Goal: Task Accomplishment & Management: Manage account settings

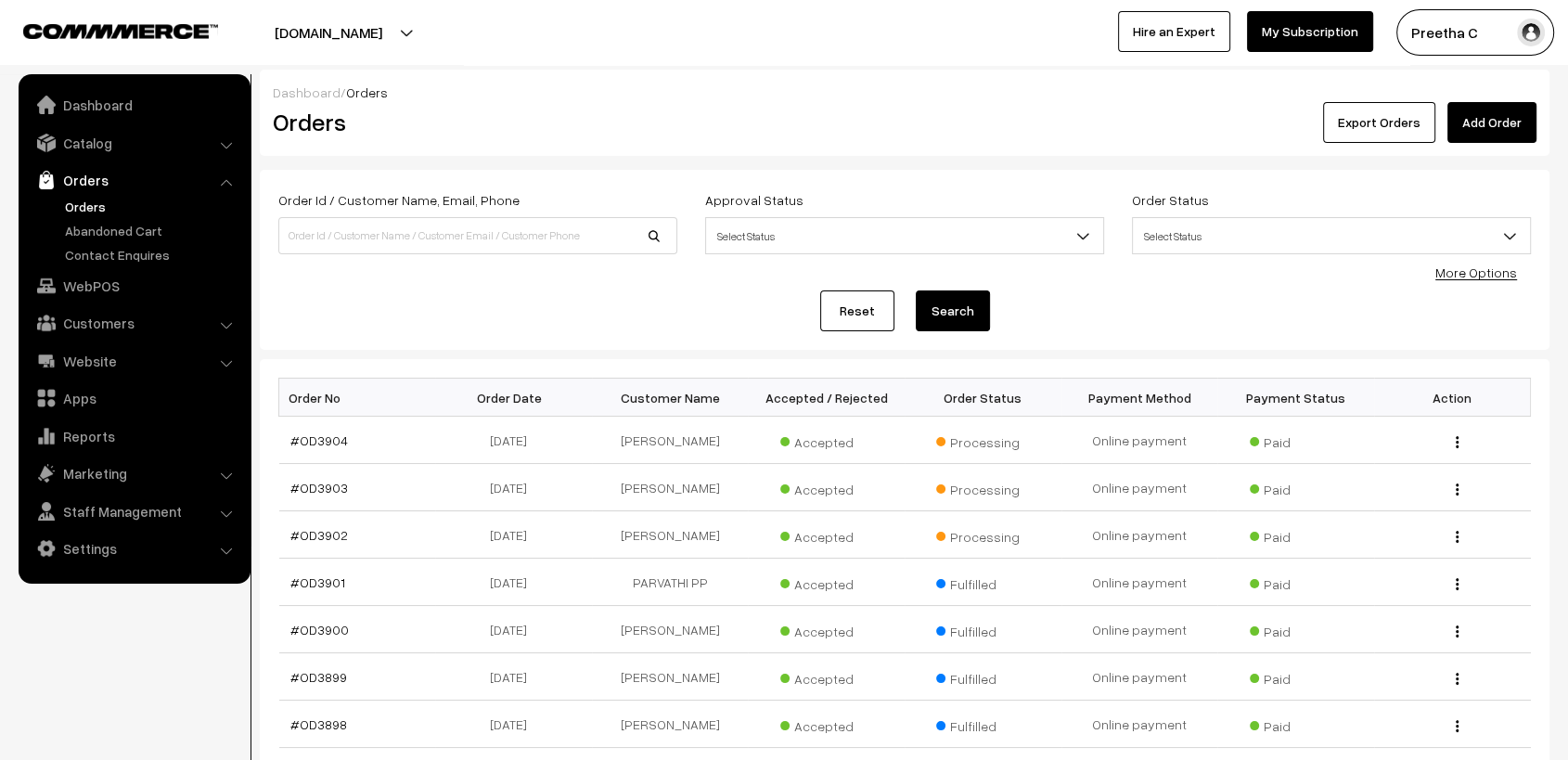
click at [1496, 124] on link "Add Order" at bounding box center [1492, 122] width 89 height 40
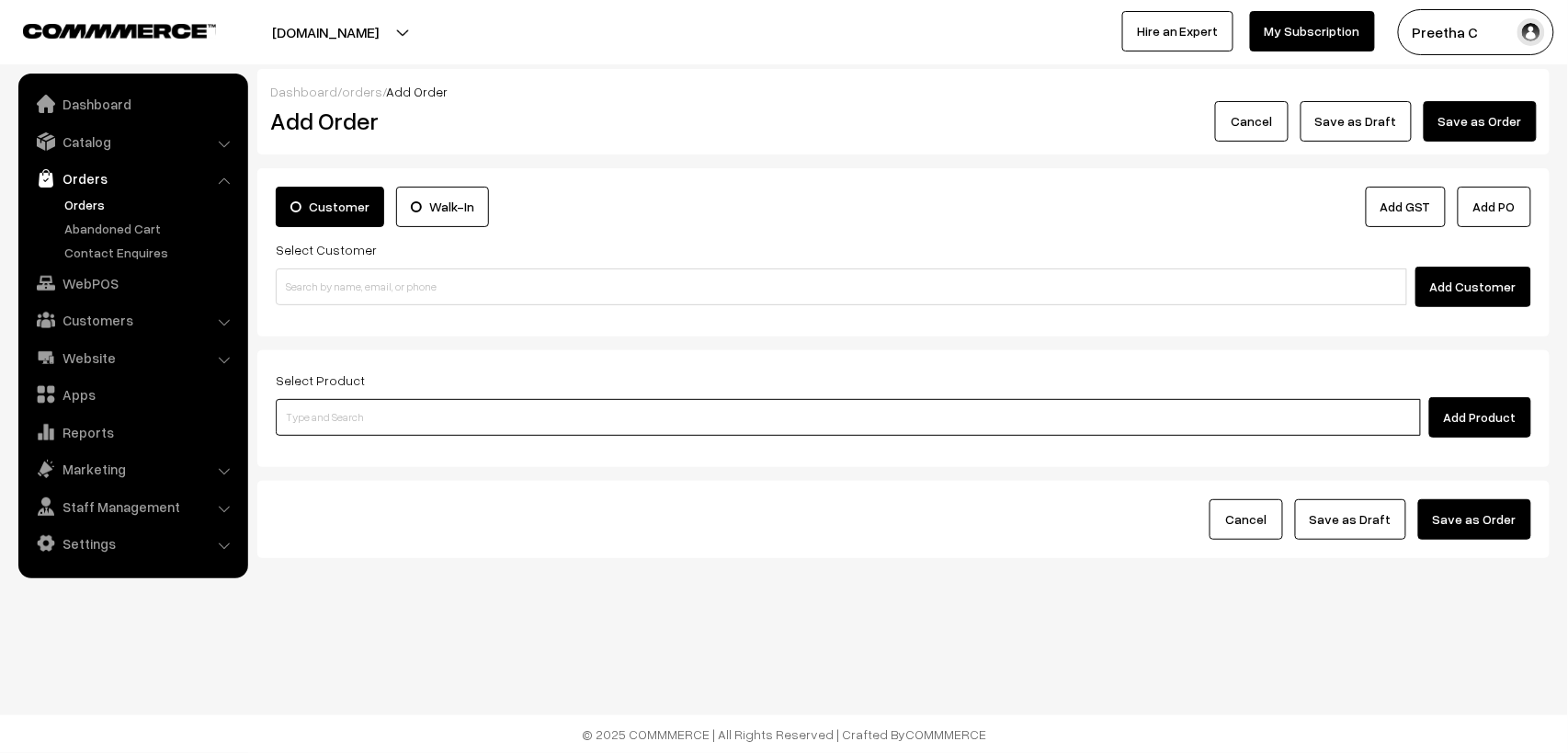
click at [721, 409] on input at bounding box center [848, 417] width 1145 height 36
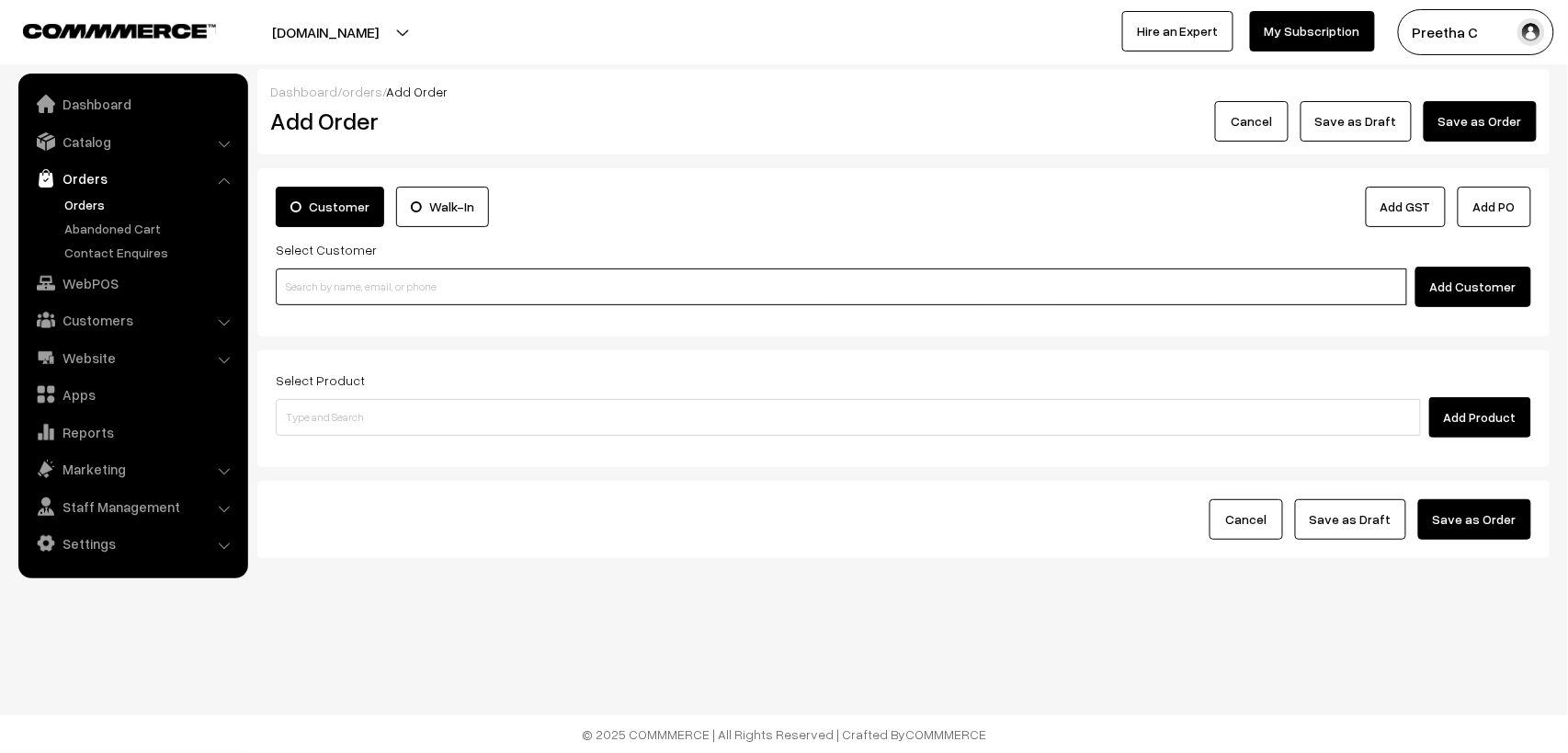
click at [495, 292] on input at bounding box center [841, 286] width 1132 height 36
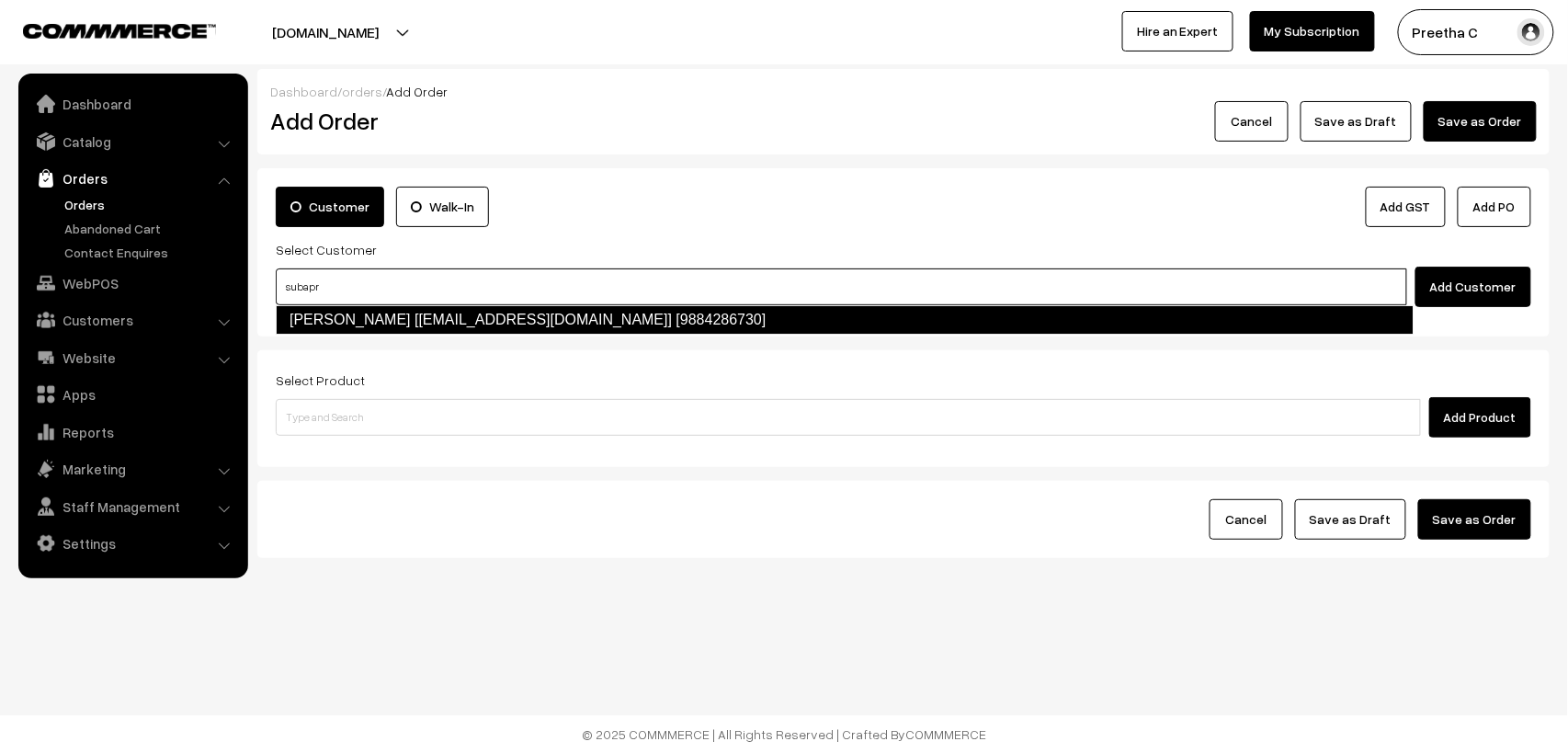
click at [501, 311] on link "Subapradha Prasad [Subaprasad161@gmail.com] [9884286730]" at bounding box center [844, 321] width 1138 height 30
type input "subapr"
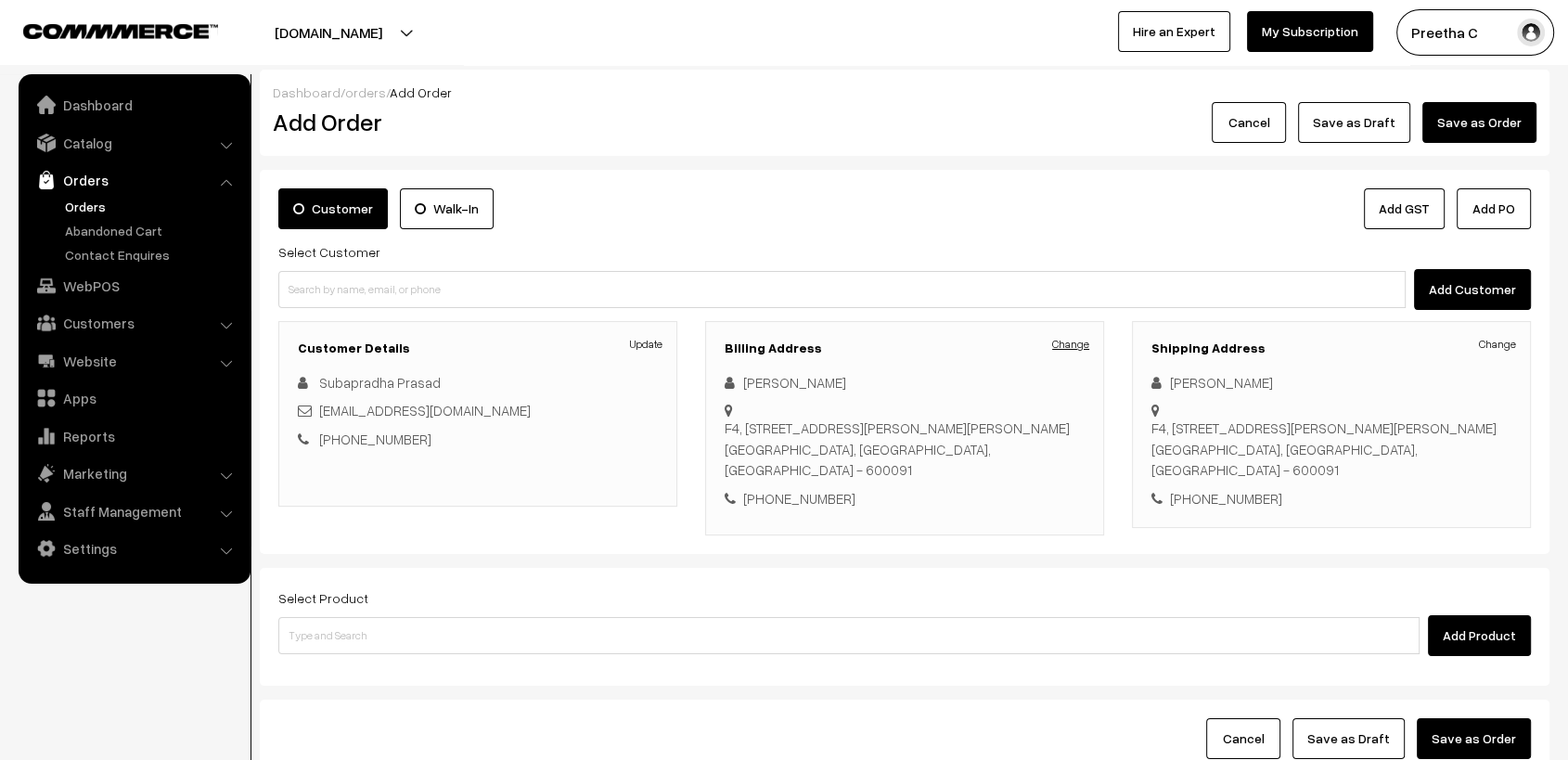
click at [1062, 342] on link "Change" at bounding box center [1070, 344] width 37 height 17
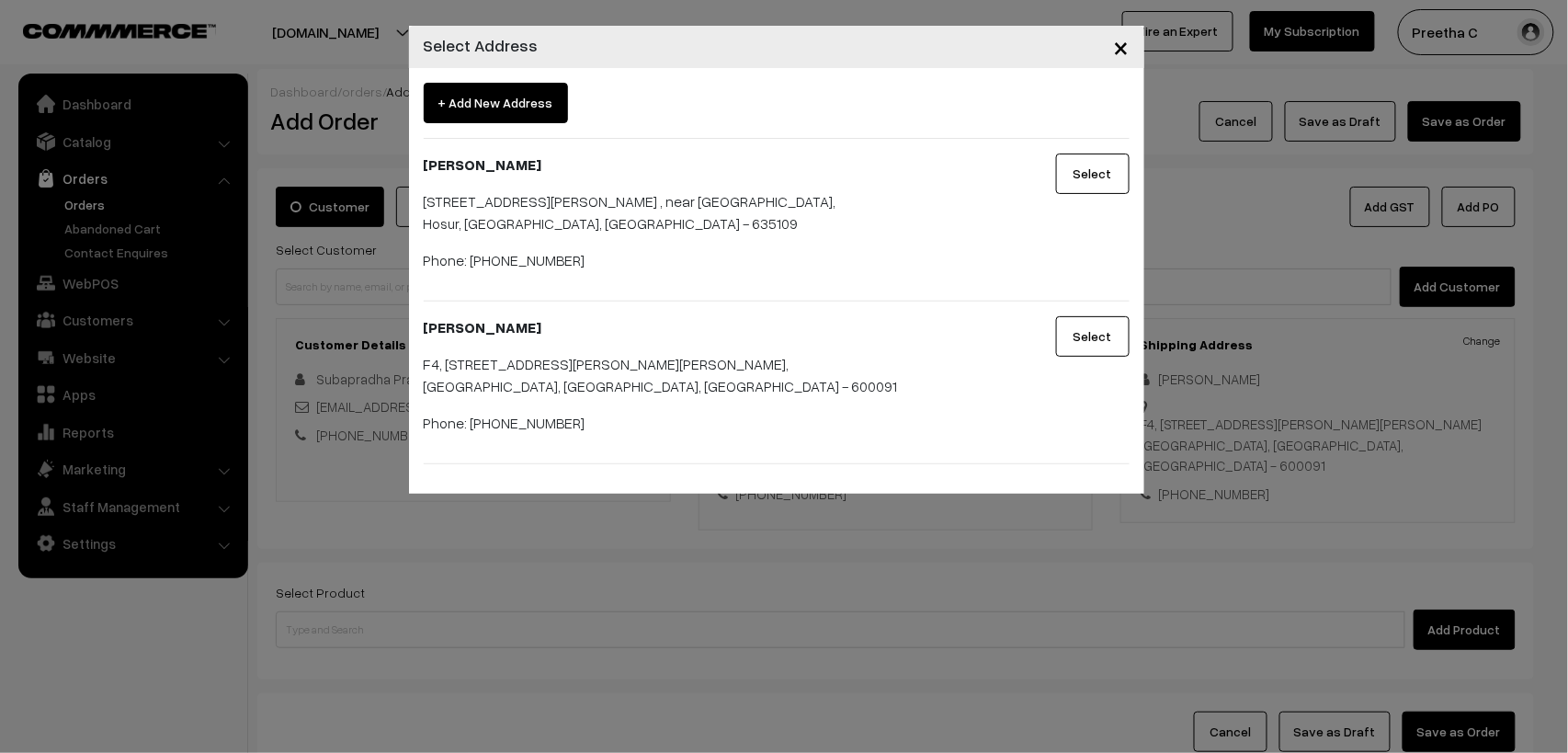
click at [1118, 45] on span "×" at bounding box center [1122, 47] width 16 height 34
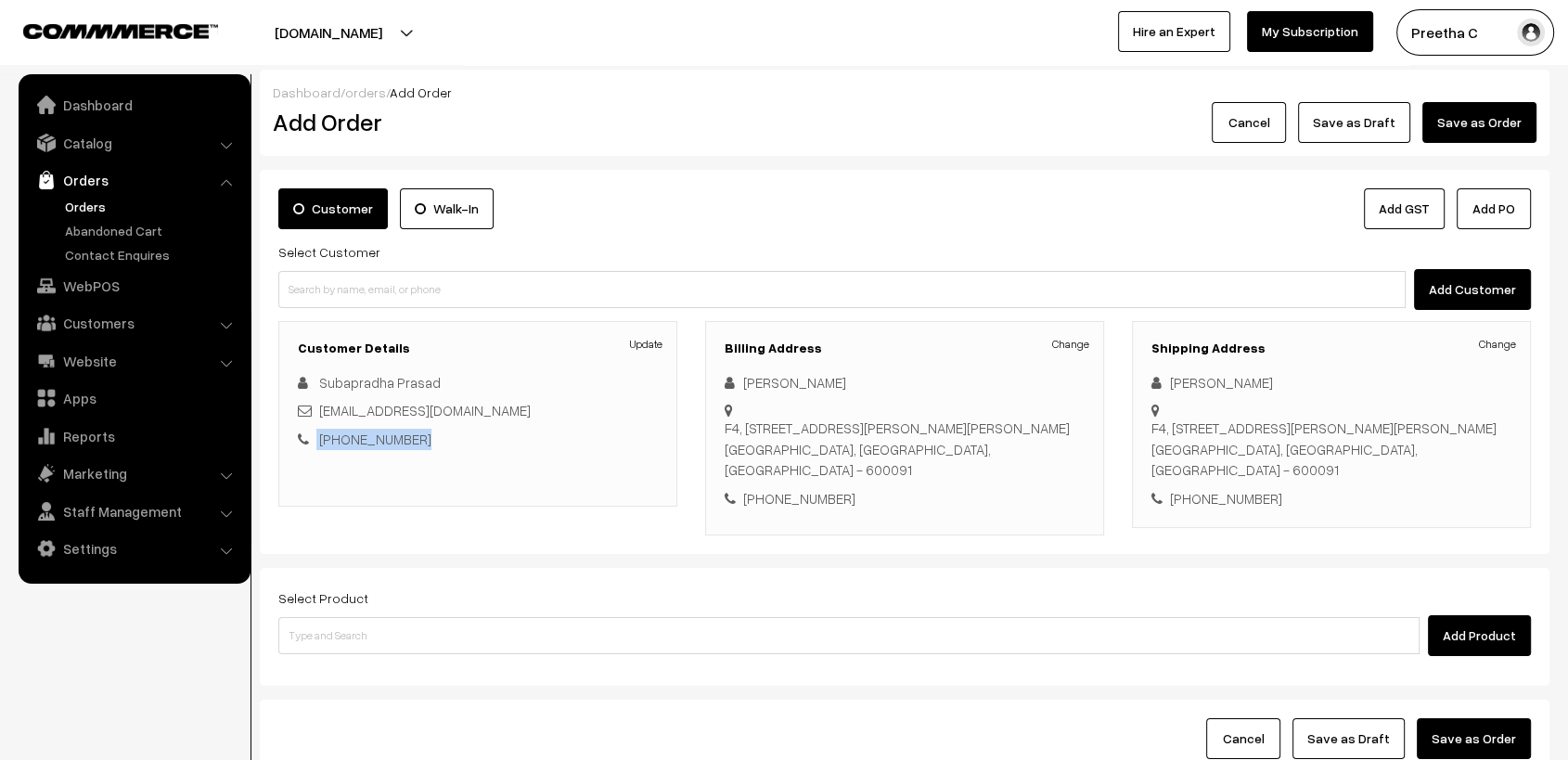
drag, startPoint x: 431, startPoint y: 436, endPoint x: 296, endPoint y: 435, distance: 135.0
click at [296, 435] on div "Customer Details Update Subapradha Prasad Subaprasad161@gmail.com +91 9884286730" at bounding box center [478, 413] width 399 height 185
copy div "[PHONE_NUMBER]"
click at [119, 311] on link "Customers" at bounding box center [134, 324] width 221 height 34
click at [103, 279] on link "Customers" at bounding box center [151, 281] width 183 height 20
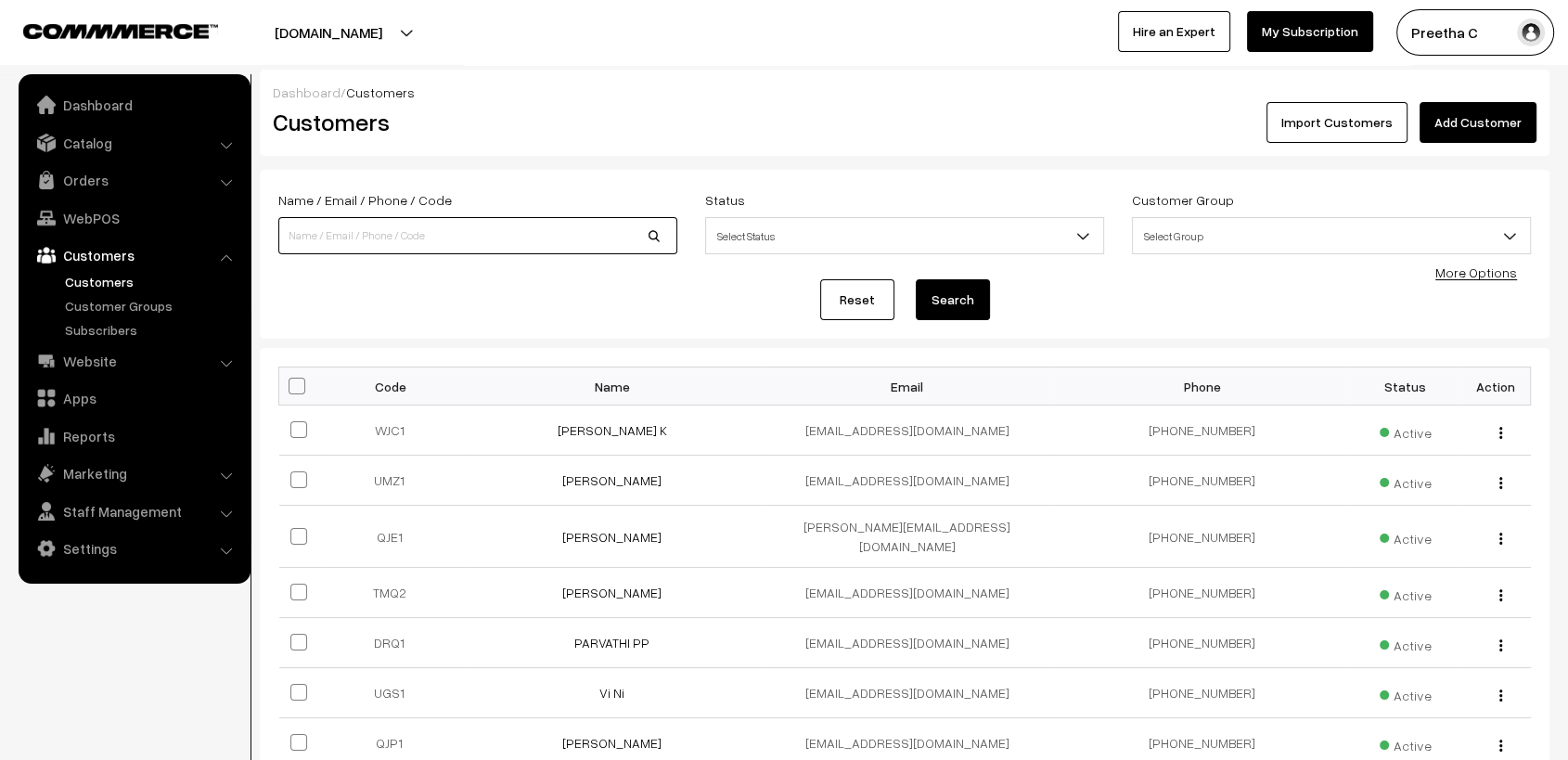
click at [440, 237] on input at bounding box center [478, 235] width 399 height 37
paste input "[PHONE_NUMBER]"
type input "+91 9884286730"
click at [936, 301] on button "Search" at bounding box center [953, 299] width 74 height 40
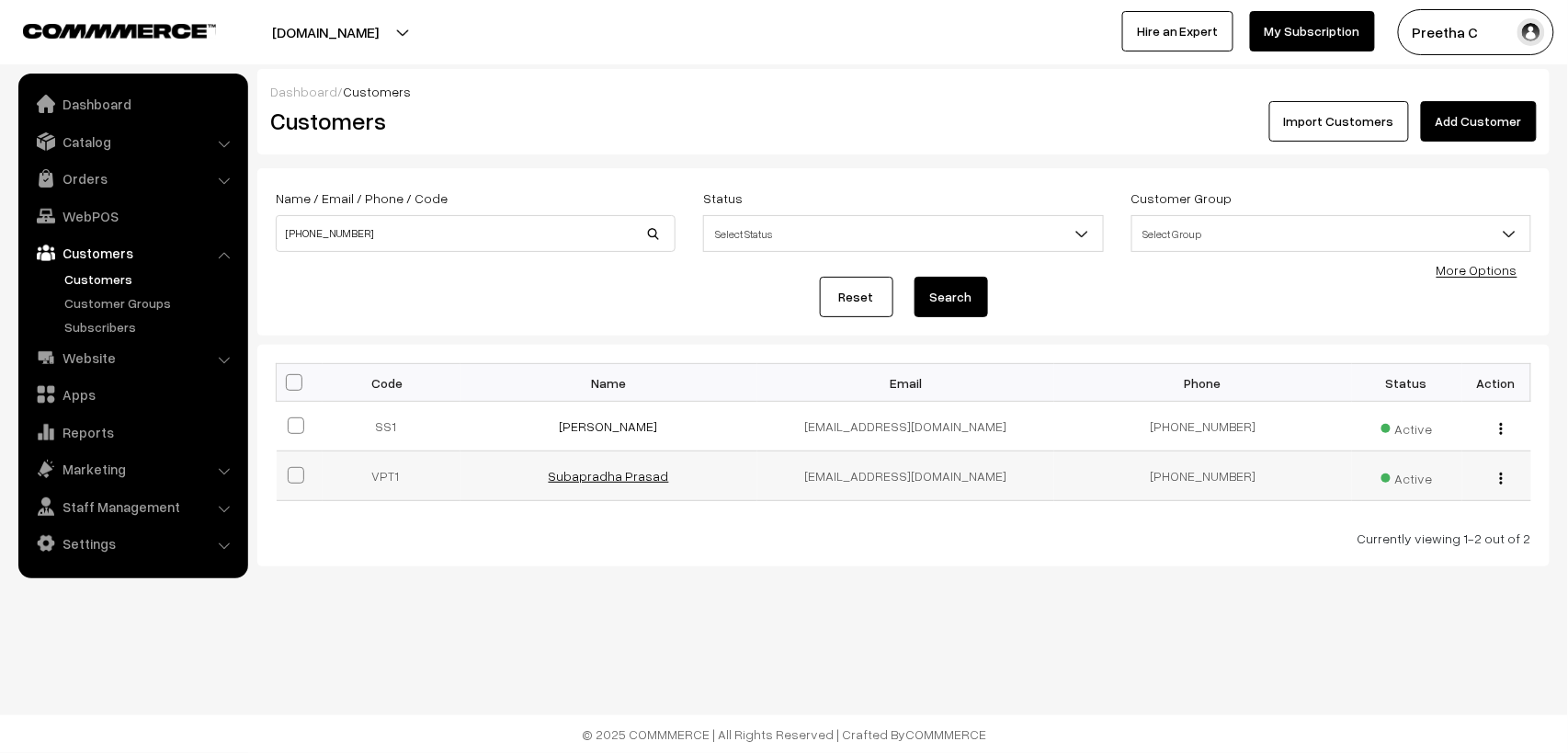
click at [636, 473] on link "Subapradha Prasad" at bounding box center [608, 475] width 120 height 16
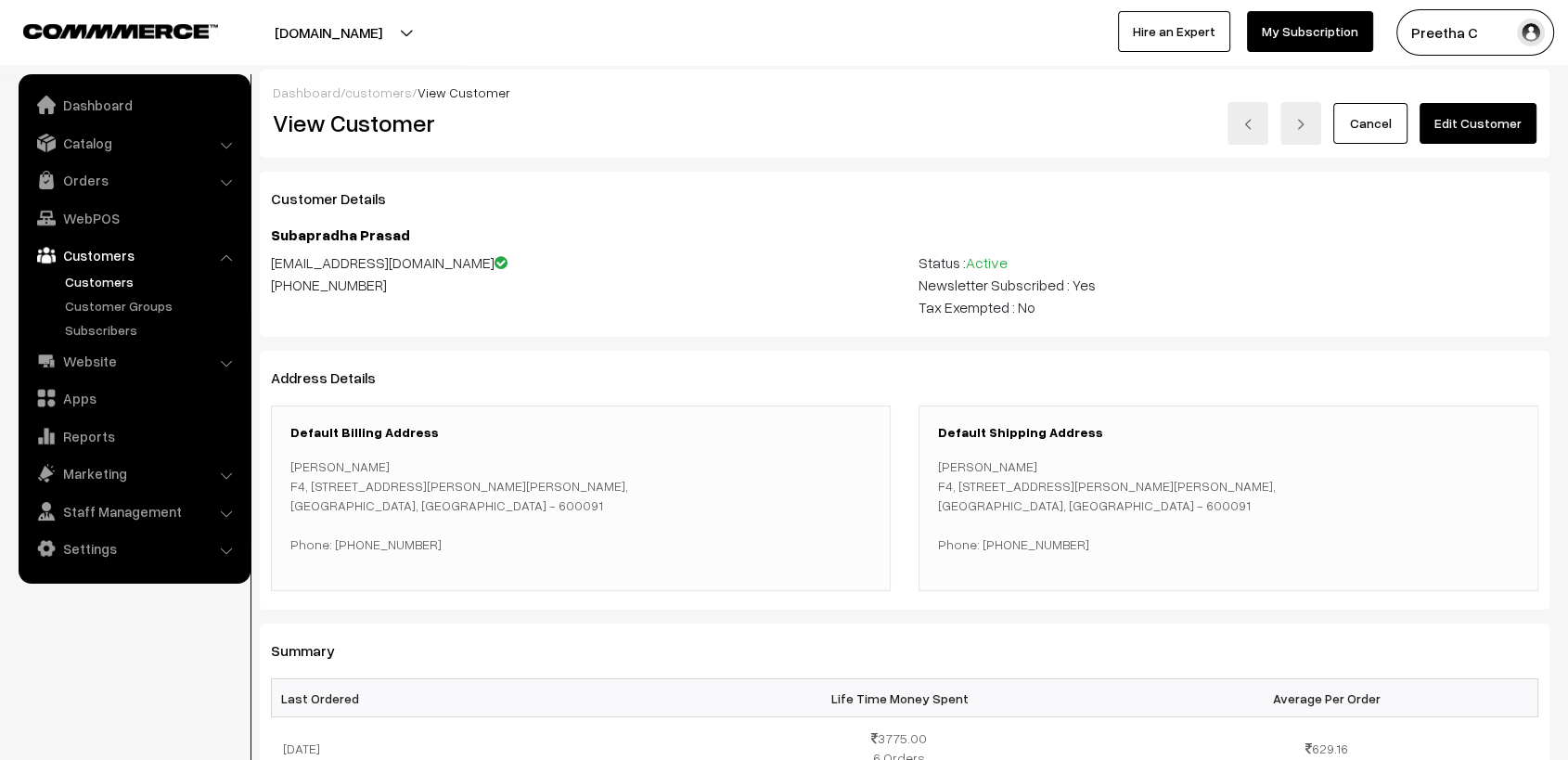
click at [1485, 133] on link "Edit Customer" at bounding box center [1479, 123] width 117 height 40
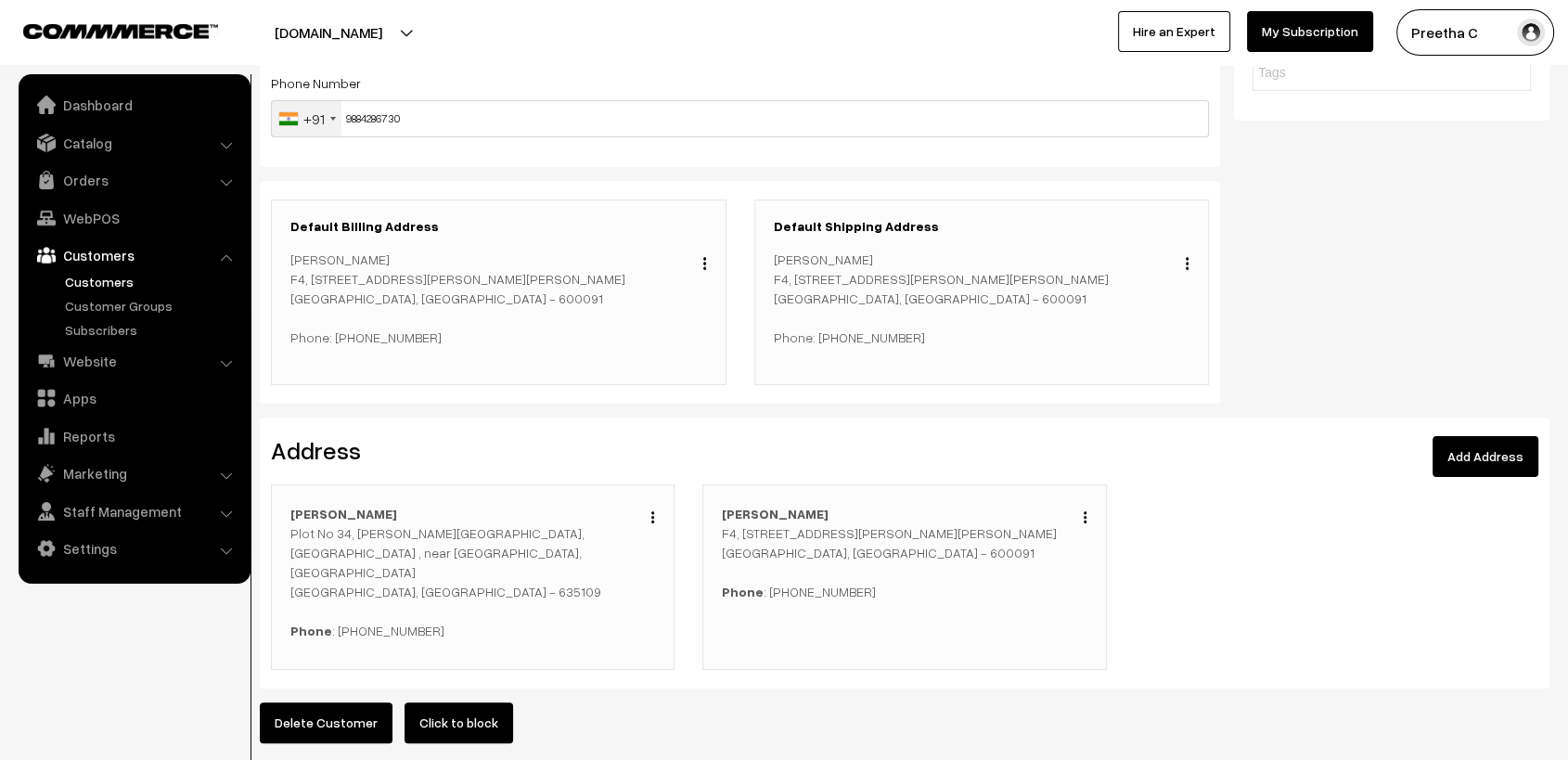
scroll to position [416, 0]
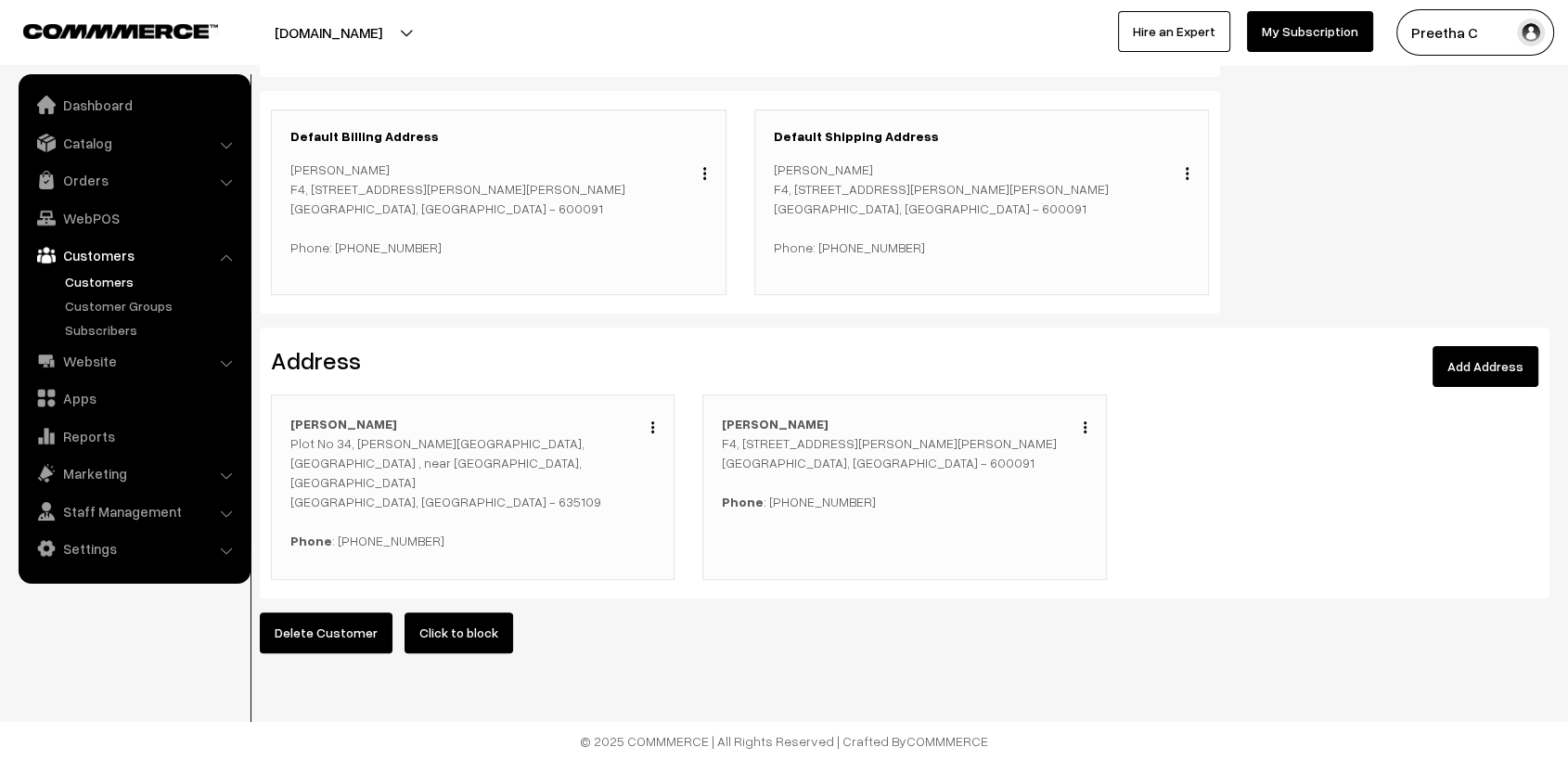
click at [1495, 346] on link "Add Address" at bounding box center [1485, 366] width 105 height 40
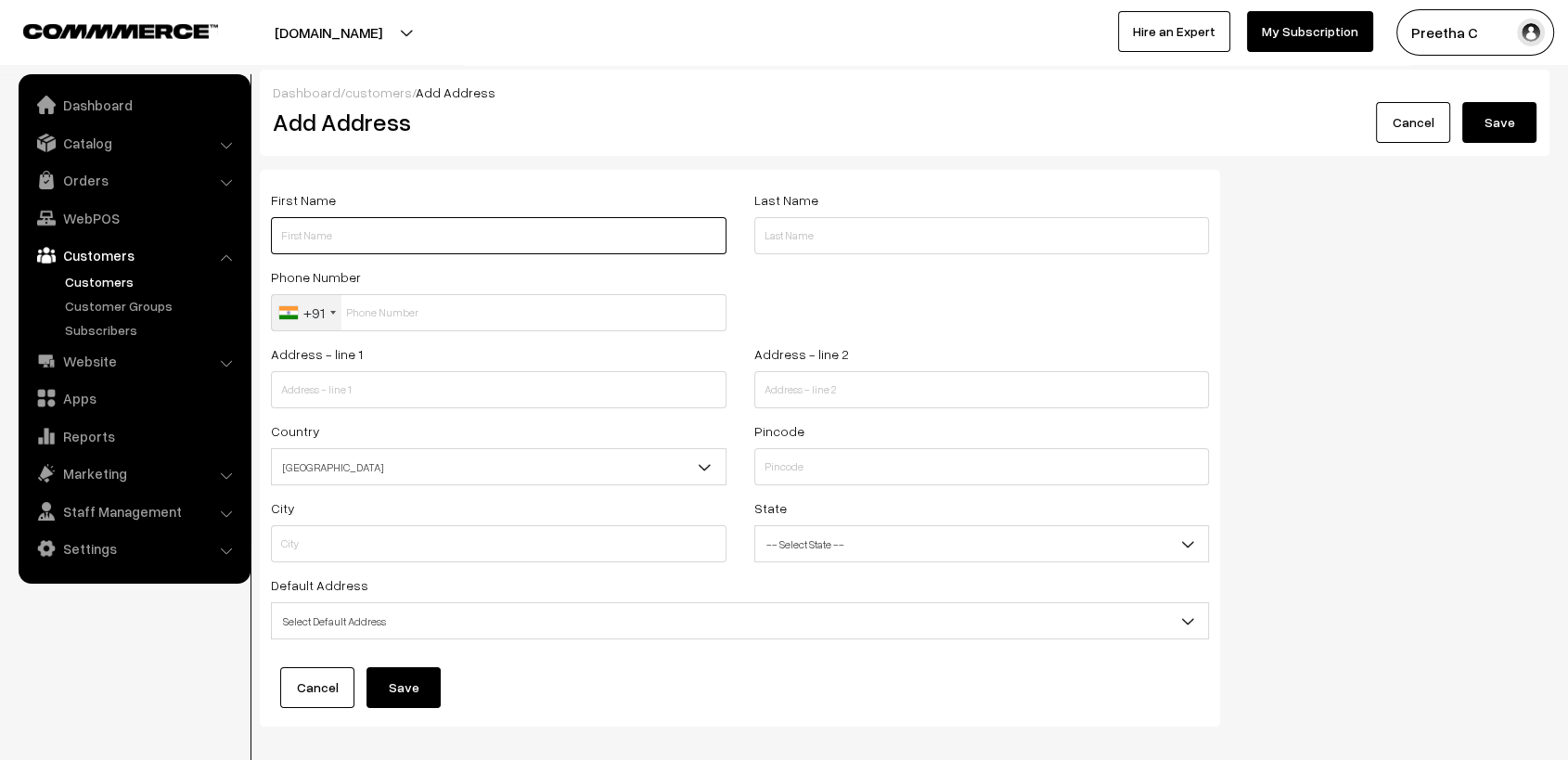
click at [357, 239] on input "text" at bounding box center [499, 235] width 455 height 37
type input "Subapradha"
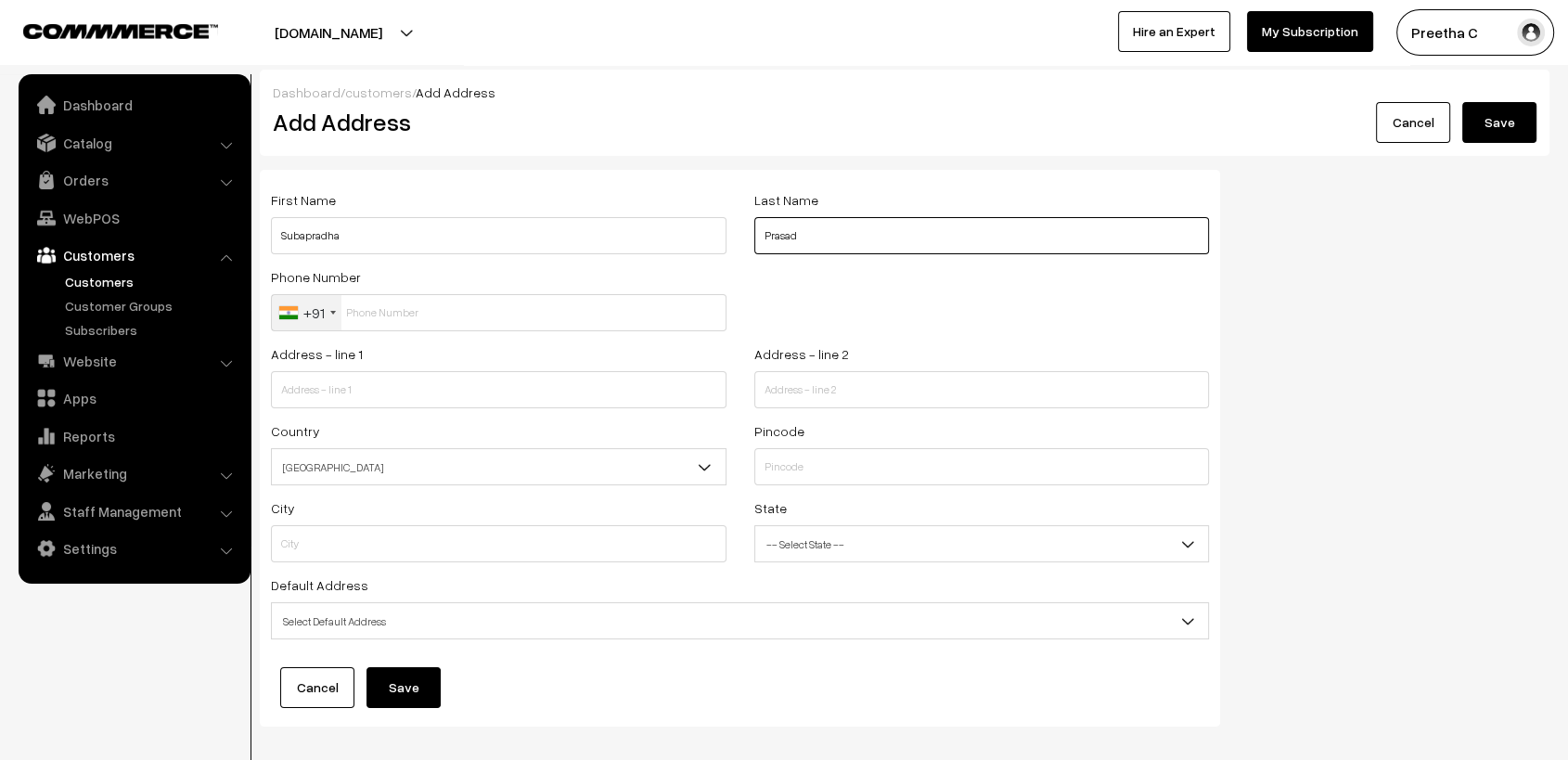
type input "Prasad"
click at [389, 321] on input "text" at bounding box center [499, 312] width 455 height 37
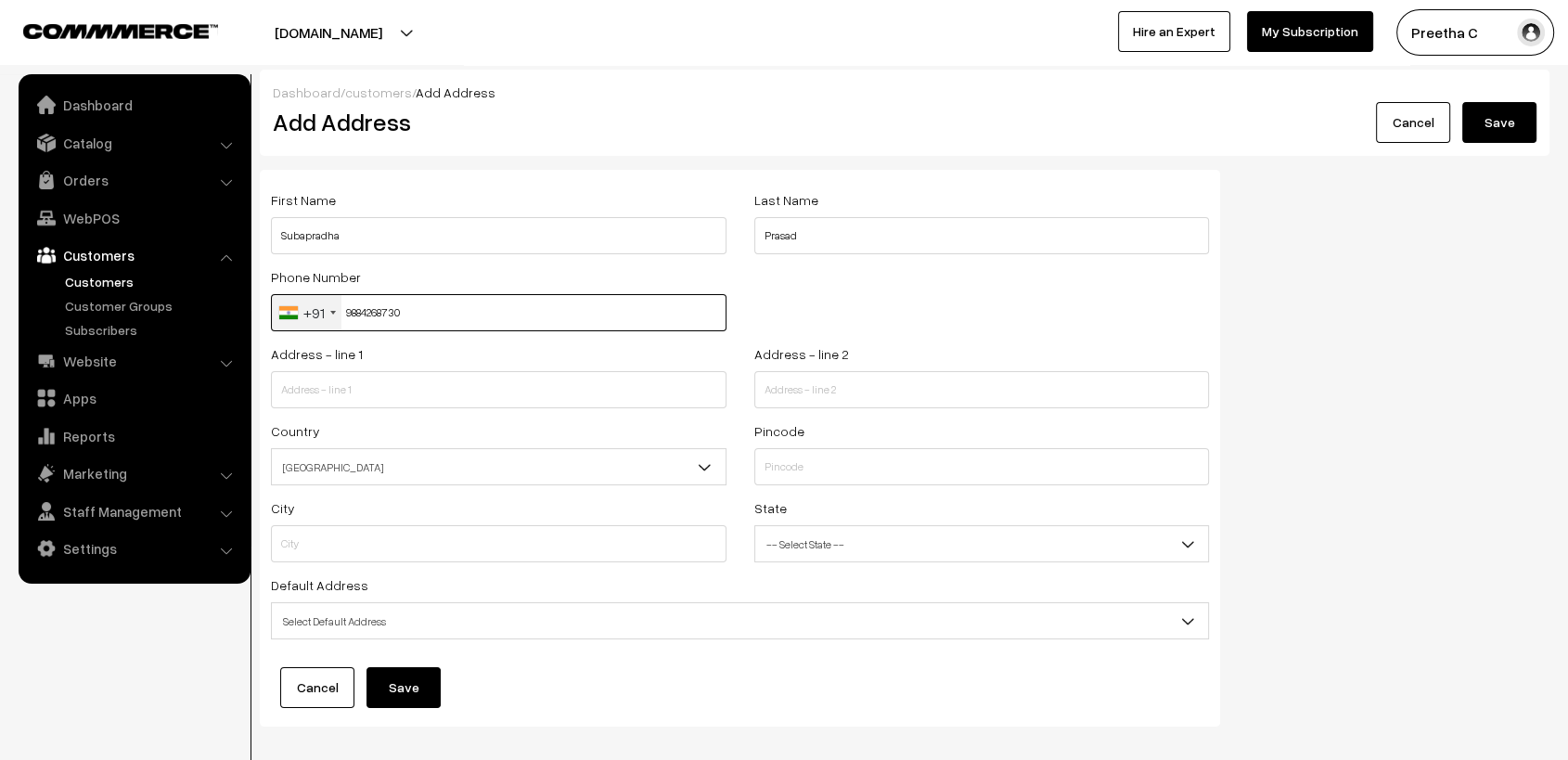
type input "9884268730"
click at [411, 393] on input "text" at bounding box center [499, 389] width 455 height 37
type input "Villa no 32 , Spring Dale Villas,"
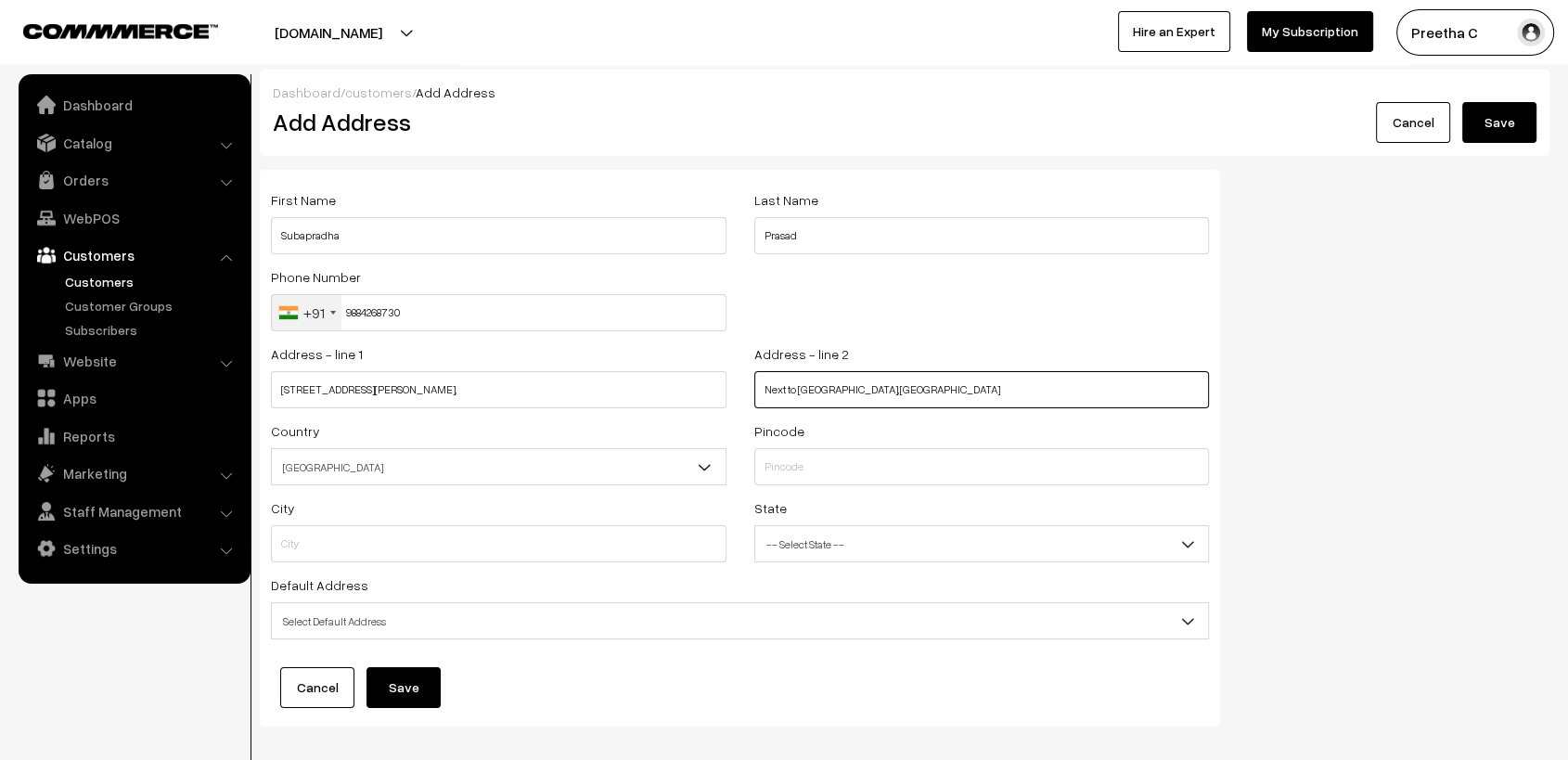
type input "Next to Hosur Public School,Rayakottah Road"
type input "635109"
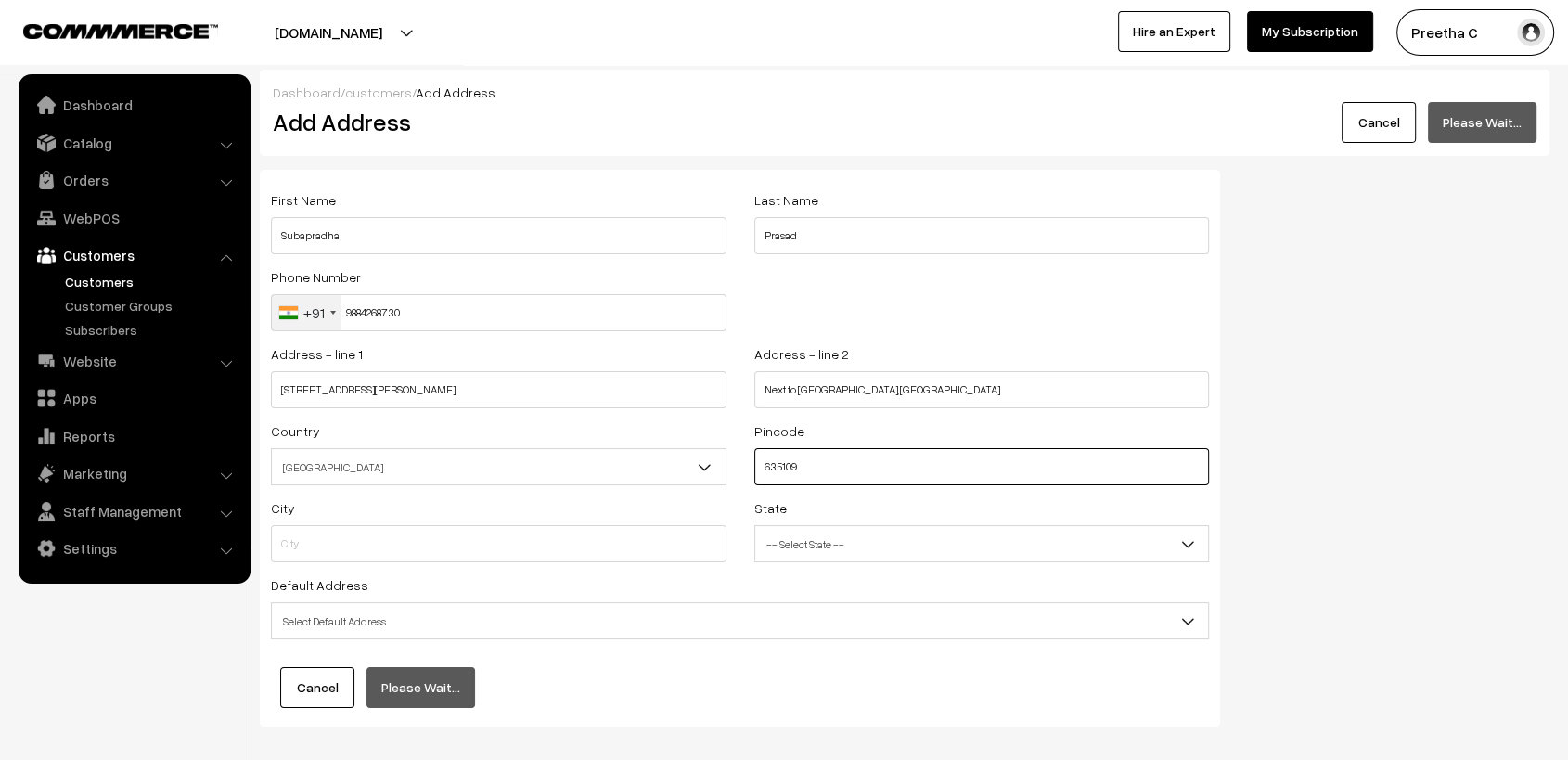
type input "Krishnagiri"
select select "[GEOGRAPHIC_DATA]"
type input "635109"
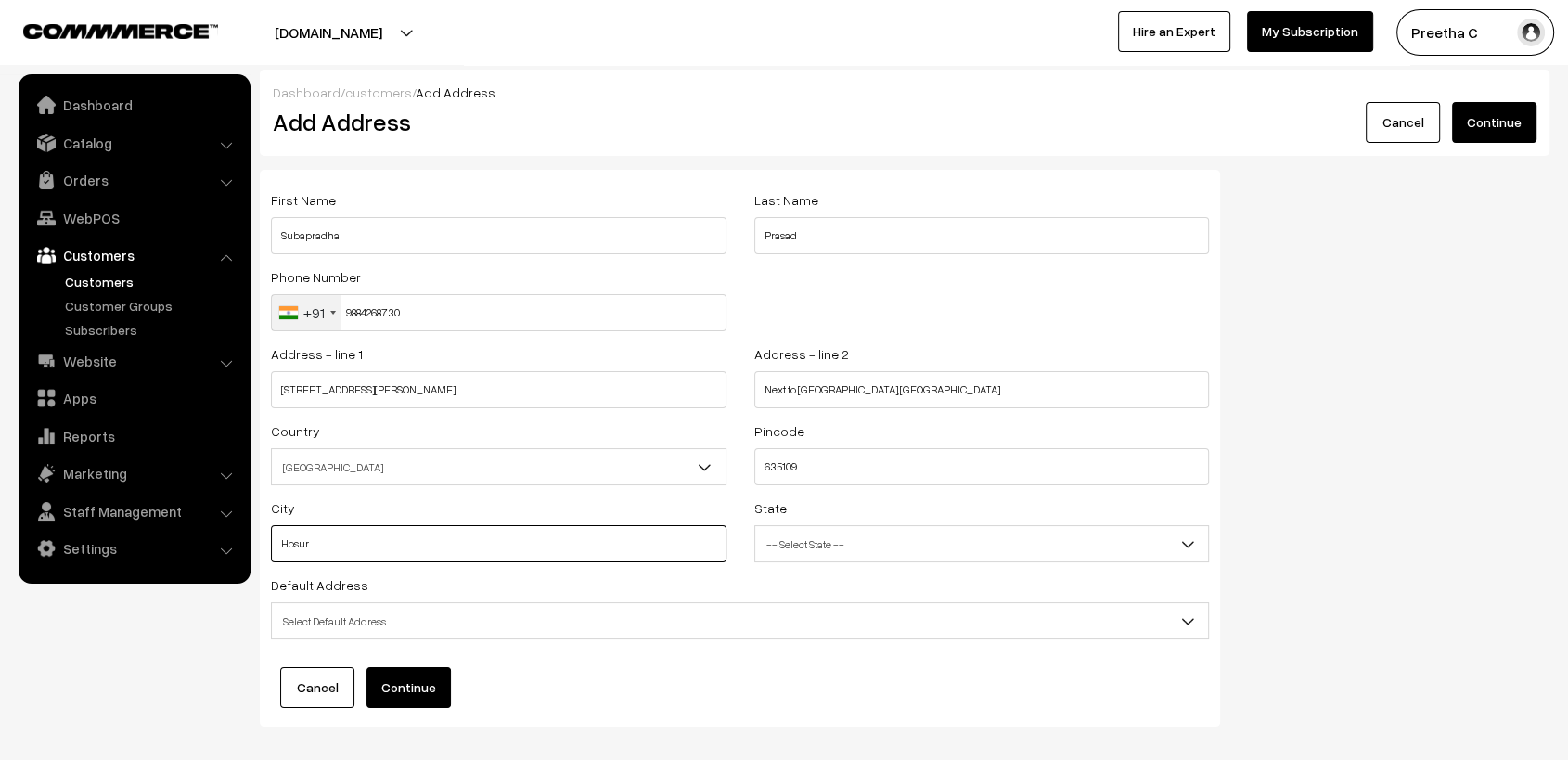
type input "Hosur"
click at [885, 544] on span "-- Select State --" at bounding box center [982, 544] width 453 height 33
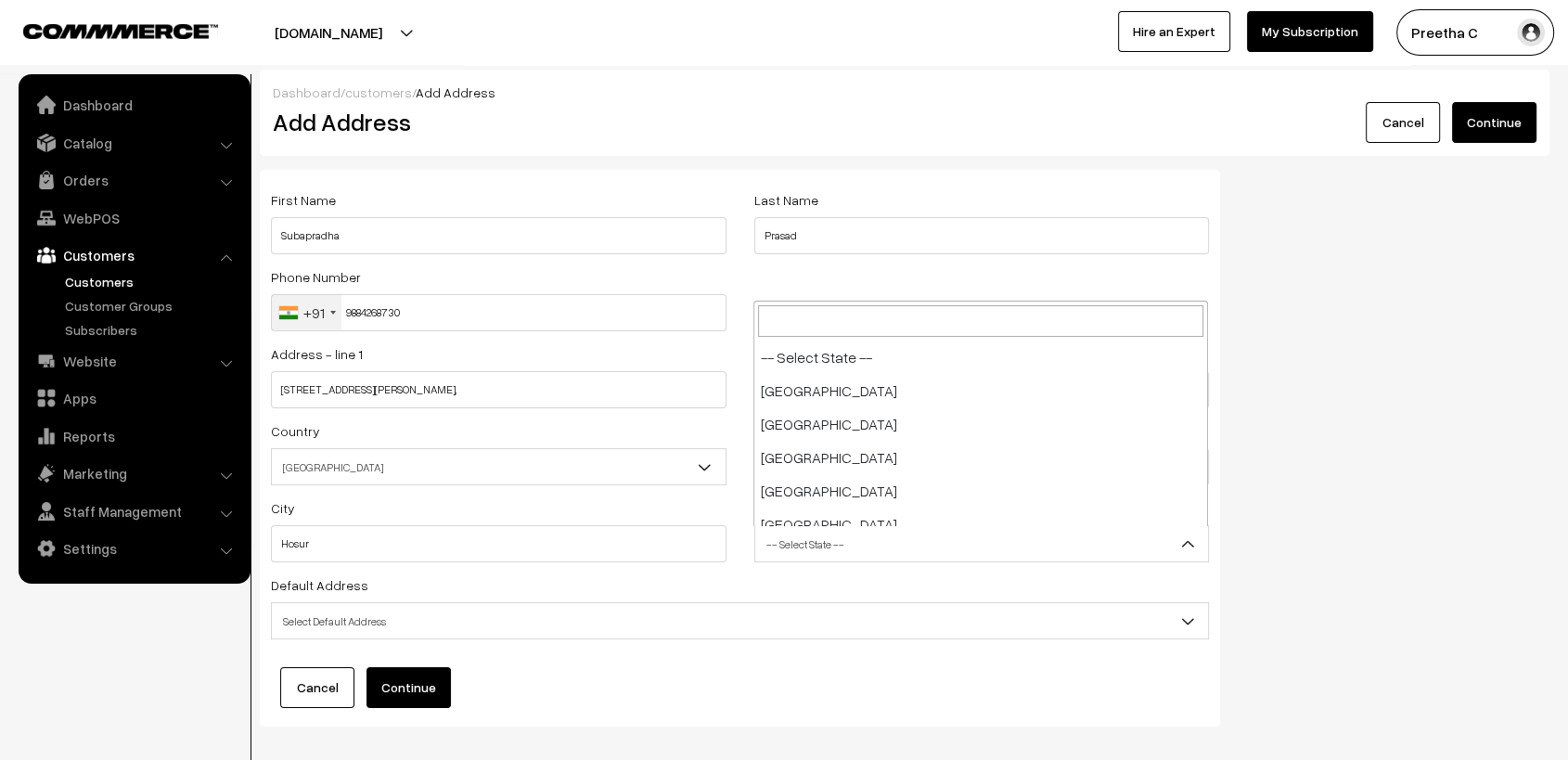
scroll to position [969, 0]
click at [832, 544] on span "Telangana" at bounding box center [982, 544] width 453 height 33
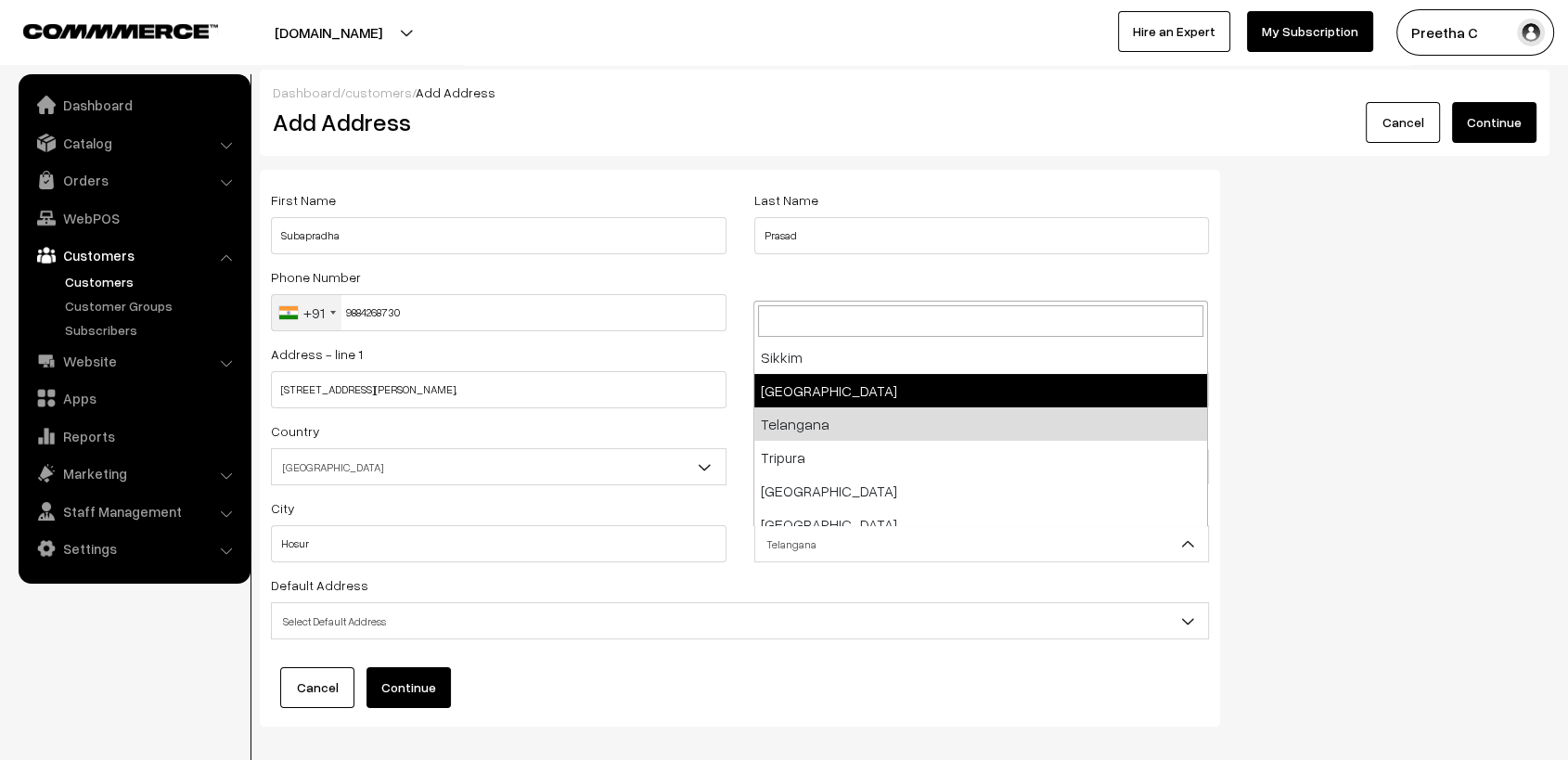
select select "Tamil Nadu"
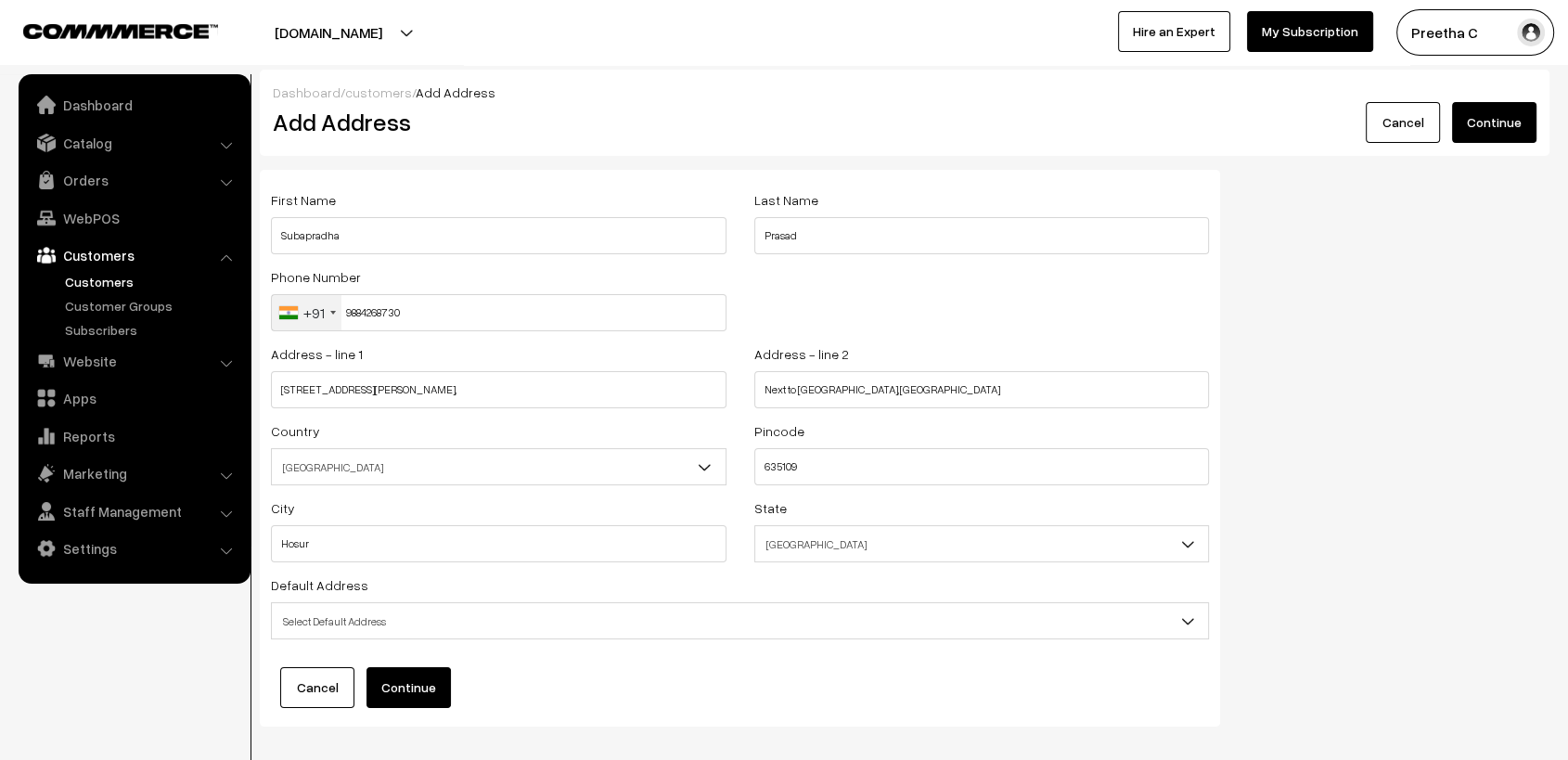
click at [497, 625] on span "Select Default Address" at bounding box center [739, 621] width 936 height 33
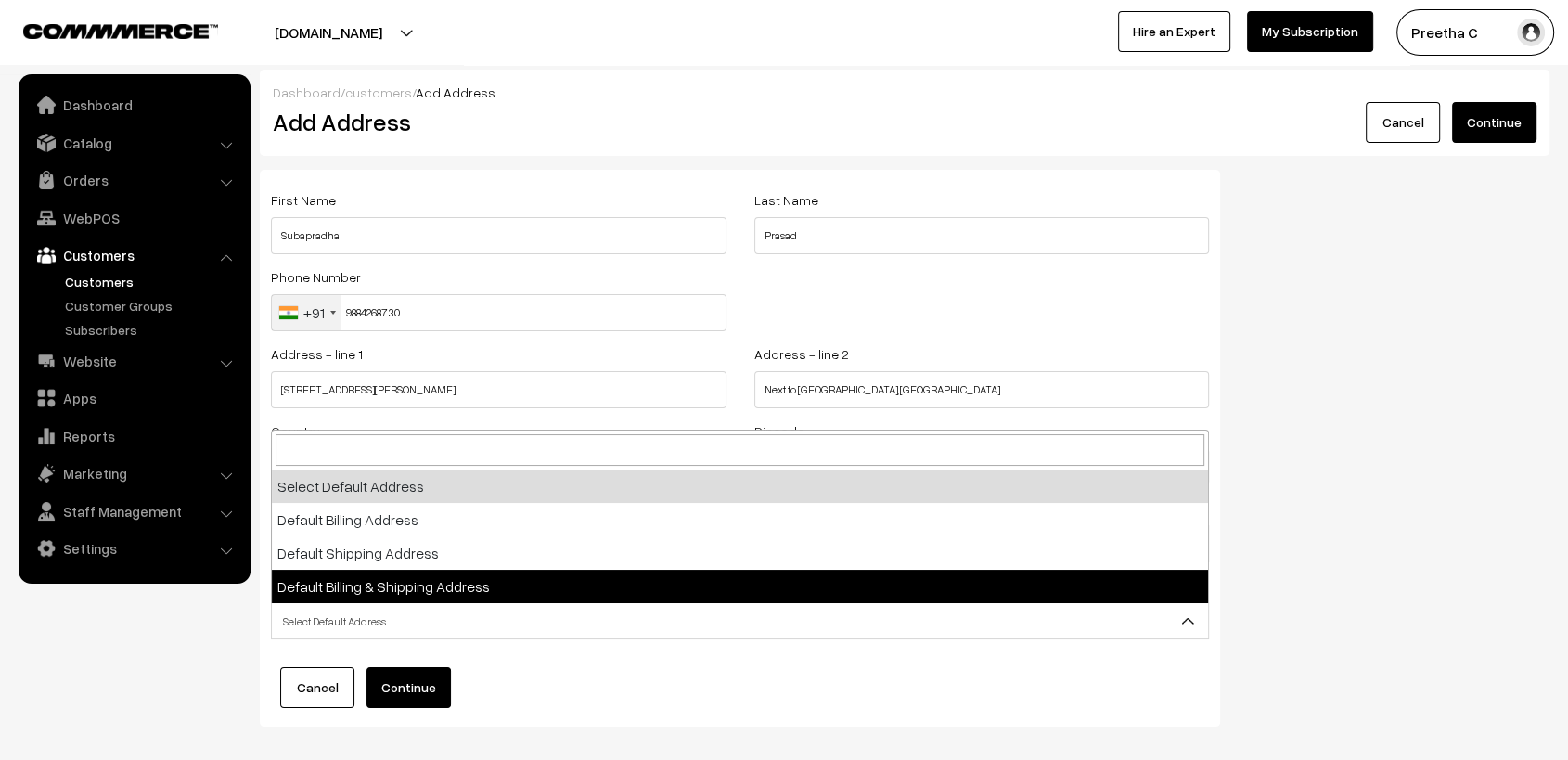
select select "3"
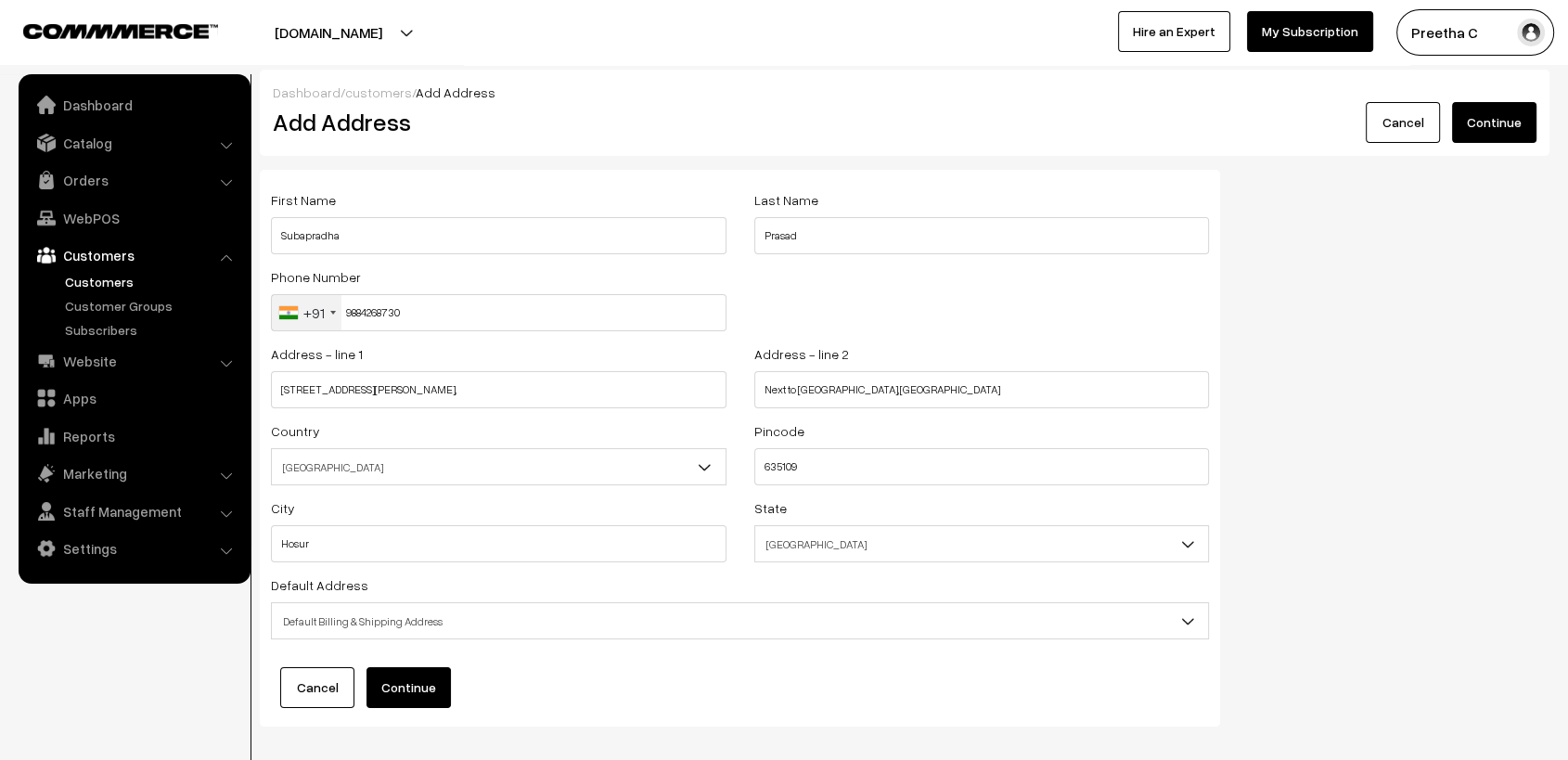
click at [436, 681] on button "Continue" at bounding box center [409, 687] width 85 height 40
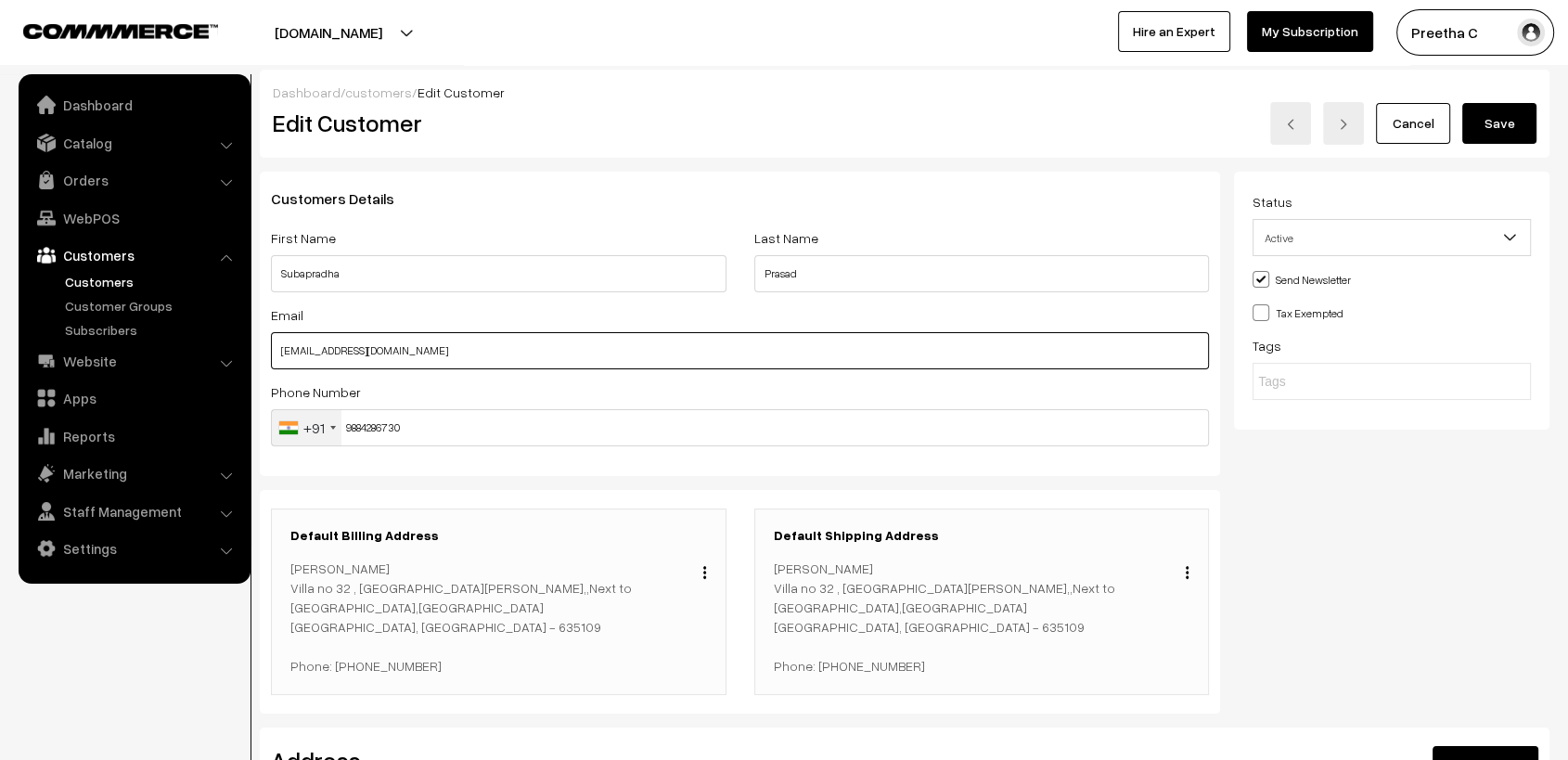
drag, startPoint x: 451, startPoint y: 343, endPoint x: 259, endPoint y: 347, distance: 192.0
click at [259, 347] on div "Customers Details First Name Subapradha Last Name Prasad Email Subaprasad161@gm…" at bounding box center [739, 451] width 989 height 557
click at [288, 351] on input "Subaprasad161@gmail.com" at bounding box center [739, 350] width 938 height 37
type input "subaprasad161@gmail.com"
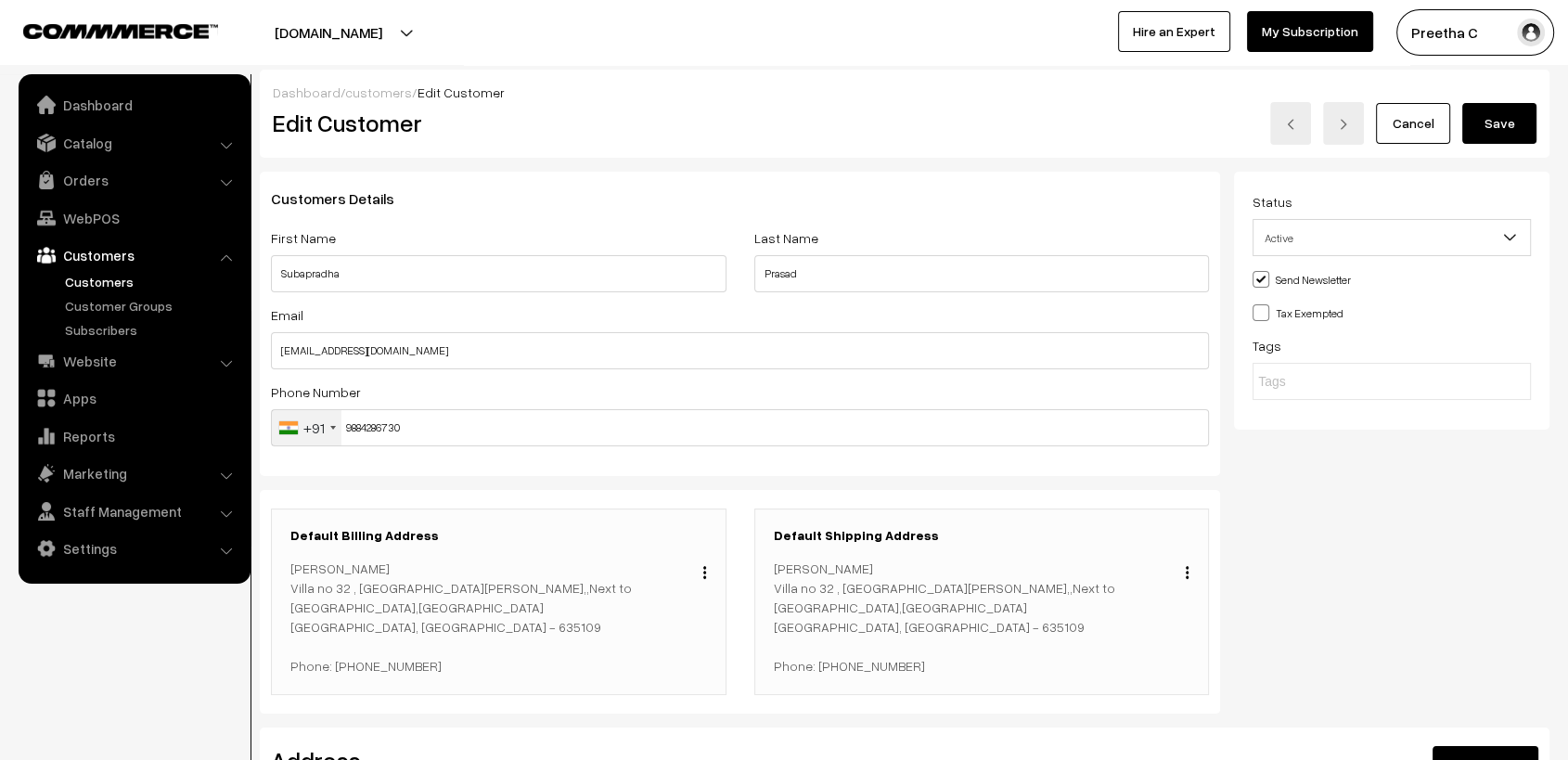
click at [442, 390] on div "Phone Number +91 United States +1 United Kingdom +44 Afghanistan (‫افغانستان‬‎)…" at bounding box center [739, 414] width 938 height 66
click at [1500, 118] on button "Save" at bounding box center [1499, 123] width 74 height 40
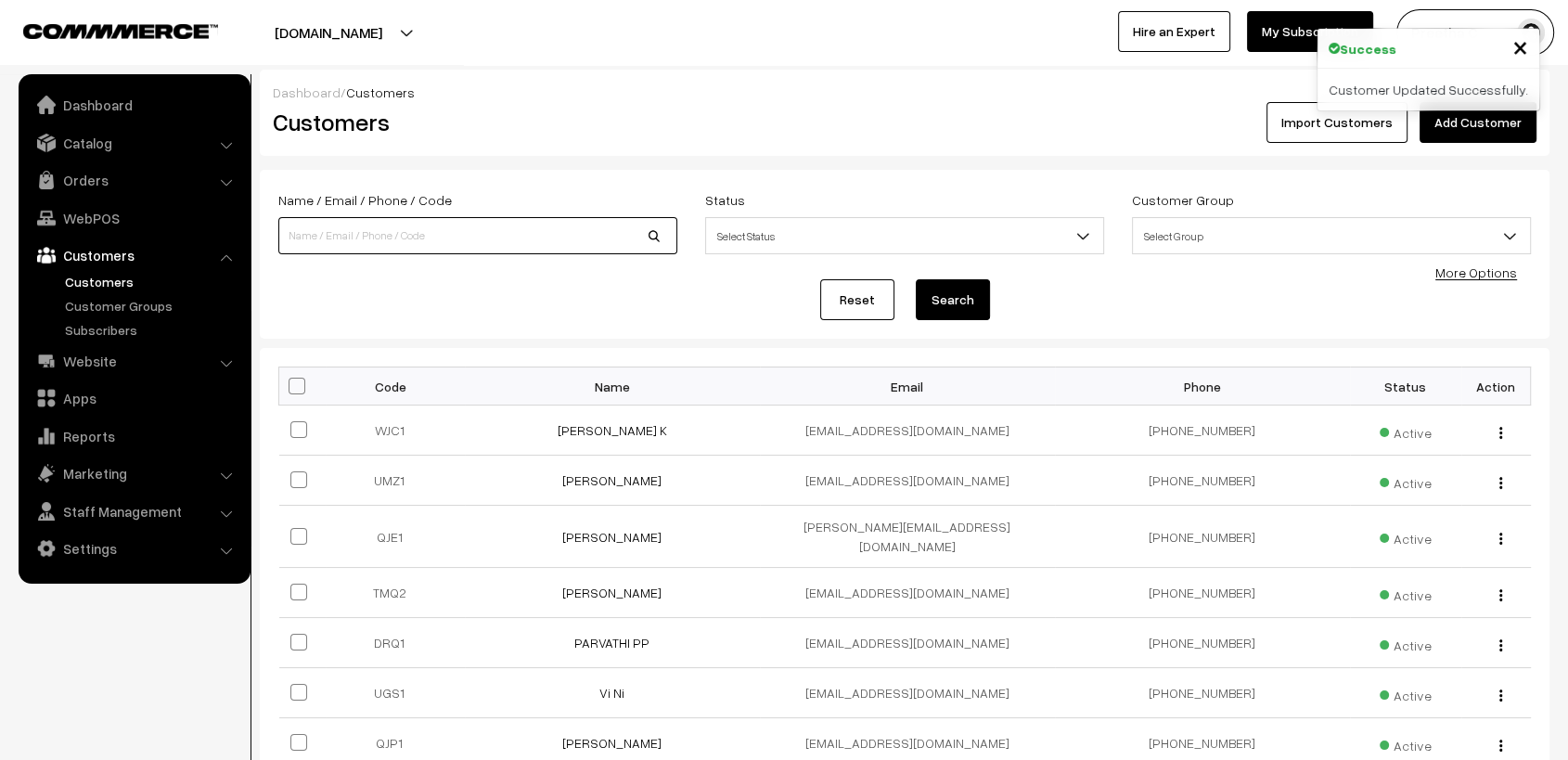
click at [427, 227] on input at bounding box center [478, 235] width 399 height 37
paste input "+91 9884286730"
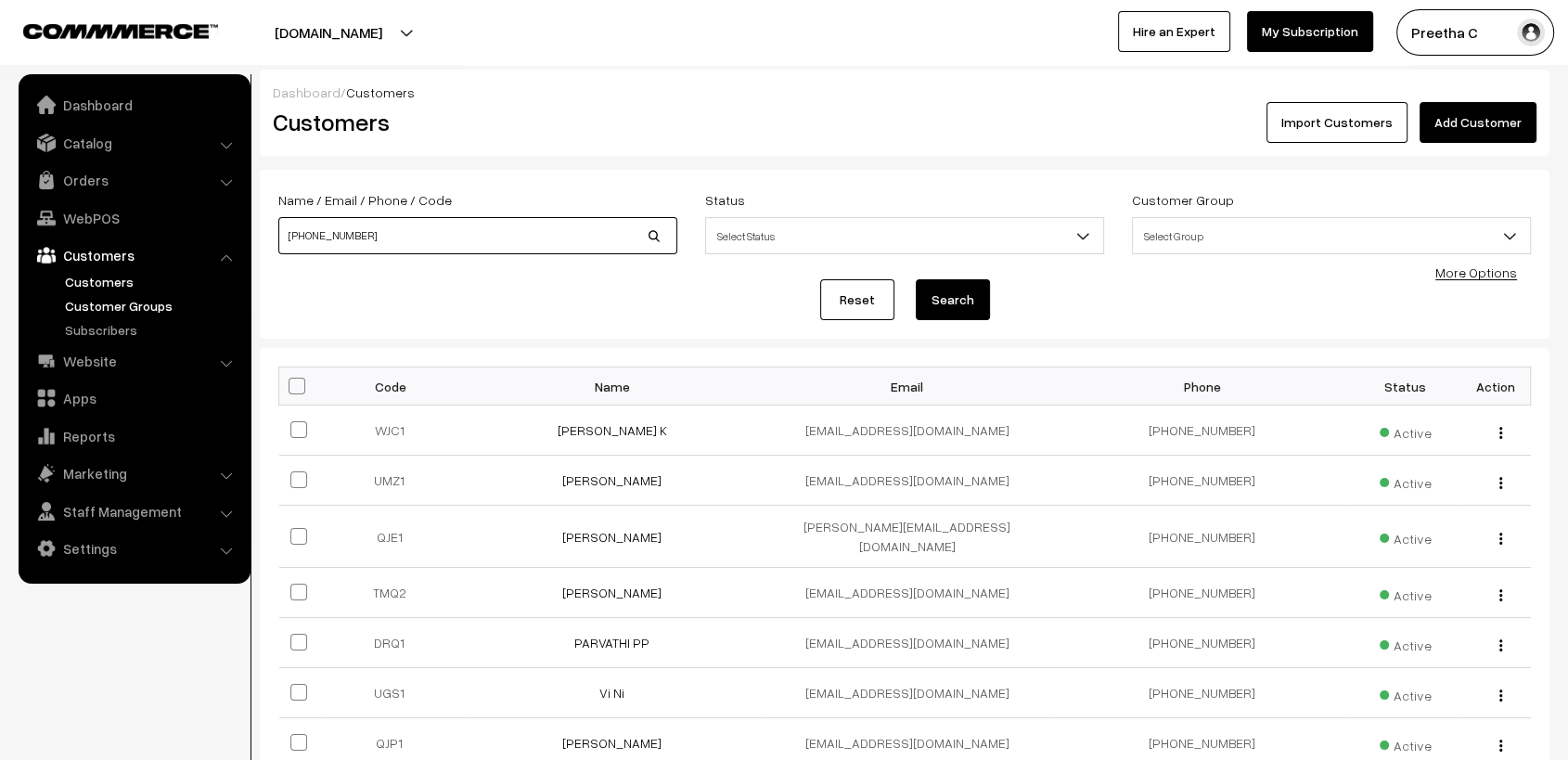
type input "+91 9884286730"
click at [128, 306] on link "Customer Groups" at bounding box center [151, 306] width 183 height 20
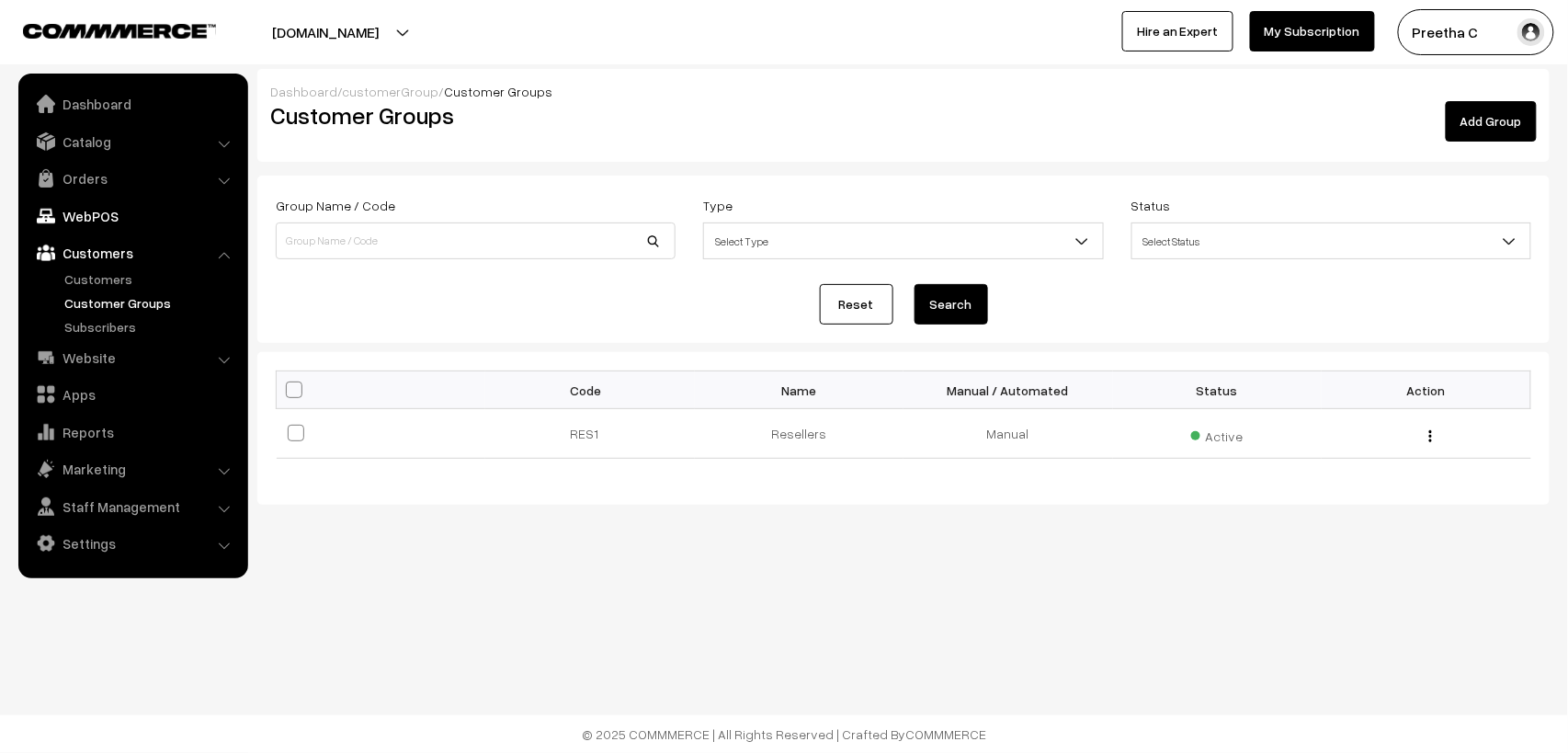
click at [103, 216] on link "WebPOS" at bounding box center [132, 216] width 219 height 34
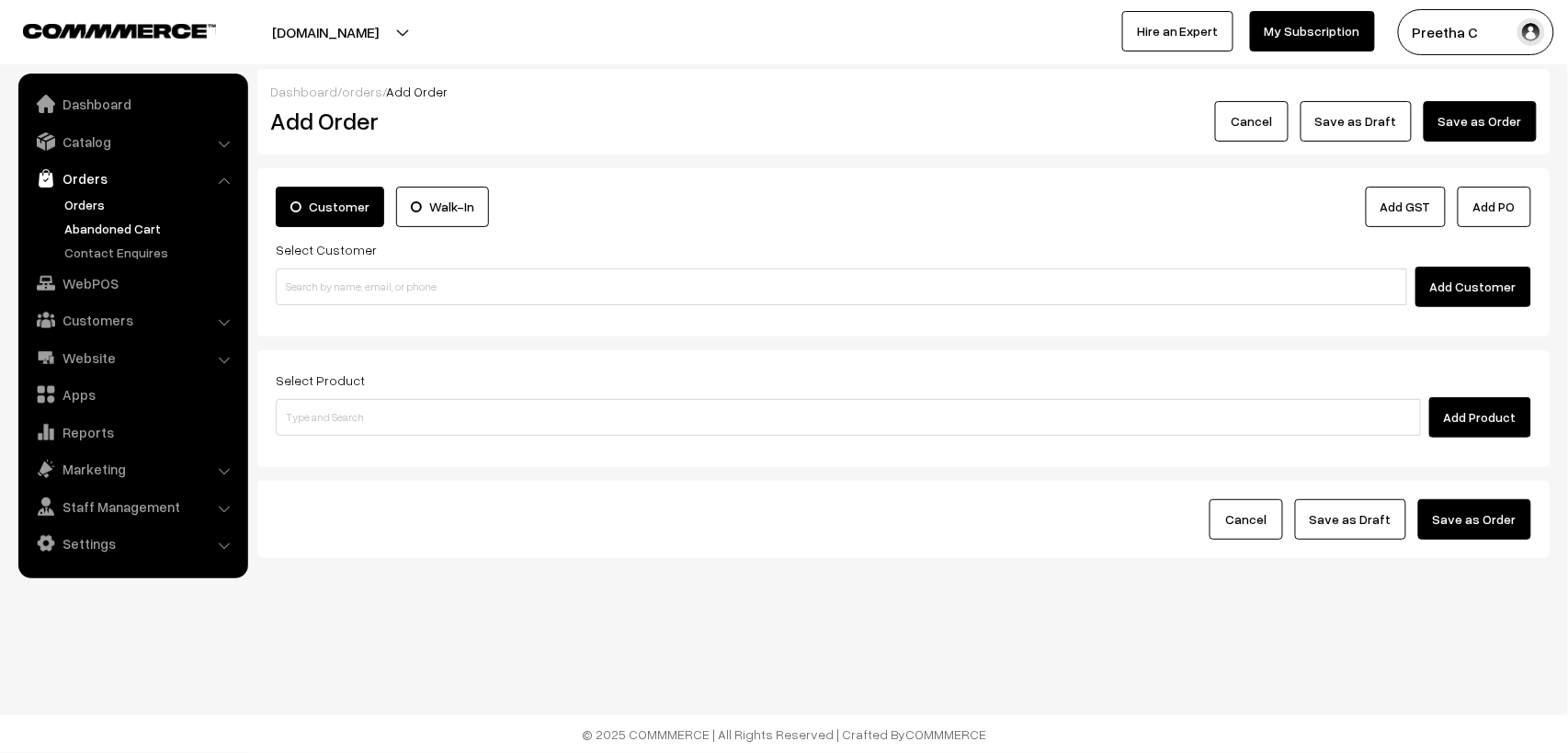
click at [108, 232] on link "Abandoned Cart" at bounding box center [150, 228] width 182 height 20
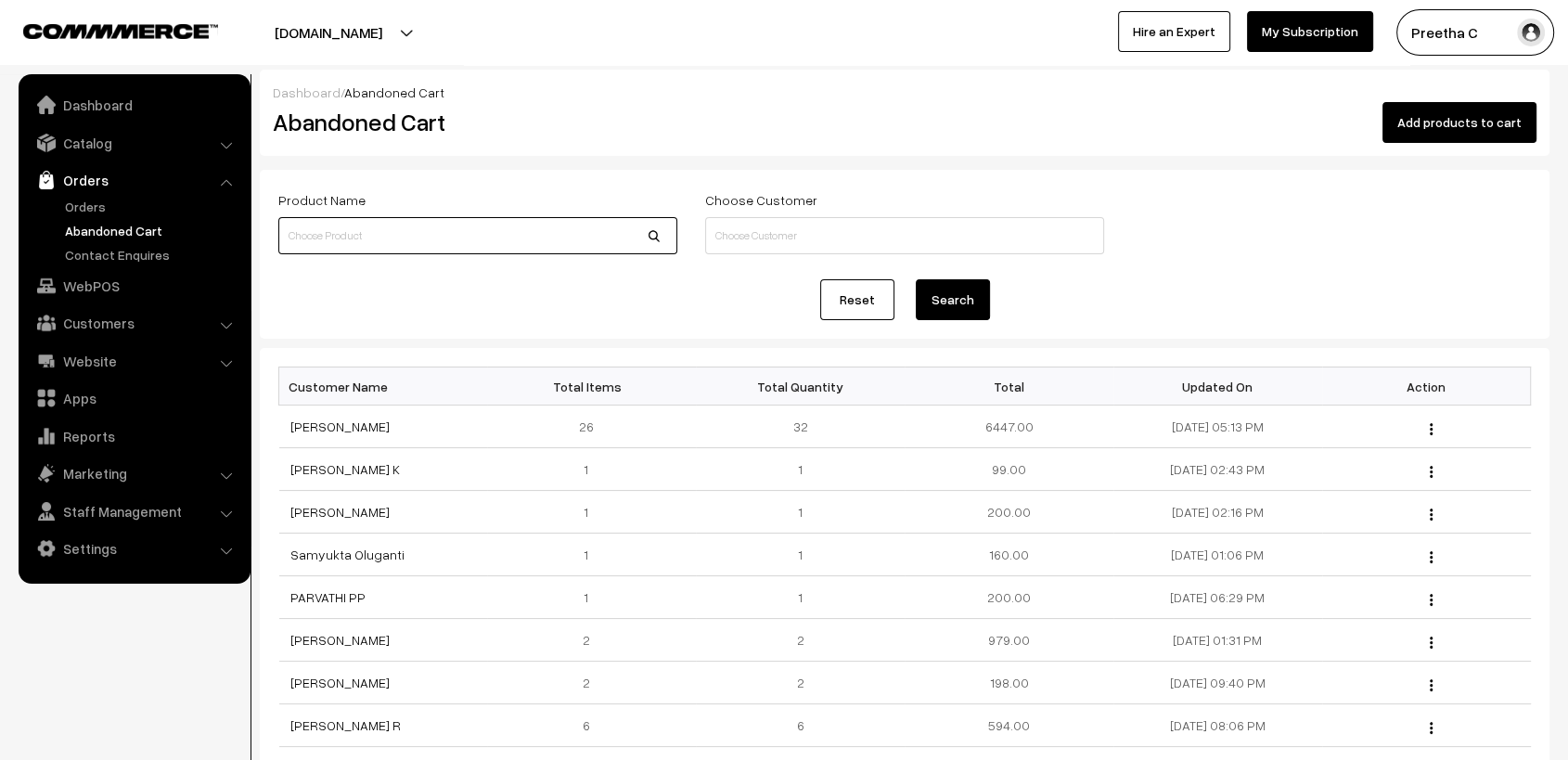
click at [414, 240] on input at bounding box center [478, 235] width 399 height 37
paste input "+91 9884286730"
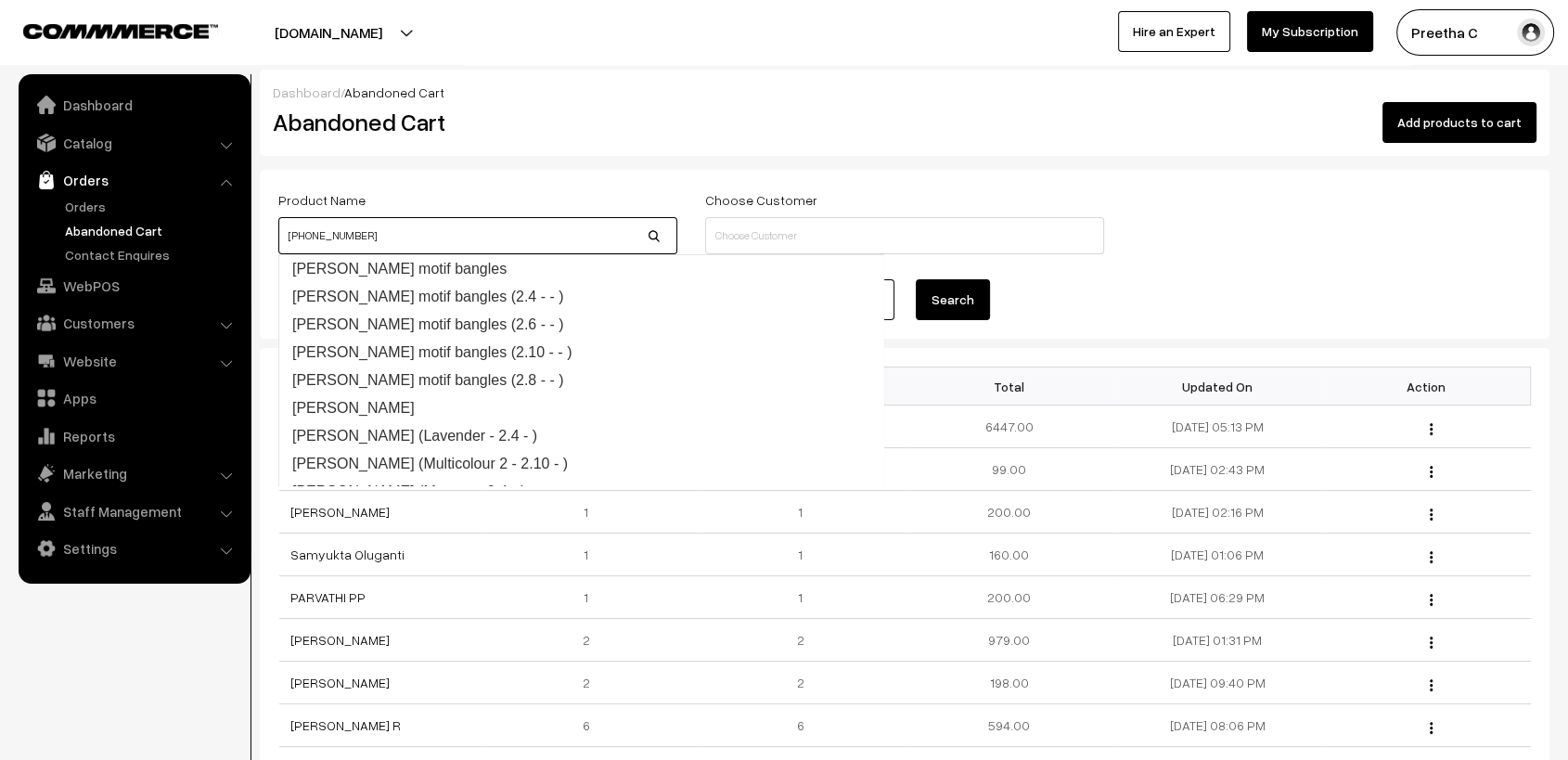
type input "+91 9884286730"
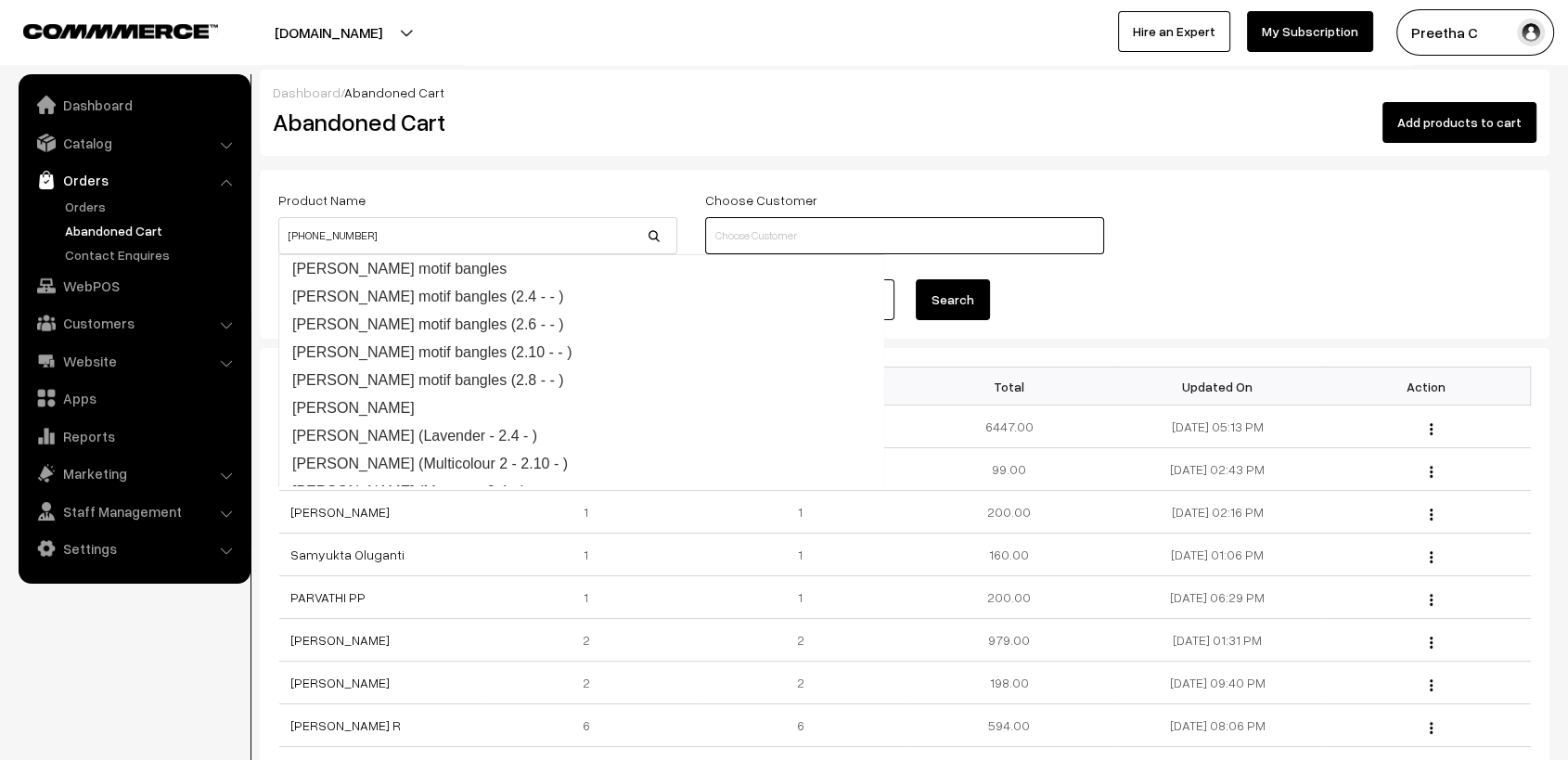
click at [800, 221] on input at bounding box center [905, 235] width 399 height 37
click at [795, 230] on input at bounding box center [905, 235] width 399 height 37
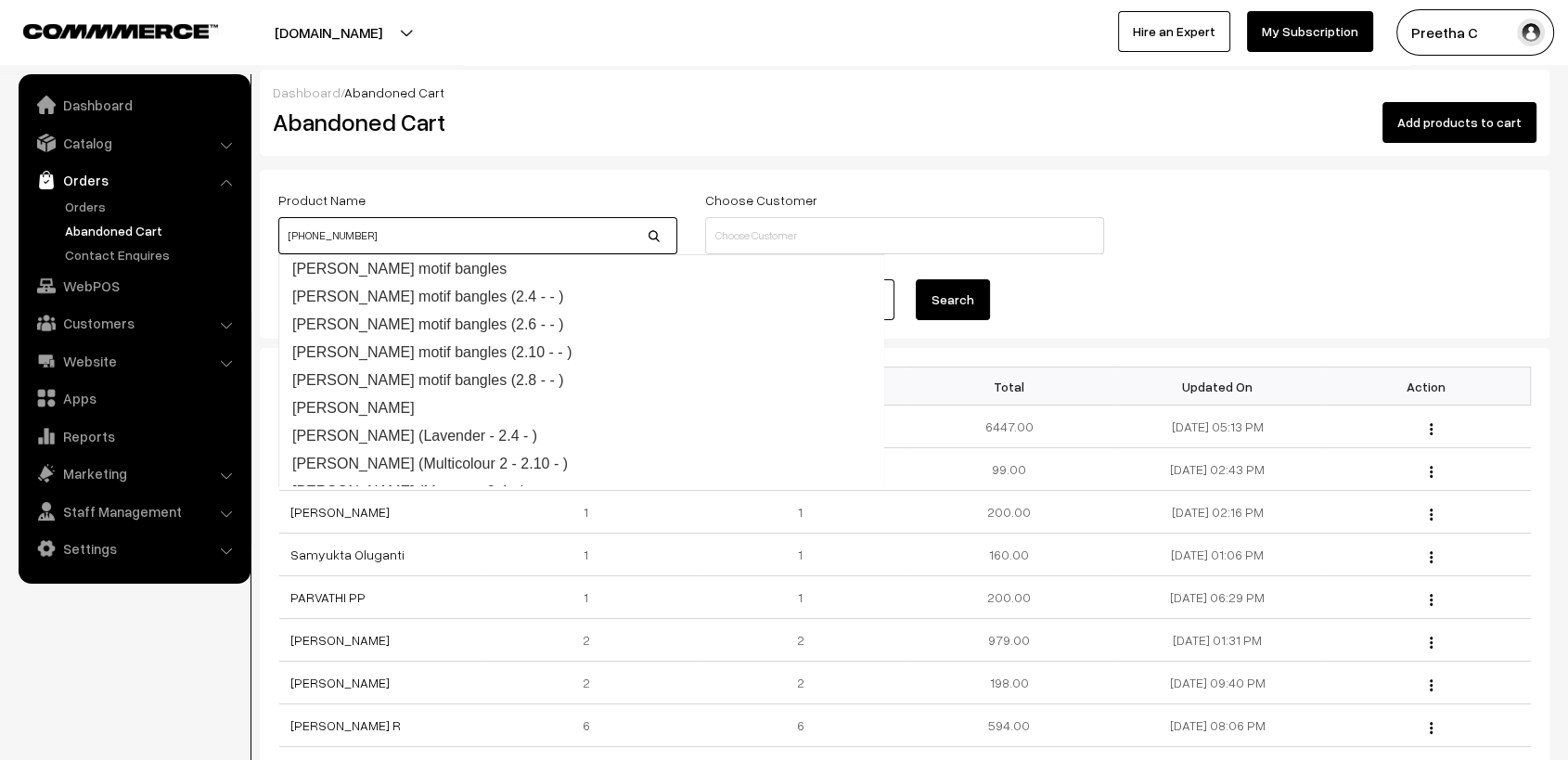
click at [107, 251] on body "Thank you for showing interest. Our team will call you shortly. Close varnambya…" at bounding box center [784, 532] width 1568 height 1066
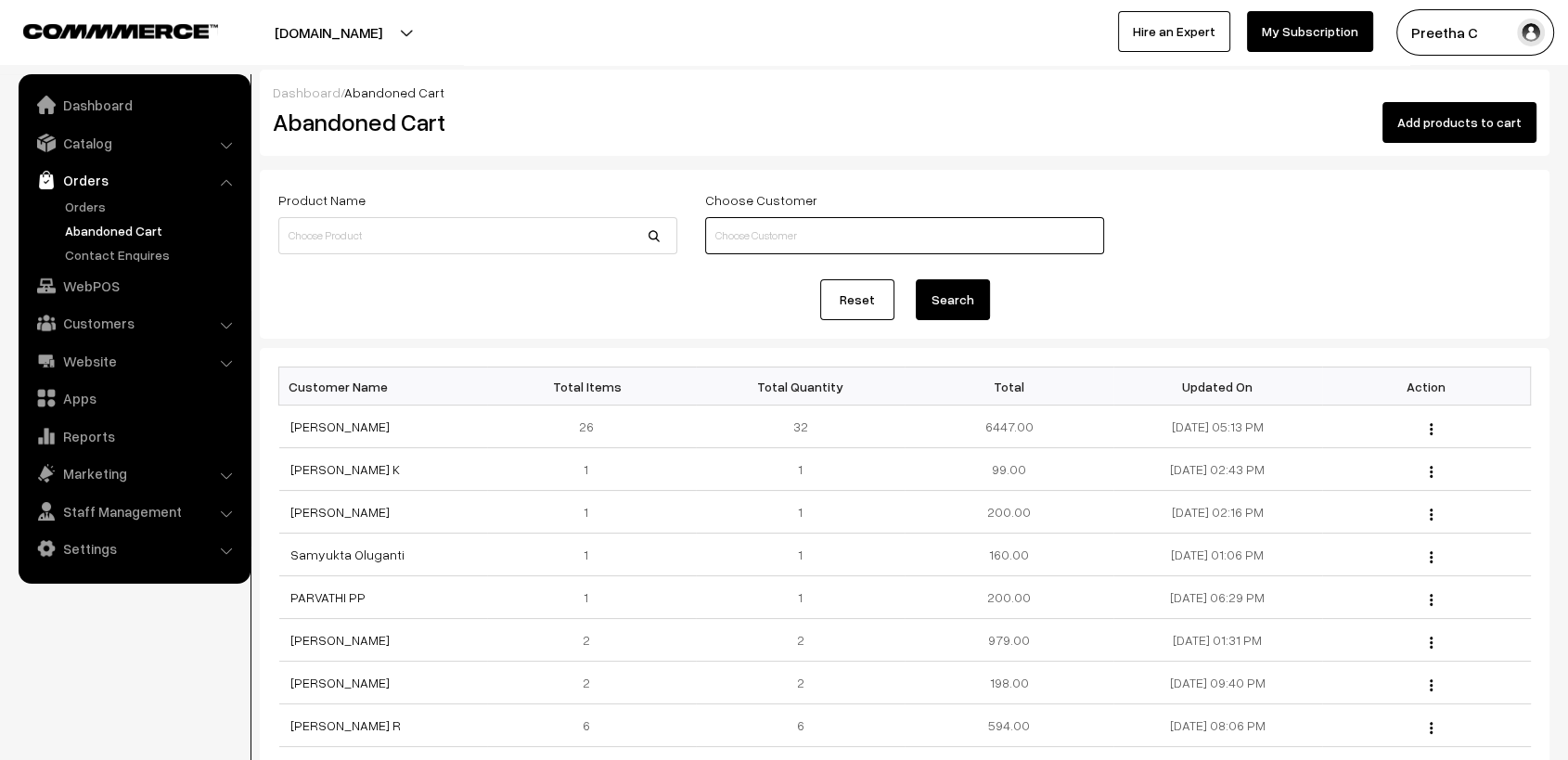
click at [772, 237] on input at bounding box center [905, 235] width 399 height 37
click at [99, 281] on link "WebPOS" at bounding box center [134, 286] width 221 height 34
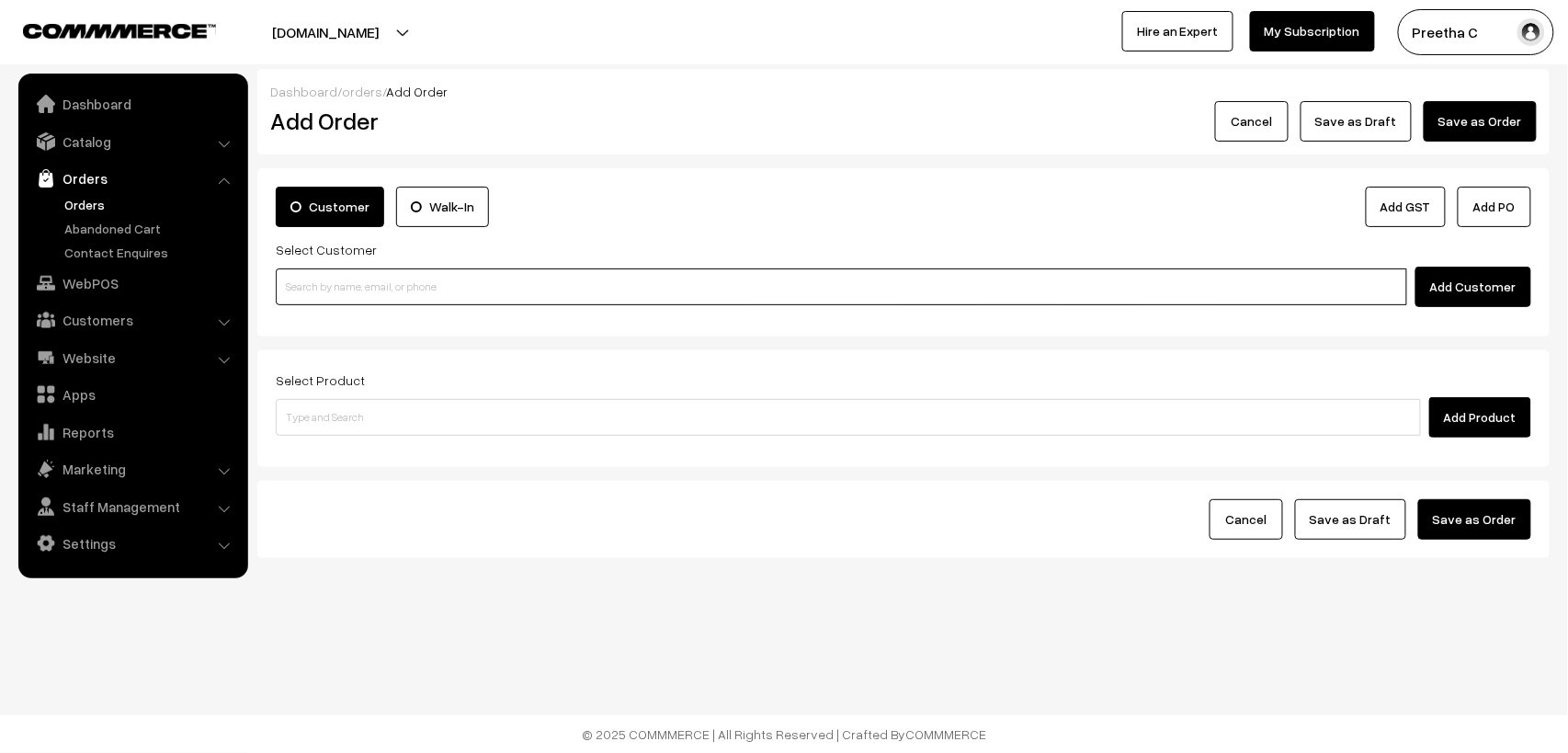
click at [478, 297] on input at bounding box center [841, 286] width 1132 height 36
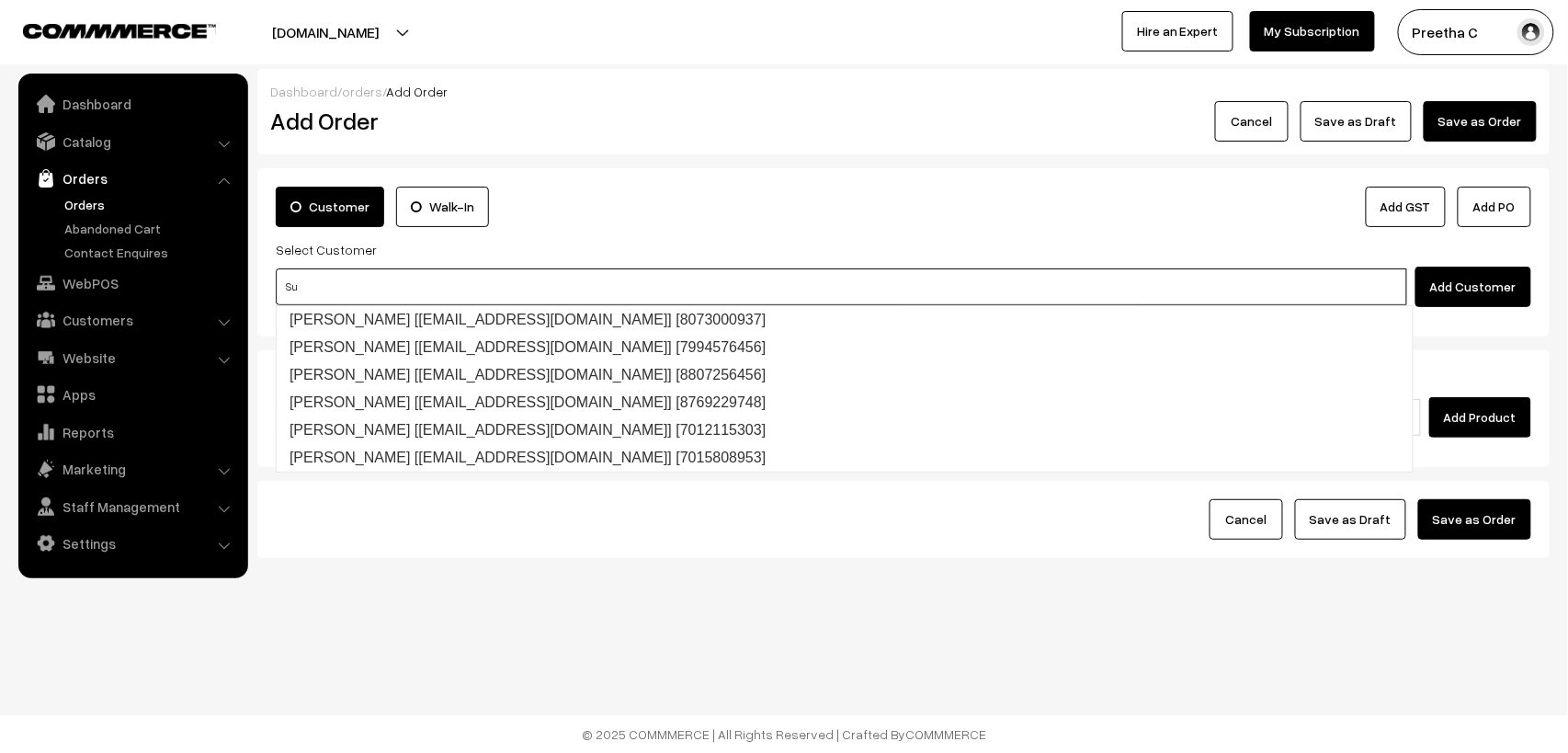
type input "S"
paste input "+91 9884286730"
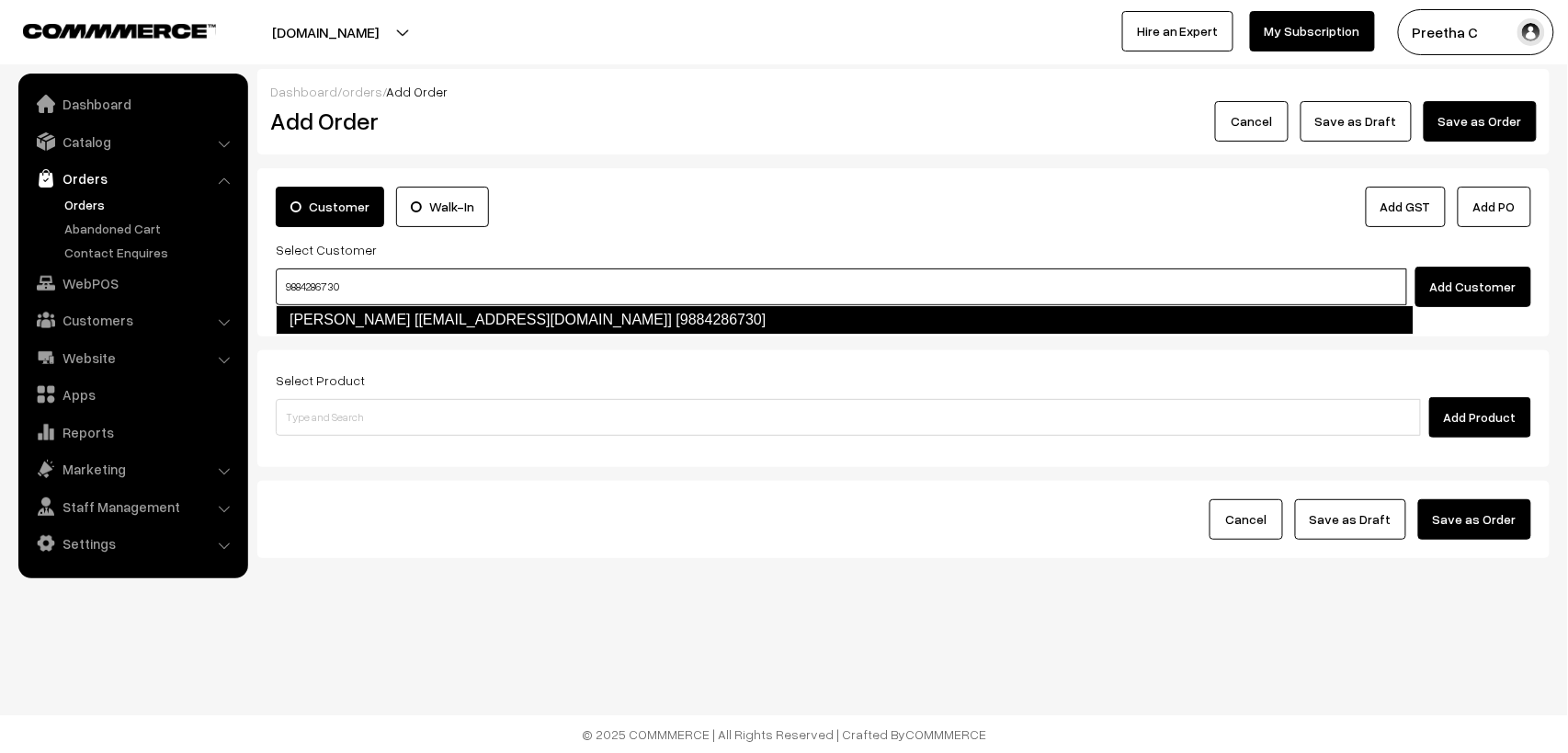
click at [480, 314] on link "Subapradha Prasad [subaprasad161@gmail.com] [9884286730]" at bounding box center [844, 321] width 1138 height 30
type input "9884286730"
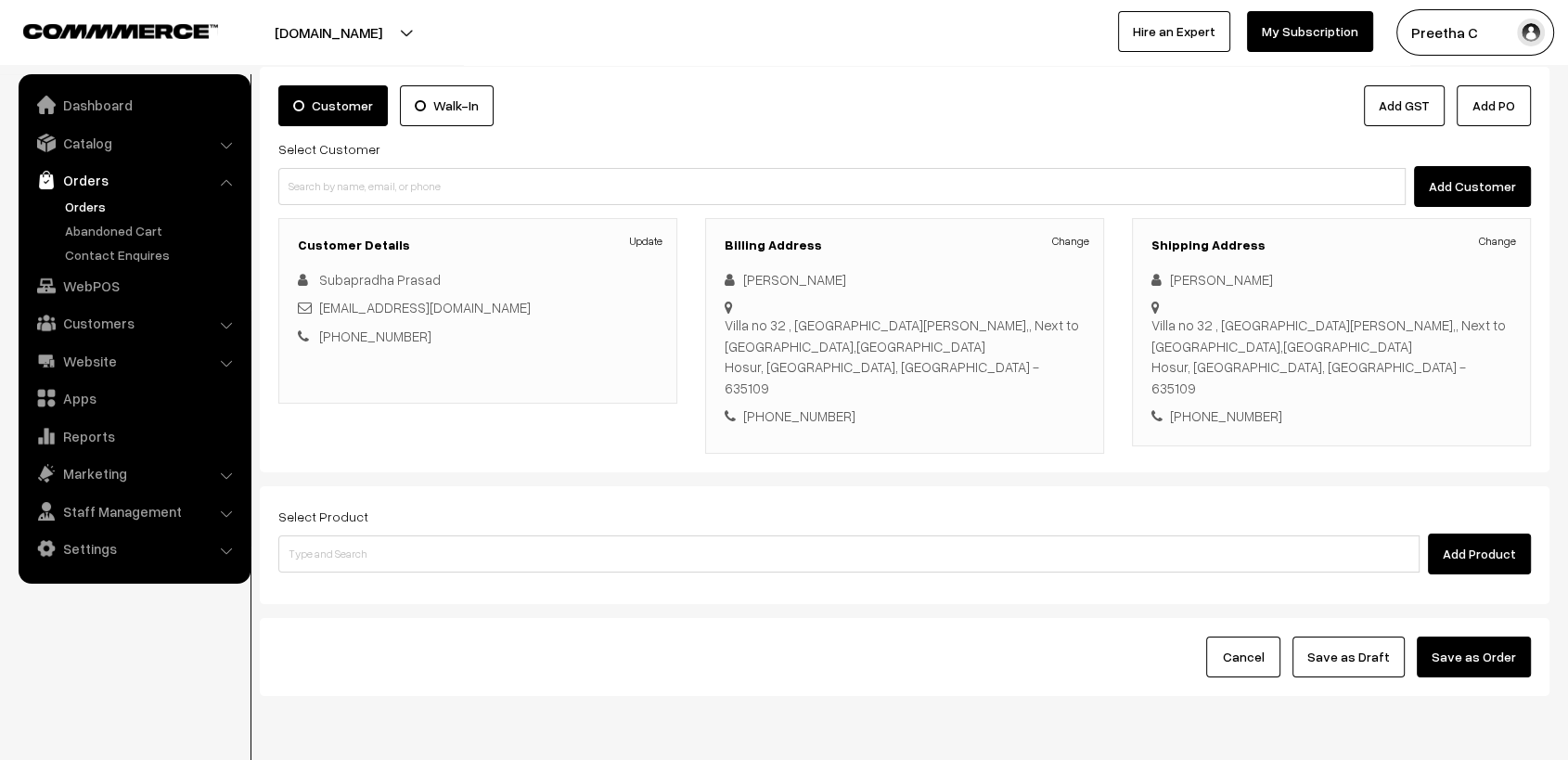
scroll to position [151, 0]
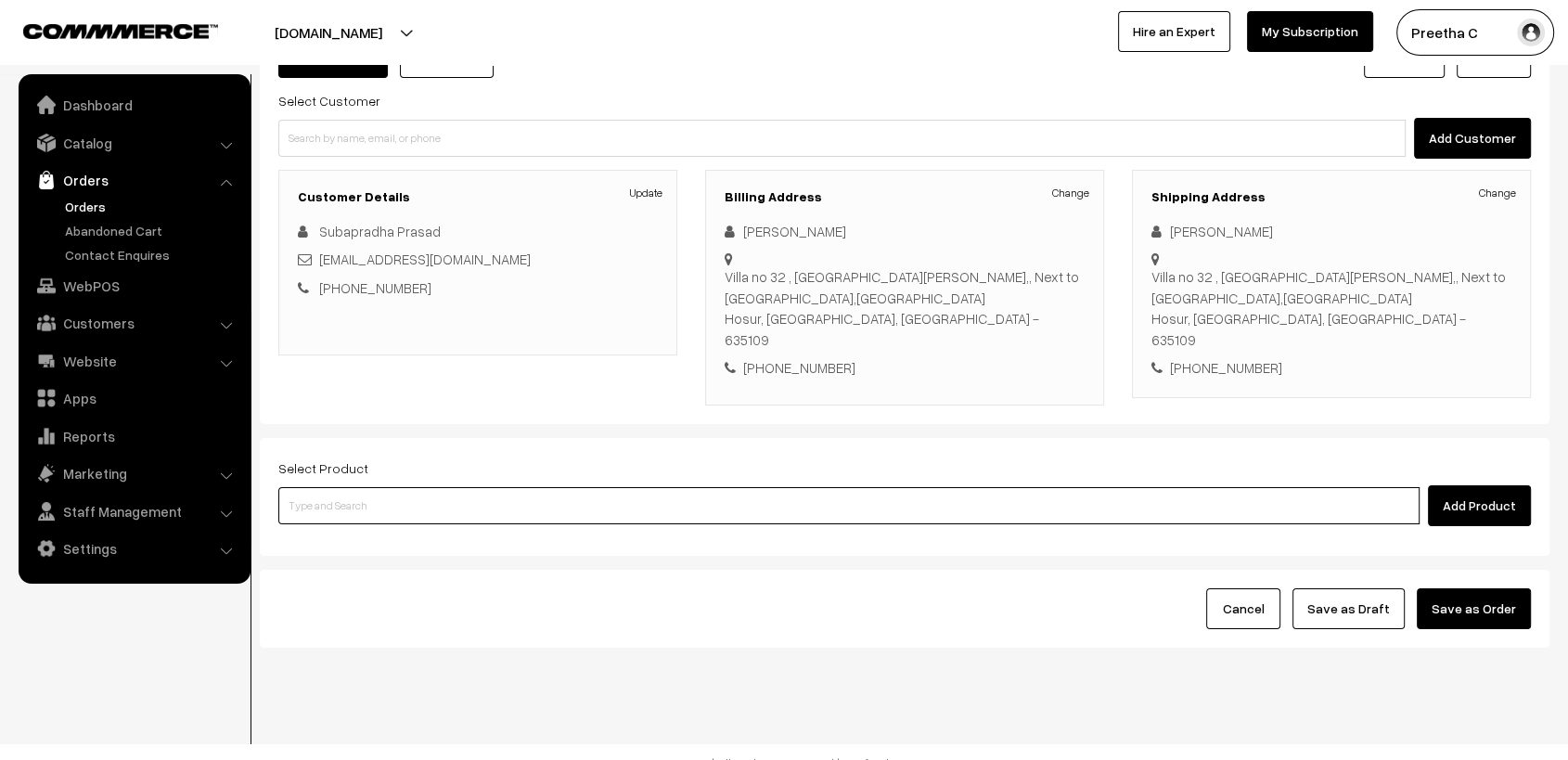
click at [563, 496] on input at bounding box center [849, 505] width 1142 height 37
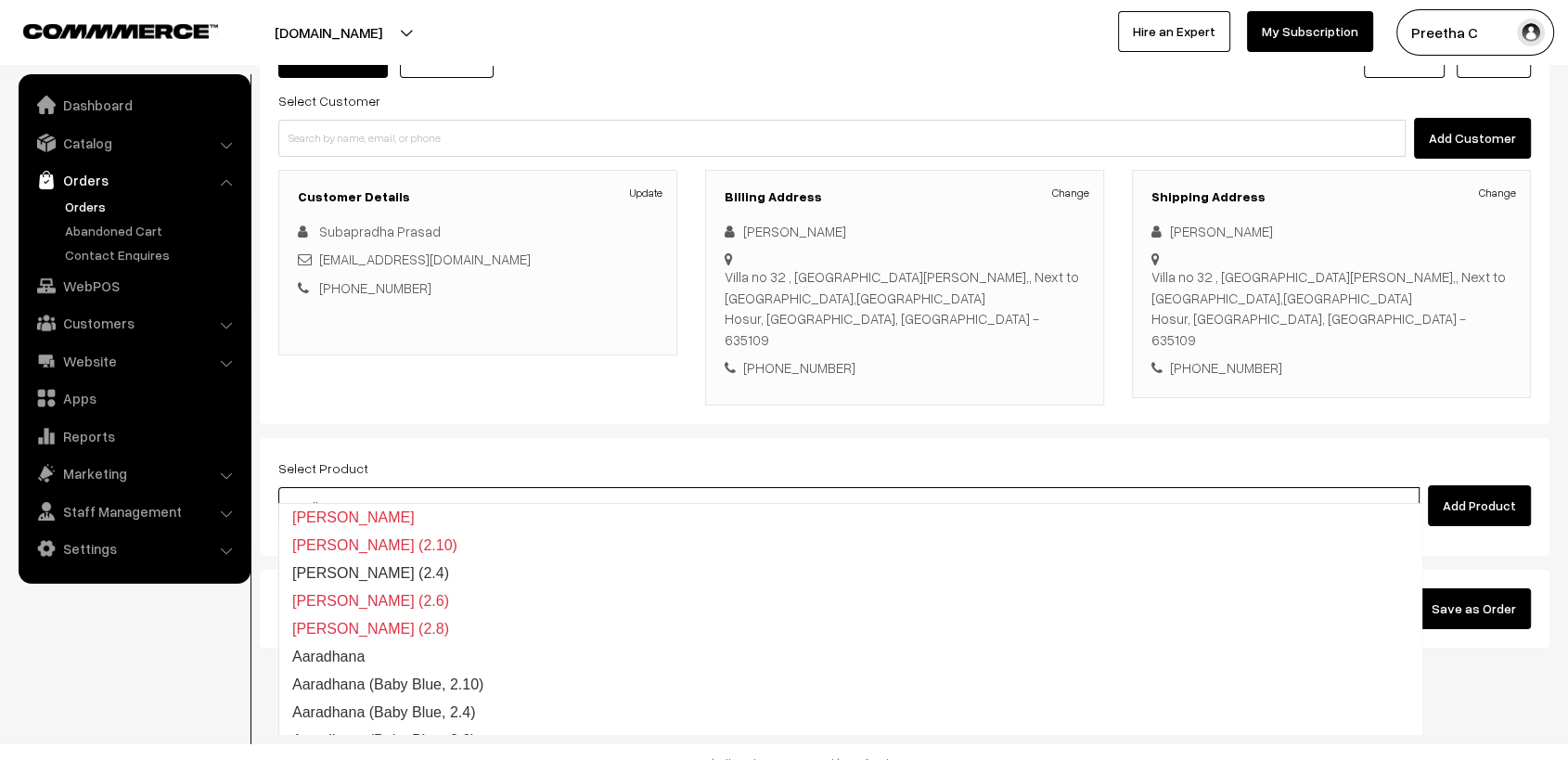
type input "aaradhana"
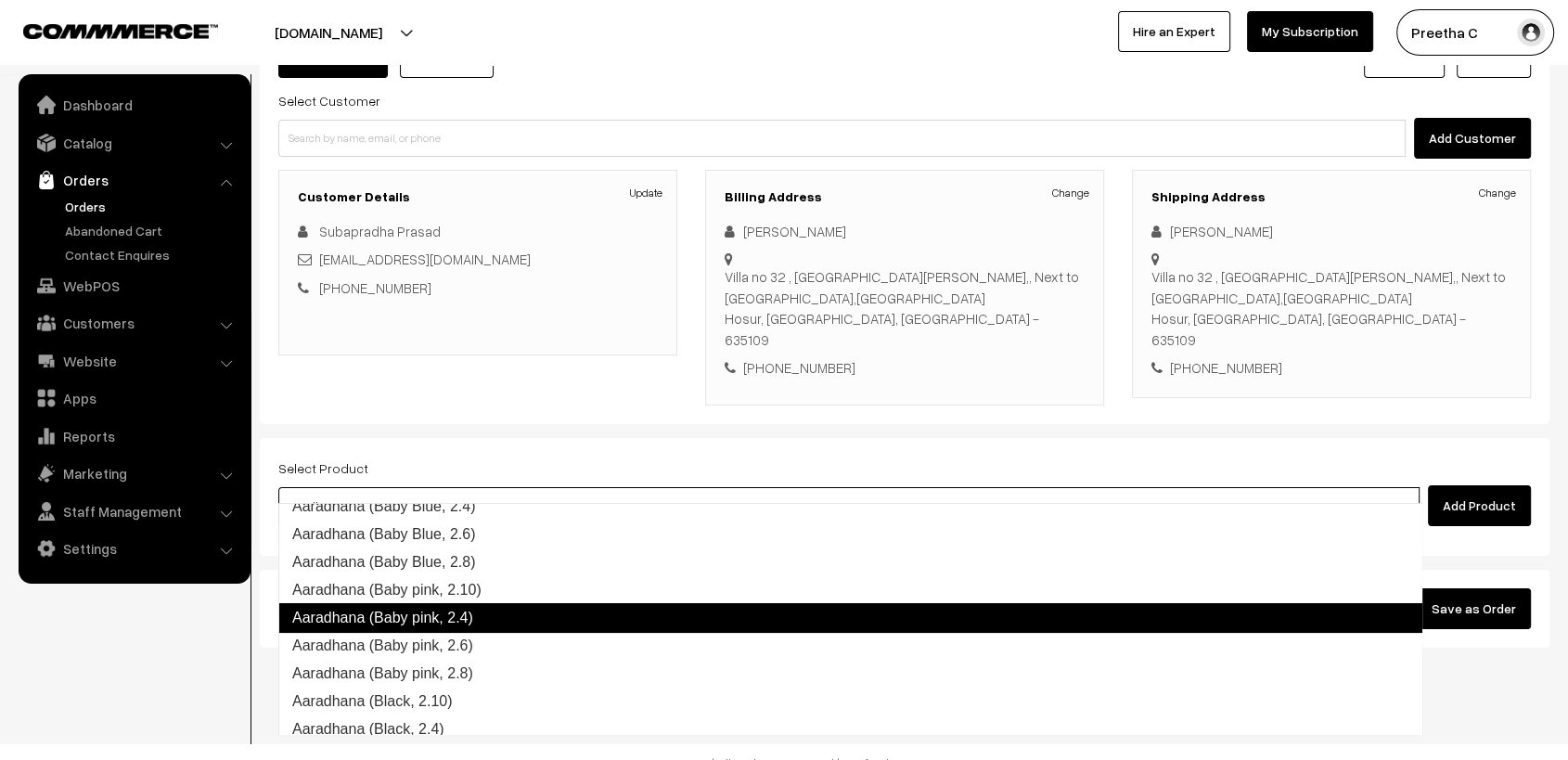
scroll to position [309, 0]
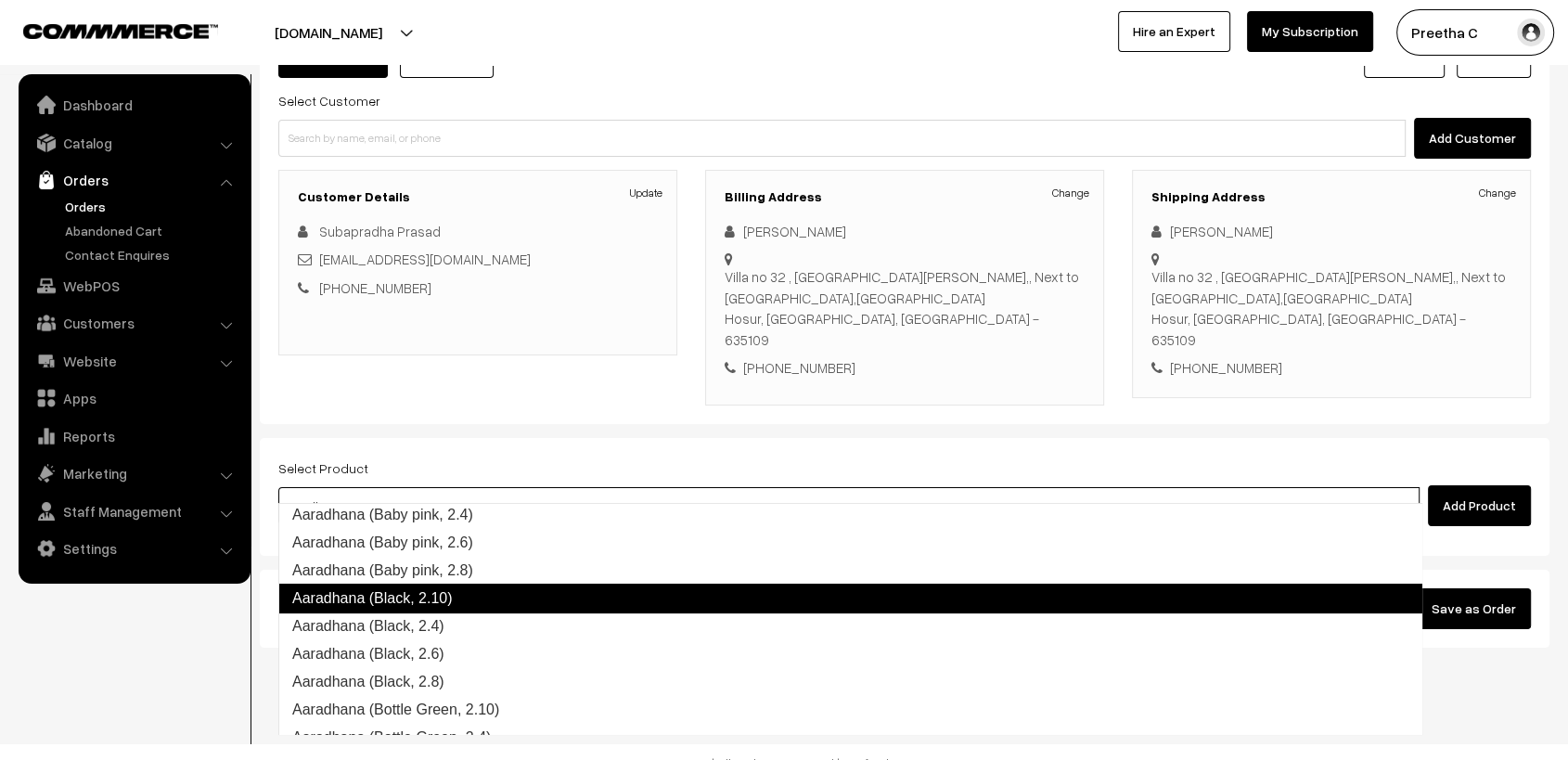
click at [528, 608] on link "Aaradhana (Black, 2.10)" at bounding box center [850, 599] width 1144 height 30
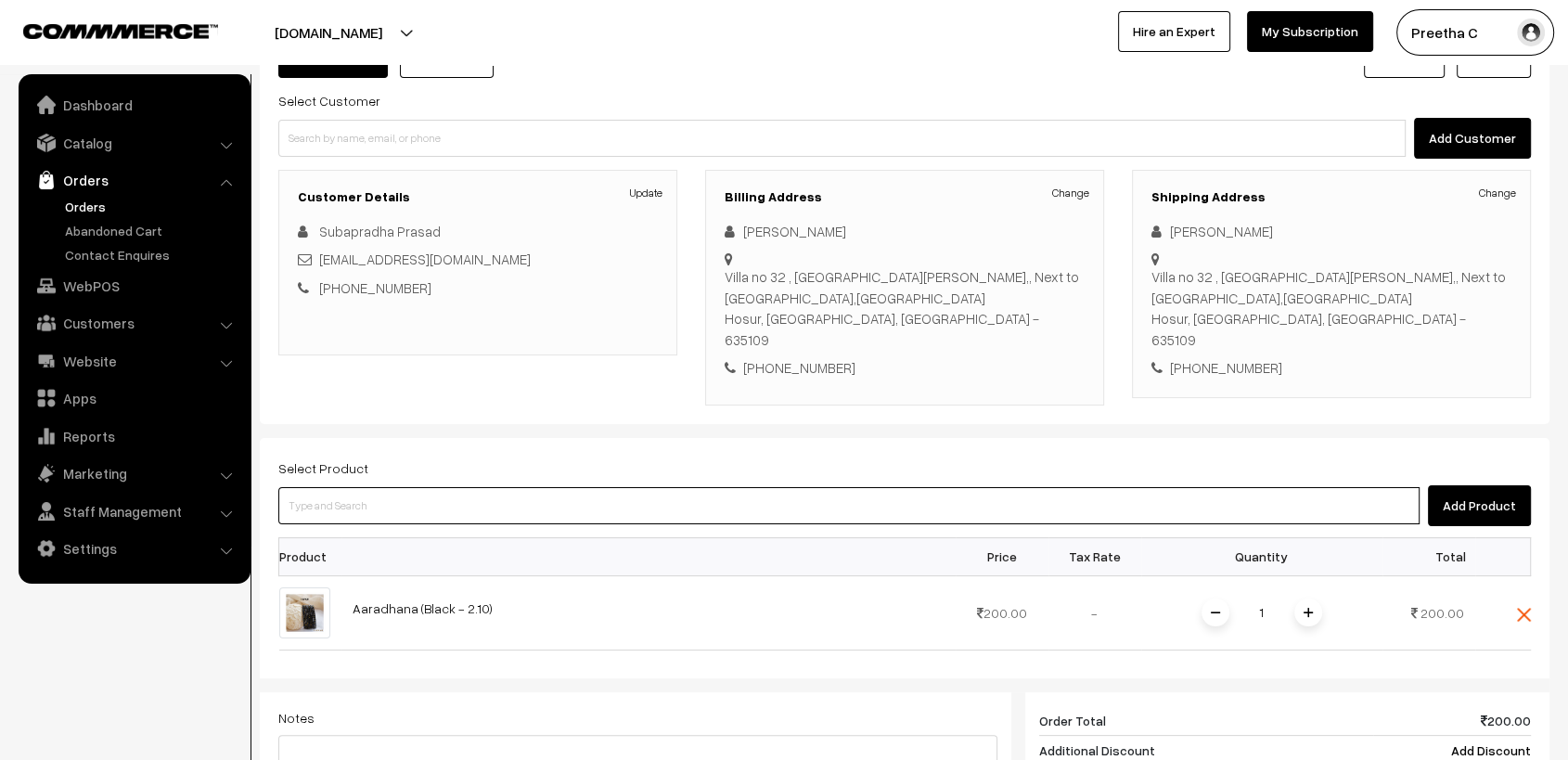
click at [444, 494] on input at bounding box center [849, 505] width 1142 height 37
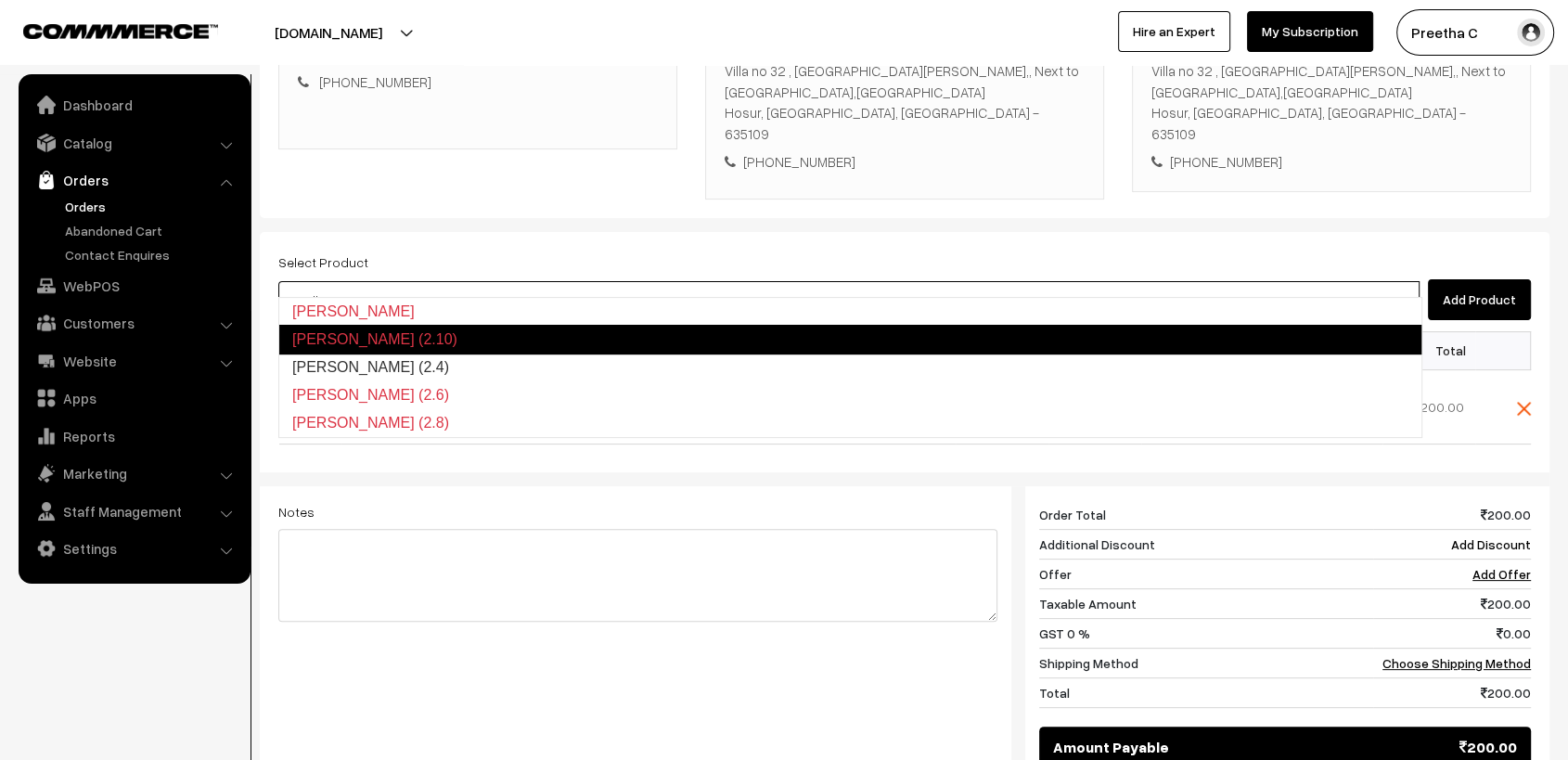
scroll to position [460, 0]
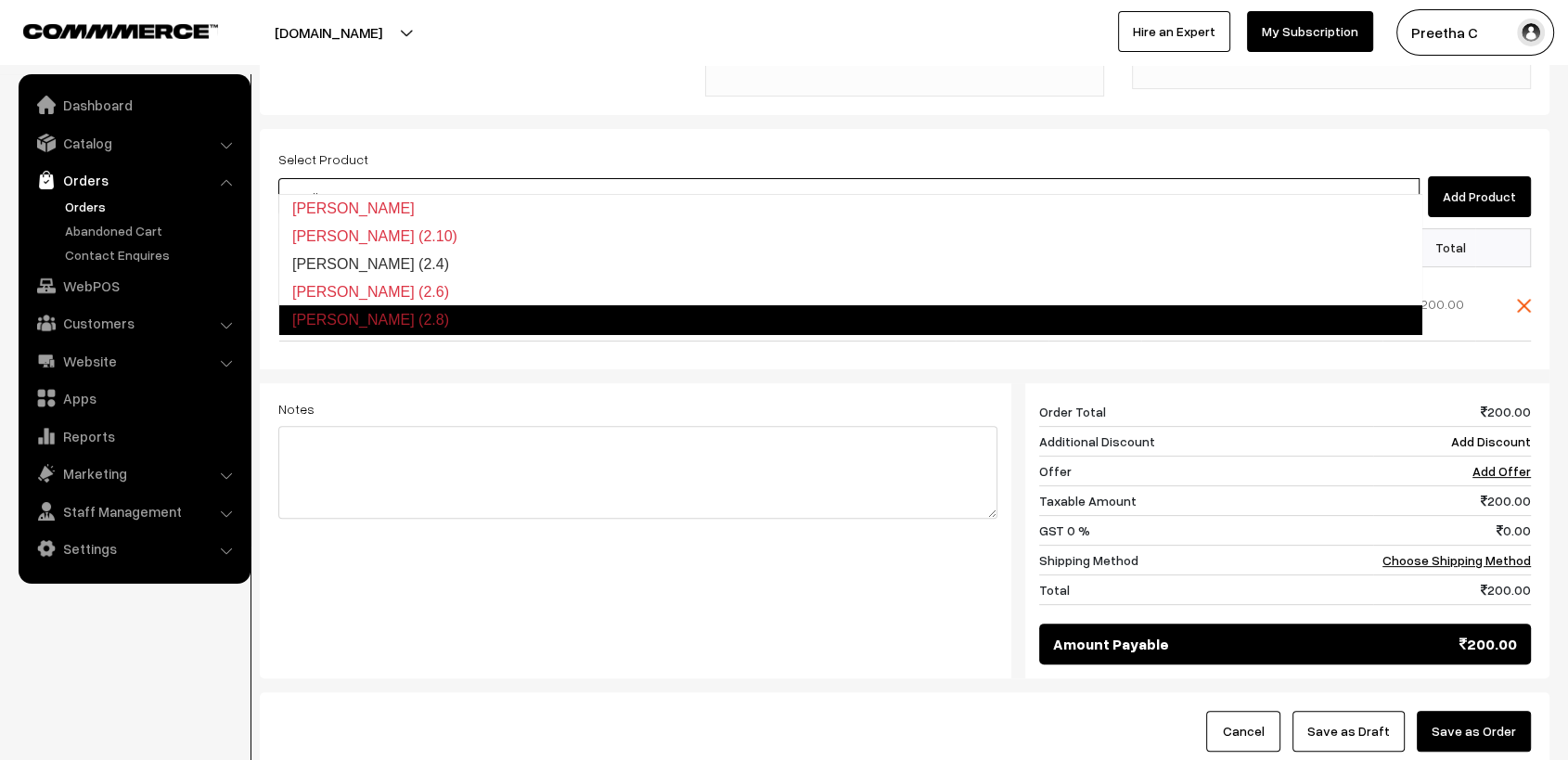
type input "aaradhana"
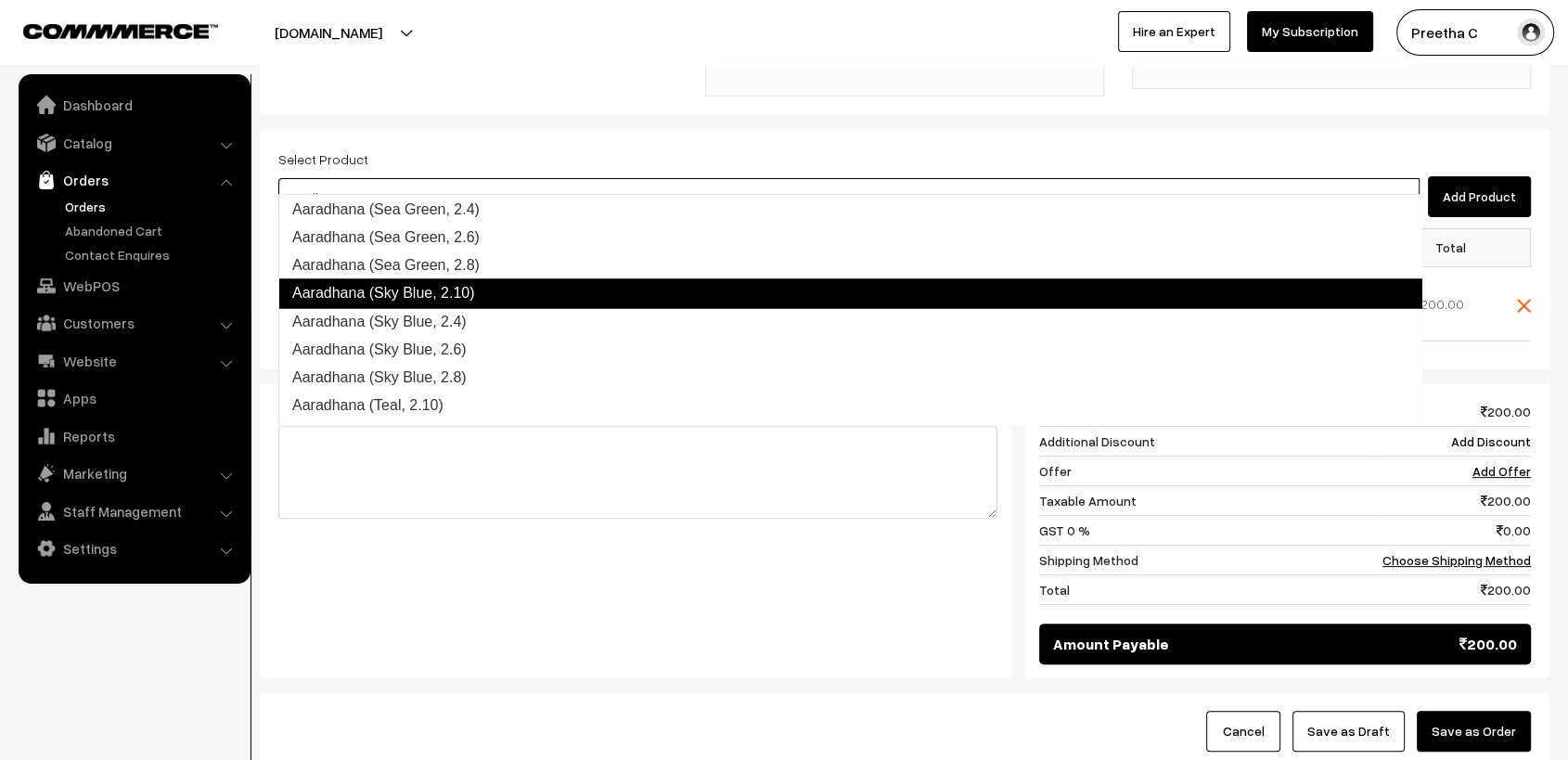
scroll to position [3320, 0]
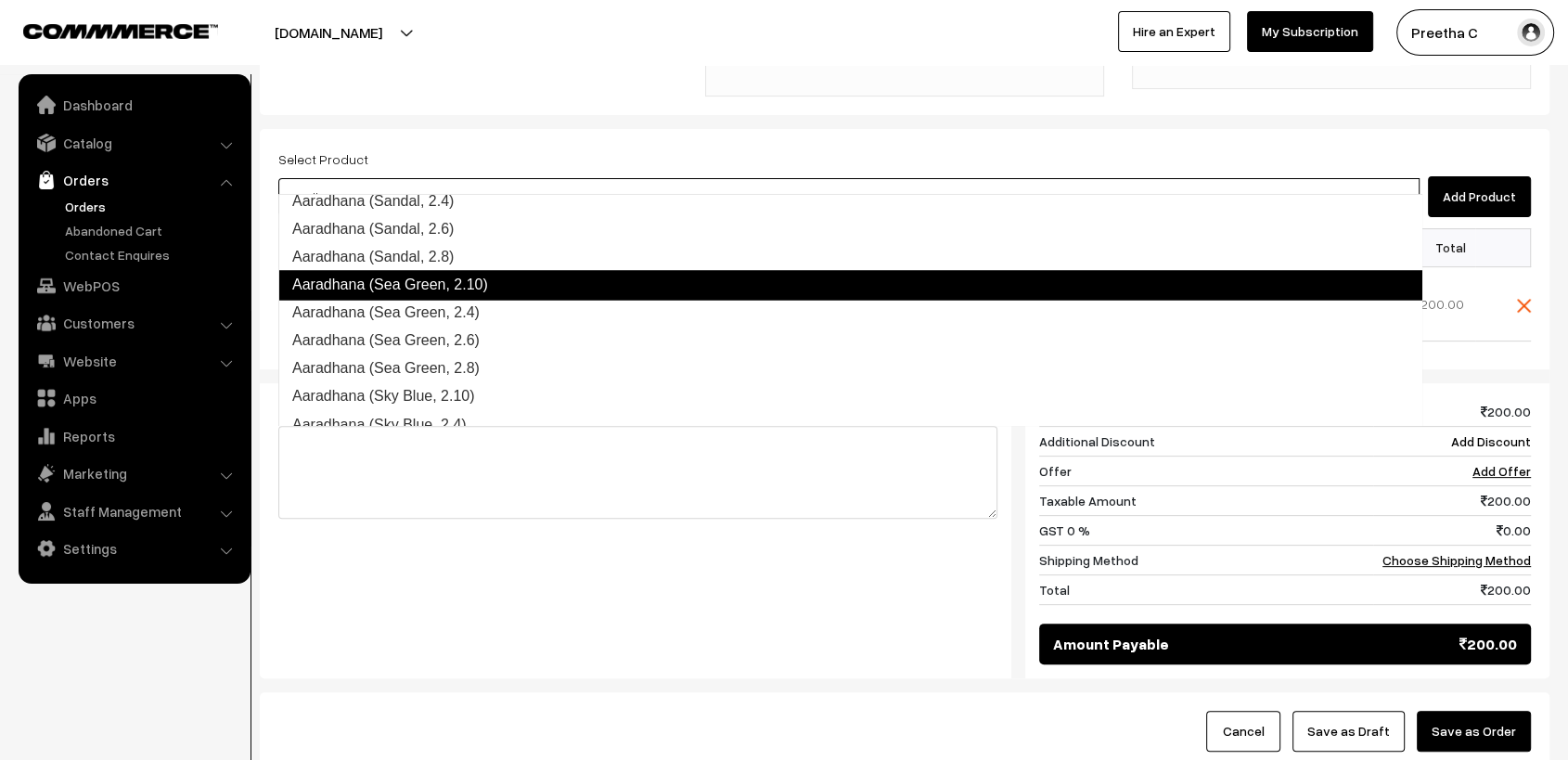
click at [509, 292] on link "Aaradhana (Sea Green, 2.10)" at bounding box center [850, 285] width 1144 height 30
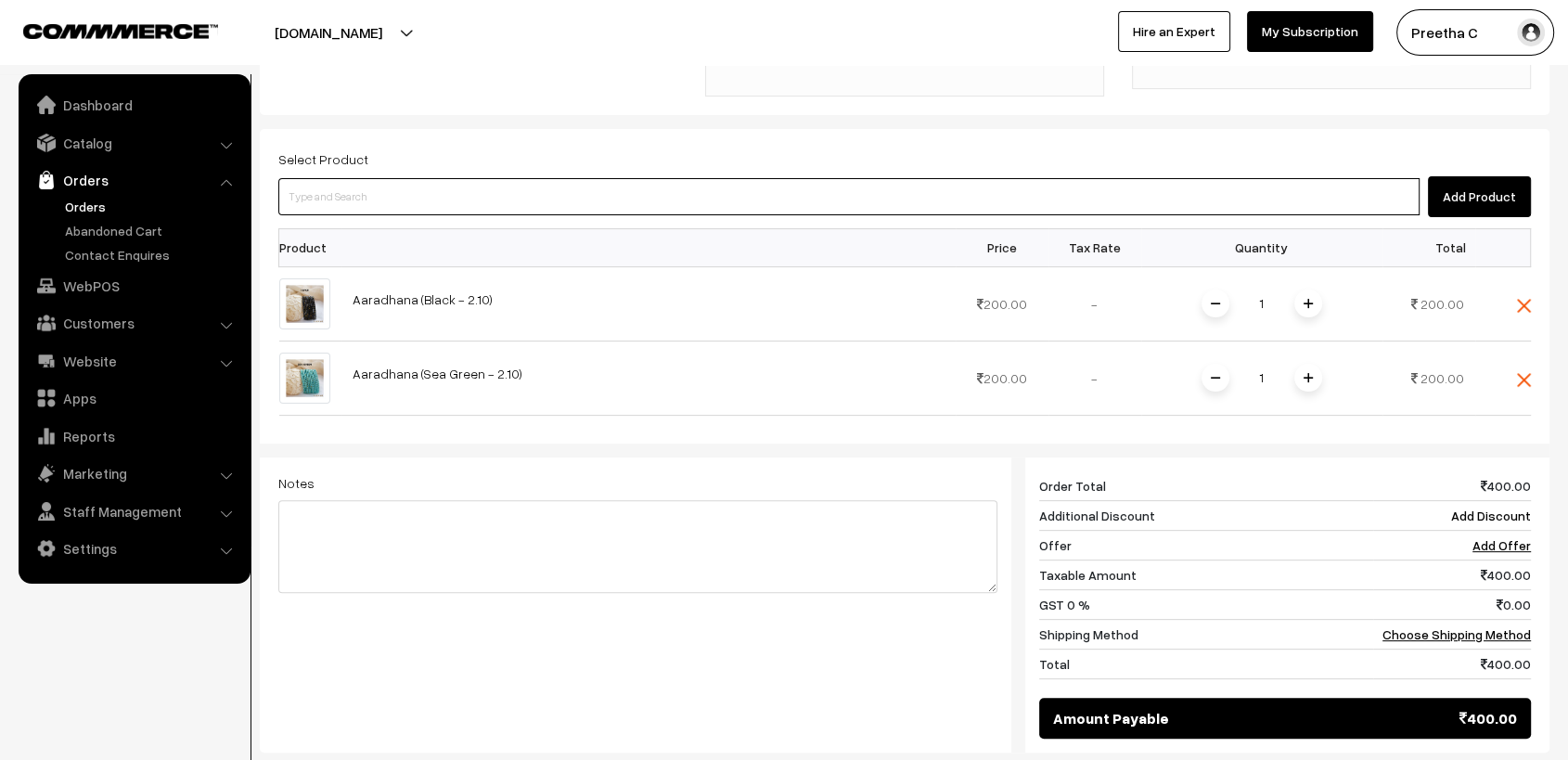
click at [483, 178] on input at bounding box center [849, 196] width 1142 height 37
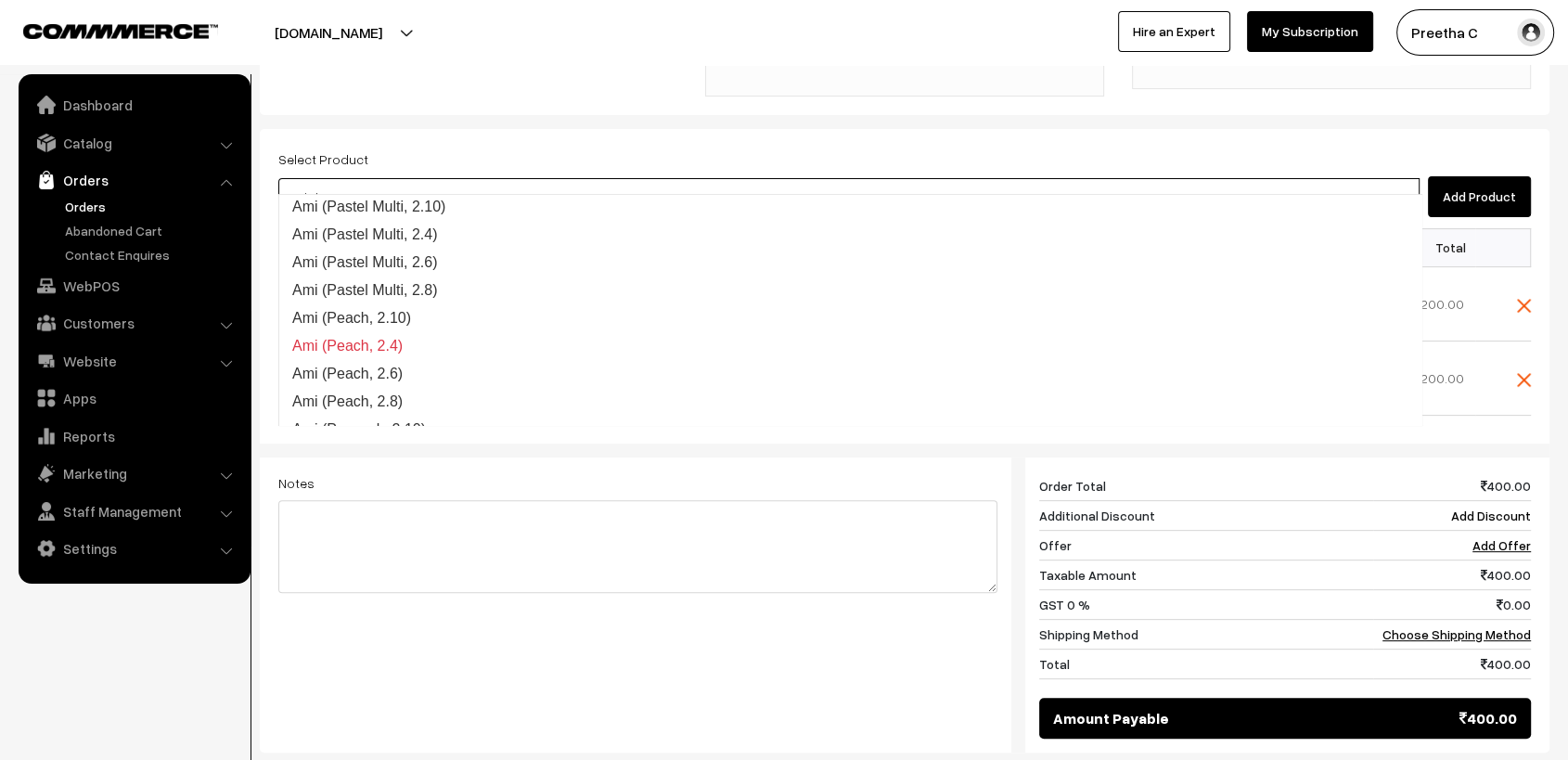
type input "ami plus"
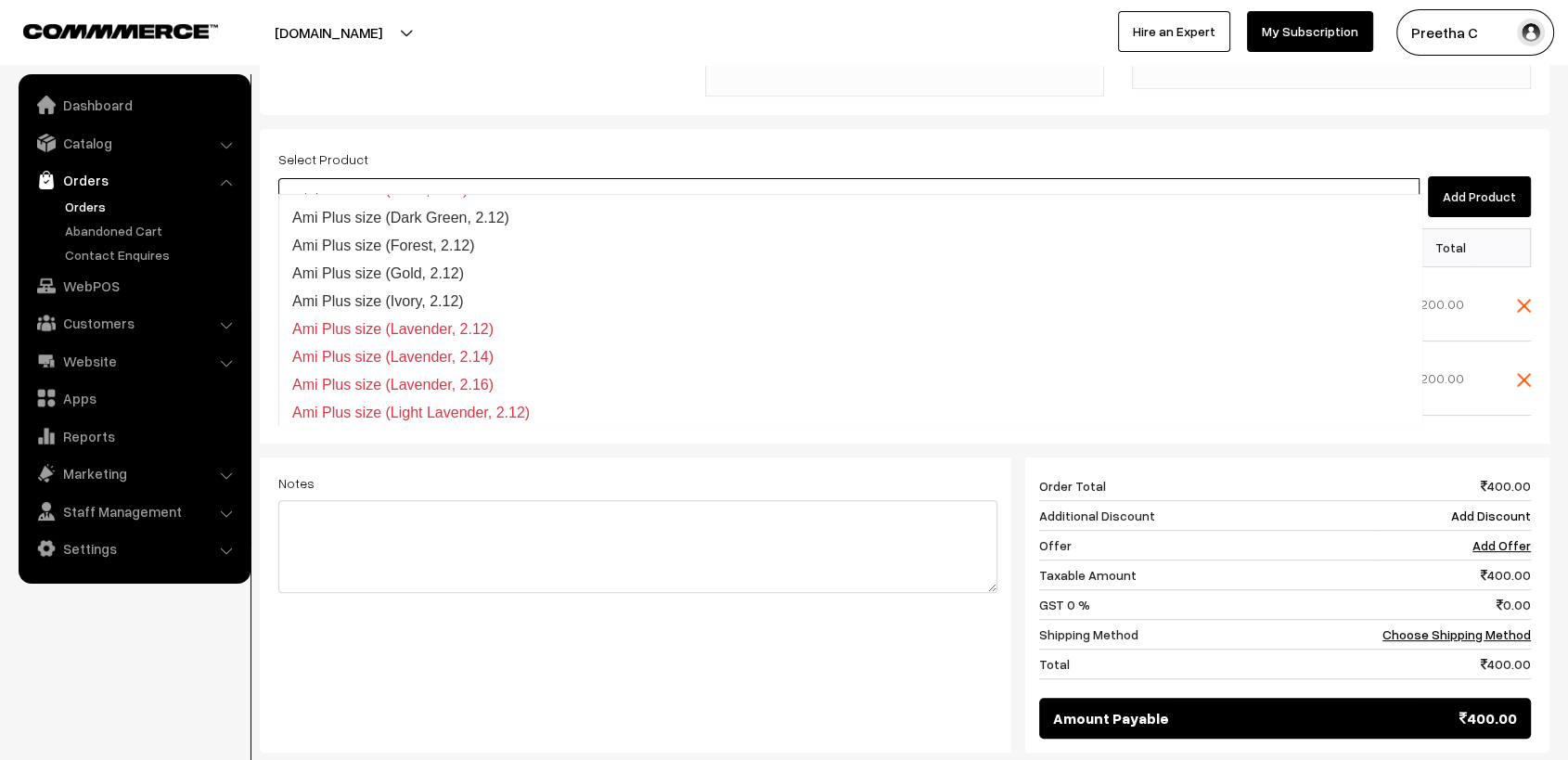
scroll to position [249, 0]
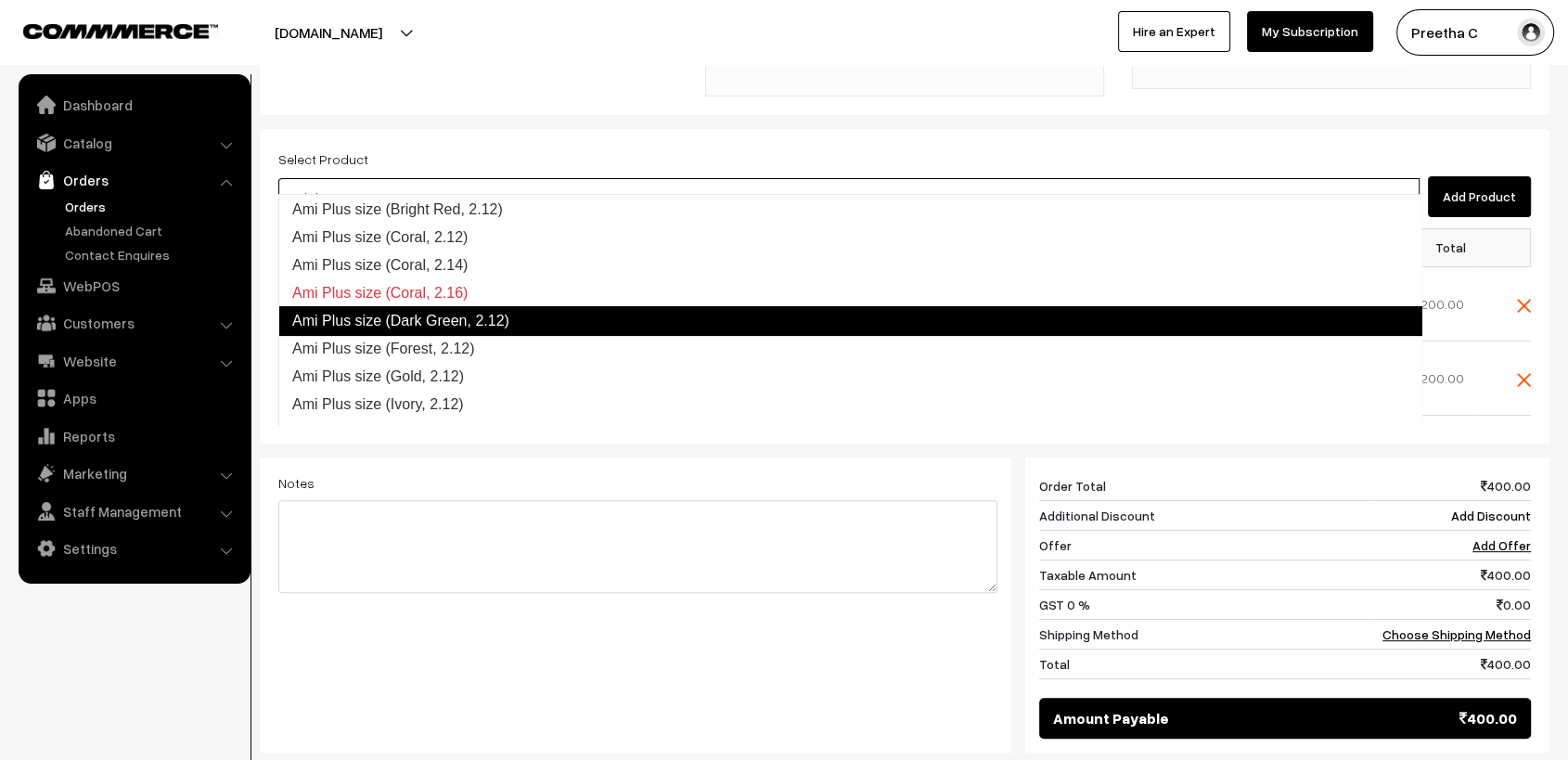
click at [502, 325] on link "Ami Plus size (Dark Green, 2.12)" at bounding box center [850, 322] width 1144 height 30
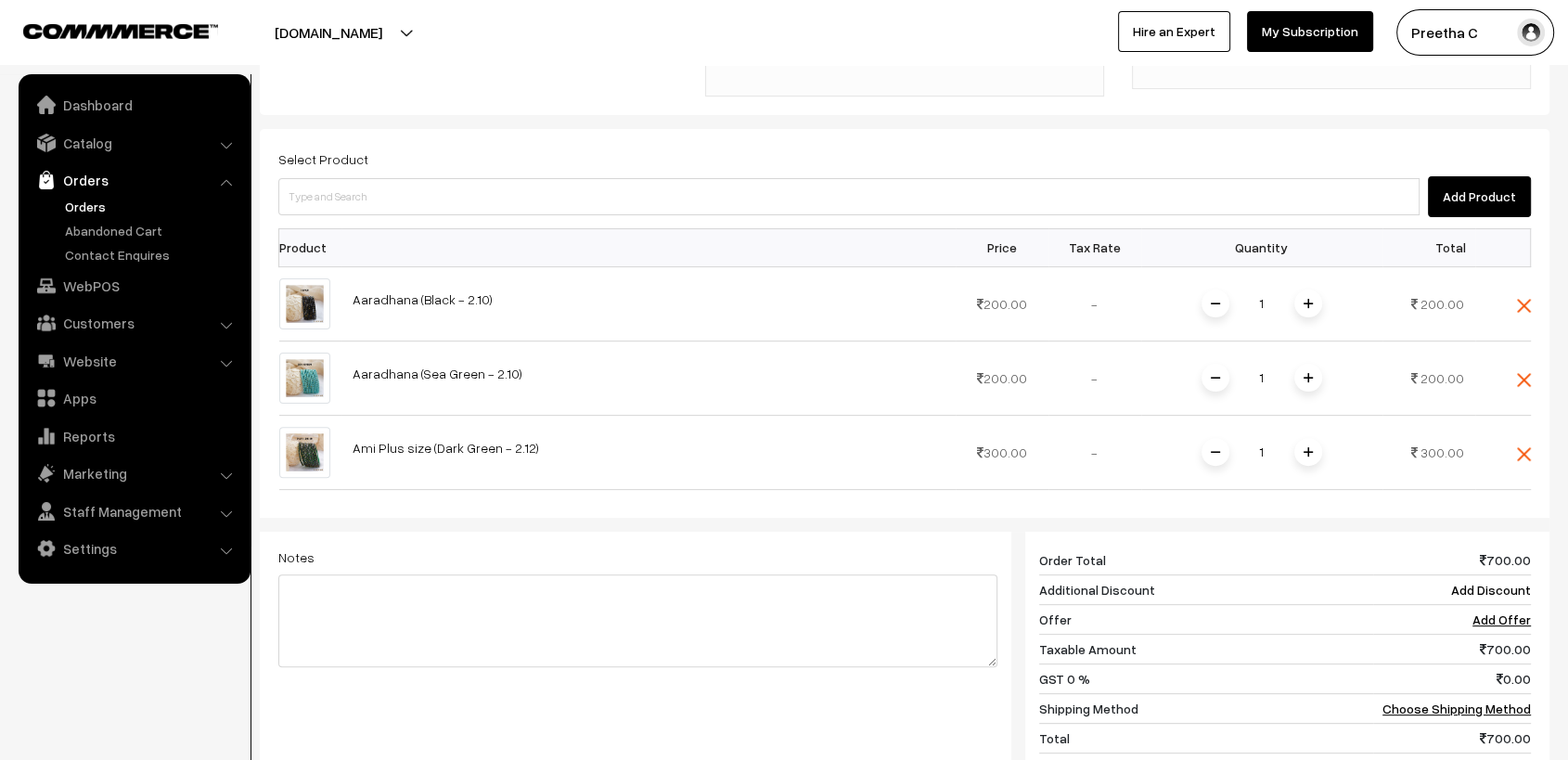
scroll to position [563, 0]
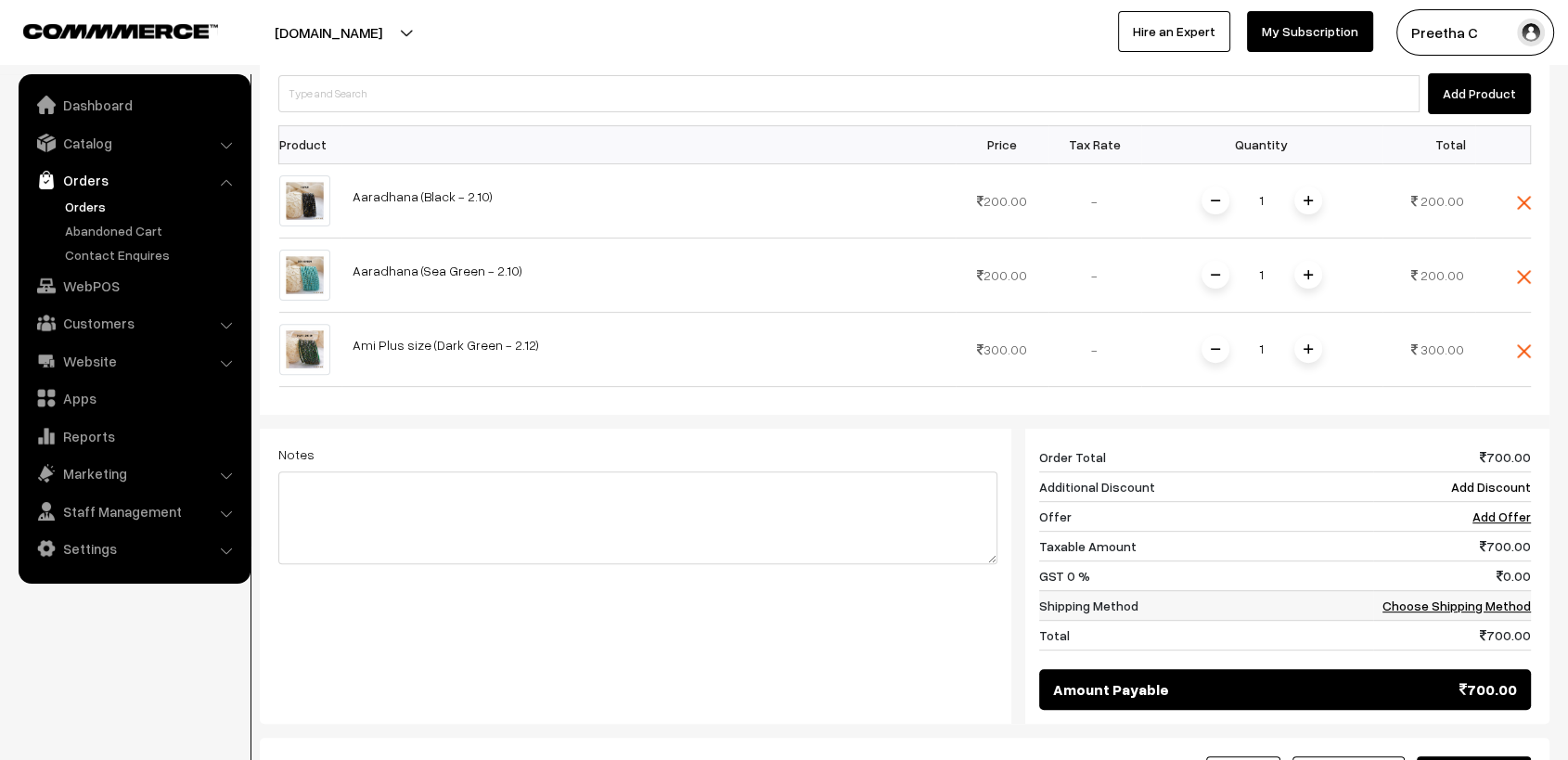
click at [1508, 597] on link "Choose Shipping Method" at bounding box center [1457, 605] width 149 height 16
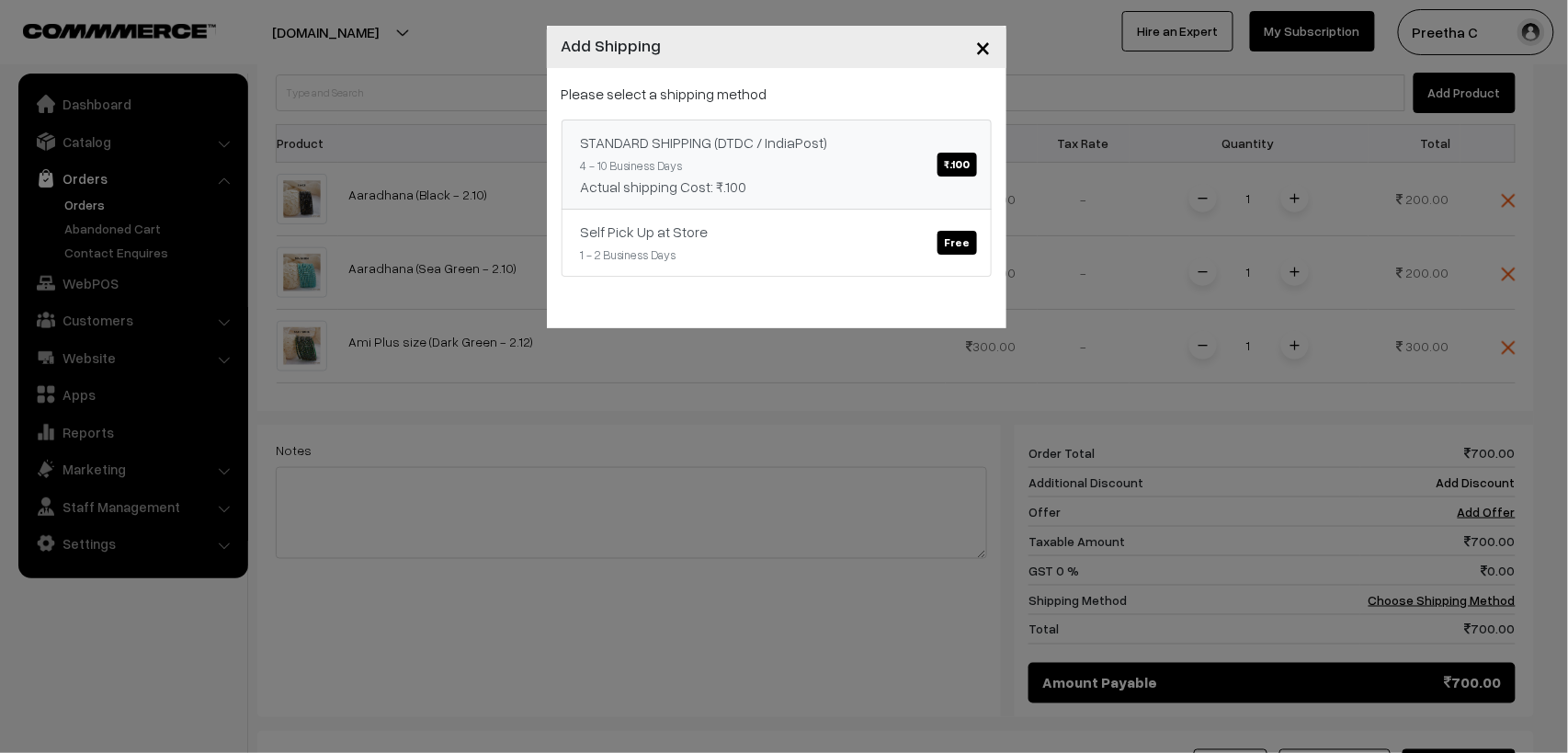
click at [961, 178] on div "Actual shipping Cost: ₹.100" at bounding box center [777, 186] width 391 height 22
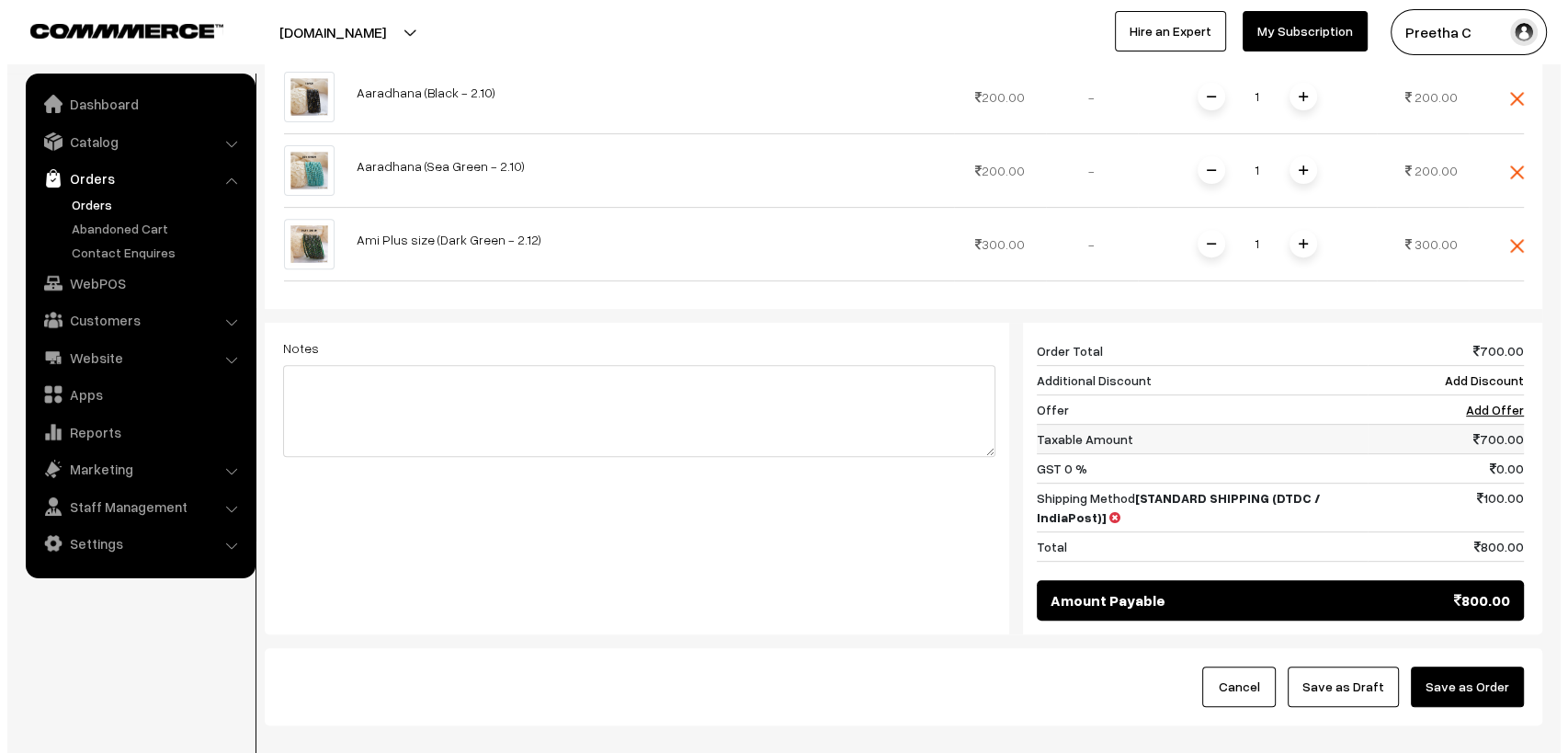
scroll to position [743, 0]
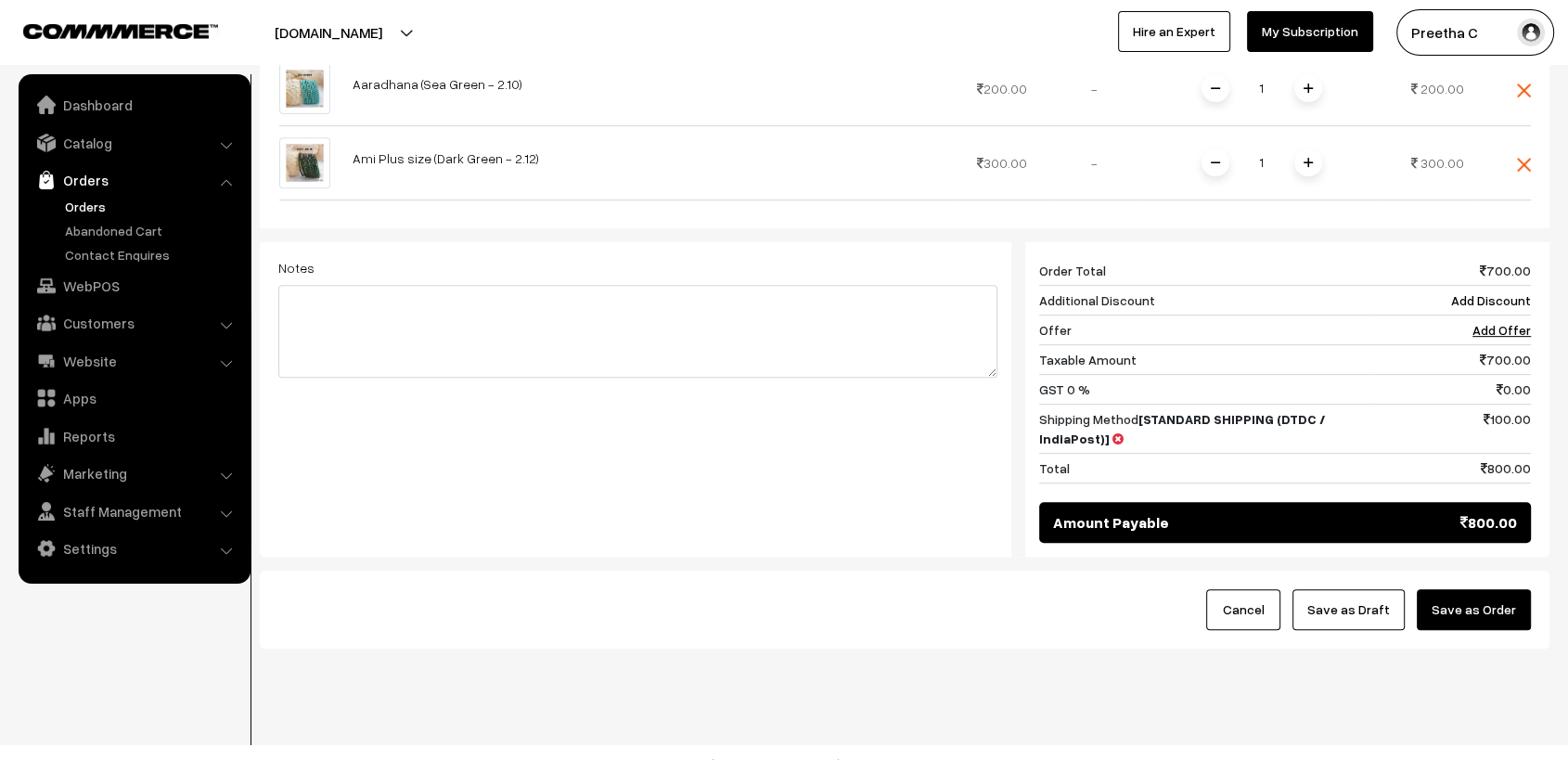
click at [1467, 591] on button "Save as Order" at bounding box center [1474, 609] width 114 height 40
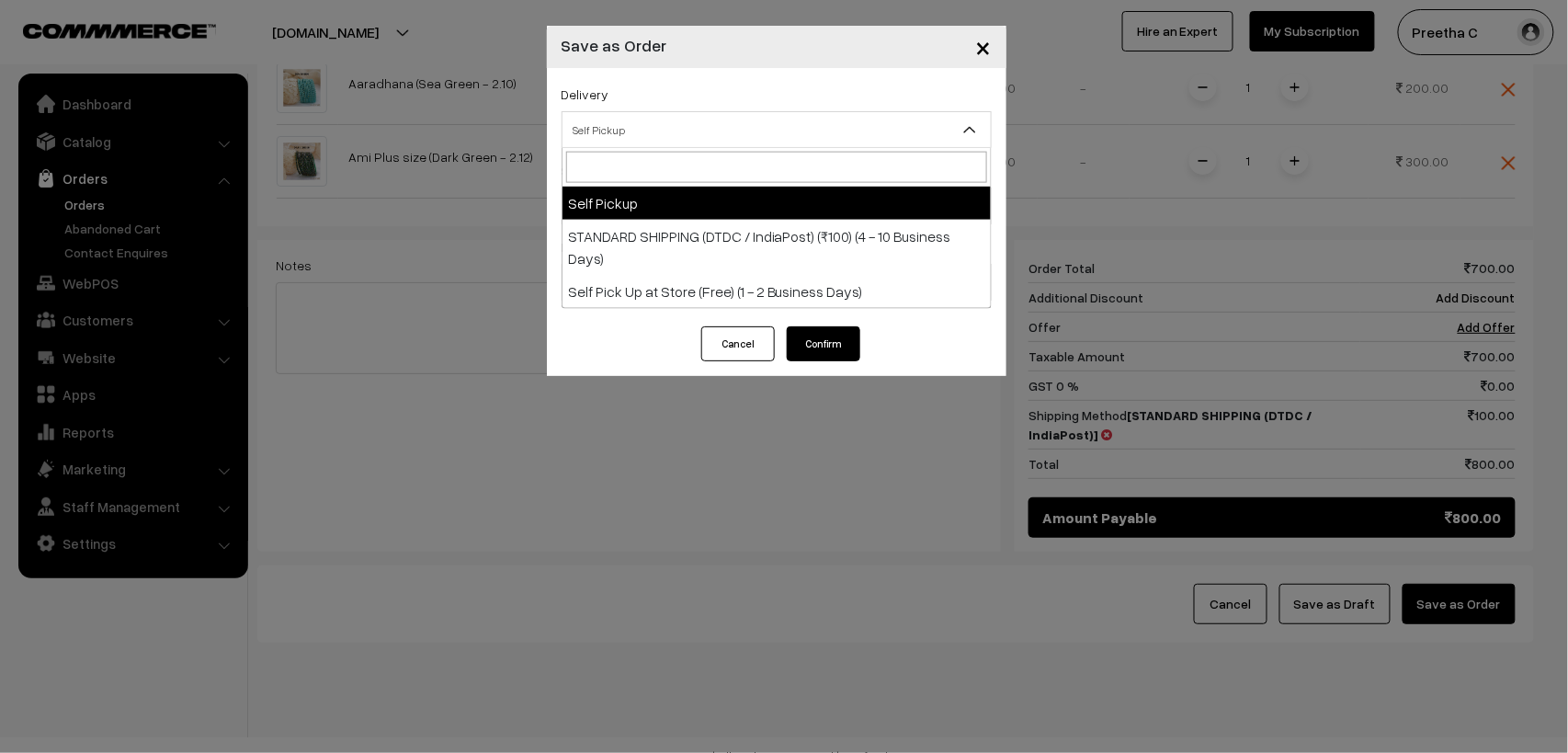
click at [710, 131] on span "Self Pickup" at bounding box center [777, 130] width 429 height 33
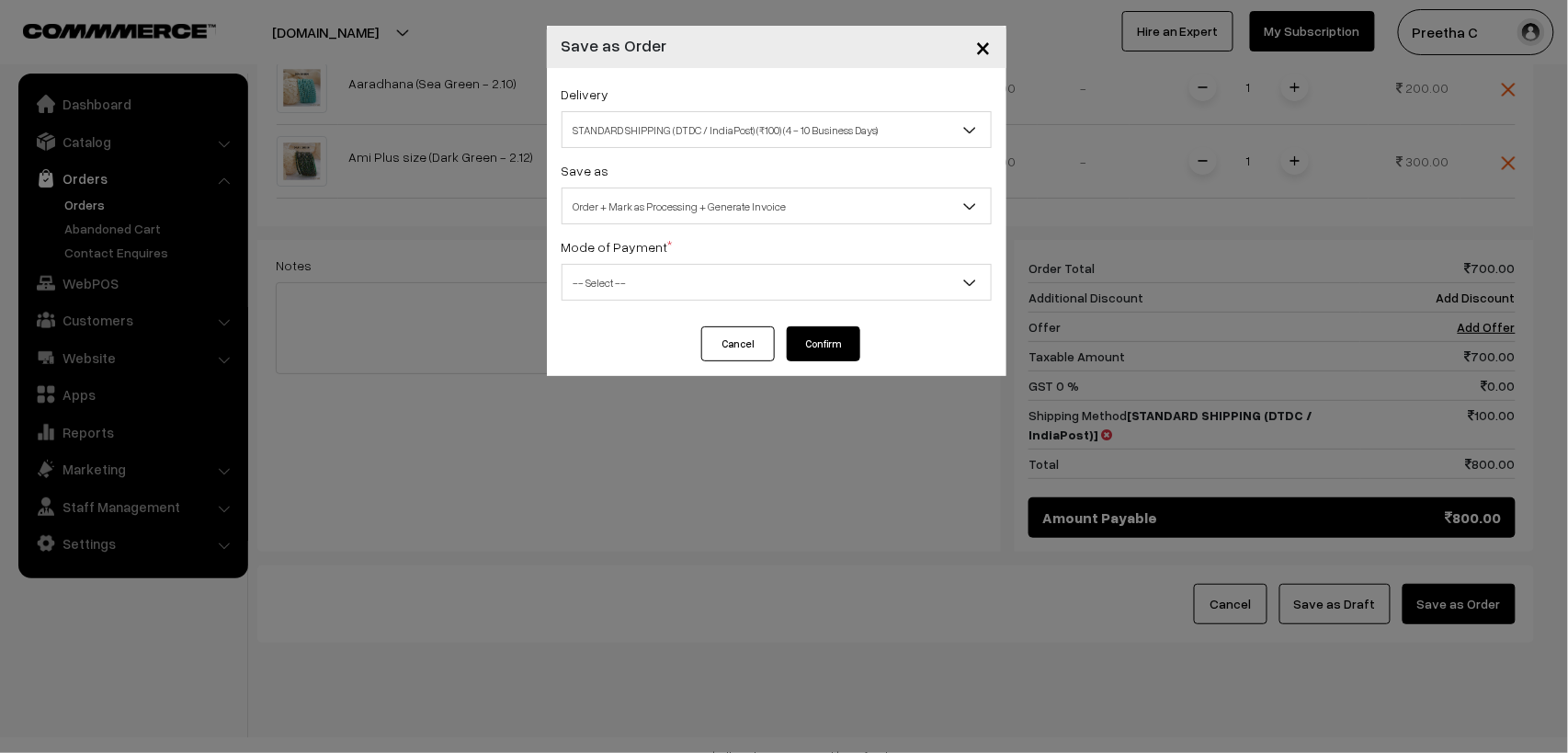
select select "SS3"
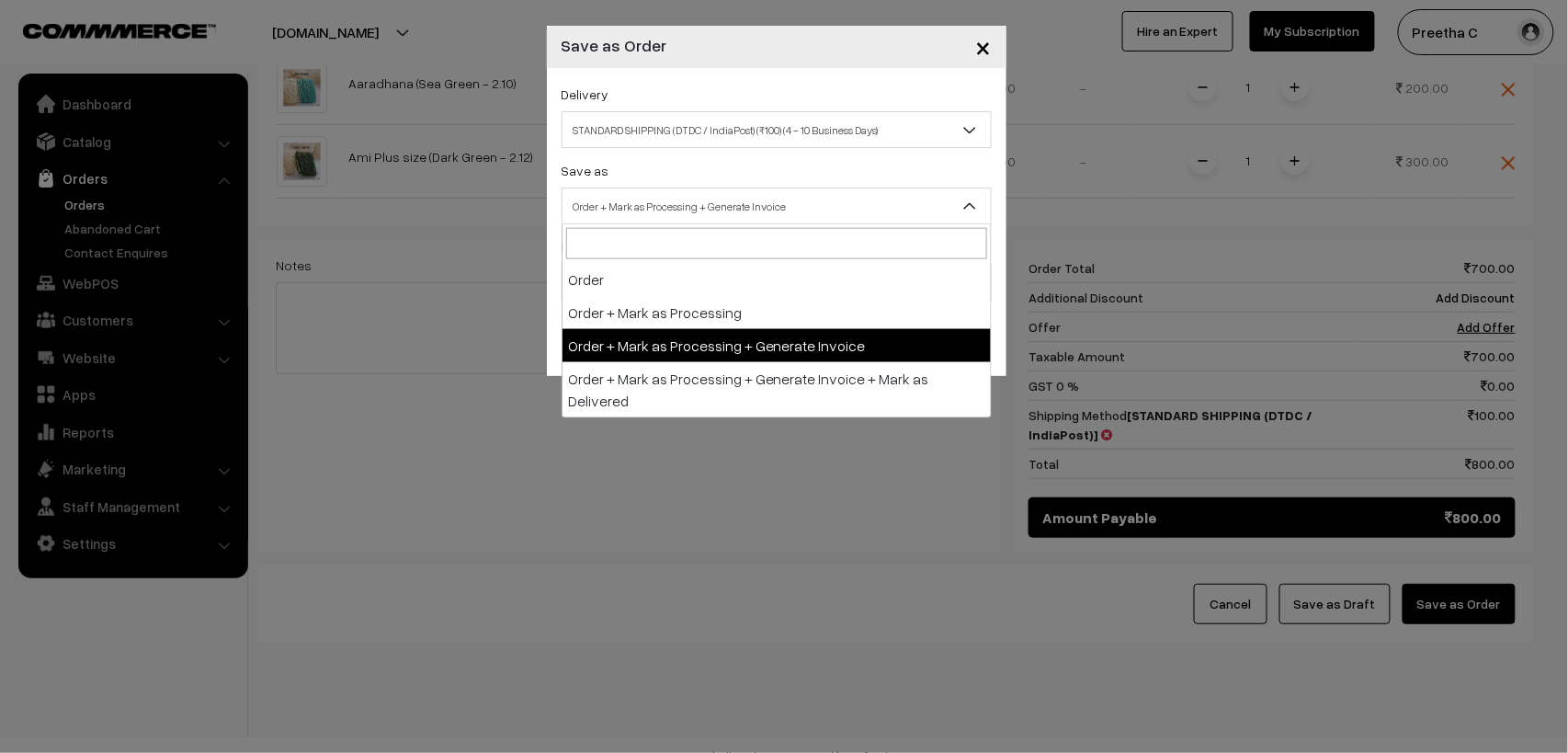
click at [672, 212] on span "Order + Mark as Processing + Generate Invoice" at bounding box center [777, 206] width 429 height 33
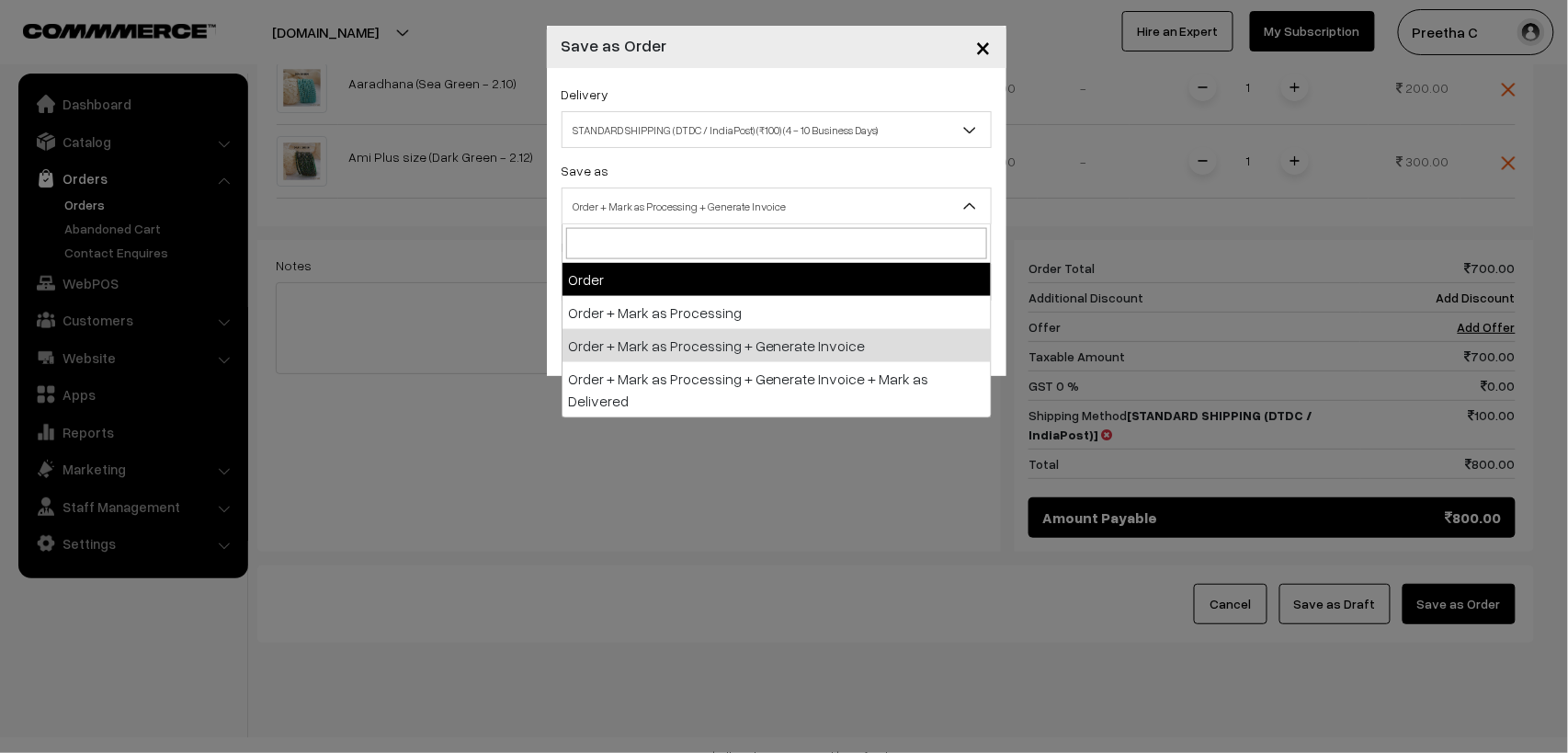
select select "1"
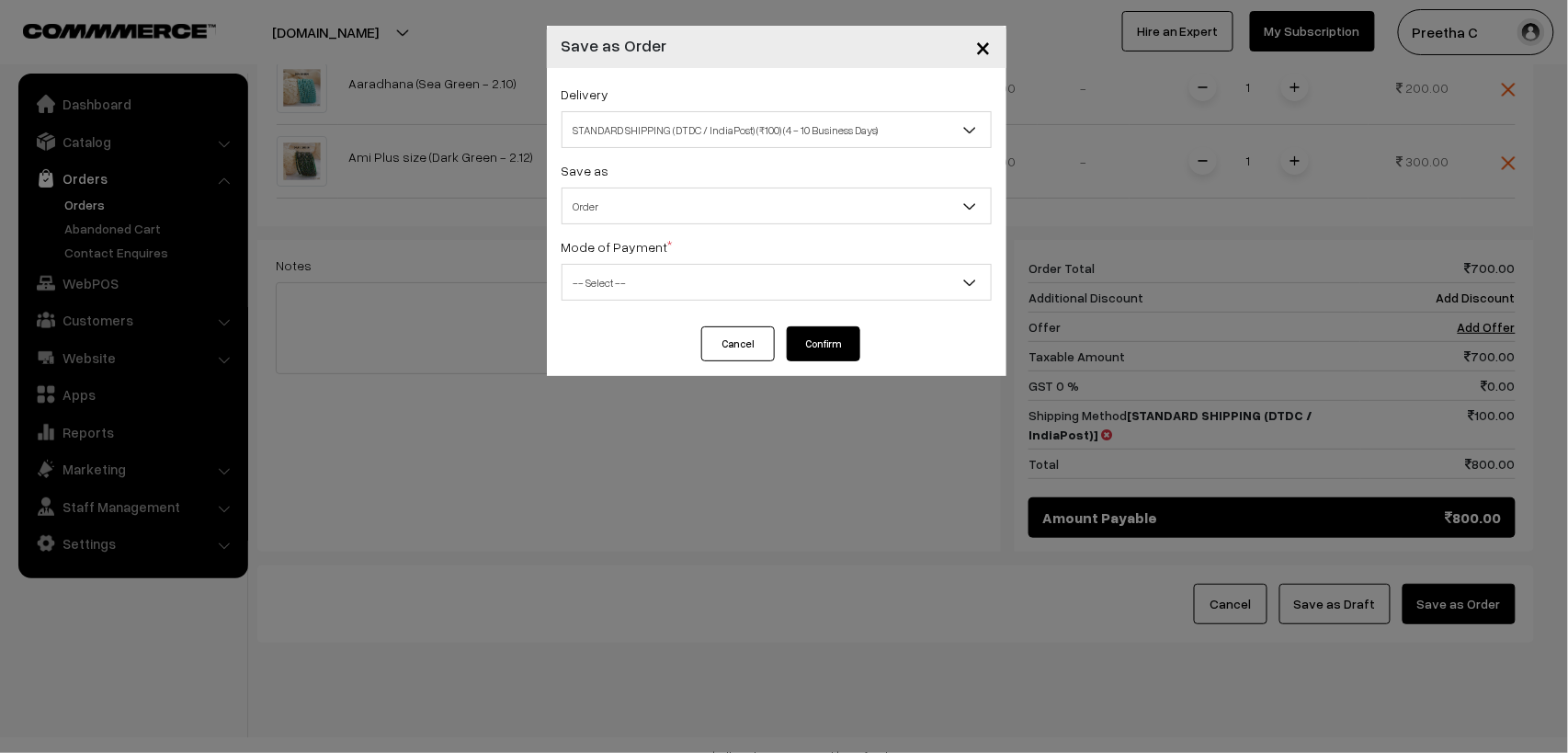
click at [653, 280] on span "-- Select --" at bounding box center [777, 282] width 429 height 33
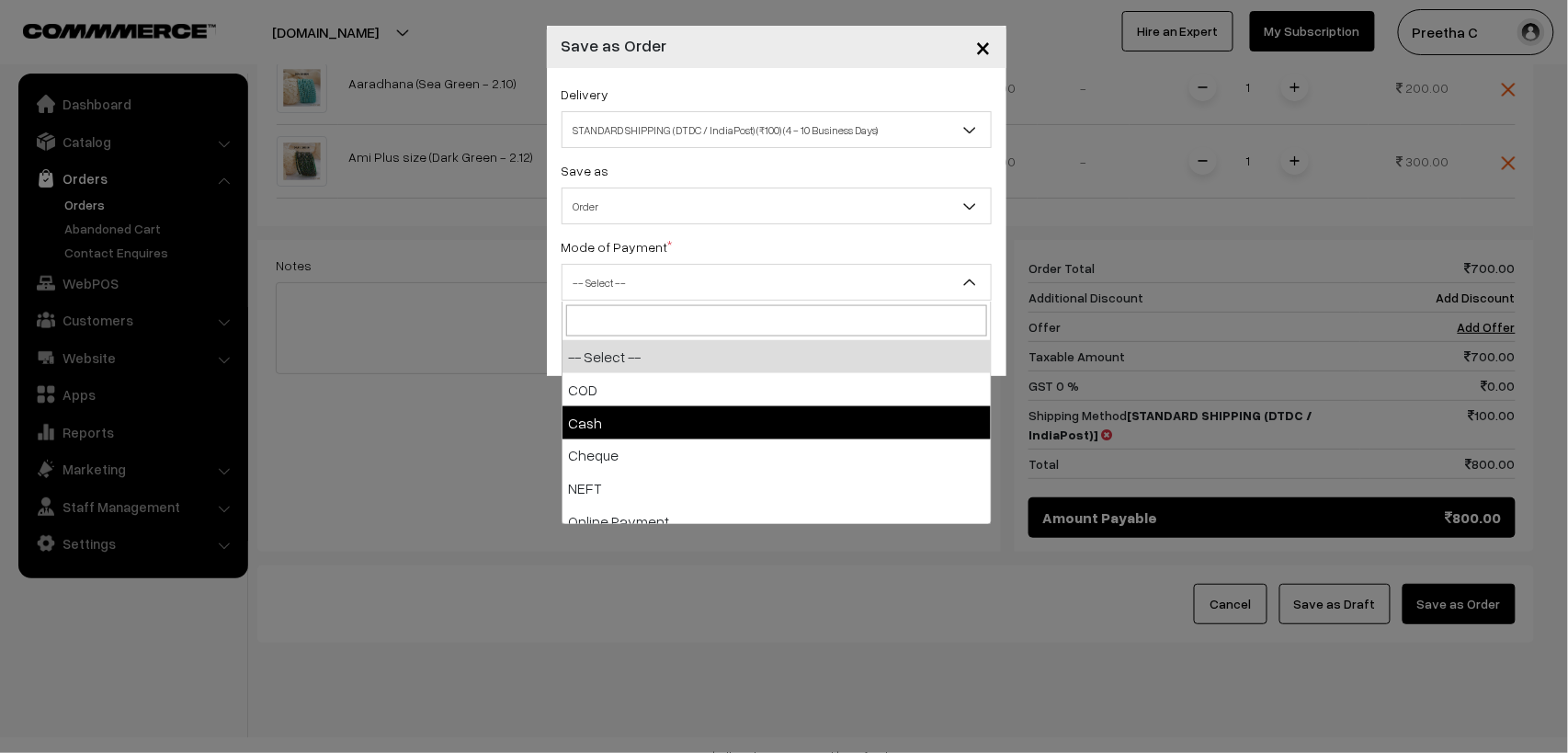
scroll to position [81, 0]
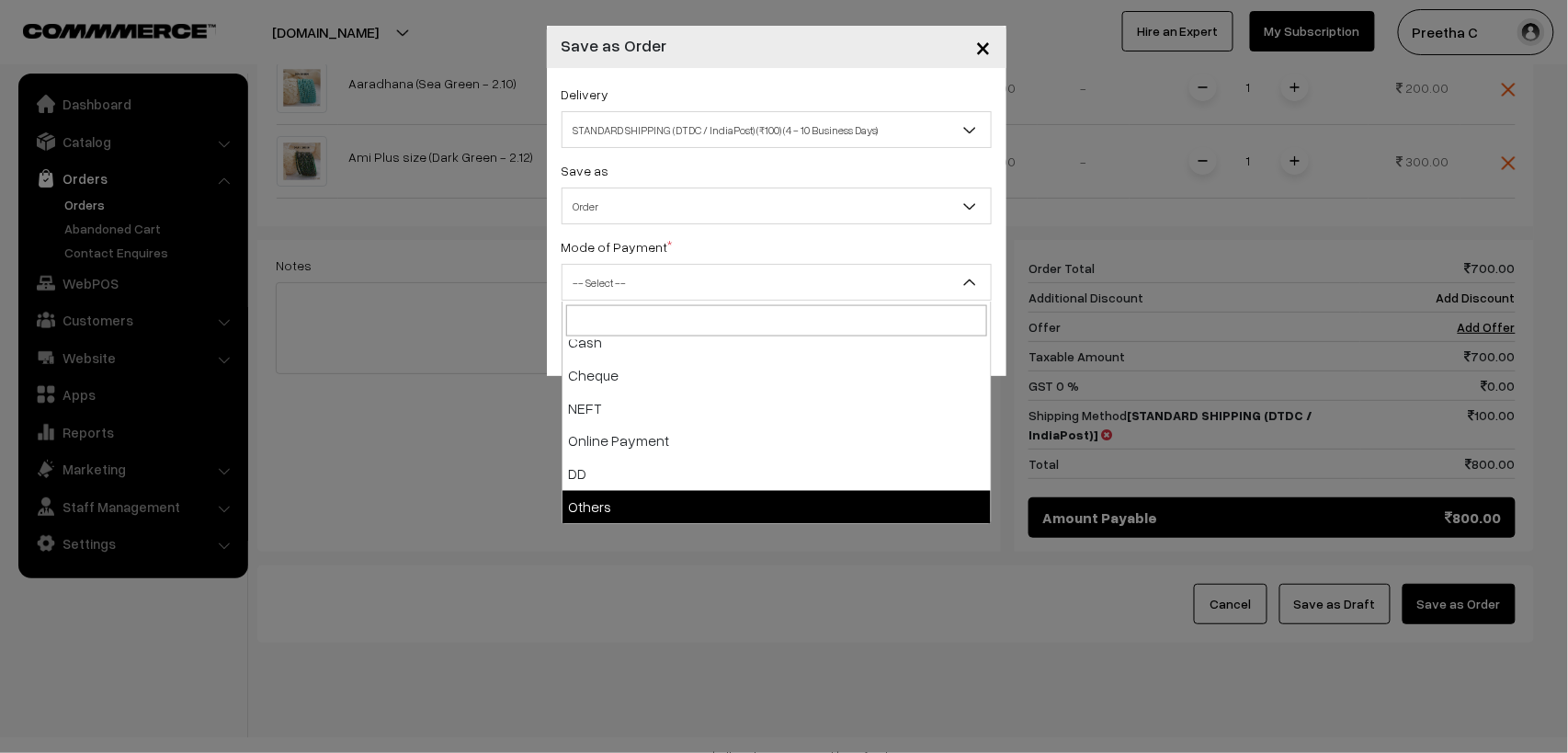
select select "7"
checkbox input "true"
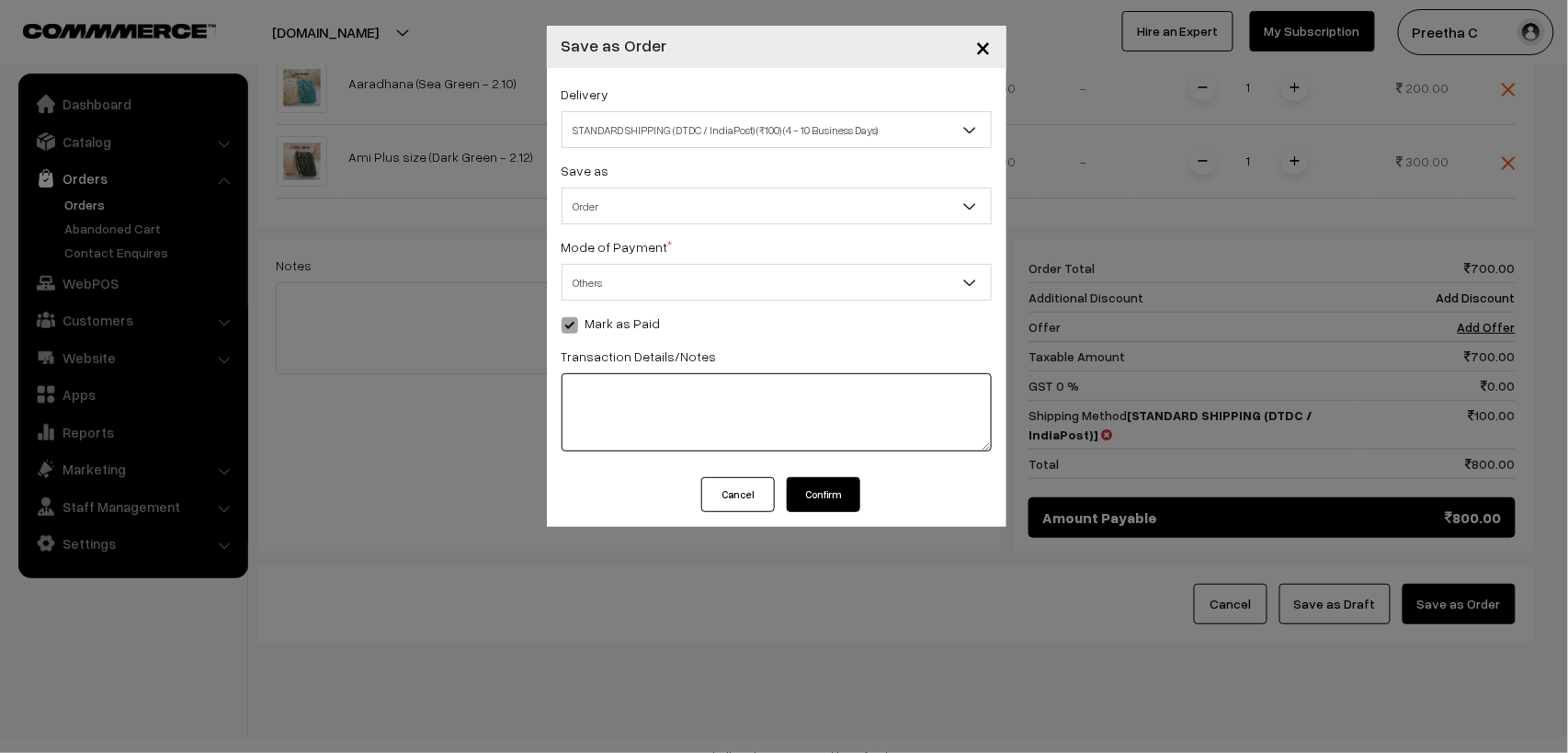
click at [633, 403] on textarea at bounding box center [777, 413] width 430 height 78
click at [633, 389] on textarea at bounding box center [777, 413] width 430 height 78
type textarea "Gpay 500 8th october Gpay 300 10th october"
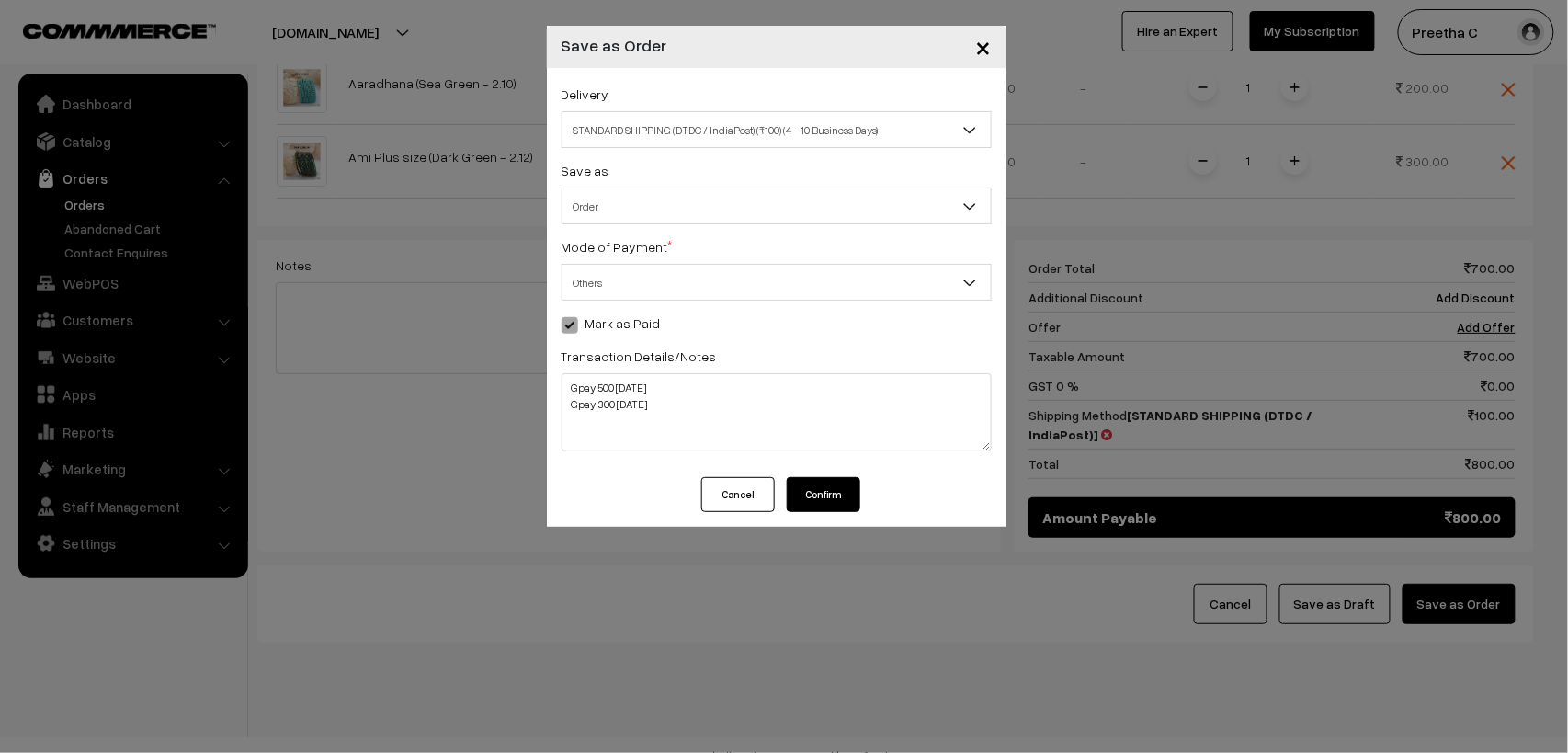
click at [818, 495] on button "Confirm" at bounding box center [824, 494] width 74 height 34
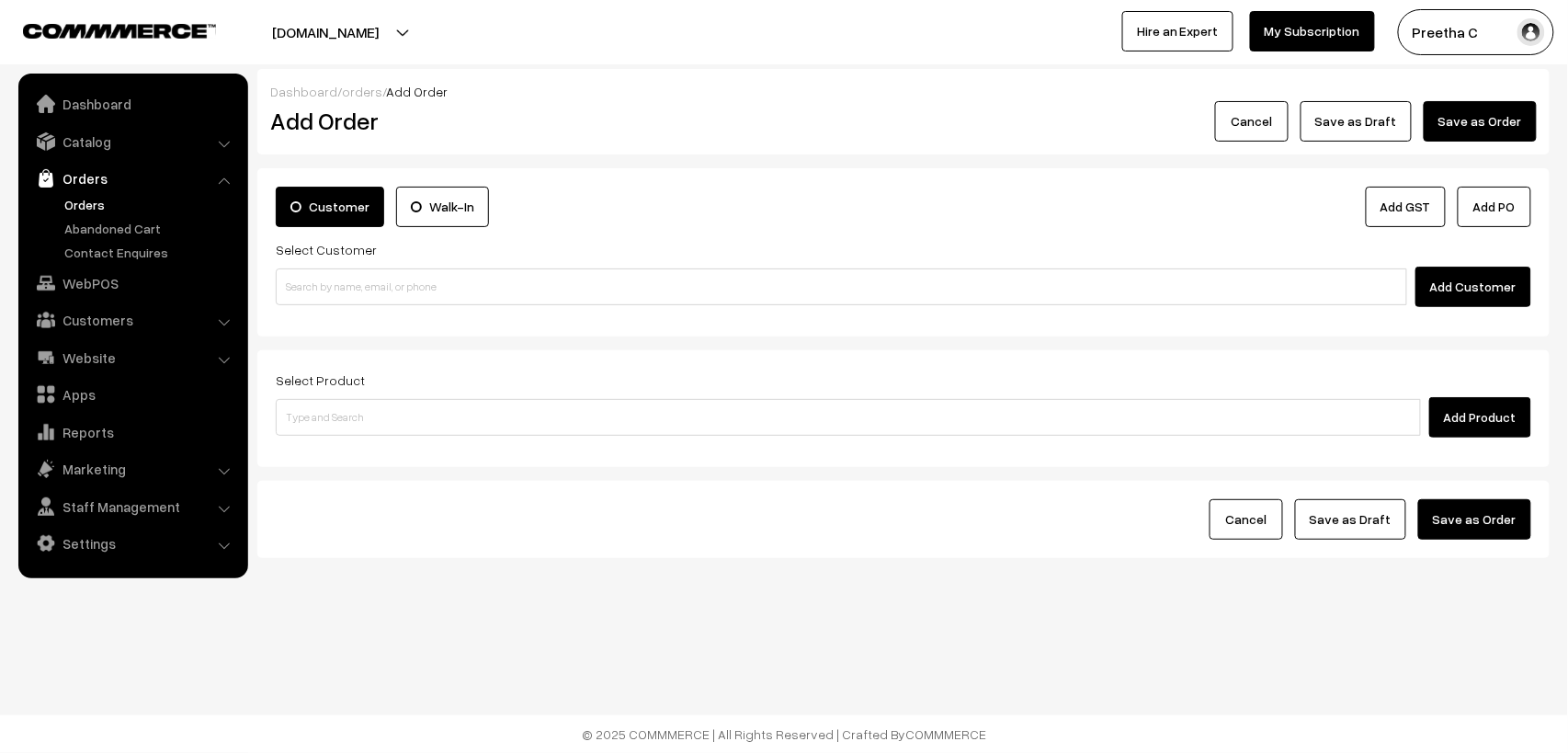
click at [1271, 126] on button "Cancel" at bounding box center [1251, 121] width 74 height 40
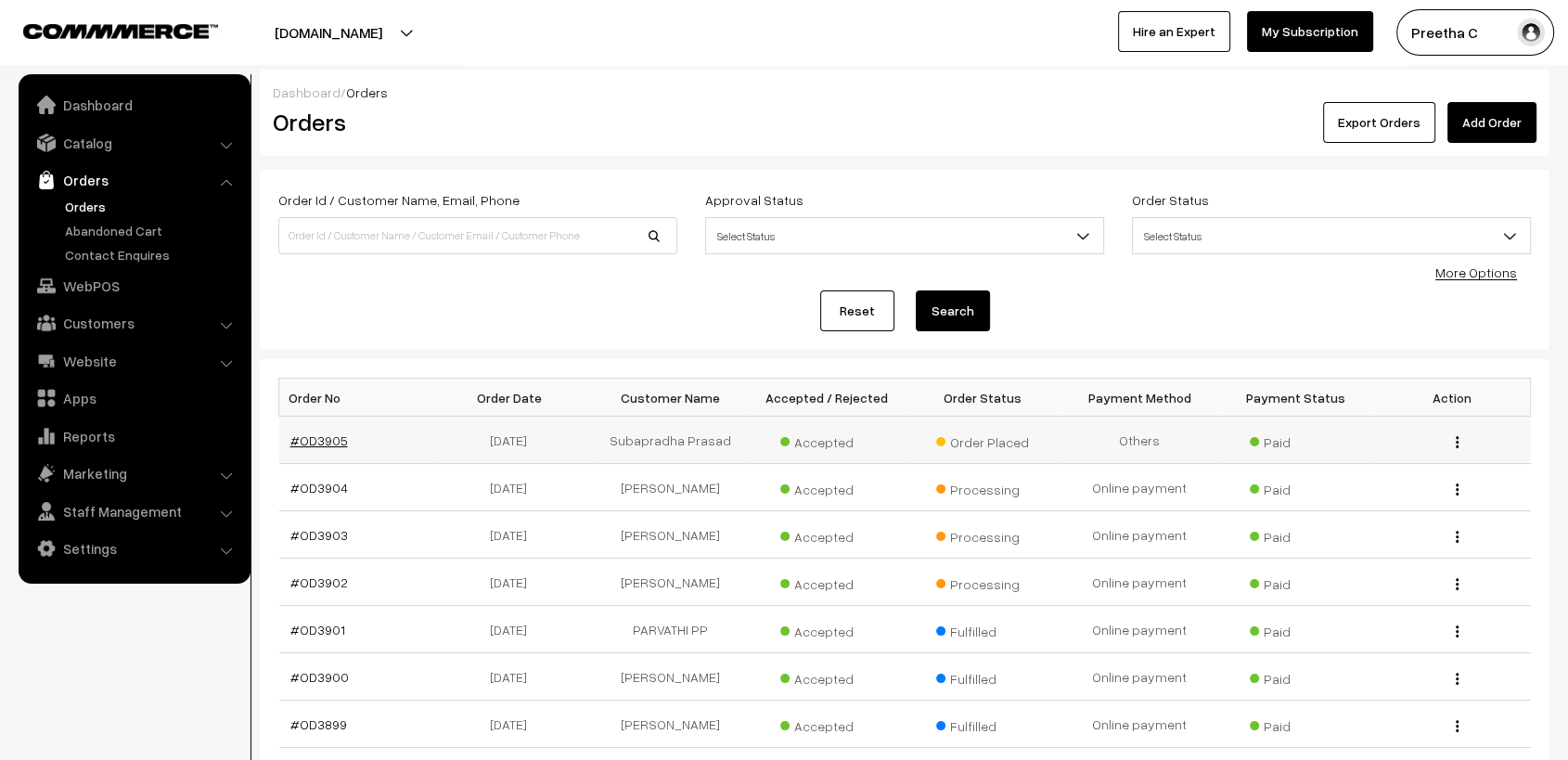
click at [332, 439] on link "#OD3905" at bounding box center [319, 440] width 57 height 16
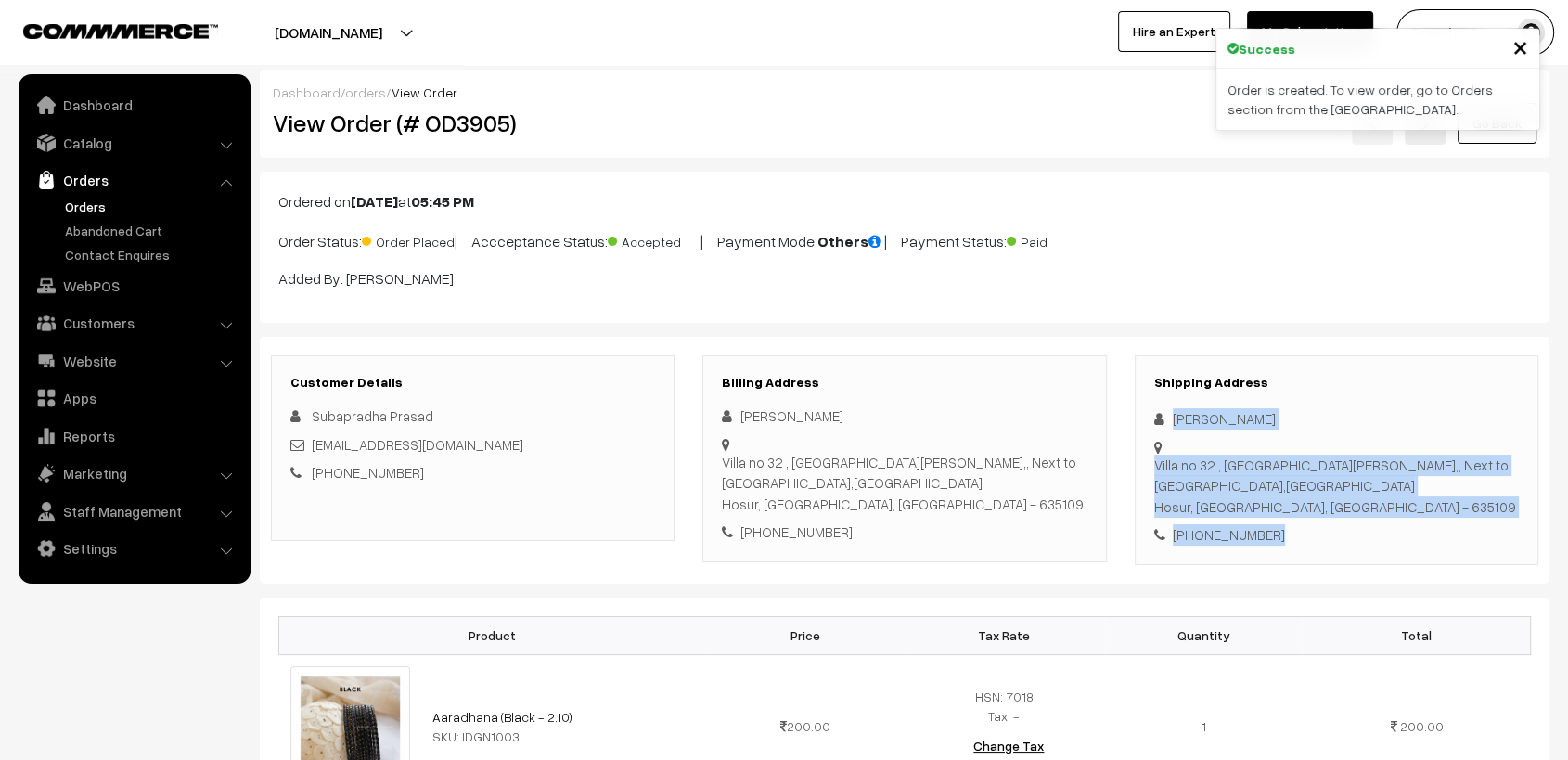
drag, startPoint x: 0, startPoint y: 0, endPoint x: 1163, endPoint y: 419, distance: 1236.2
click at [1163, 419] on div "Shipping Address [PERSON_NAME] [GEOGRAPHIC_DATA] , [GEOGRAPHIC_DATA][PERSON_NAM…" at bounding box center [1337, 460] width 404 height 210
copy div "[PERSON_NAME] Villa no 32 , [GEOGRAPHIC_DATA][PERSON_NAME],, Next to [GEOGRAPHI…"
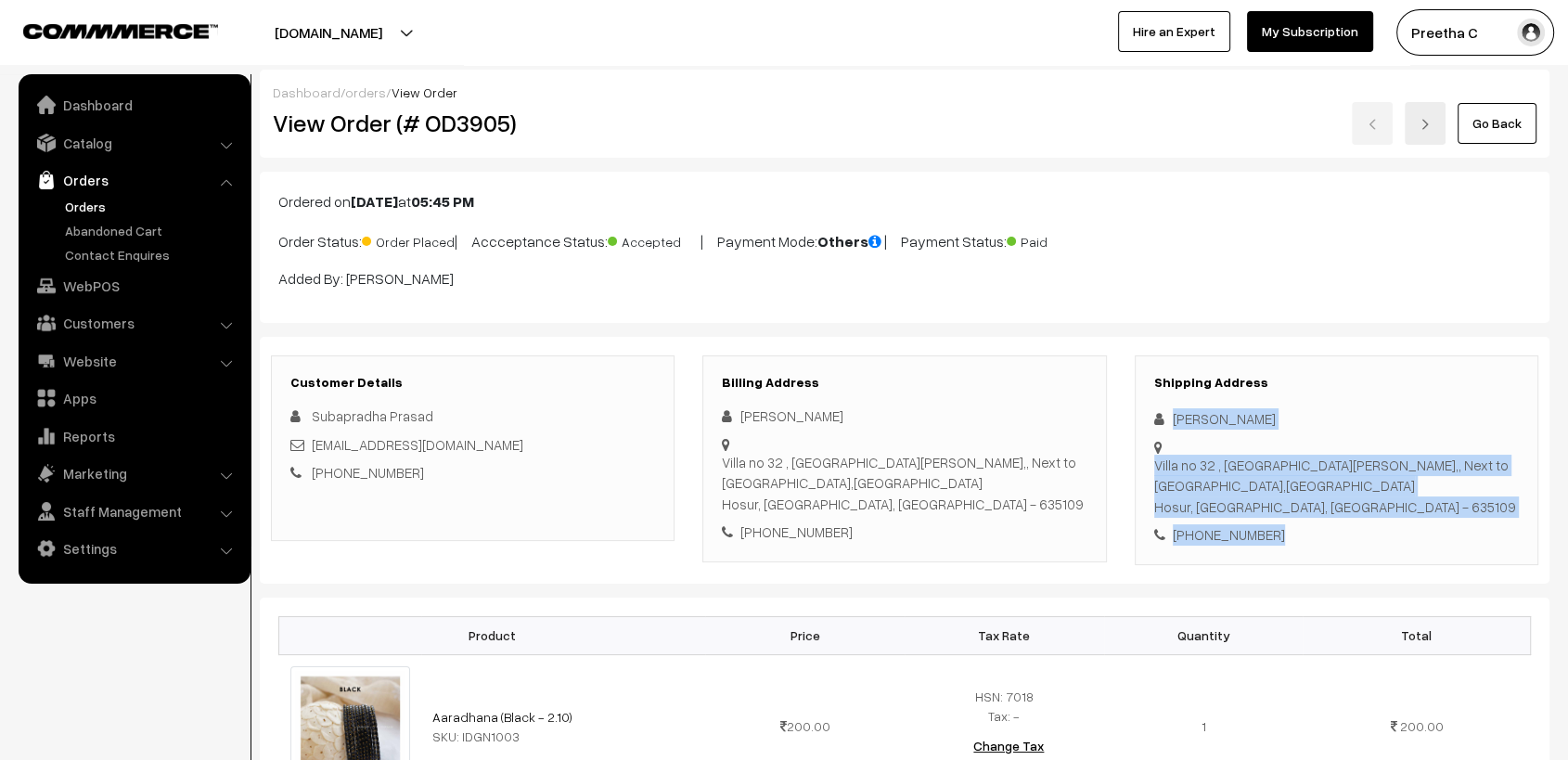
click at [1516, 124] on link "Go Back" at bounding box center [1497, 123] width 79 height 40
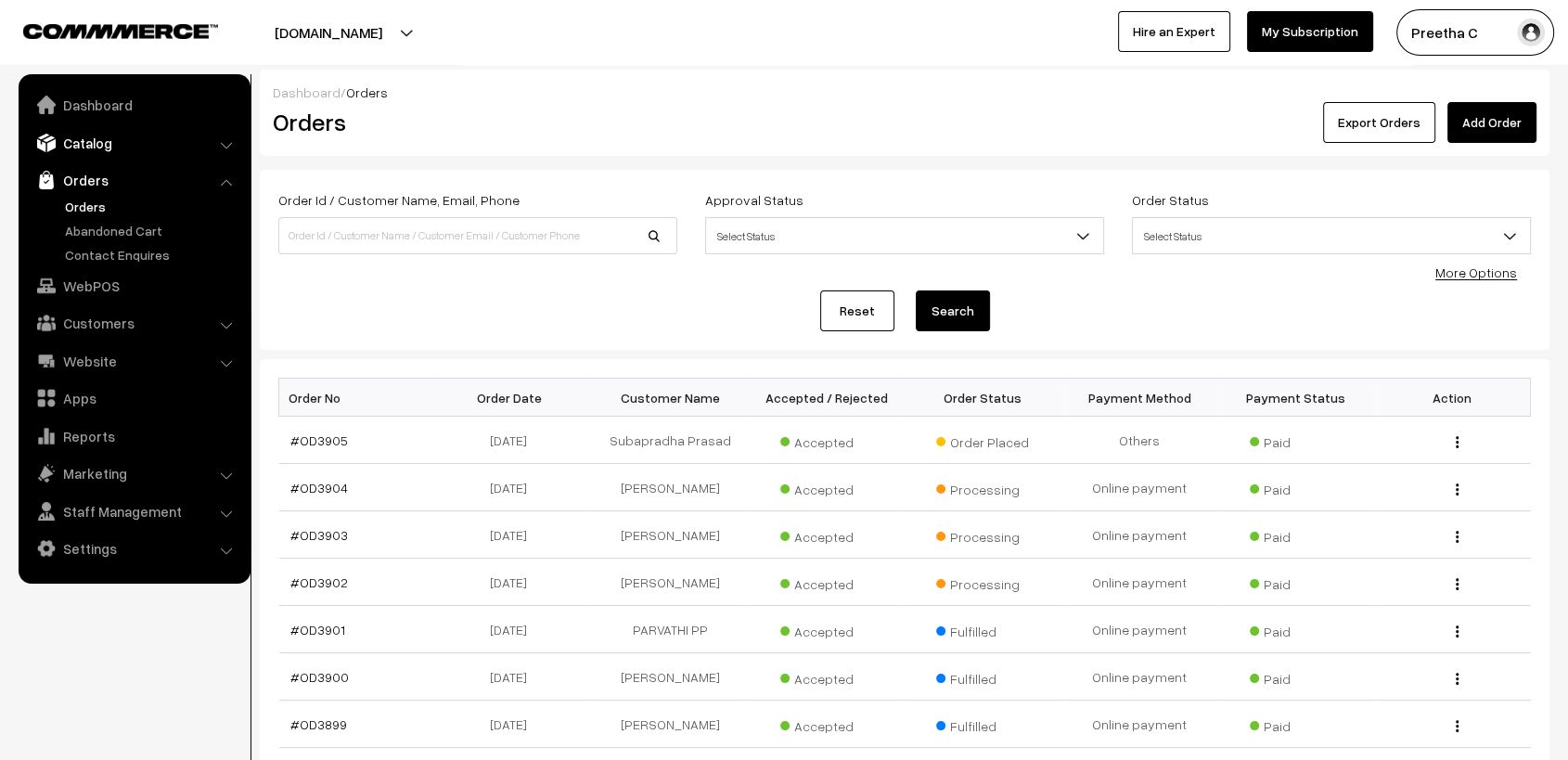
click at [114, 149] on link "Catalog" at bounding box center [134, 143] width 221 height 34
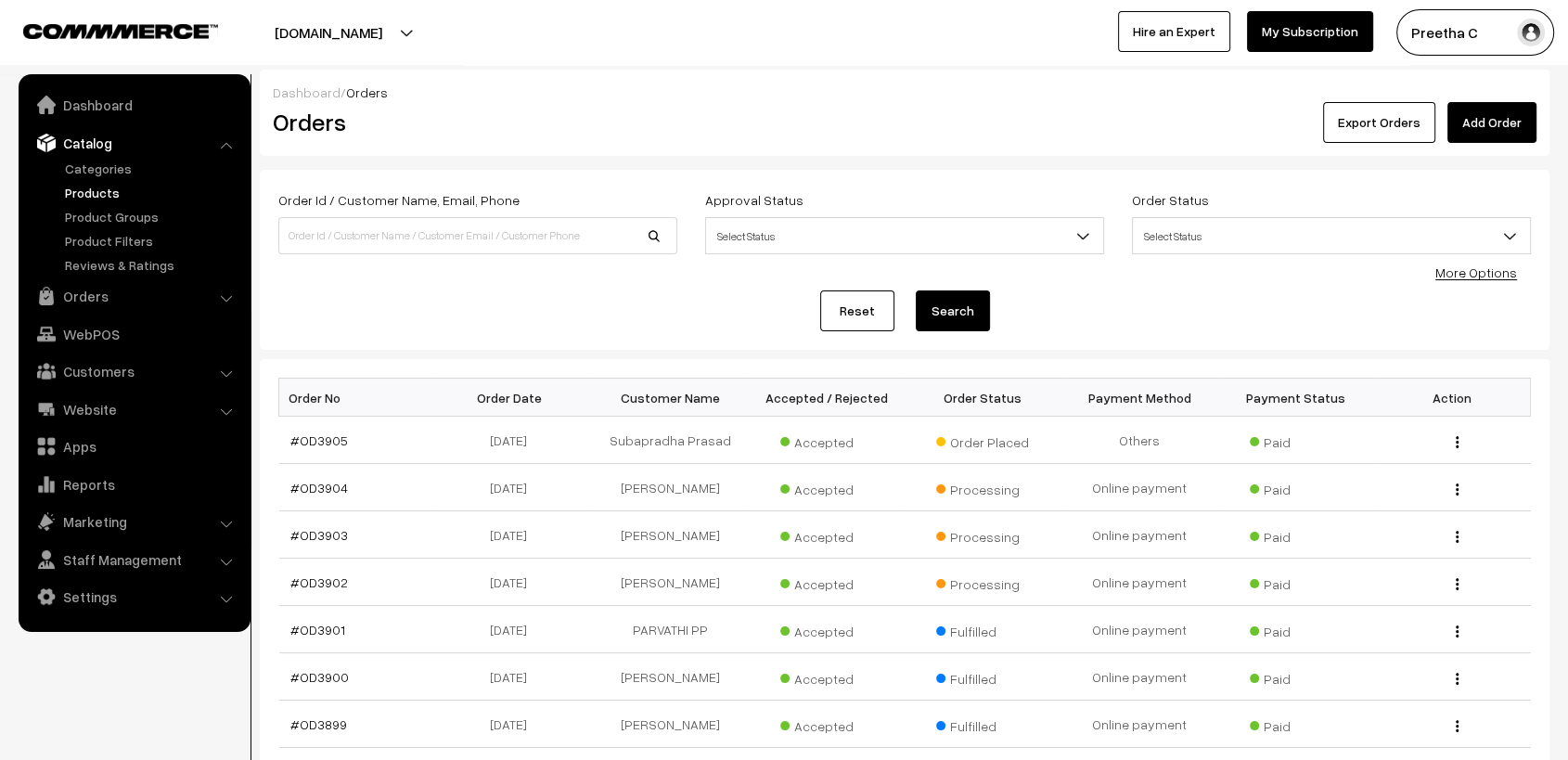
click at [123, 194] on link "Products" at bounding box center [151, 192] width 183 height 20
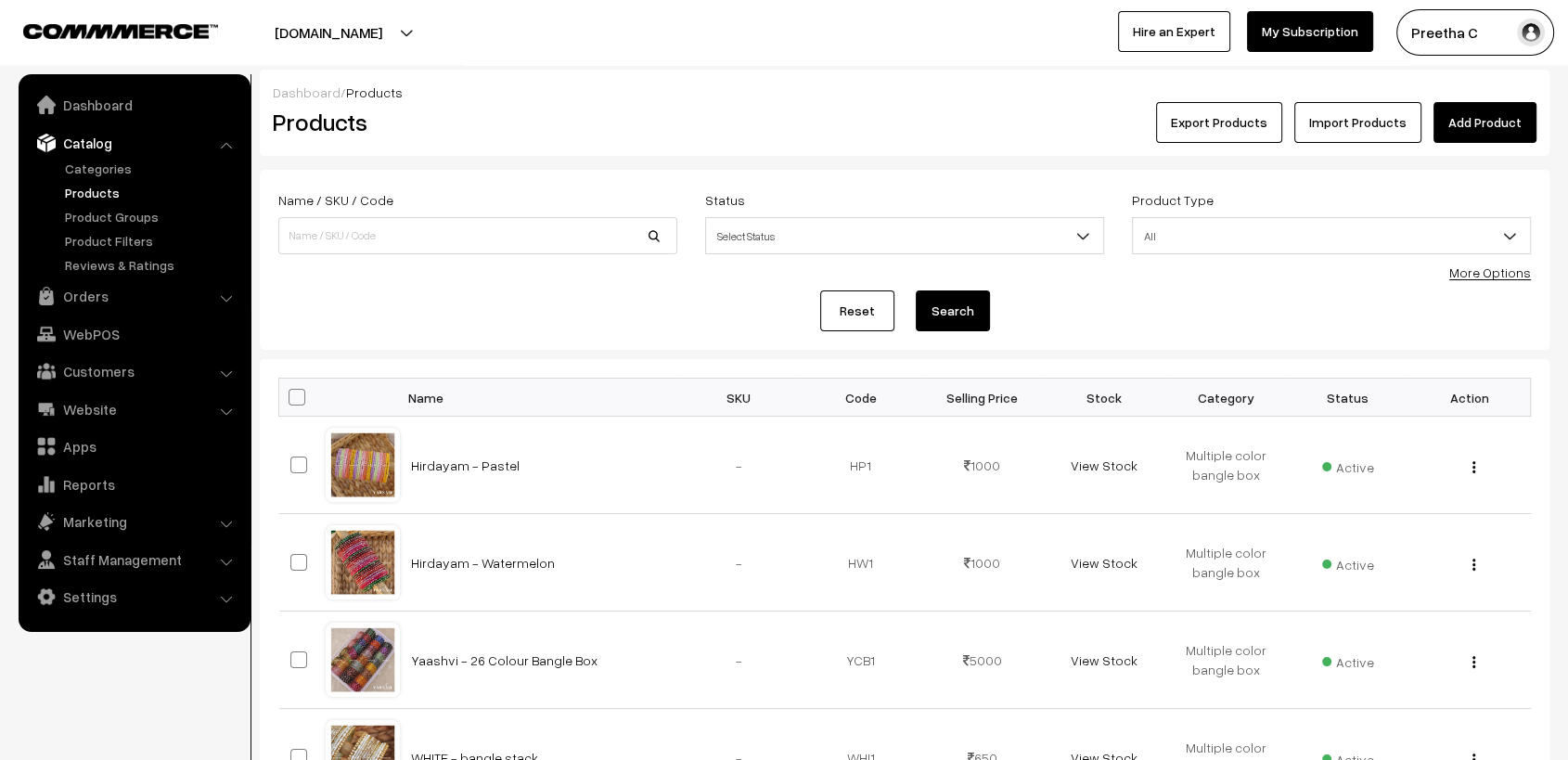
click at [1506, 113] on link "Add Product" at bounding box center [1485, 122] width 103 height 40
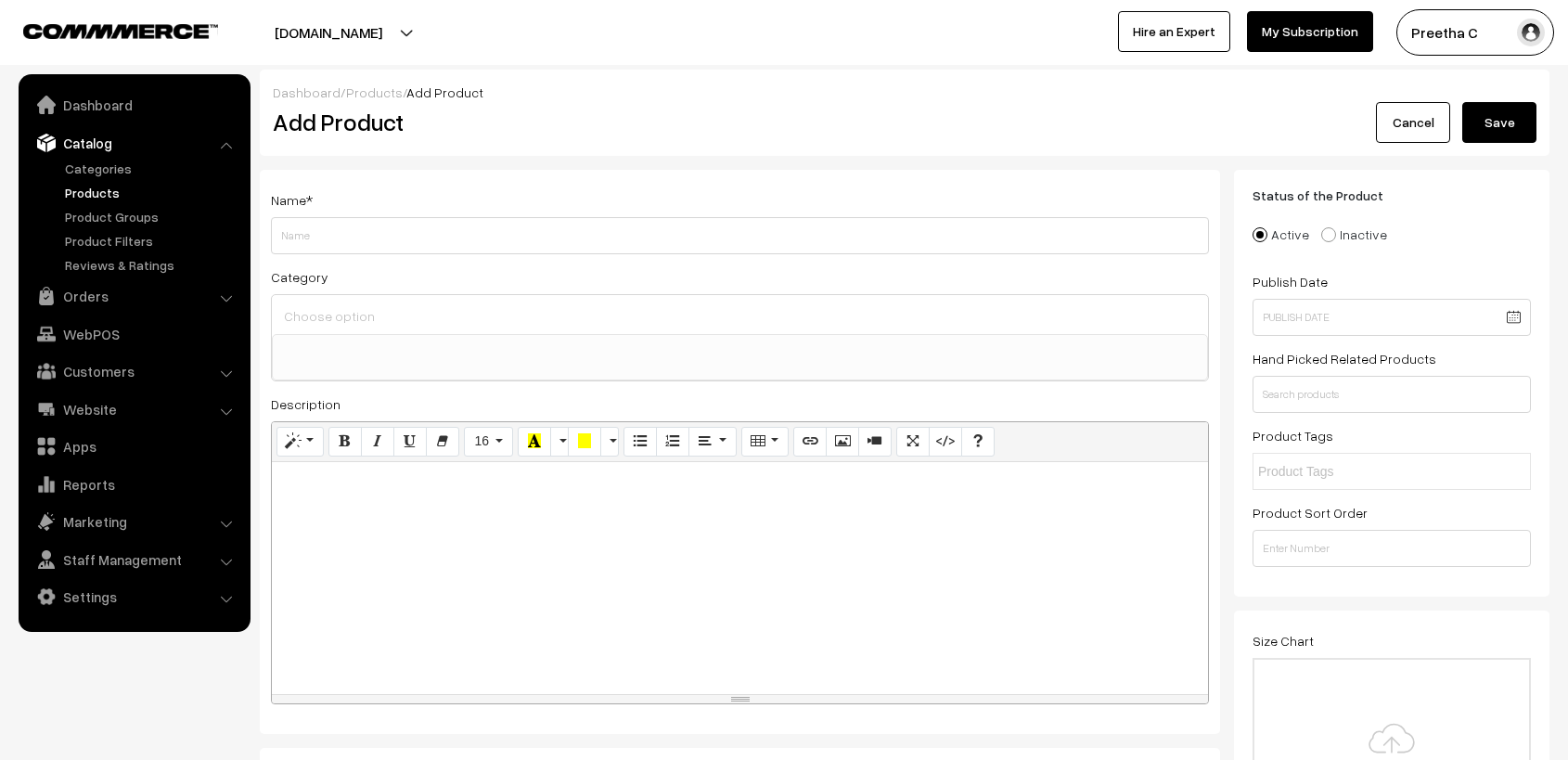
select select
click at [444, 236] on input "Weight" at bounding box center [739, 235] width 938 height 37
type input "Yaashvi - 20 colour bangle box"
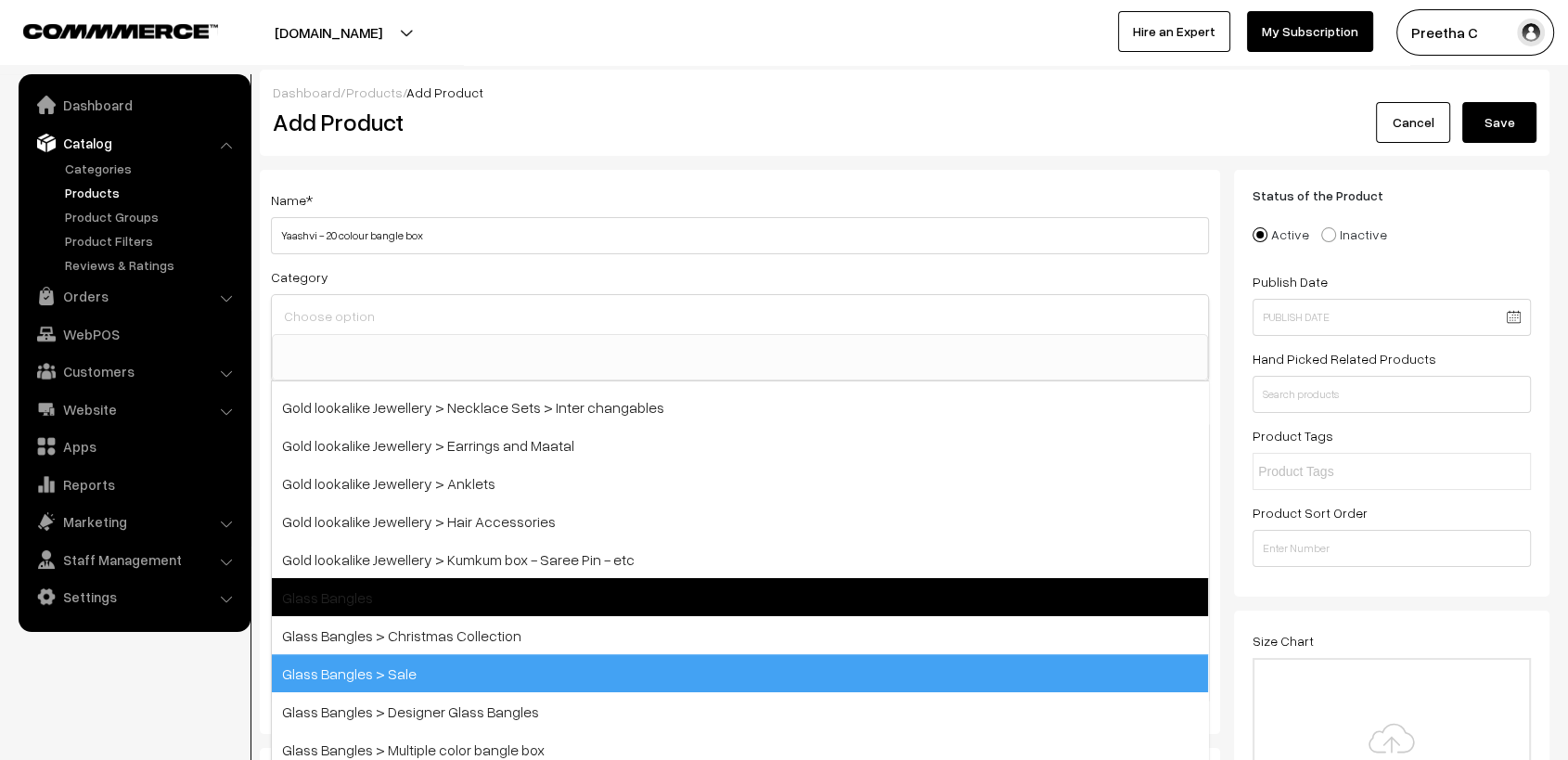
scroll to position [515, 0]
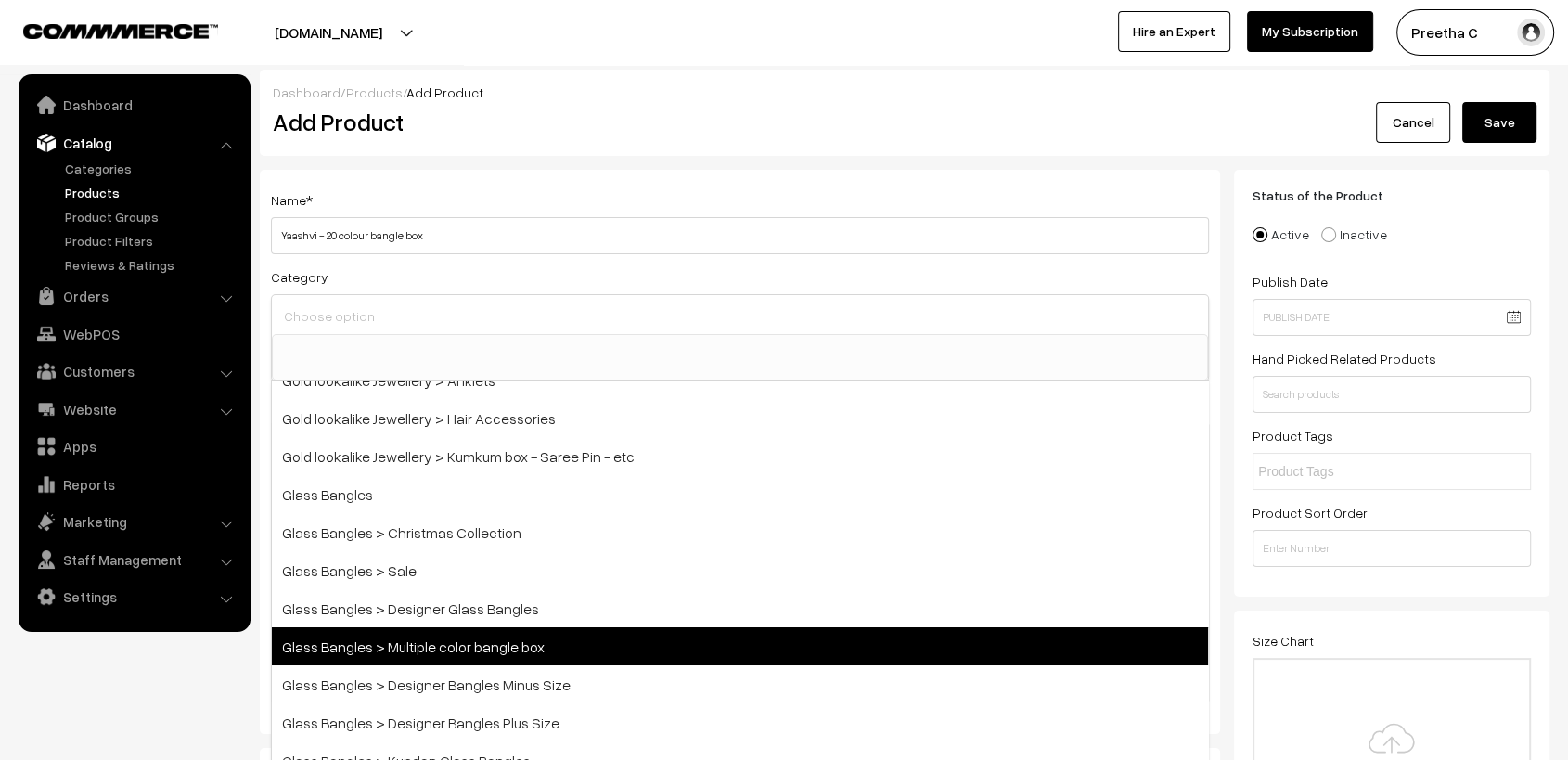
click at [613, 643] on span "Glass Bangles > Multiple color bangle box" at bounding box center [739, 646] width 936 height 38
select select "5"
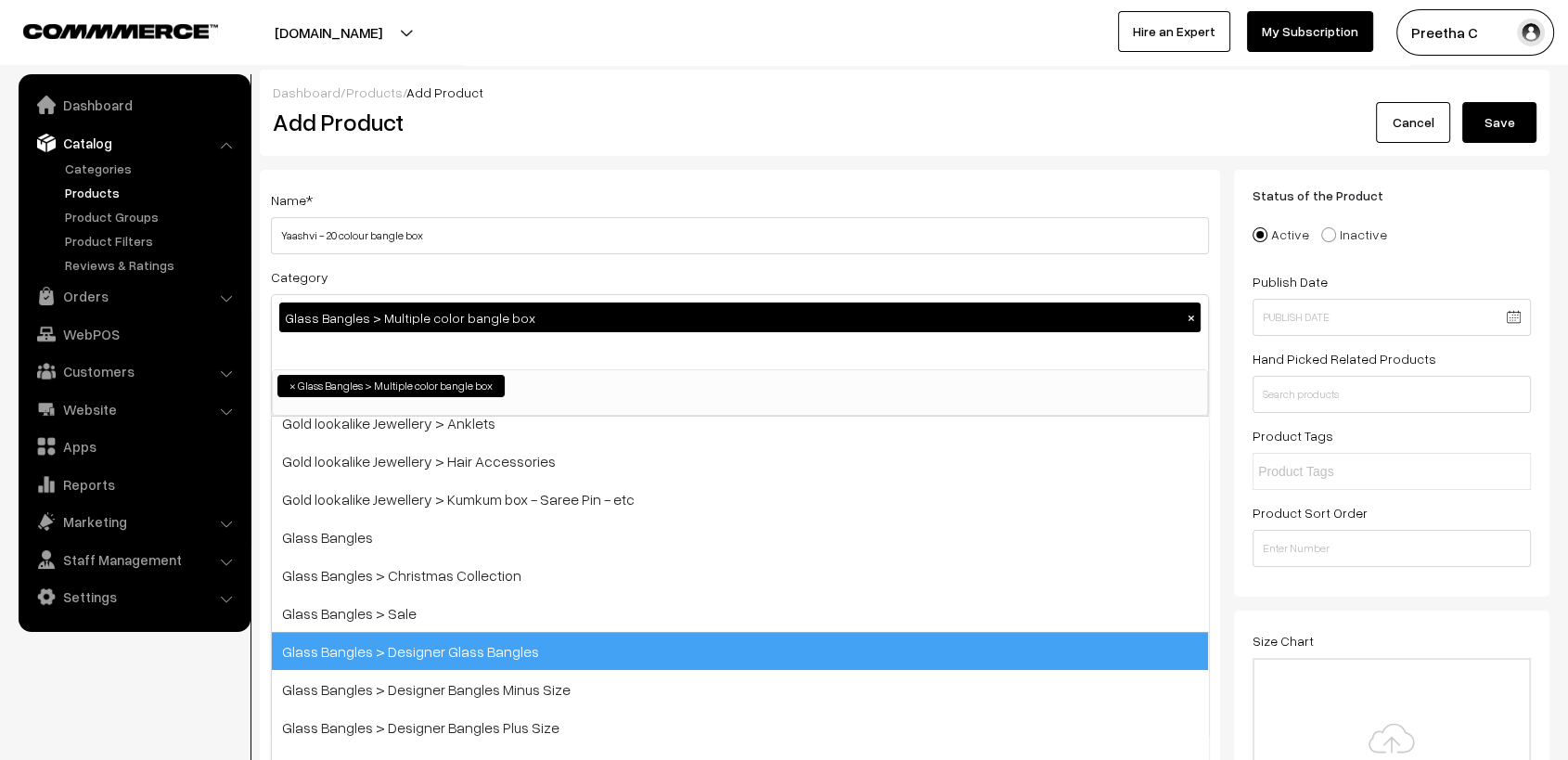
scroll to position [261, 0]
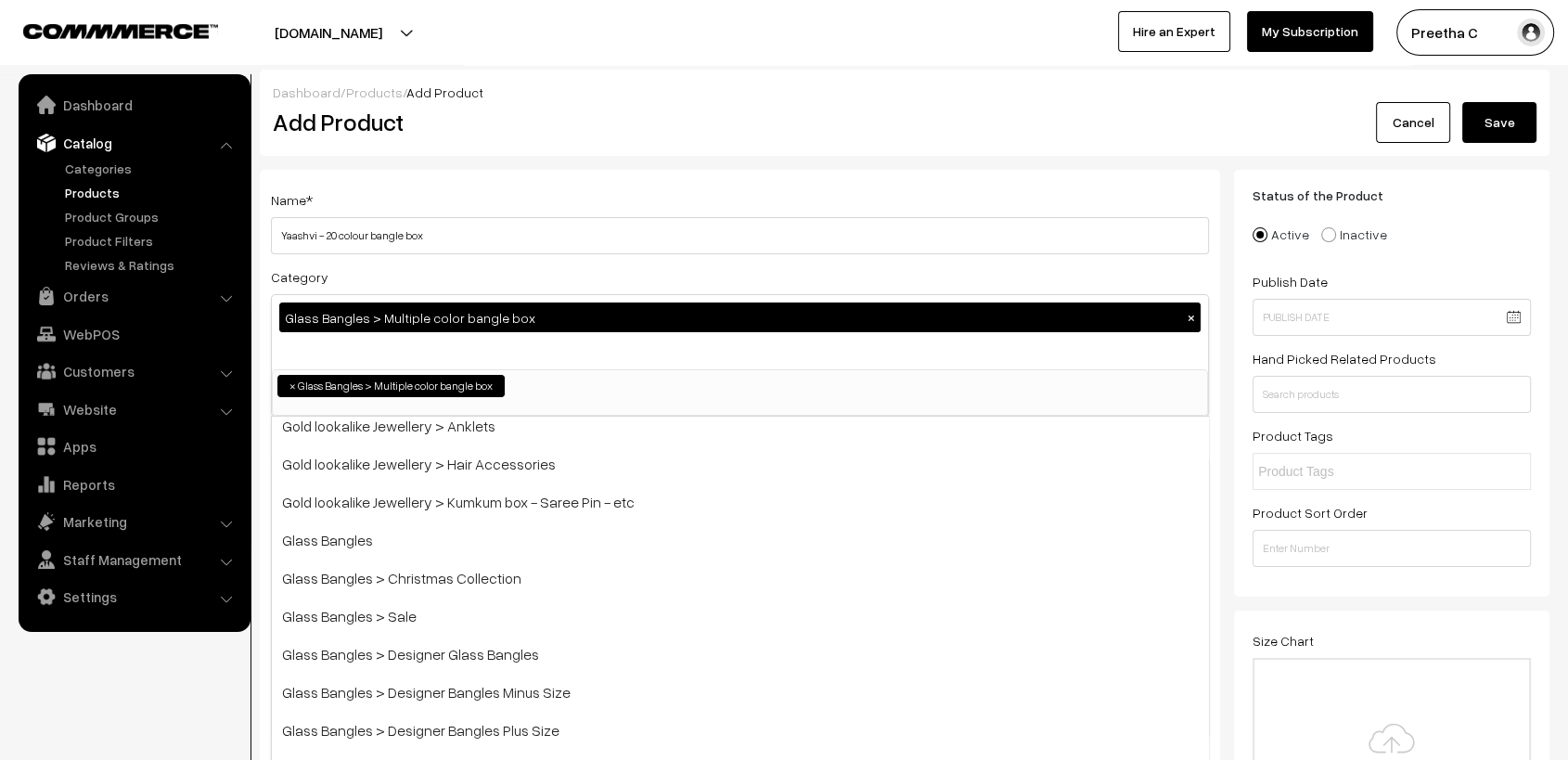
click at [752, 278] on div "Category Glass Bangles > Multiple color bangle box × Bangles Bangles > Gold pol…" at bounding box center [739, 340] width 938 height 151
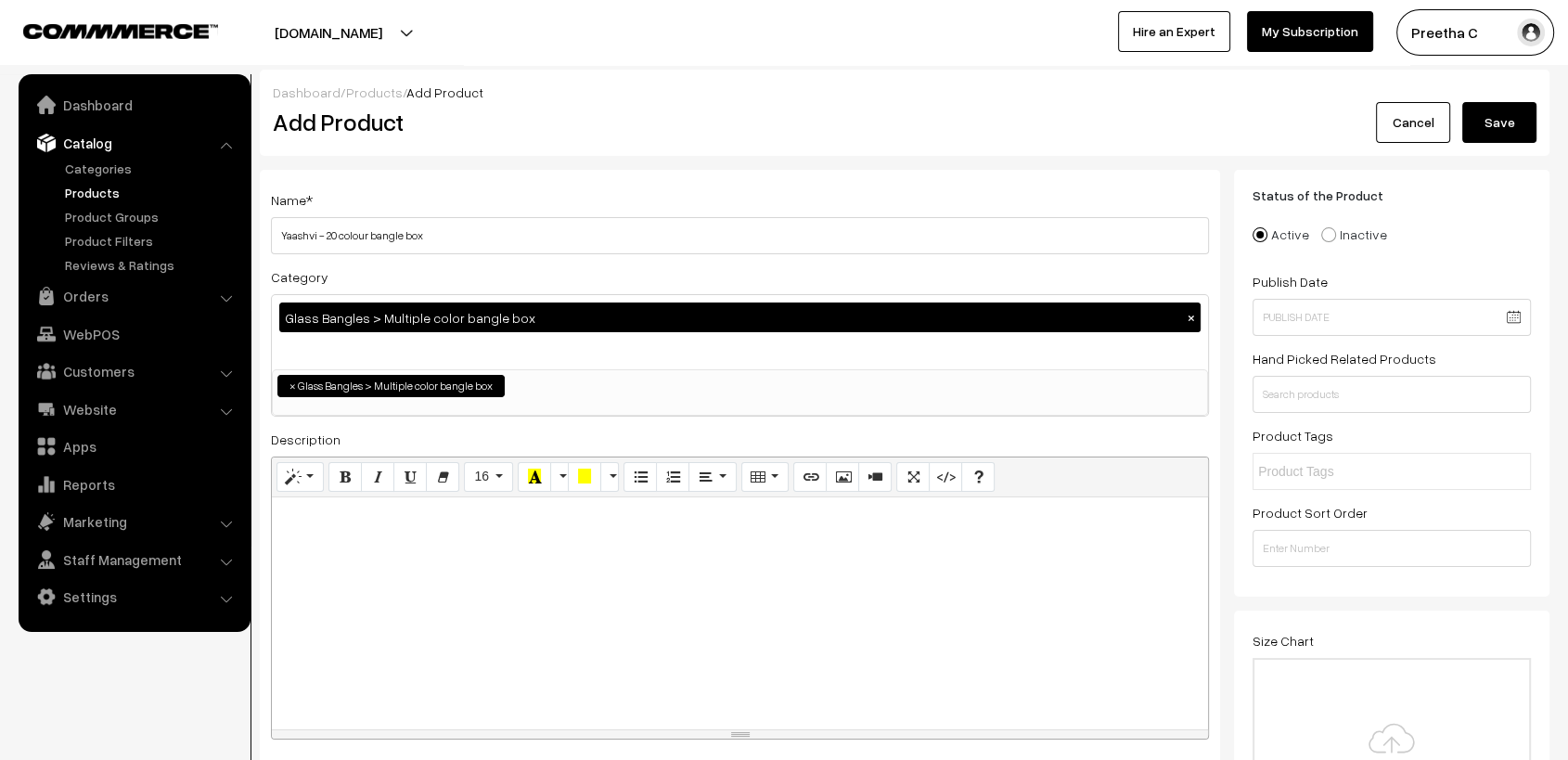
click at [508, 569] on div at bounding box center [739, 613] width 936 height 232
paste div
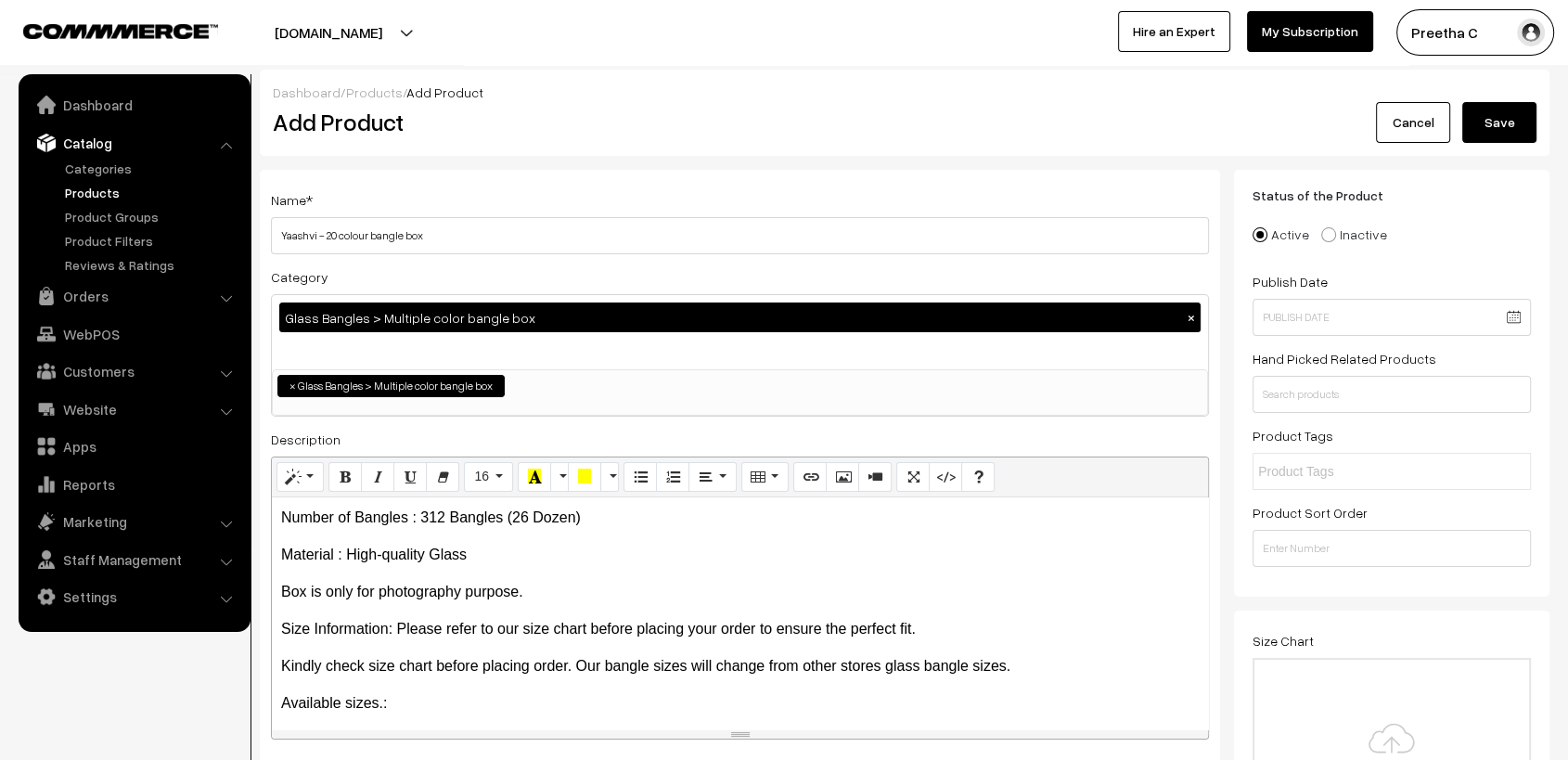
click at [529, 526] on p "Number of Bangles : 312 Bangles (26 Dozen)" at bounding box center [740, 518] width 918 height 23
drag, startPoint x: 441, startPoint y: 518, endPoint x: 422, endPoint y: 518, distance: 19.0
click at [422, 518] on p "Number of Bangles : 312 Bangles (20 Dozen)" at bounding box center [740, 518] width 918 height 23
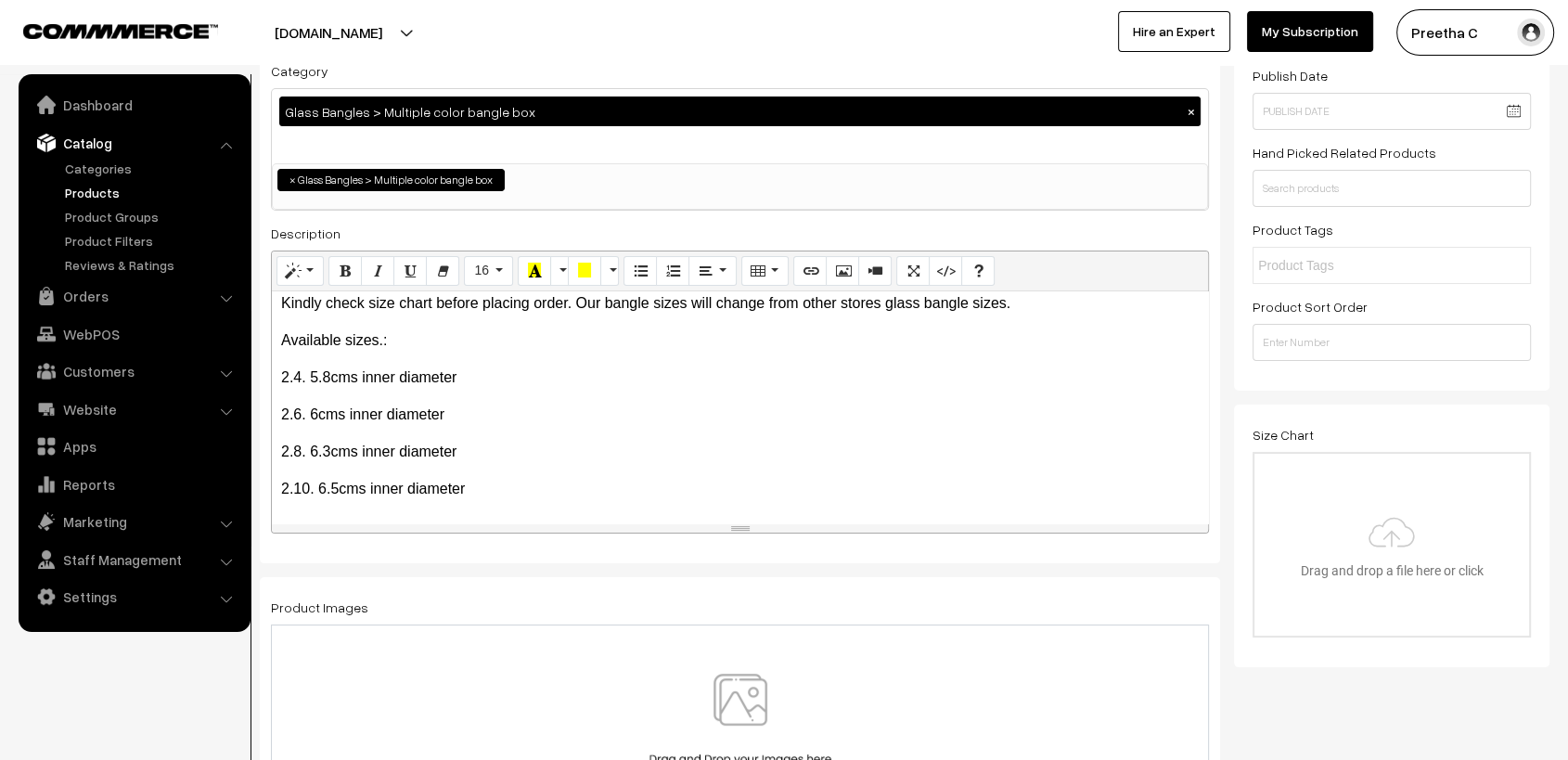
scroll to position [412, 0]
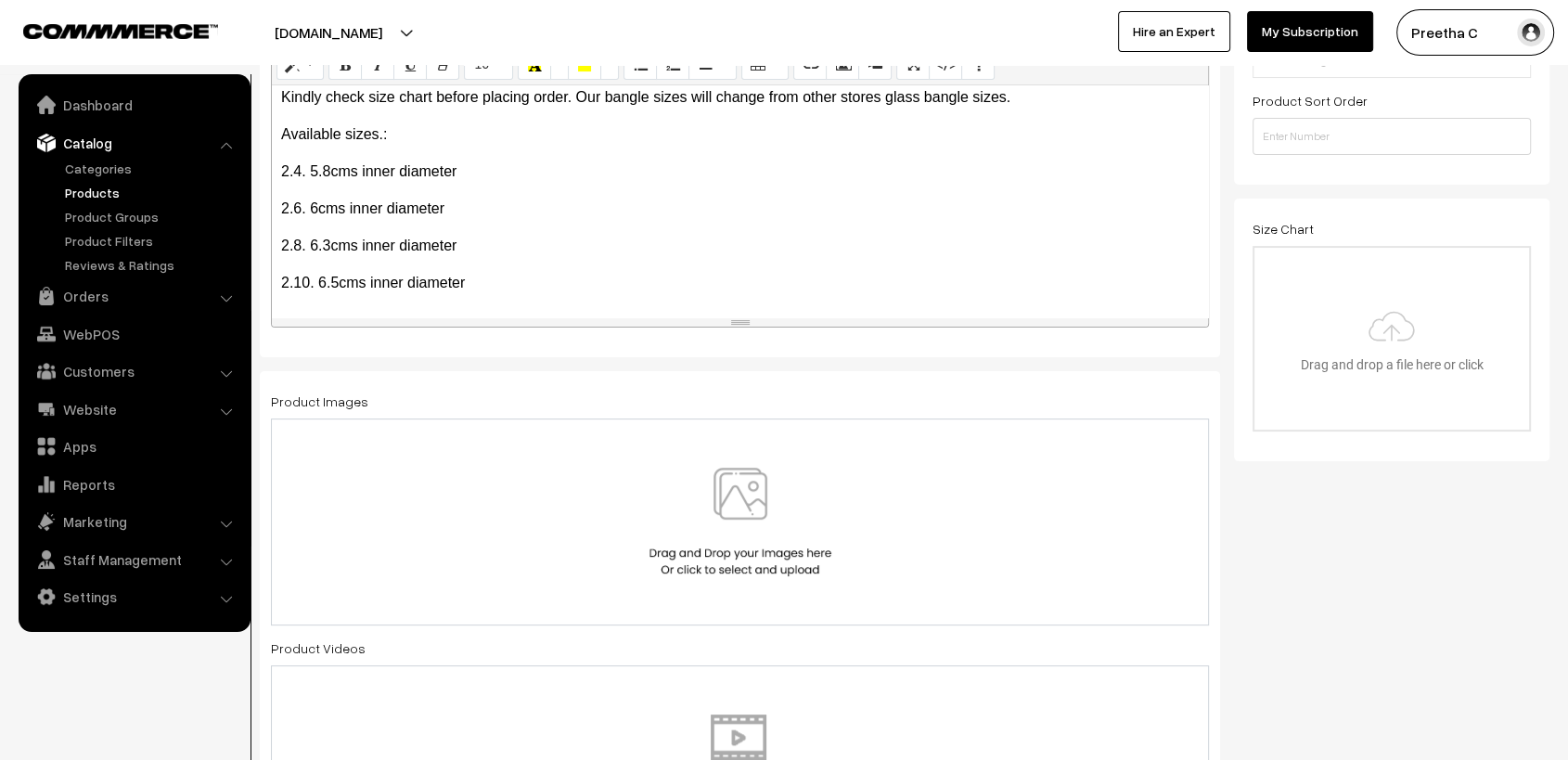
click at [766, 524] on img at bounding box center [740, 521] width 191 height 108
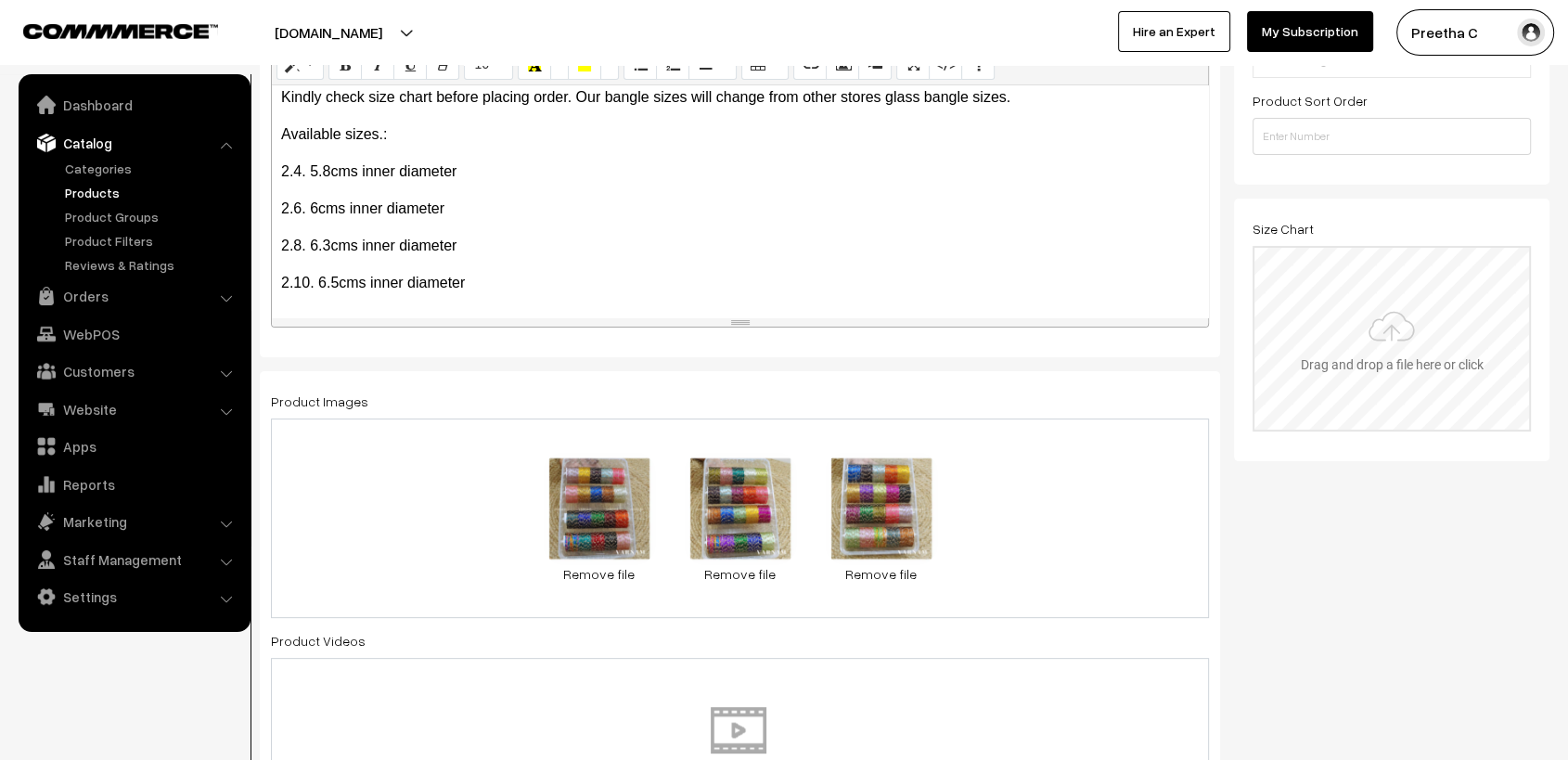
click at [1358, 351] on input "file" at bounding box center [1392, 338] width 275 height 182
type input "C:\fakepath\size chart new website.jpg"
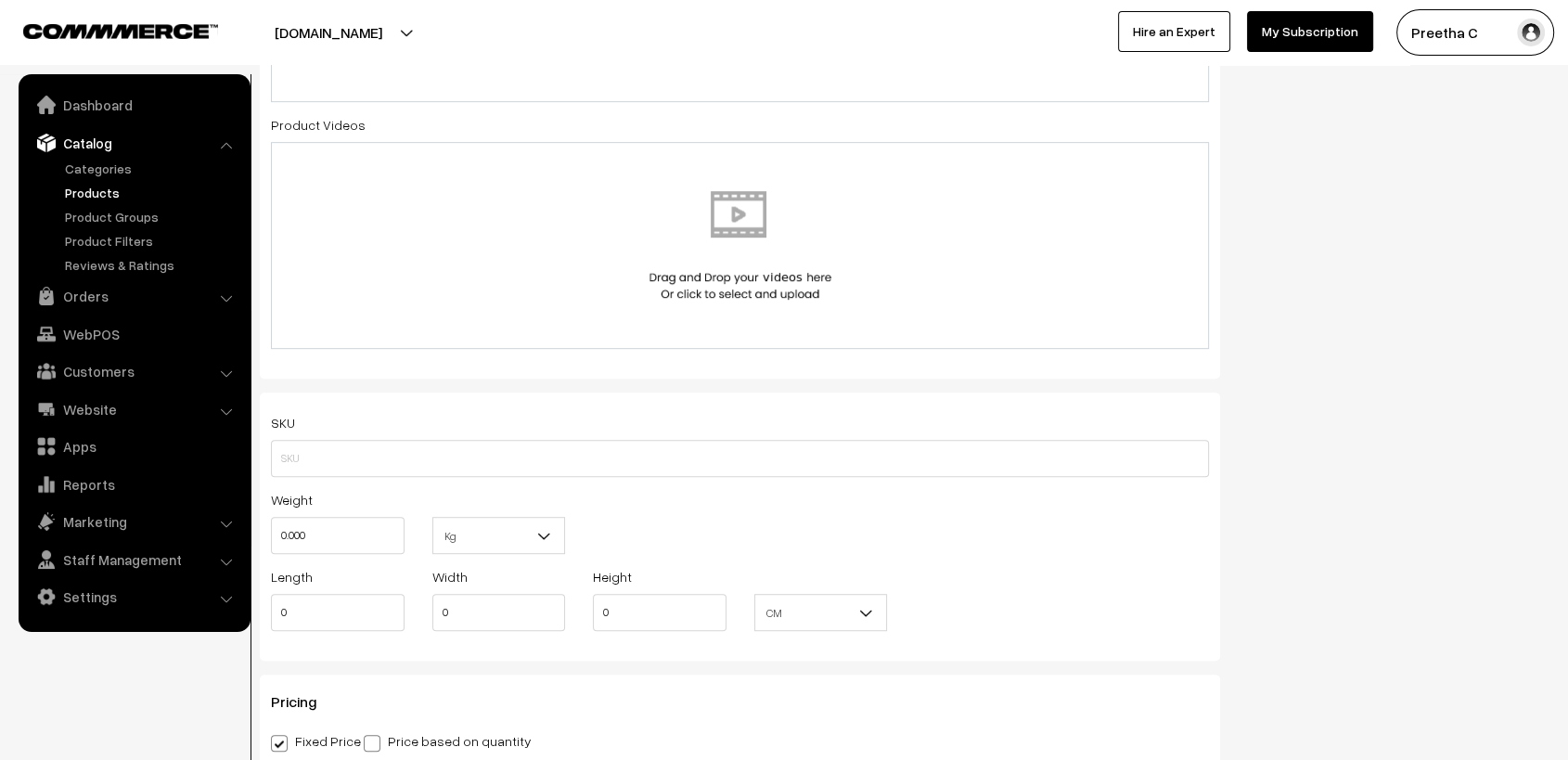
scroll to position [1031, 0]
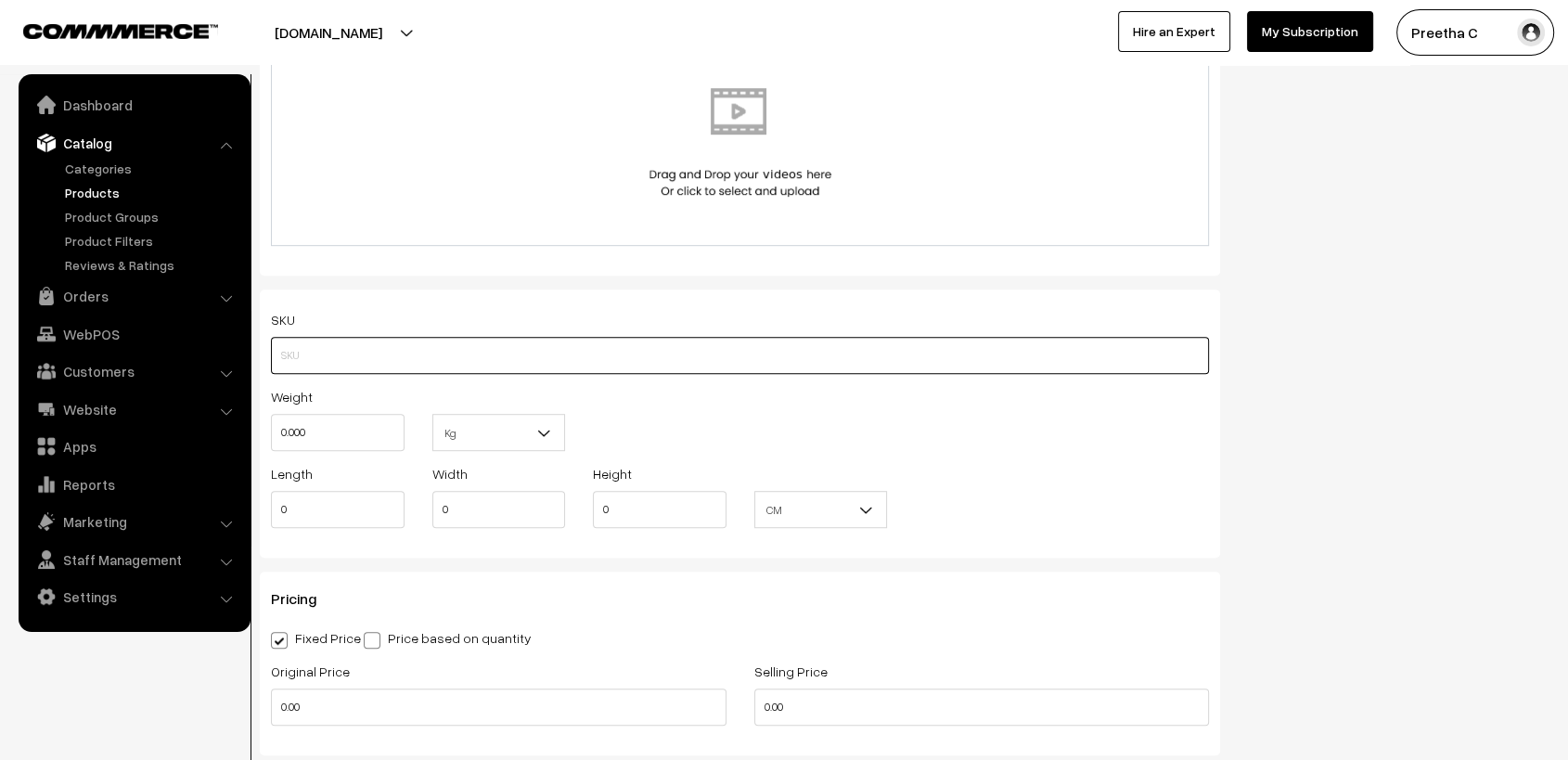
click at [503, 359] on input "text" at bounding box center [739, 355] width 938 height 37
type input "MCGBY6"
click at [769, 429] on div "Weight 0.000 Kg Kg" at bounding box center [739, 423] width 966 height 77
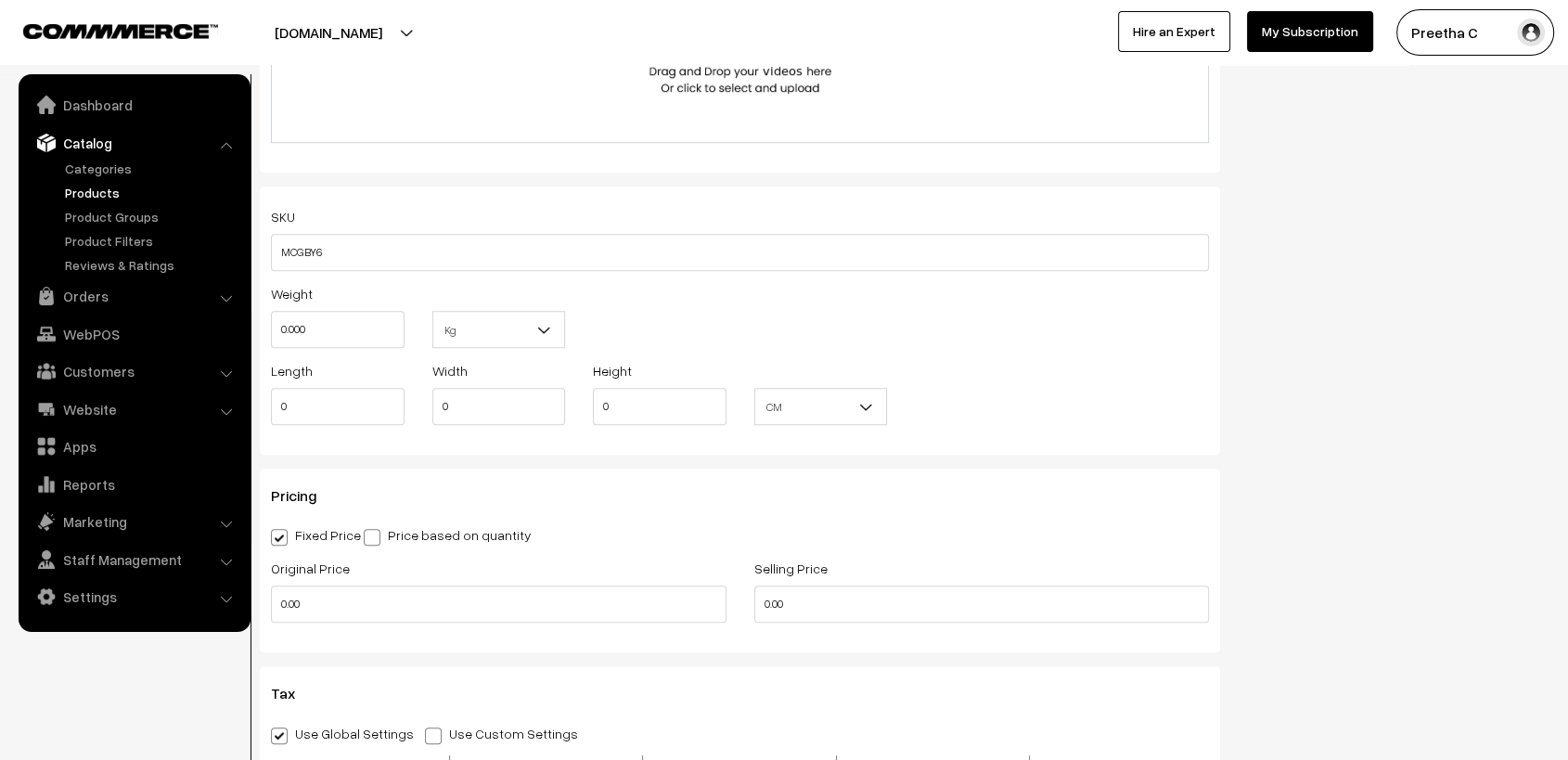
scroll to position [1237, 0]
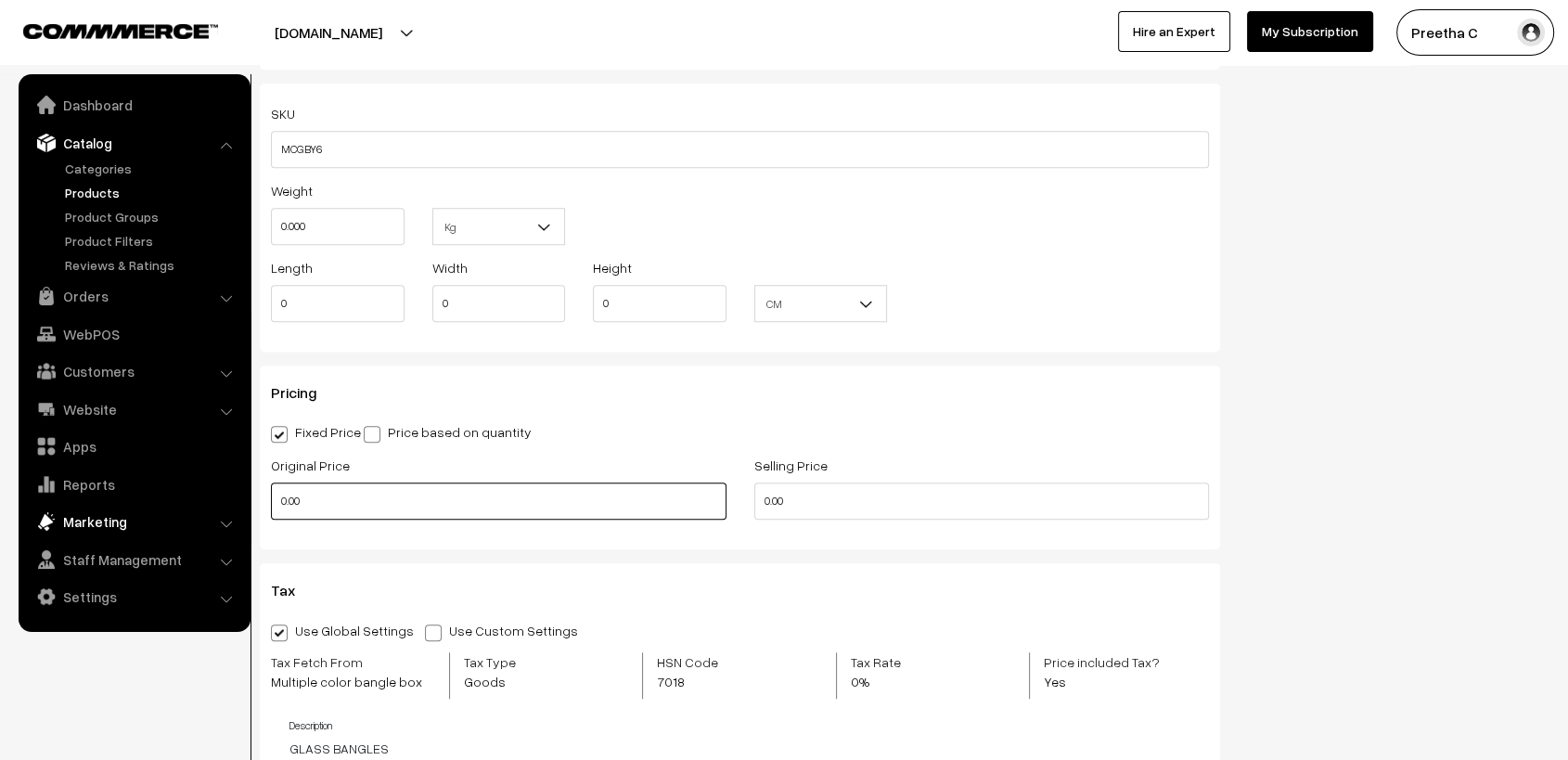
drag, startPoint x: 412, startPoint y: 506, endPoint x: 214, endPoint y: 518, distance: 198.4
click at [214, 518] on body "Thank you for showing interest. Our team will call you shortly. Close varnambya…" at bounding box center [784, 430] width 1568 height 3333
type input "5000"
drag, startPoint x: 803, startPoint y: 496, endPoint x: 675, endPoint y: 522, distance: 130.6
click at [675, 522] on div "Original Price 5000 Selling Price 0" at bounding box center [739, 492] width 966 height 77
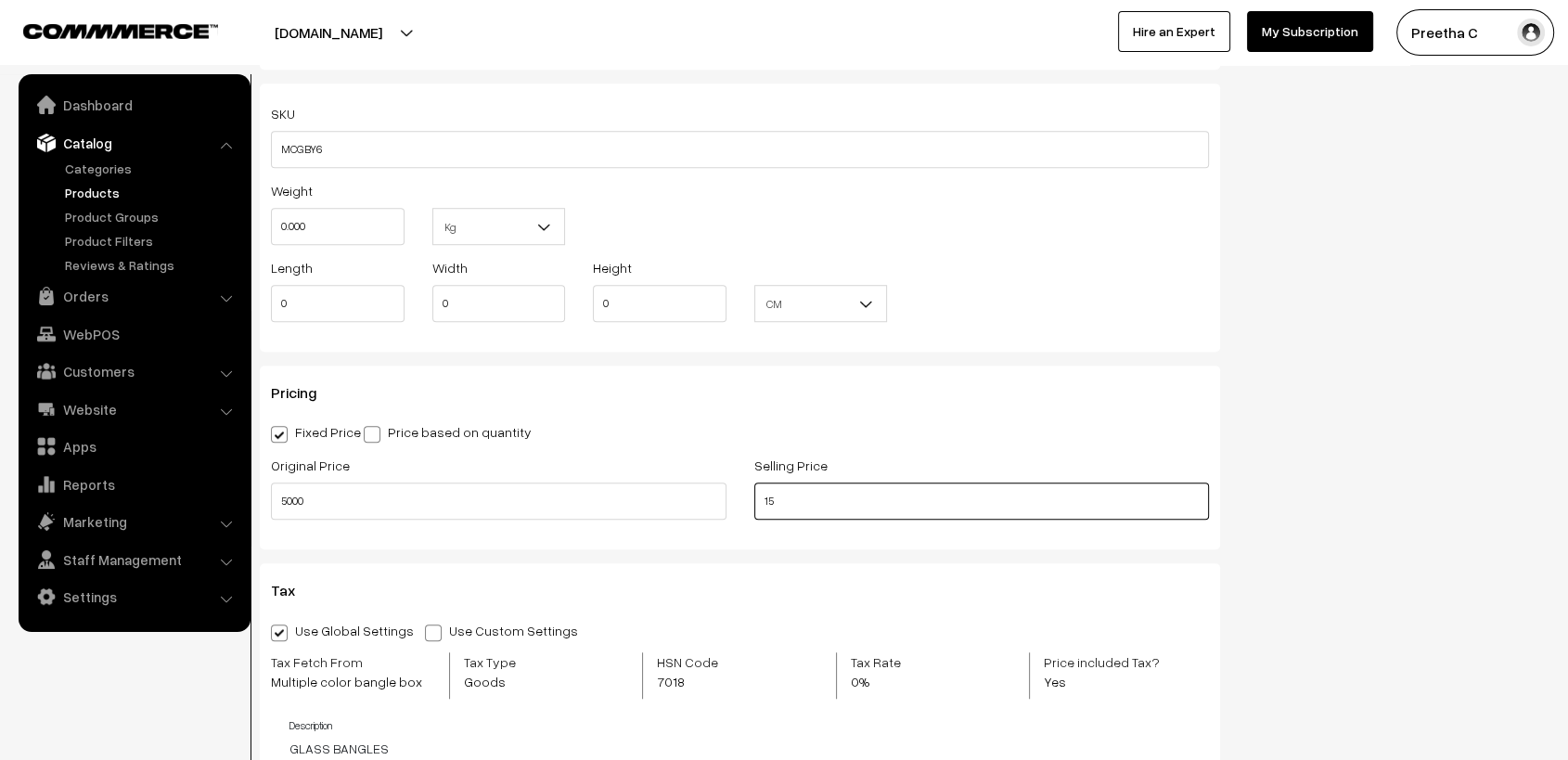
type input "1"
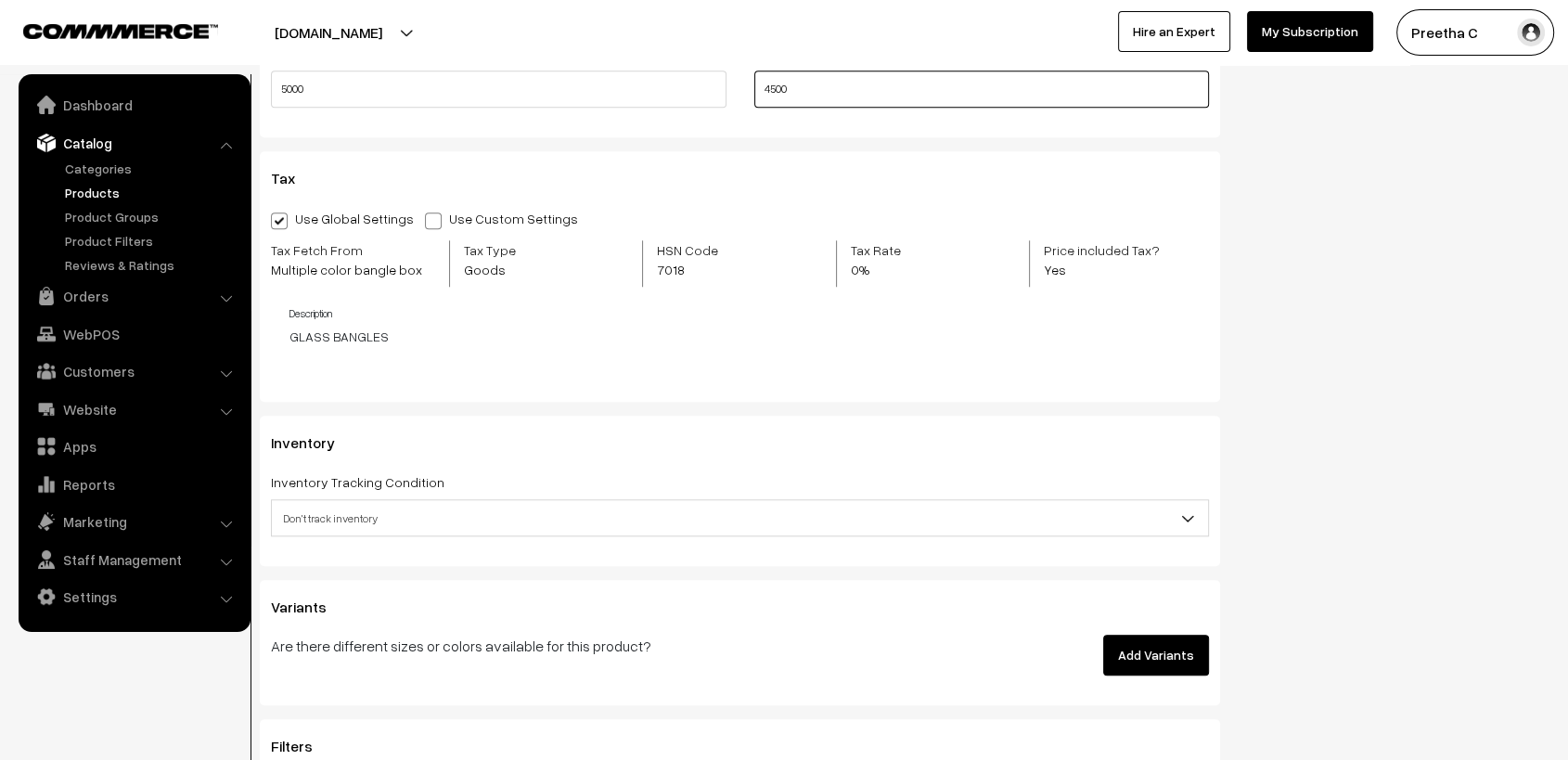
scroll to position [1752, 0]
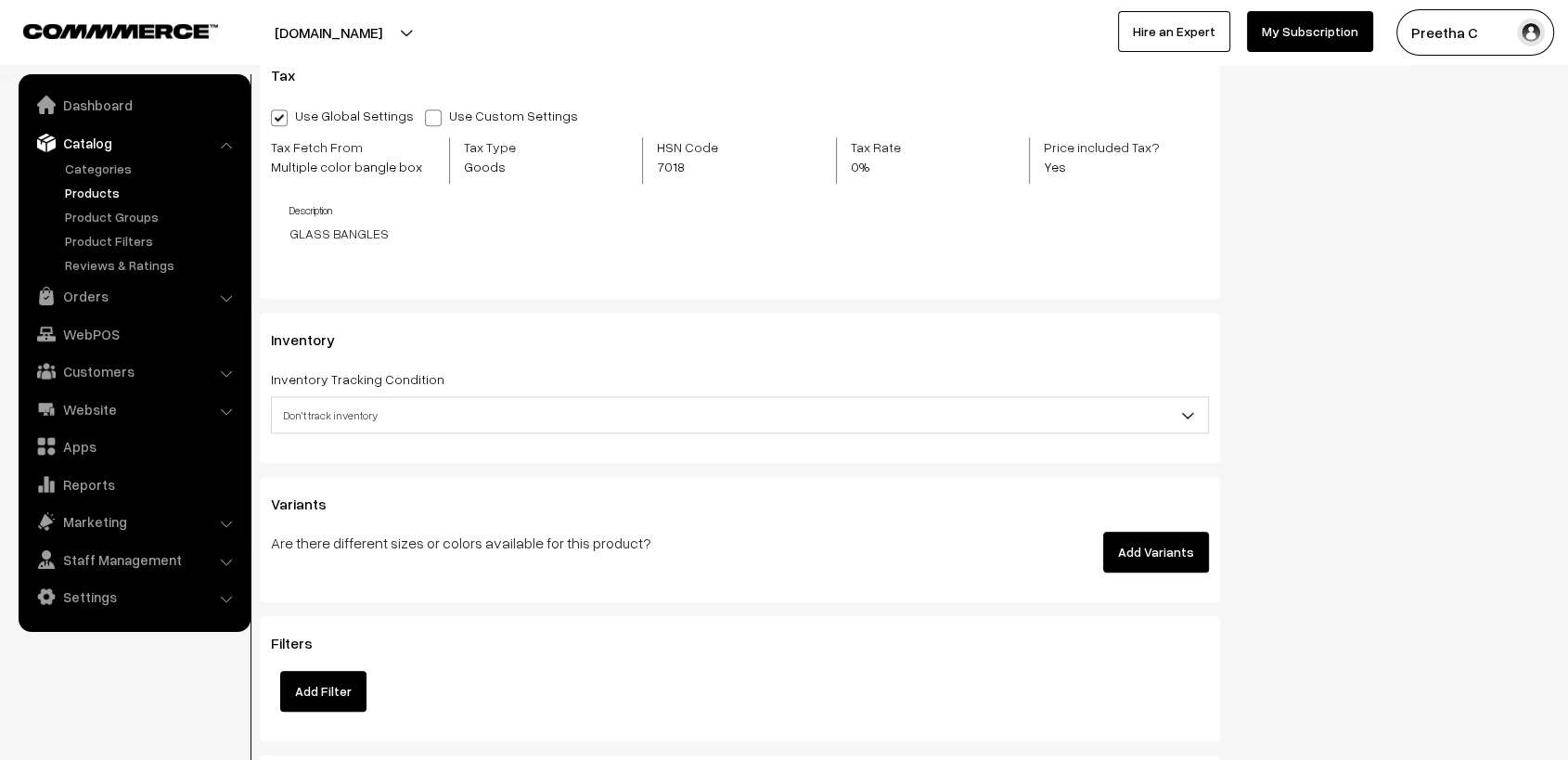
type input "4500"
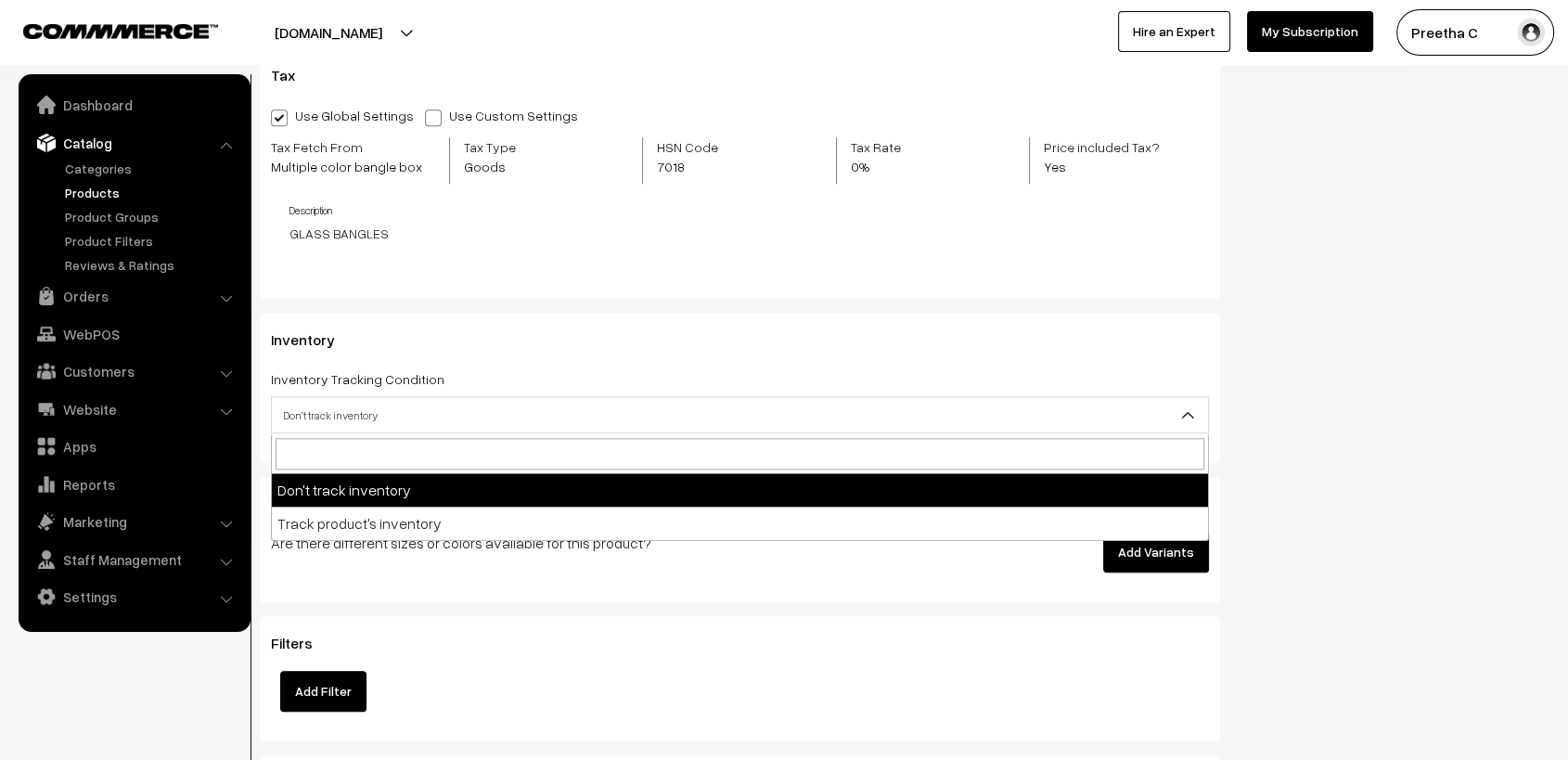
click at [680, 420] on span "Don't track inventory" at bounding box center [739, 415] width 936 height 33
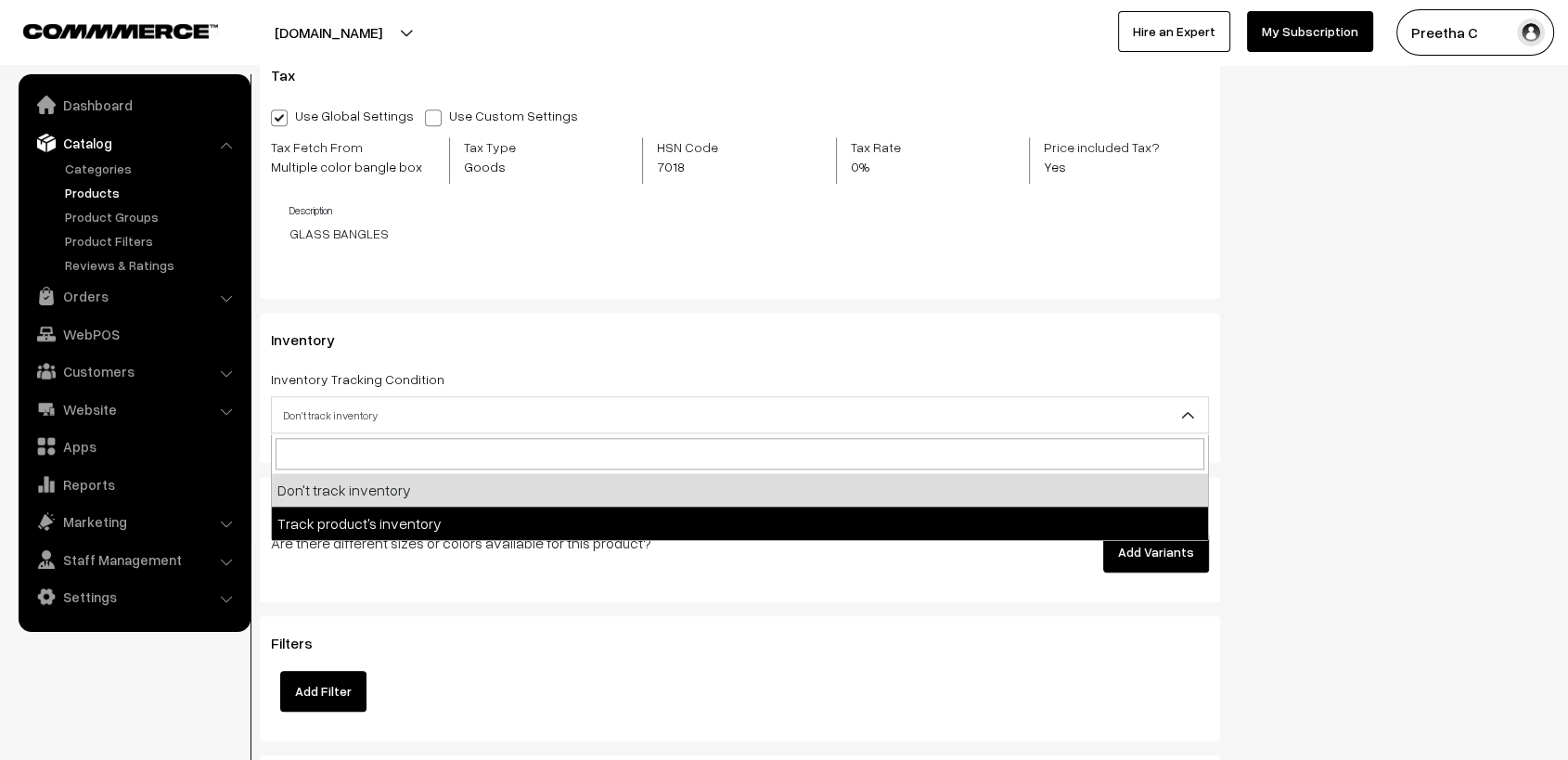
select select "2"
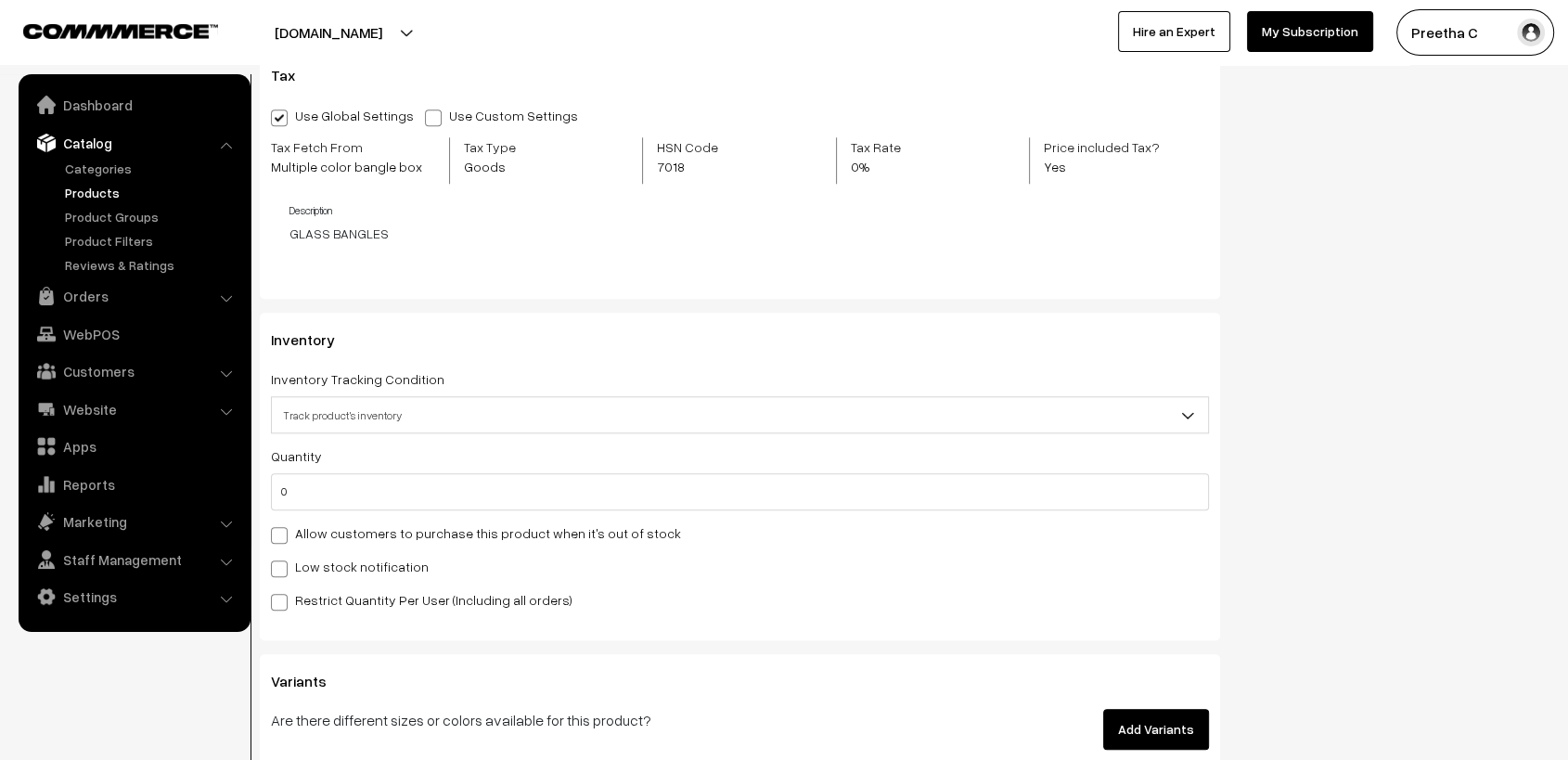
scroll to position [1959, 0]
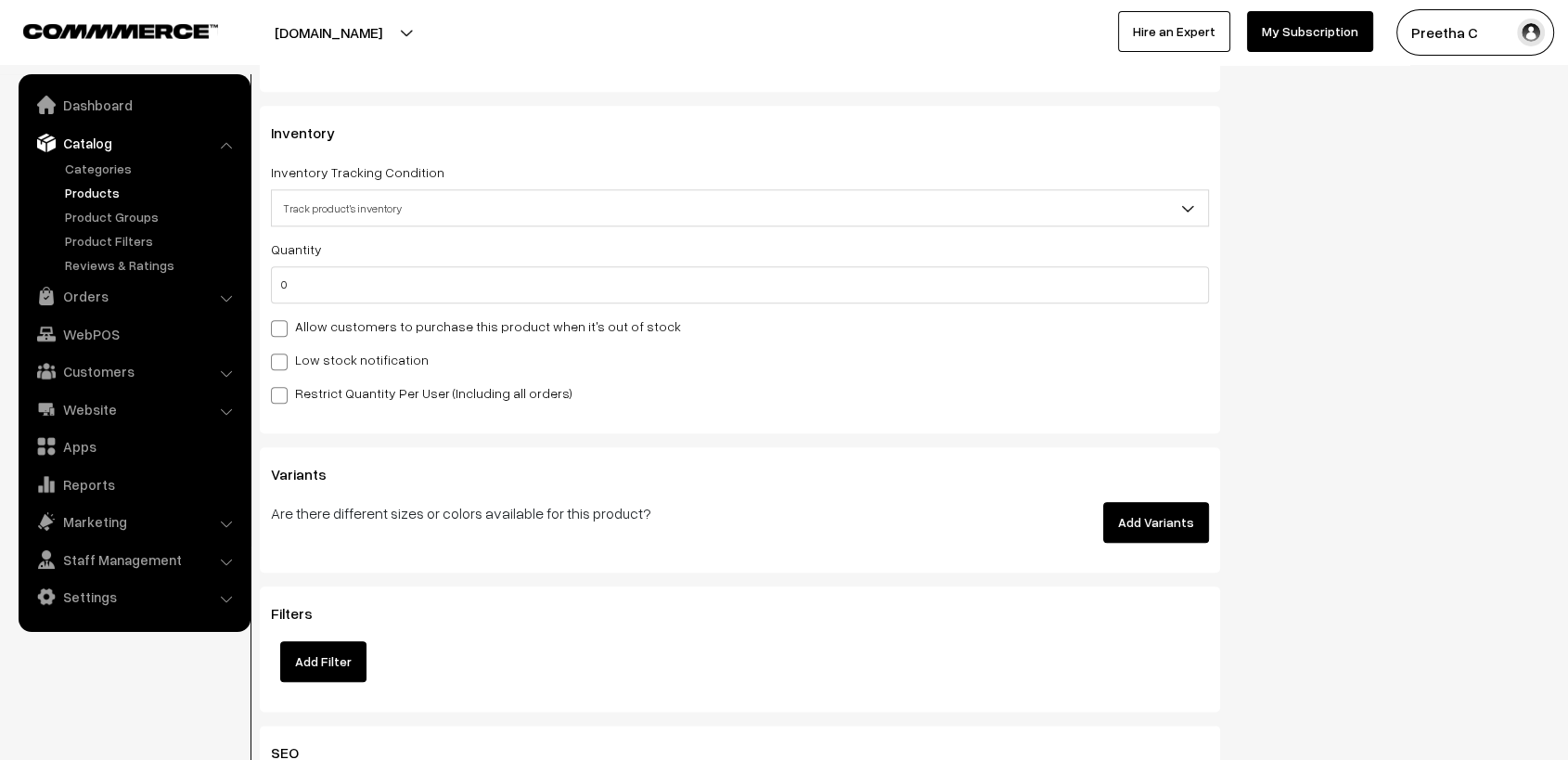
click at [1150, 518] on button "Add Variants" at bounding box center [1156, 522] width 105 height 40
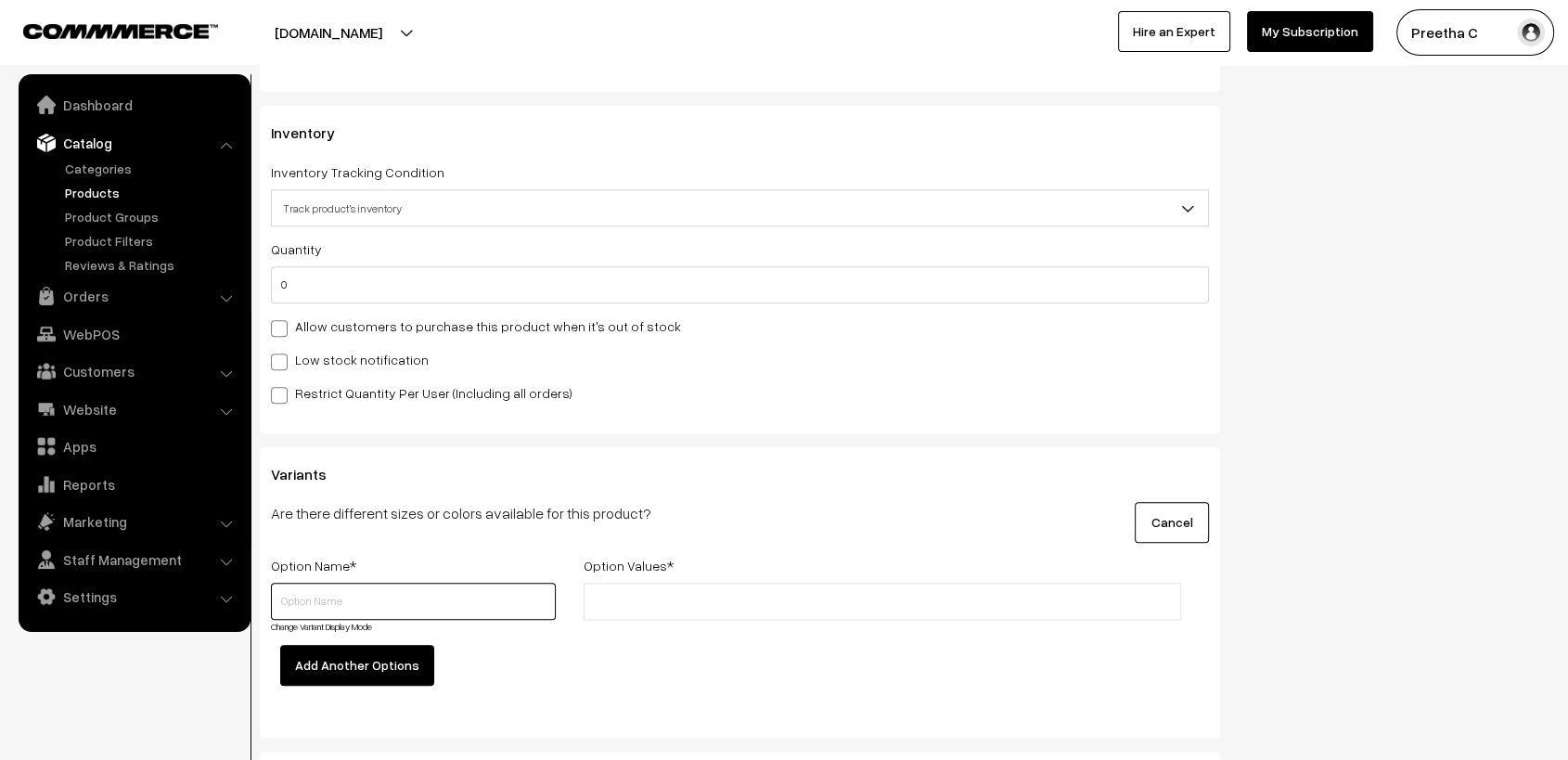
click at [433, 602] on input "text" at bounding box center [413, 601] width 285 height 37
type input "s"
type input "Size"
click at [626, 602] on input "text" at bounding box center [670, 601] width 163 height 20
type input "2.4"
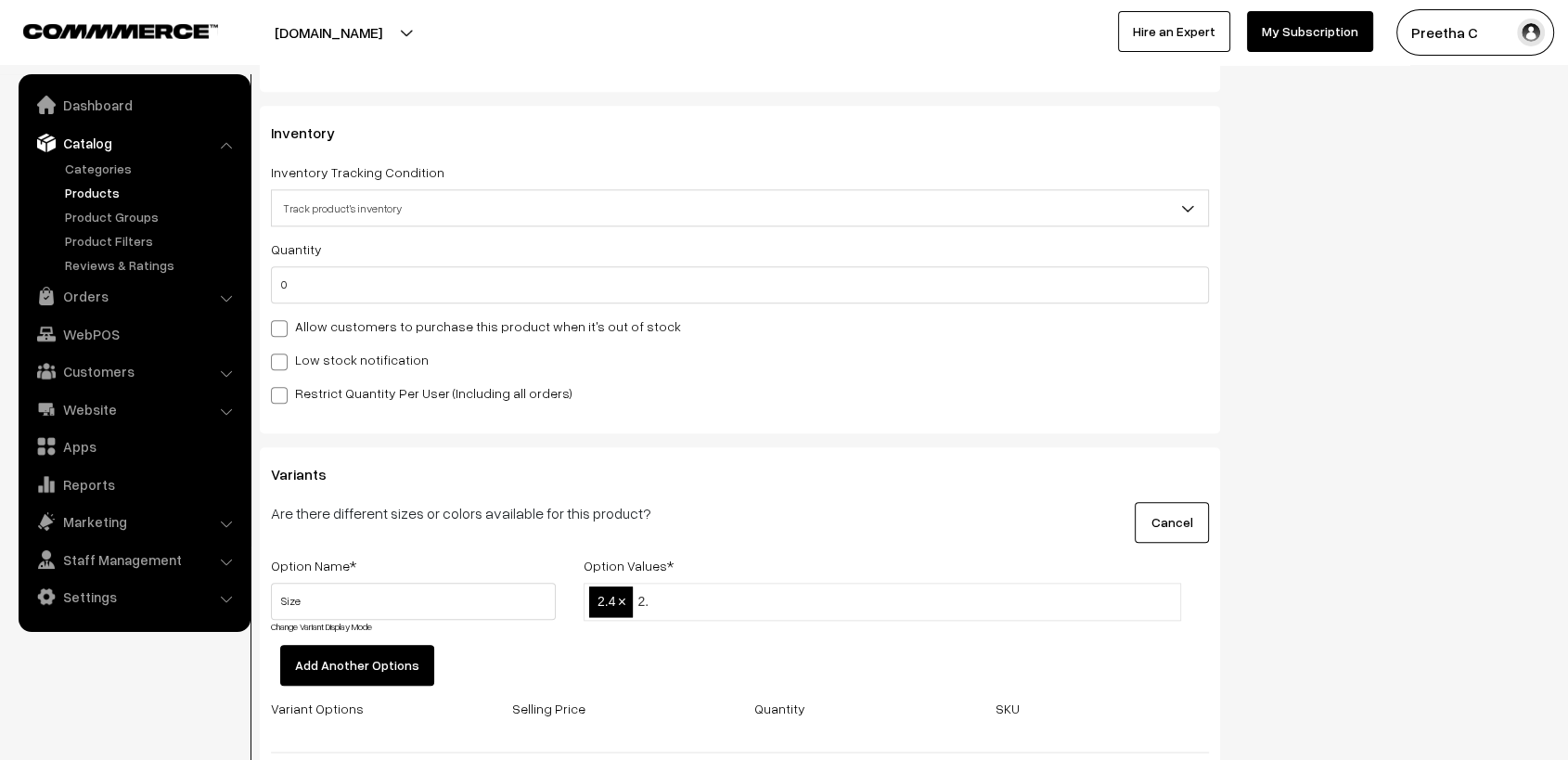
type input "2.6"
type input "2.8"
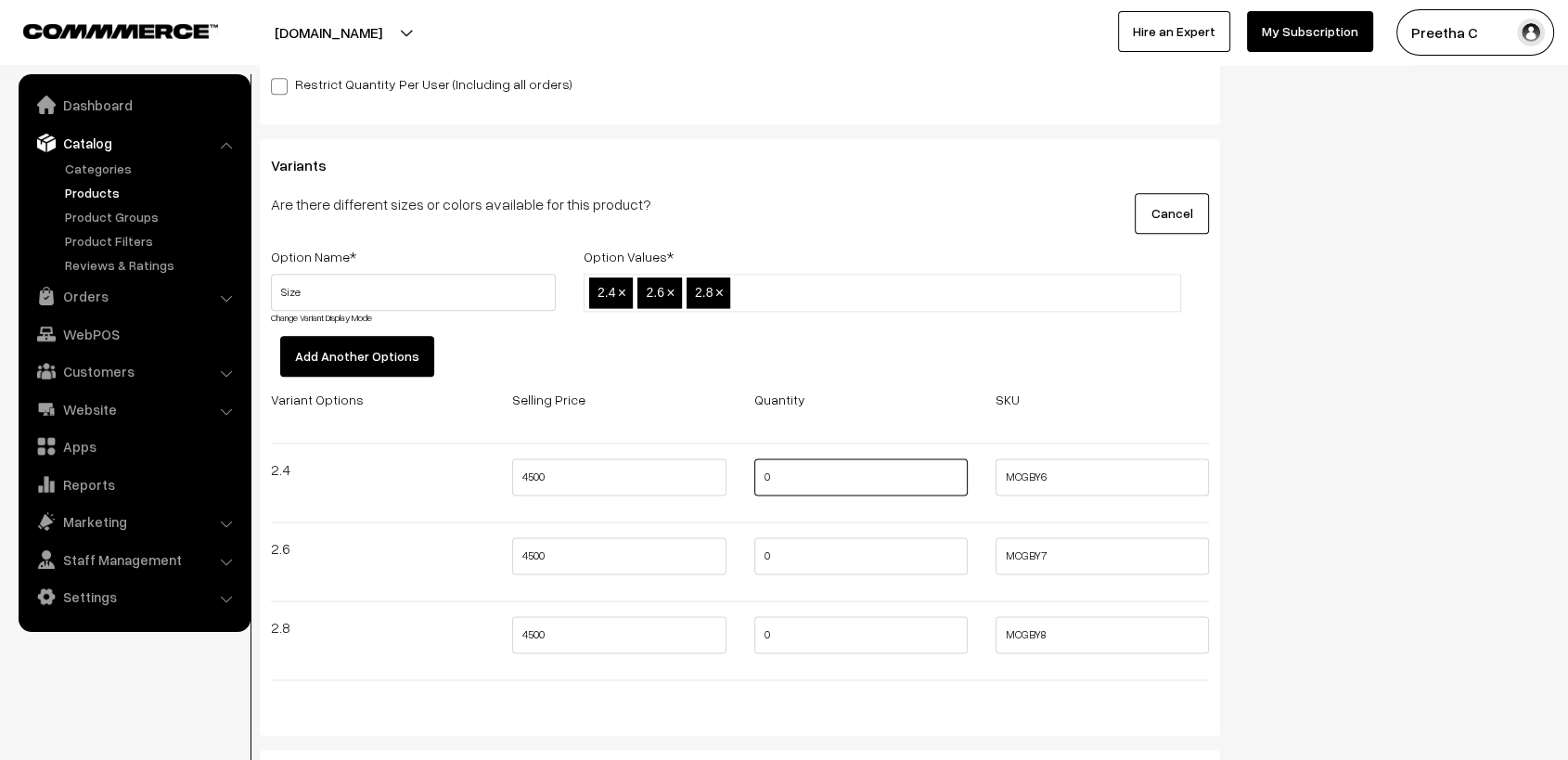
drag, startPoint x: 786, startPoint y: 485, endPoint x: 742, endPoint y: 496, distance: 45.4
click at [742, 496] on div "0" at bounding box center [861, 482] width 242 height 48
type input "1"
drag, startPoint x: 750, startPoint y: 578, endPoint x: 740, endPoint y: 582, distance: 10.8
click at [743, 581] on div "0" at bounding box center [861, 561] width 242 height 48
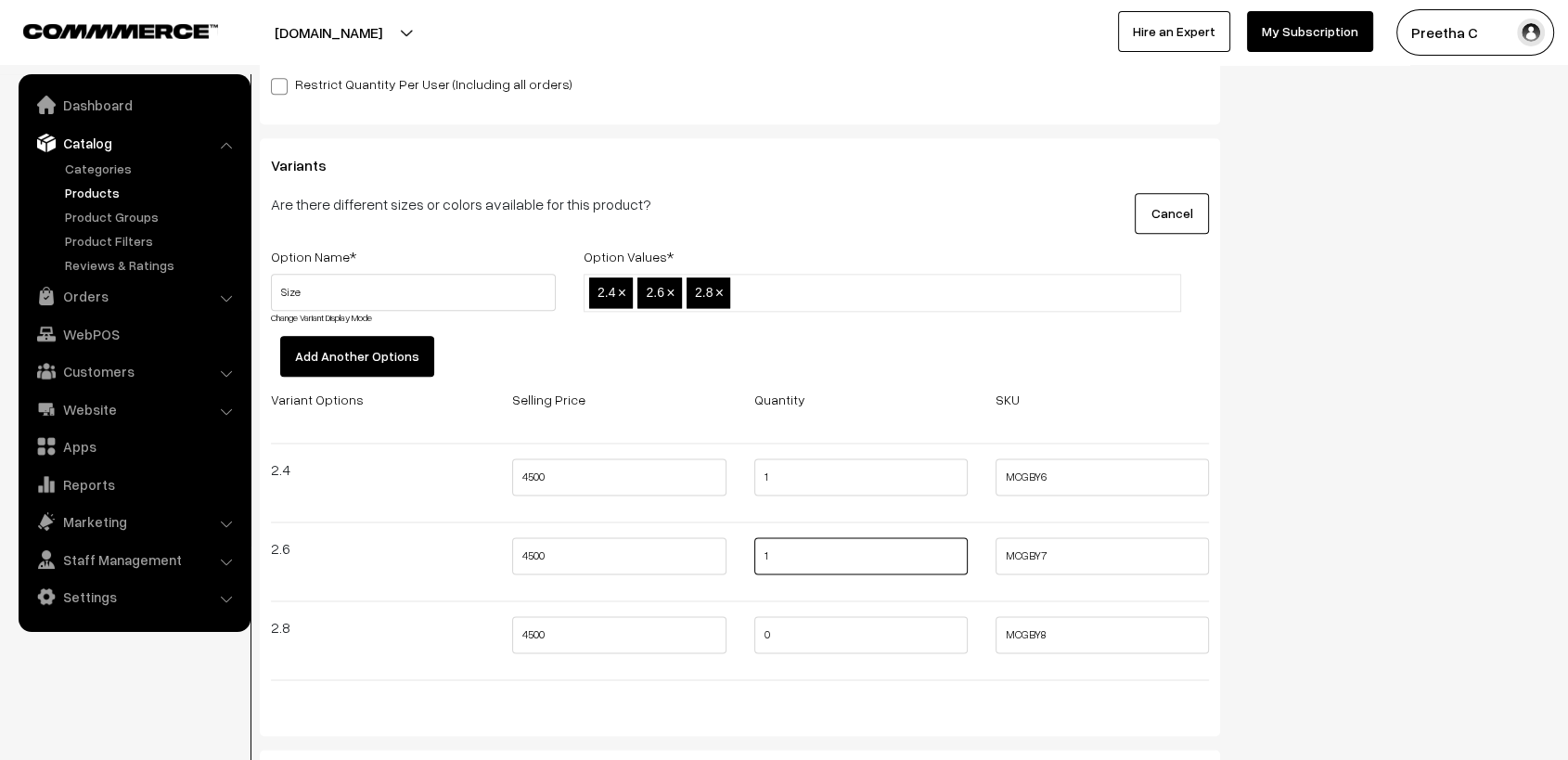
type input "1"
drag, startPoint x: 791, startPoint y: 644, endPoint x: 741, endPoint y: 665, distance: 54.2
click at [741, 665] on div "Variant Options Selling Price Quantity SKU 2.4 4500 1 MCGBY6 2.6 4500 1 MCGBY7 …" at bounding box center [739, 541] width 966 height 308
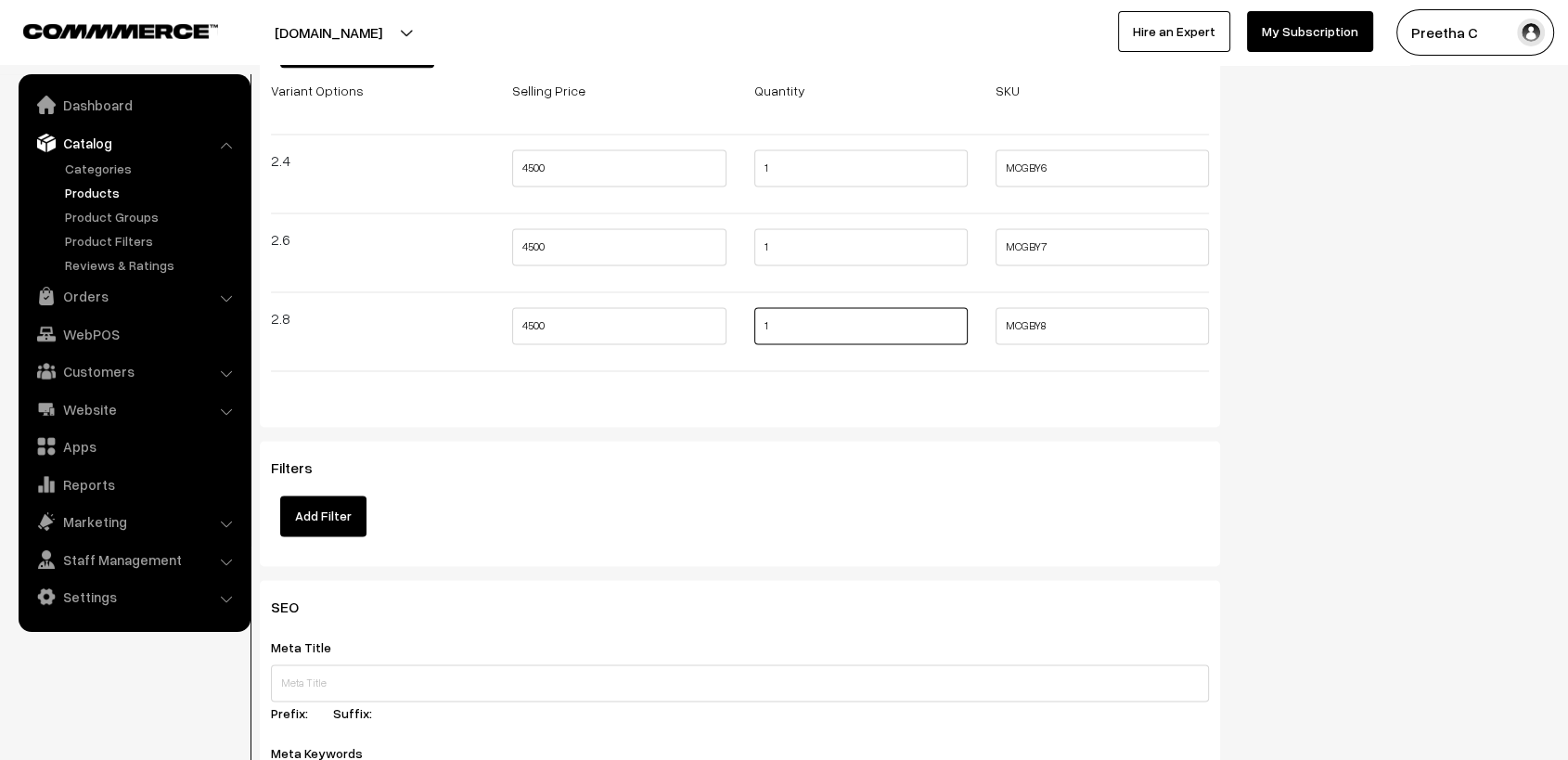
scroll to position [2680, 0]
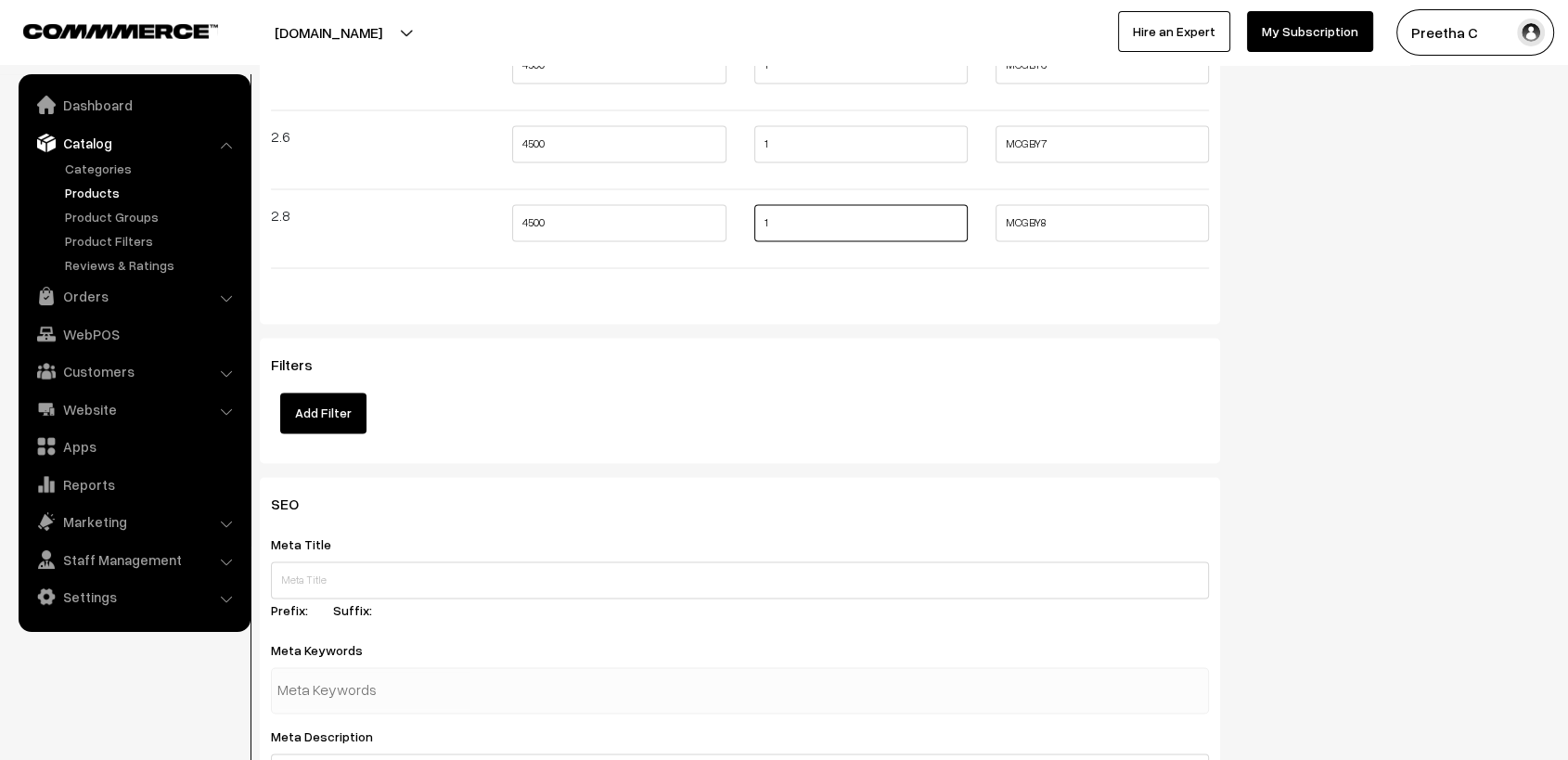
type input "1"
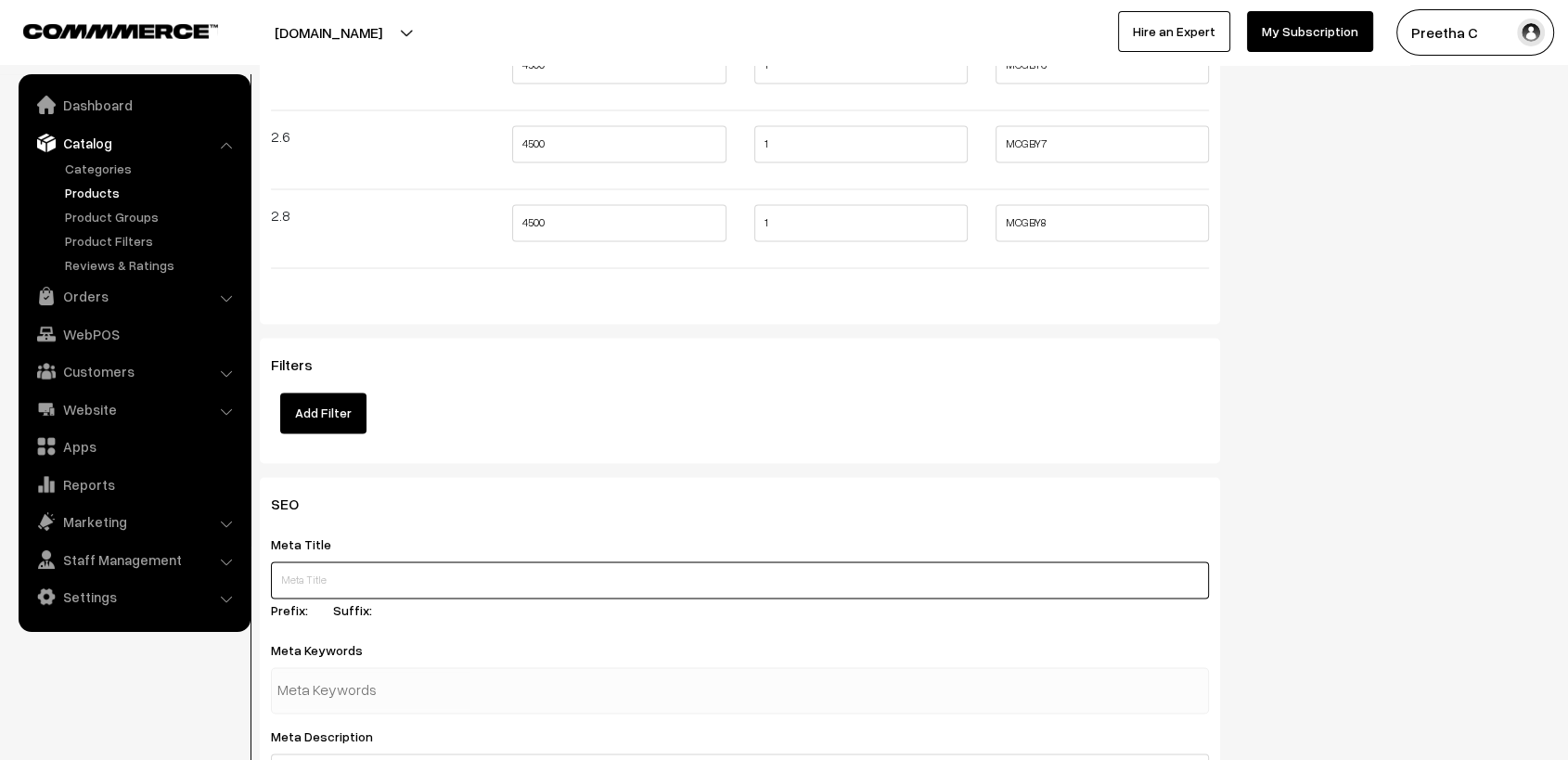
click at [436, 562] on input "text" at bounding box center [739, 579] width 938 height 37
paste input "Gift for her!! BUY NOW."
type input "Gift for her!! BUY NOW."
click at [452, 677] on input "text" at bounding box center [373, 689] width 193 height 37
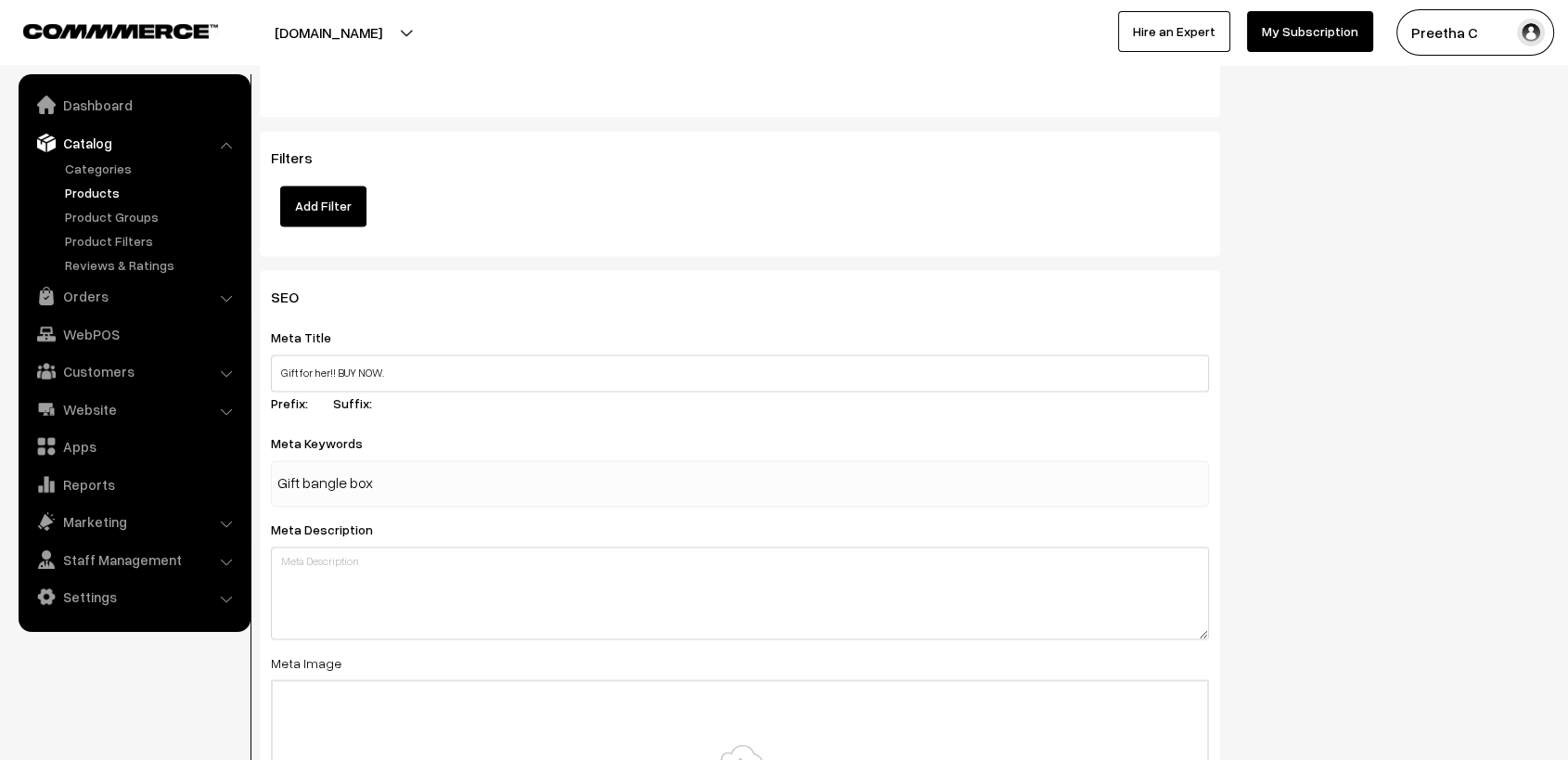
type input "Gift bangle box"
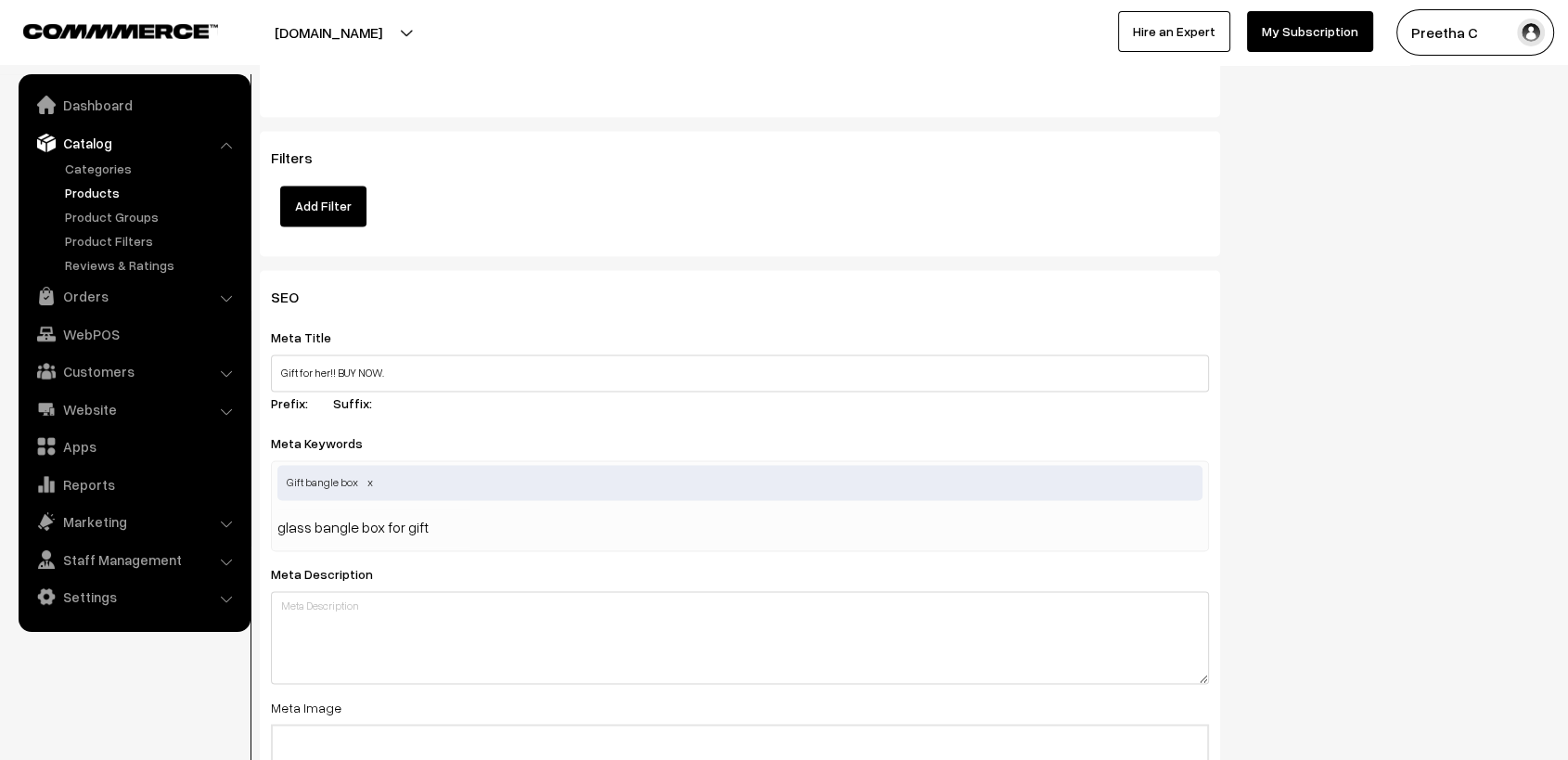
type input "glass bangle box for gift"
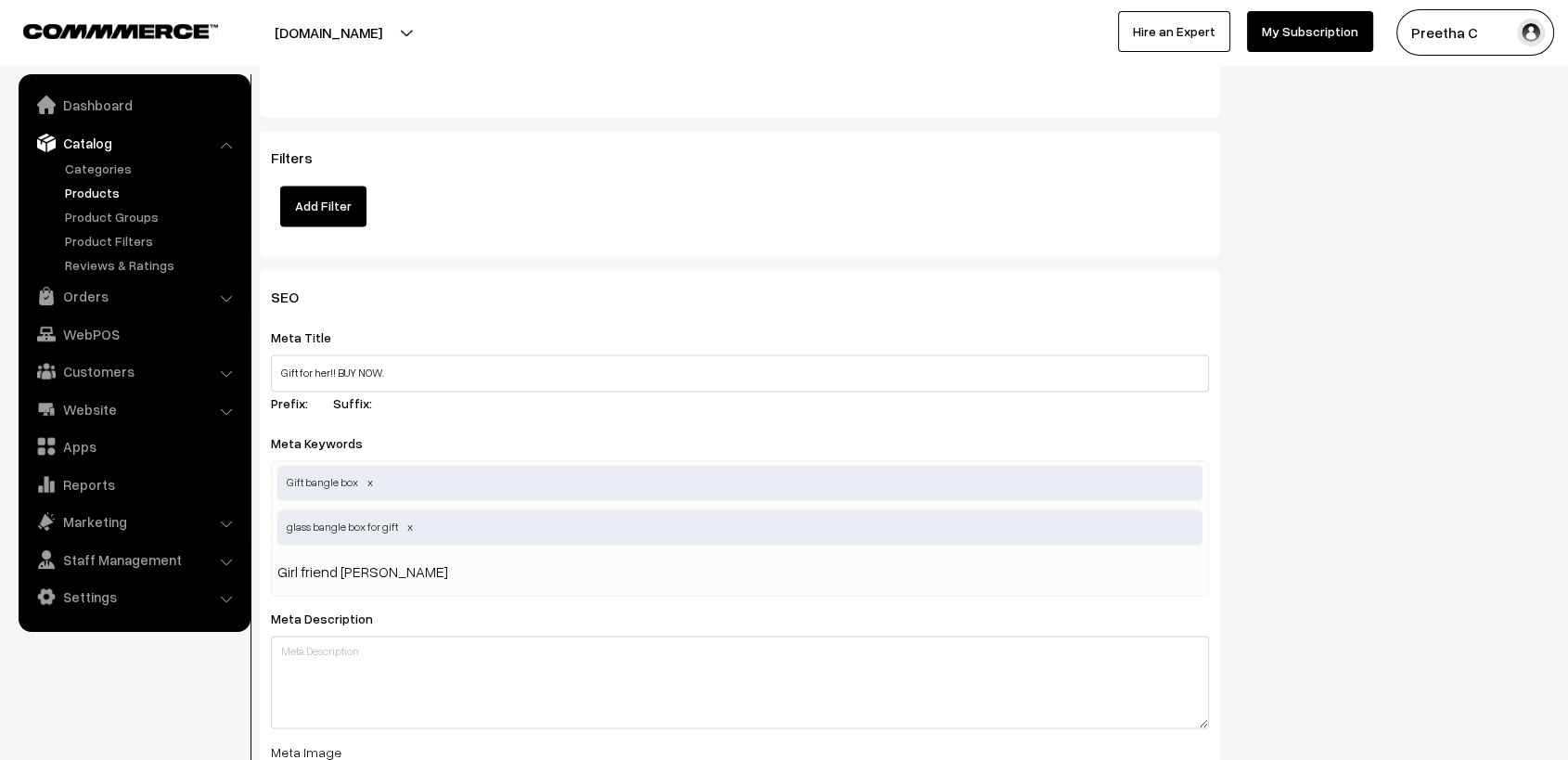
type input "Girl friend bangle box"
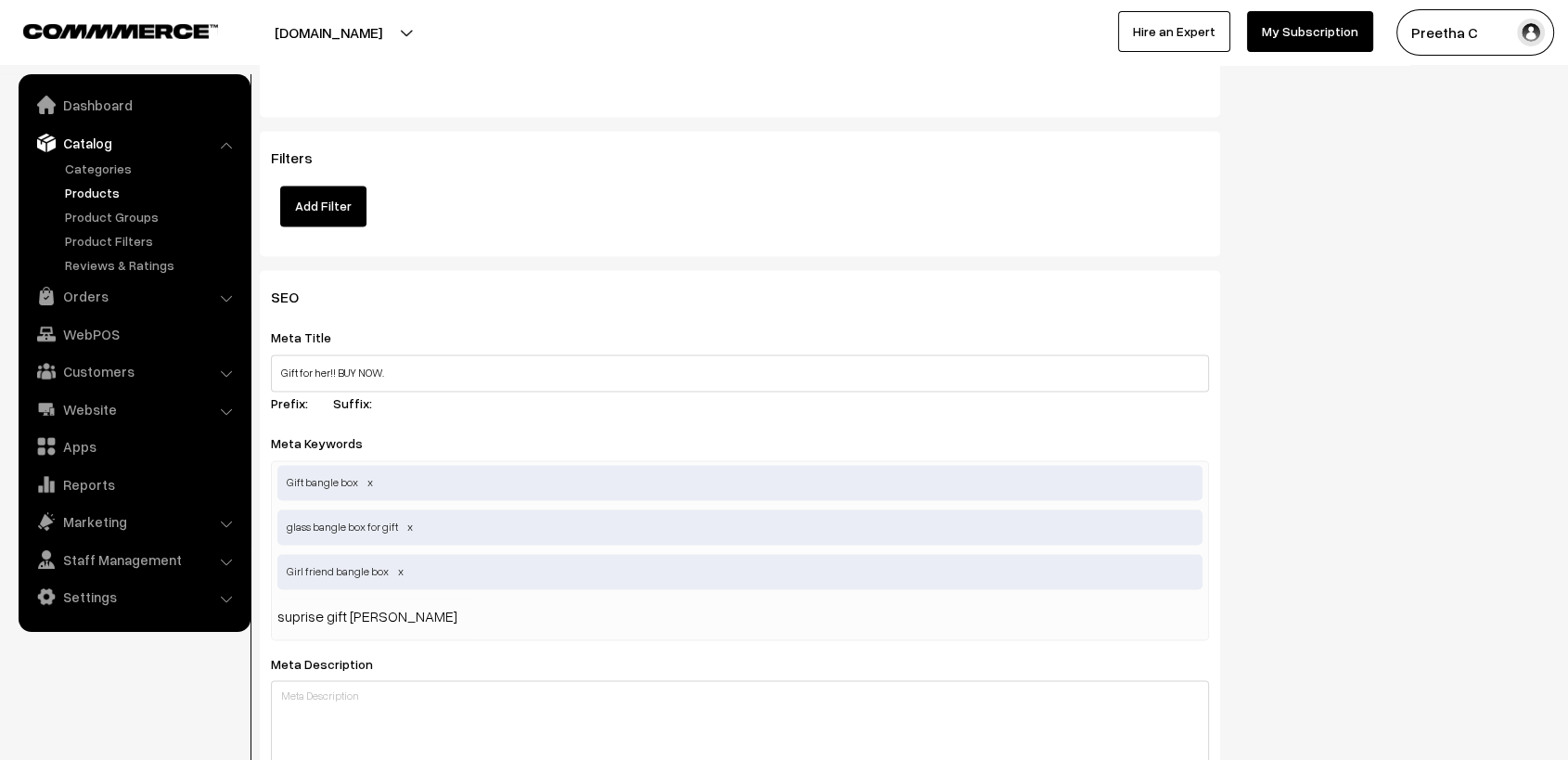
type input "suprise gift box"
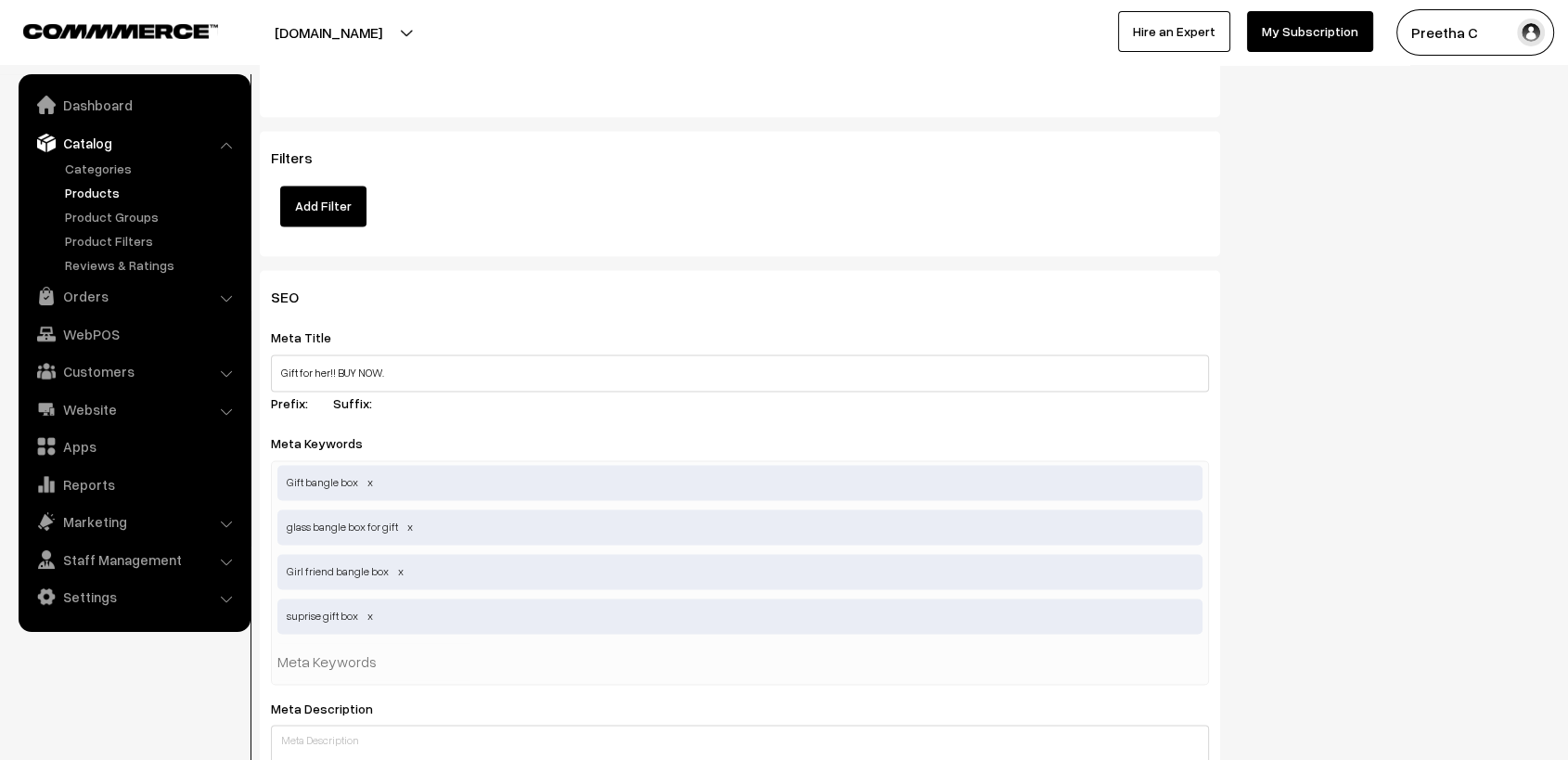
scroll to position [3196, 0]
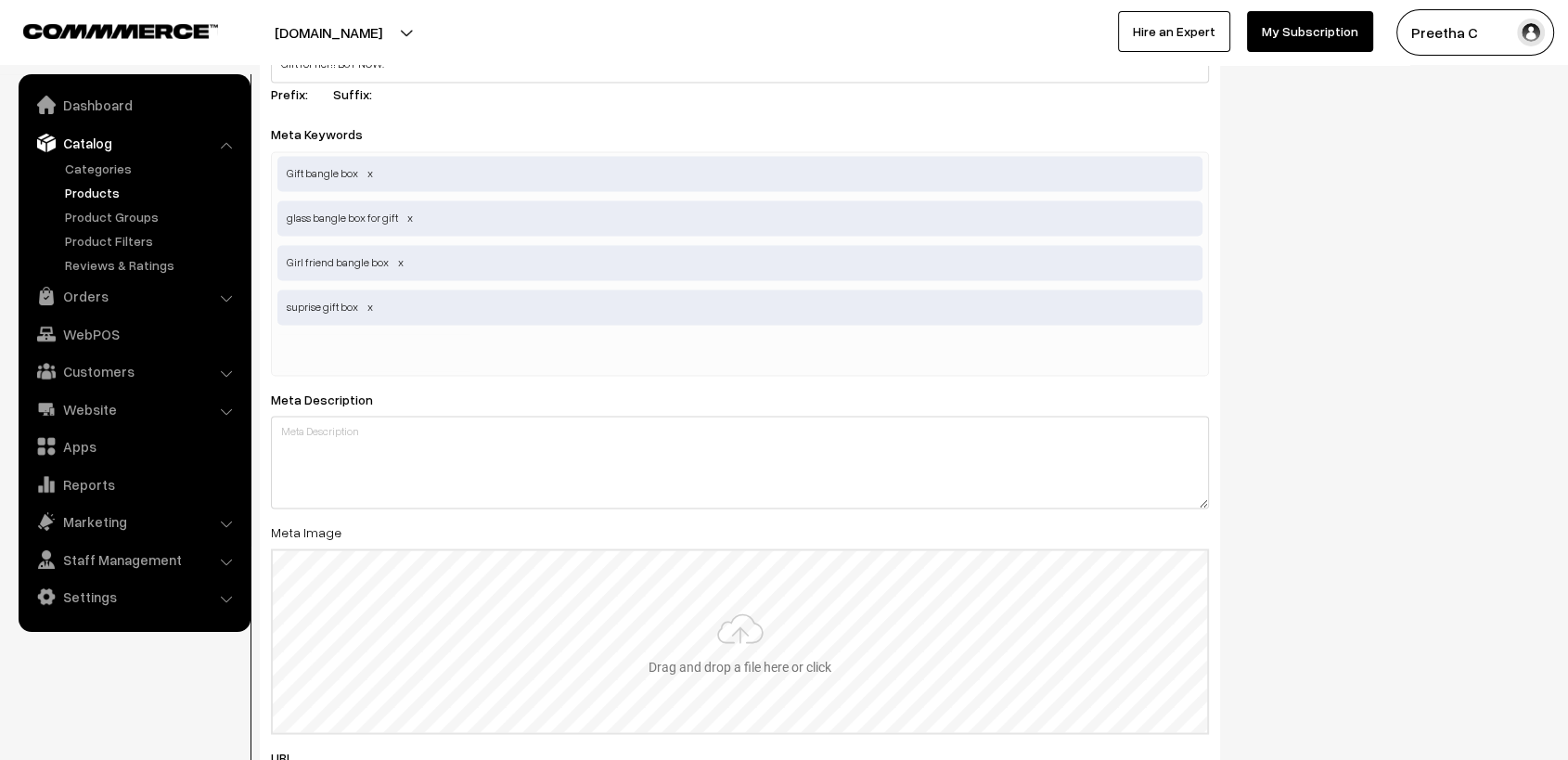
click at [799, 673] on input "file" at bounding box center [740, 641] width 935 height 182
type input "C:\fakepath\10.2.jpg"
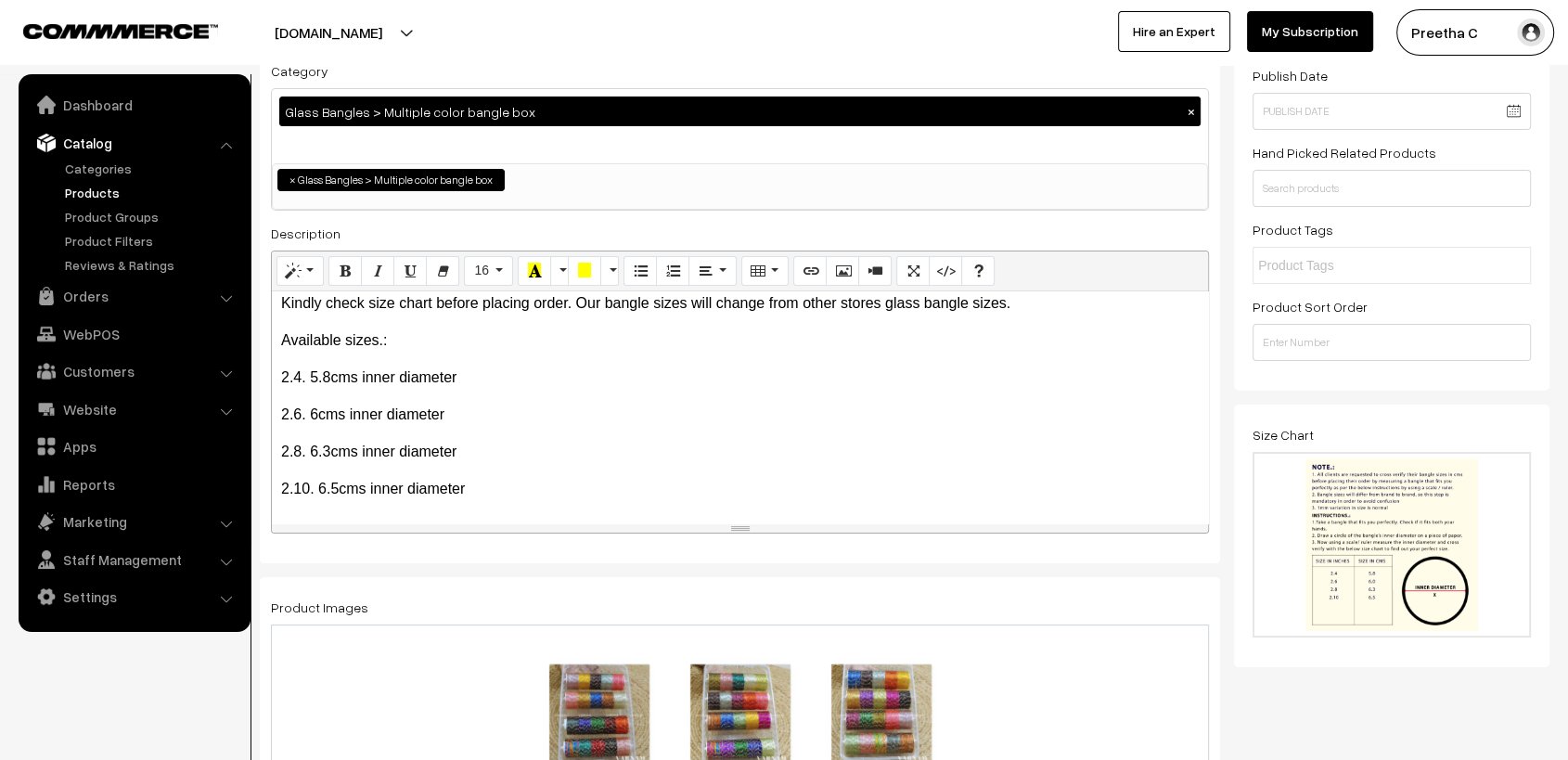
scroll to position [0, 0]
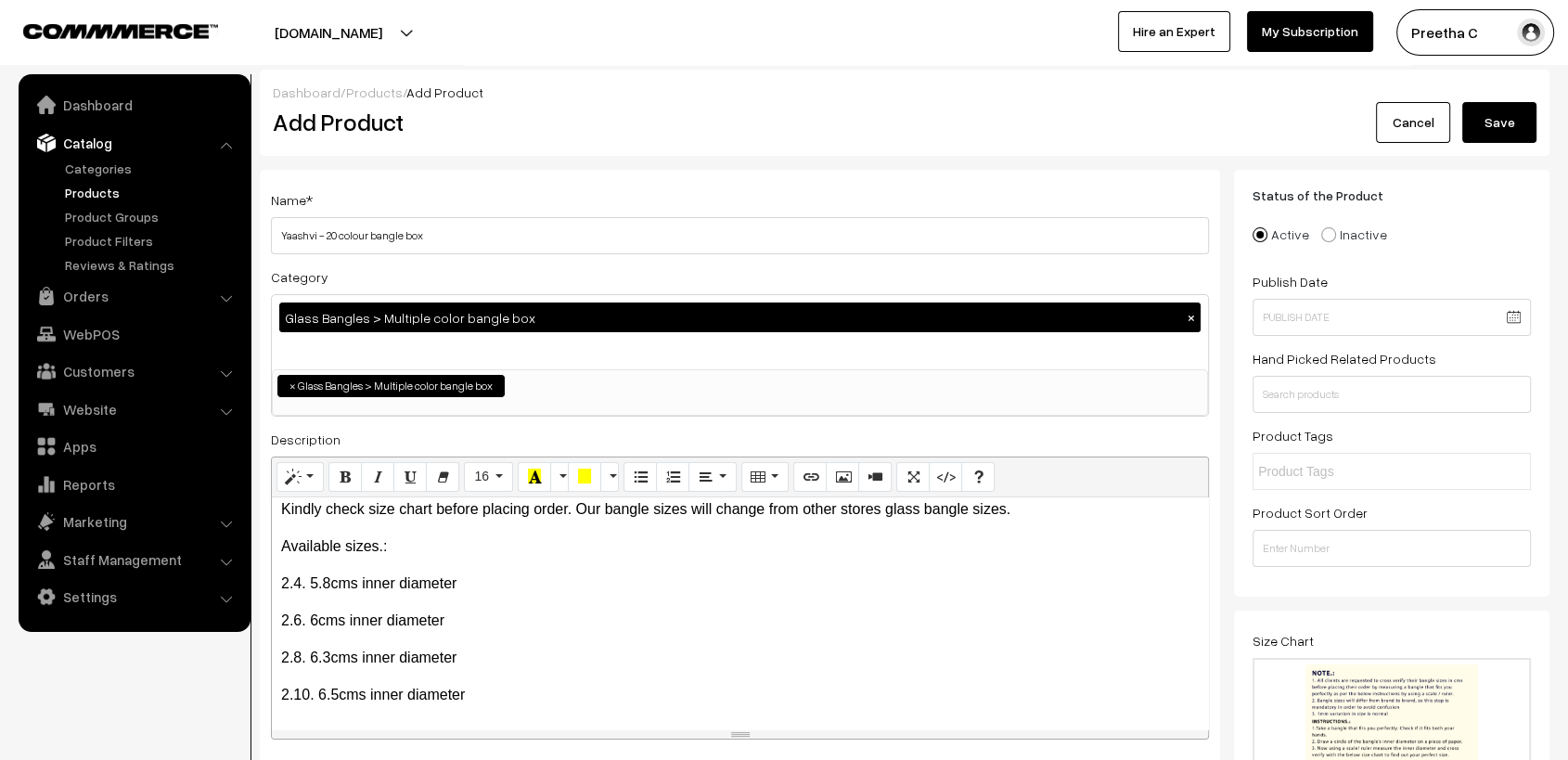
click at [1513, 128] on button "Save" at bounding box center [1499, 122] width 74 height 40
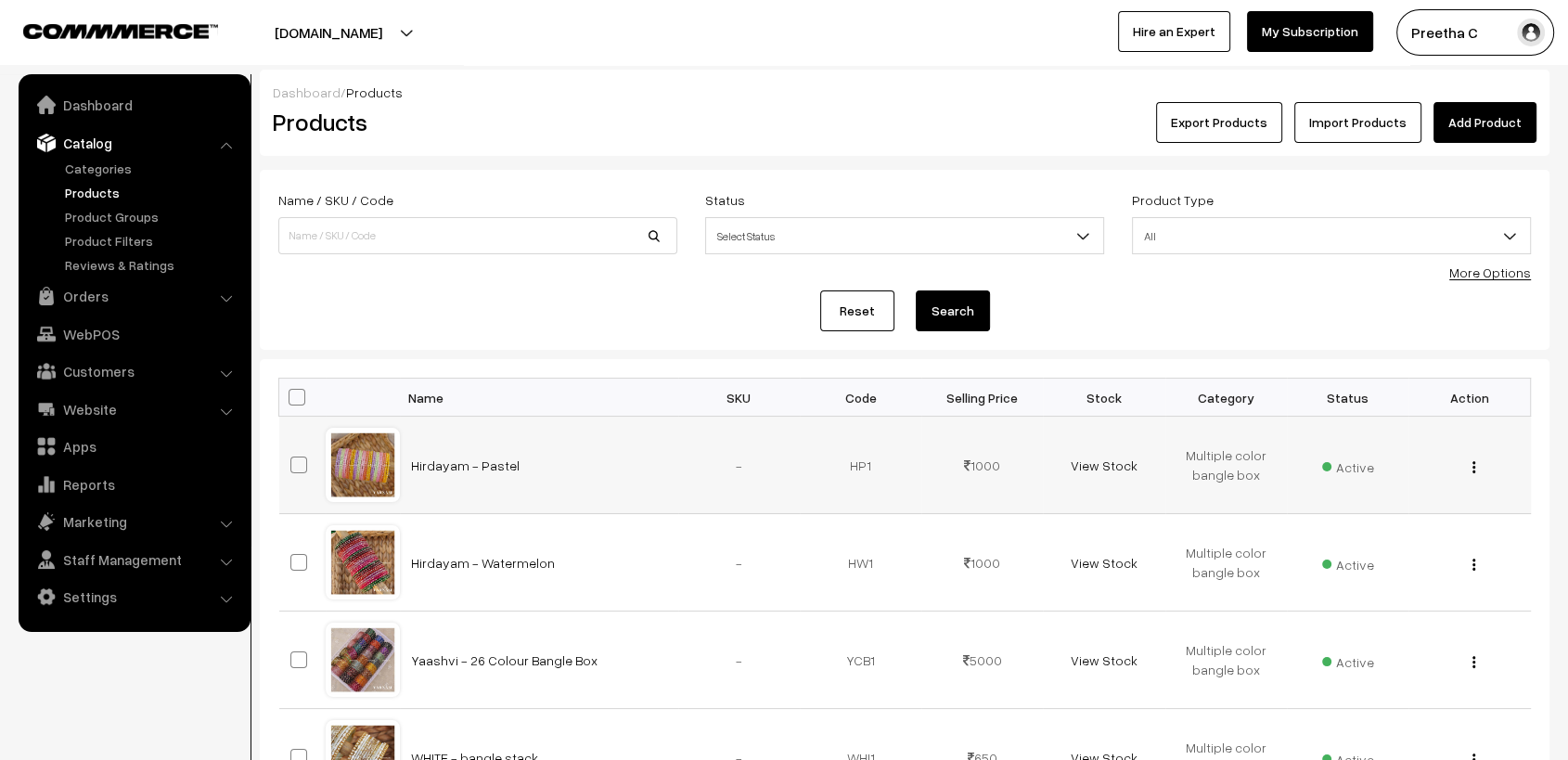
scroll to position [206, 0]
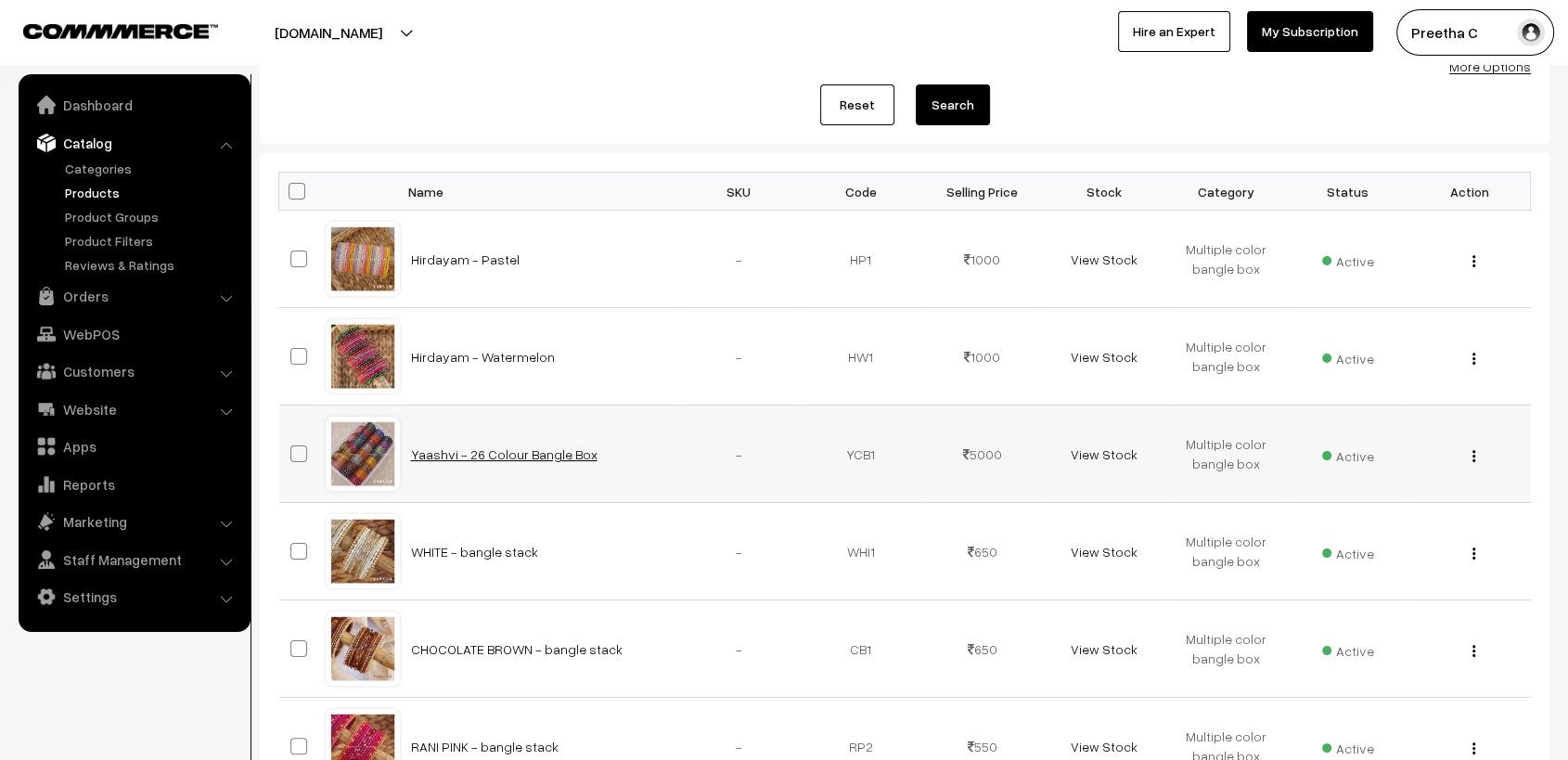
click at [547, 451] on link "Yaashvi - 26 Colour Bangle Box" at bounding box center [504, 454] width 186 height 16
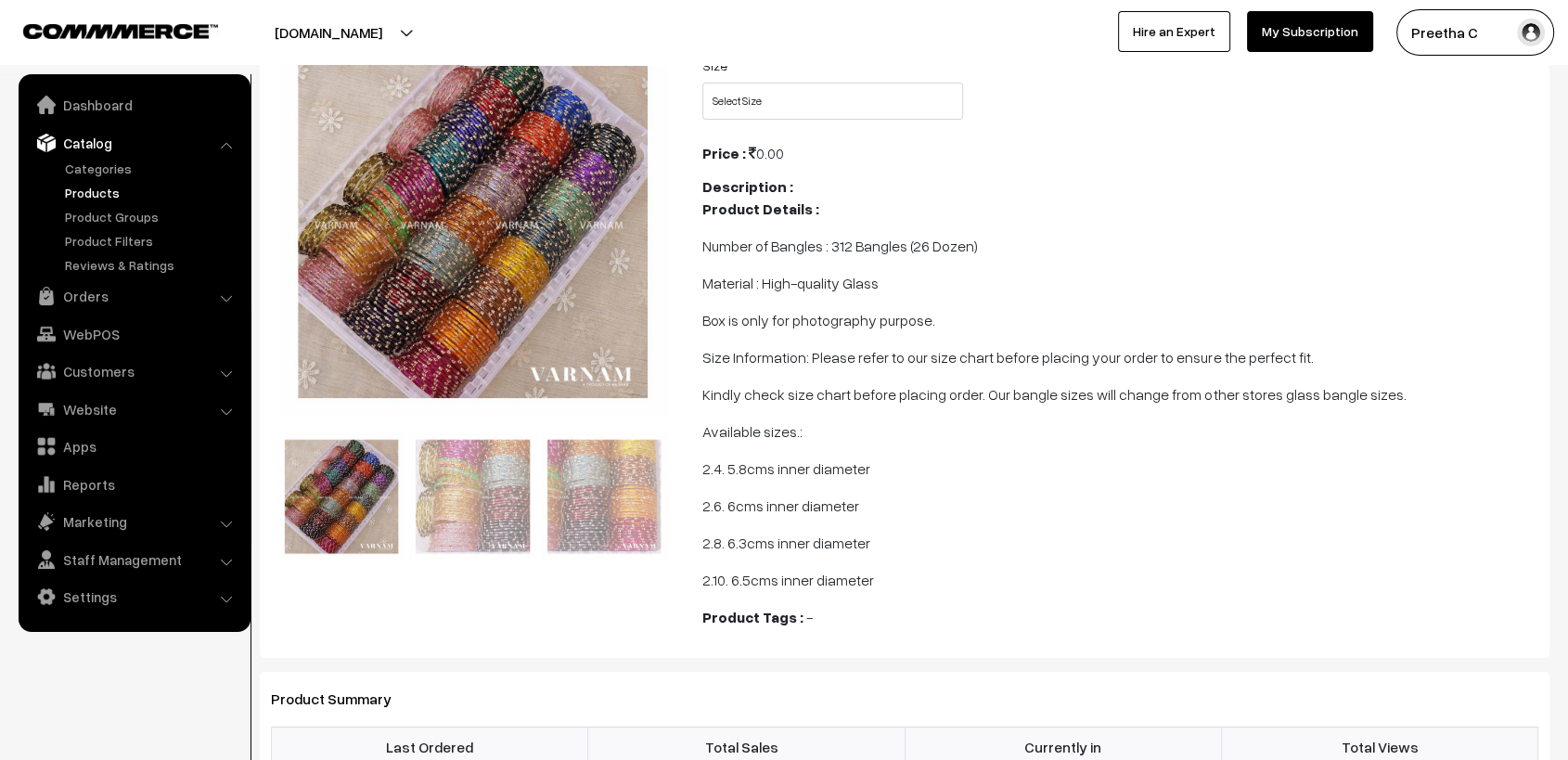
scroll to position [309, 0]
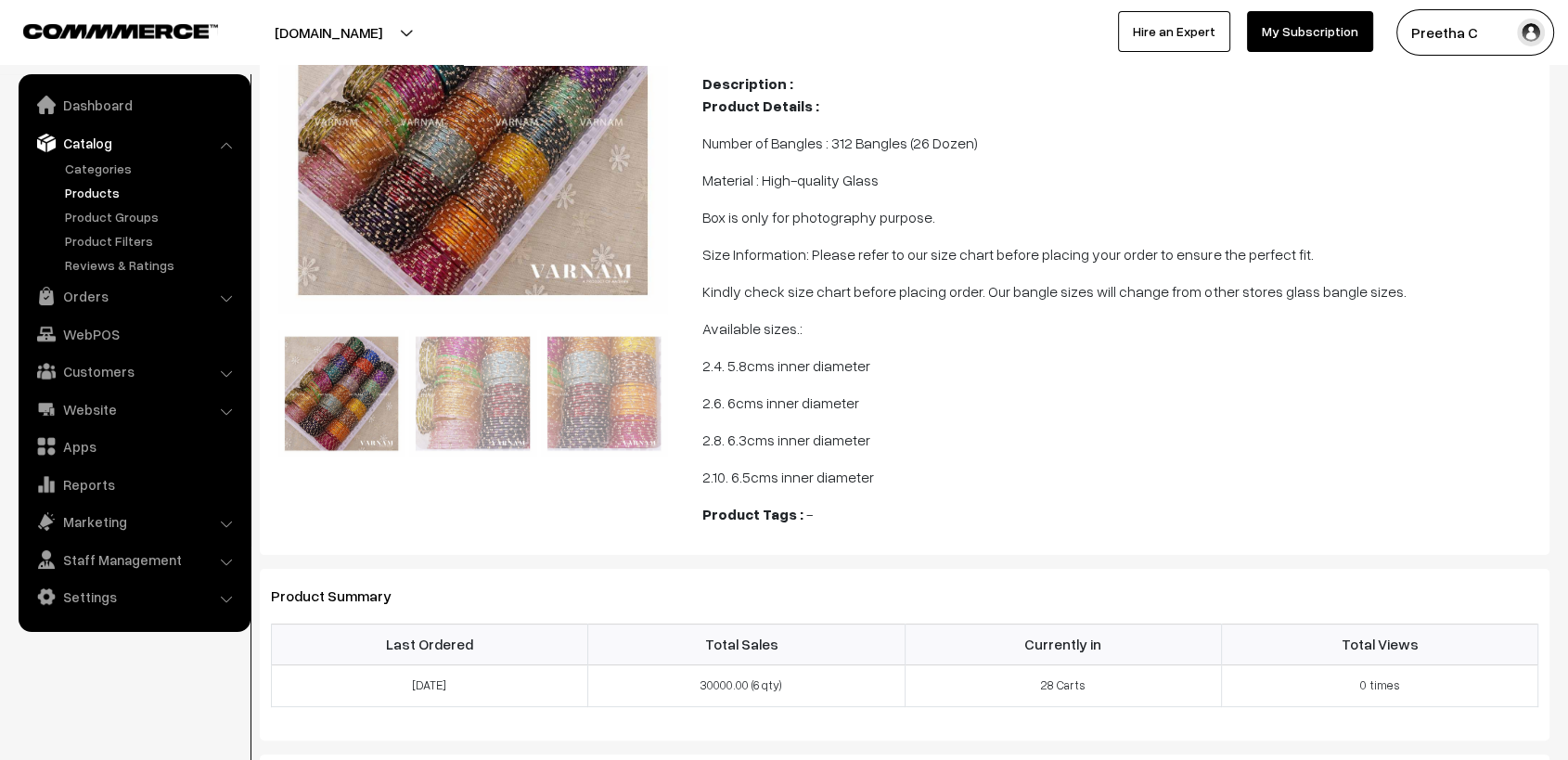
drag, startPoint x: 705, startPoint y: 451, endPoint x: 911, endPoint y: 477, distance: 207.6
click at [911, 477] on span "Product Details : Number of Bangles : 312 Bangles (26 Dozen) Material : High-qu…" at bounding box center [1120, 292] width 836 height 393
copy span "Number of Bangles : 312 Bangles (26 Dozen) Material : High-quality Glass Box is…"
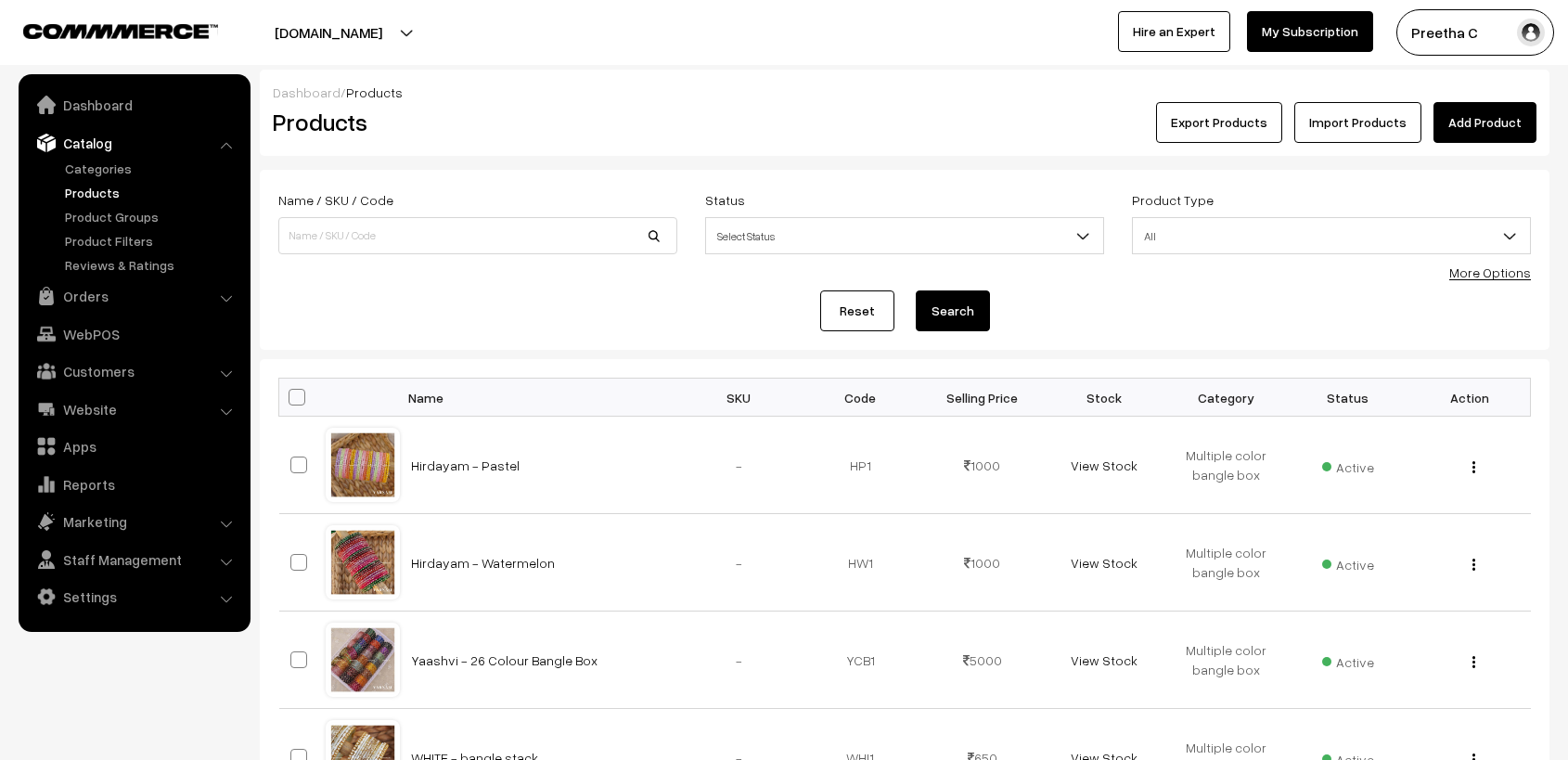
scroll to position [204, 0]
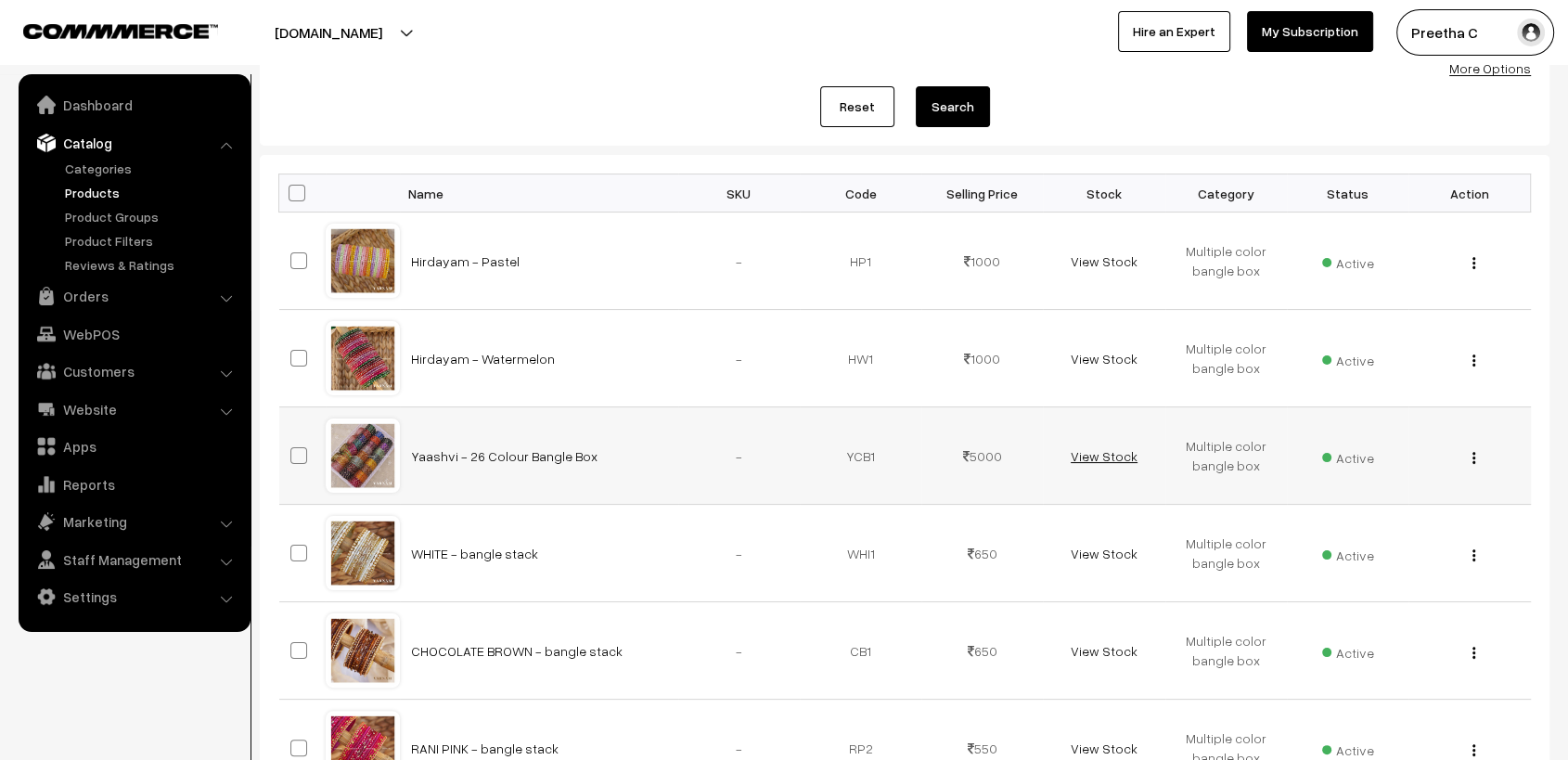
click at [1101, 455] on link "View Stock" at bounding box center [1104, 456] width 67 height 16
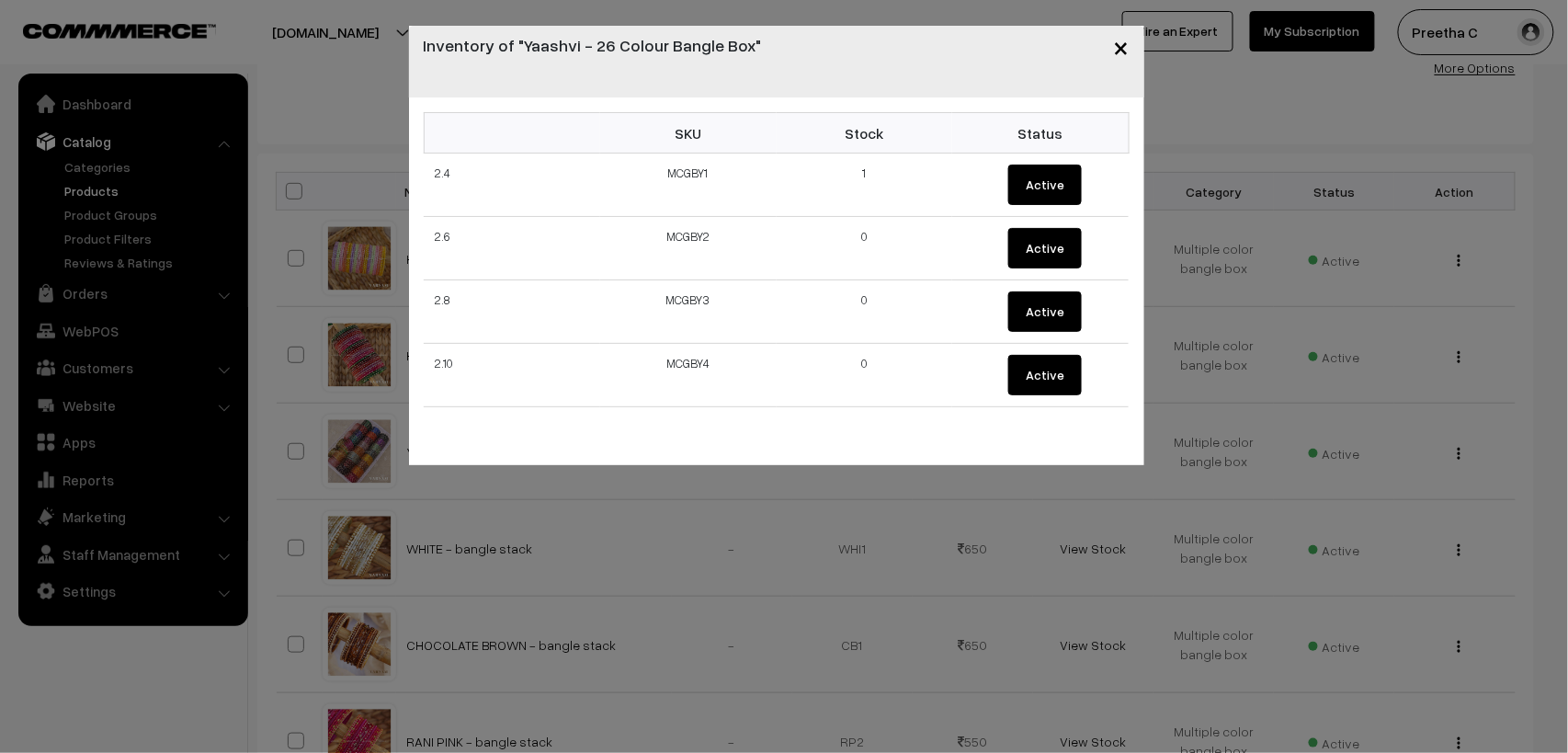
click at [1120, 37] on span "×" at bounding box center [1122, 47] width 16 height 34
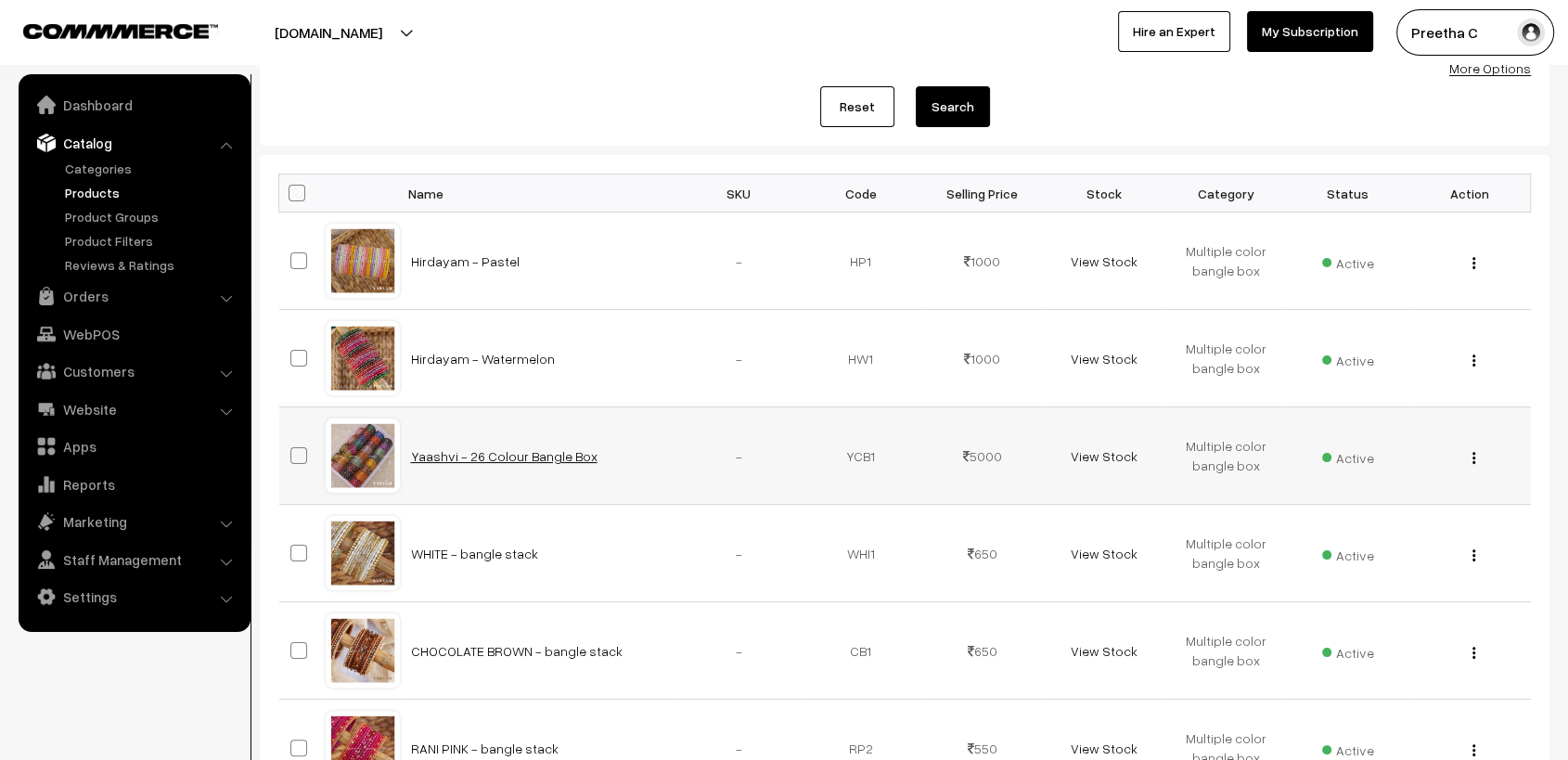
click at [562, 451] on link "Yaashvi - 26 Colour Bangle Box" at bounding box center [504, 456] width 186 height 16
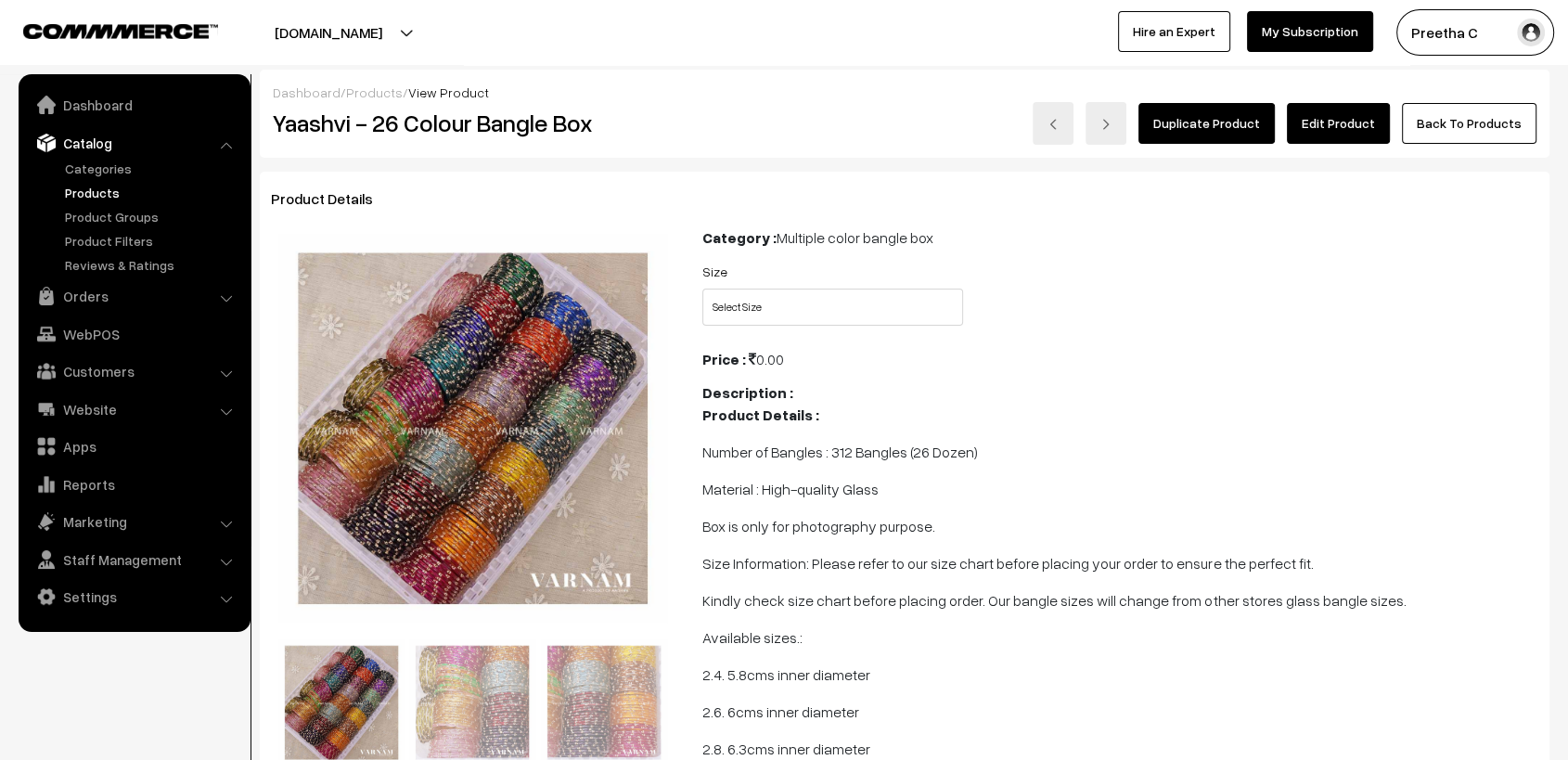
click at [1380, 129] on link "Edit Product" at bounding box center [1338, 123] width 103 height 40
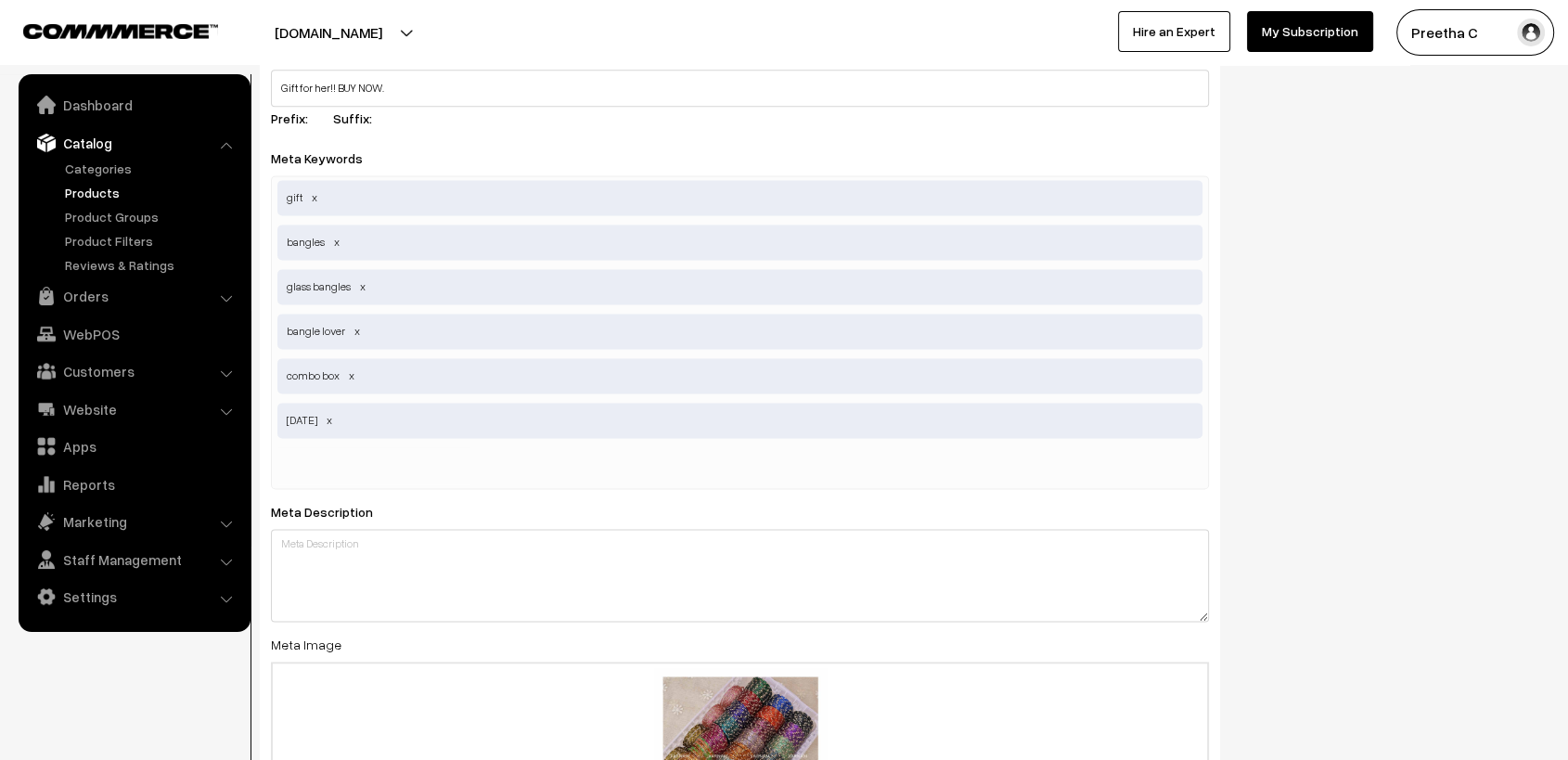
scroll to position [2268, 0]
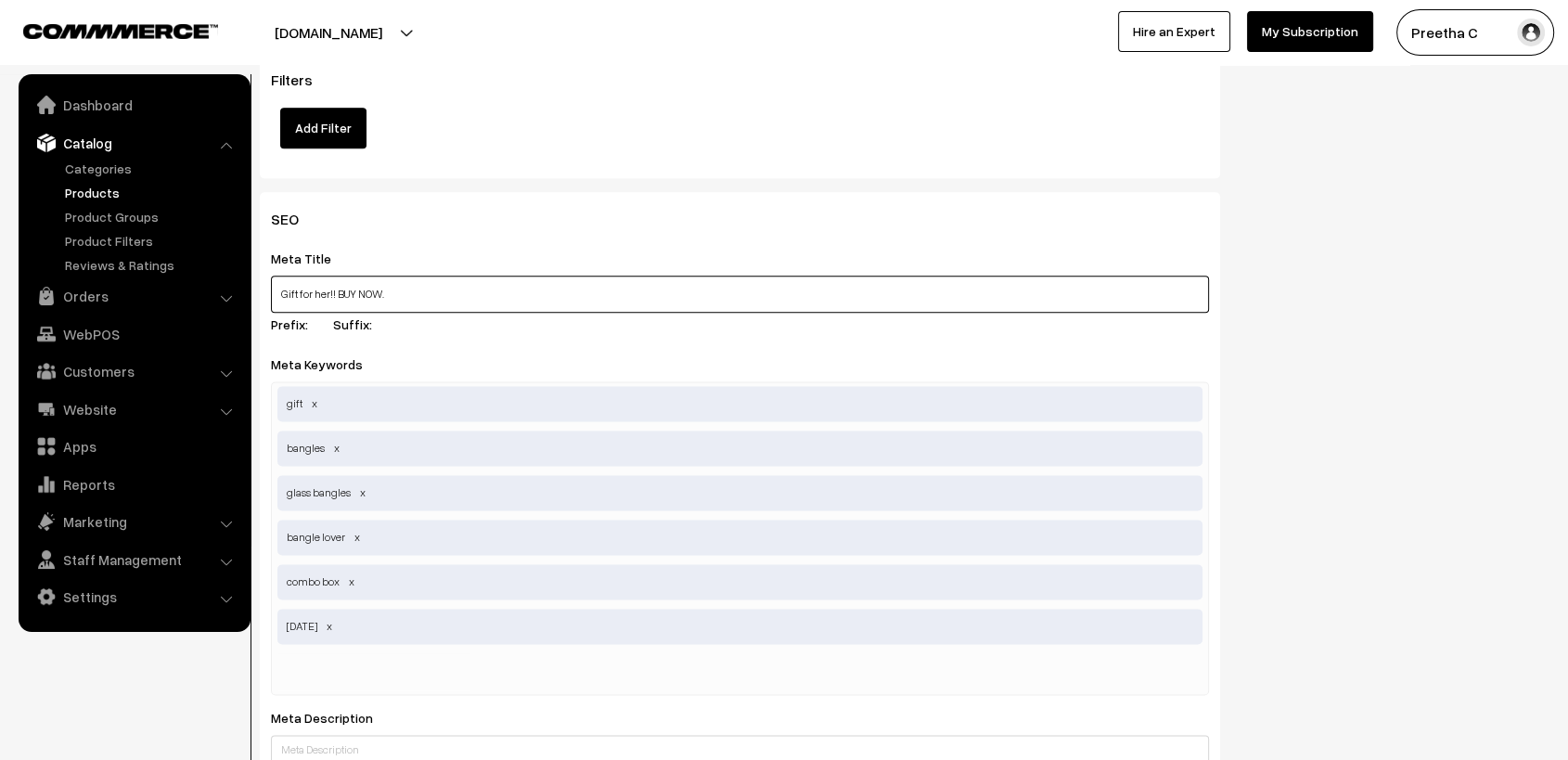
drag, startPoint x: 494, startPoint y: 301, endPoint x: 252, endPoint y: 301, distance: 242.0
click at [252, 301] on div "SEO Meta Title Gift for her!! BUY NOW. Prefix: Suffix: Meta Keywords gift,bangl…" at bounding box center [739, 685] width 989 height 986
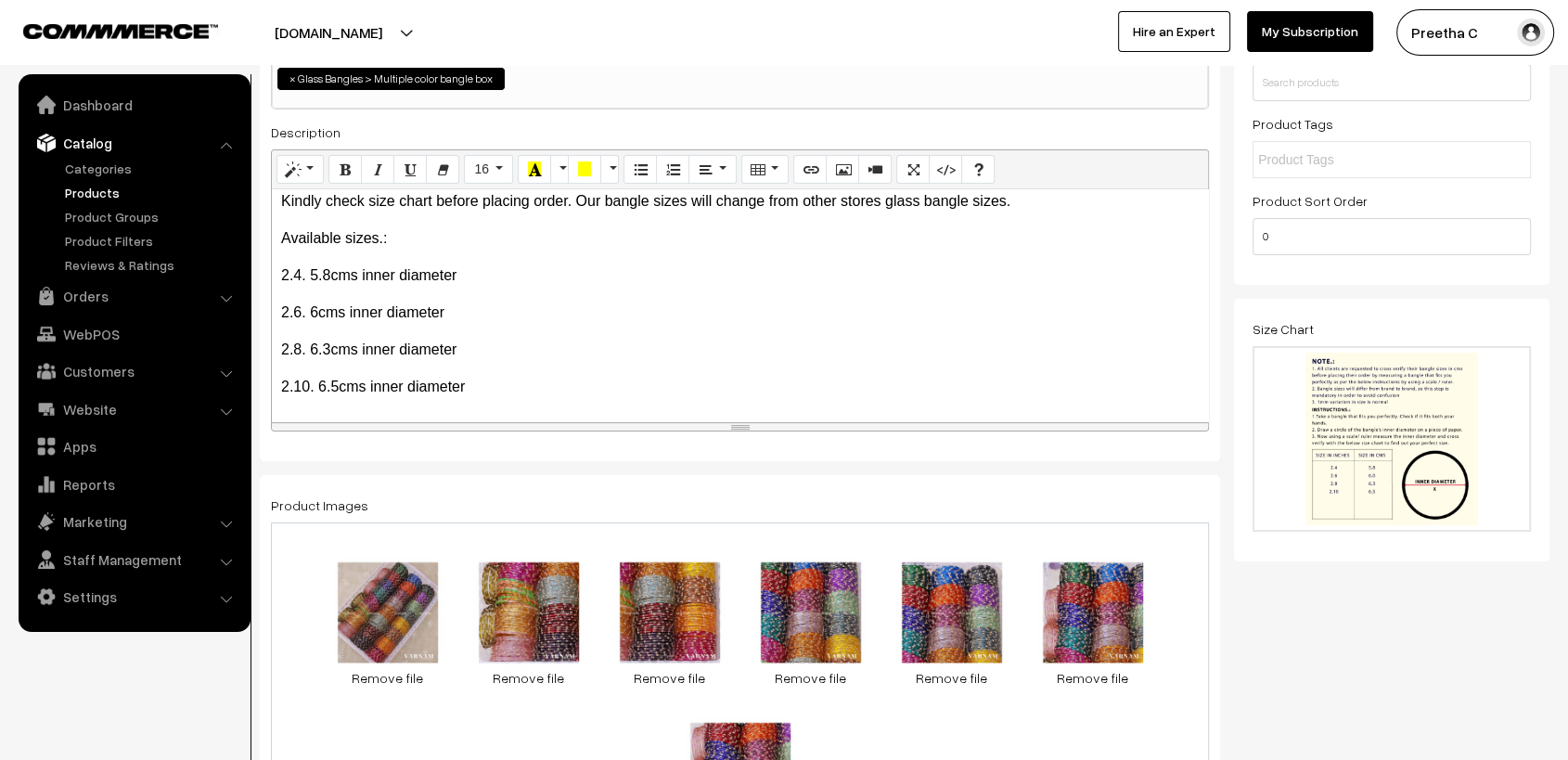
scroll to position [0, 0]
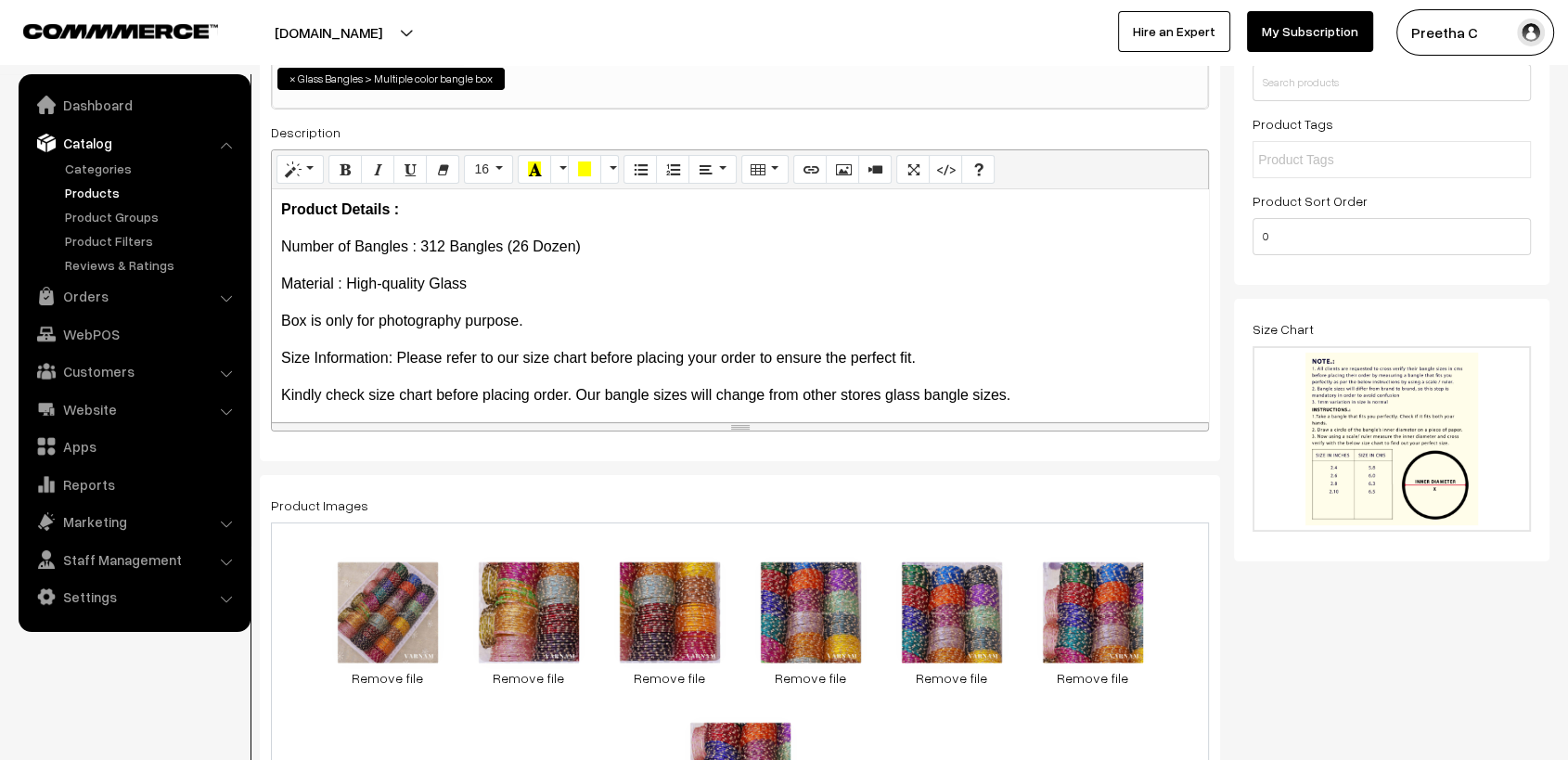
drag, startPoint x: 562, startPoint y: 386, endPoint x: 291, endPoint y: 245, distance: 305.5
click at [291, 245] on div "Product Details : Number of Bangles : 312 Bangles (26 Dozen) Material : High-qu…" at bounding box center [739, 305] width 936 height 232
click at [434, 266] on div "Product Details : Number of Bangles : 312 Bangles (26 Dozen) Material : High-qu…" at bounding box center [739, 305] width 936 height 232
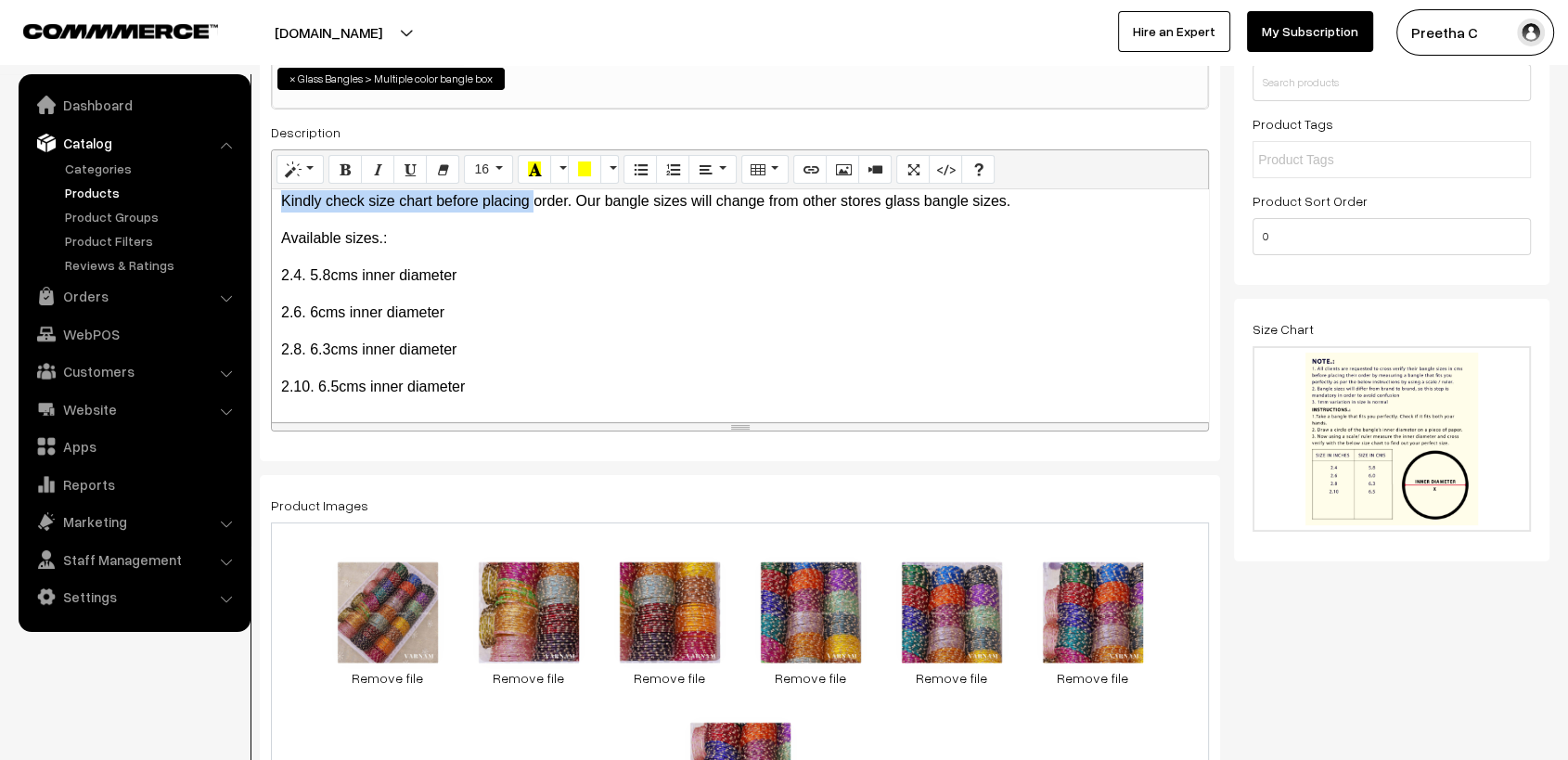
scroll to position [91, 0]
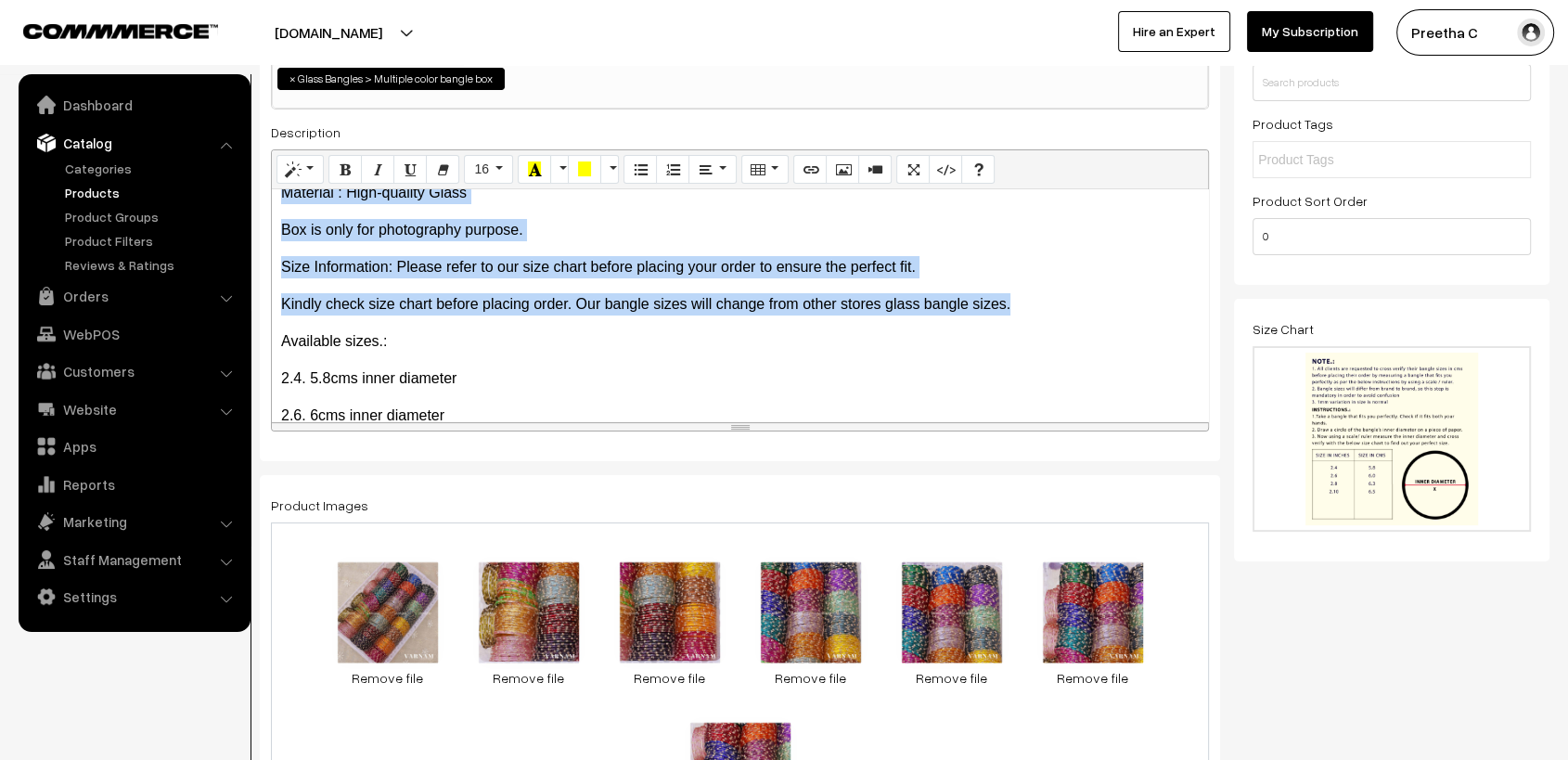
drag, startPoint x: 281, startPoint y: 210, endPoint x: 1028, endPoint y: 293, distance: 751.6
click at [1028, 293] on div "Product Details : Number of Bangles : 312 Bangles (26 Dozen) Material : High-qu…" at bounding box center [739, 305] width 936 height 232
copy div "Product Details : Number of Bangles : 312 Bangles (26 Dozen) Material : High-qu…"
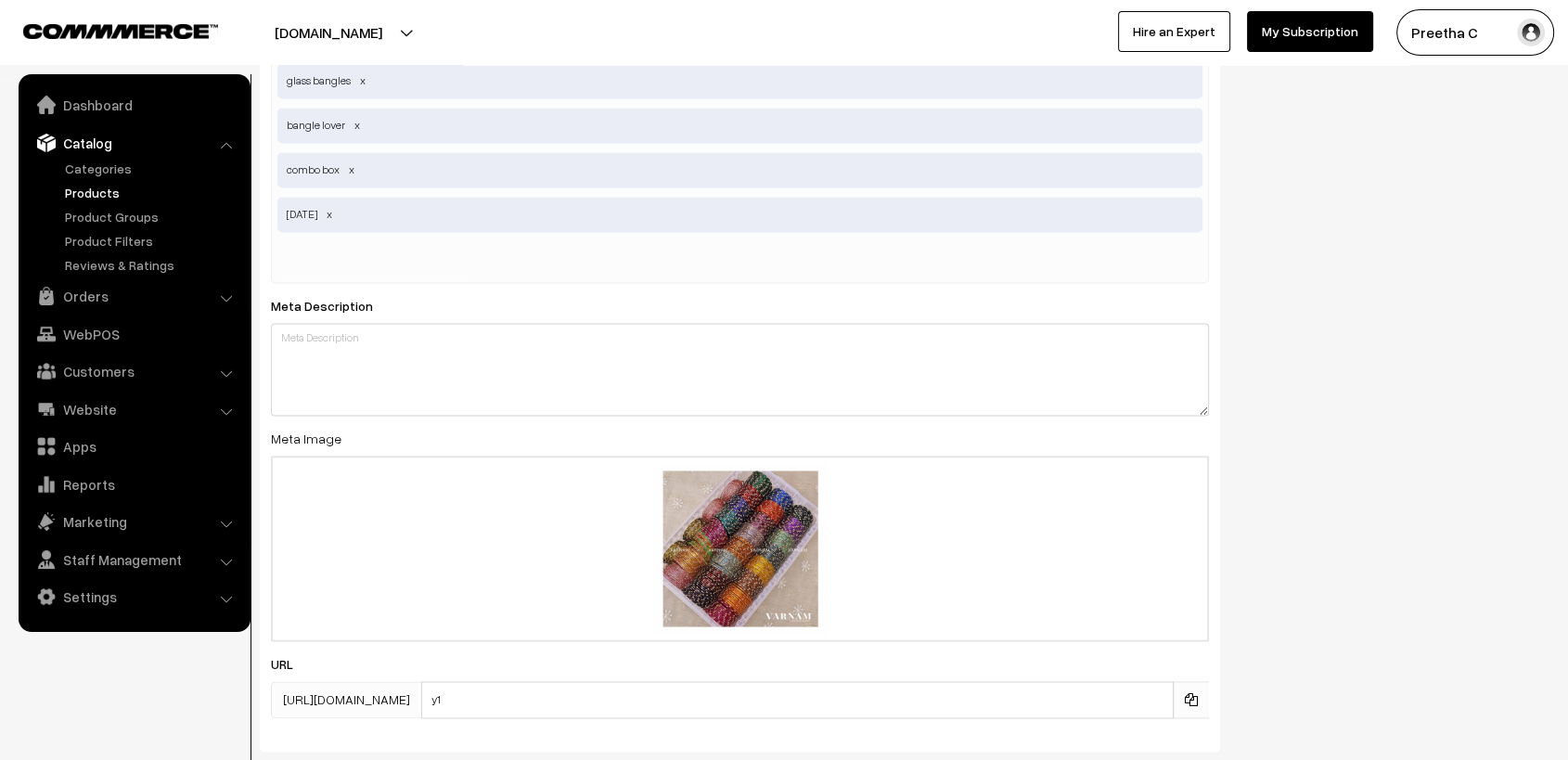
scroll to position [2371, 0]
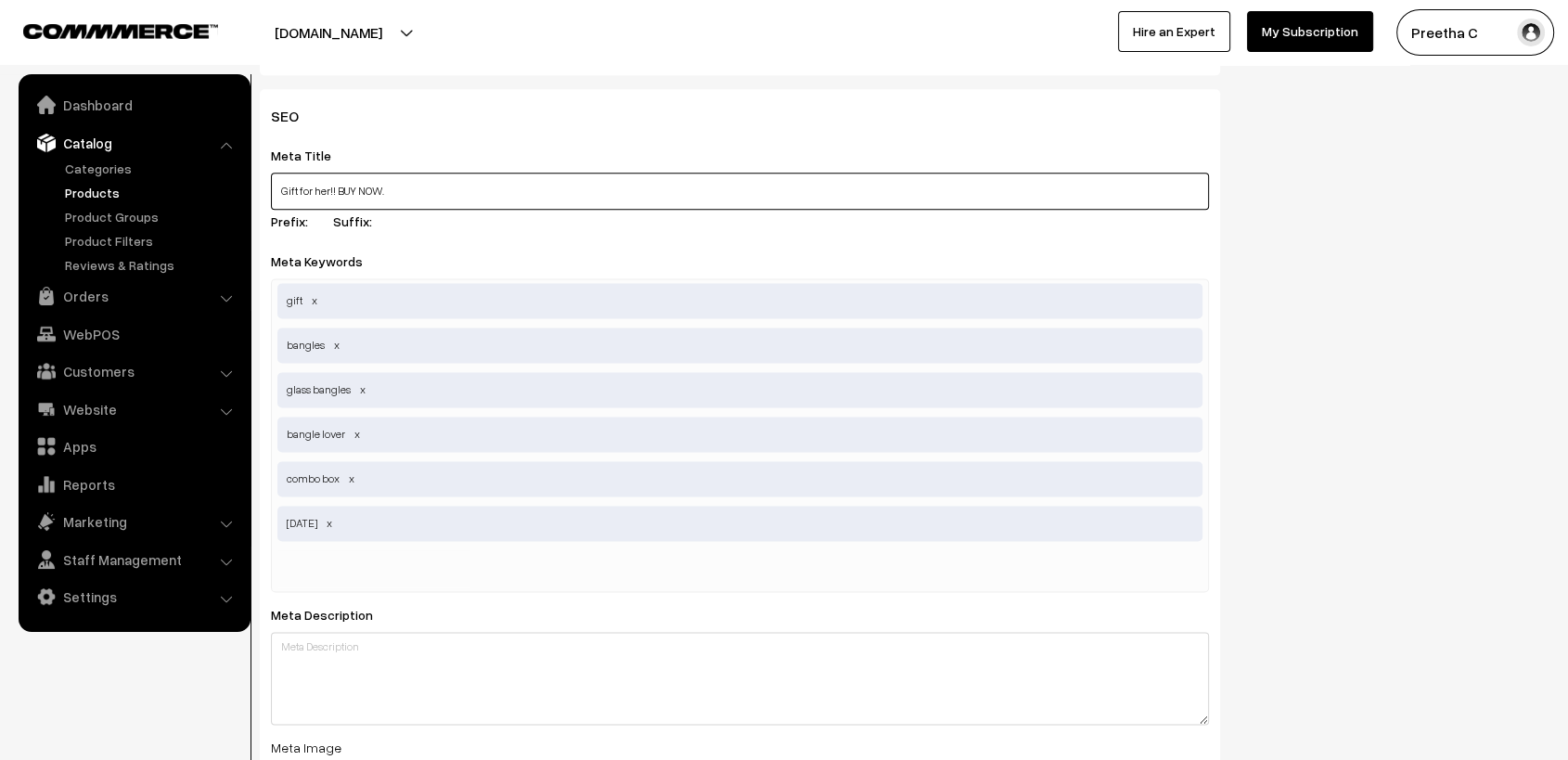
drag, startPoint x: 412, startPoint y: 191, endPoint x: 242, endPoint y: 187, distance: 170.0
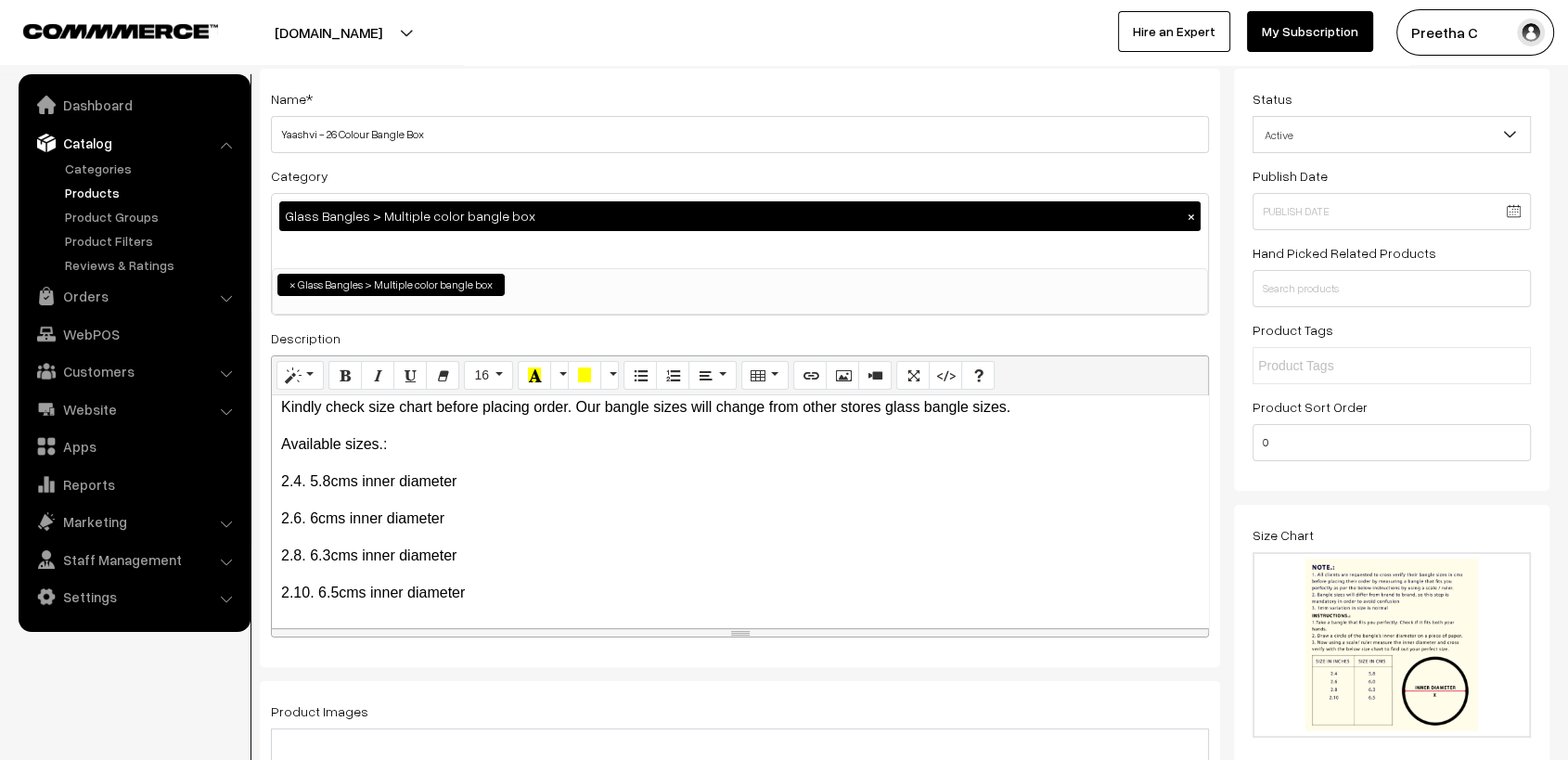
scroll to position [0, 0]
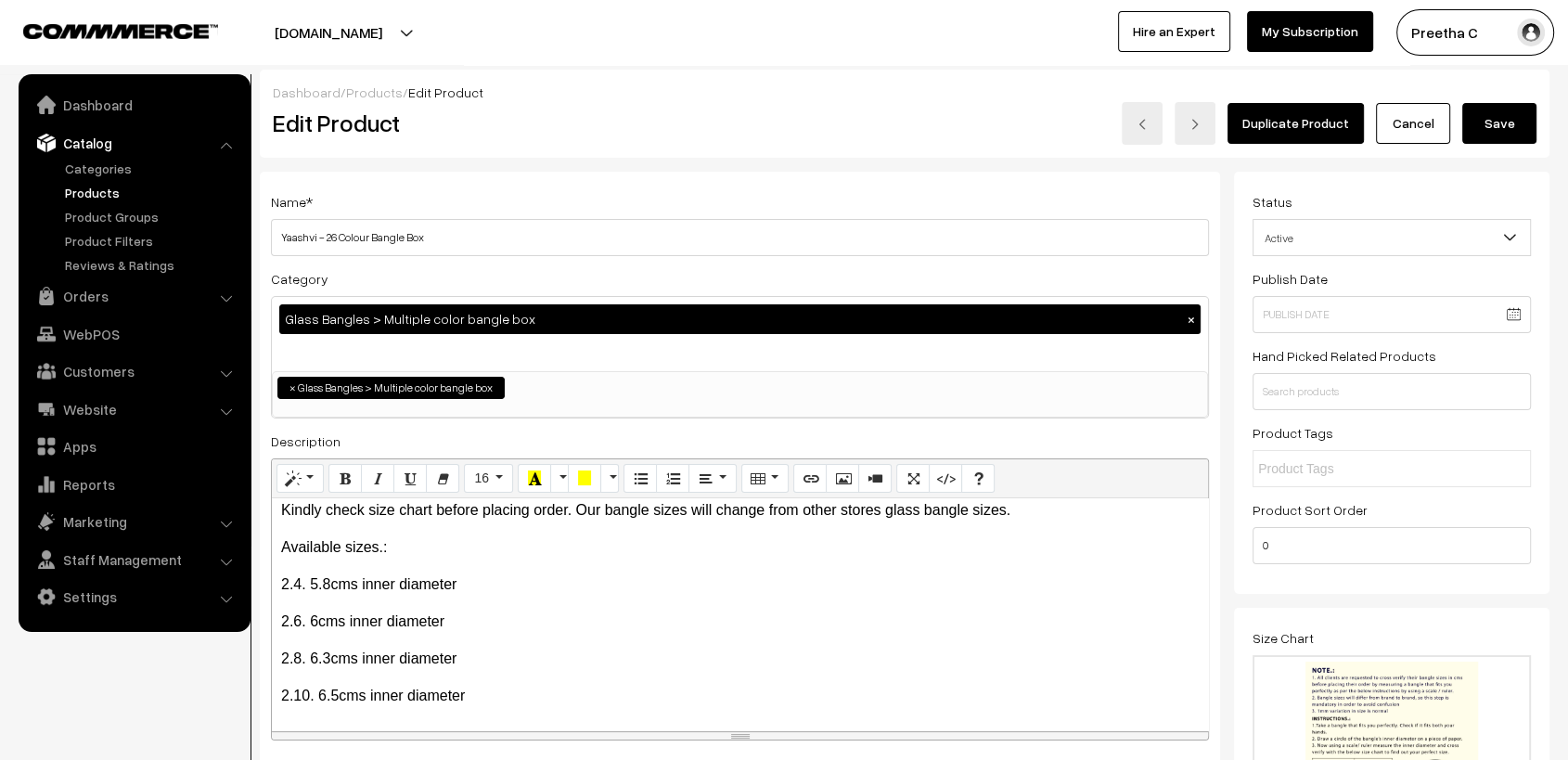
click at [1406, 135] on link "Cancel" at bounding box center [1413, 123] width 74 height 40
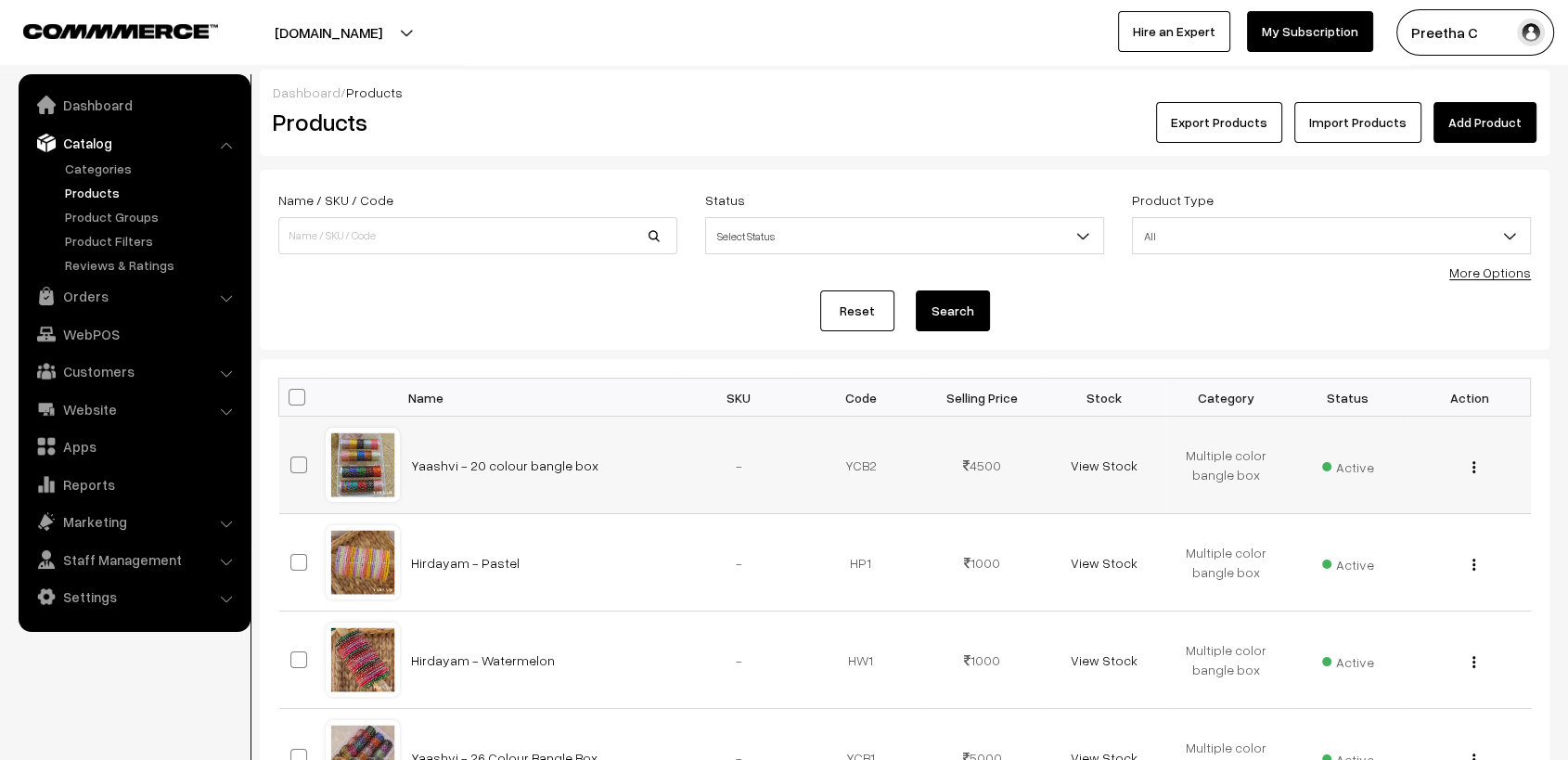
click at [1473, 469] on img "button" at bounding box center [1474, 467] width 3 height 12
click at [1376, 524] on link "Edit" at bounding box center [1391, 534] width 158 height 40
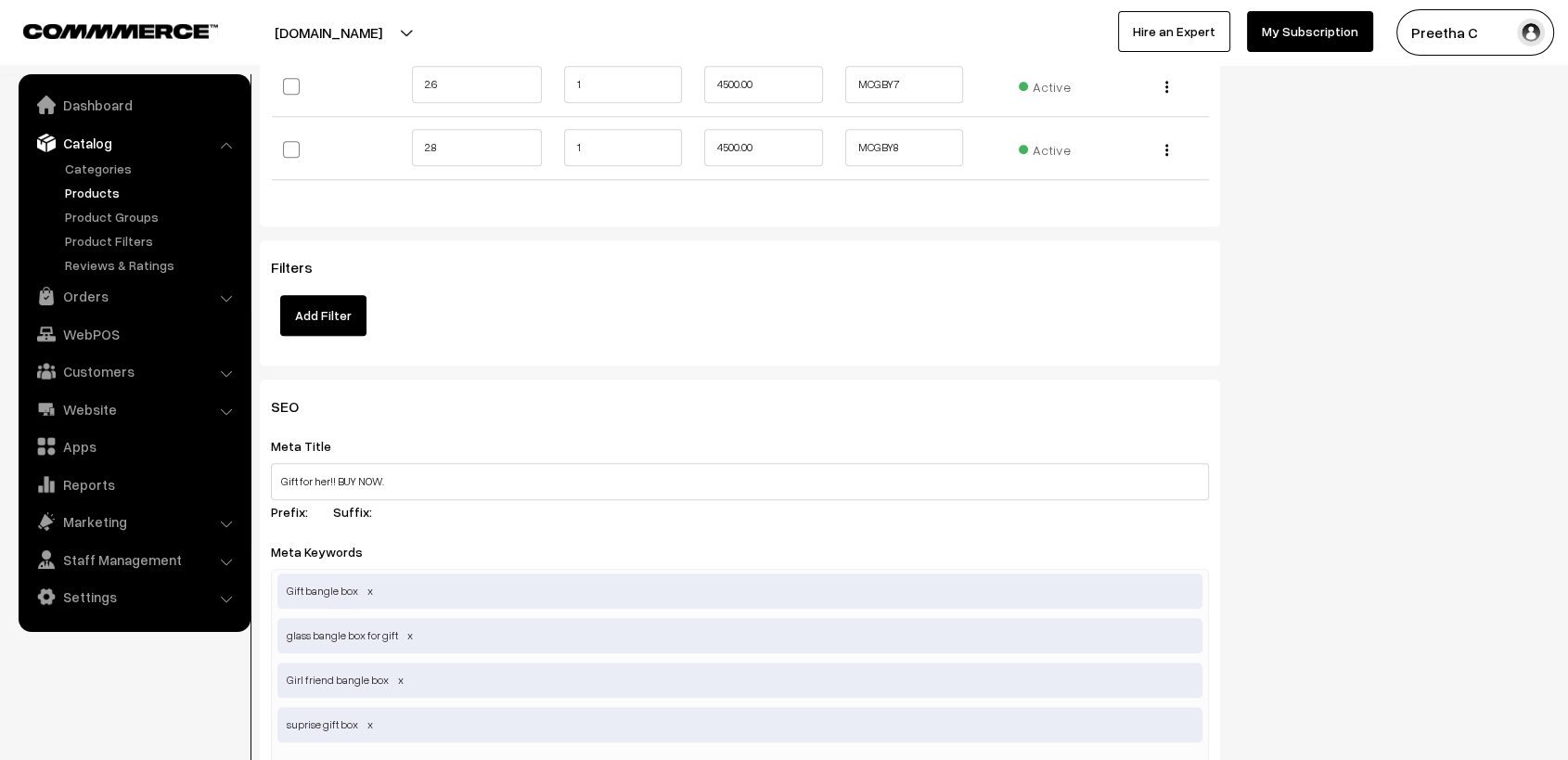
scroll to position [1546, 0]
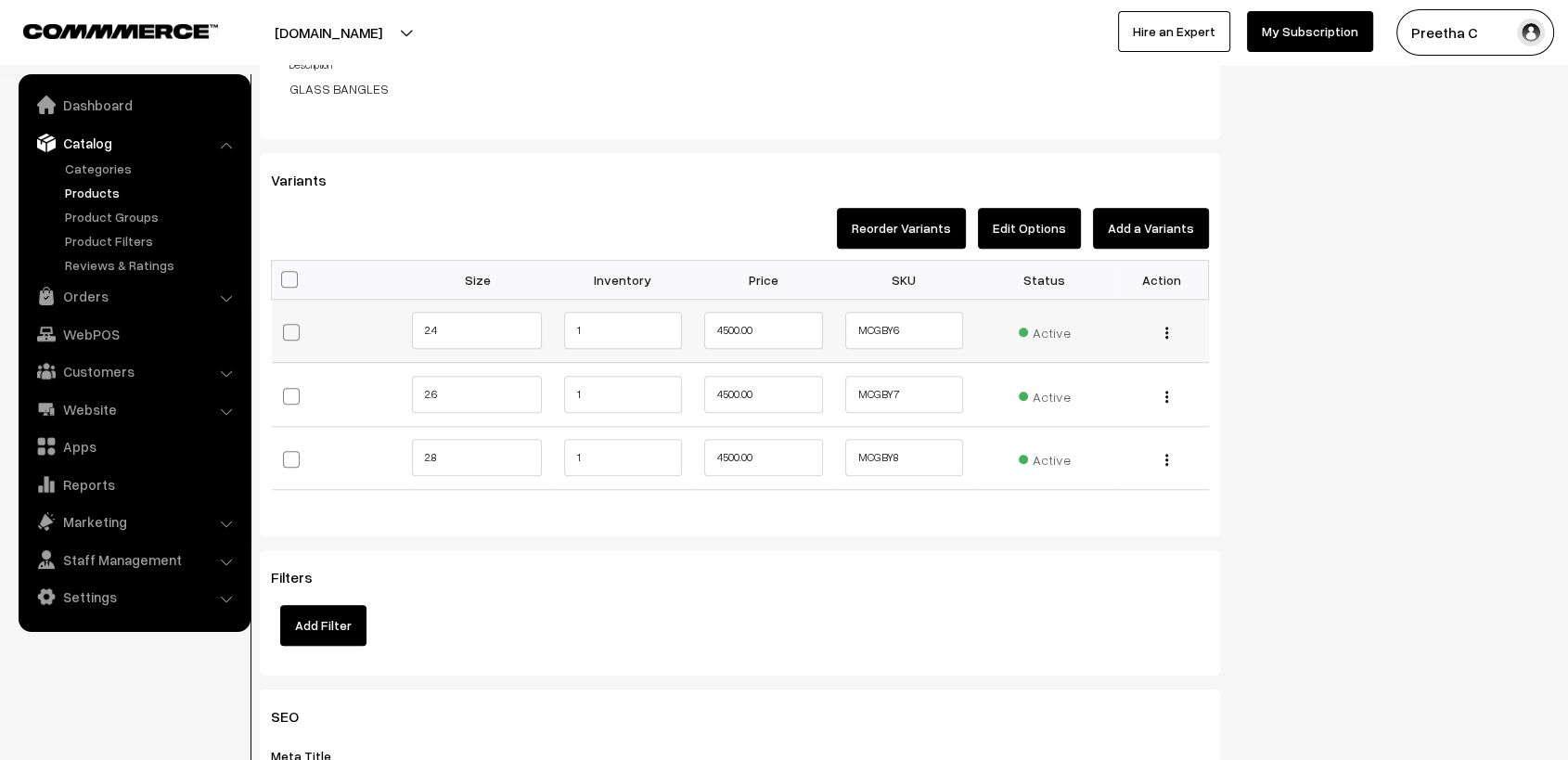
click at [1167, 333] on img "button" at bounding box center [1166, 332] width 3 height 12
click at [1100, 376] on link "Edit" at bounding box center [1085, 358] width 165 height 40
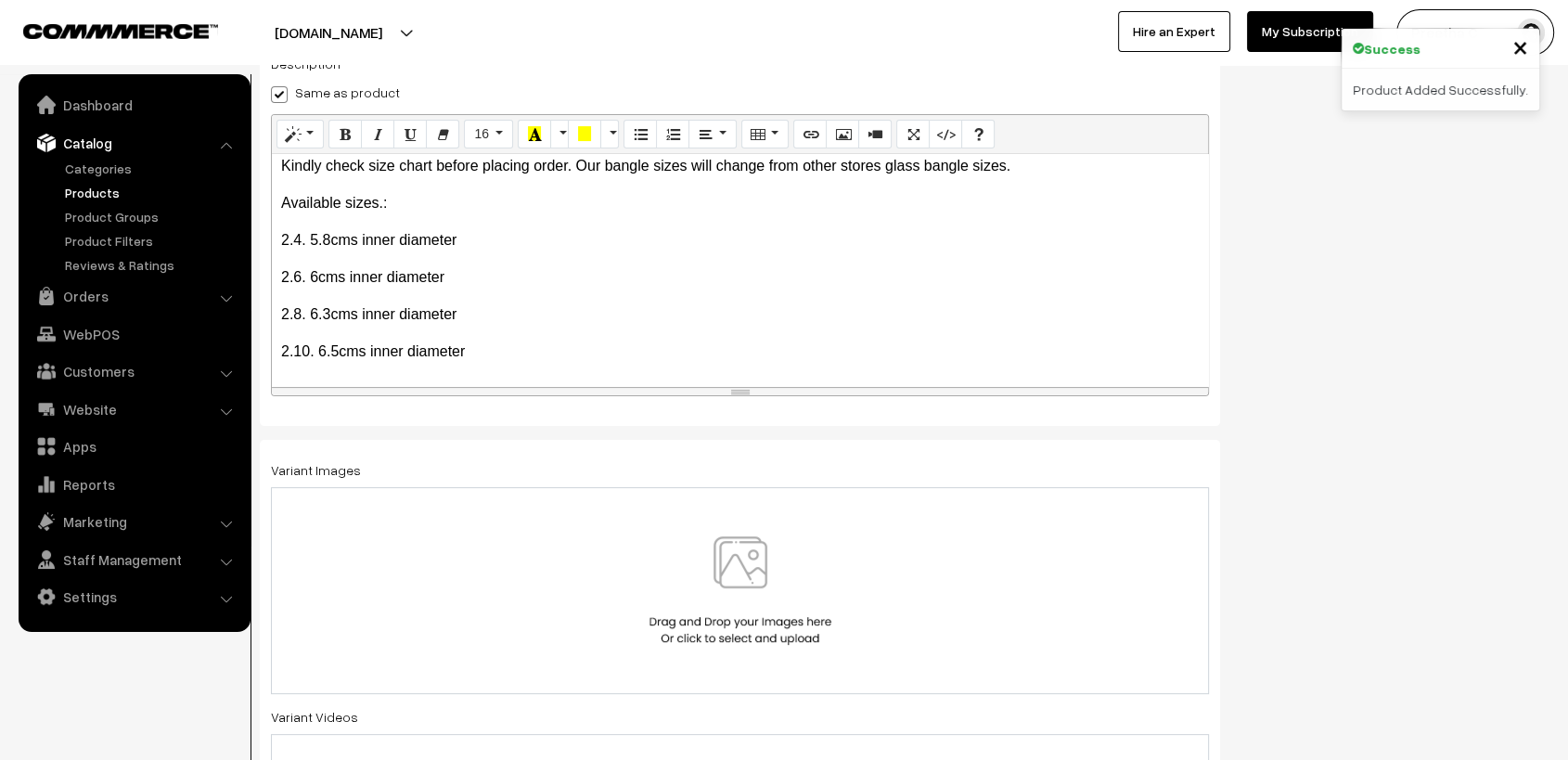
scroll to position [325, 0]
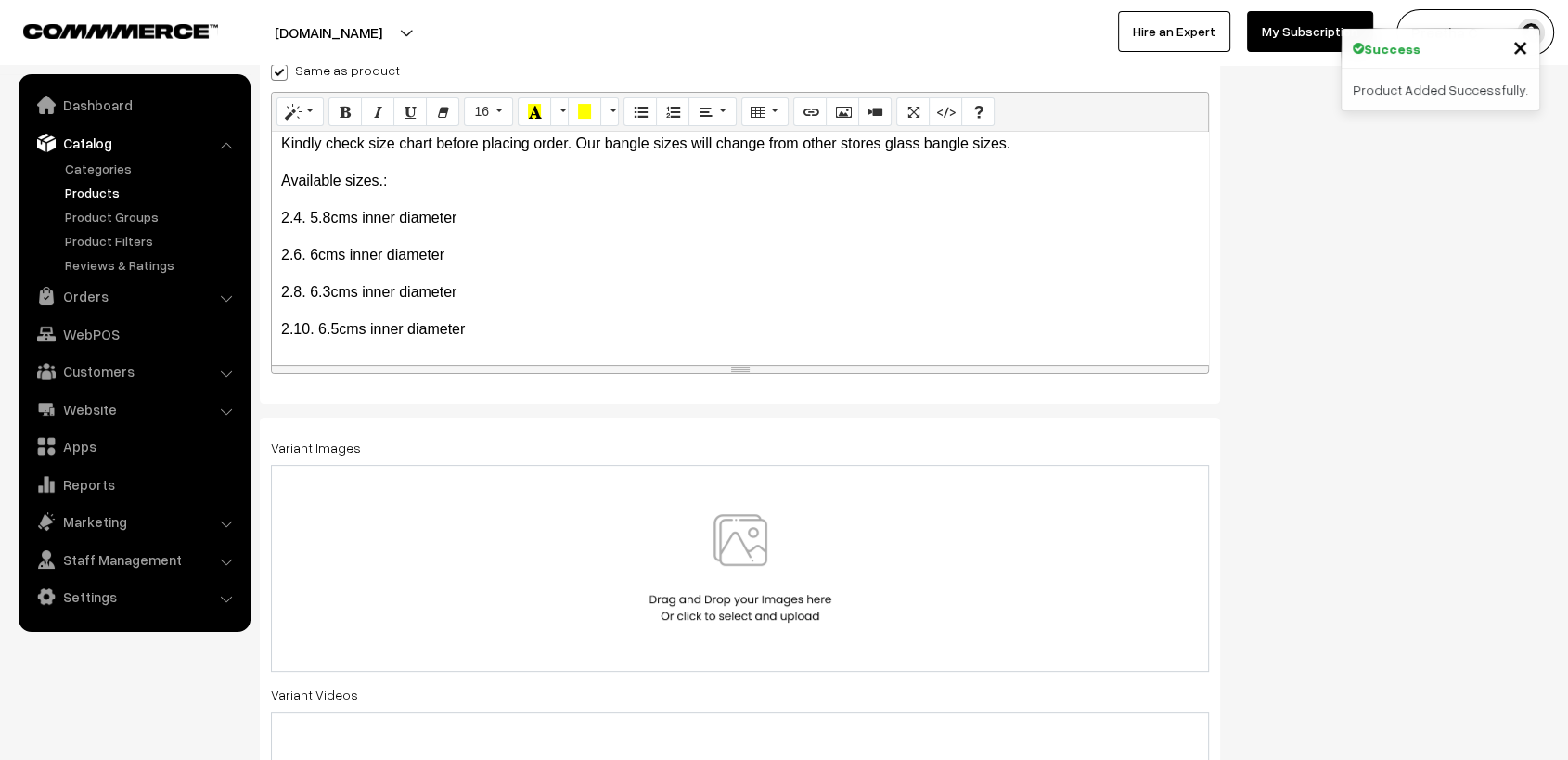
click at [706, 547] on img at bounding box center [740, 568] width 191 height 108
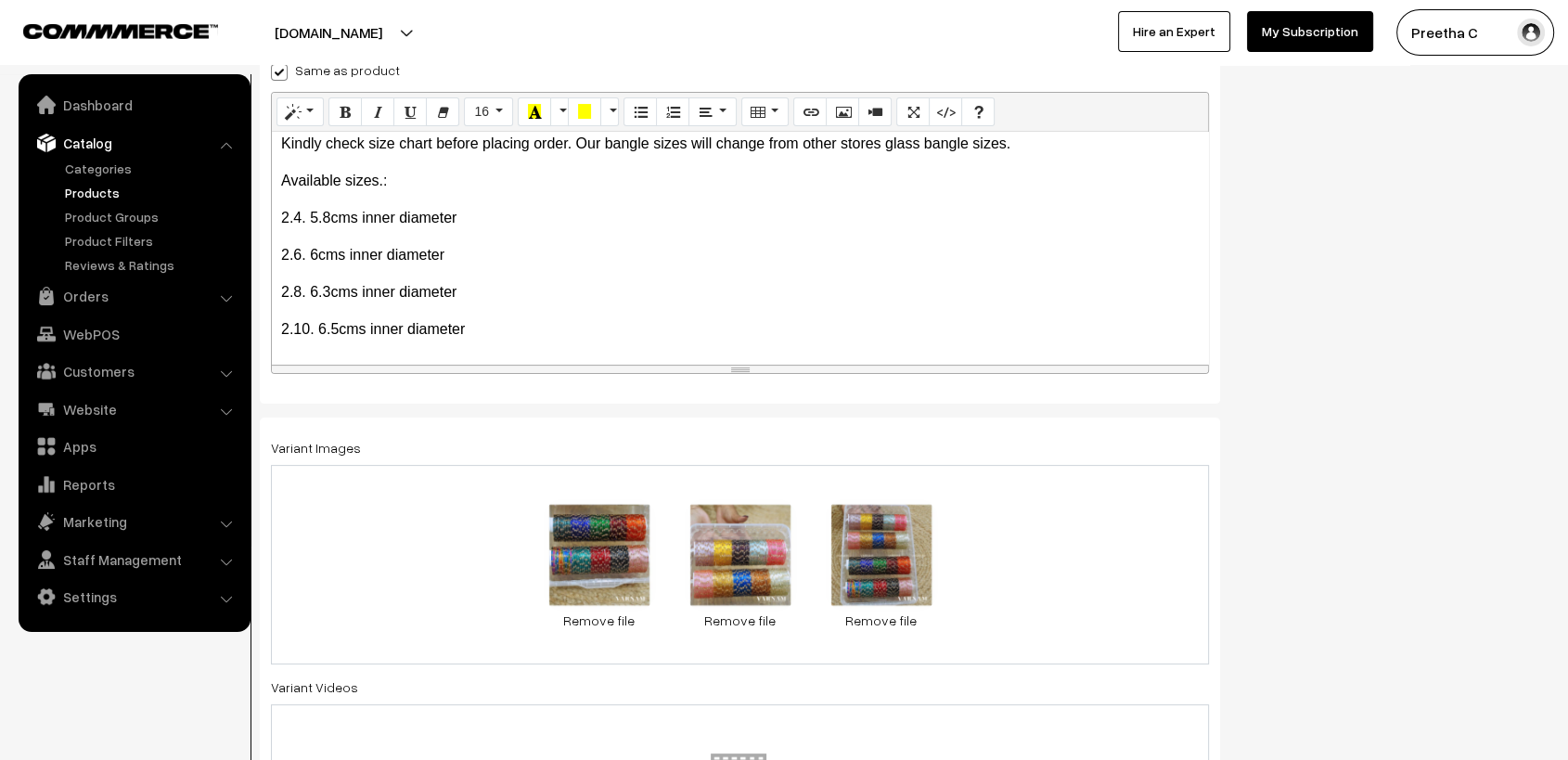
scroll to position [0, 0]
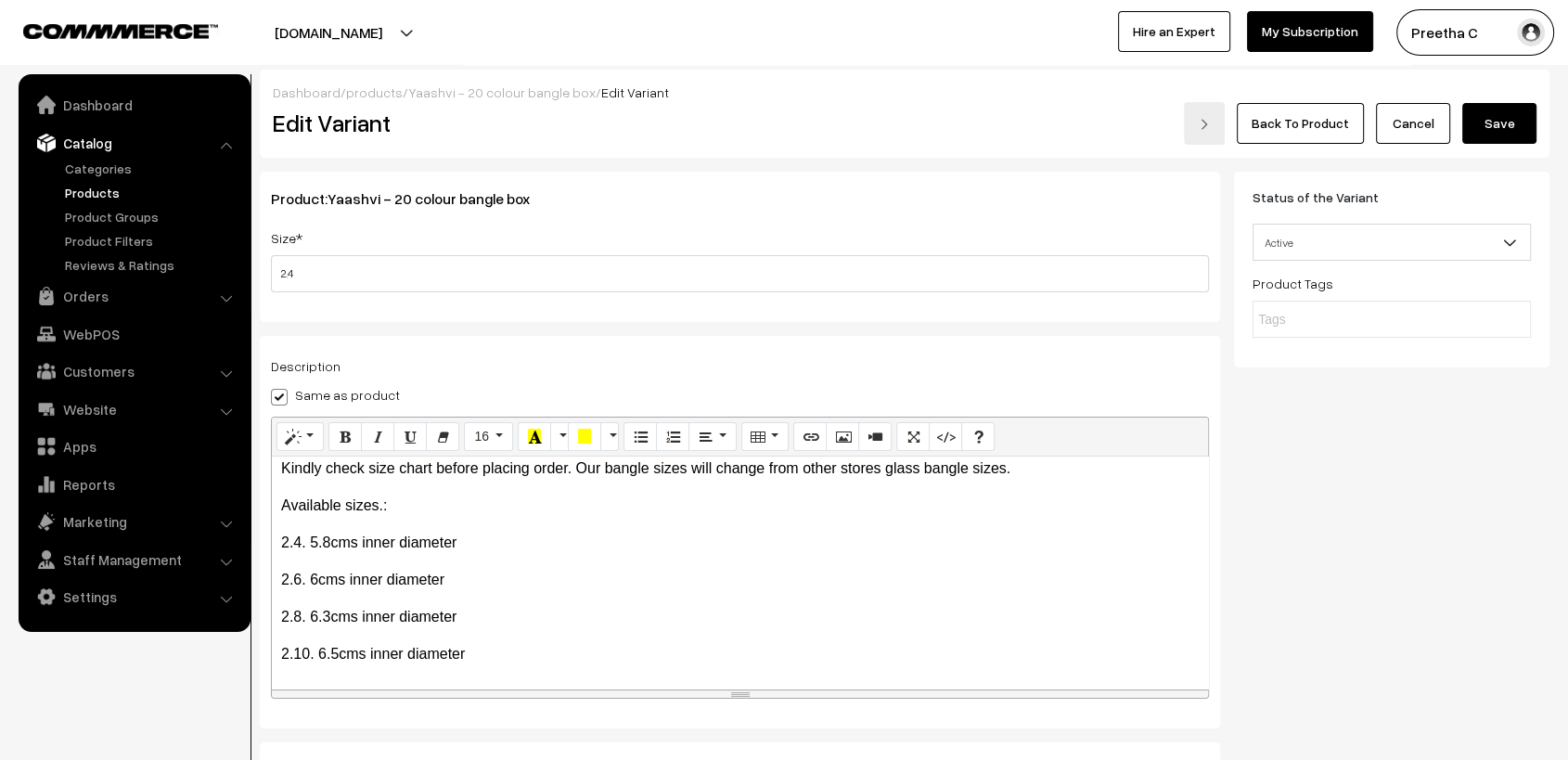
click at [1504, 136] on button "Save" at bounding box center [1499, 123] width 74 height 40
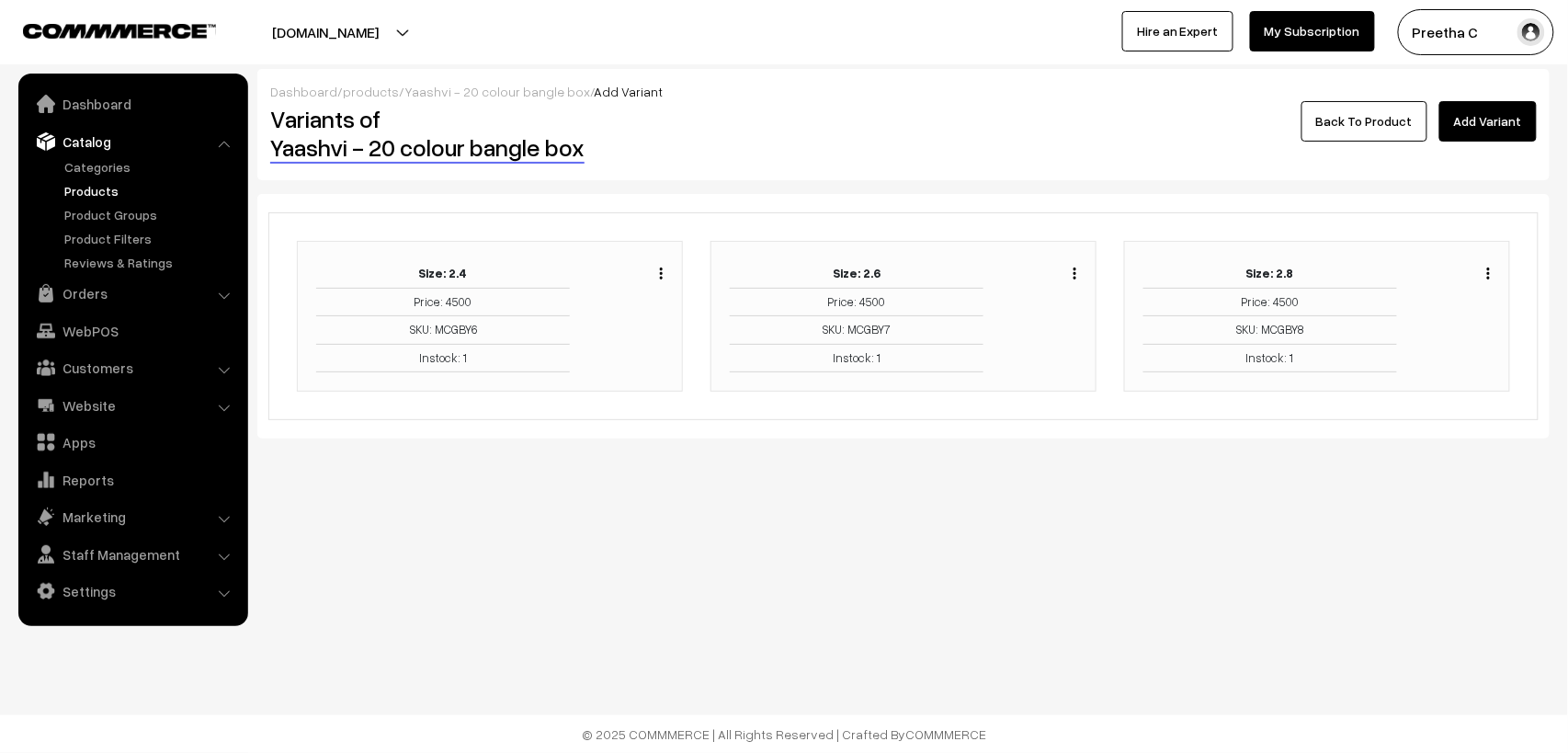
click at [1075, 266] on button "button" at bounding box center [1074, 273] width 5 height 15
click at [1032, 326] on link "Edit" at bounding box center [993, 339] width 157 height 40
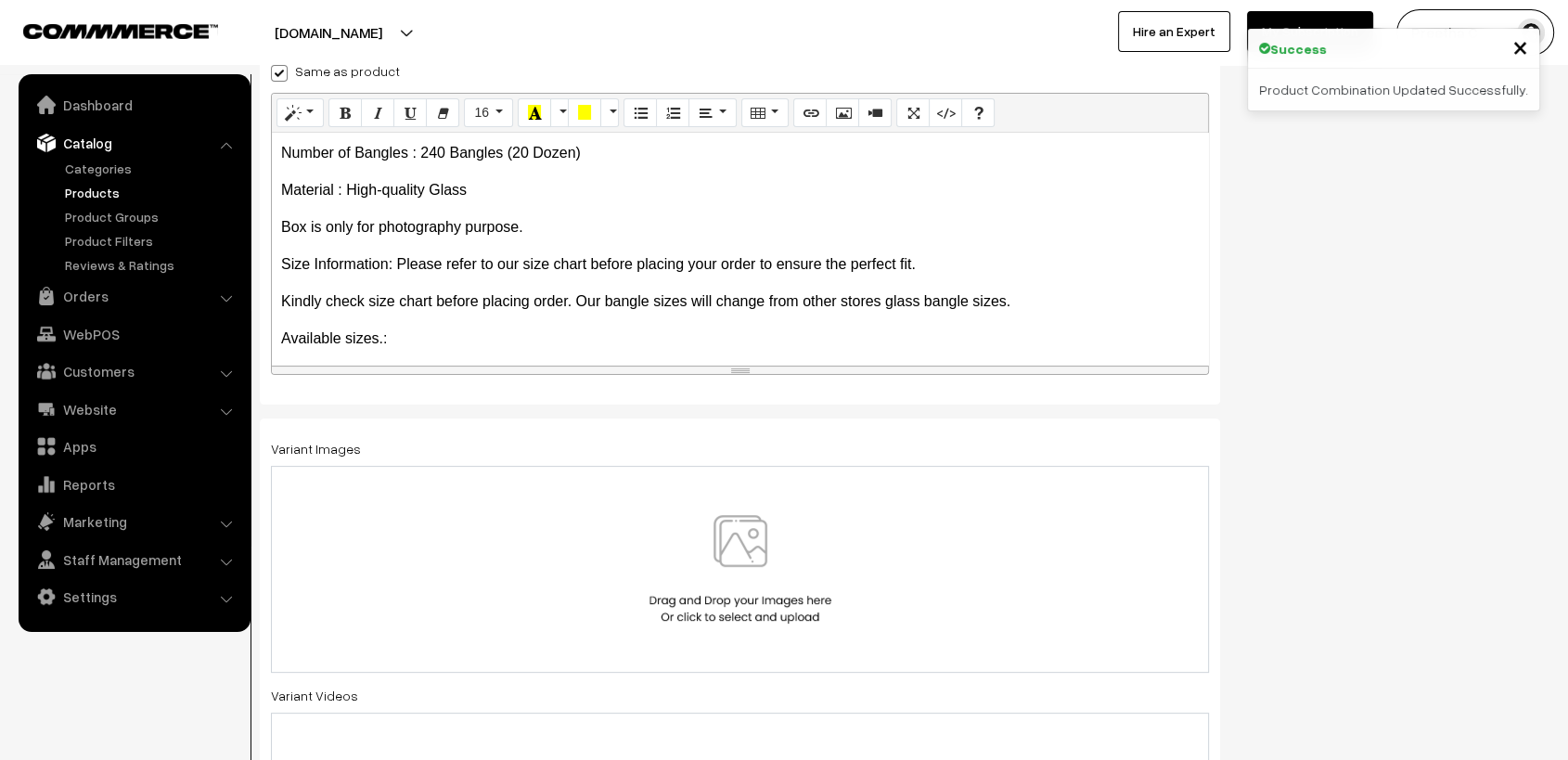
click at [916, 567] on div at bounding box center [740, 569] width 899 height 108
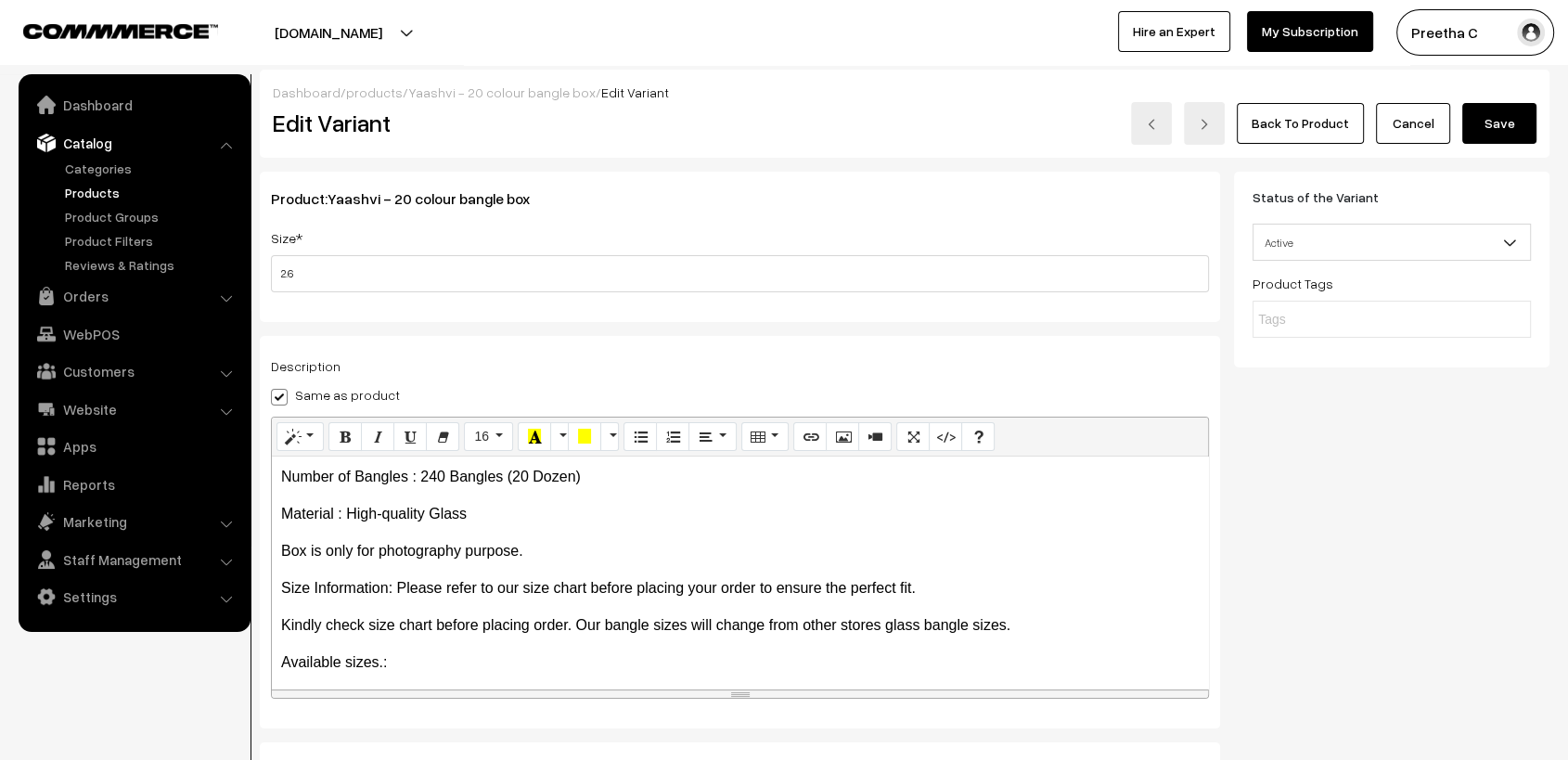
click at [1496, 130] on button "Save" at bounding box center [1499, 123] width 74 height 40
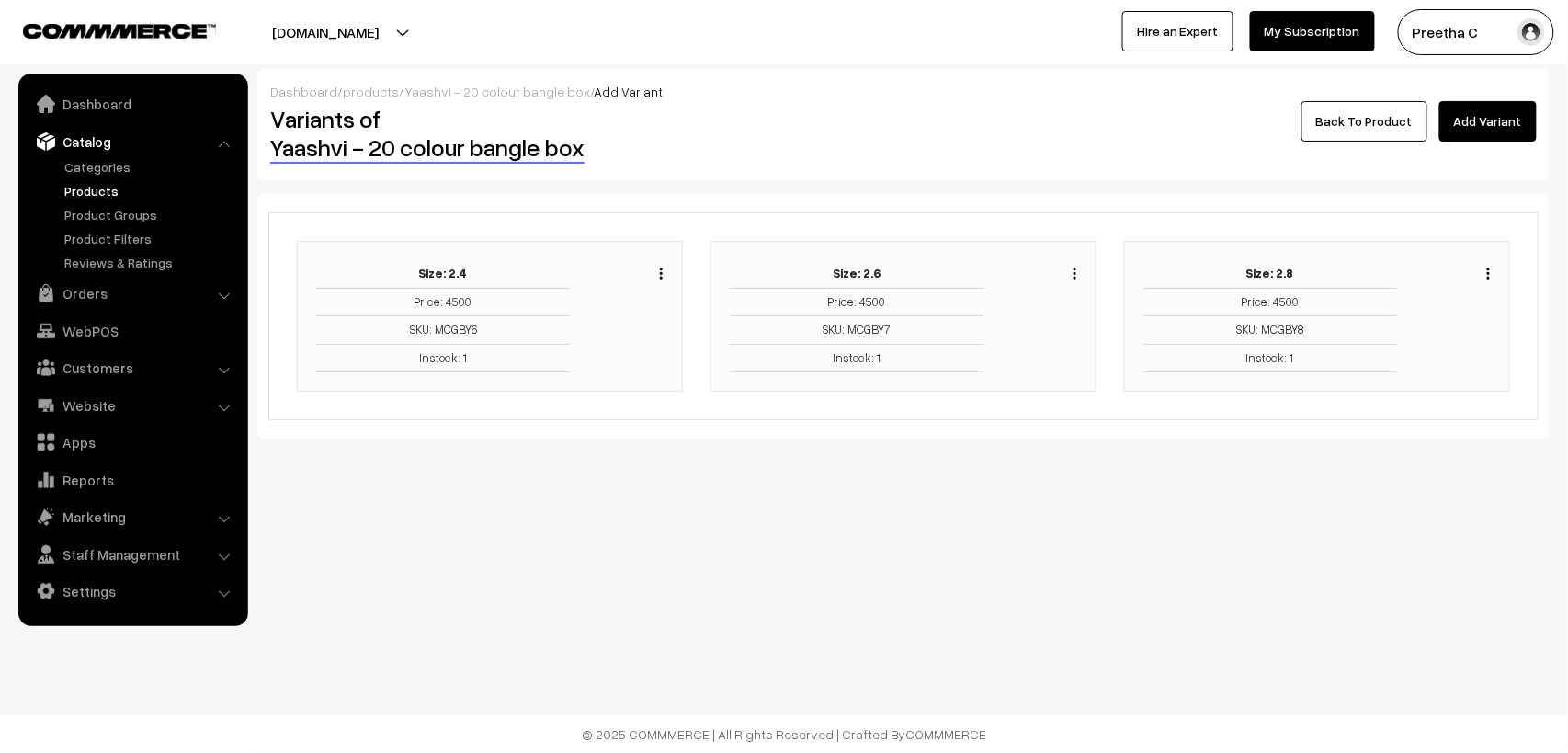
click at [1489, 274] on img "button" at bounding box center [1488, 273] width 3 height 12
click at [1423, 361] on link "Delete" at bounding box center [1407, 380] width 157 height 40
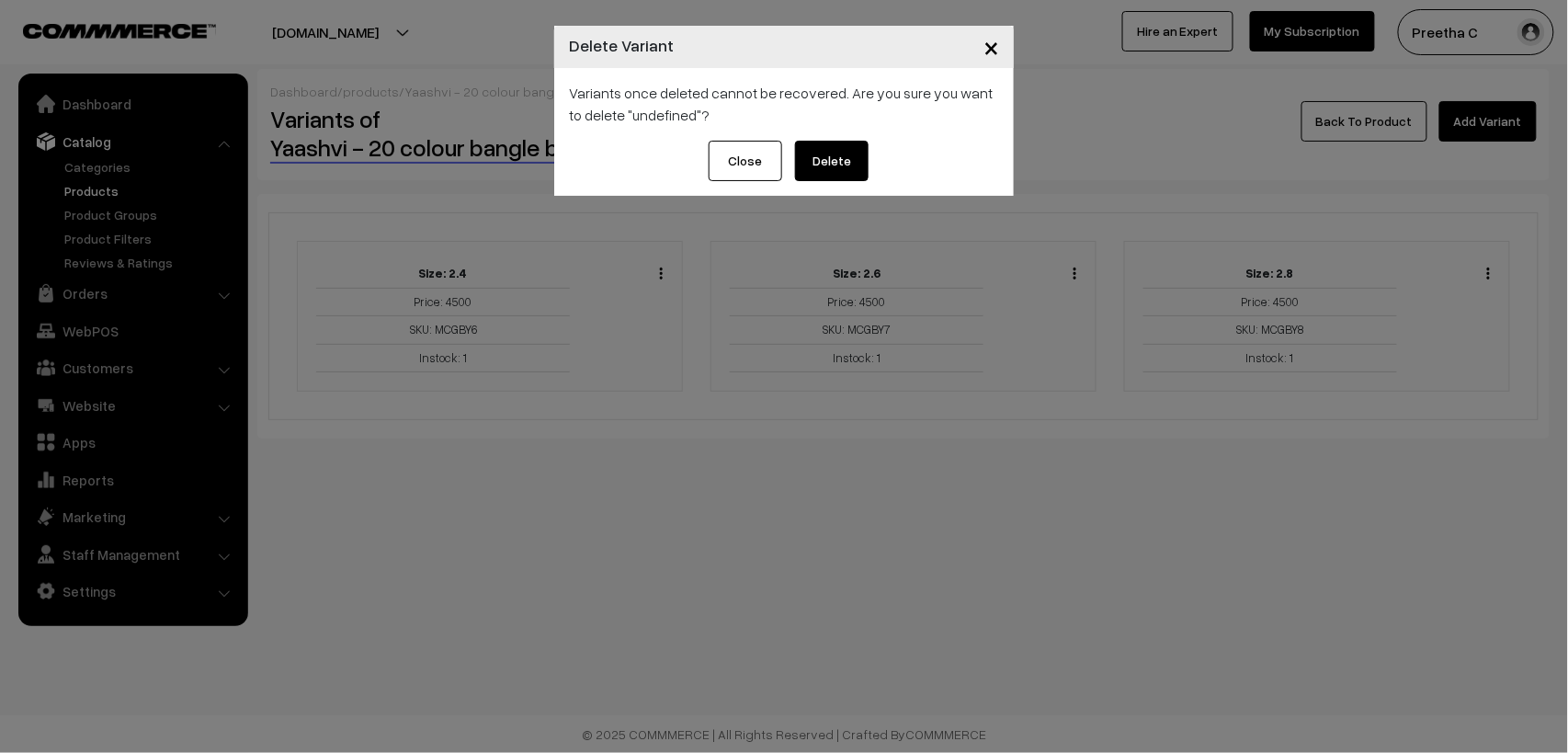
click at [991, 44] on span "×" at bounding box center [991, 47] width 16 height 34
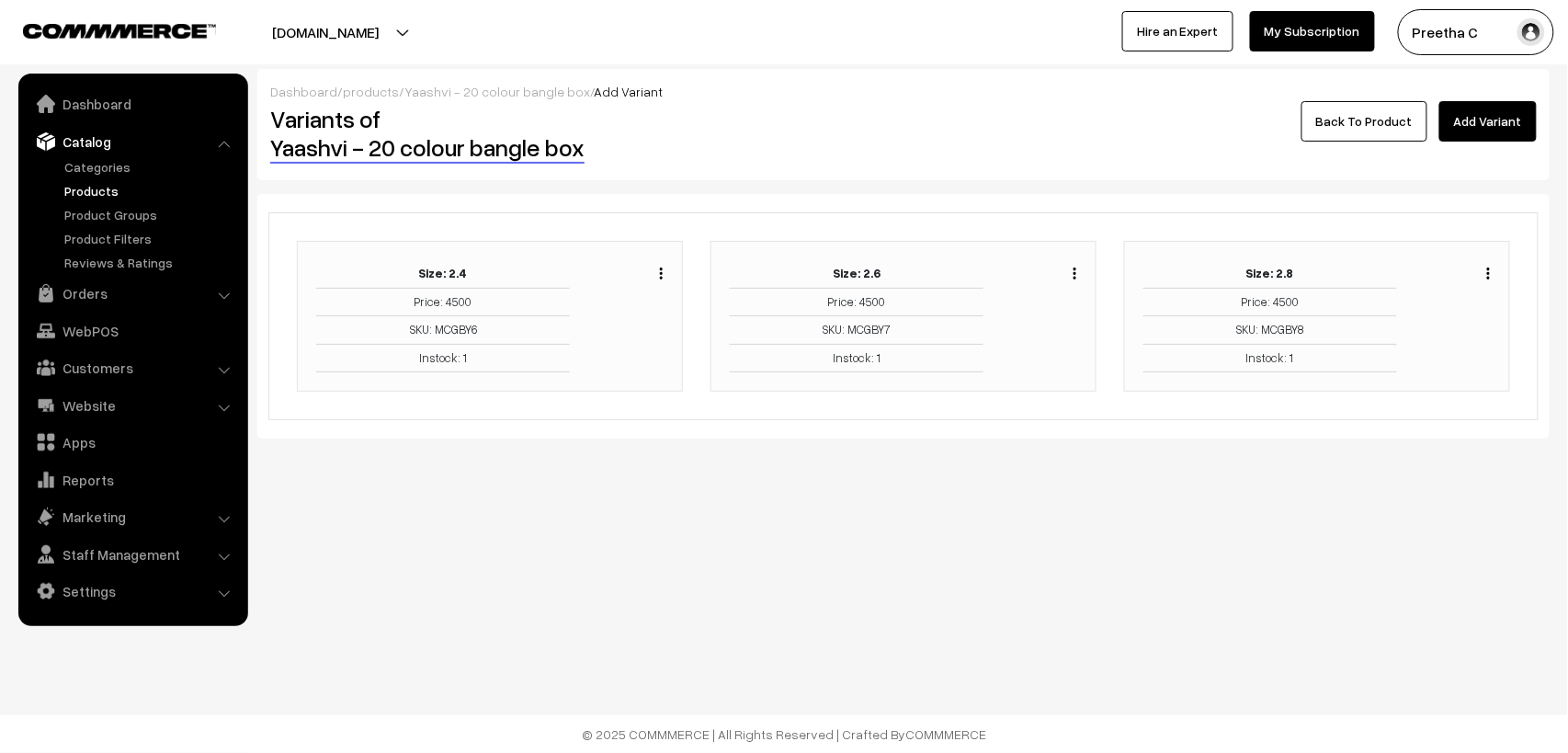
click at [1490, 274] on img "button" at bounding box center [1488, 273] width 3 height 12
click at [1435, 331] on link "Edit" at bounding box center [1407, 339] width 157 height 40
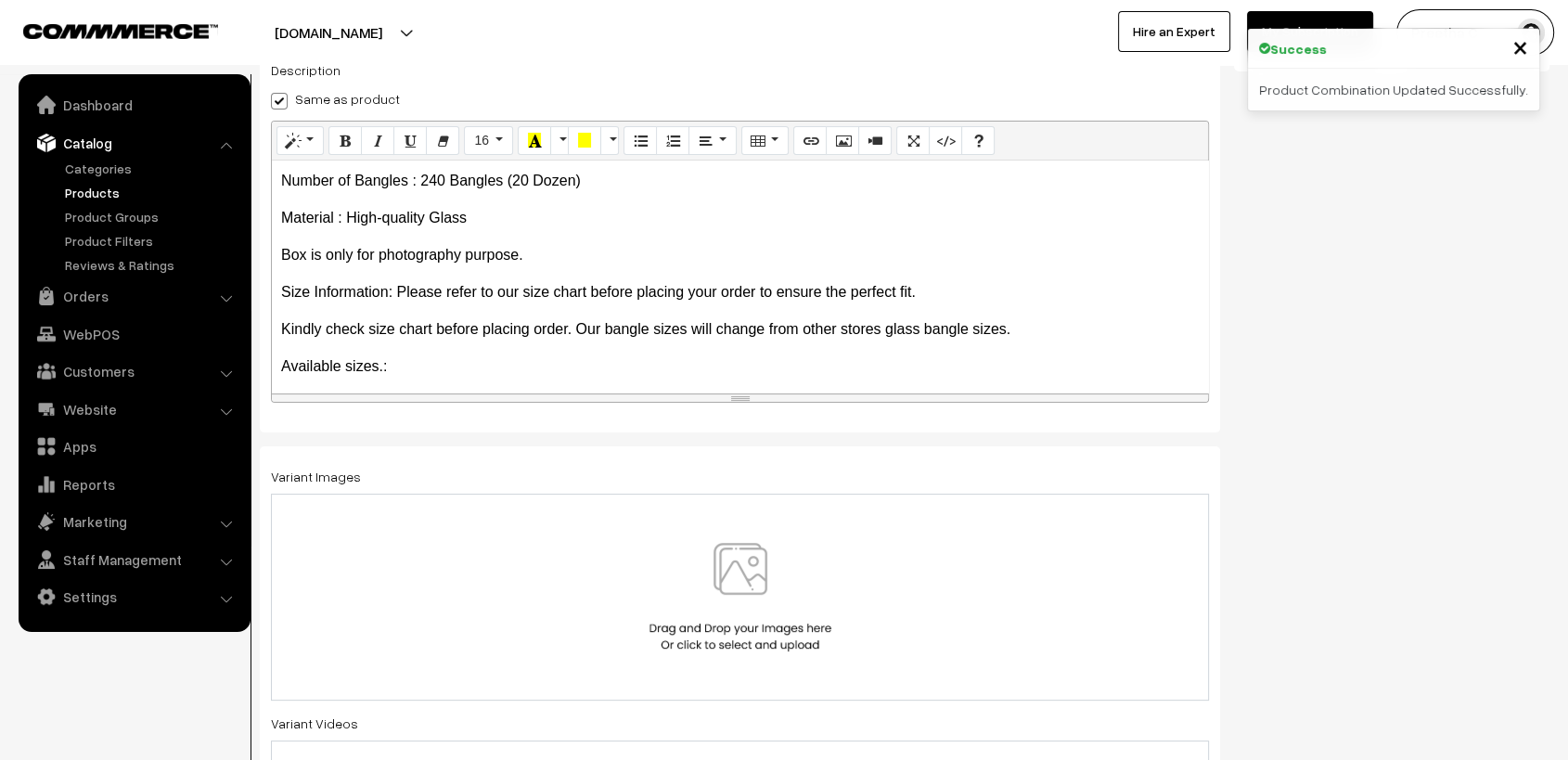
scroll to position [325, 0]
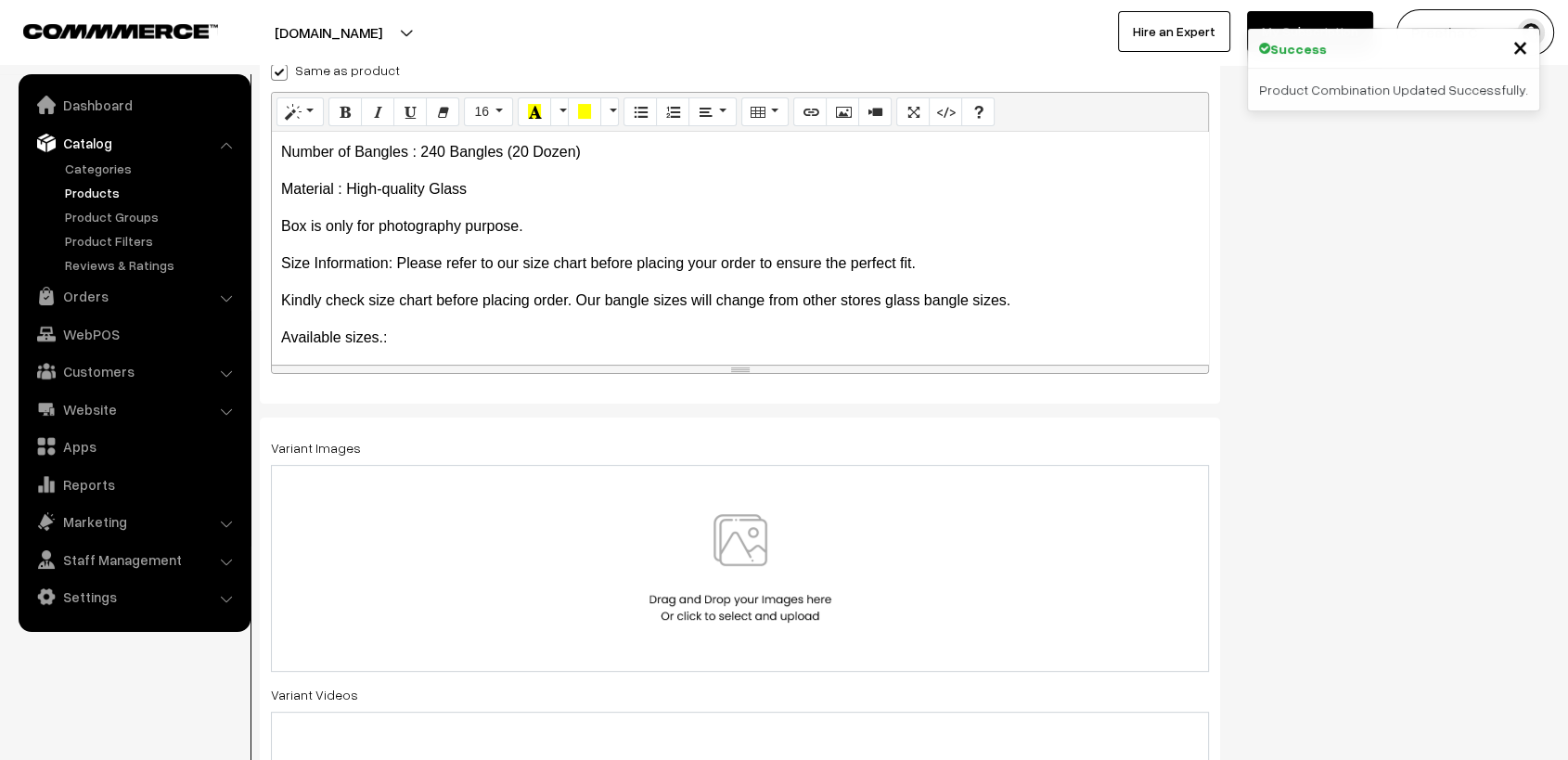
click at [774, 634] on div at bounding box center [739, 568] width 938 height 207
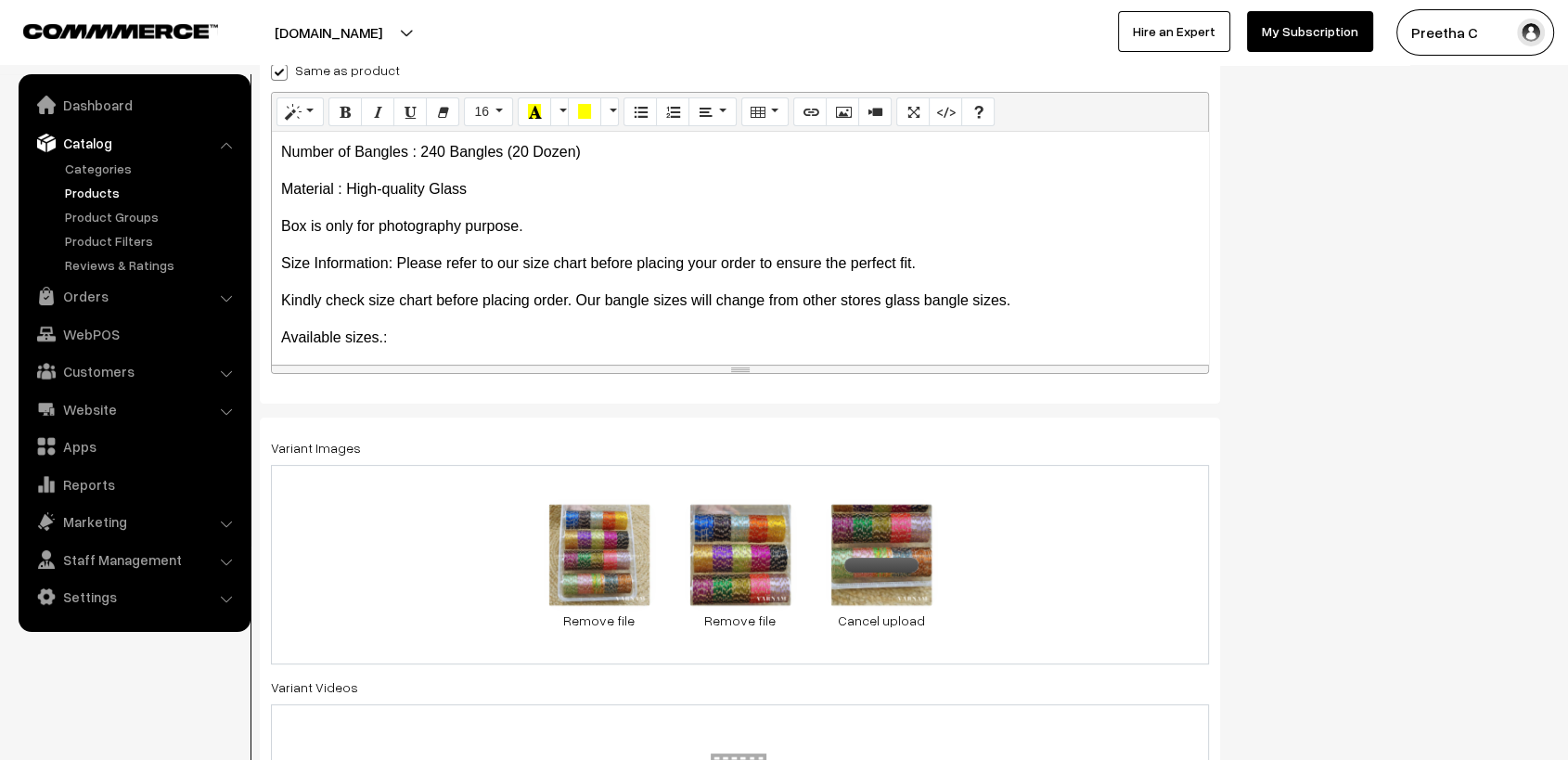
scroll to position [0, 0]
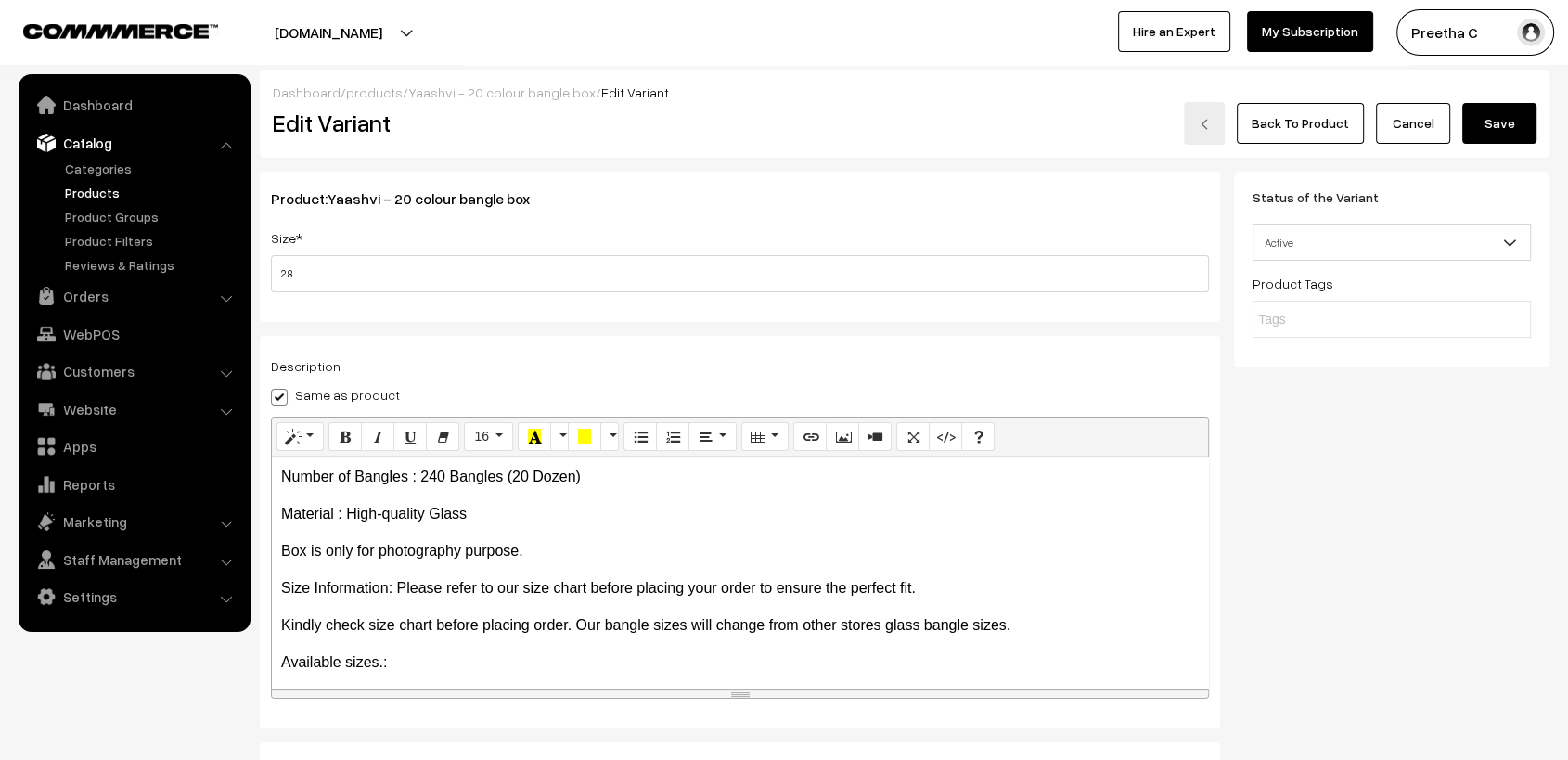
click at [1490, 139] on button "Save" at bounding box center [1499, 123] width 74 height 40
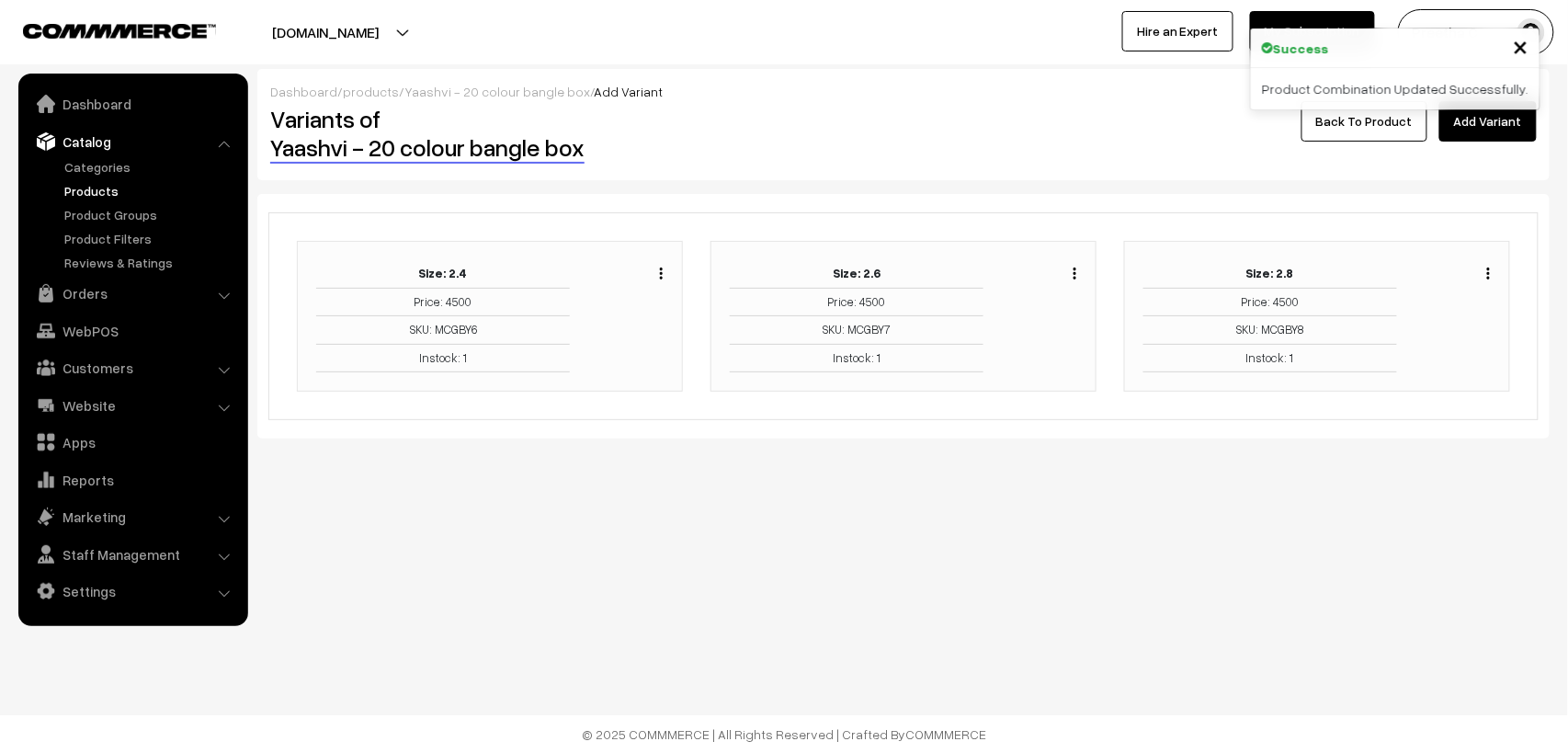
click at [1370, 134] on link "Back To Product" at bounding box center [1364, 121] width 126 height 40
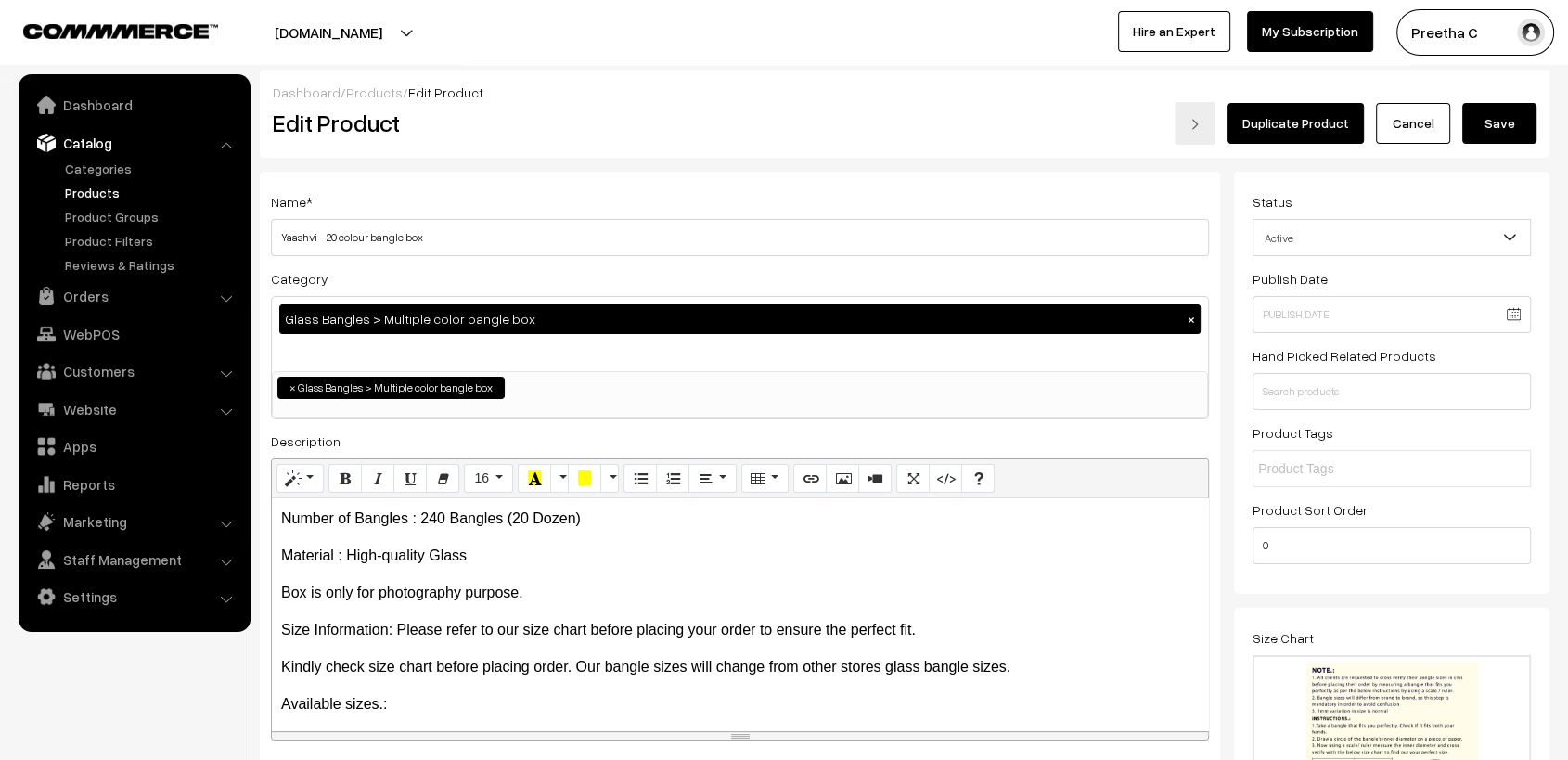
click at [1518, 125] on button "Save" at bounding box center [1499, 123] width 74 height 40
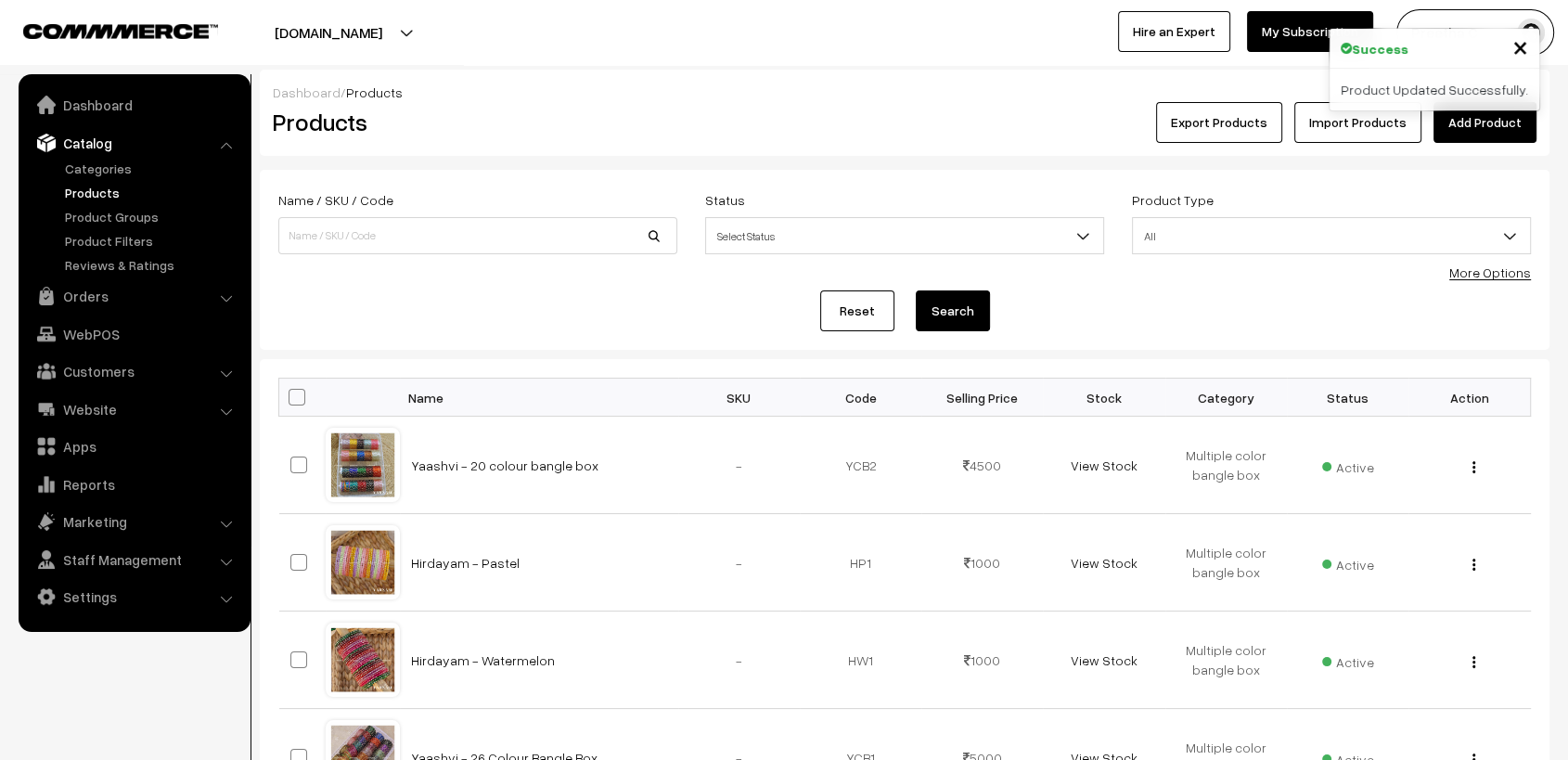
click at [1474, 135] on link "Add Product" at bounding box center [1485, 122] width 103 height 40
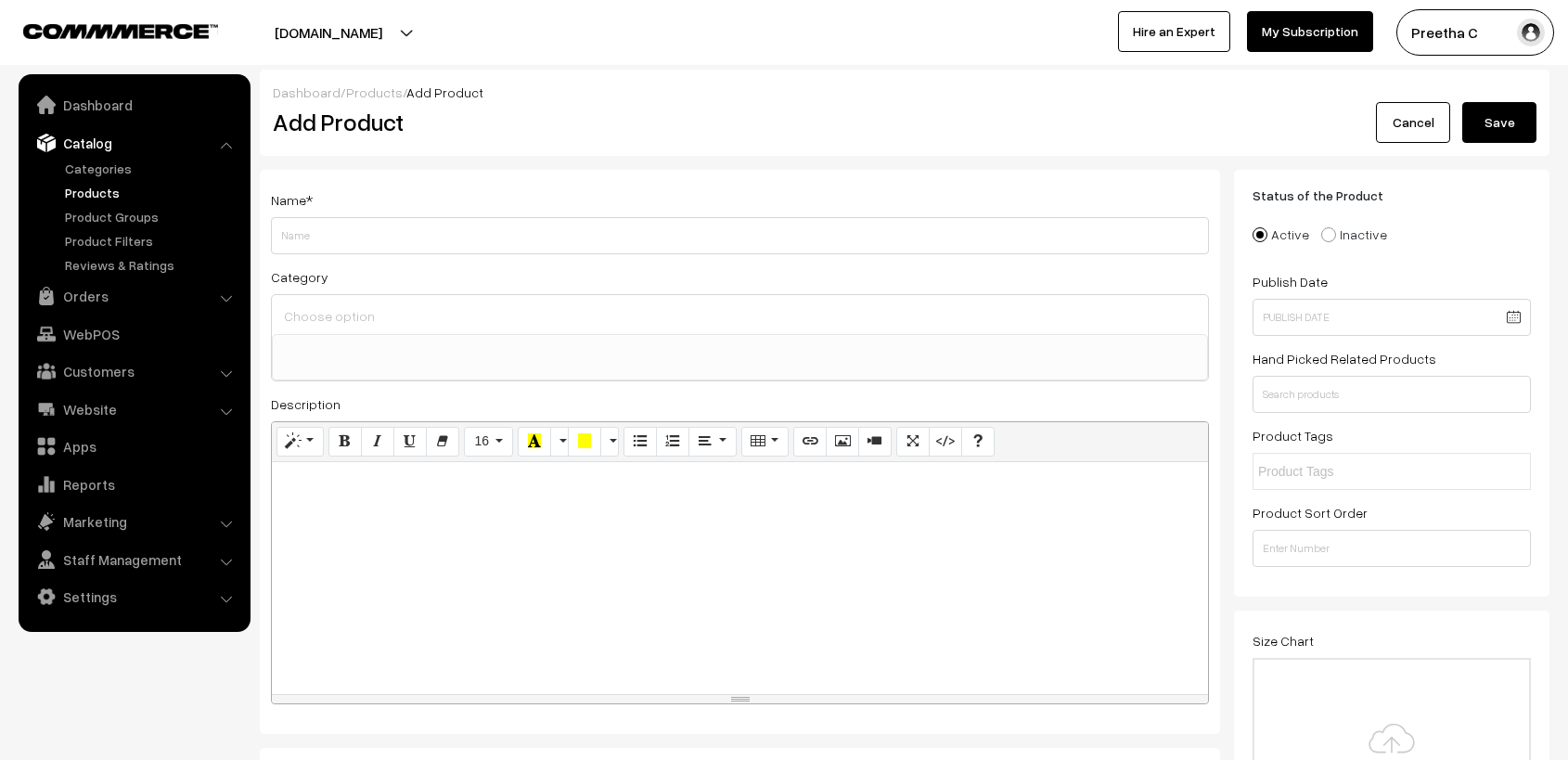
select select
click at [363, 232] on input "Weight" at bounding box center [739, 235] width 938 height 37
type input "y"
type input "Yaashvi 2.12 (6.7cms) bangle box"
click at [549, 321] on input at bounding box center [740, 316] width 922 height 27
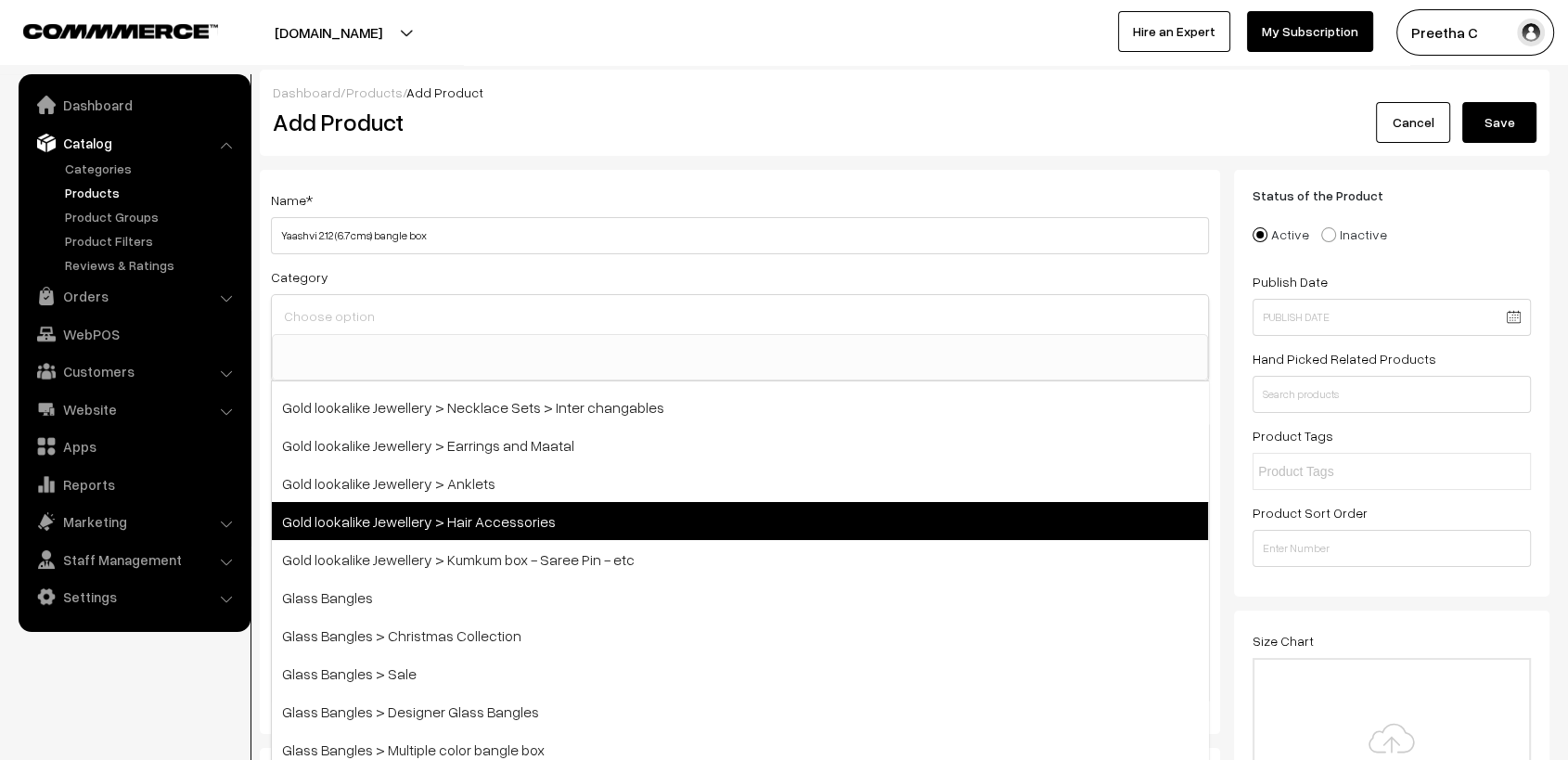
scroll to position [515, 0]
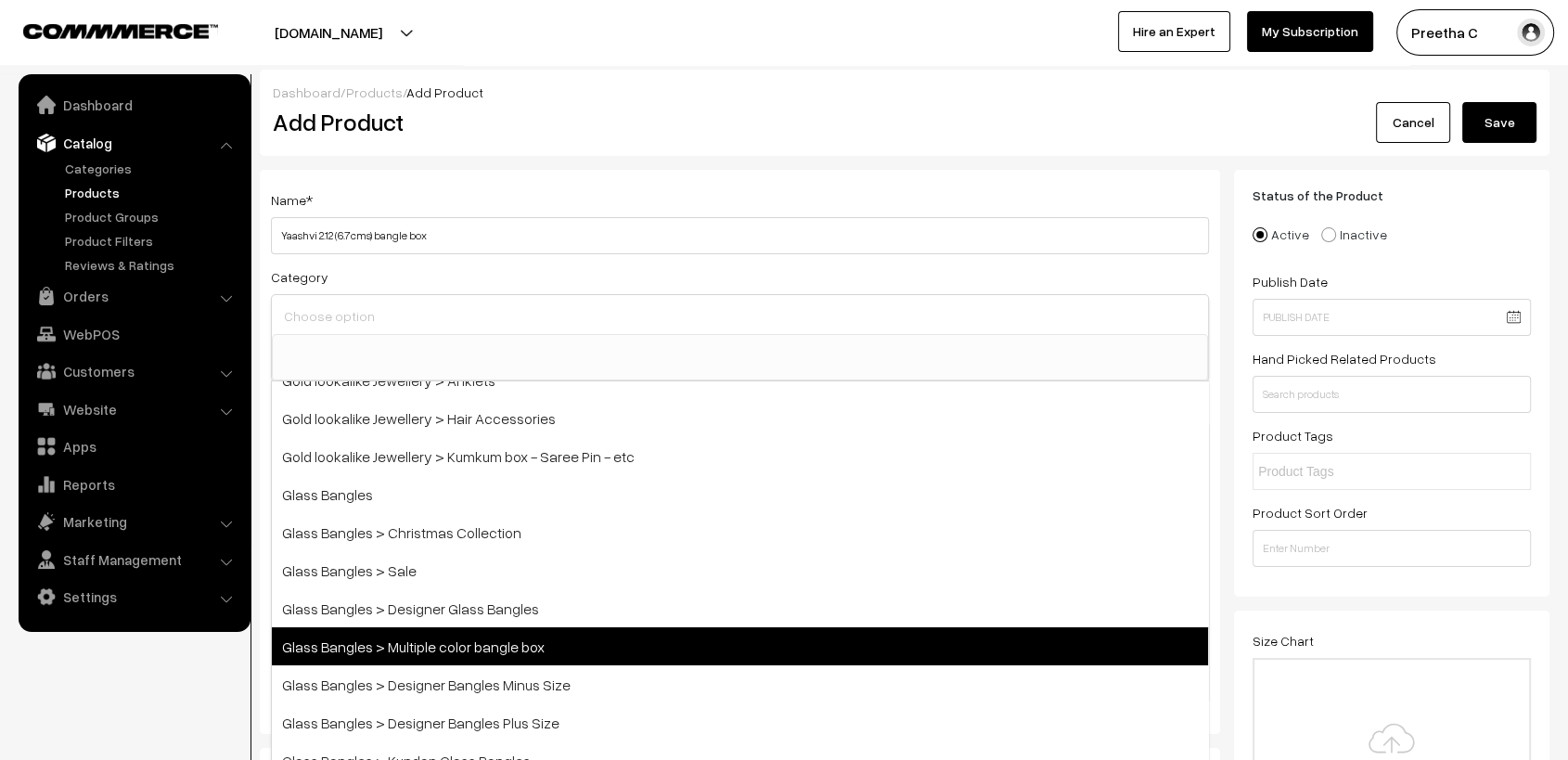
click at [668, 635] on span "Glass Bangles > Multiple color bangle box" at bounding box center [739, 646] width 936 height 38
select select "5"
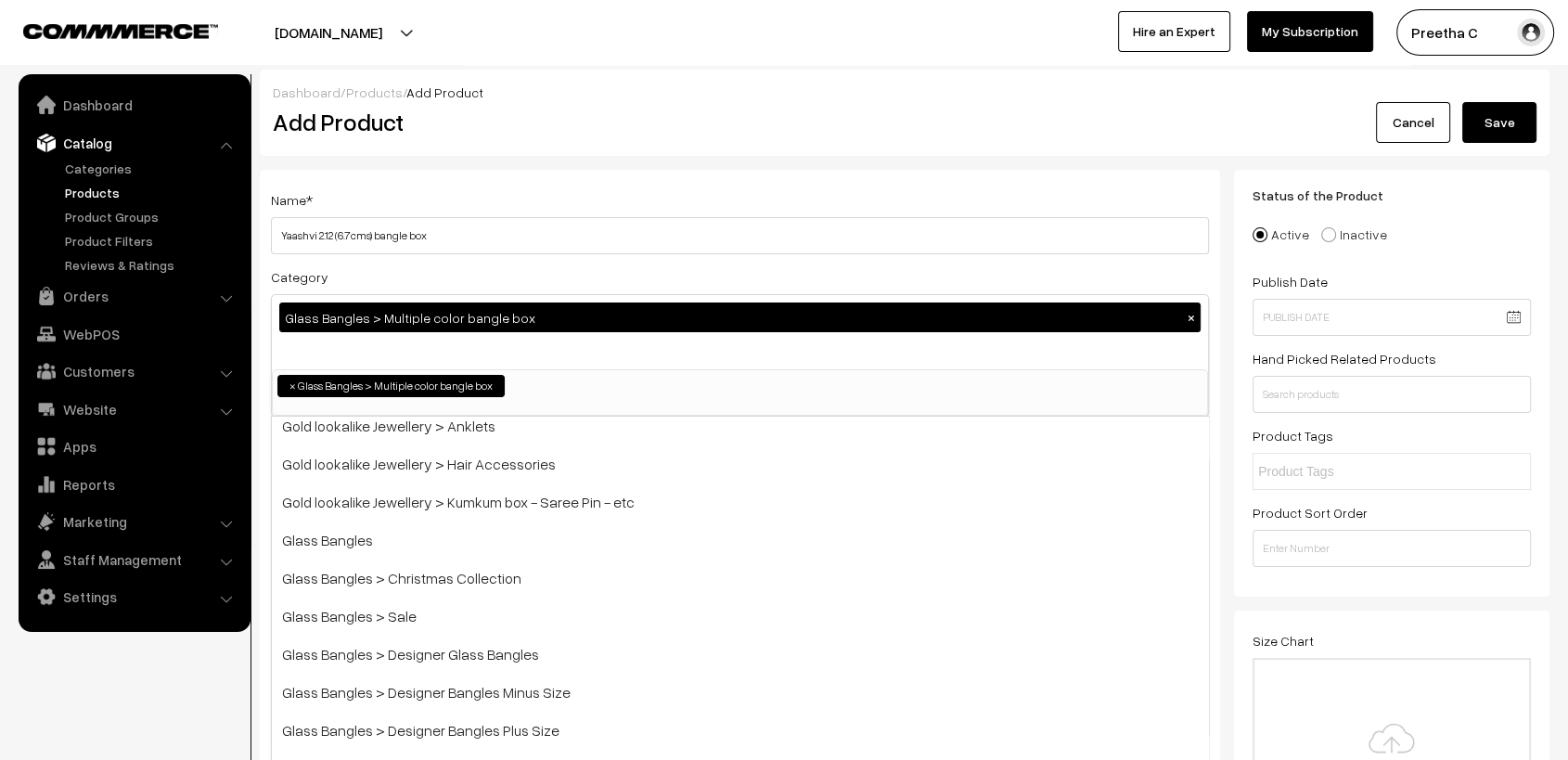
click at [835, 274] on div "Category Glass Bangles > Multiple color bangle box × Bangles Bangles > Gold pol…" at bounding box center [739, 340] width 938 height 151
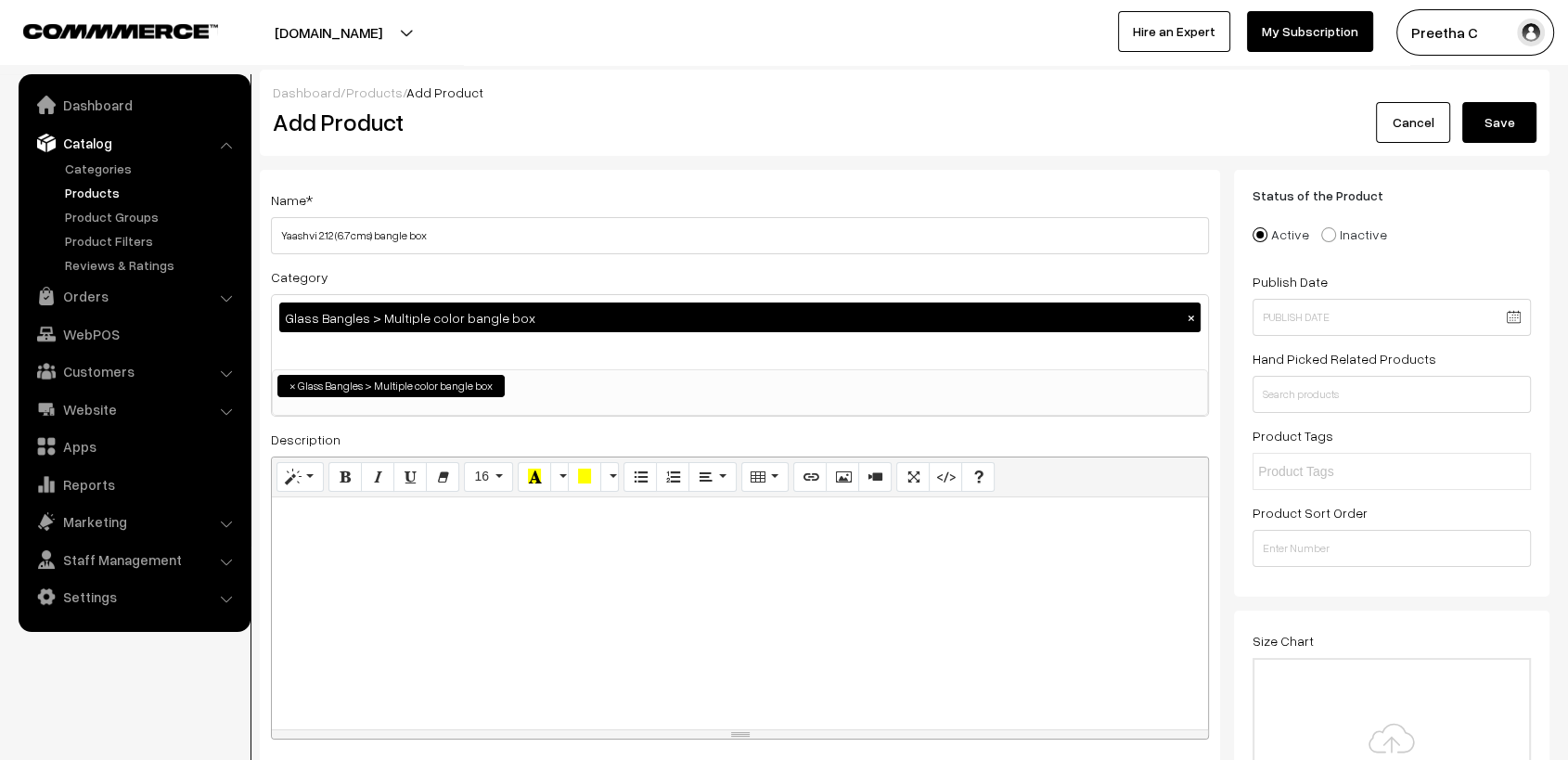
click at [472, 553] on div at bounding box center [739, 613] width 936 height 232
paste div
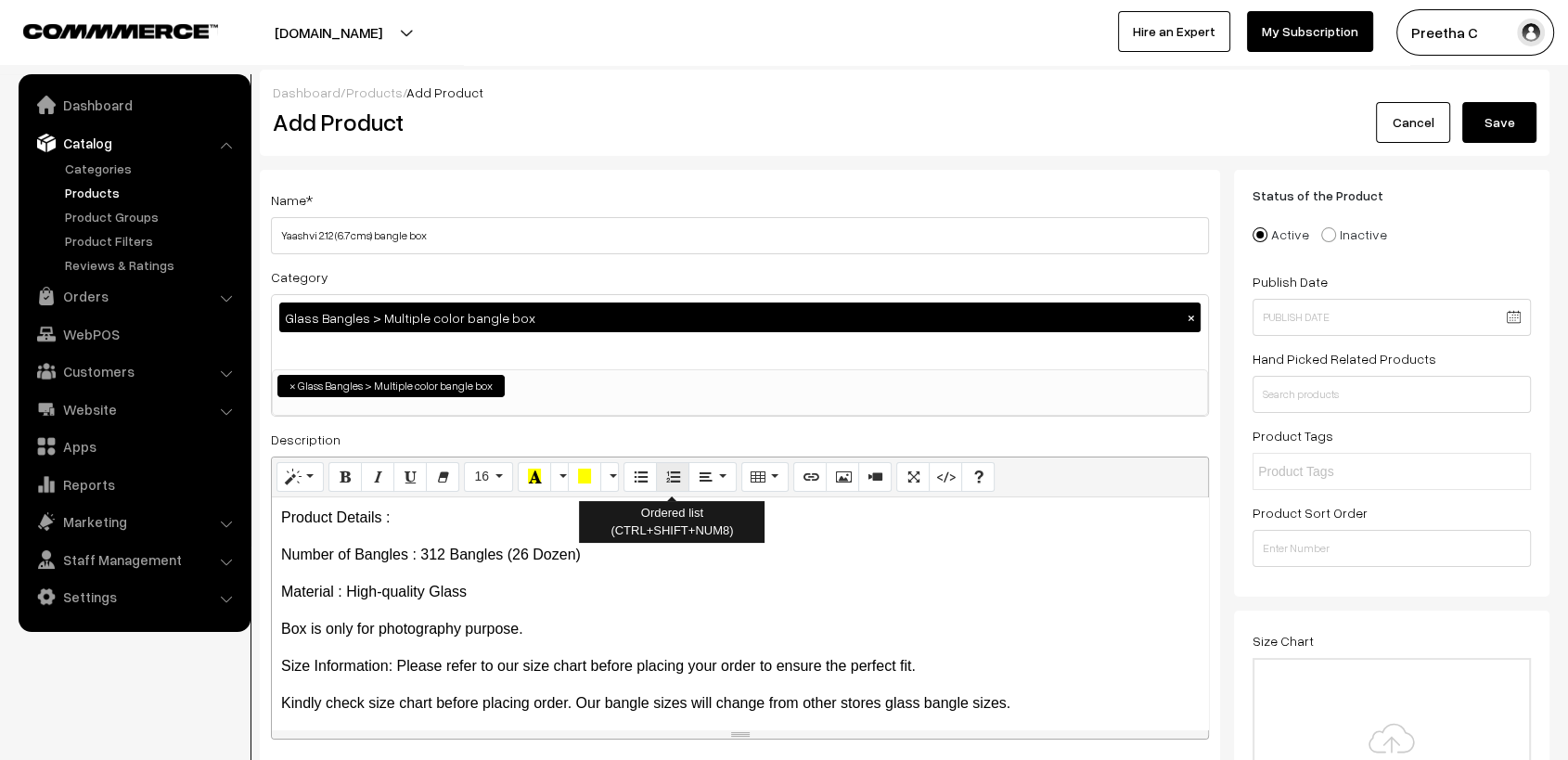
scroll to position [103, 0]
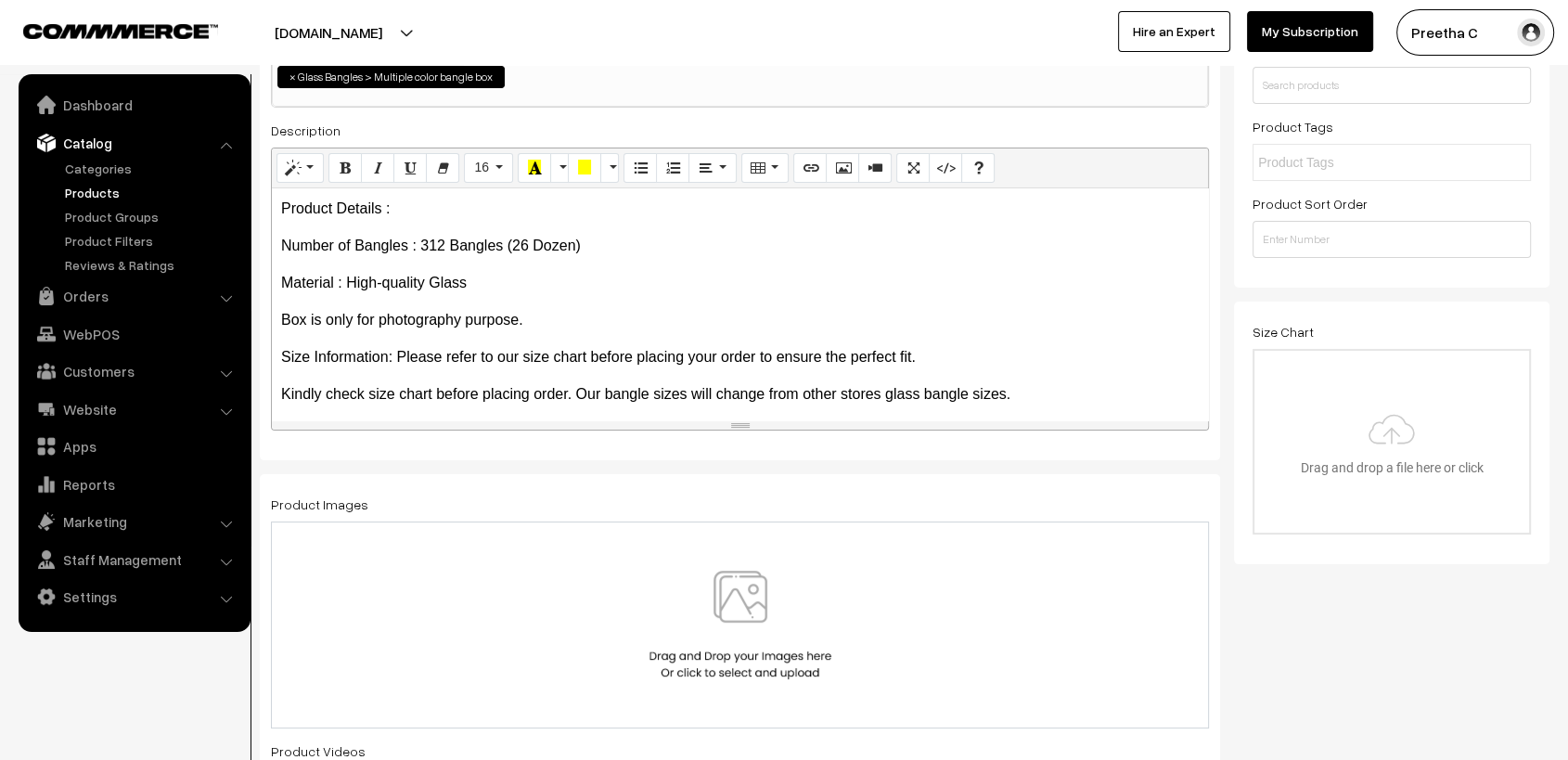
click at [750, 623] on img at bounding box center [740, 625] width 191 height 108
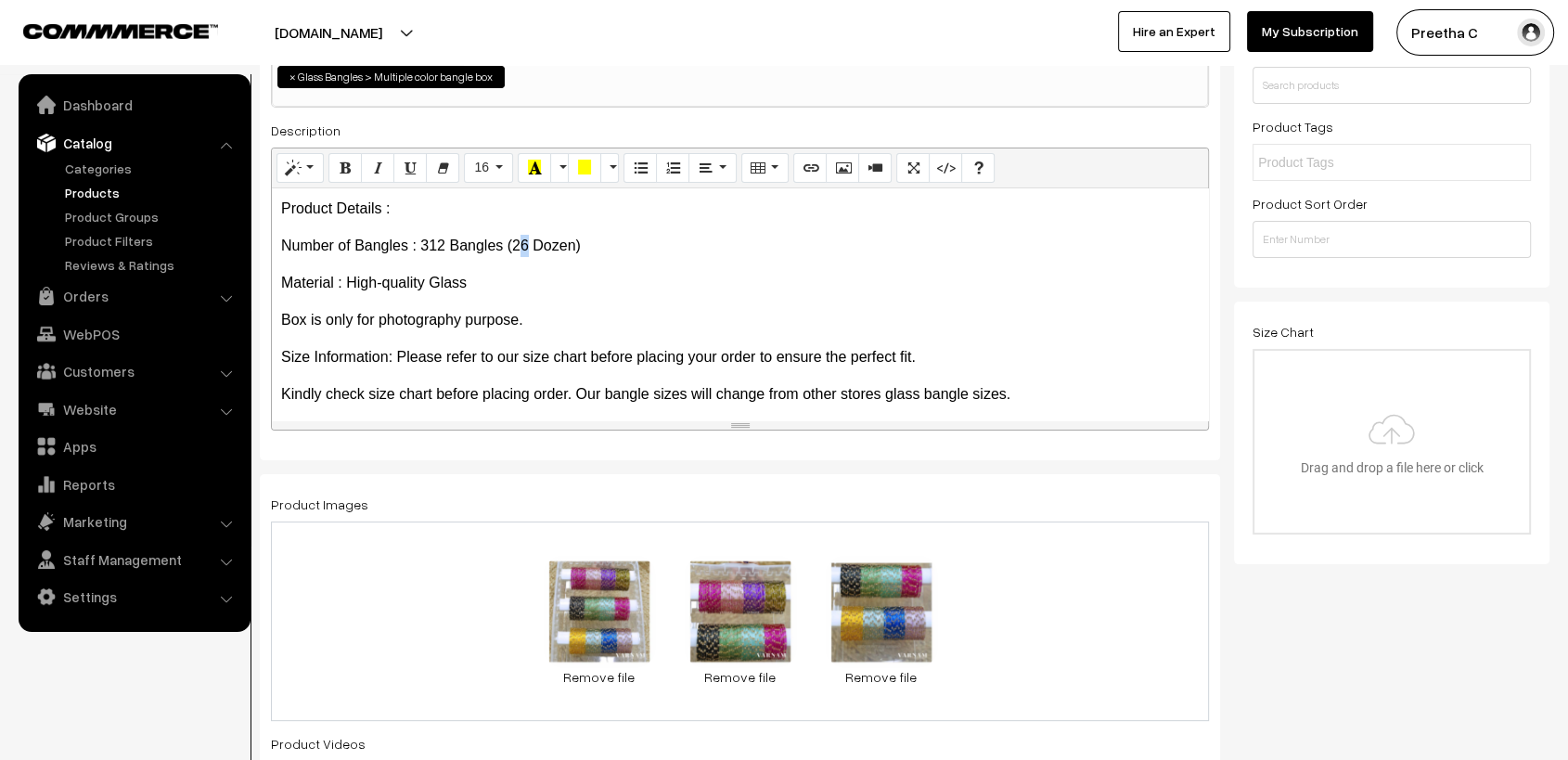
drag, startPoint x: 526, startPoint y: 248, endPoint x: 514, endPoint y: 249, distance: 12.0
click at [515, 249] on p "Number of Bangles : 312 Bangles (26 Dozen)" at bounding box center [740, 246] width 918 height 23
click at [514, 249] on p "Number of Bangles : 312 Bangles (26 Dozen)" at bounding box center [740, 246] width 918 height 23
drag, startPoint x: 525, startPoint y: 254, endPoint x: 513, endPoint y: 251, distance: 12.4
click at [513, 251] on p "Number of Bangles : 312 Bangles (26 Dozen)" at bounding box center [740, 246] width 918 height 23
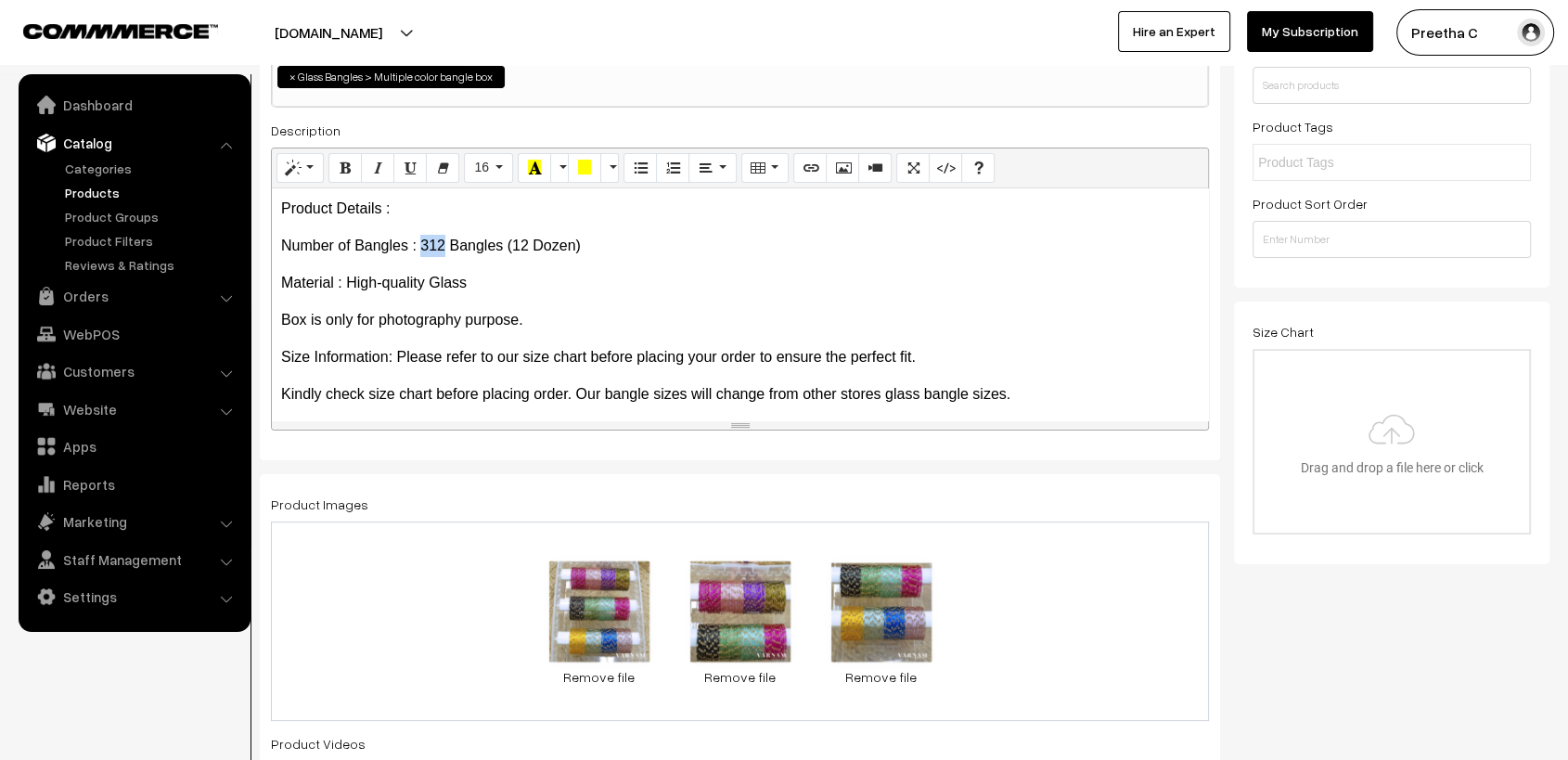
drag, startPoint x: 444, startPoint y: 244, endPoint x: 424, endPoint y: 249, distance: 20.6
click at [424, 249] on p "Number of Bangles : 312 Bangles (12 Dozen)" at bounding box center [740, 246] width 918 height 23
click at [573, 391] on p "Kindly check size chart before placing order. Our bangle sizes will change from…" at bounding box center [740, 394] width 918 height 23
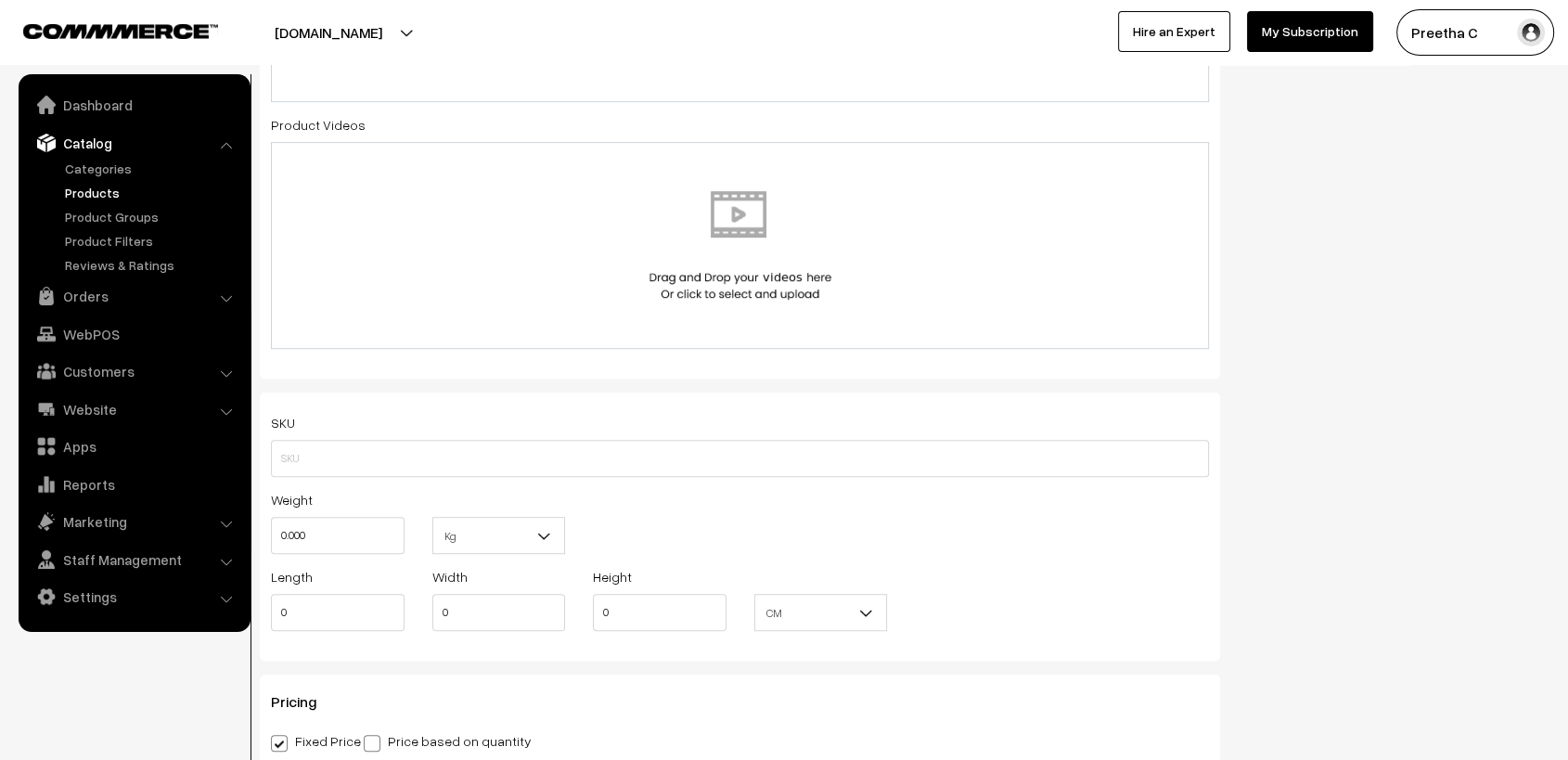
scroll to position [1031, 0]
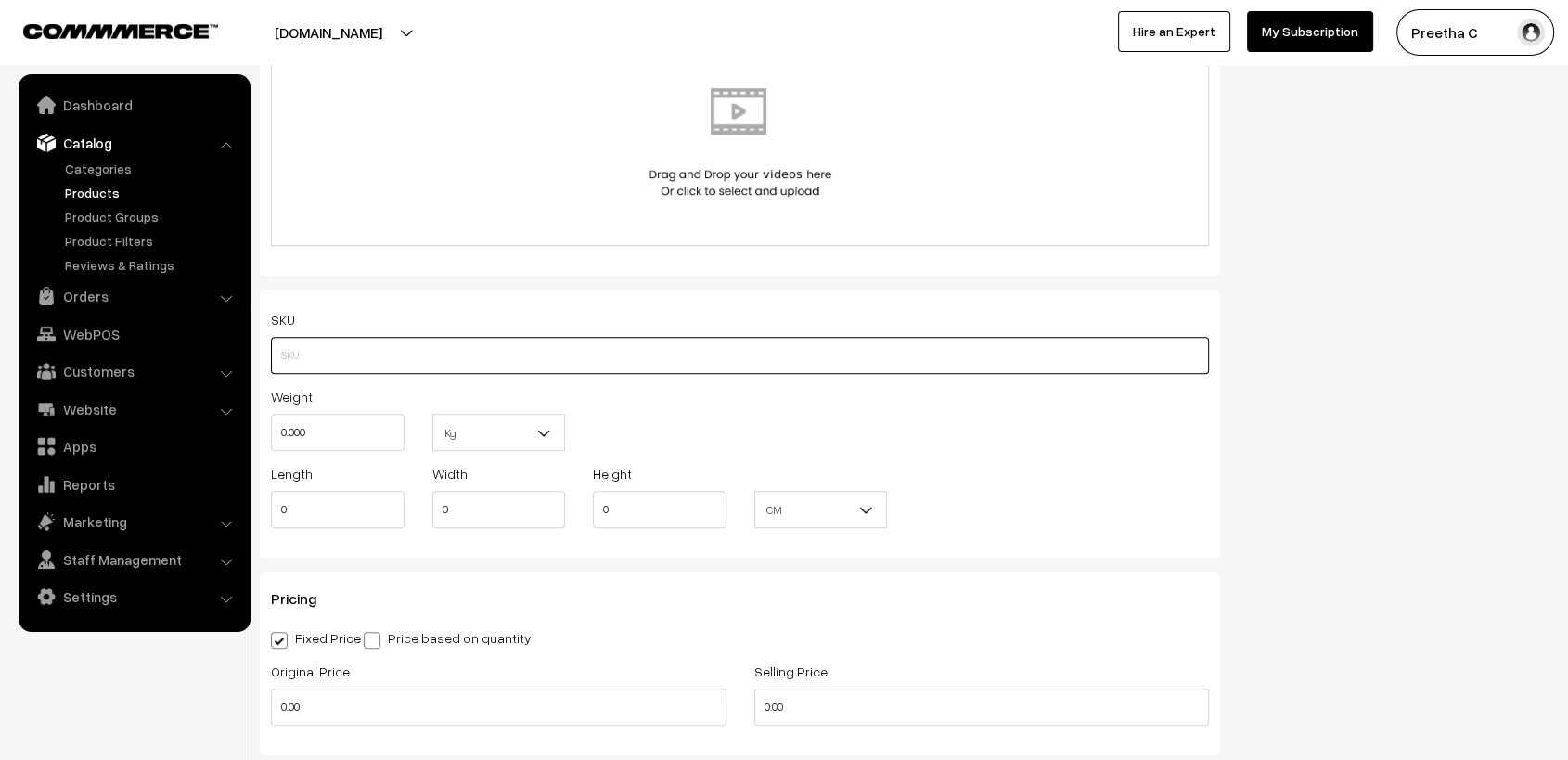
click at [463, 363] on input "text" at bounding box center [739, 355] width 938 height 37
type input "MCGBY12"
click at [711, 405] on div "Weight 0.000 Kg Kg" at bounding box center [739, 423] width 966 height 77
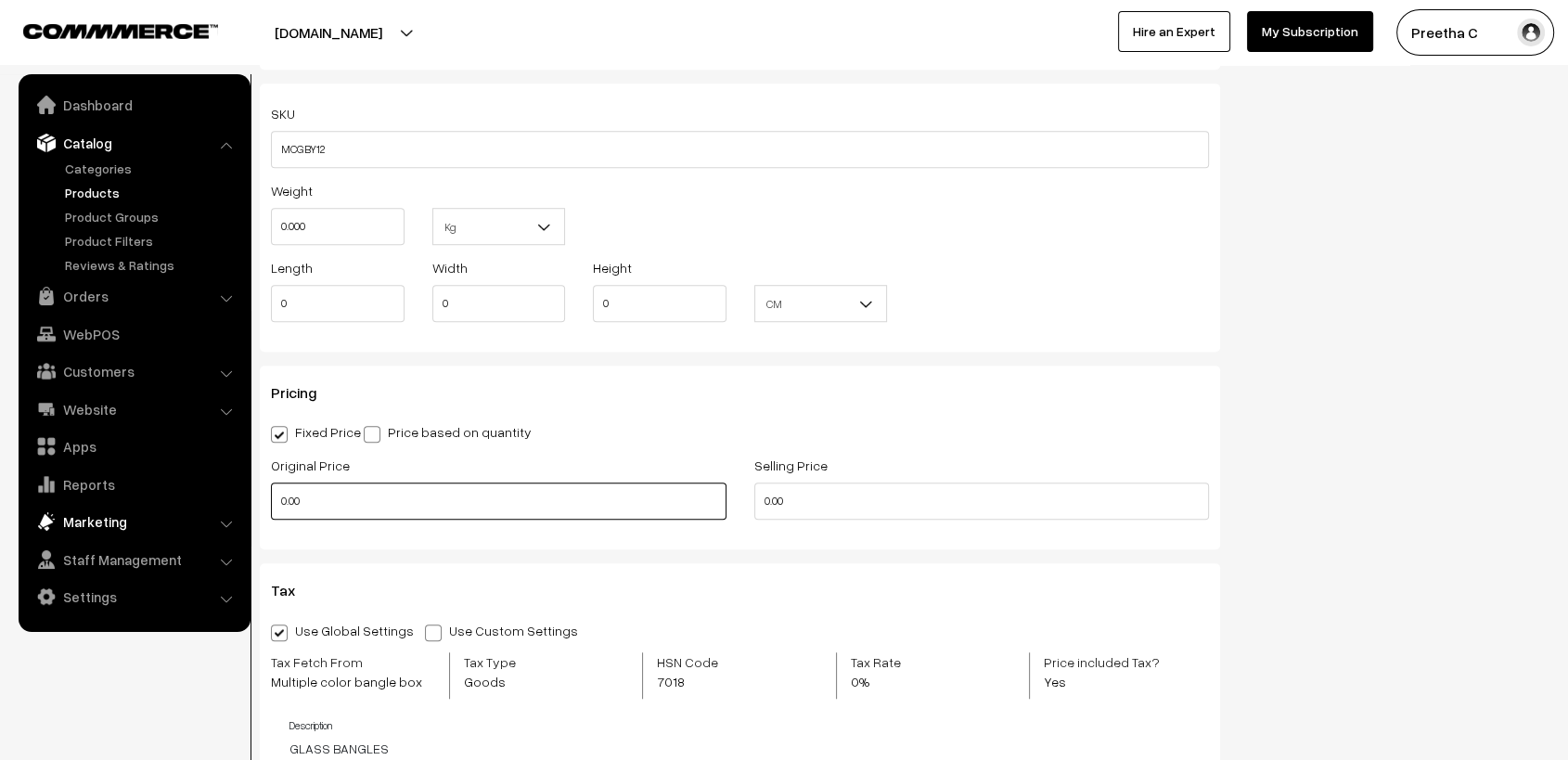
drag, startPoint x: 318, startPoint y: 508, endPoint x: 223, endPoint y: 515, distance: 95.3
click at [223, 515] on body "Thank you for showing interest. Our team will call you shortly. Close [DOMAIN_N…" at bounding box center [784, 430] width 1568 height 3333
type input "3500"
type input "3000"
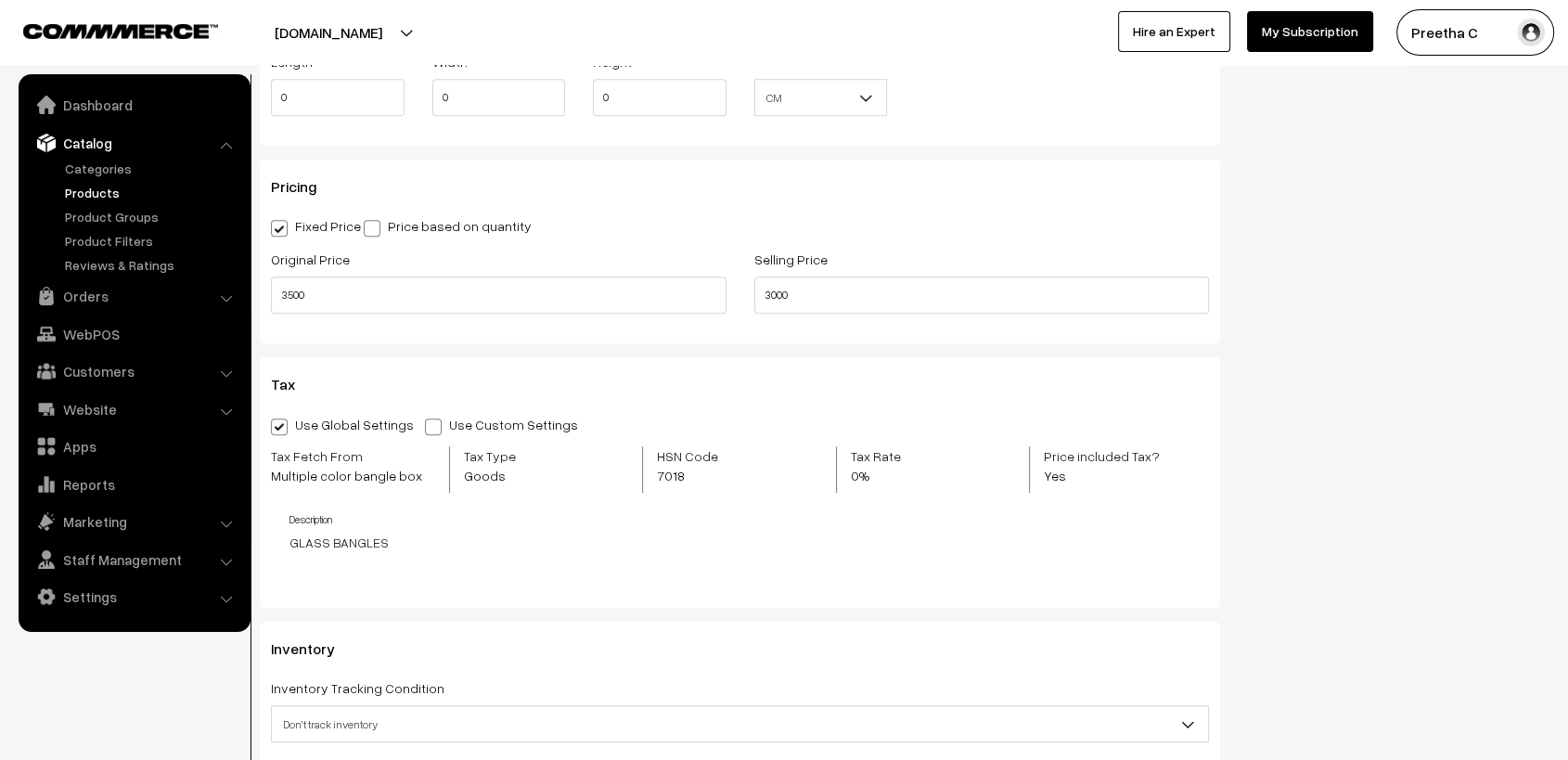
scroll to position [1546, 0]
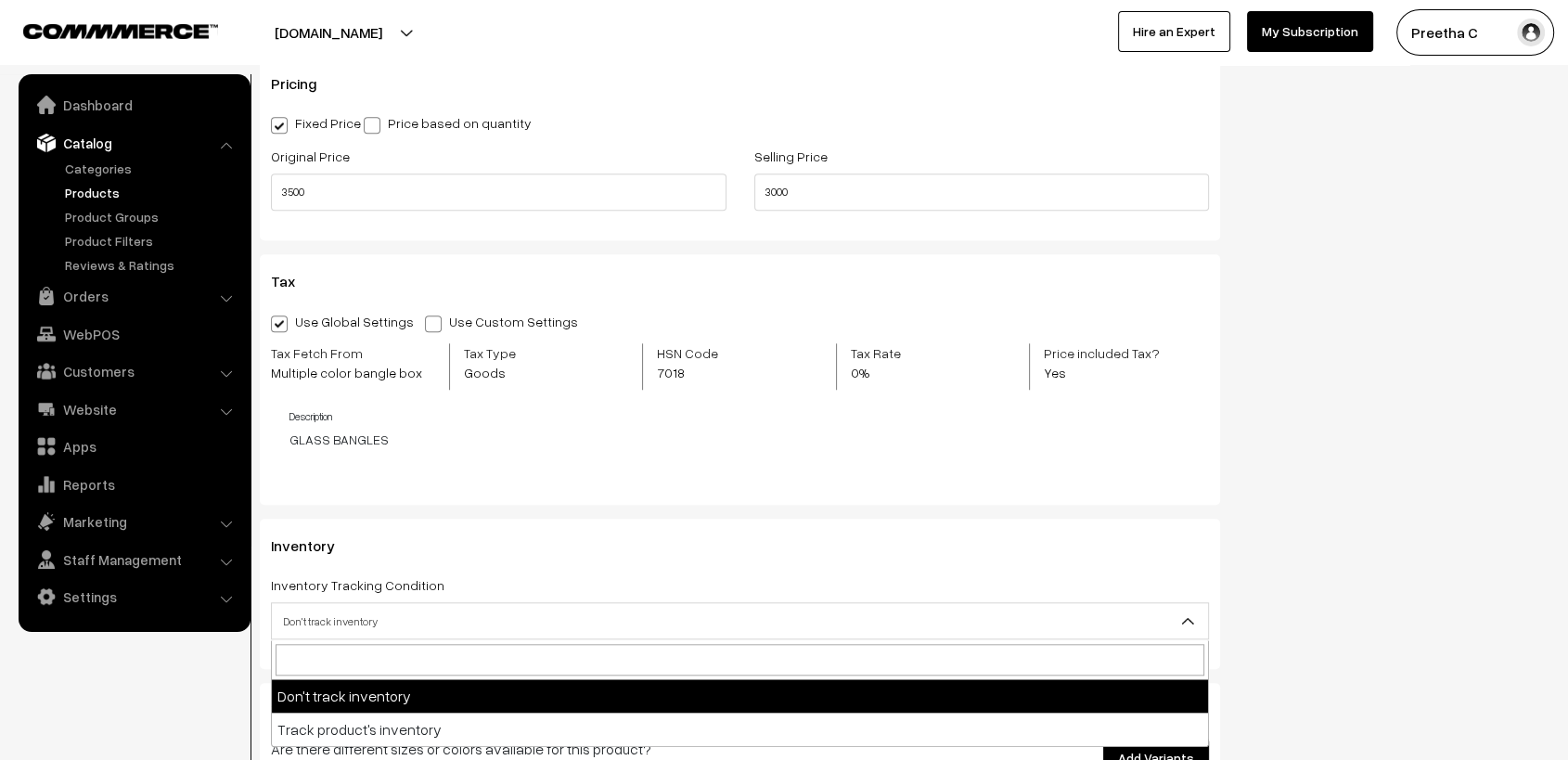
click at [647, 622] on span "Don't track inventory" at bounding box center [739, 621] width 936 height 33
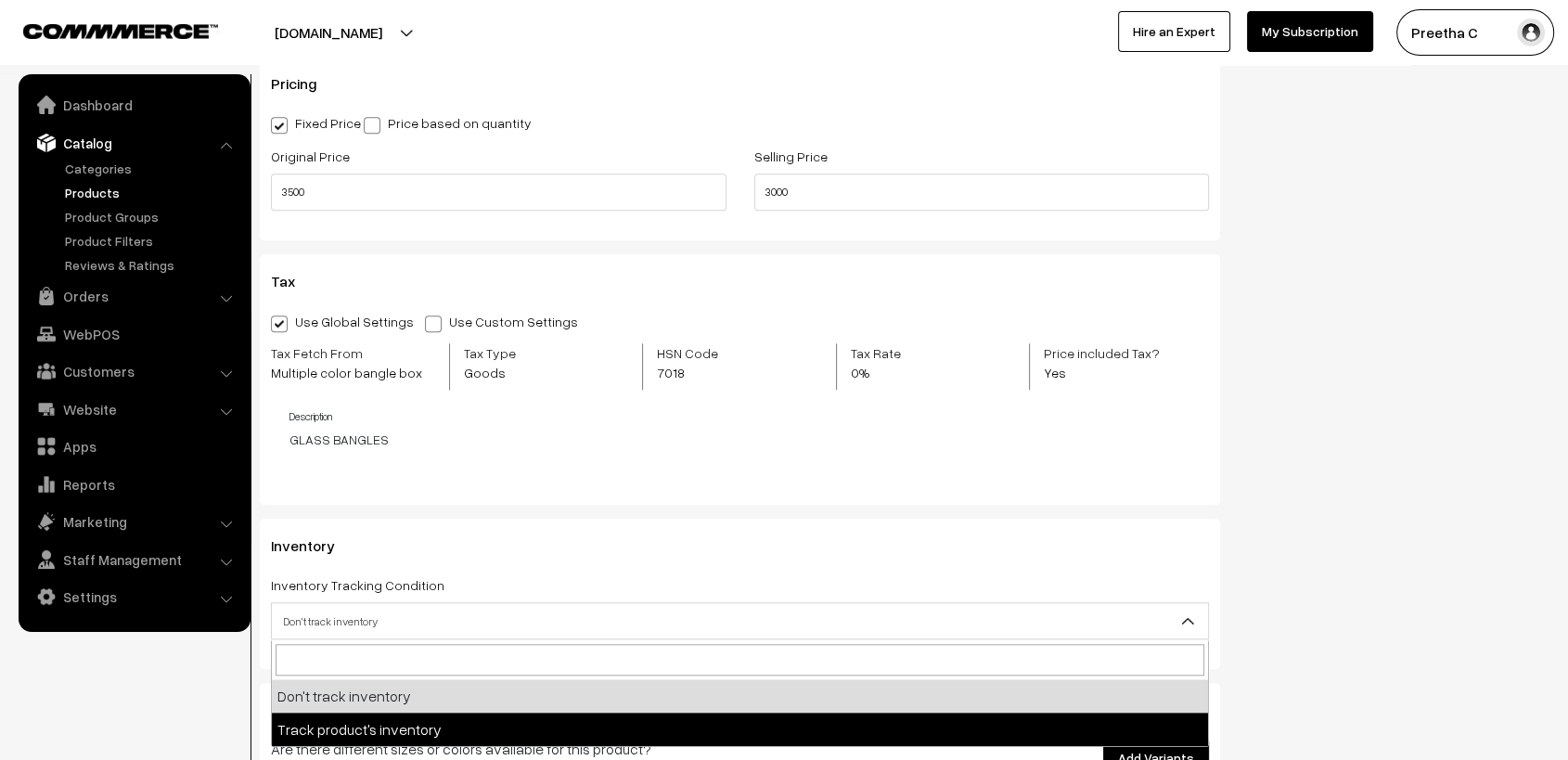
select select "2"
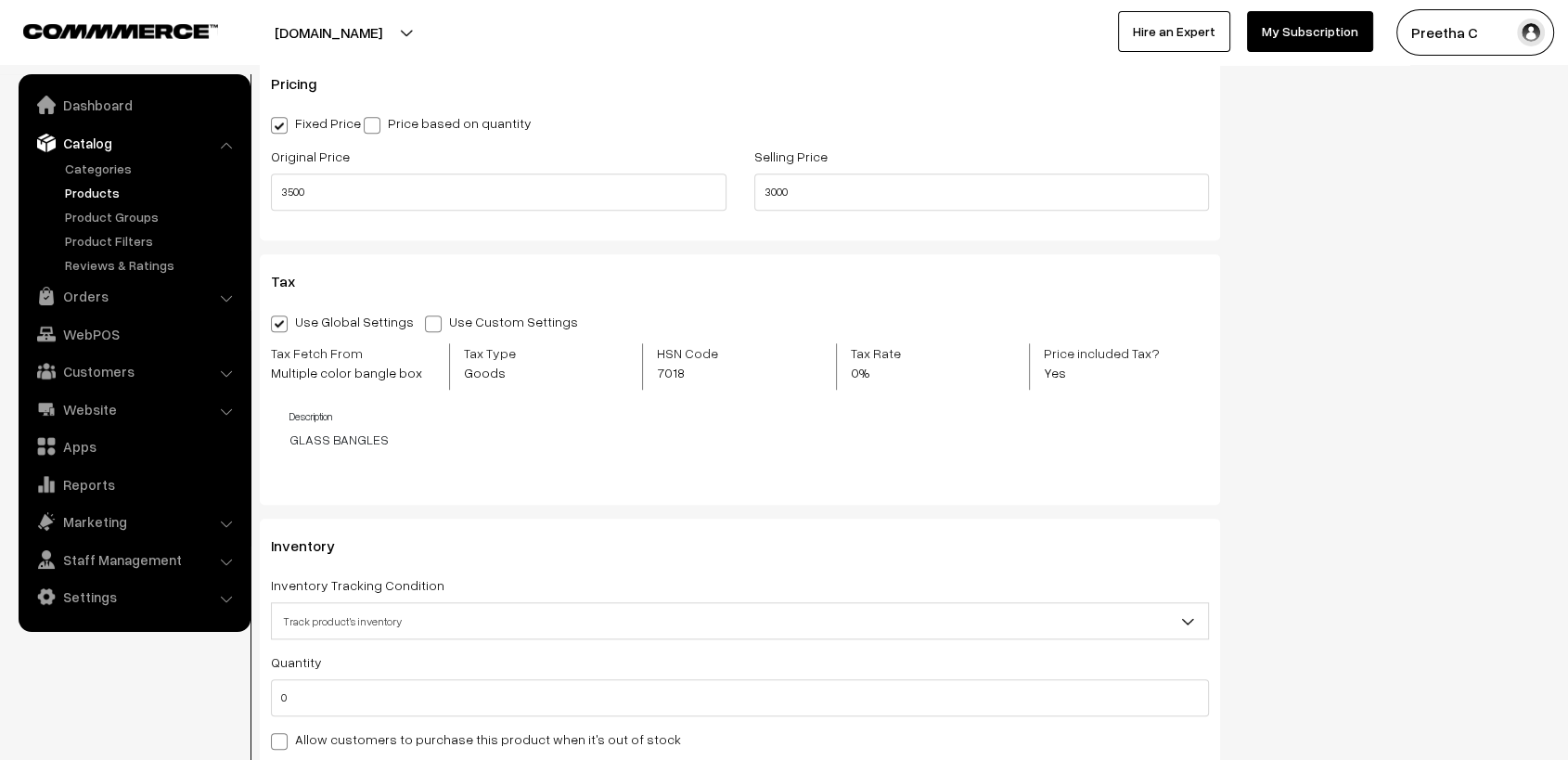
scroll to position [1752, 0]
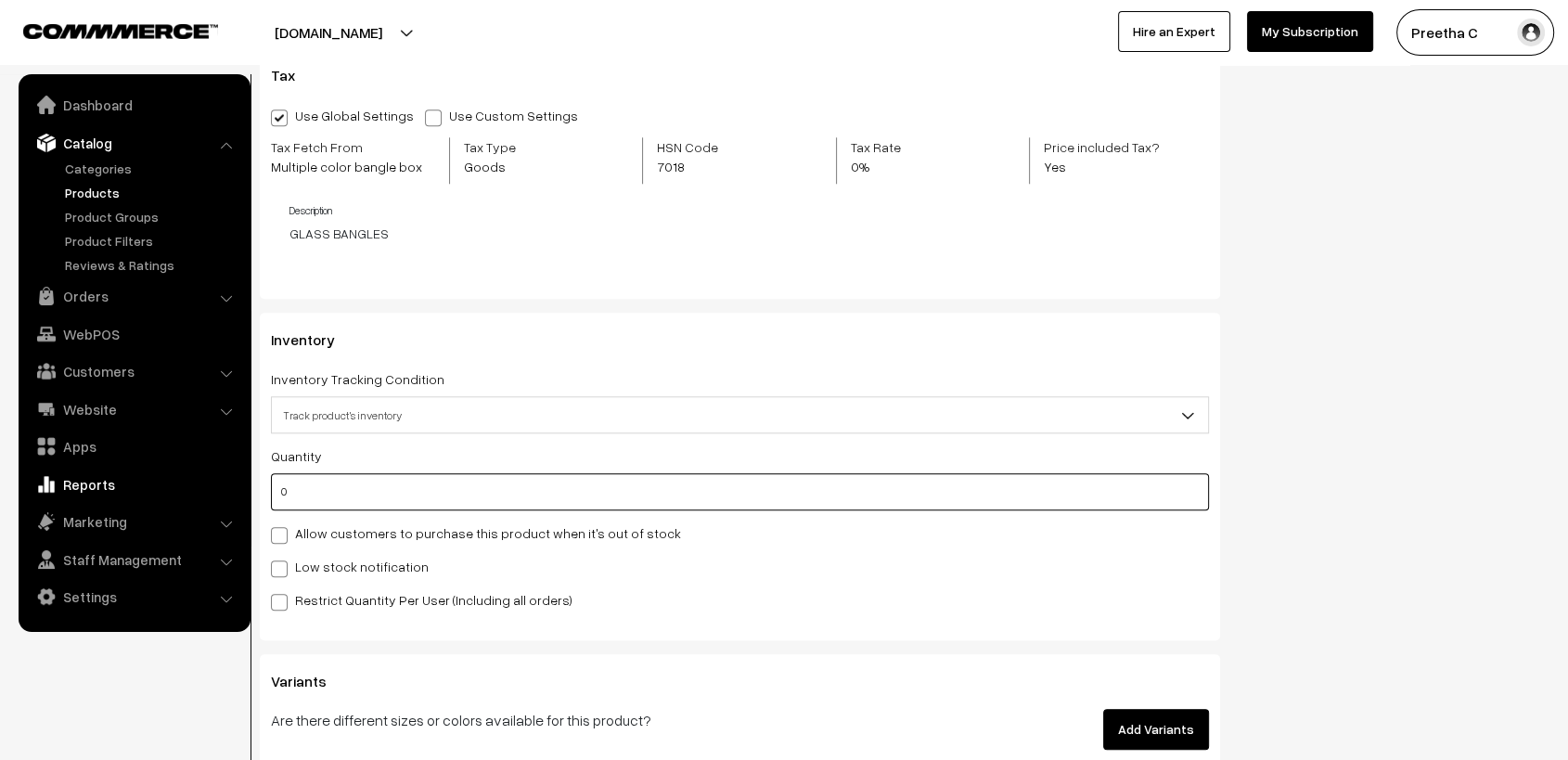
drag, startPoint x: 293, startPoint y: 491, endPoint x: 230, endPoint y: 495, distance: 63.1
click at [230, 495] on body "Thank you for showing interest. Our team will call you shortly. Close varnambya…" at bounding box center [784, 3] width 1568 height 3510
type input "1"
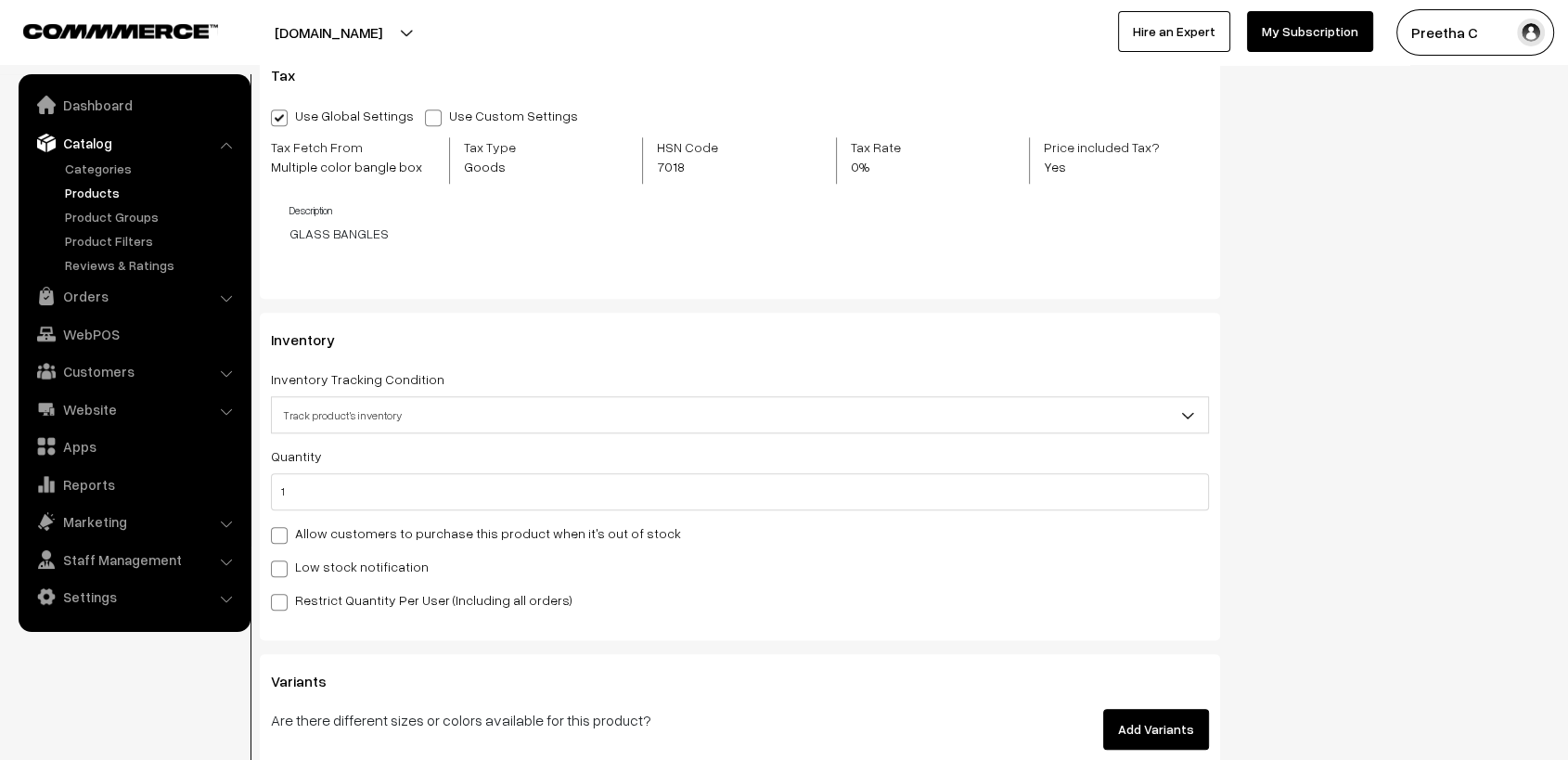
click at [796, 592] on div "Restrict Quantity Per User (Including all orders)" at bounding box center [739, 600] width 938 height 23
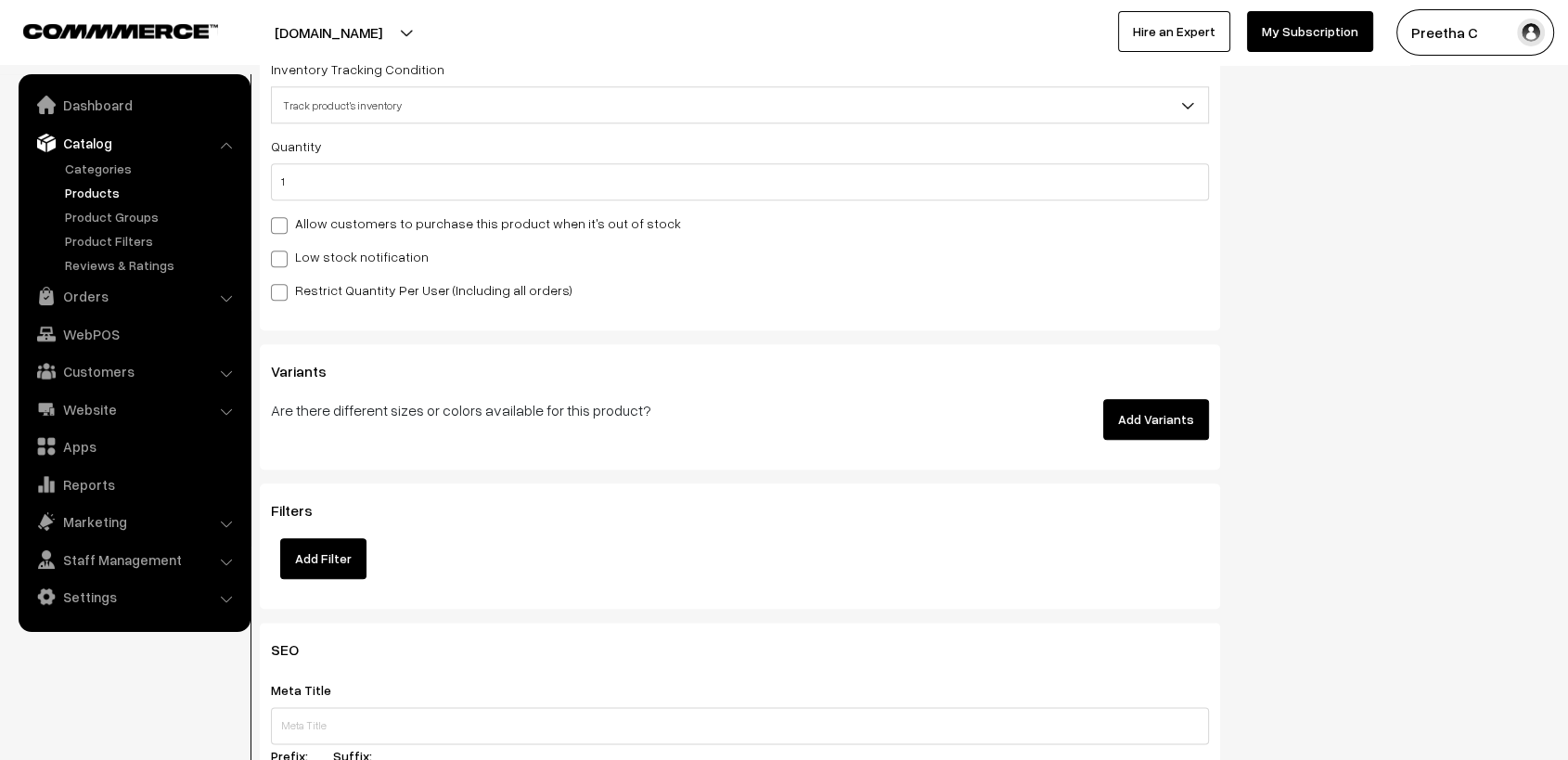
scroll to position [2165, 0]
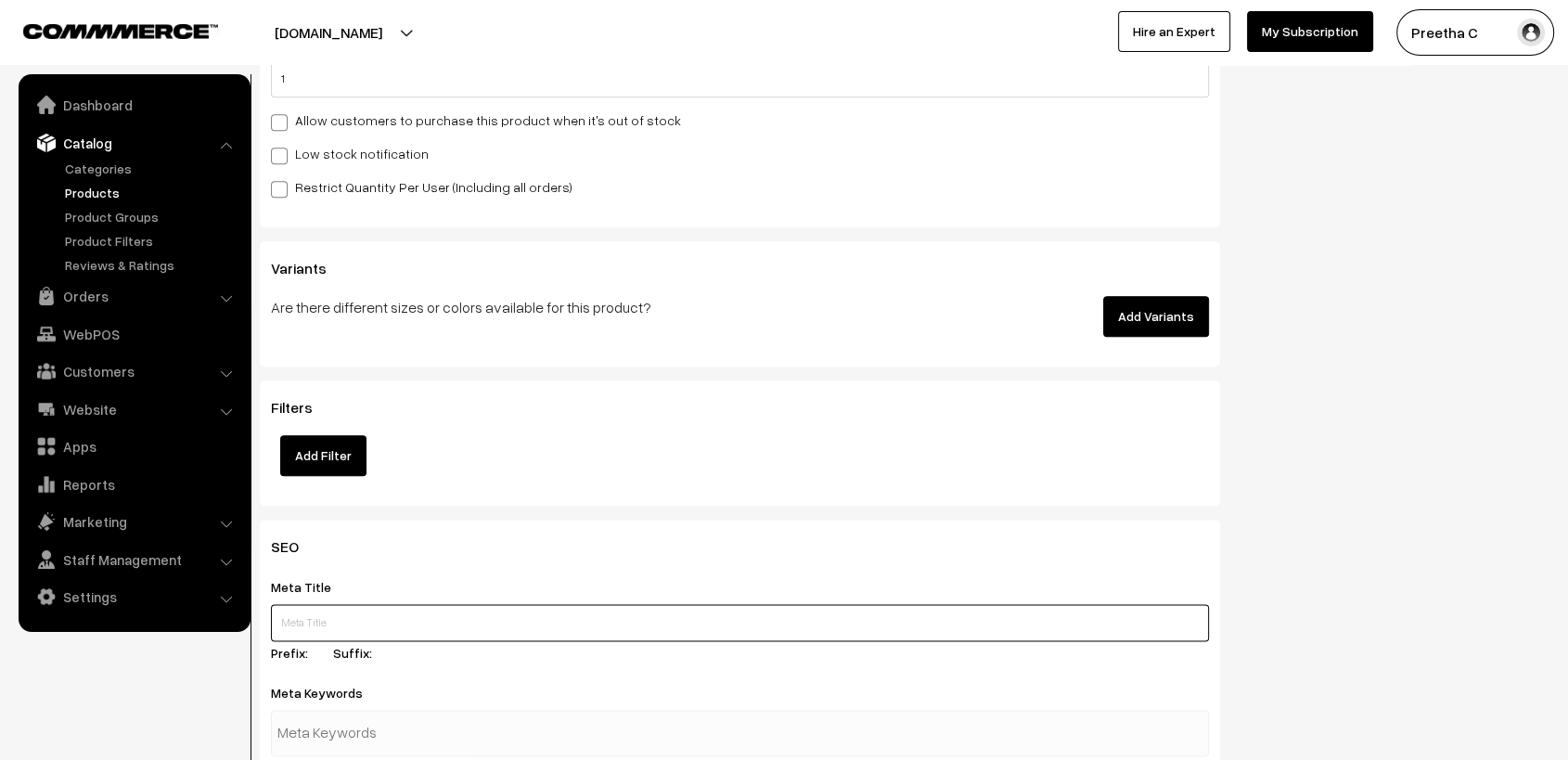
click at [404, 625] on input "text" at bounding box center [739, 622] width 938 height 37
paste input "Gift for her!! BUY NOW."
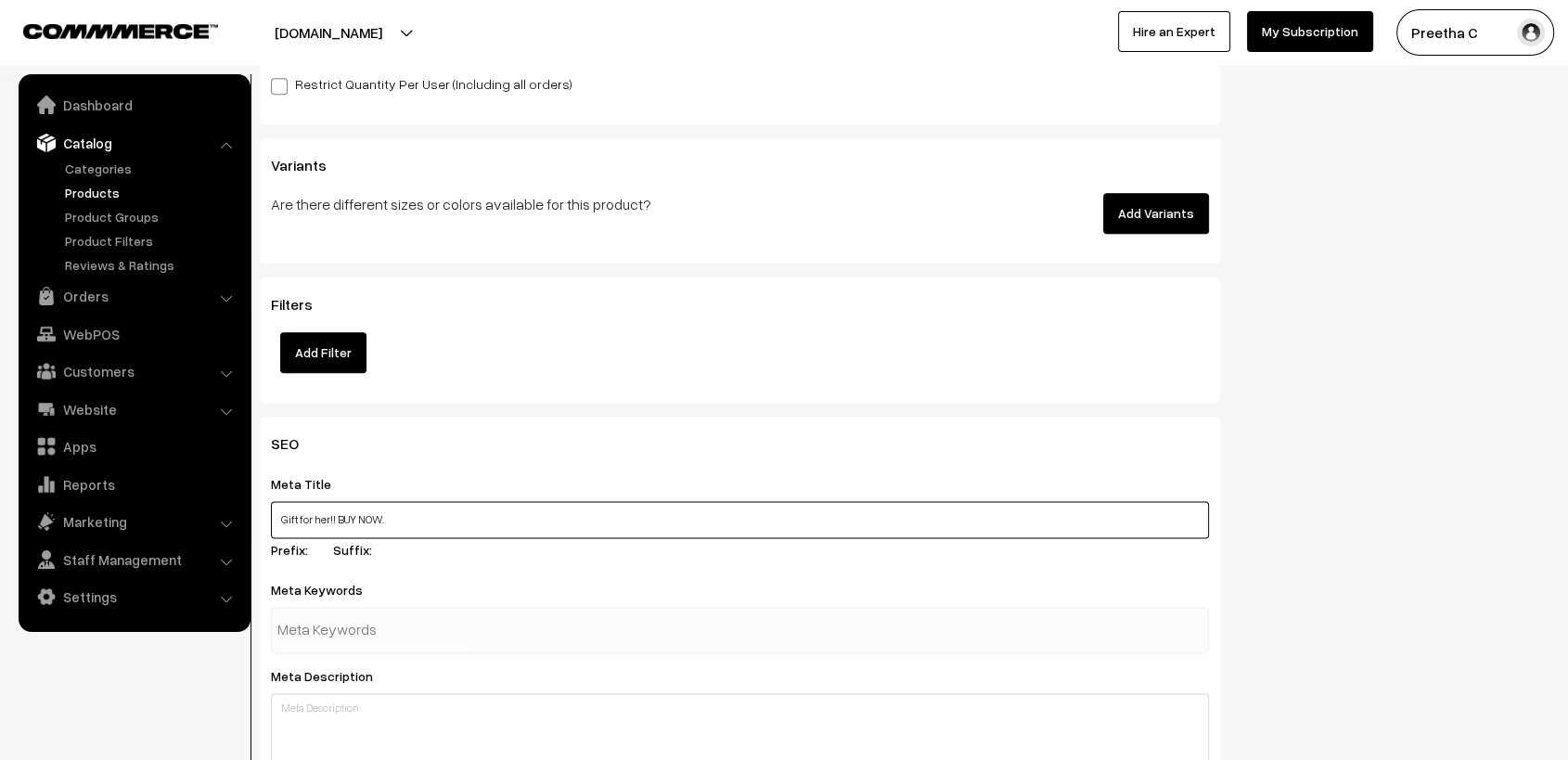
type input "Gift for her!! BUY NOW."
click at [427, 628] on input "text" at bounding box center [373, 629] width 193 height 37
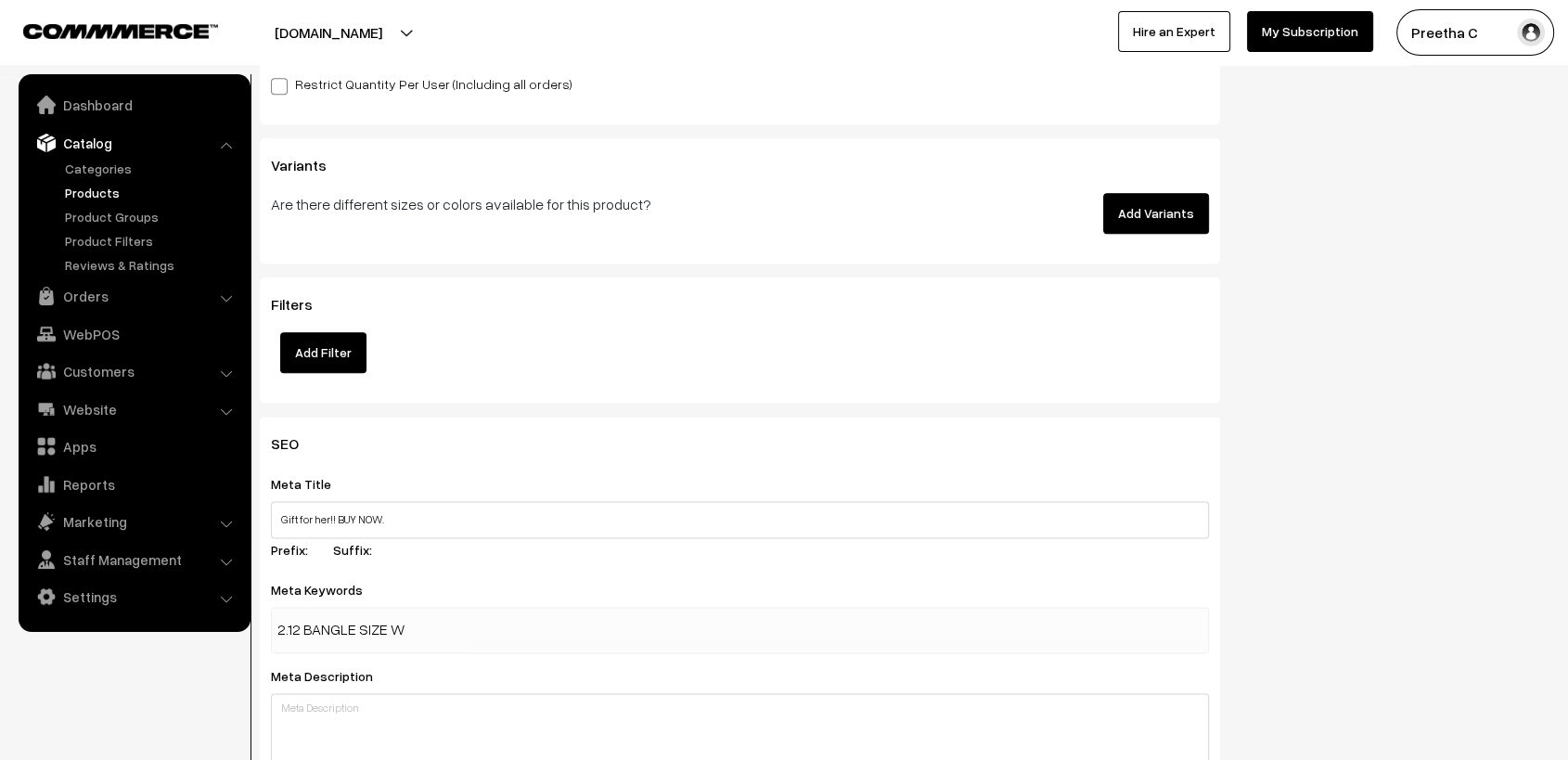
type input "2.12 BANGLE SIZE"
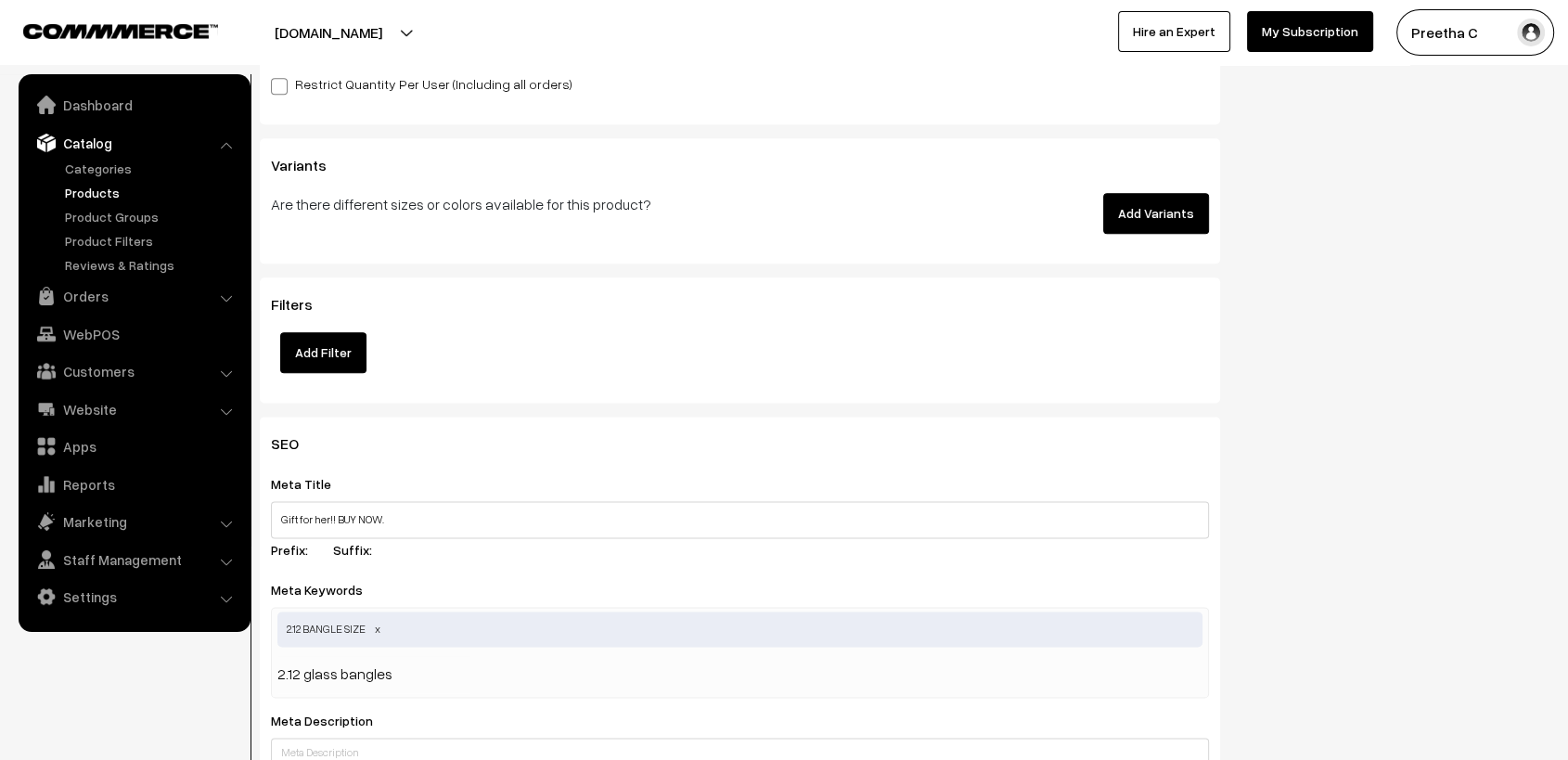
type input "2.12 glass bangles"
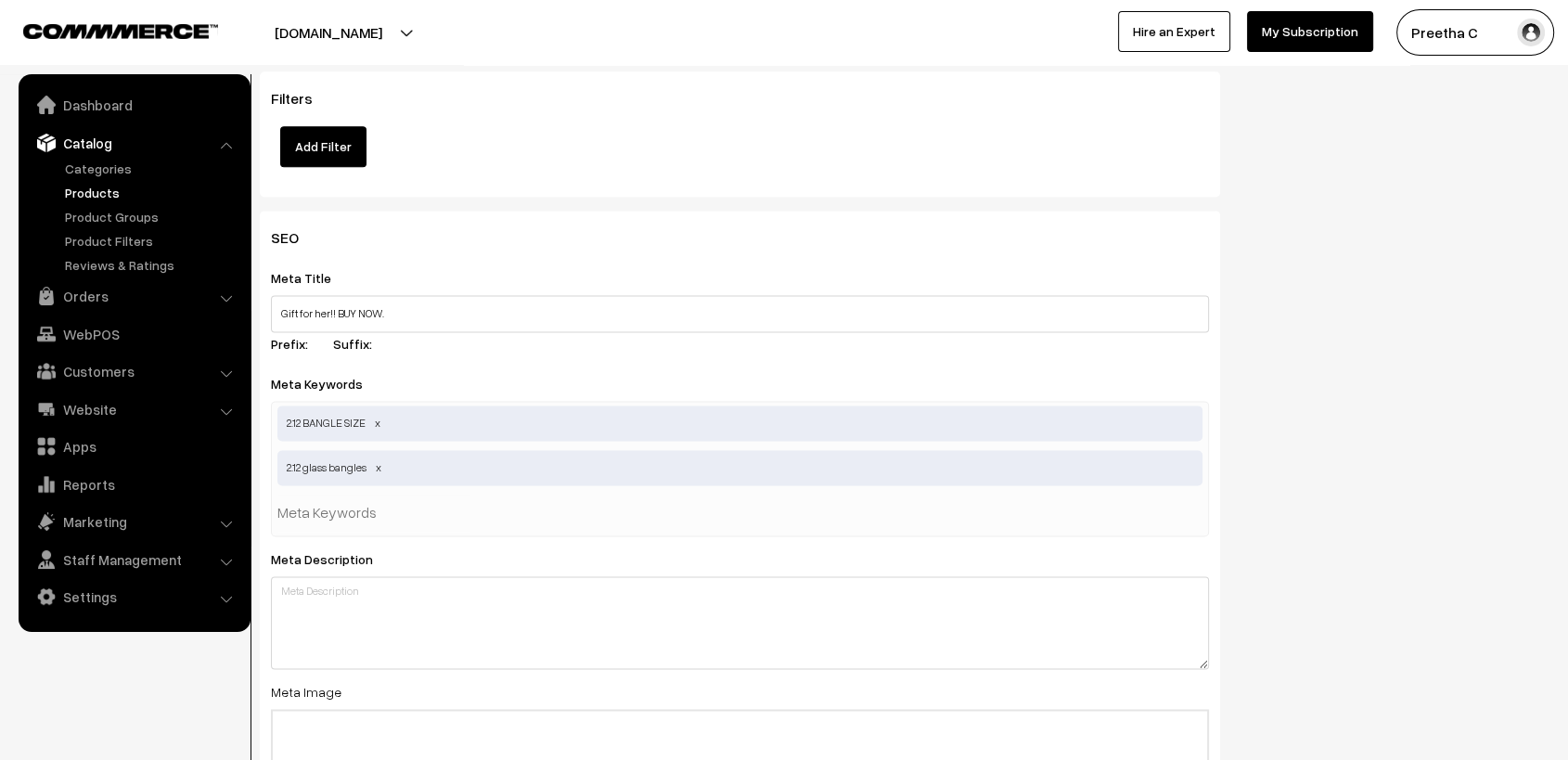
scroll to position [2841, 0]
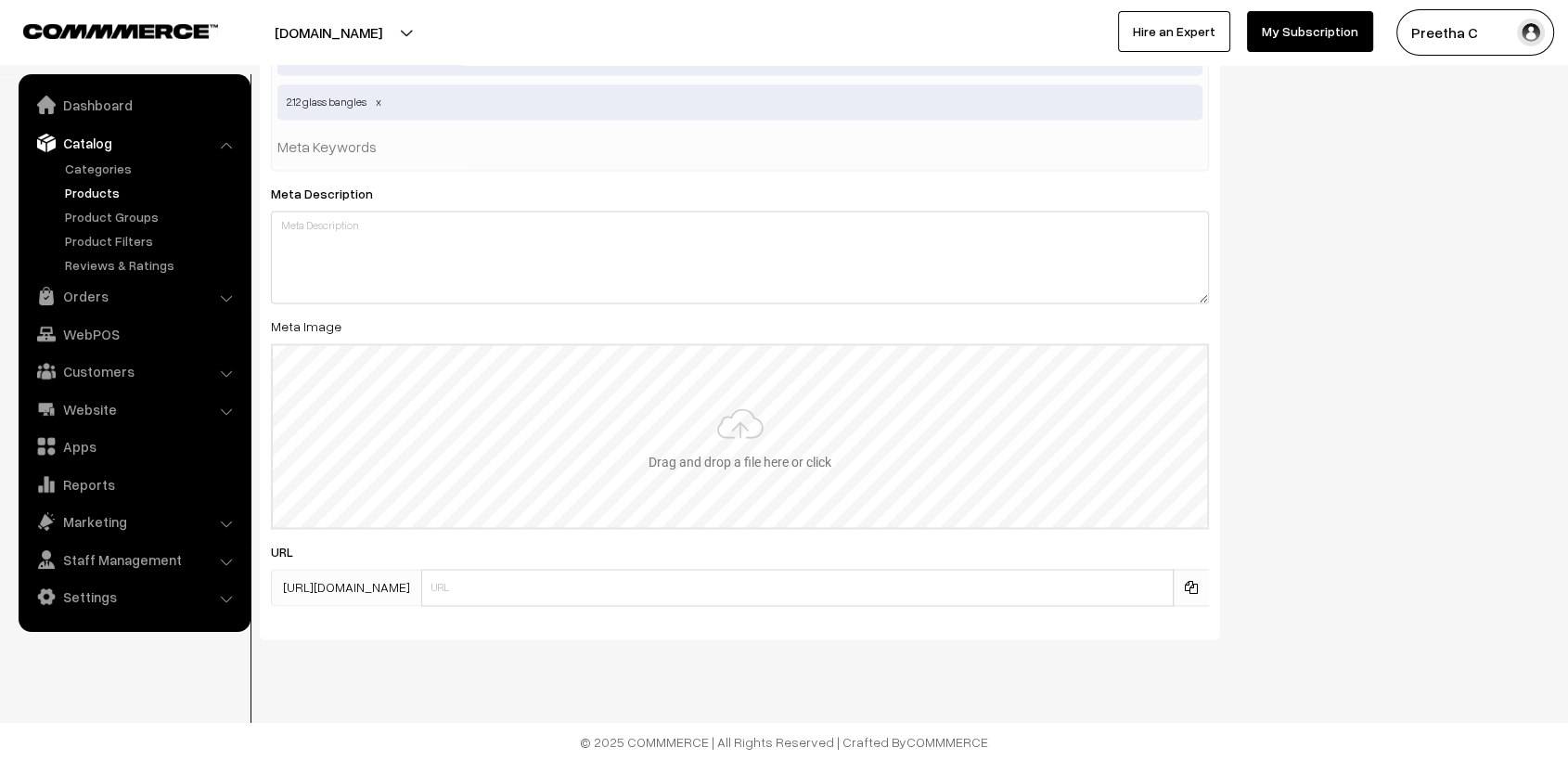
click at [801, 473] on input "file" at bounding box center [740, 435] width 935 height 182
type input "C:\fakepath\11.2.jpg"
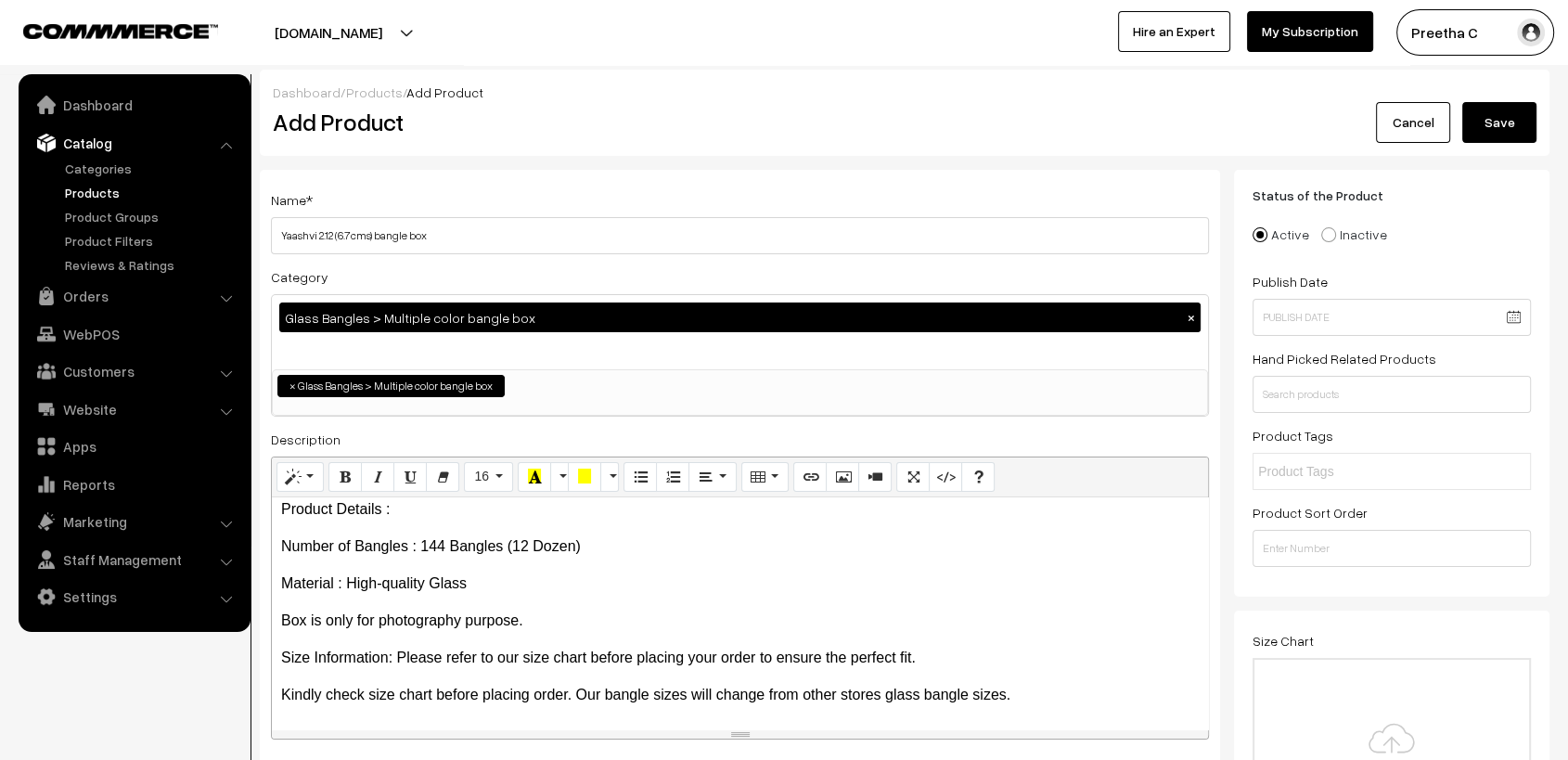
scroll to position [412, 0]
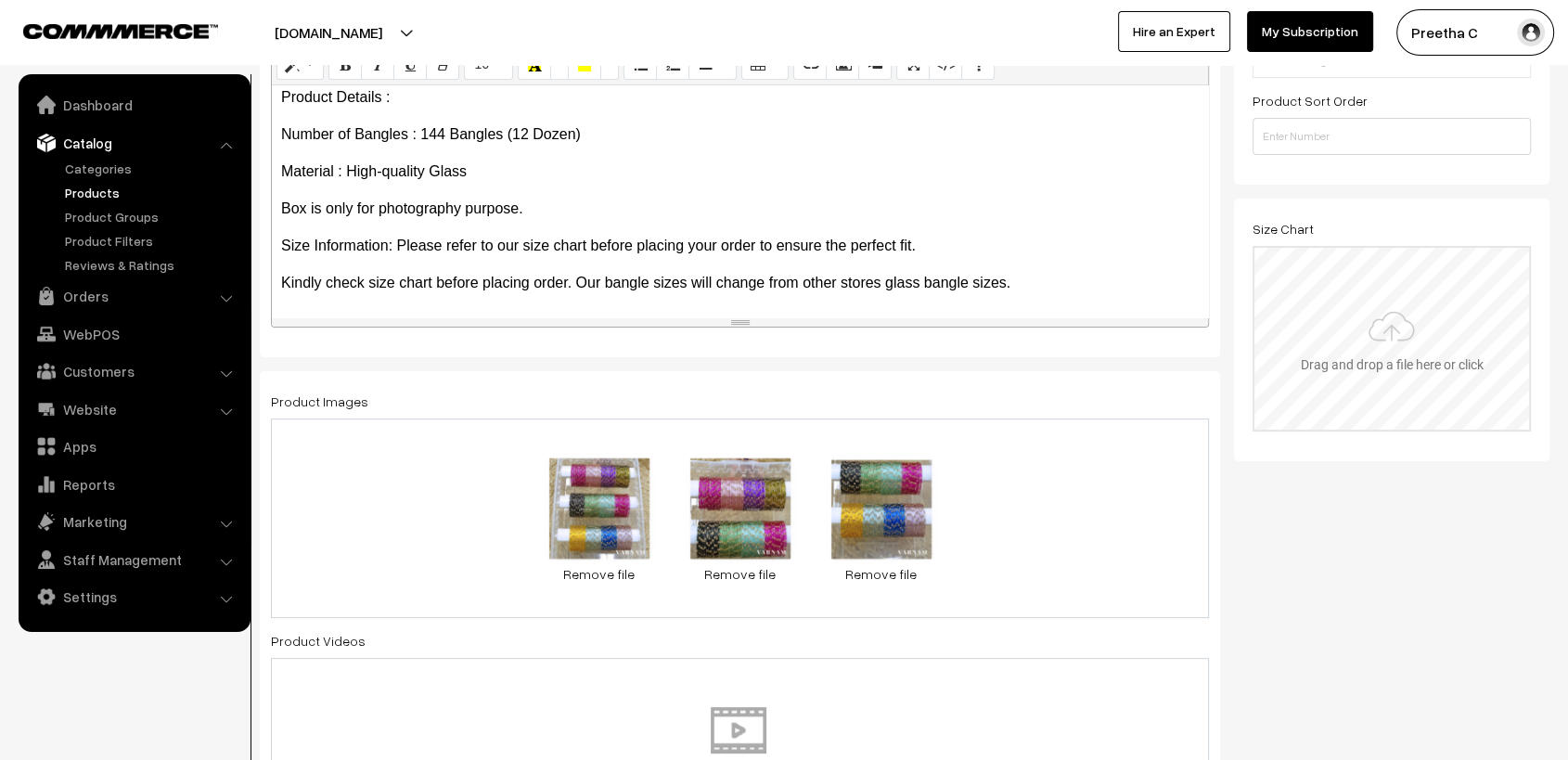
click at [1396, 404] on input "file" at bounding box center [1392, 338] width 275 height 182
type input "C:\fakepath\size chart new website.jpg"
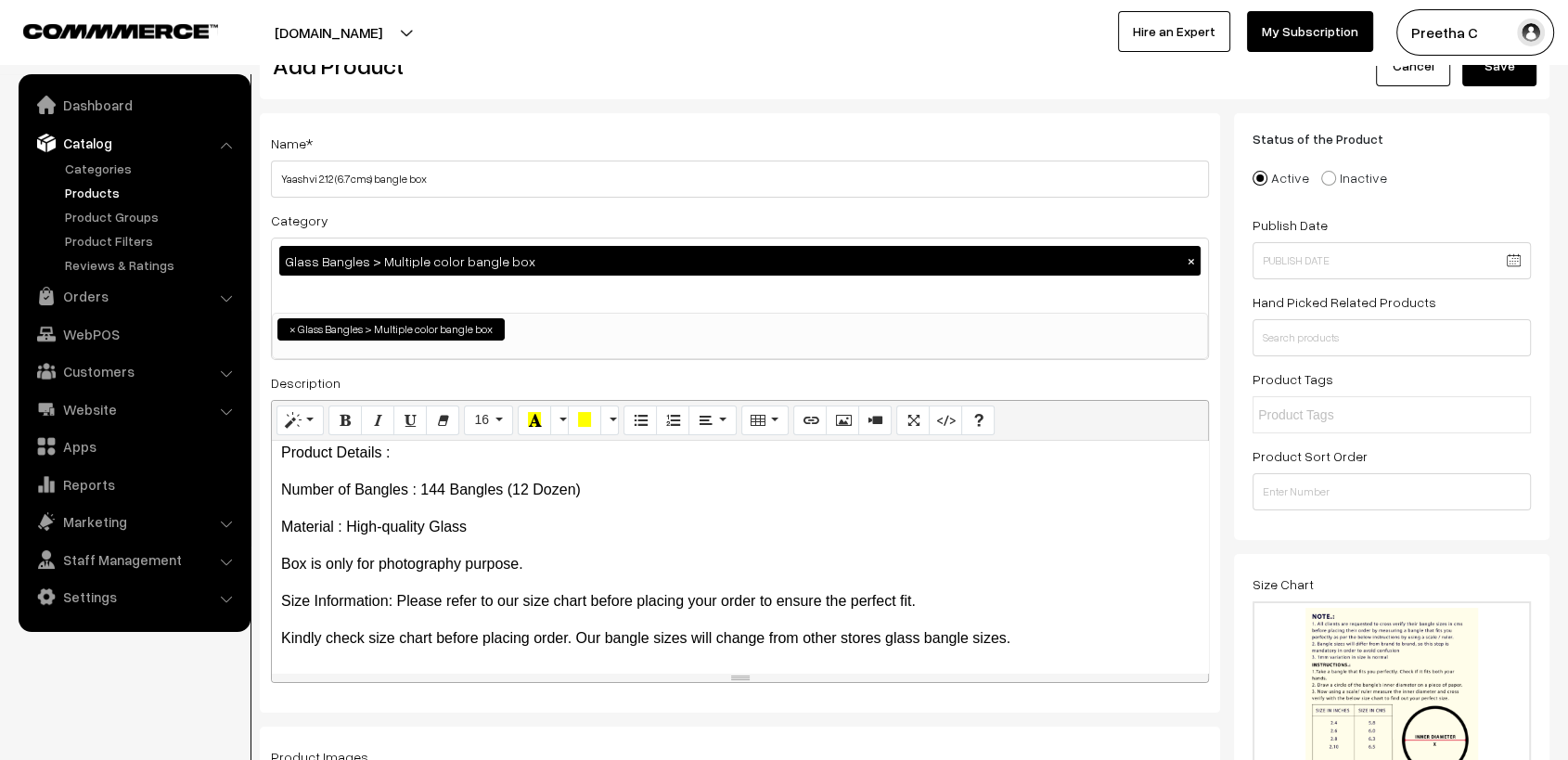
scroll to position [0, 0]
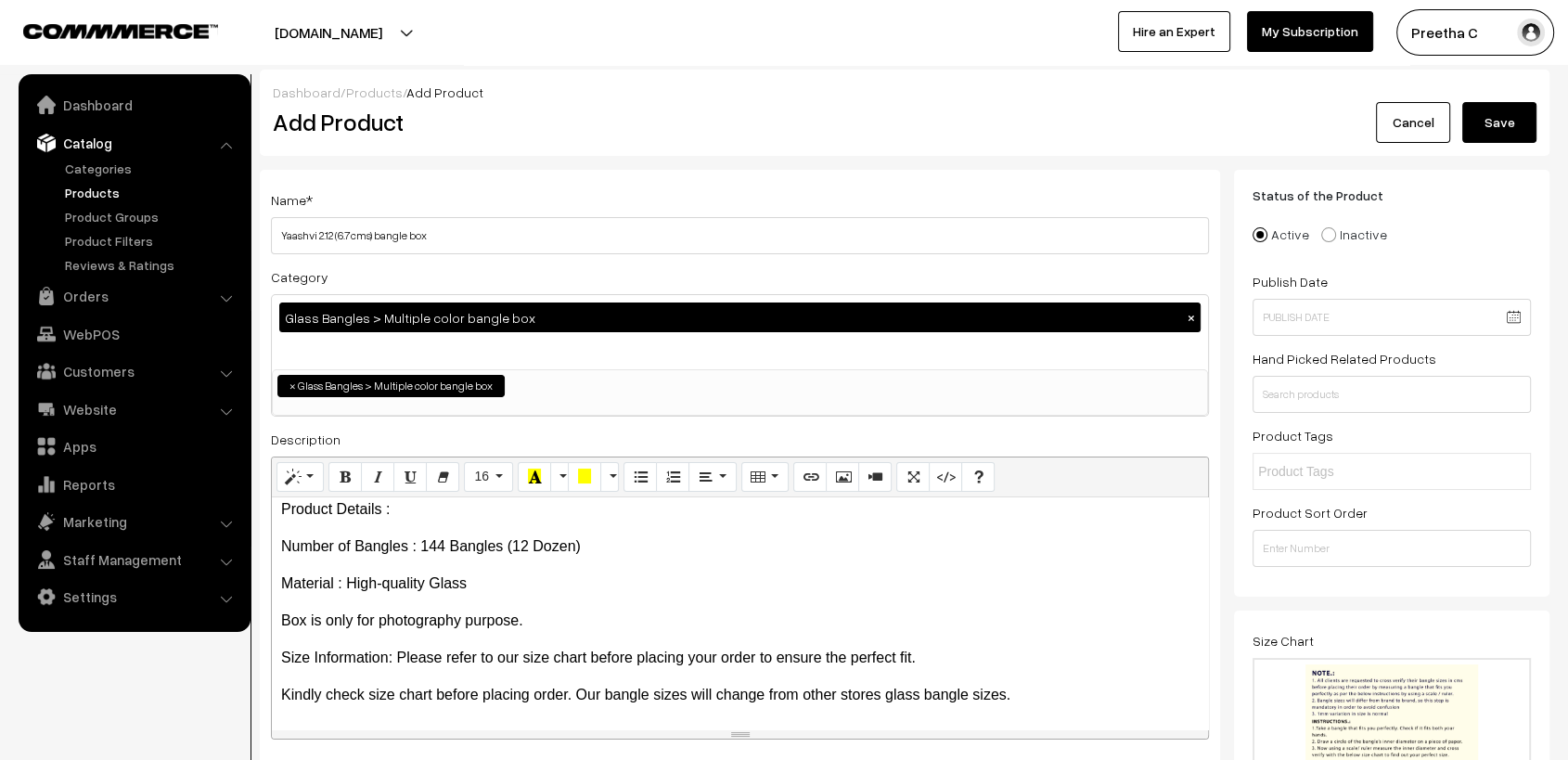
click at [1520, 126] on button "Save" at bounding box center [1499, 122] width 74 height 40
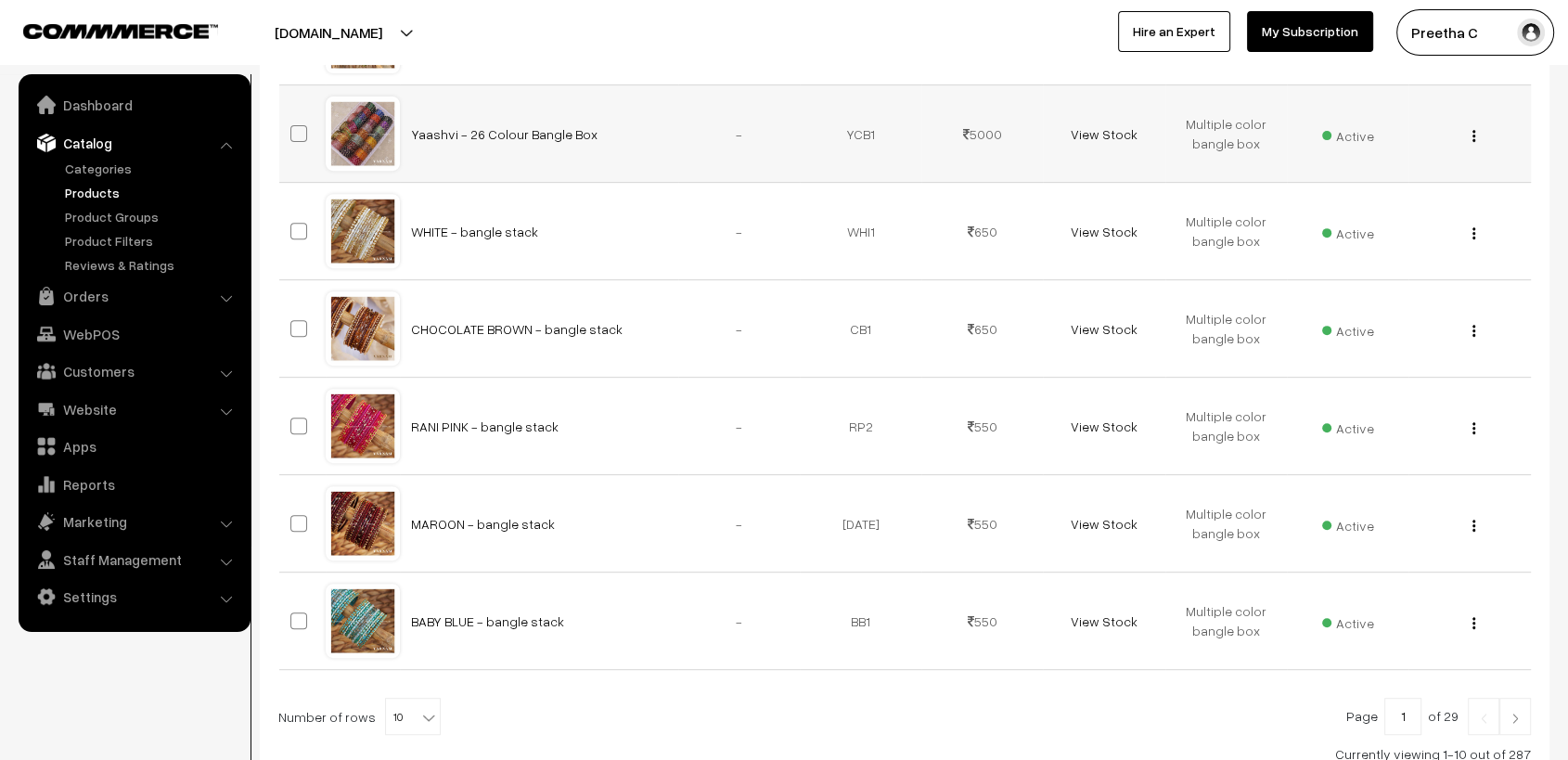
scroll to position [863, 0]
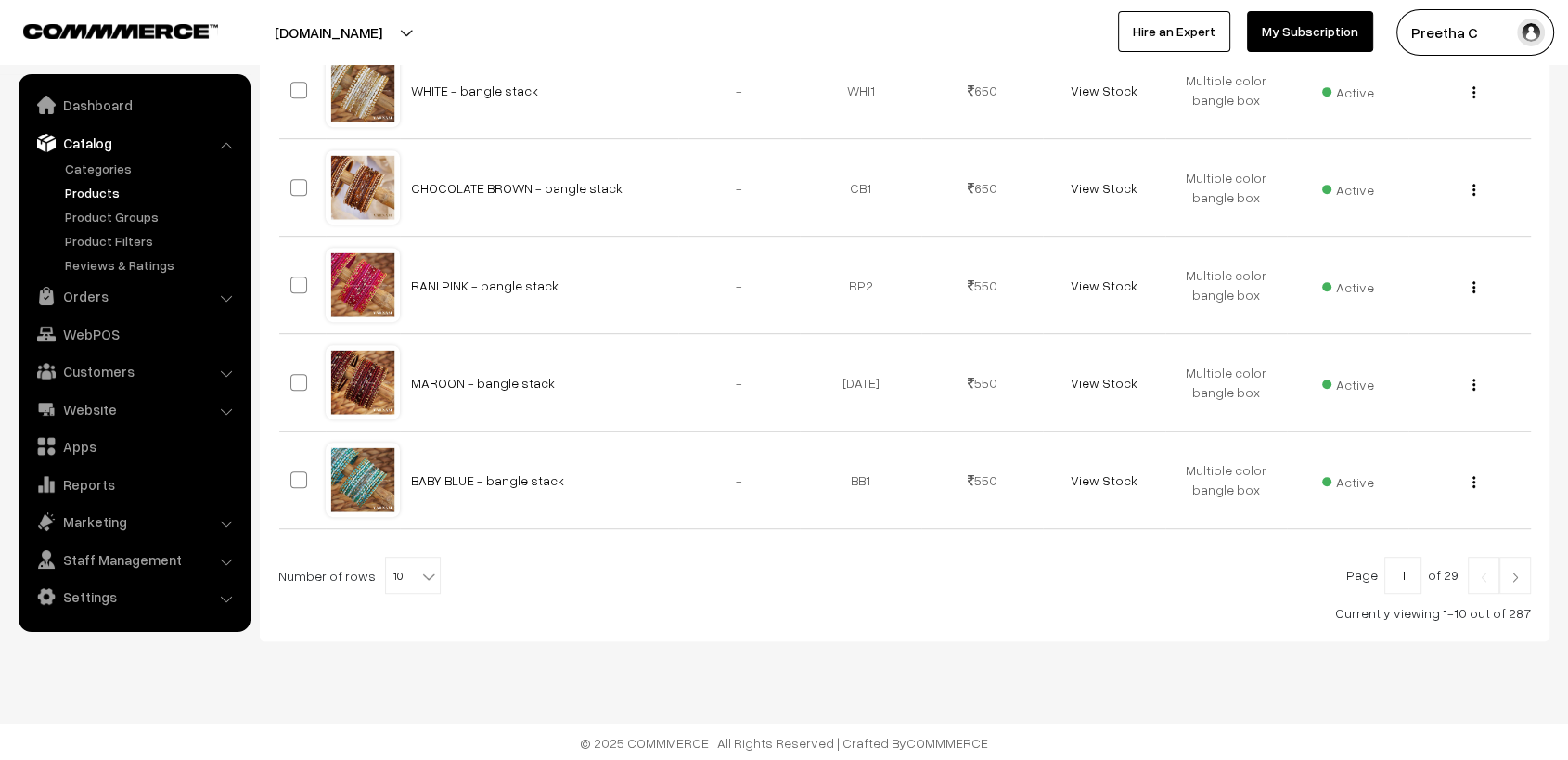
click at [1522, 578] on img at bounding box center [1515, 578] width 17 height 11
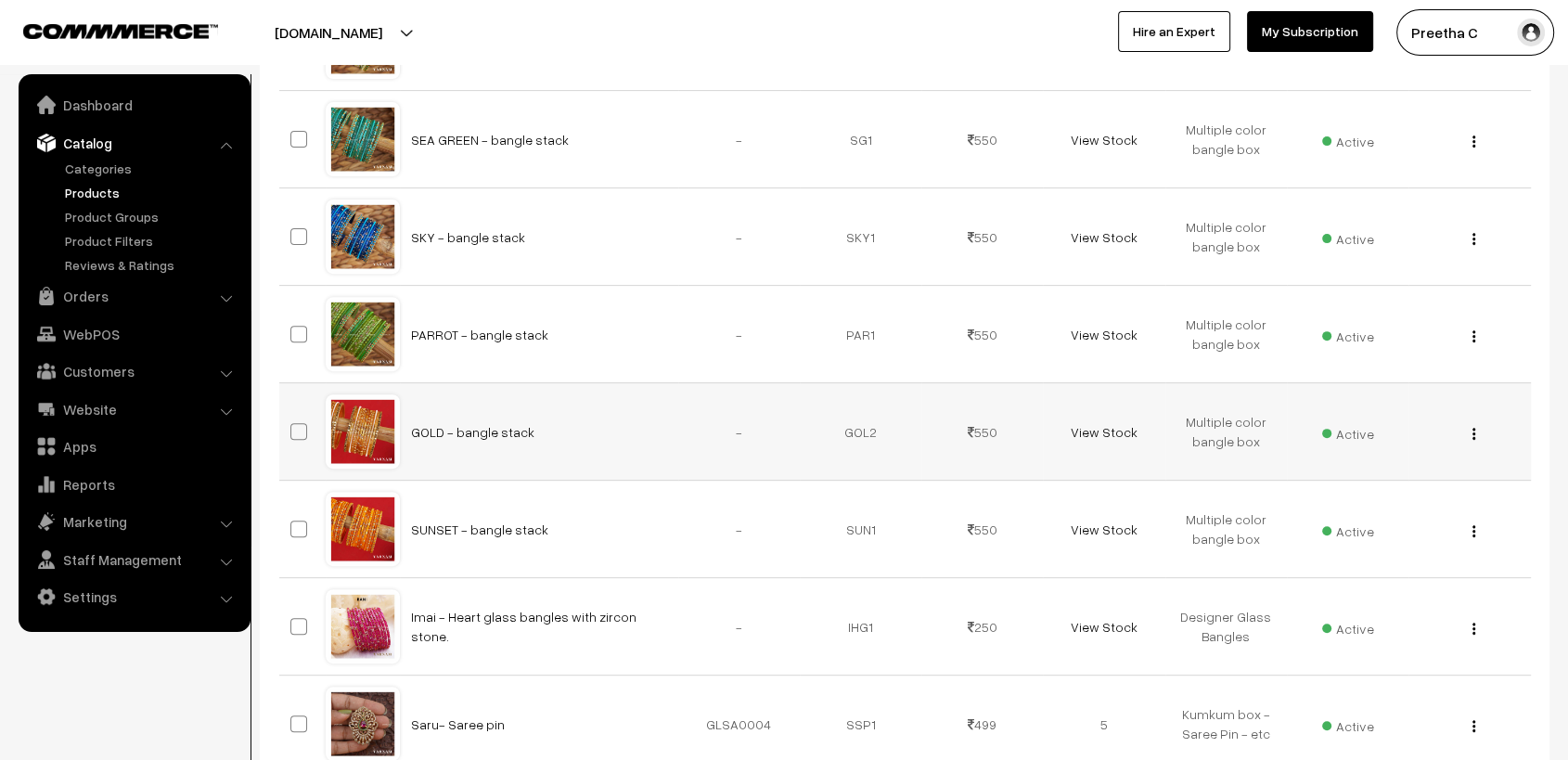
scroll to position [863, 0]
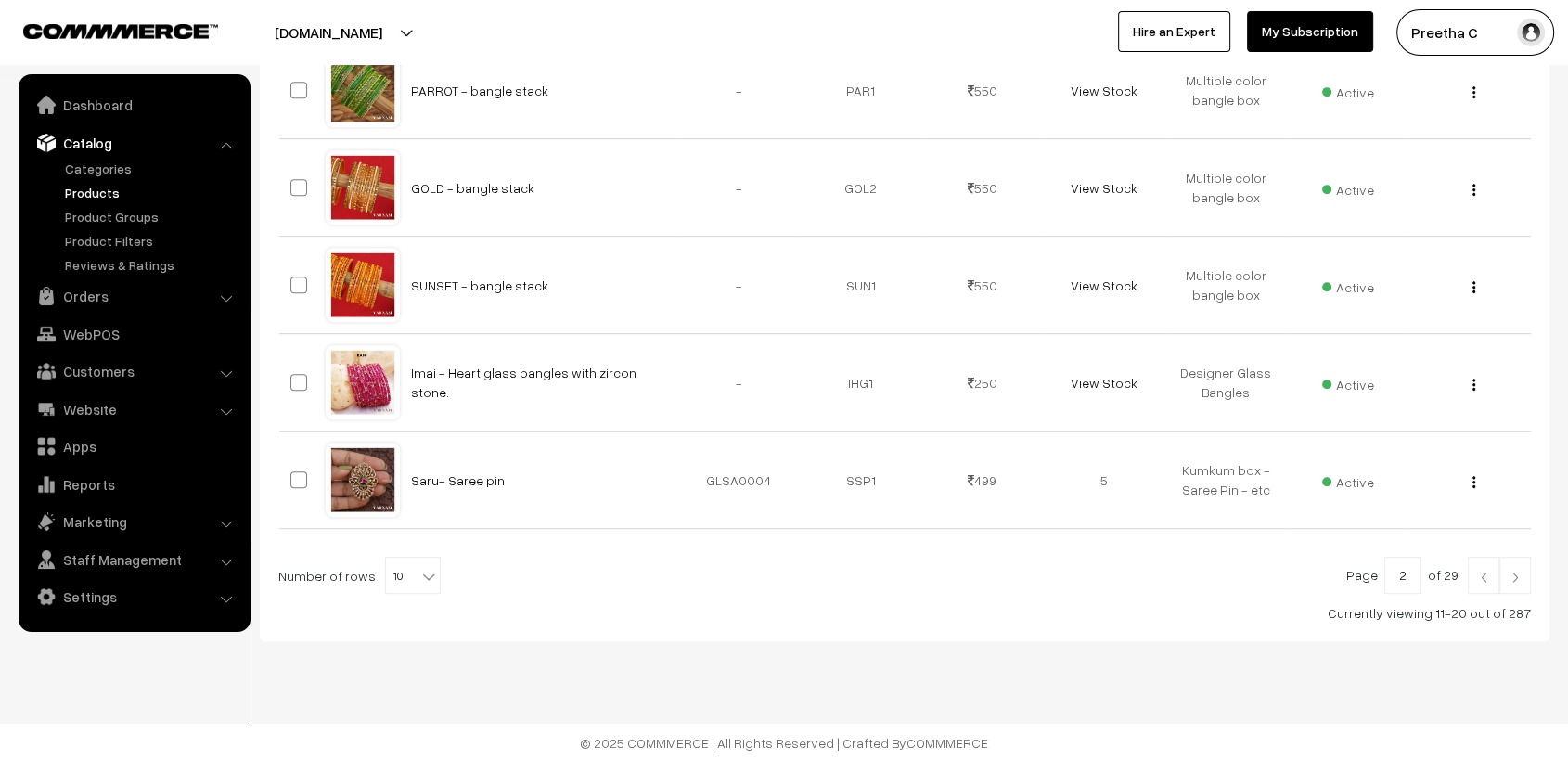
click at [1516, 580] on img at bounding box center [1515, 578] width 17 height 11
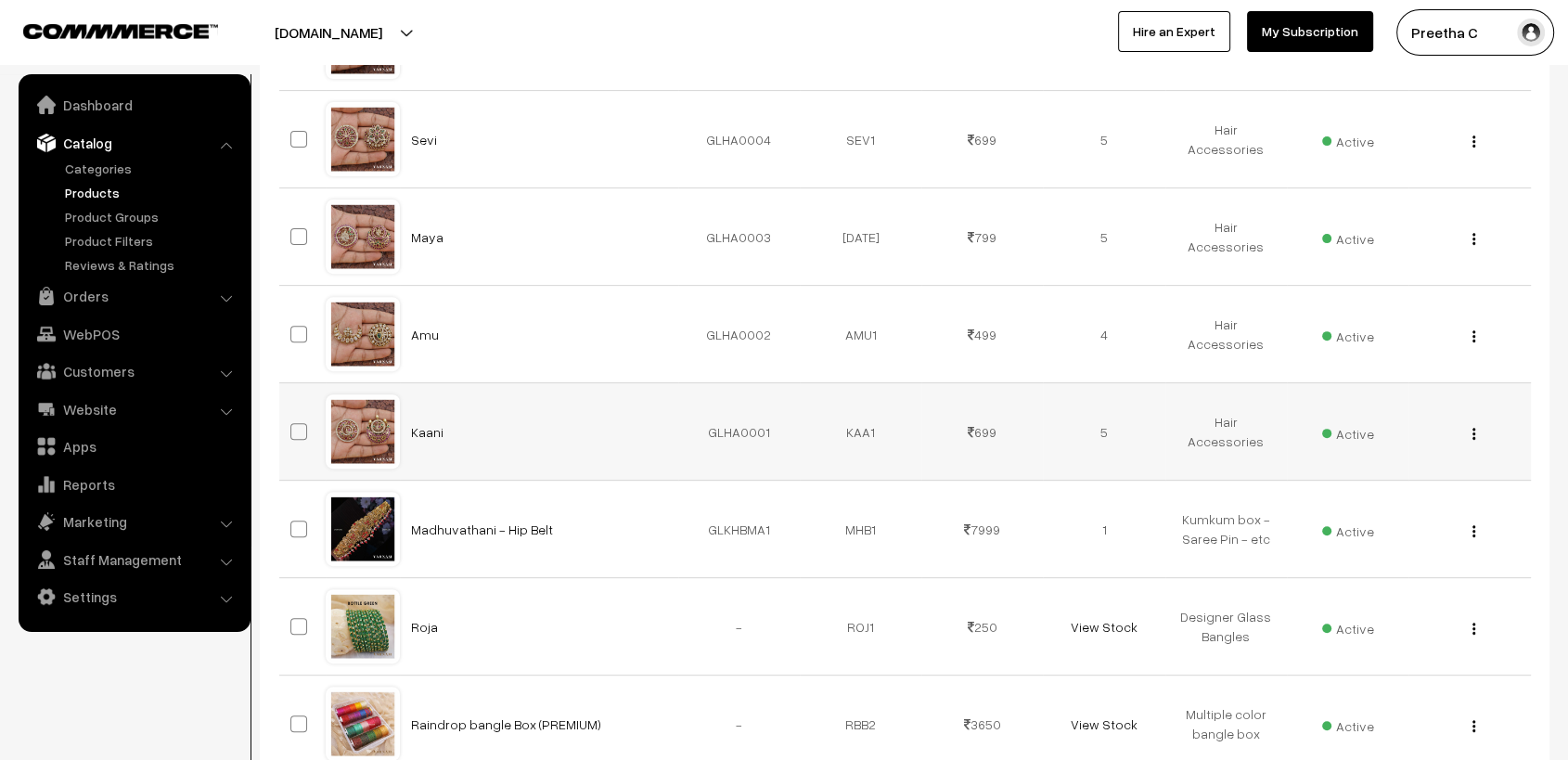
scroll to position [863, 0]
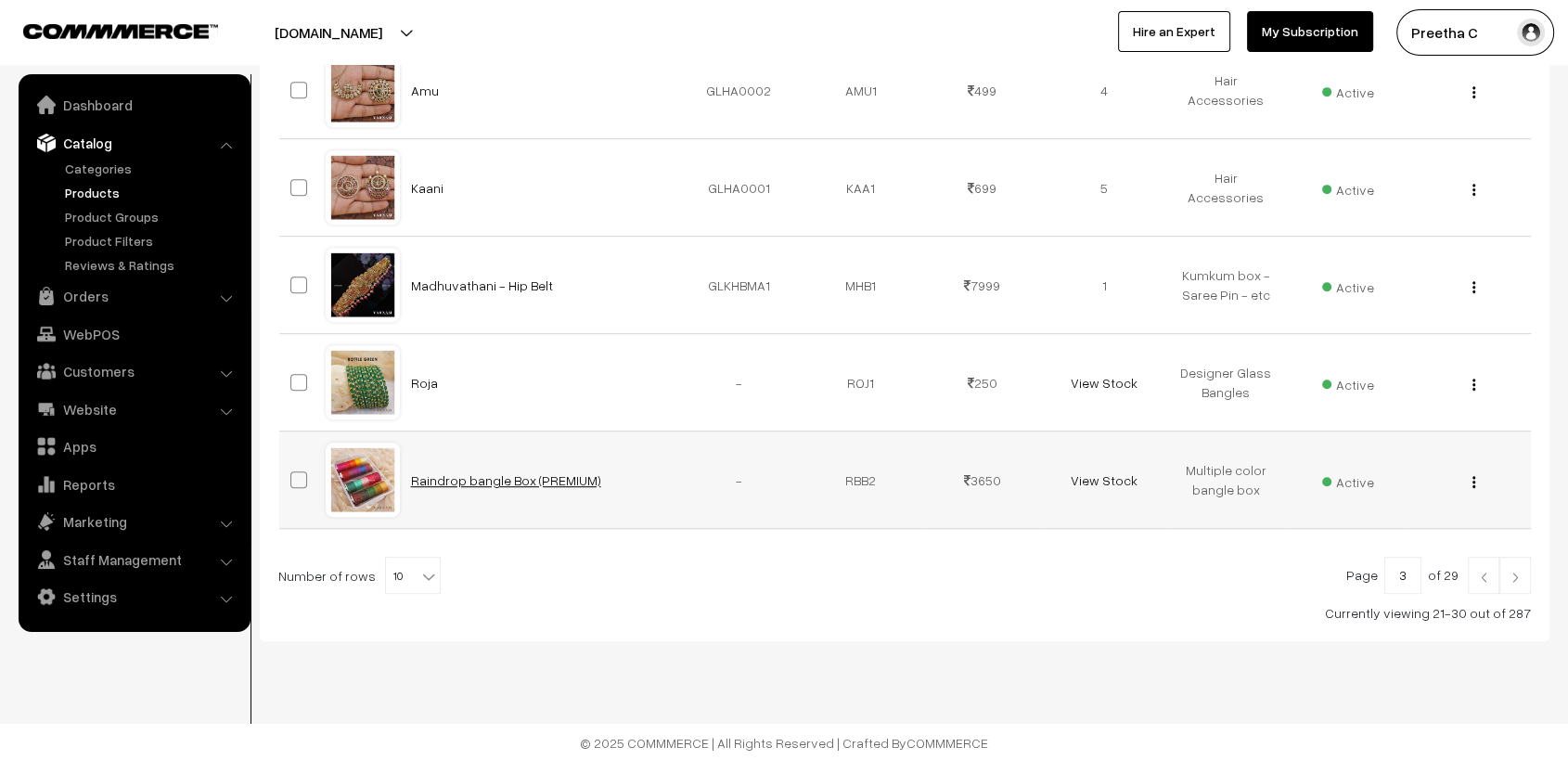
click at [565, 476] on link "Raindrop bangle Box (PREMIUM)" at bounding box center [506, 480] width 190 height 16
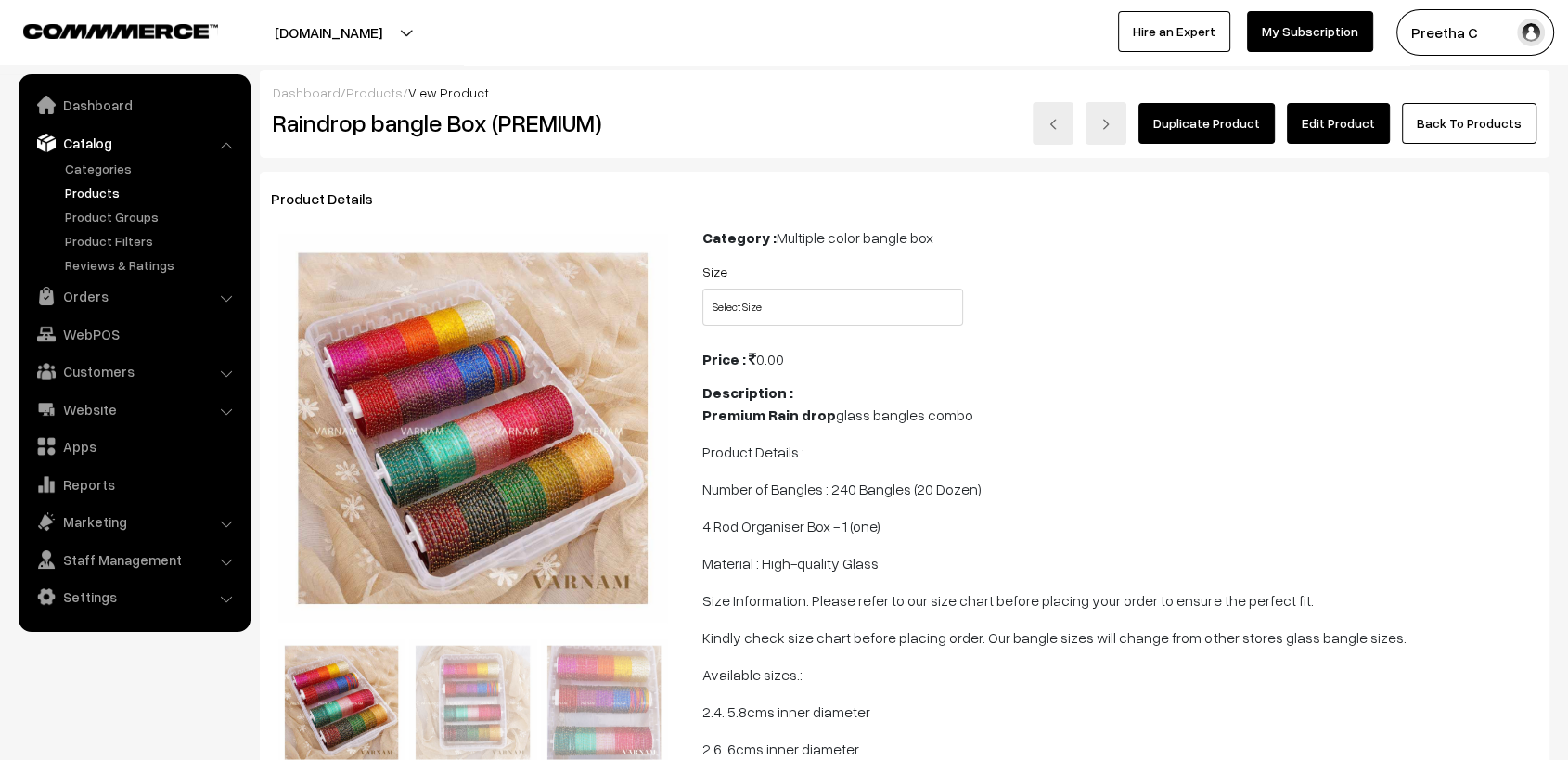
click at [1338, 117] on link "Edit Product" at bounding box center [1338, 123] width 103 height 40
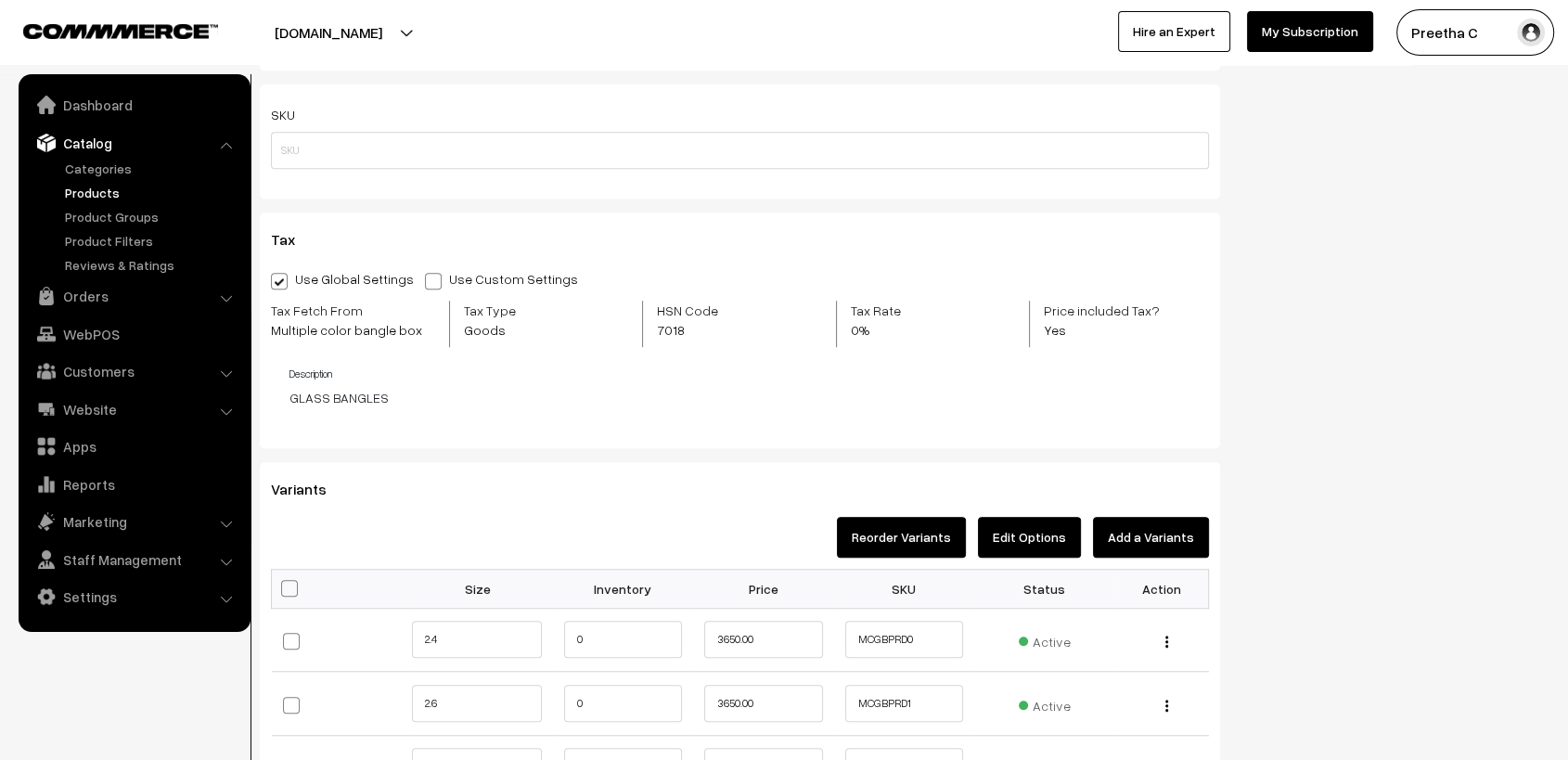
scroll to position [1546, 0]
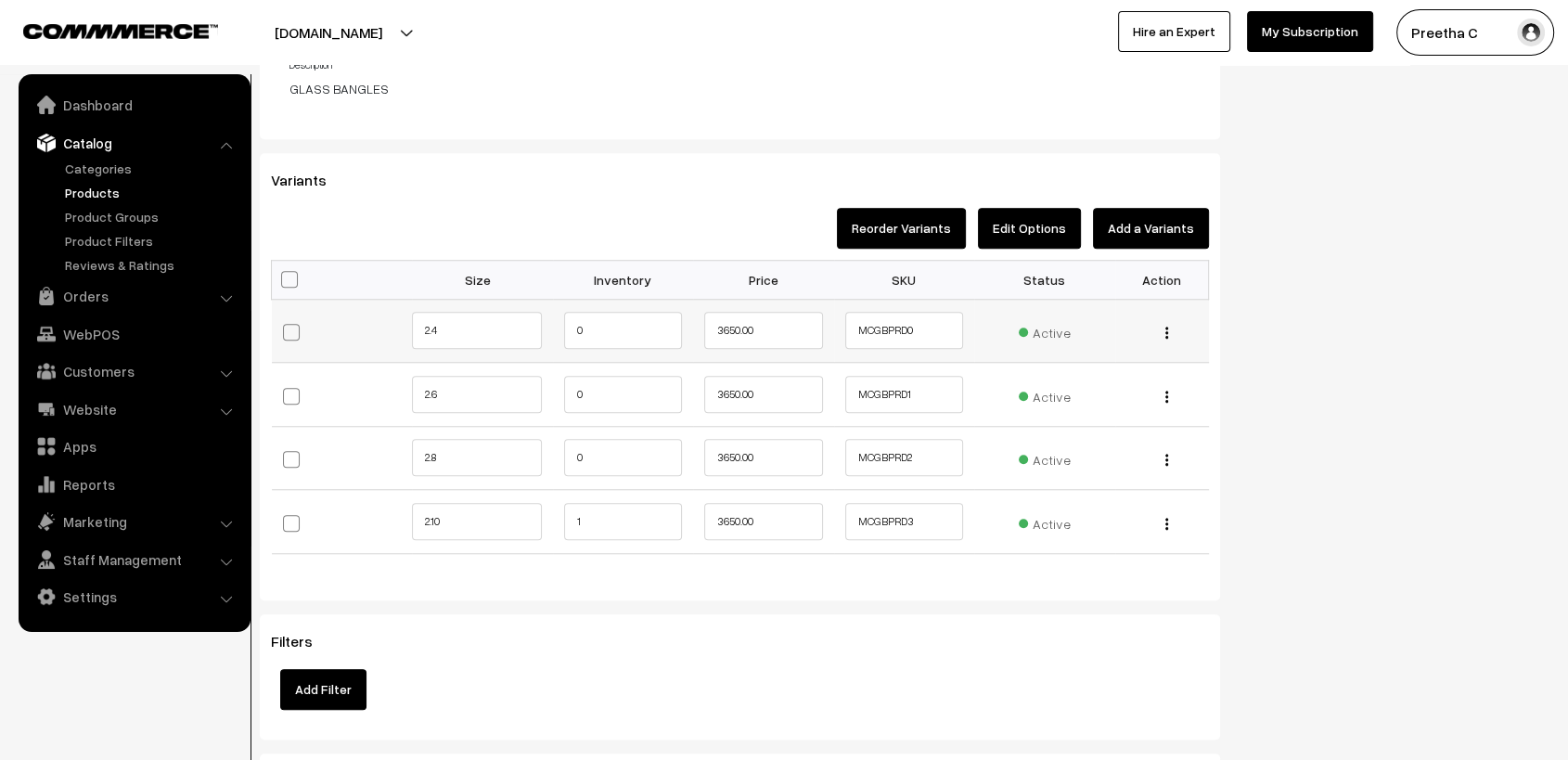
click at [1166, 333] on img "button" at bounding box center [1166, 332] width 3 height 12
click at [1105, 372] on link "Edit" at bounding box center [1085, 358] width 165 height 40
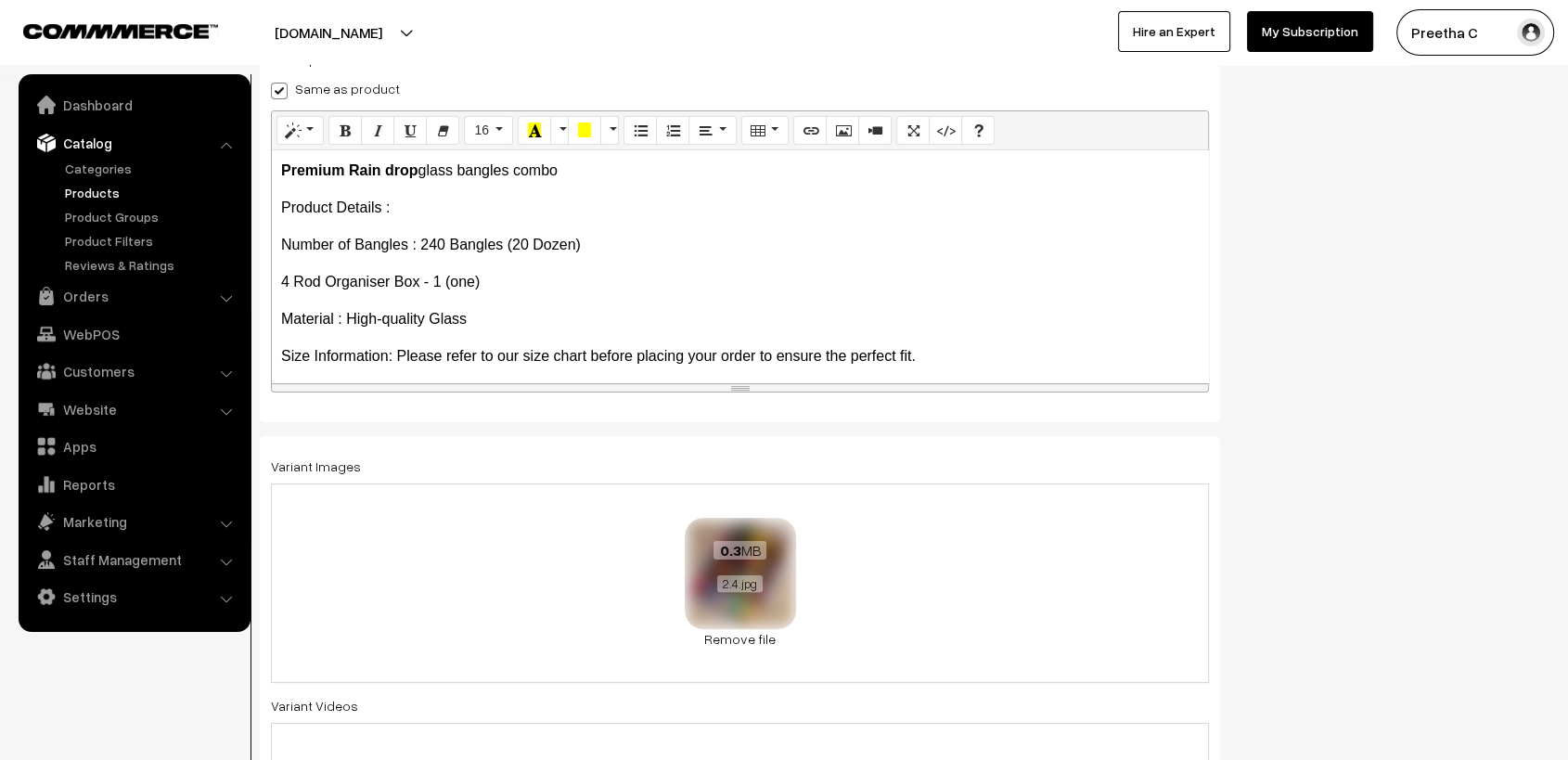
scroll to position [325, 0]
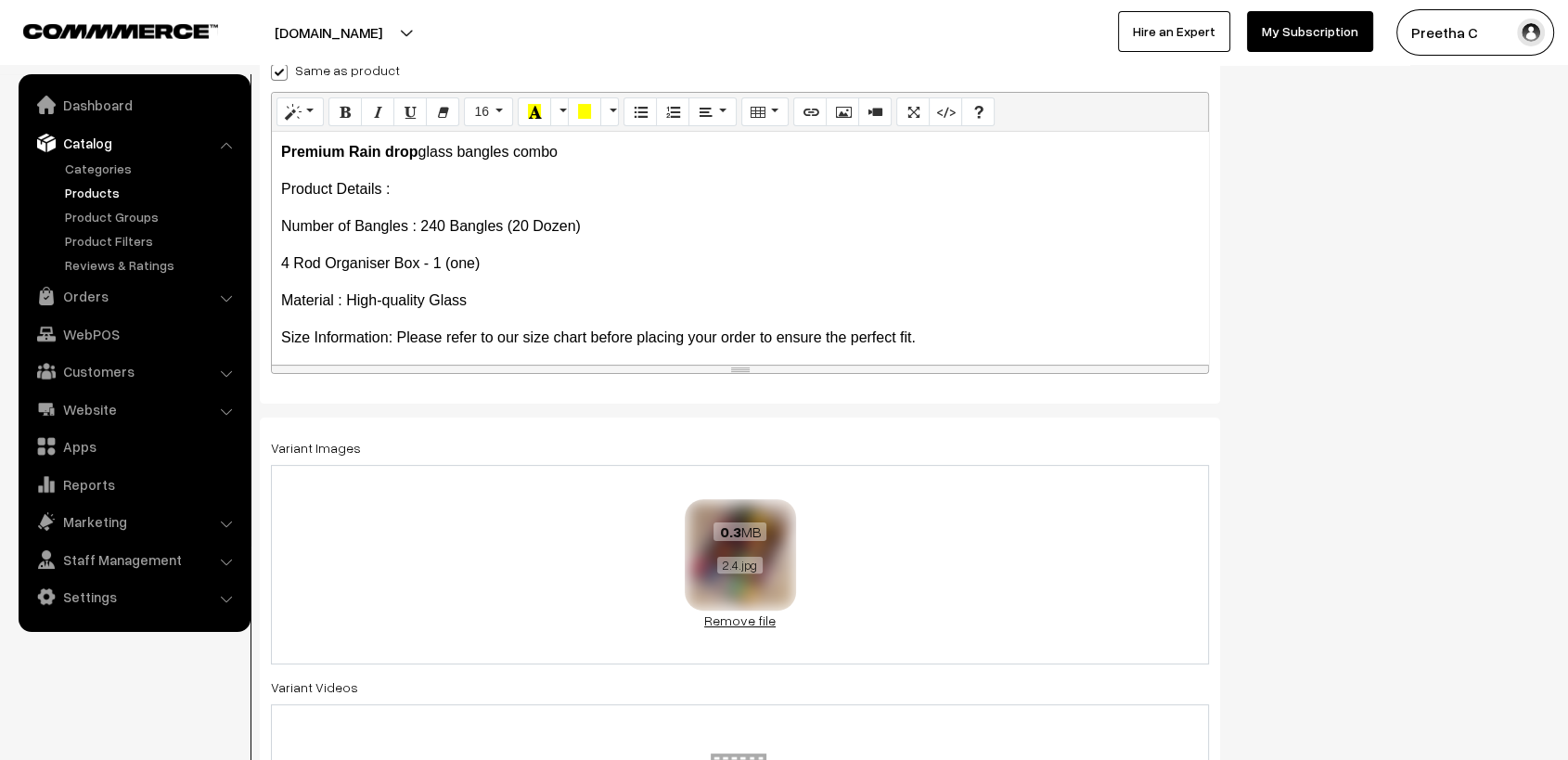
click at [742, 614] on link "Remove file" at bounding box center [740, 620] width 111 height 20
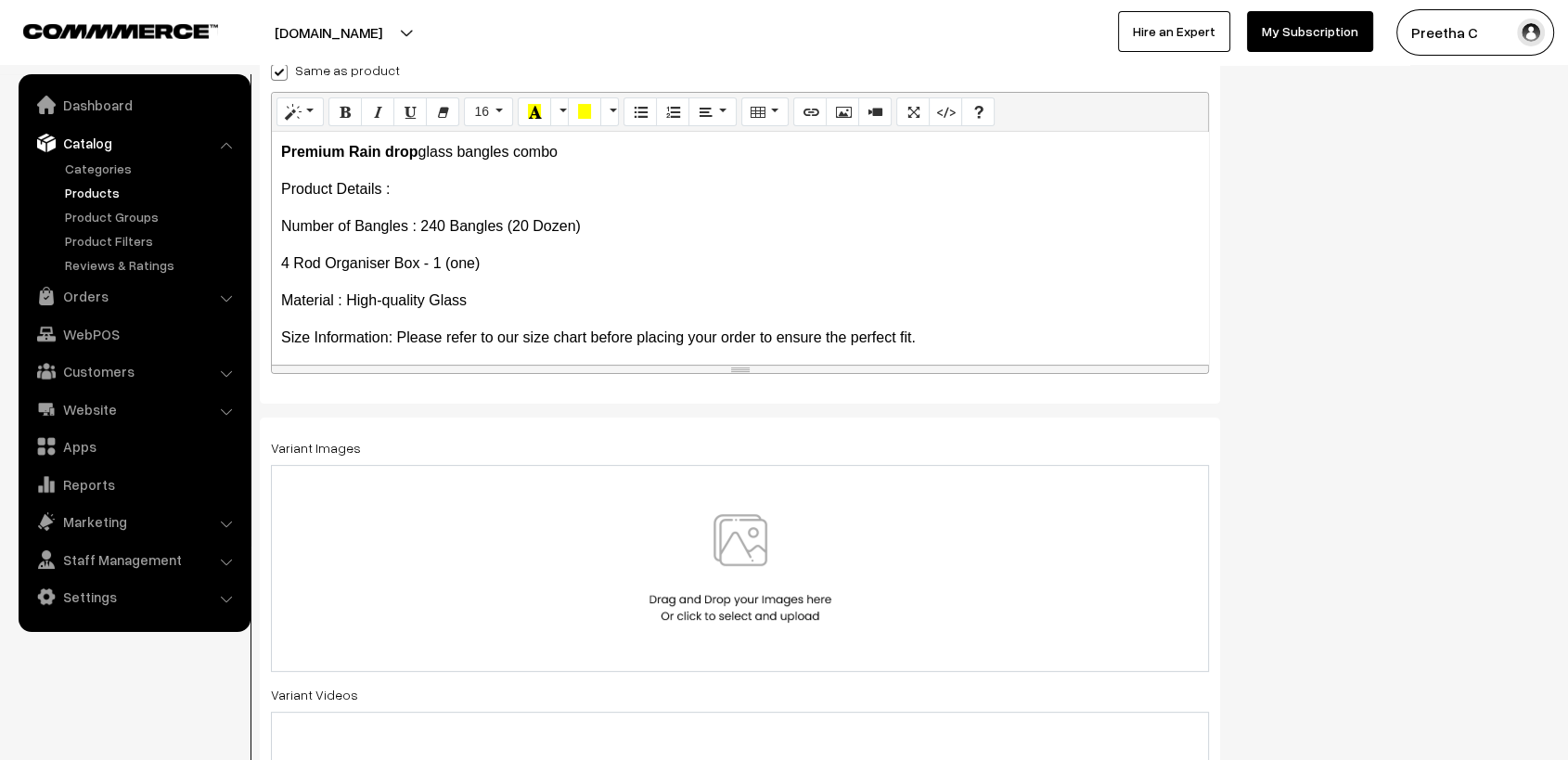
click at [716, 560] on img at bounding box center [740, 568] width 191 height 108
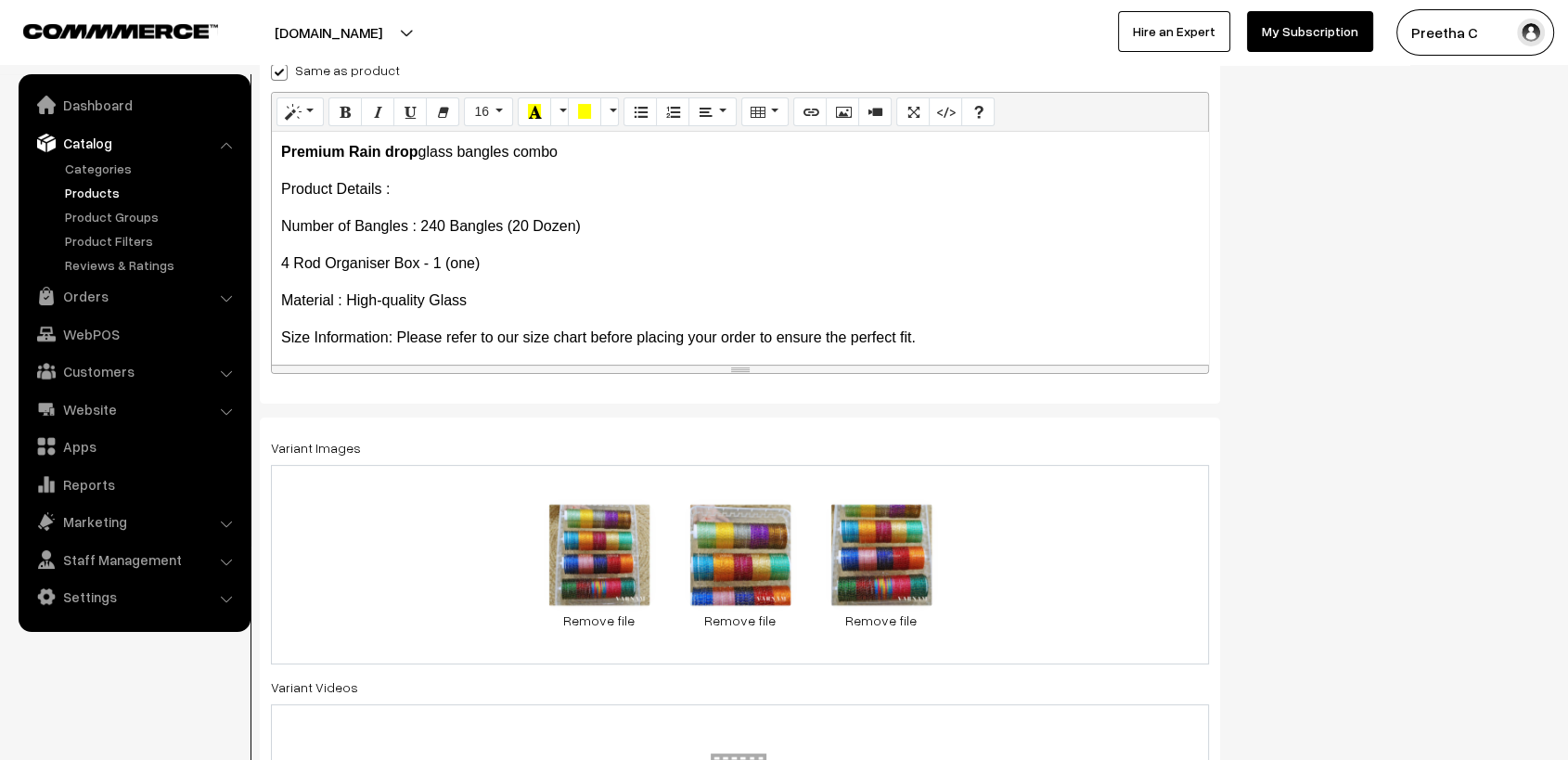
scroll to position [0, 0]
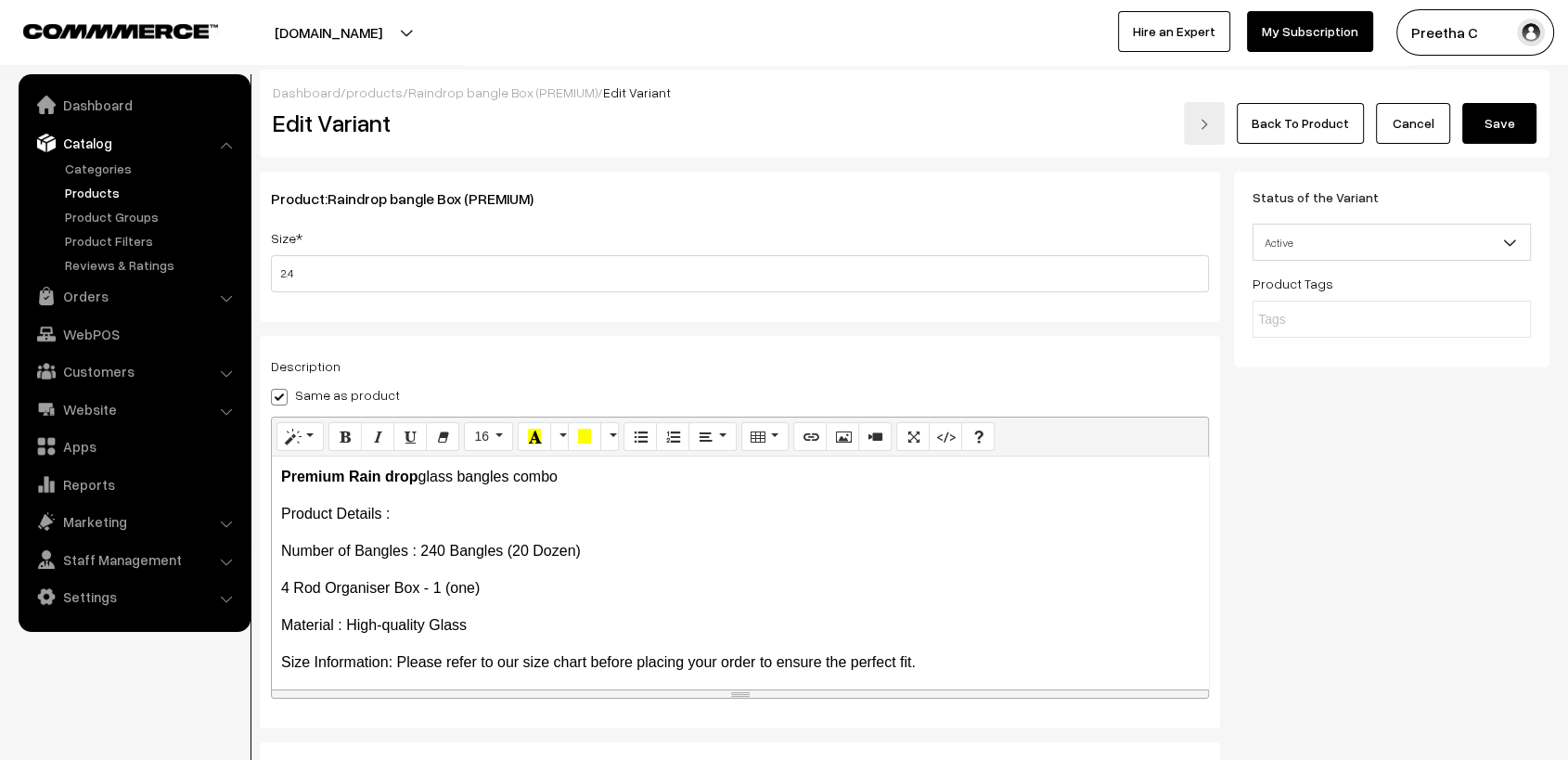
click at [1504, 131] on button "Save" at bounding box center [1499, 123] width 74 height 40
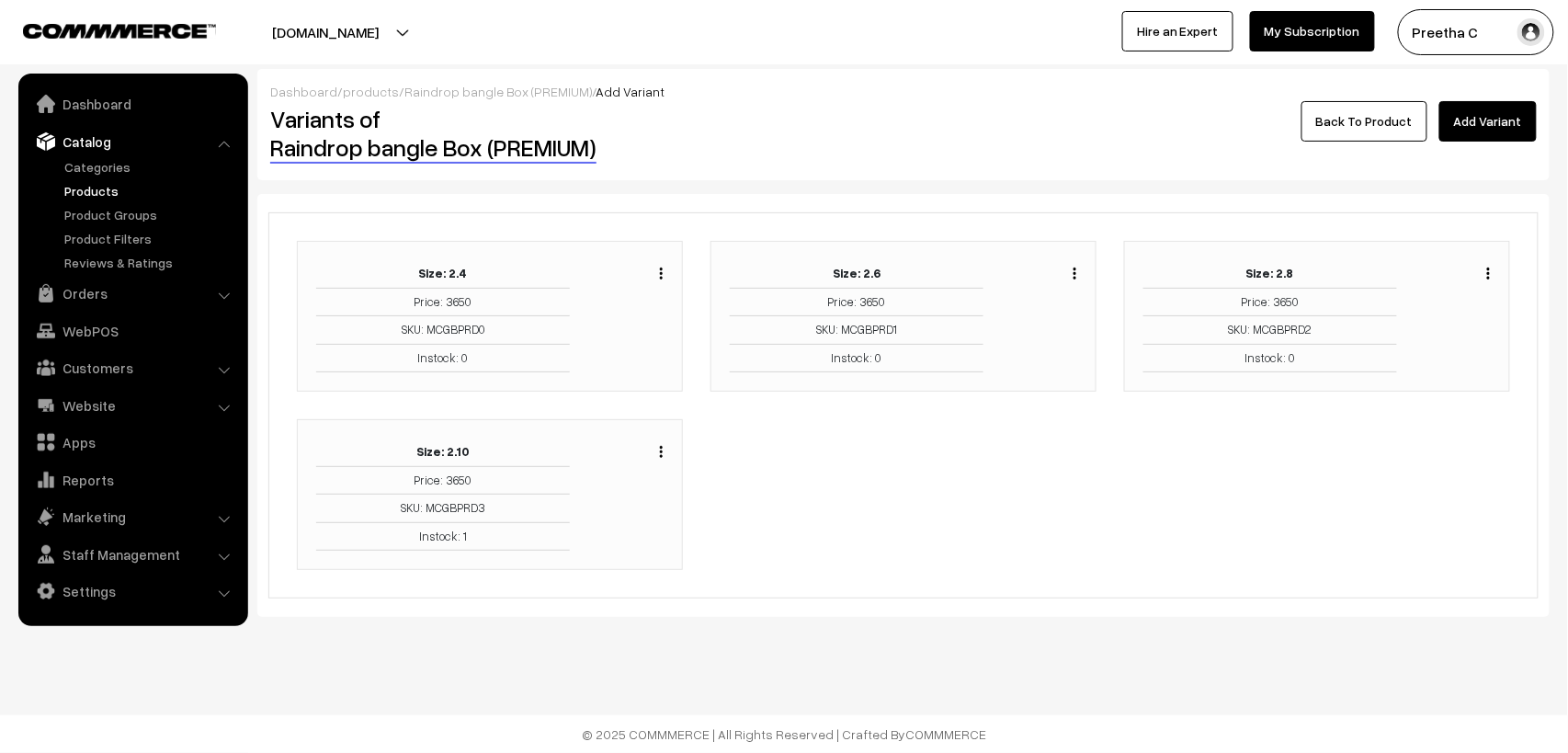
click at [1074, 276] on img "button" at bounding box center [1074, 273] width 3 height 12
click at [1039, 338] on link "Edit" at bounding box center [993, 339] width 157 height 40
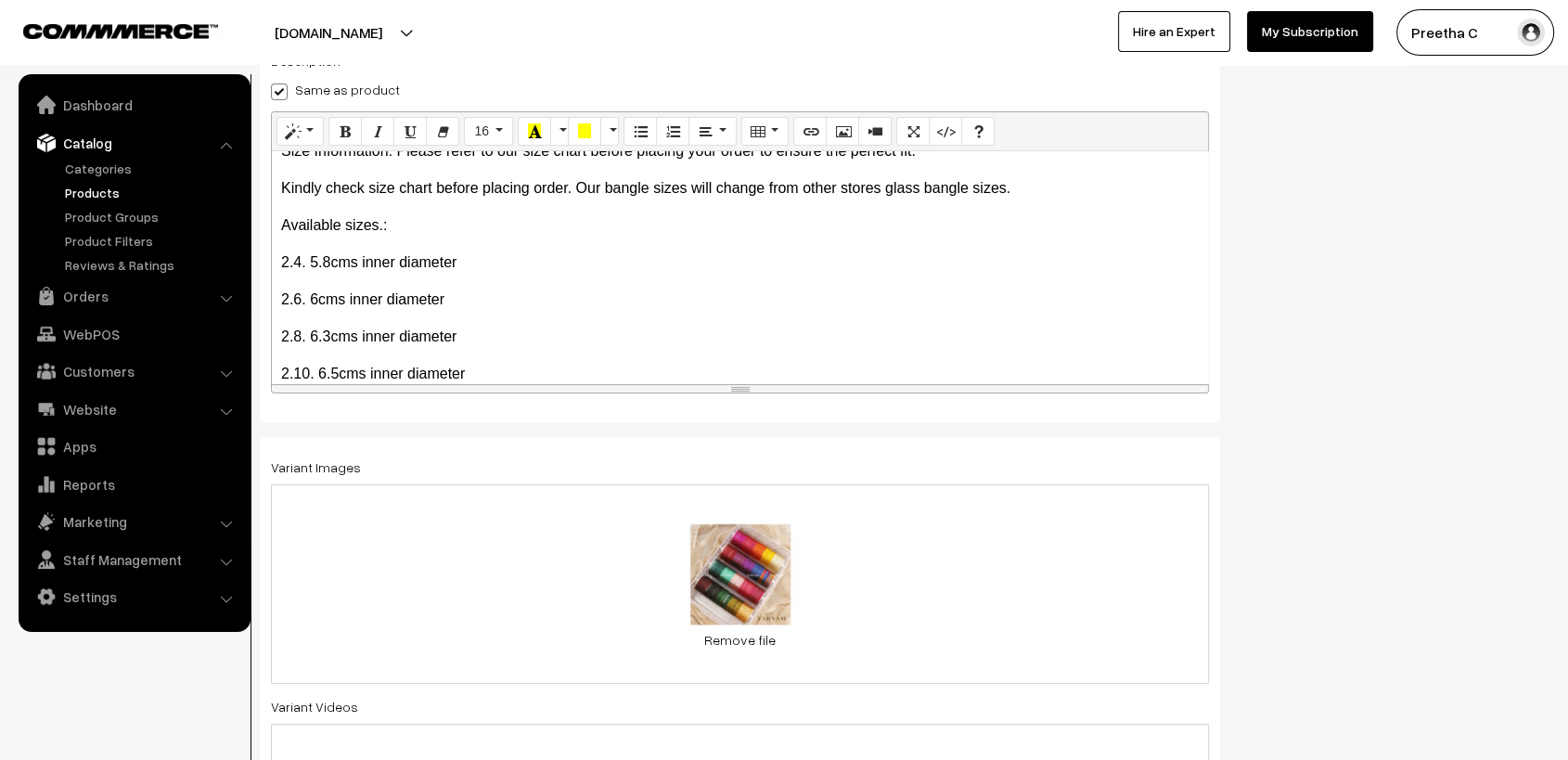
scroll to position [325, 0]
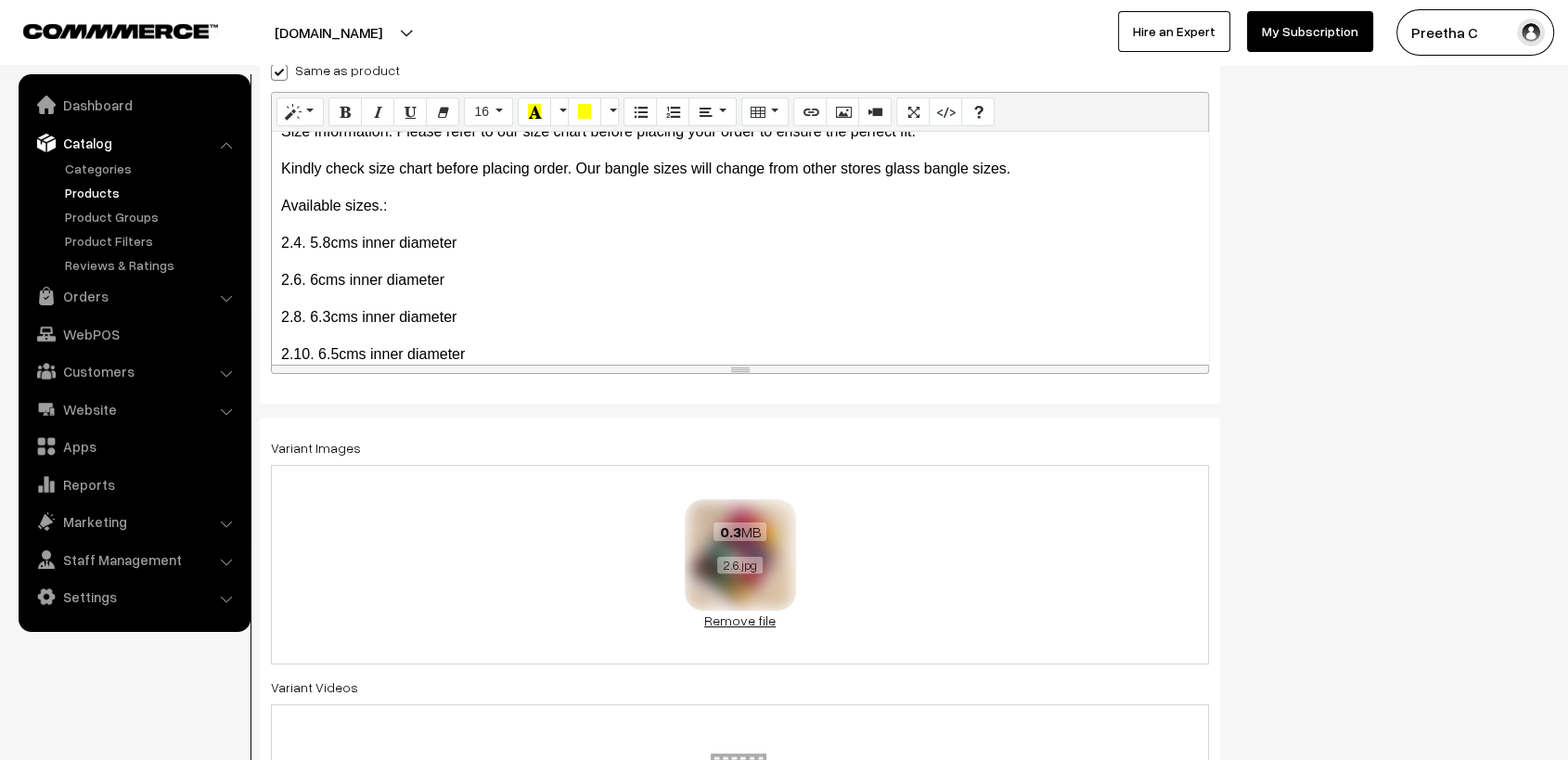
click at [761, 620] on link "Remove file" at bounding box center [740, 620] width 111 height 20
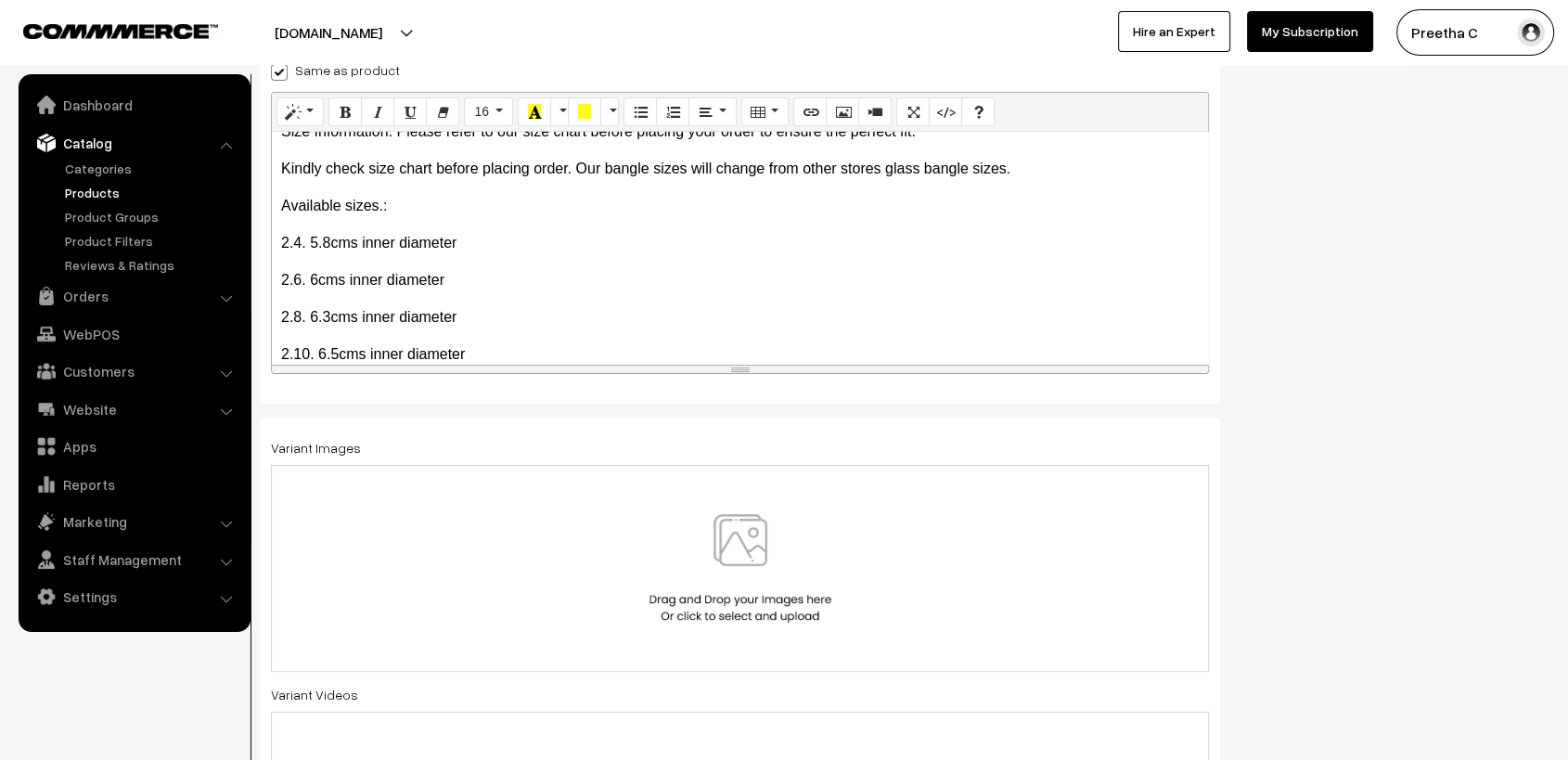
click at [768, 549] on img at bounding box center [740, 568] width 191 height 108
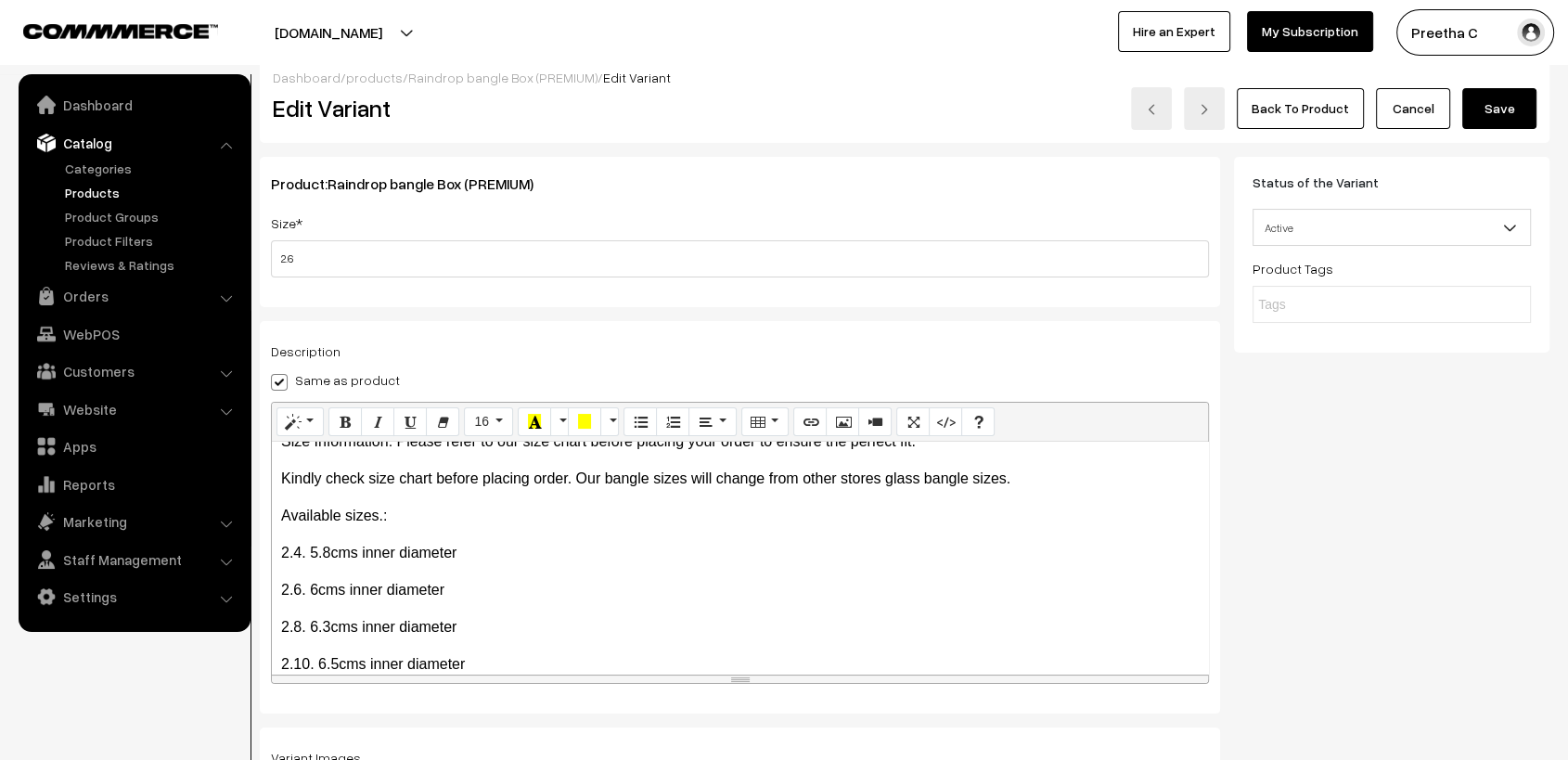
scroll to position [0, 0]
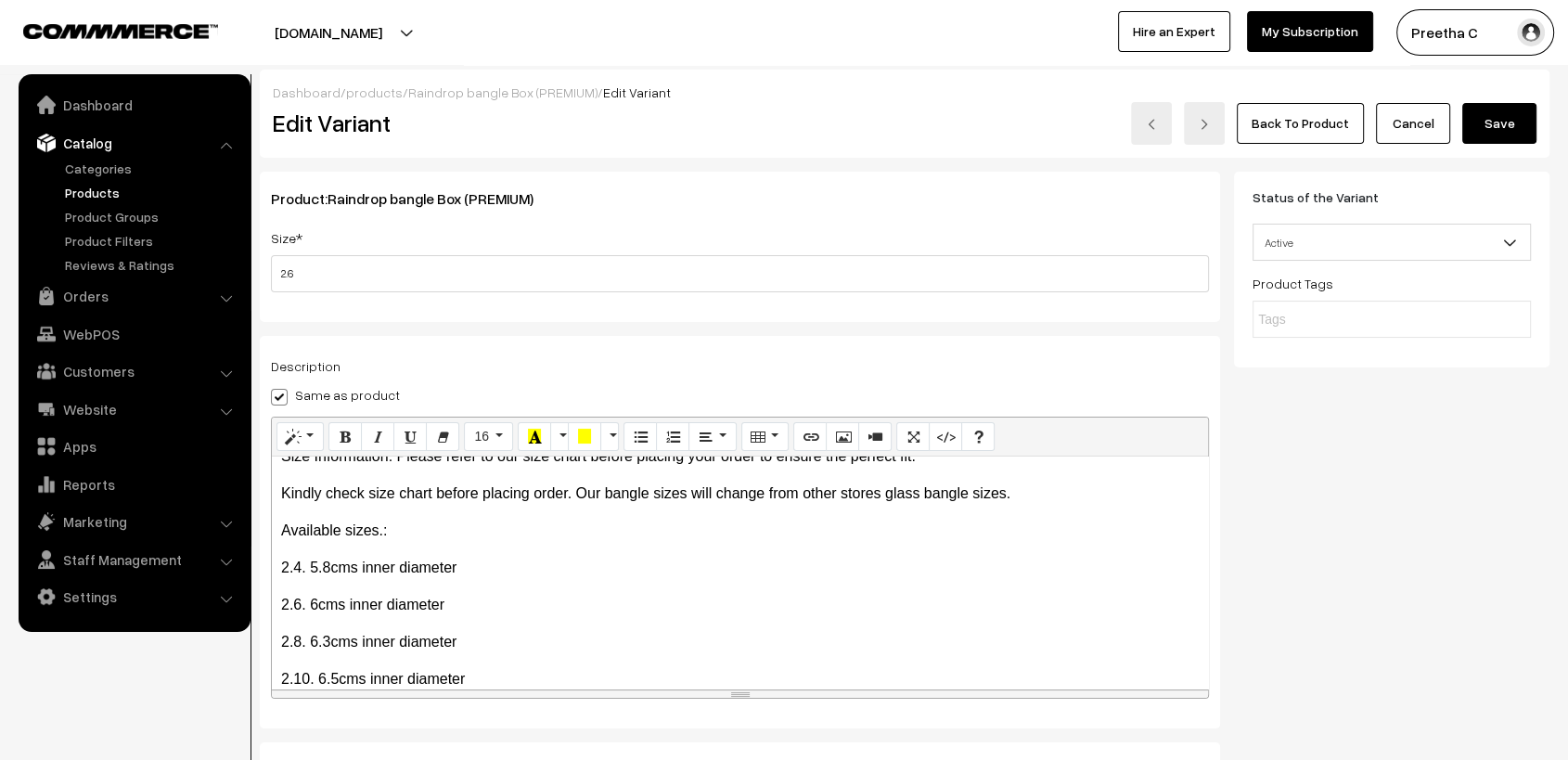
click at [1492, 125] on button "Save" at bounding box center [1499, 123] width 74 height 40
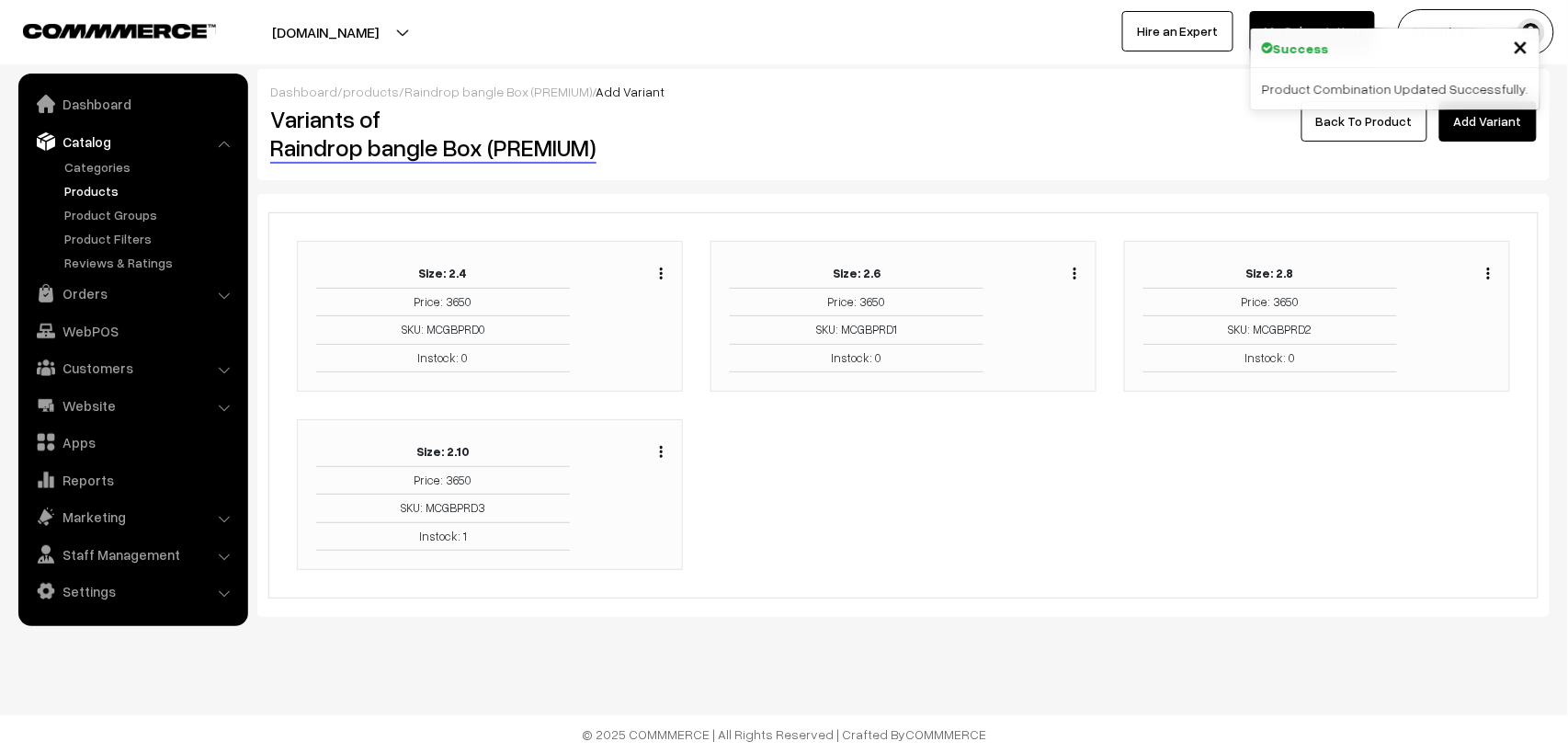
click at [1489, 276] on img "button" at bounding box center [1488, 273] width 3 height 12
click at [1432, 330] on link "Edit" at bounding box center [1407, 339] width 157 height 40
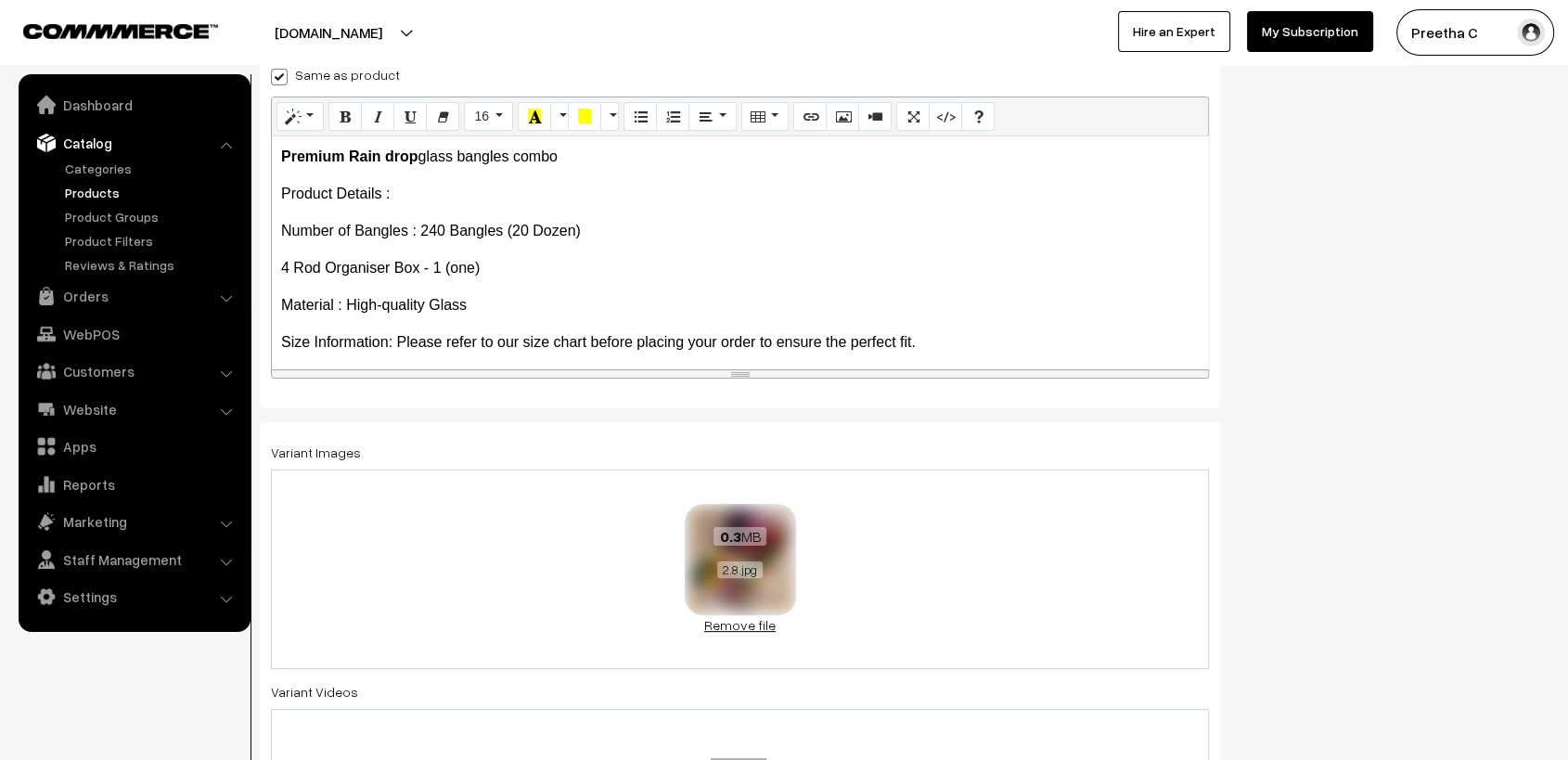
scroll to position [325, 0]
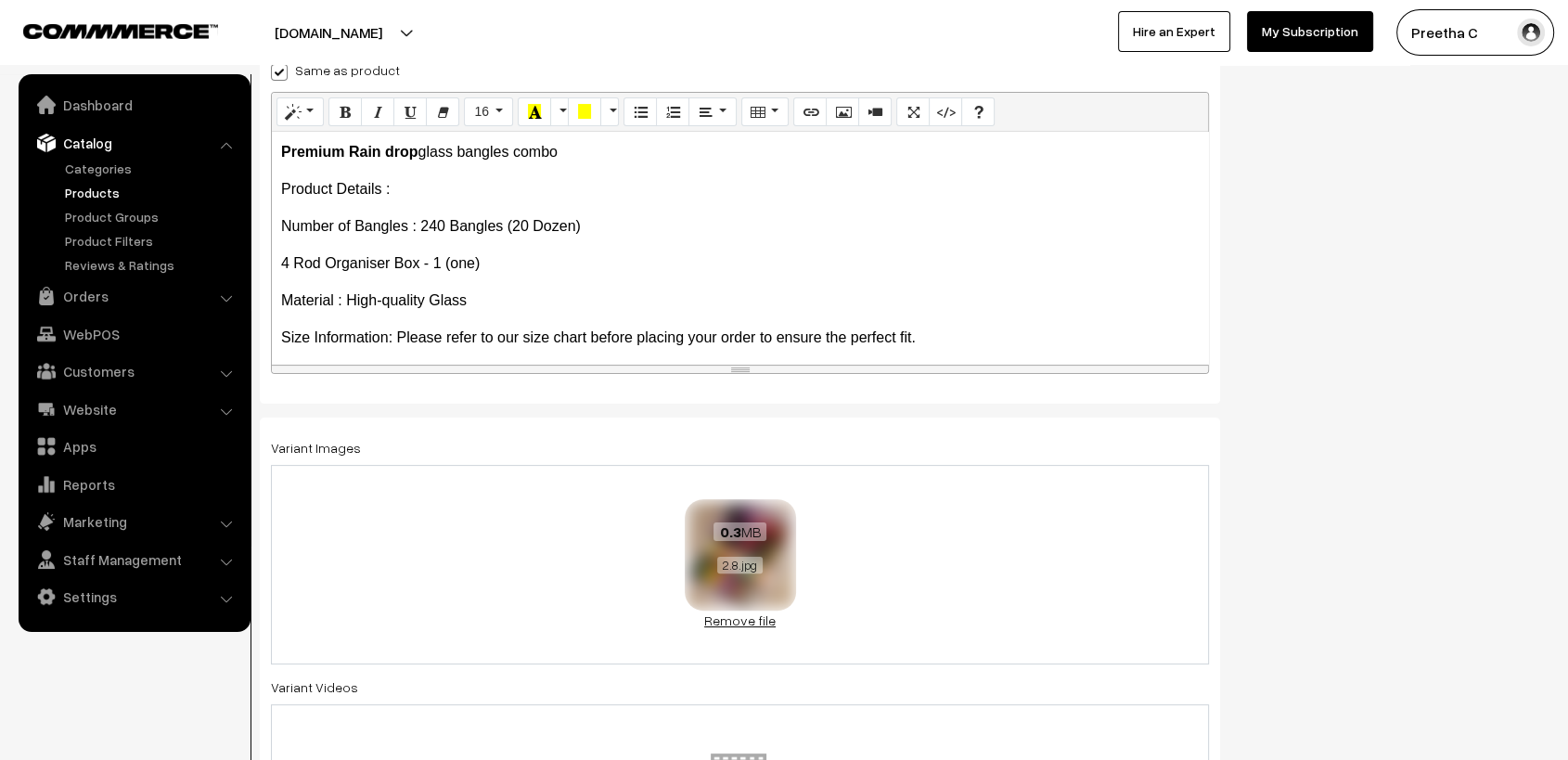
click at [773, 616] on link "Remove file" at bounding box center [740, 620] width 111 height 20
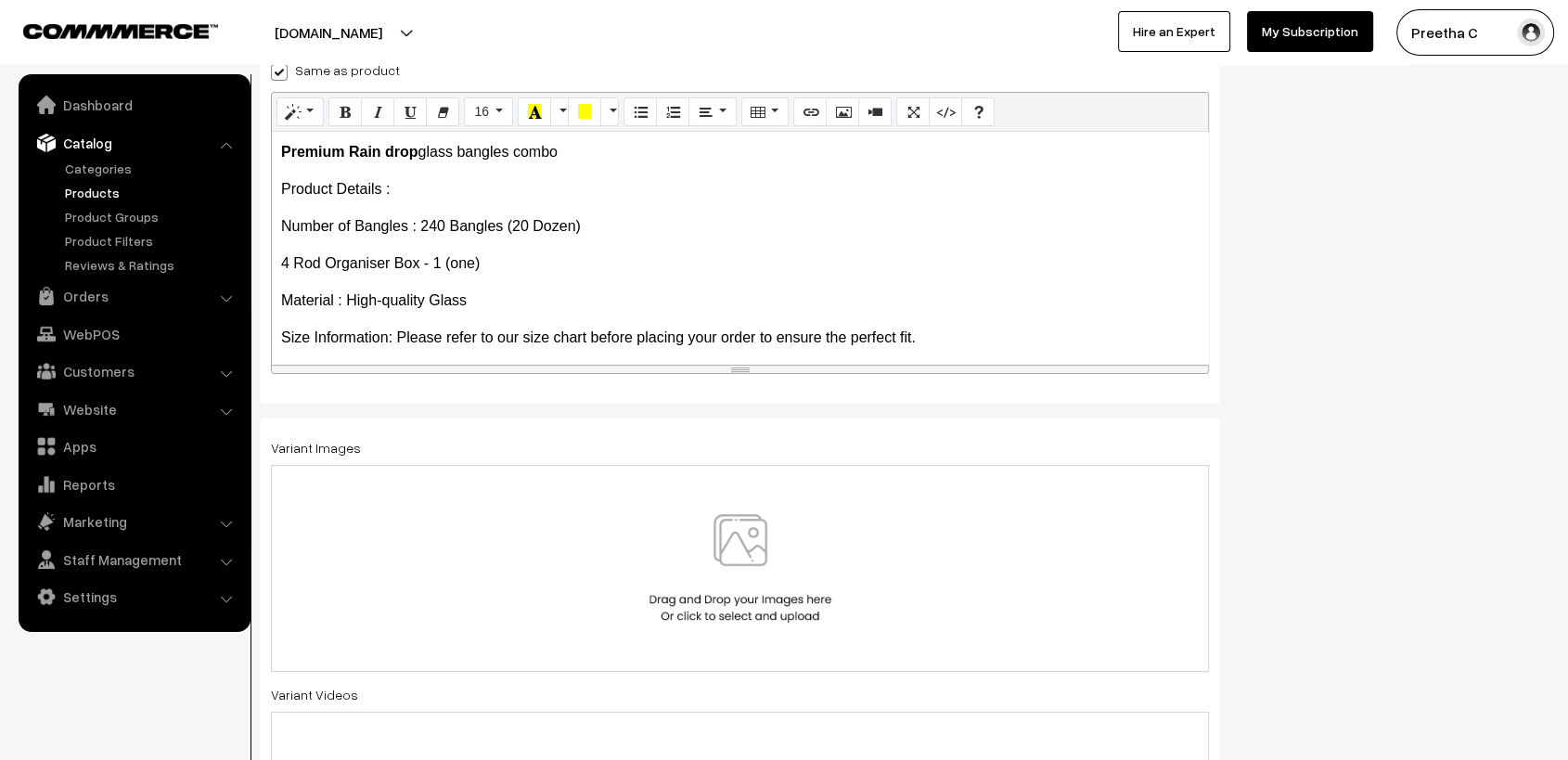
click at [778, 586] on img at bounding box center [740, 568] width 191 height 108
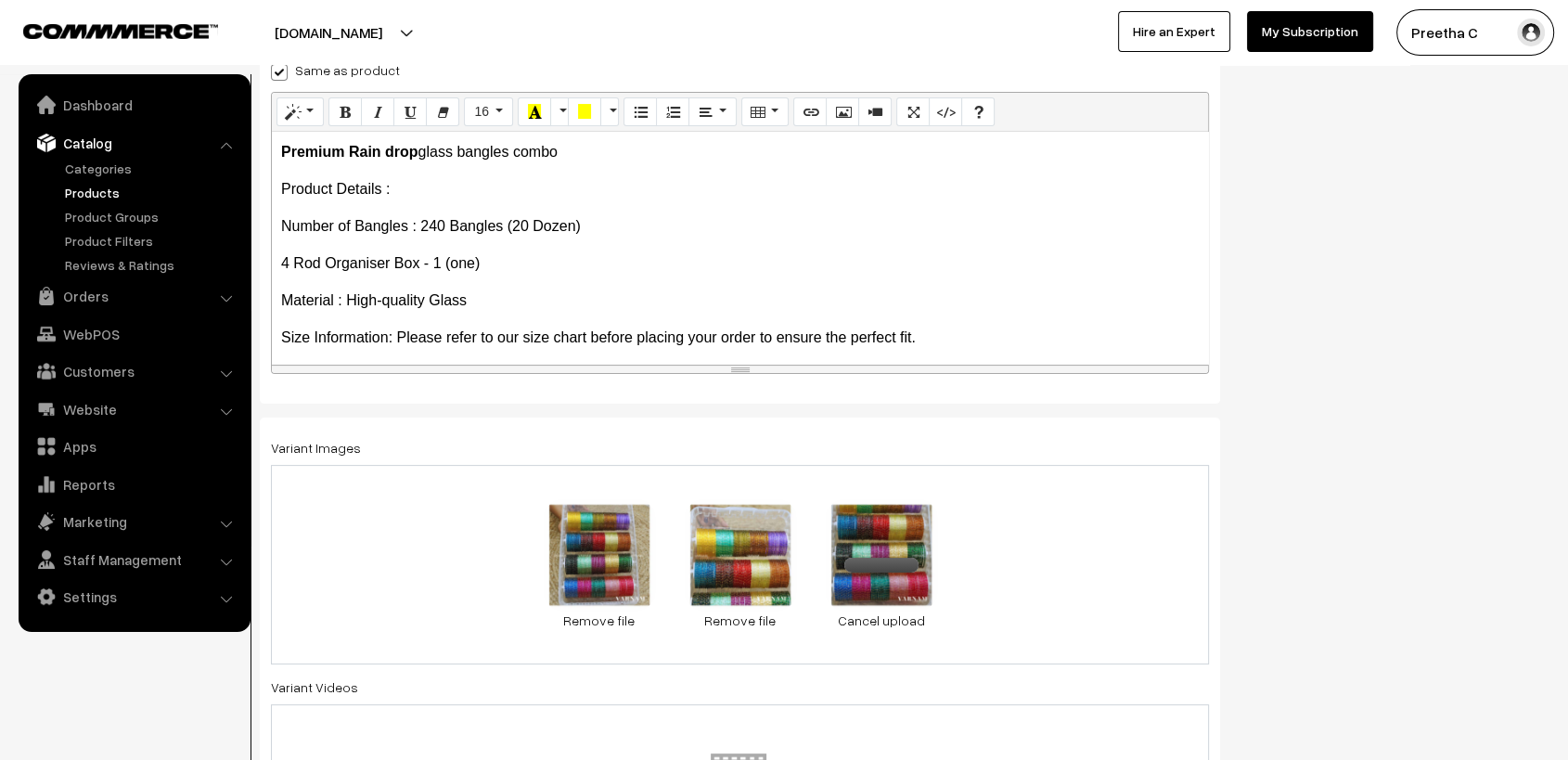
scroll to position [0, 0]
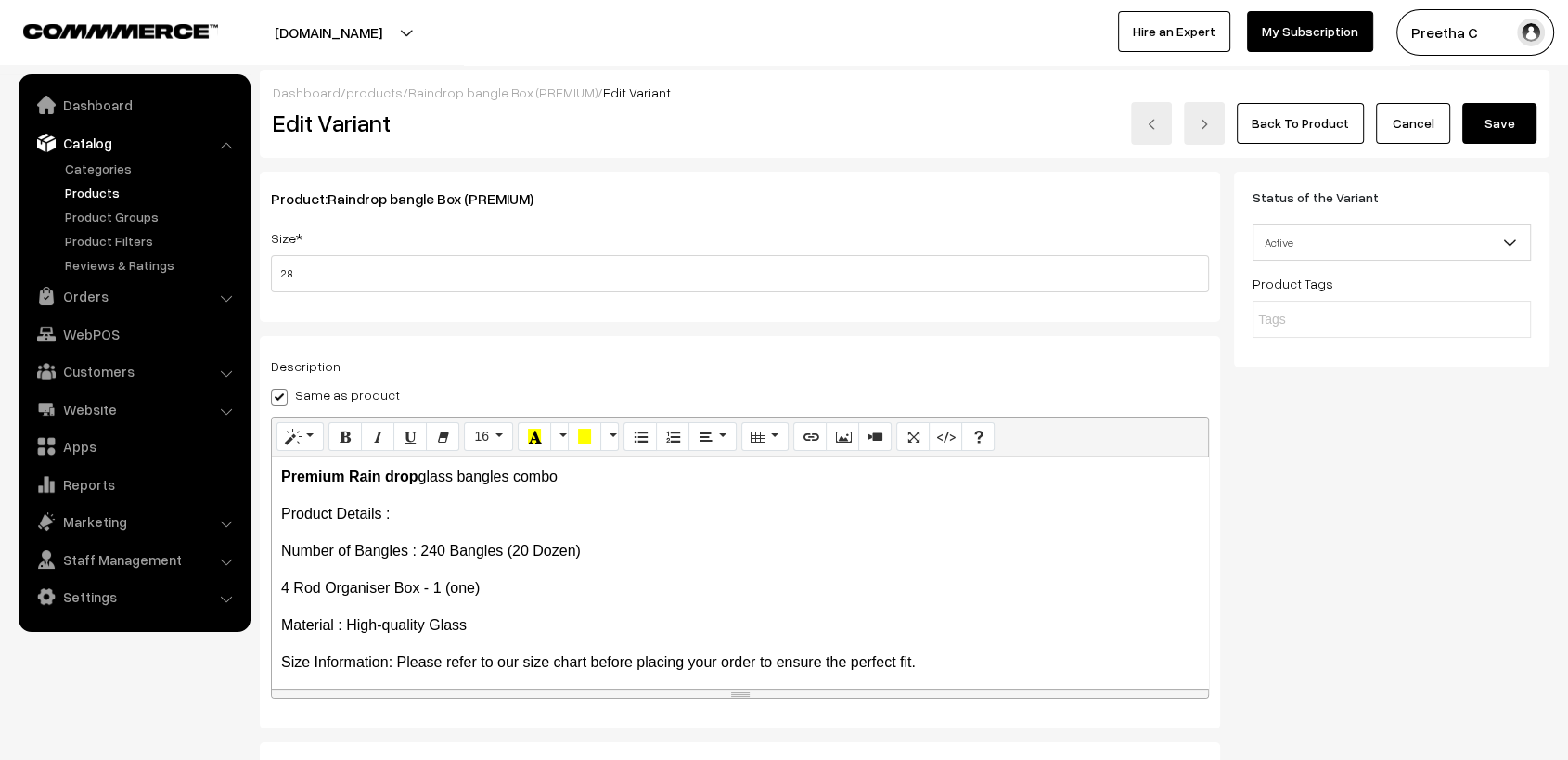
click at [1493, 128] on button "Save" at bounding box center [1499, 123] width 74 height 40
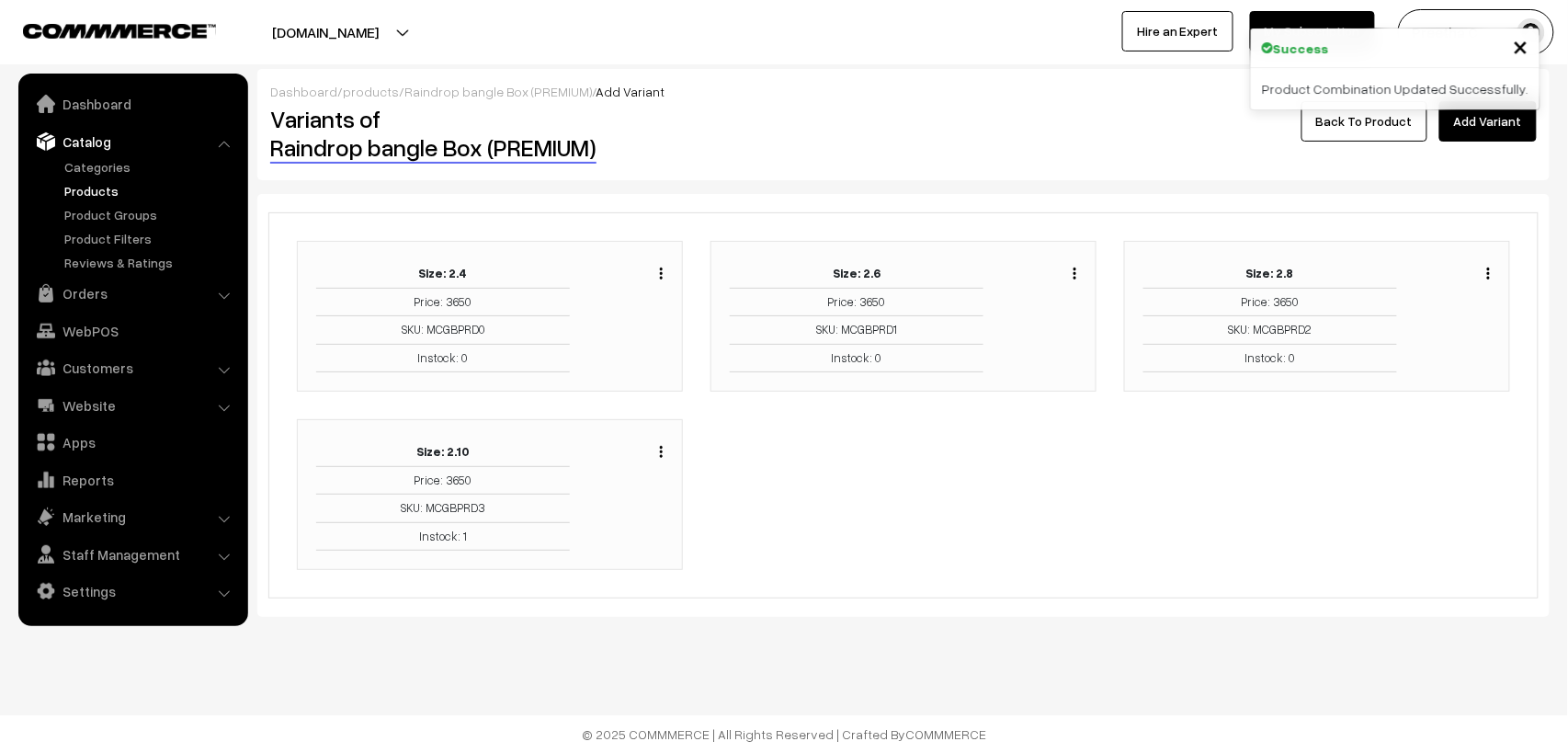
click at [1390, 137] on link "Back To Product" at bounding box center [1364, 121] width 126 height 40
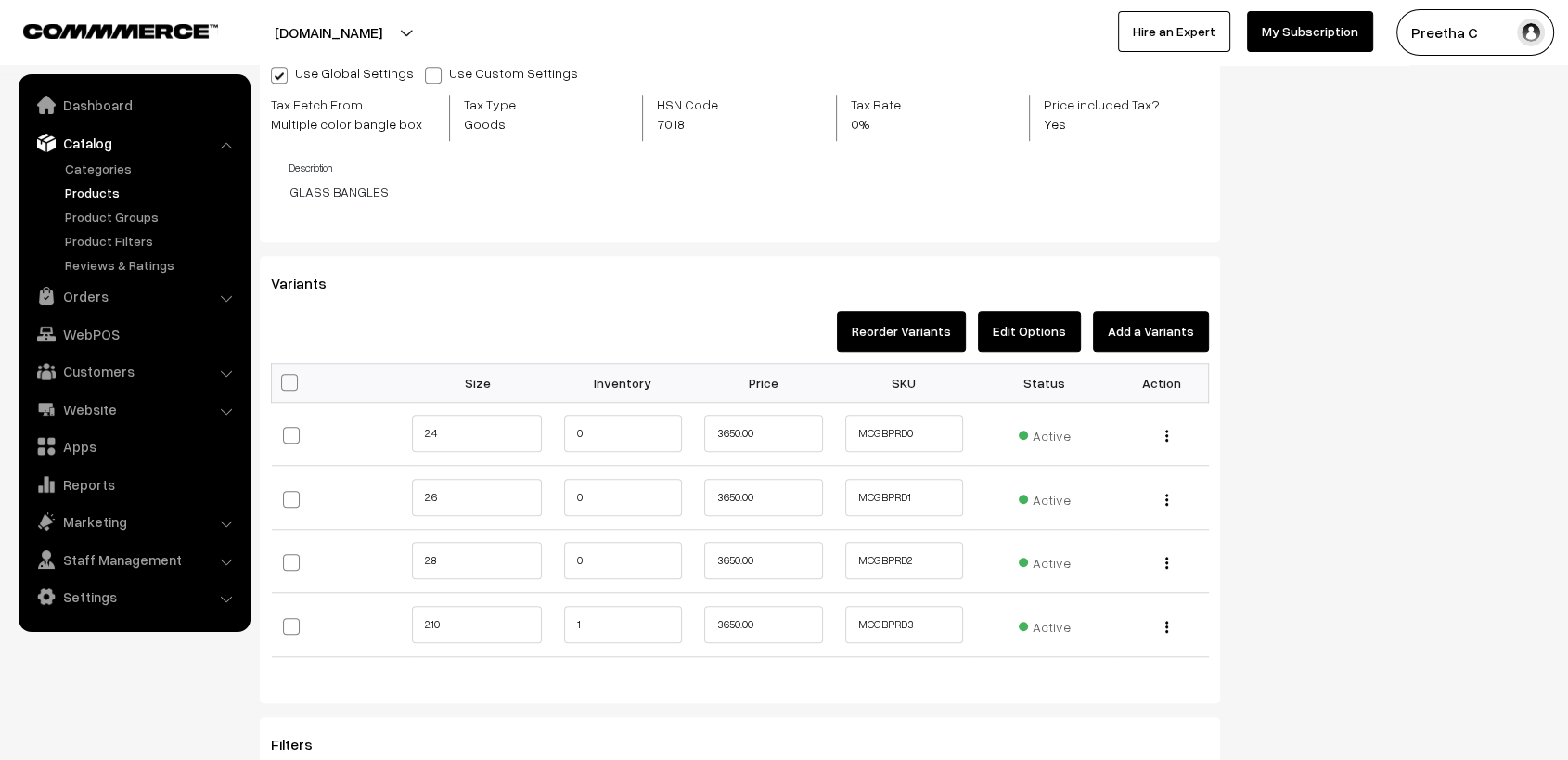
scroll to position [1752, 0]
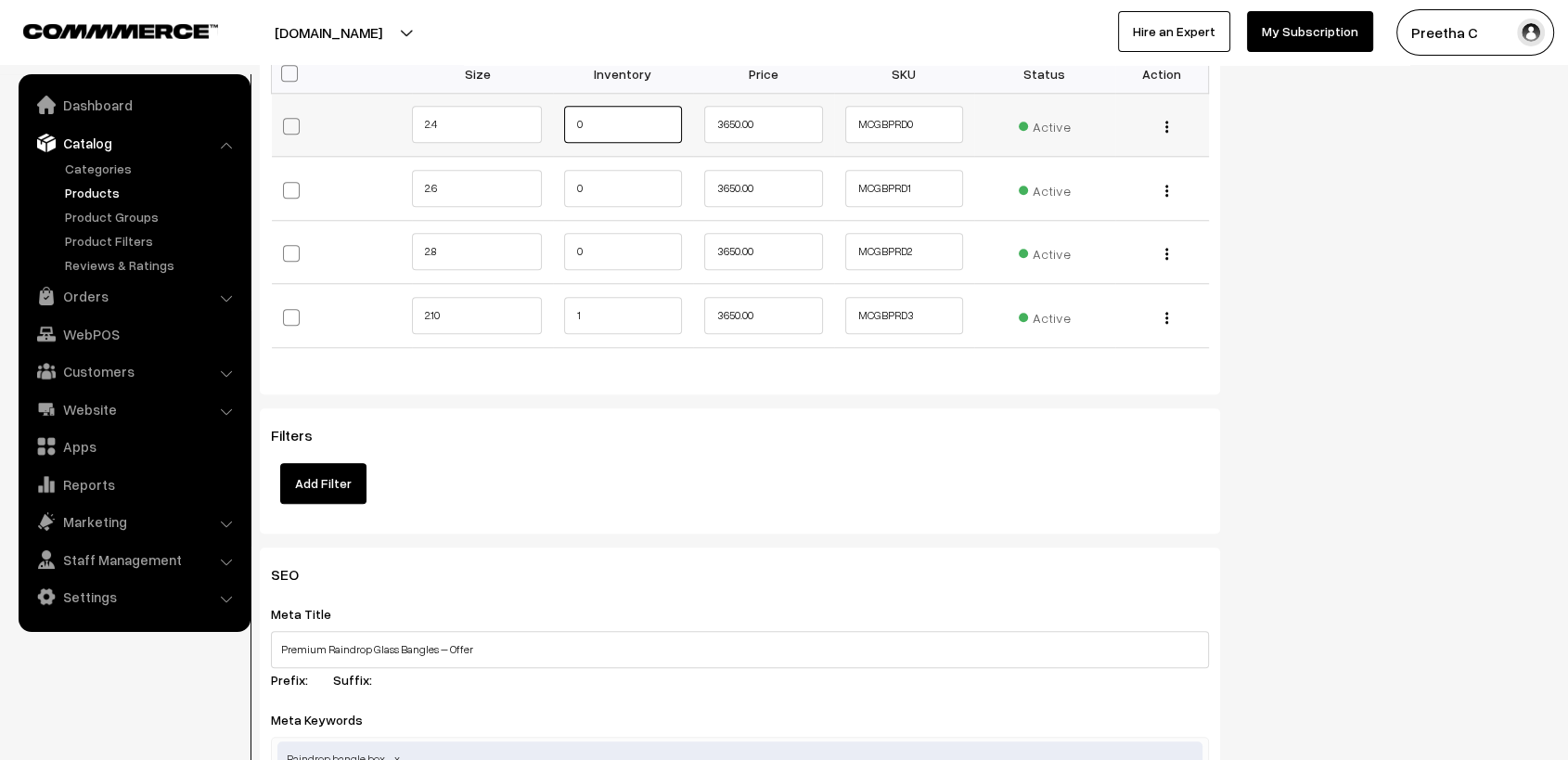
drag, startPoint x: 603, startPoint y: 132, endPoint x: 534, endPoint y: 143, distance: 69.9
click at [534, 143] on tr "2.4 0" at bounding box center [740, 125] width 937 height 64
type input "1"
drag, startPoint x: 587, startPoint y: 195, endPoint x: 567, endPoint y: 210, distance: 25.0
click at [564, 198] on input "0" at bounding box center [624, 188] width 119 height 37
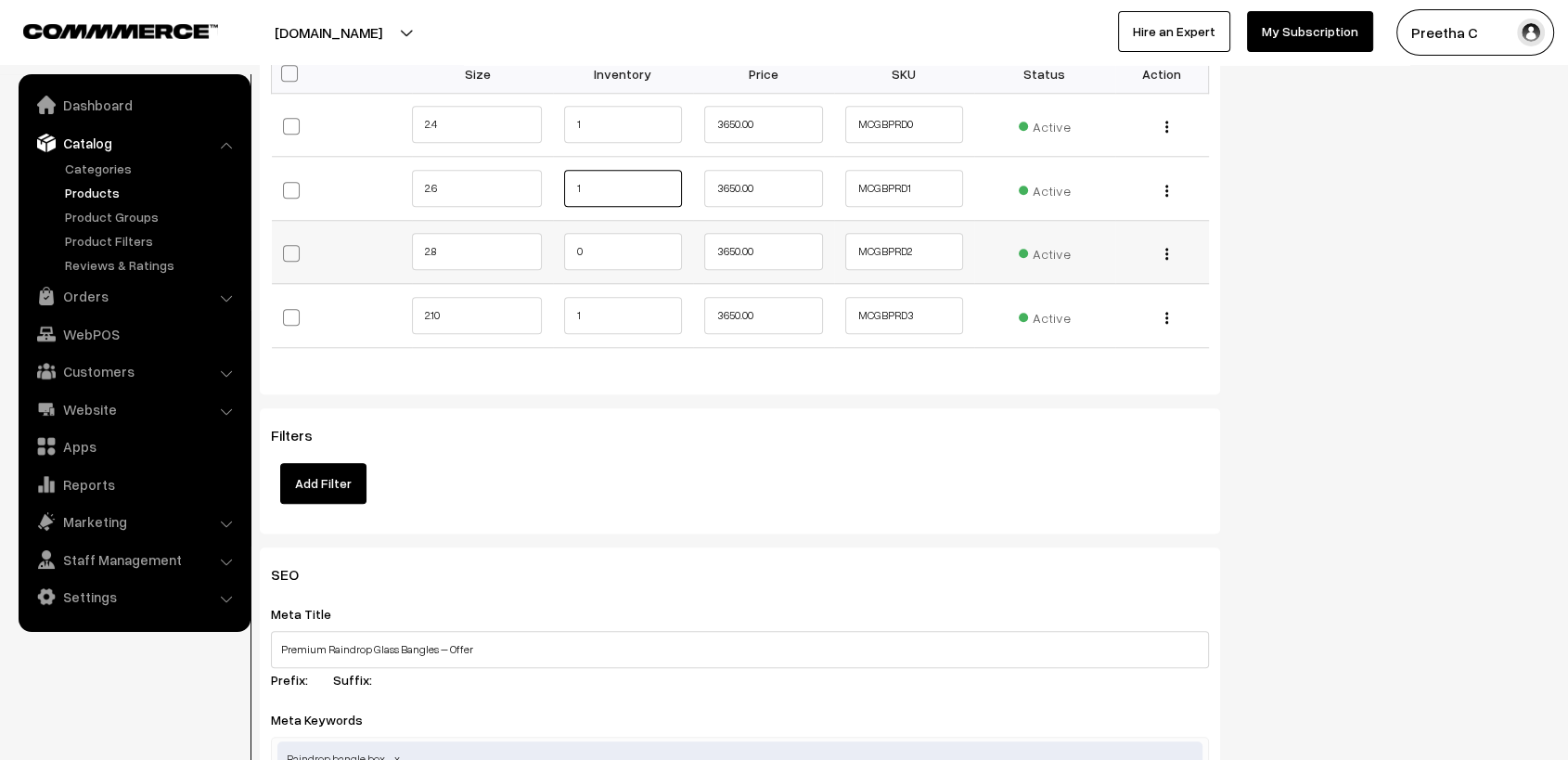
type input "1"
drag, startPoint x: 588, startPoint y: 246, endPoint x: 552, endPoint y: 258, distance: 37.9
click at [553, 258] on td "0" at bounding box center [624, 252] width 141 height 64
type input "1"
click at [534, 432] on h3 "Filters" at bounding box center [739, 435] width 938 height 18
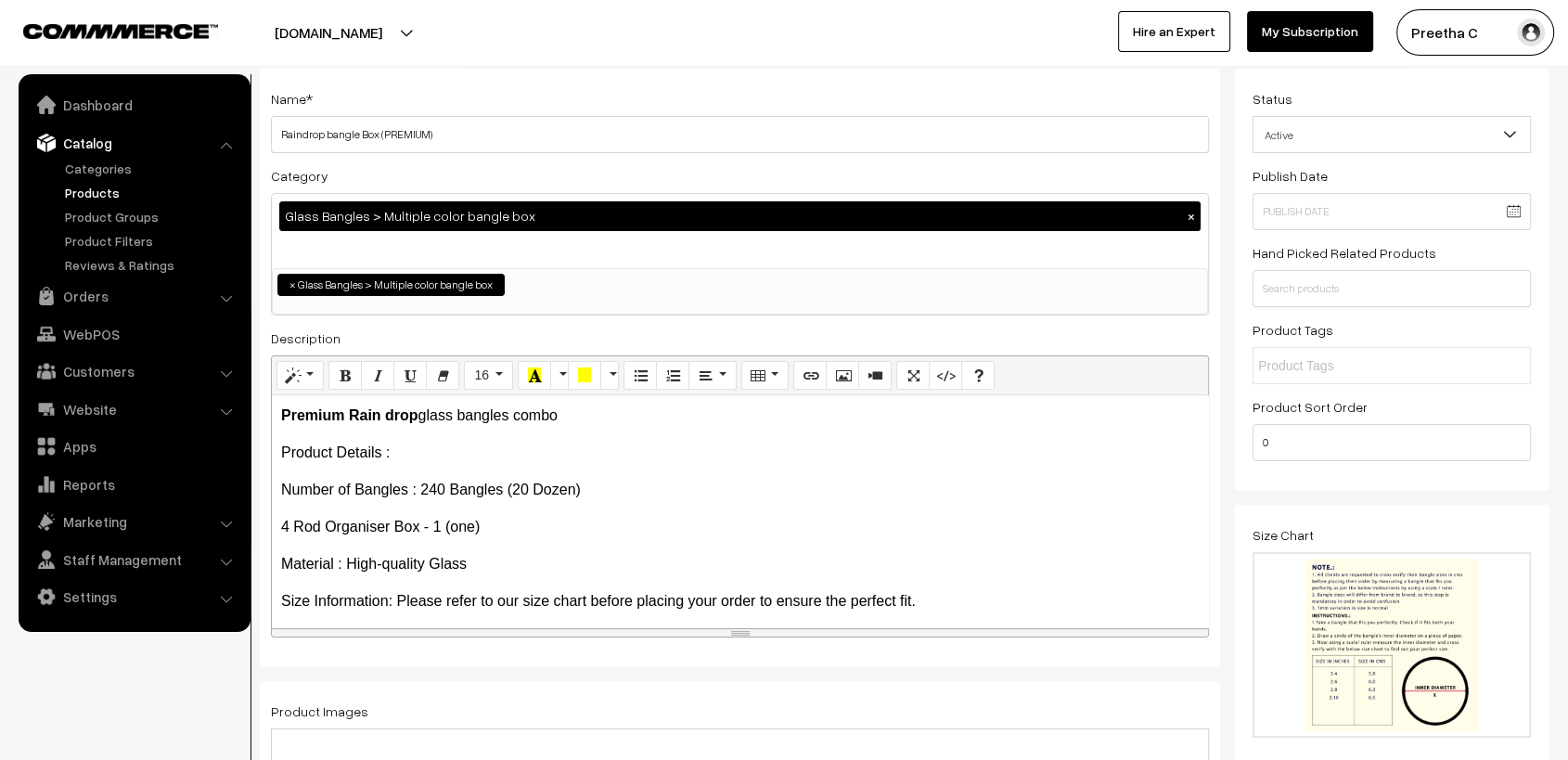
scroll to position [0, 0]
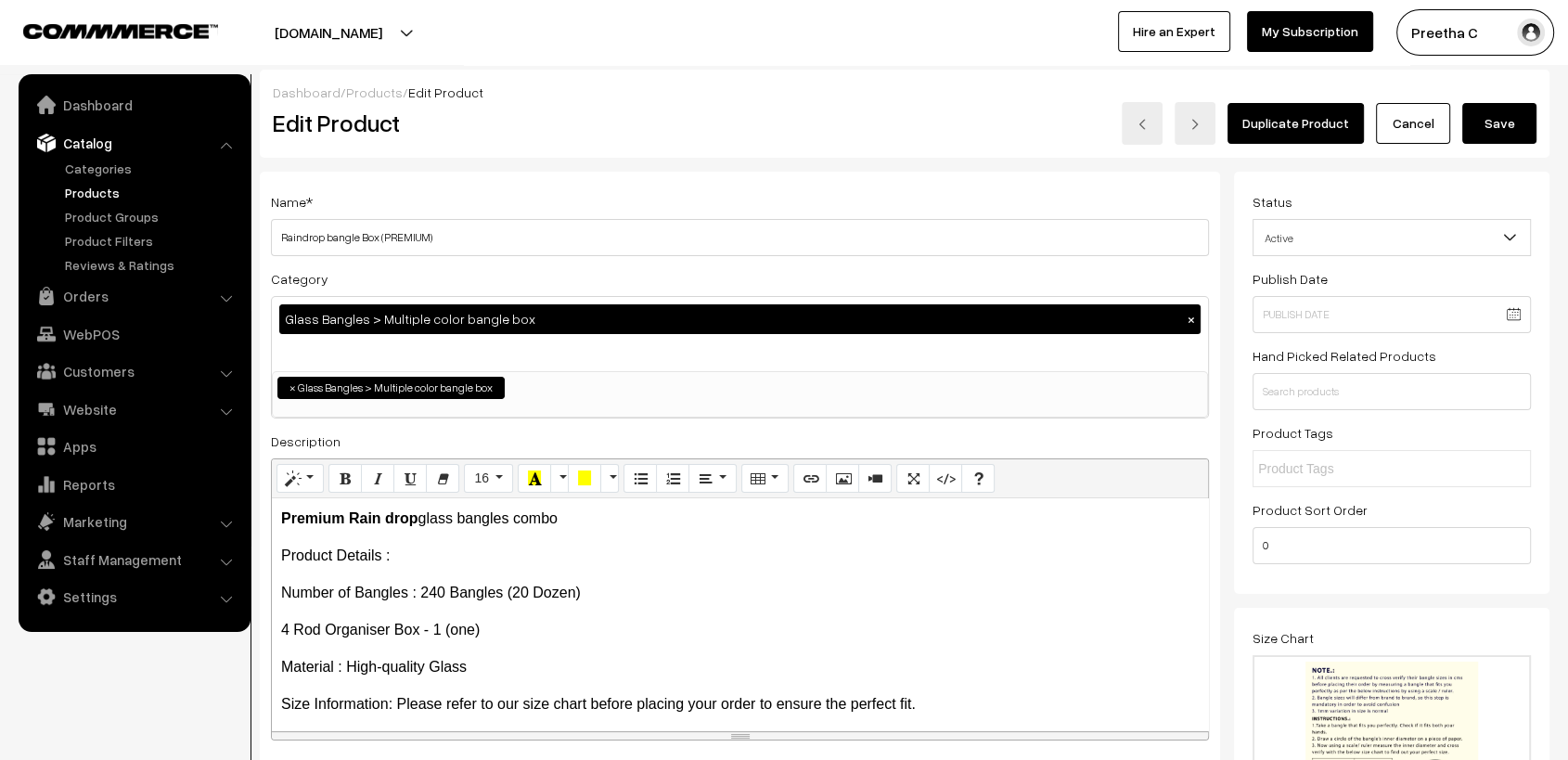
click at [1499, 124] on button "Save" at bounding box center [1499, 123] width 74 height 40
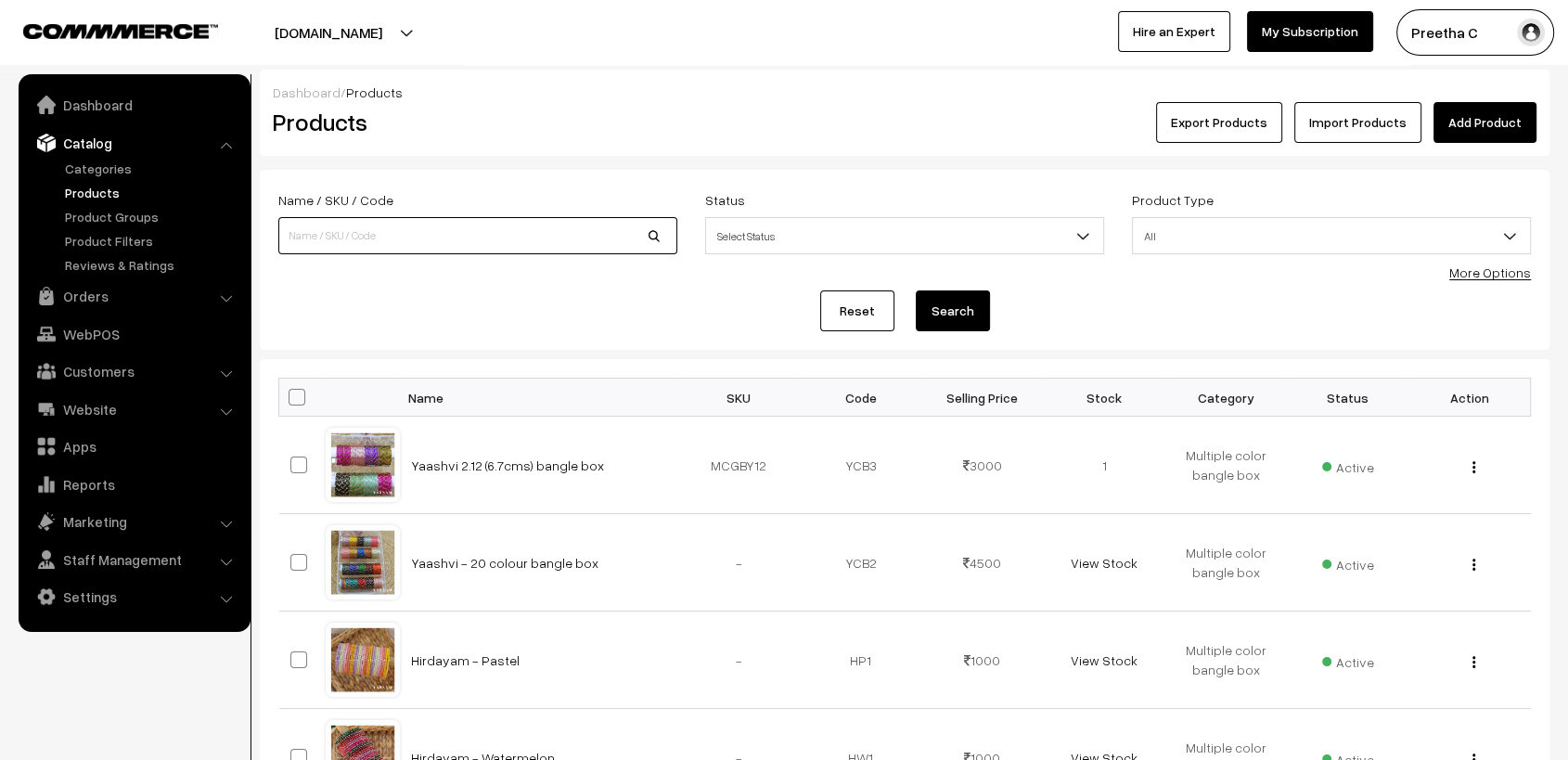
click at [317, 240] on input at bounding box center [478, 235] width 399 height 37
type input "ami"
click at [916, 291] on button "Search" at bounding box center [953, 310] width 74 height 40
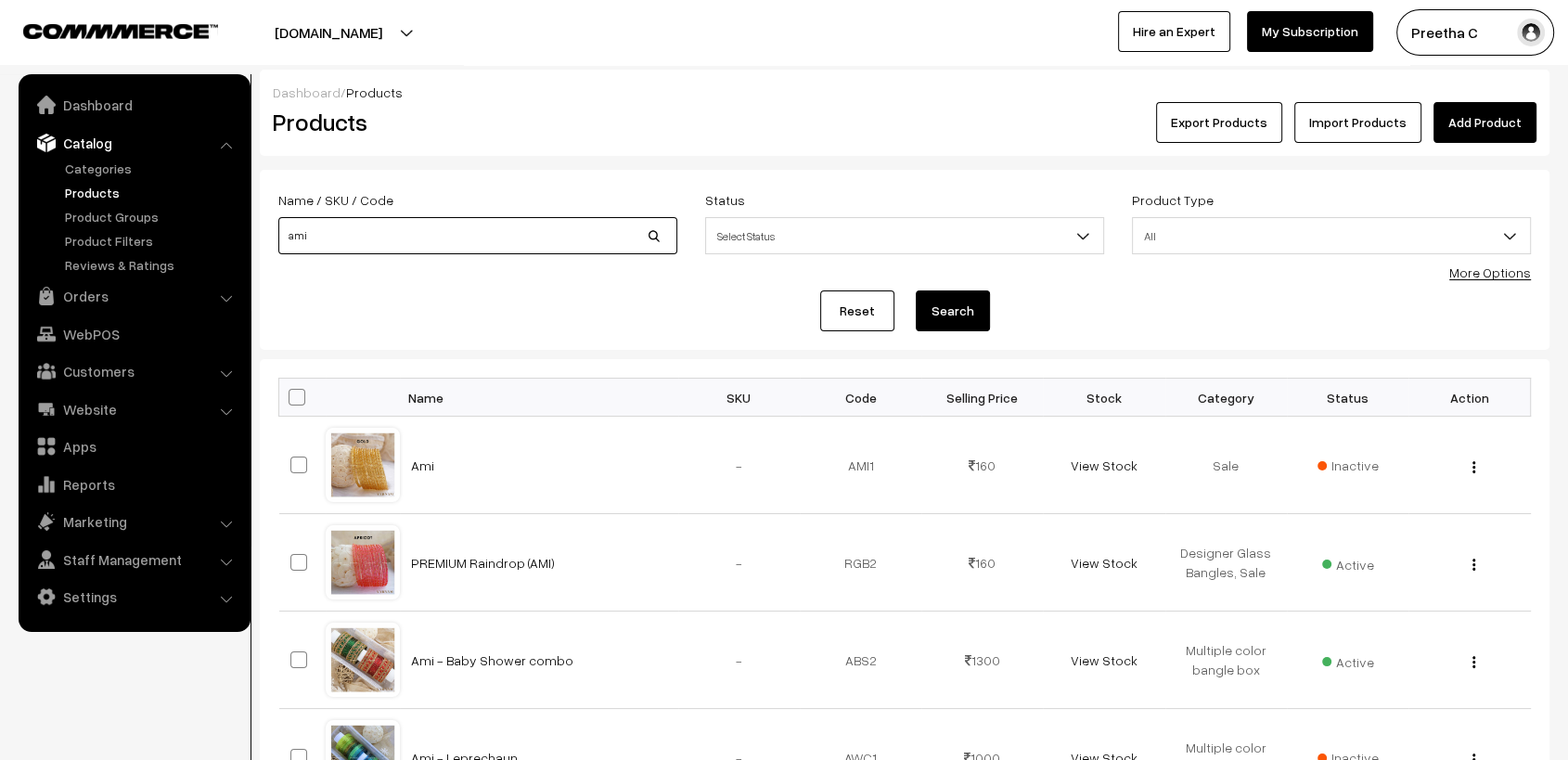
drag, startPoint x: 421, startPoint y: 242, endPoint x: 160, endPoint y: 252, distance: 261.2
type input "premium"
click at [916, 291] on button "Search" at bounding box center [953, 310] width 74 height 40
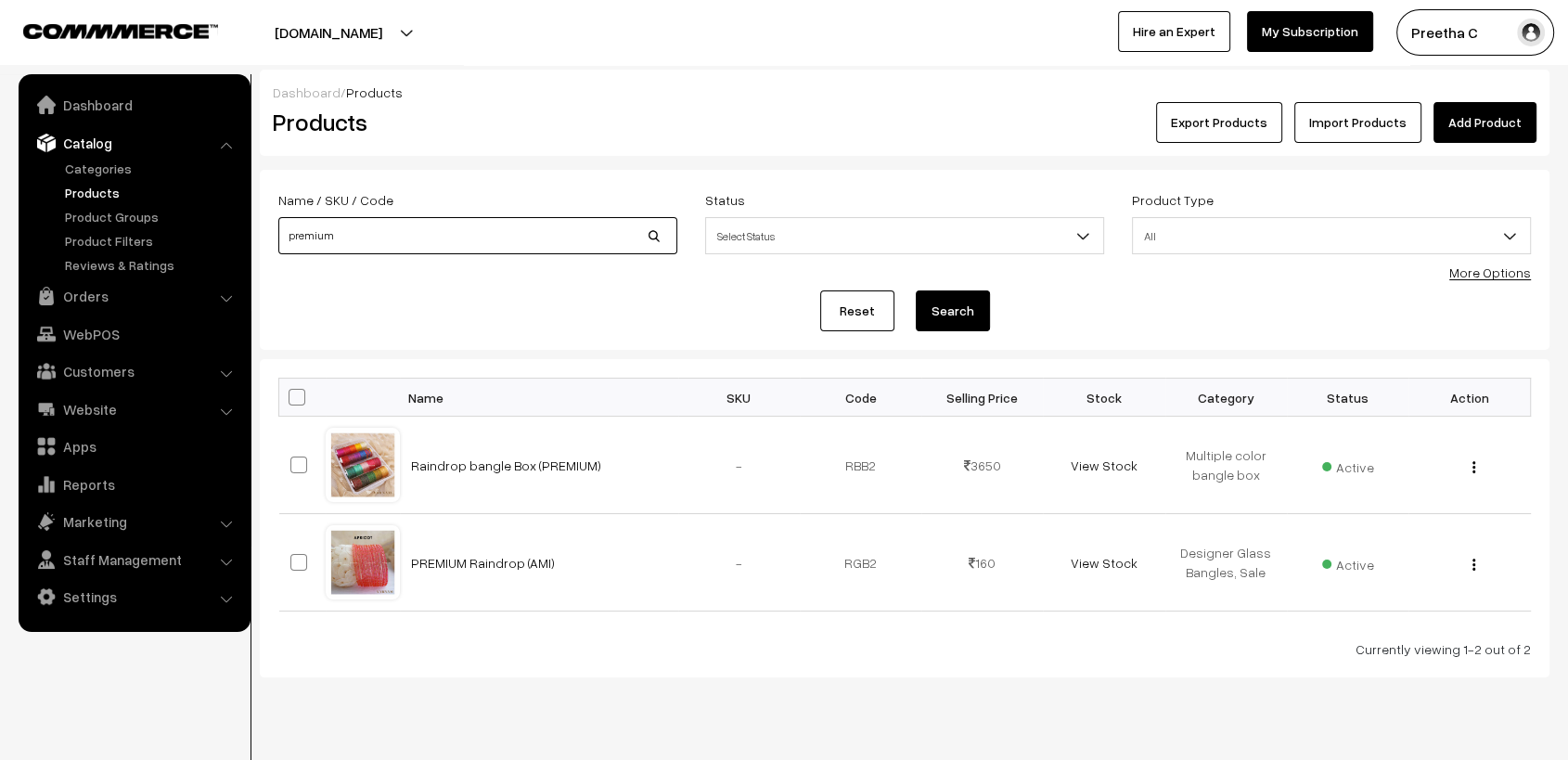
drag, startPoint x: 323, startPoint y: 245, endPoint x: 254, endPoint y: 245, distance: 69.0
click at [254, 245] on div "Dashboard / Products Products Export Products Import Products Add Product Name …" at bounding box center [784, 373] width 1568 height 608
type input "grade"
click at [916, 291] on button "Search" at bounding box center [953, 310] width 74 height 40
drag, startPoint x: 264, startPoint y: 249, endPoint x: 230, endPoint y: 253, distance: 34.2
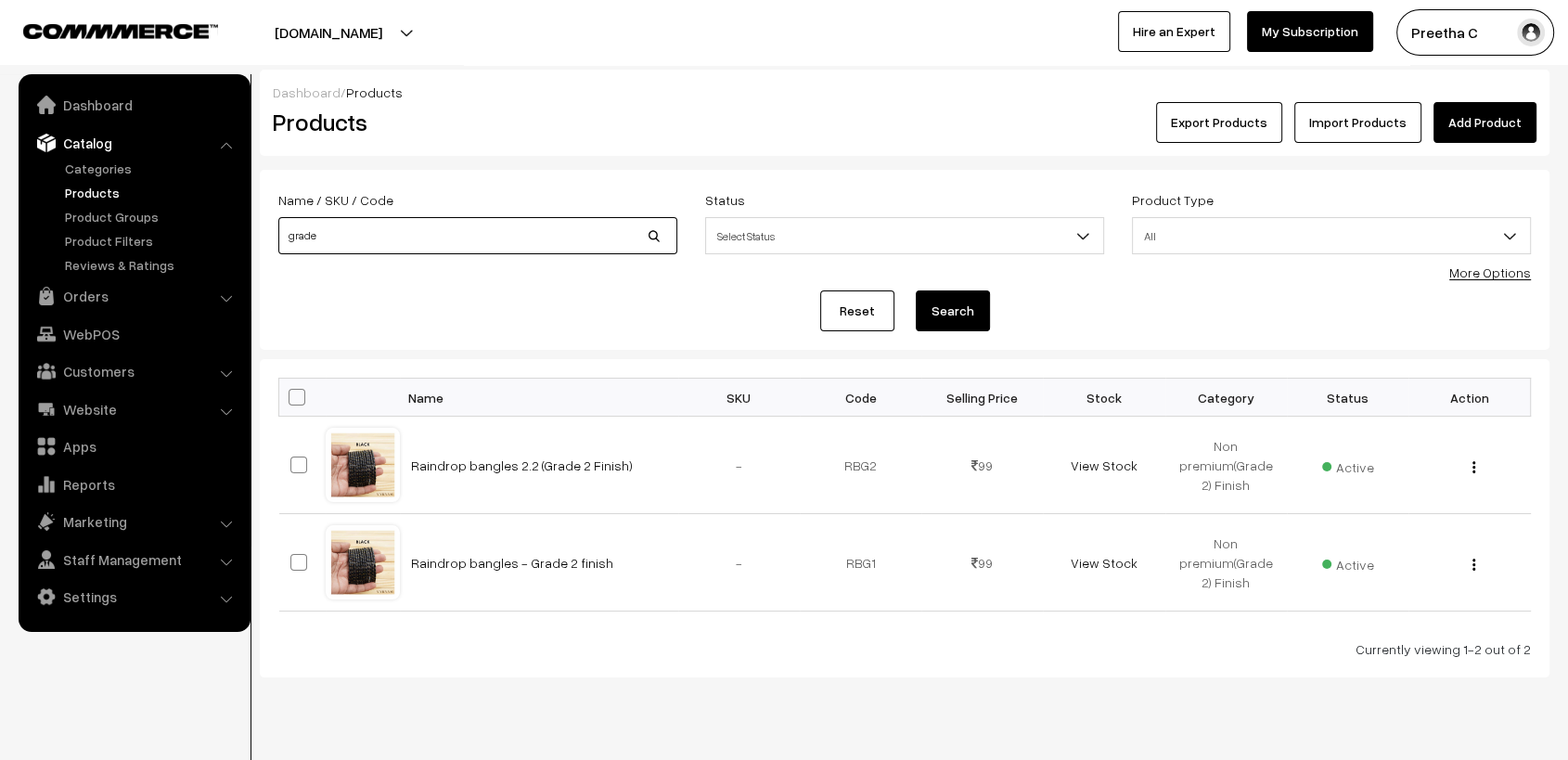
click at [230, 253] on body "Thank you for showing interest. Our team will call you shortly. Close varnambya…" at bounding box center [784, 399] width 1568 height 798
type input "bangle box"
click at [916, 291] on button "Search" at bounding box center [953, 310] width 74 height 40
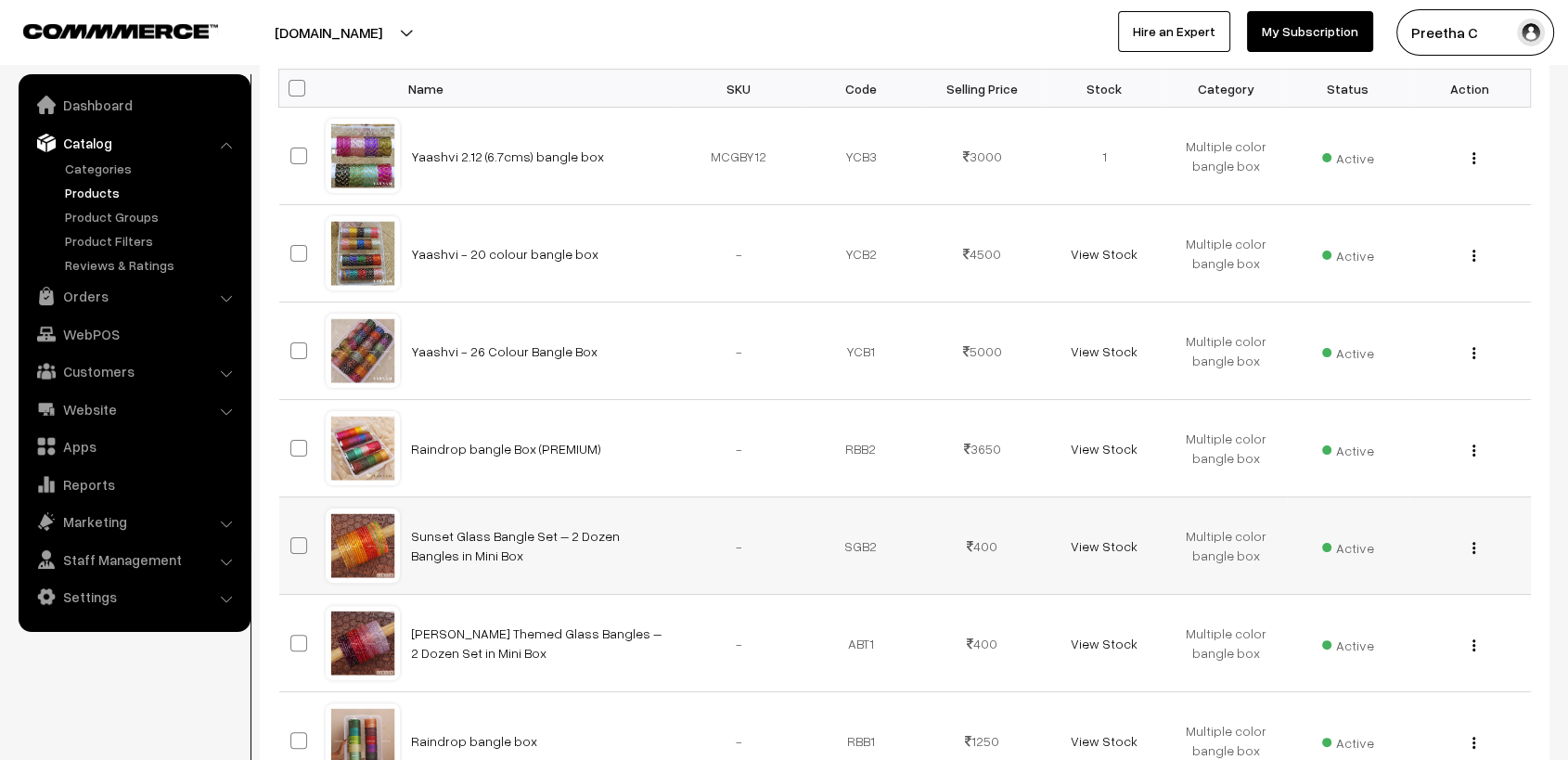
scroll to position [412, 0]
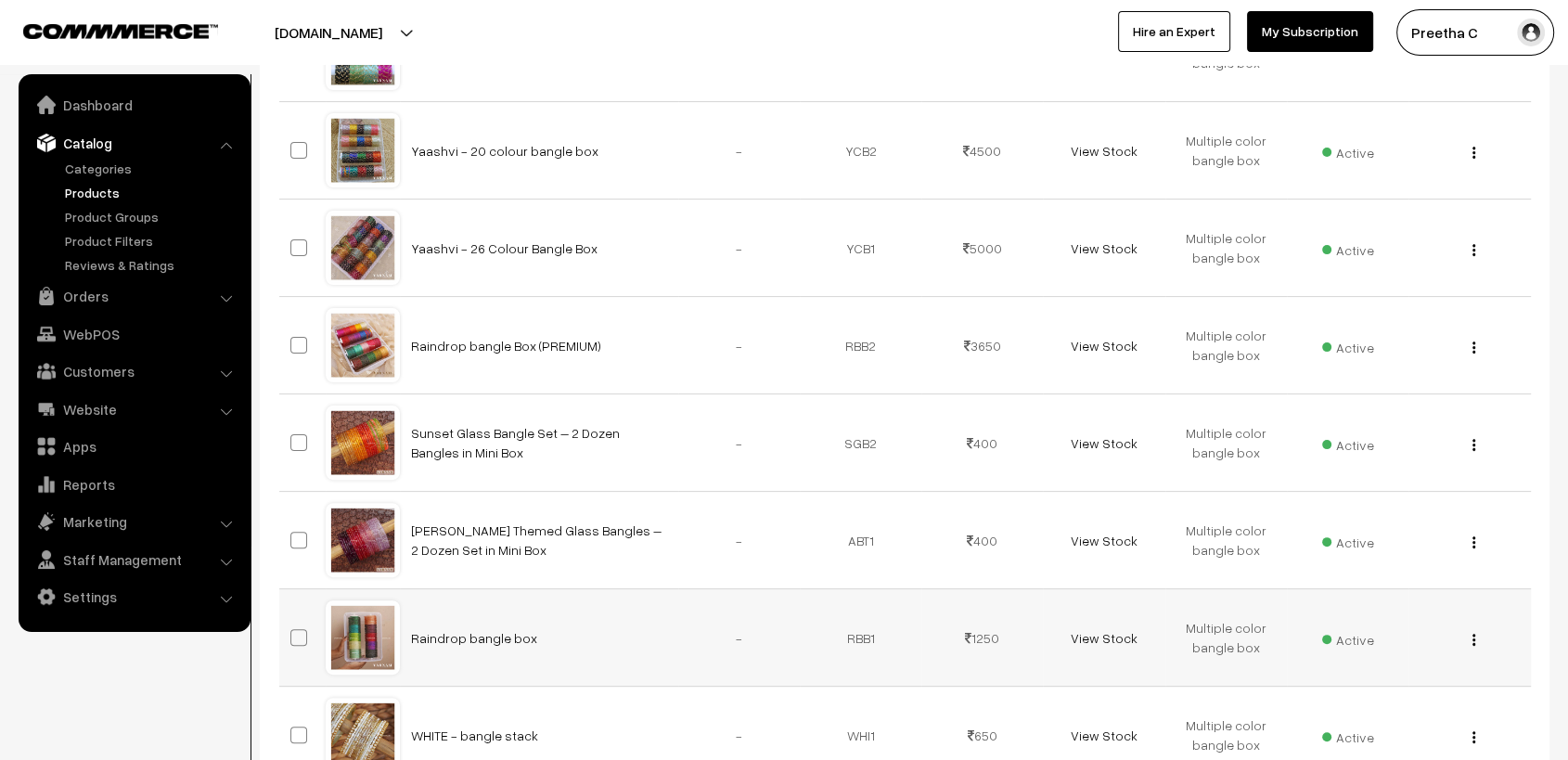
click at [497, 655] on td "Raindrop bangle box" at bounding box center [539, 638] width 278 height 98
click at [485, 641] on link "Raindrop bangle box" at bounding box center [474, 638] width 126 height 16
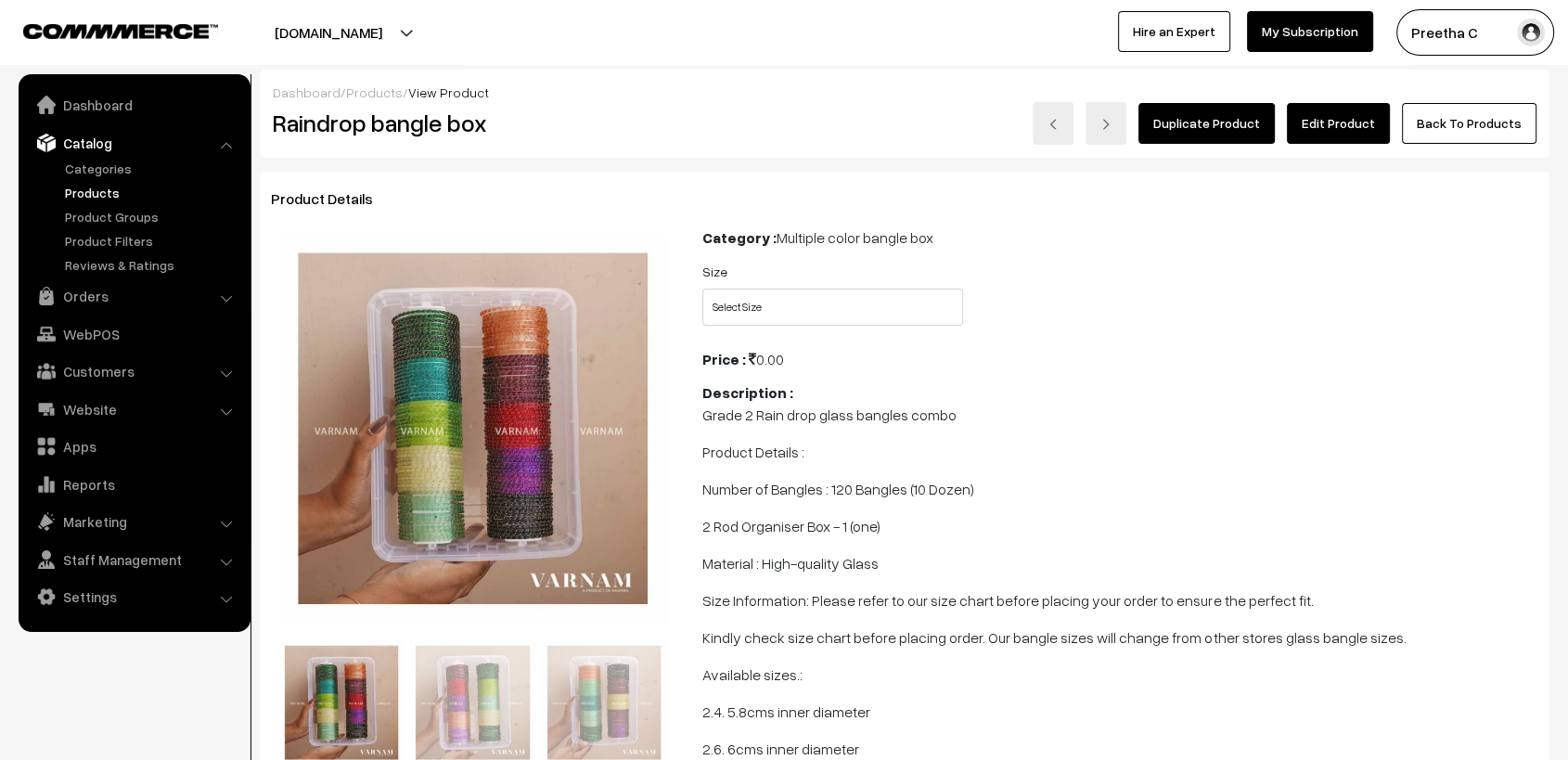
click at [1343, 122] on link "Edit Product" at bounding box center [1338, 123] width 103 height 40
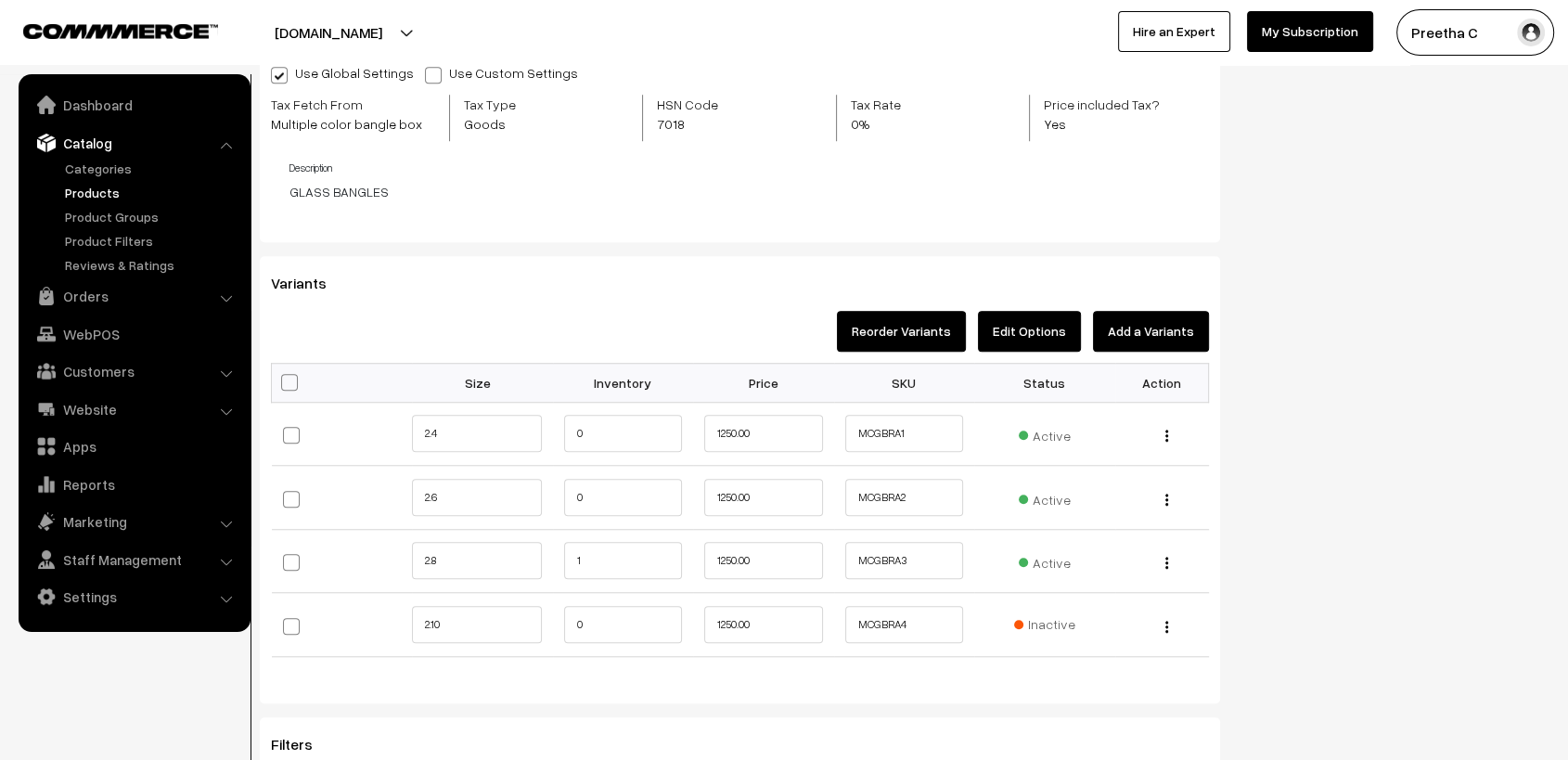
scroll to position [1546, 0]
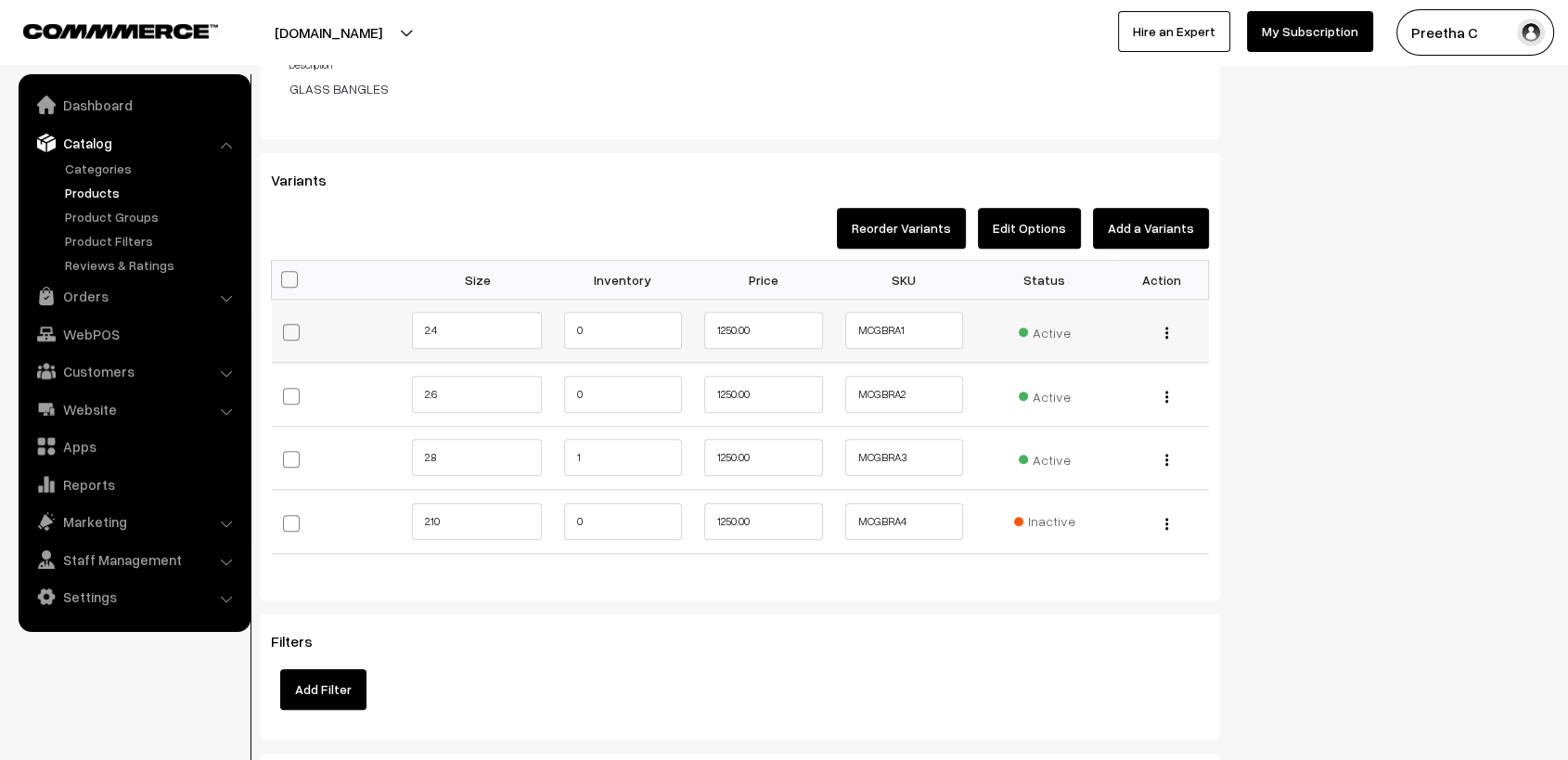
click at [1166, 330] on img "button" at bounding box center [1166, 332] width 3 height 12
click at [1147, 351] on link "Edit" at bounding box center [1085, 358] width 165 height 40
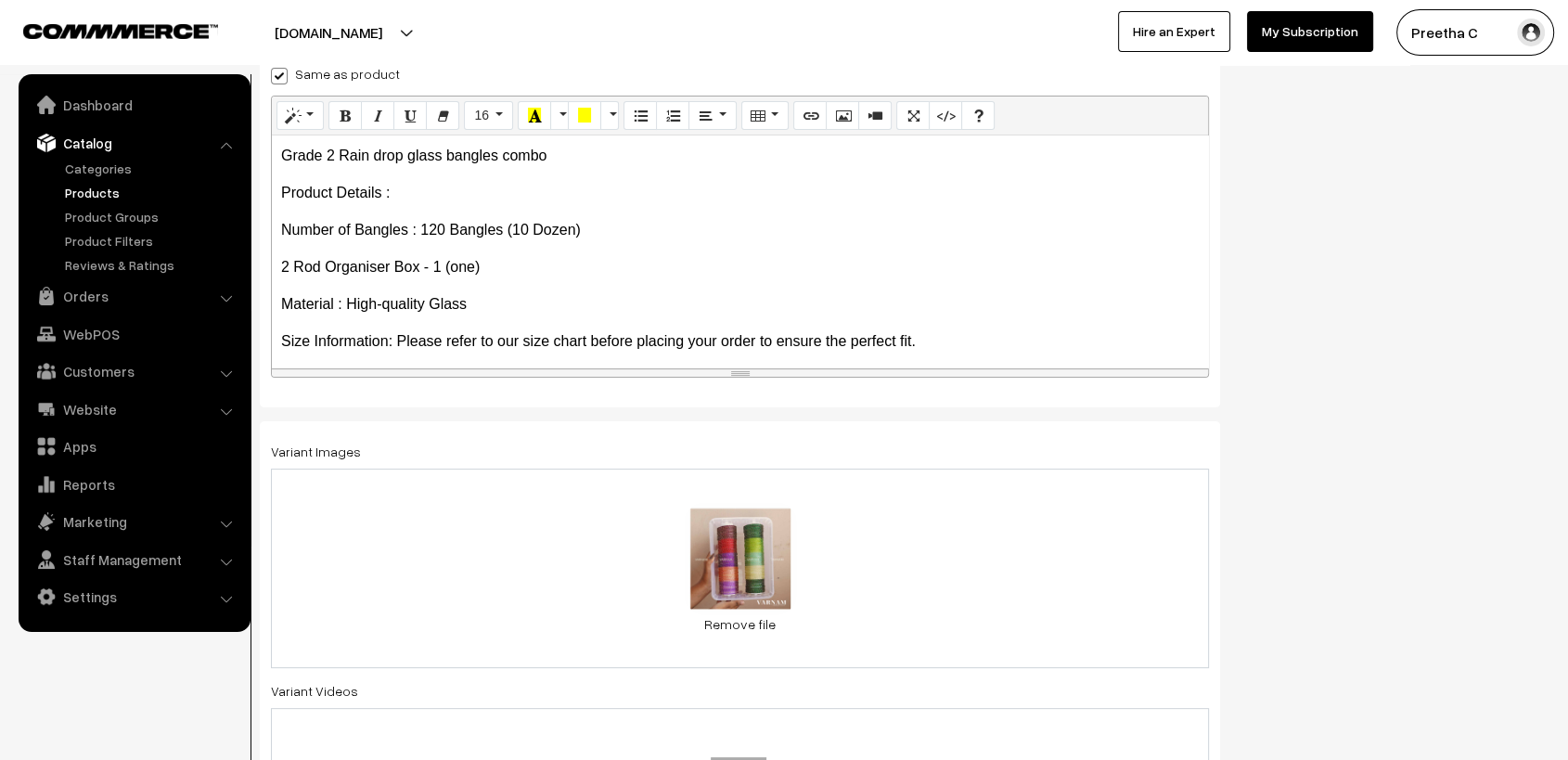
scroll to position [325, 0]
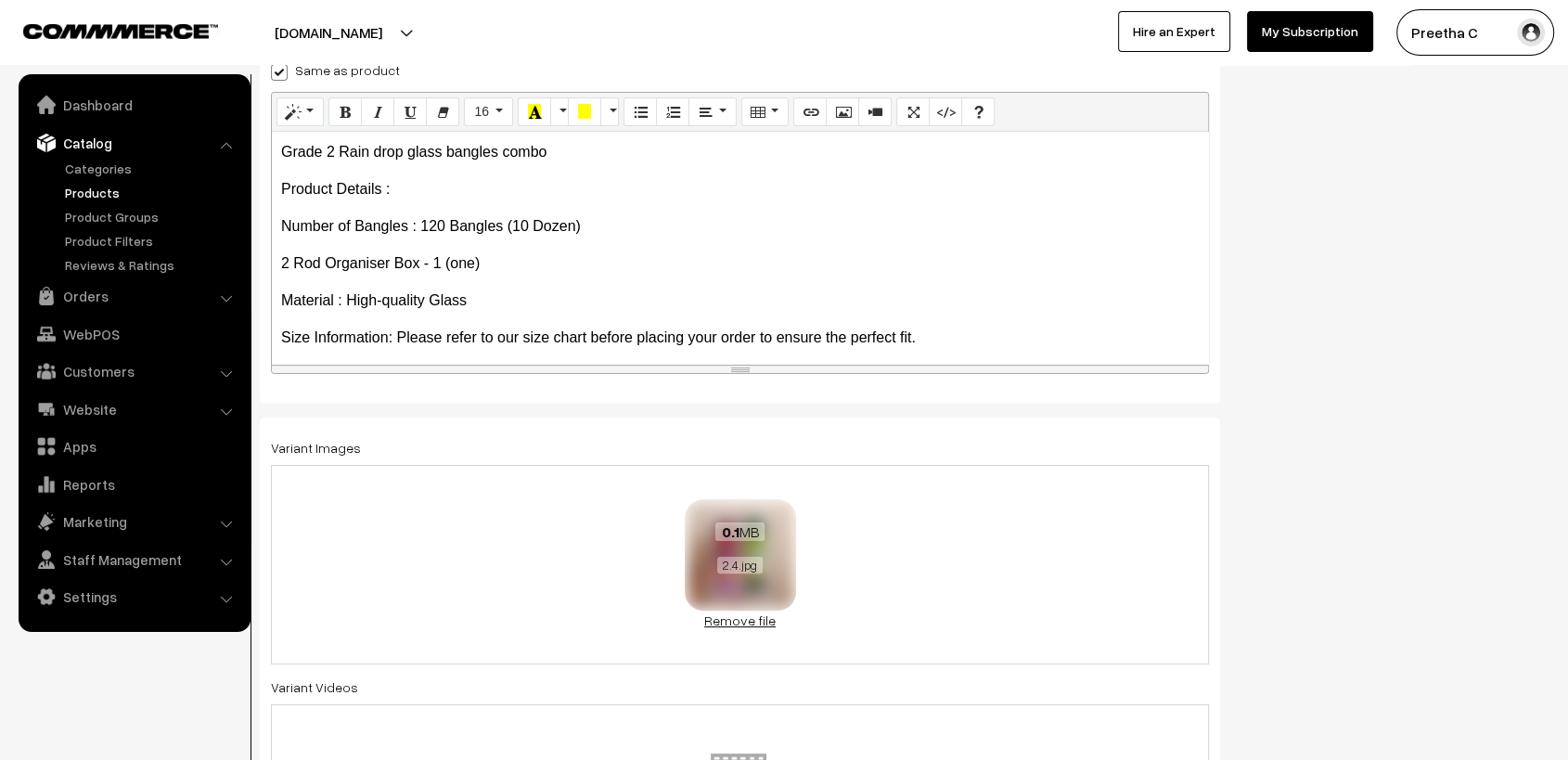
click at [757, 621] on link "Remove file" at bounding box center [740, 620] width 111 height 20
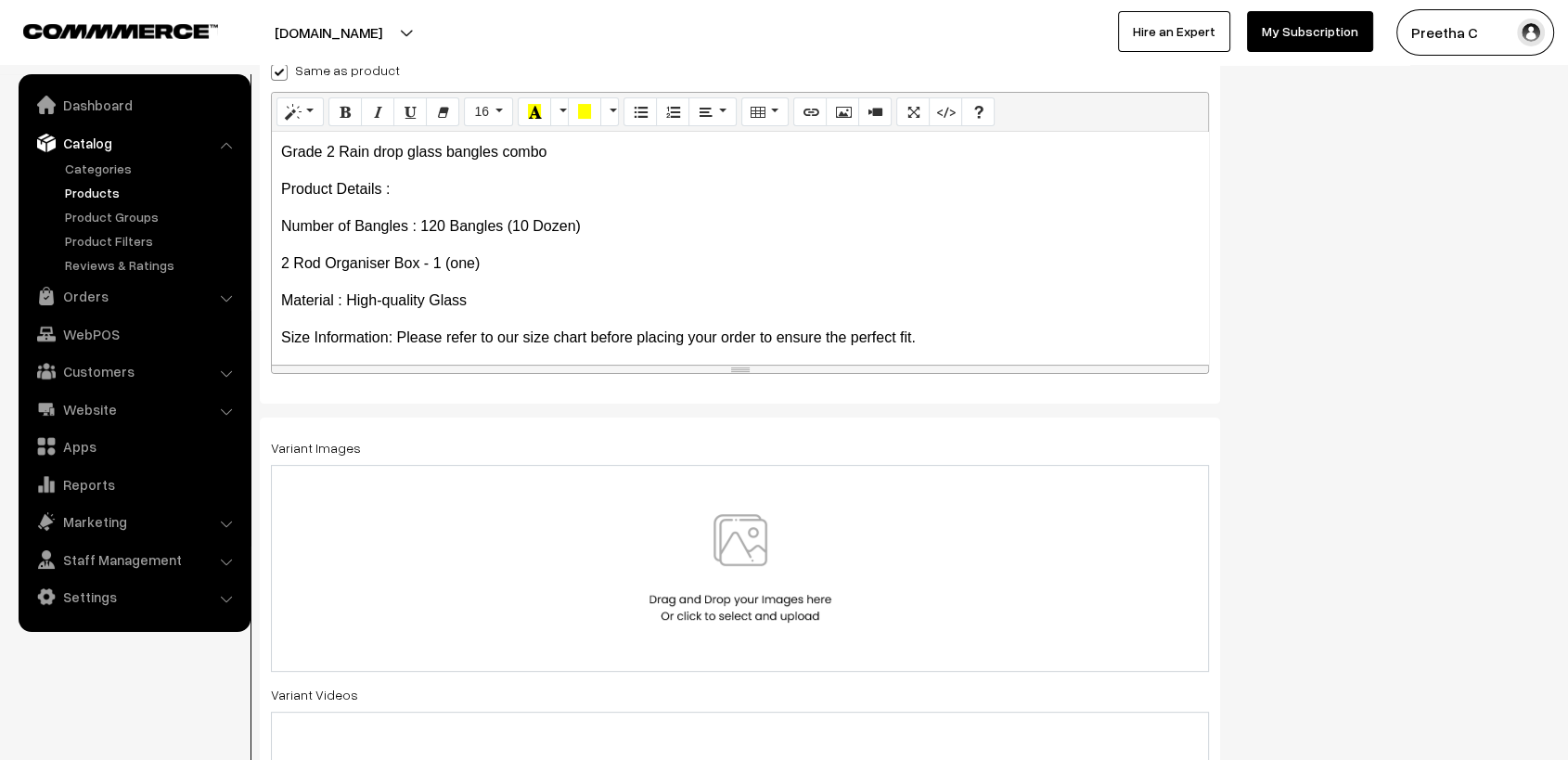
click at [769, 541] on img at bounding box center [740, 568] width 191 height 108
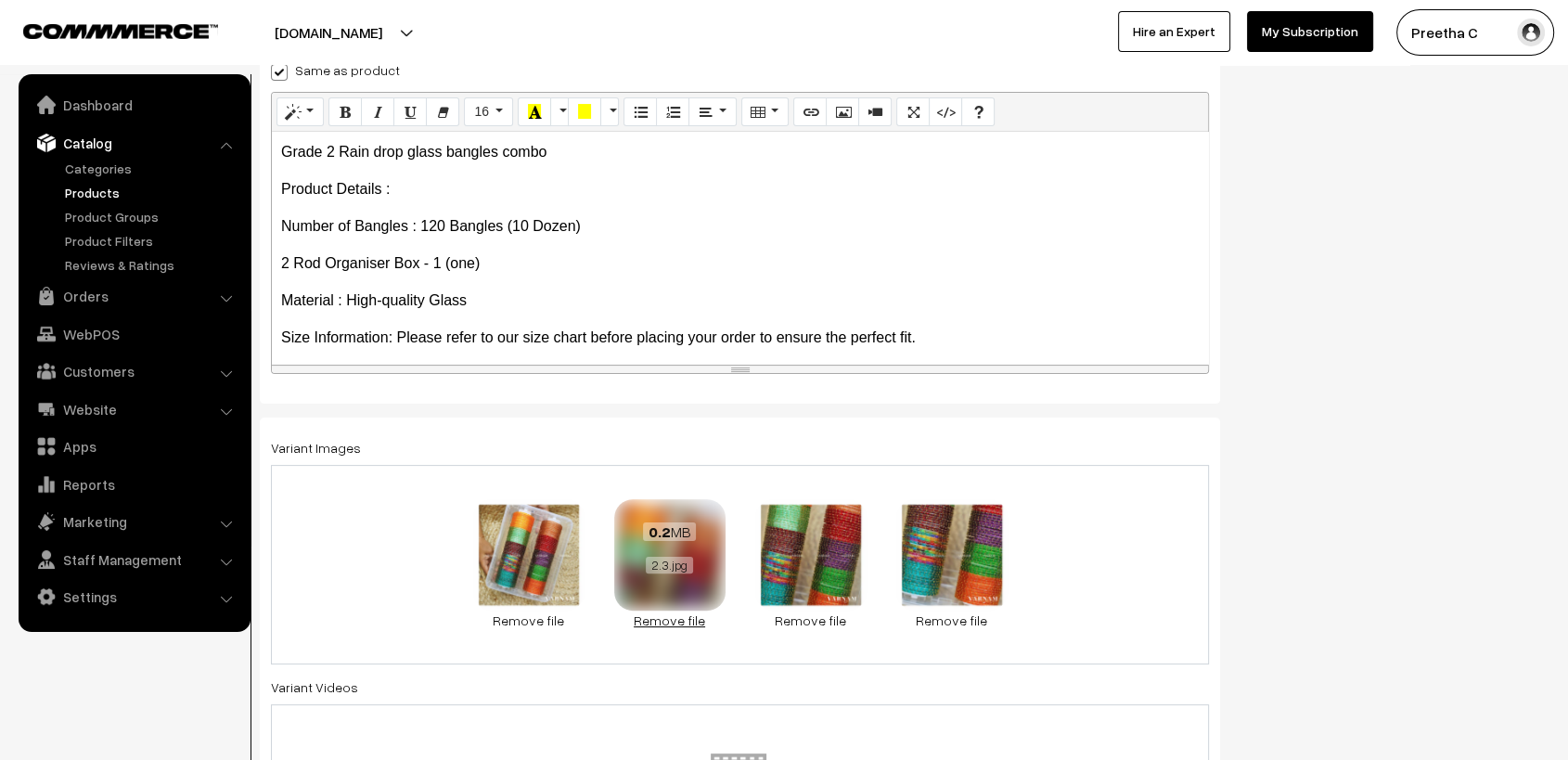
click at [655, 617] on link "Remove file" at bounding box center [670, 620] width 111 height 20
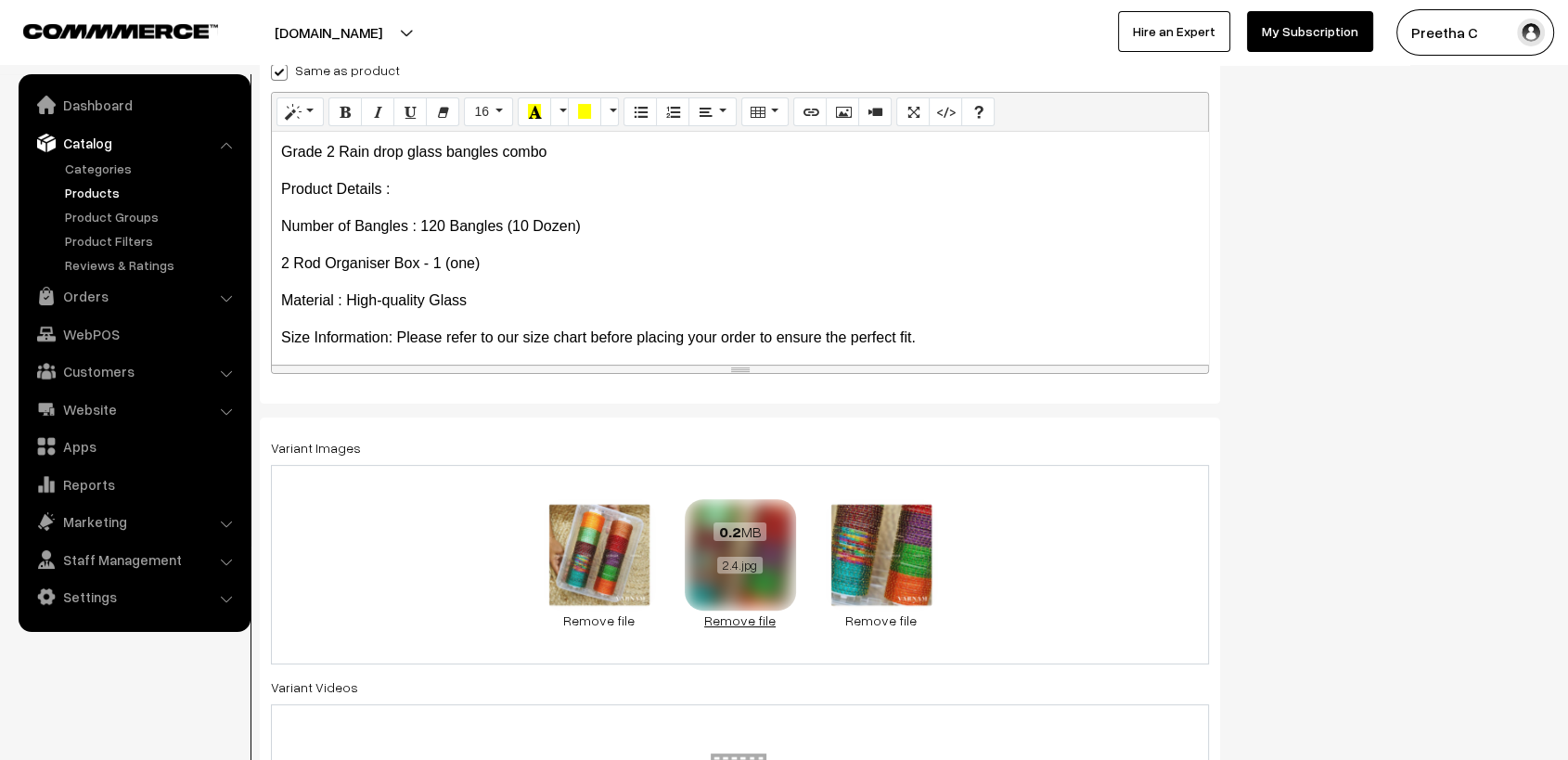
click at [758, 625] on link "Remove file" at bounding box center [740, 620] width 111 height 20
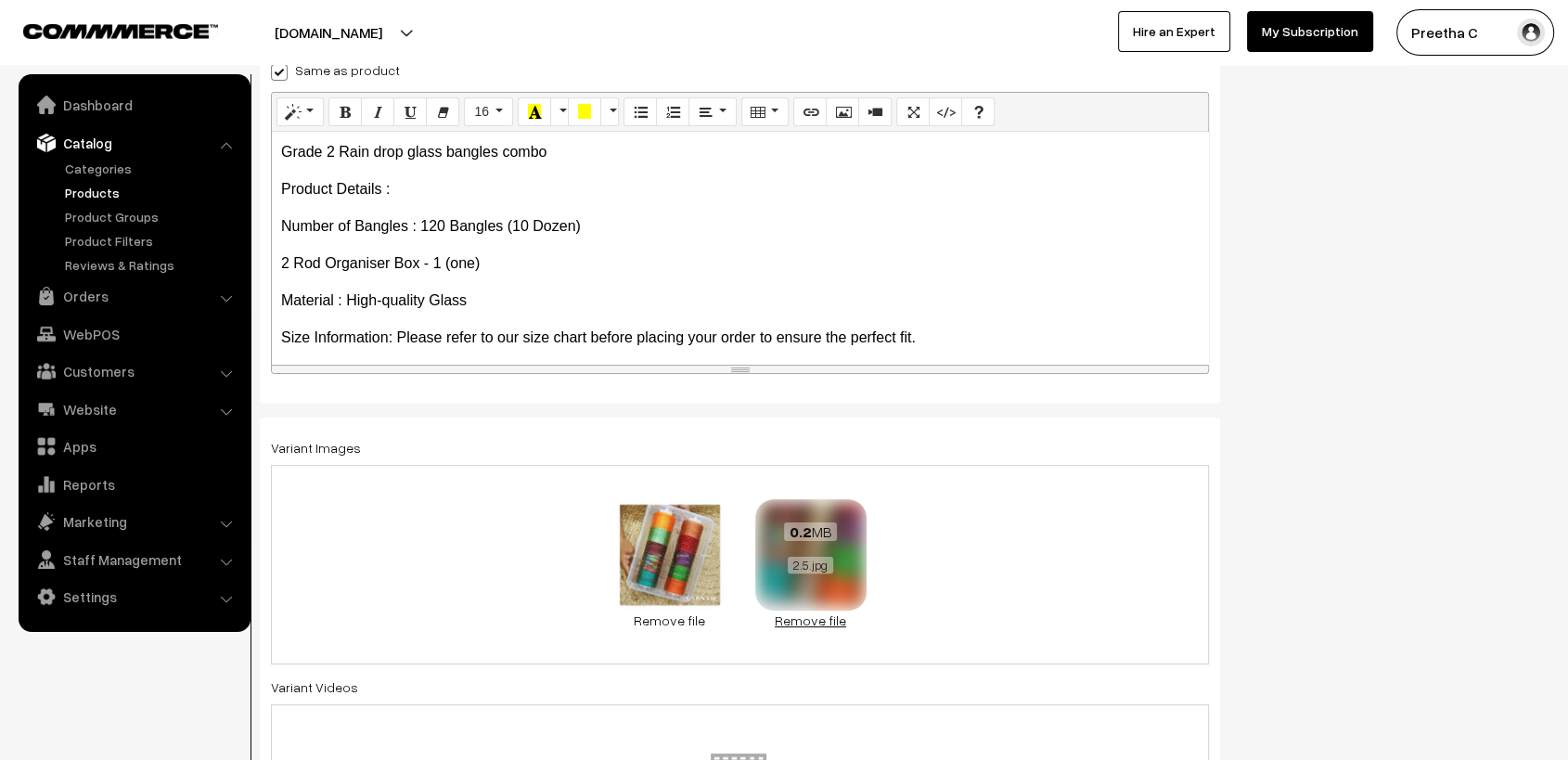
click at [832, 619] on link "Remove file" at bounding box center [811, 620] width 111 height 20
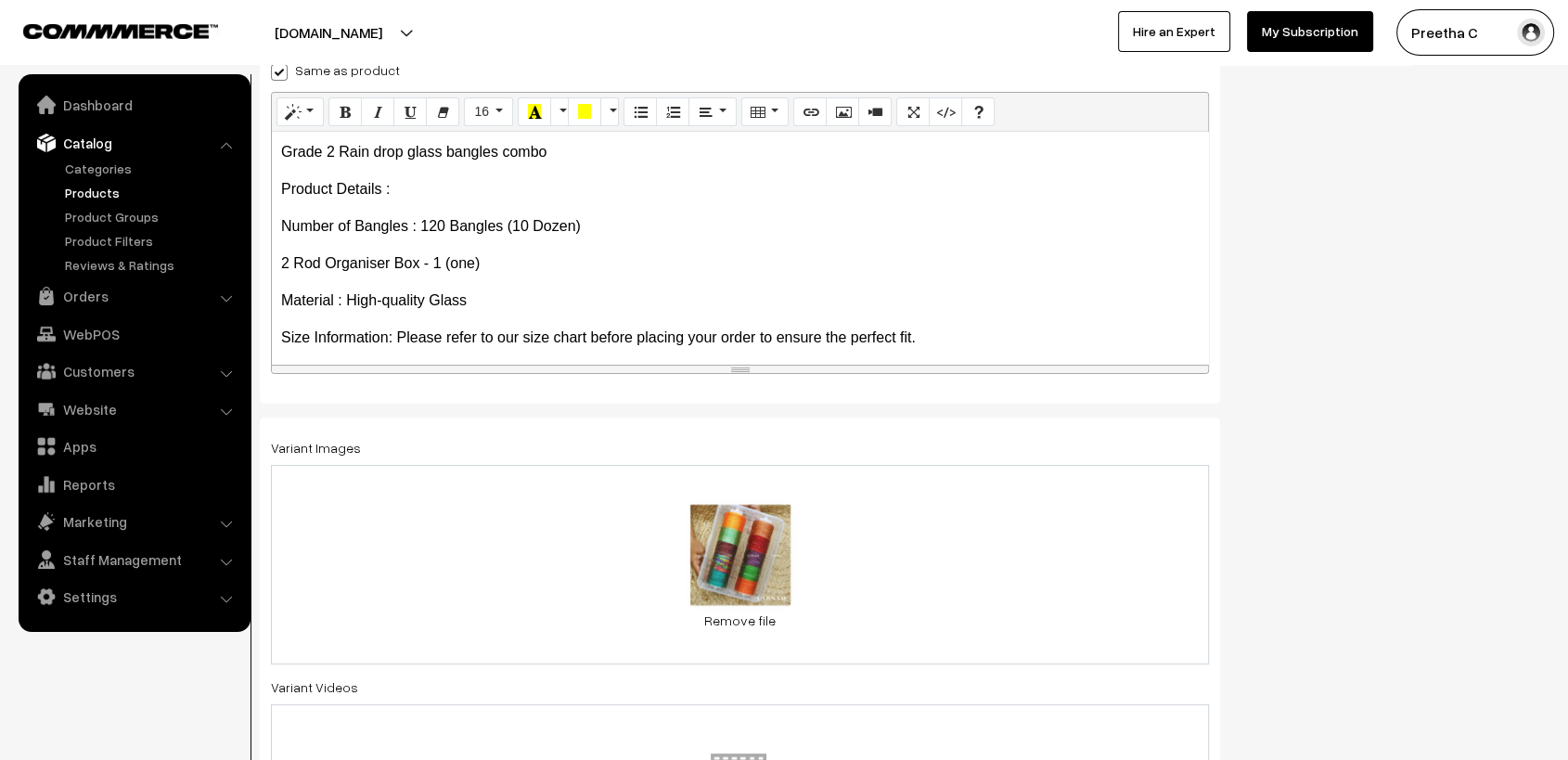
click at [830, 600] on div "0.2 MB 2.2.jpg Check Error Remove file" at bounding box center [739, 564] width 938 height 199
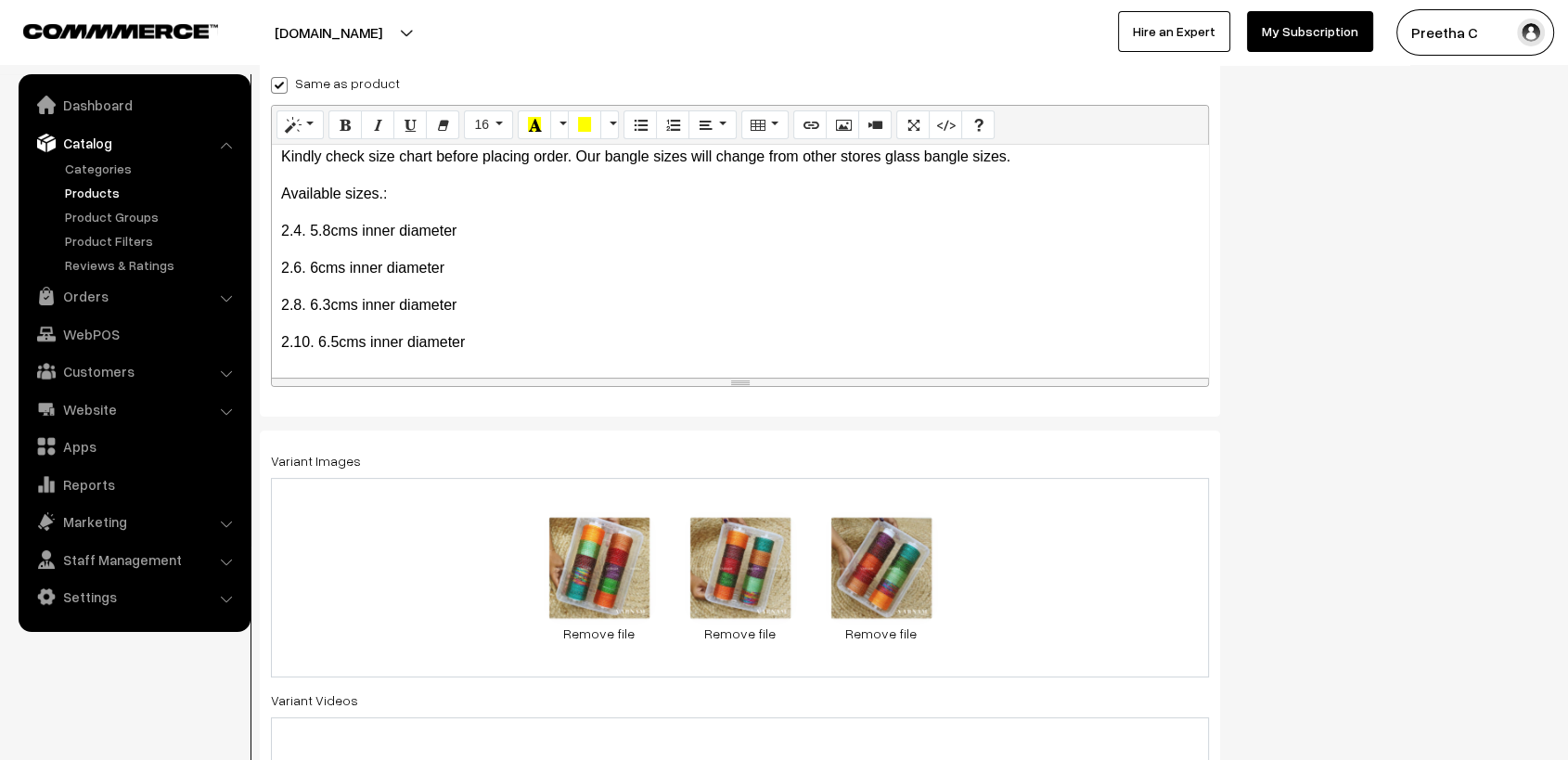
scroll to position [518, 0]
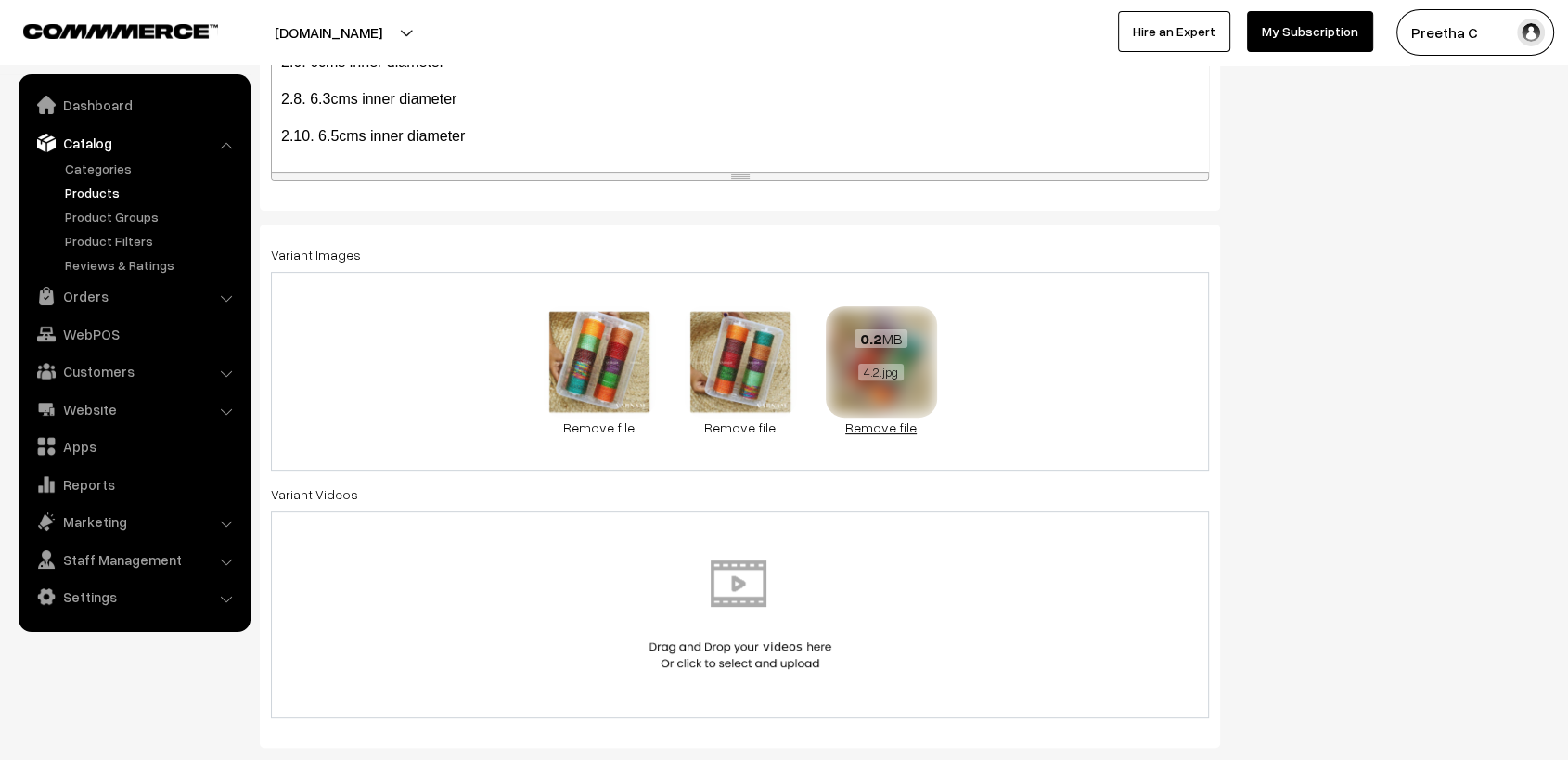
click at [895, 430] on link "Remove file" at bounding box center [881, 427] width 111 height 20
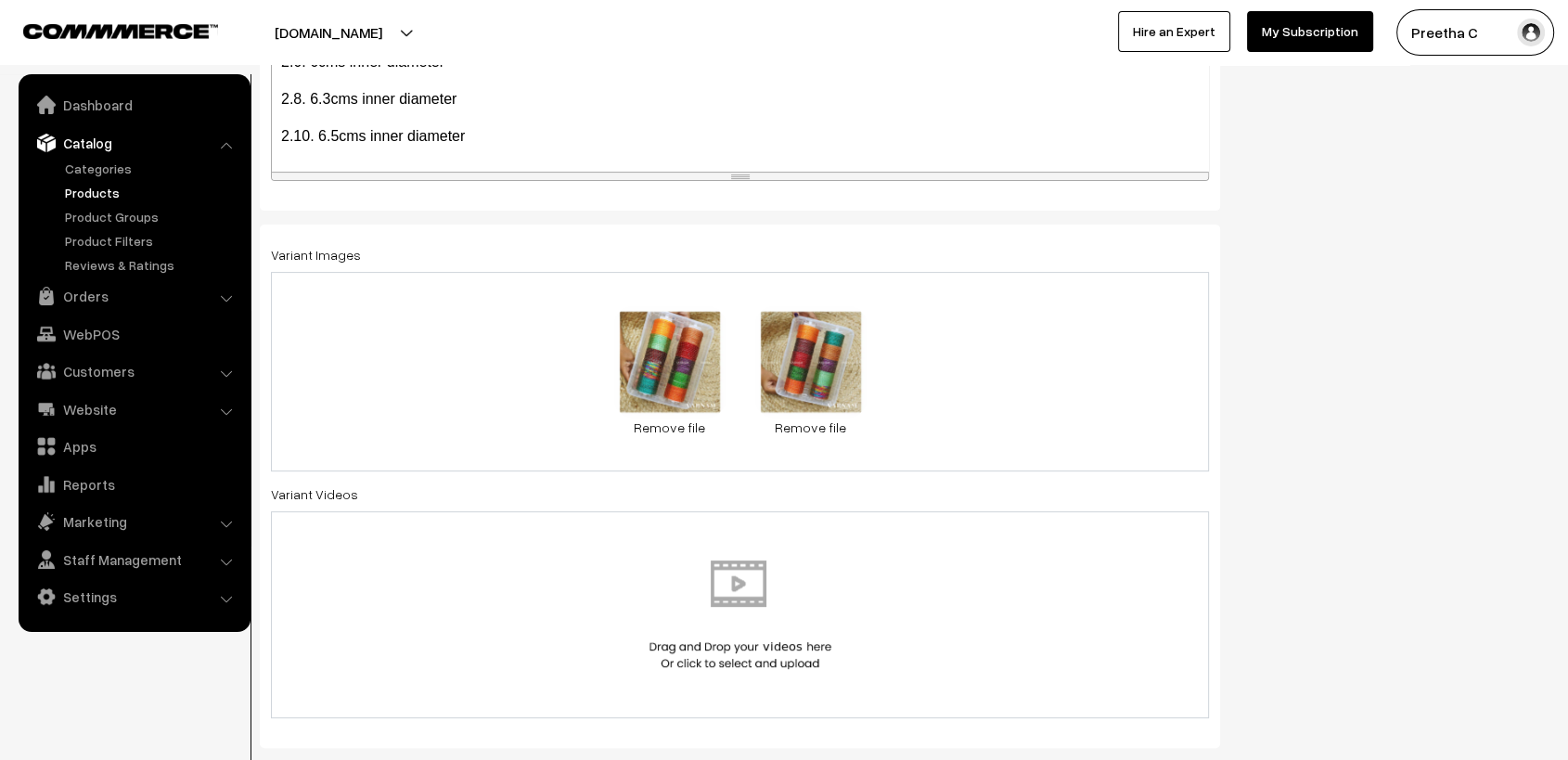
click at [798, 438] on div "0.2 MB 2.2.jpg Check Error Remove file 0.2 MB 3.5.jpg Check Error Remove file" at bounding box center [739, 372] width 938 height 199
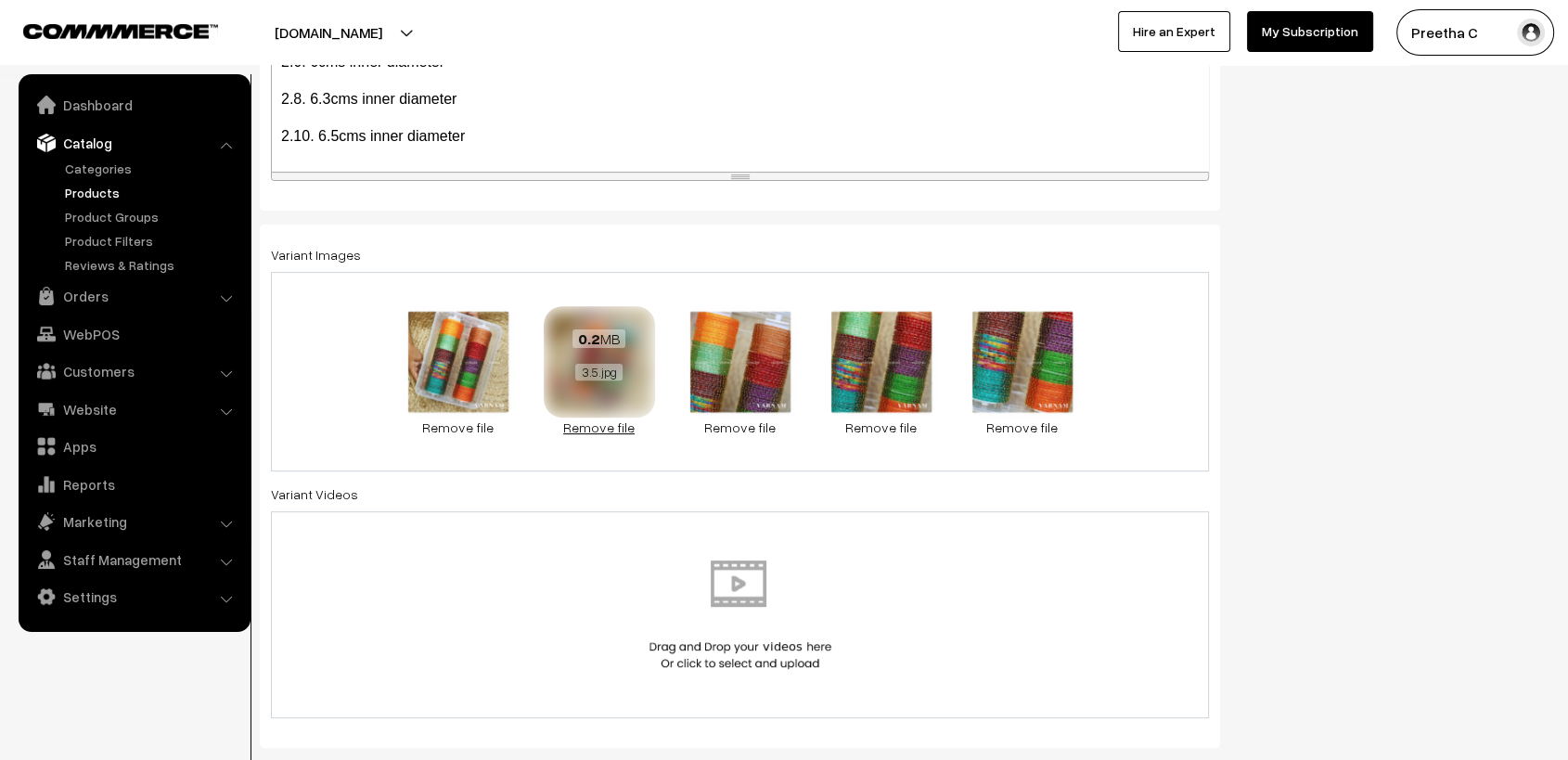
click at [614, 423] on link "Remove file" at bounding box center [599, 427] width 111 height 20
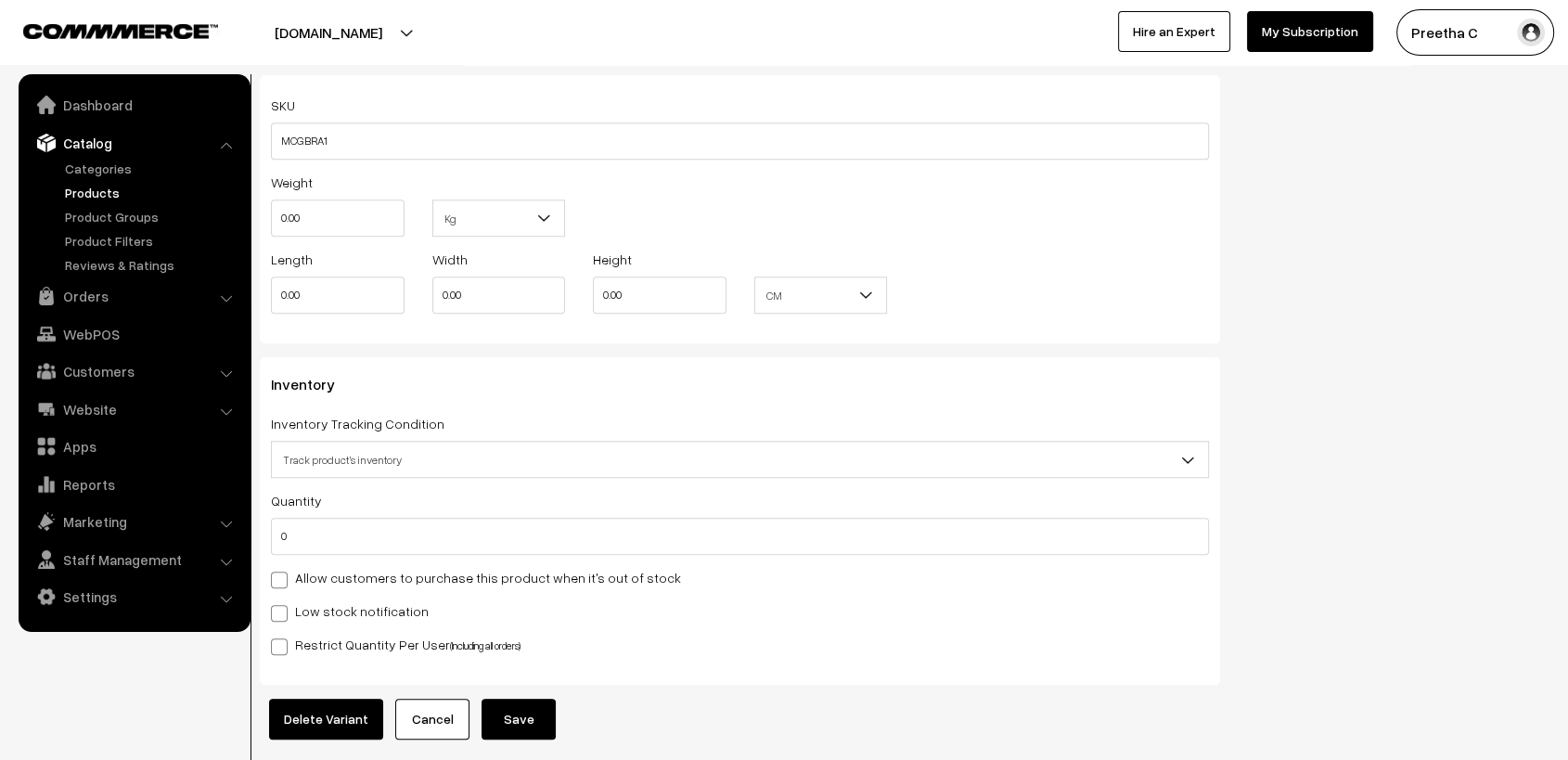
scroll to position [1756, 0]
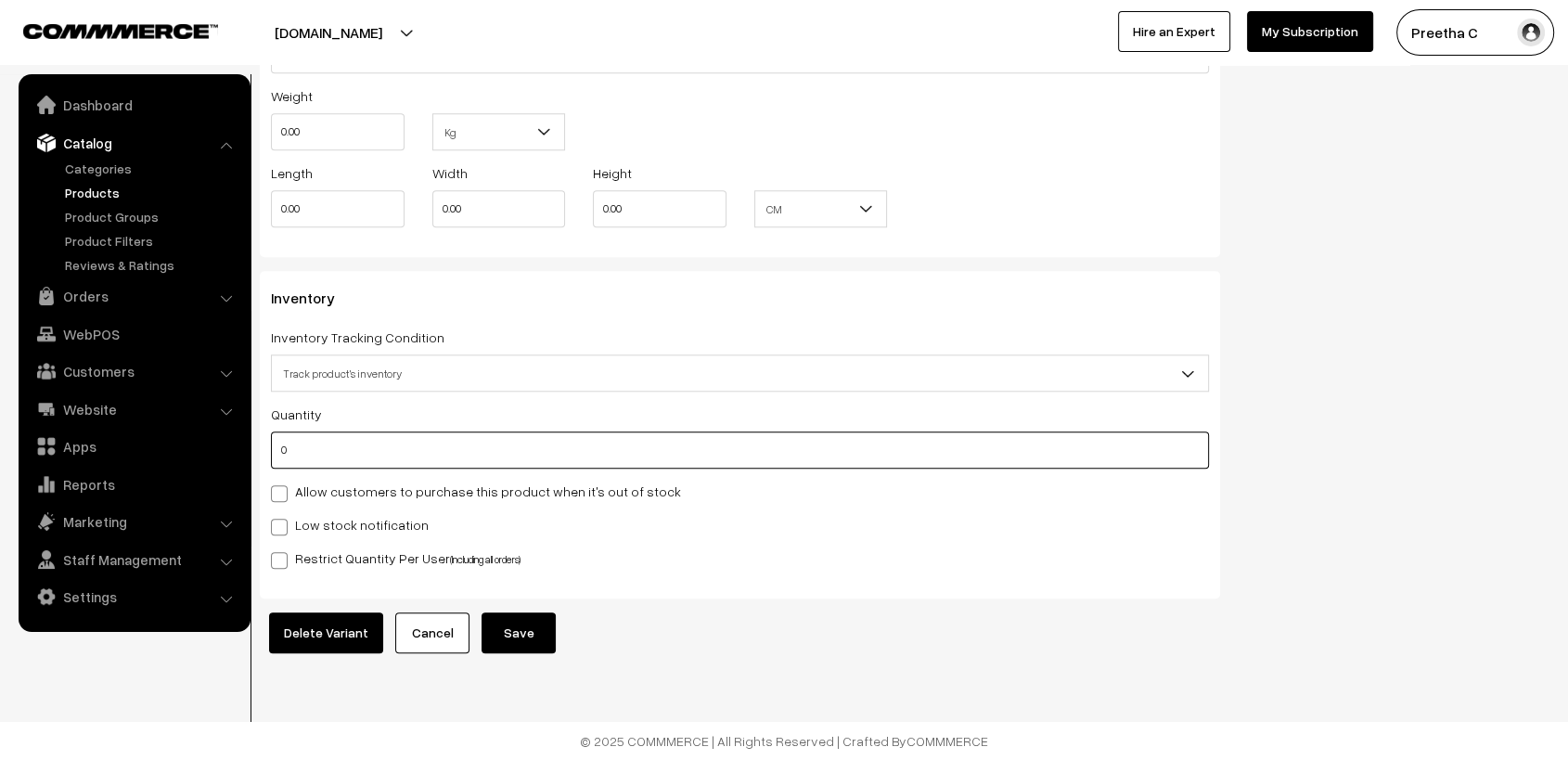
type input "1"
click at [522, 613] on button "Save" at bounding box center [518, 632] width 74 height 40
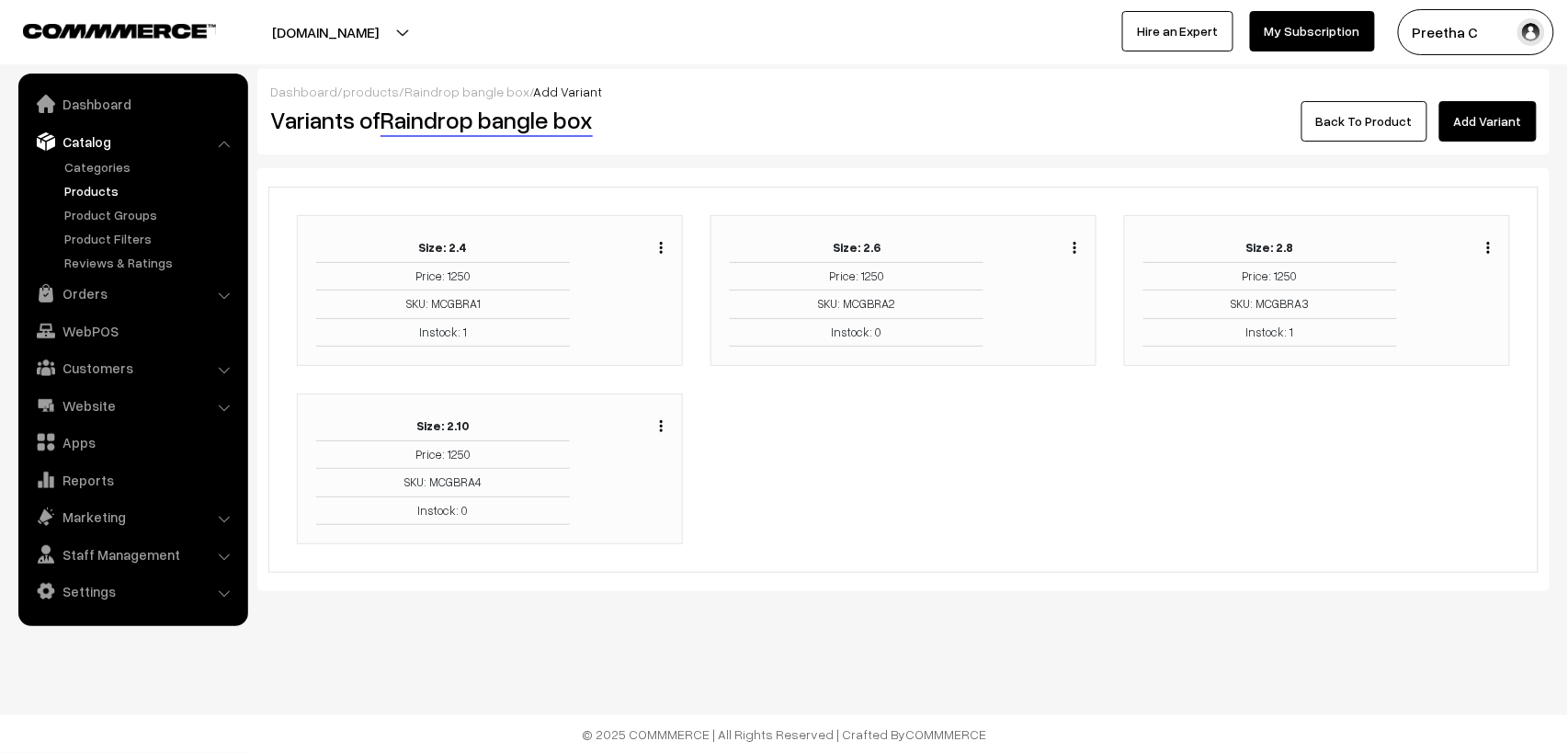
click at [1074, 245] on img "button" at bounding box center [1074, 247] width 3 height 12
click at [1018, 310] on link "Edit" at bounding box center [993, 314] width 157 height 40
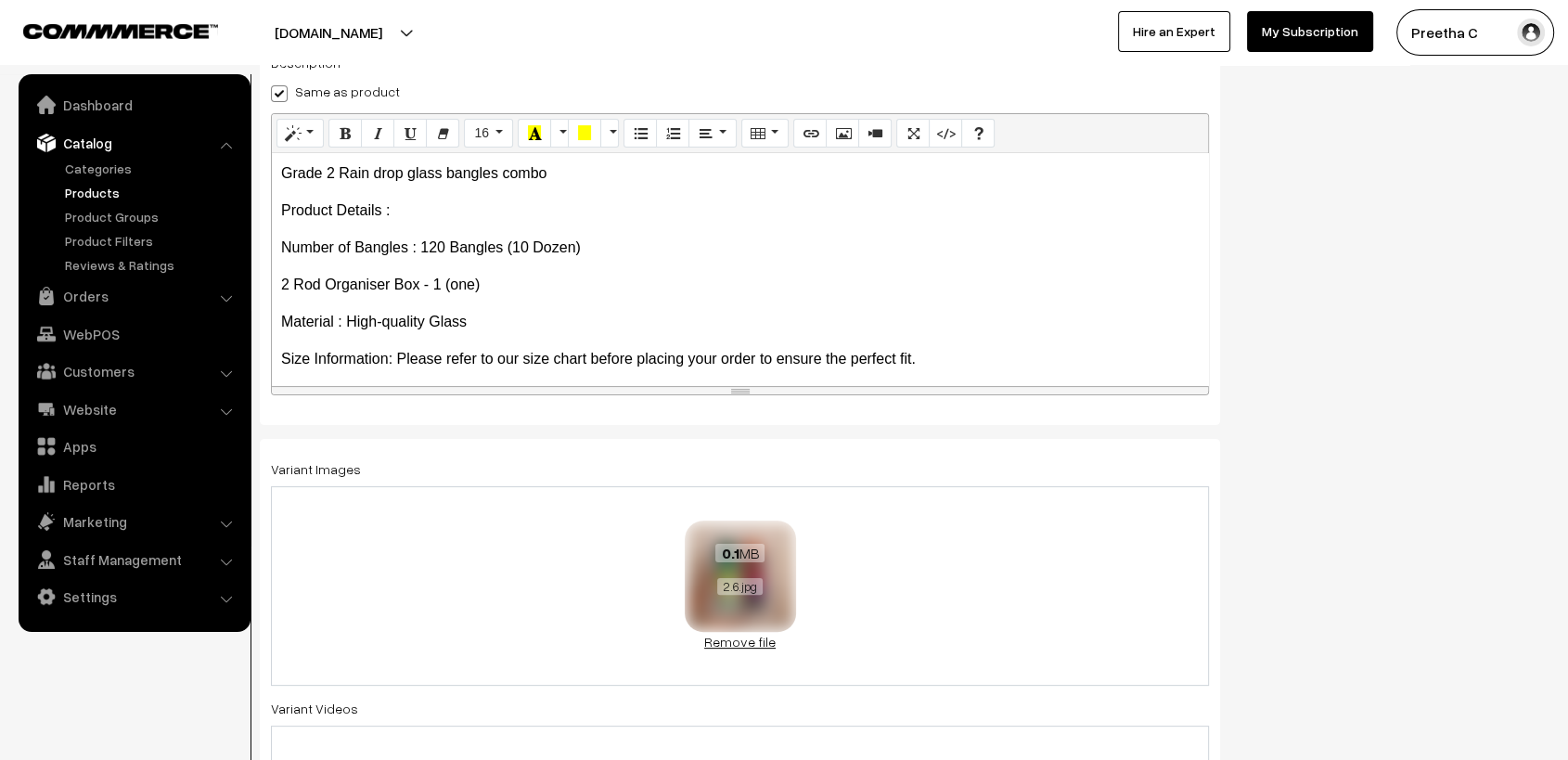
scroll to position [325, 0]
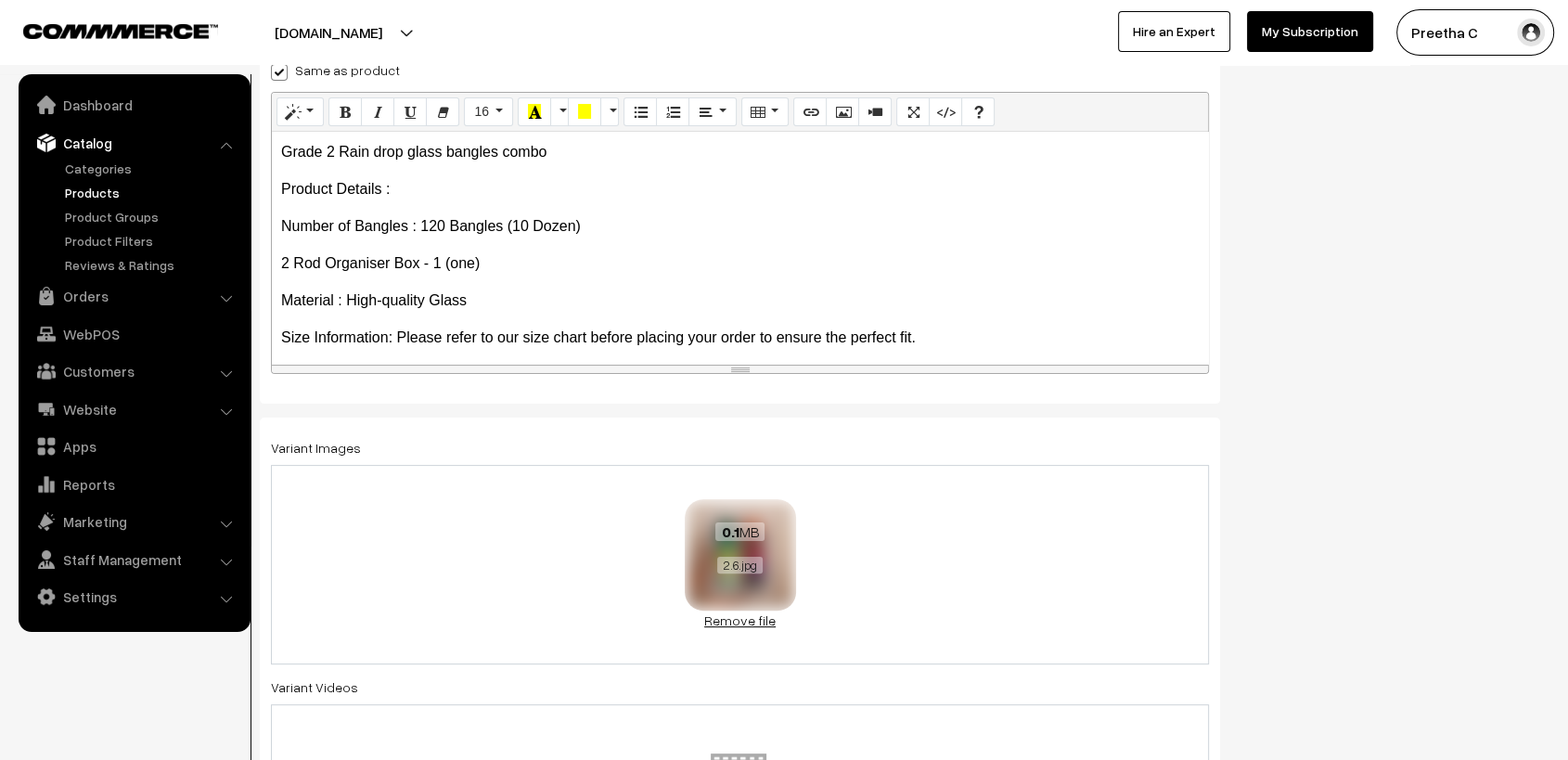
click at [751, 625] on link "Remove file" at bounding box center [740, 620] width 111 height 20
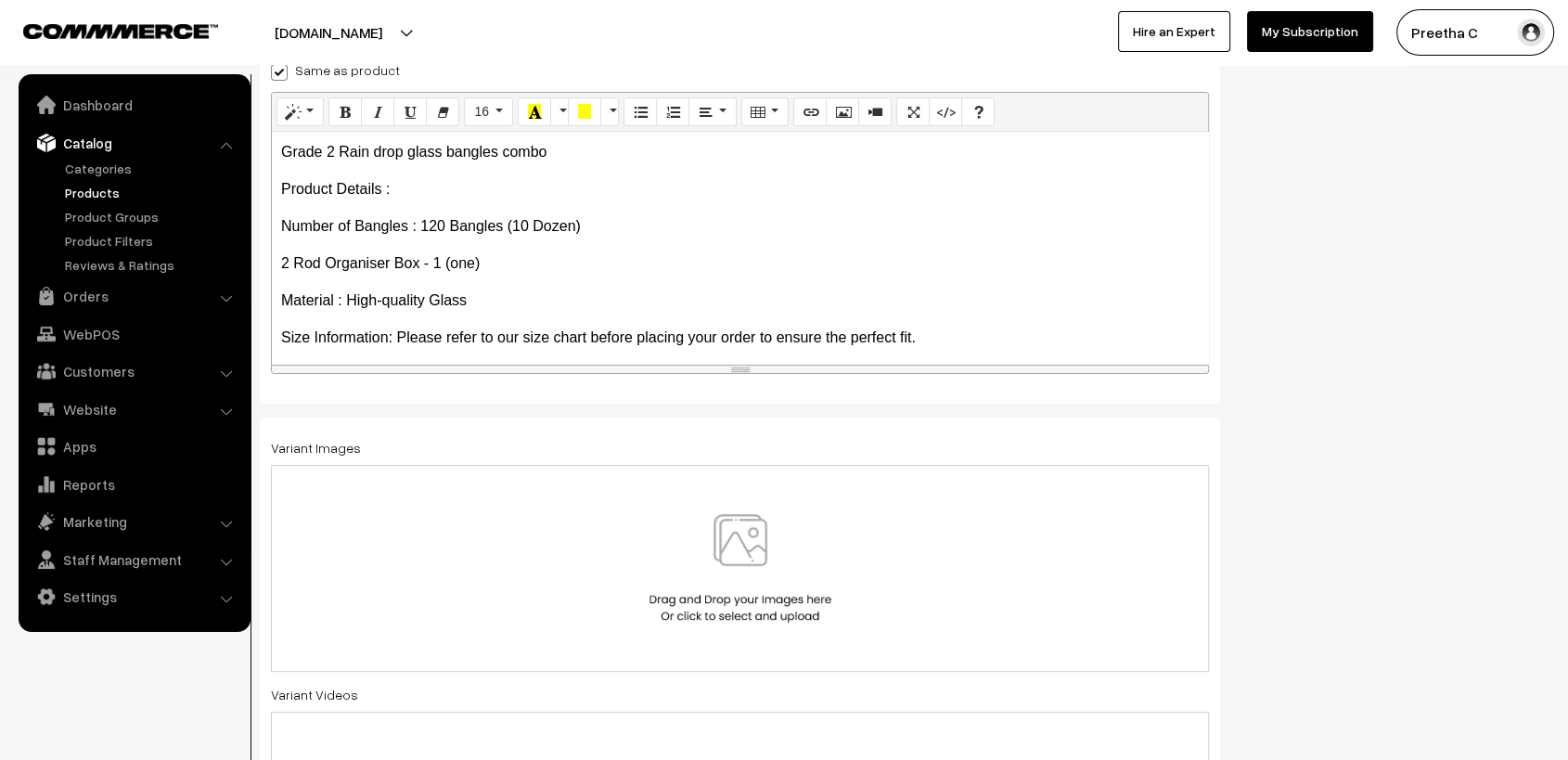
click at [732, 566] on img at bounding box center [740, 568] width 191 height 108
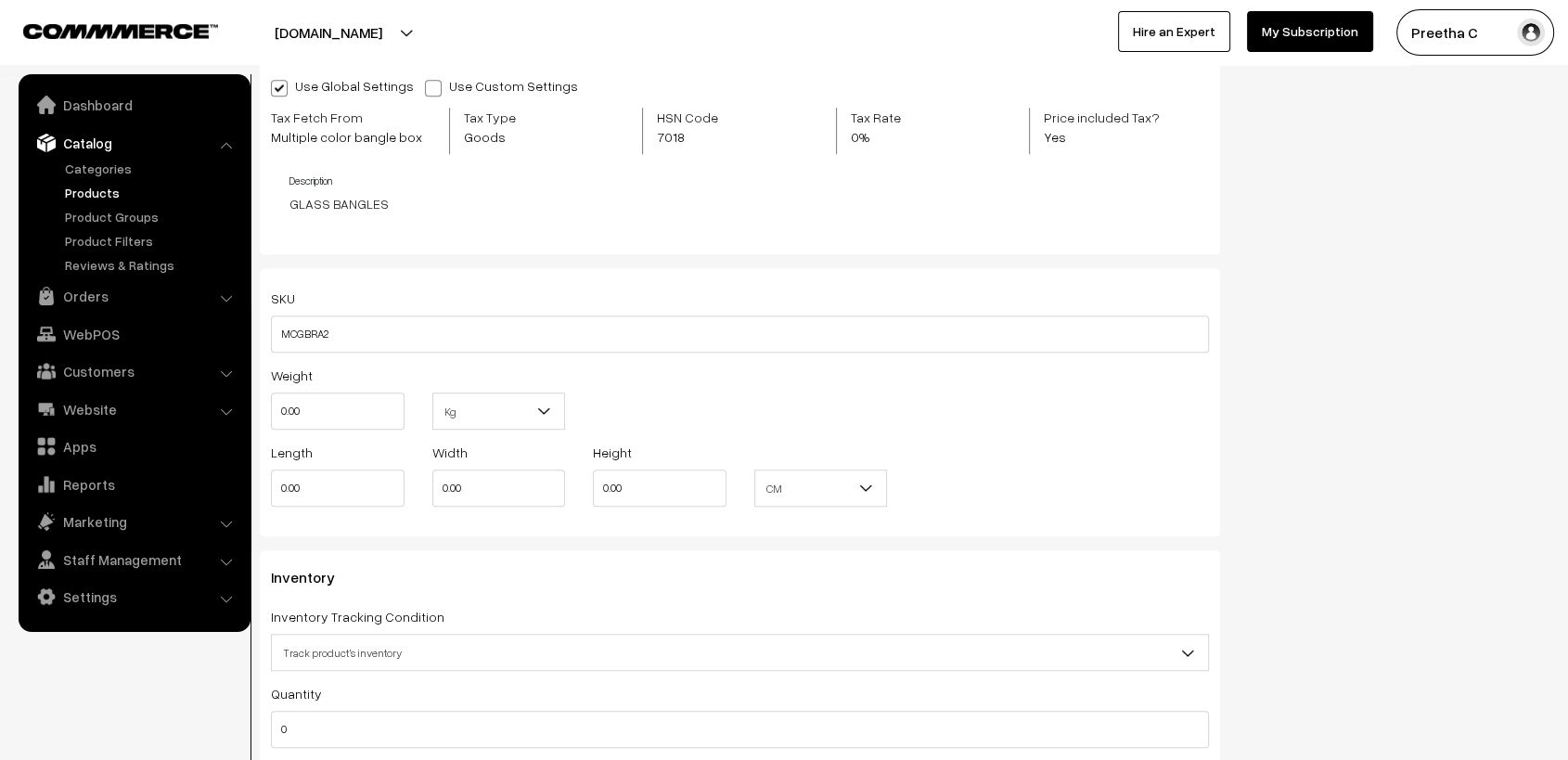
scroll to position [1665, 0]
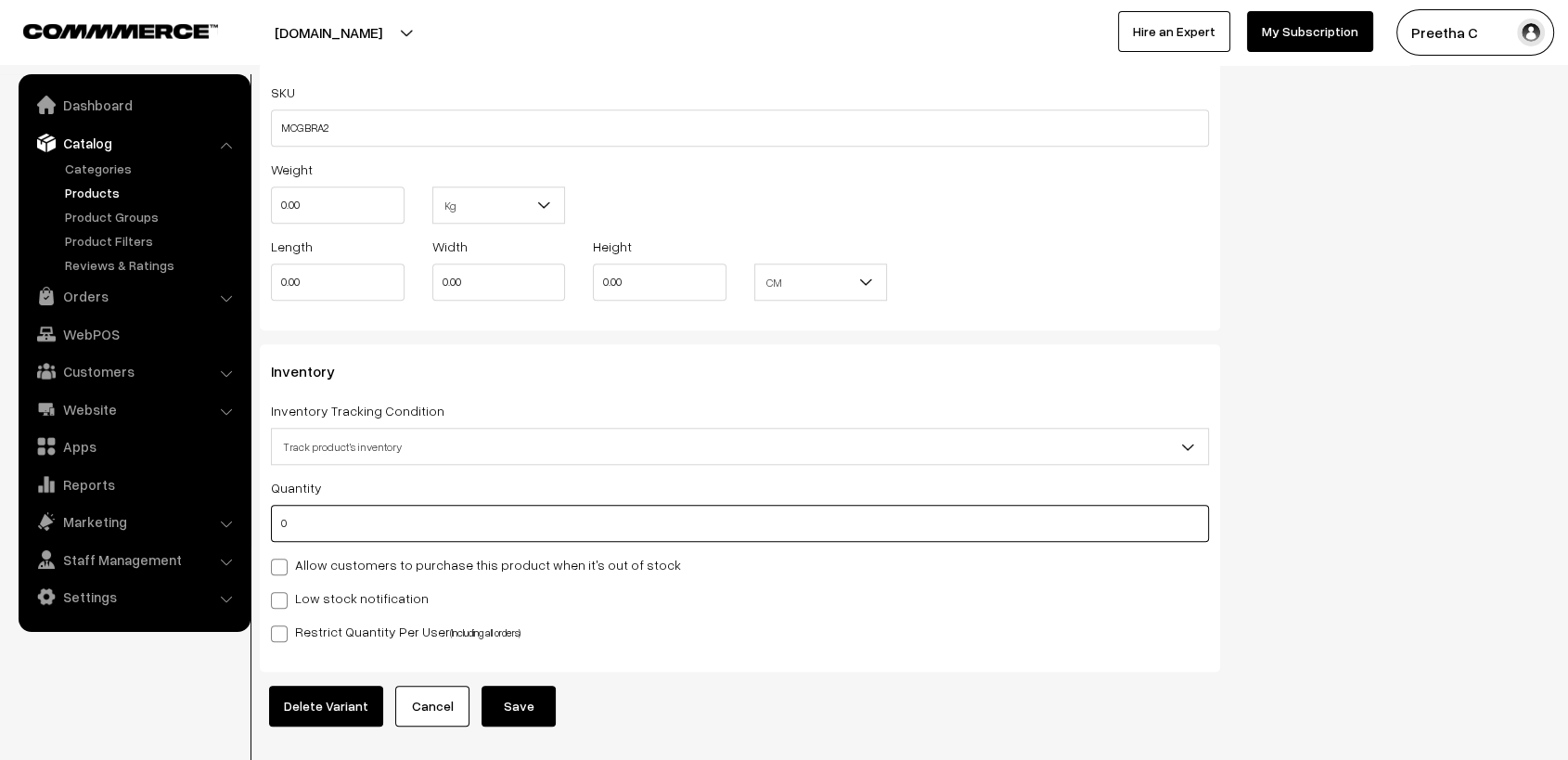
drag, startPoint x: 374, startPoint y: 520, endPoint x: 266, endPoint y: 514, distance: 108.2
click at [266, 514] on div "Inventory Inventory Tracking Condition Don't track inventory Track product's in…" at bounding box center [739, 508] width 960 height 327
type input "1"
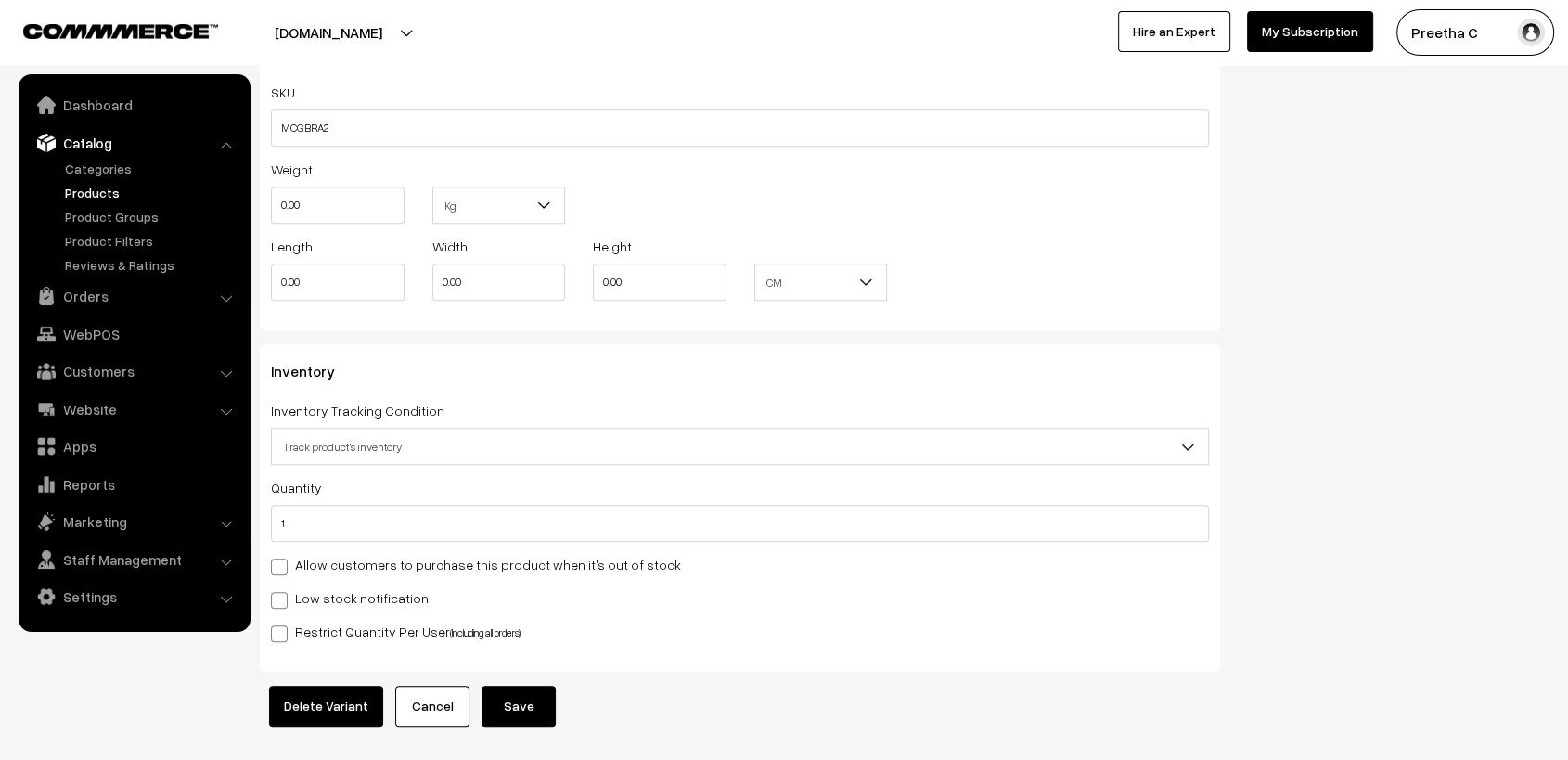
click at [533, 707] on button "Save" at bounding box center [518, 705] width 74 height 40
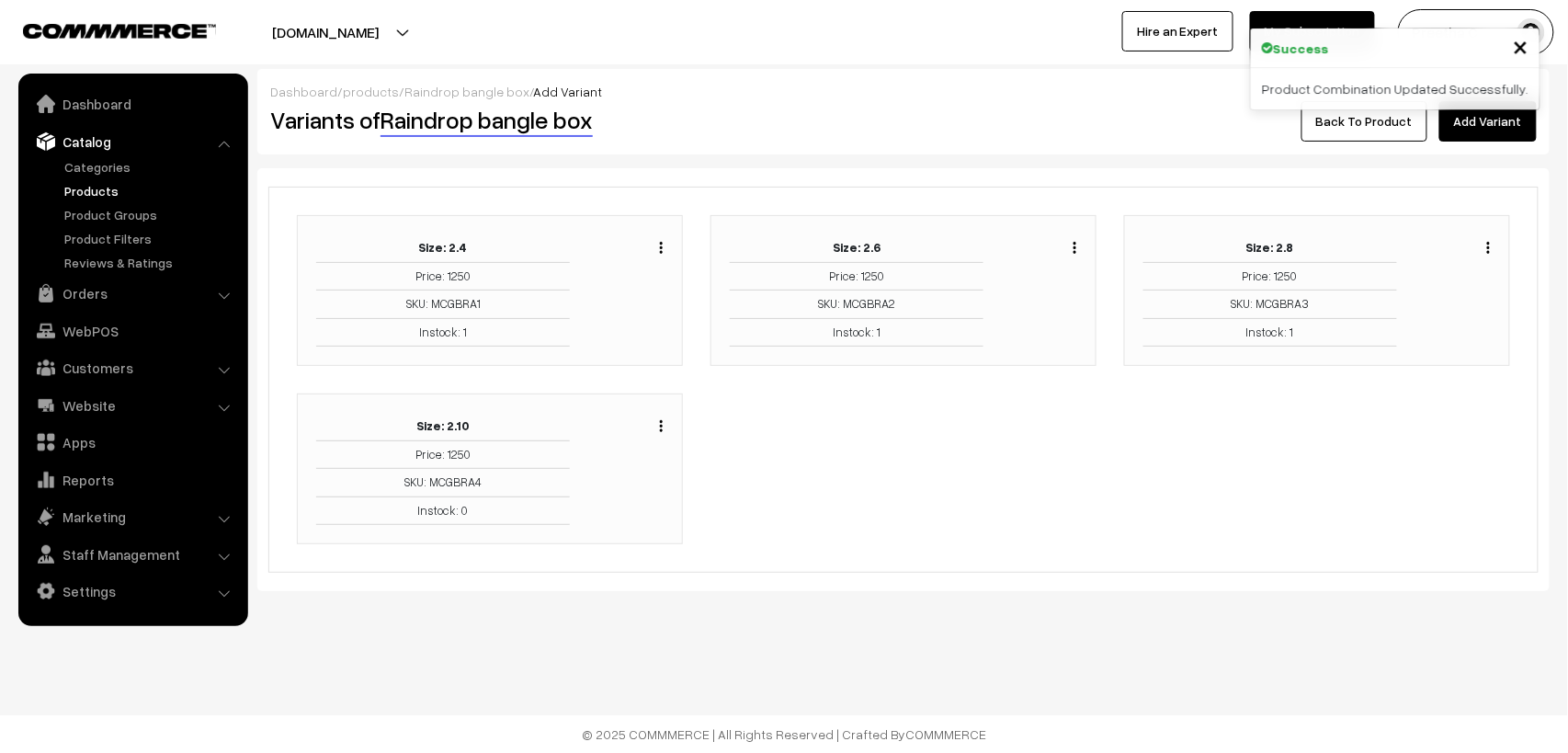
click at [1490, 246] on img "button" at bounding box center [1488, 247] width 3 height 12
click at [1385, 324] on link "Edit" at bounding box center [1407, 314] width 157 height 40
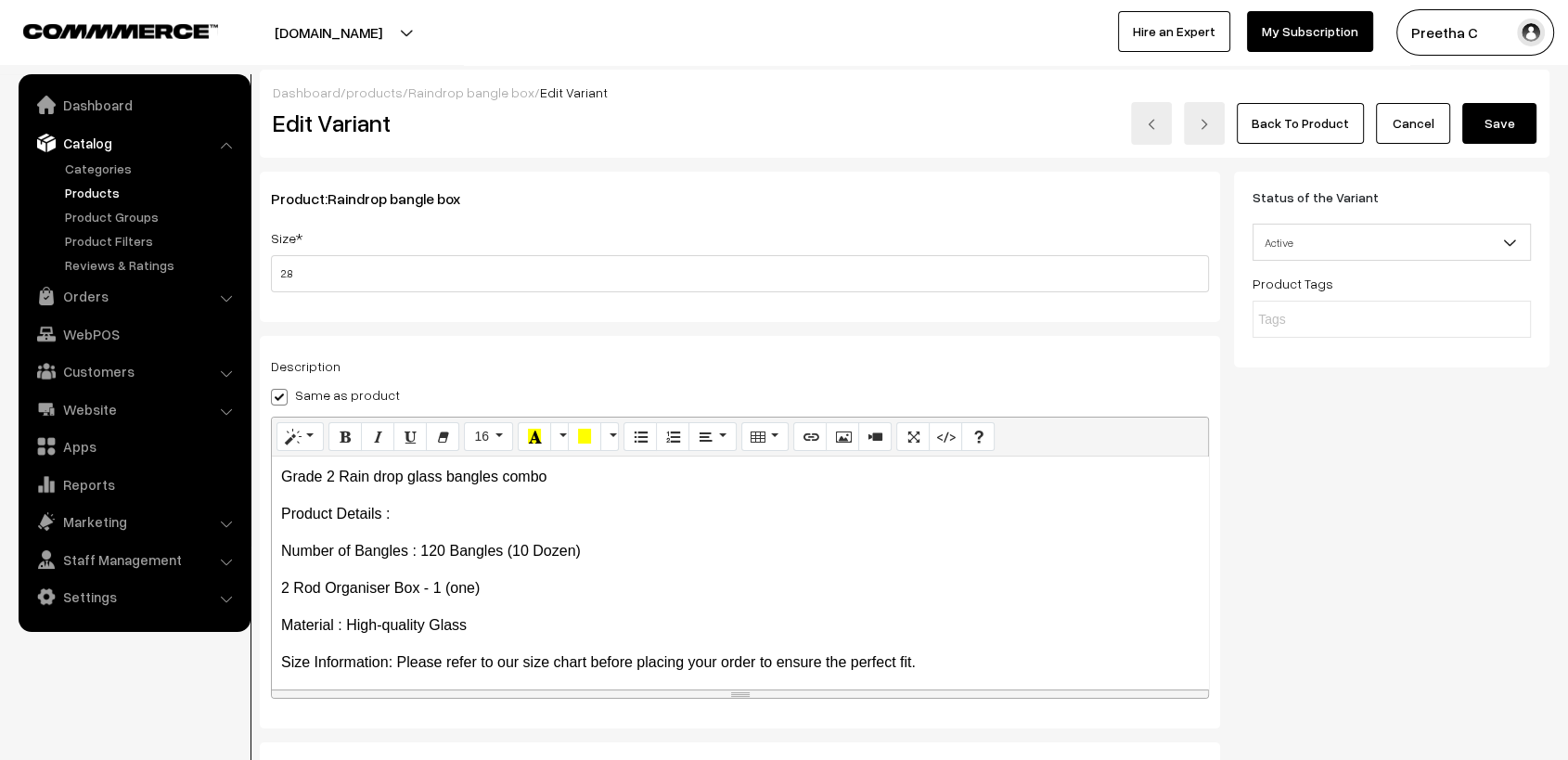
click at [1431, 132] on link "Cancel" at bounding box center [1413, 123] width 74 height 40
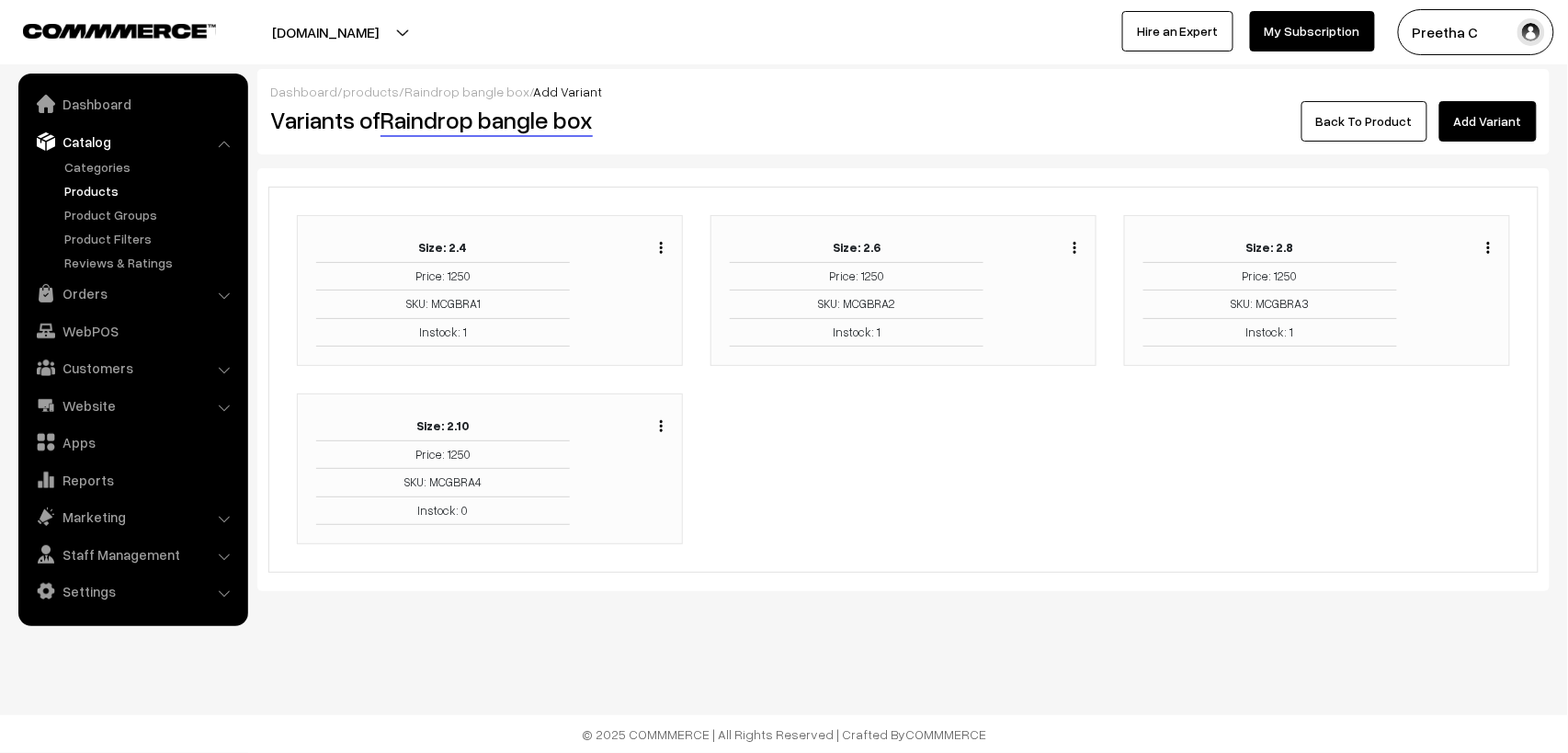
click at [1340, 123] on link "Back To Product" at bounding box center [1364, 121] width 126 height 40
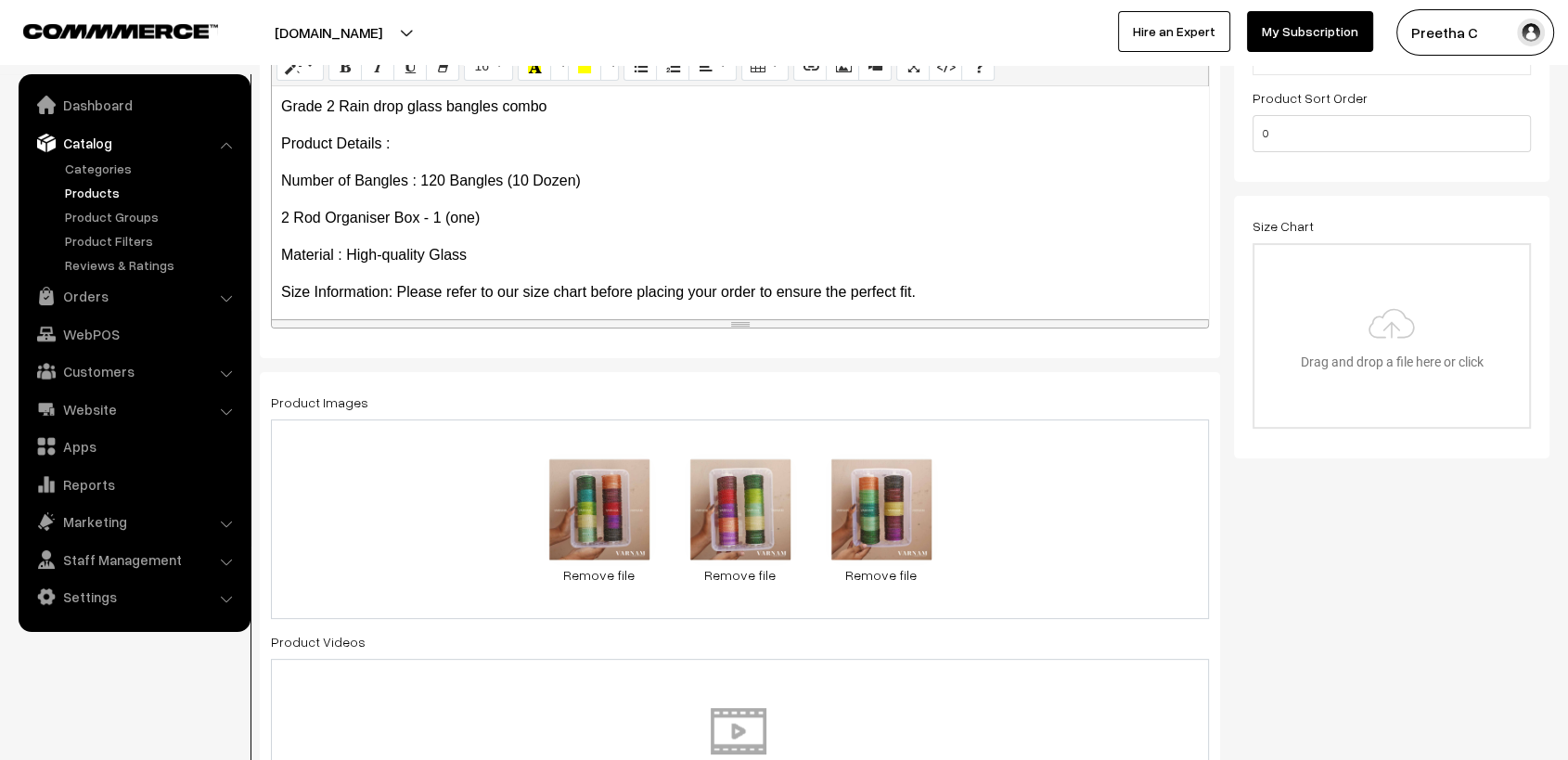
scroll to position [515, 0]
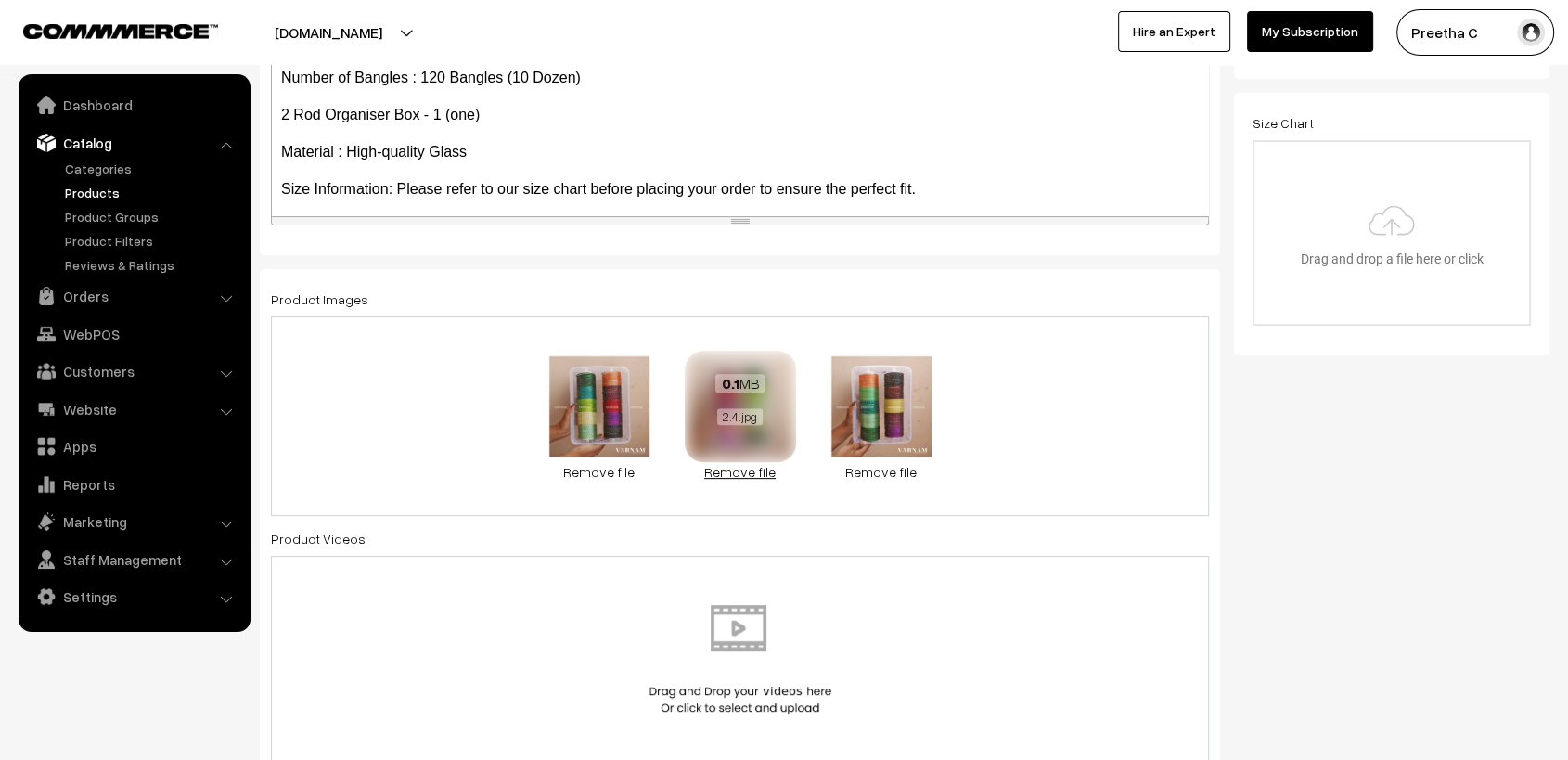
click at [742, 469] on link "Remove file" at bounding box center [740, 471] width 111 height 20
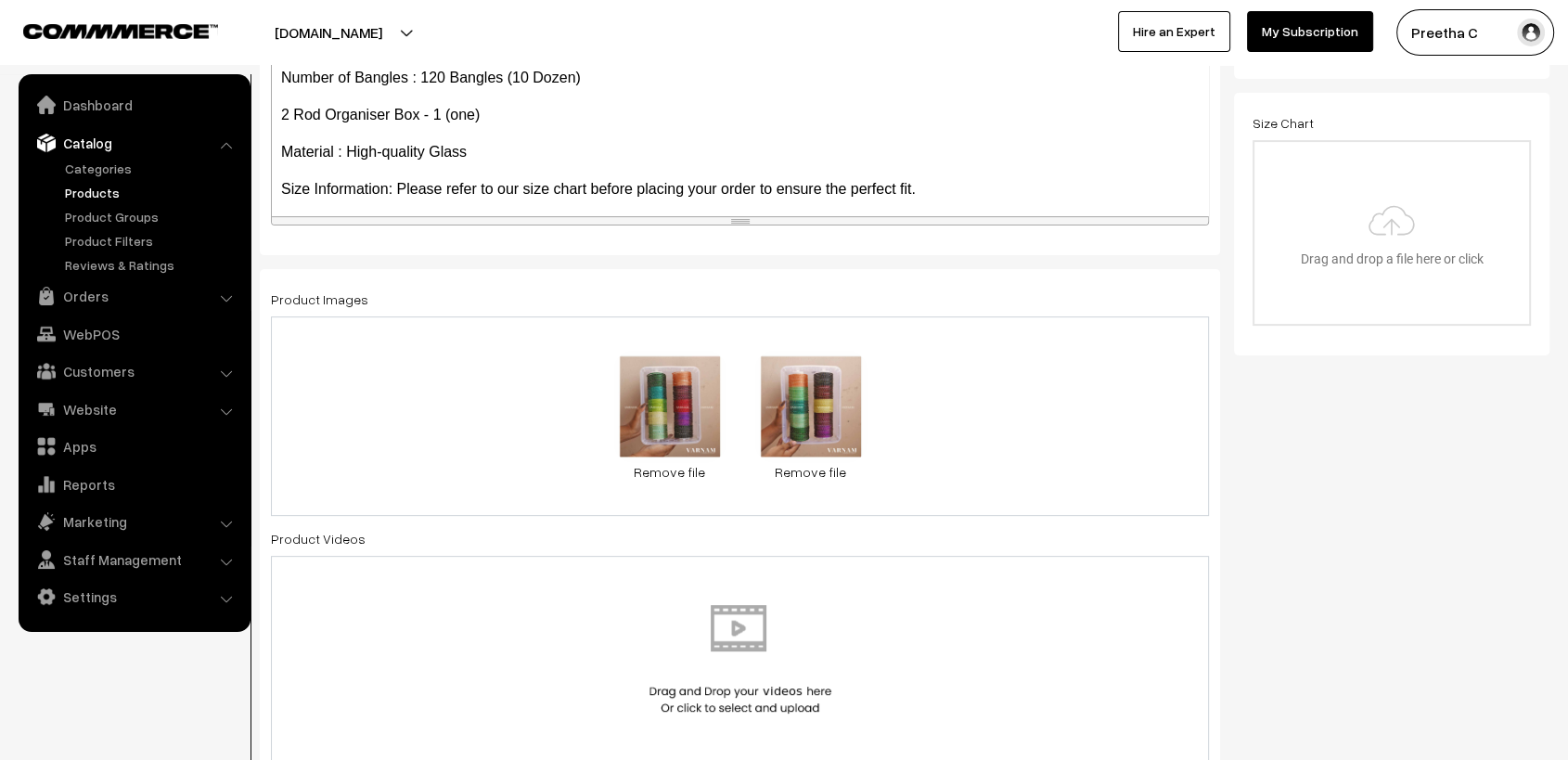
click at [649, 481] on link "Remove file" at bounding box center [670, 471] width 111 height 20
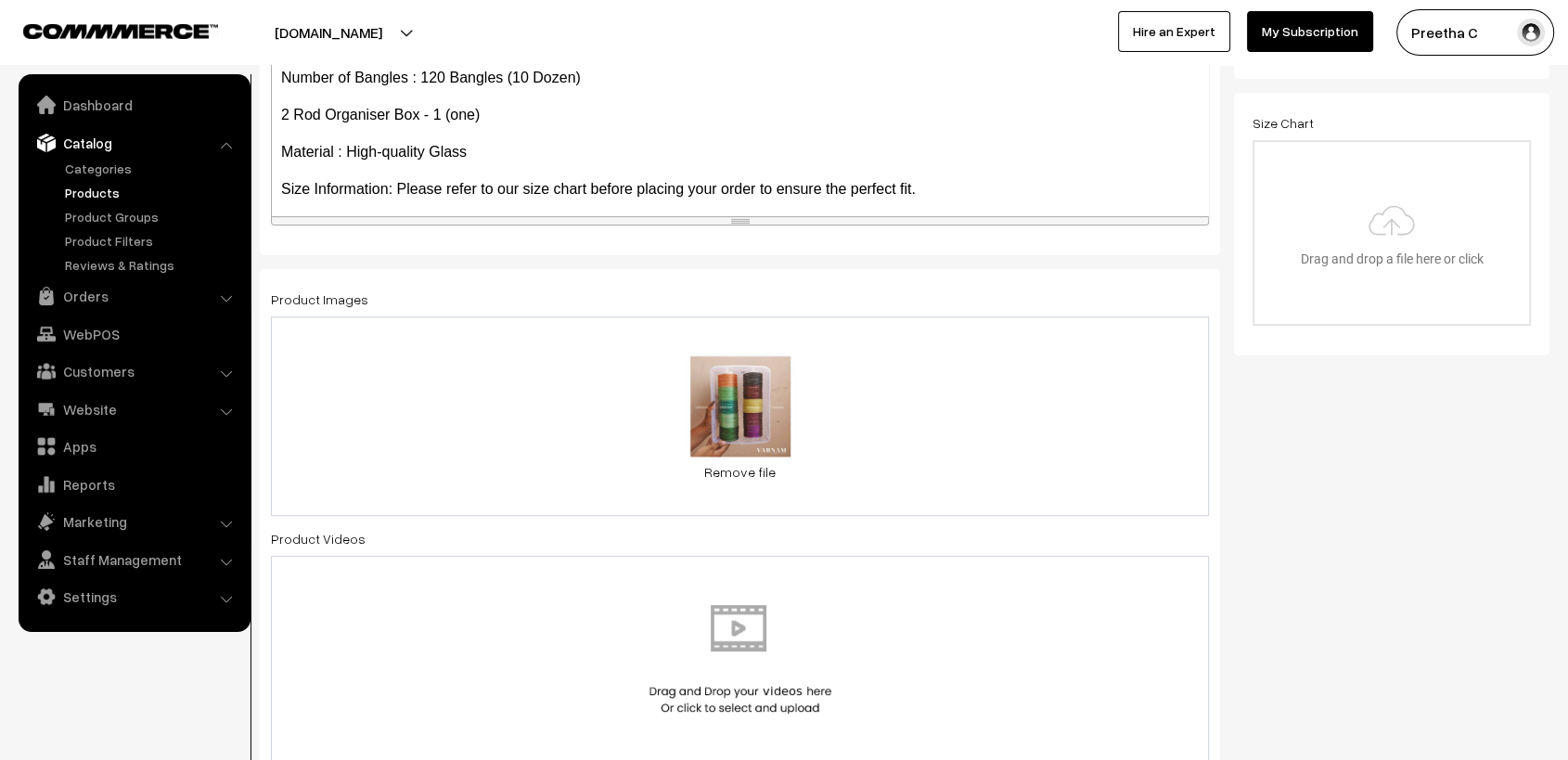
click at [945, 454] on div "0.1 MB 2.8.jpg Check Error Remove file" at bounding box center [739, 416] width 938 height 199
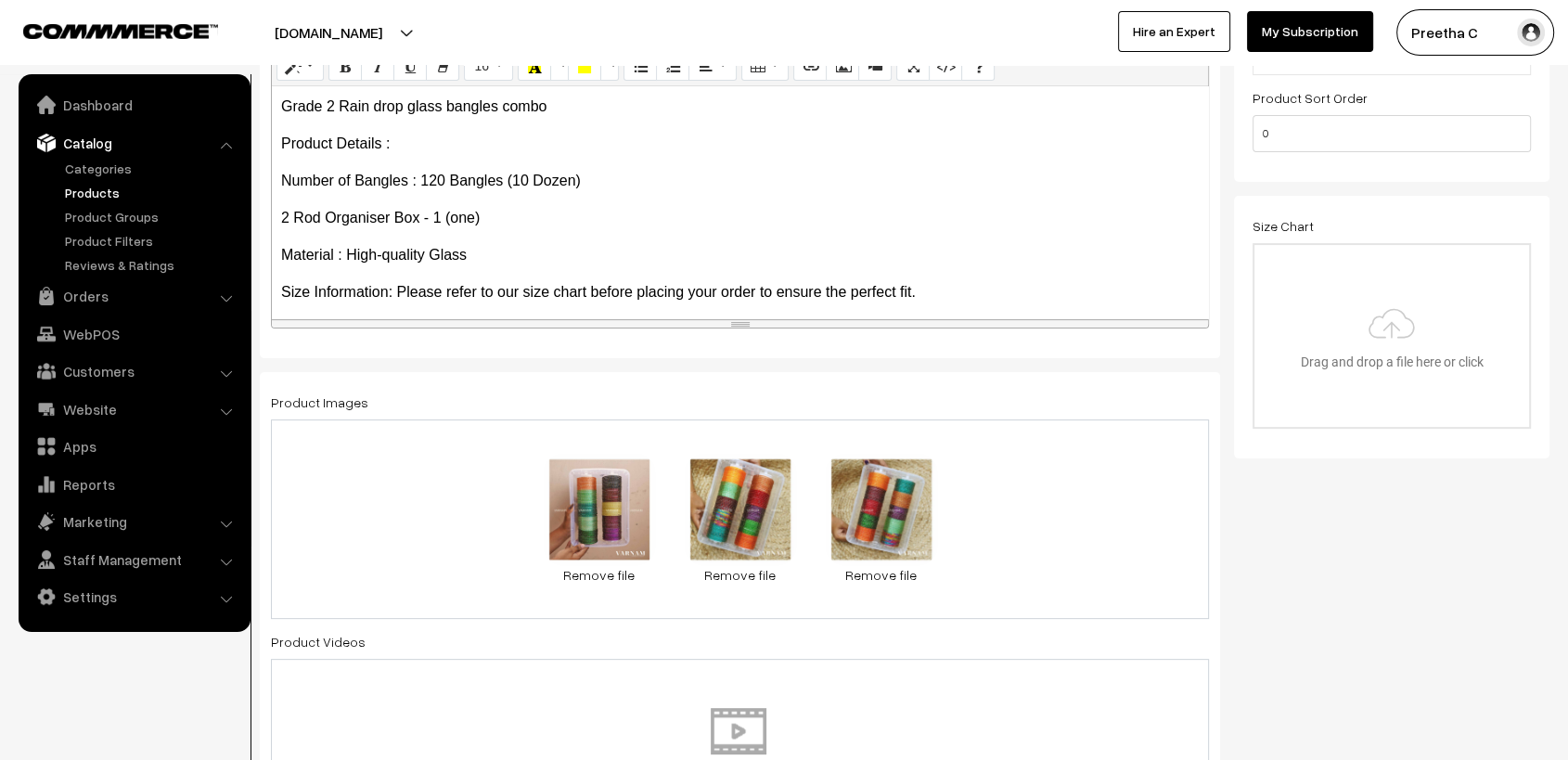
scroll to position [231, 0]
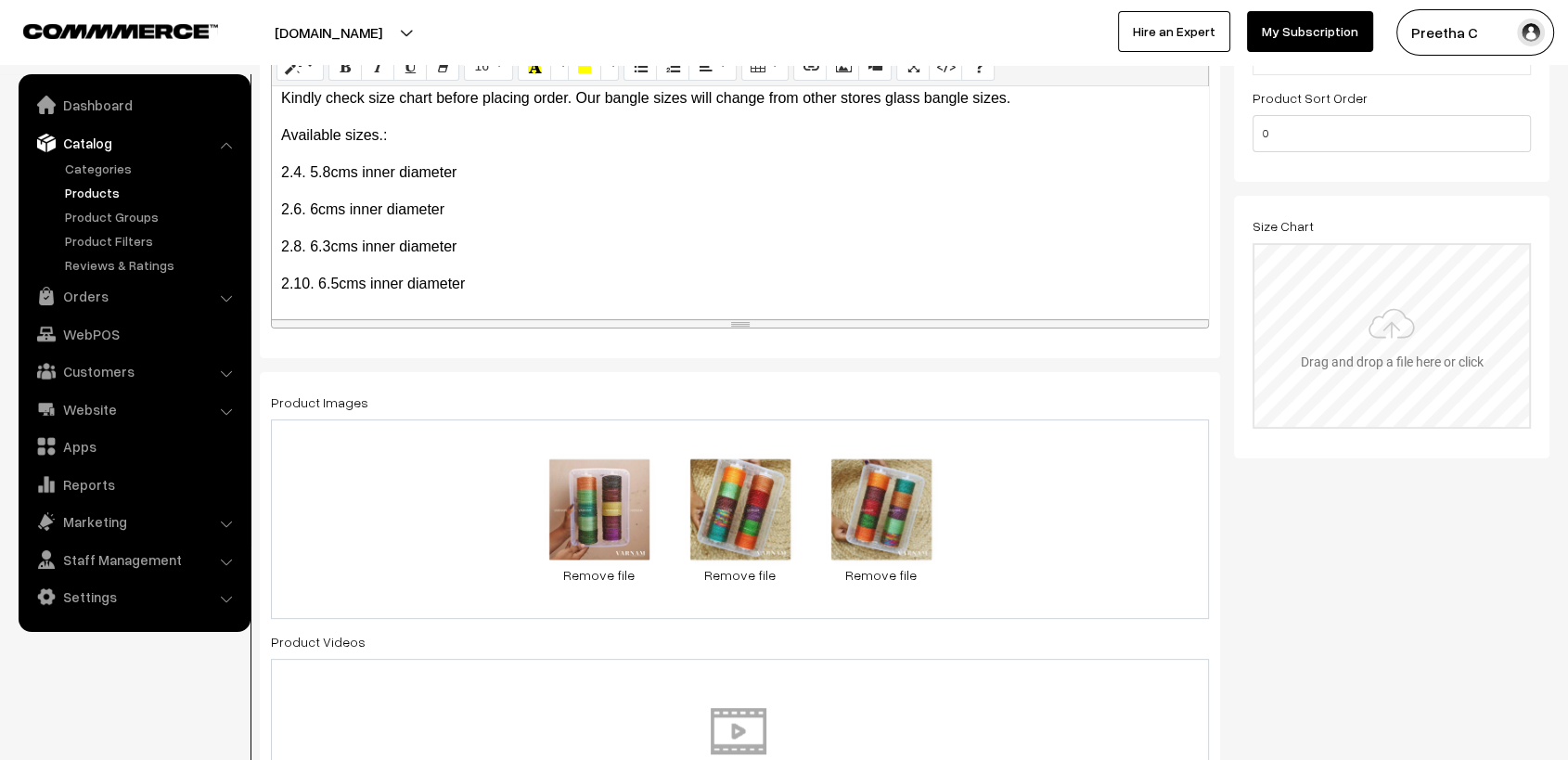
click at [1348, 329] on input "file" at bounding box center [1392, 335] width 275 height 182
type input "C:\fakepath\size chart new website.jpg"
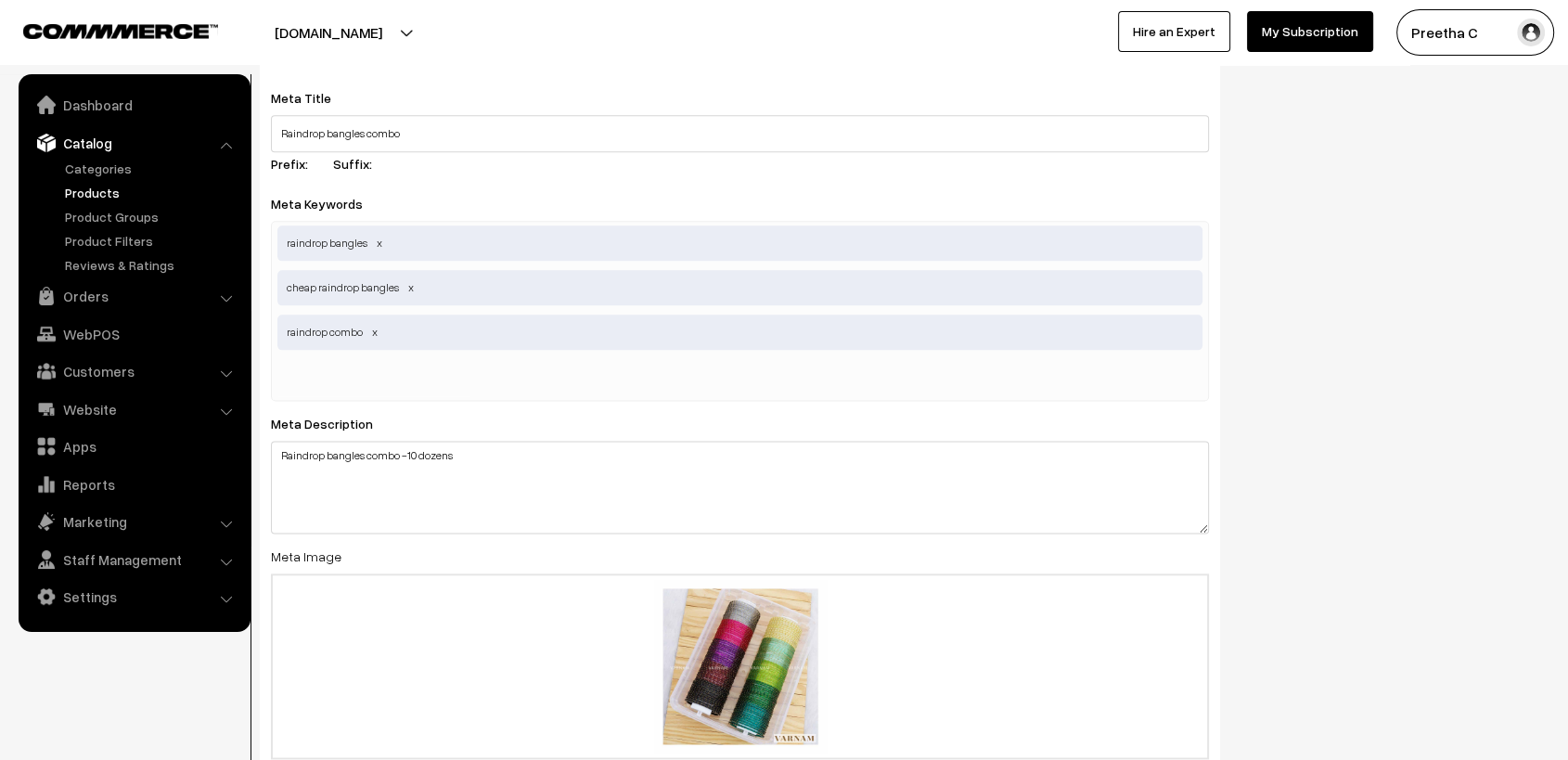
scroll to position [2371, 0]
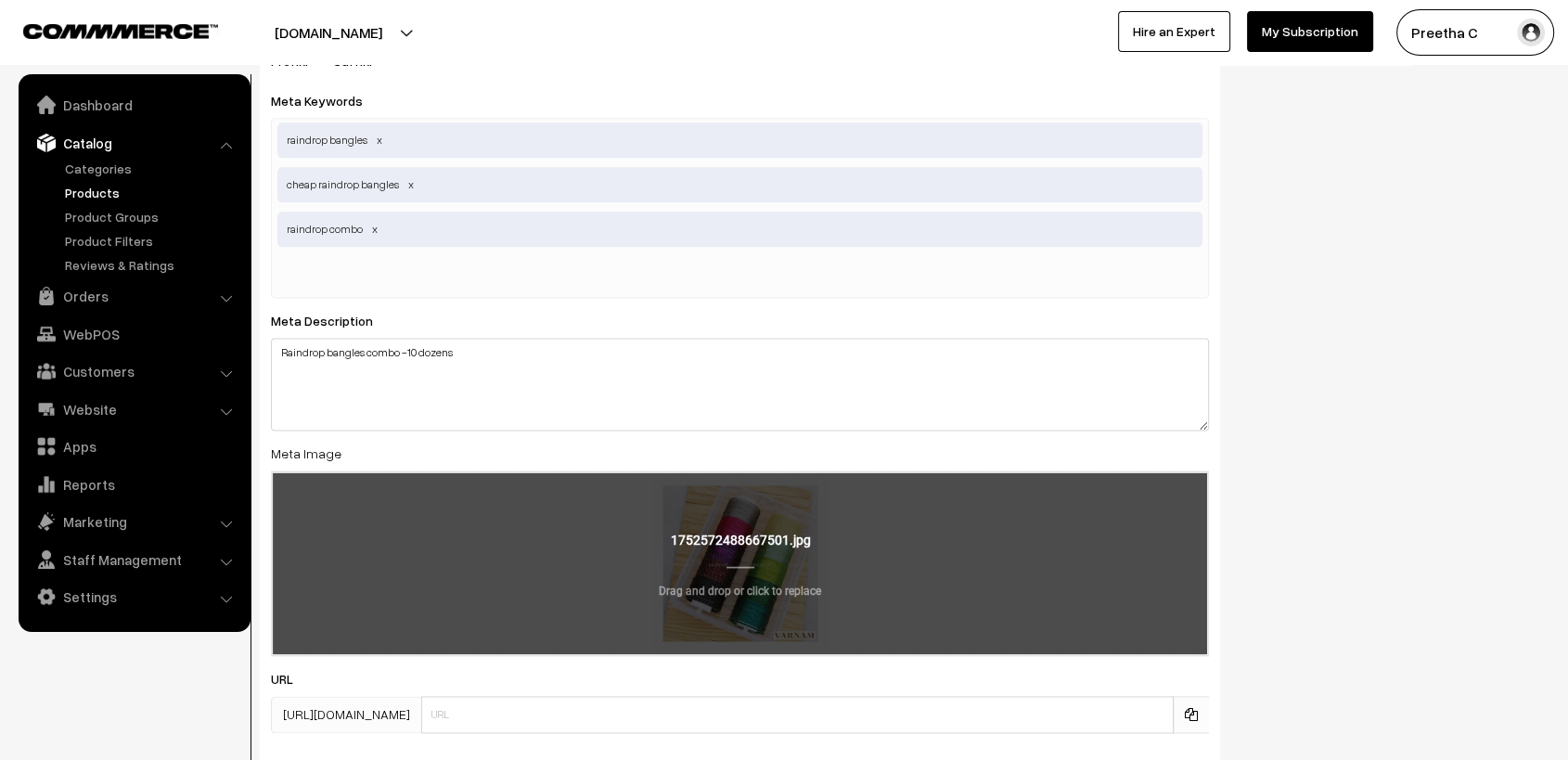
click at [772, 592] on input "file" at bounding box center [740, 562] width 935 height 182
type input "C:\fakepath\2.2.jpg"
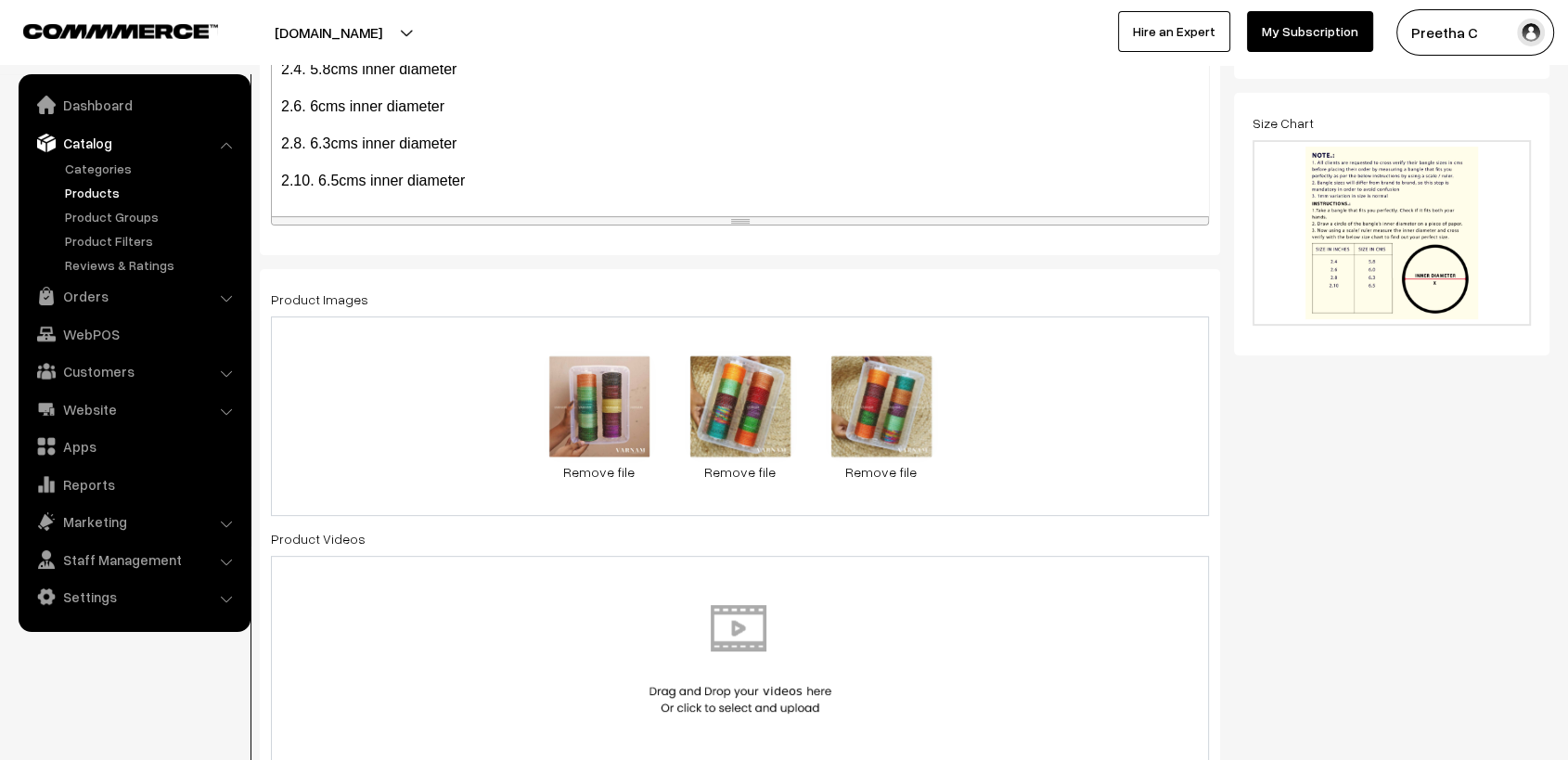
scroll to position [0, 0]
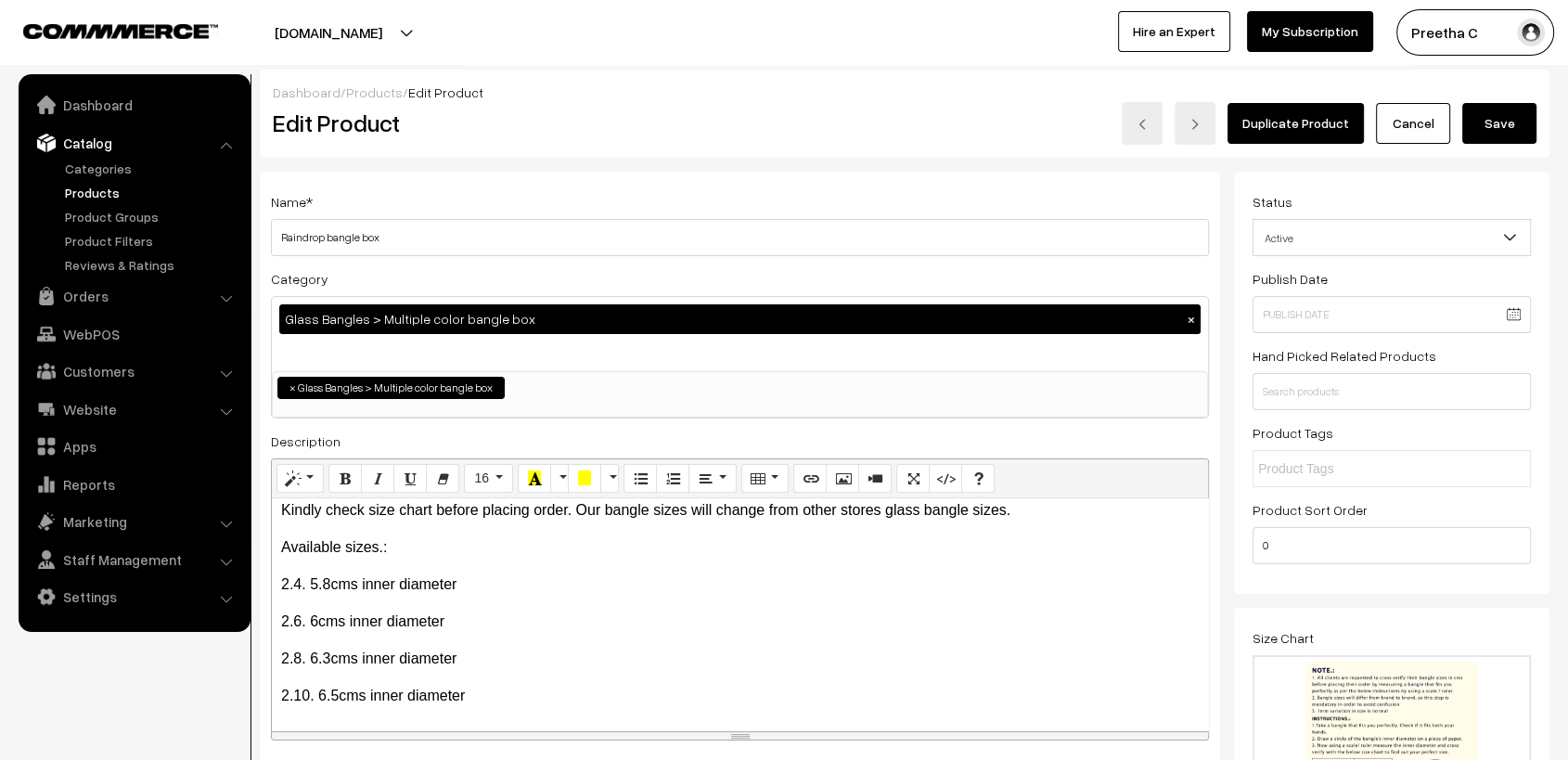
click at [1492, 133] on button "Save" at bounding box center [1499, 123] width 74 height 40
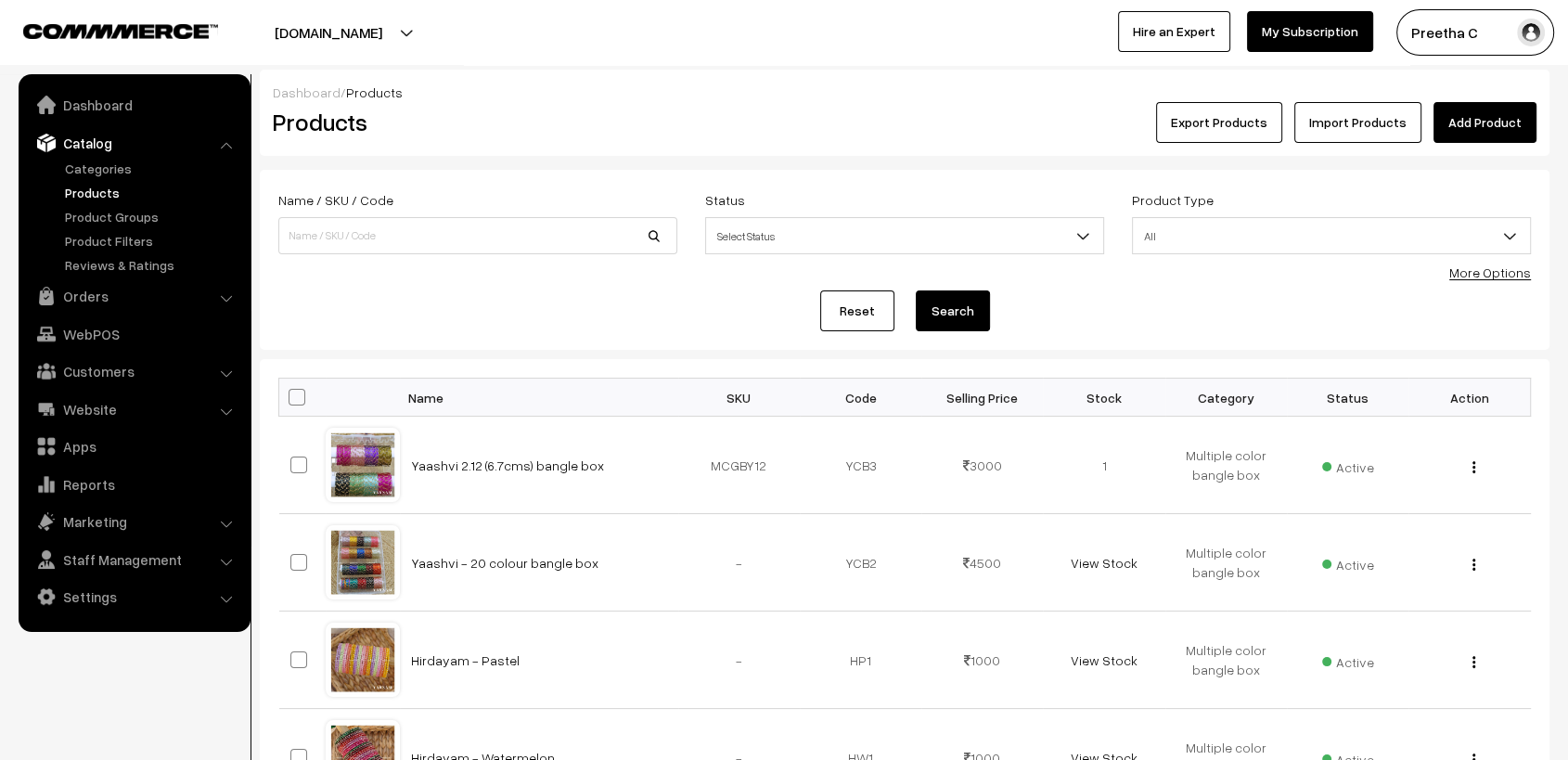
click at [1457, 130] on link "Add Product" at bounding box center [1485, 122] width 103 height 40
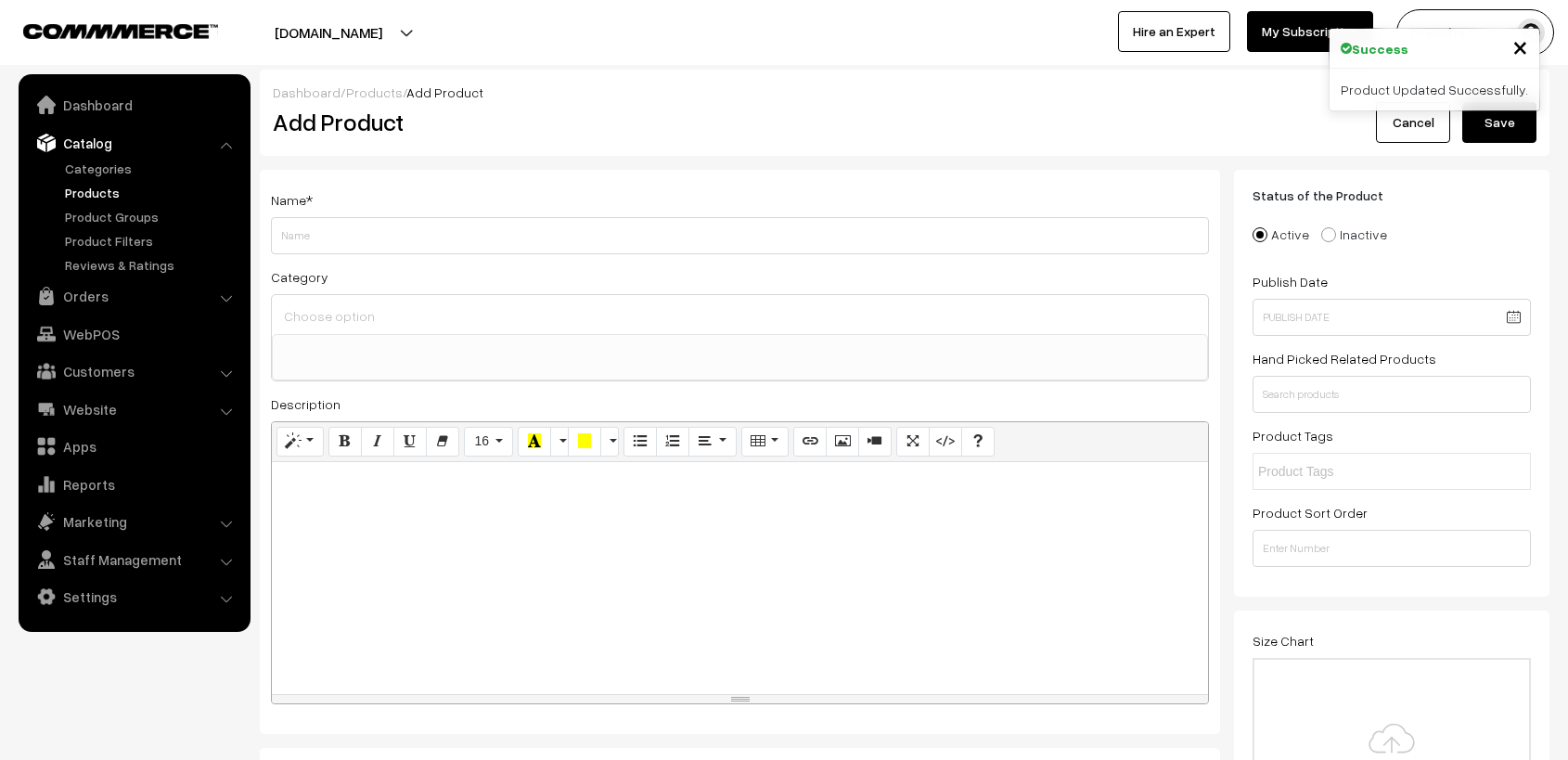
select select
click at [1410, 126] on link "Cancel" at bounding box center [1413, 122] width 74 height 40
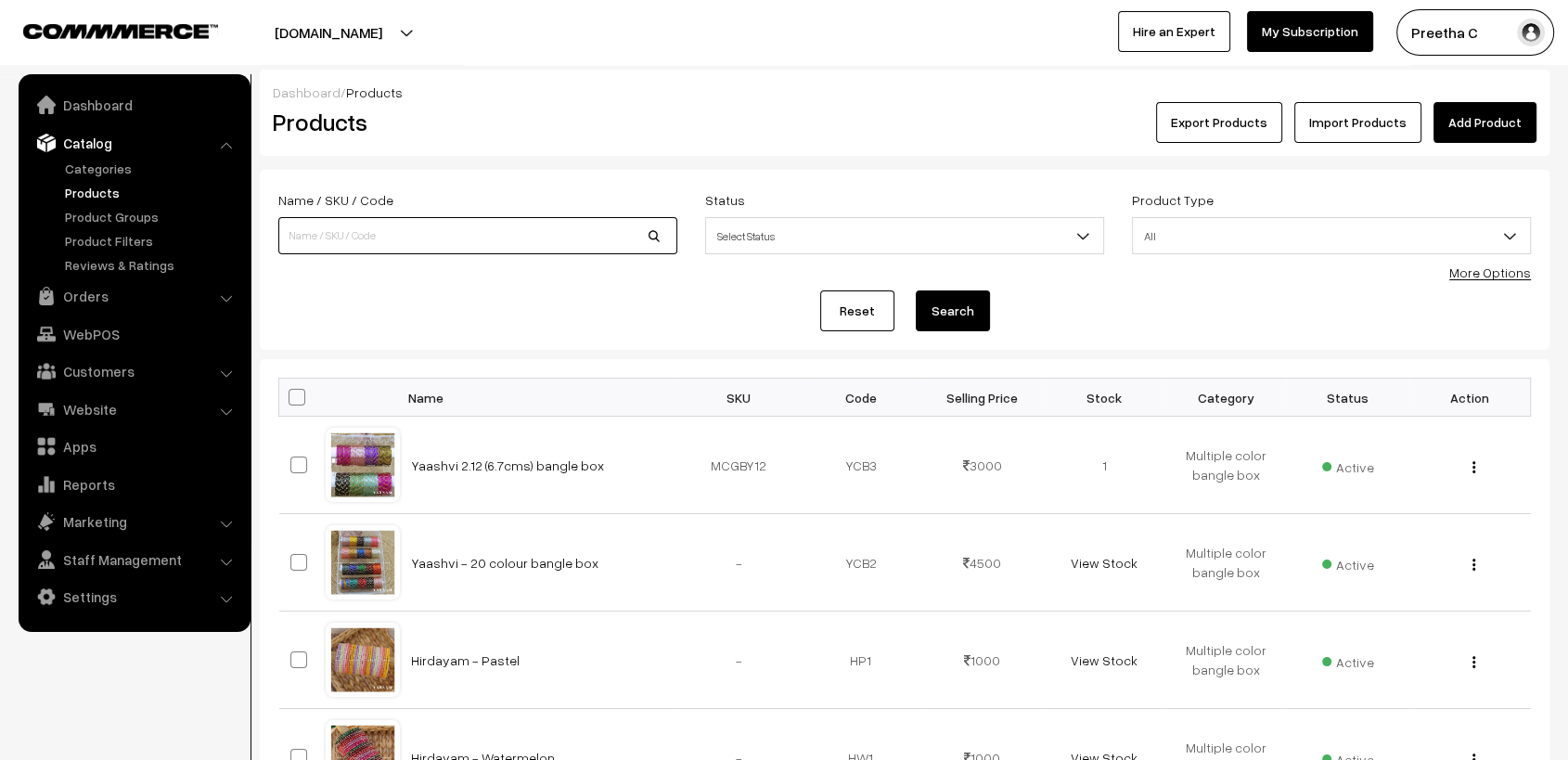
click at [368, 243] on input at bounding box center [478, 235] width 399 height 37
type input "GRADE 2"
click at [916, 291] on button "Search" at bounding box center [953, 310] width 74 height 40
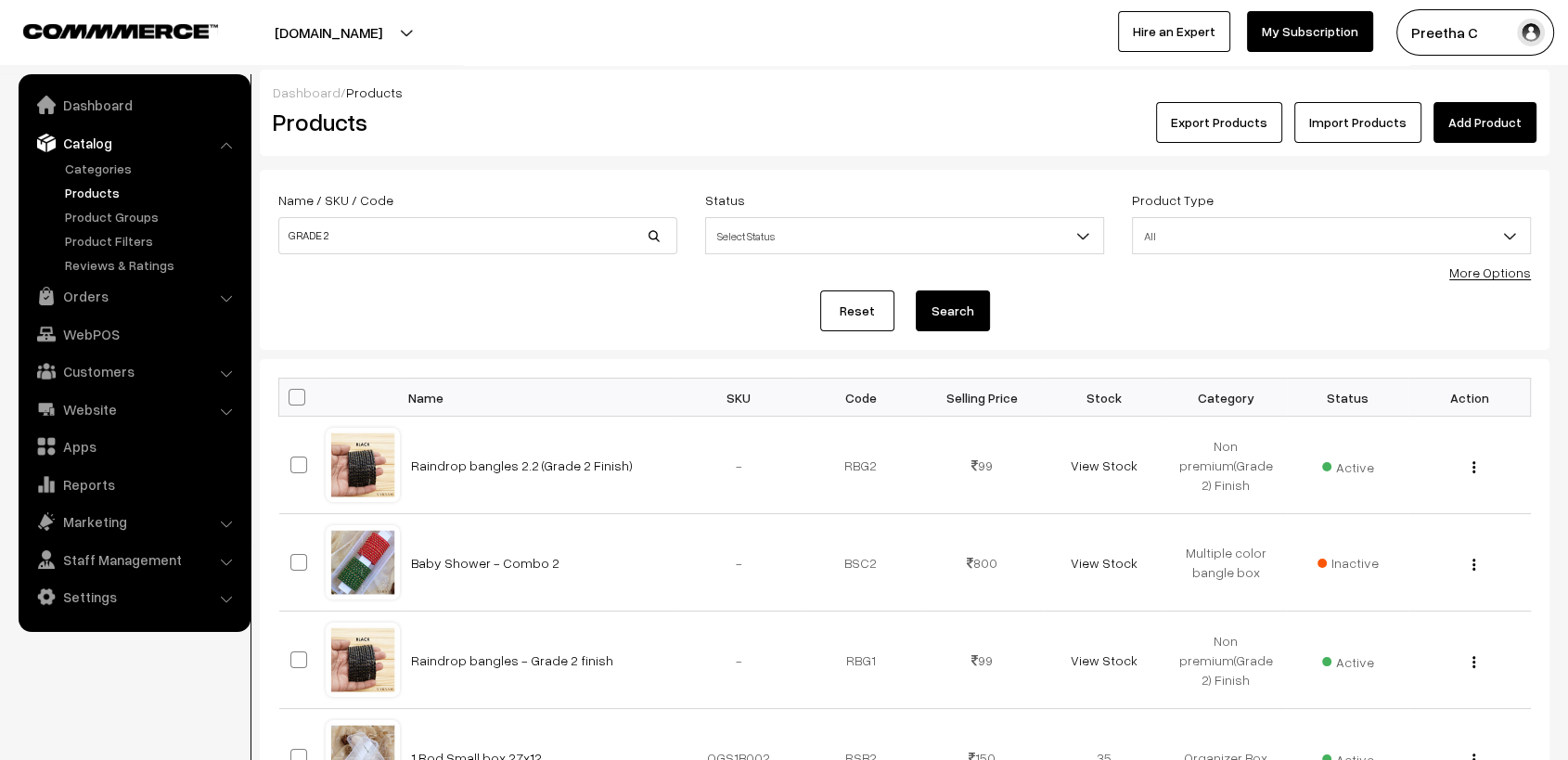
scroll to position [103, 0]
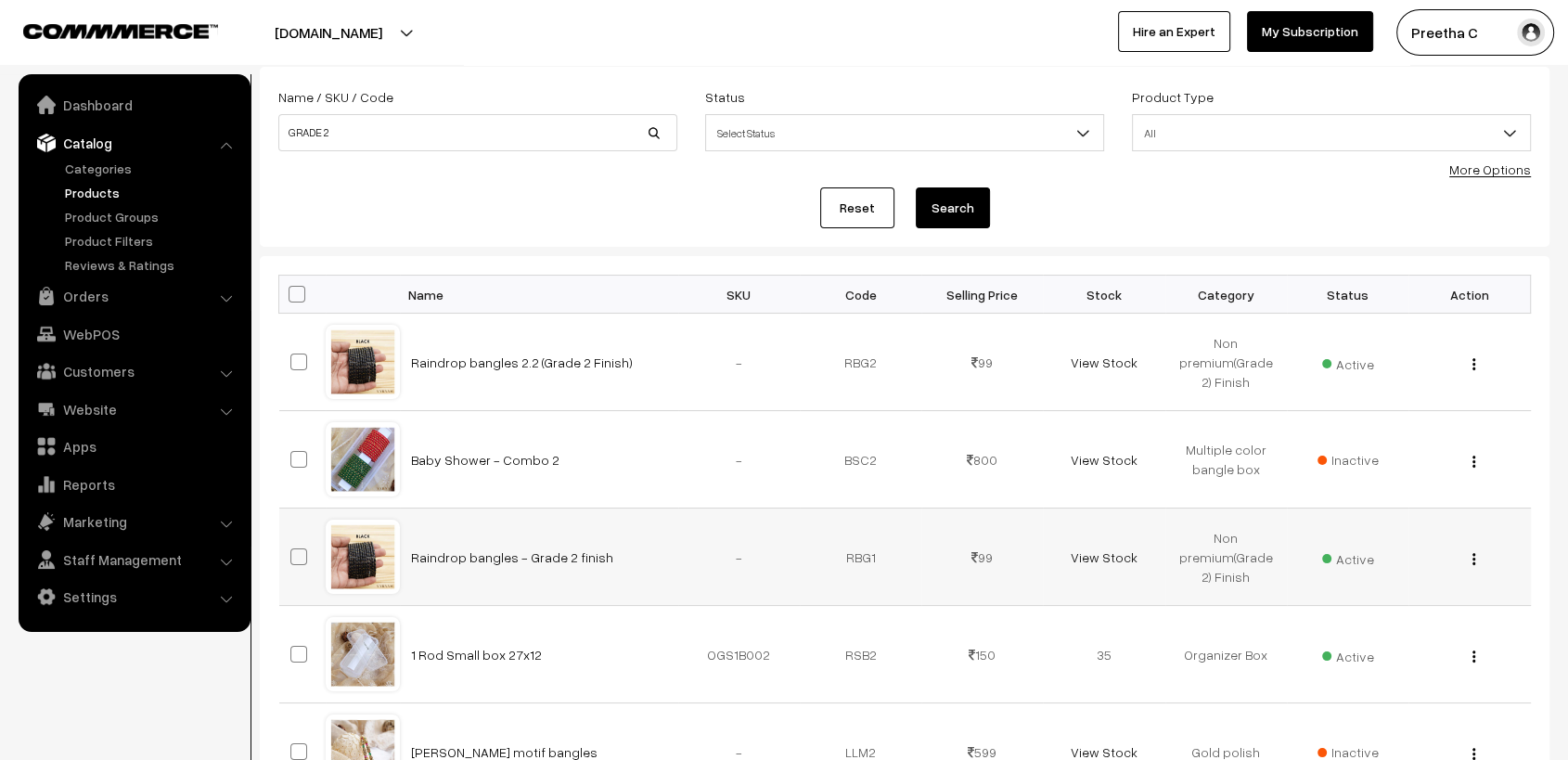
drag, startPoint x: 592, startPoint y: 558, endPoint x: 410, endPoint y: 567, distance: 182.2
click at [410, 567] on td "Raindrop bangles - Grade 2 finish" at bounding box center [539, 558] width 278 height 98
copy link "Raindrop bangles - Grade 2 finish"
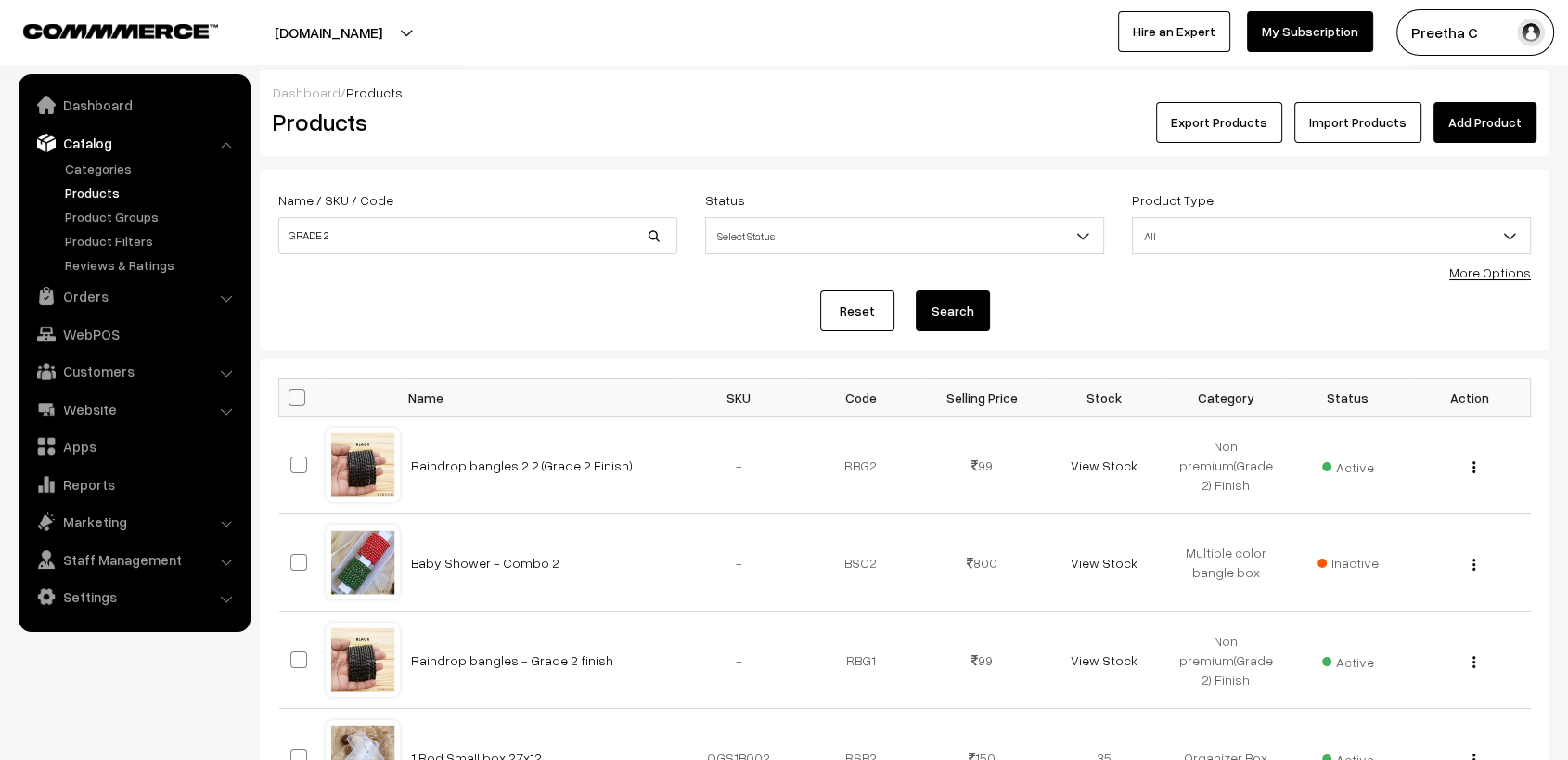
click at [1496, 129] on link "Add Product" at bounding box center [1485, 122] width 103 height 40
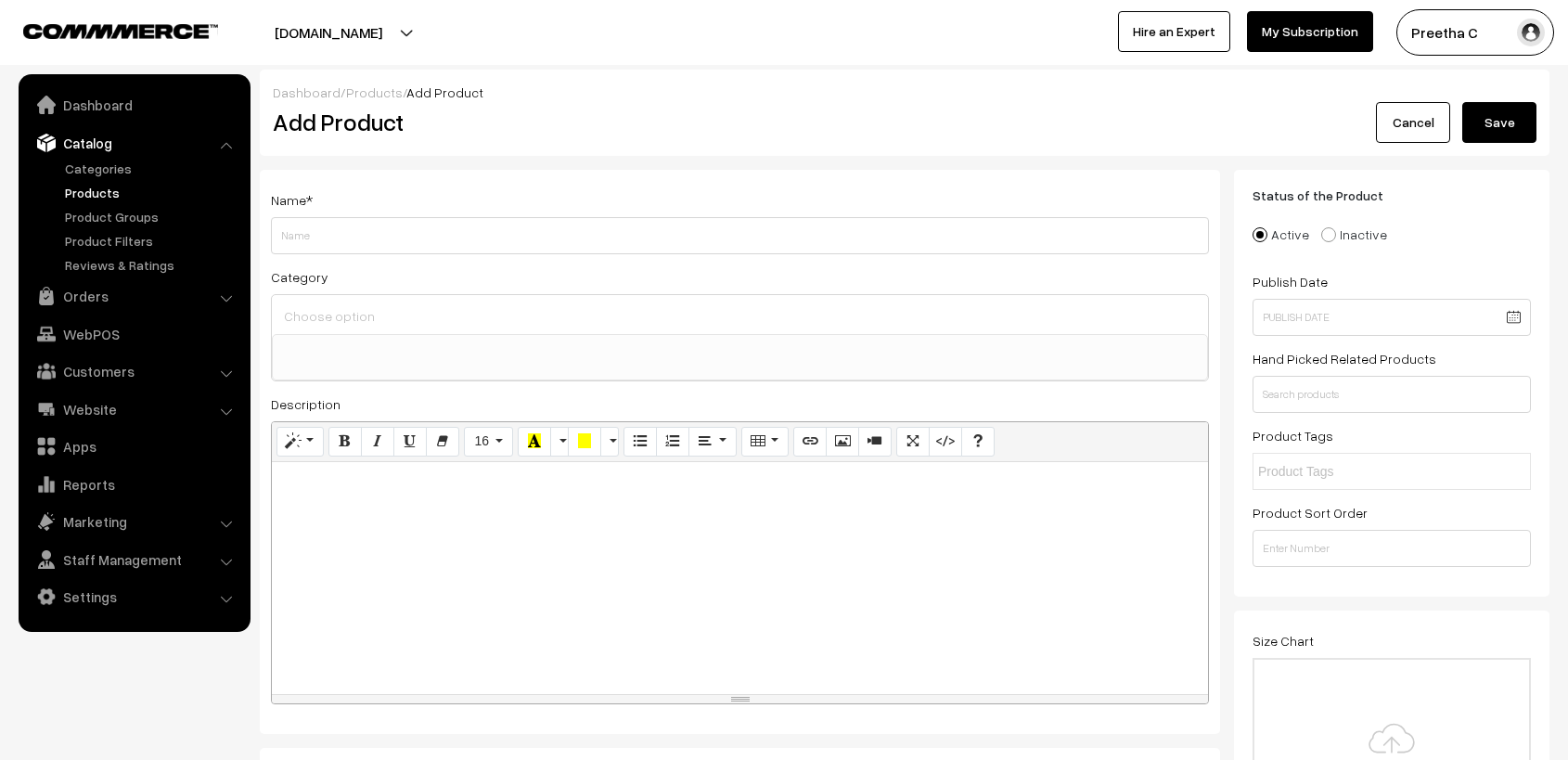
select select
type input "Raindrop bangles - Grade 2 finish ( NEW COLOURS)"
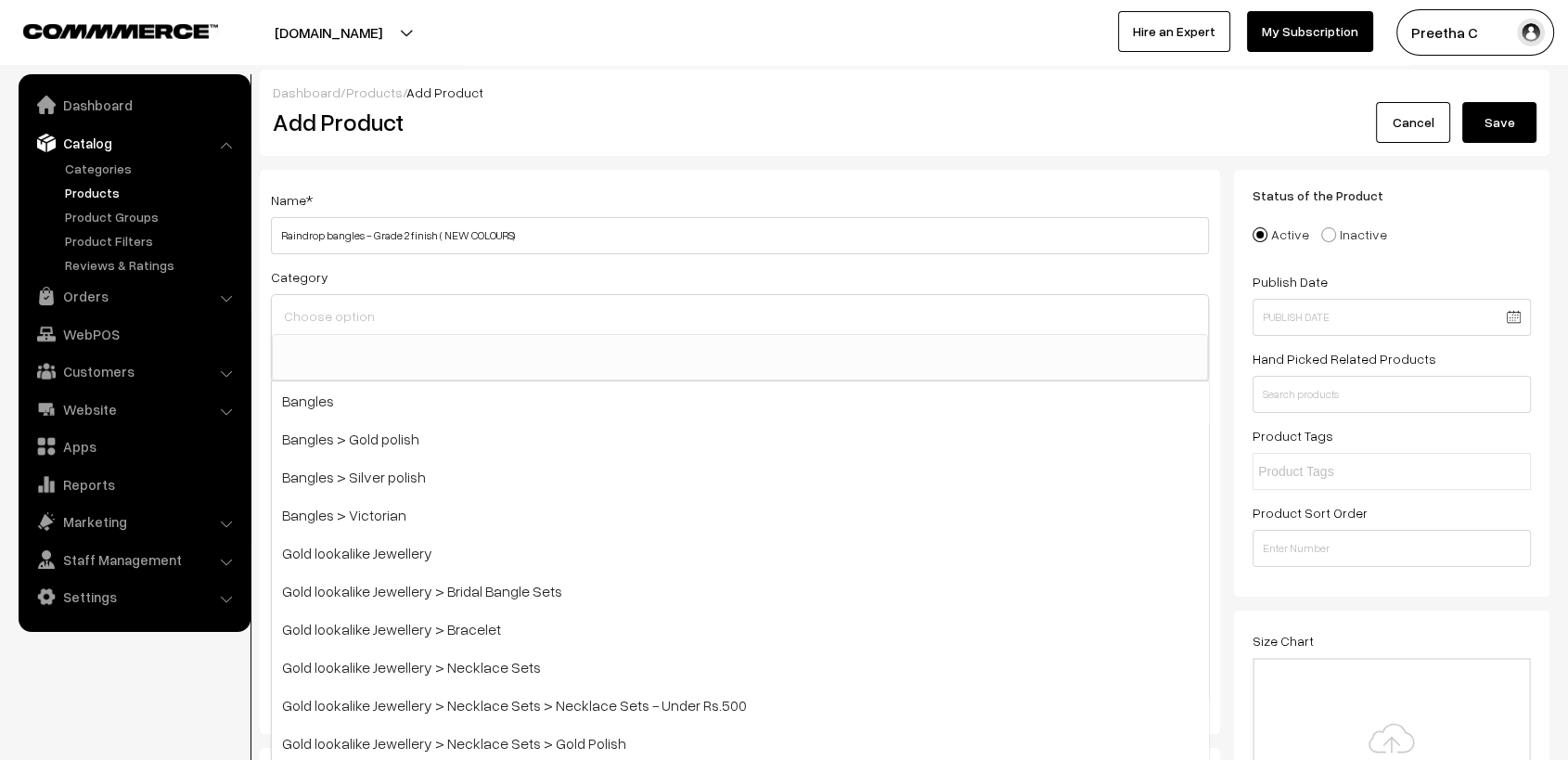
click at [456, 323] on input at bounding box center [740, 316] width 922 height 27
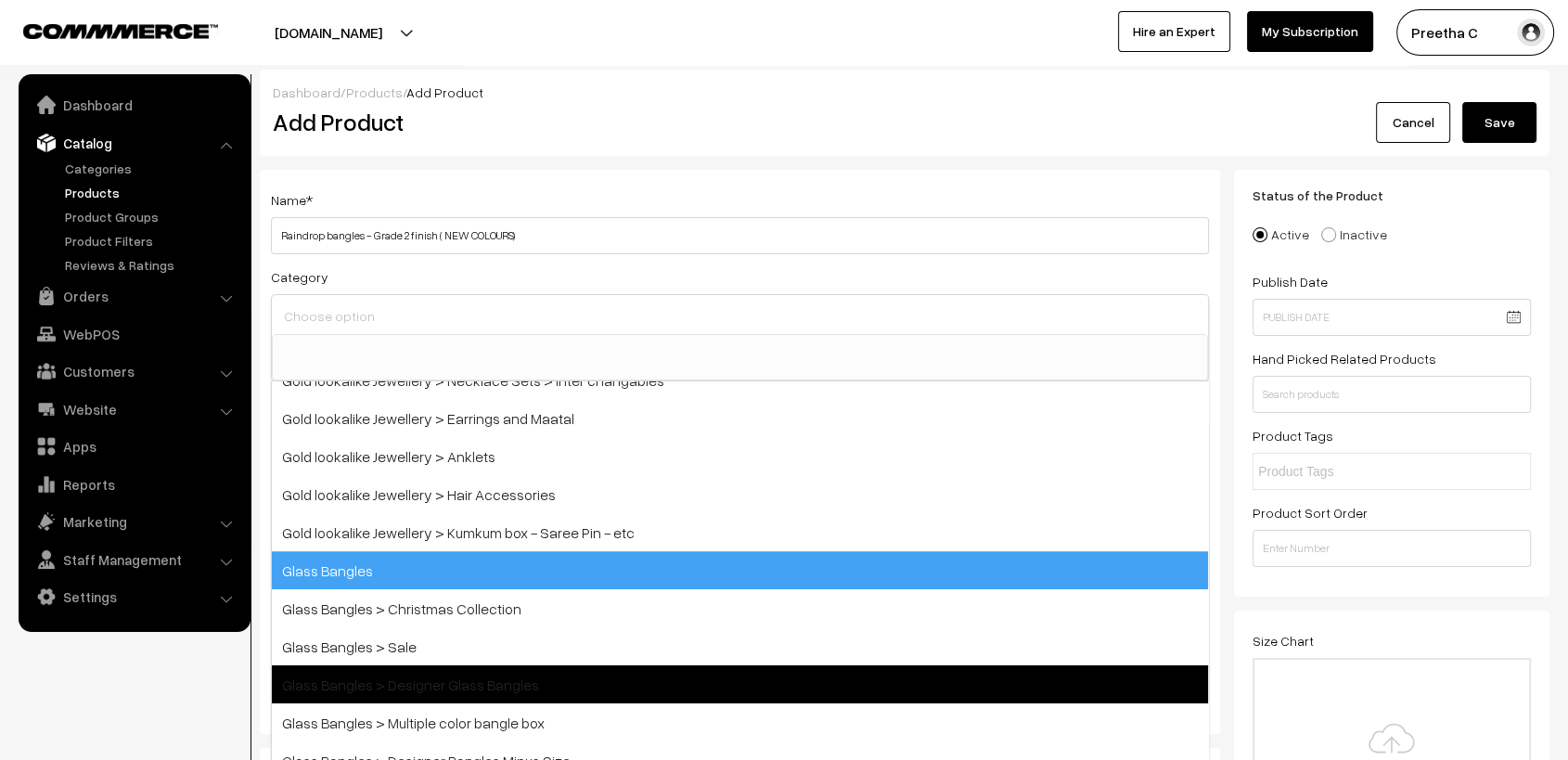
scroll to position [542, 0]
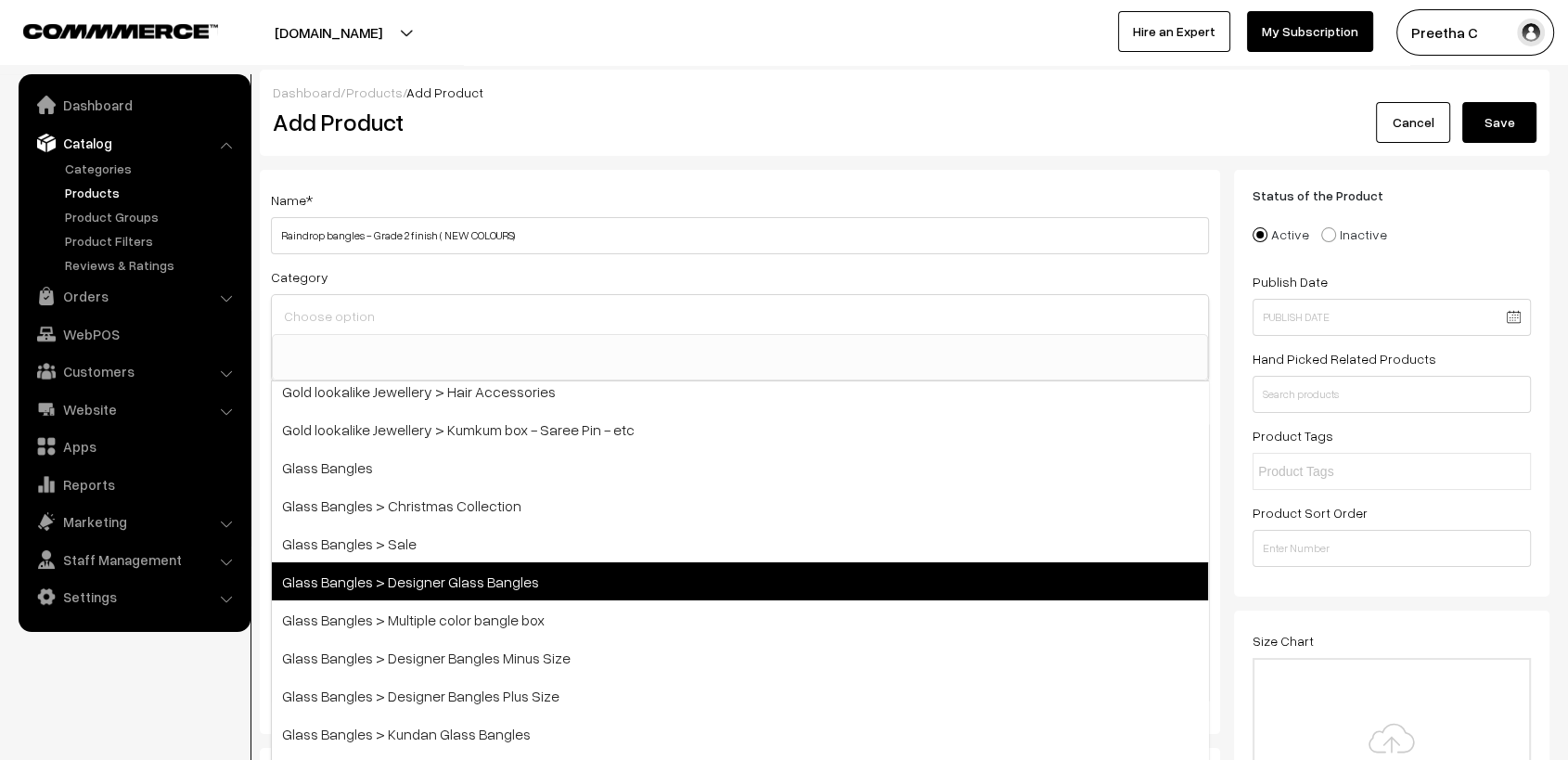
click at [648, 593] on span "Glass Bangles > Designer Glass Bangles" at bounding box center [739, 581] width 936 height 38
select select "13"
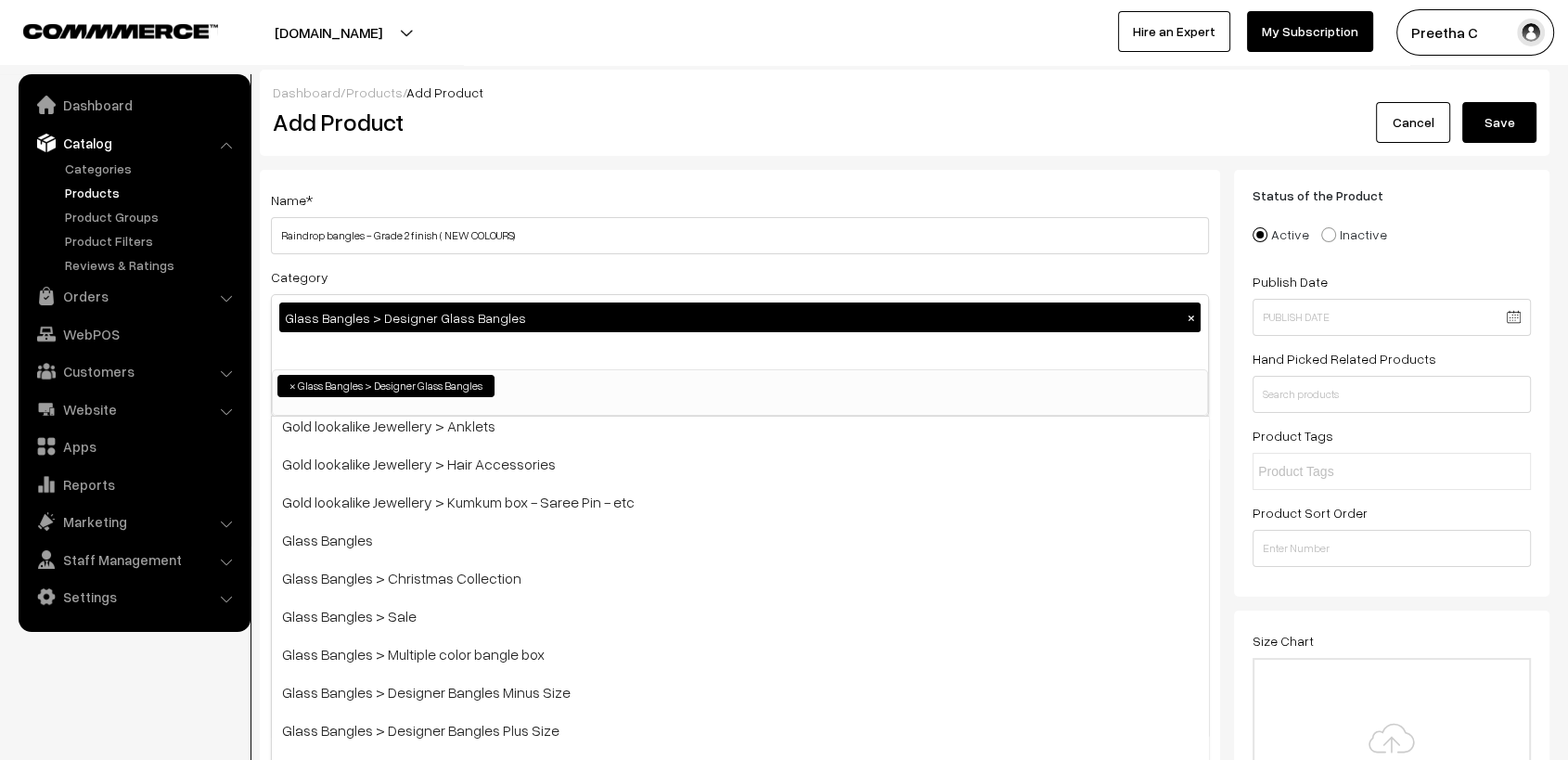
click at [677, 274] on div "Category Glass Bangles > Designer Glass Bangles × Bangles Bangles > Gold polish…" at bounding box center [739, 340] width 938 height 151
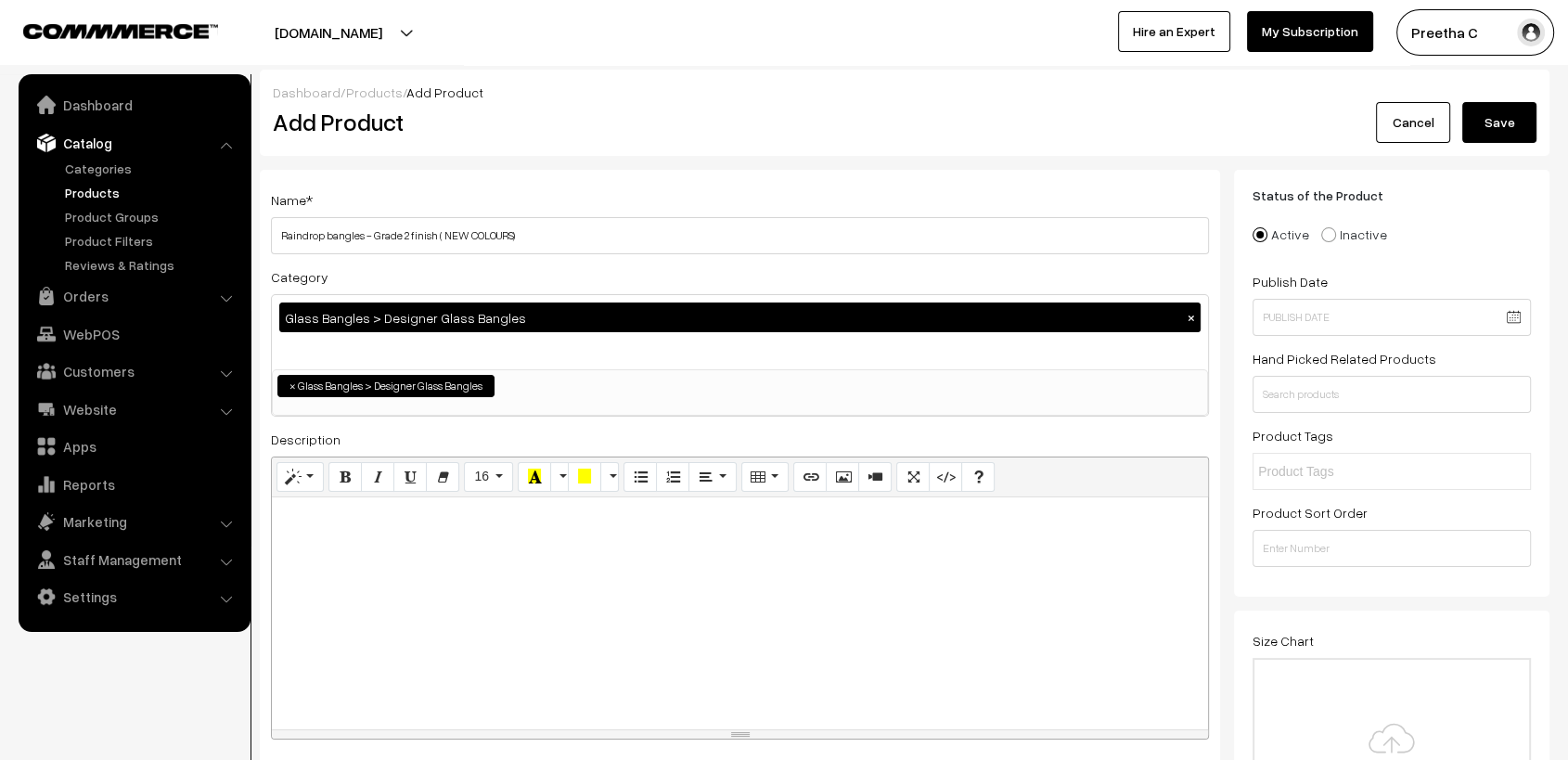
click at [437, 574] on div at bounding box center [739, 613] width 936 height 232
paste div
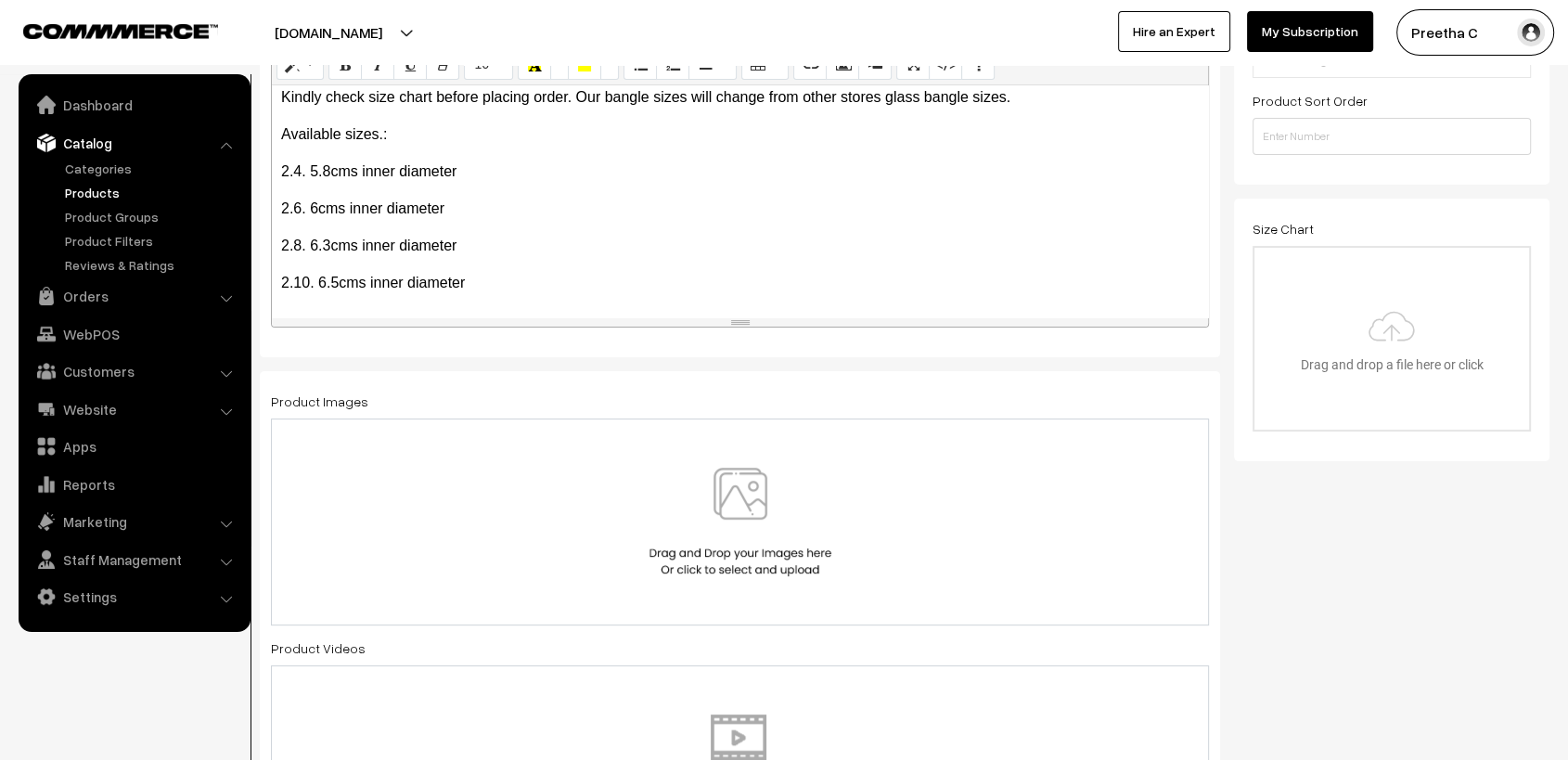
scroll to position [515, 0]
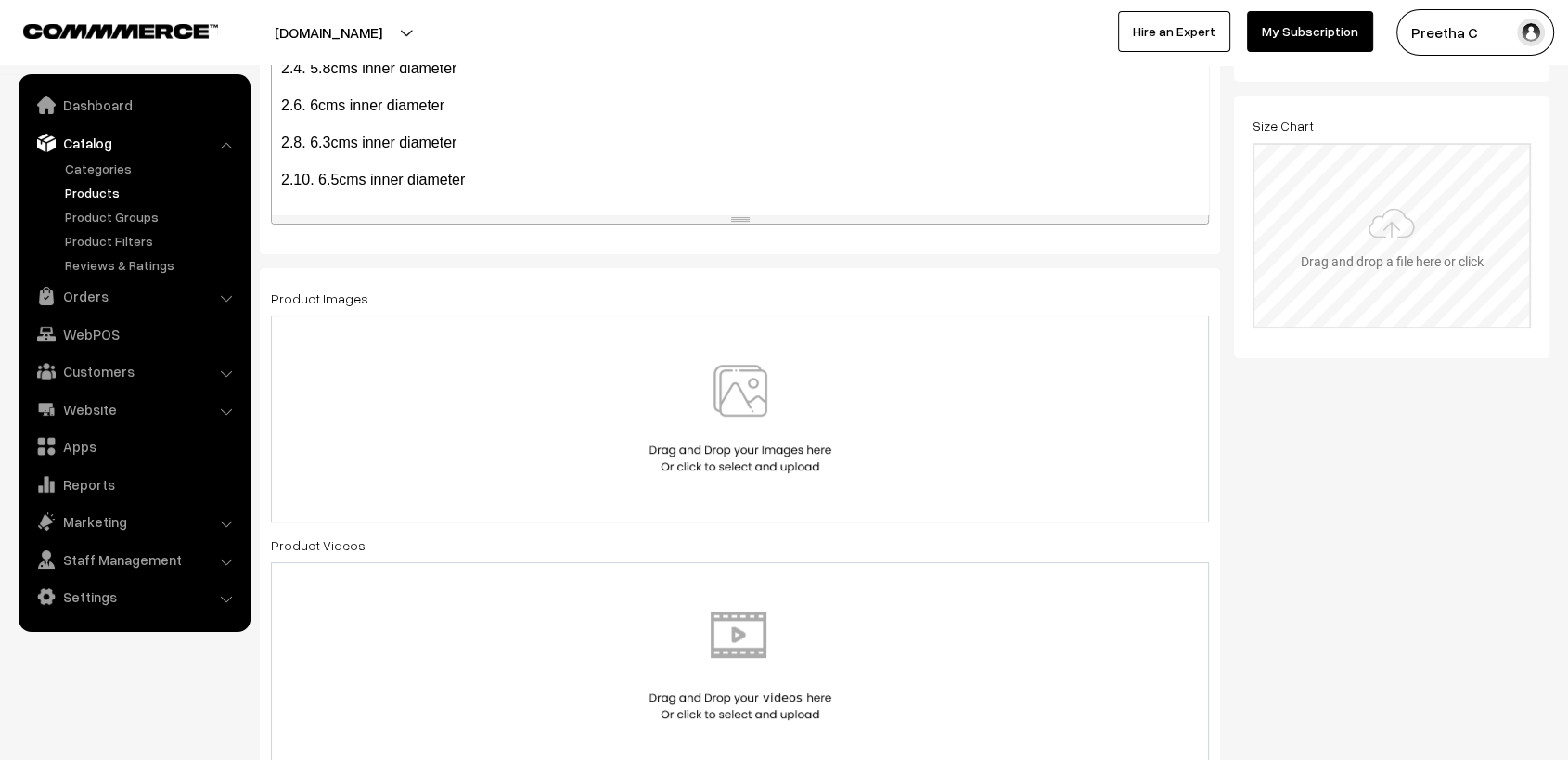
click at [1449, 208] on input "file" at bounding box center [1392, 235] width 275 height 182
click at [687, 411] on img at bounding box center [740, 419] width 191 height 108
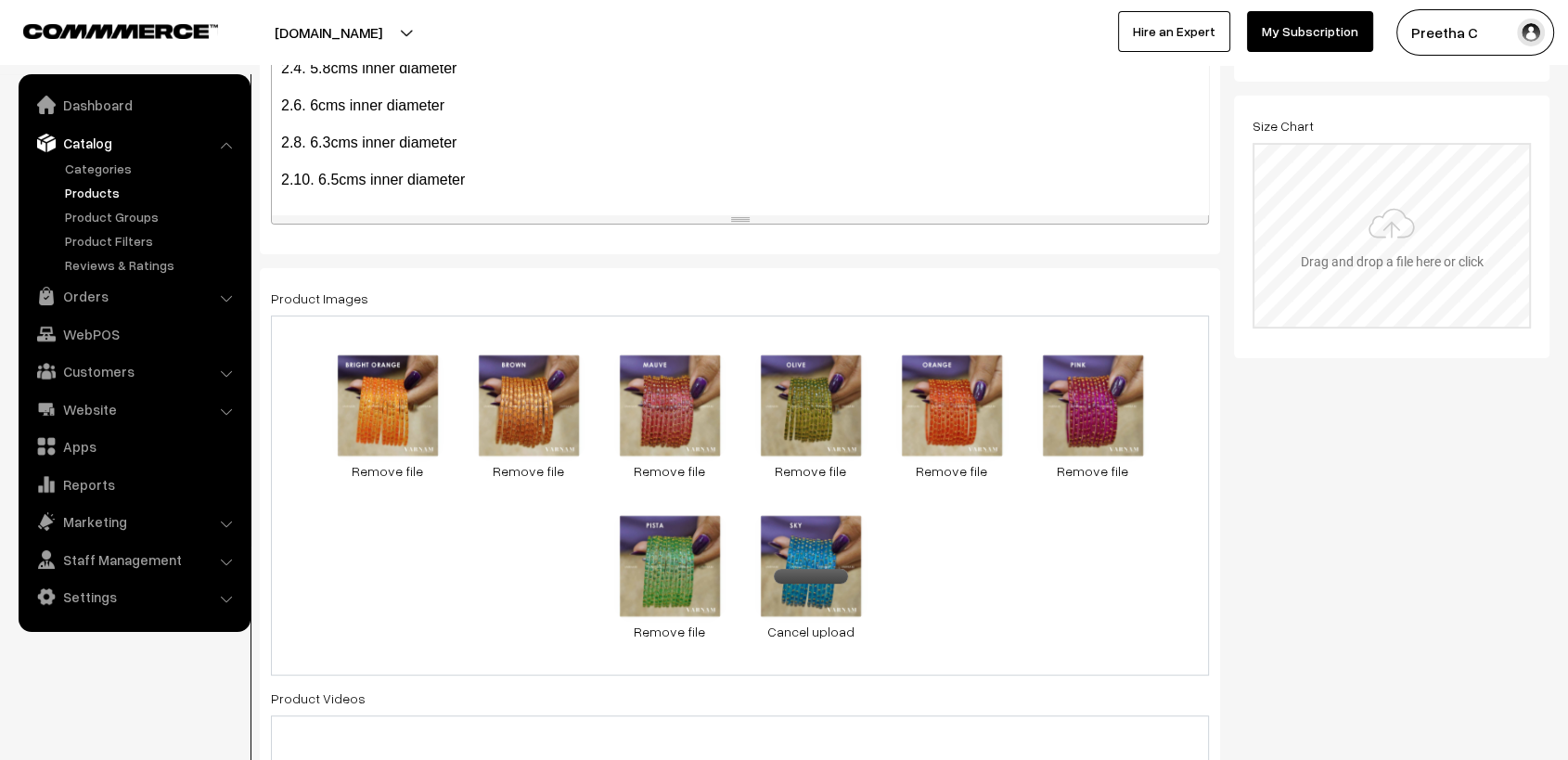
click at [1360, 188] on input "file" at bounding box center [1392, 235] width 275 height 182
type input "C:\fakepath\size chart new website.jpg"
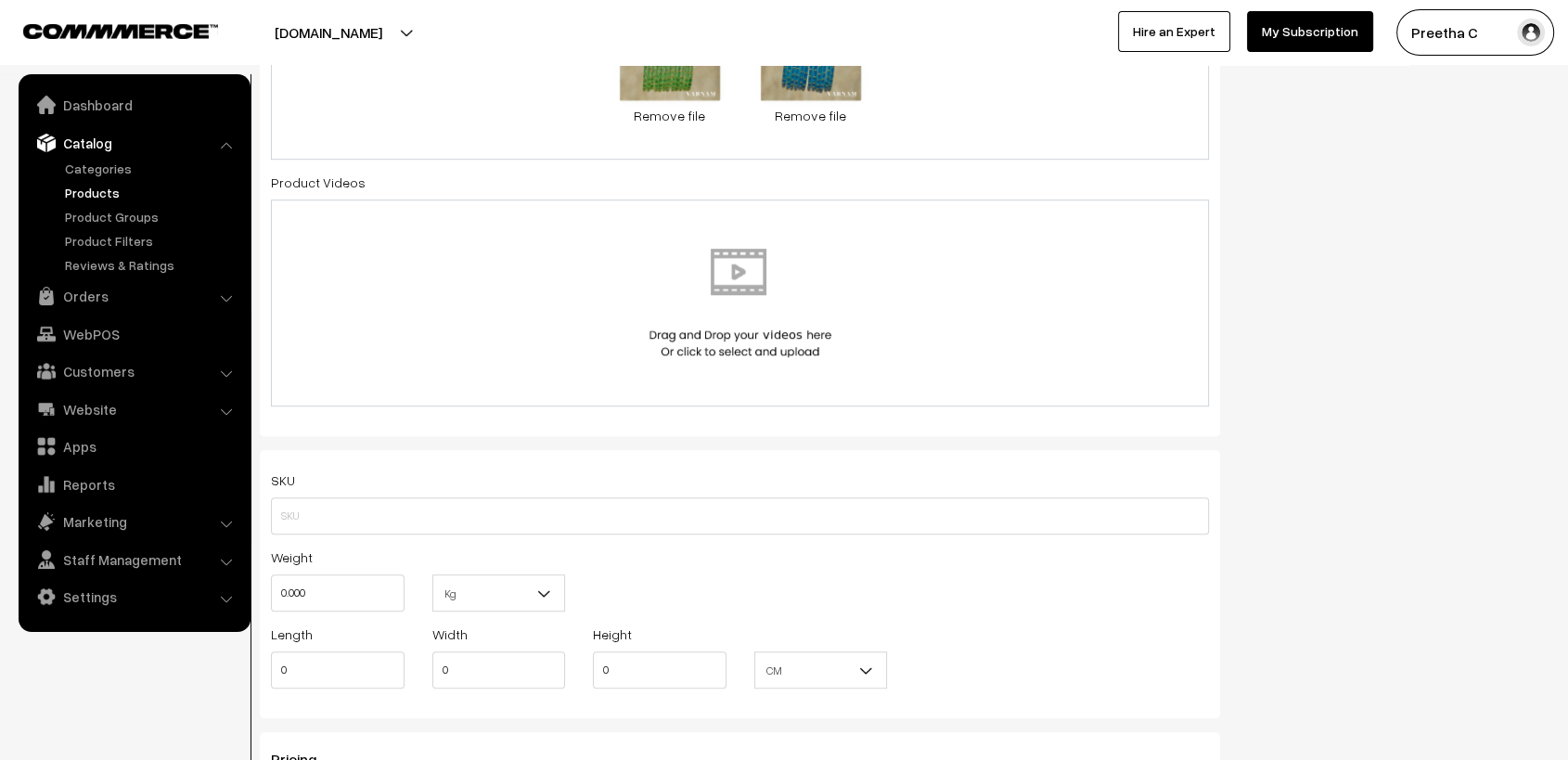
scroll to position [1134, 0]
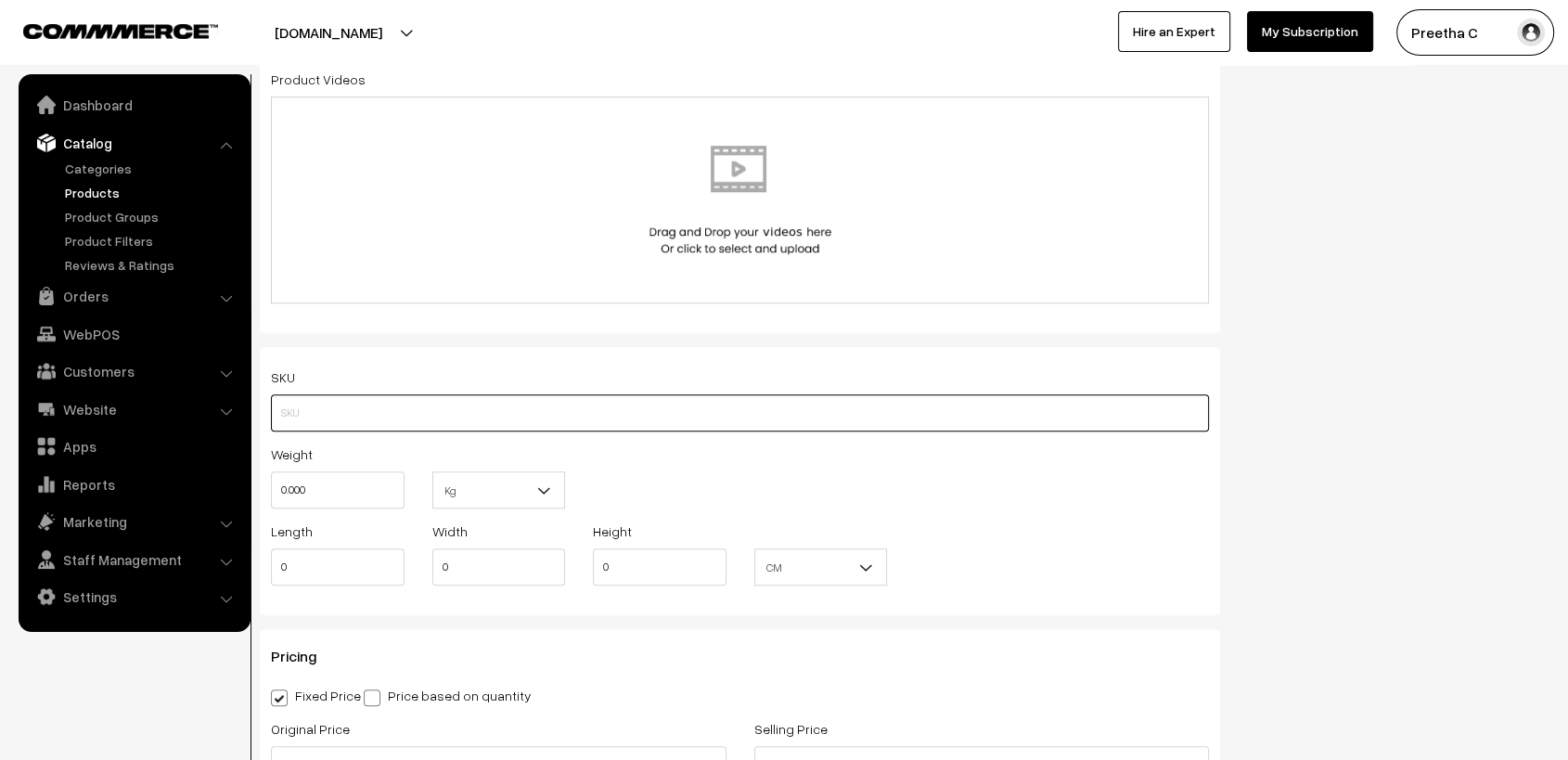
click at [460, 417] on input "text" at bounding box center [739, 412] width 938 height 37
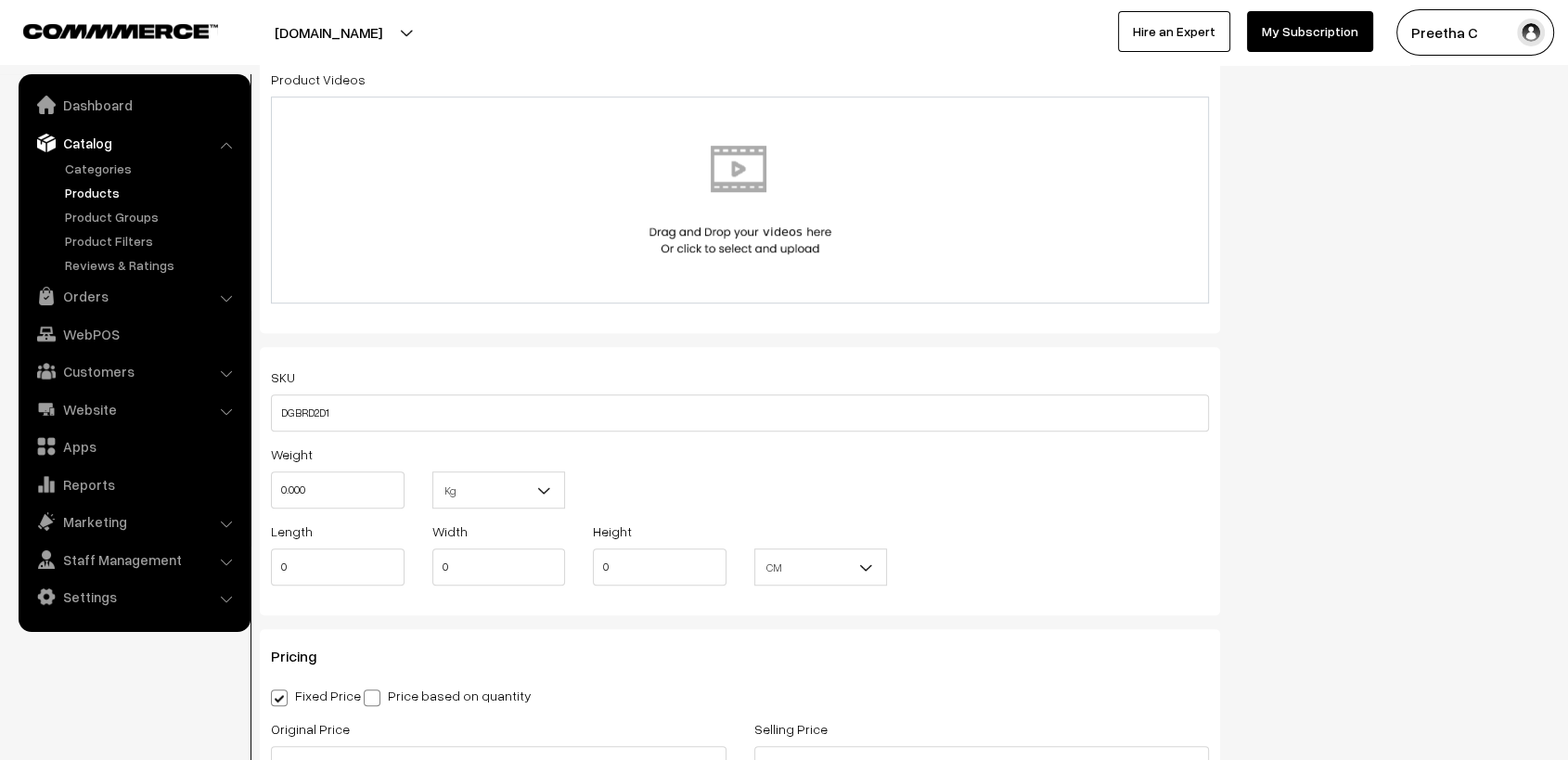
click at [991, 491] on div "Weight 0.000 Kg Kg" at bounding box center [739, 482] width 966 height 77
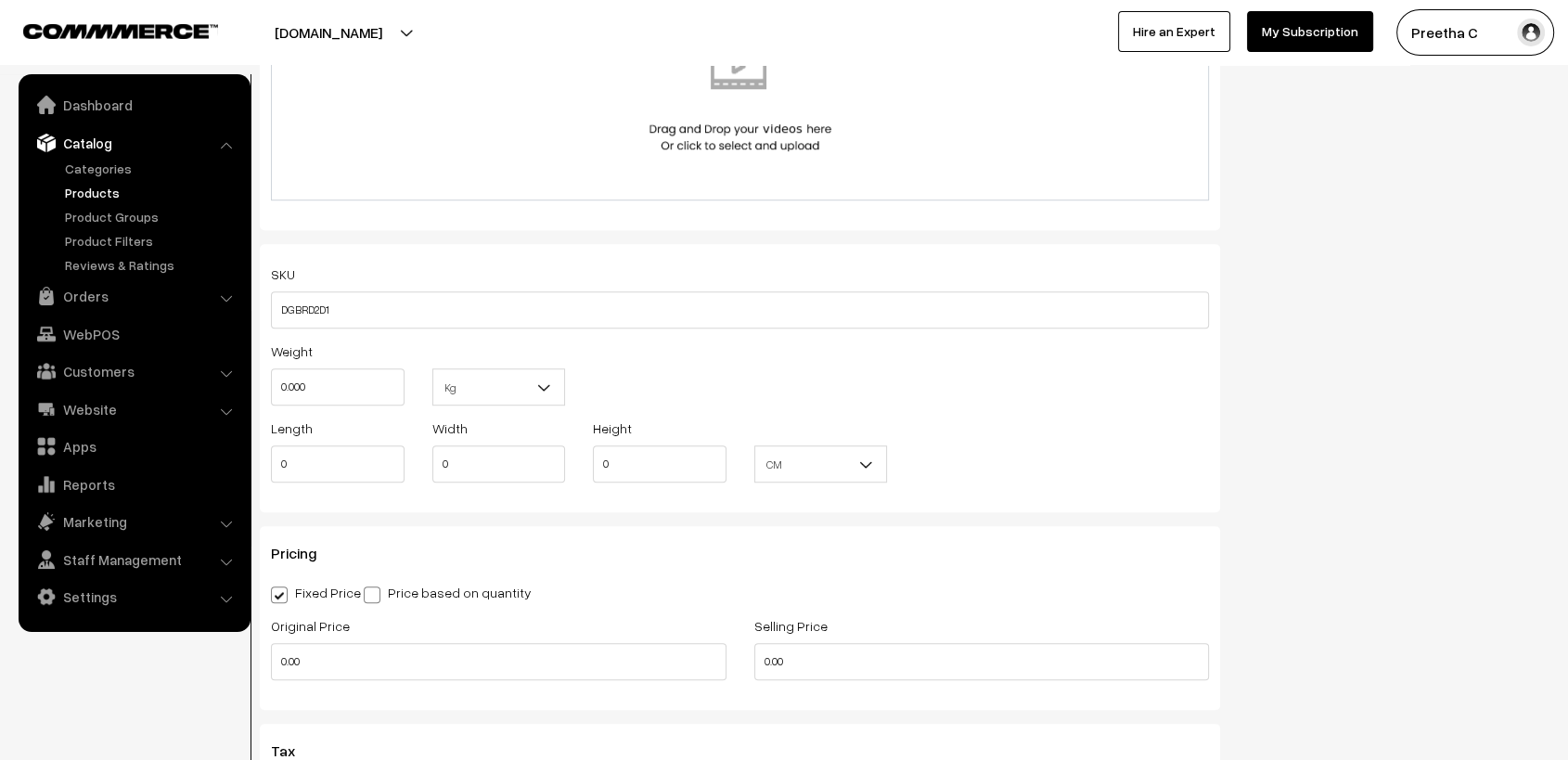
scroll to position [1340, 0]
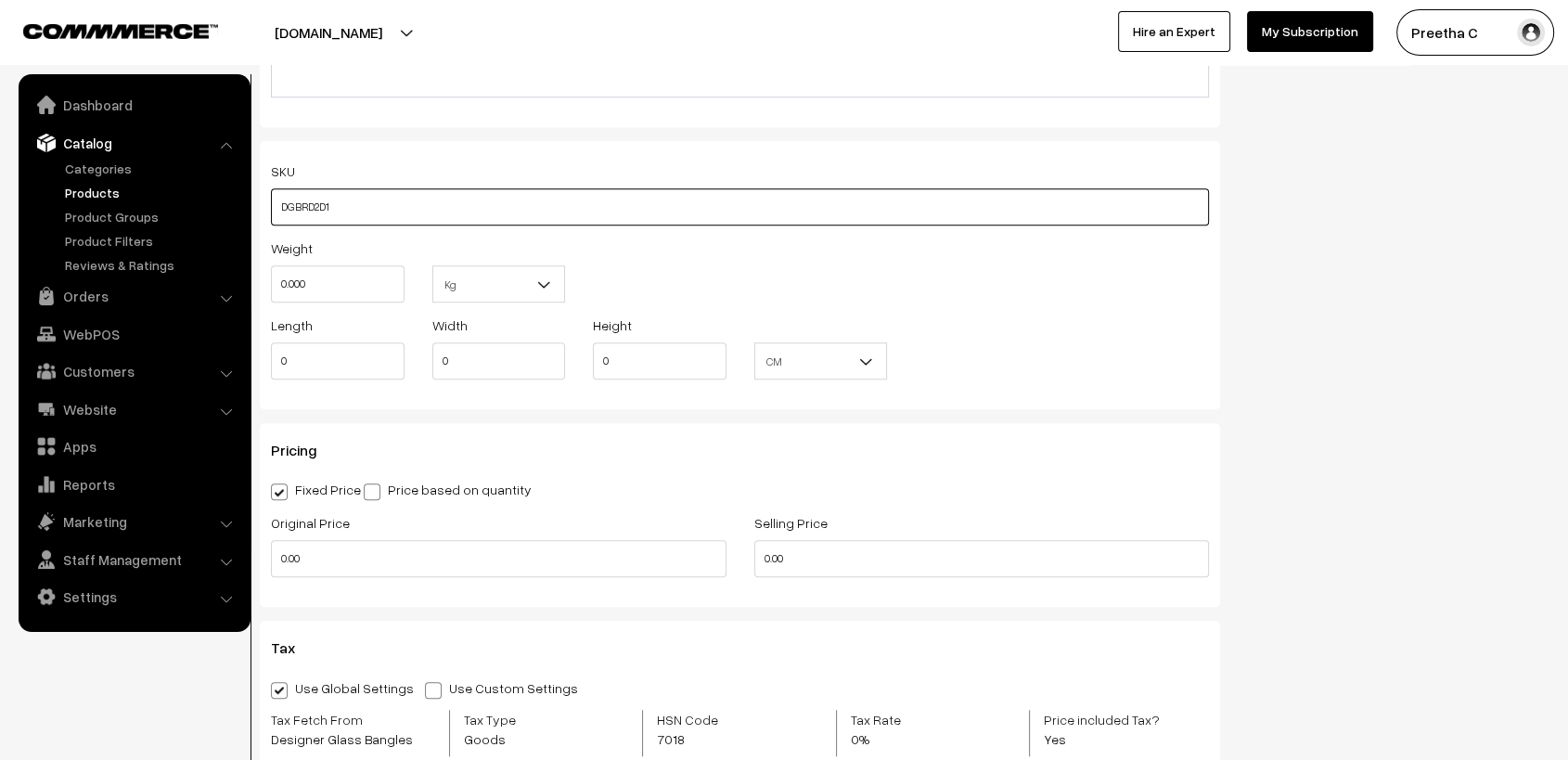
click at [329, 214] on input "DGBRD2D1" at bounding box center [739, 206] width 938 height 37
type input "DGBRD2Q1"
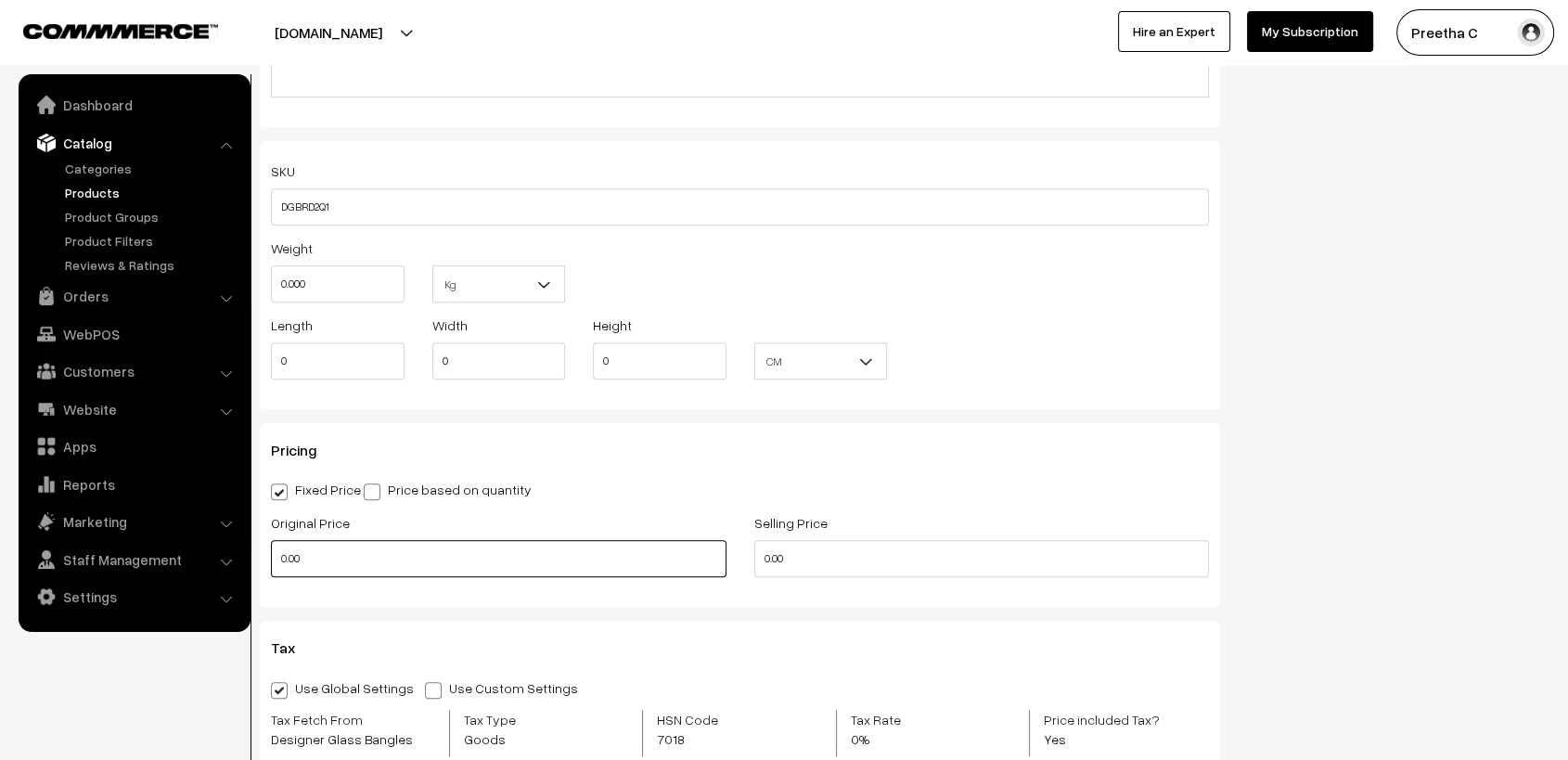
click at [608, 560] on input "0.00" at bounding box center [499, 558] width 455 height 37
drag, startPoint x: 315, startPoint y: 558, endPoint x: 256, endPoint y: 575, distance: 61.4
click at [256, 575] on div "Name * Raindrop bangles - Grade 2 finish ( NEW COLOURS) Category Glass Bangles …" at bounding box center [739, 79] width 989 height 2498
type input "160"
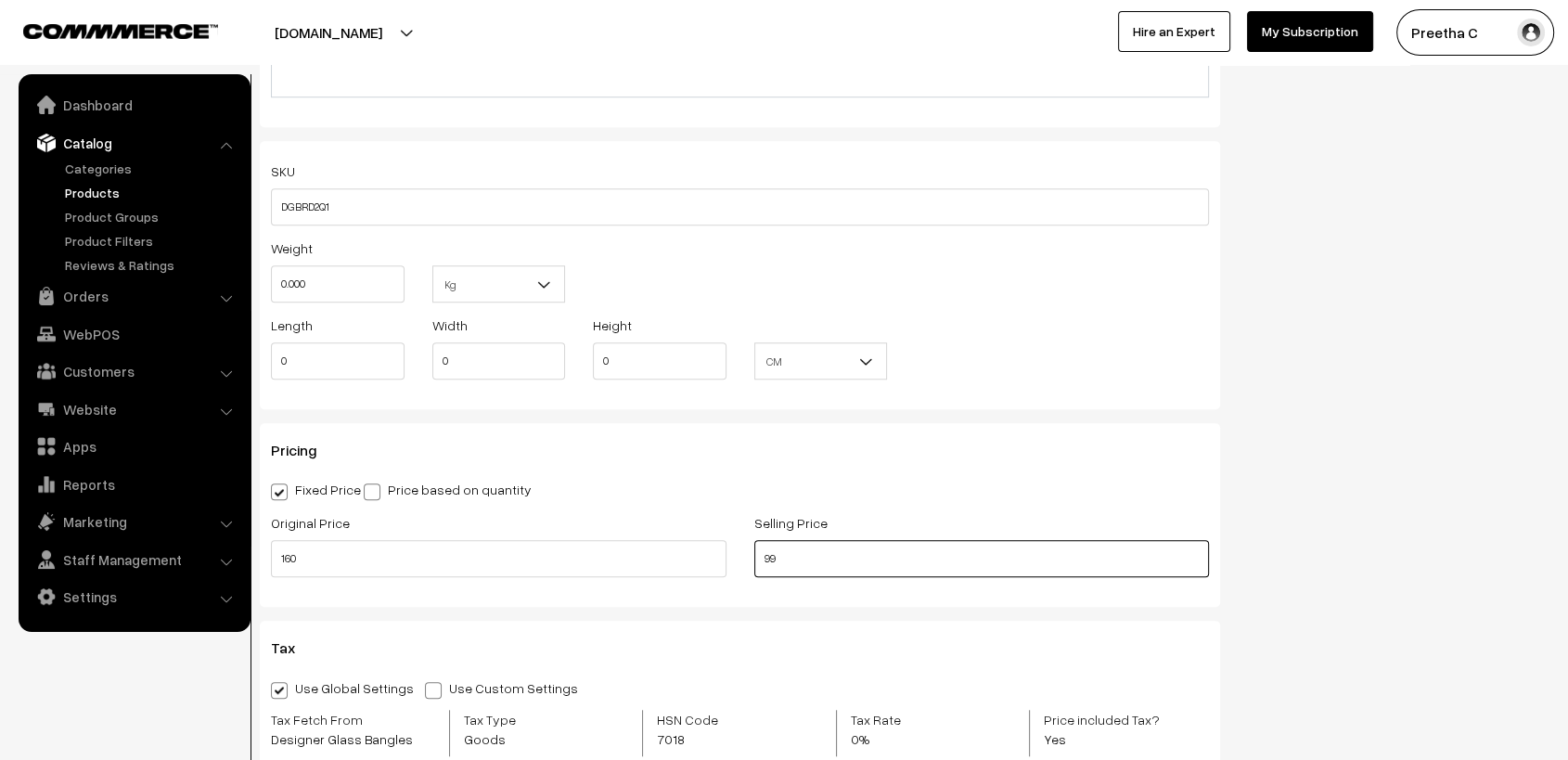
type input "99"
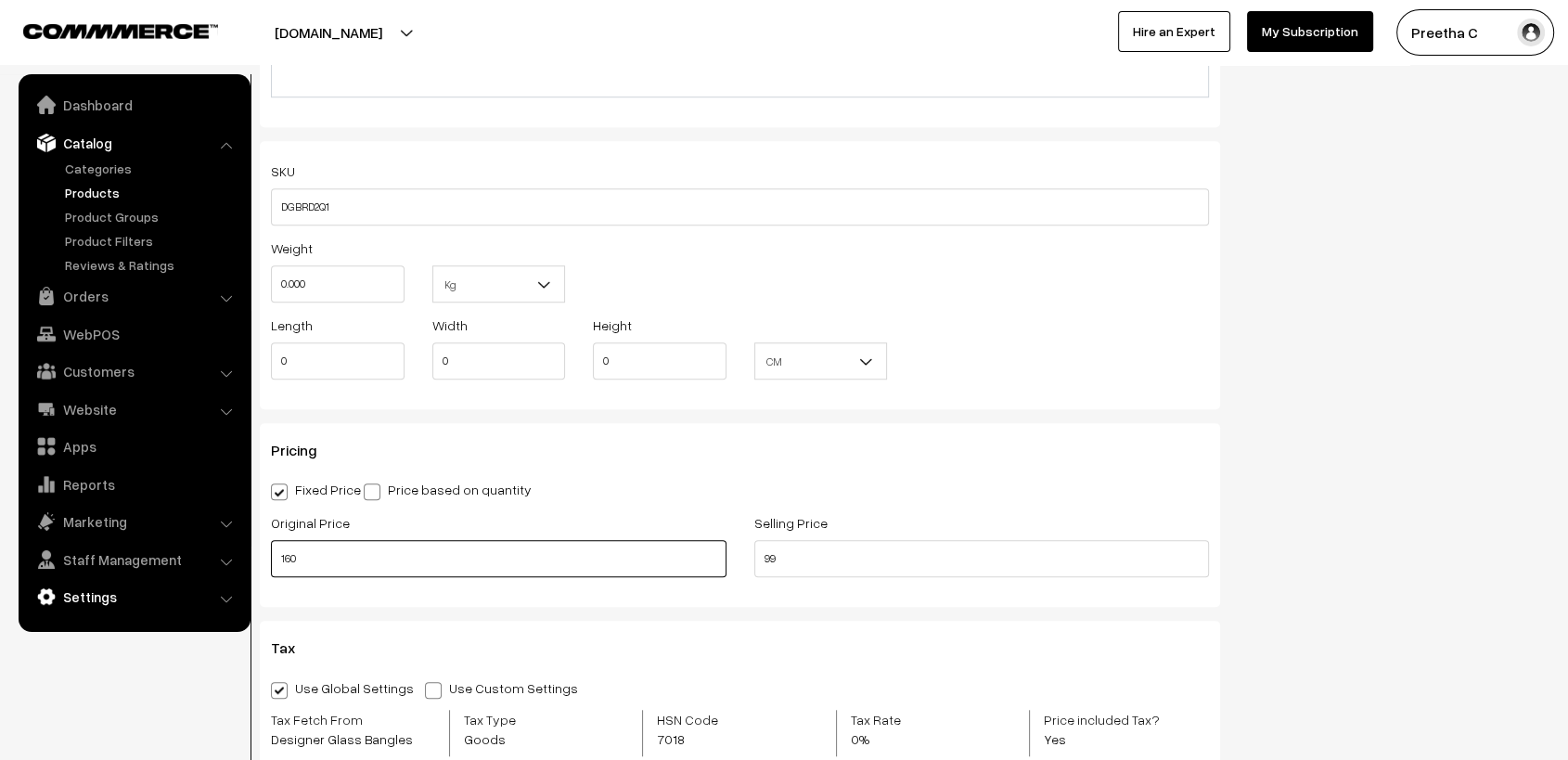
drag, startPoint x: 286, startPoint y: 573, endPoint x: 210, endPoint y: 585, distance: 76.9
click at [211, 585] on body "Thank you for showing interest. Our team will call you shortly. Close varnambya…" at bounding box center [784, 406] width 1568 height 3494
type input "0"
click at [293, 570] on input "0" at bounding box center [499, 558] width 455 height 37
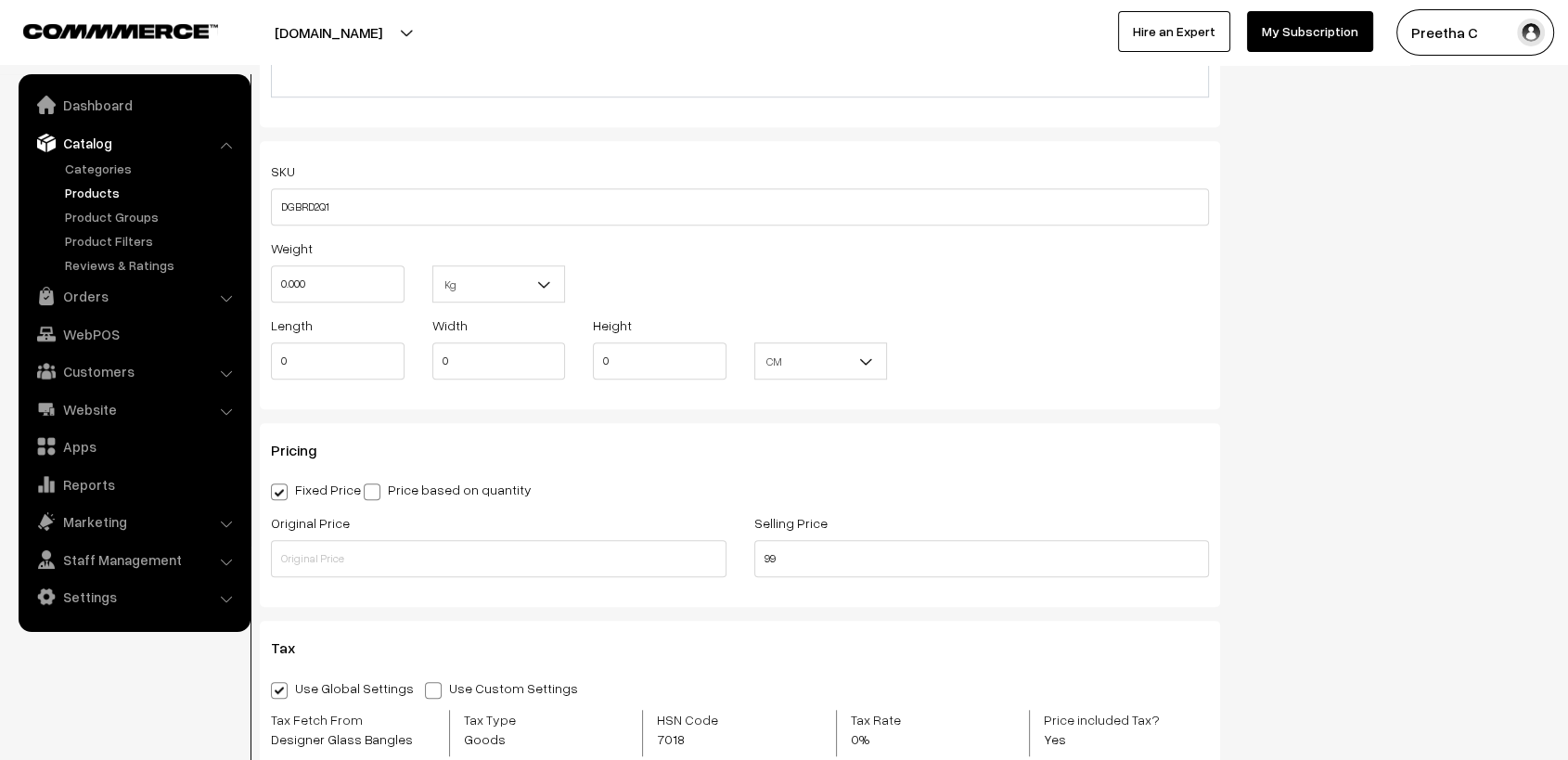
click at [502, 603] on div "Pricing Fixed Price Price based on quantity Original Price Selling Price 99 Qty…" at bounding box center [739, 515] width 960 height 183
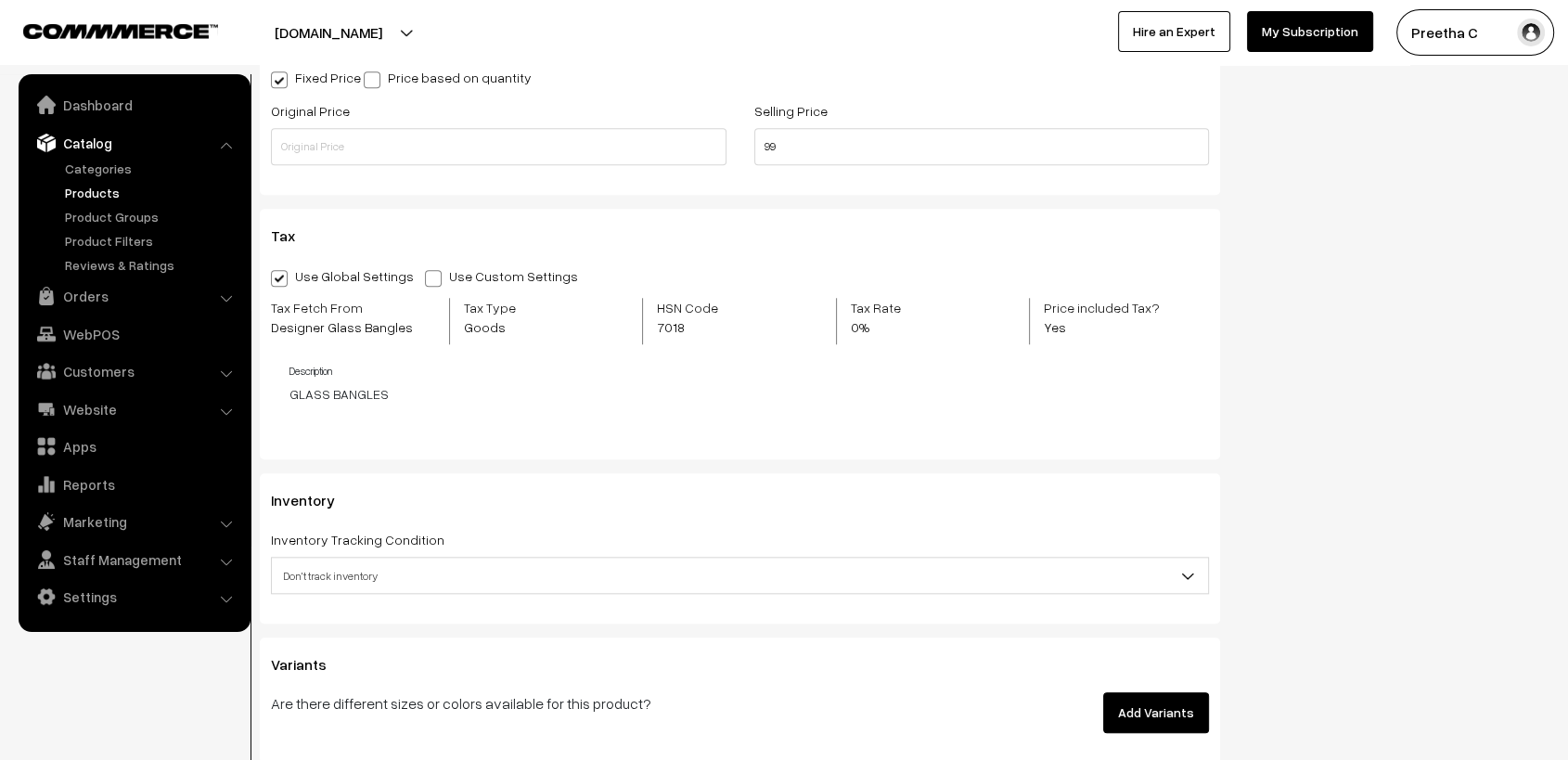
scroll to position [1856, 0]
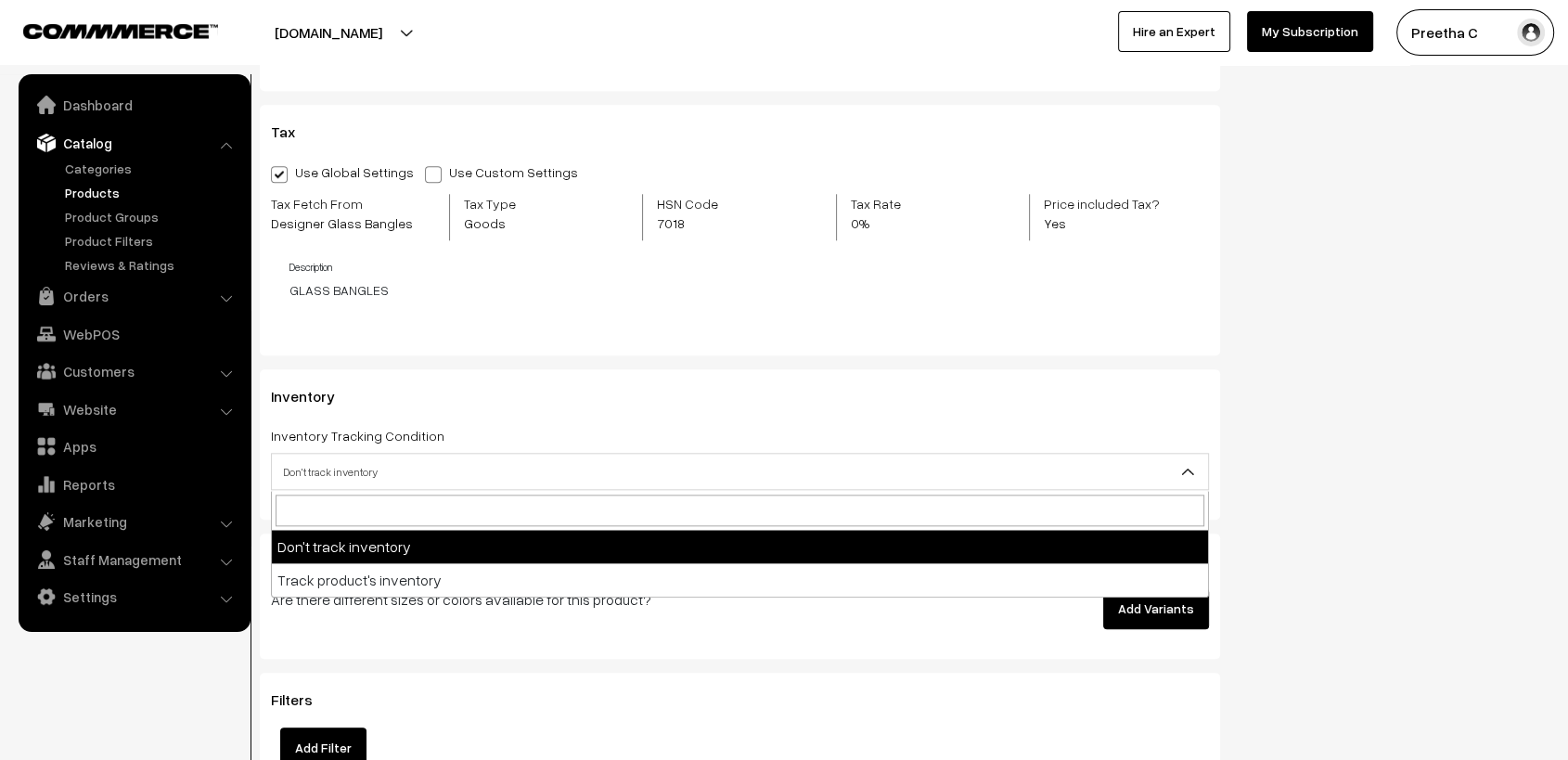
click at [655, 484] on span "Don't track inventory" at bounding box center [739, 471] width 936 height 33
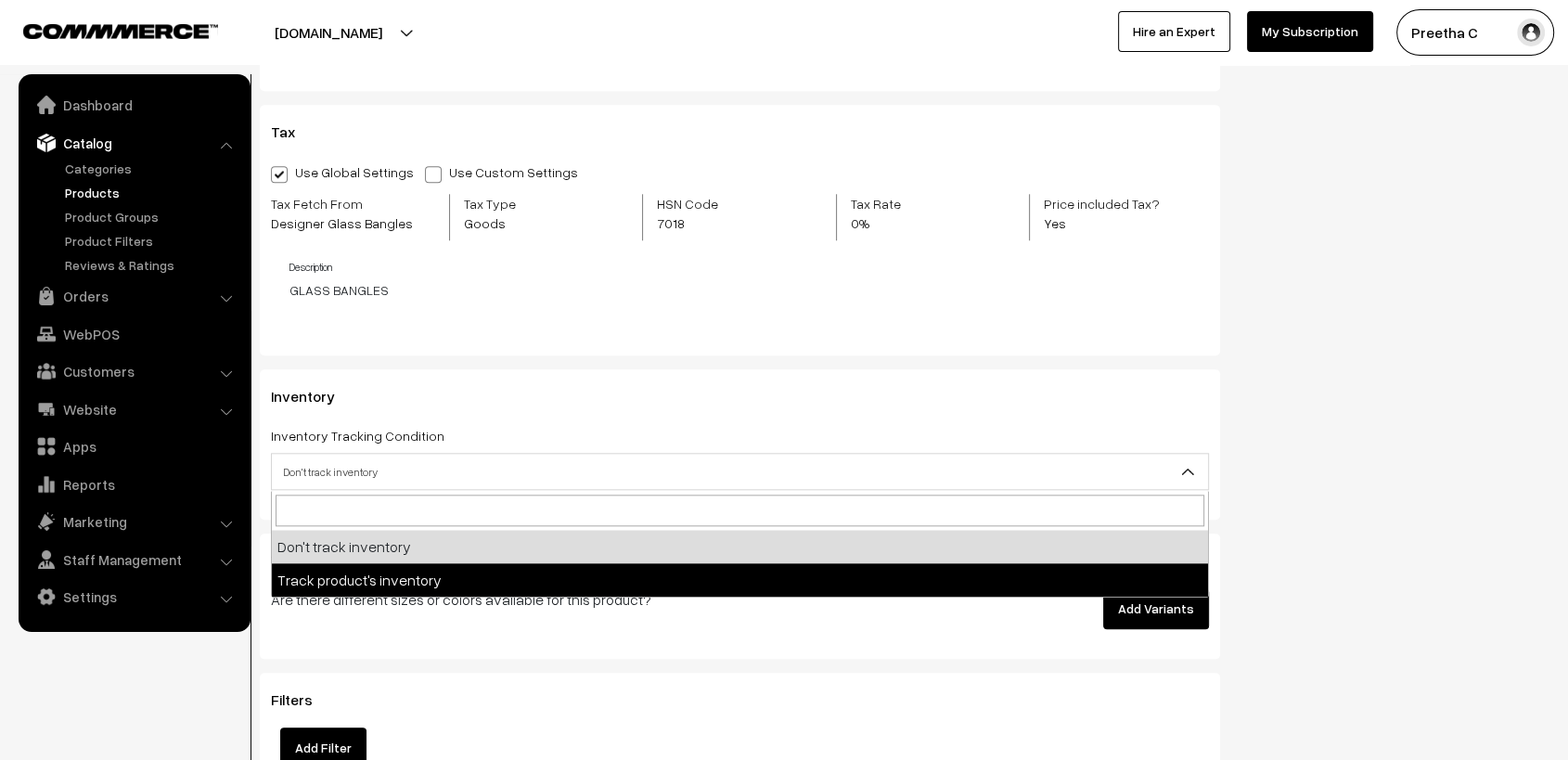
select select "2"
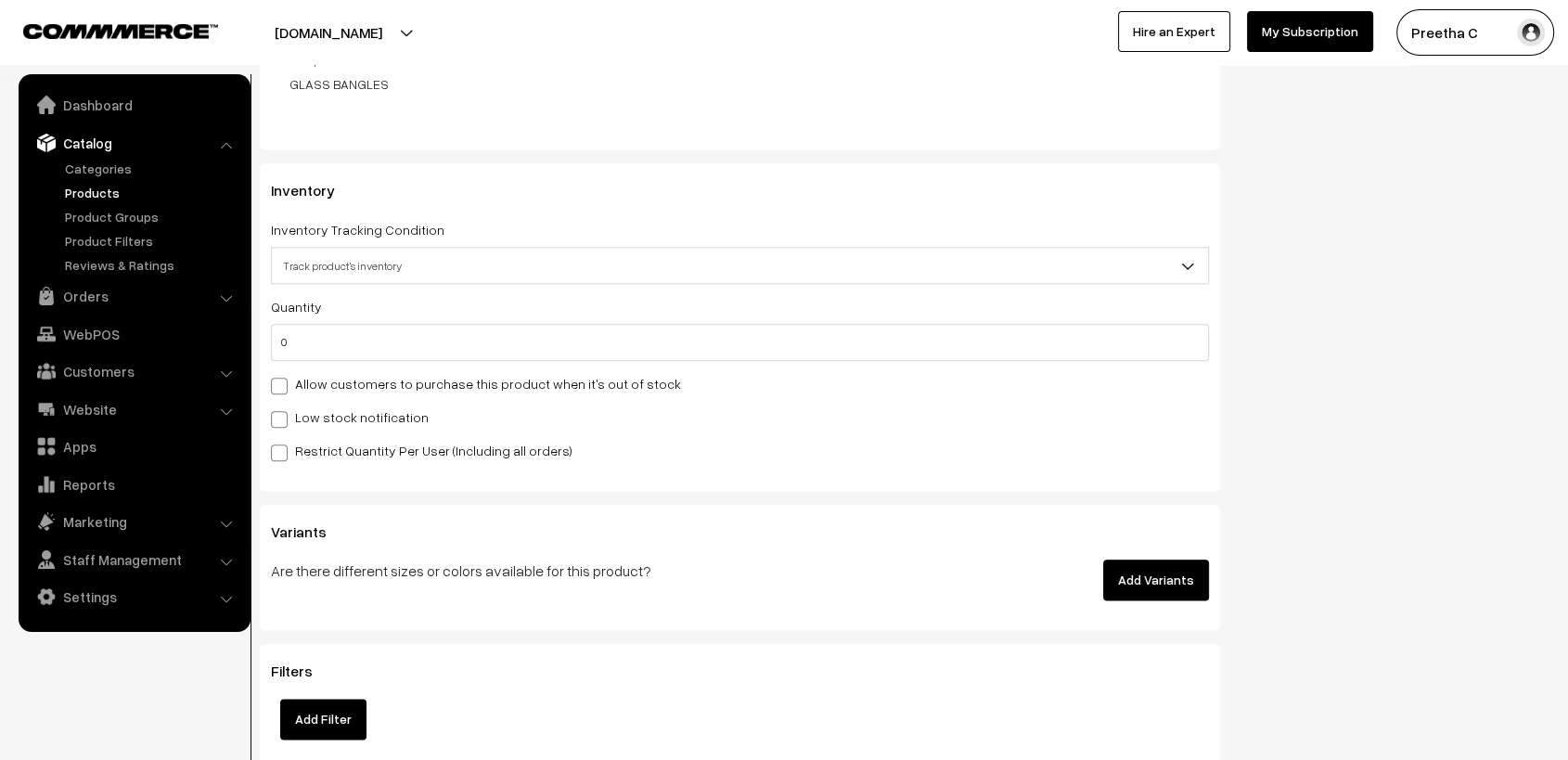
scroll to position [2165, 0]
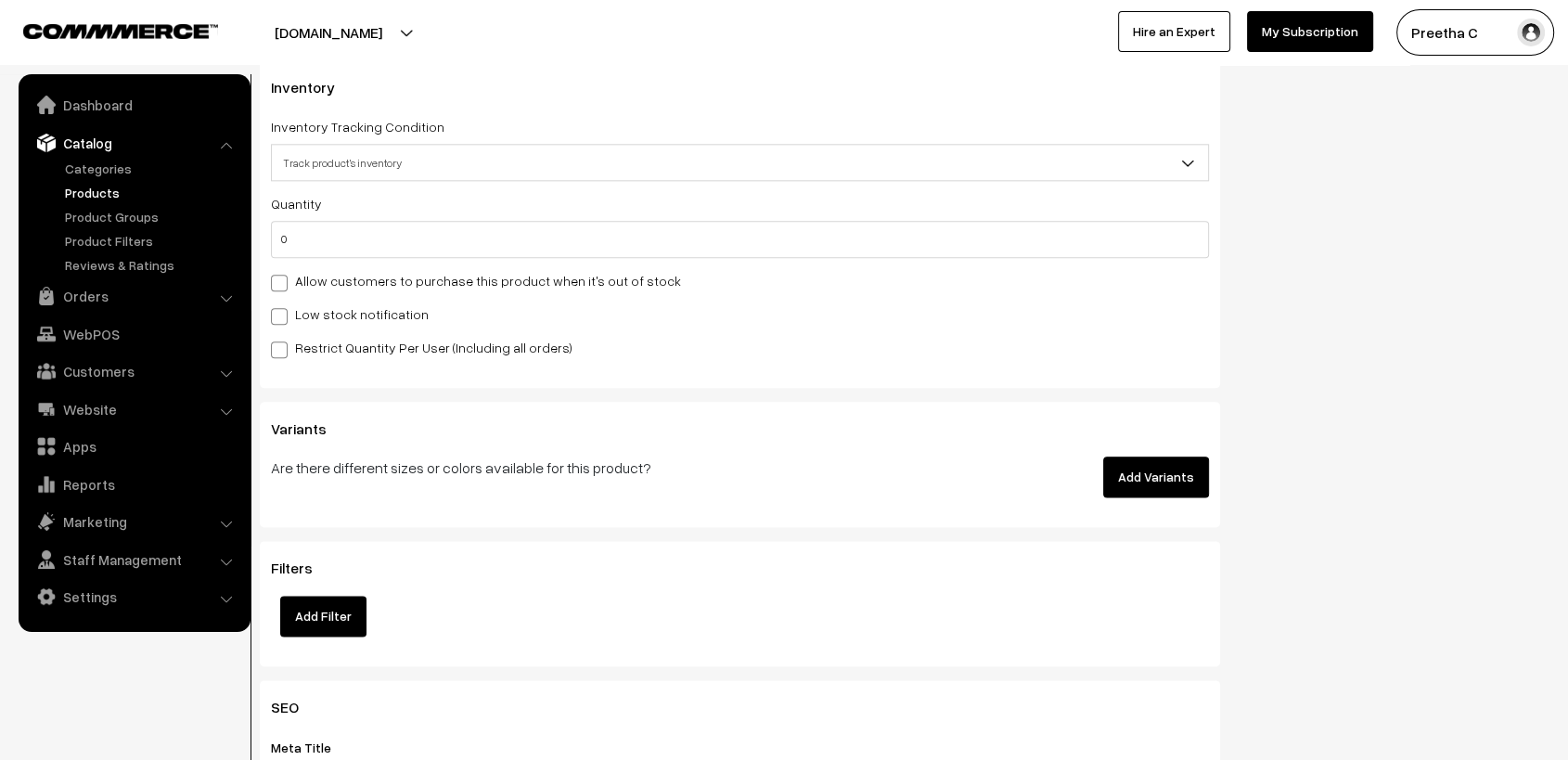
click at [1127, 483] on button "Add Variants" at bounding box center [1156, 476] width 105 height 40
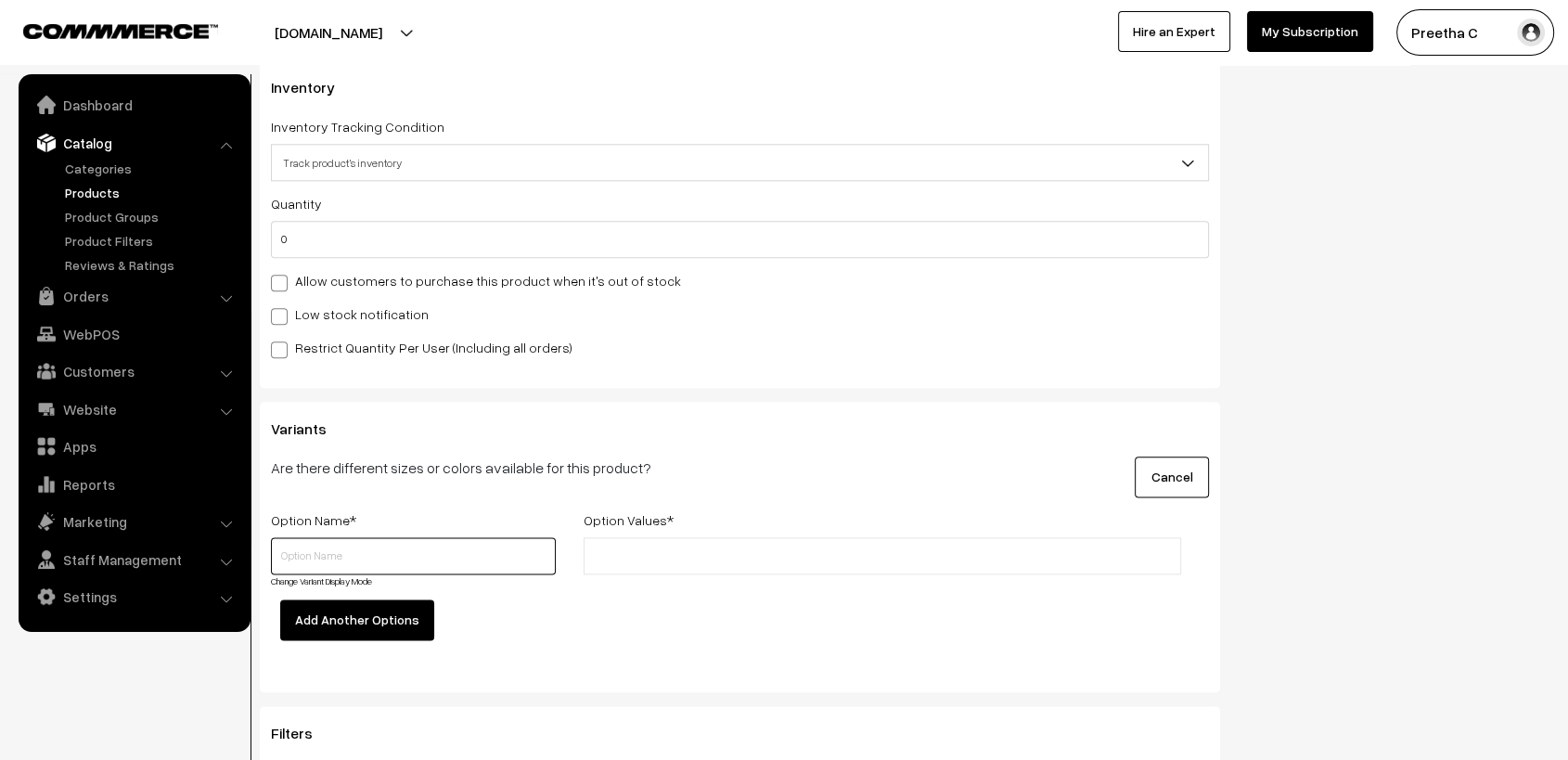
click at [433, 555] on input "text" at bounding box center [413, 555] width 285 height 37
type input "Colour"
click at [407, 623] on button "Add Another Options" at bounding box center [357, 619] width 154 height 40
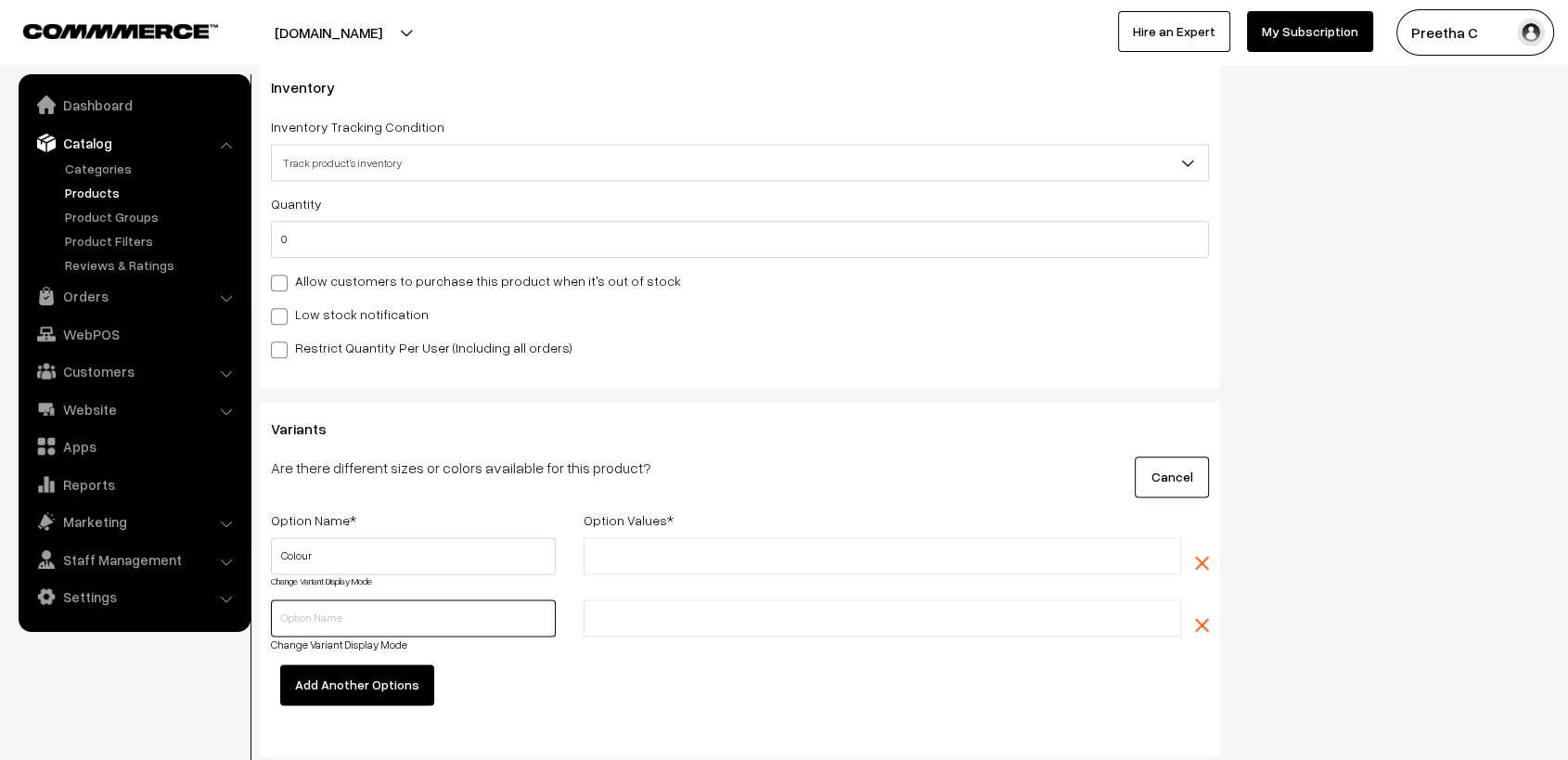
click at [395, 622] on input "text" at bounding box center [413, 617] width 285 height 37
type input "Size"
click at [700, 563] on input "text" at bounding box center [670, 556] width 163 height 20
click at [675, 622] on input "text" at bounding box center [670, 618] width 163 height 20
type input "2.4"
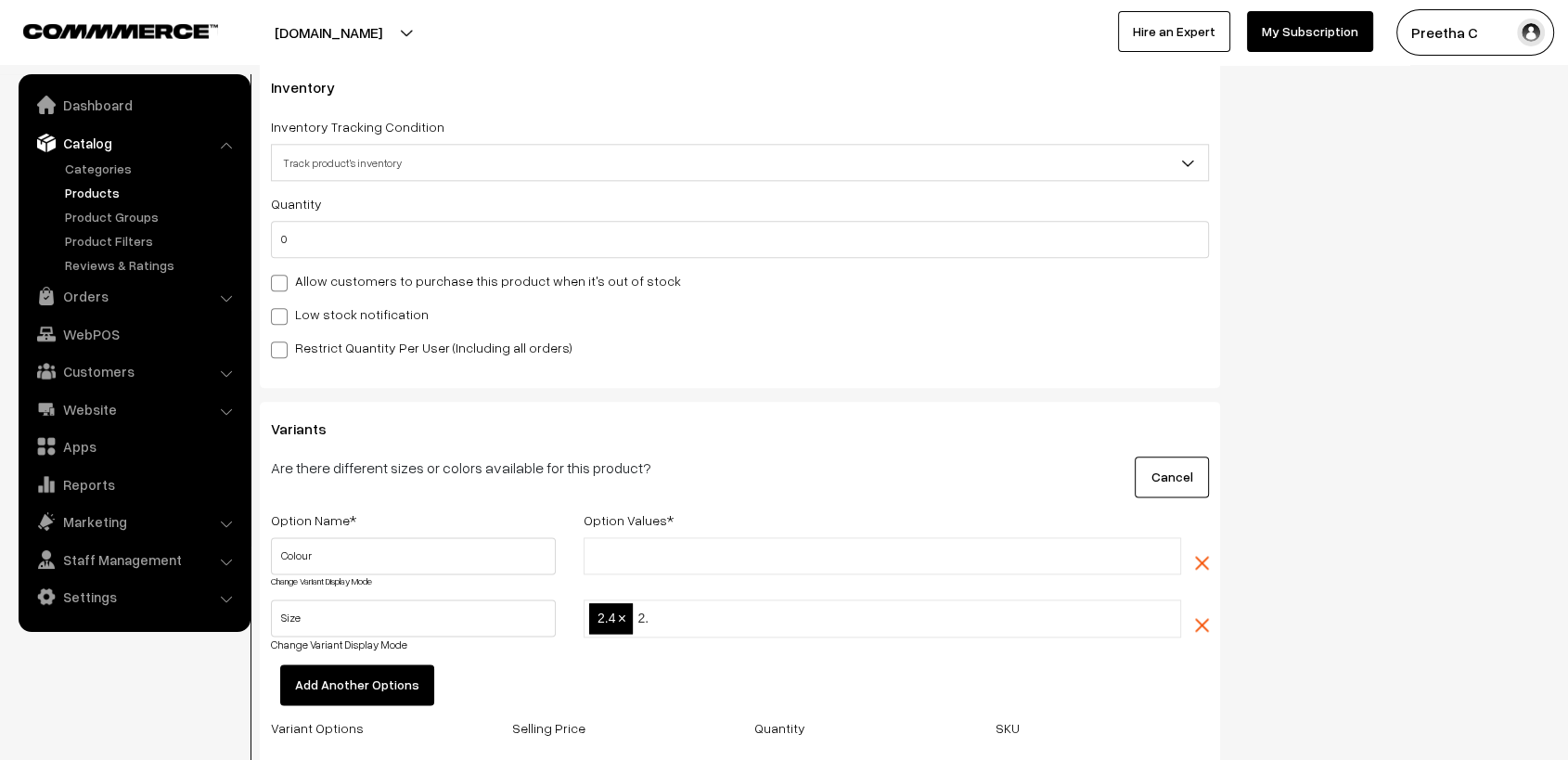
type input "2.6"
type input "2.8"
type input "2.10"
click at [657, 559] on input "text" at bounding box center [670, 556] width 163 height 20
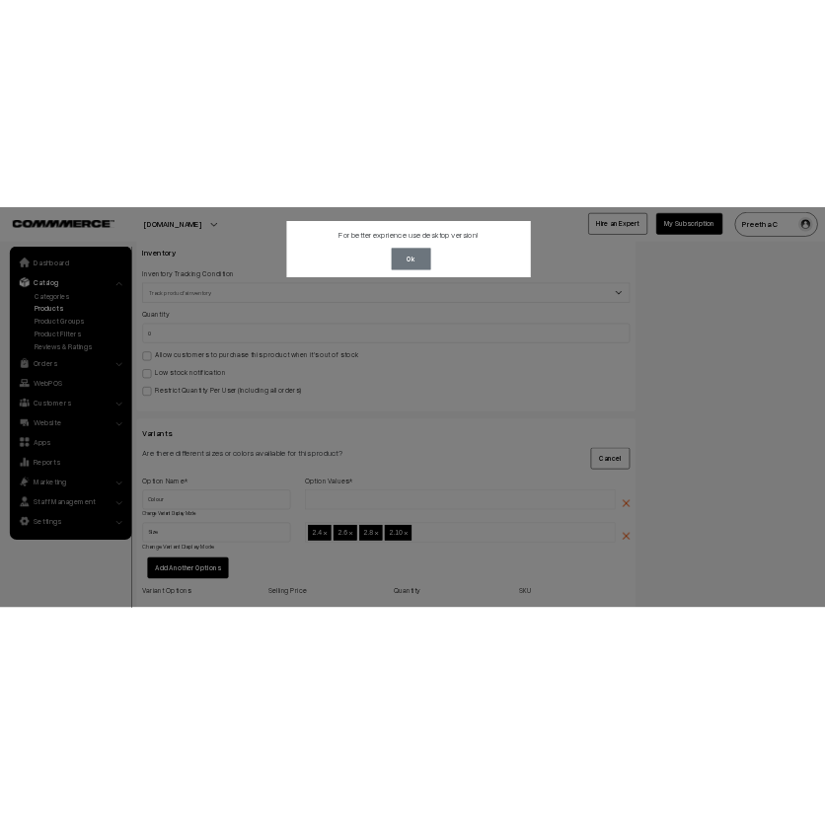
scroll to position [617, 0]
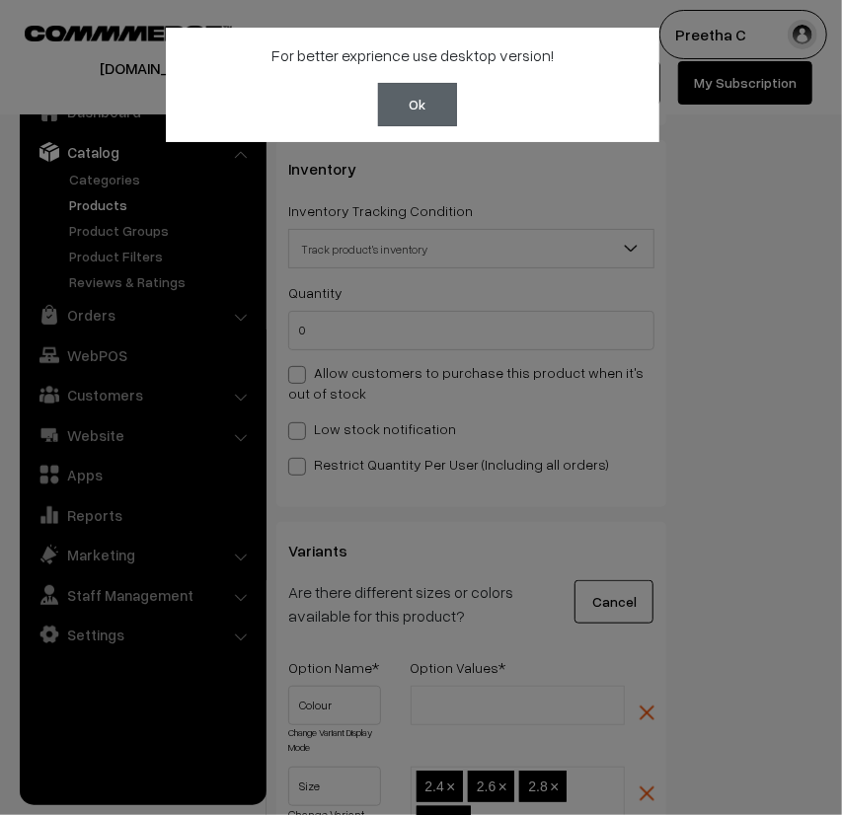
click at [434, 108] on button "Ok" at bounding box center [417, 104] width 79 height 43
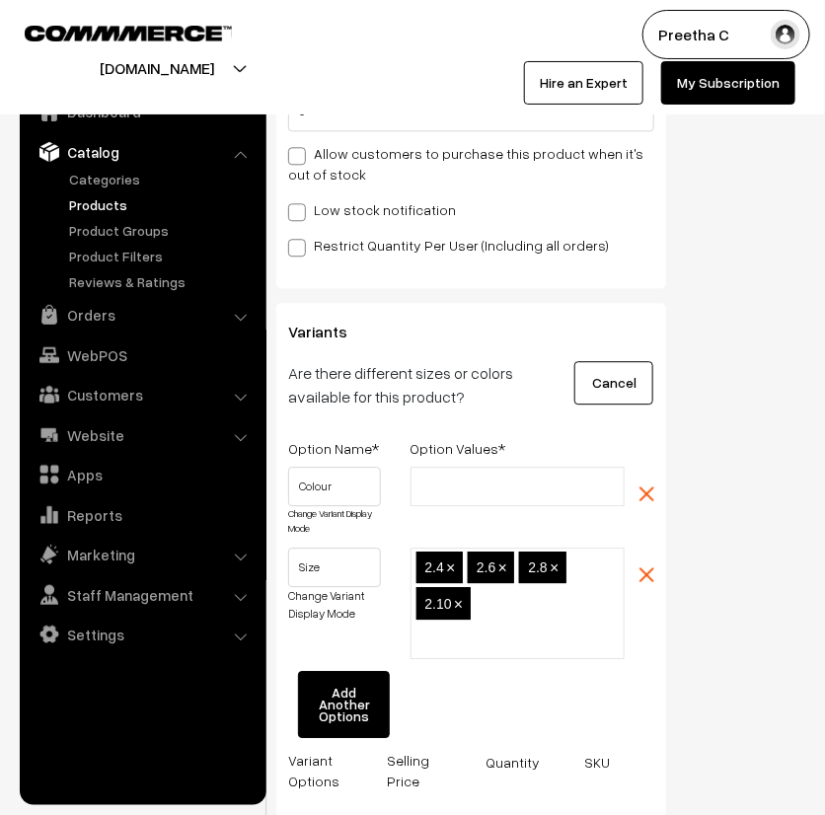
scroll to position [3089, 0]
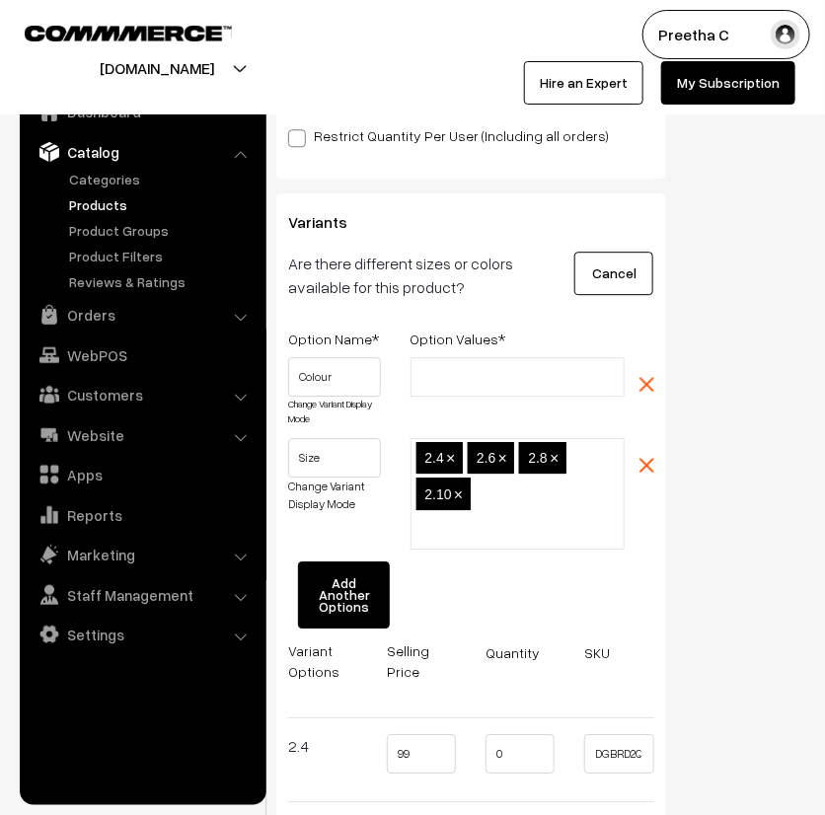
click at [450, 381] on input "text" at bounding box center [502, 377] width 173 height 21
type input "Bright Orange"
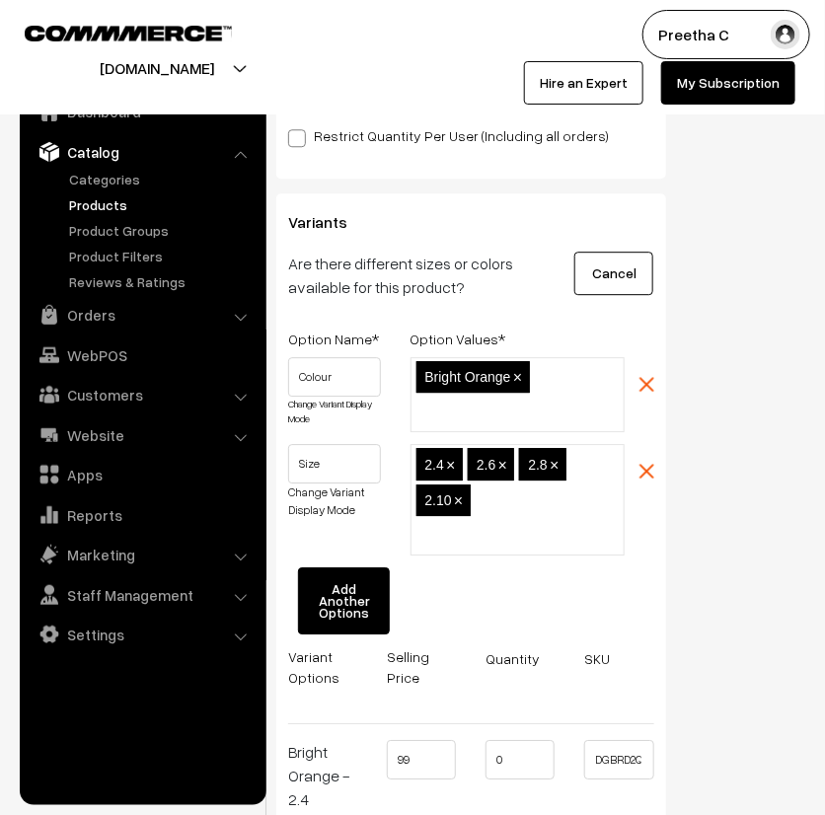
click at [555, 388] on ul "Bright Orange ×" at bounding box center [517, 394] width 214 height 75
type input "Brown"
click at [458, 408] on input "text" at bounding box center [502, 413] width 173 height 21
type input "Mauve"
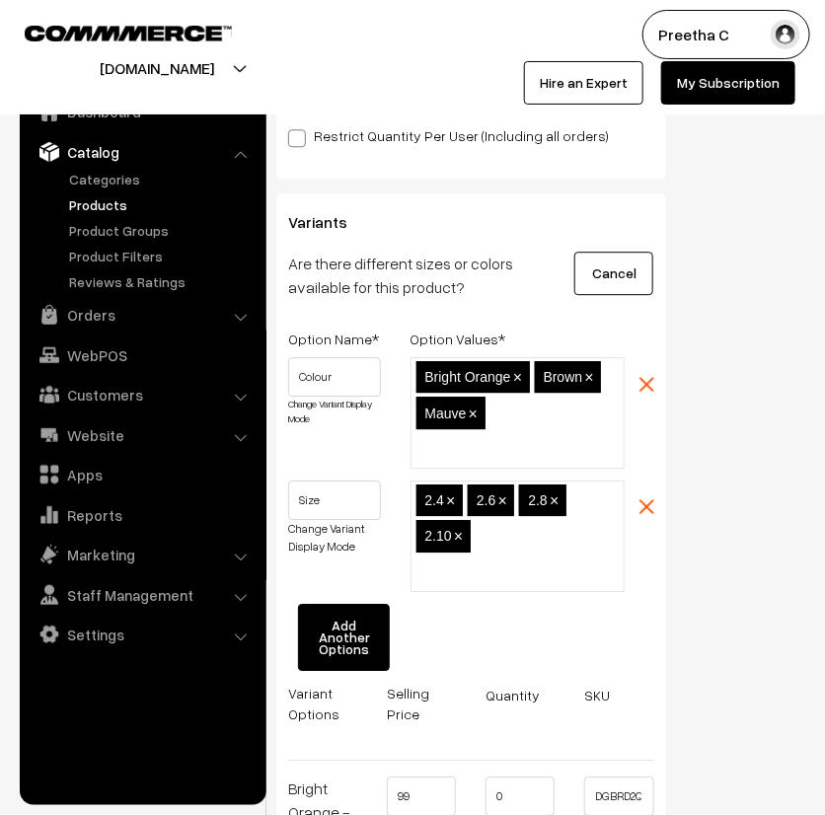
click at [517, 427] on ul "Bright Orange × Brown × Mauve ×" at bounding box center [517, 412] width 214 height 111
type input "Olive"
click at [574, 429] on ul "Bright Orange × Brown × Mauve × Olive ×" at bounding box center [517, 412] width 214 height 111
type input "Orange"
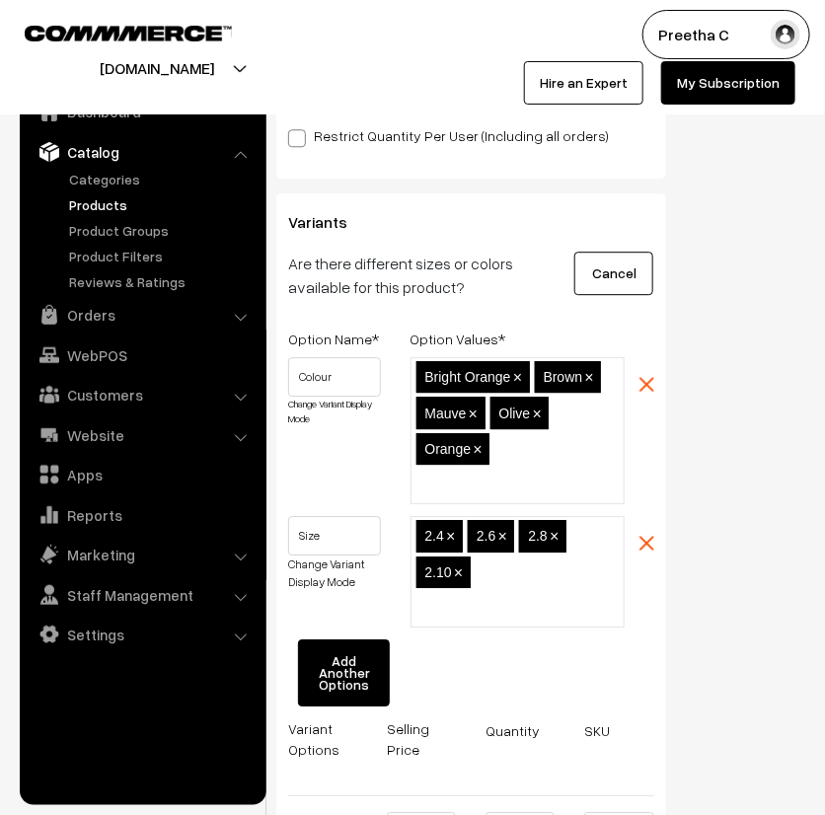
click at [445, 480] on input "text" at bounding box center [502, 485] width 173 height 21
type input "Pink"
click at [454, 487] on input "text" at bounding box center [502, 485] width 173 height 21
type input "Pista"
click at [444, 476] on input "text" at bounding box center [502, 485] width 173 height 21
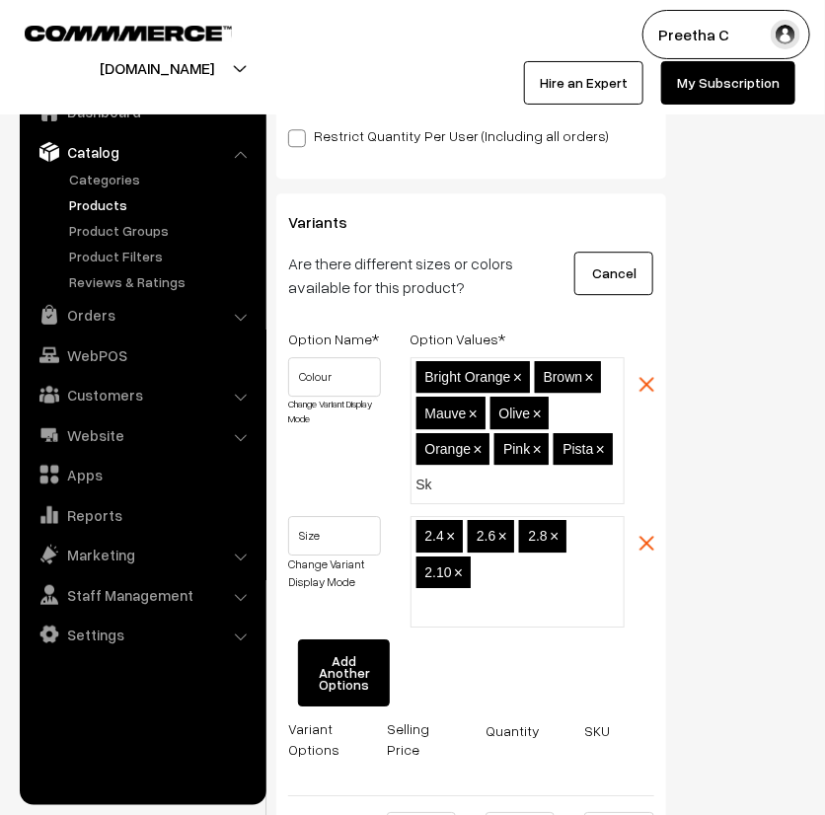
type input "Sky"
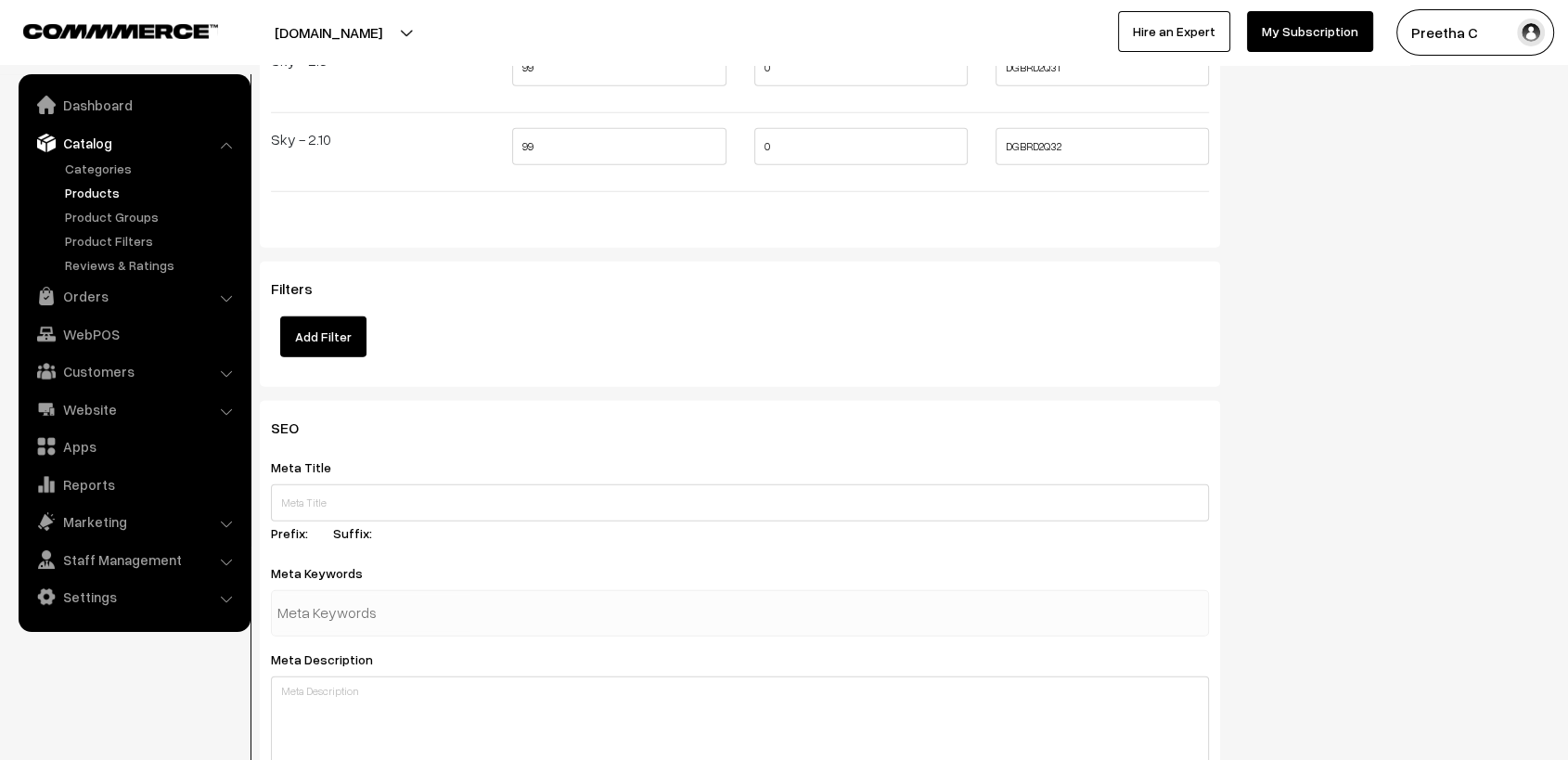
scroll to position [5392, 0]
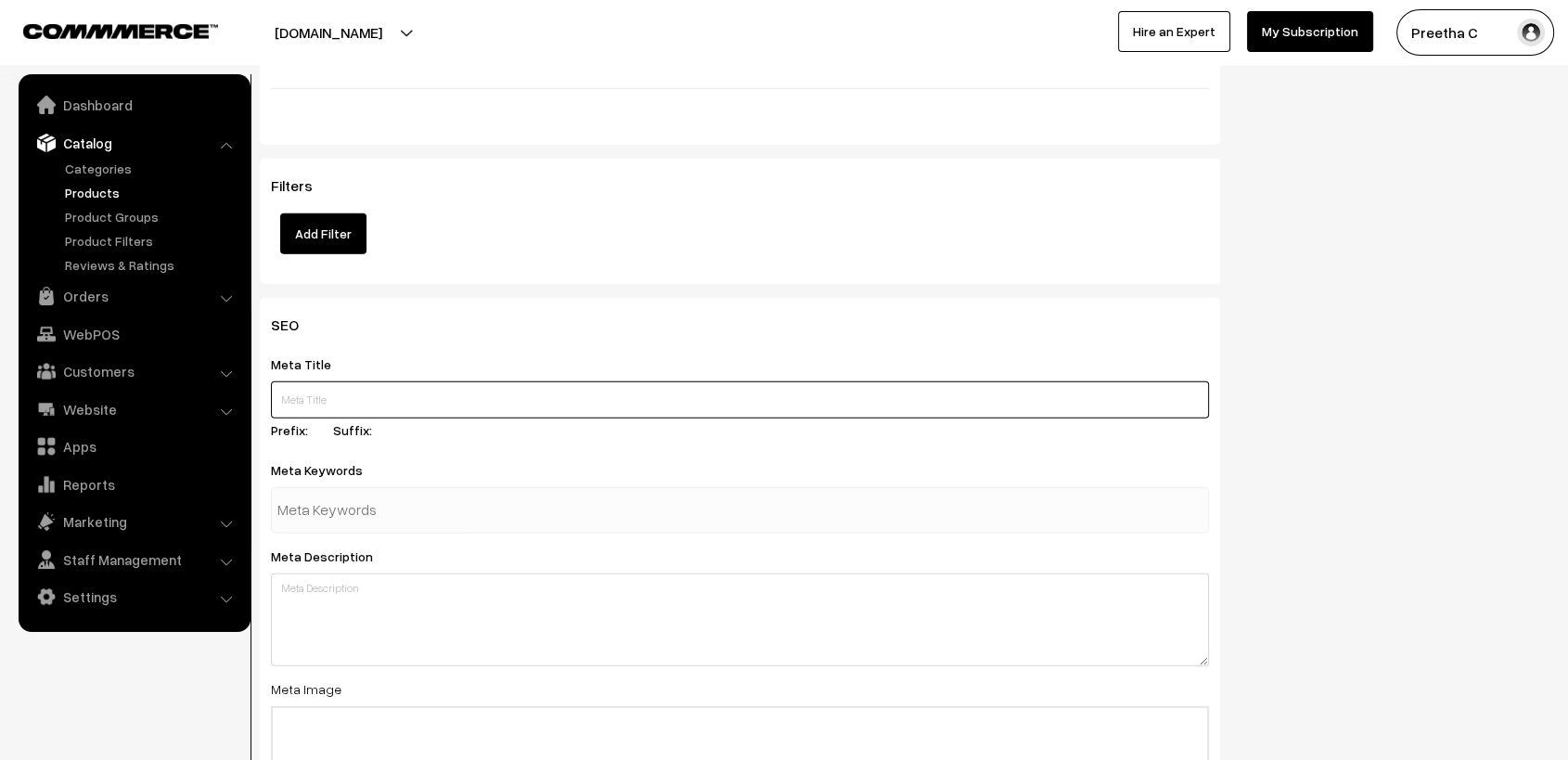
click at [476, 410] on input "text" at bounding box center [739, 399] width 938 height 37
paste input "Raindrop Bangles – Budget-Friendly Edition Rs.99- BUY NOW."
type input "Raindrop Bangles – Budget-Friendly Edition Rs.99- BUY NOW."
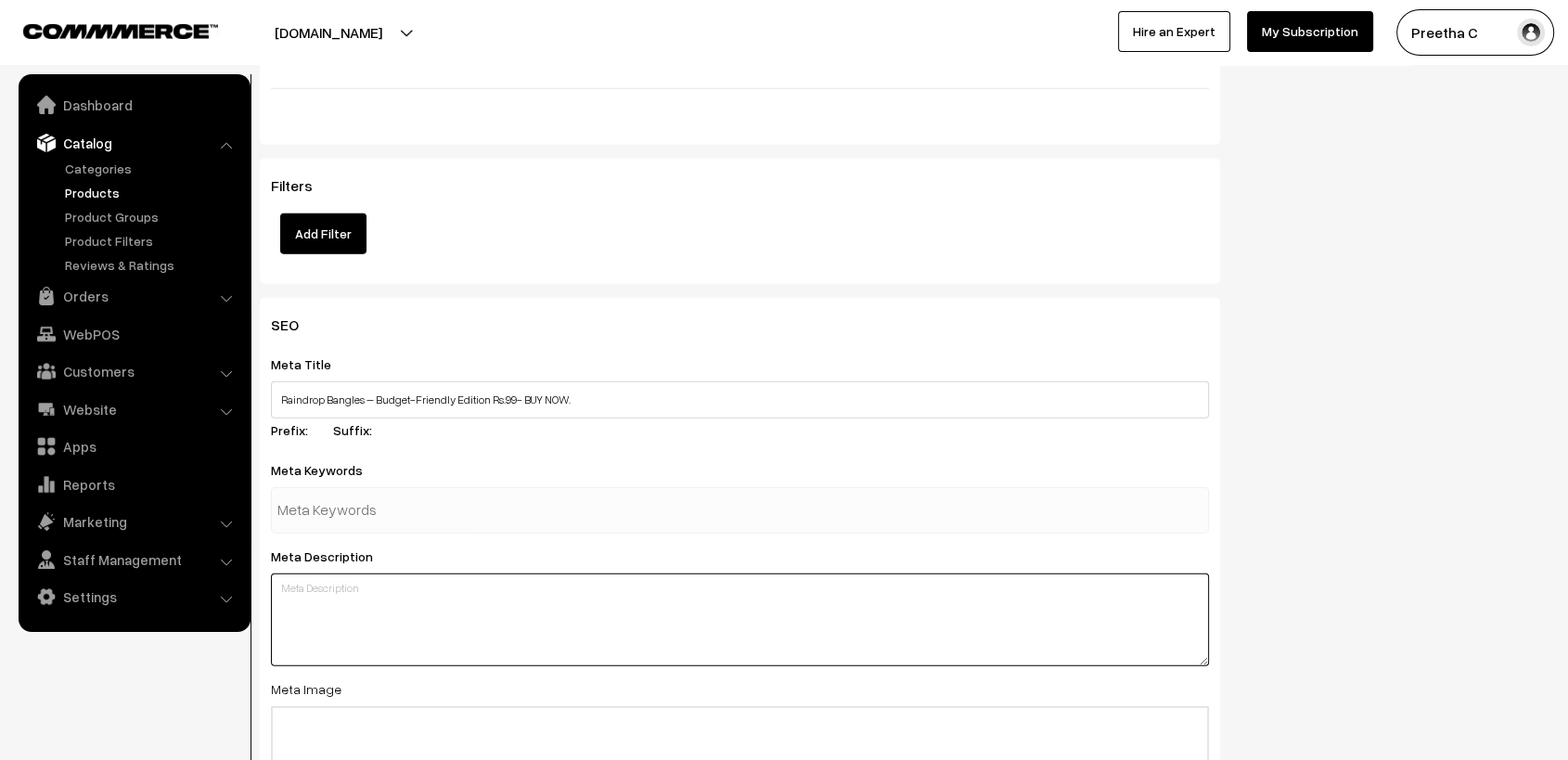
drag, startPoint x: 404, startPoint y: 617, endPoint x: 408, endPoint y: 589, distance: 28.3
click at [407, 617] on textarea at bounding box center [739, 620] width 938 height 93
paste textarea "Love the Raindrop Bangle design but shopping on a budget? This version is for y…"
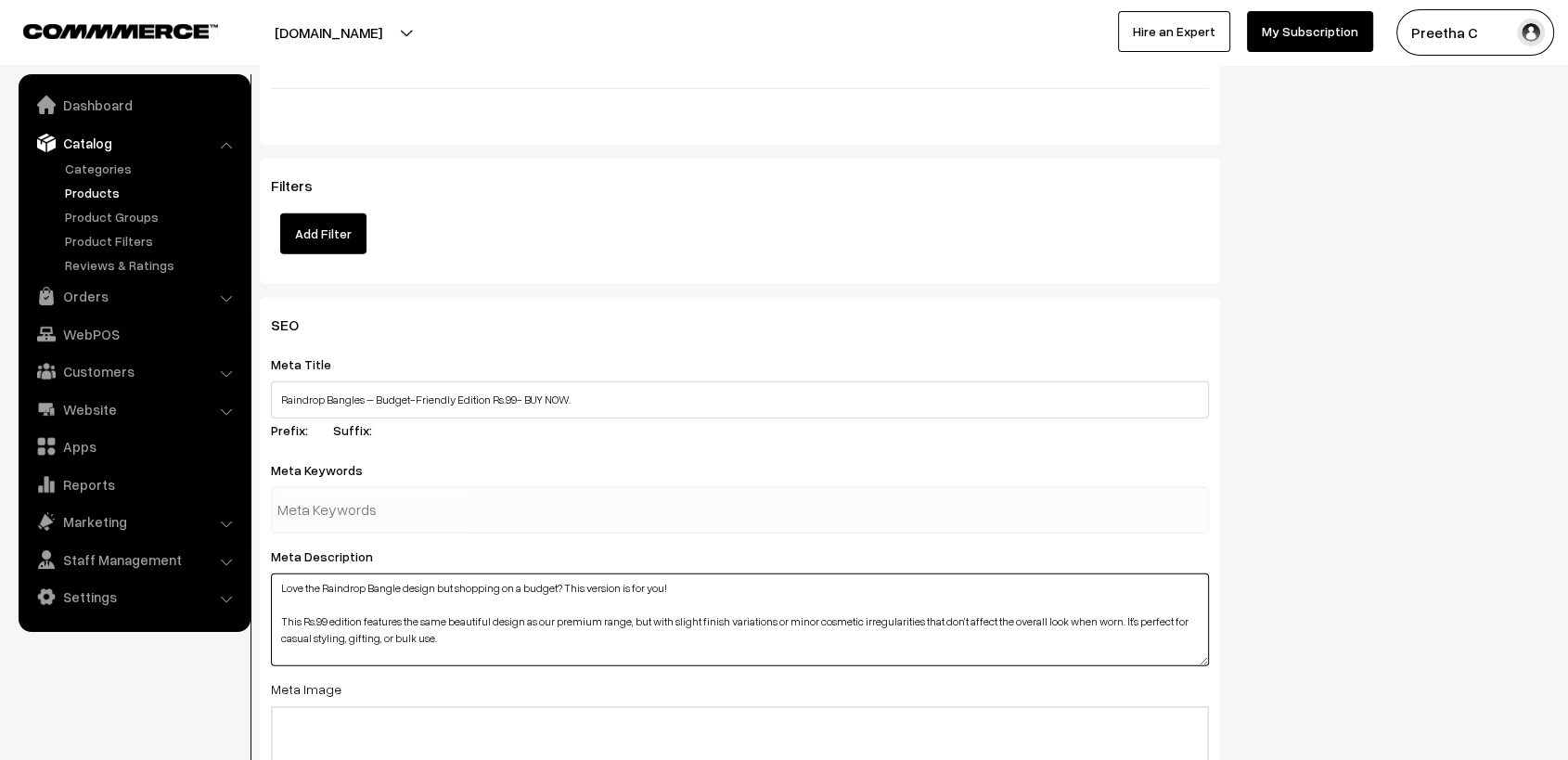
type textarea "Love the Raindrop Bangle design but shopping on a budget? This version is for y…"
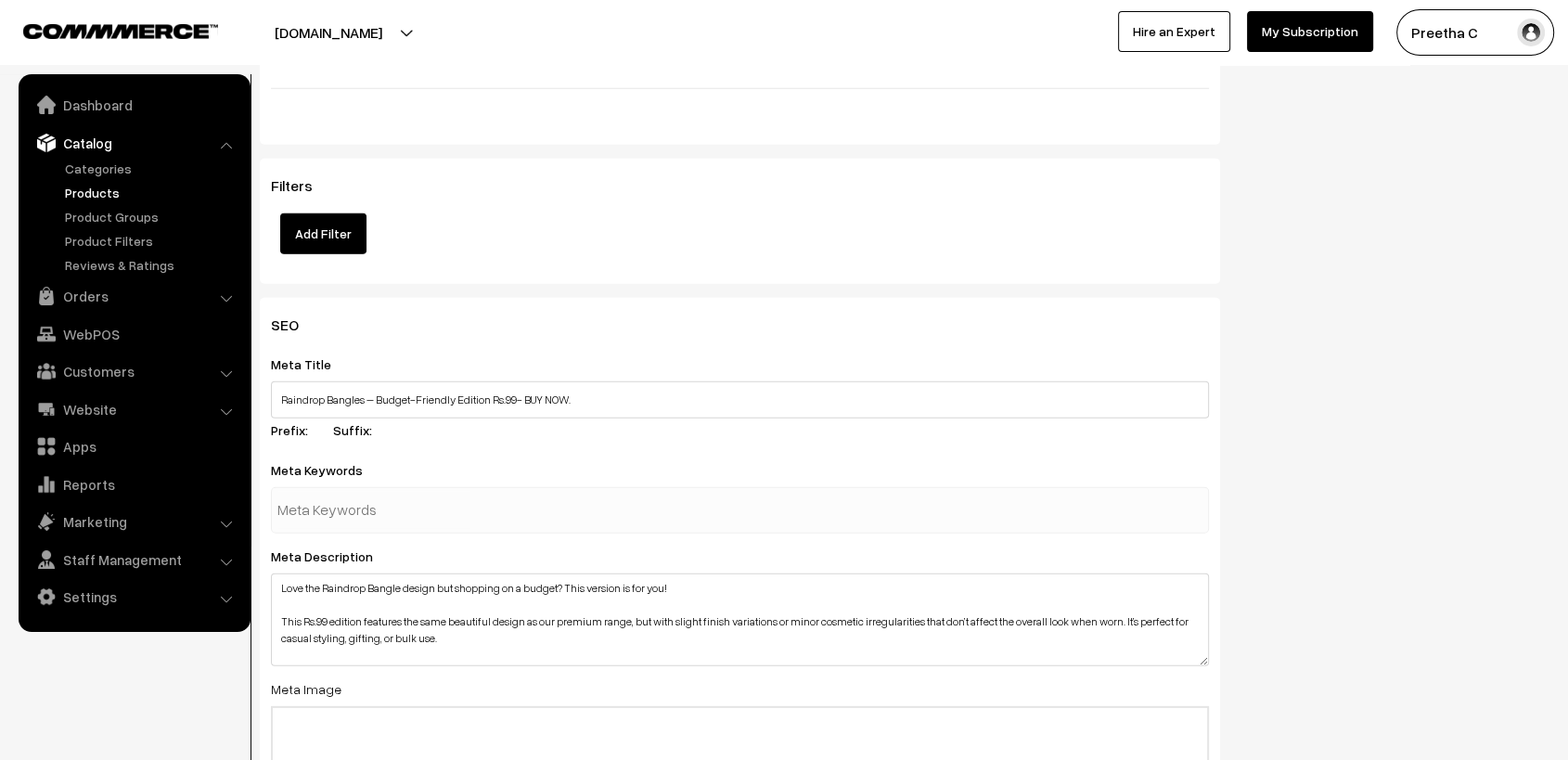
click at [407, 513] on input "text" at bounding box center [373, 510] width 193 height 37
type input "Raindrop cheap"
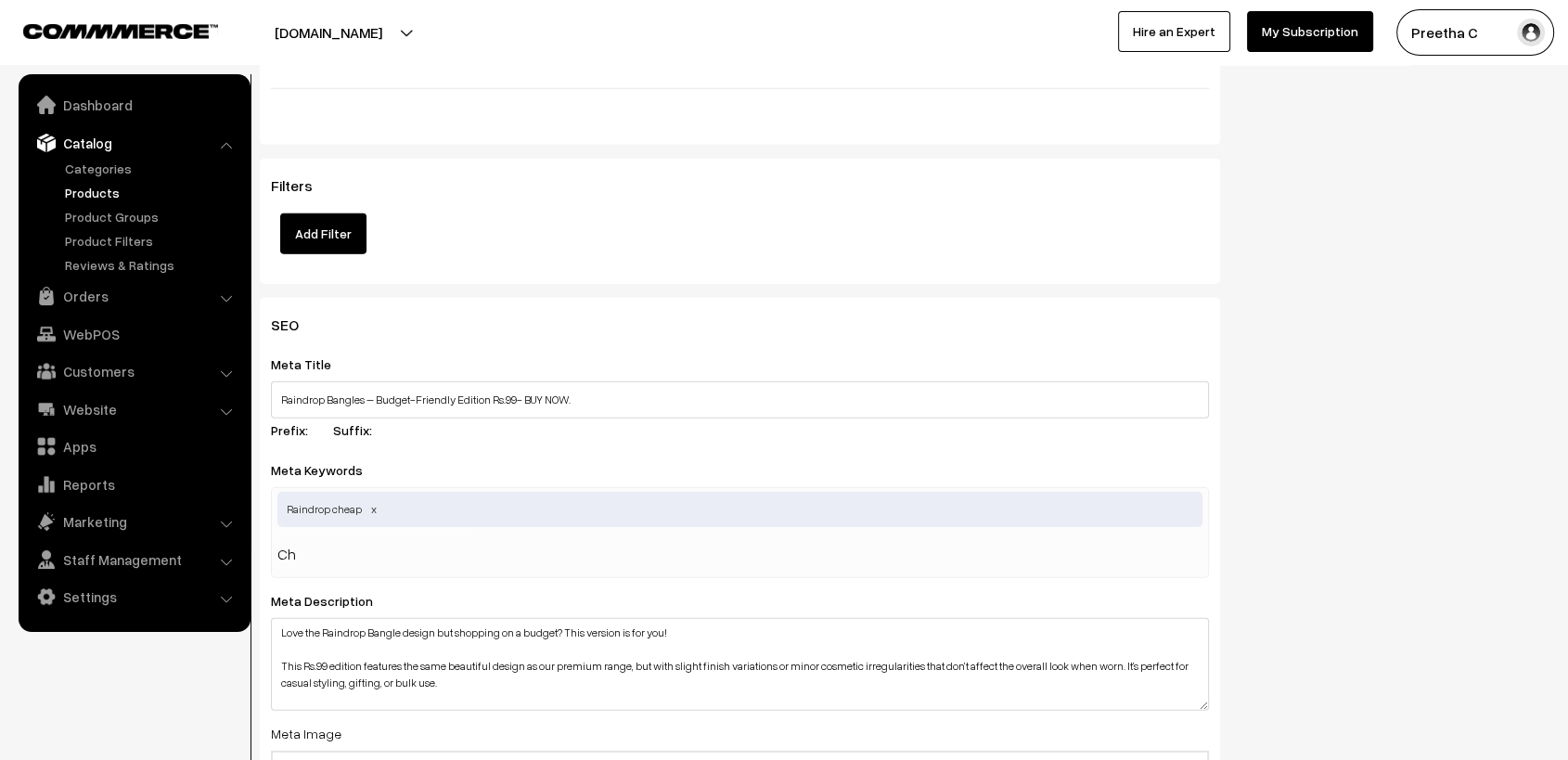
type input "C"
type input "Cheapest Raindrop"
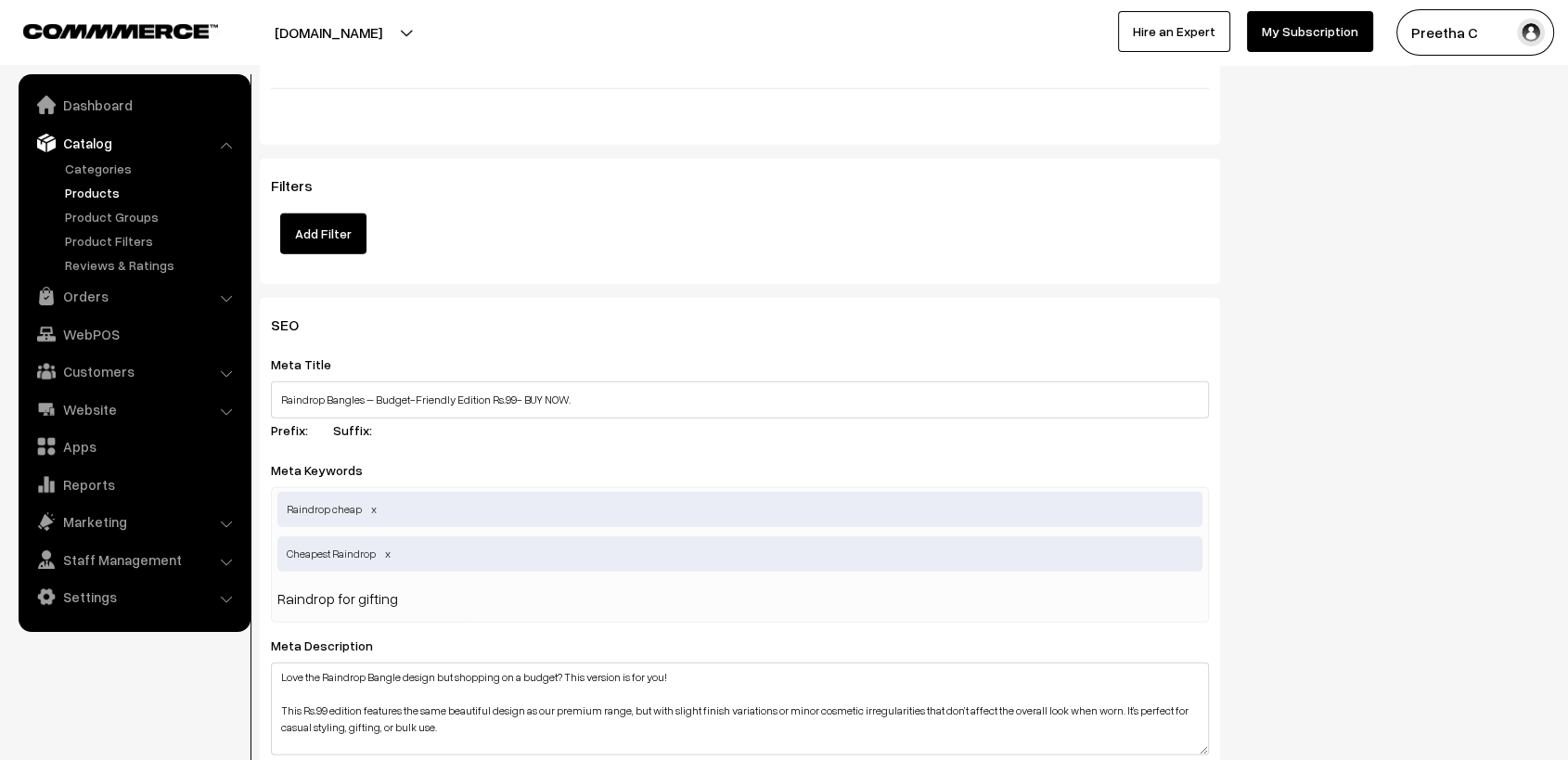
type input "Raindrop for gifting"
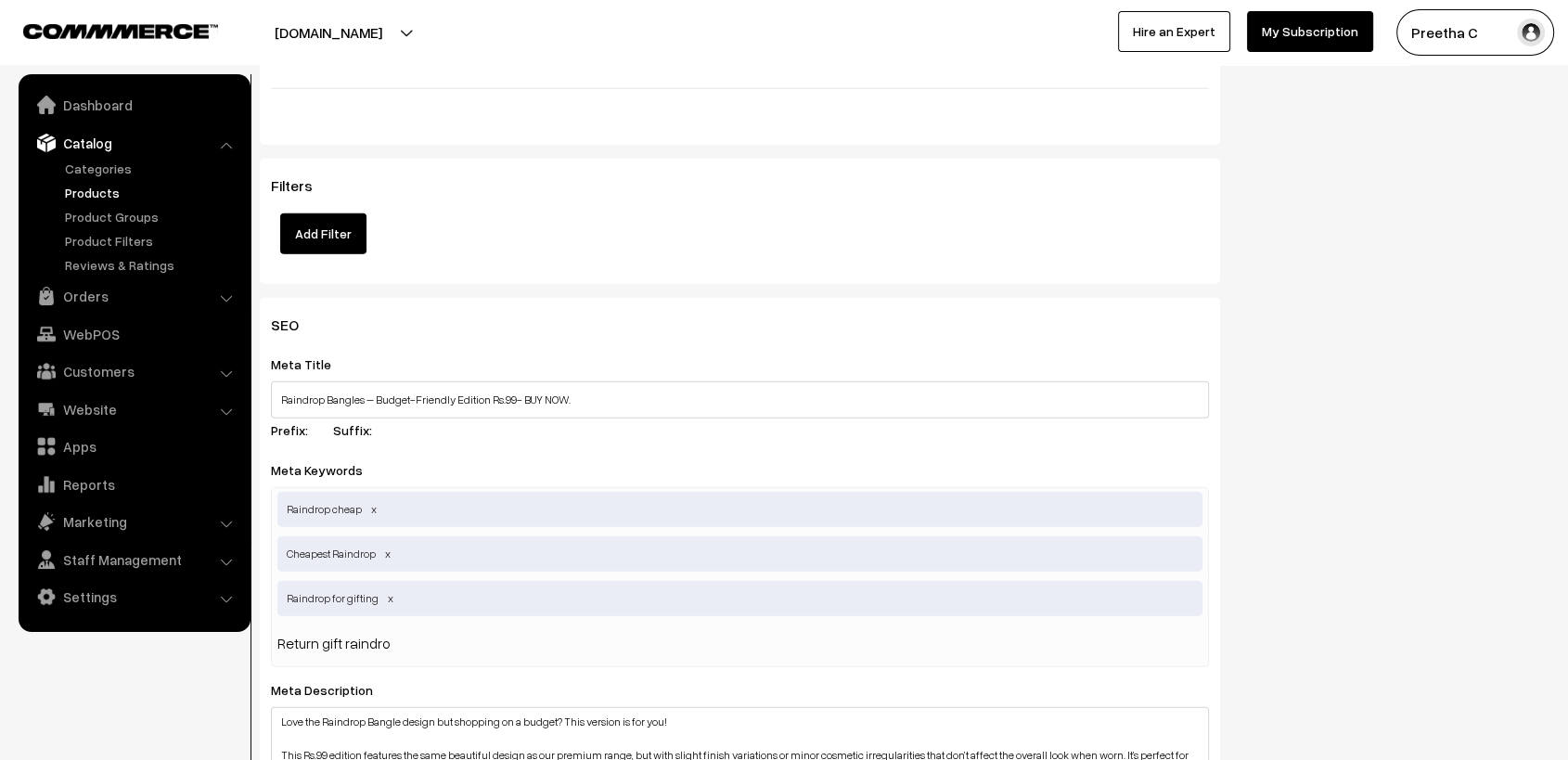
type input "Return gift raindrop"
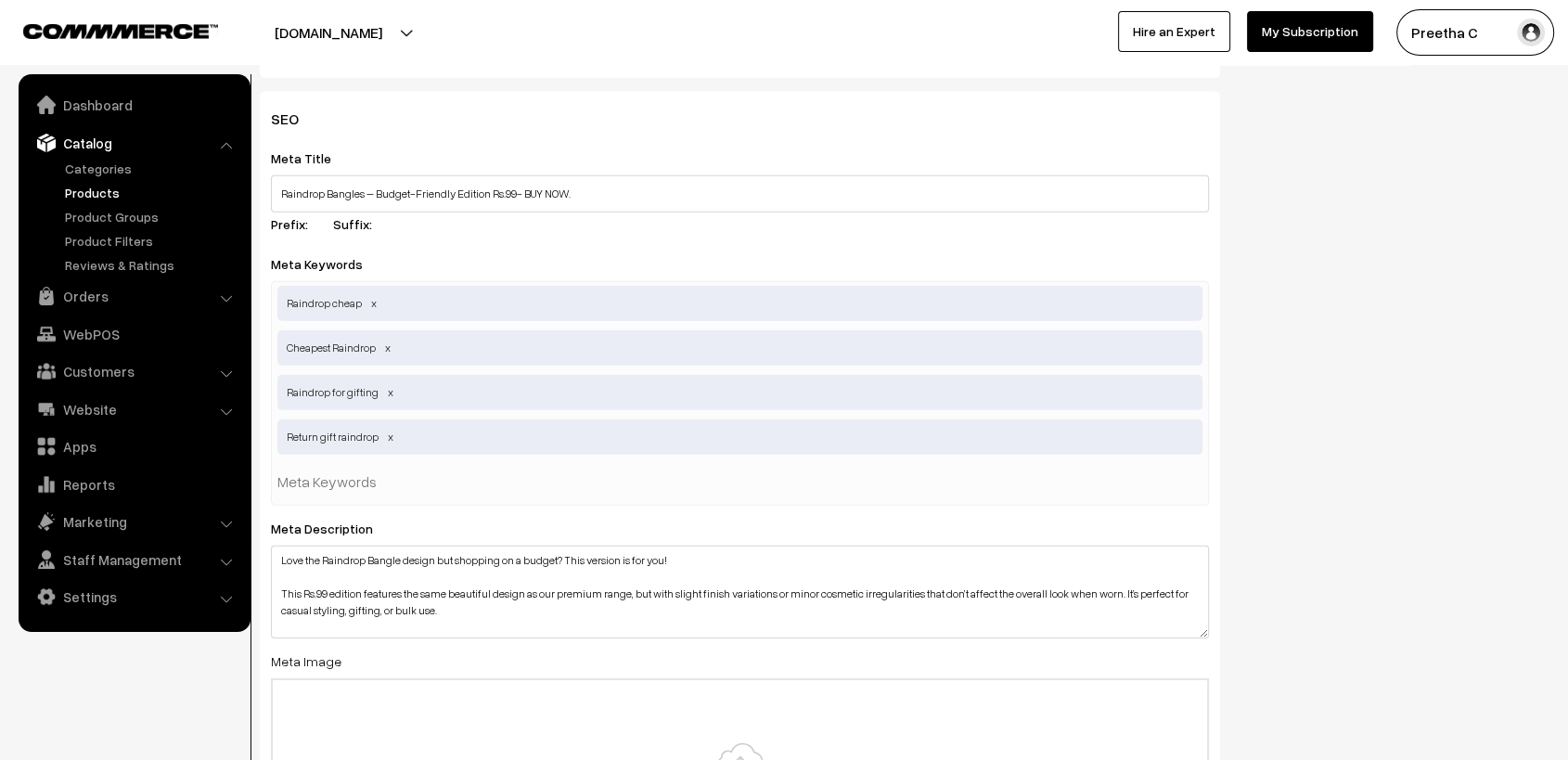
scroll to position [5804, 0]
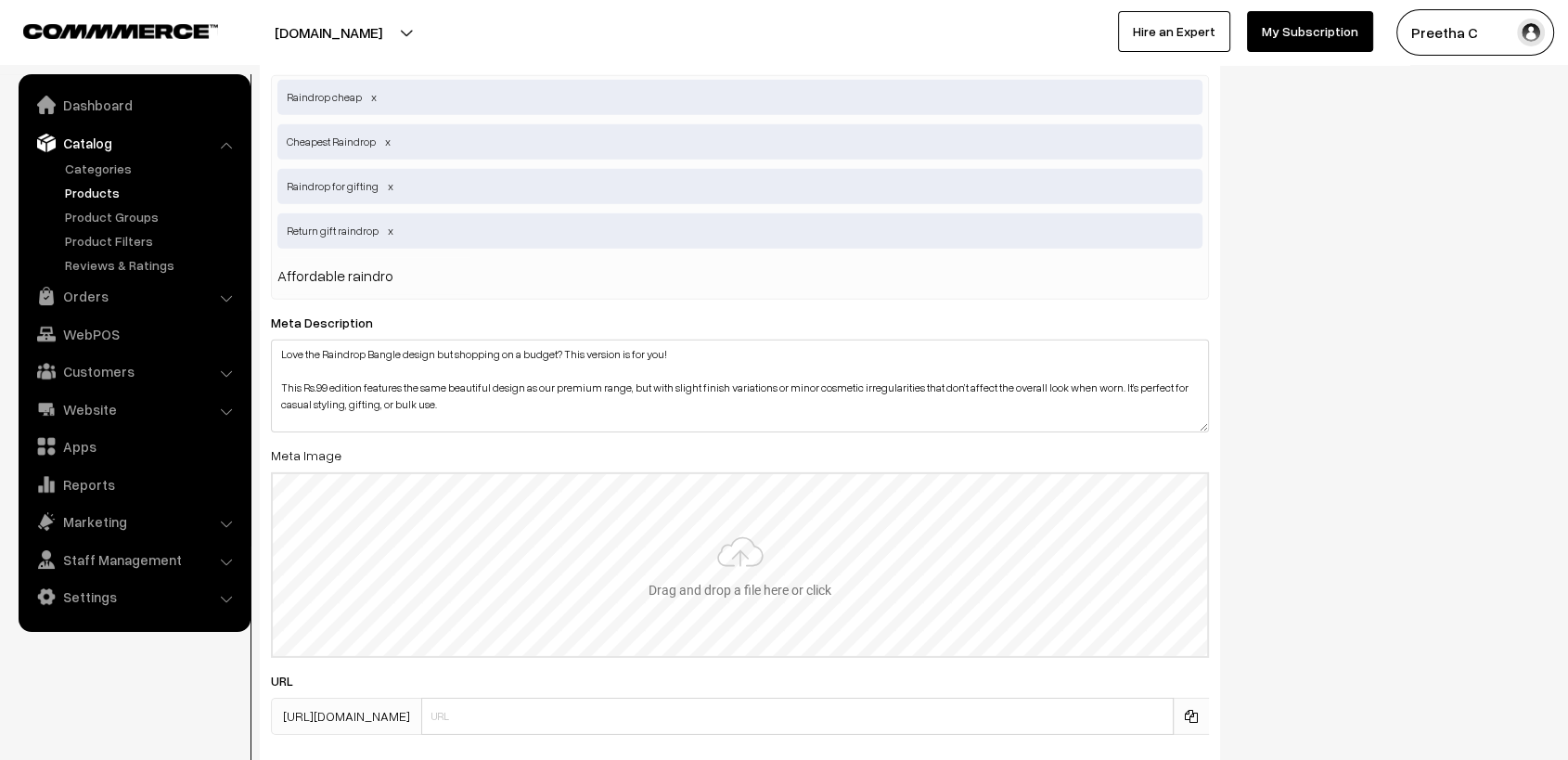
type input "Affordable raindrop"
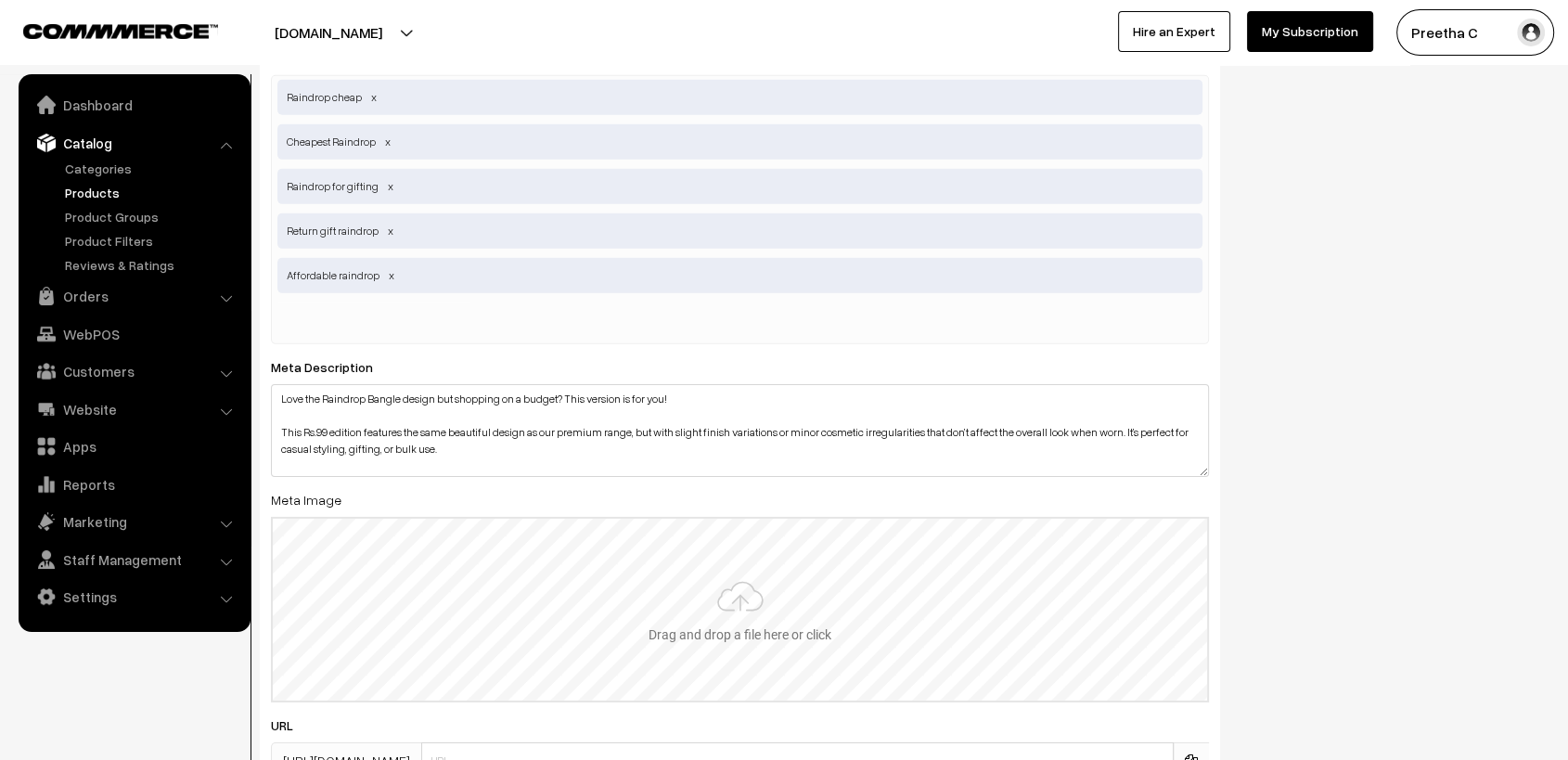
click at [764, 552] on input "file" at bounding box center [740, 610] width 935 height 182
type input "C:\fakepath\brown.jpg"
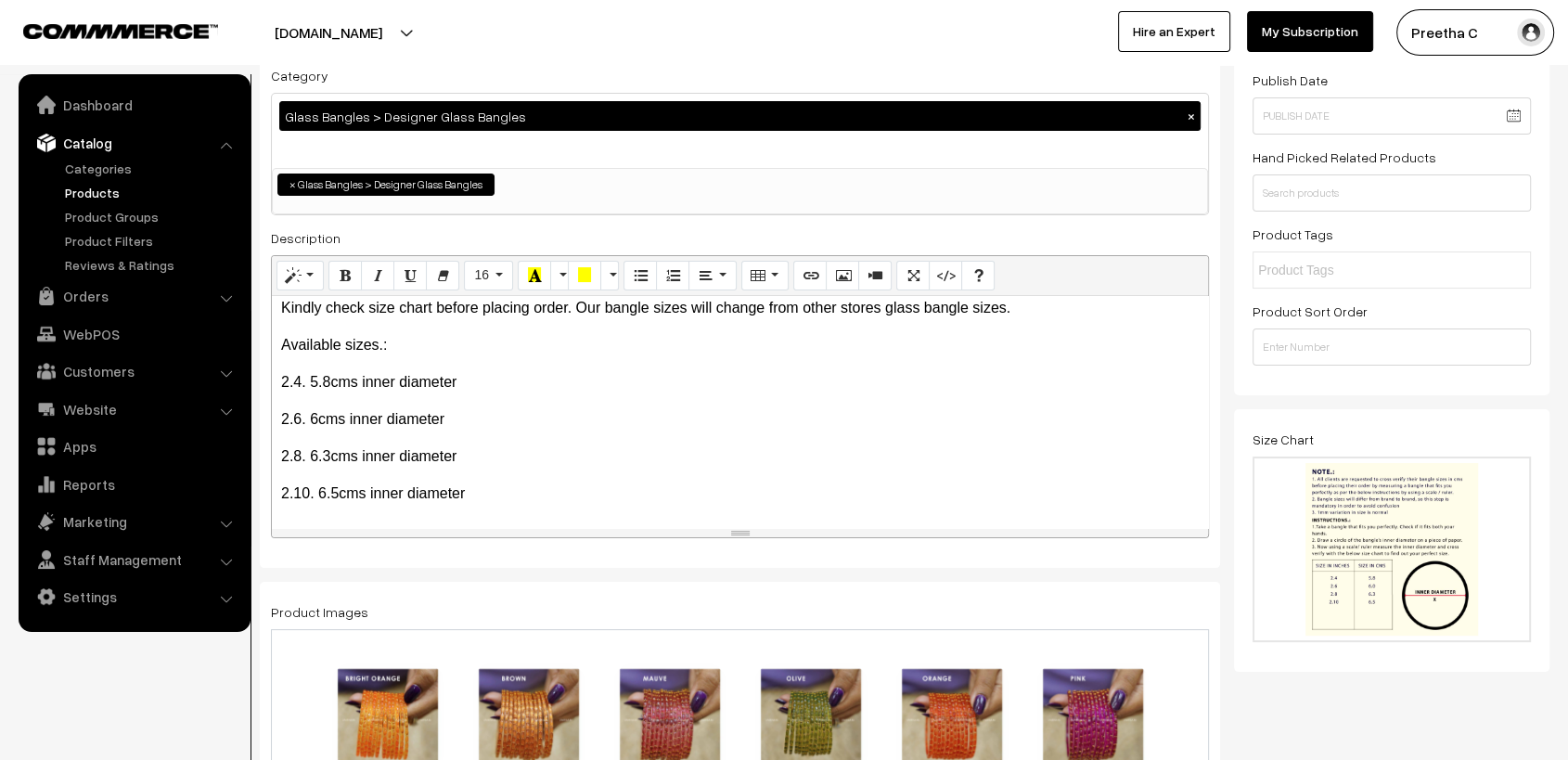
scroll to position [0, 0]
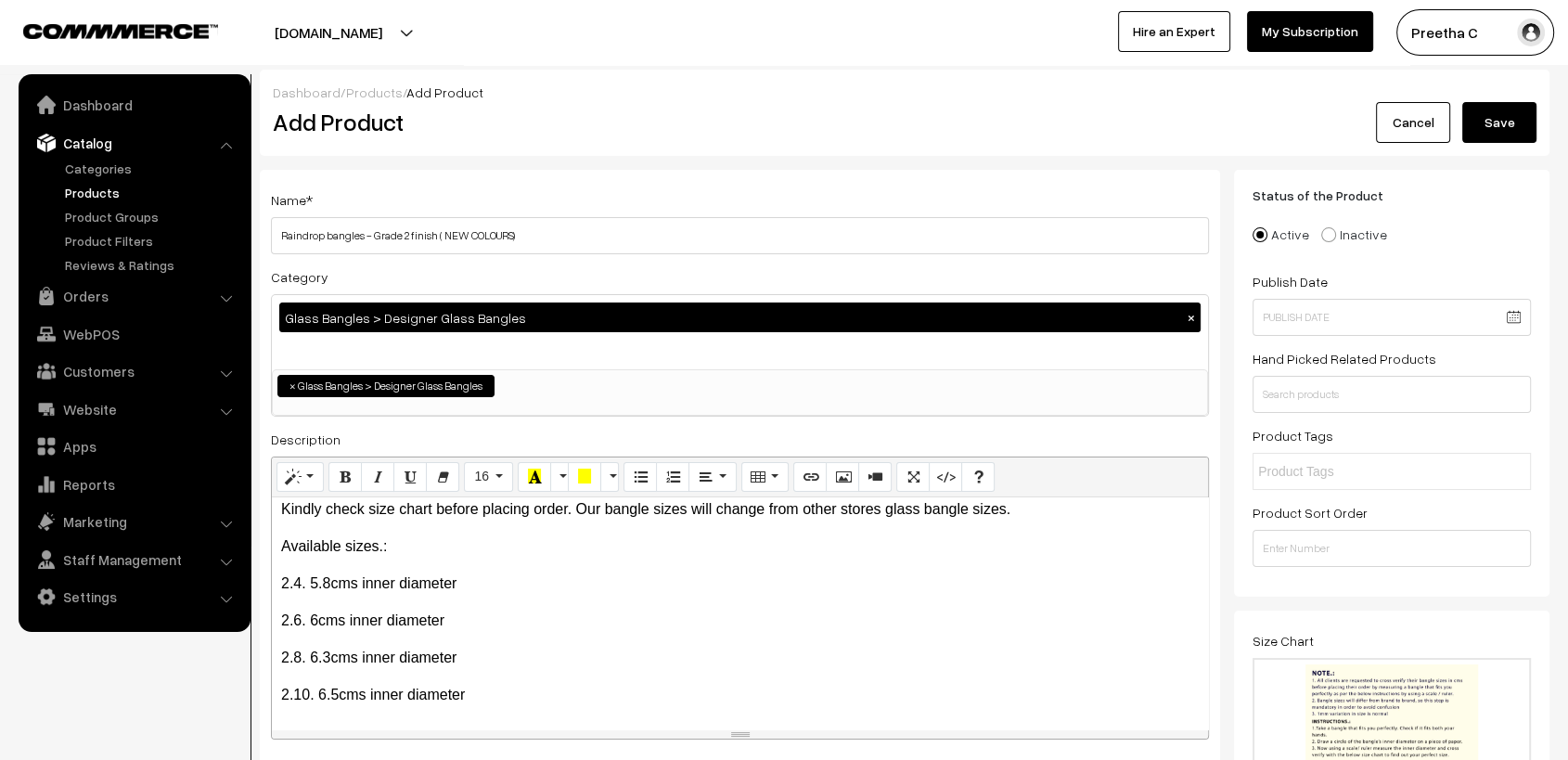
click at [1503, 124] on button "Save" at bounding box center [1499, 122] width 74 height 40
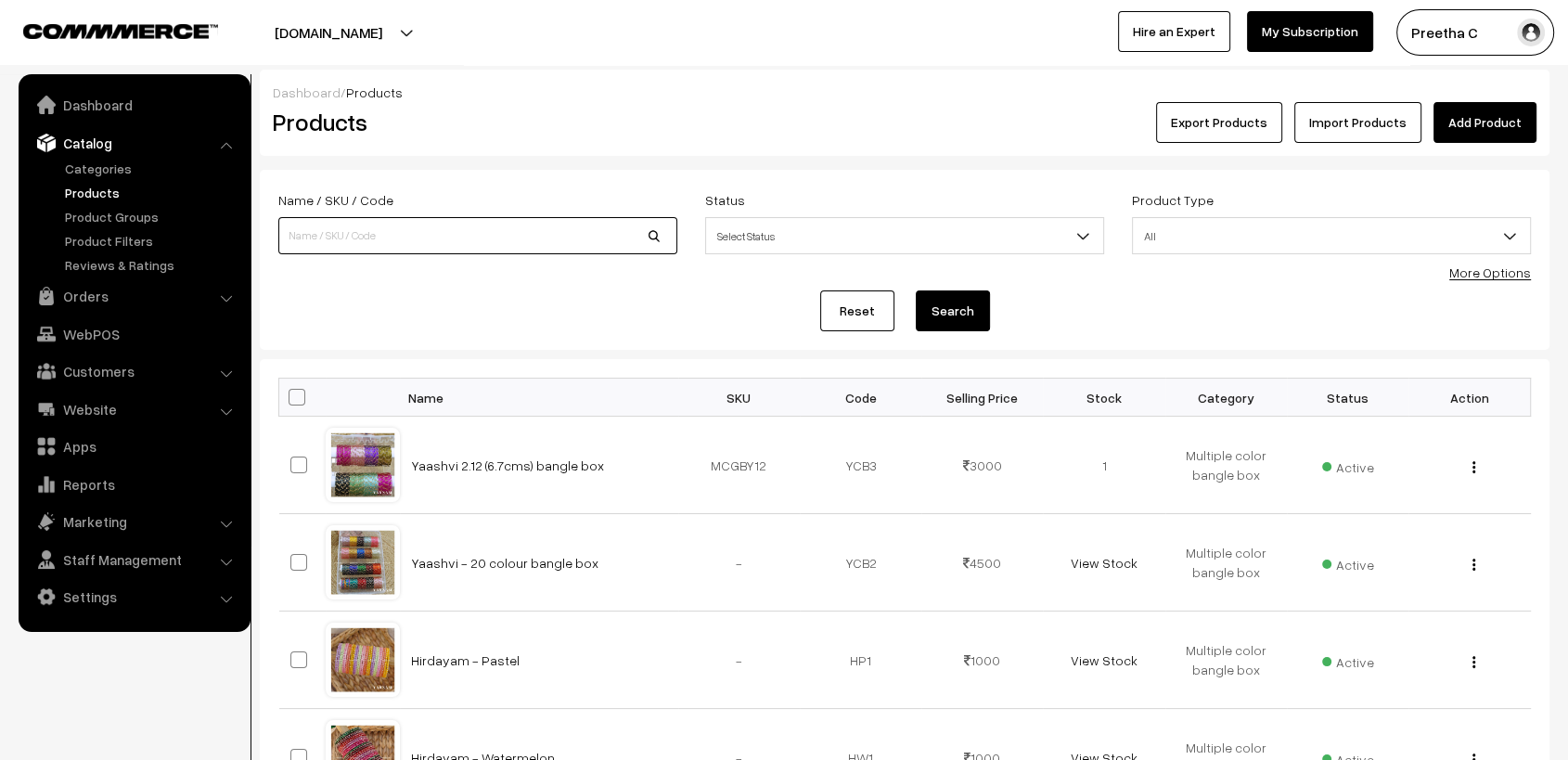
click at [372, 245] on input at bounding box center [478, 235] width 399 height 37
type input "raindrop"
click at [916, 291] on button "Search" at bounding box center [953, 310] width 74 height 40
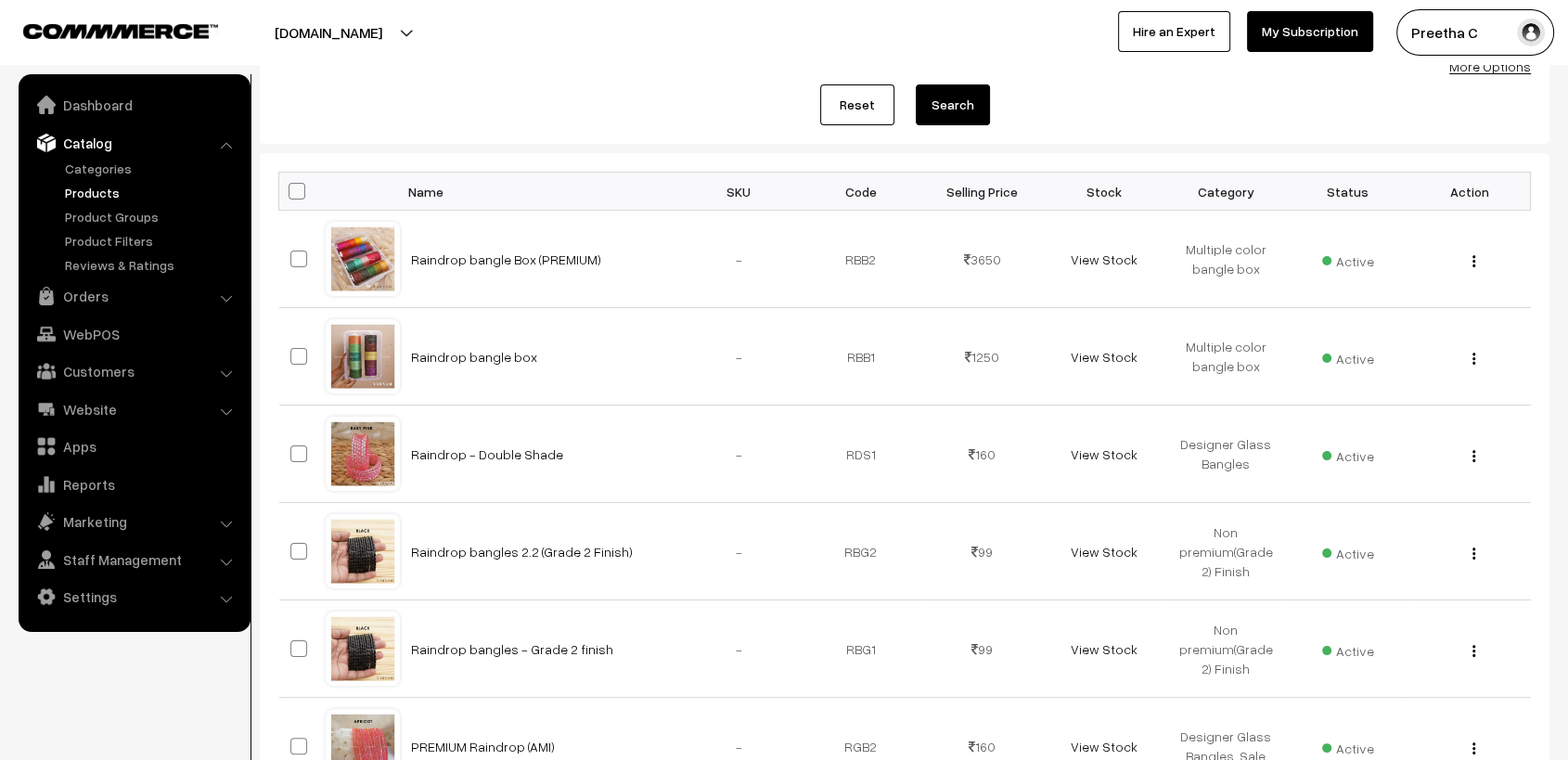
scroll to position [309, 0]
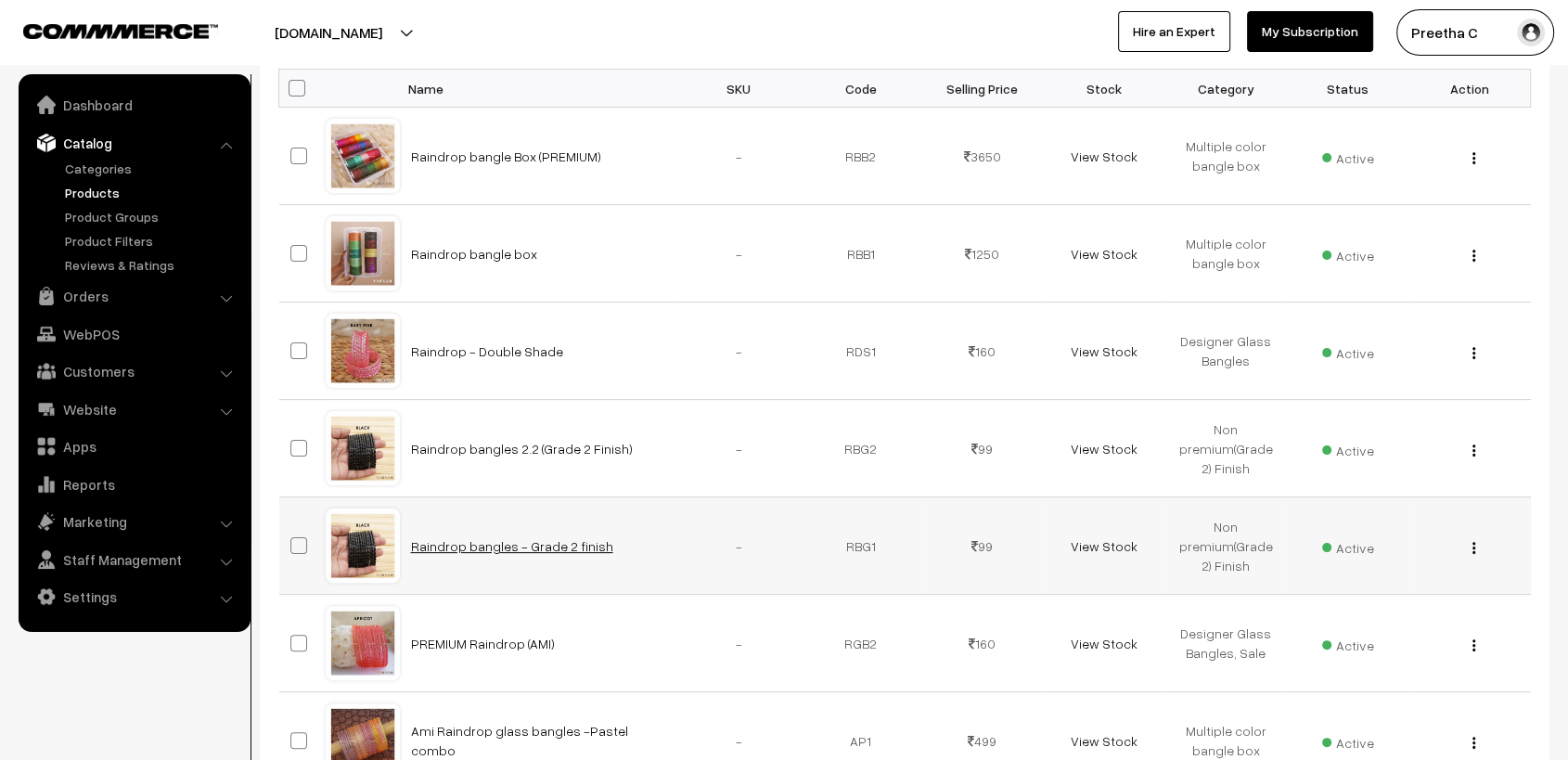
click at [536, 546] on link "Raindrop bangles - Grade 2 finish" at bounding box center [512, 546] width 202 height 16
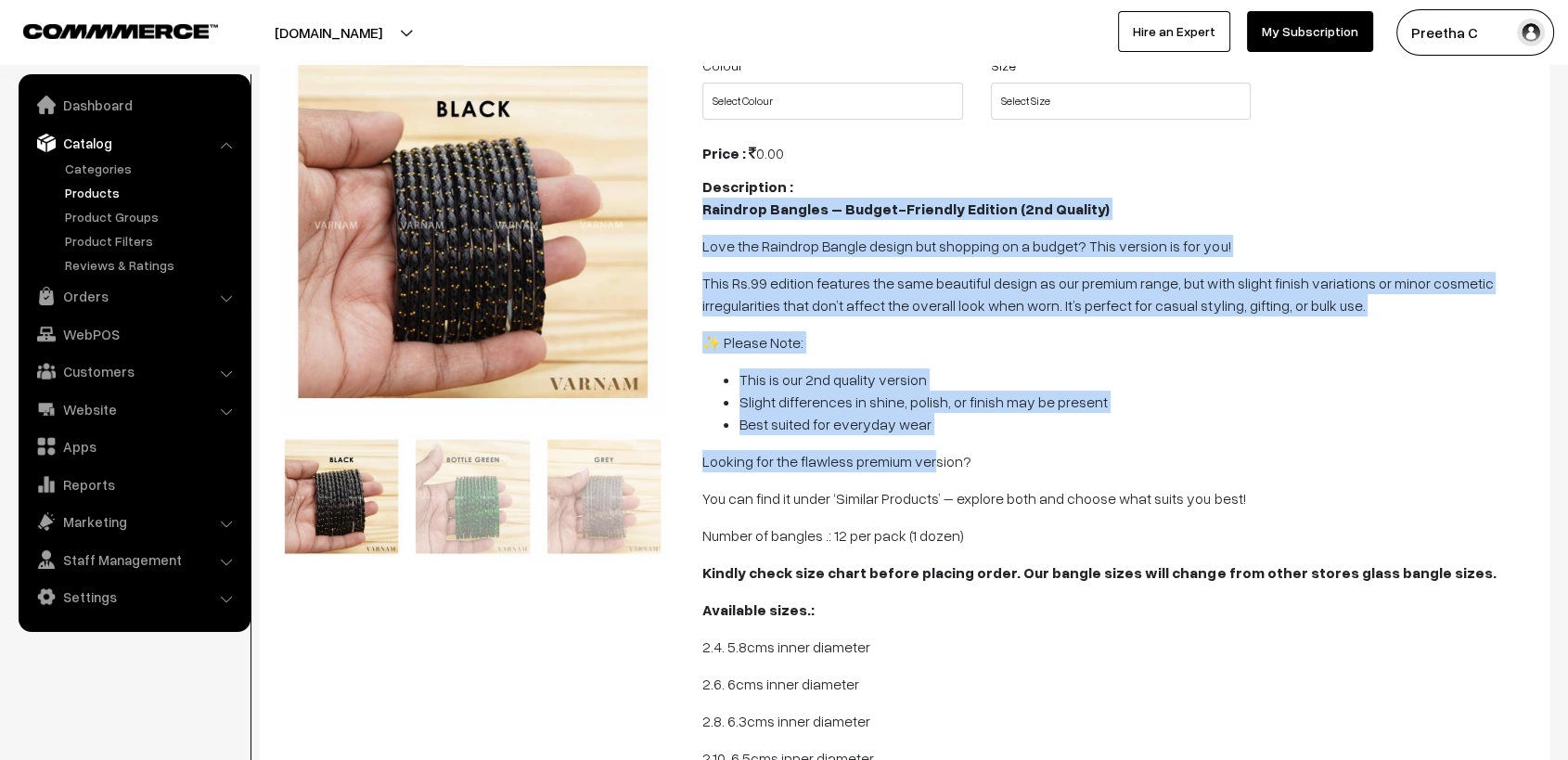
scroll to position [412, 0]
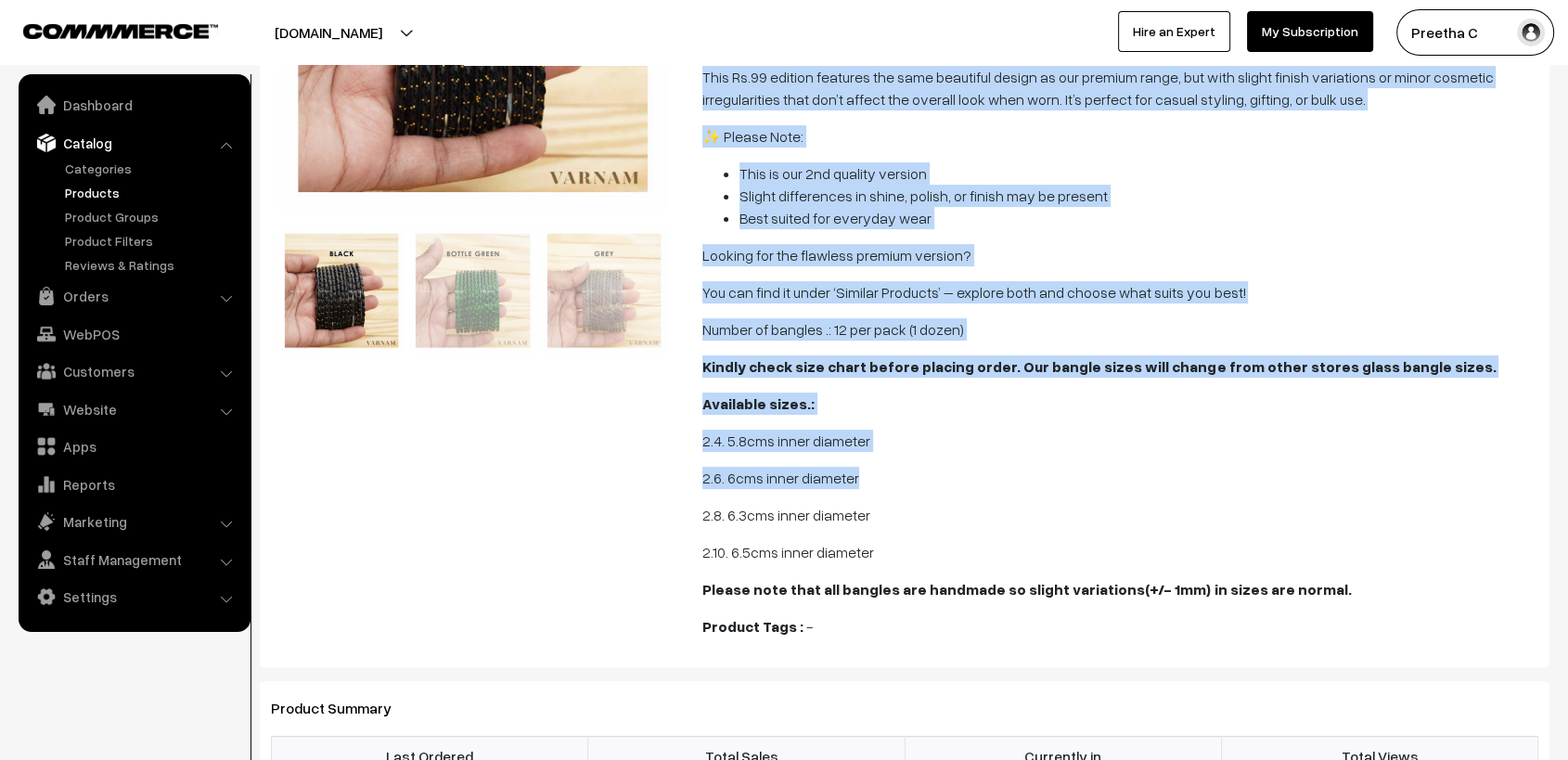
drag, startPoint x: 704, startPoint y: 202, endPoint x: 930, endPoint y: 483, distance: 360.6
click at [930, 483] on span "Raindrop Bangles – Budget-Friendly Edition (2nd Quality) Love the Raindrop Bang…" at bounding box center [1120, 295] width 836 height 609
click at [930, 483] on p "2.6. 6cms inner diameter" at bounding box center [1120, 478] width 836 height 23
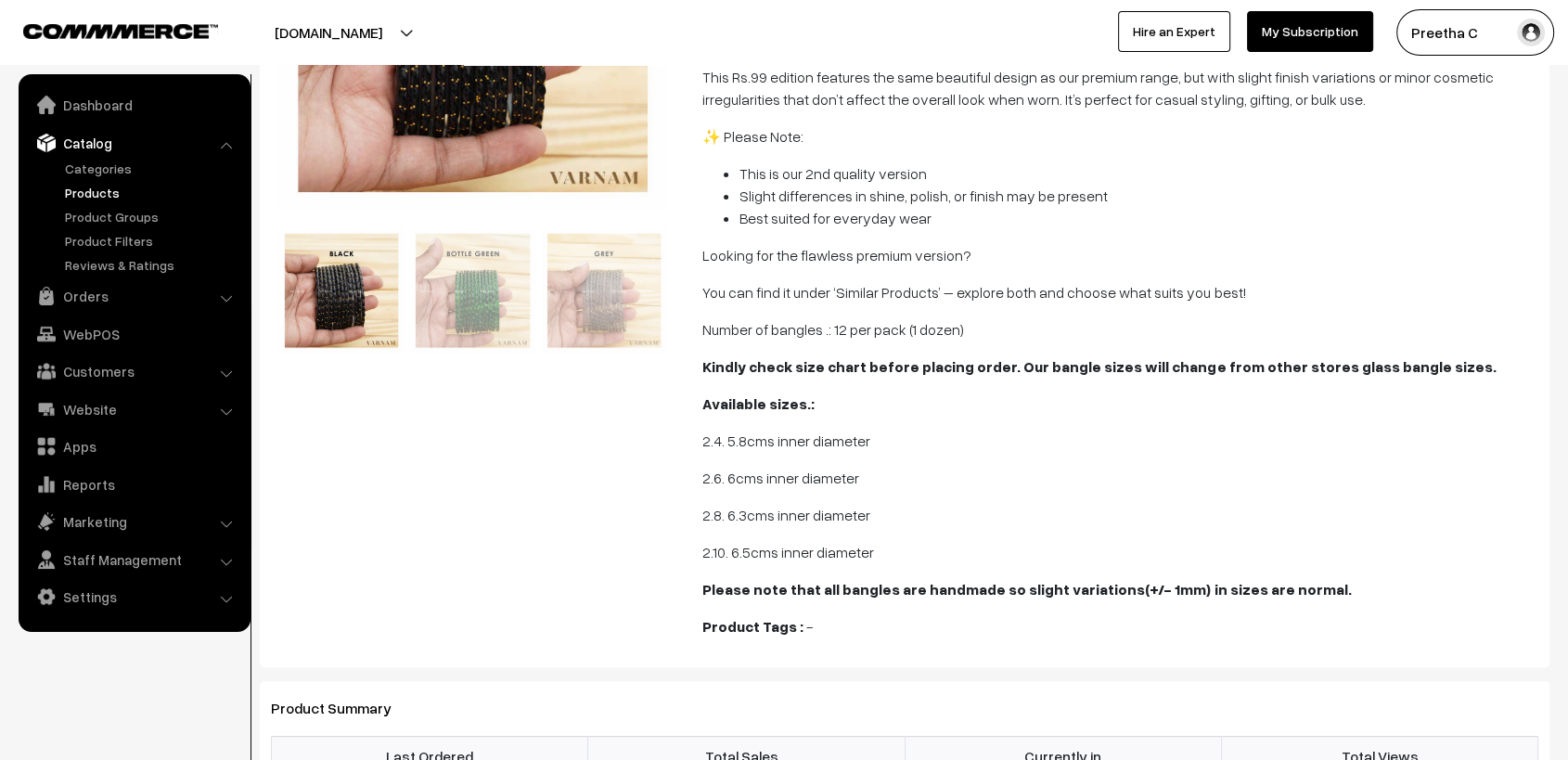
click at [913, 621] on div "Product Tags : -" at bounding box center [1120, 626] width 836 height 23
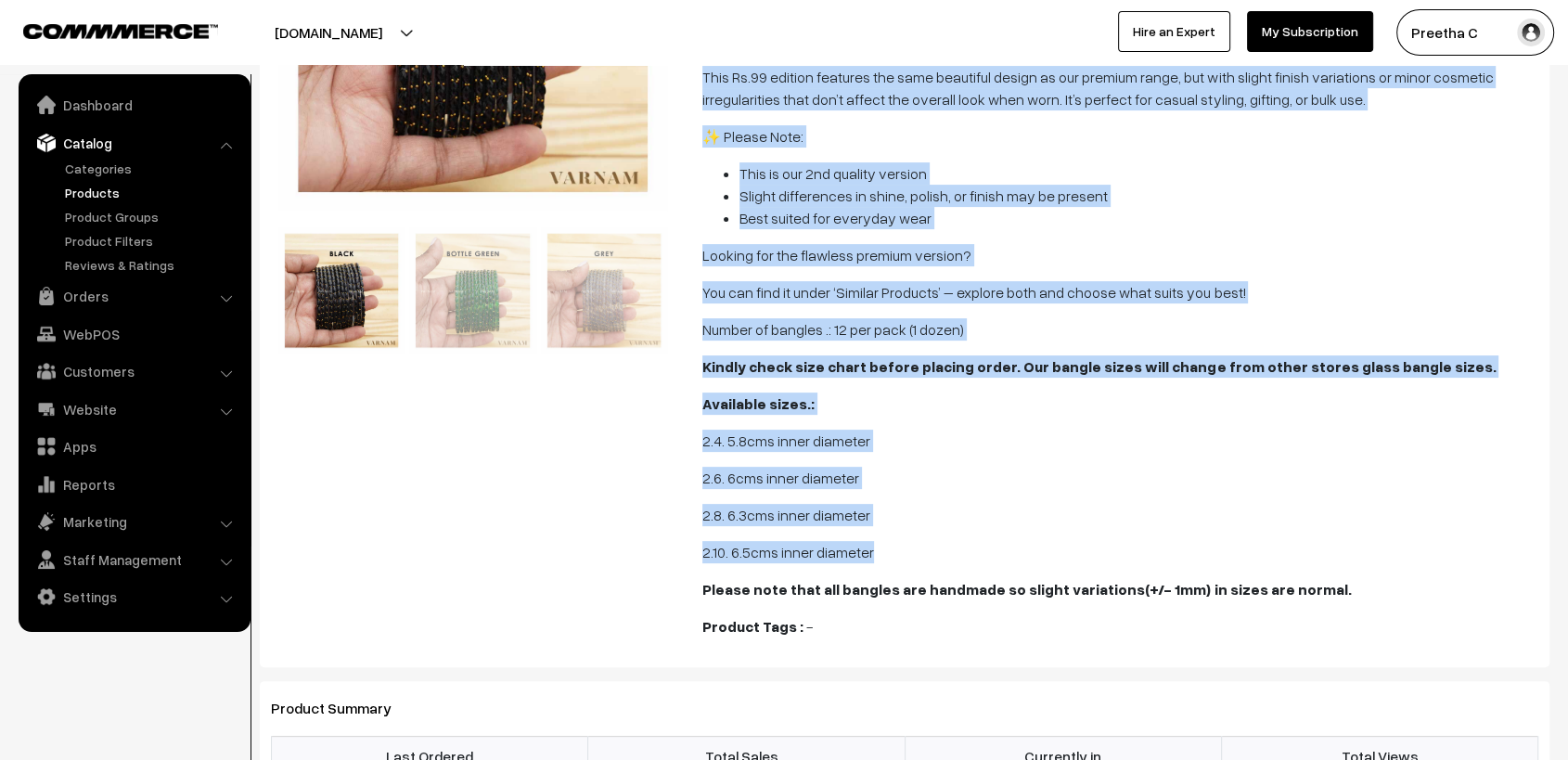
scroll to position [0, 0]
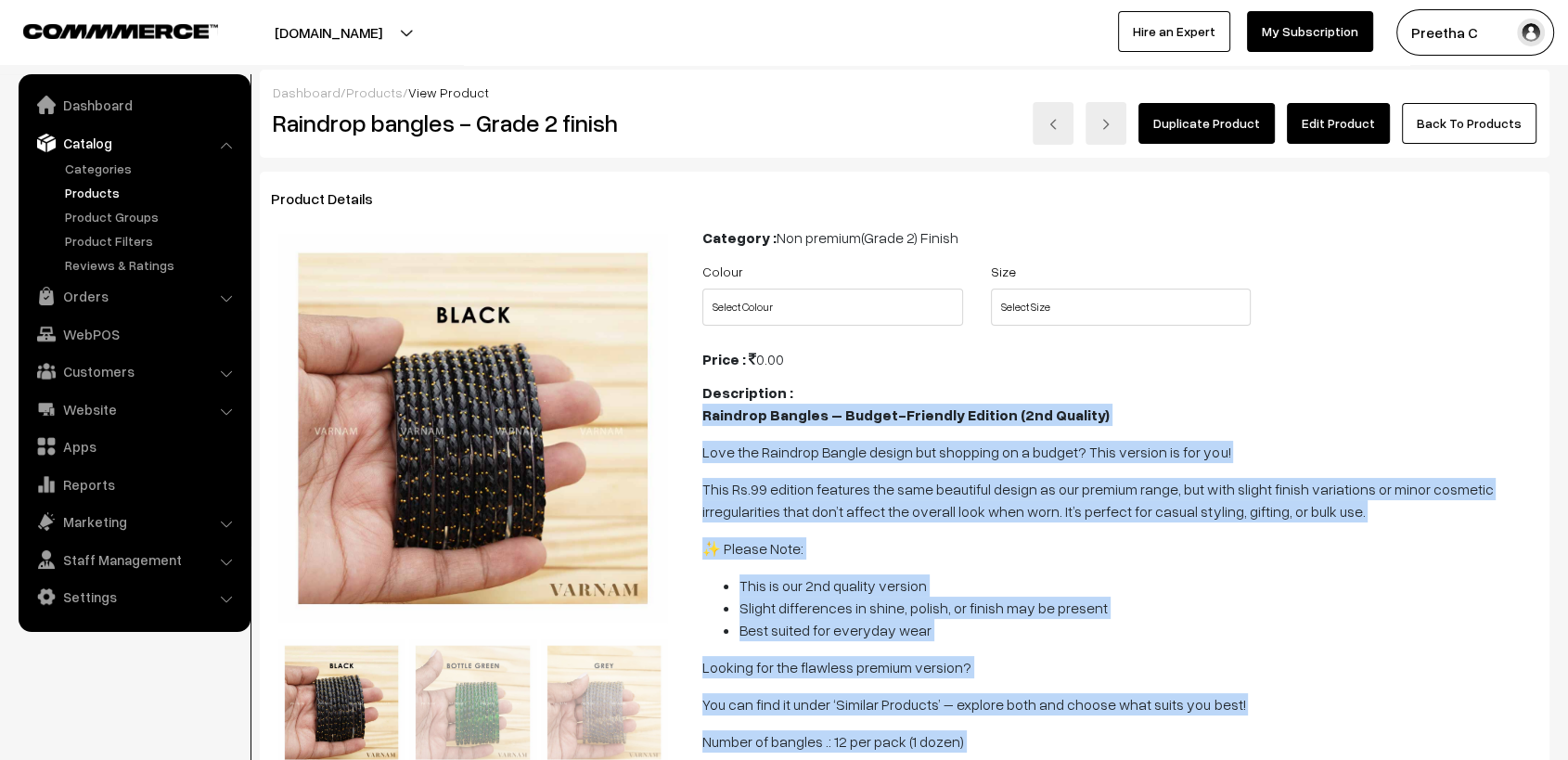
drag, startPoint x: 921, startPoint y: 546, endPoint x: 699, endPoint y: 420, distance: 255.3
click at [699, 420] on div "Category : Non premium(Grade 2) Finish Colour Select Colour Black Bottle Green …" at bounding box center [1120, 643] width 864 height 834
copy span "Raindrop Bangles – Budget-Friendly Edition (2nd Quality) Love the Raindrop Bang…"
click at [1373, 130] on link "Edit Product" at bounding box center [1338, 123] width 103 height 40
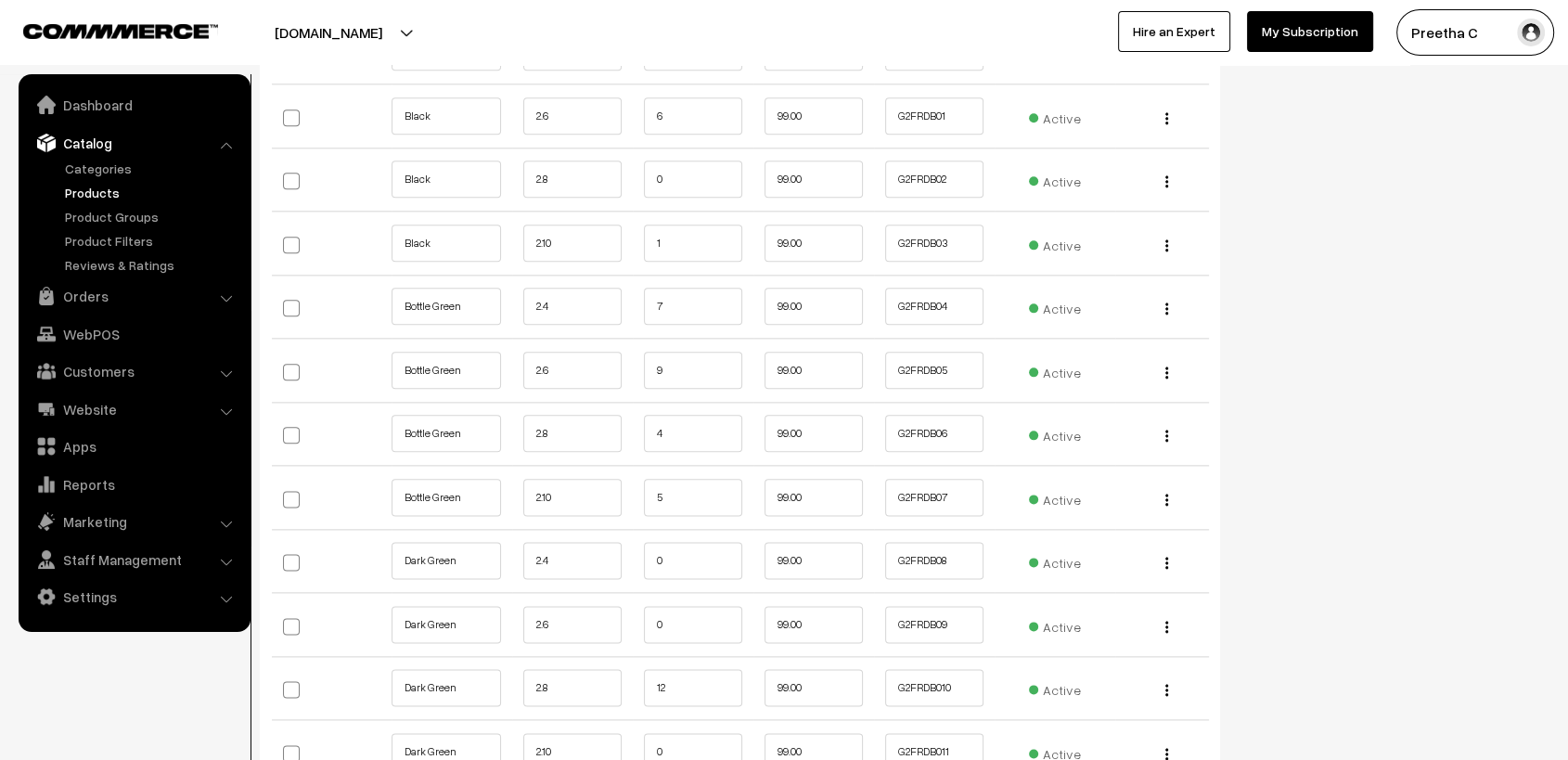
scroll to position [1856, 0]
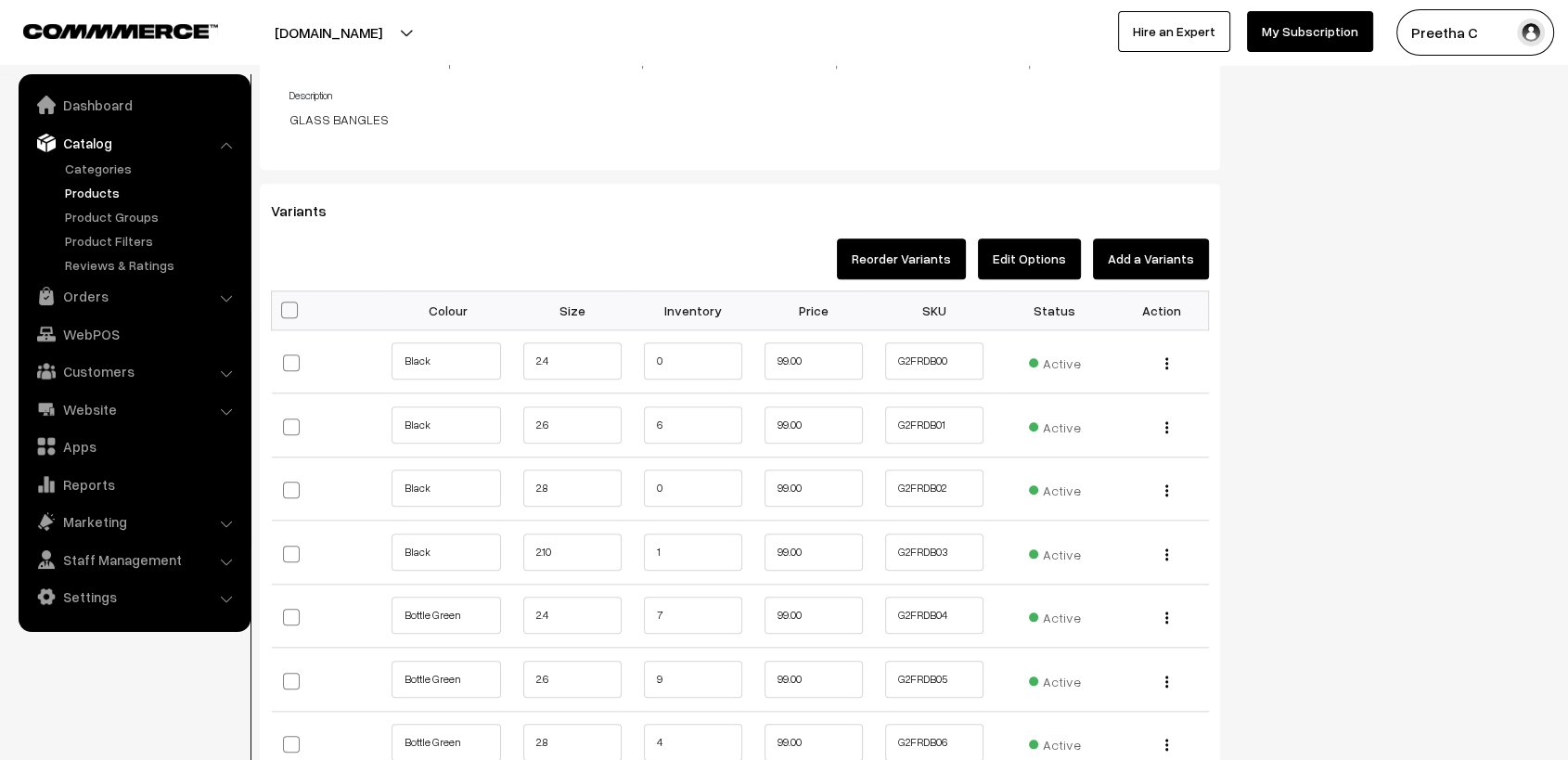
click at [283, 302] on span at bounding box center [290, 310] width 17 height 17
click at [283, 303] on input "checkbox" at bounding box center [287, 309] width 12 height 12
checkbox input "true"
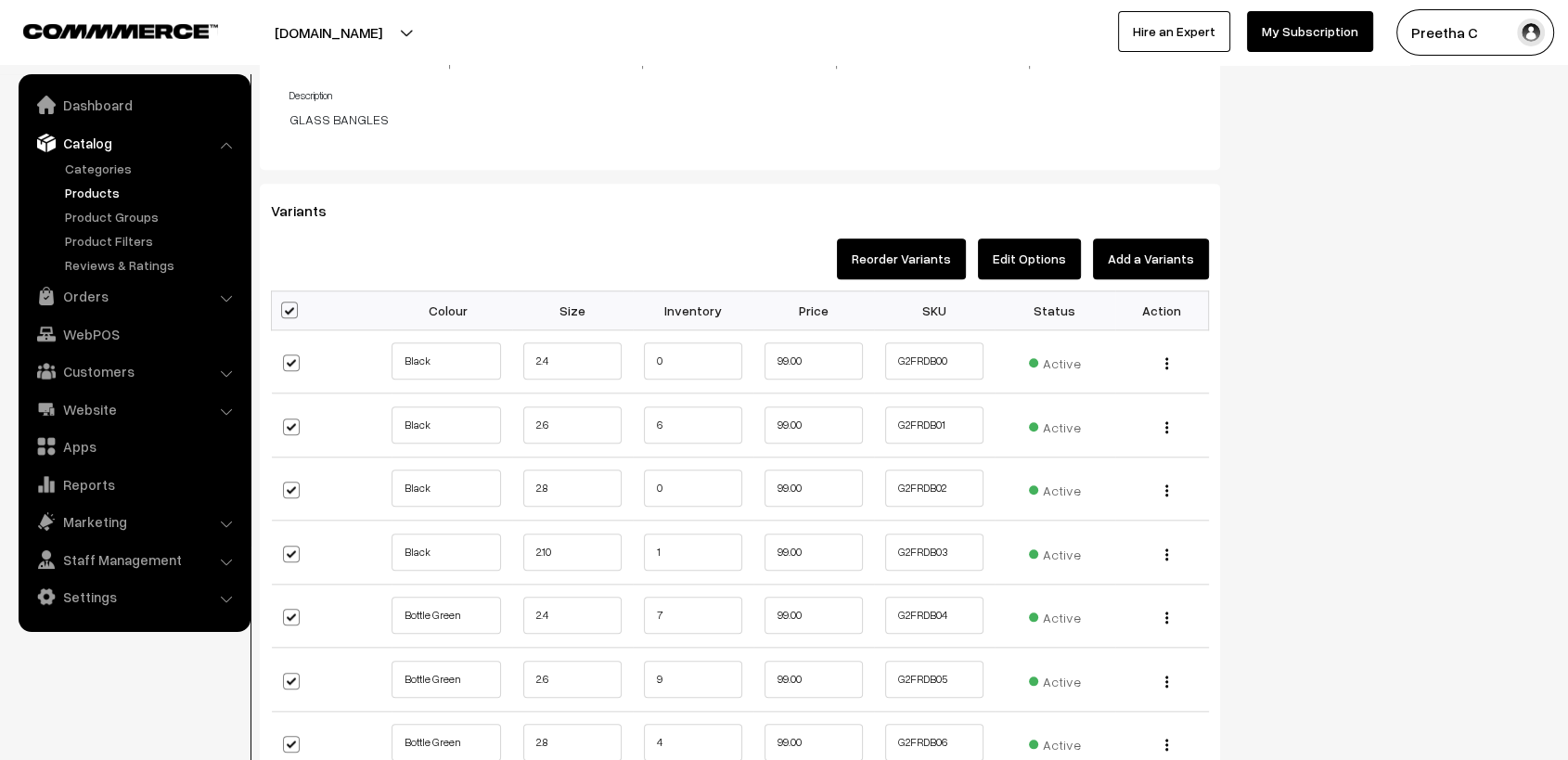
checkbox input "true"
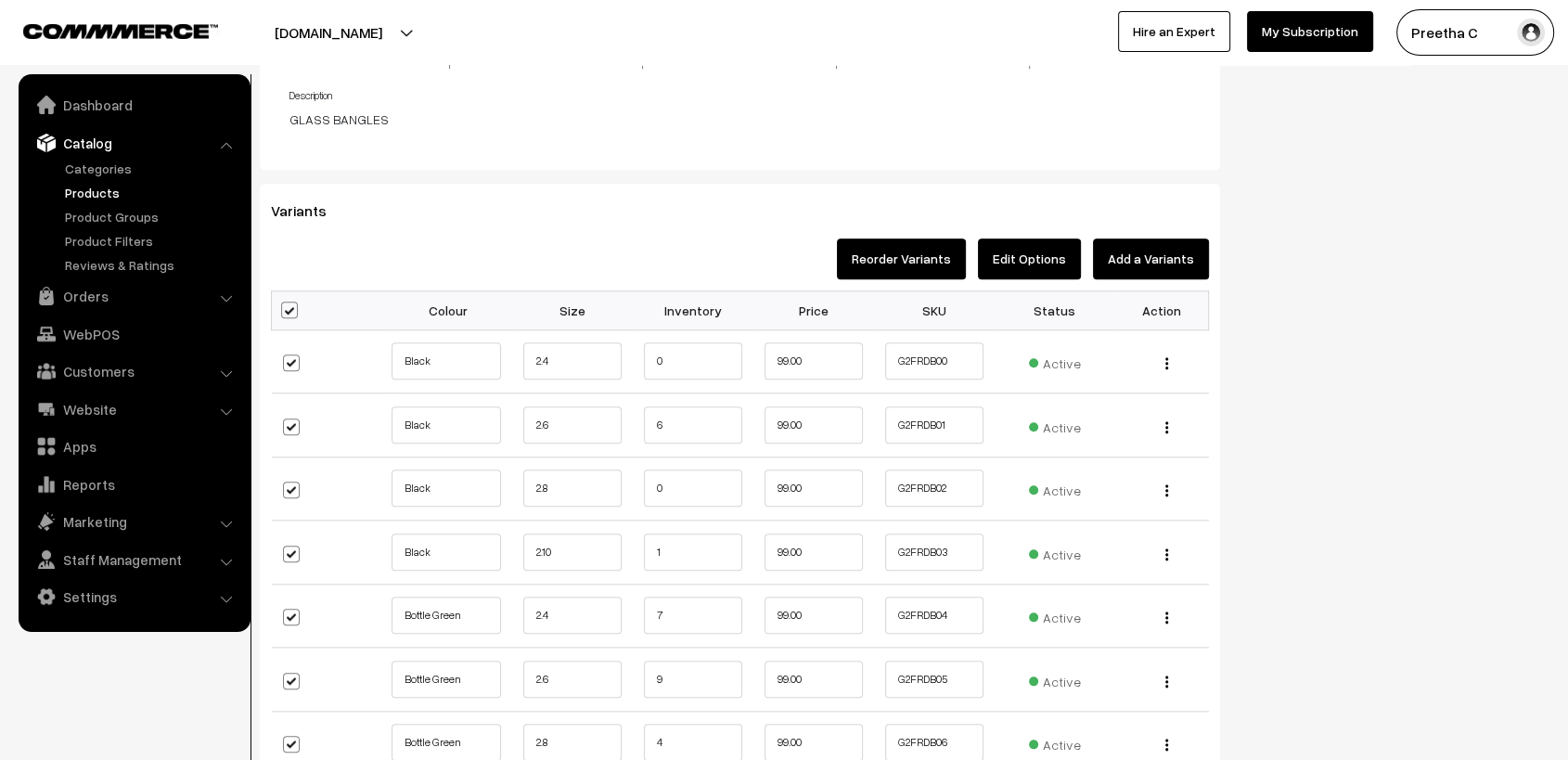
checkbox input "true"
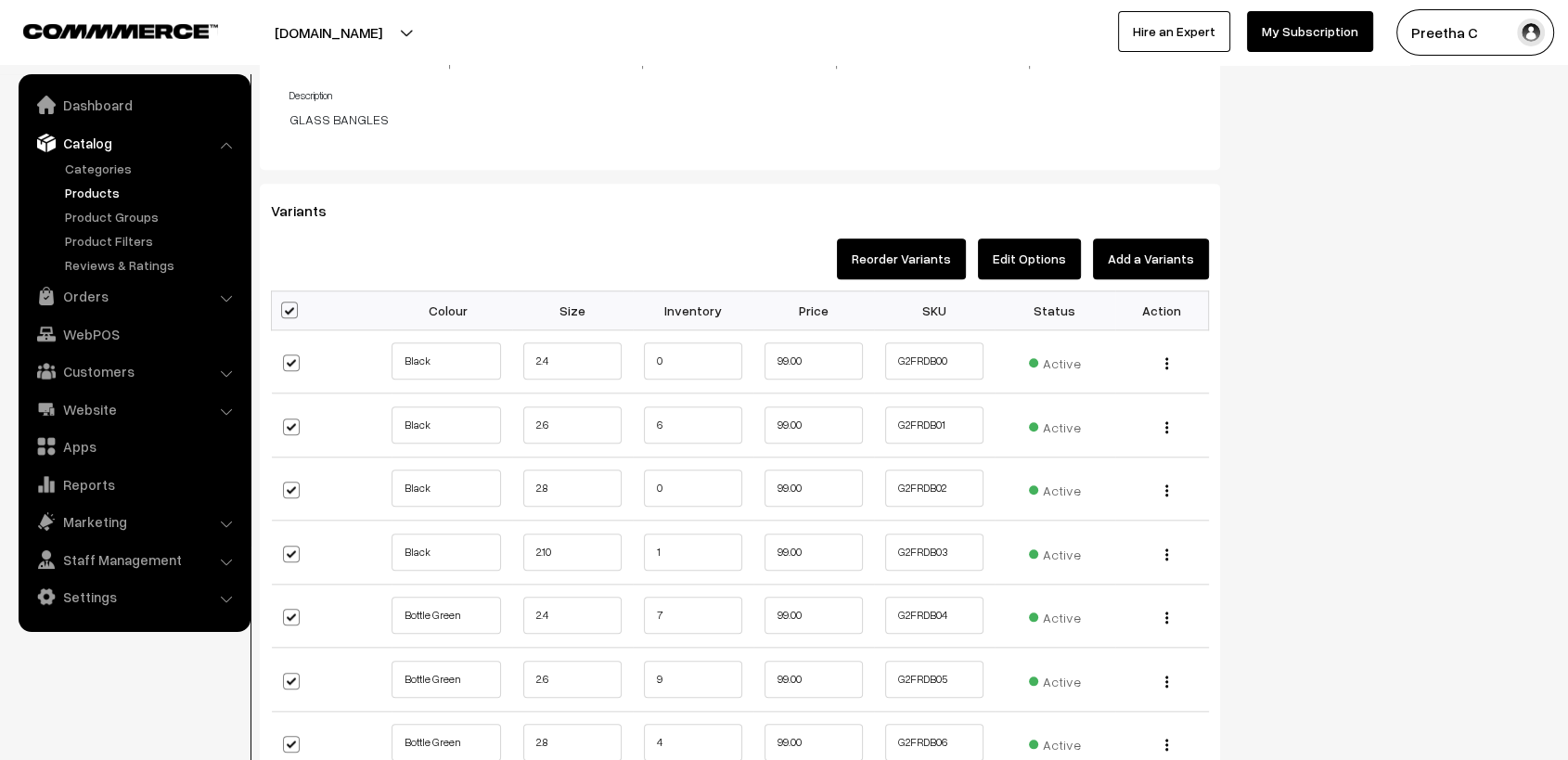
checkbox input "true"
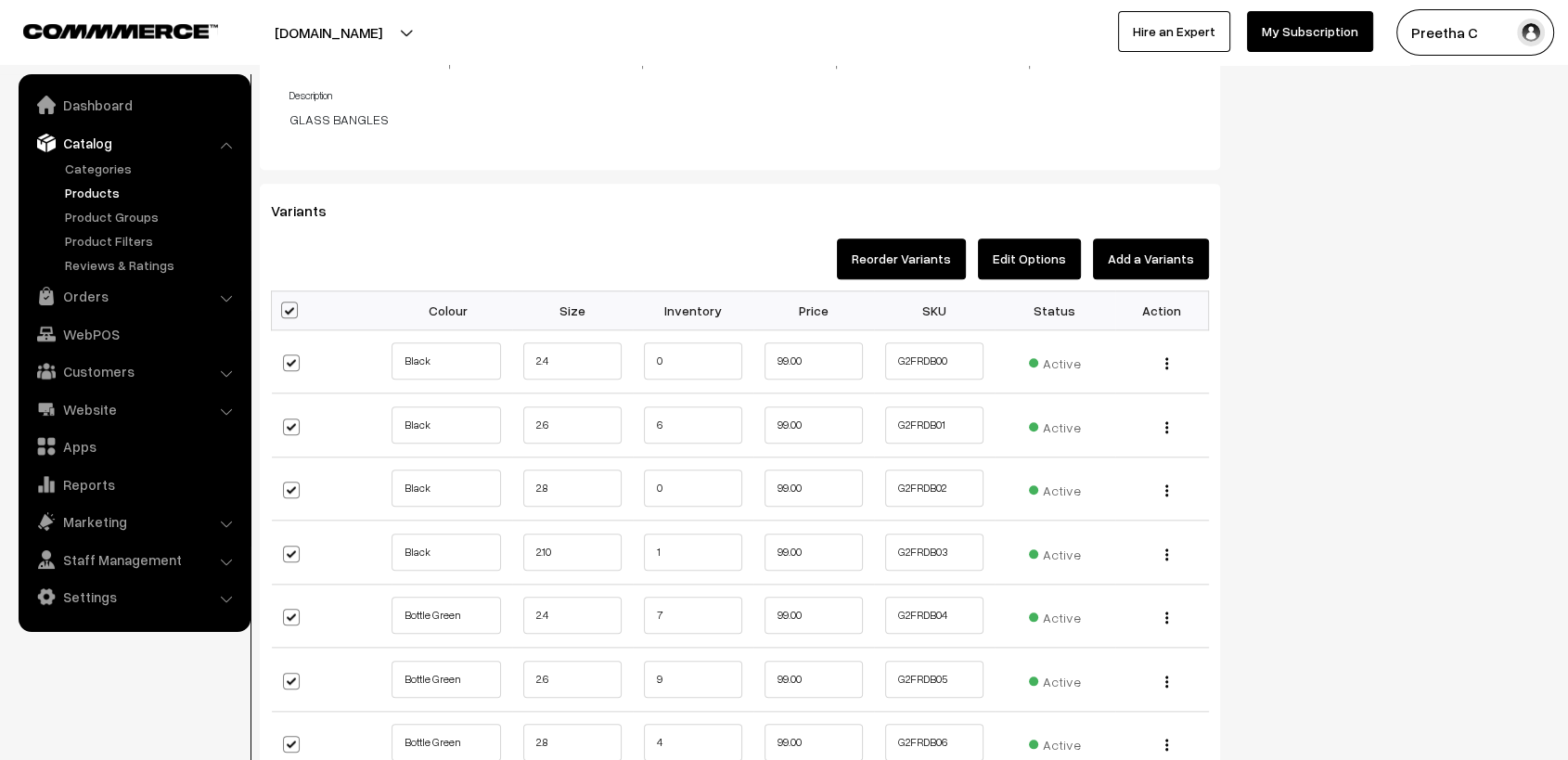
checkbox input "true"
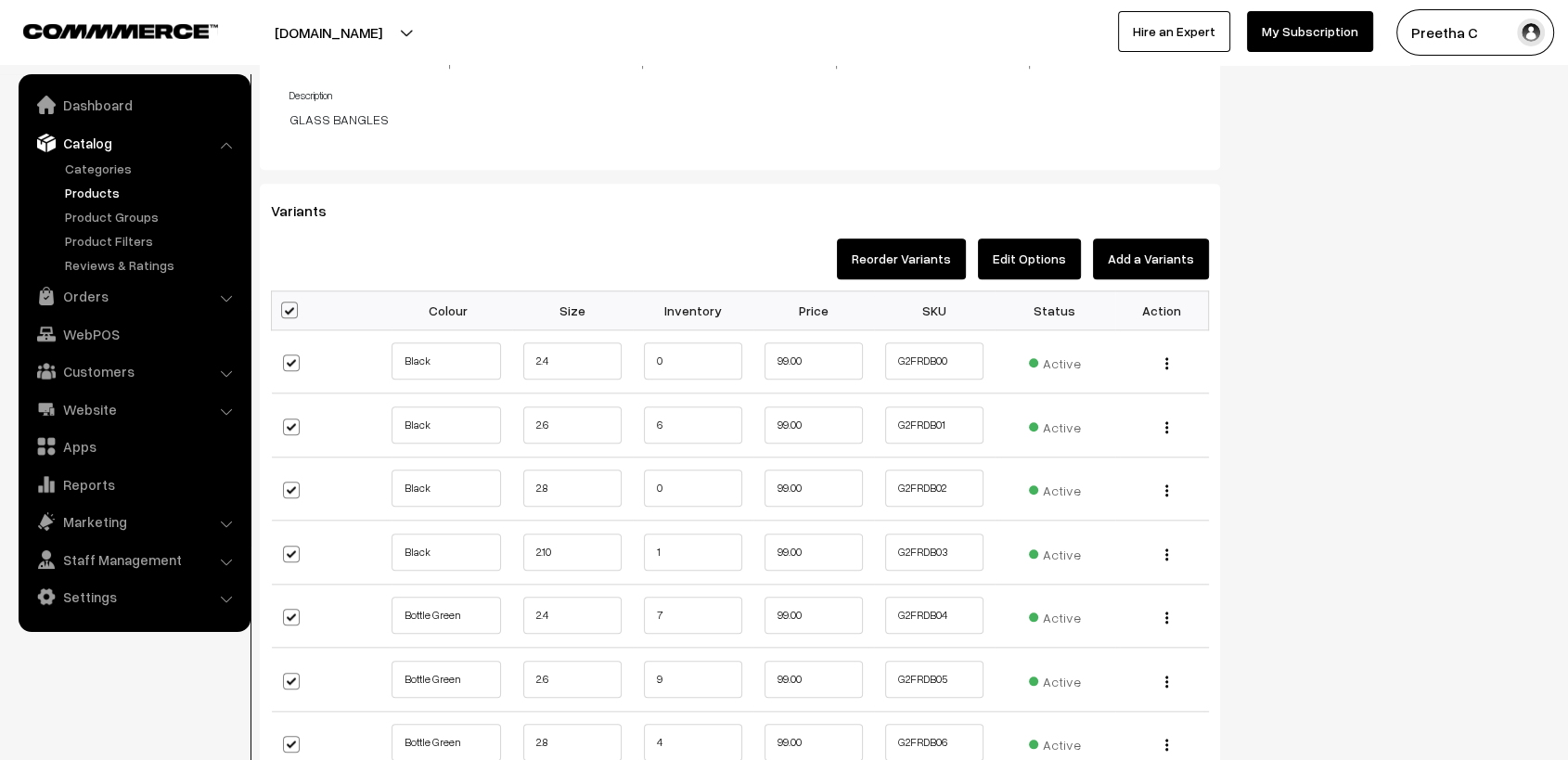
checkbox input "true"
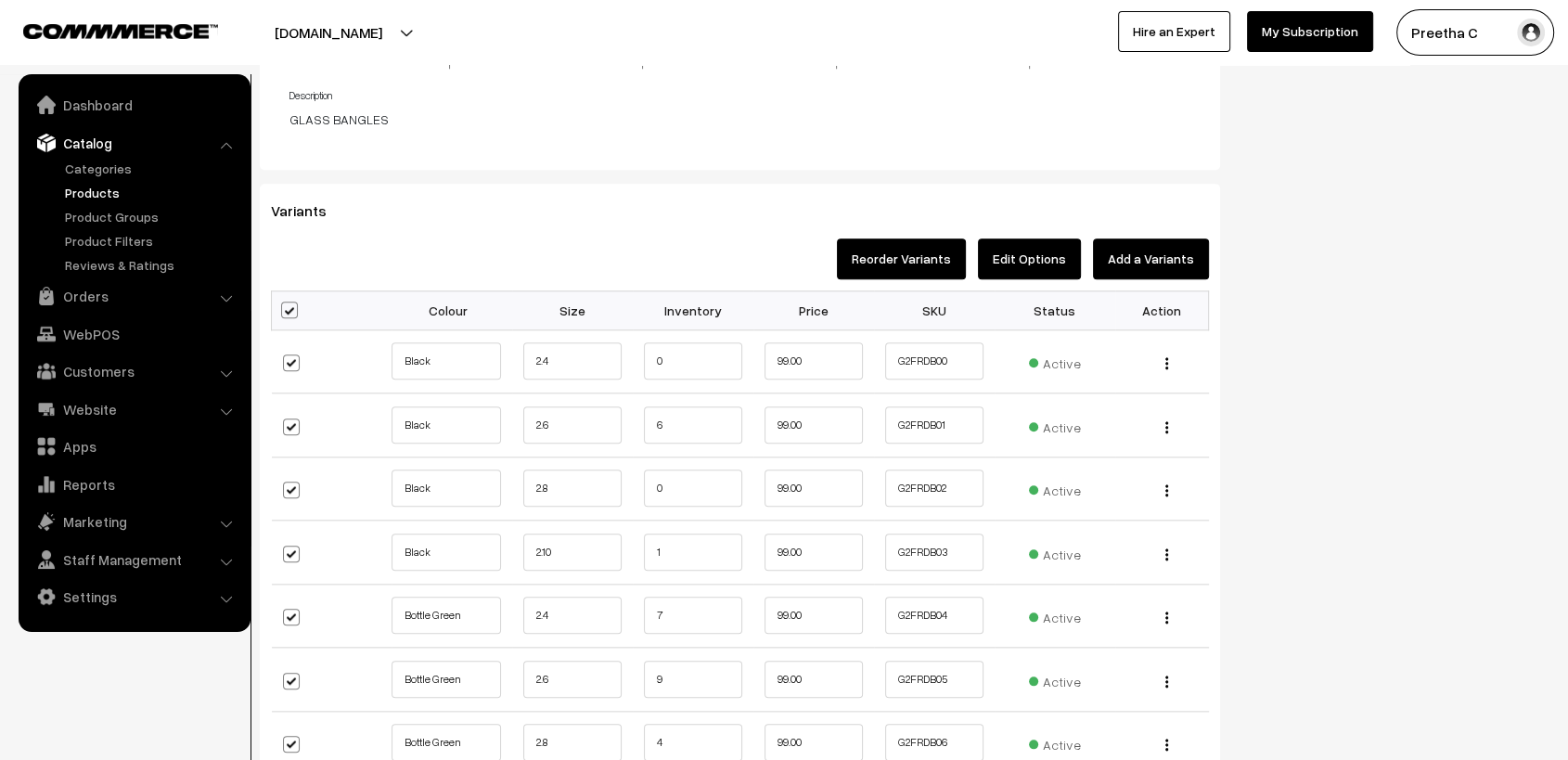
checkbox input "true"
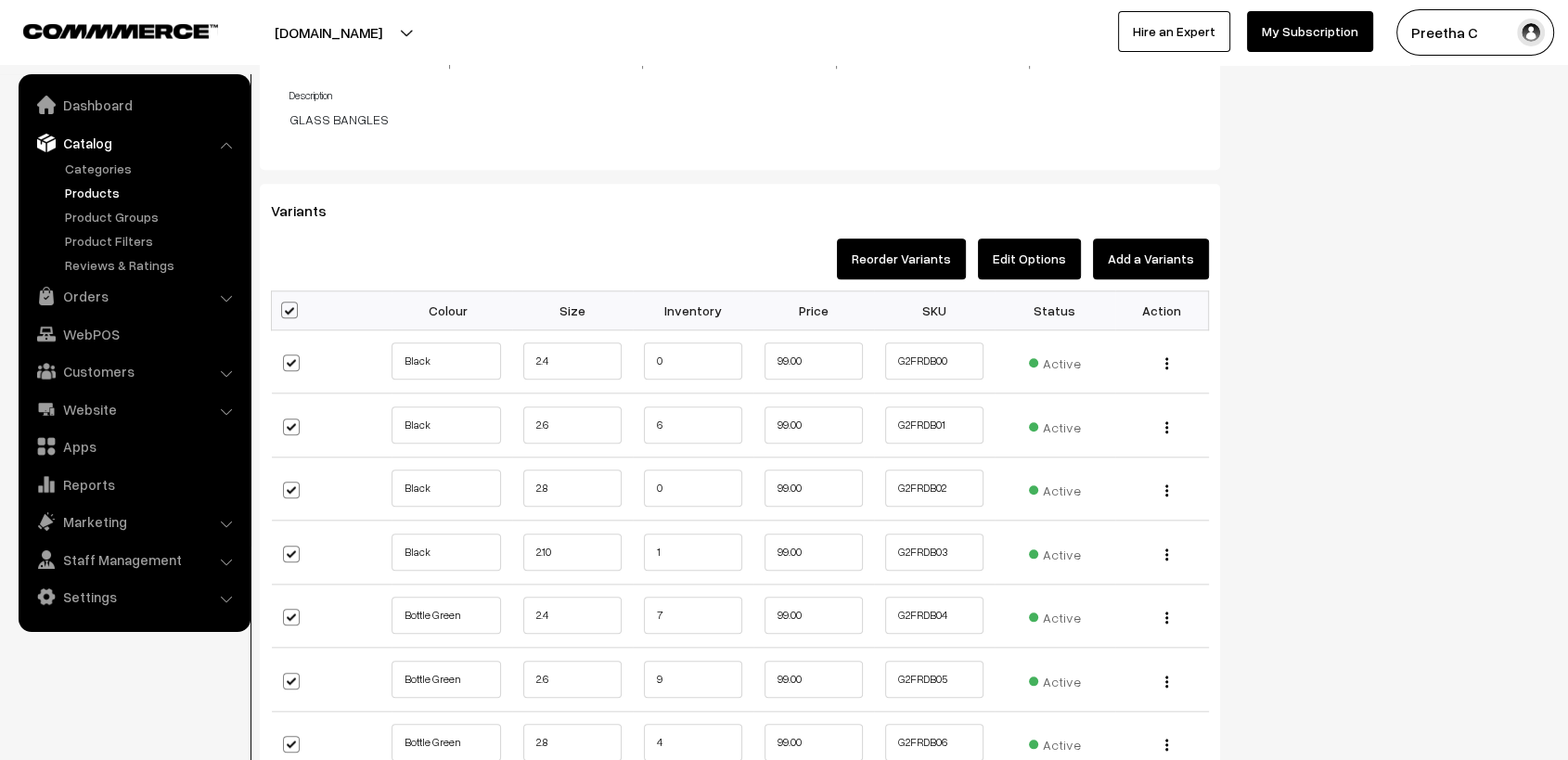
checkbox input "true"
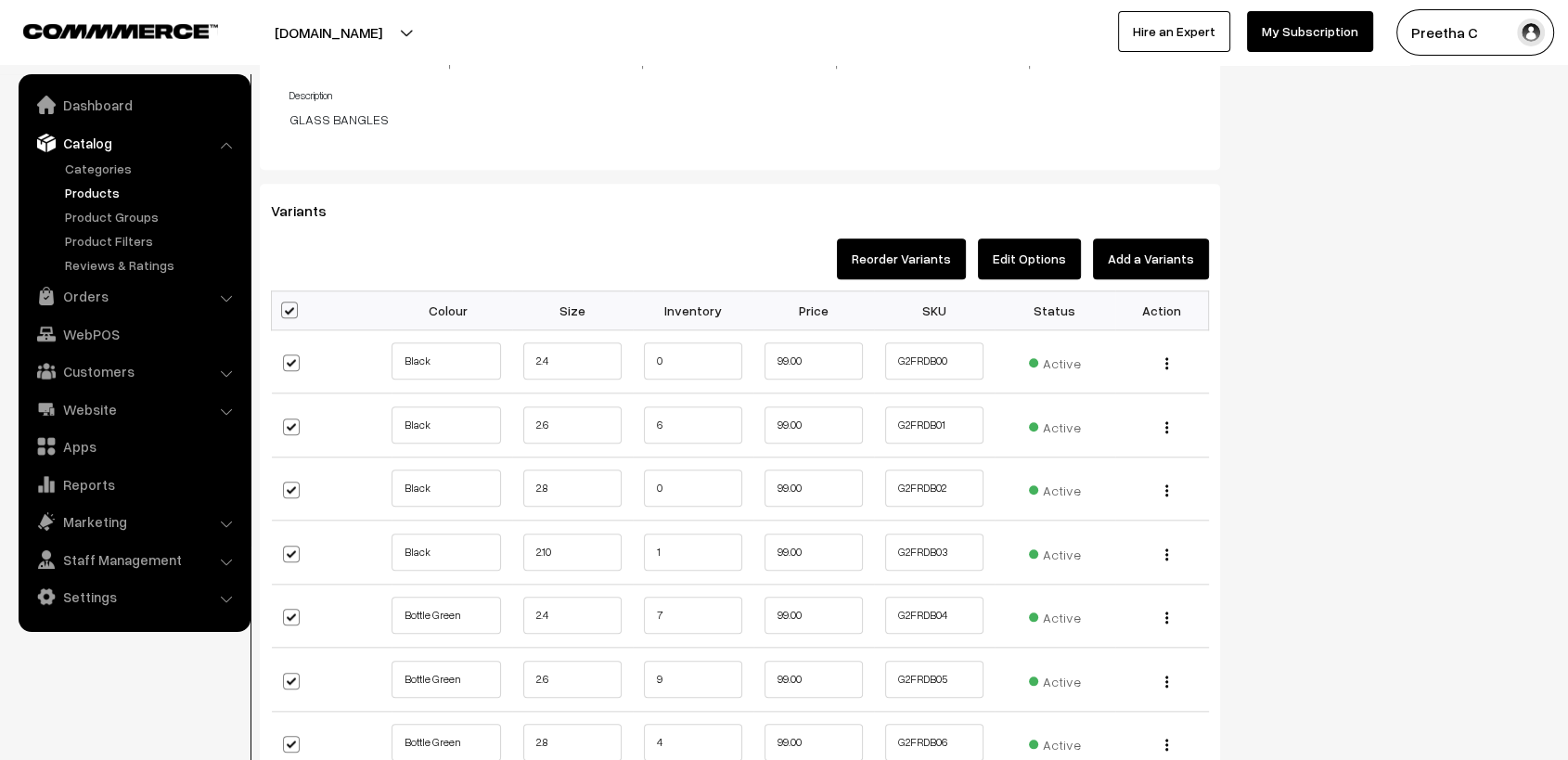
checkbox input "true"
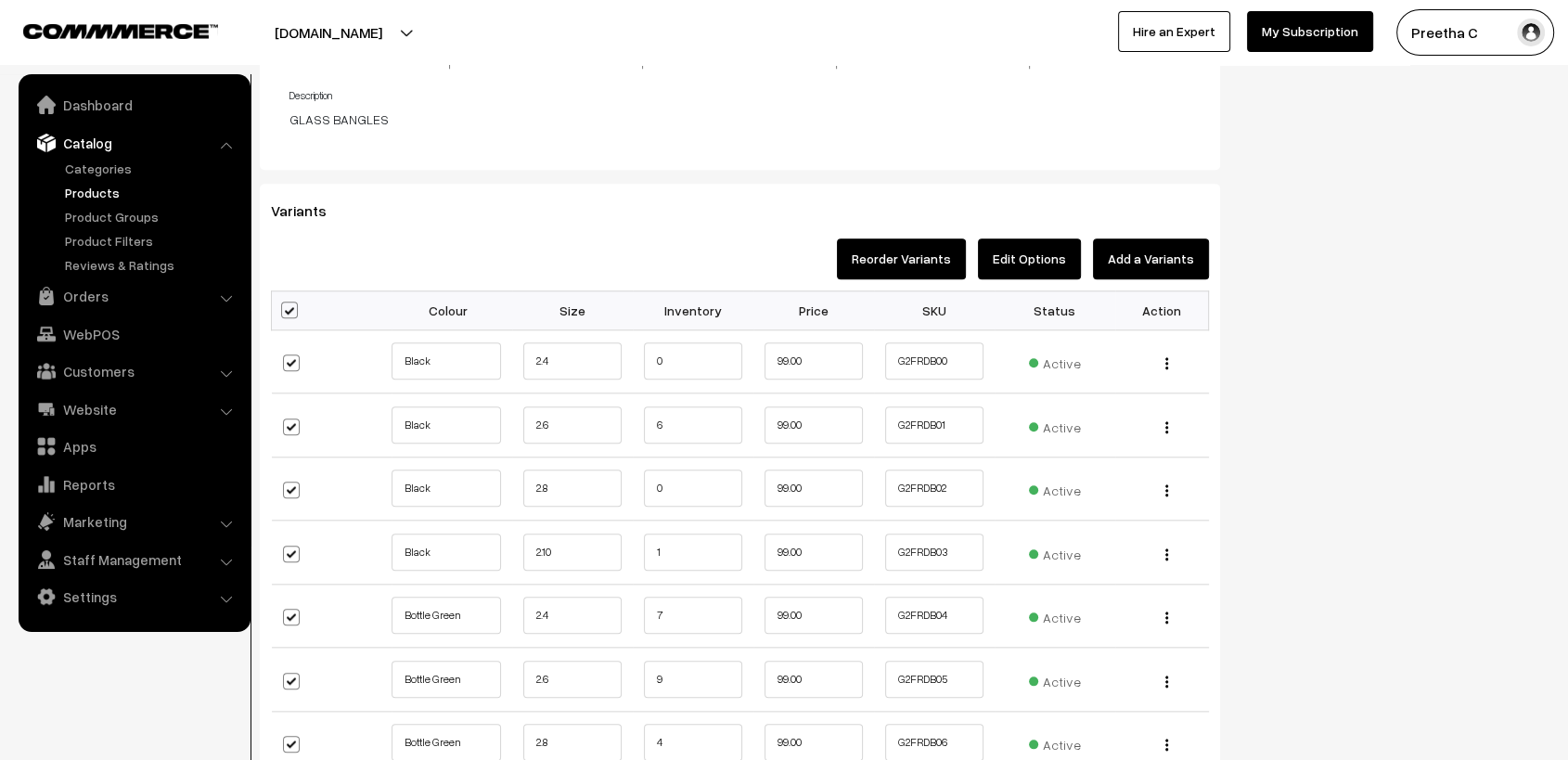
checkbox input "true"
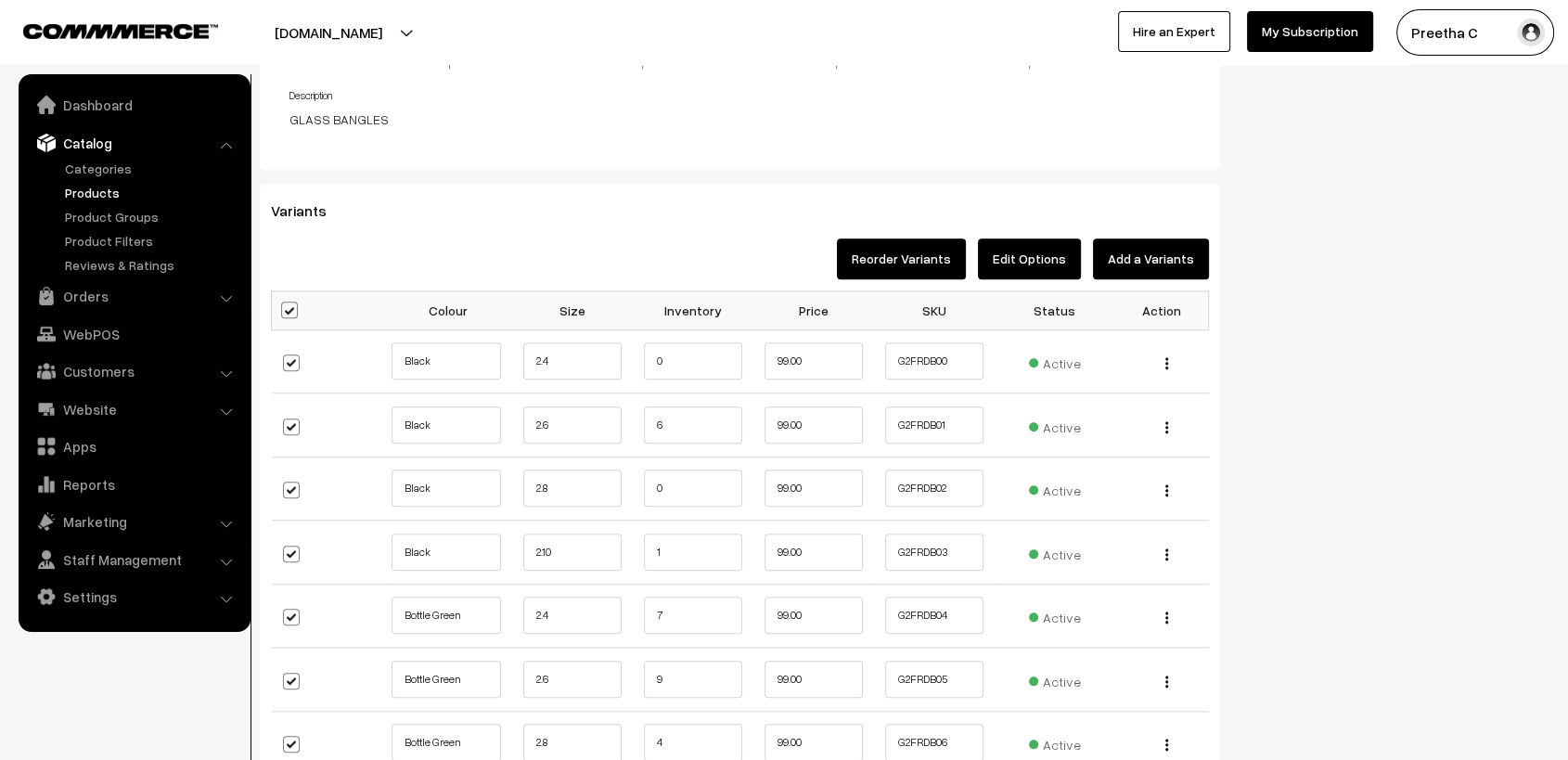
checkbox input "true"
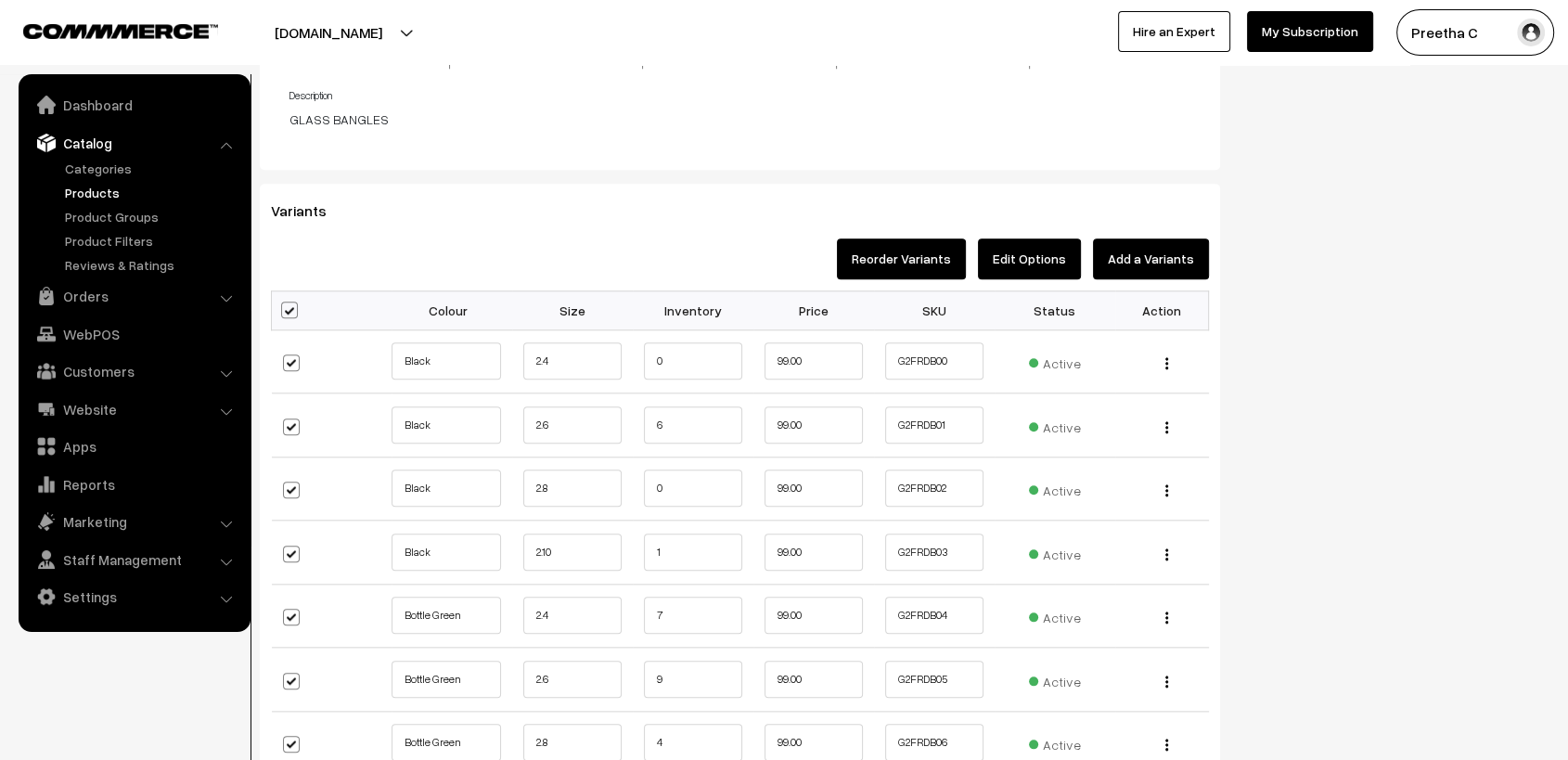
checkbox input "true"
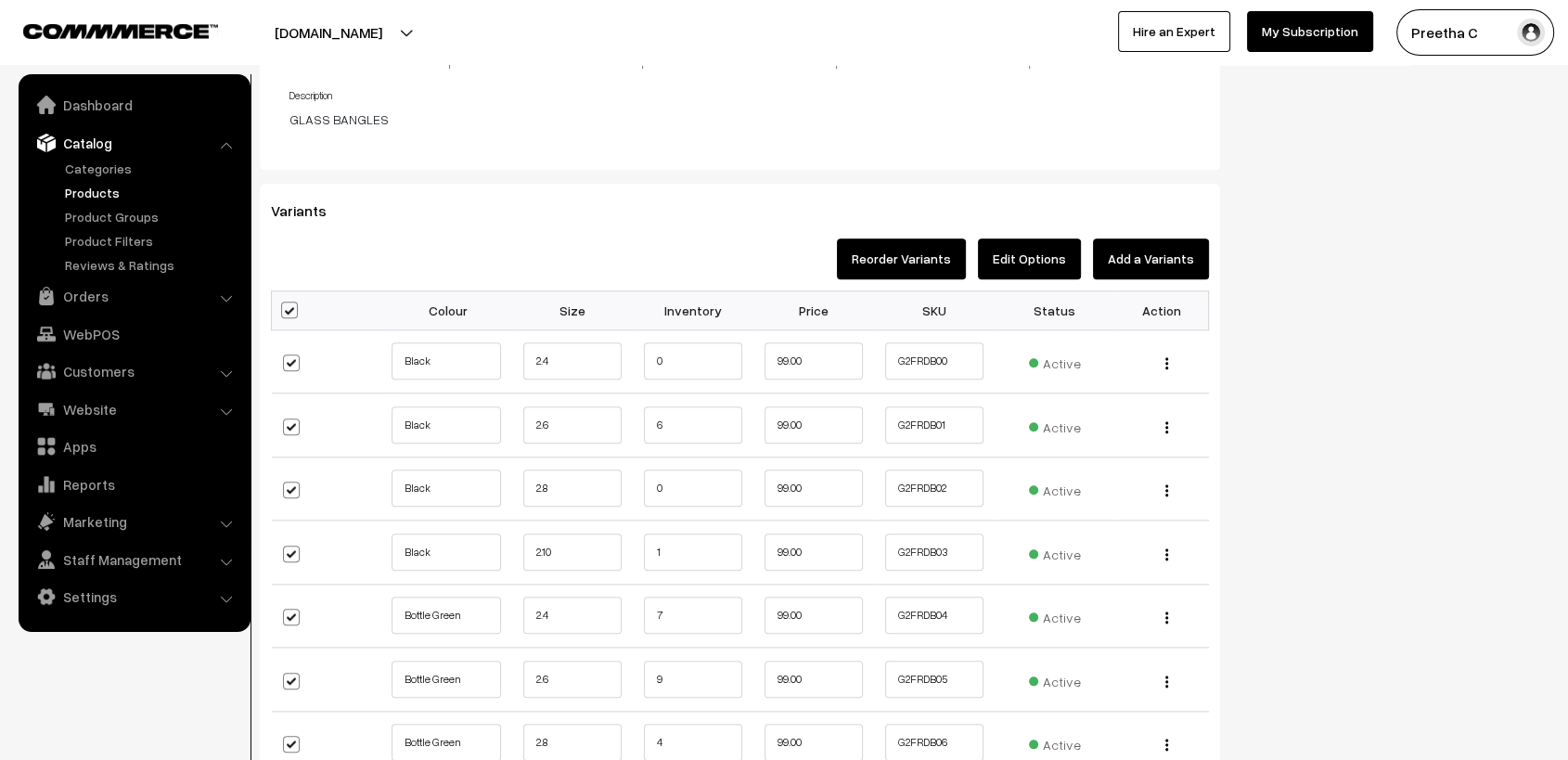
checkbox input "true"
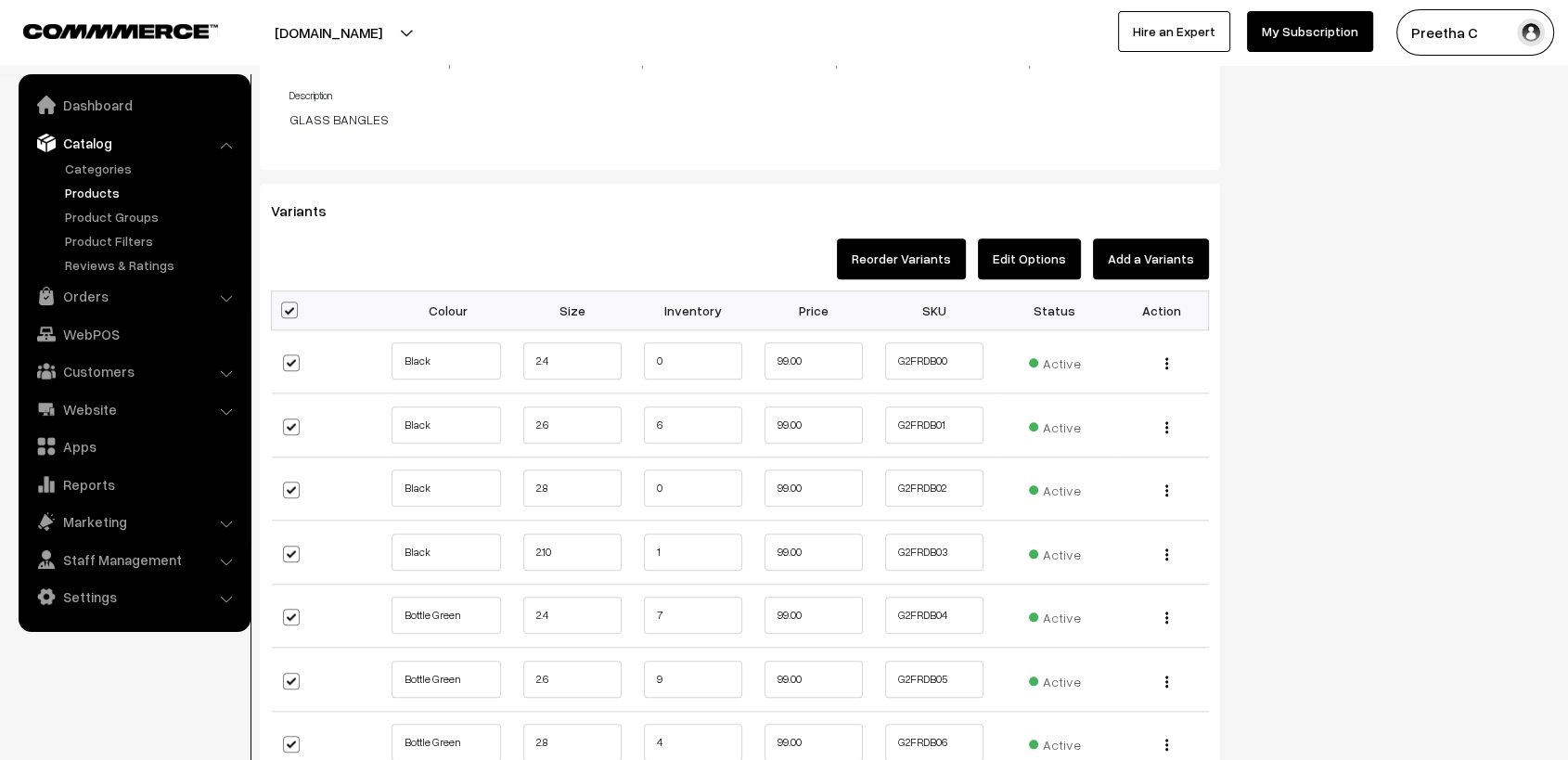
checkbox input "true"
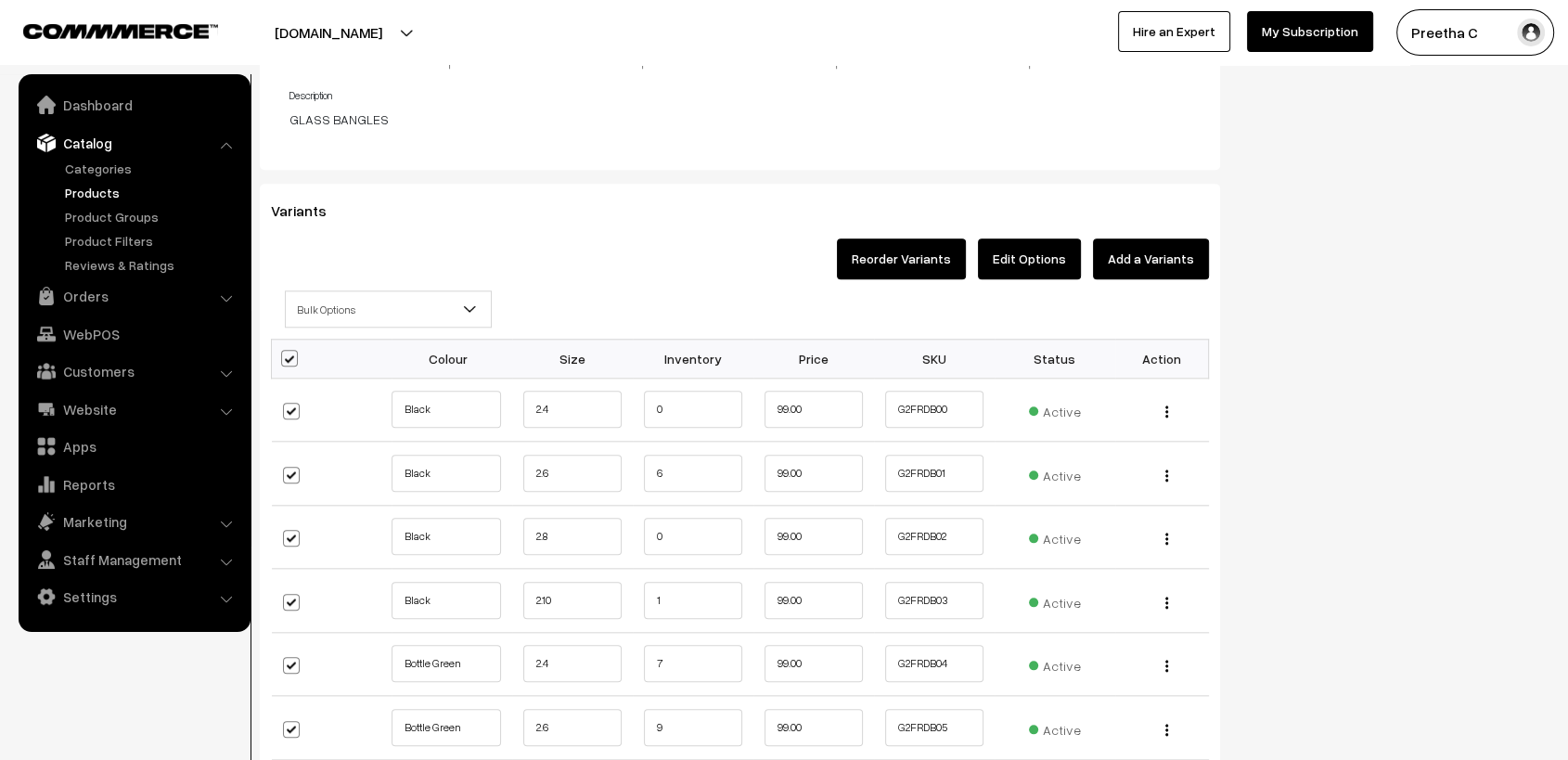
click at [352, 293] on span "Bulk Options" at bounding box center [388, 309] width 205 height 33
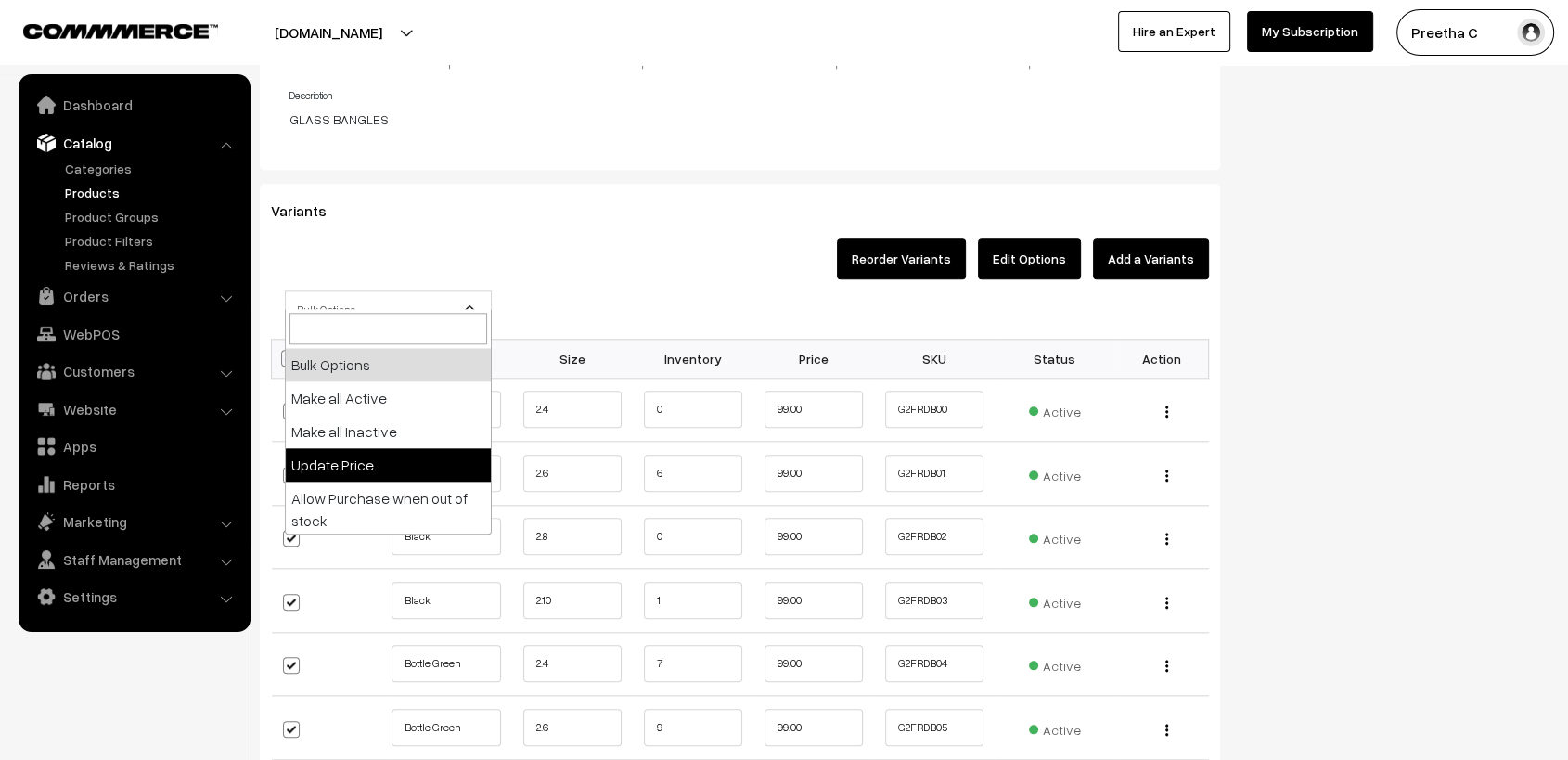
select select "0"
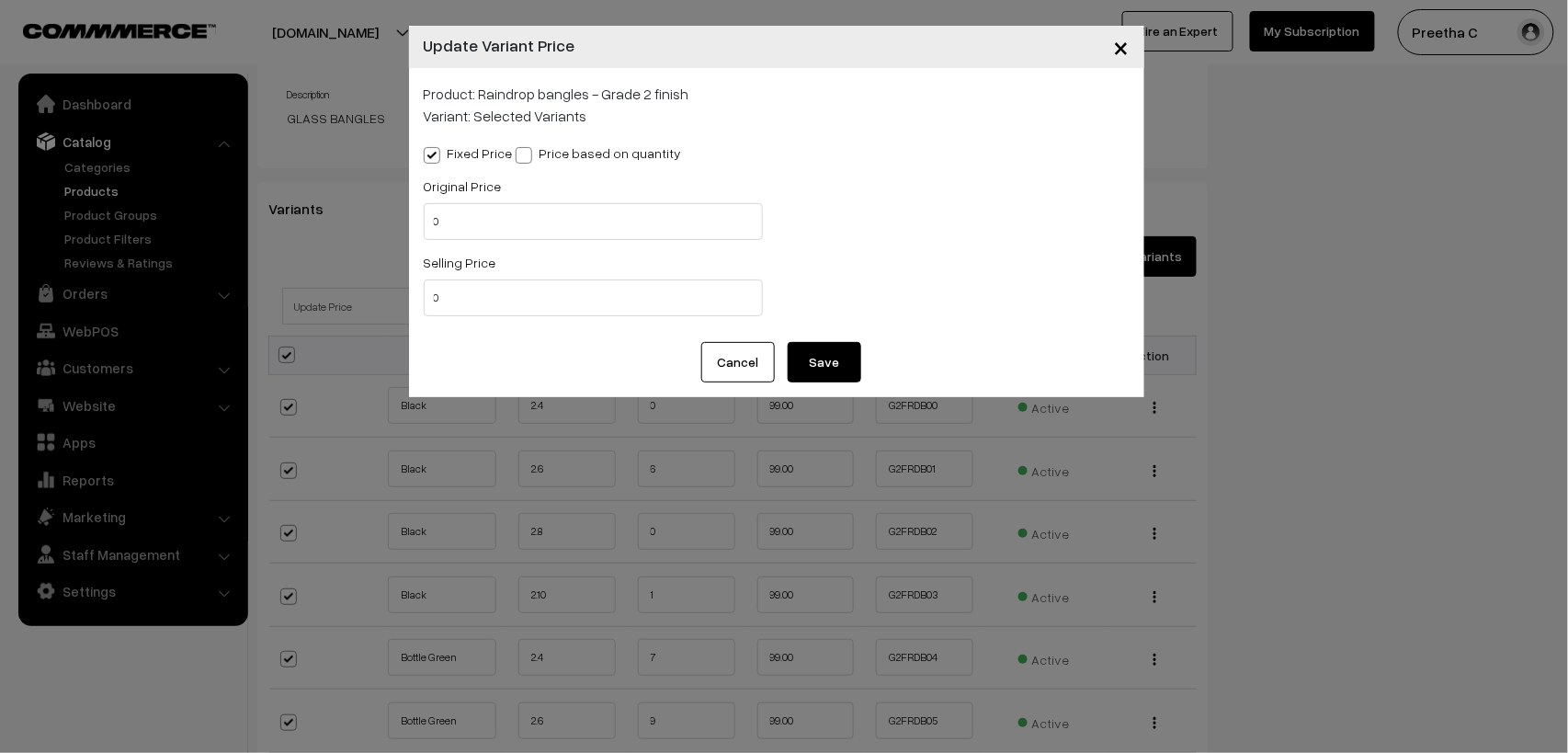
click at [754, 361] on button "Cancel" at bounding box center [738, 362] width 74 height 40
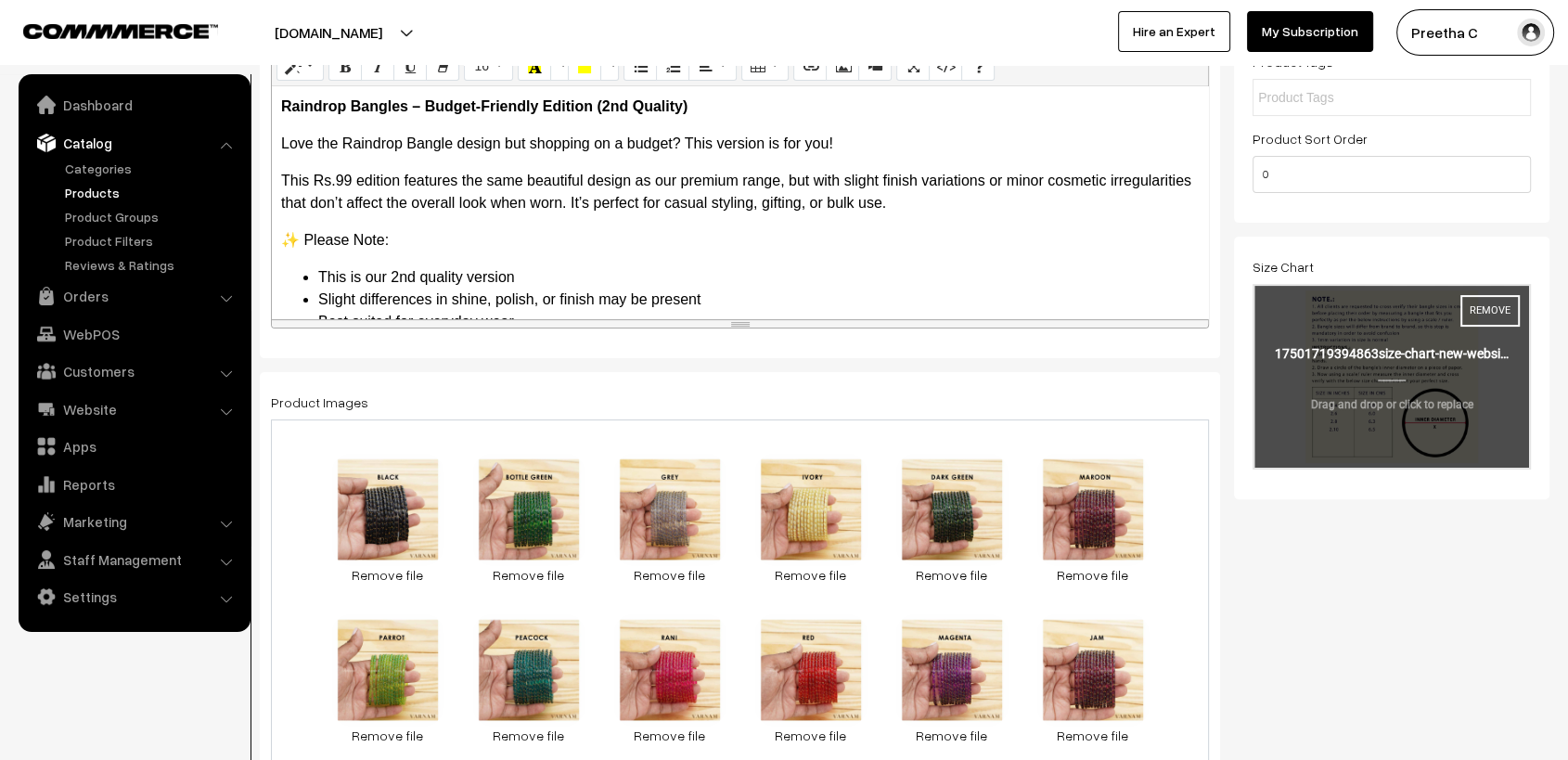
scroll to position [0, 0]
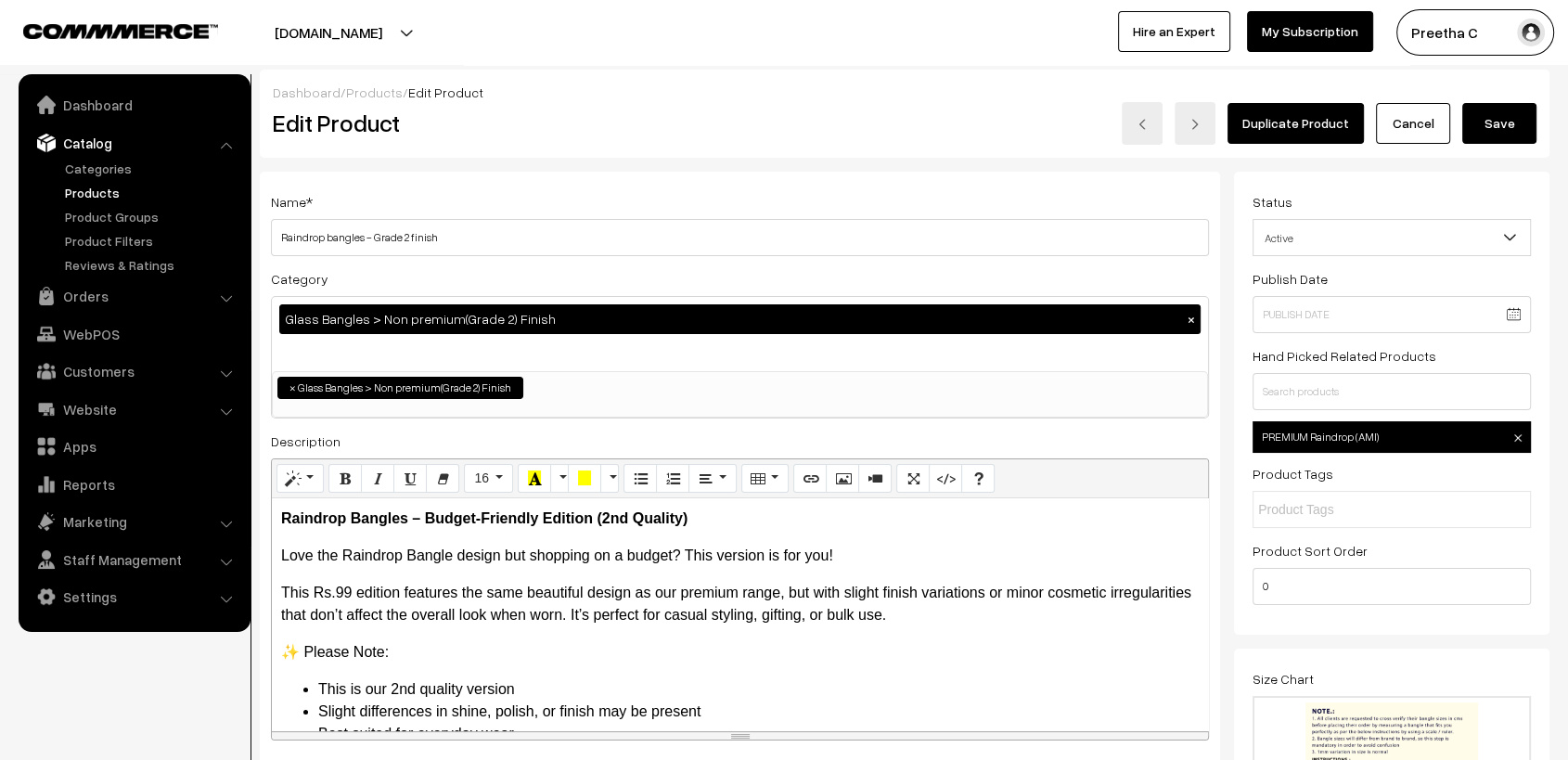
click at [1424, 128] on link "Cancel" at bounding box center [1413, 123] width 74 height 40
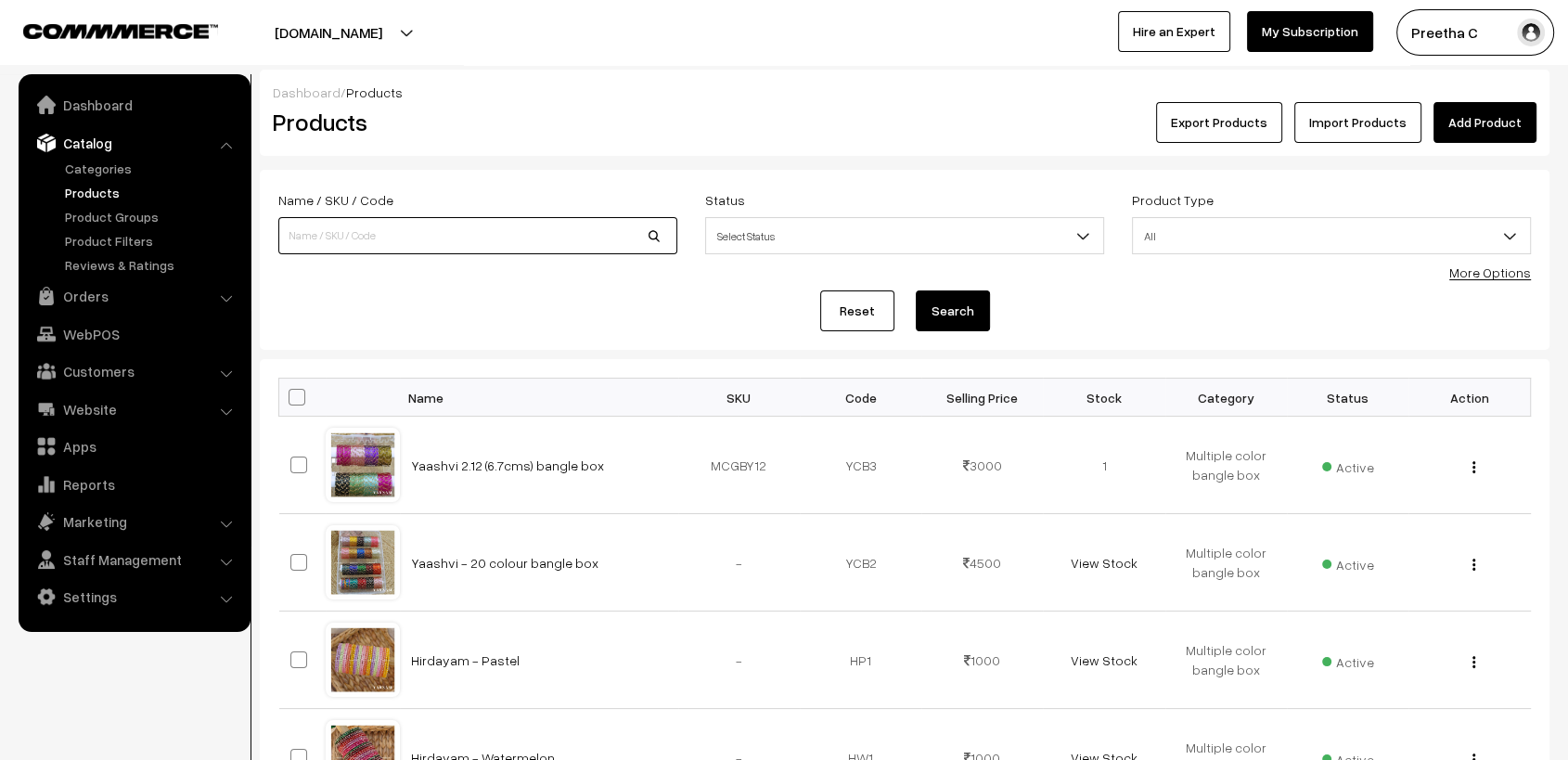
click at [473, 229] on input at bounding box center [478, 235] width 399 height 37
type input "raindrop"
click at [916, 291] on button "Search" at bounding box center [953, 310] width 74 height 40
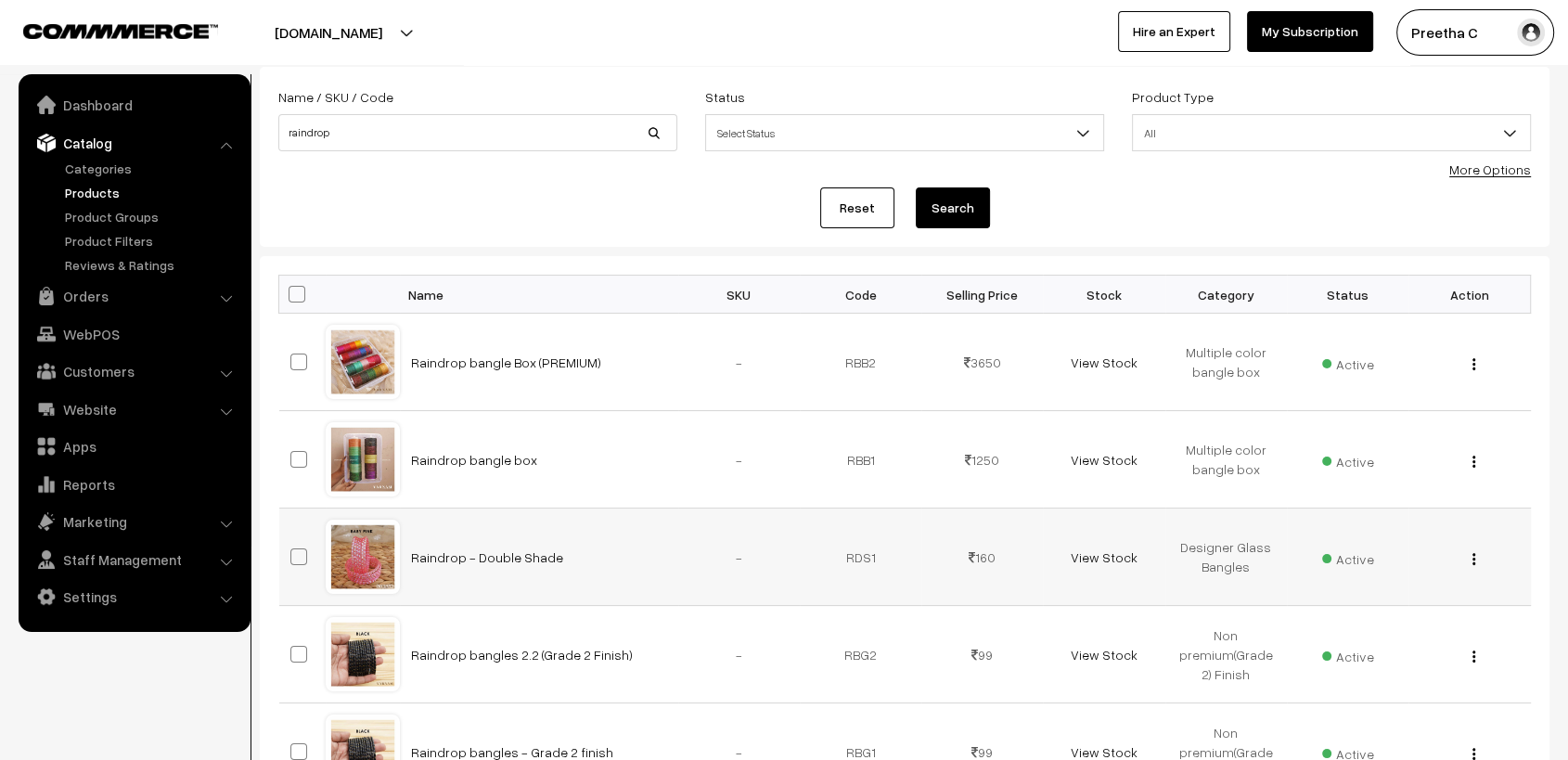
scroll to position [206, 0]
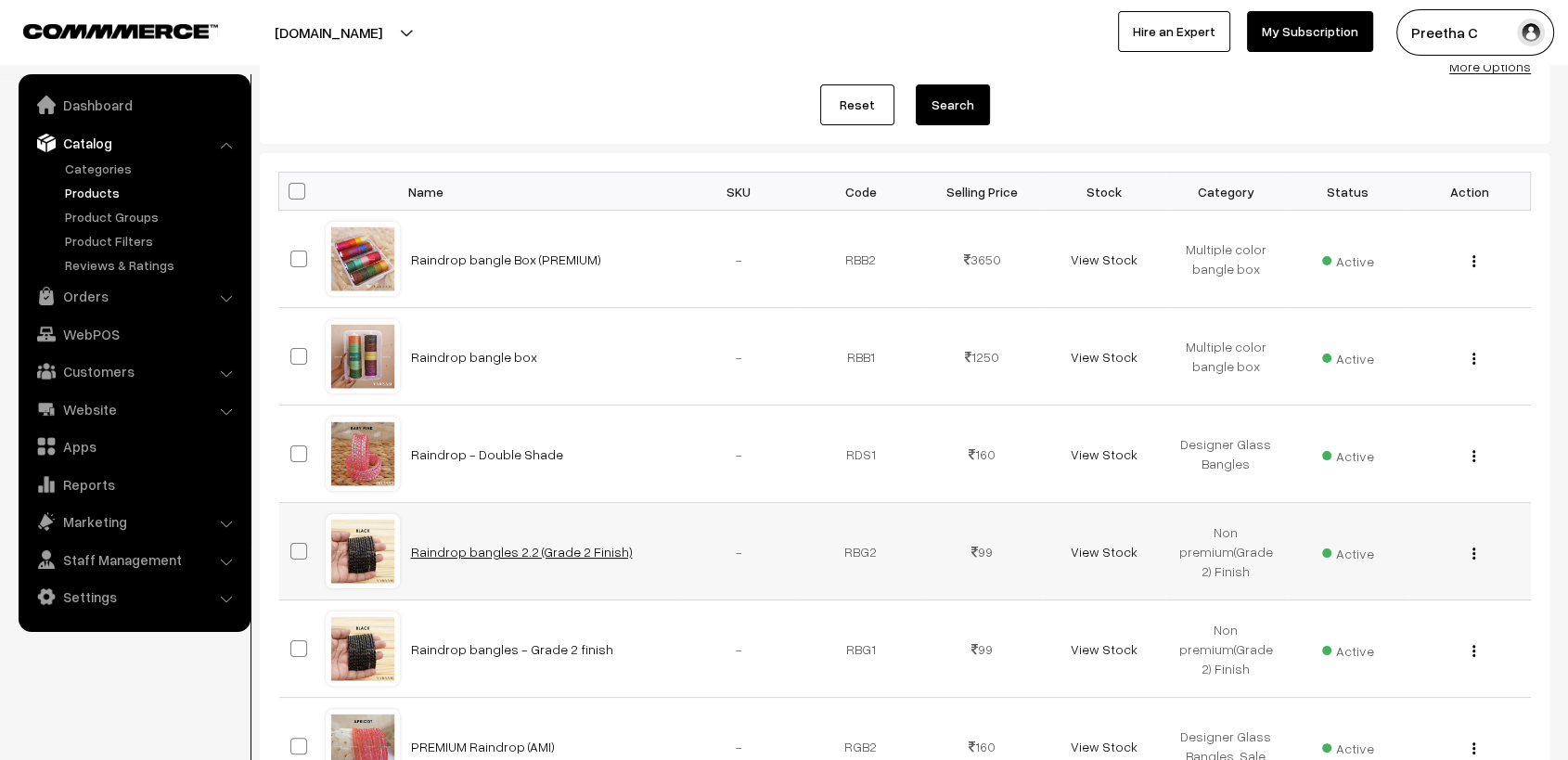
click at [591, 550] on link "Raindrop bangles 2.2 (Grade 2 Finish)" at bounding box center [522, 551] width 222 height 16
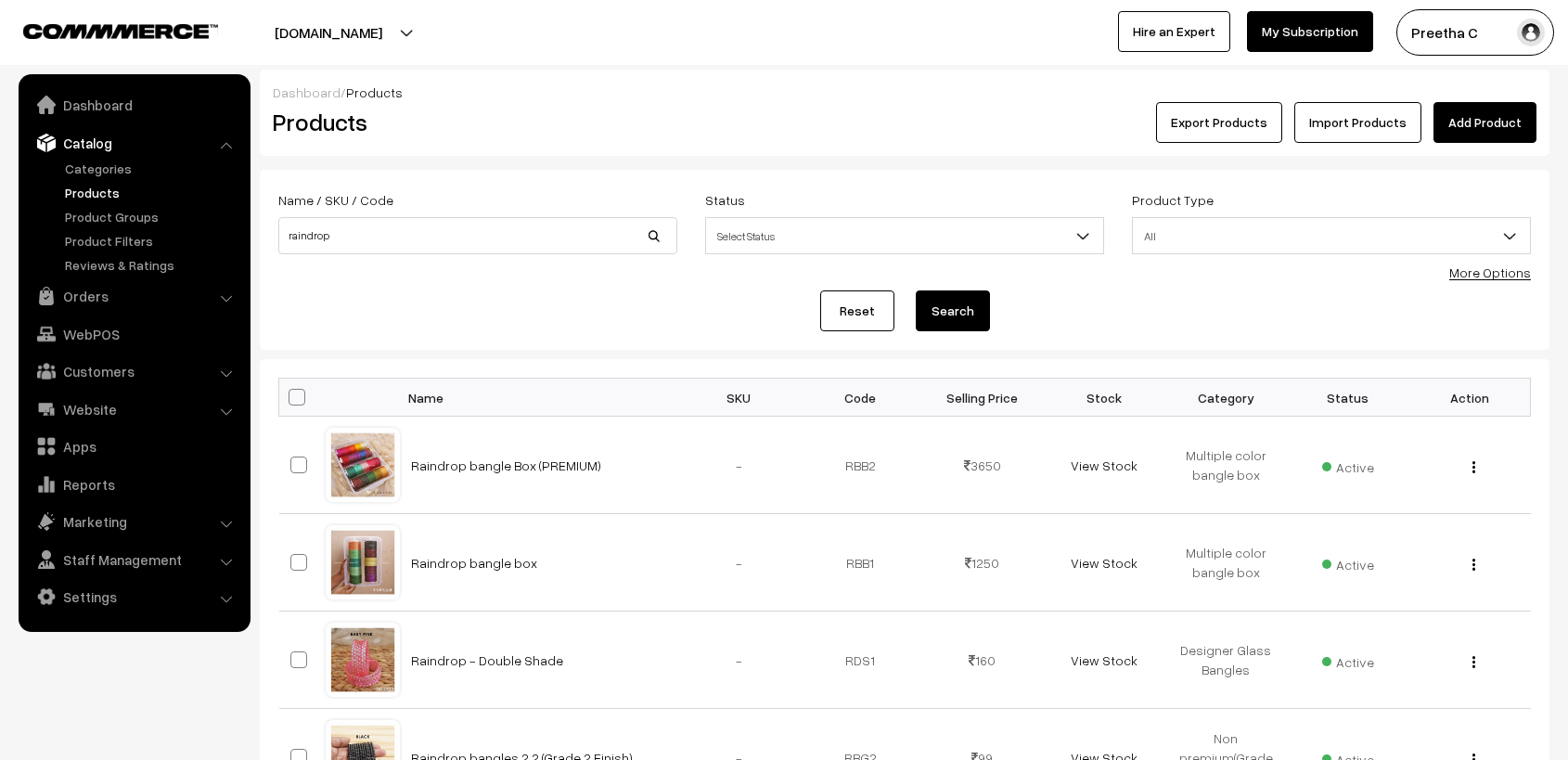
scroll to position [204, 0]
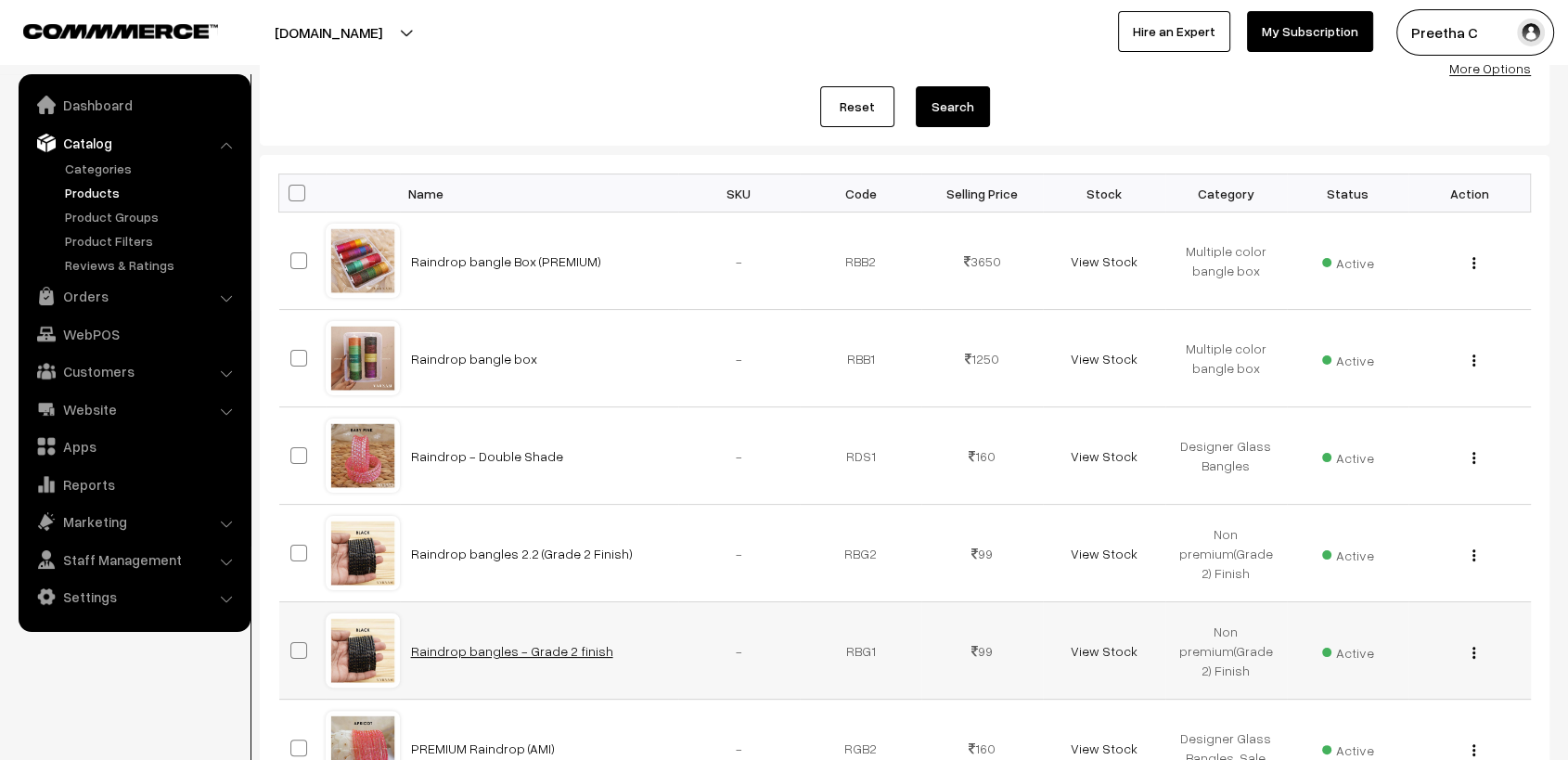
click at [565, 652] on link "Raindrop bangles - Grade 2 finish" at bounding box center [512, 651] width 202 height 16
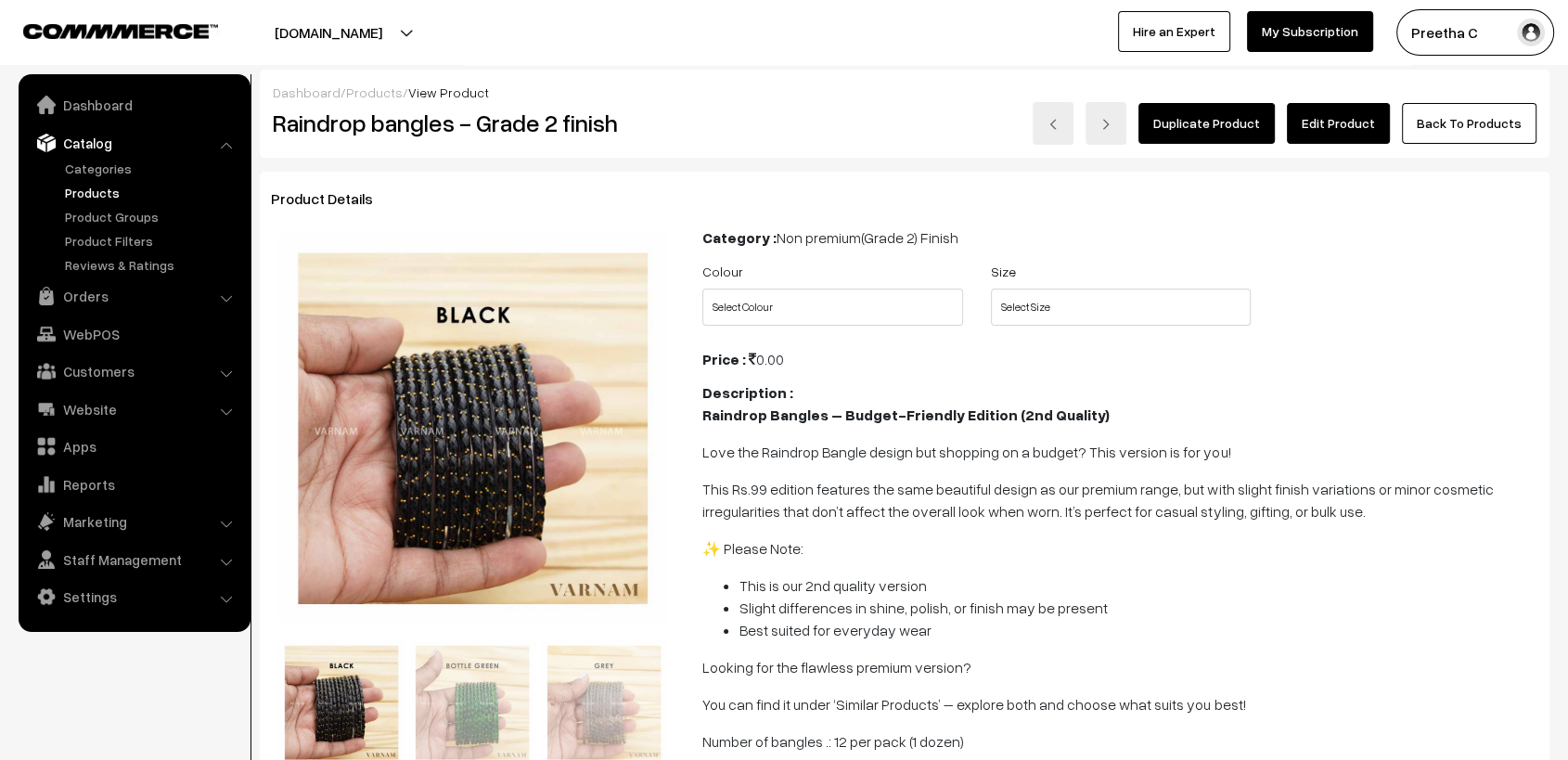
click at [1361, 125] on link "Edit Product" at bounding box center [1338, 123] width 103 height 40
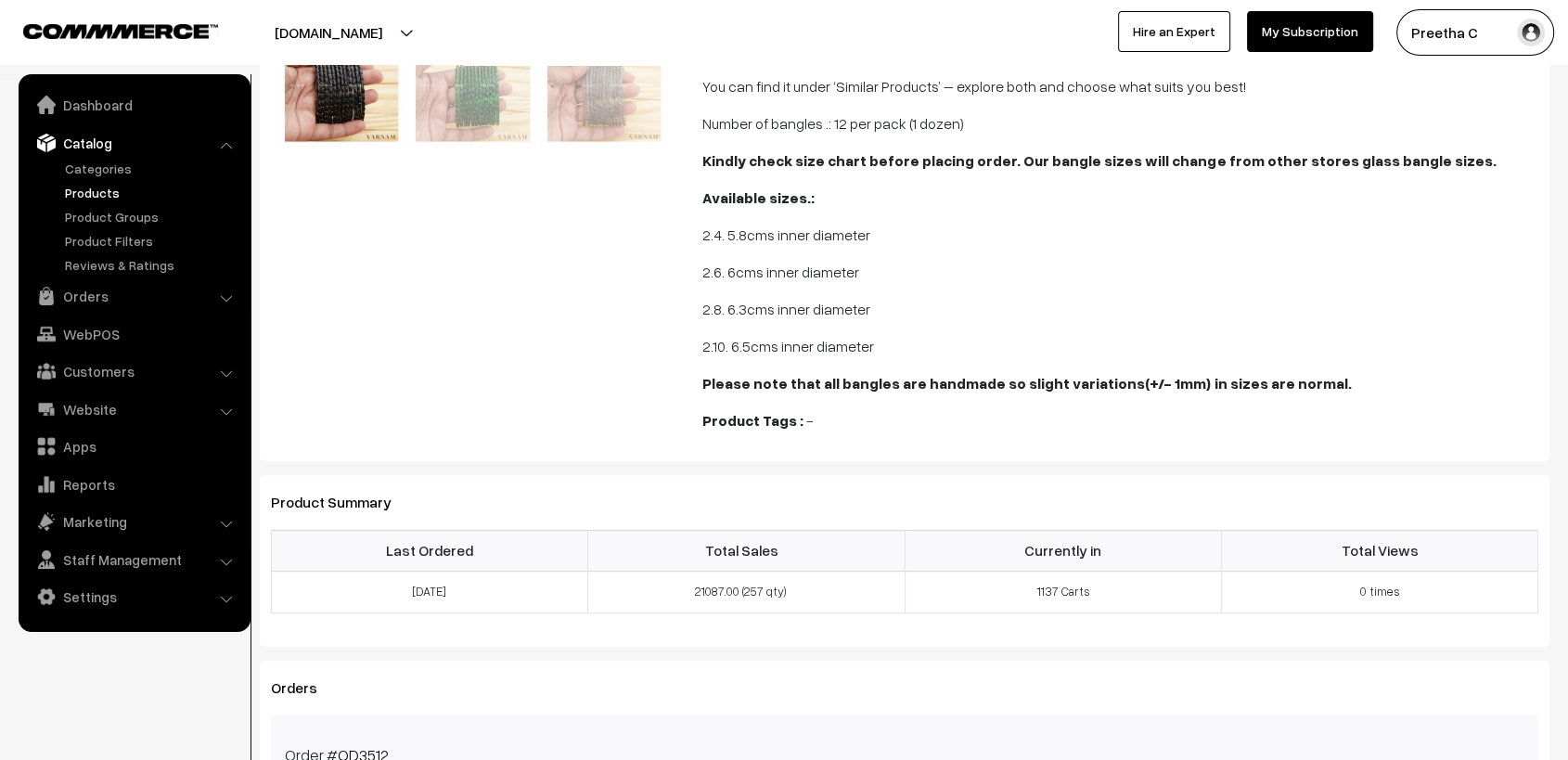
scroll to position [824, 0]
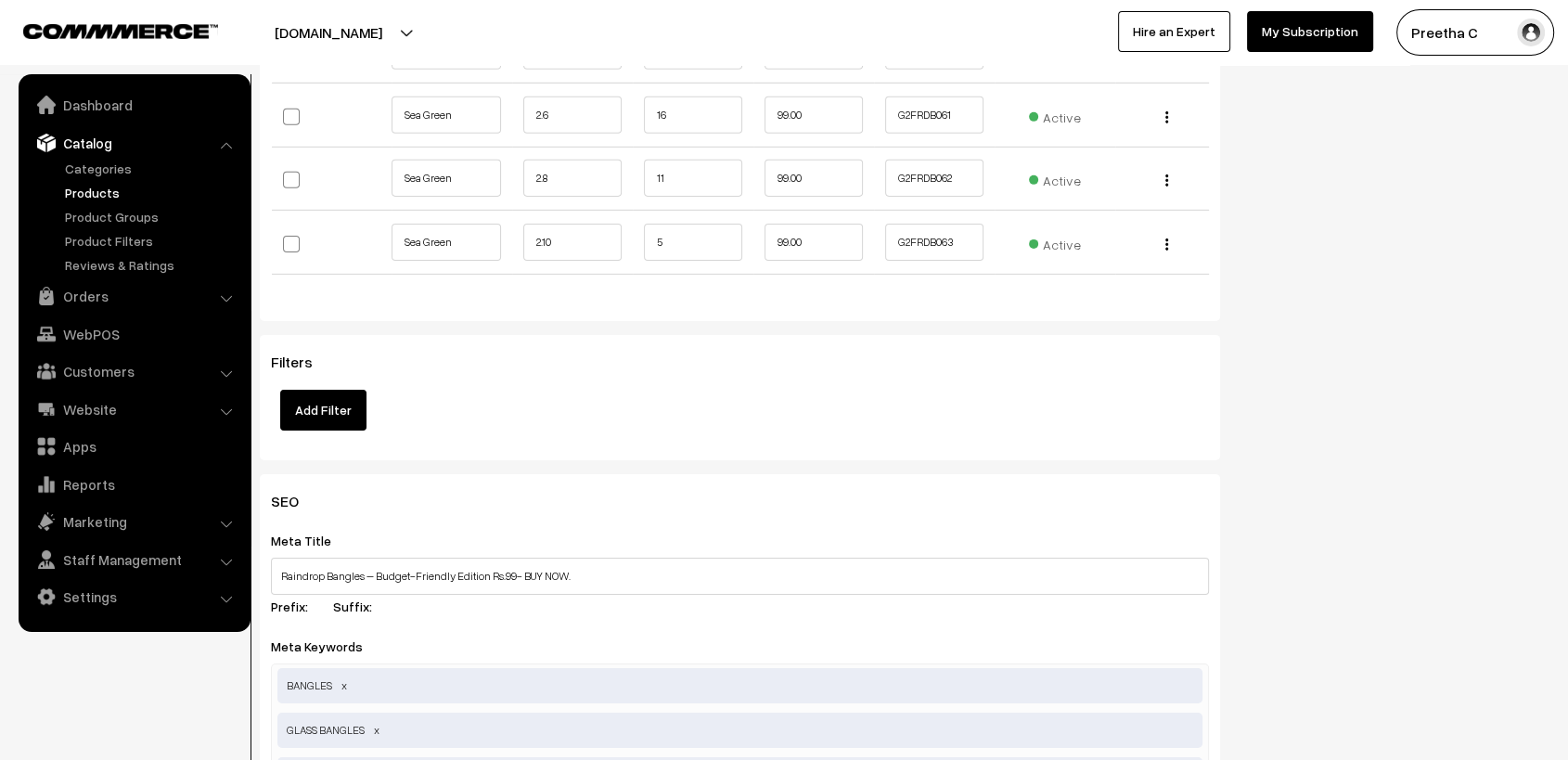
scroll to position [6186, 0]
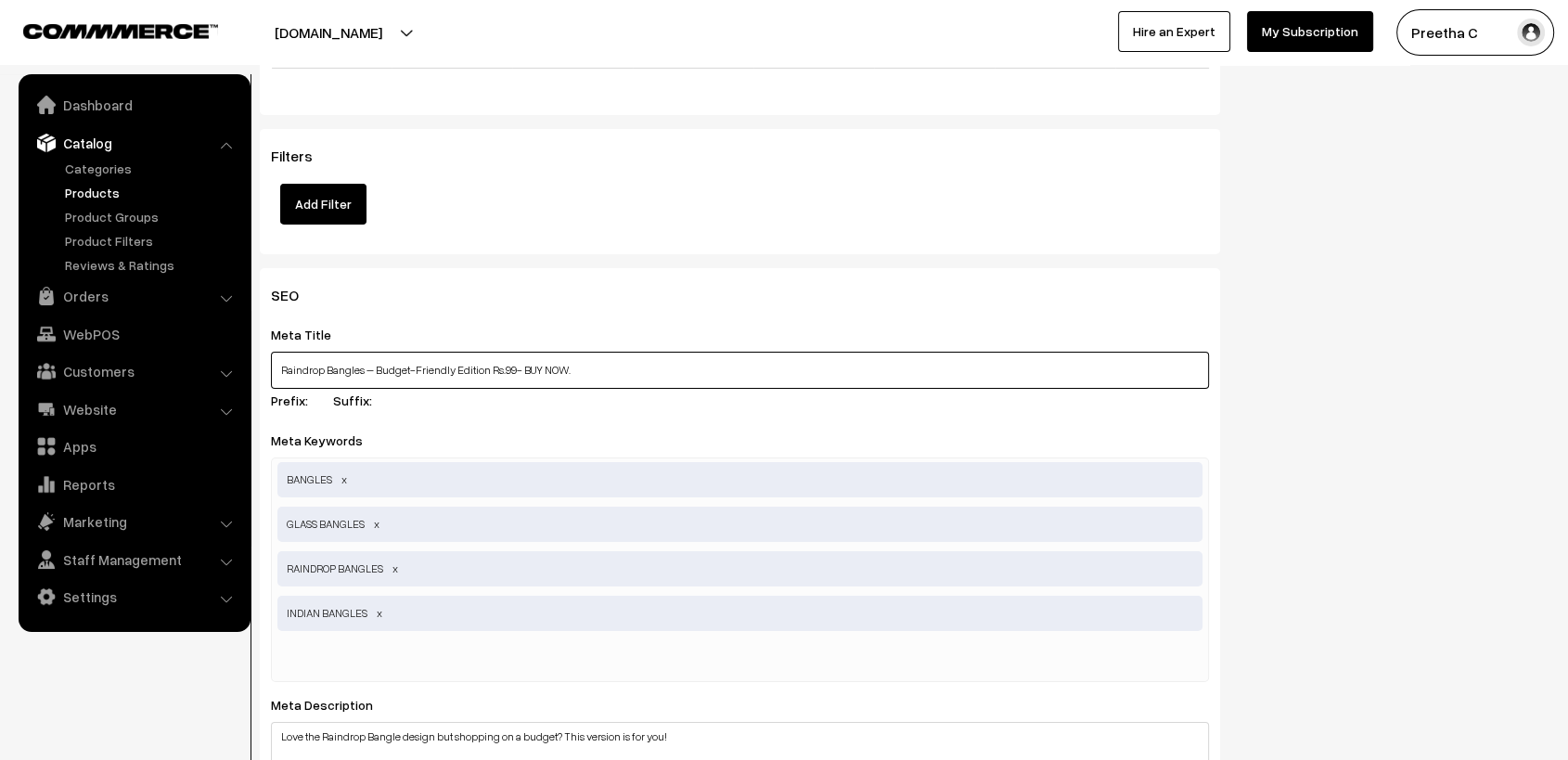
click at [703, 352] on input "Raindrop Bangles – Budget-Friendly Edition Rs.99- BUY NOW." at bounding box center [739, 370] width 938 height 37
drag, startPoint x: 702, startPoint y: 350, endPoint x: 260, endPoint y: 347, distance: 442.0
click at [260, 347] on div "SEO Meta Title Raindrop Bangles – Budget-Friendly Edition Rs.99- BUY NOW. Prefi…" at bounding box center [739, 709] width 960 height 882
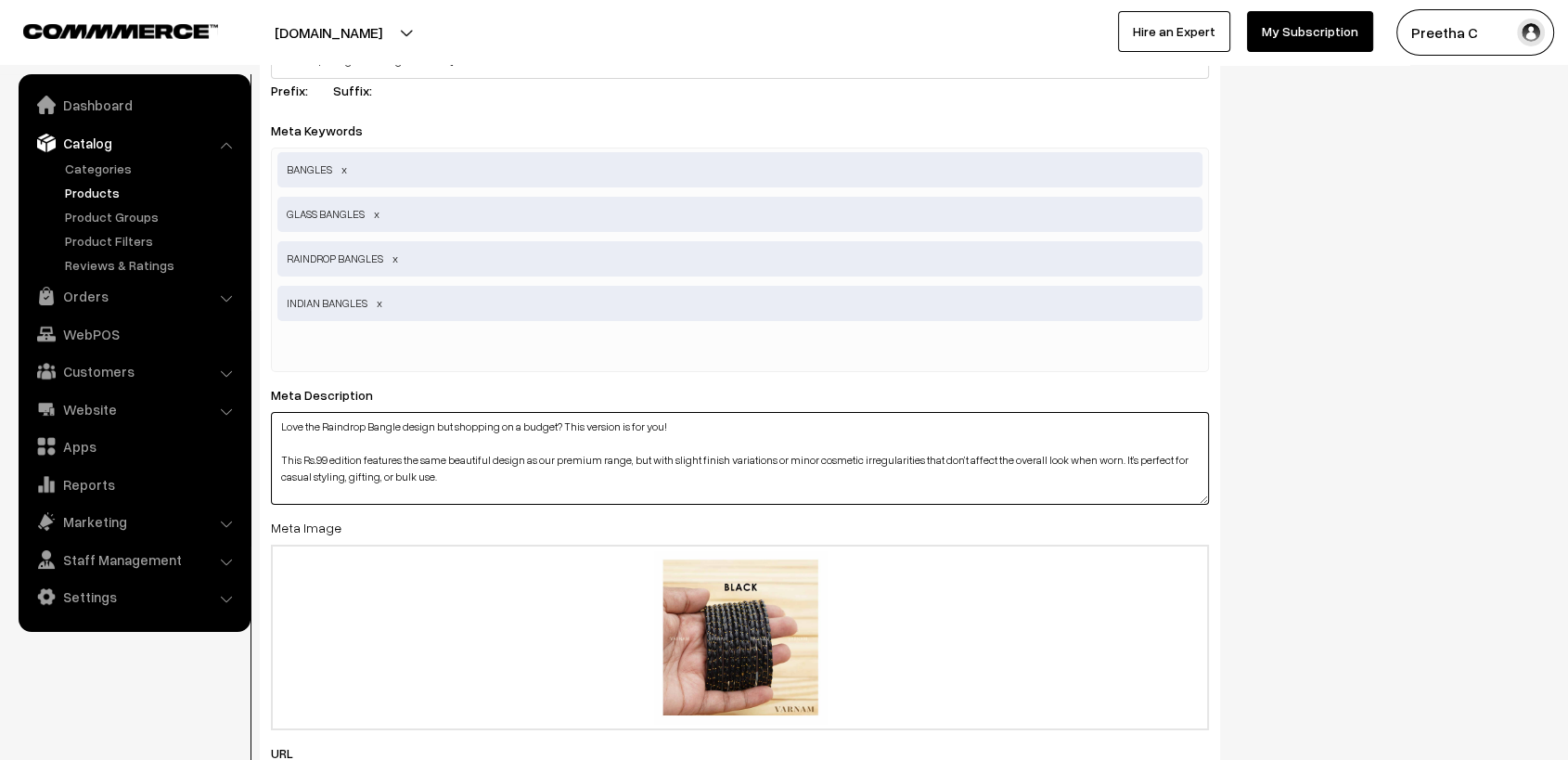
drag, startPoint x: 502, startPoint y: 452, endPoint x: 271, endPoint y: 376, distance: 243.2
click at [271, 383] on div "Meta Description Love the Raindrop Bangle design but shopping on a budget? This…" at bounding box center [739, 443] width 938 height 121
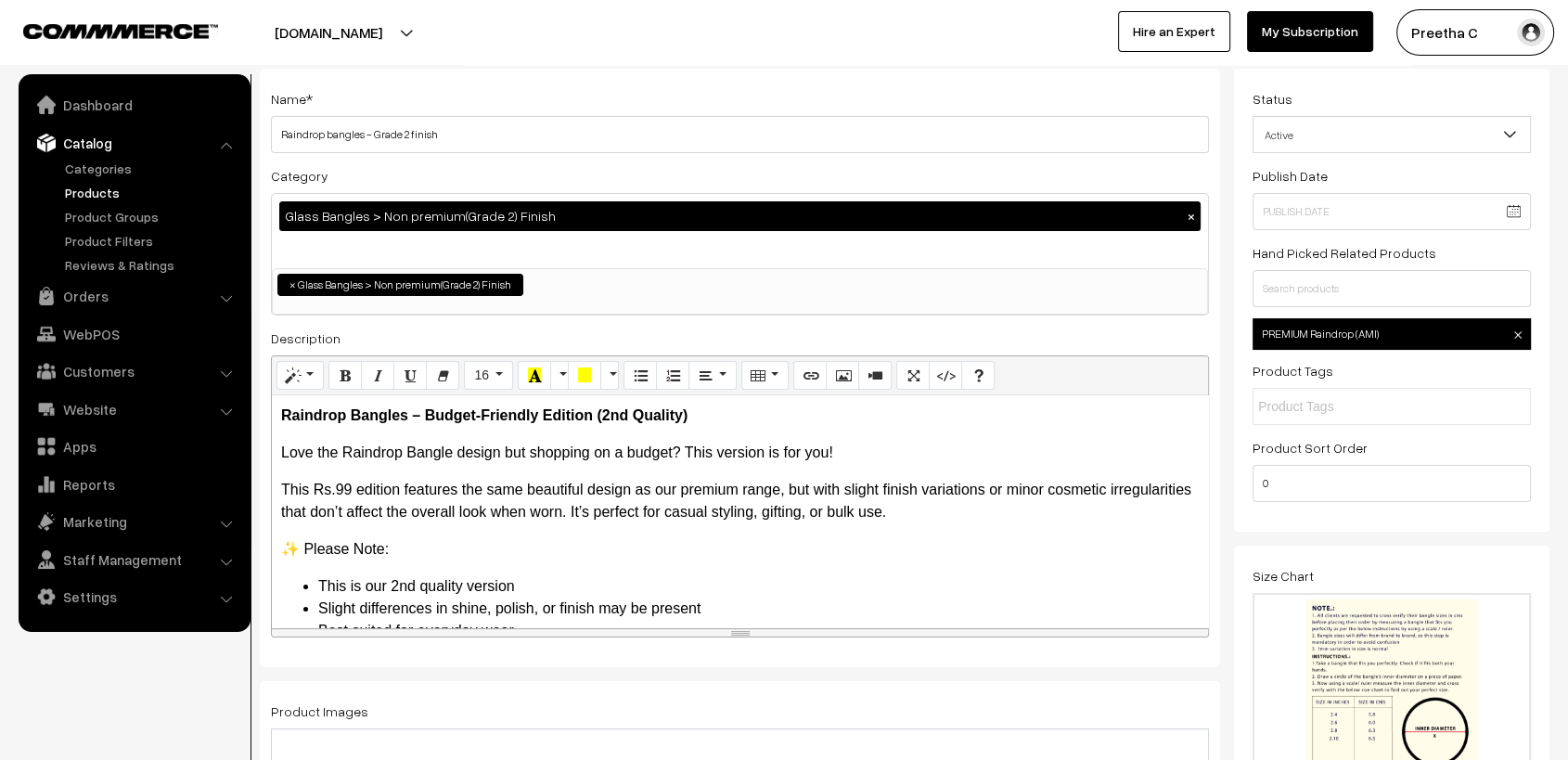
scroll to position [0, 0]
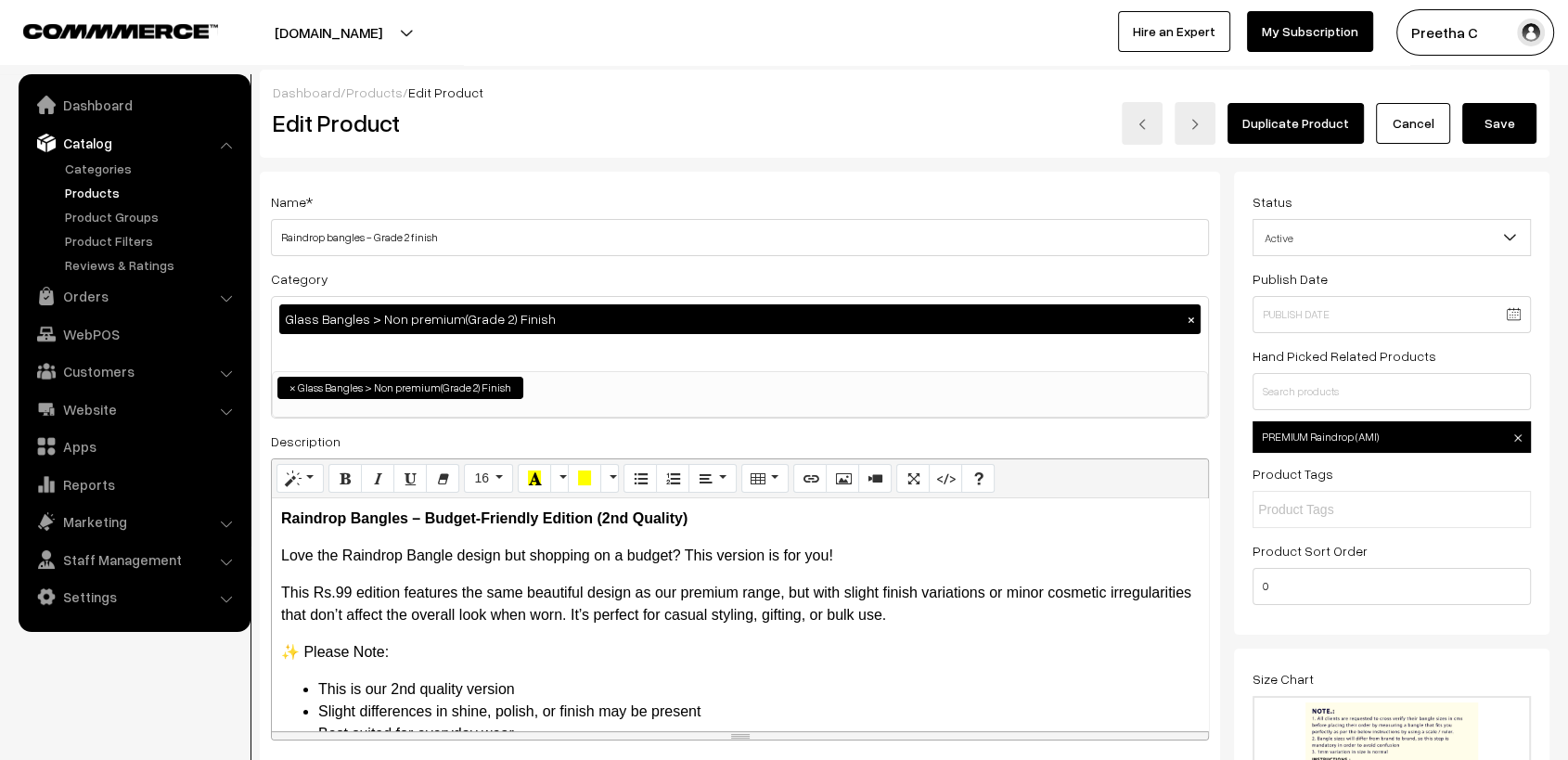
click at [1423, 127] on link "Cancel" at bounding box center [1413, 123] width 74 height 40
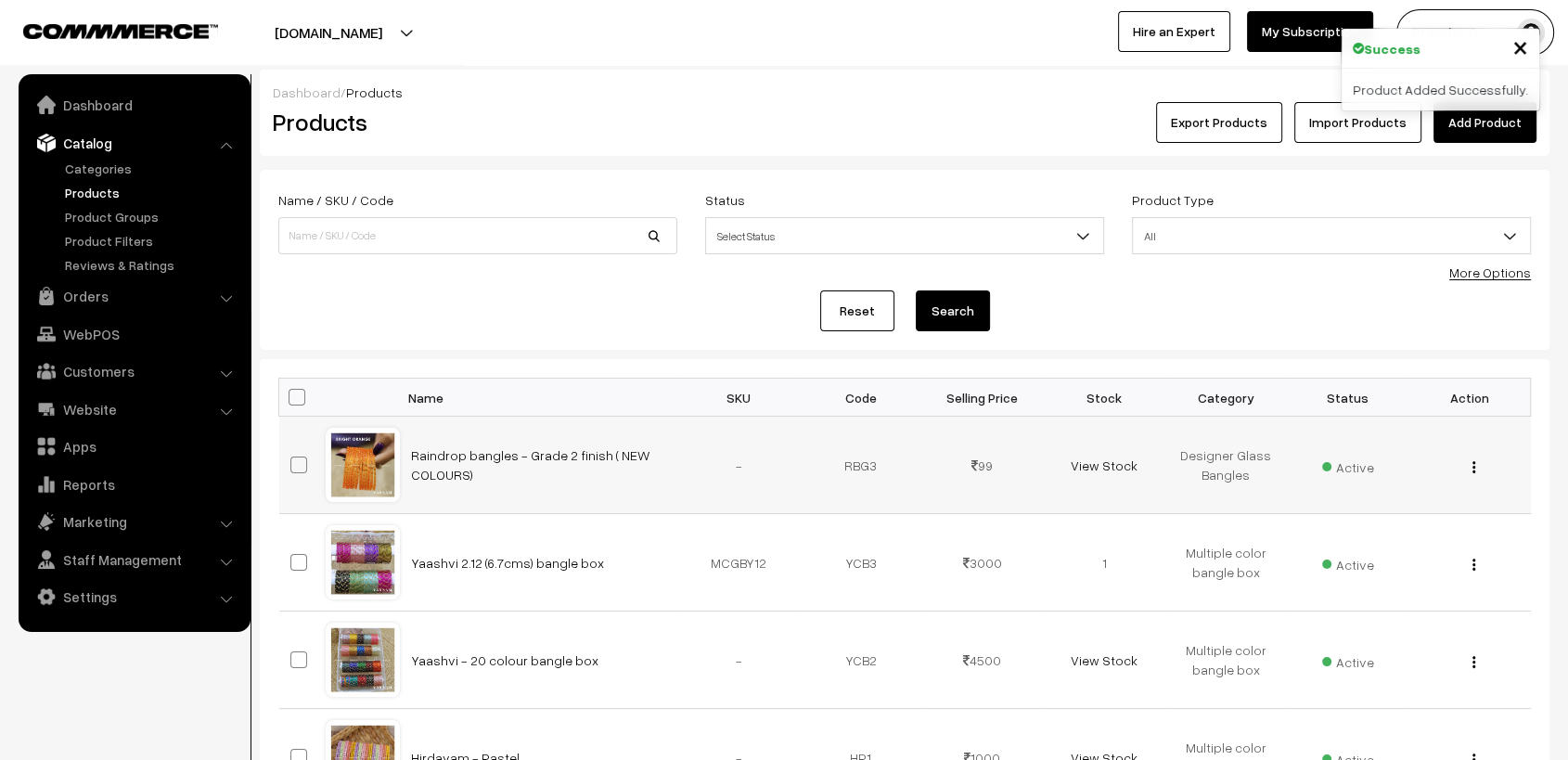
click at [1475, 464] on img "button" at bounding box center [1474, 467] width 3 height 12
click at [1370, 527] on link "Edit" at bounding box center [1391, 534] width 158 height 40
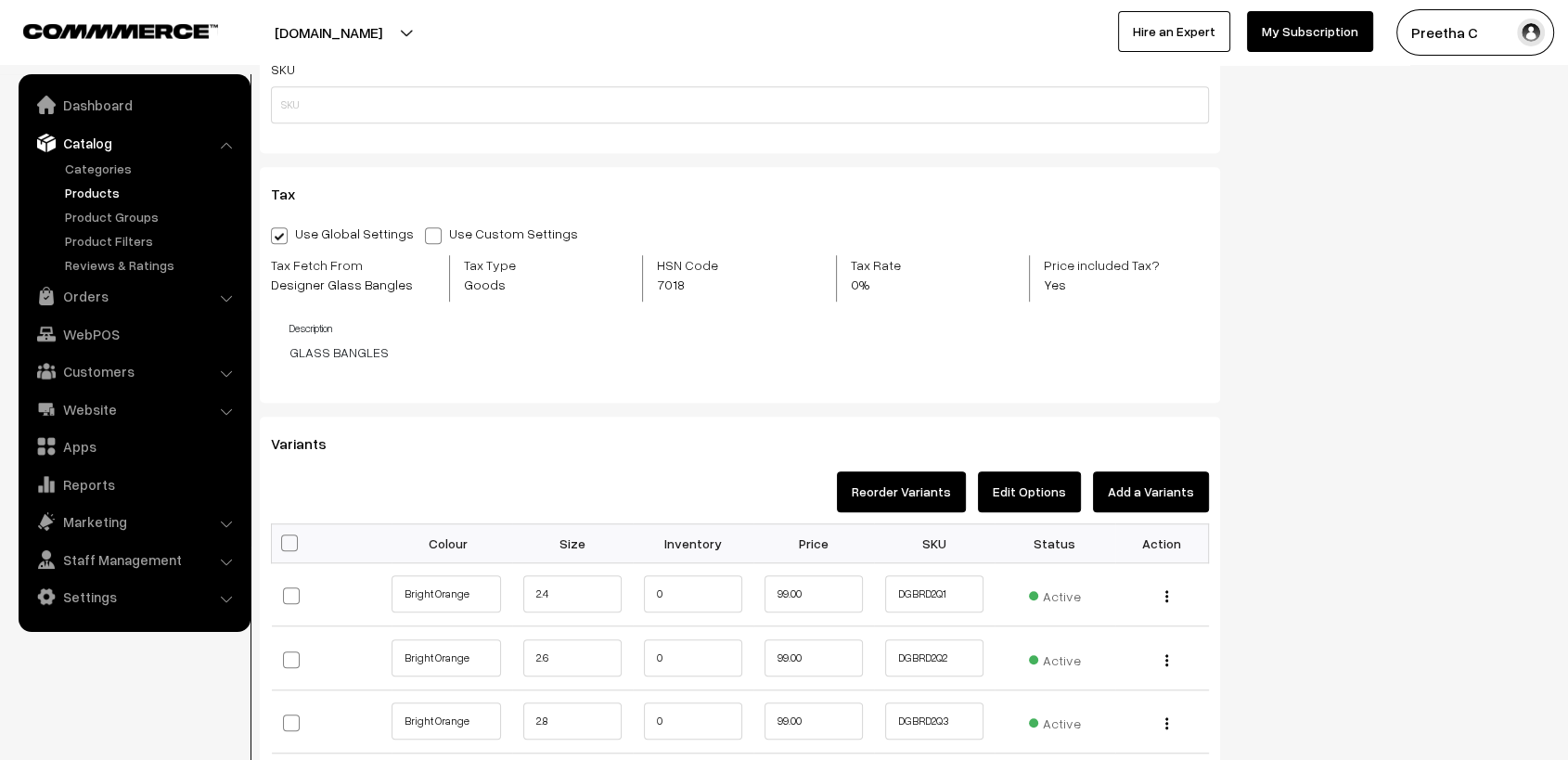
scroll to position [1649, 0]
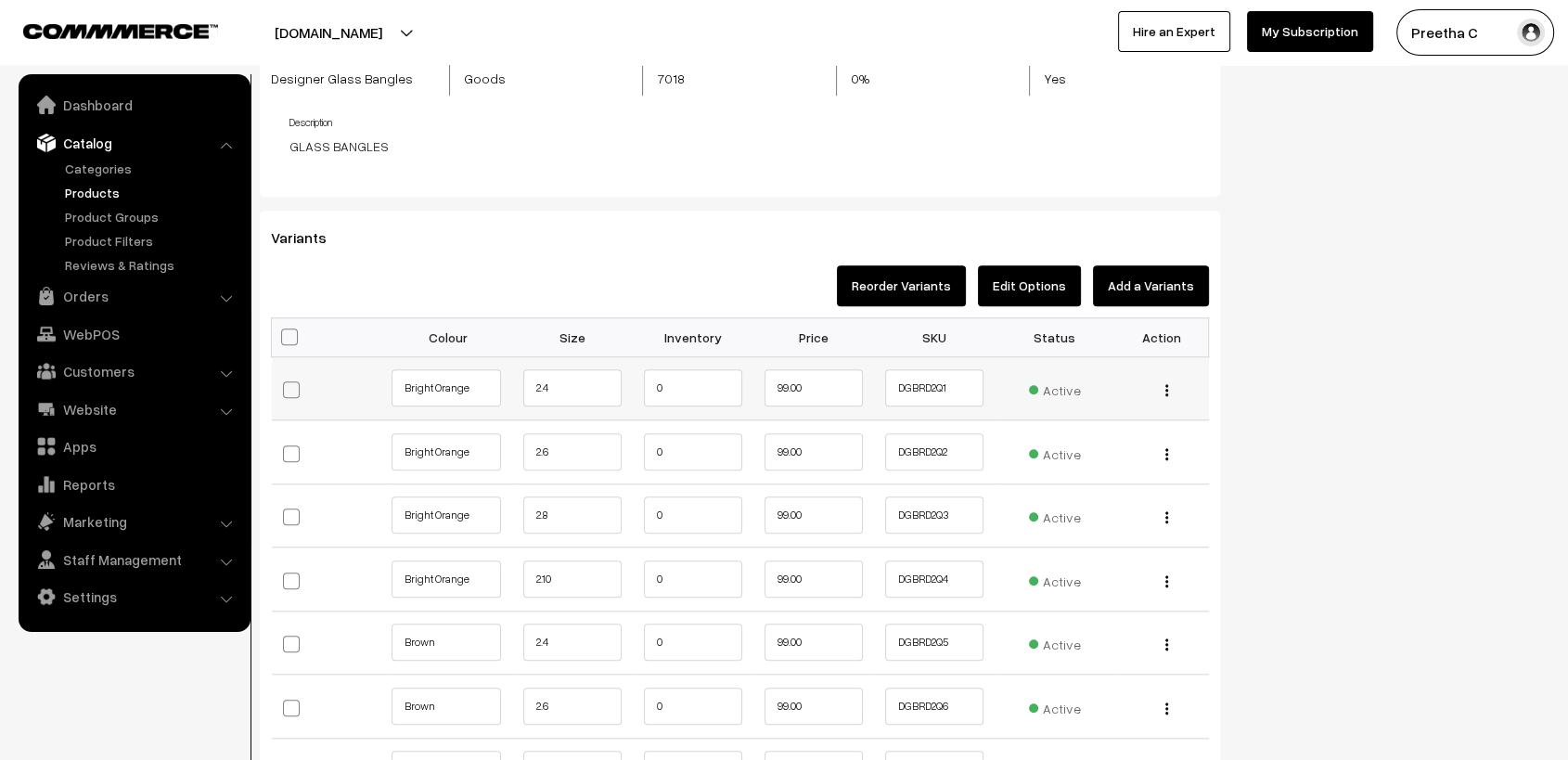
click at [1169, 391] on div "Edit Change to Bulk Price Delete" at bounding box center [1163, 388] width 71 height 20
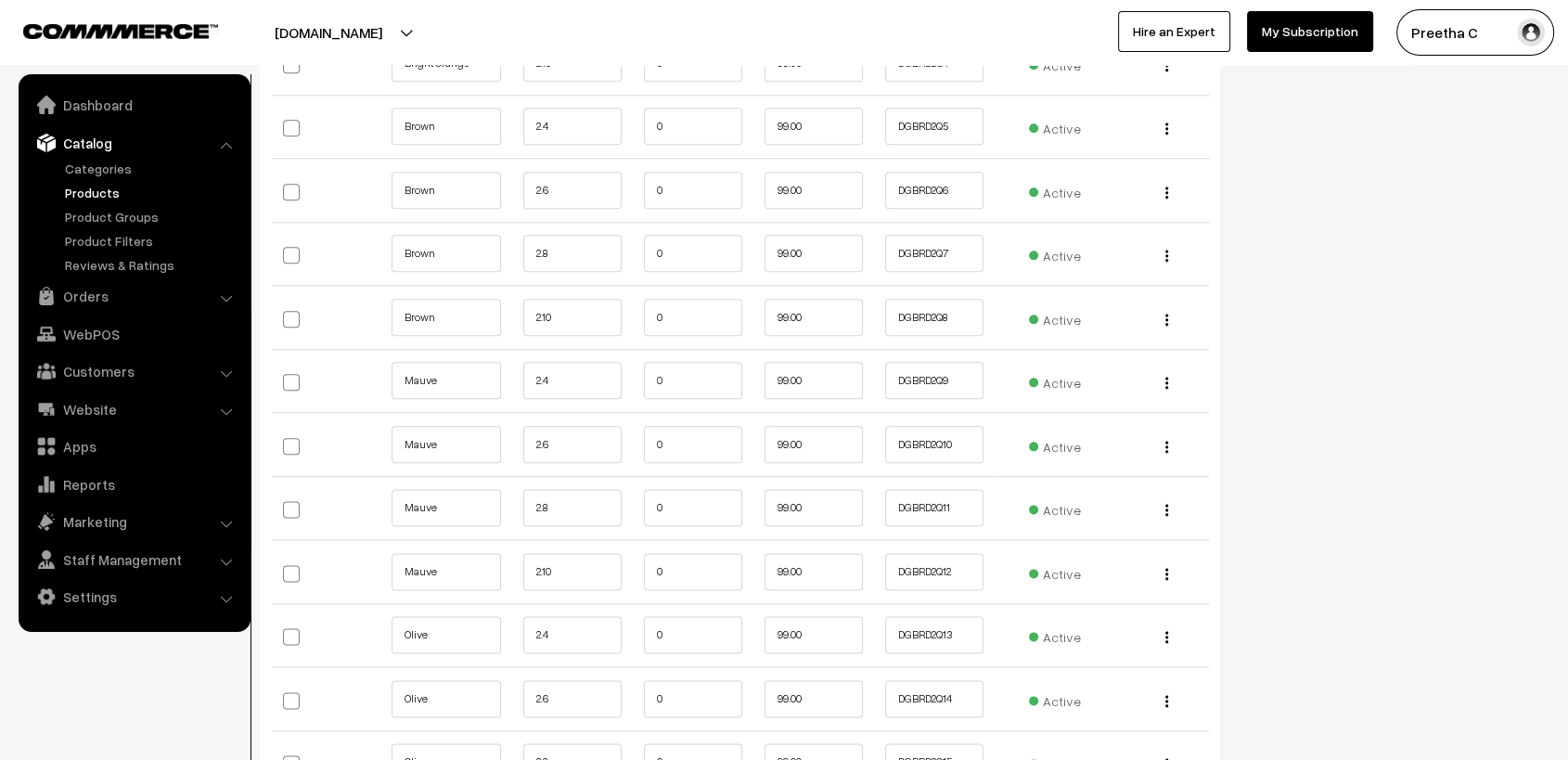
scroll to position [1752, 0]
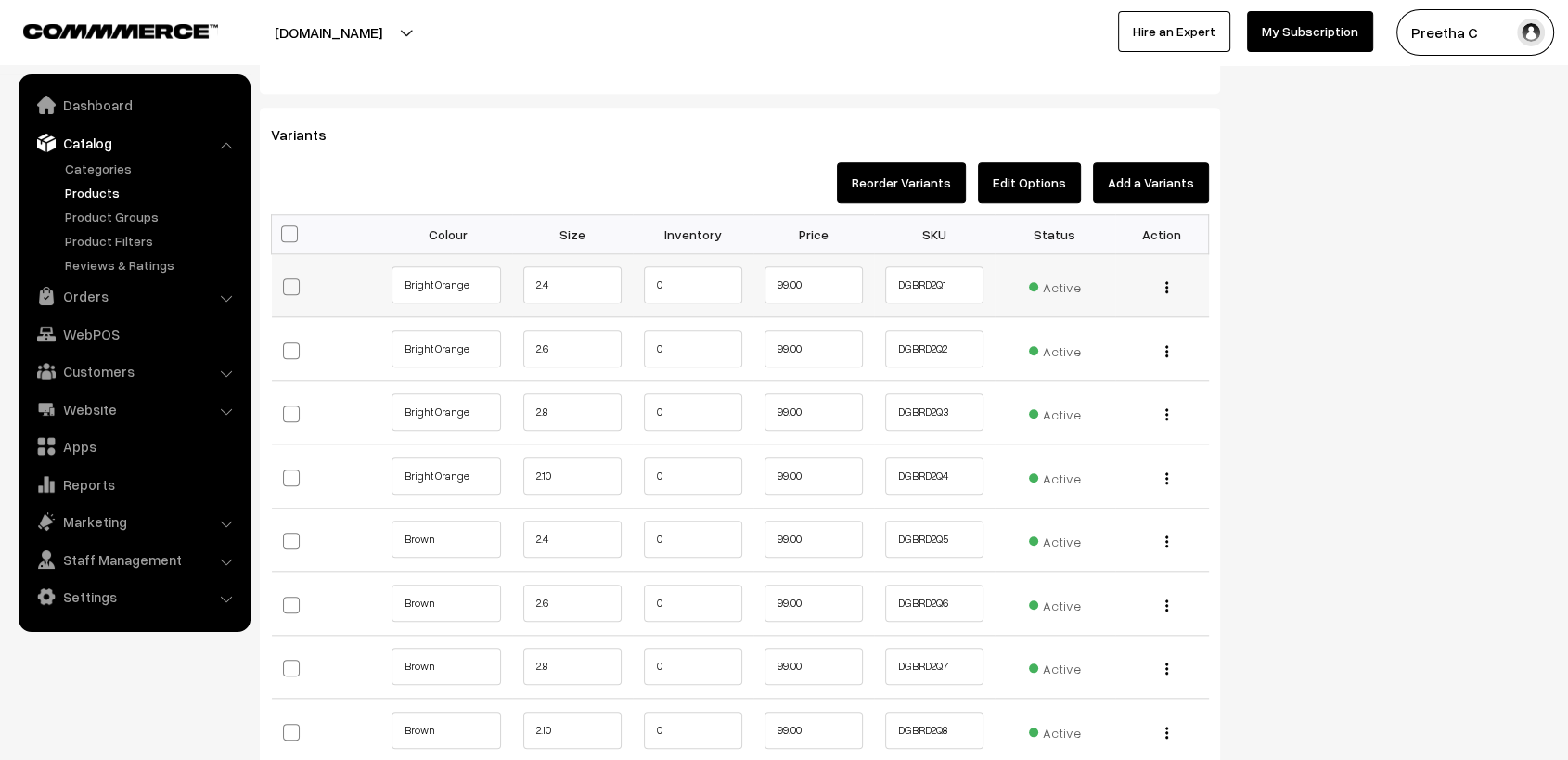
click at [1166, 290] on img "button" at bounding box center [1166, 287] width 3 height 12
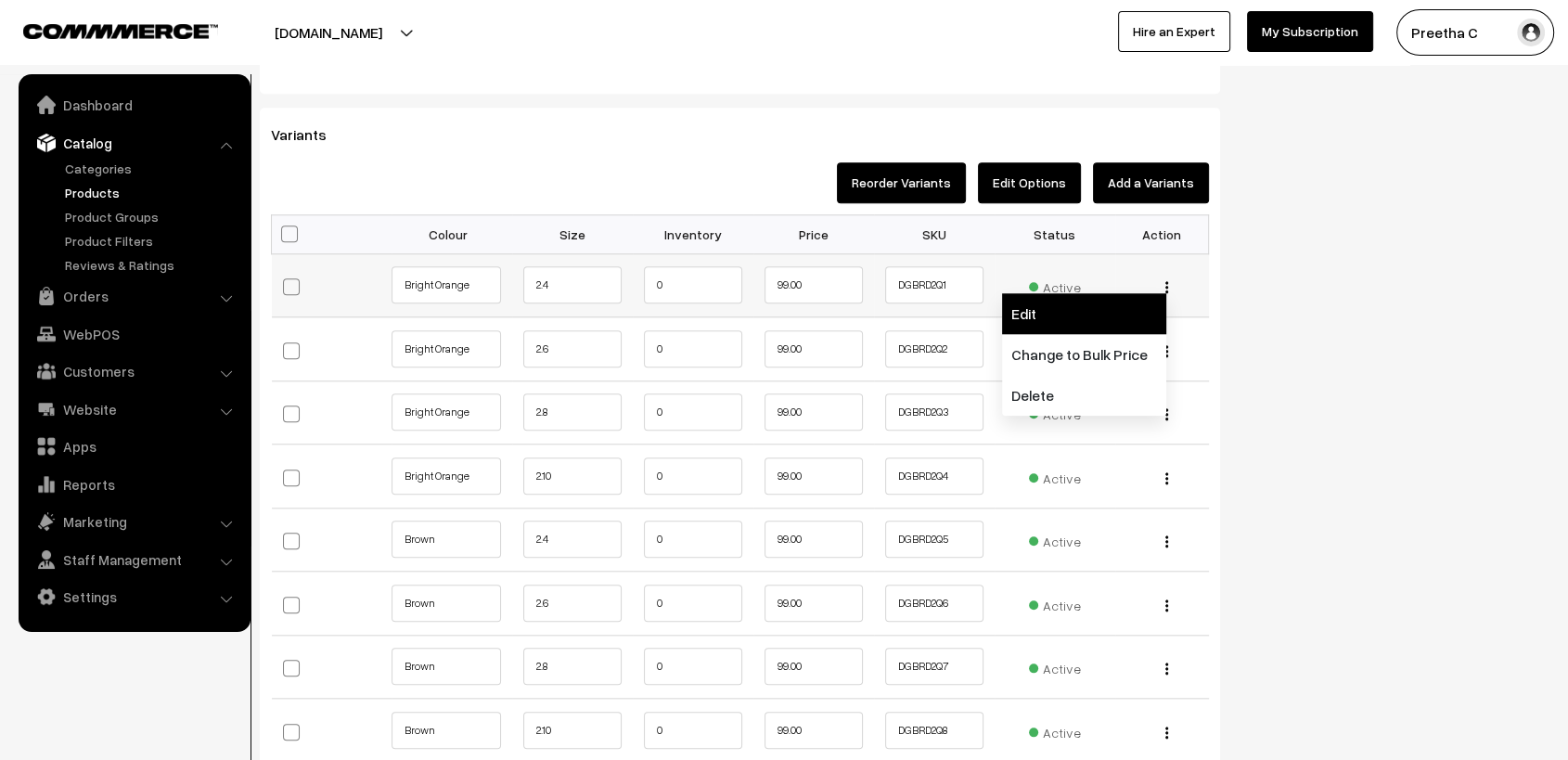
click at [1120, 315] on link "Edit" at bounding box center [1085, 313] width 165 height 40
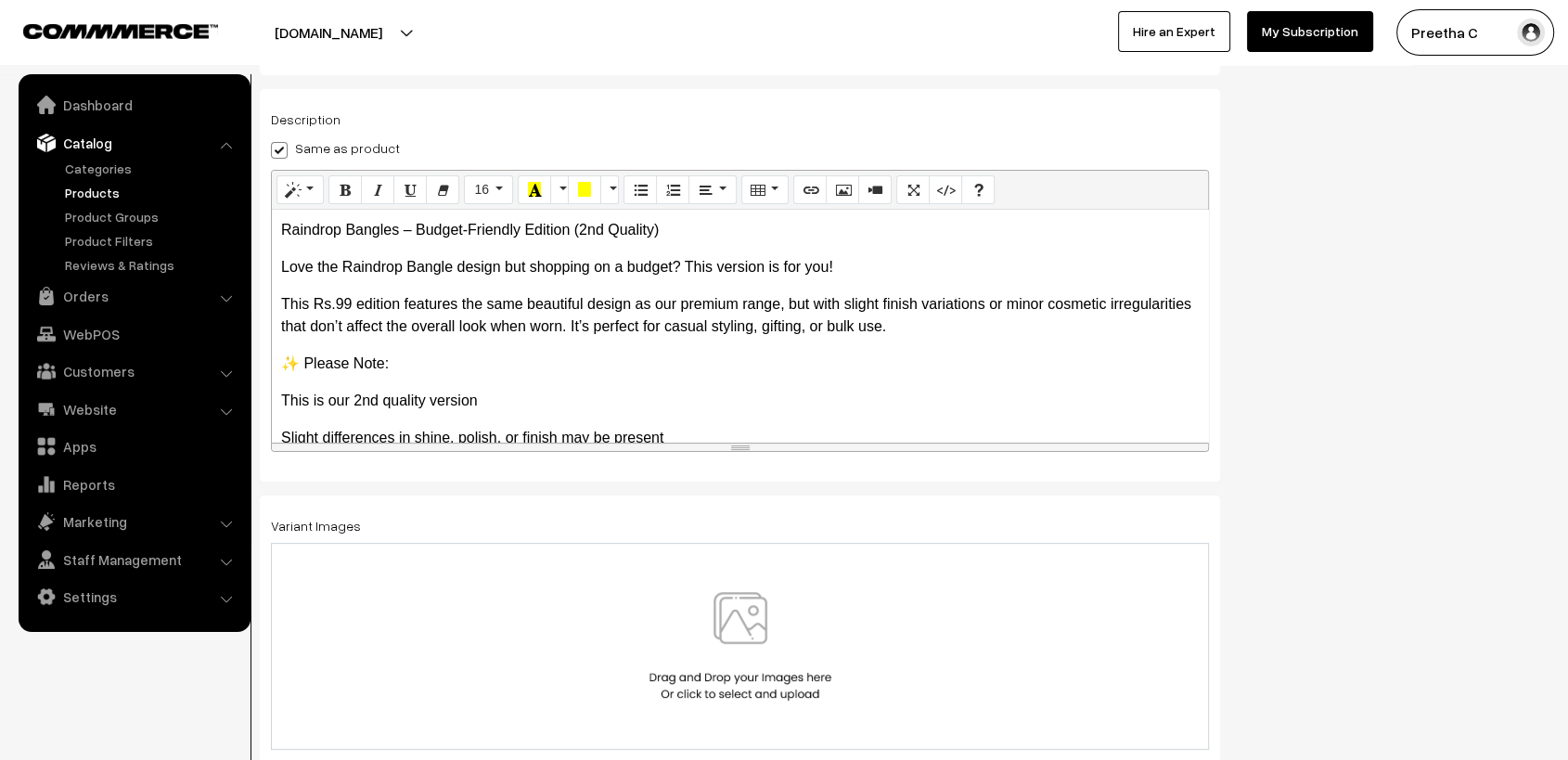
scroll to position [325, 0]
click at [702, 602] on img at bounding box center [740, 644] width 191 height 108
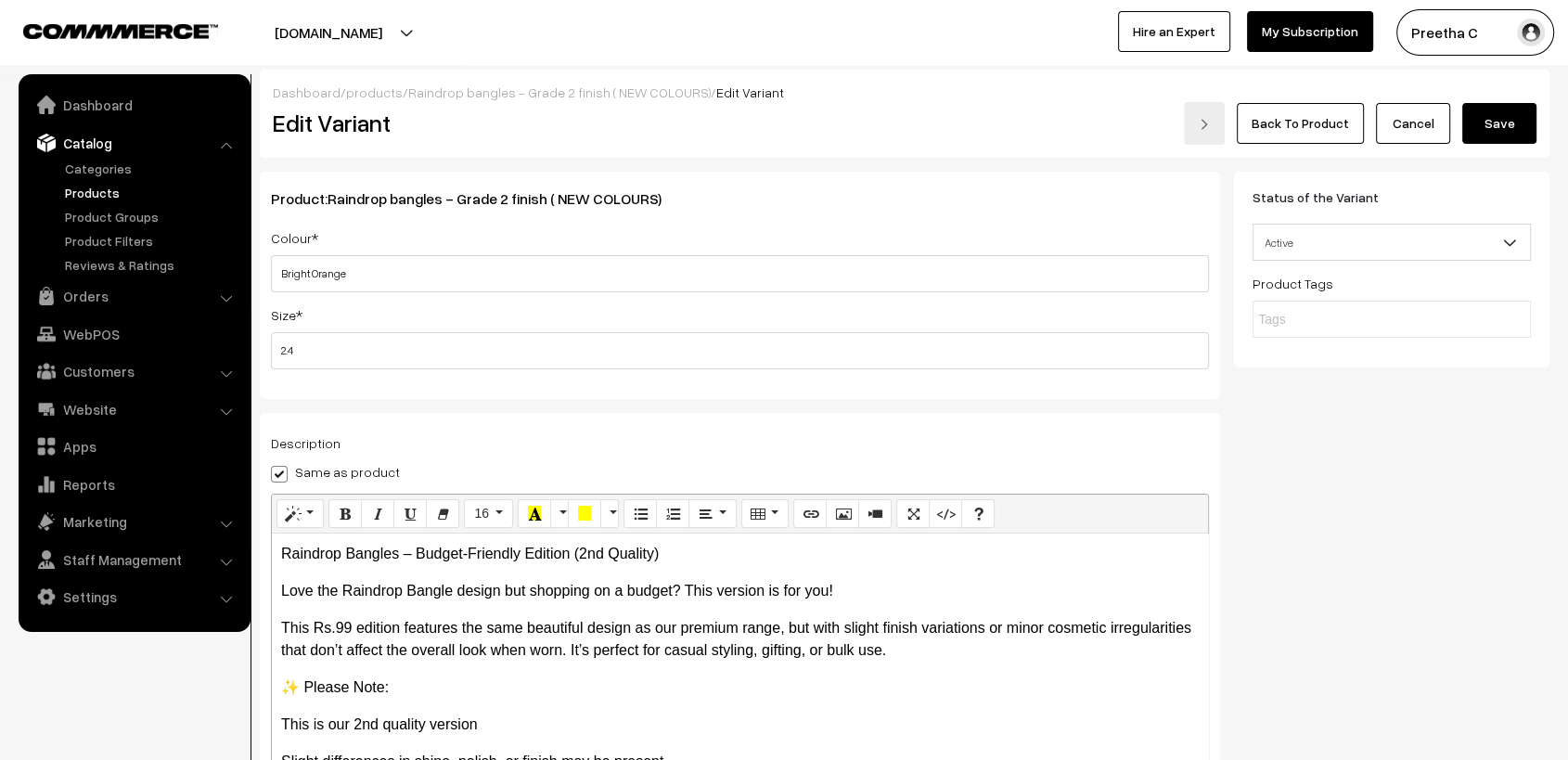
click at [1499, 135] on button "Save" at bounding box center [1499, 123] width 74 height 40
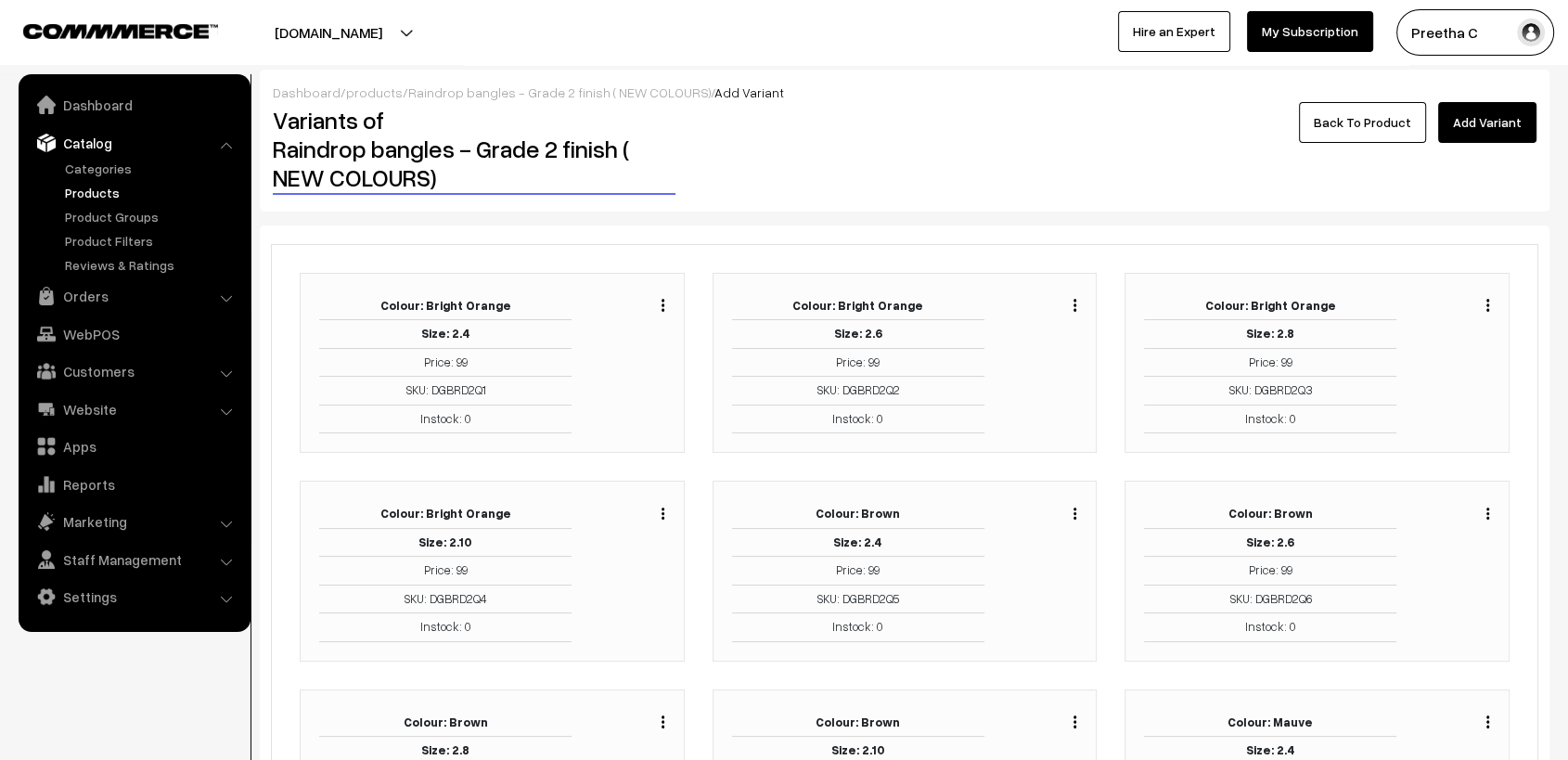
click at [1073, 305] on div "Duplicate Edit Delete" at bounding box center [1070, 304] width 14 height 23
click at [1073, 304] on button "button" at bounding box center [1075, 306] width 5 height 15
click at [1014, 365] on link "Edit" at bounding box center [992, 372] width 158 height 40
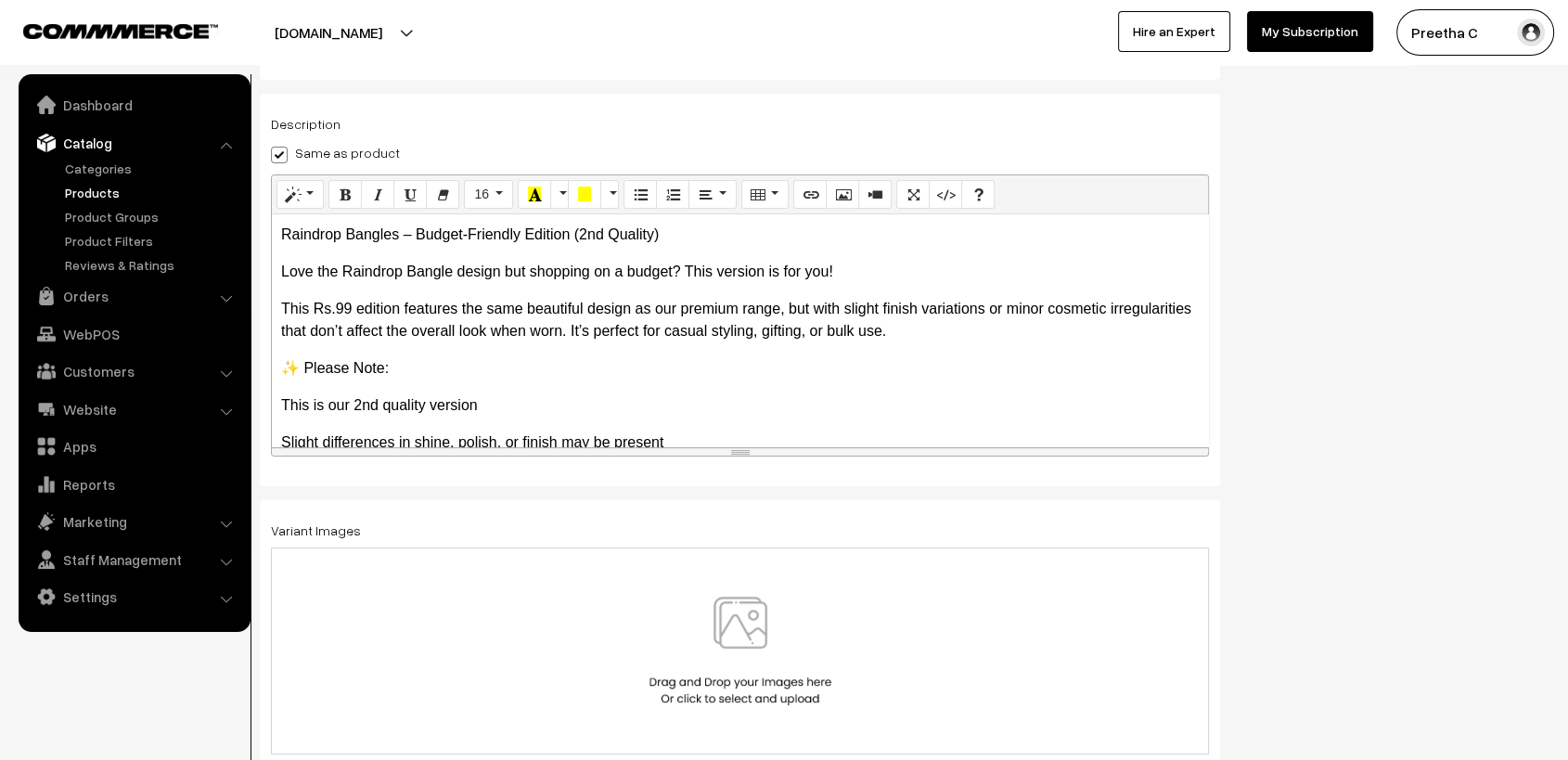
scroll to position [325, 0]
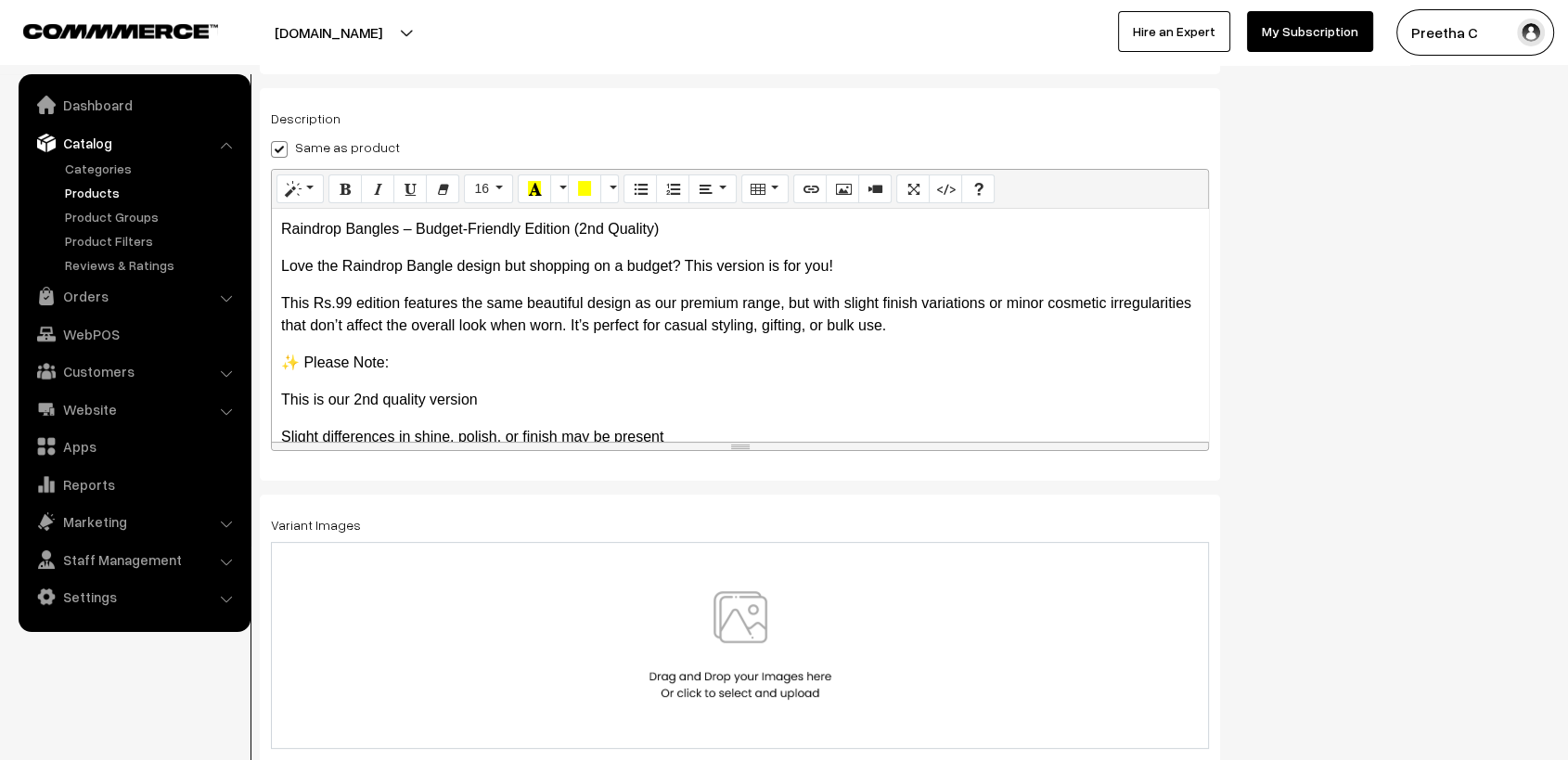
click at [750, 578] on div at bounding box center [739, 645] width 938 height 207
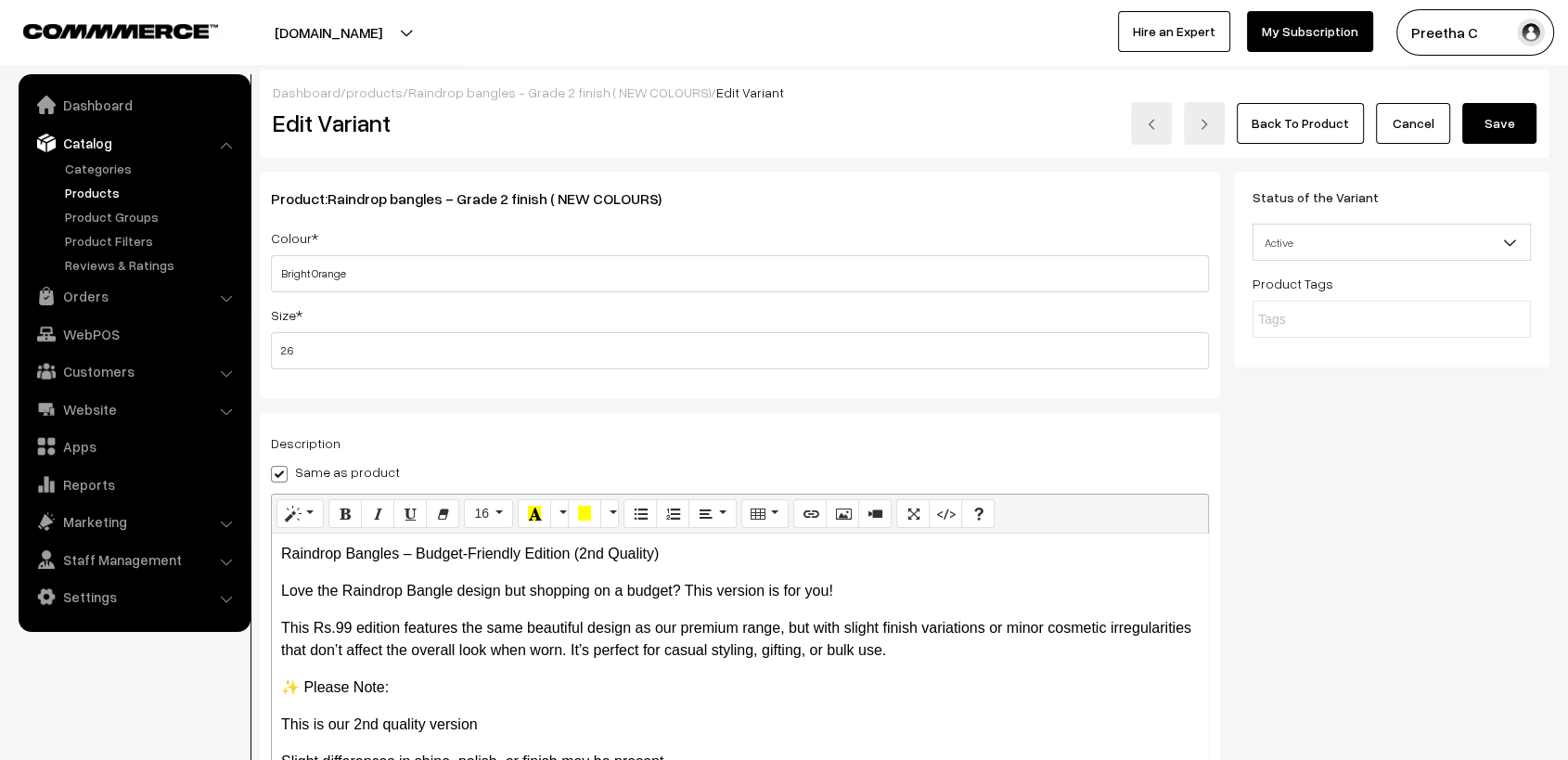
click at [1494, 135] on button "Save" at bounding box center [1499, 123] width 74 height 40
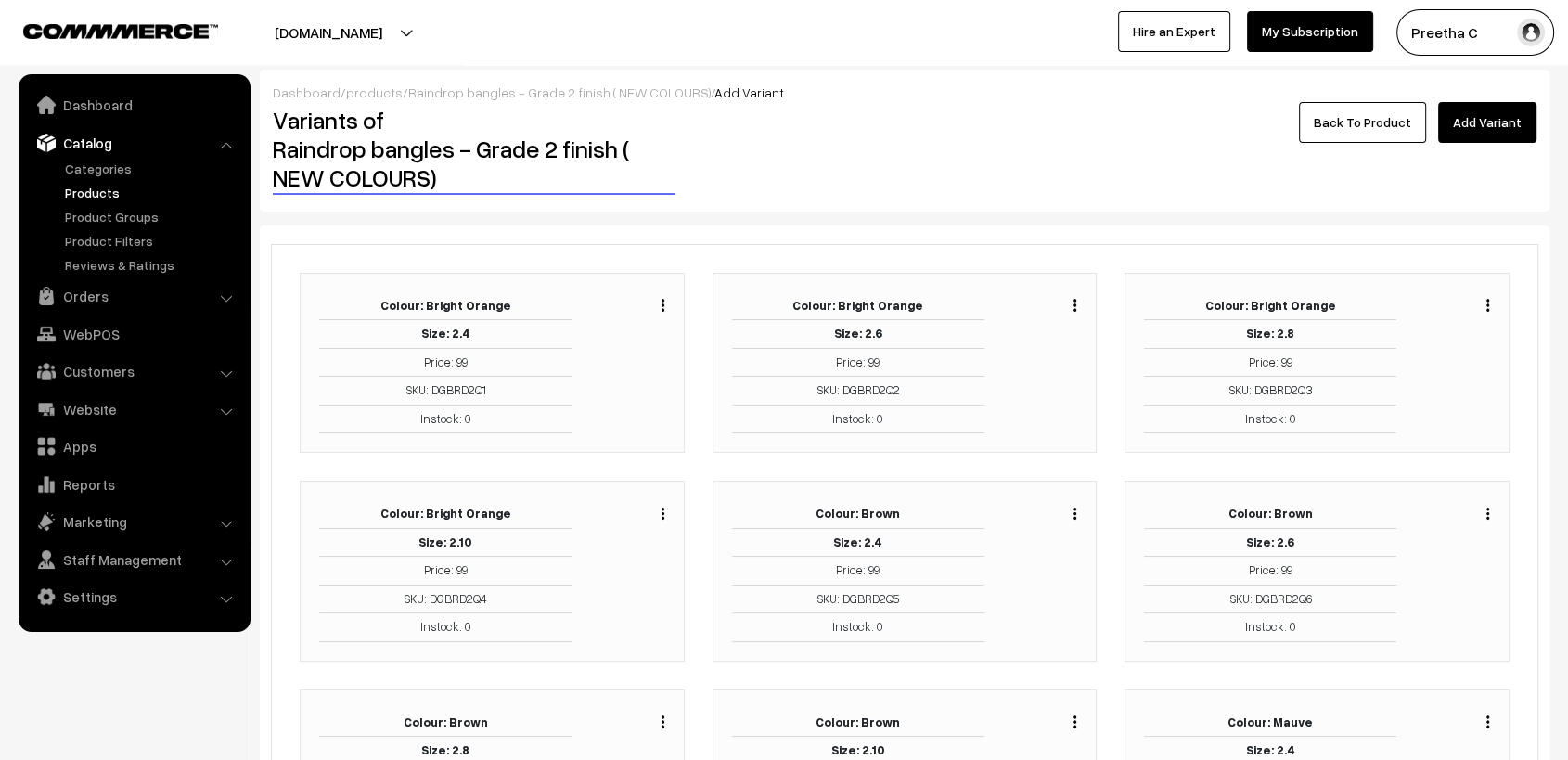
click at [1486, 305] on button "button" at bounding box center [1488, 306] width 5 height 15
click at [1423, 356] on link "Edit" at bounding box center [1405, 372] width 158 height 40
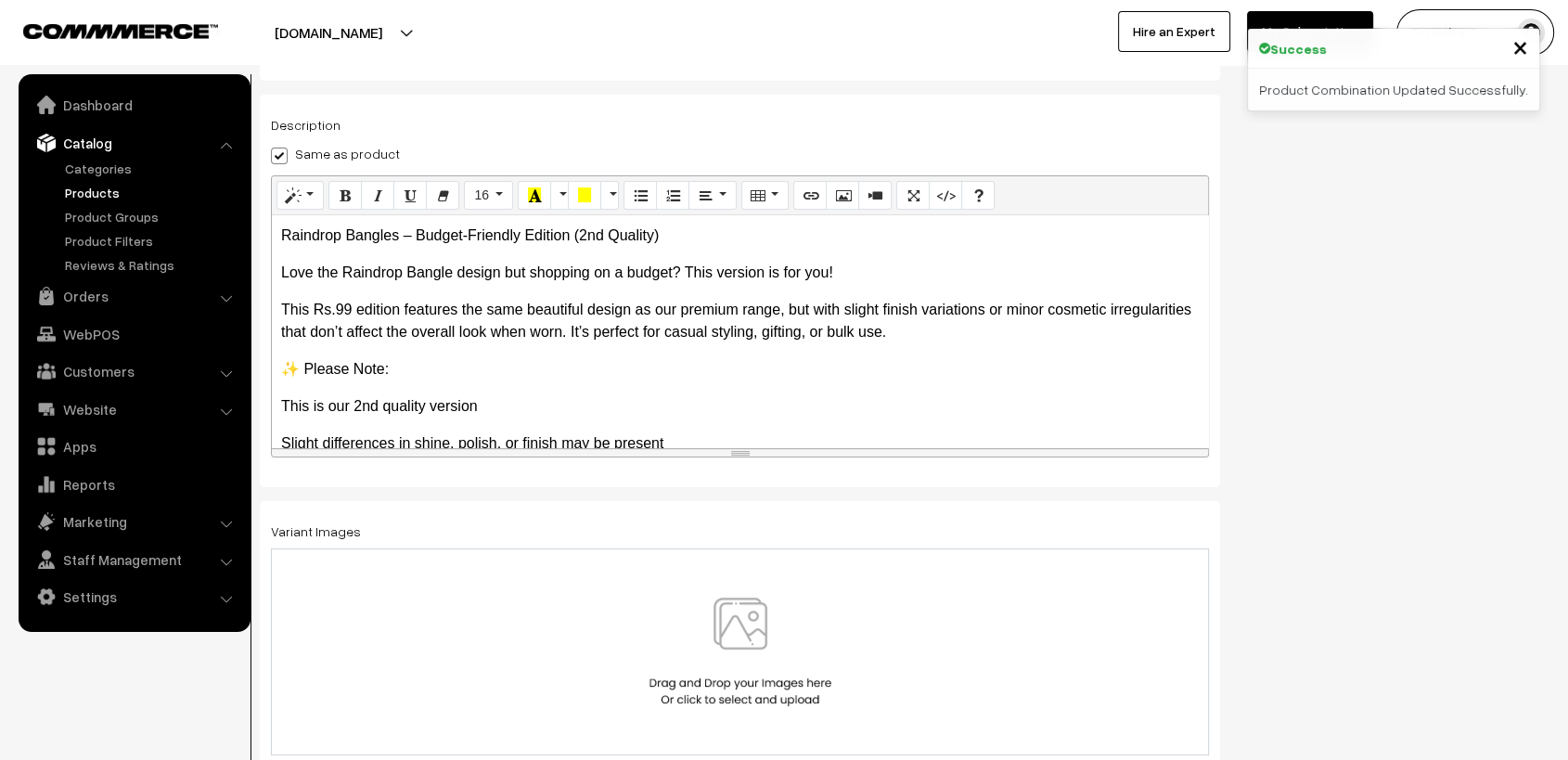
scroll to position [325, 0]
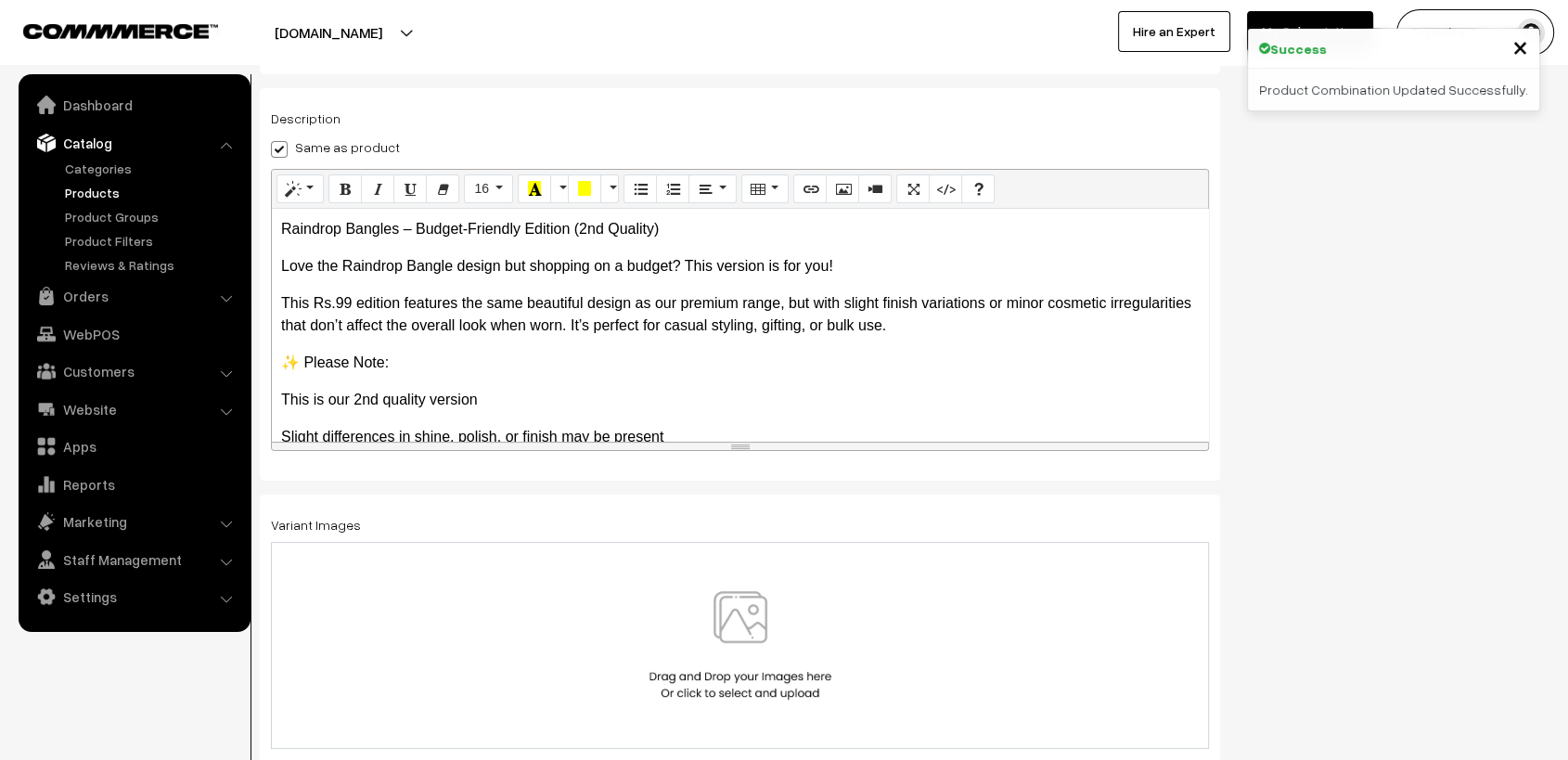
click at [753, 647] on img at bounding box center [740, 644] width 191 height 108
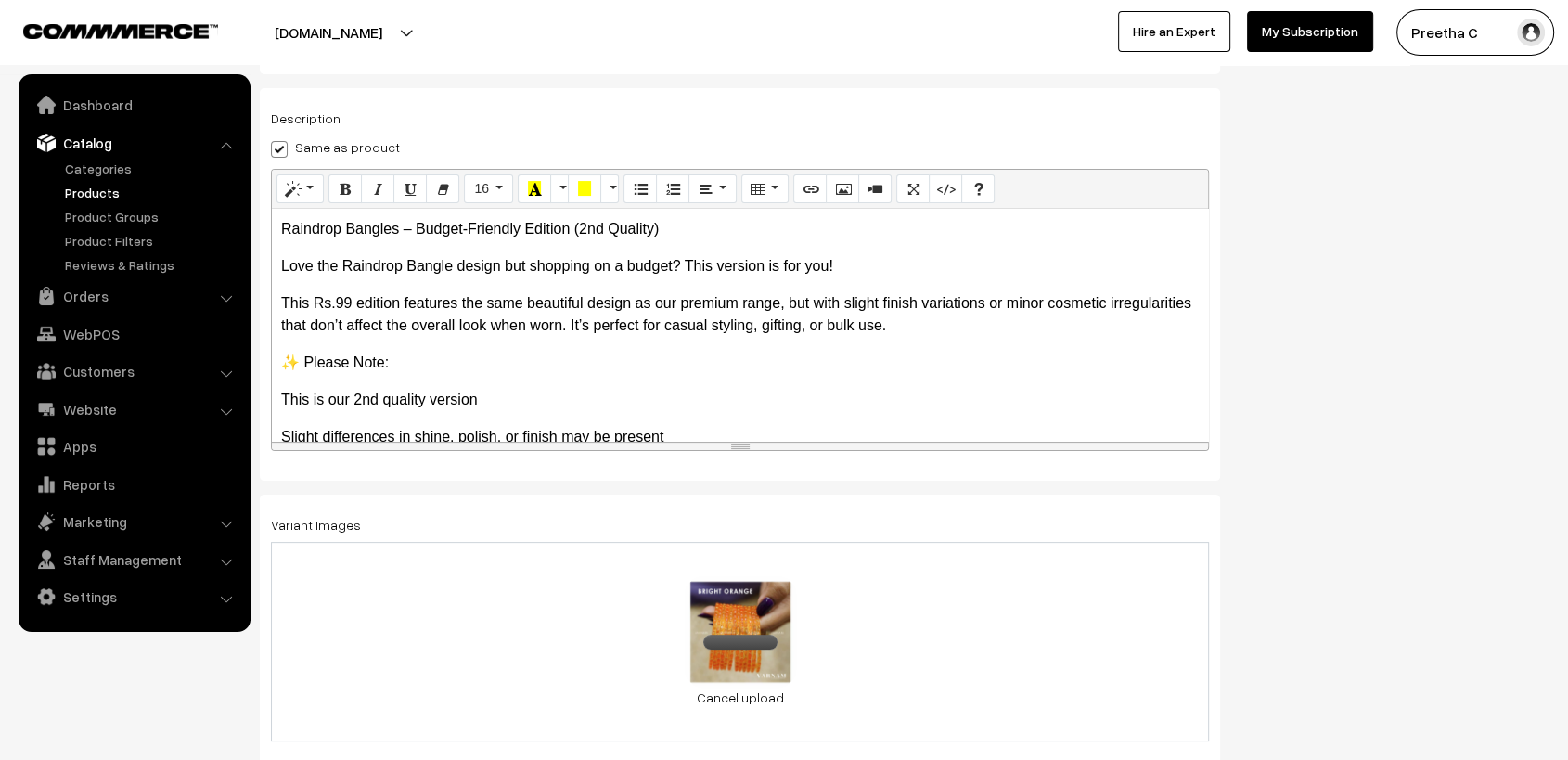
scroll to position [0, 0]
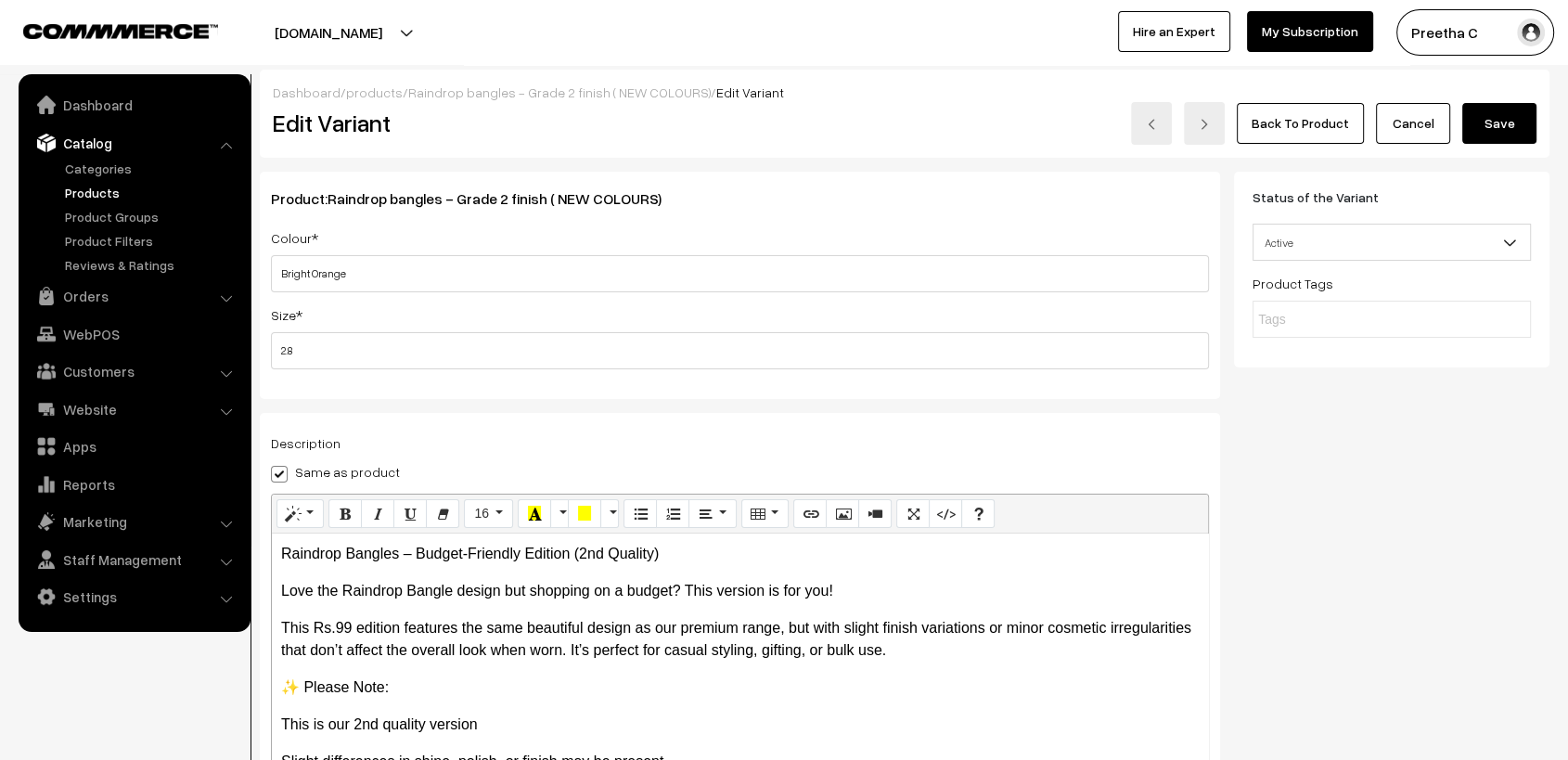
click at [1478, 122] on button "Save" at bounding box center [1499, 123] width 74 height 40
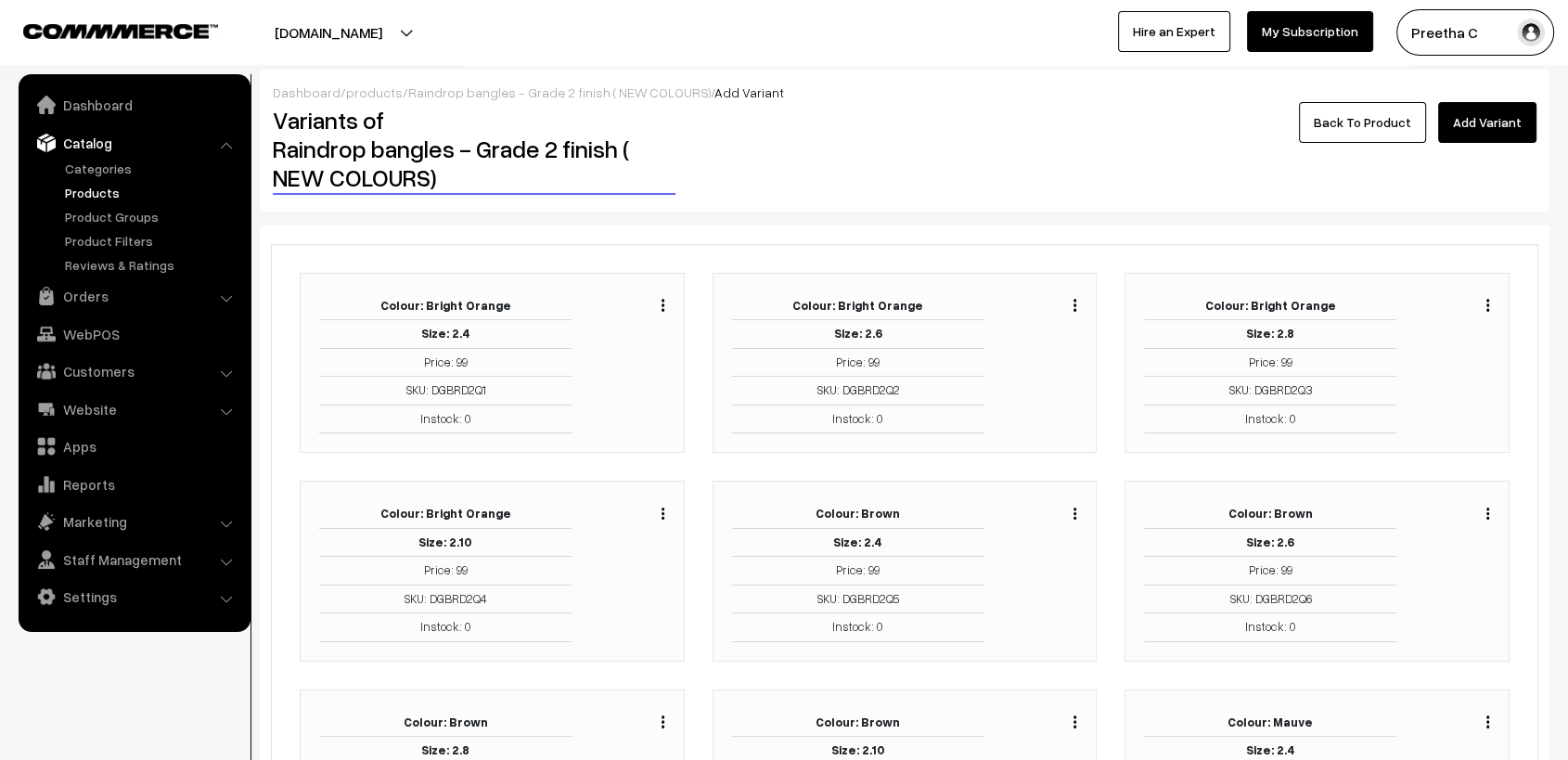
click at [662, 511] on img "button" at bounding box center [662, 514] width 3 height 12
click at [619, 573] on link "Edit" at bounding box center [580, 580] width 158 height 40
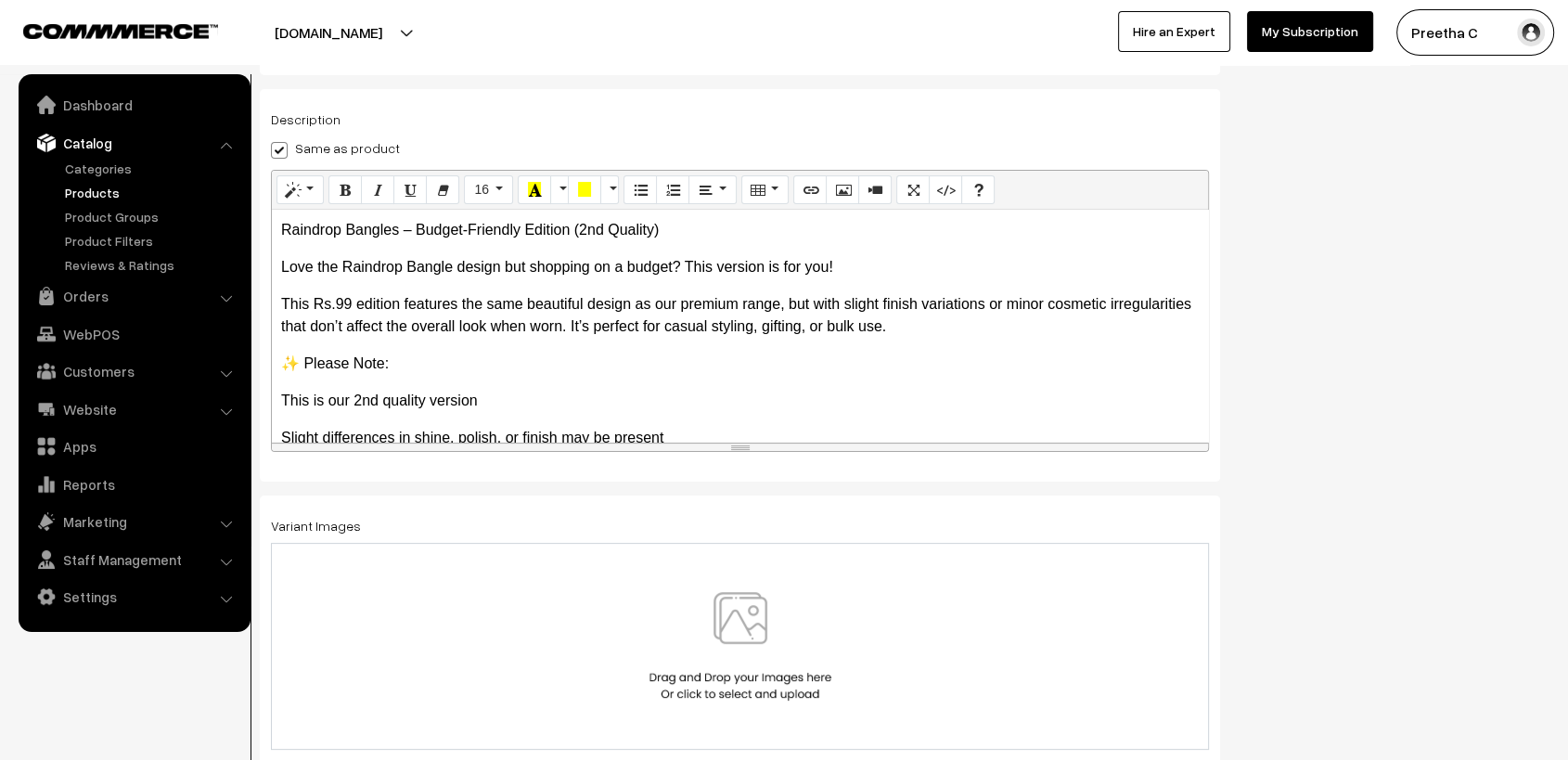
scroll to position [325, 0]
click at [765, 663] on img at bounding box center [740, 644] width 191 height 108
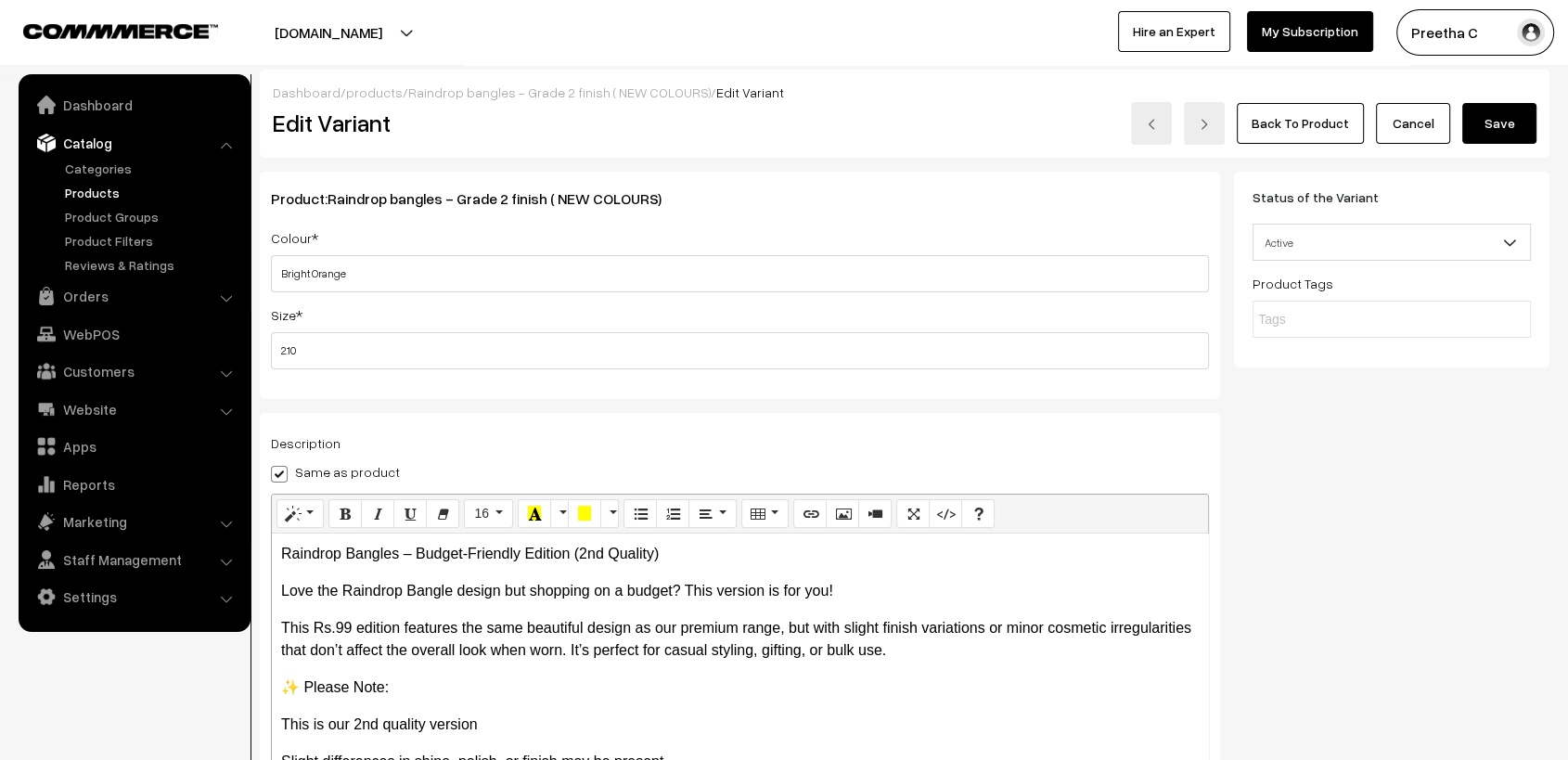
click at [1495, 130] on button "Save" at bounding box center [1499, 123] width 74 height 40
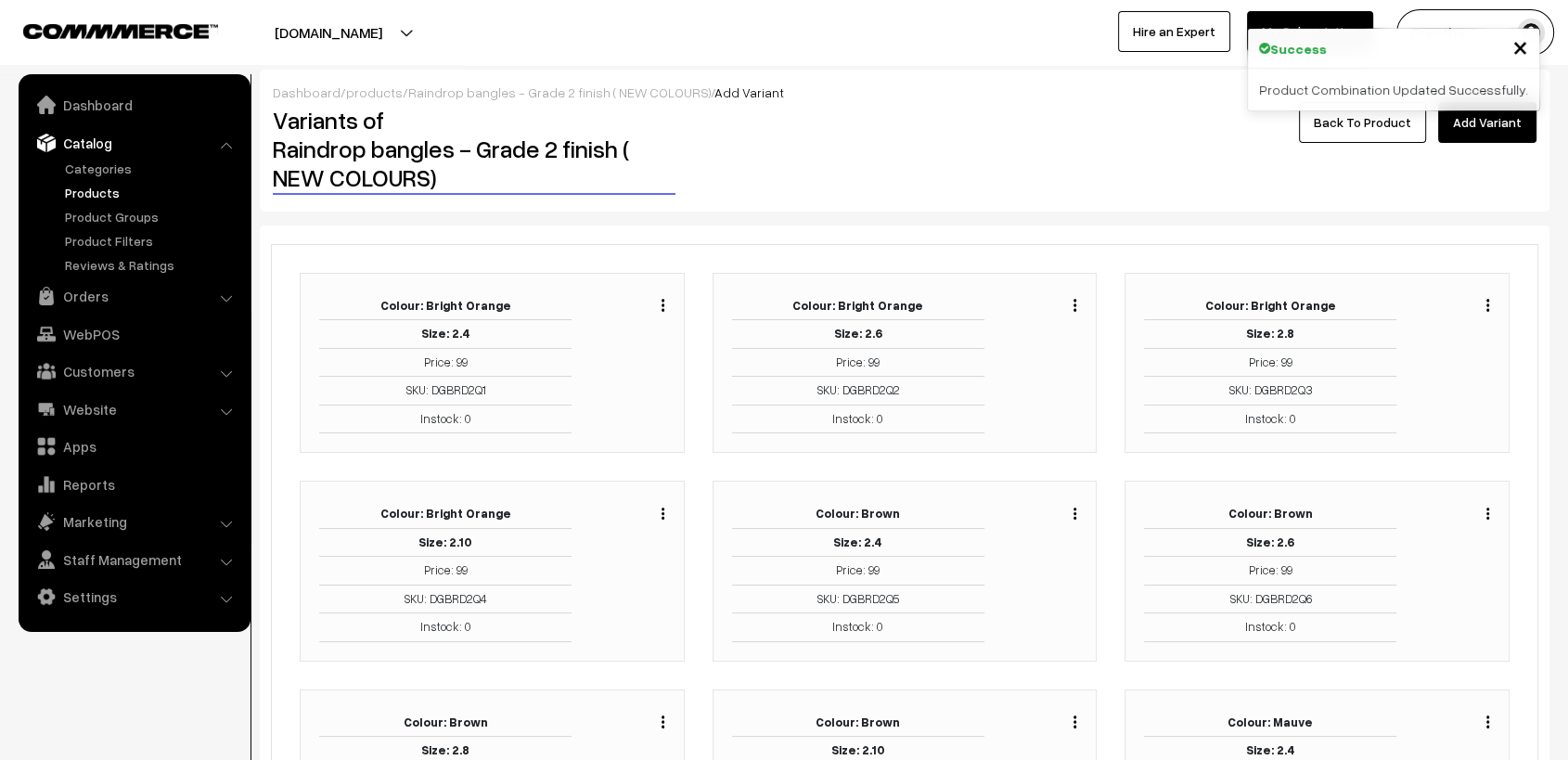
click at [1076, 511] on button "button" at bounding box center [1075, 514] width 5 height 15
click at [1026, 574] on link "Edit" at bounding box center [992, 580] width 158 height 40
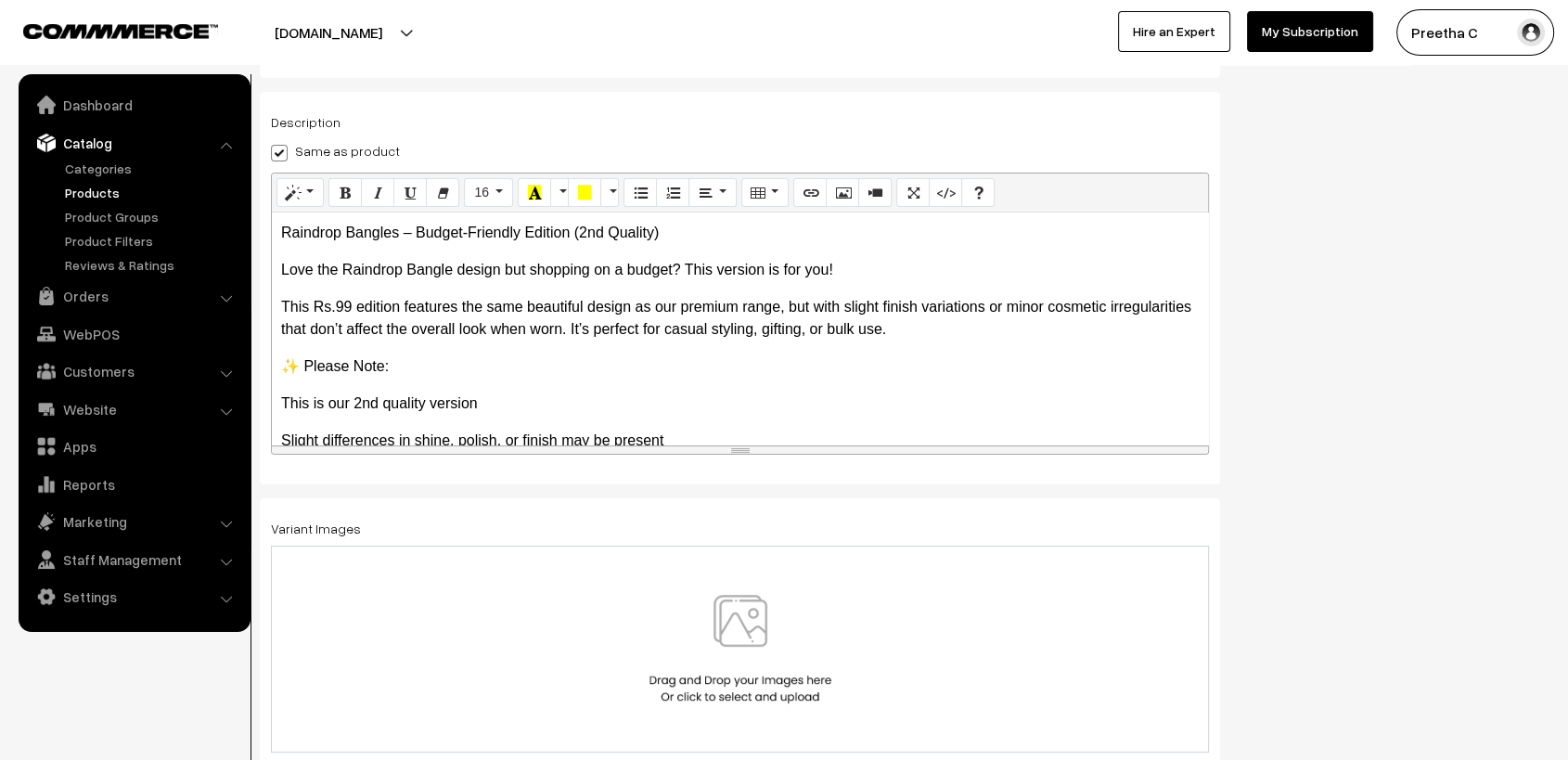
scroll to position [325, 0]
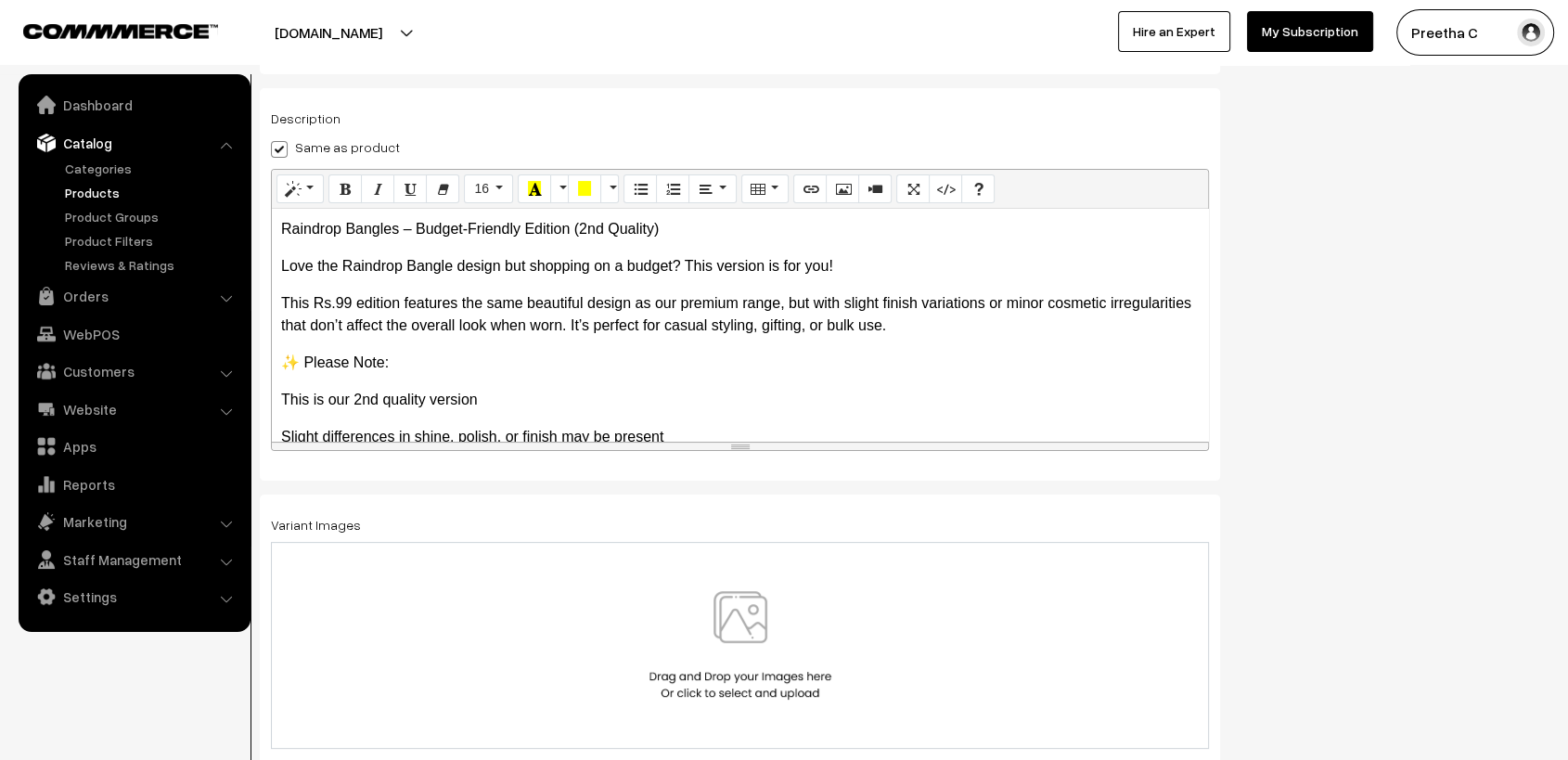
click at [731, 642] on img at bounding box center [740, 644] width 191 height 108
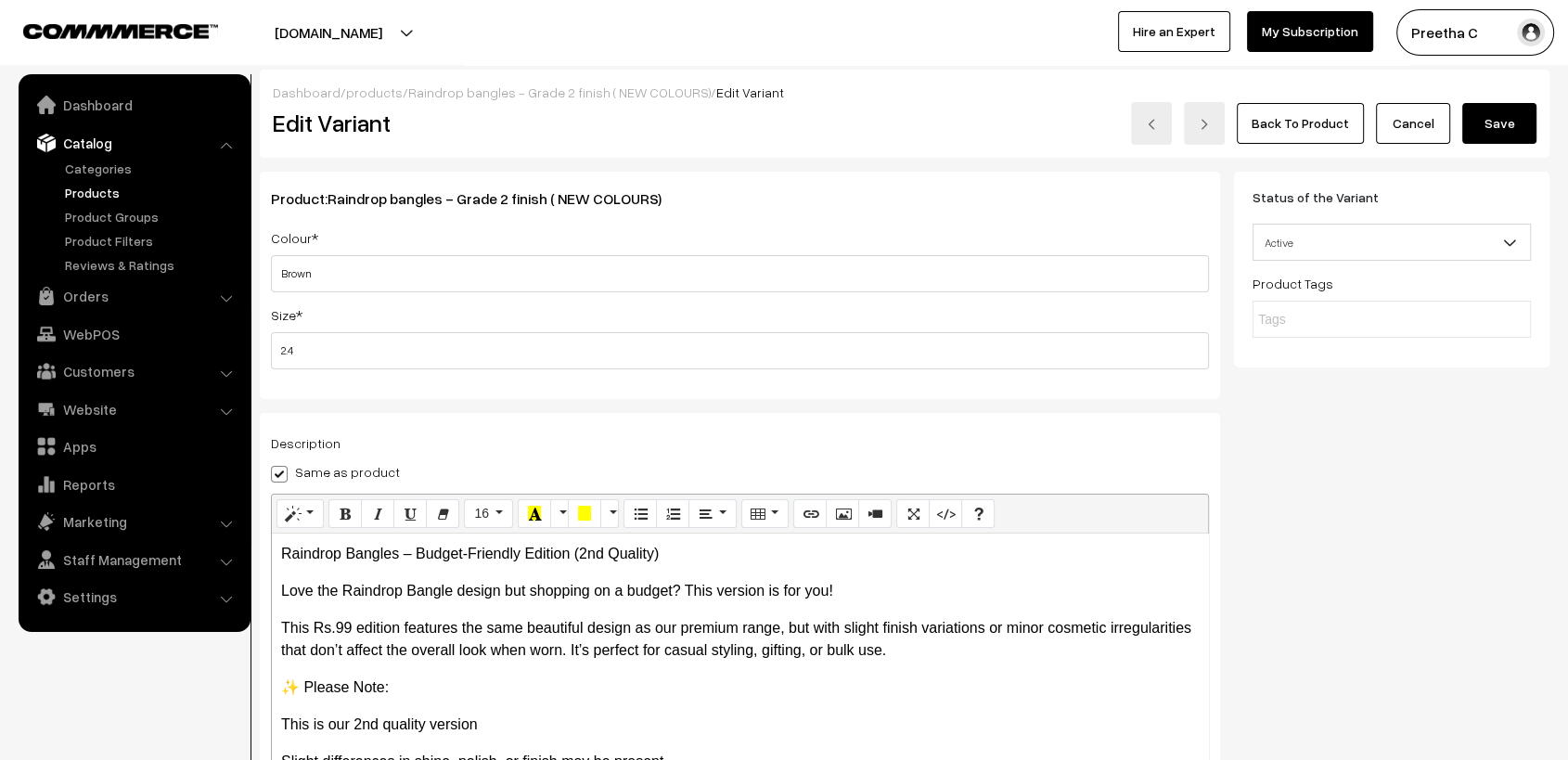
click at [1515, 123] on button "Save" at bounding box center [1499, 123] width 74 height 40
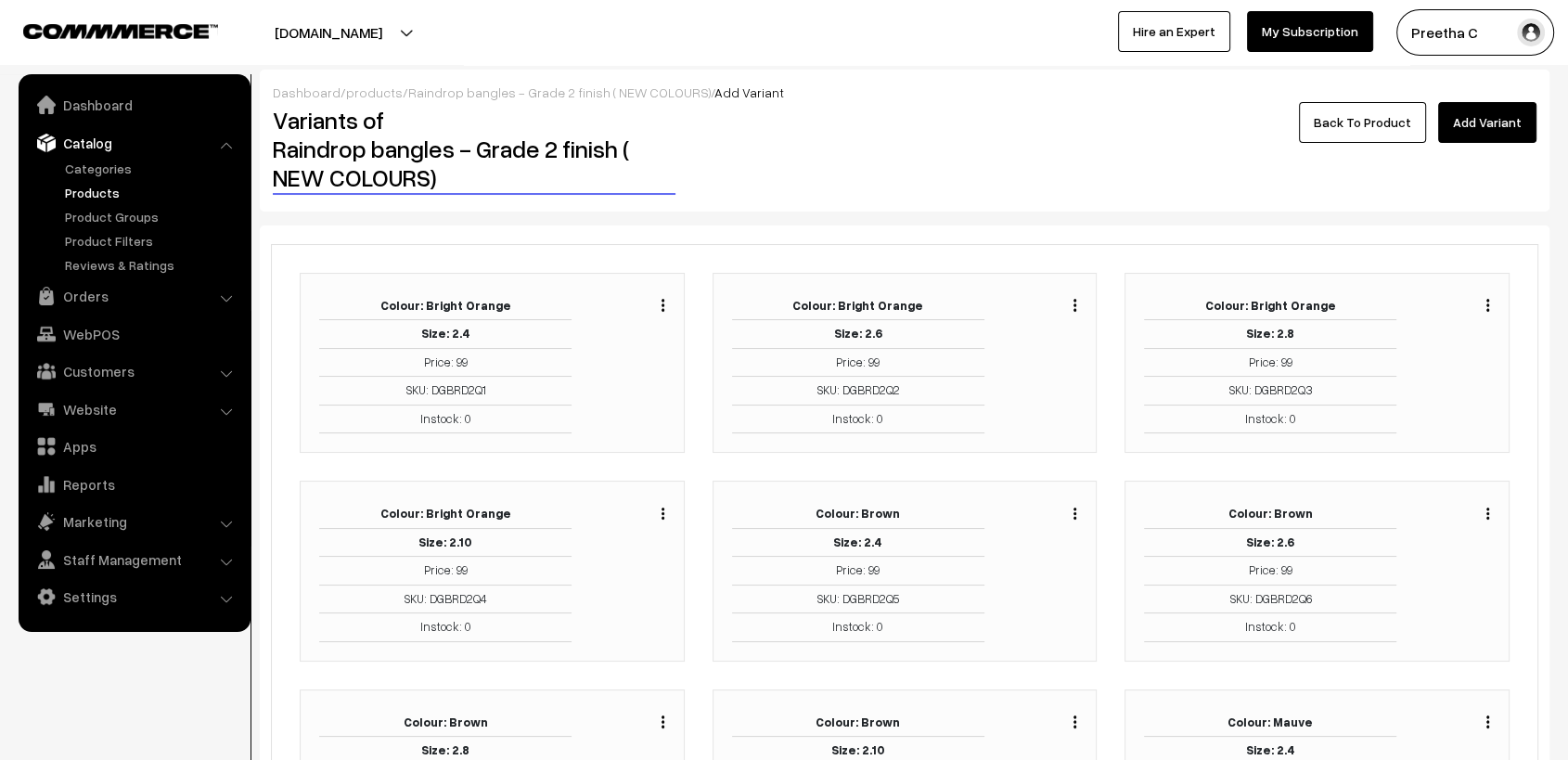
scroll to position [103, 0]
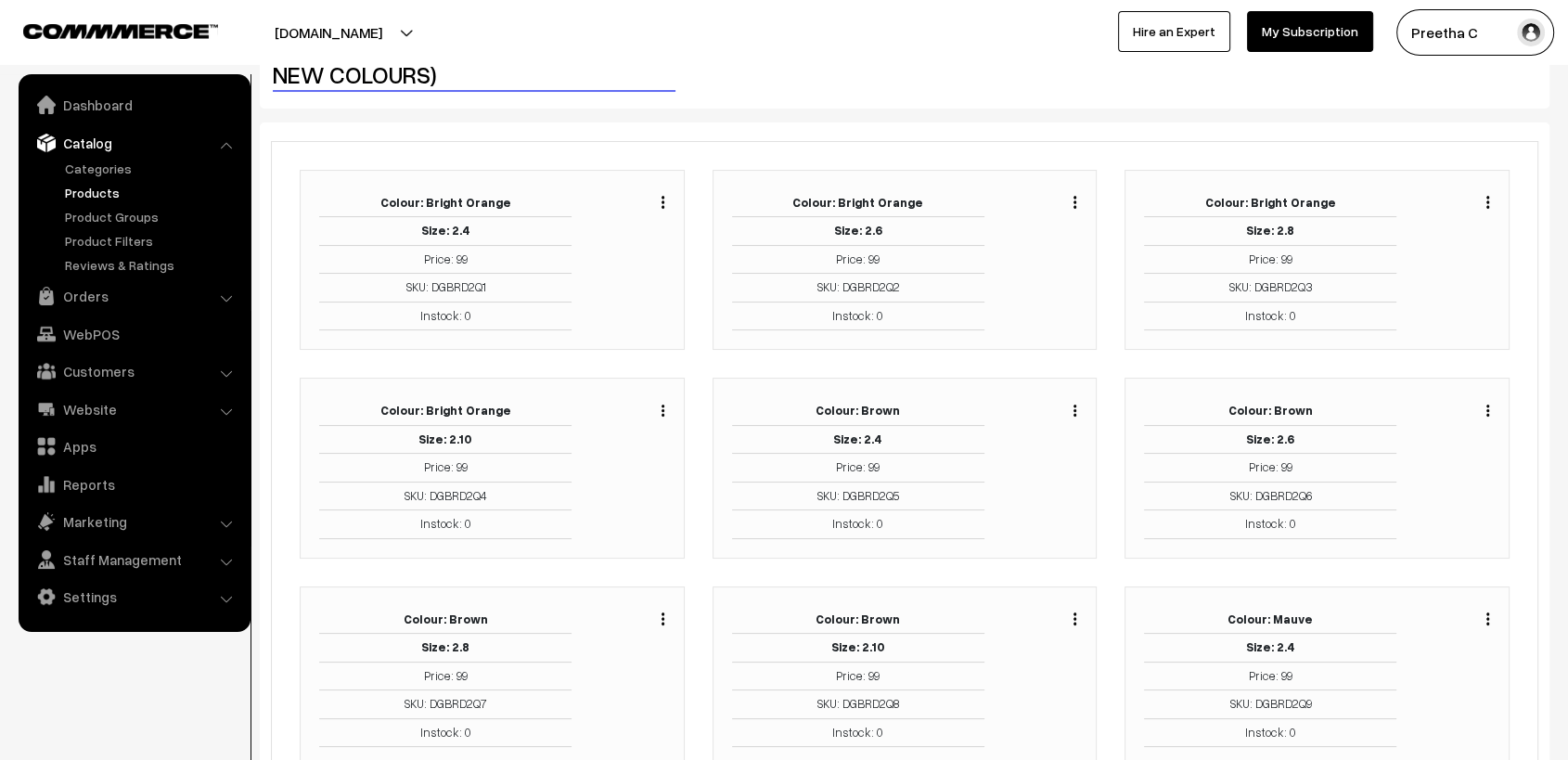
click at [1489, 412] on img "button" at bounding box center [1488, 410] width 3 height 12
click at [1465, 470] on link "Edit" at bounding box center [1405, 477] width 158 height 40
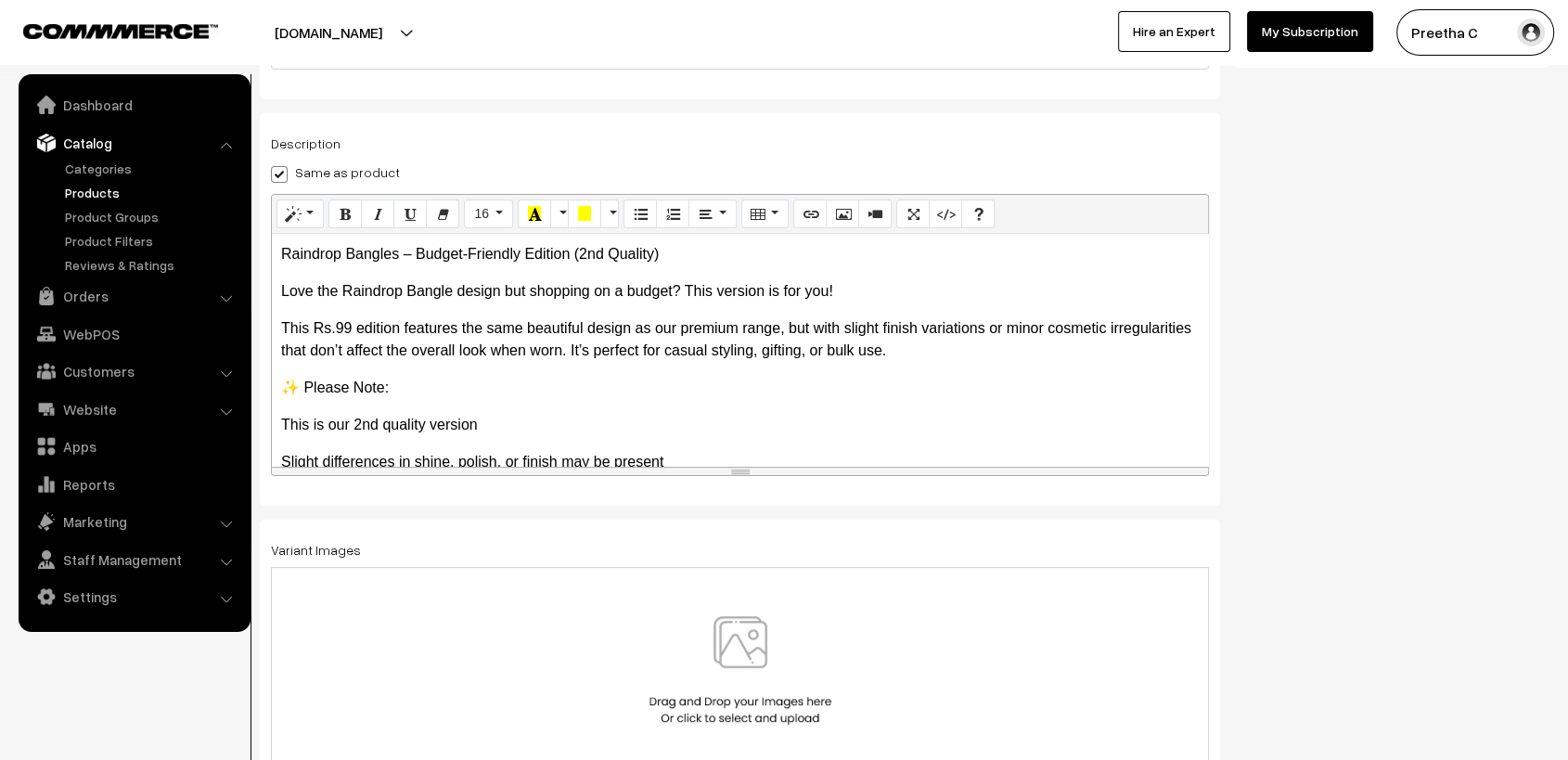
scroll to position [325, 0]
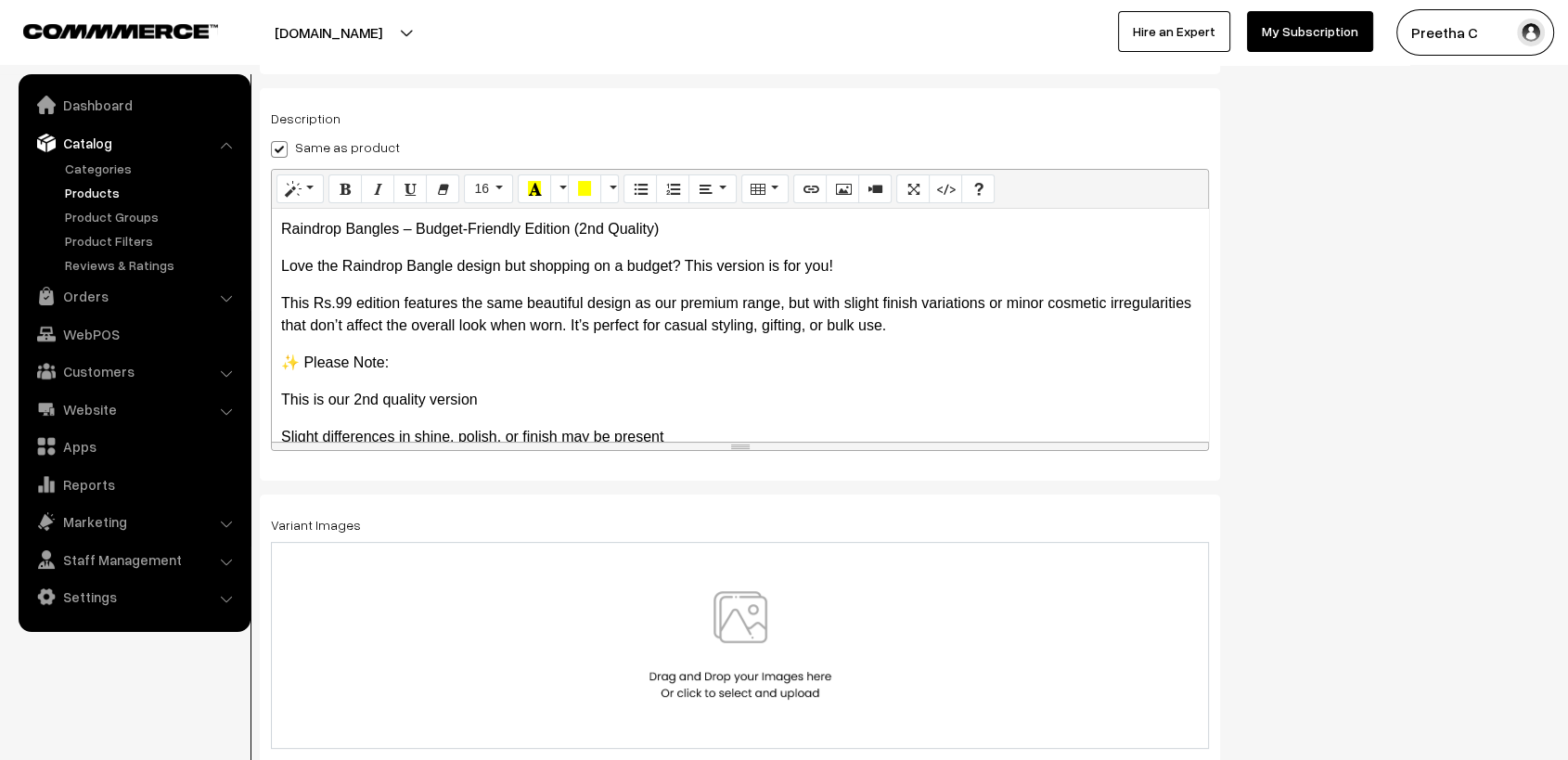
click at [742, 615] on img at bounding box center [740, 644] width 191 height 108
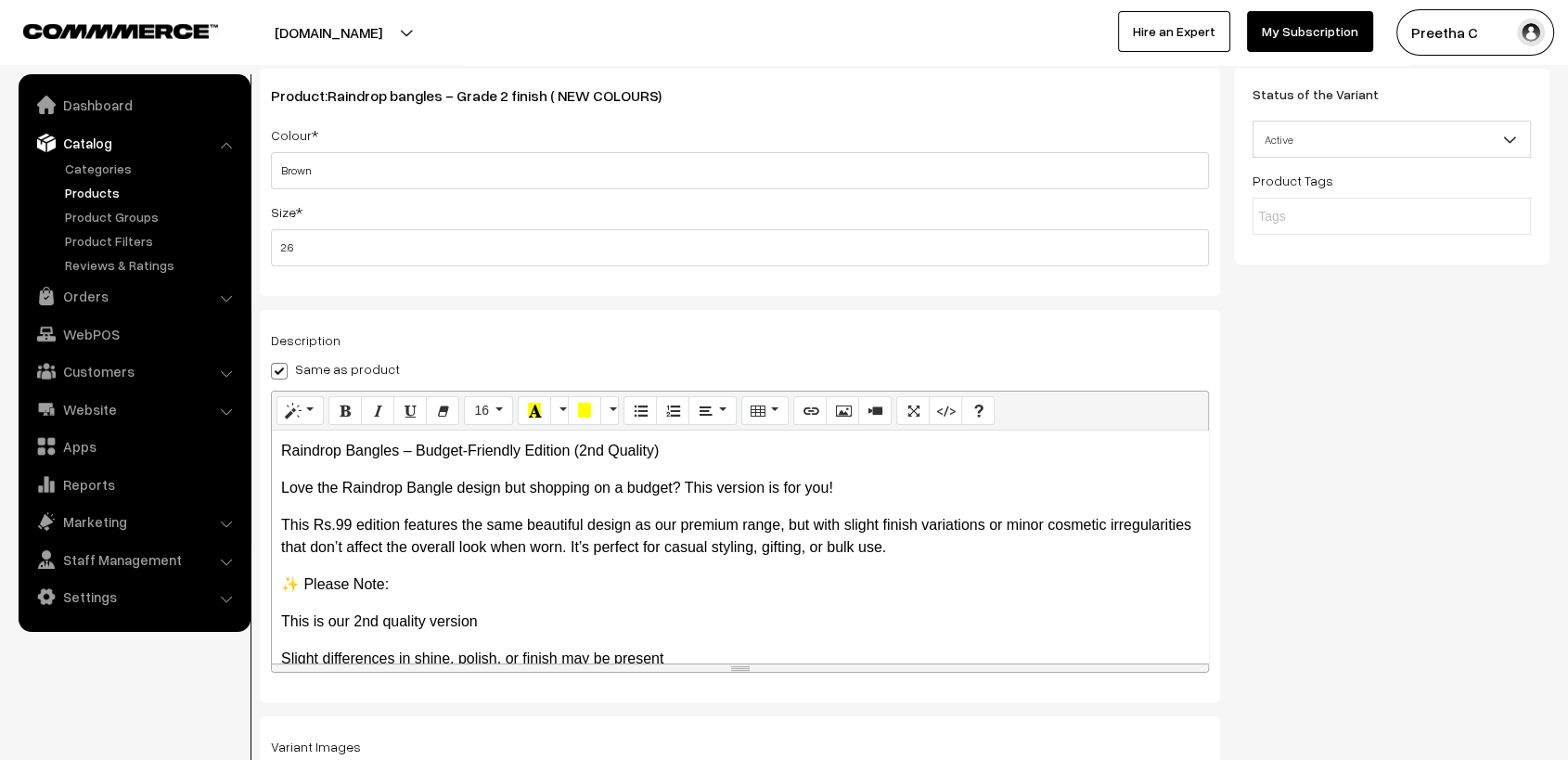
scroll to position [0, 0]
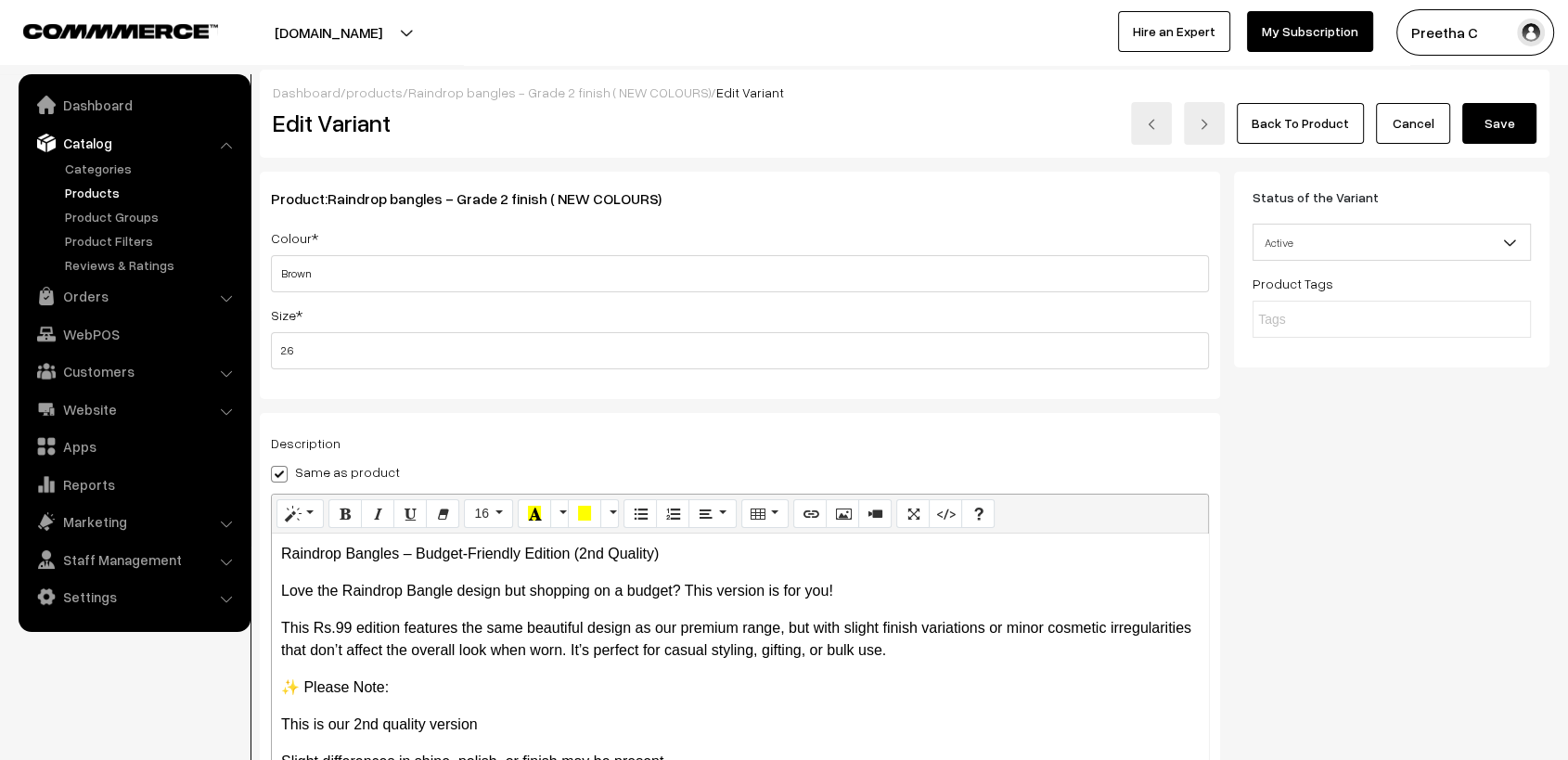
click at [1511, 119] on button "Save" at bounding box center [1499, 123] width 74 height 40
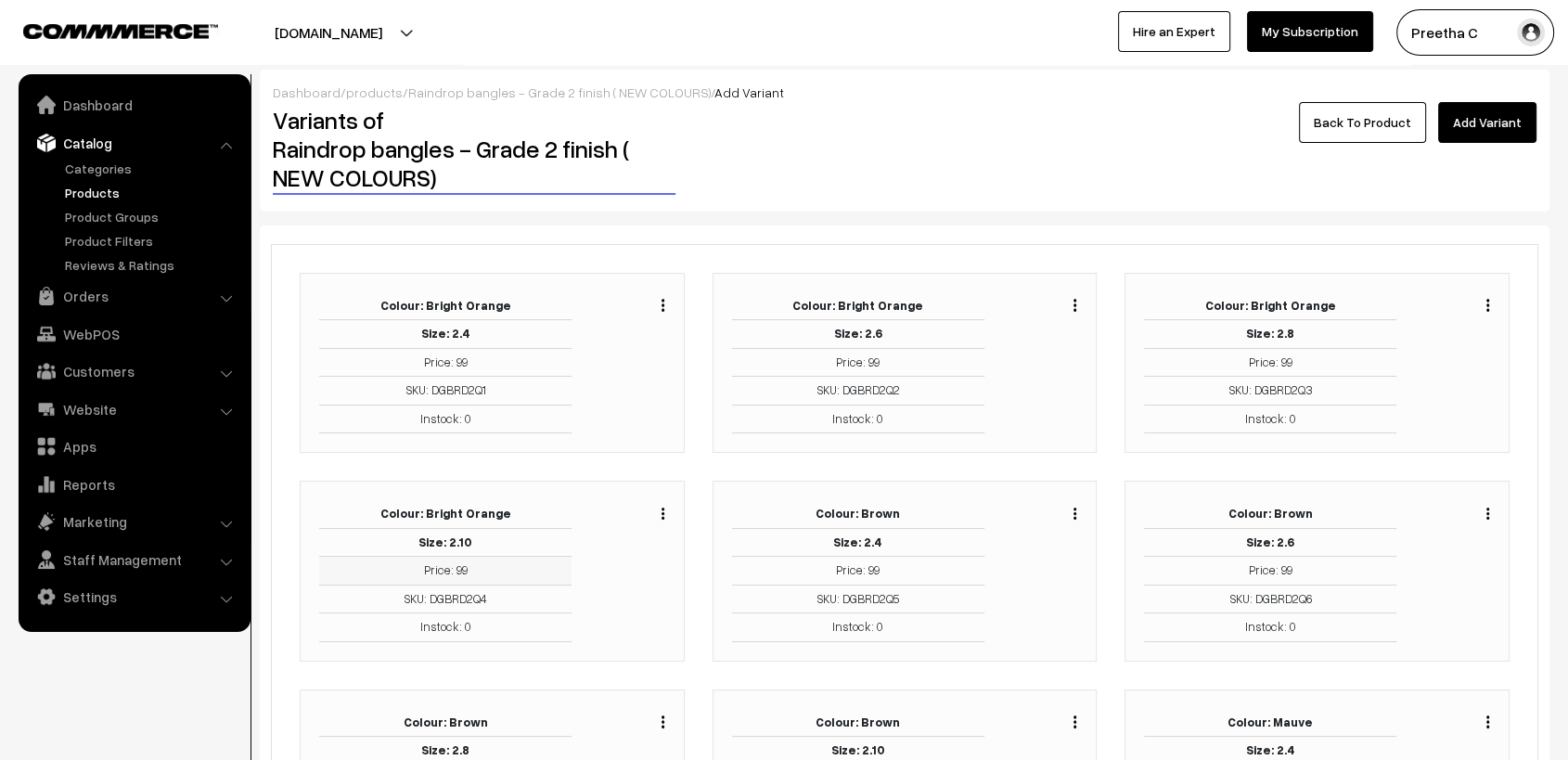
scroll to position [103, 0]
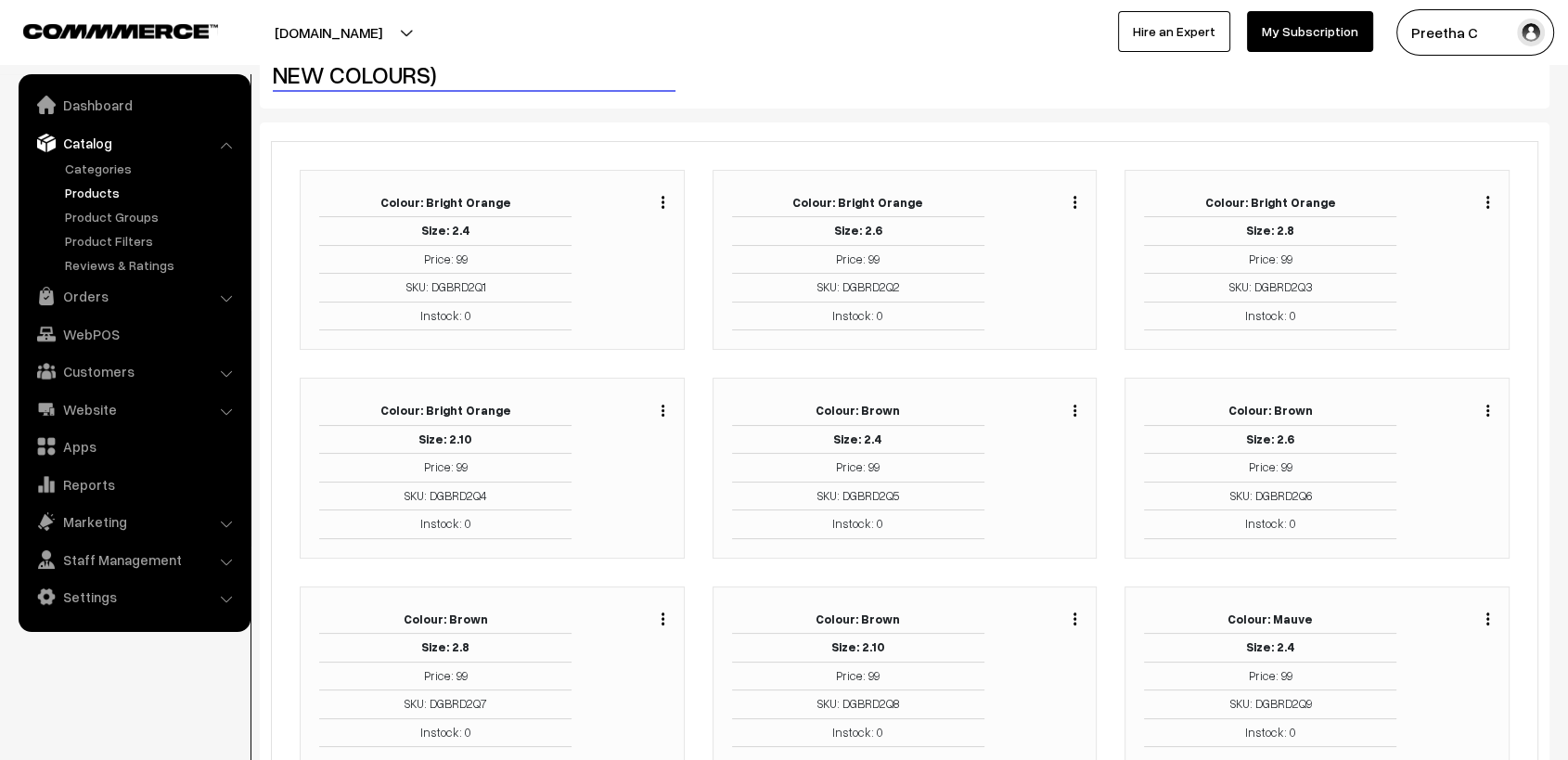
click at [661, 616] on img "button" at bounding box center [662, 618] width 3 height 12
click at [626, 679] on link "Edit" at bounding box center [580, 686] width 158 height 40
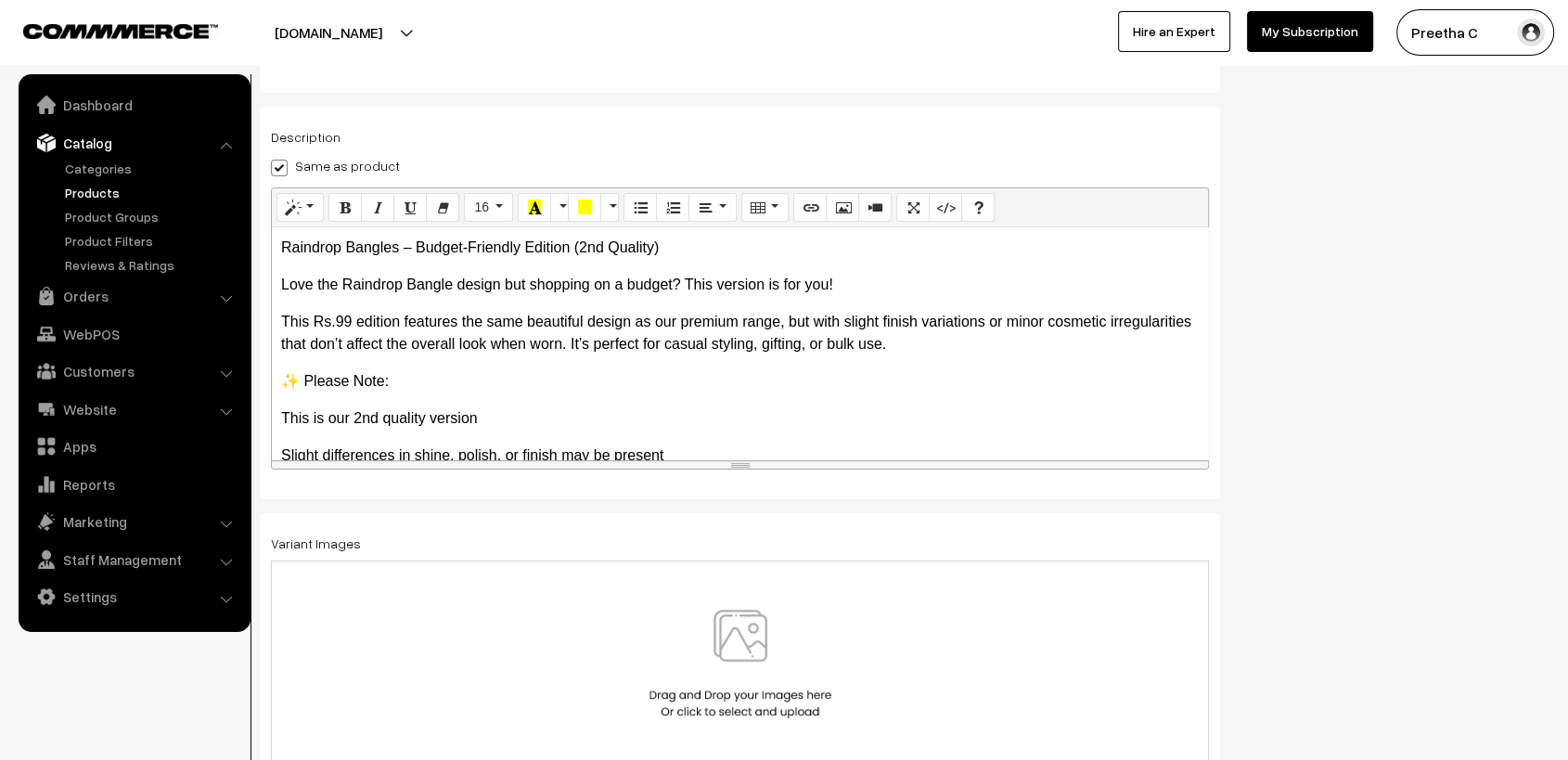
scroll to position [325, 0]
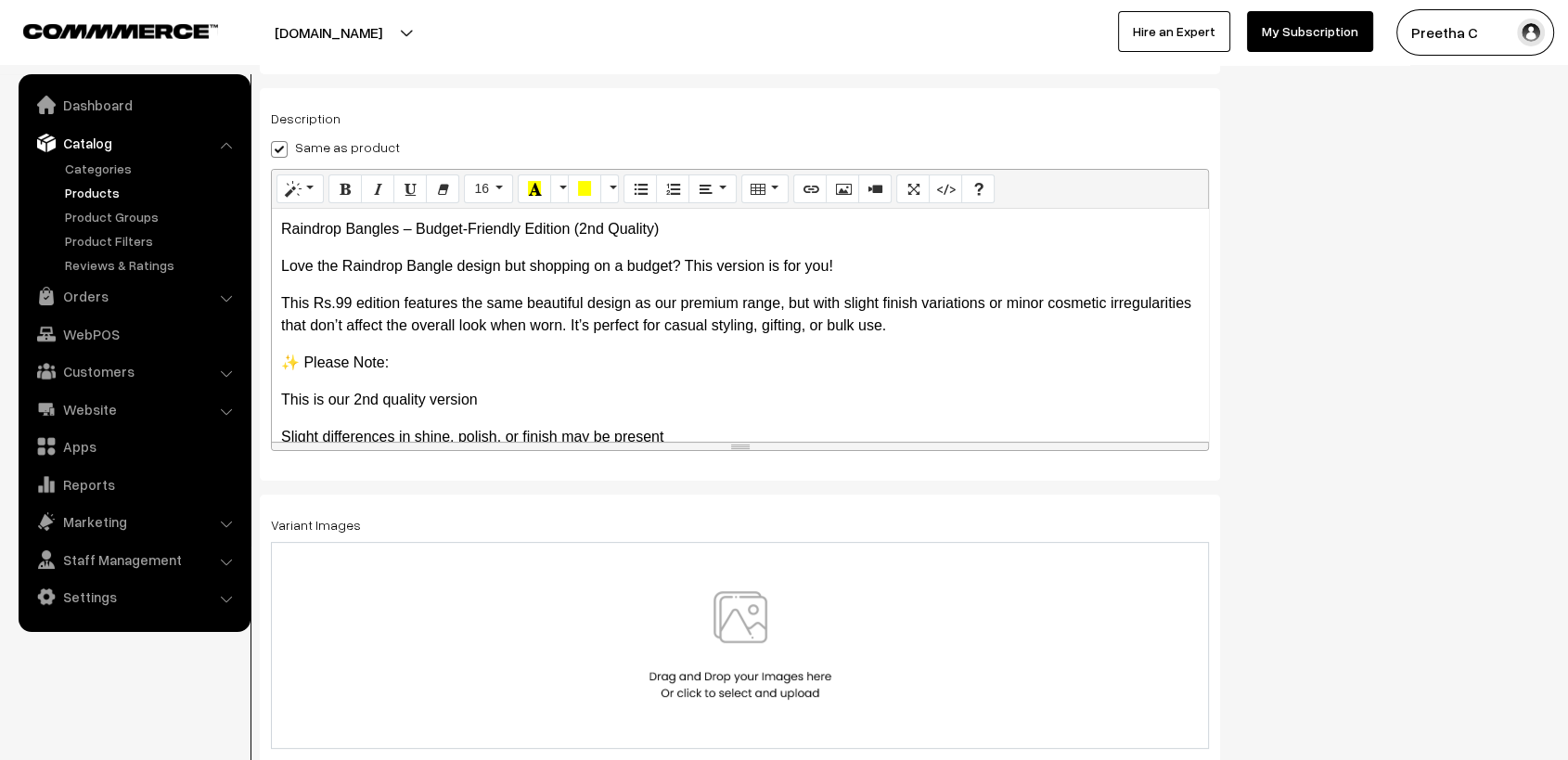
click at [738, 654] on img at bounding box center [740, 644] width 191 height 108
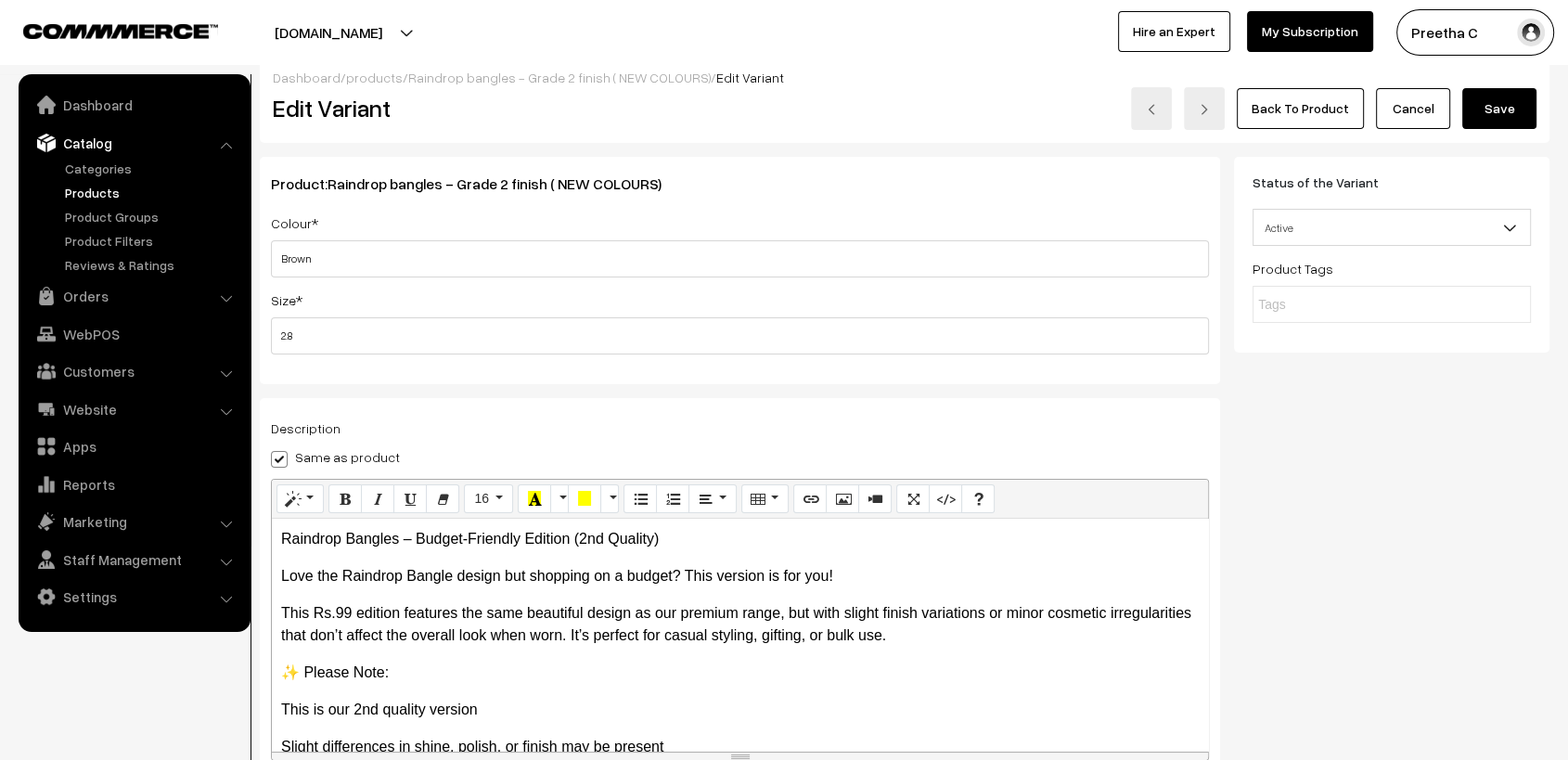
scroll to position [0, 0]
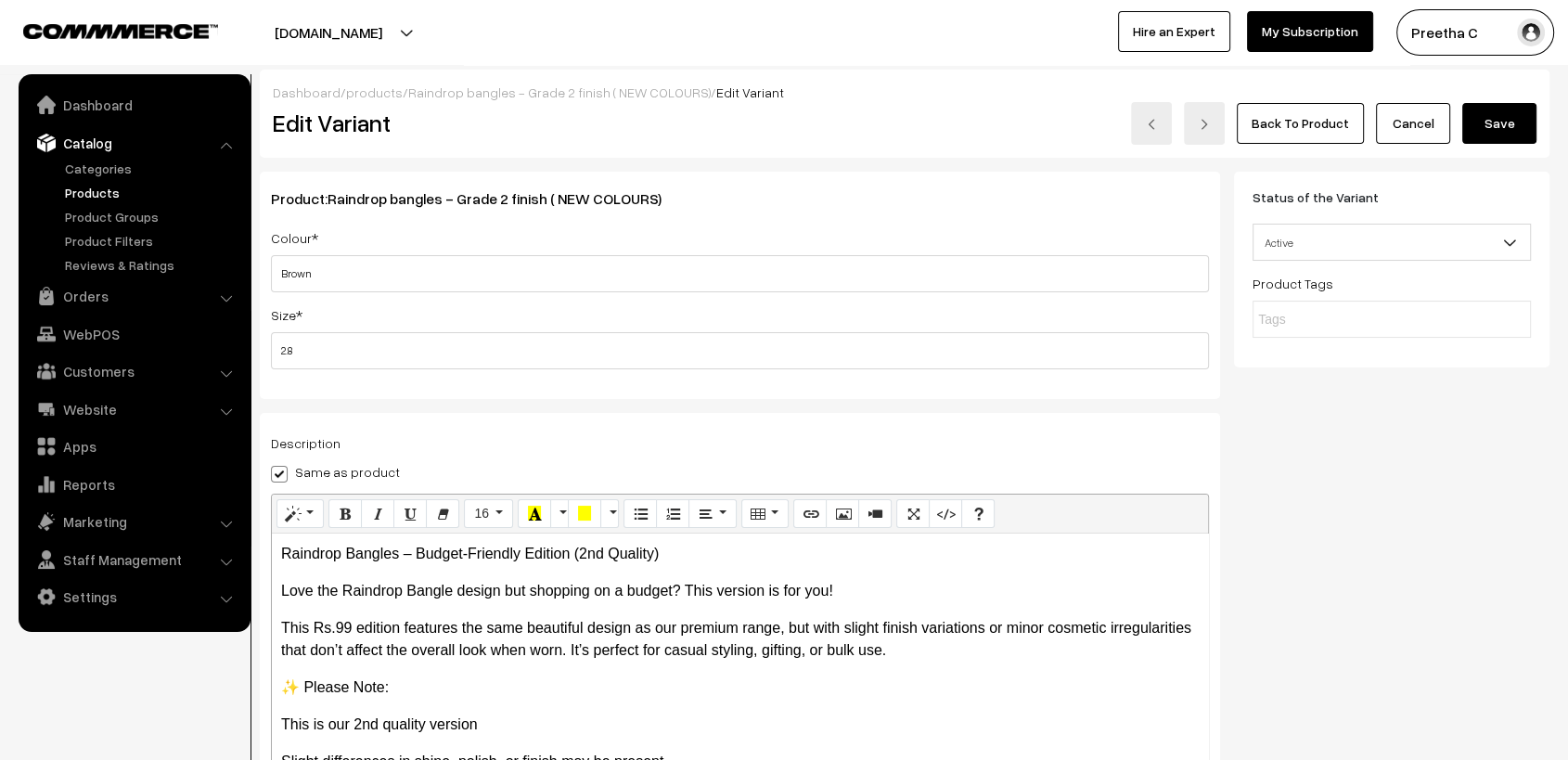
click at [1481, 123] on button "Save" at bounding box center [1499, 123] width 74 height 40
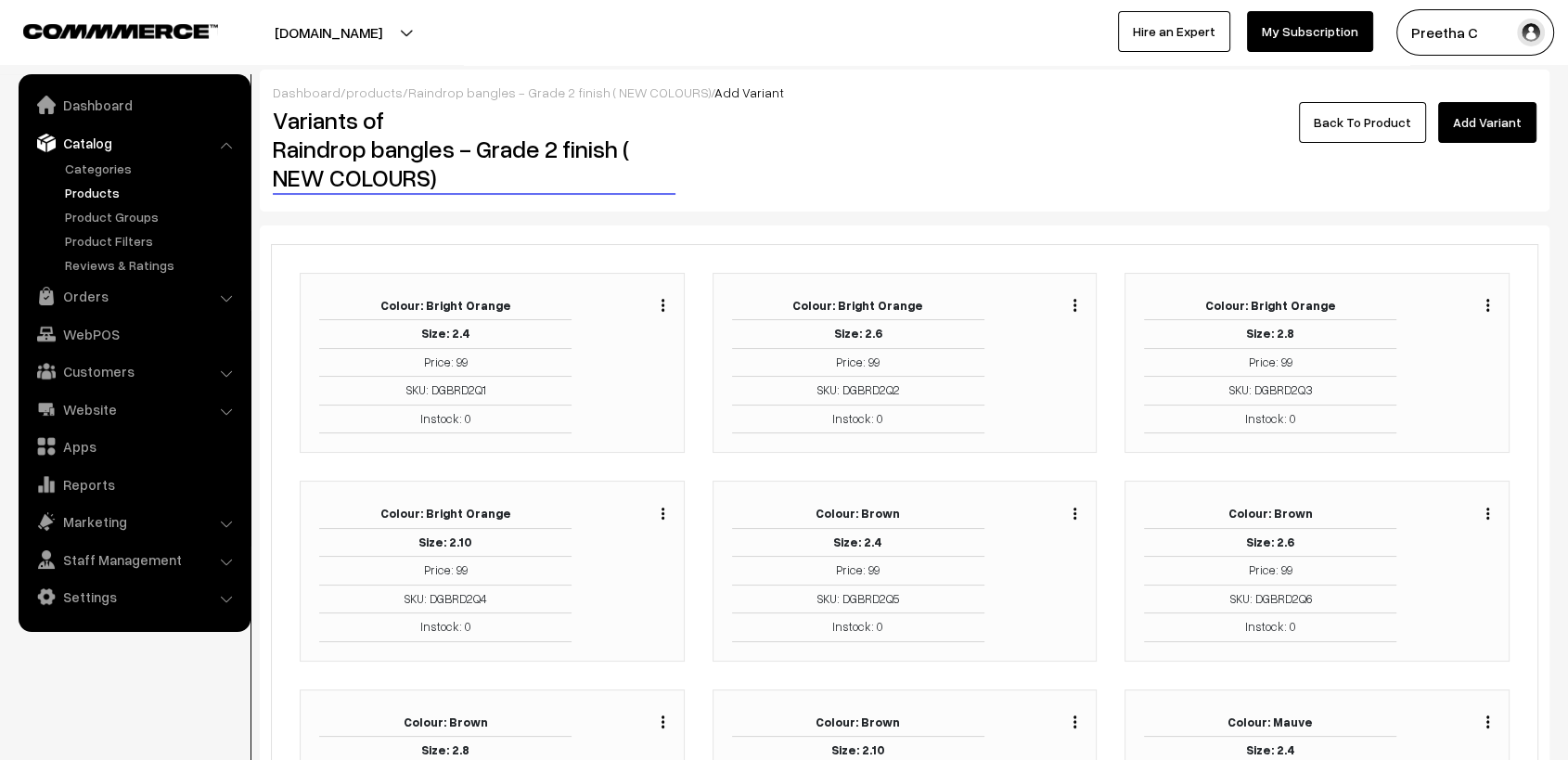
scroll to position [103, 0]
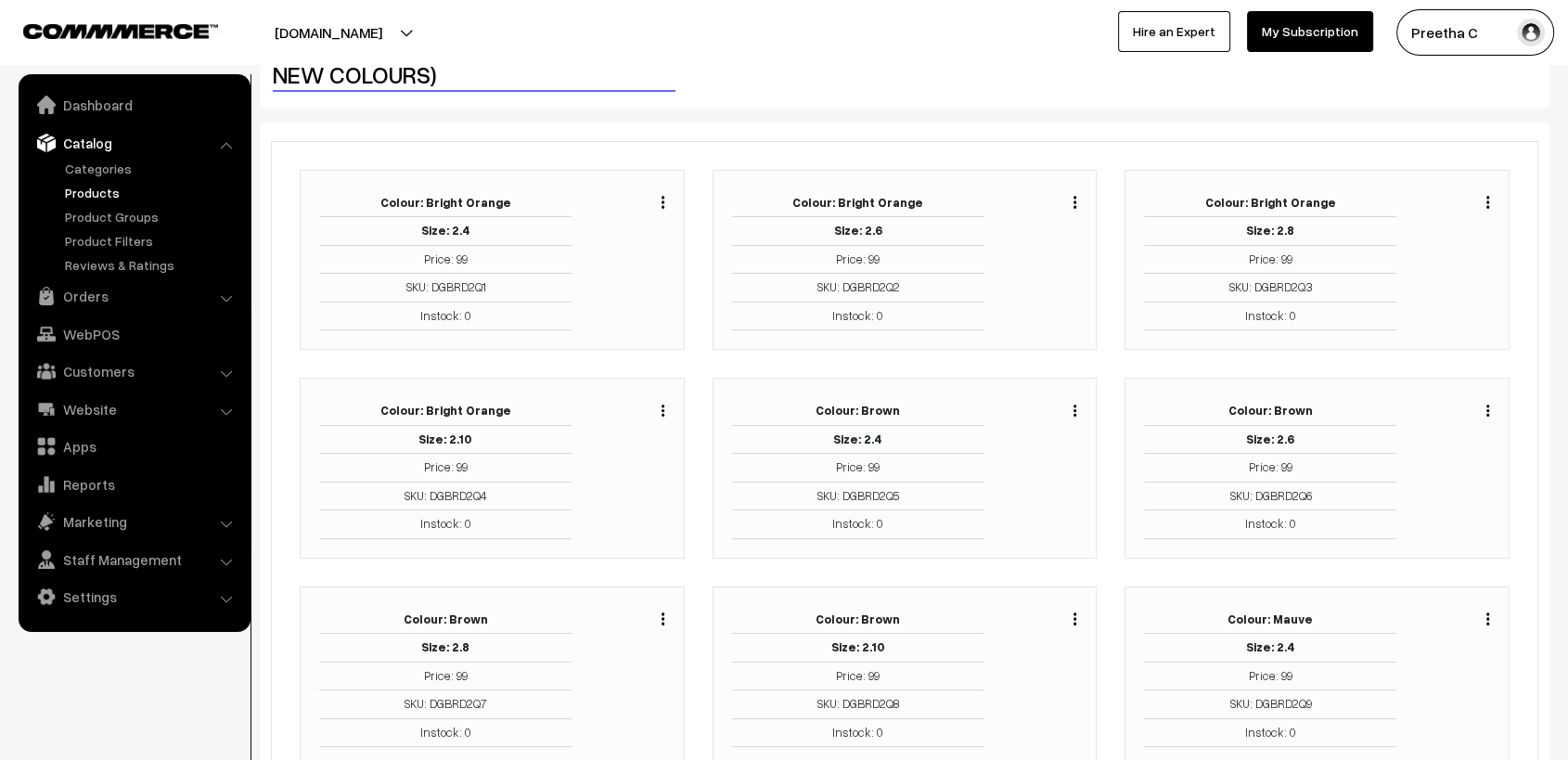
click at [1074, 619] on img "button" at bounding box center [1075, 618] width 3 height 12
click at [1036, 683] on link "Edit" at bounding box center [992, 686] width 158 height 40
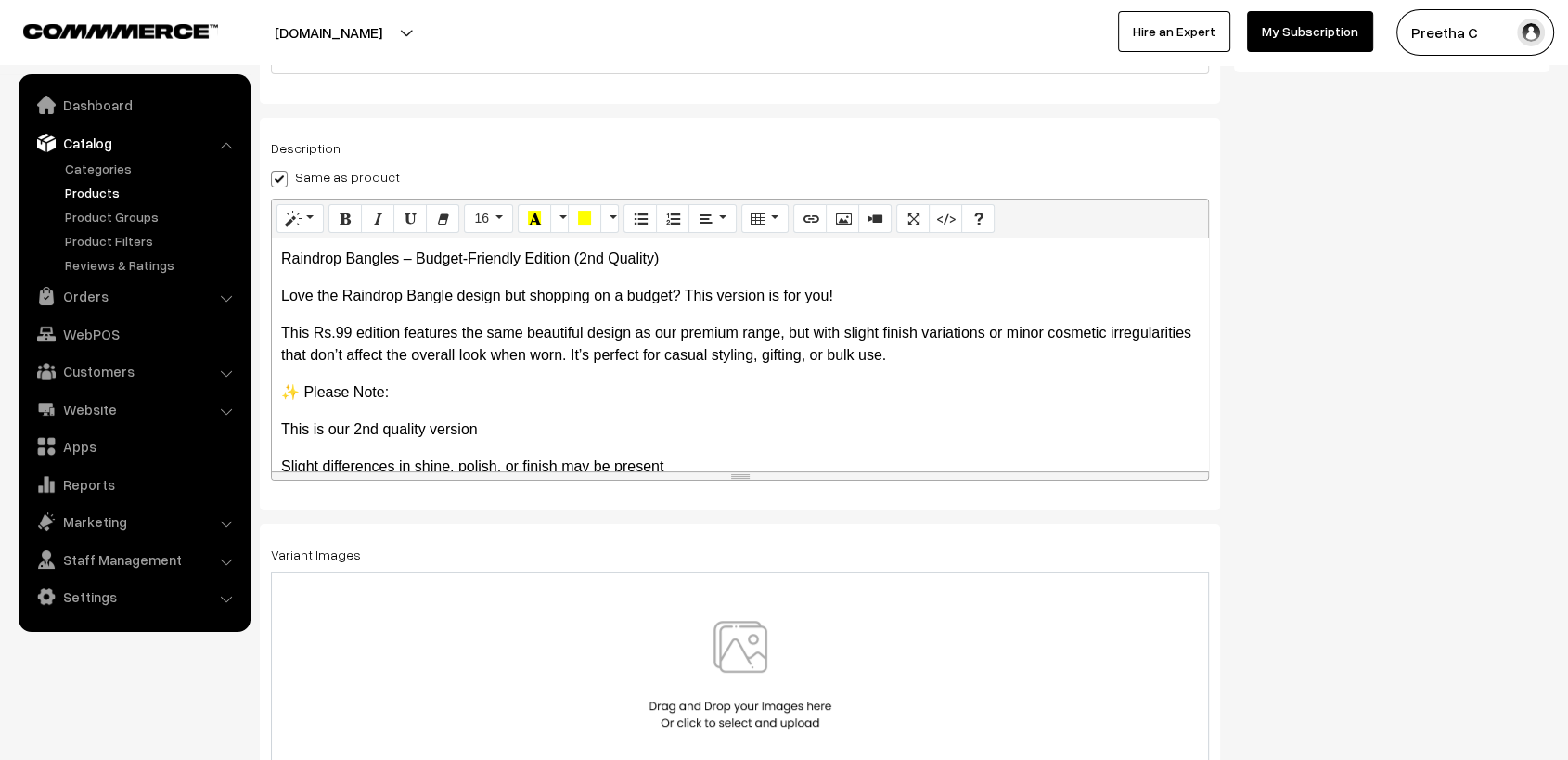
scroll to position [325, 0]
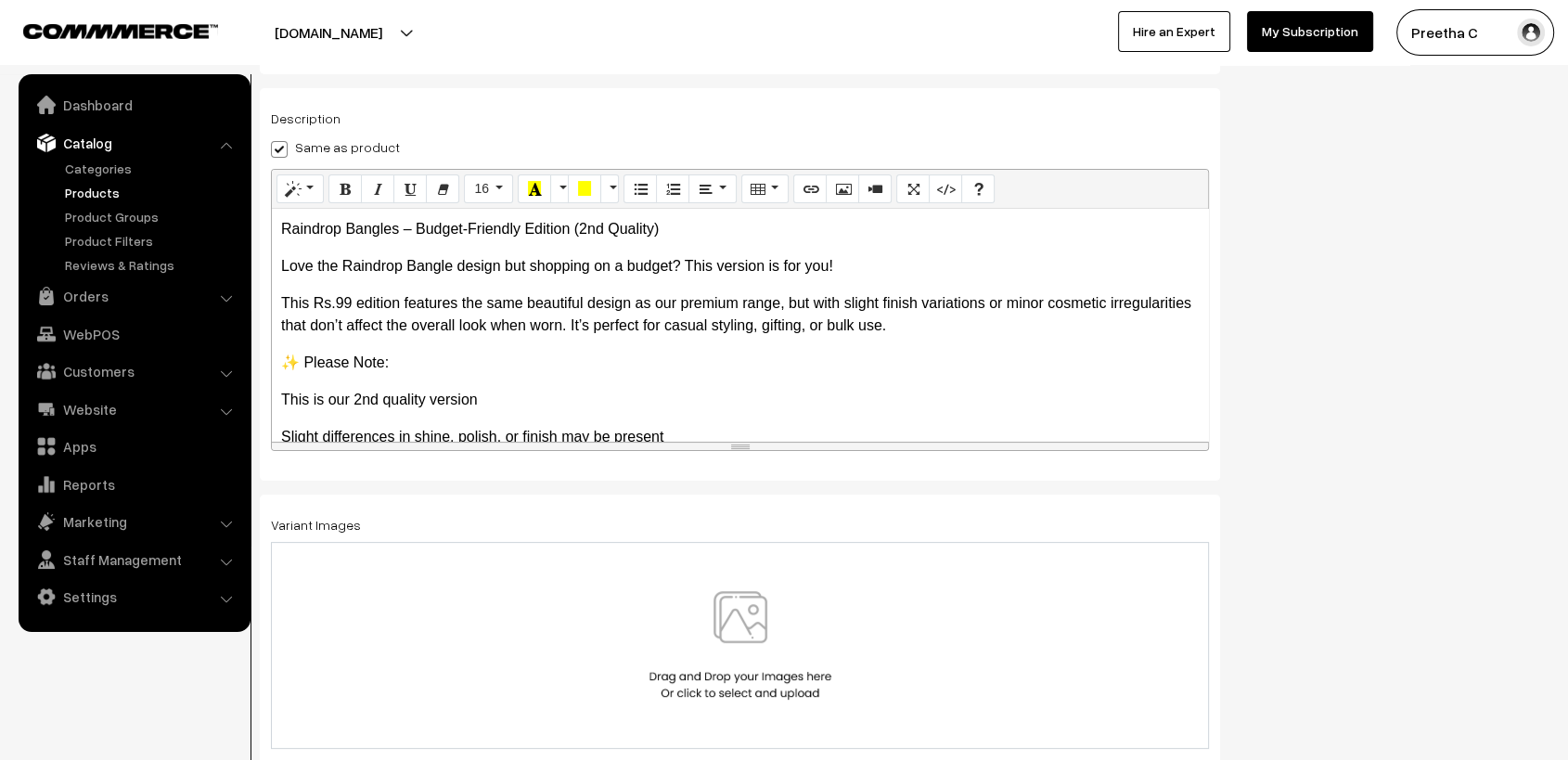
click at [797, 672] on img at bounding box center [740, 644] width 191 height 108
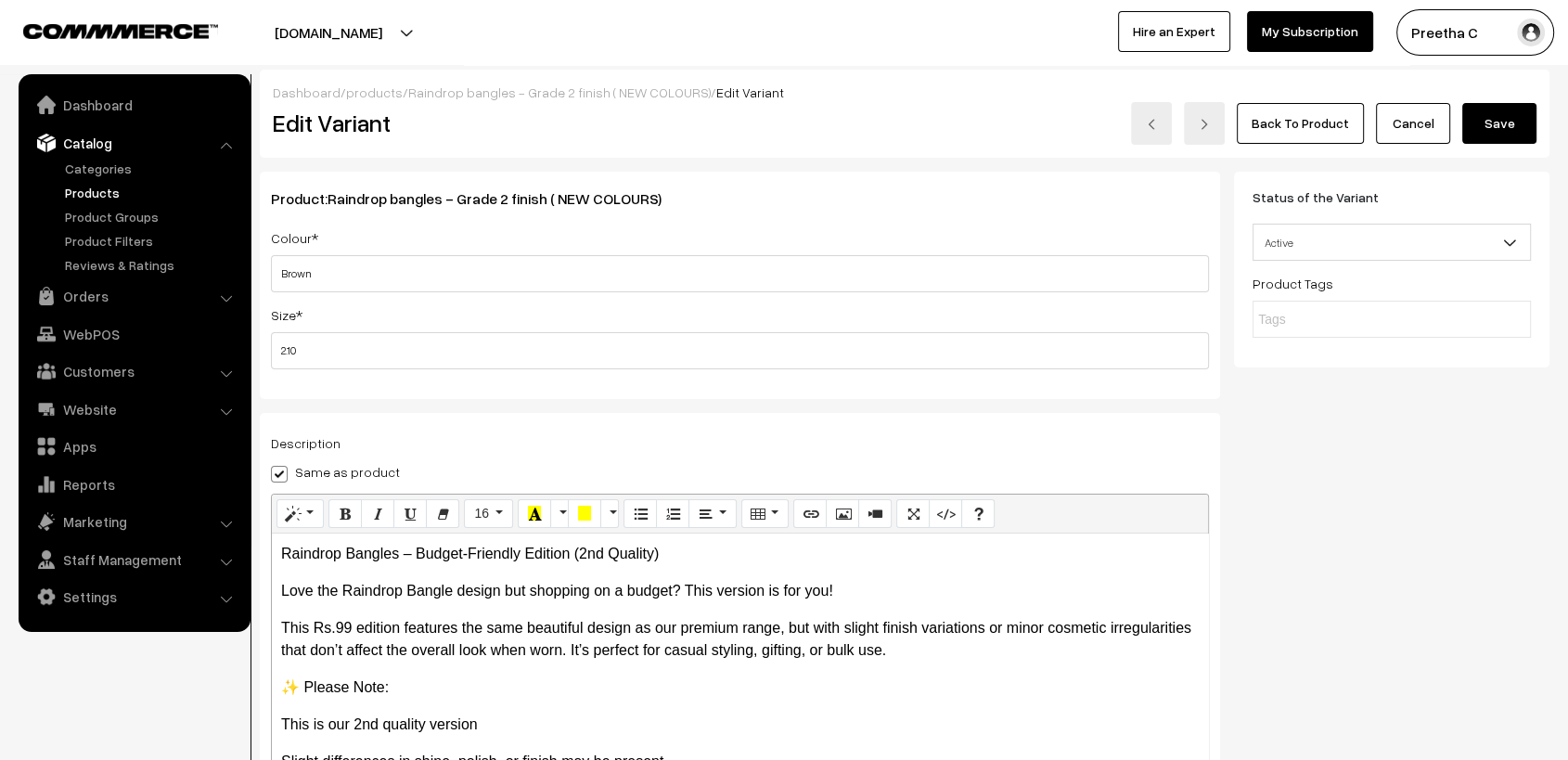
click at [1506, 134] on button "Save" at bounding box center [1499, 123] width 74 height 40
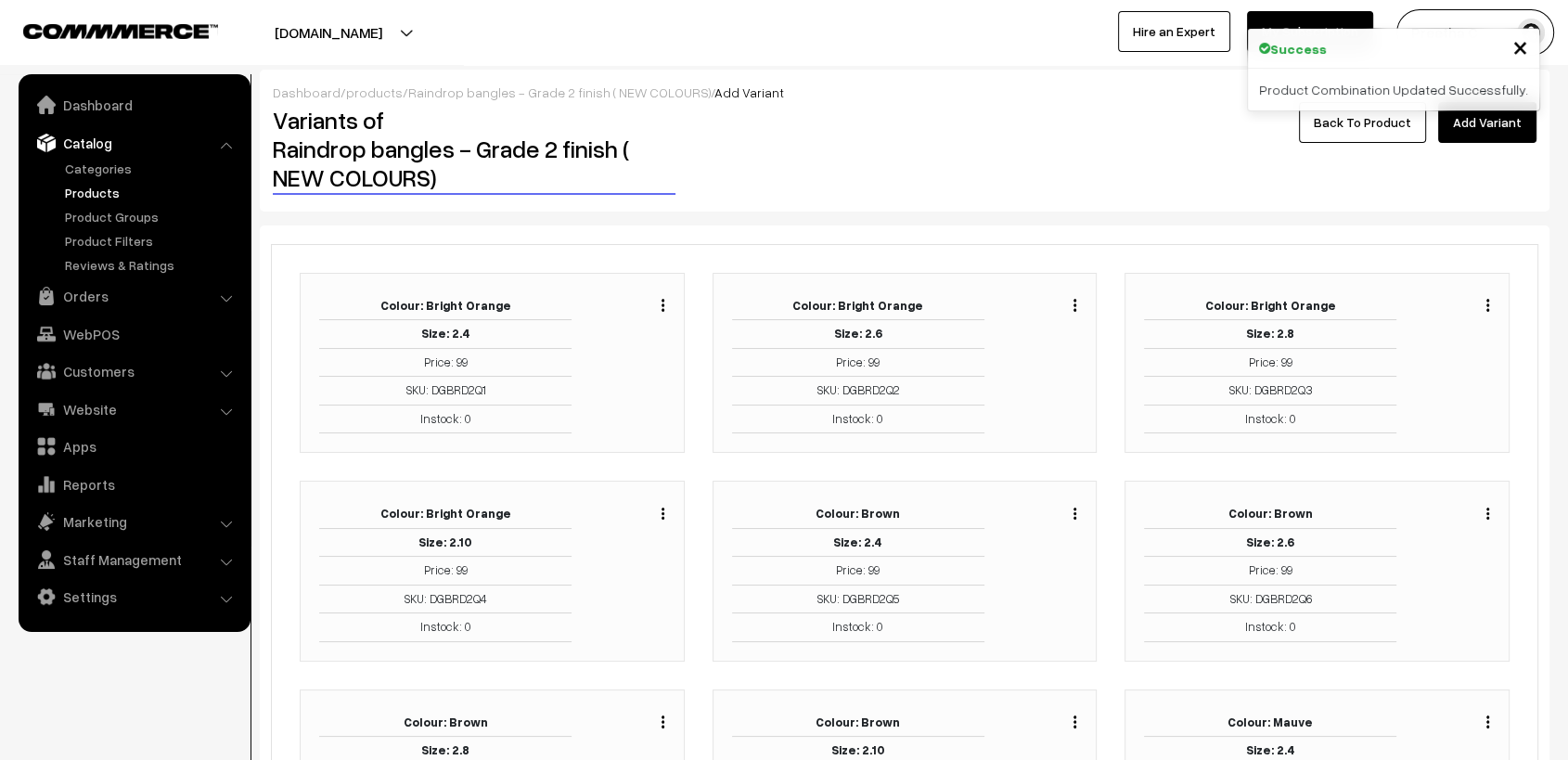
scroll to position [206, 0]
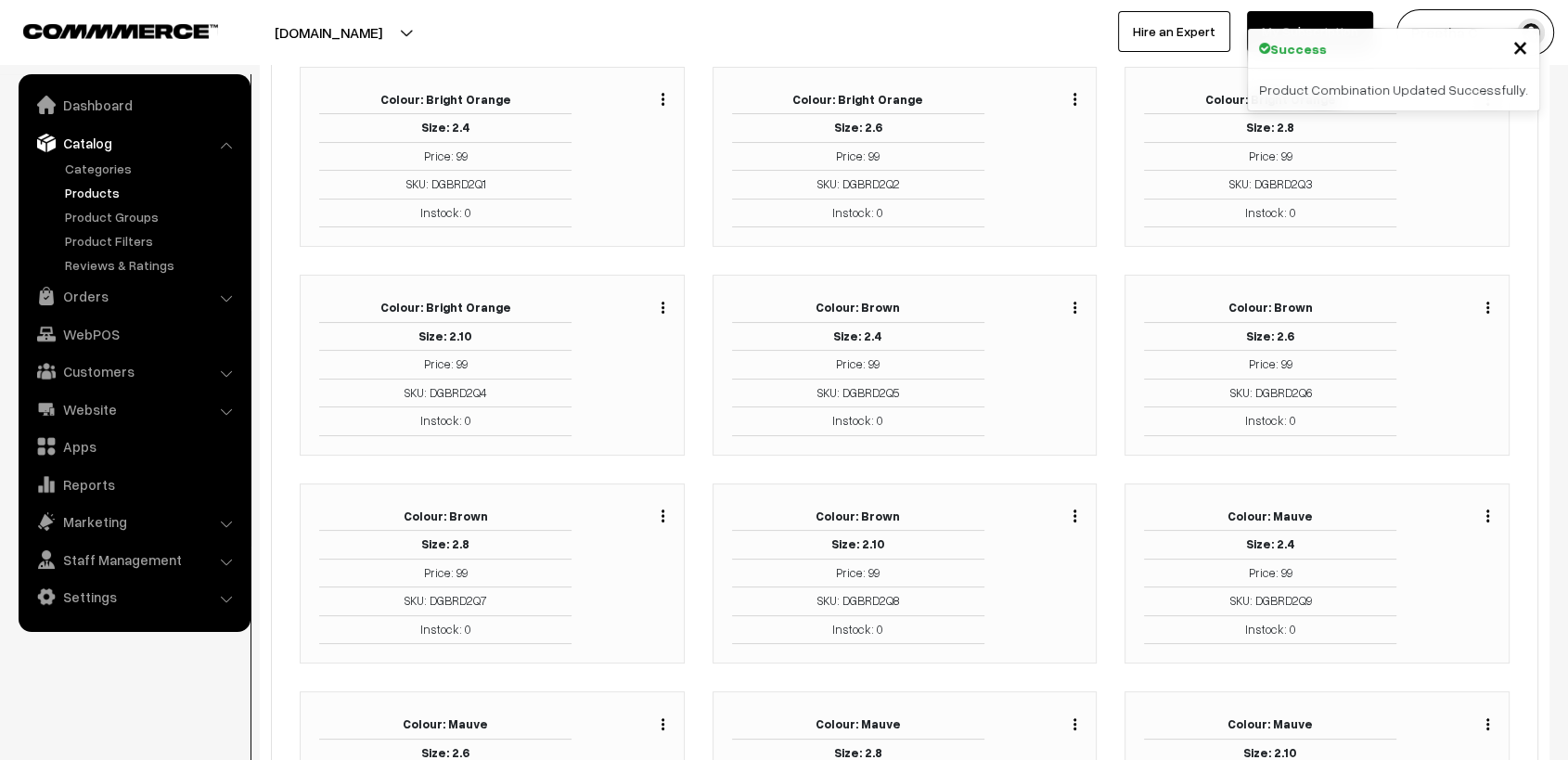
click at [1487, 515] on img "button" at bounding box center [1488, 515] width 3 height 12
click at [1445, 576] on link "Edit" at bounding box center [1405, 583] width 158 height 40
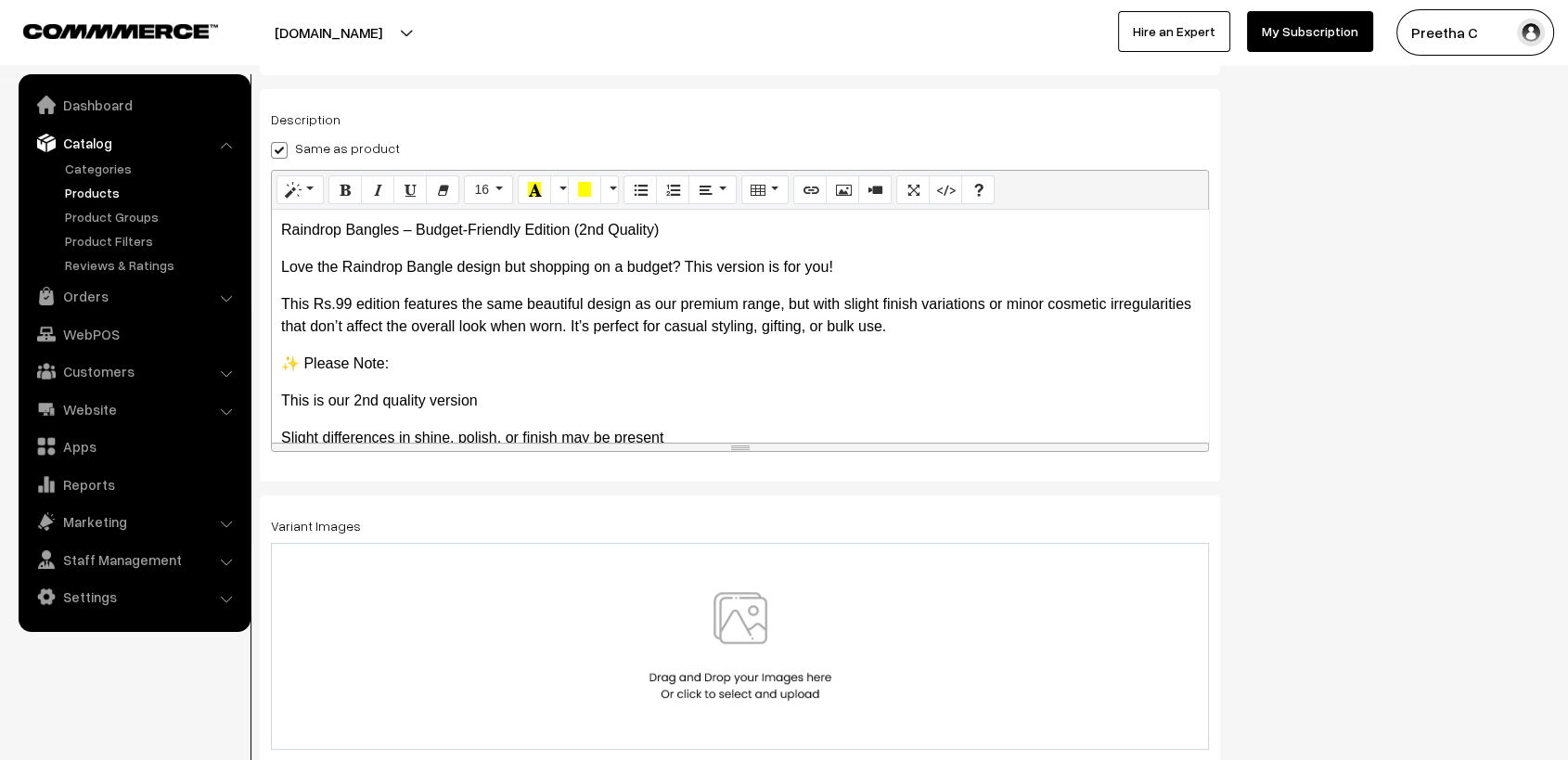
scroll to position [530, 0]
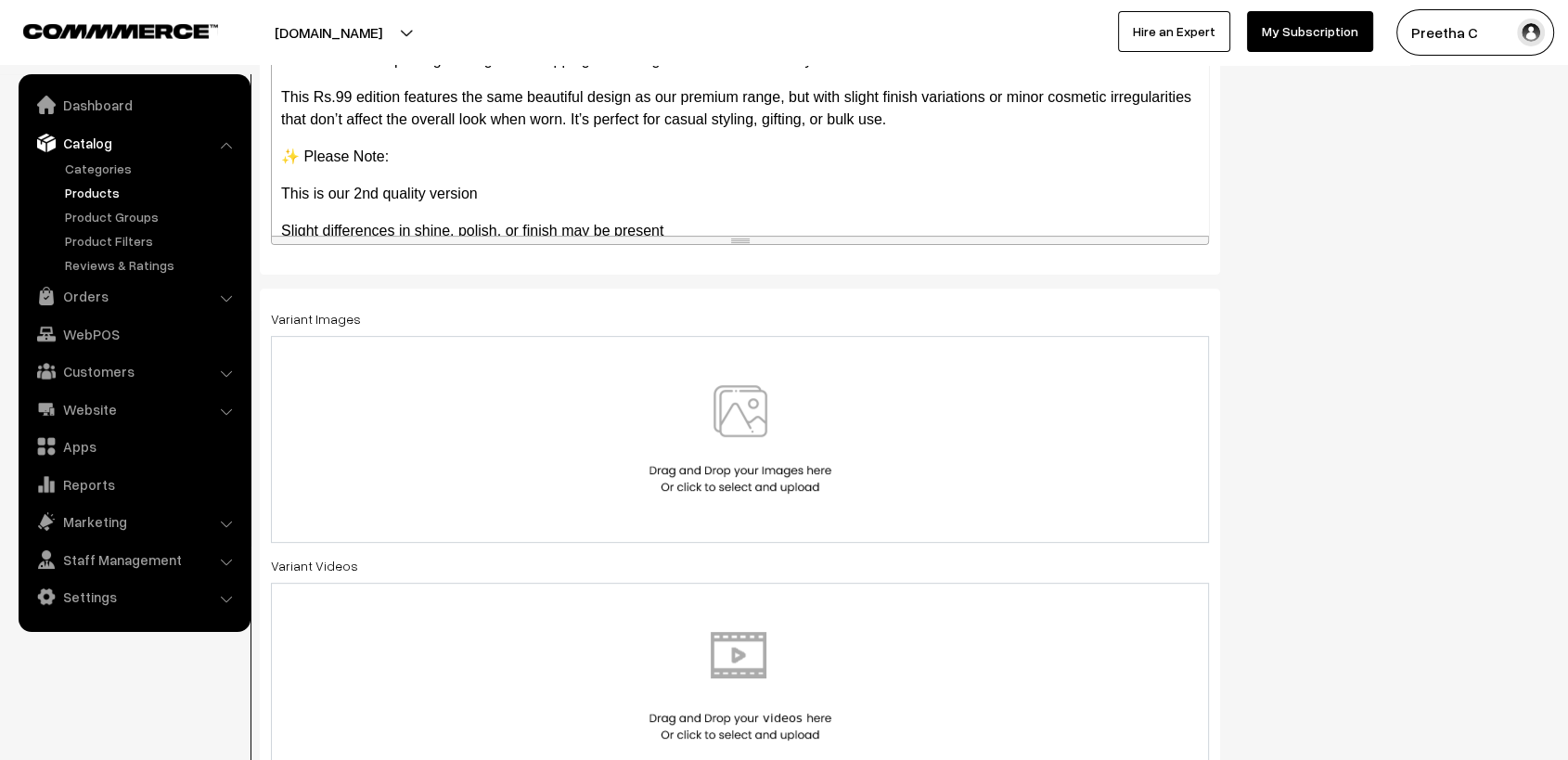
click at [816, 441] on img at bounding box center [740, 438] width 191 height 108
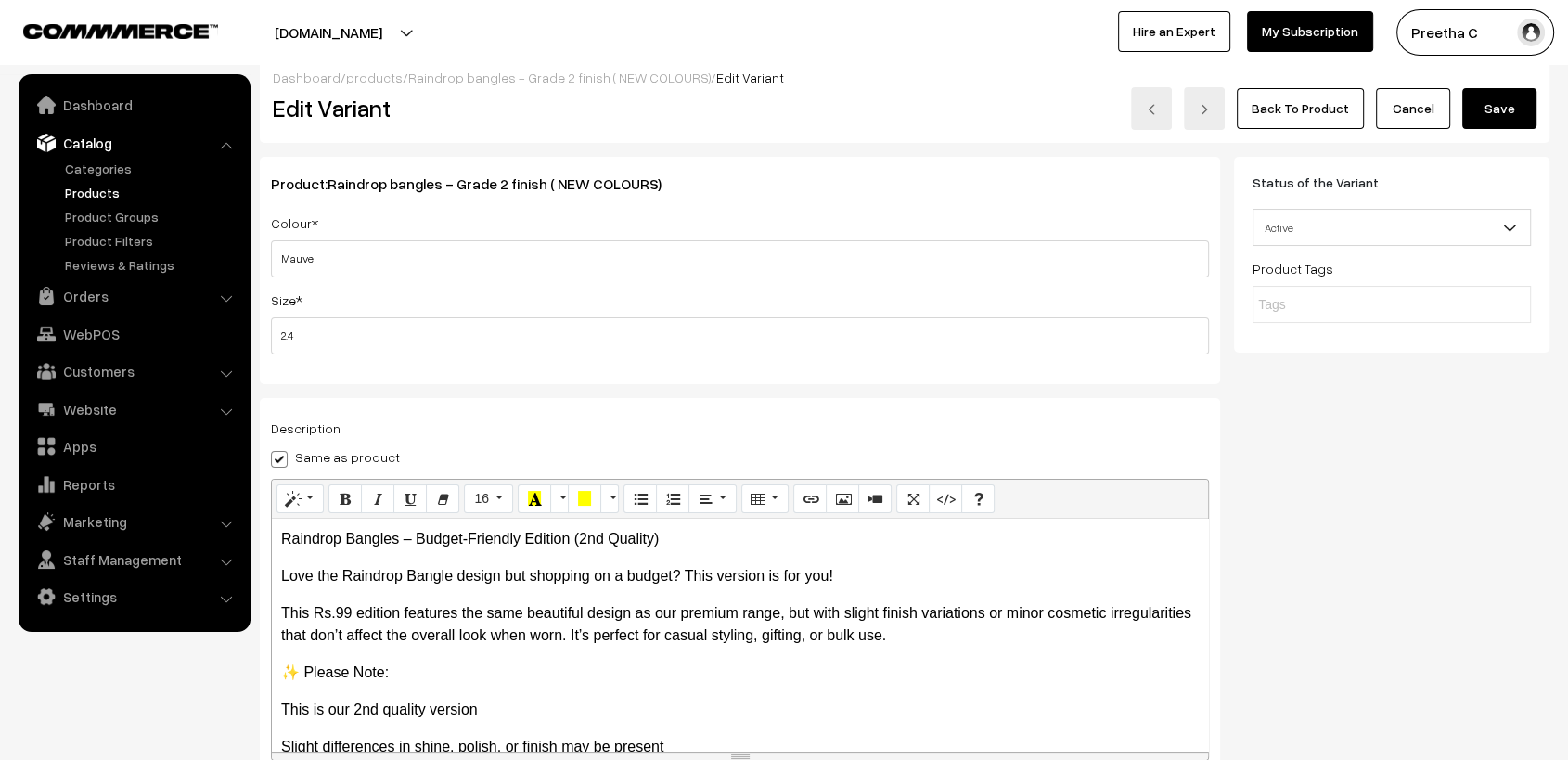
scroll to position [0, 0]
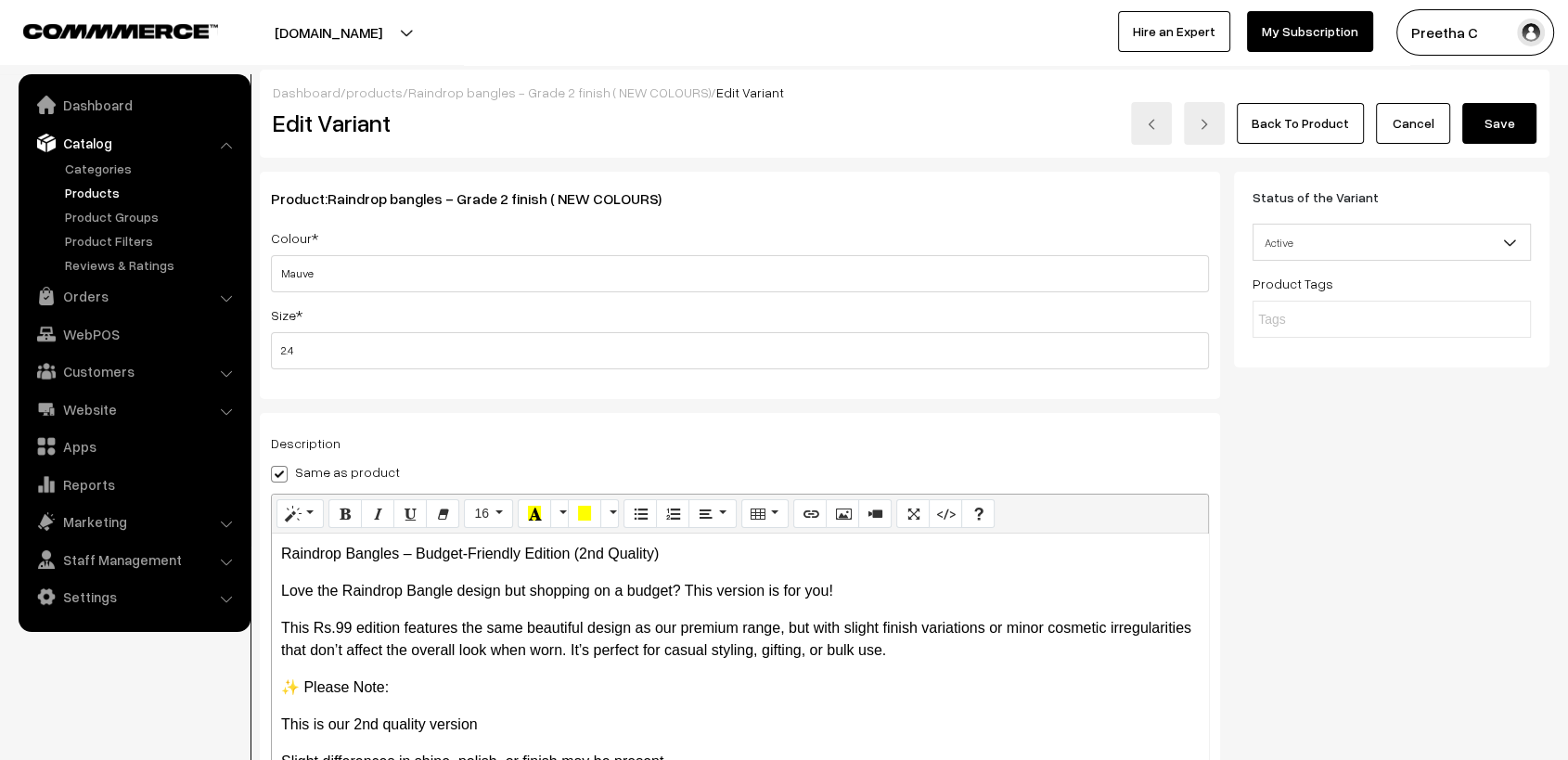
click at [1506, 127] on button "Save" at bounding box center [1499, 123] width 74 height 40
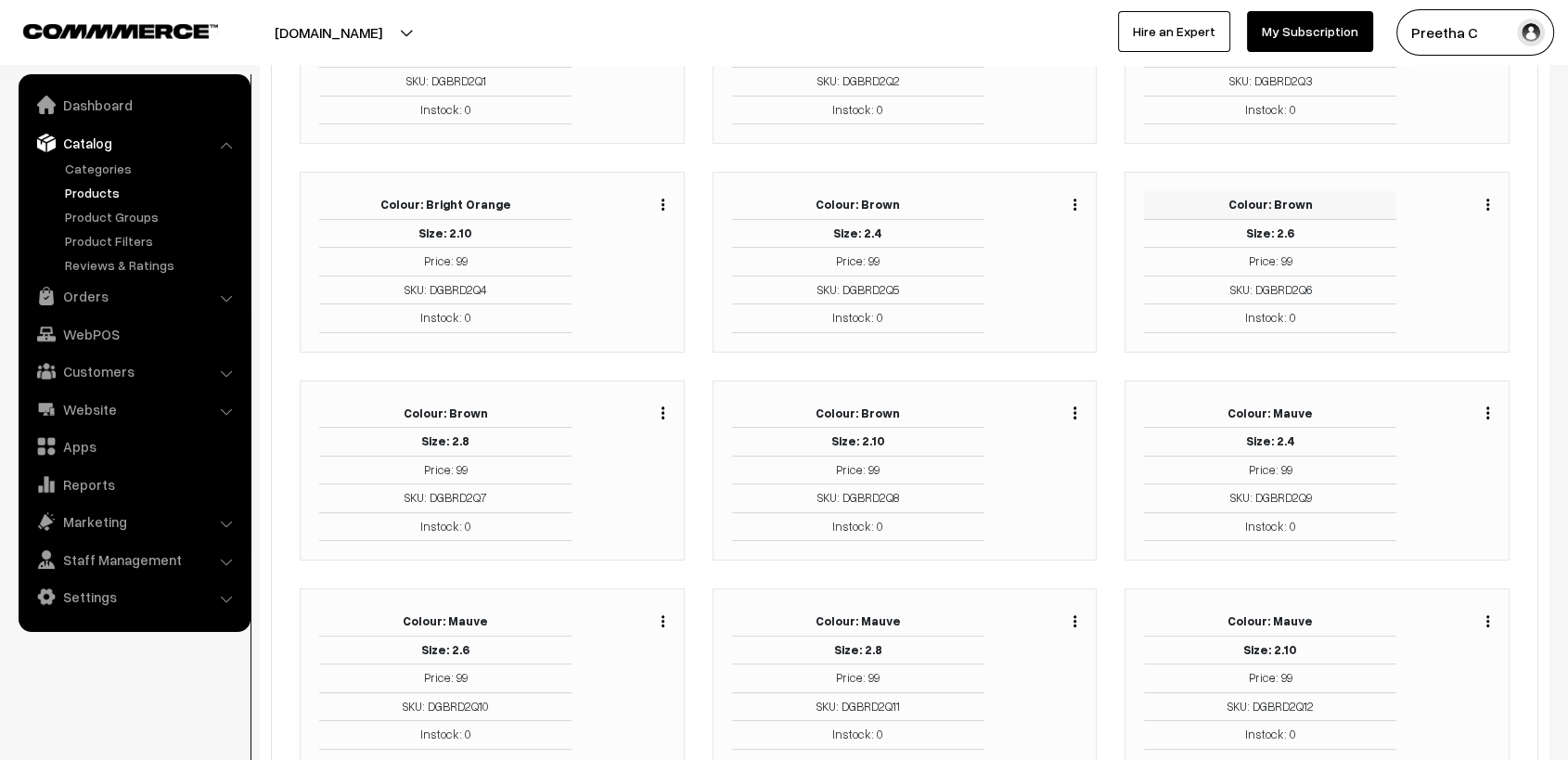
scroll to position [412, 0]
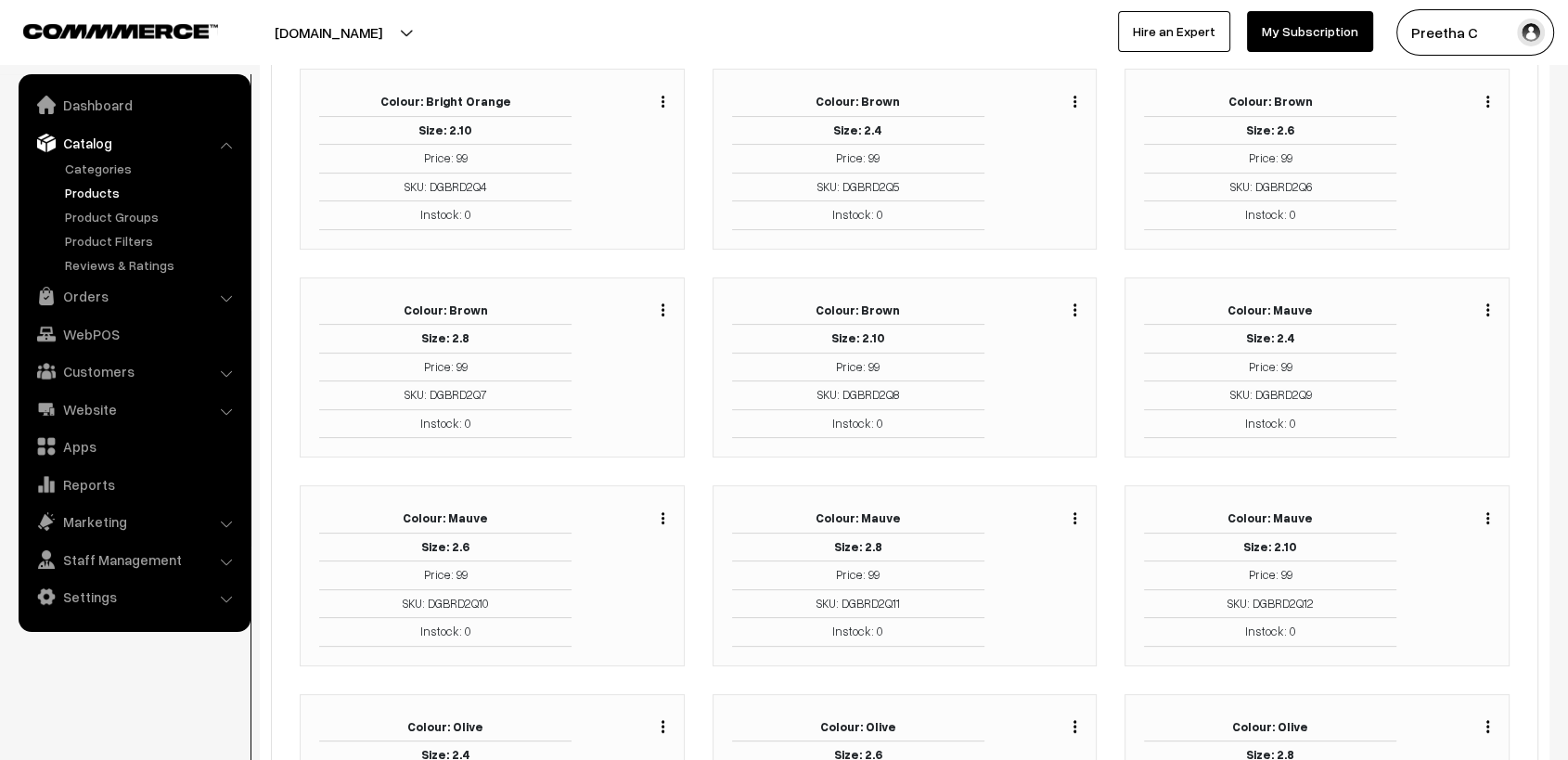
click at [661, 517] on img "button" at bounding box center [662, 518] width 3 height 12
click at [619, 575] on link "Edit" at bounding box center [580, 585] width 158 height 40
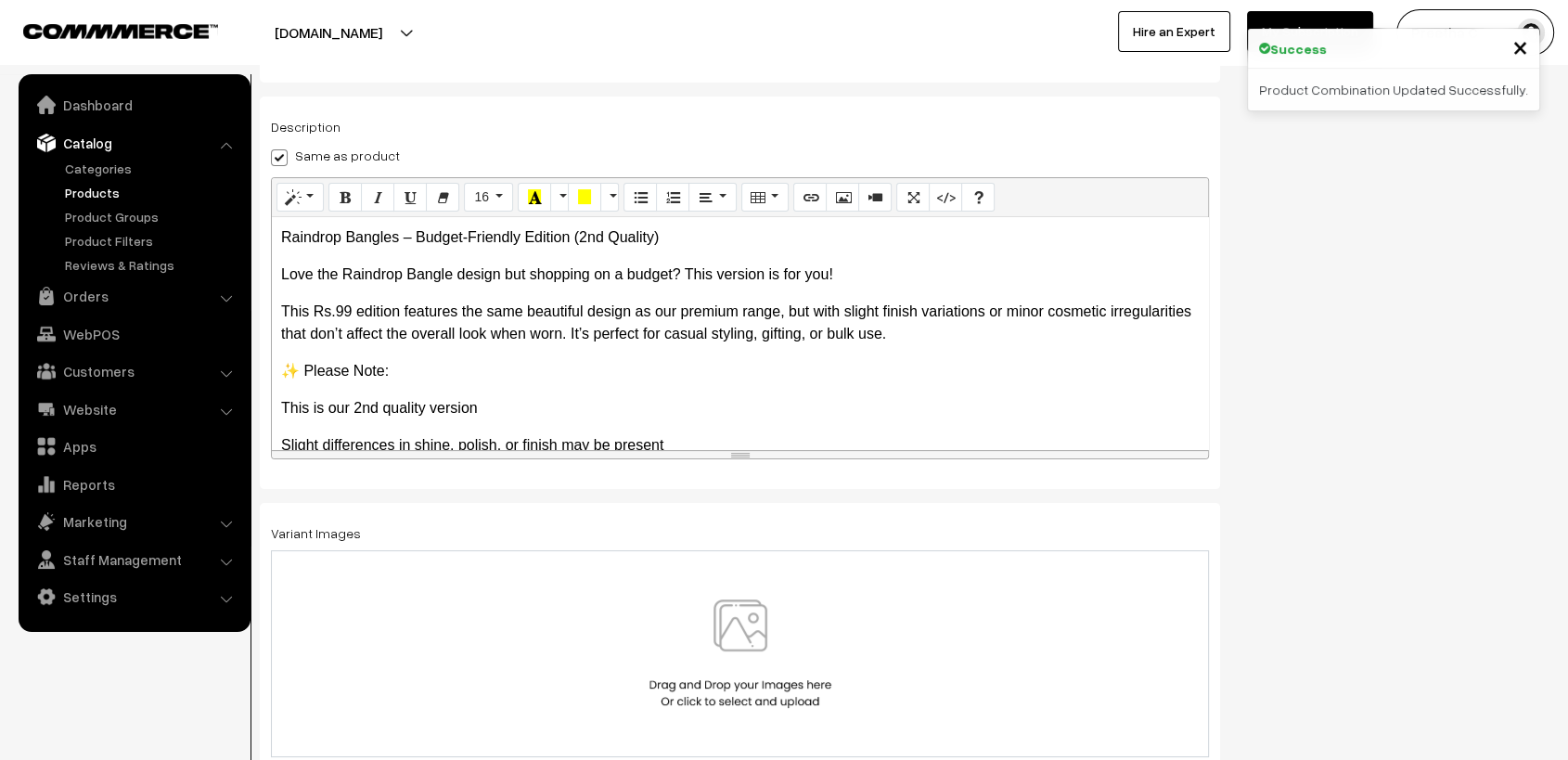
scroll to position [325, 0]
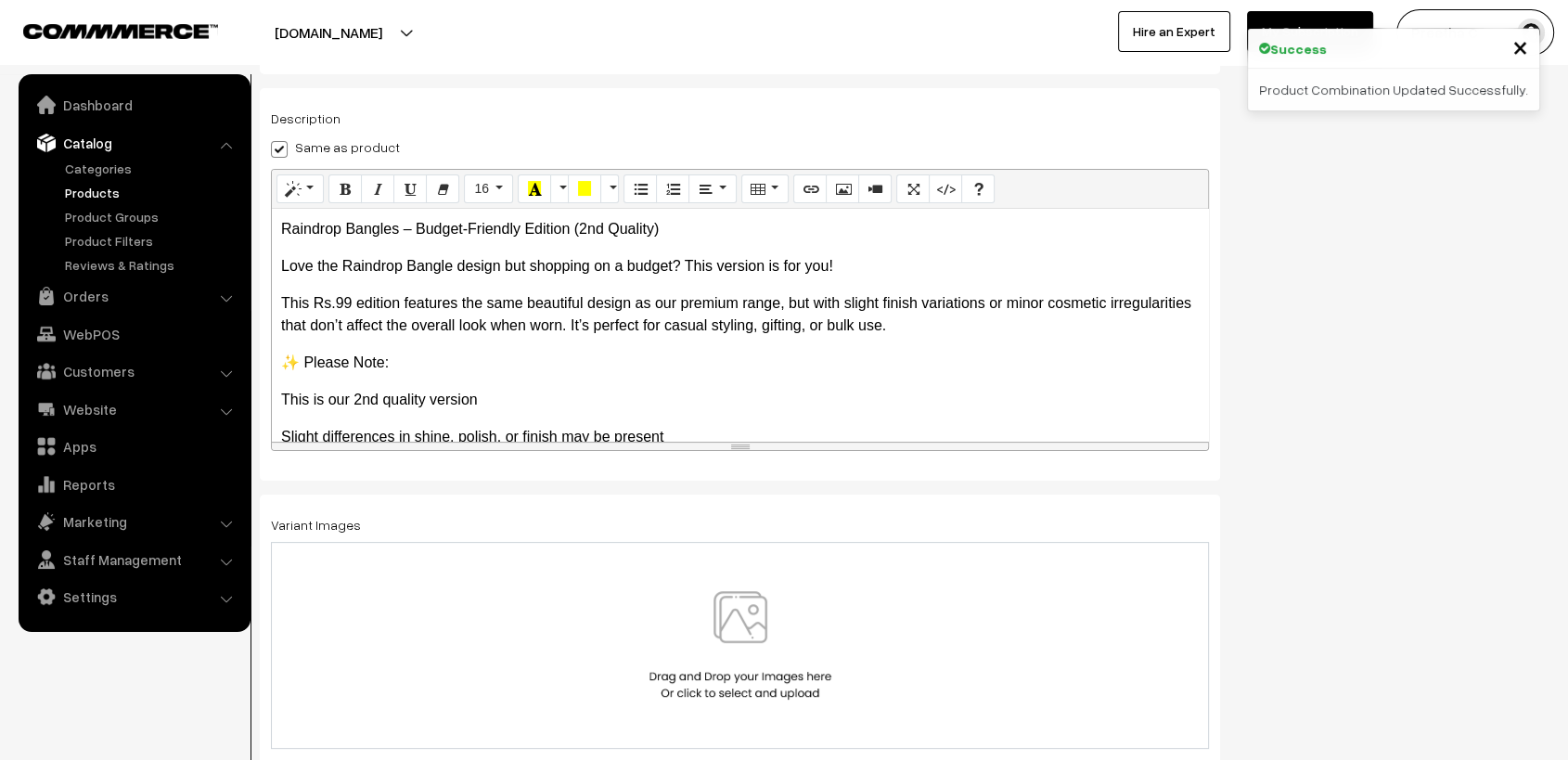
click at [762, 640] on img at bounding box center [740, 644] width 191 height 108
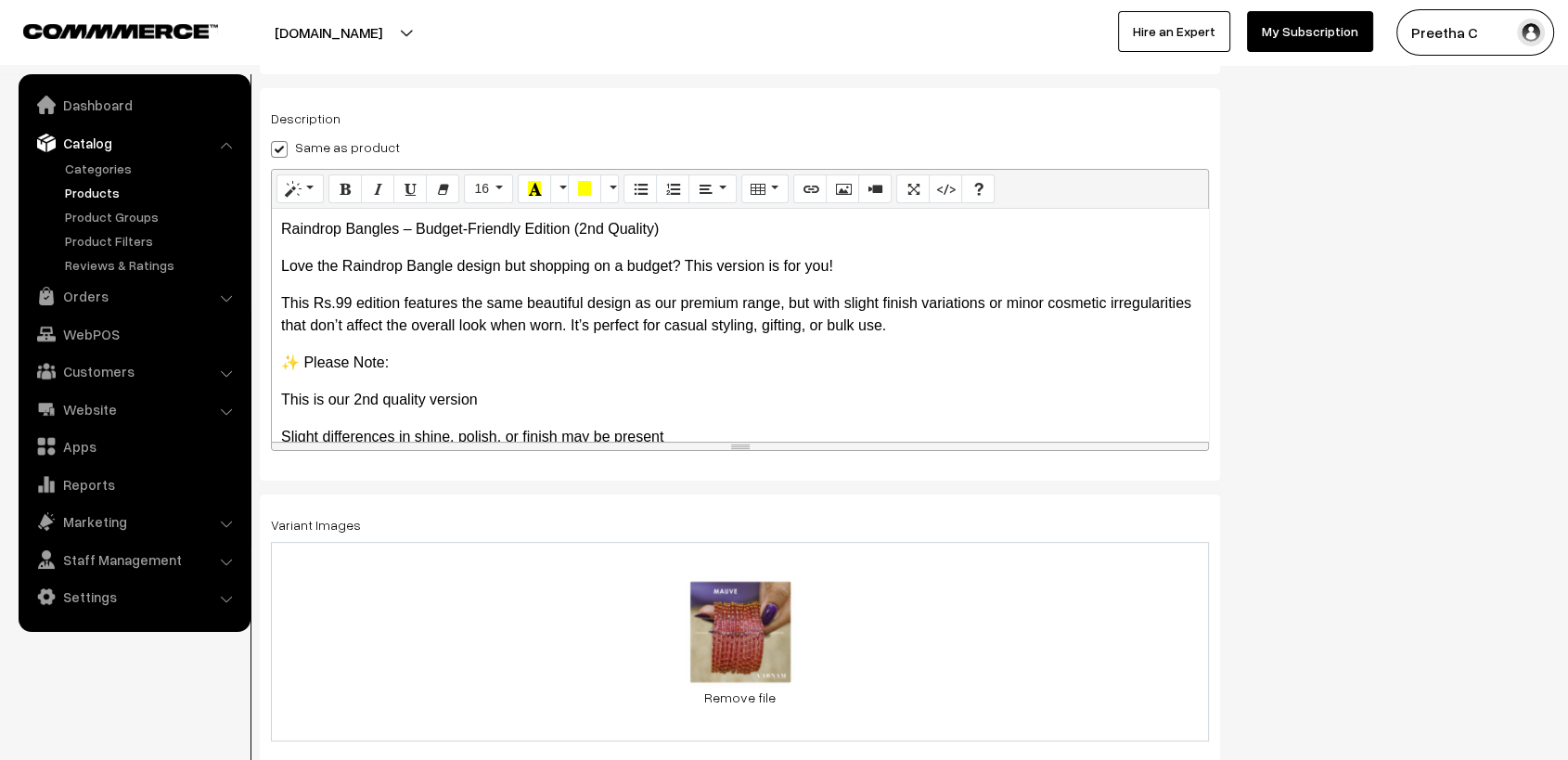
scroll to position [0, 0]
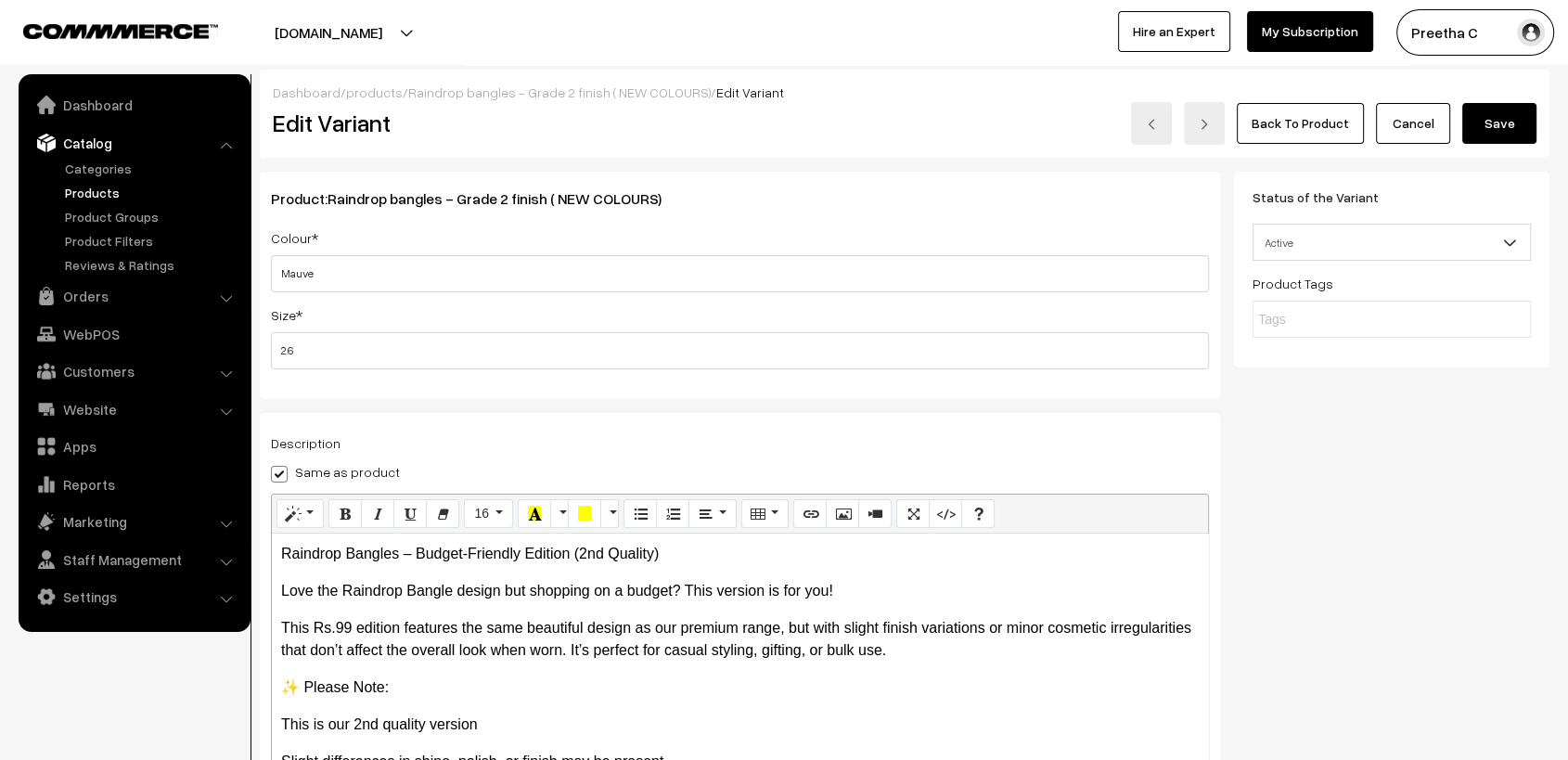
click at [1517, 132] on button "Save" at bounding box center [1499, 123] width 74 height 40
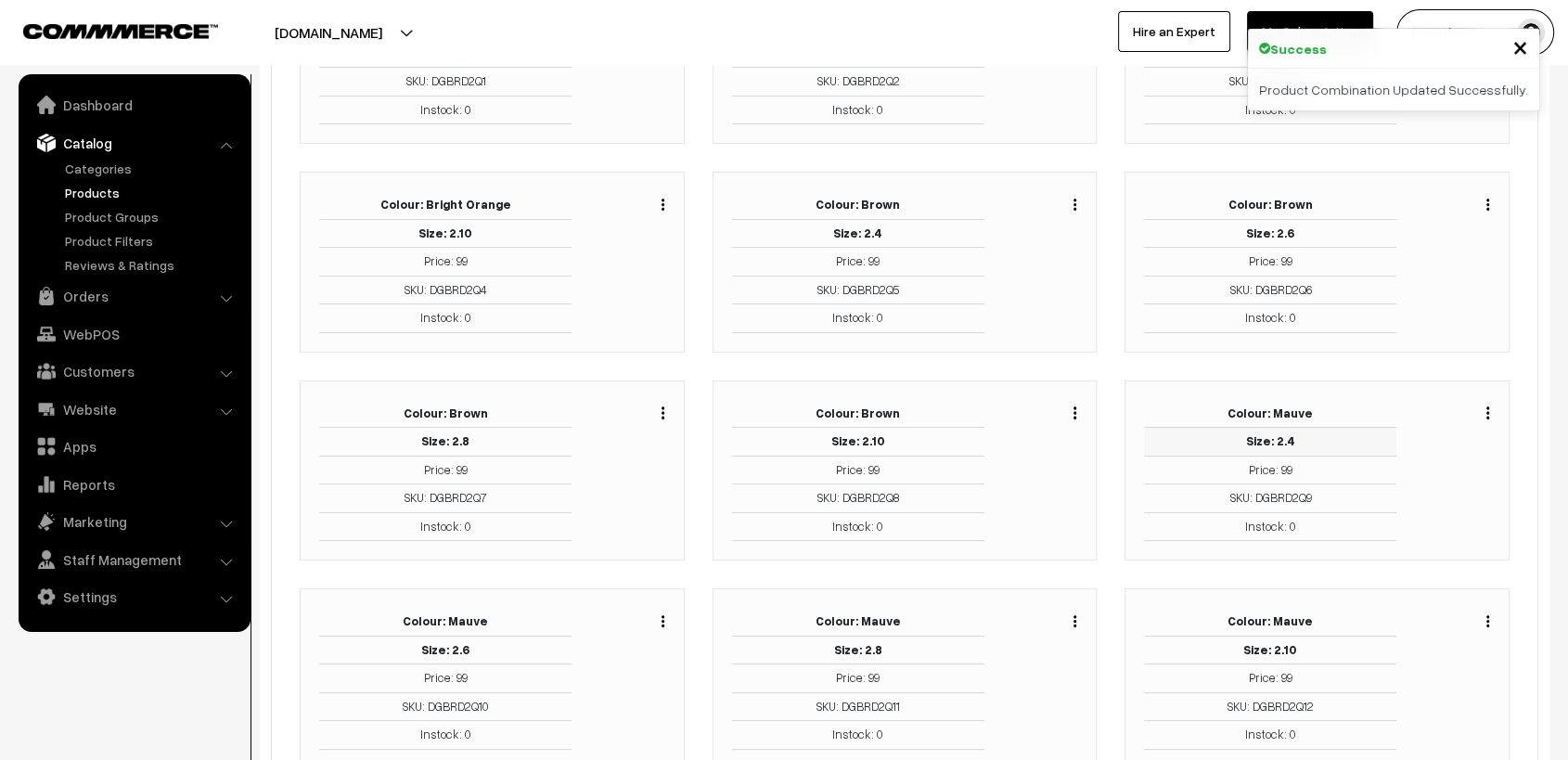
scroll to position [412, 0]
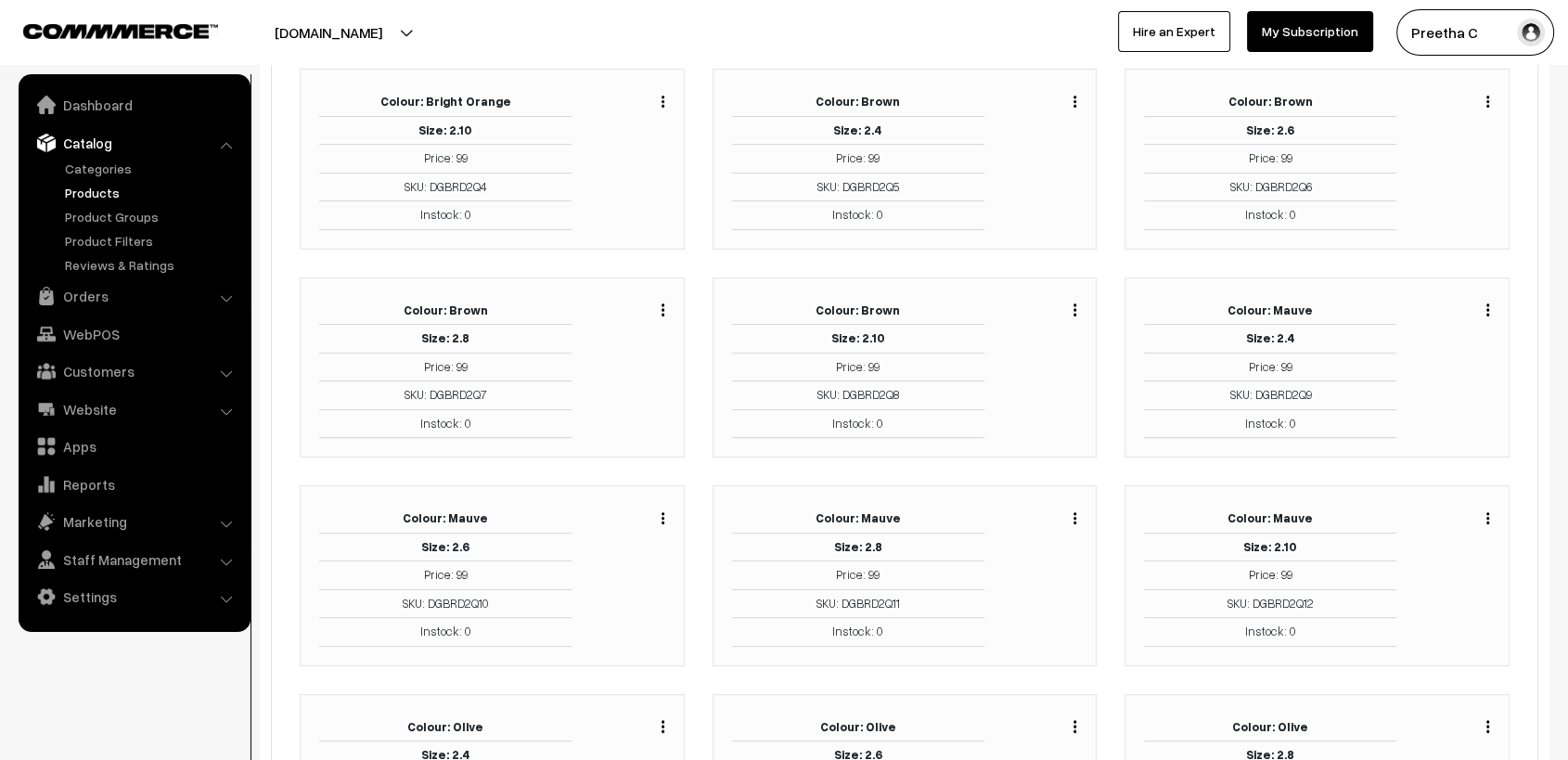
click at [663, 517] on img "button" at bounding box center [662, 518] width 3 height 12
click at [580, 583] on link "Edit" at bounding box center [580, 585] width 158 height 40
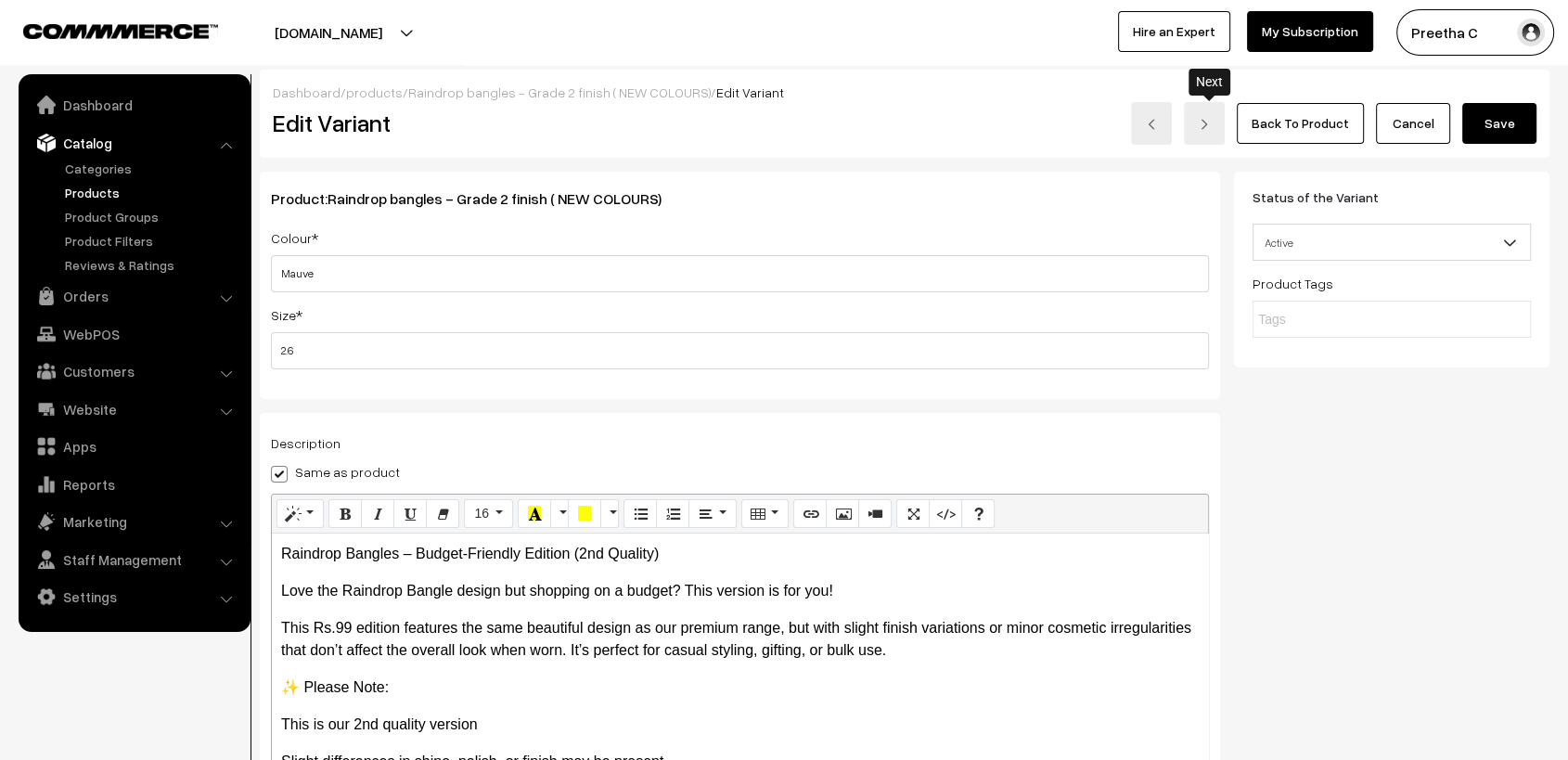
click at [1216, 128] on link at bounding box center [1204, 123] width 40 height 42
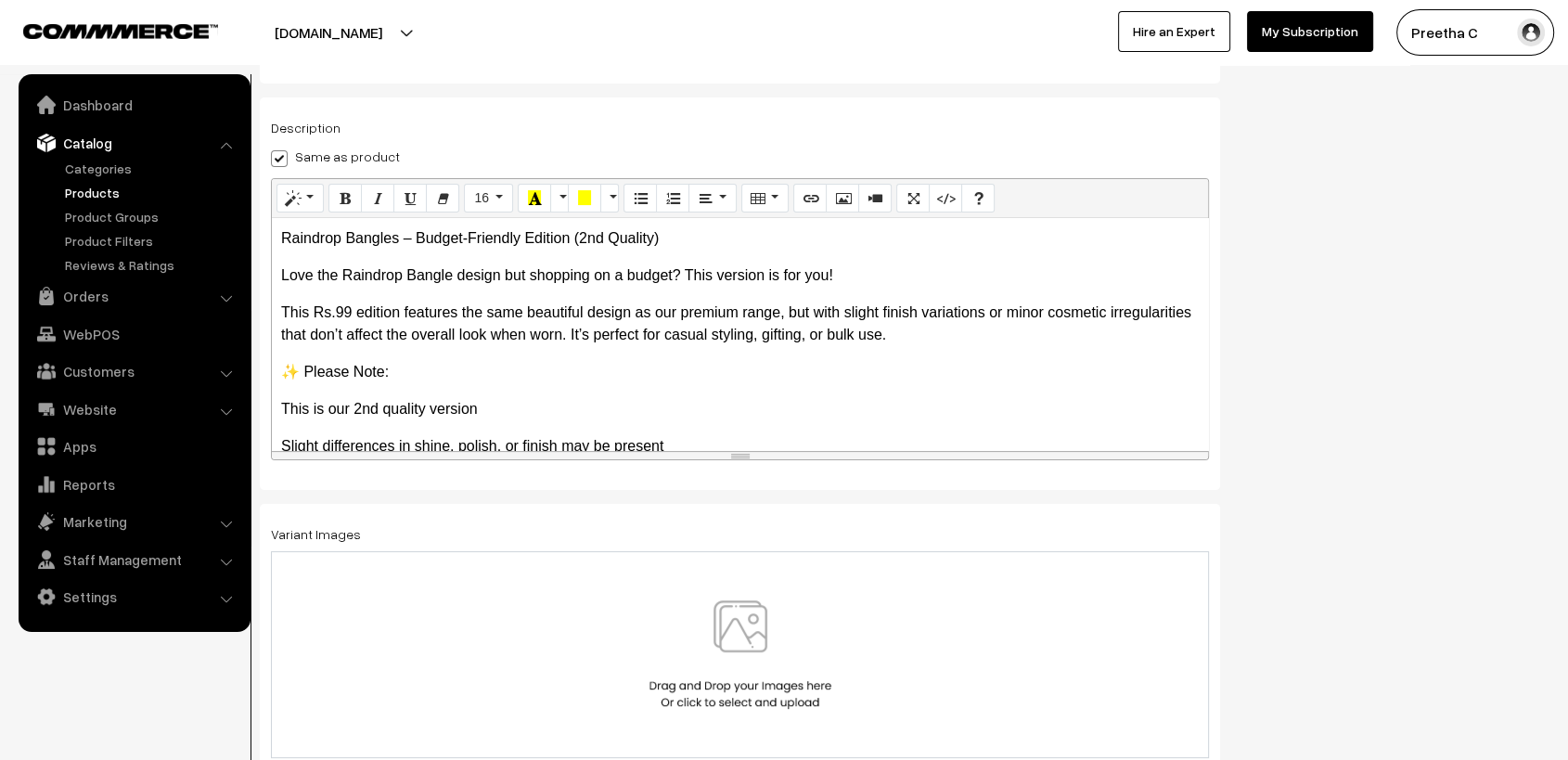
scroll to position [325, 0]
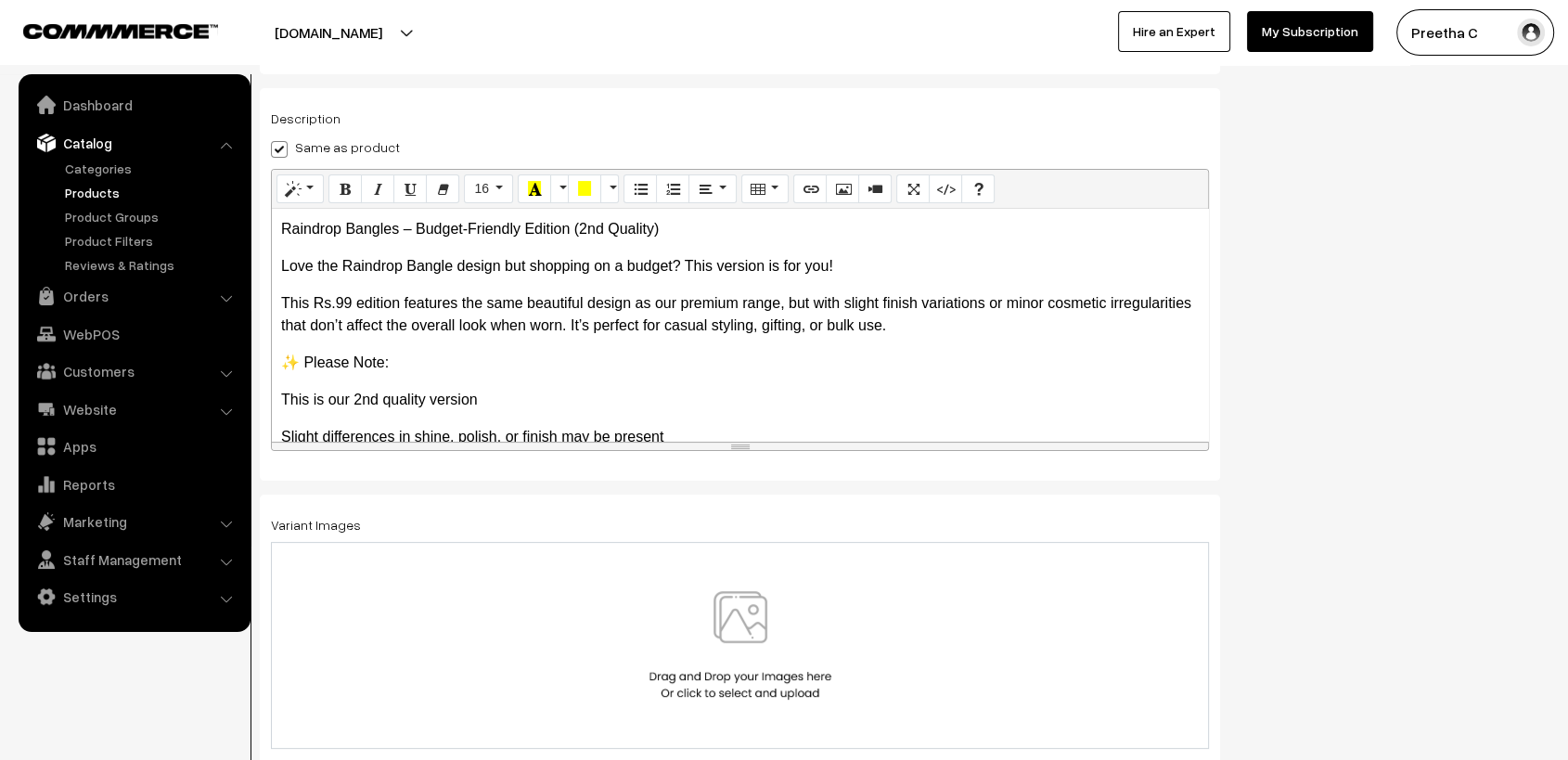
click at [801, 665] on img at bounding box center [740, 644] width 191 height 108
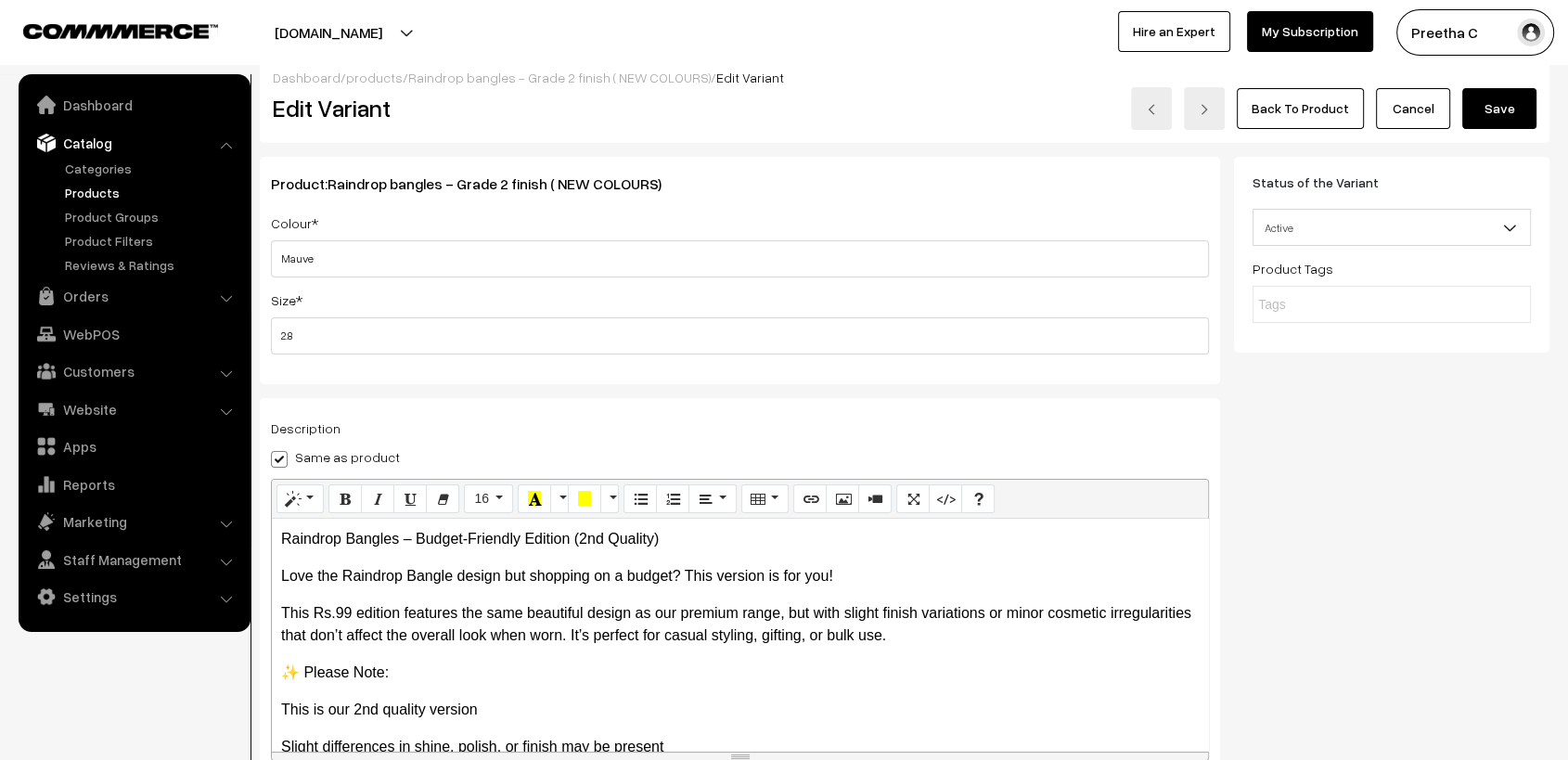
scroll to position [0, 0]
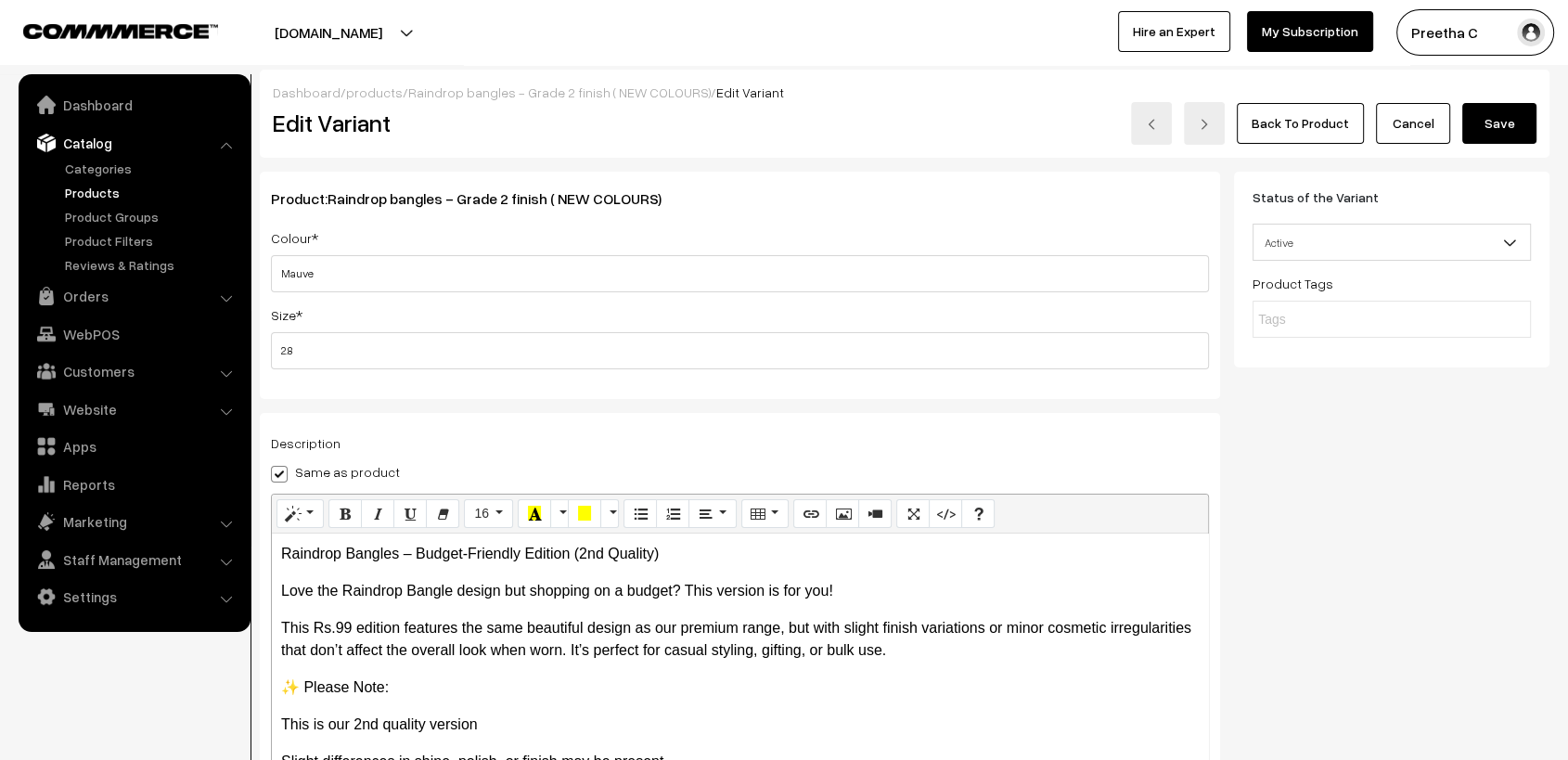
click at [1507, 119] on button "Save" at bounding box center [1499, 123] width 74 height 40
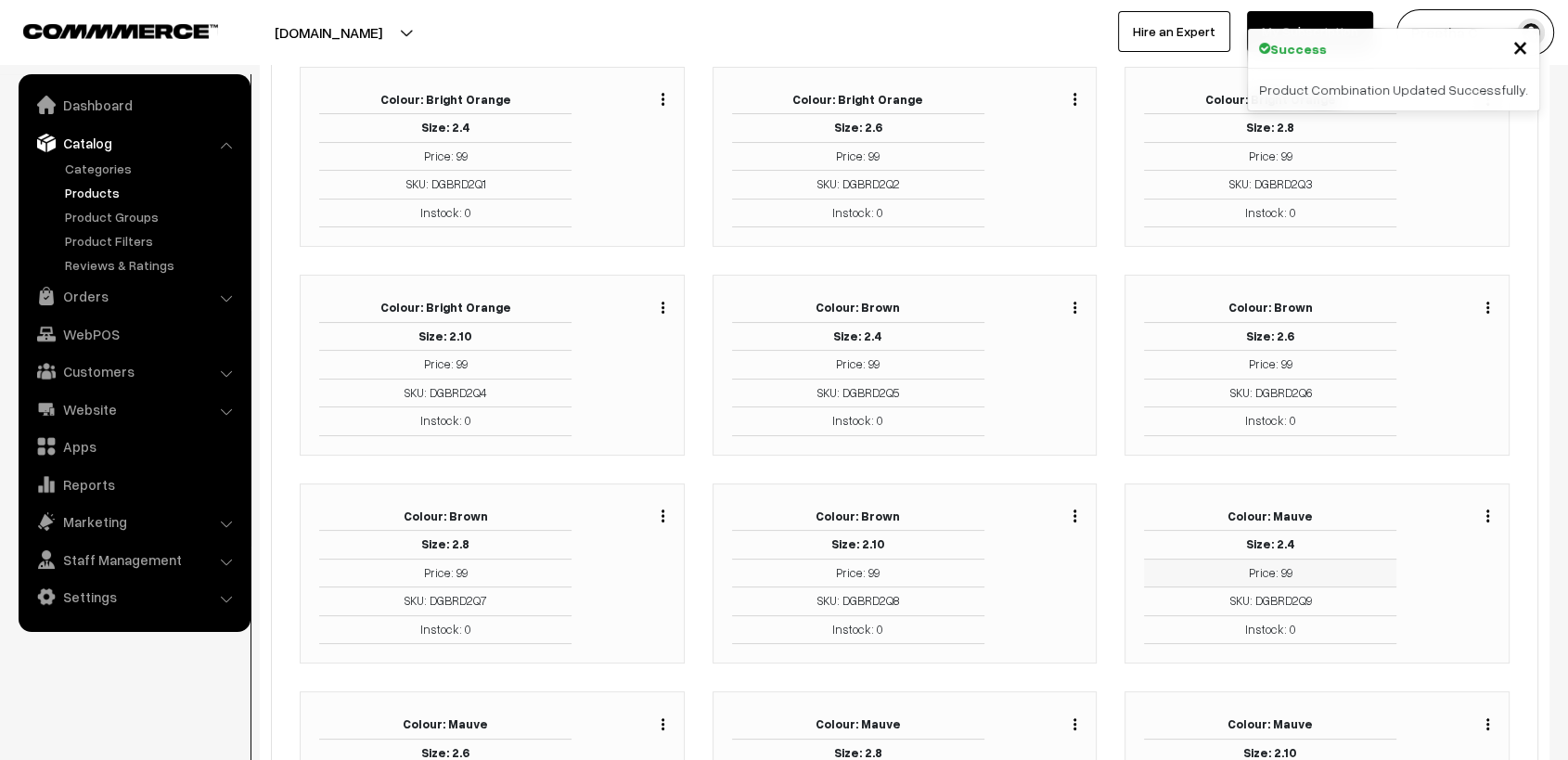
scroll to position [309, 0]
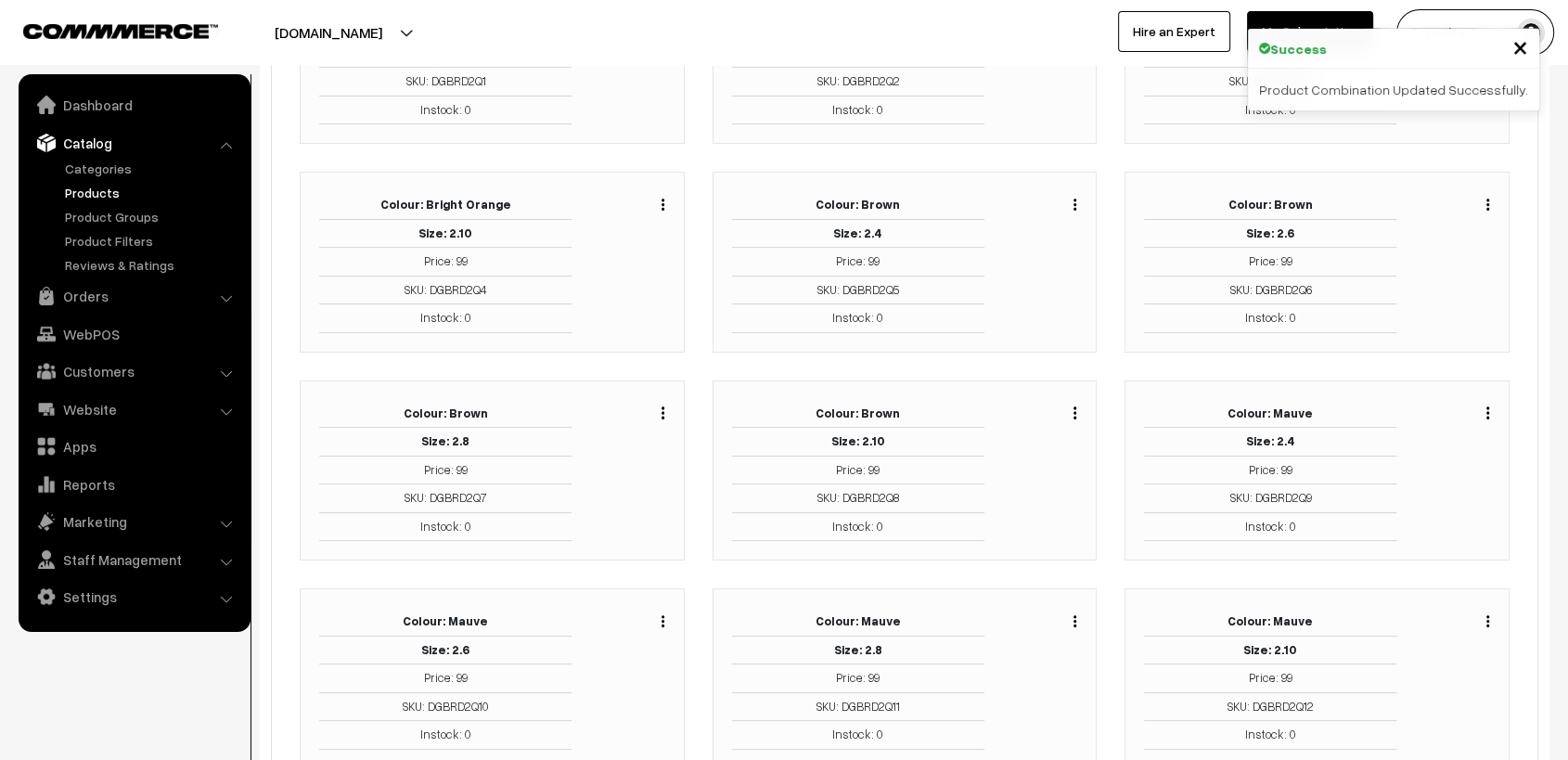
click at [1487, 615] on img "button" at bounding box center [1488, 621] width 3 height 12
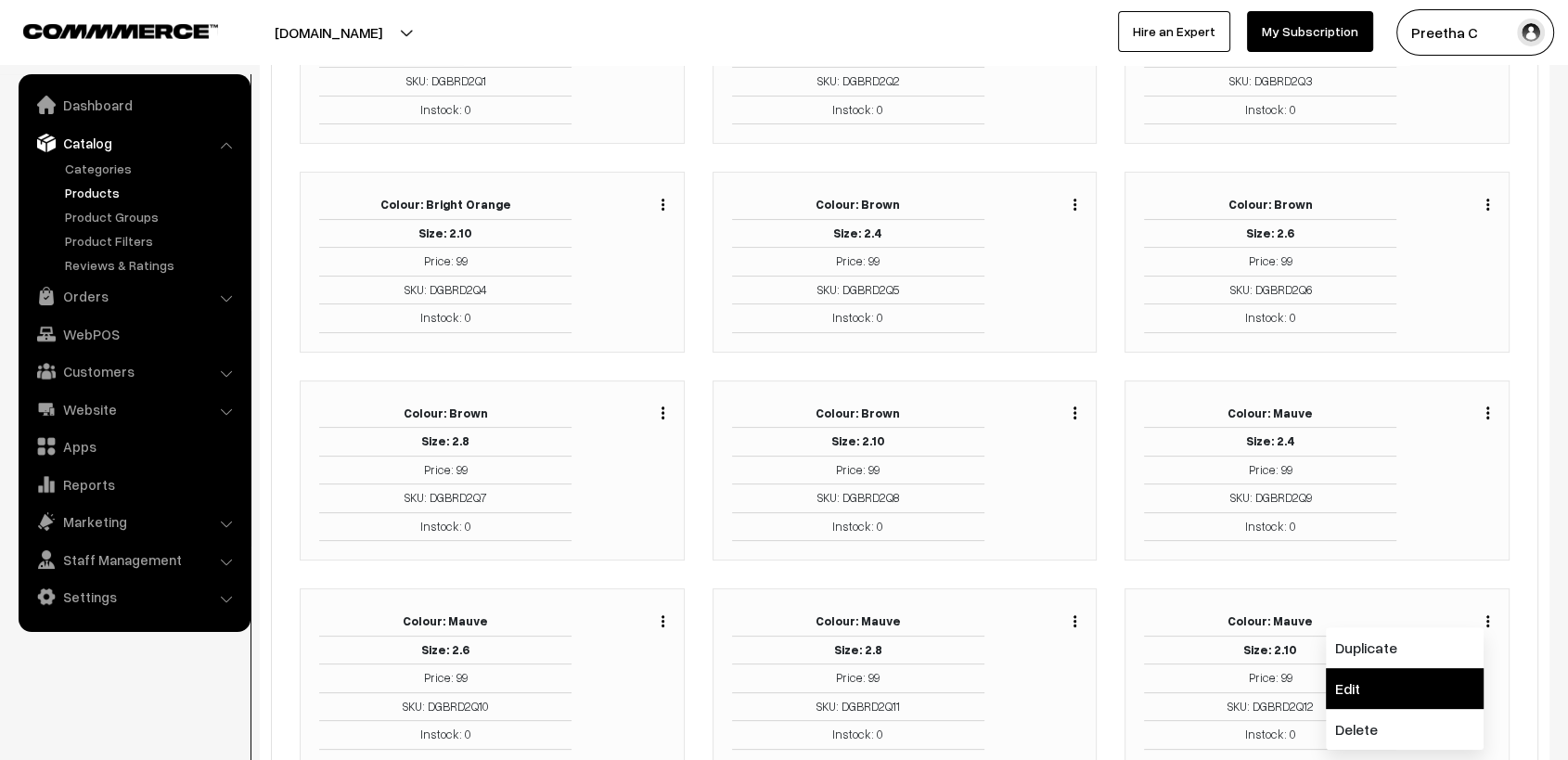
click at [1441, 672] on link "Edit" at bounding box center [1405, 688] width 158 height 40
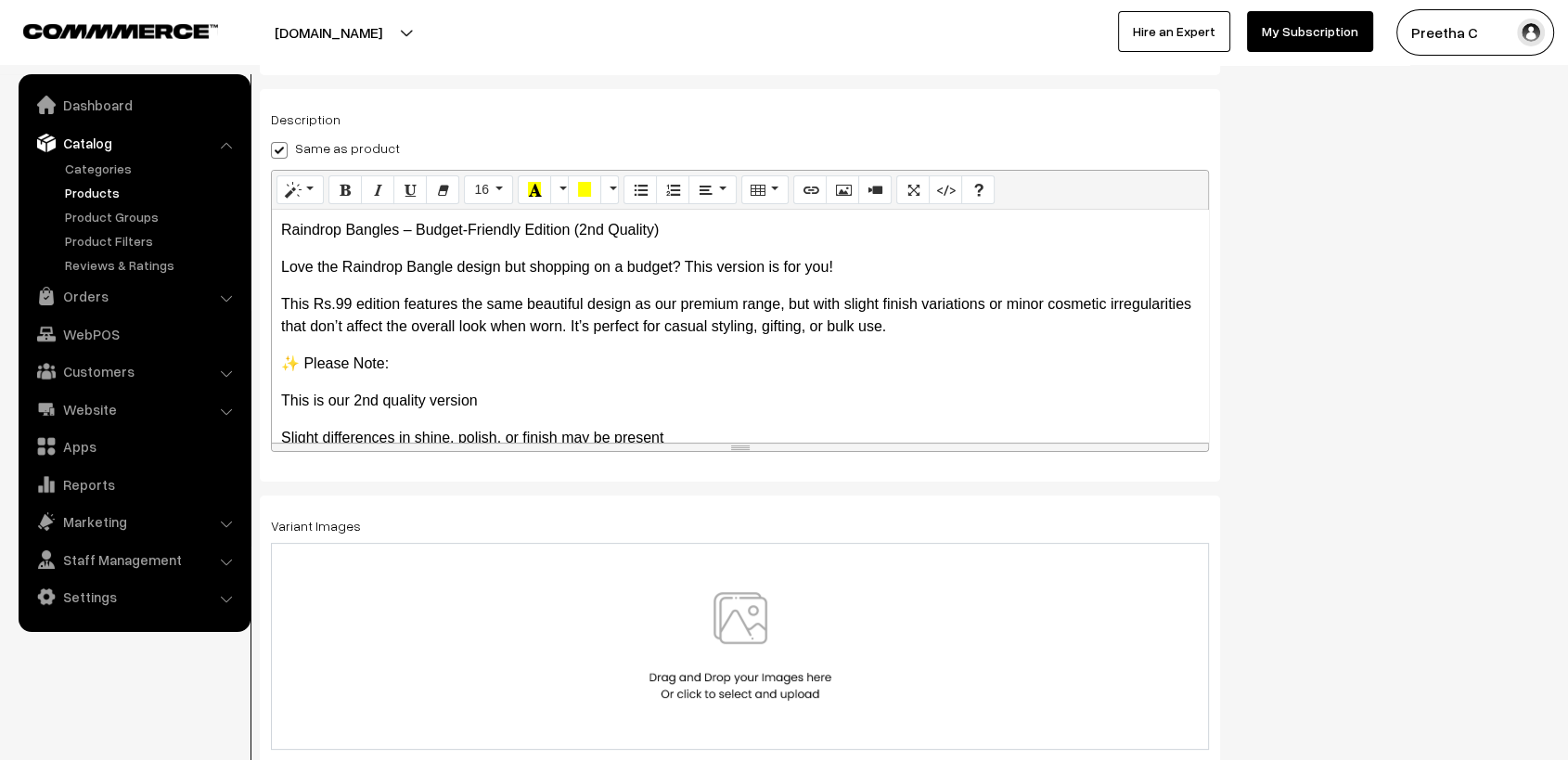
scroll to position [325, 0]
click at [838, 658] on div at bounding box center [740, 644] width 899 height 108
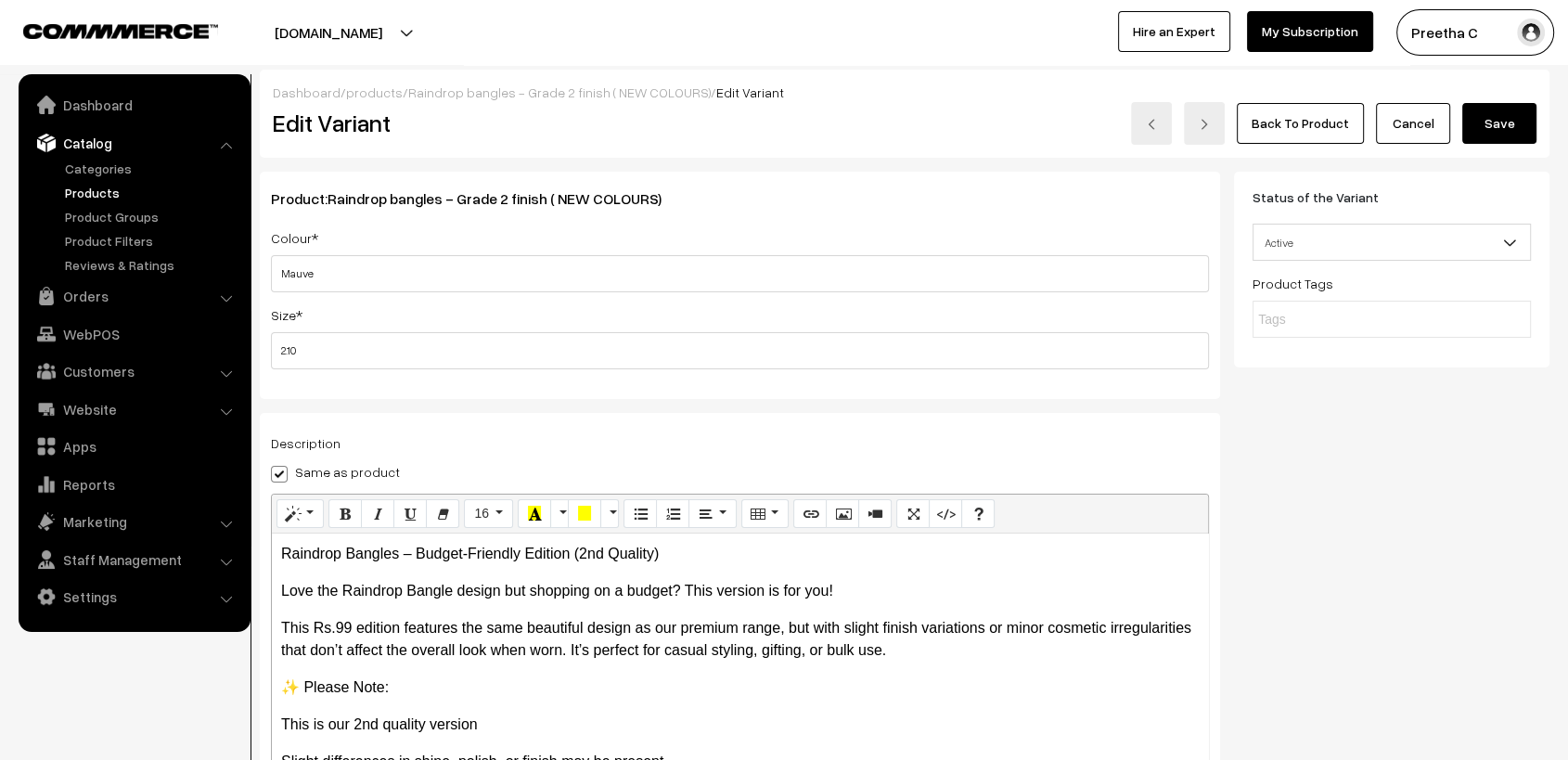
click at [1507, 138] on button "Save" at bounding box center [1499, 123] width 74 height 40
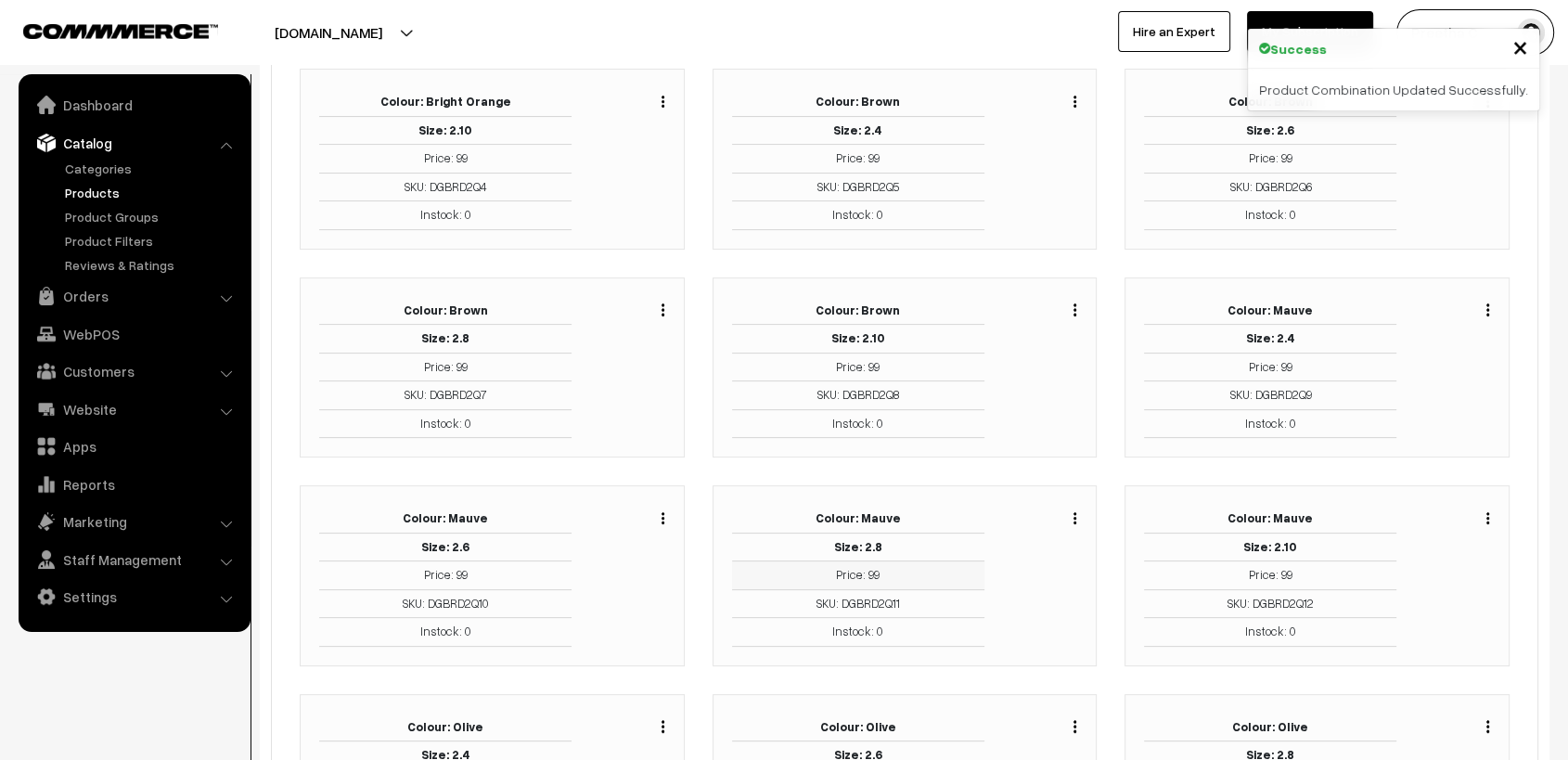
scroll to position [515, 0]
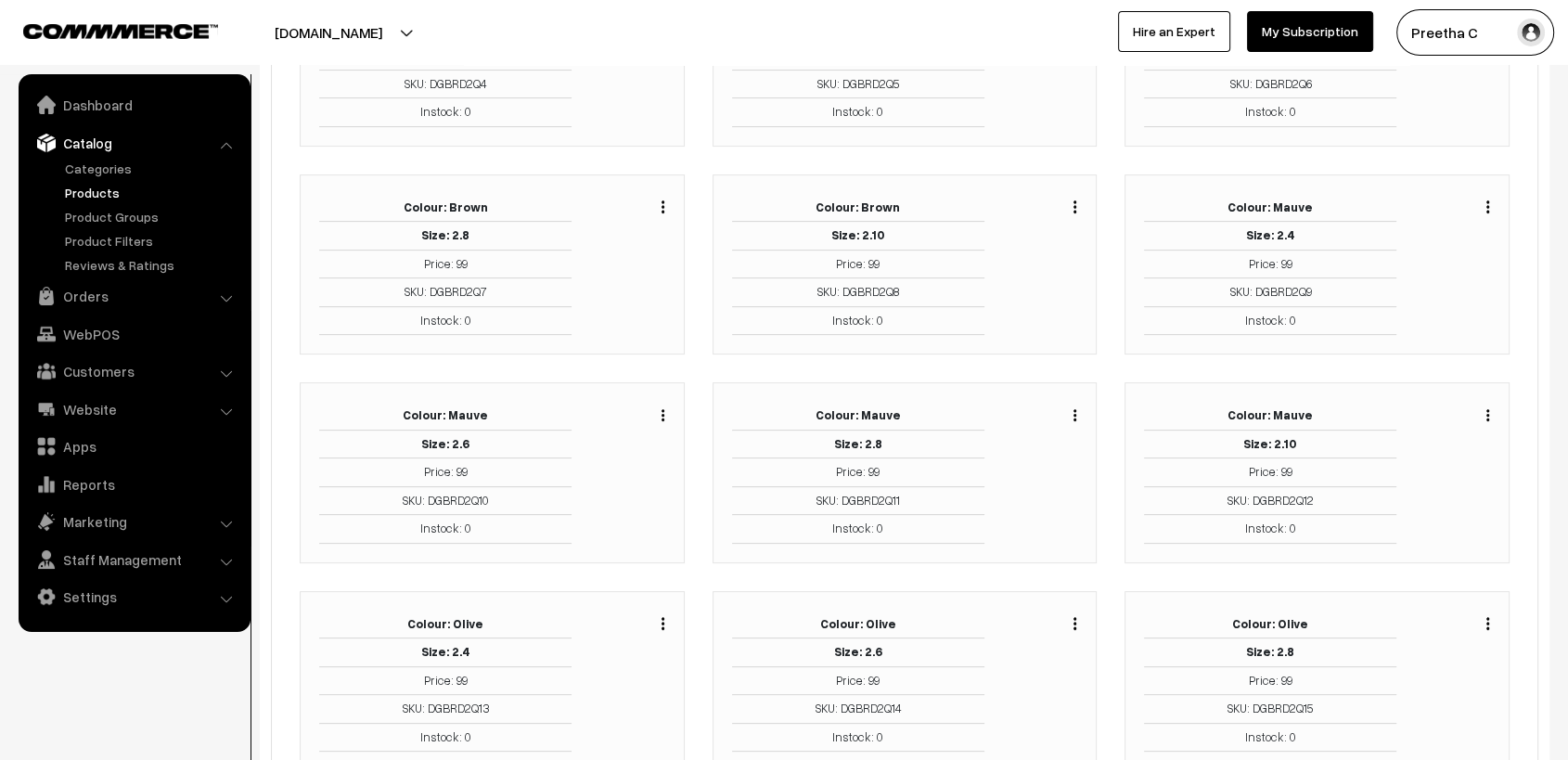
click at [664, 618] on button "button" at bounding box center [662, 624] width 5 height 15
click at [618, 679] on link "Edit" at bounding box center [580, 690] width 158 height 40
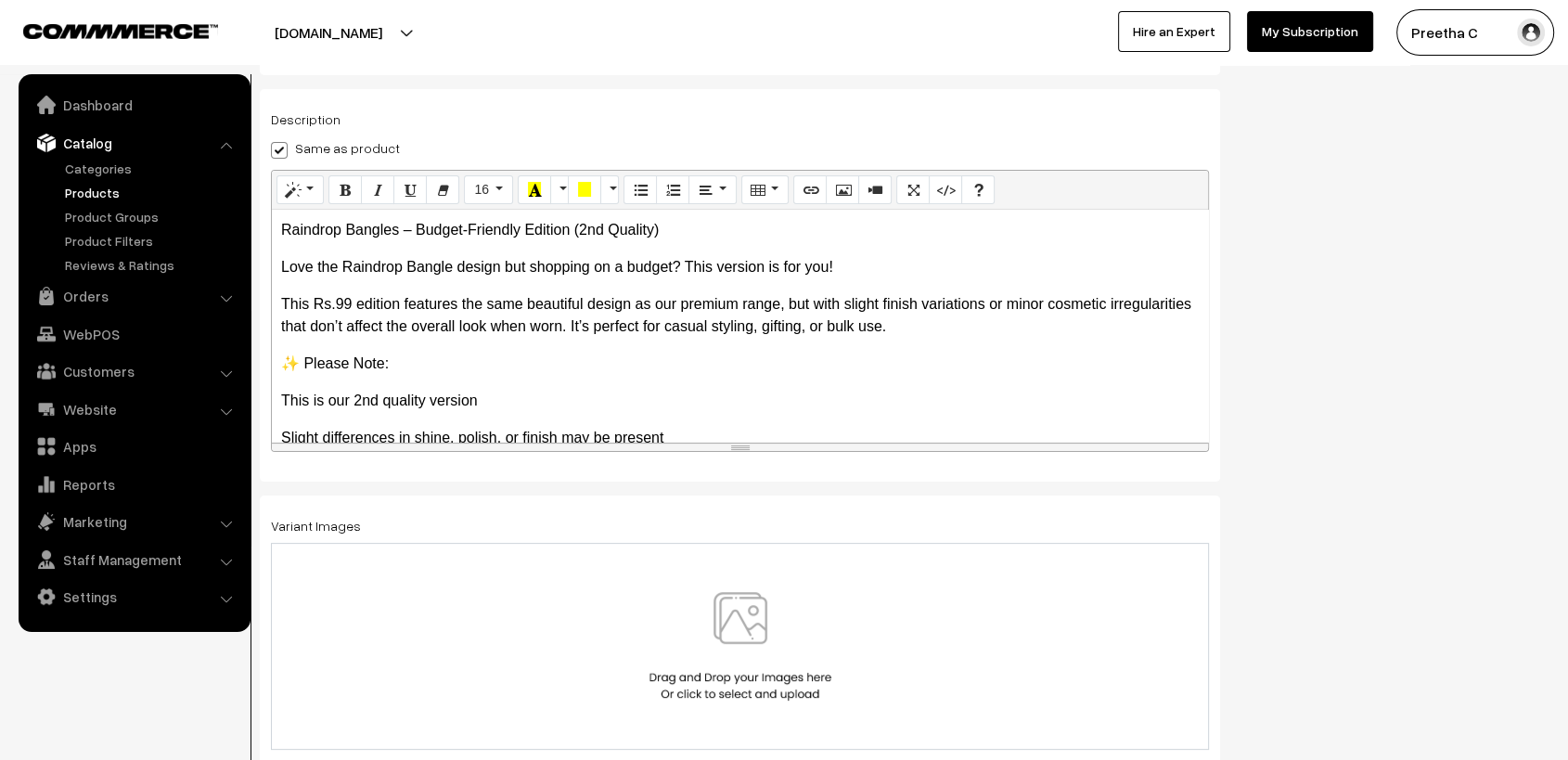
scroll to position [325, 0]
click at [824, 690] on img at bounding box center [740, 644] width 191 height 108
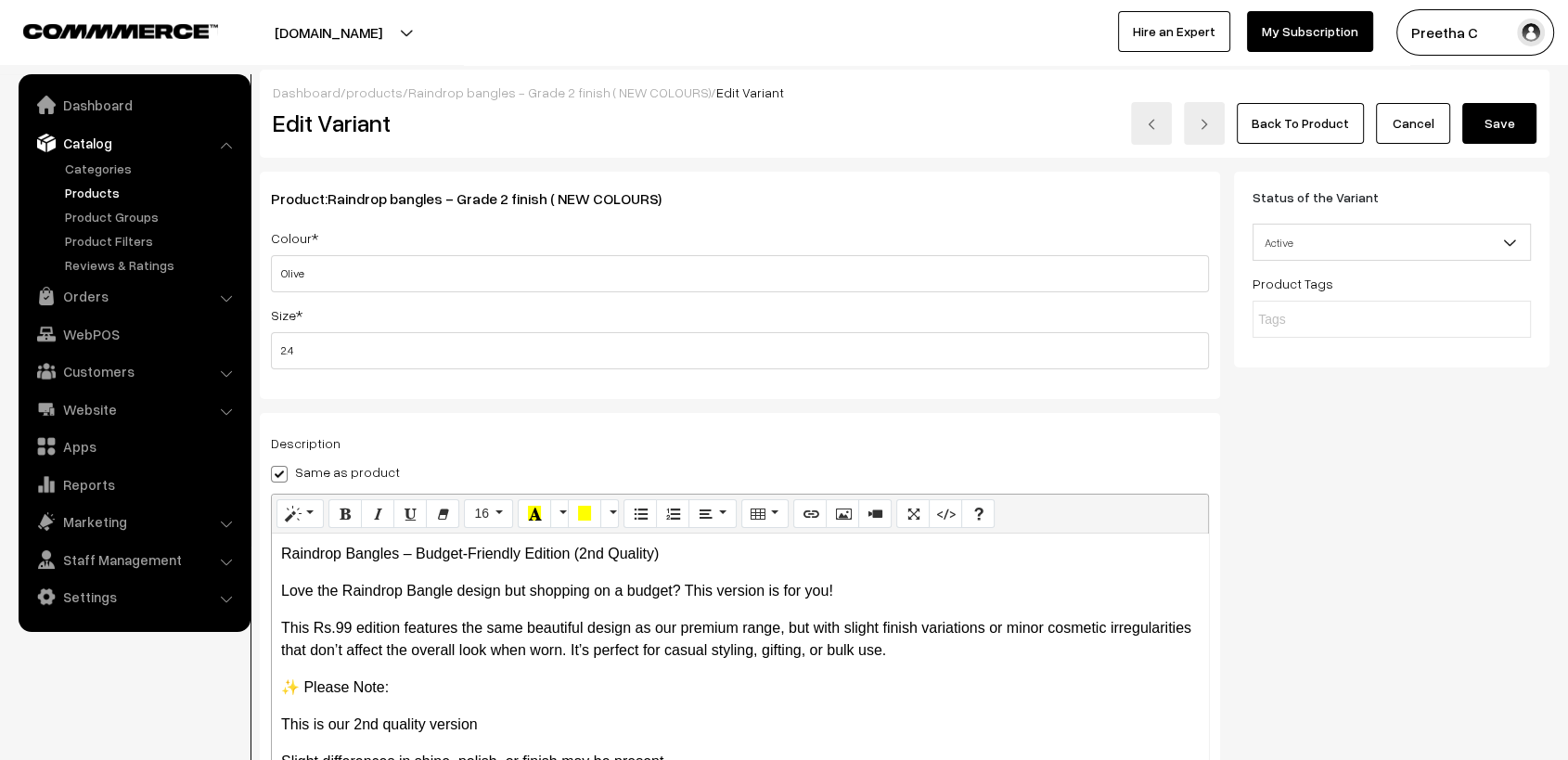
click at [1498, 132] on button "Save" at bounding box center [1499, 123] width 74 height 40
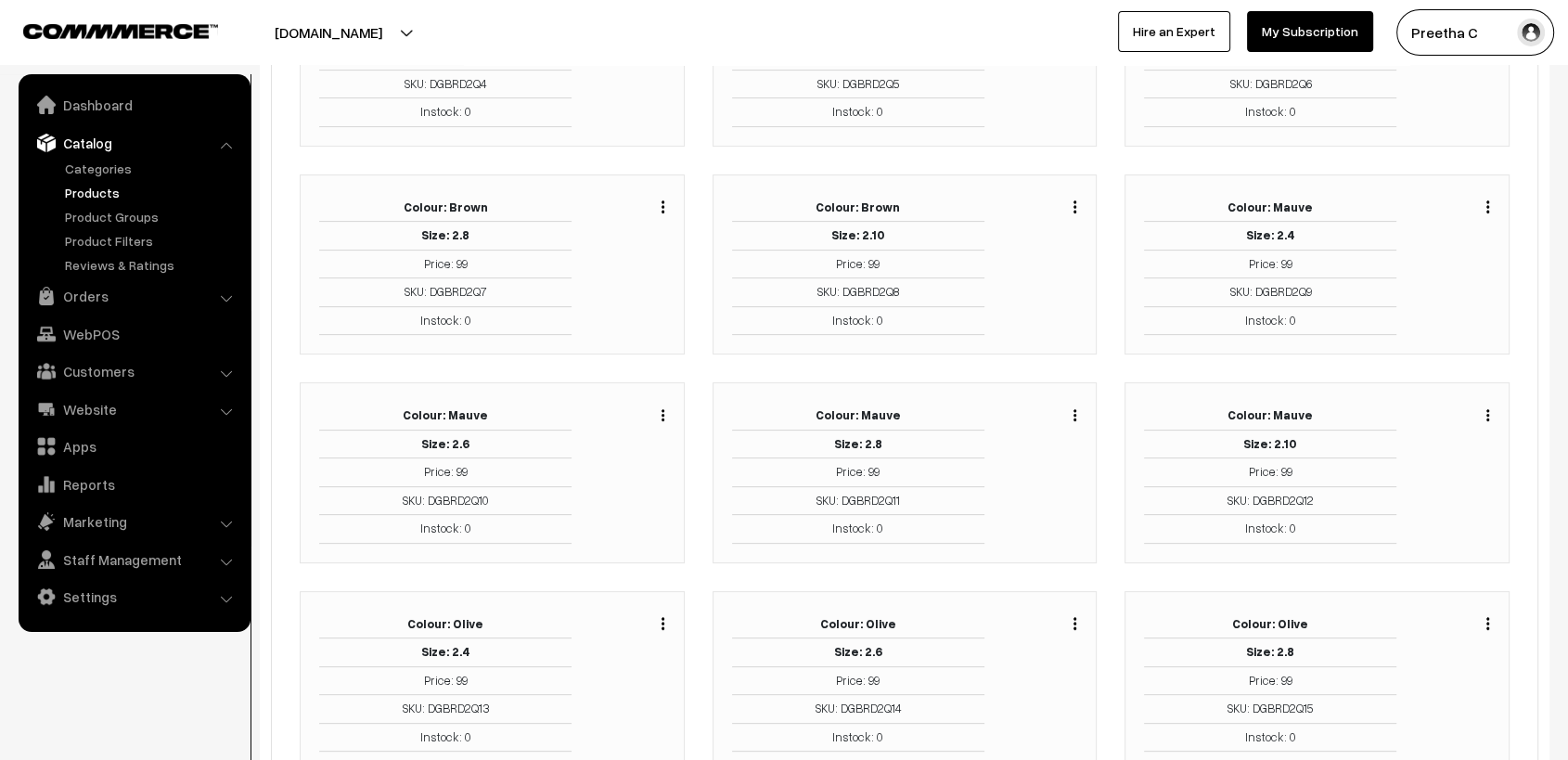
scroll to position [618, 0]
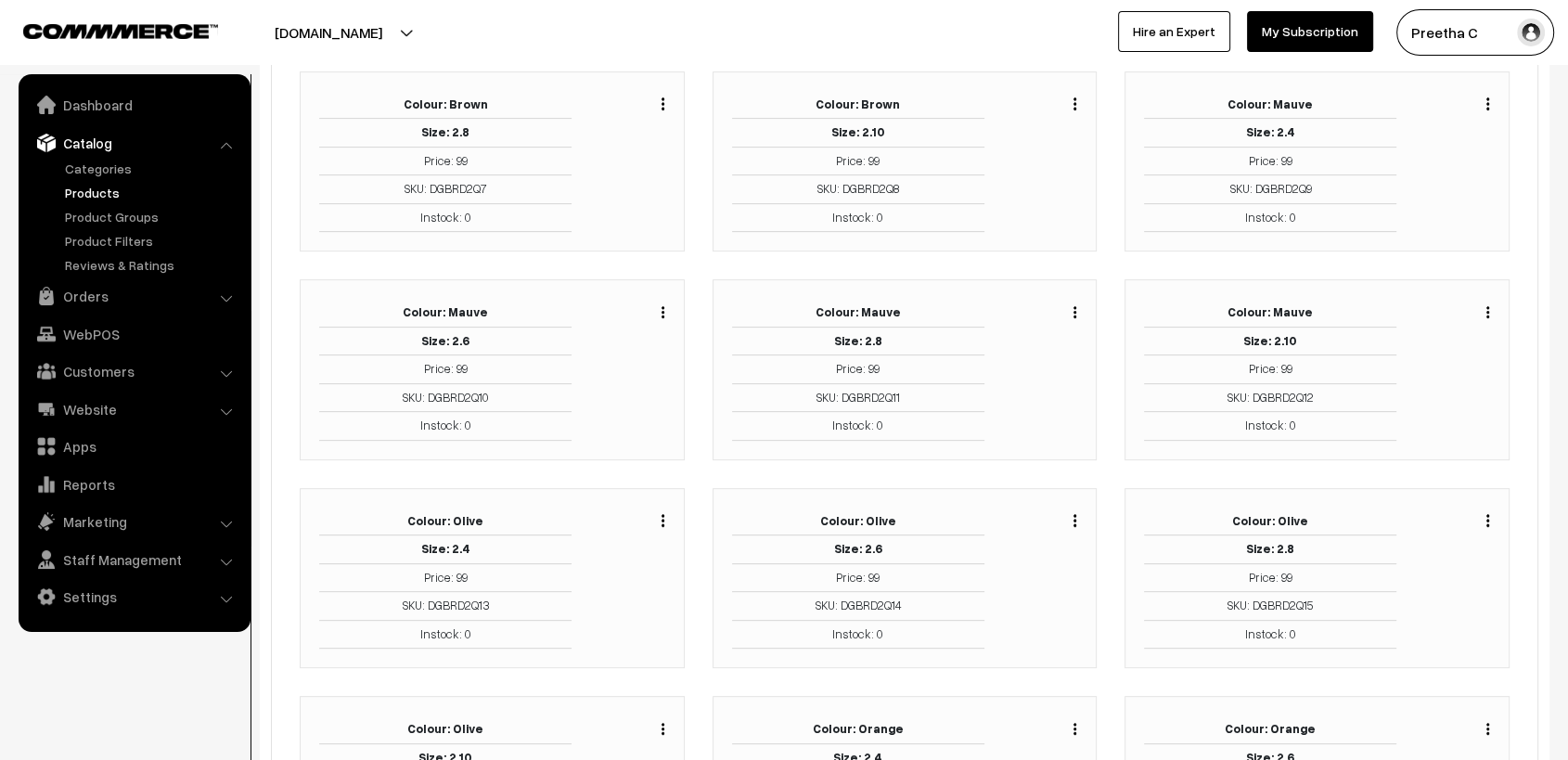
click at [1077, 515] on div "Duplicate Edit Delete" at bounding box center [1046, 578] width 94 height 142
click at [1074, 516] on img "button" at bounding box center [1075, 520] width 3 height 12
click at [1037, 571] on link "Edit" at bounding box center [992, 588] width 158 height 40
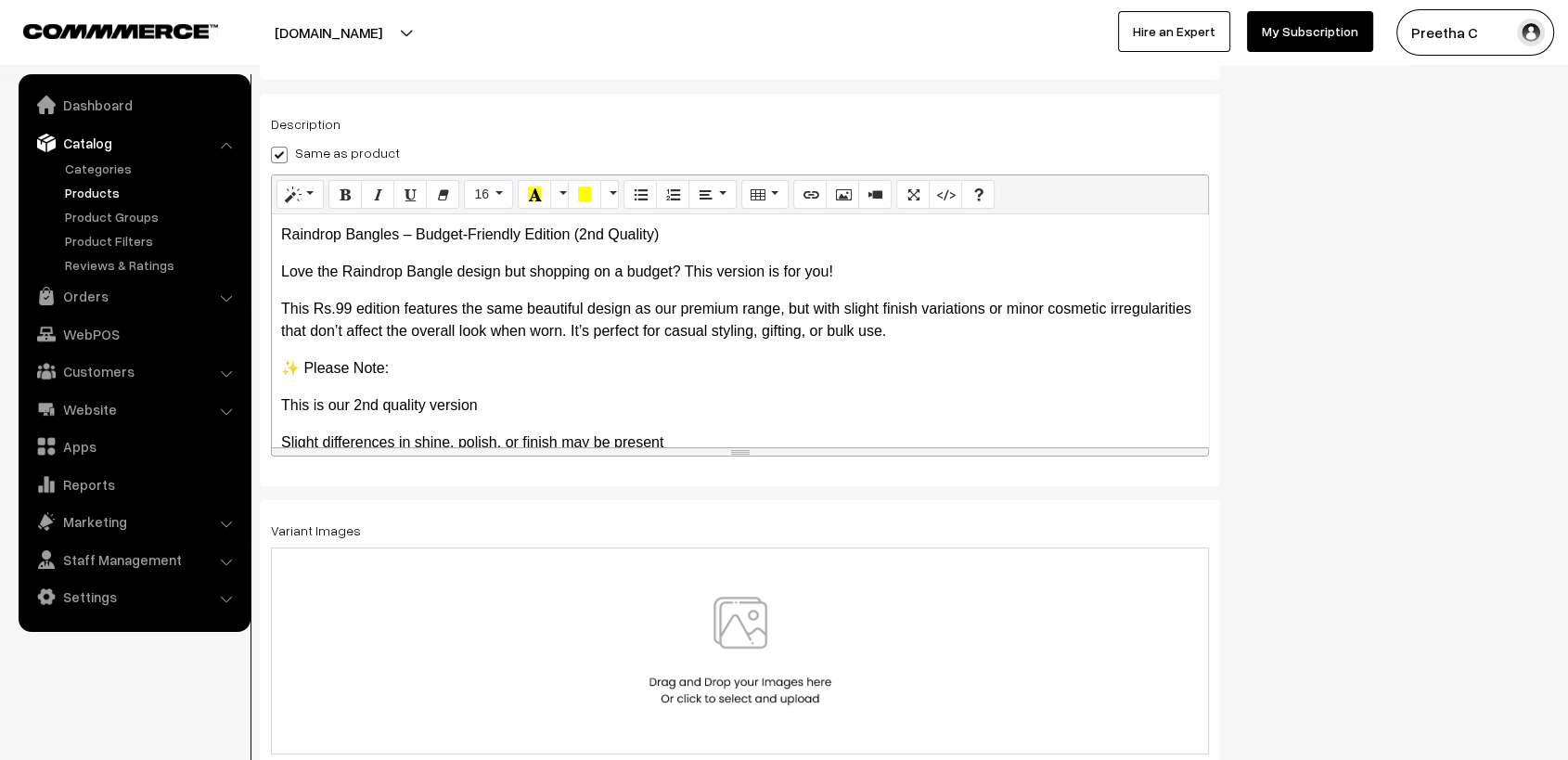
scroll to position [325, 0]
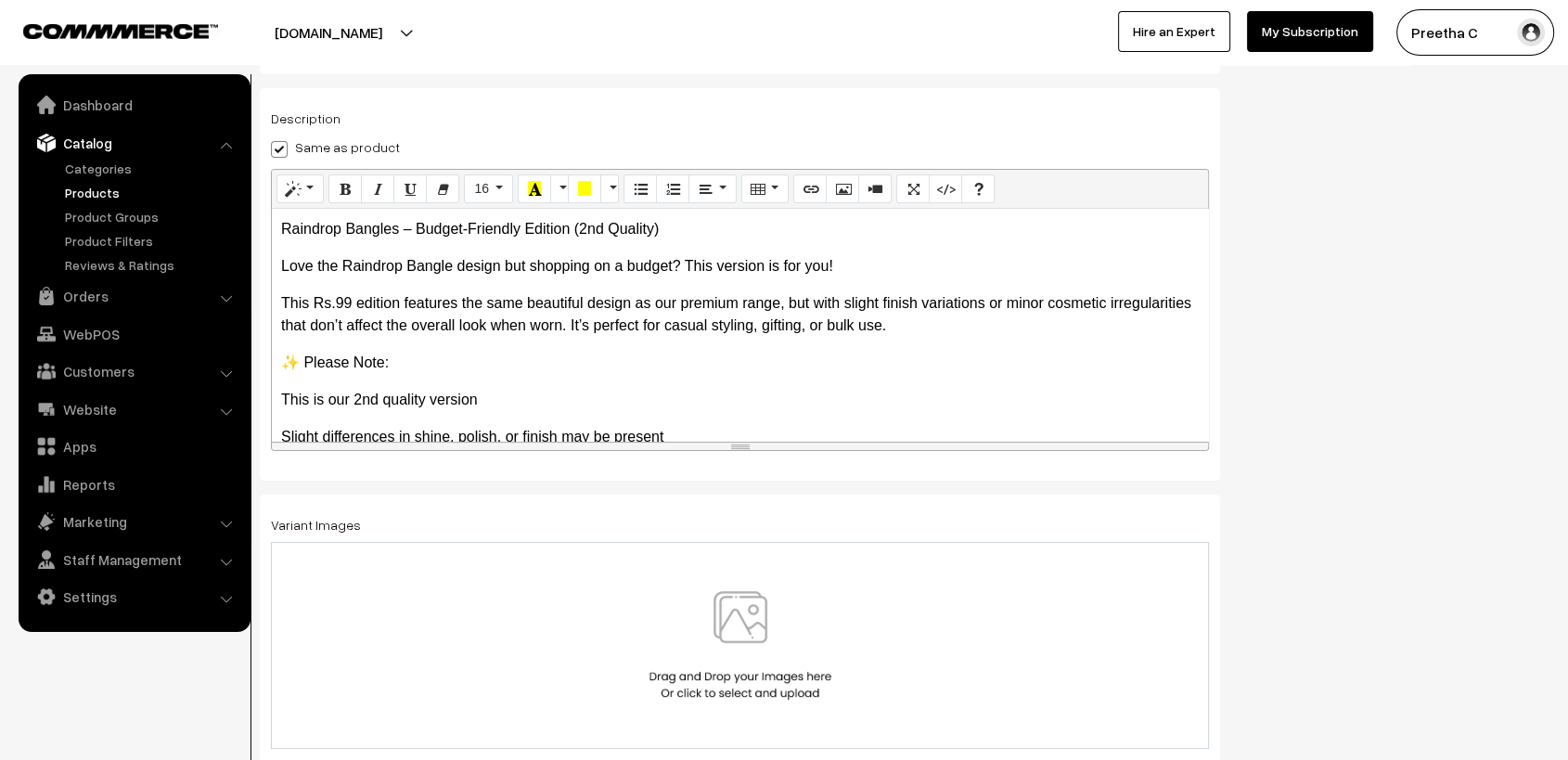
click at [794, 683] on img at bounding box center [740, 644] width 191 height 108
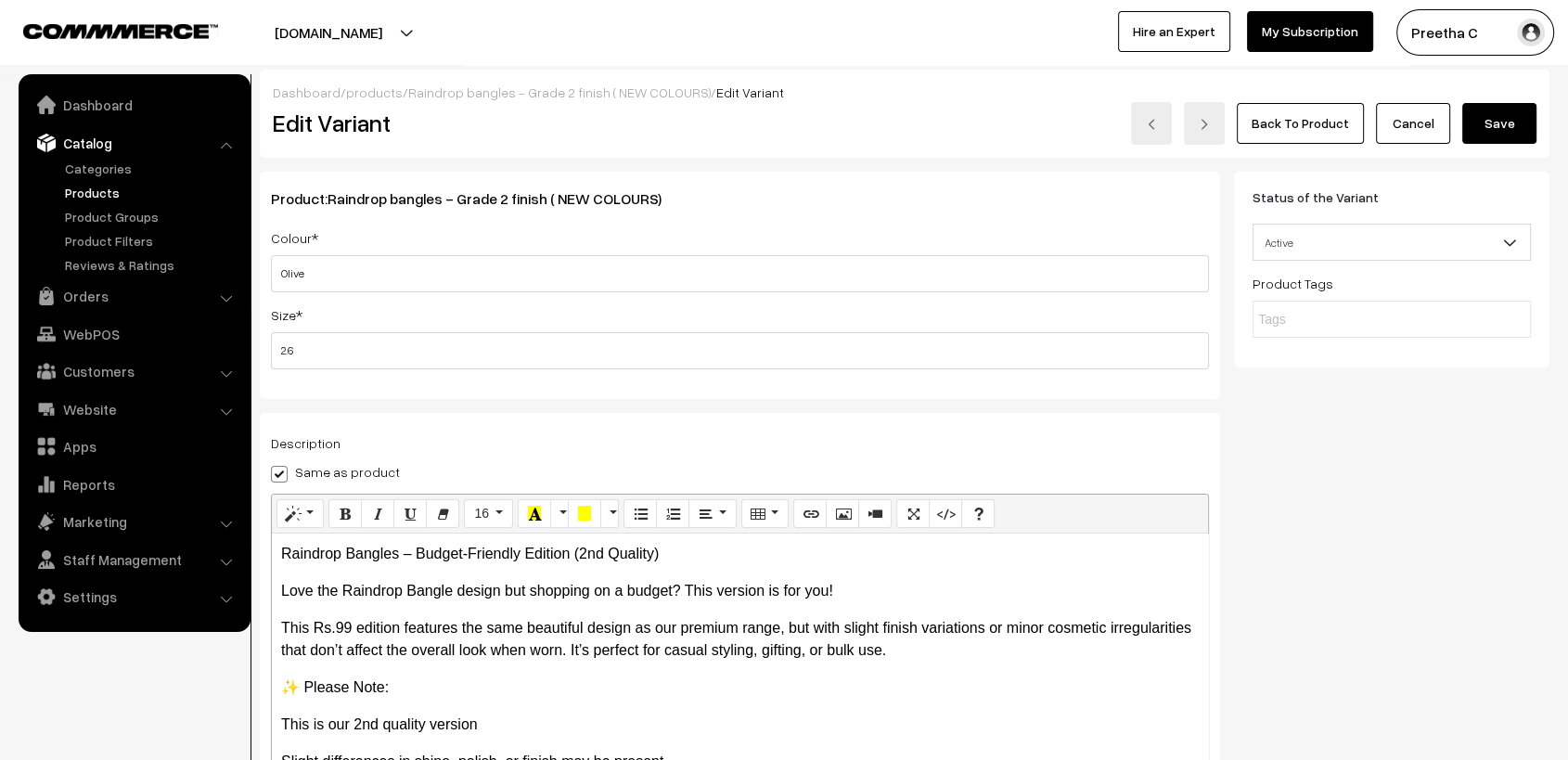
click at [1512, 122] on button "Save" at bounding box center [1499, 123] width 74 height 40
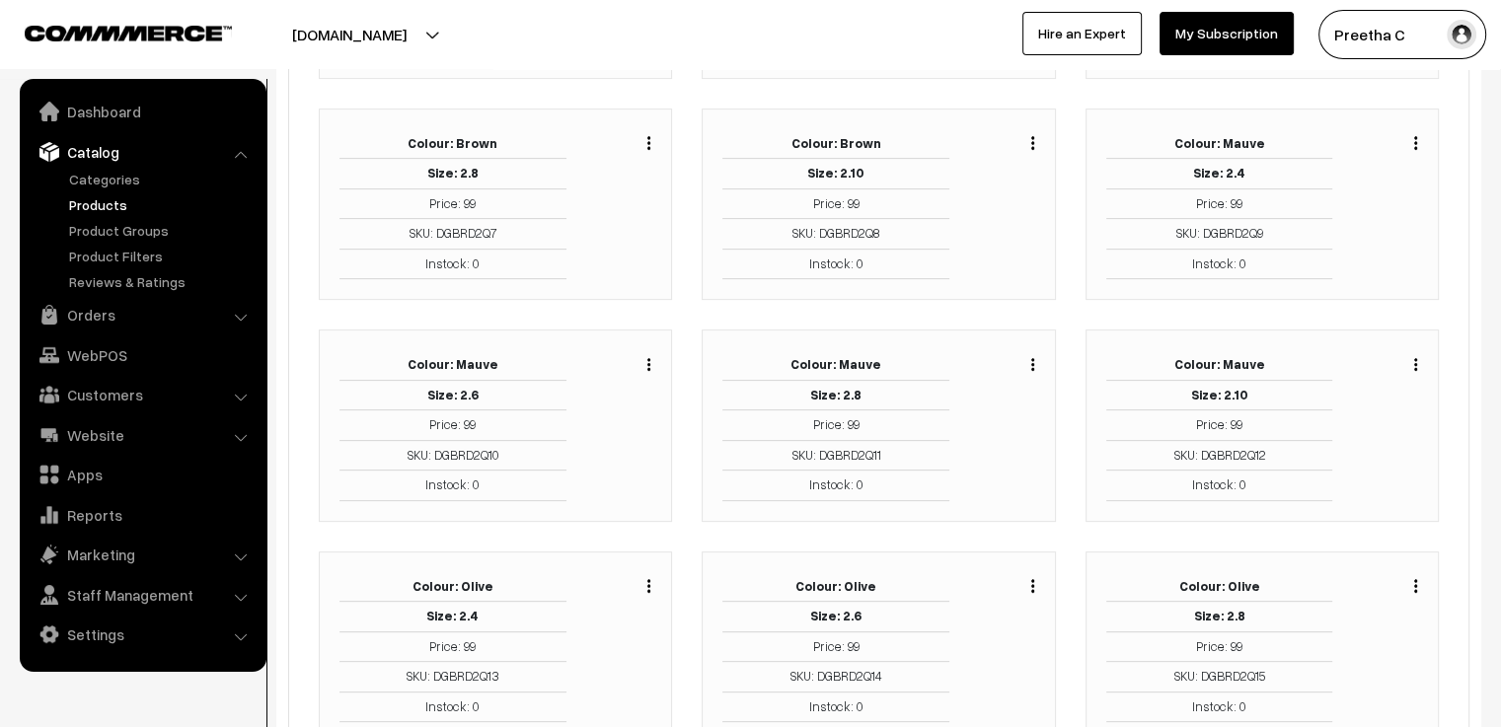
scroll to position [723, 0]
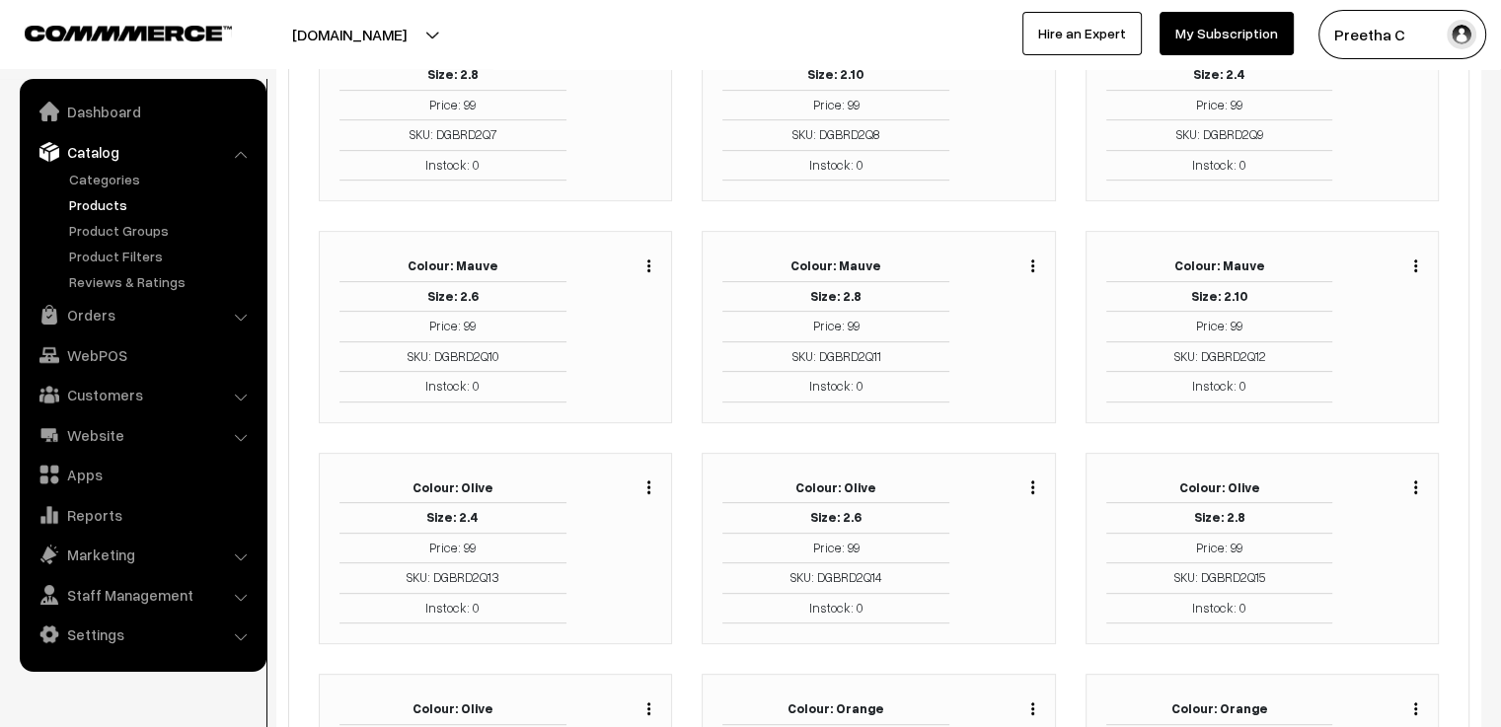
click at [1413, 487] on div "Duplicate Edit Delete" at bounding box center [1410, 486] width 15 height 24
click at [1416, 483] on img "button" at bounding box center [1415, 486] width 3 height 13
click at [1354, 557] on link "Edit" at bounding box center [1327, 559] width 168 height 43
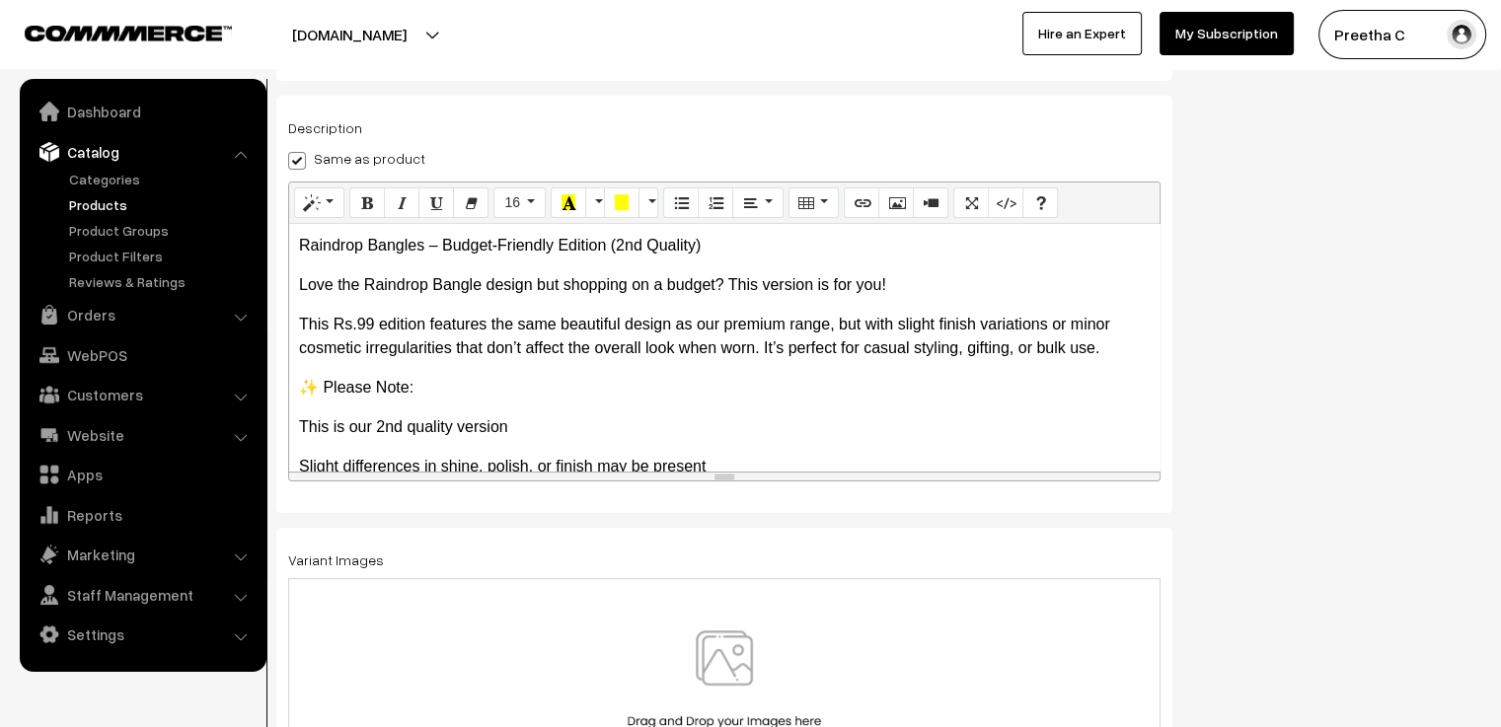
scroll to position [345, 0]
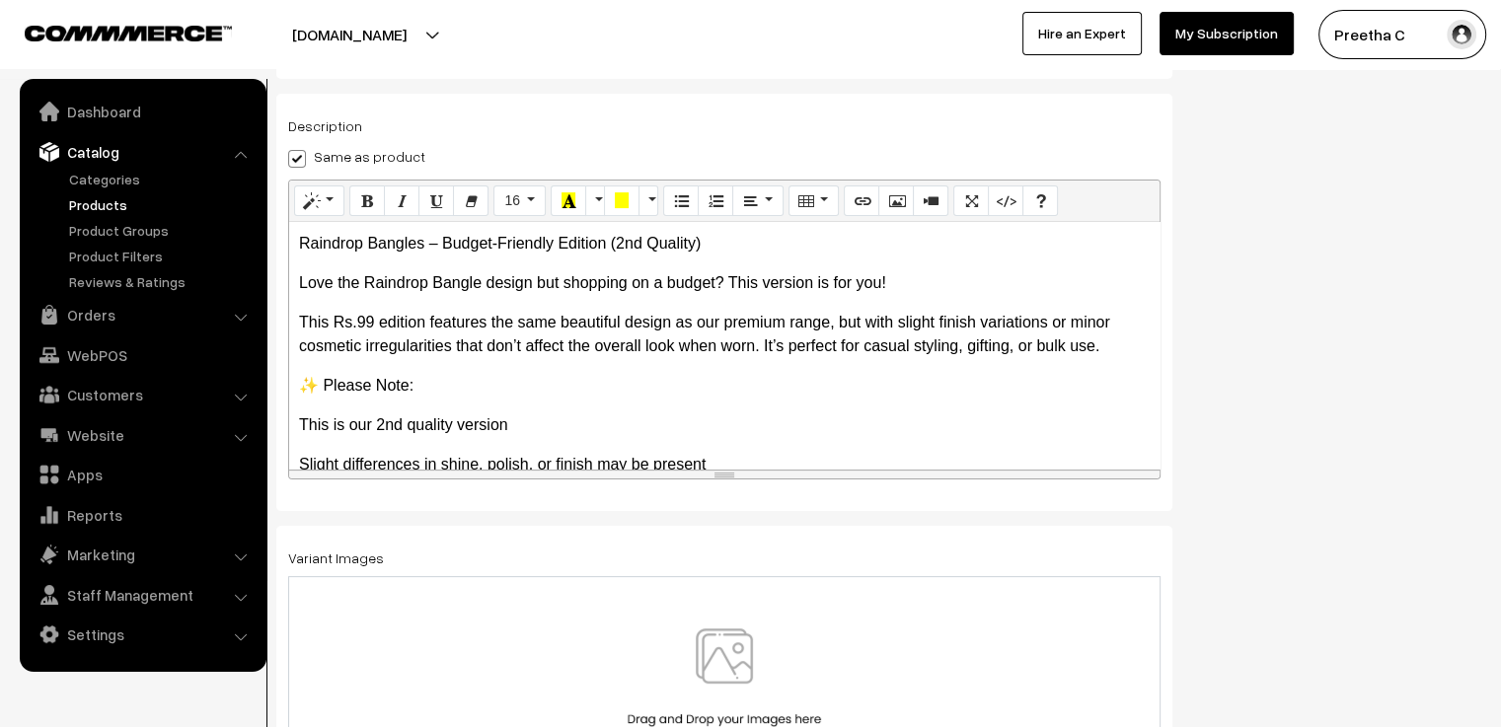
click at [832, 642] on div at bounding box center [724, 685] width 831 height 115
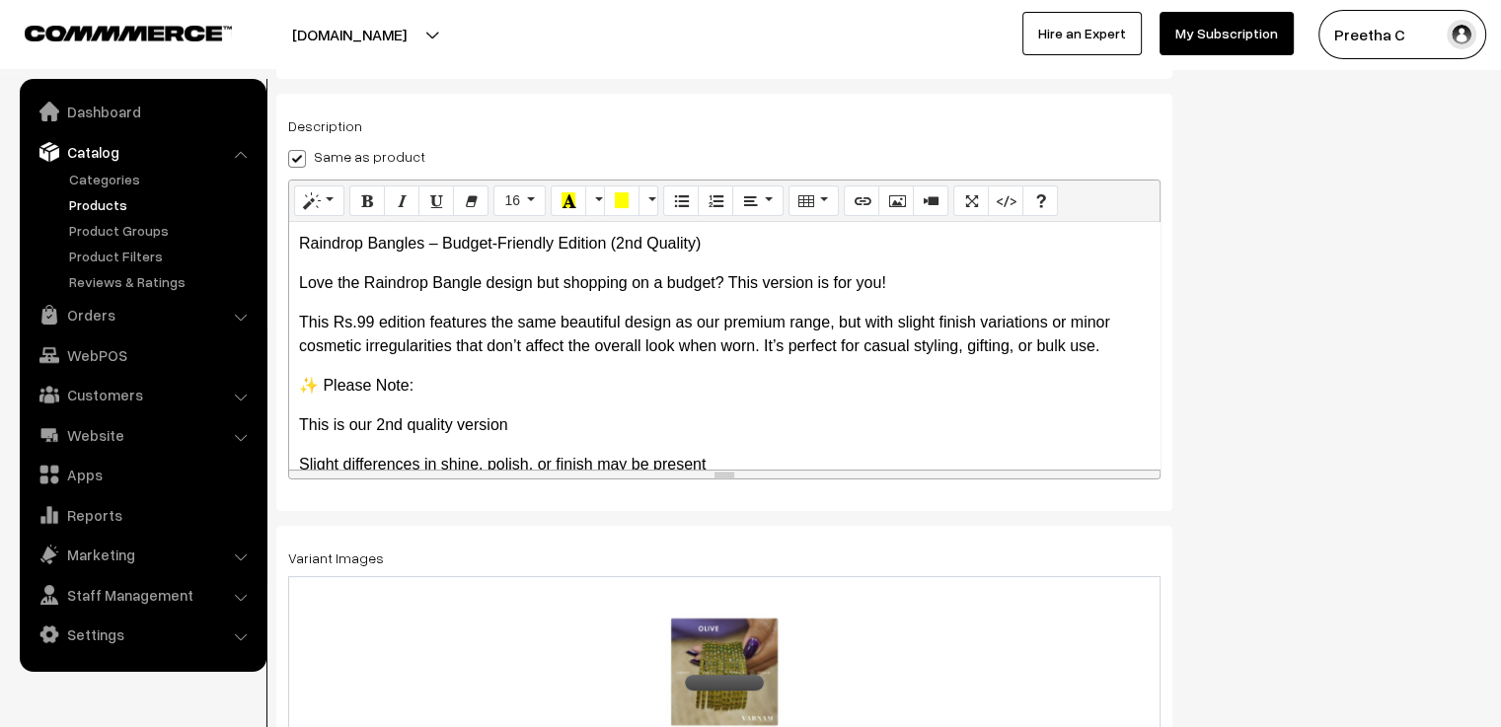
scroll to position [0, 0]
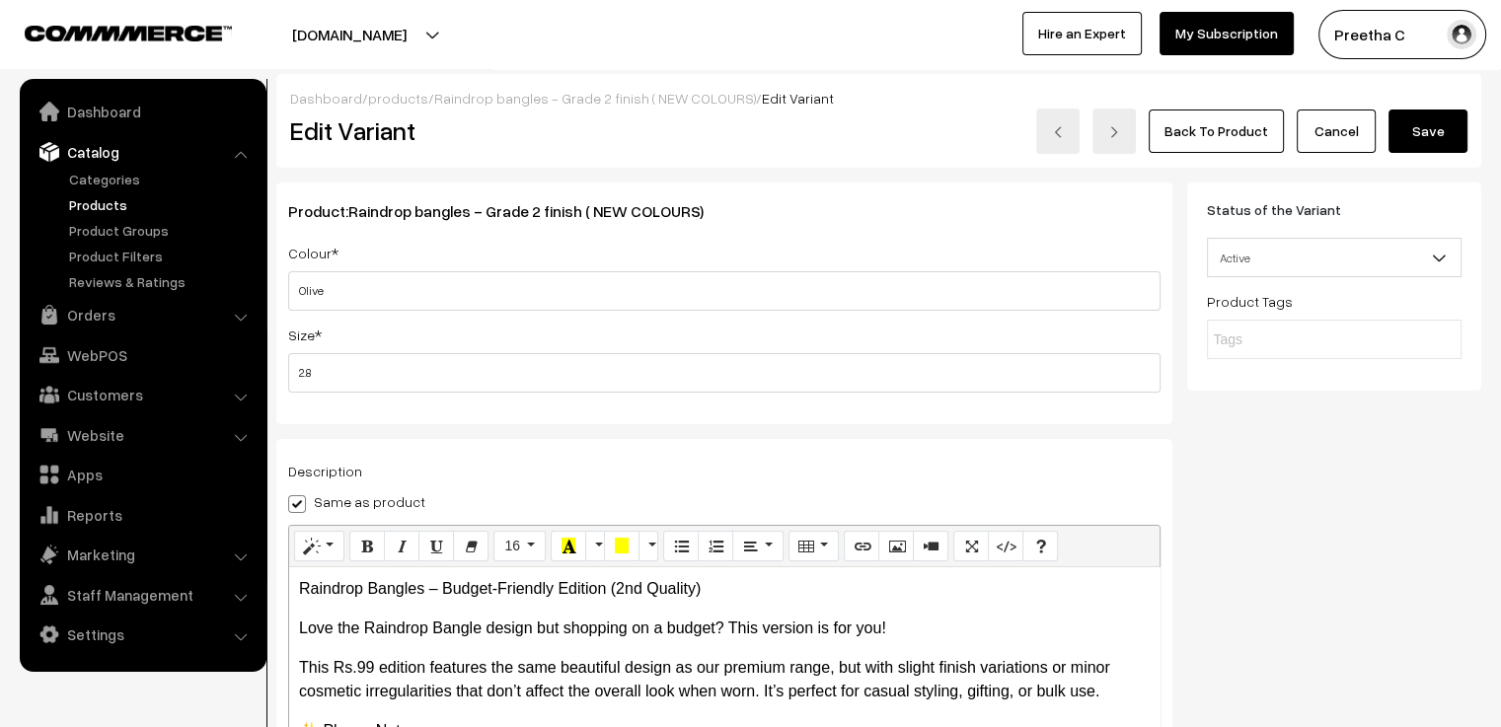
click at [1450, 118] on button "Save" at bounding box center [1427, 131] width 79 height 43
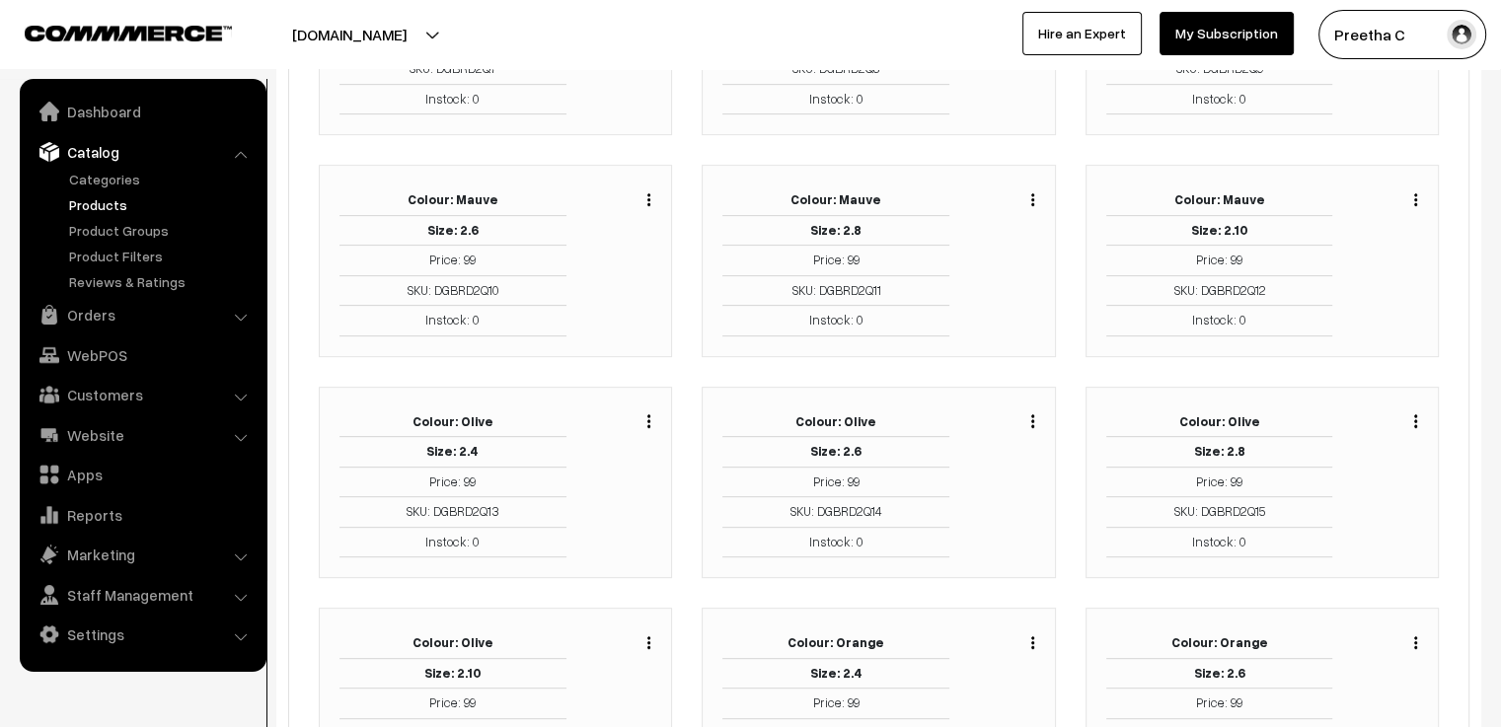
scroll to position [888, 0]
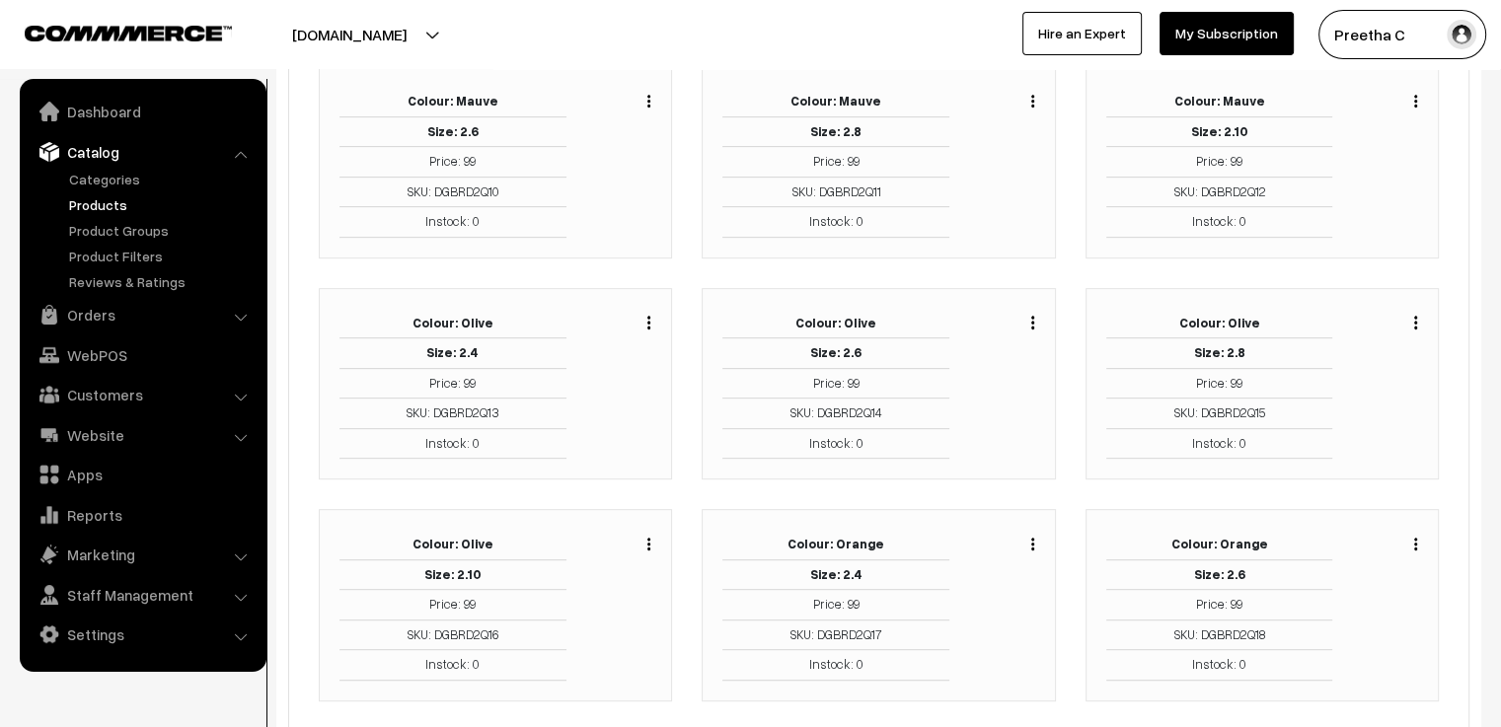
click at [647, 538] on button "button" at bounding box center [648, 544] width 5 height 16
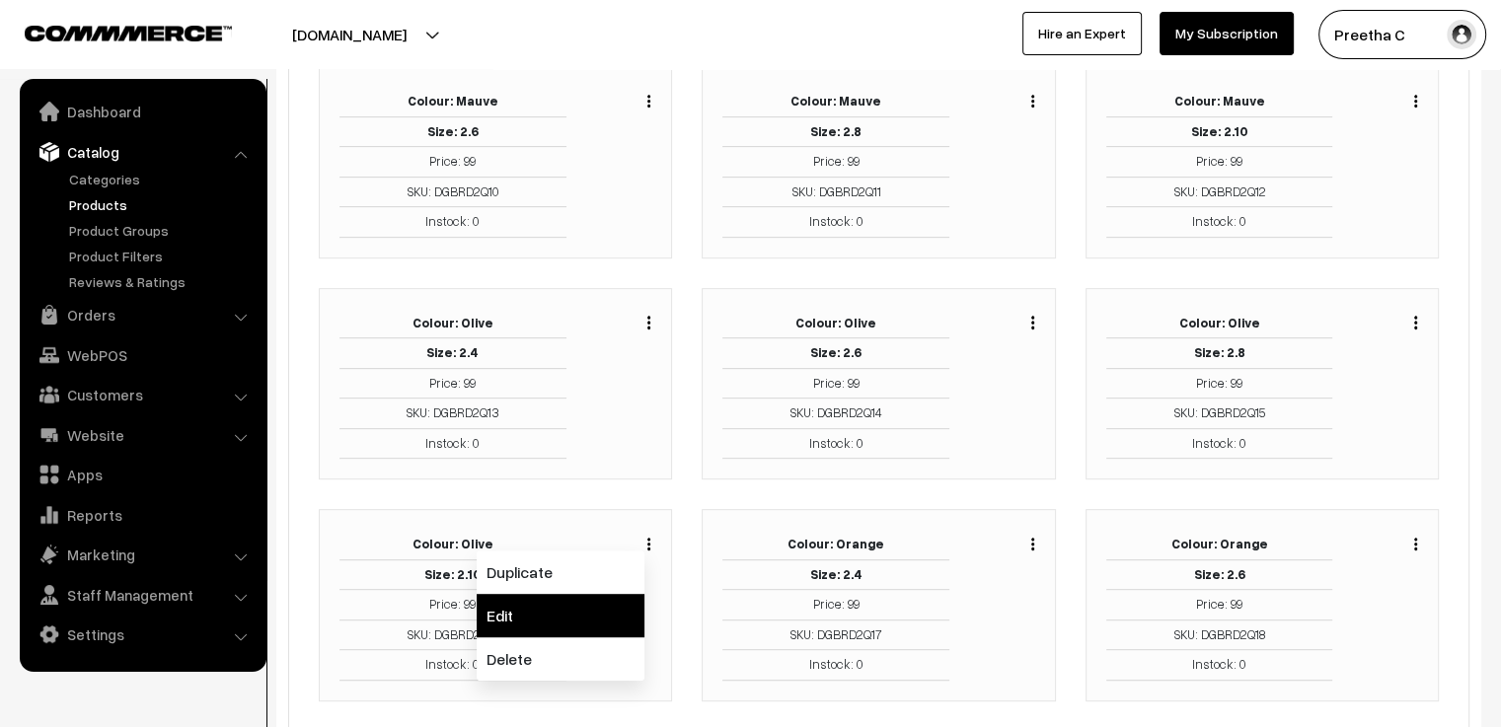
click at [584, 601] on link "Edit" at bounding box center [561, 615] width 168 height 43
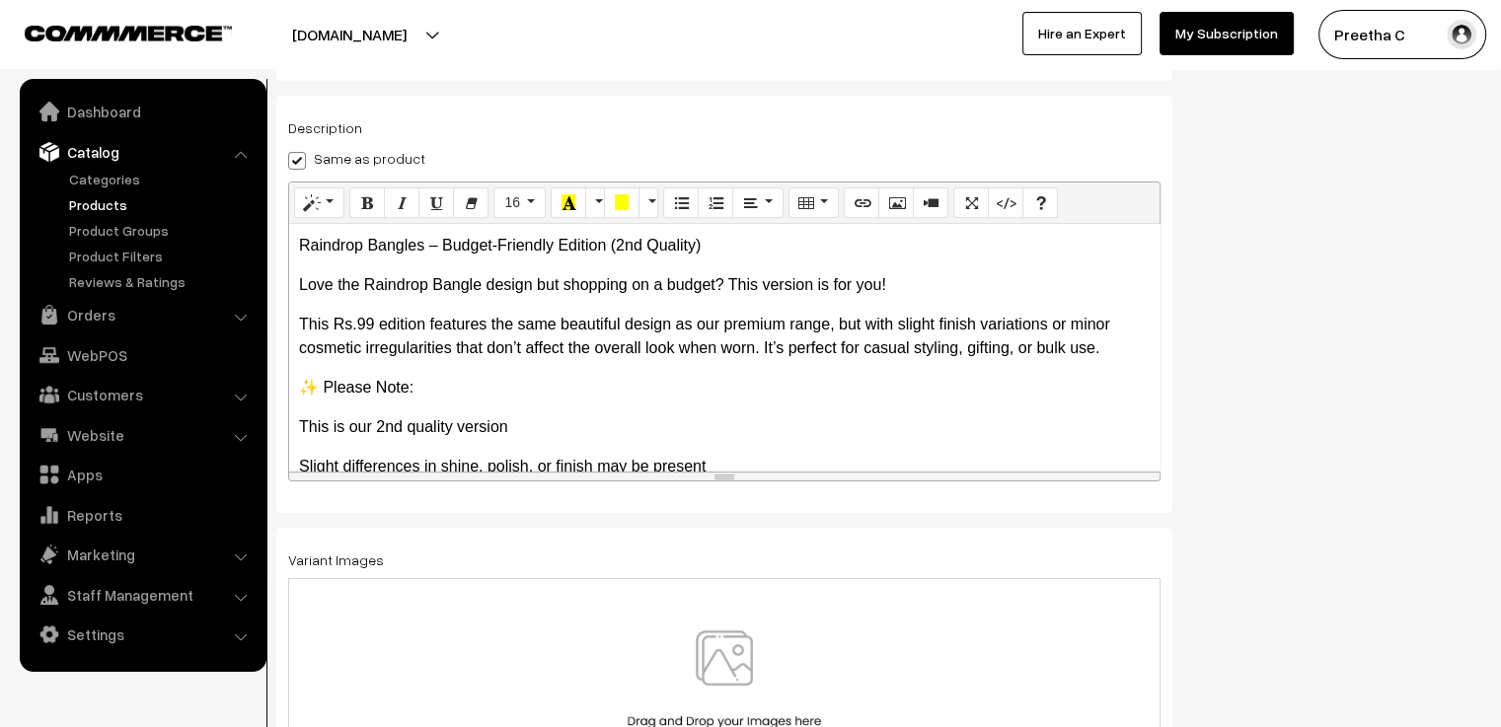
scroll to position [345, 0]
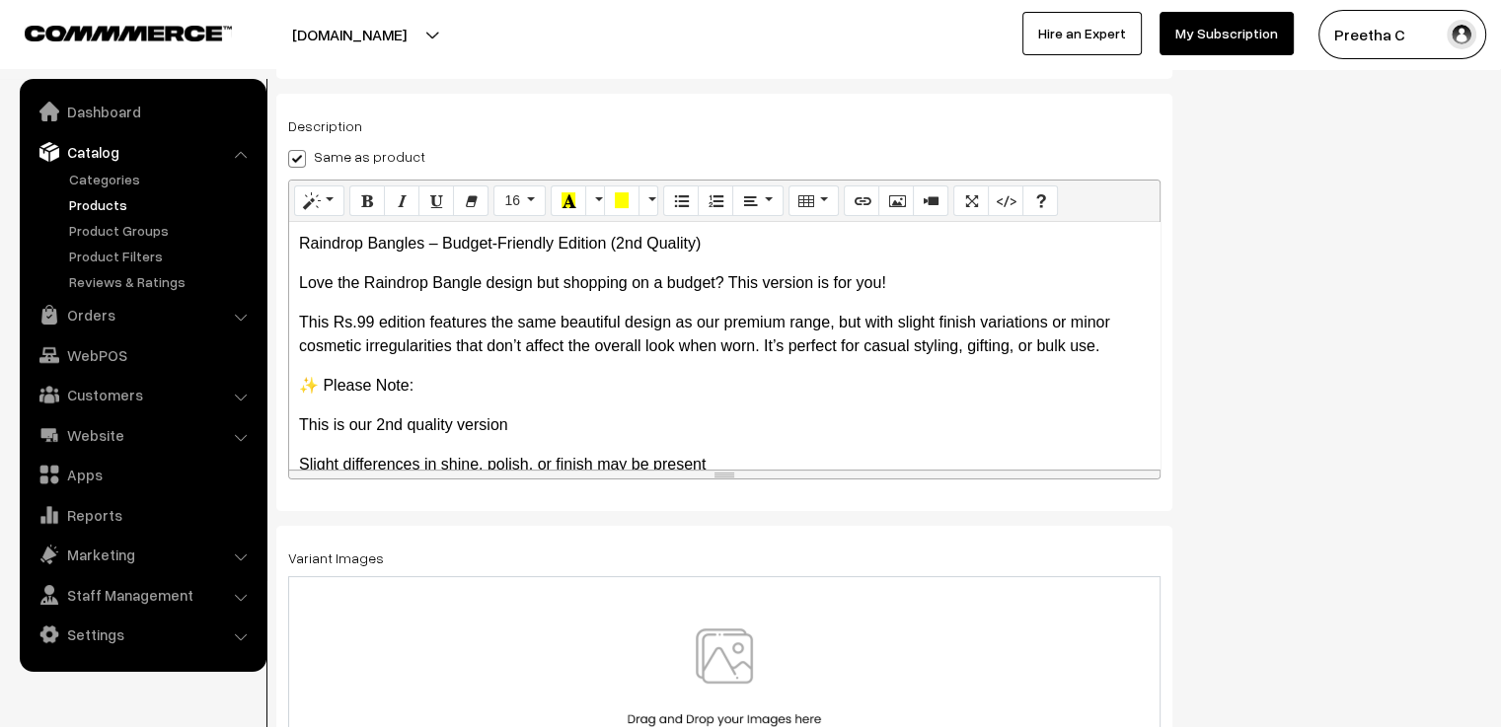
click at [697, 623] on div at bounding box center [724, 686] width 872 height 220
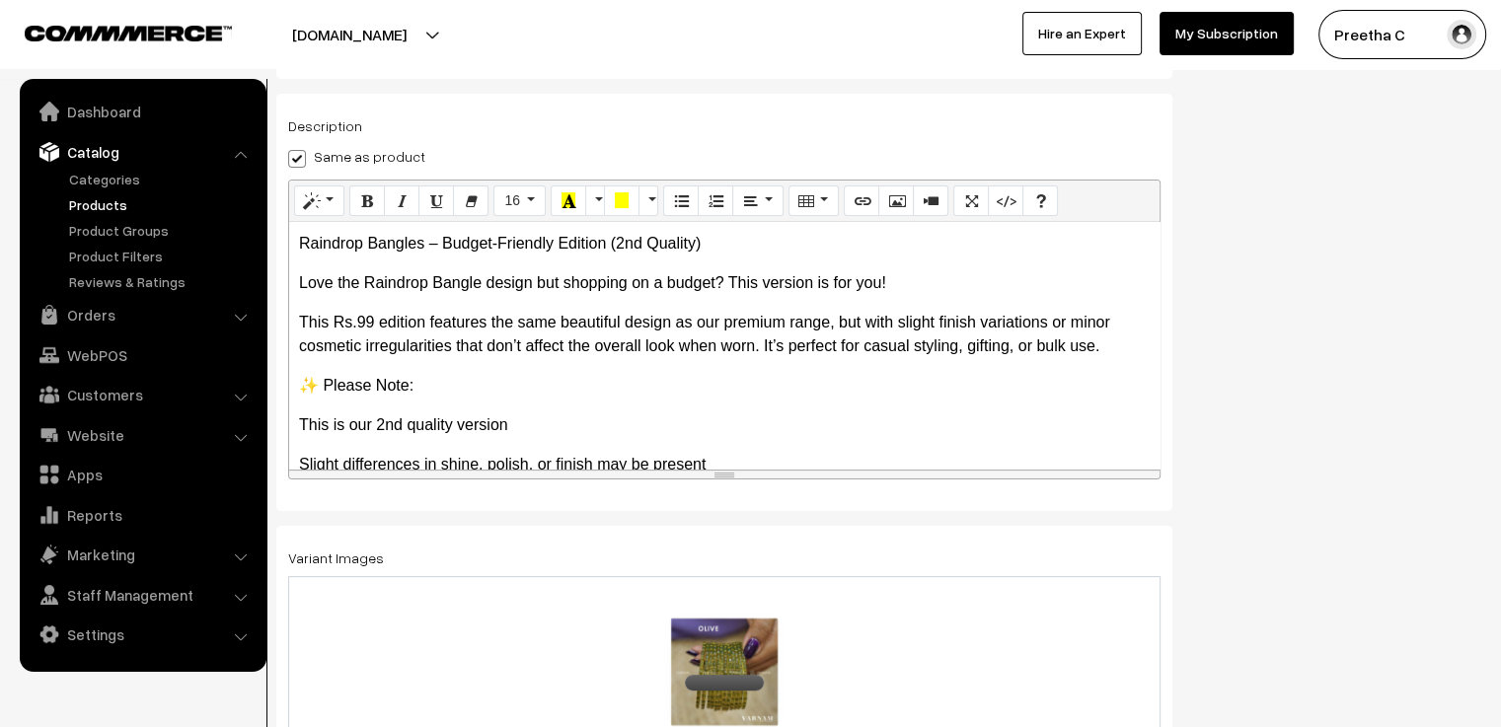
scroll to position [0, 0]
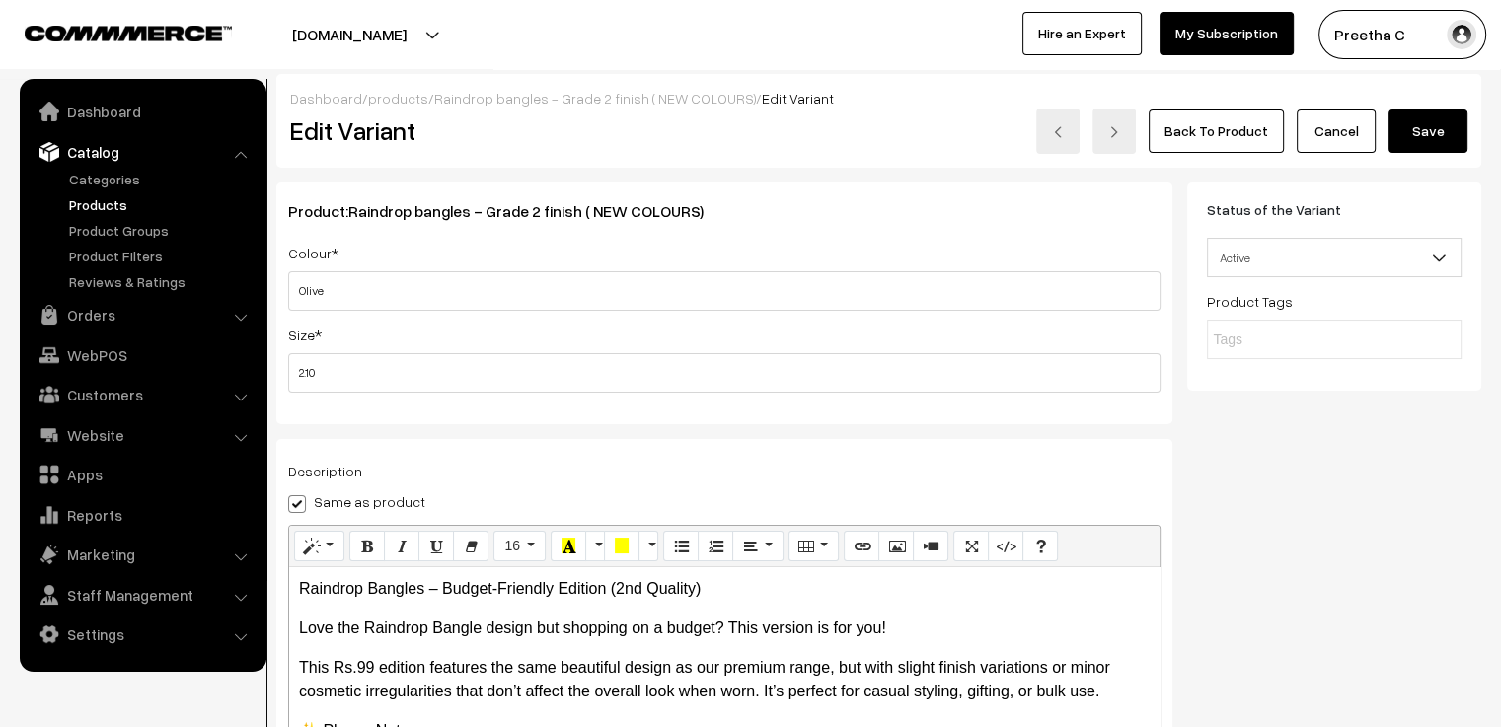
click at [1427, 133] on button "Save" at bounding box center [1427, 131] width 79 height 43
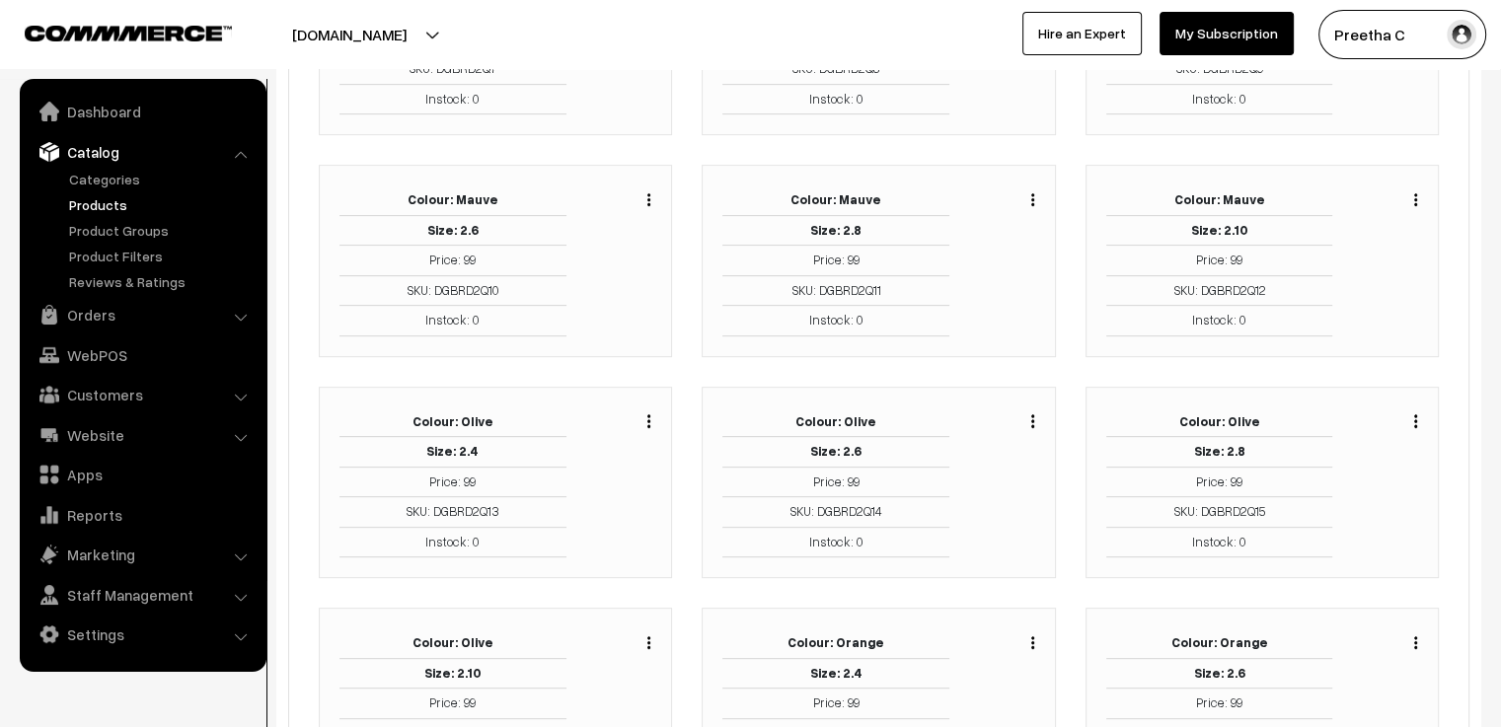
scroll to position [888, 0]
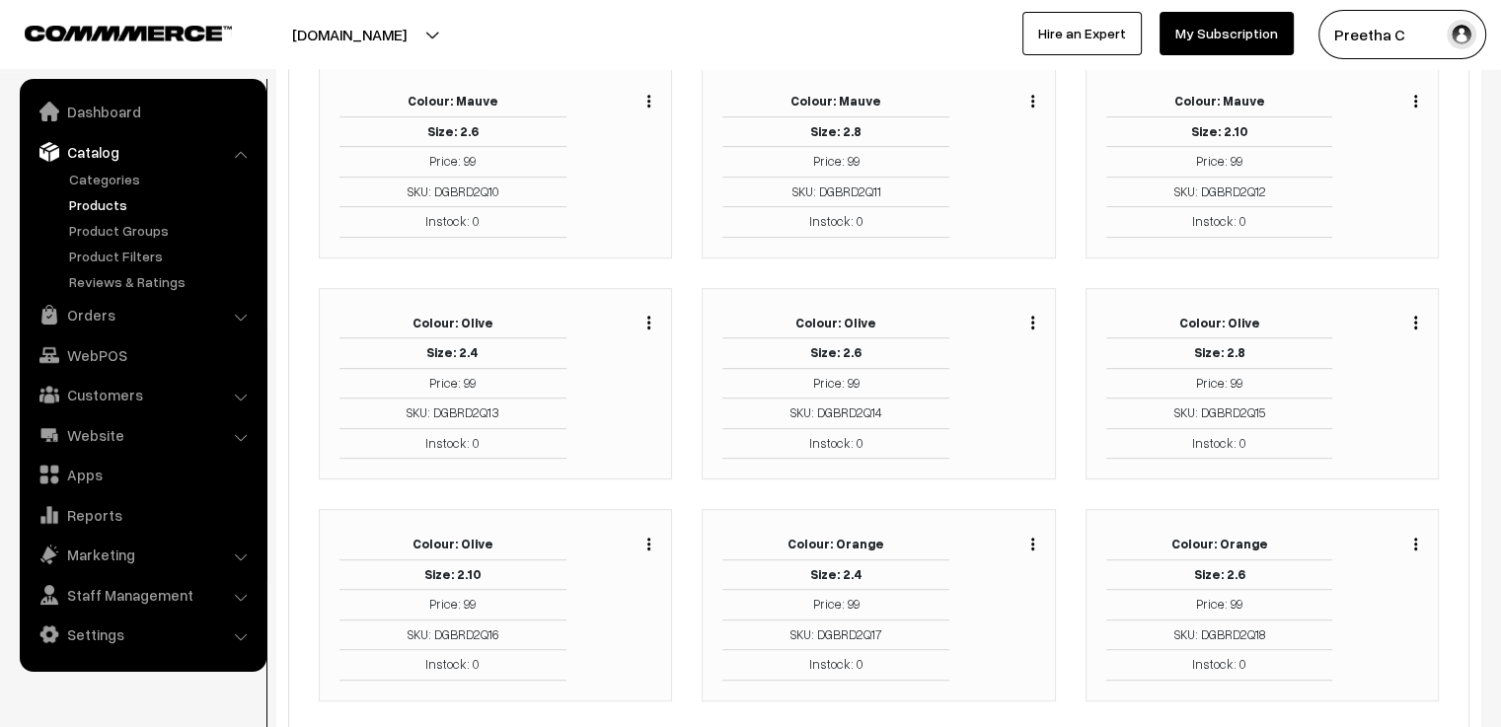
click at [1031, 538] on img "button" at bounding box center [1032, 544] width 3 height 13
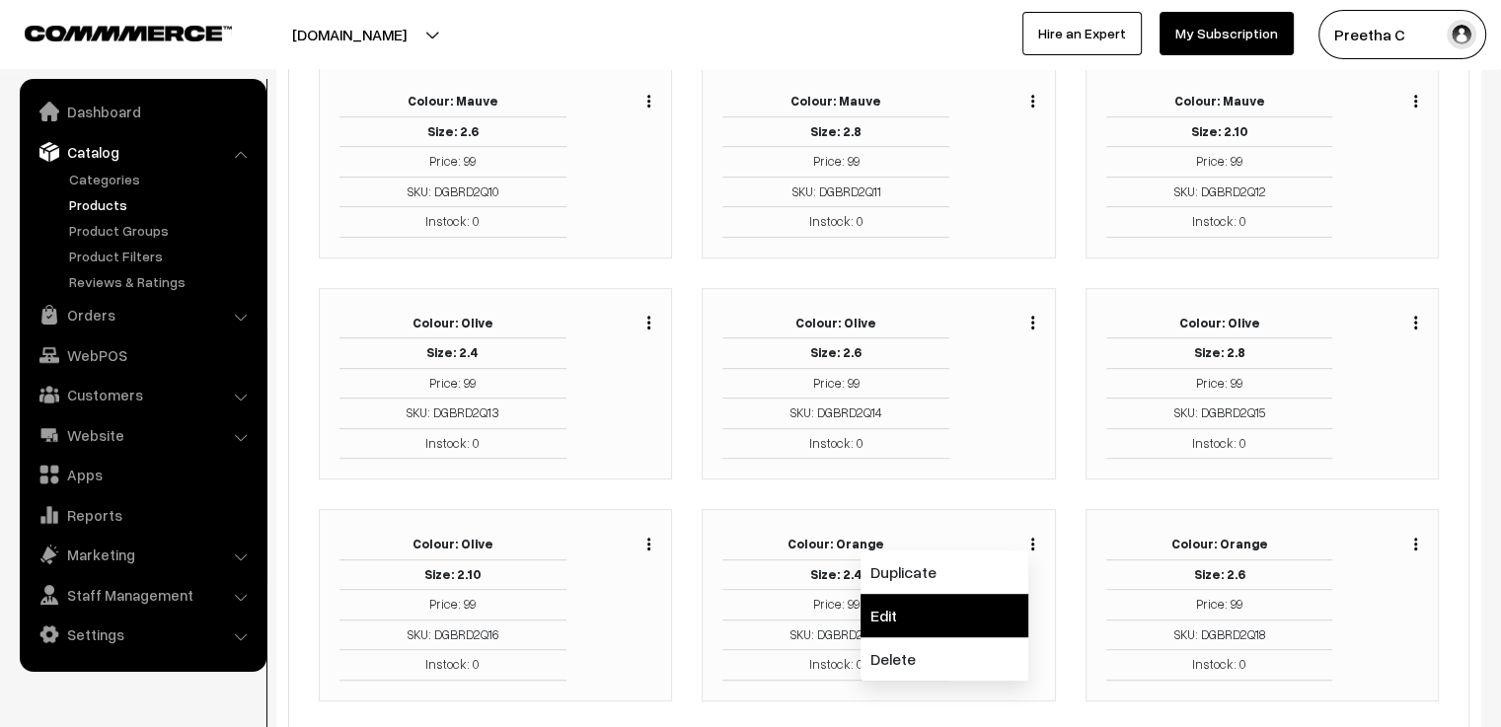
click at [997, 595] on link "Edit" at bounding box center [944, 615] width 168 height 43
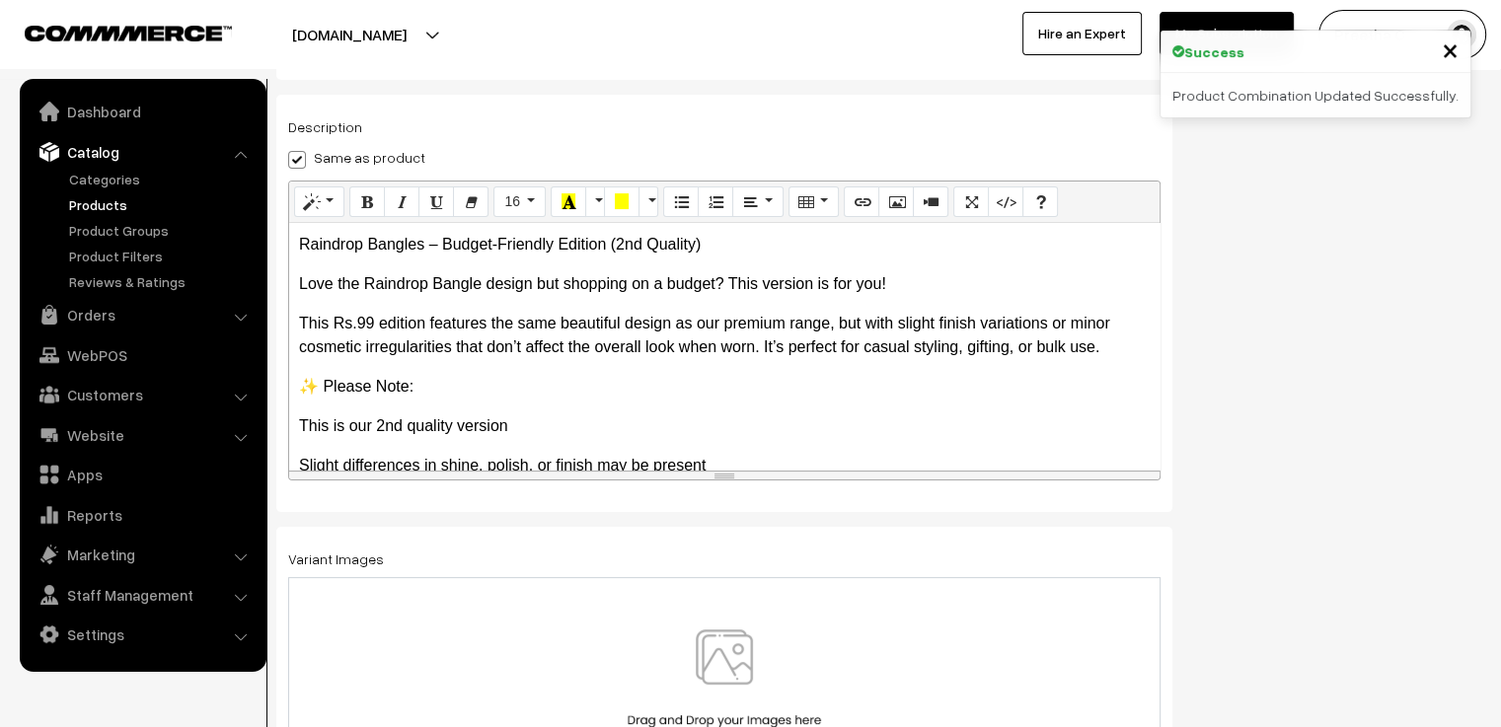
scroll to position [345, 0]
click at [779, 663] on img at bounding box center [724, 685] width 203 height 115
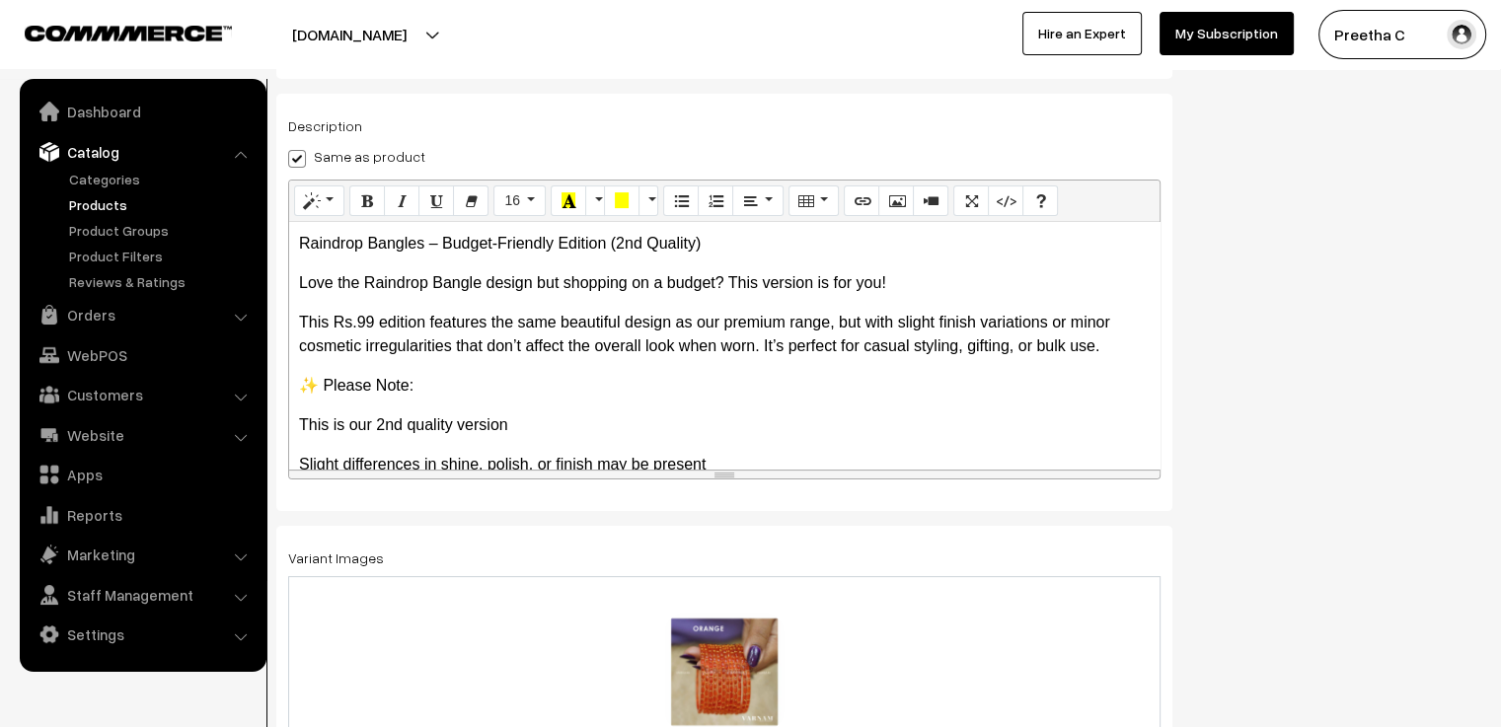
scroll to position [0, 0]
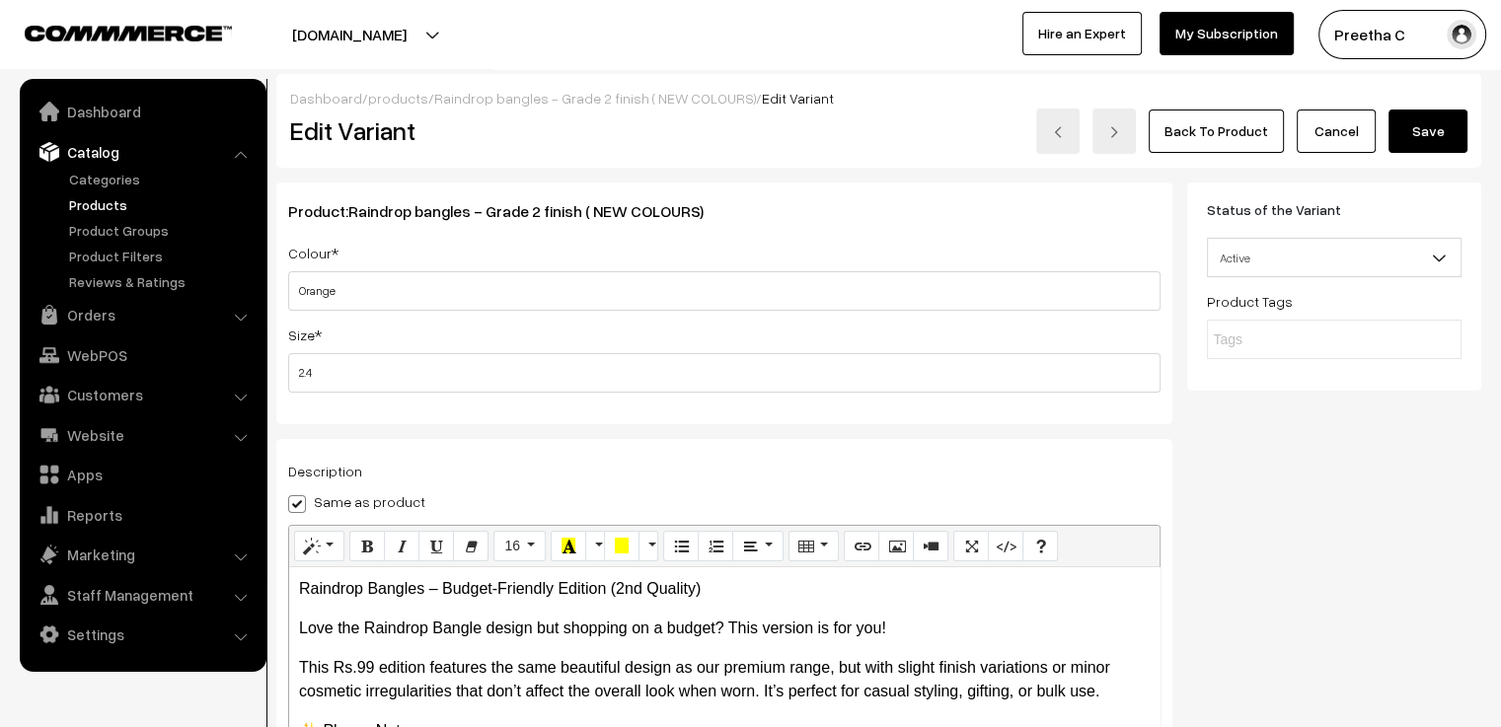
click at [1431, 136] on button "Save" at bounding box center [1427, 131] width 79 height 43
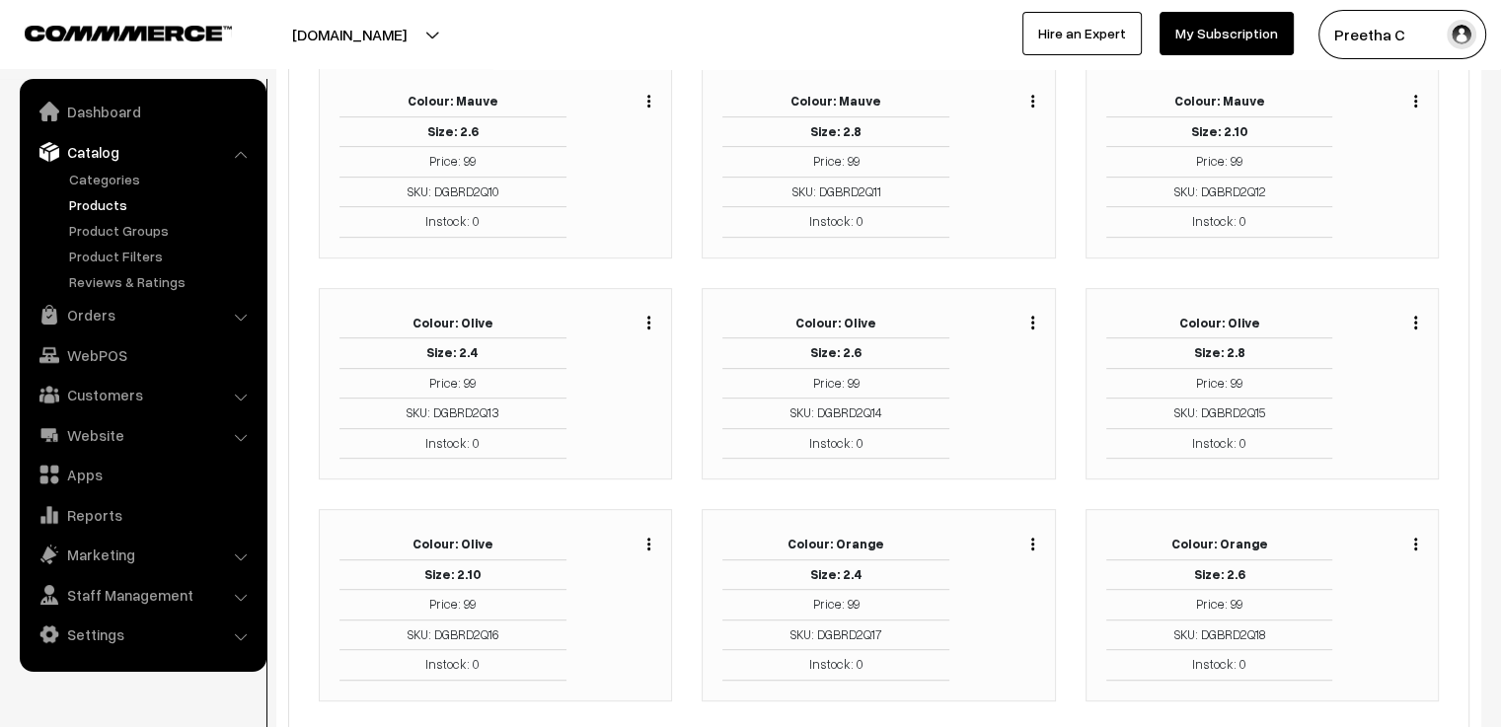
scroll to position [987, 0]
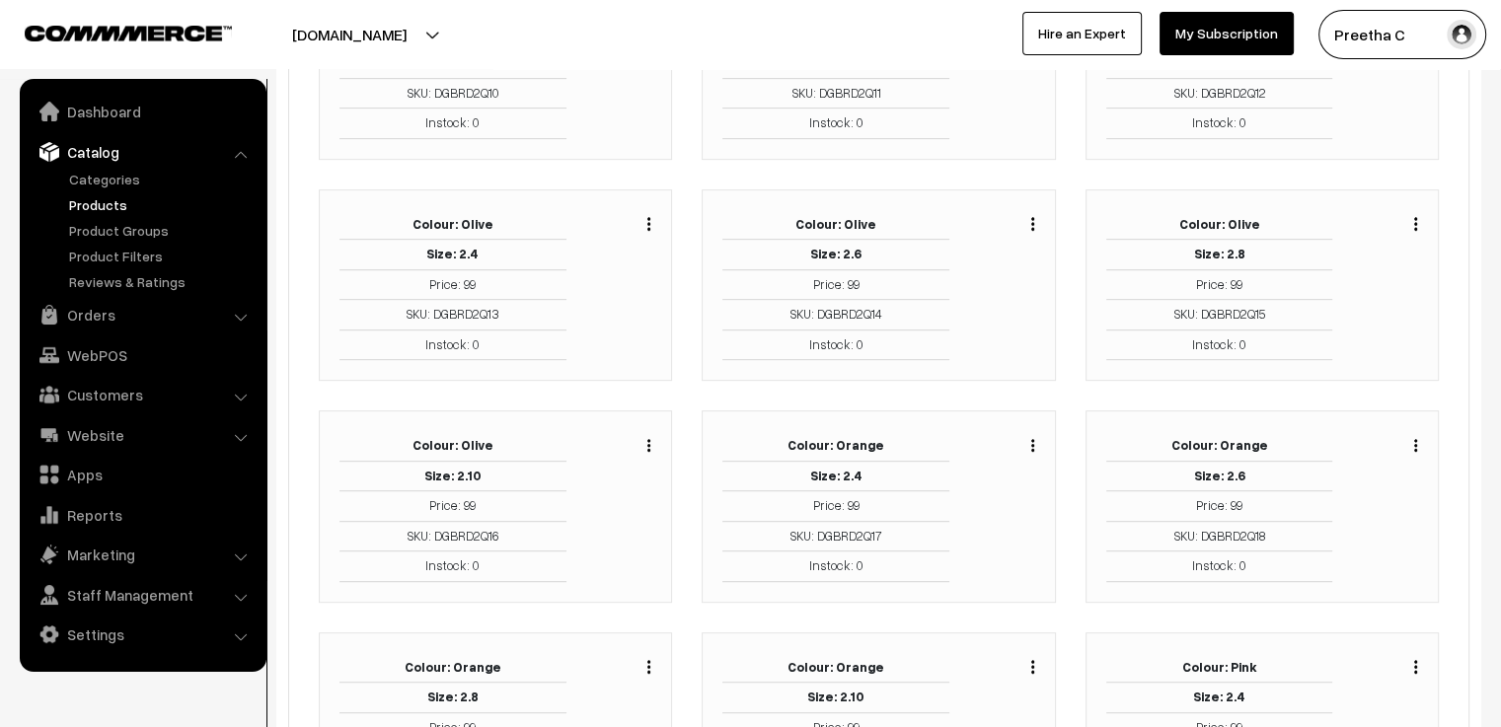
click at [1412, 438] on div "Duplicate Edit Delete" at bounding box center [1410, 443] width 15 height 24
click at [1415, 439] on img "button" at bounding box center [1415, 445] width 3 height 13
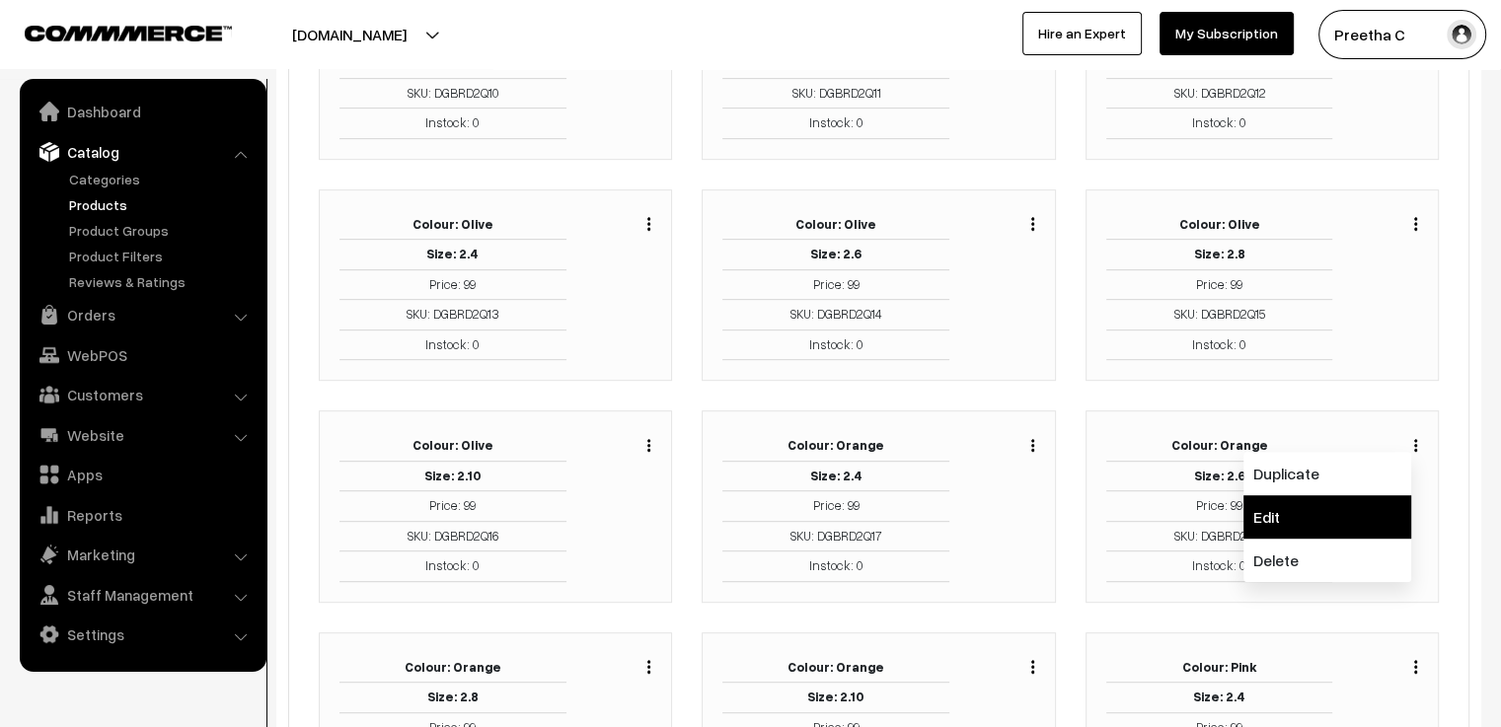
click at [1374, 502] on link "Edit" at bounding box center [1327, 516] width 168 height 43
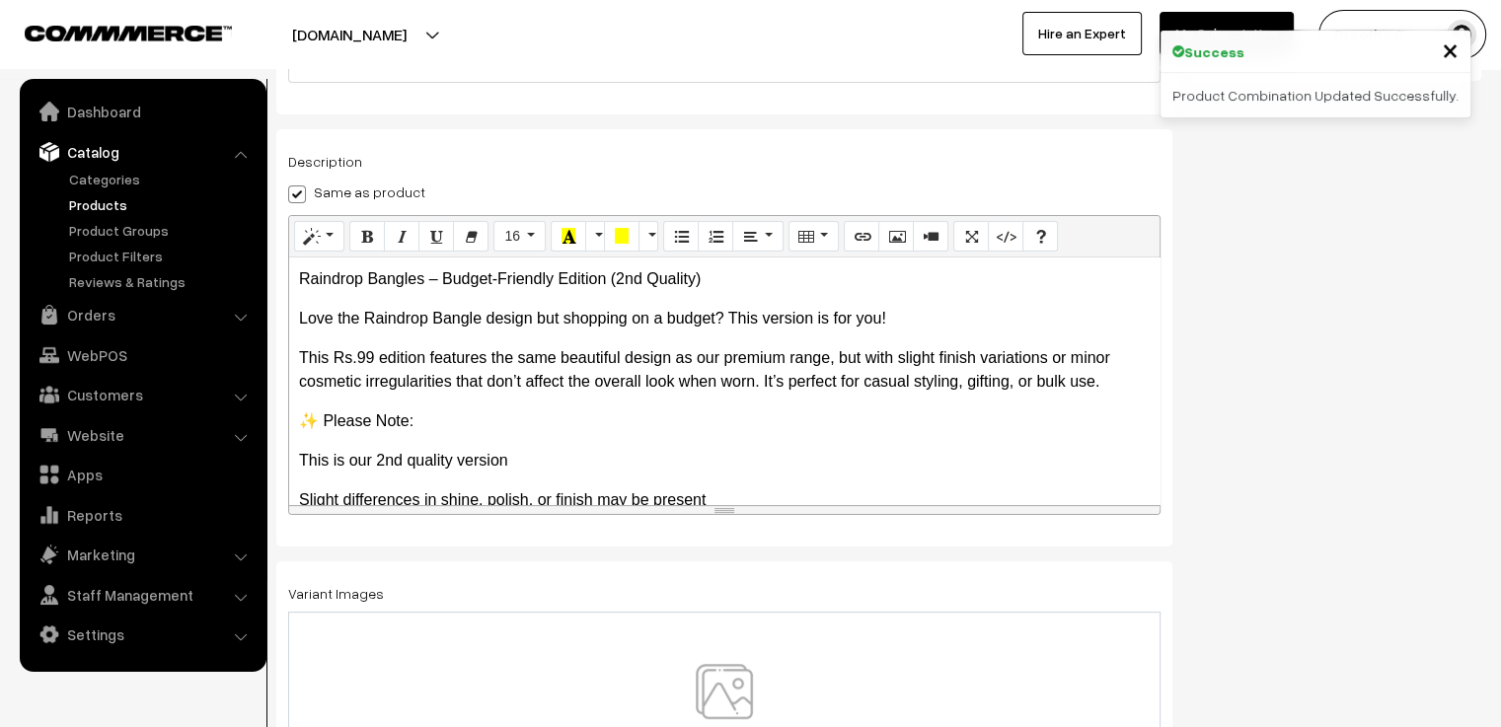
scroll to position [345, 0]
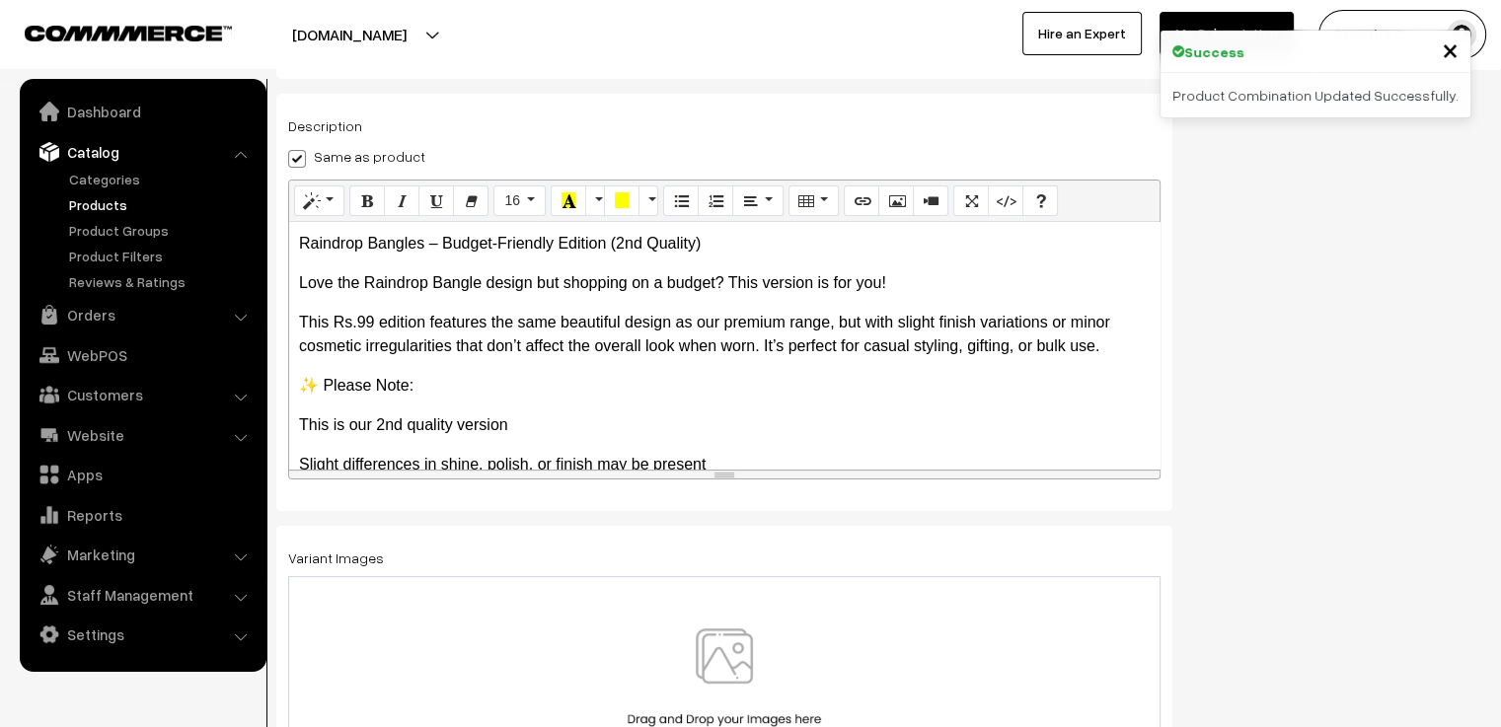
click at [773, 616] on div at bounding box center [724, 686] width 872 height 220
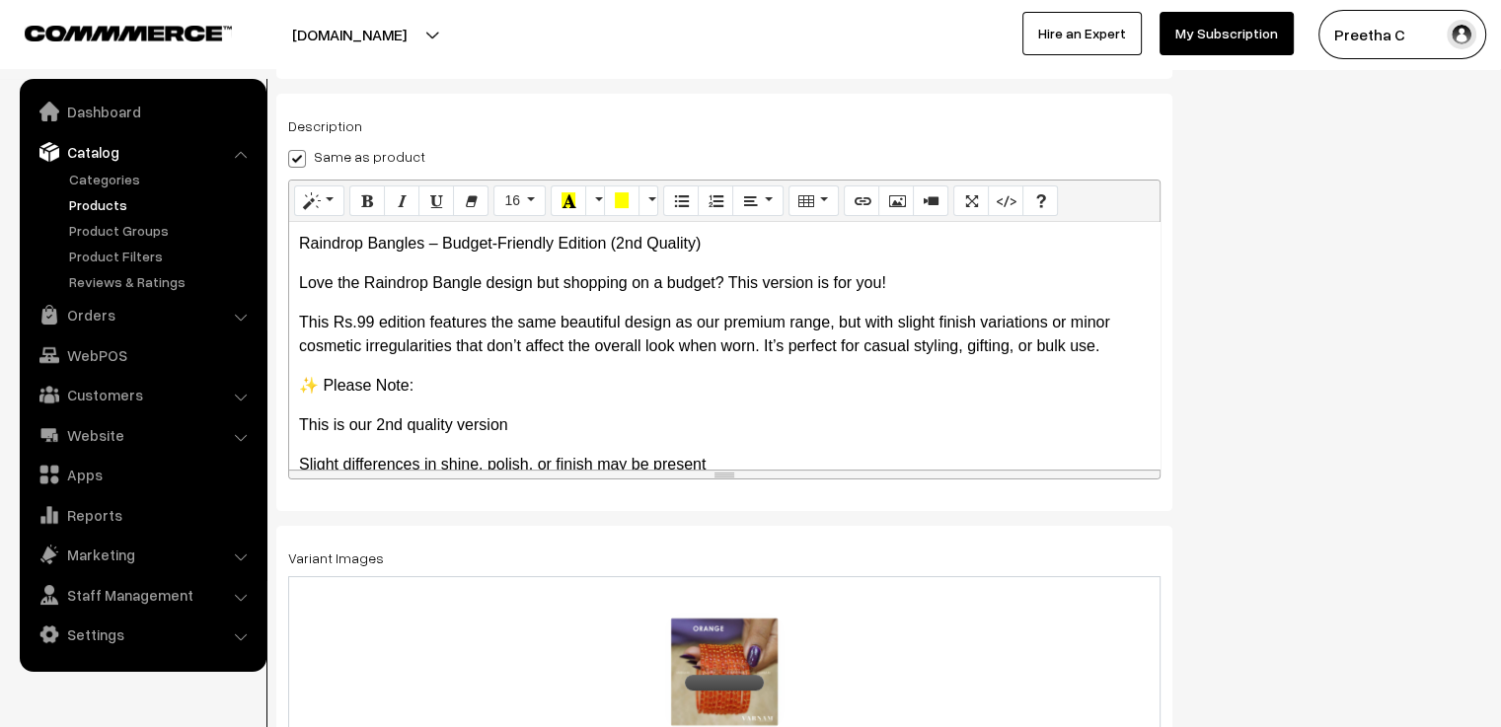
scroll to position [0, 0]
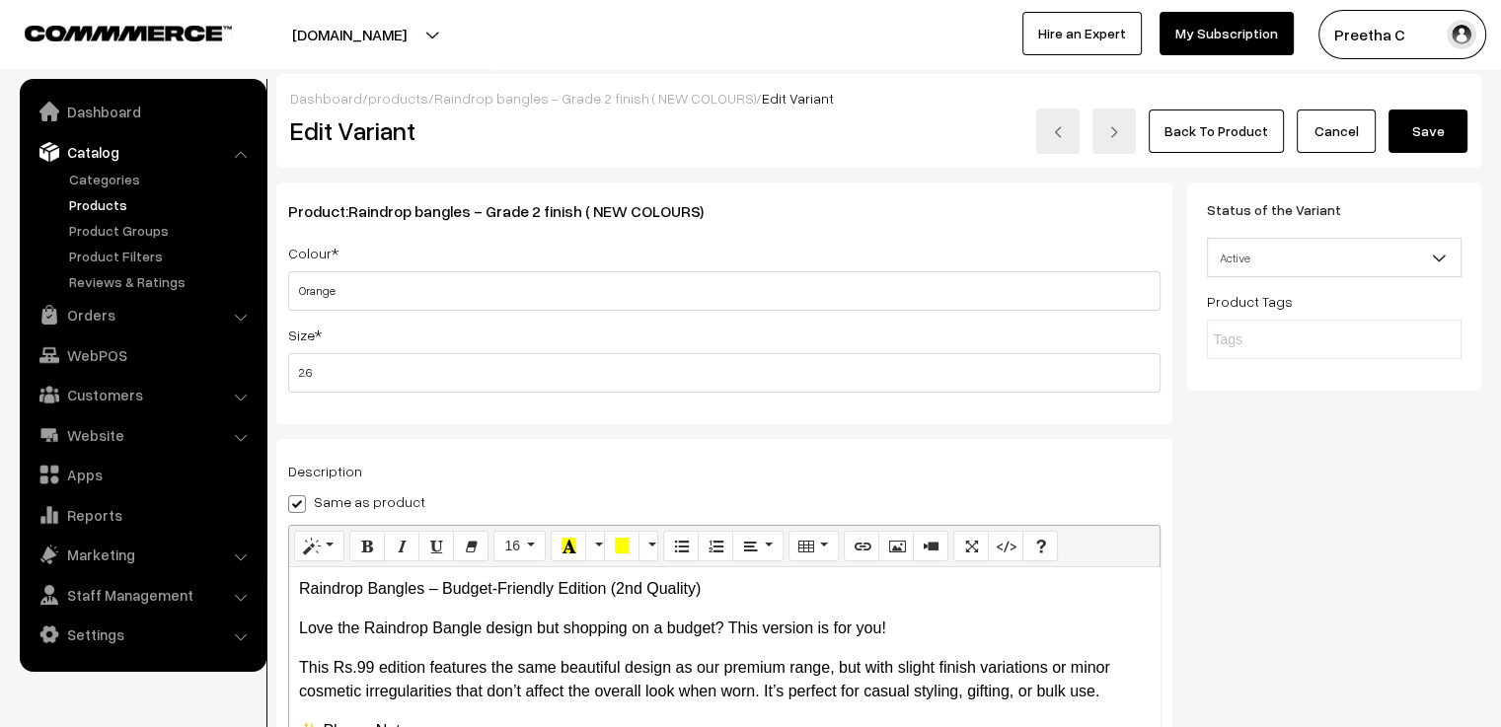
click at [1428, 145] on button "Save" at bounding box center [1427, 131] width 79 height 43
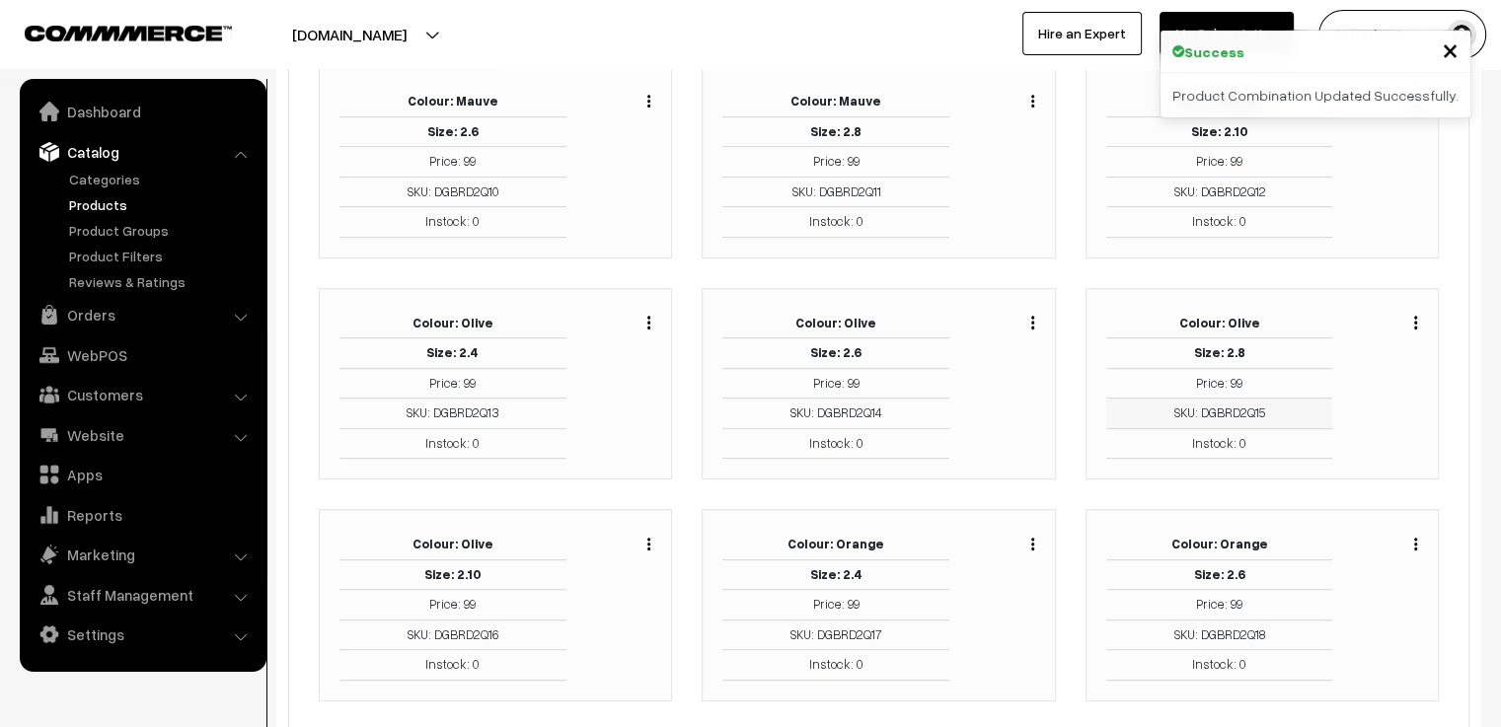
scroll to position [987, 0]
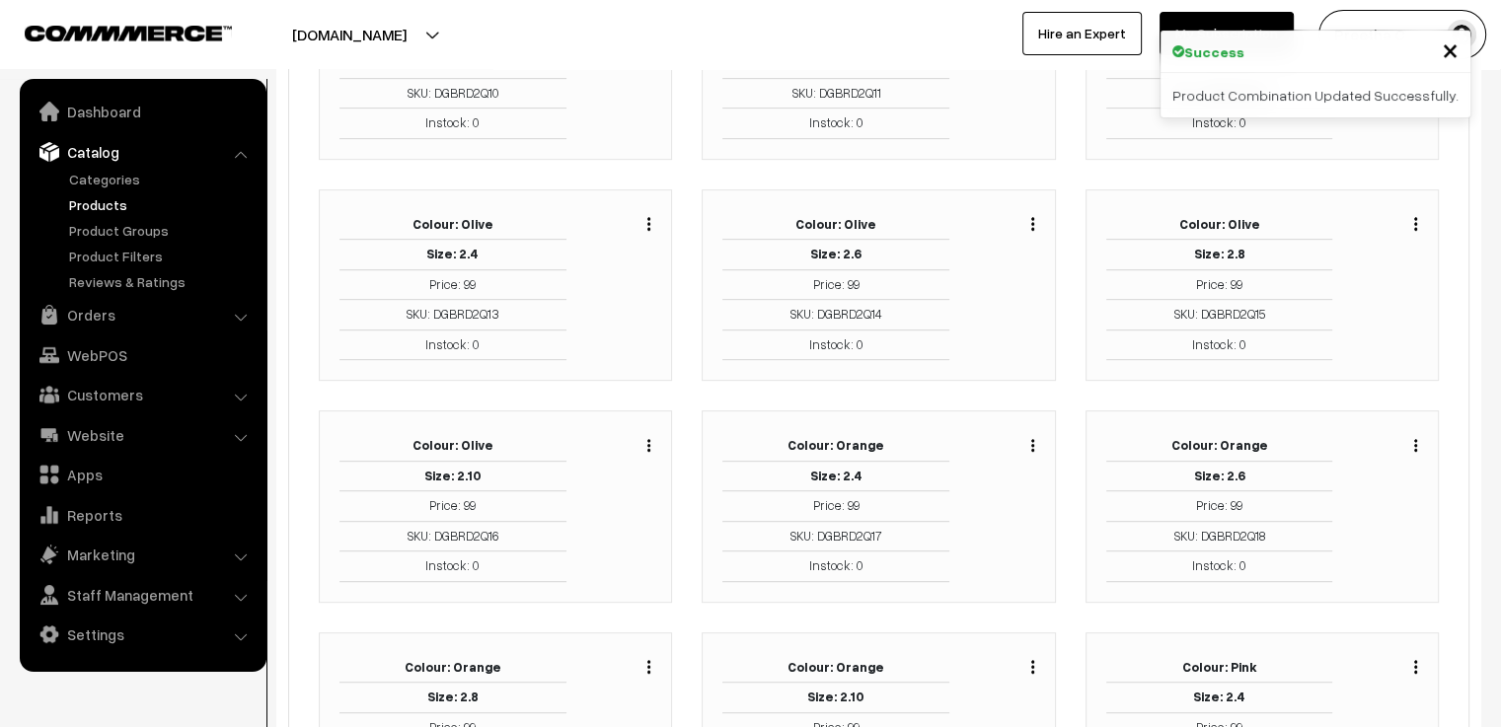
click at [1417, 437] on button "button" at bounding box center [1415, 445] width 5 height 16
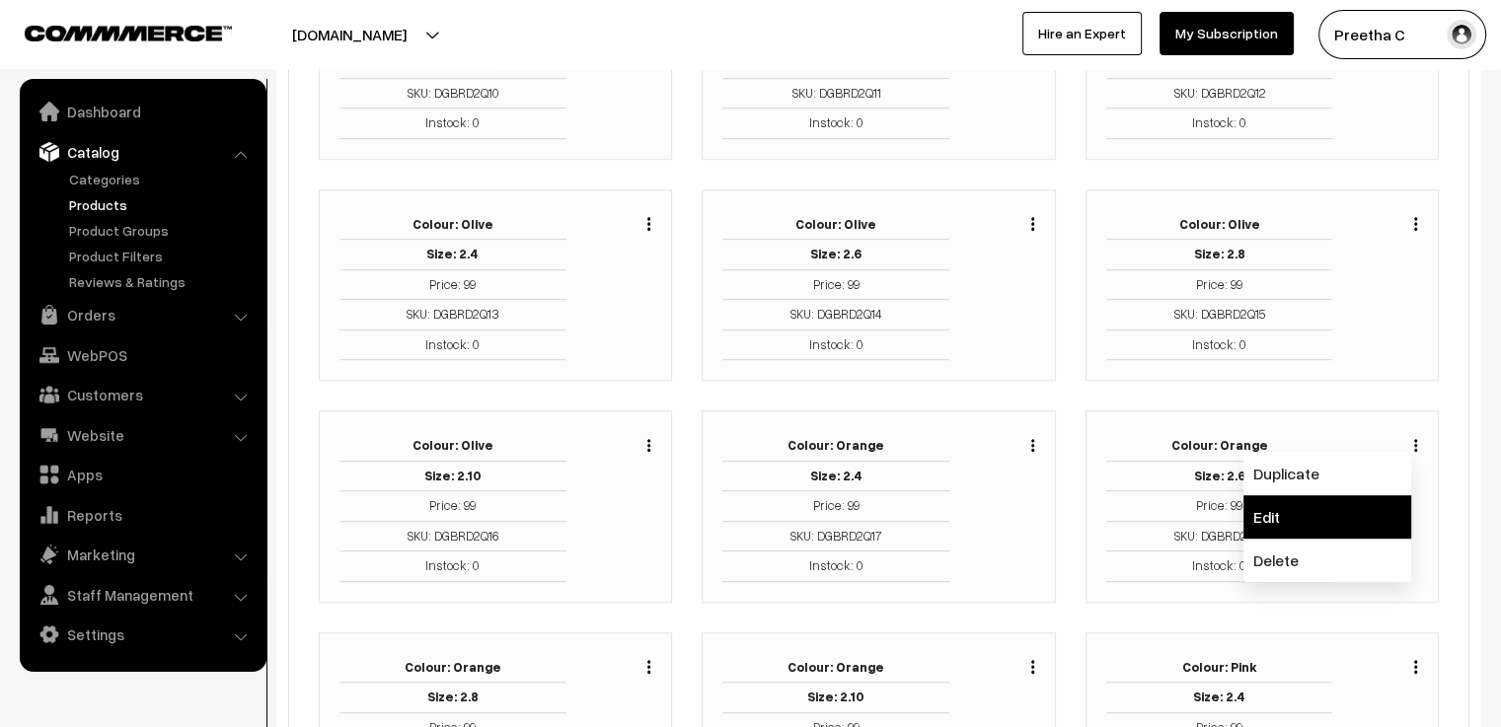
click at [1346, 500] on link "Edit" at bounding box center [1327, 516] width 168 height 43
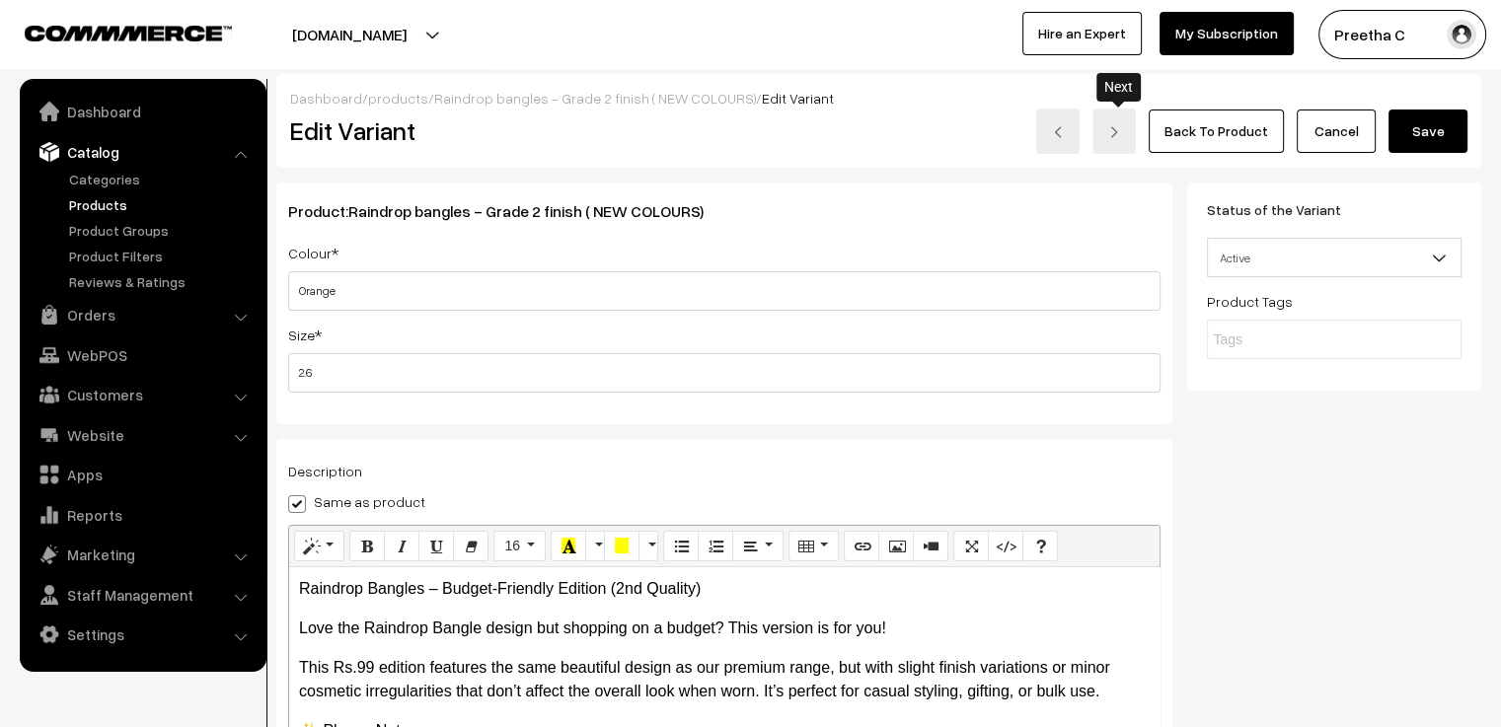
click at [1128, 139] on link at bounding box center [1113, 131] width 43 height 45
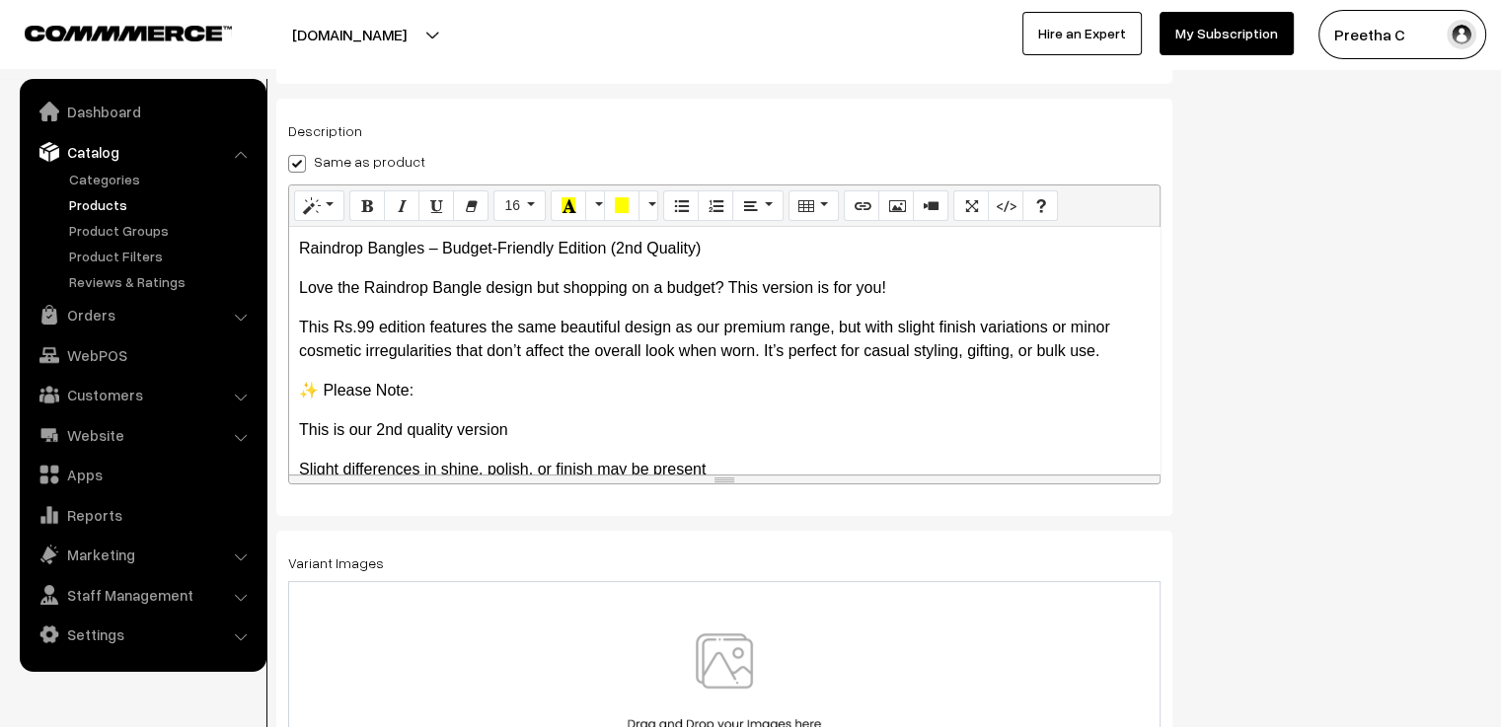
scroll to position [345, 0]
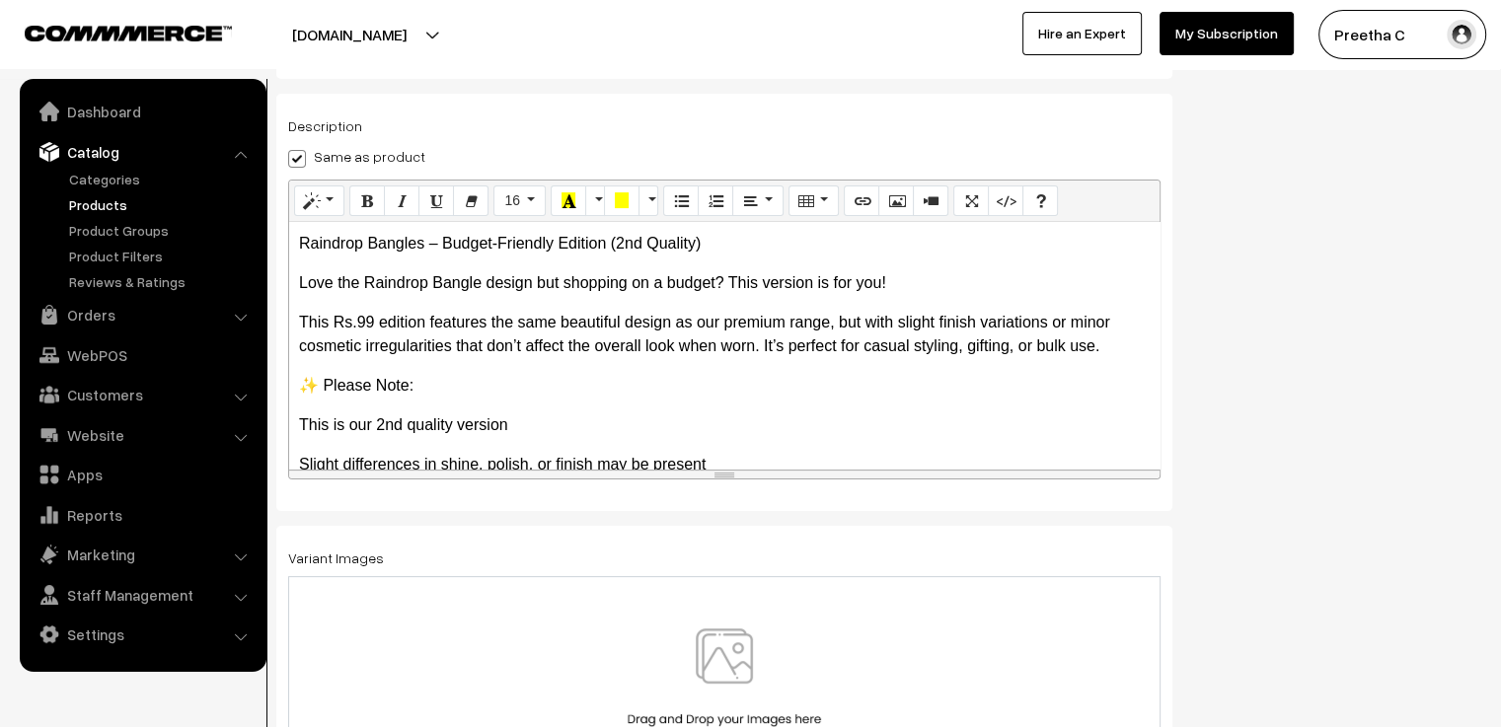
click at [741, 670] on img at bounding box center [724, 685] width 203 height 115
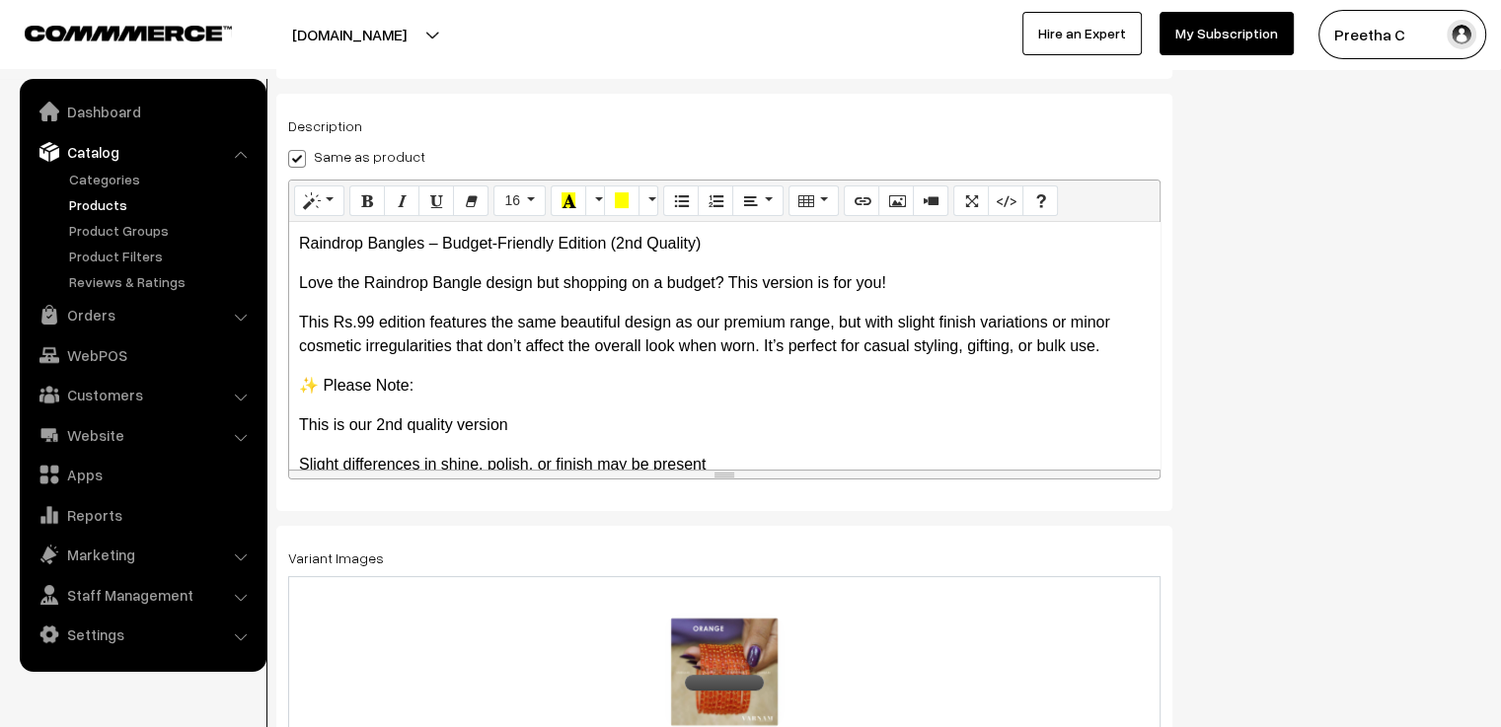
scroll to position [0, 0]
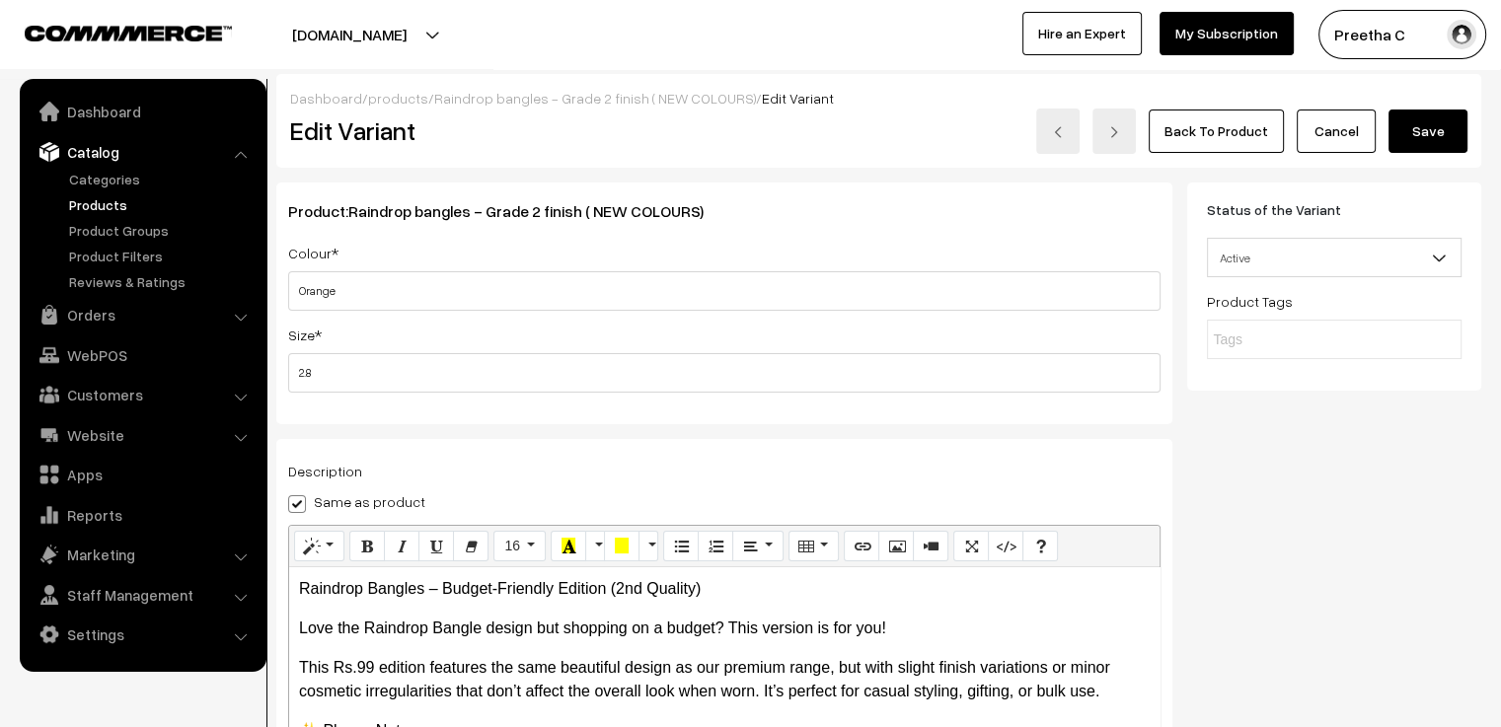
click at [1436, 141] on button "Save" at bounding box center [1427, 131] width 79 height 43
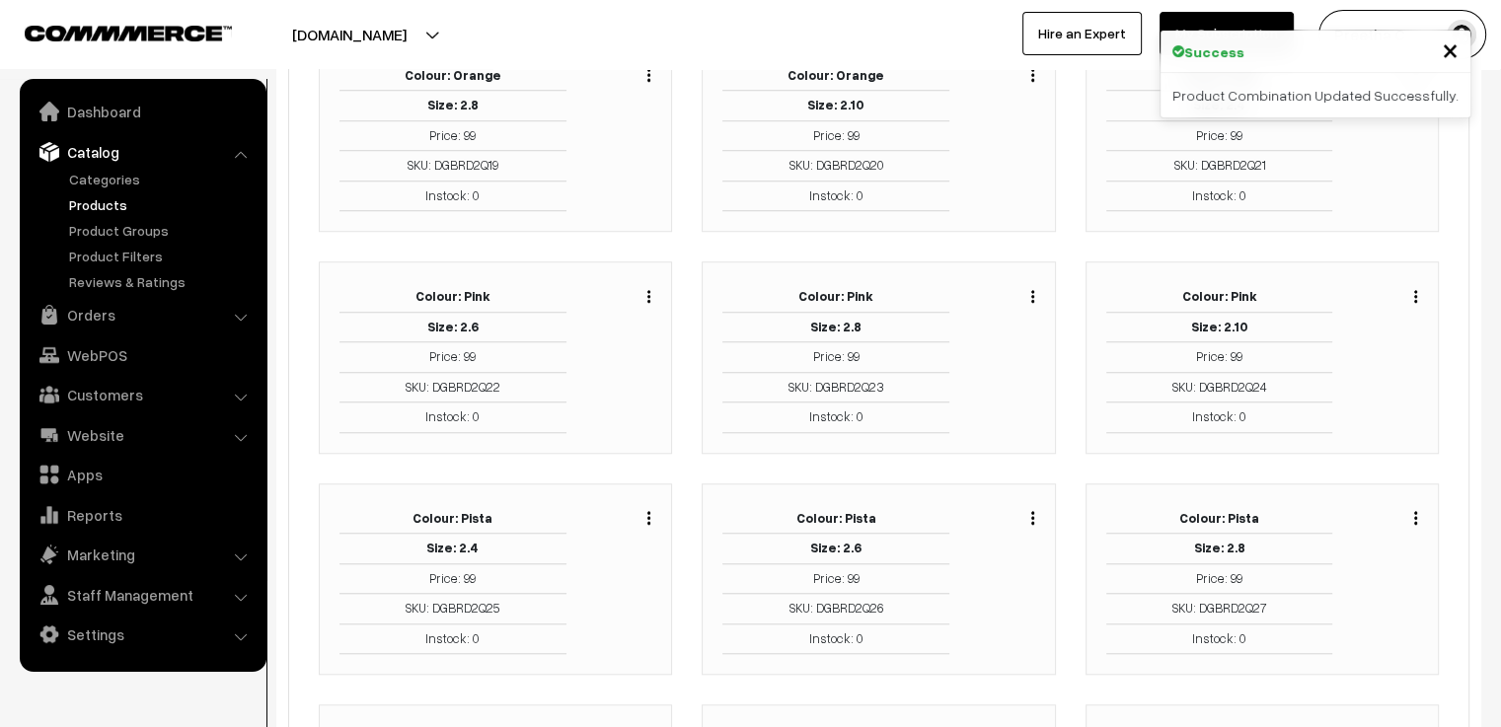
scroll to position [1480, 0]
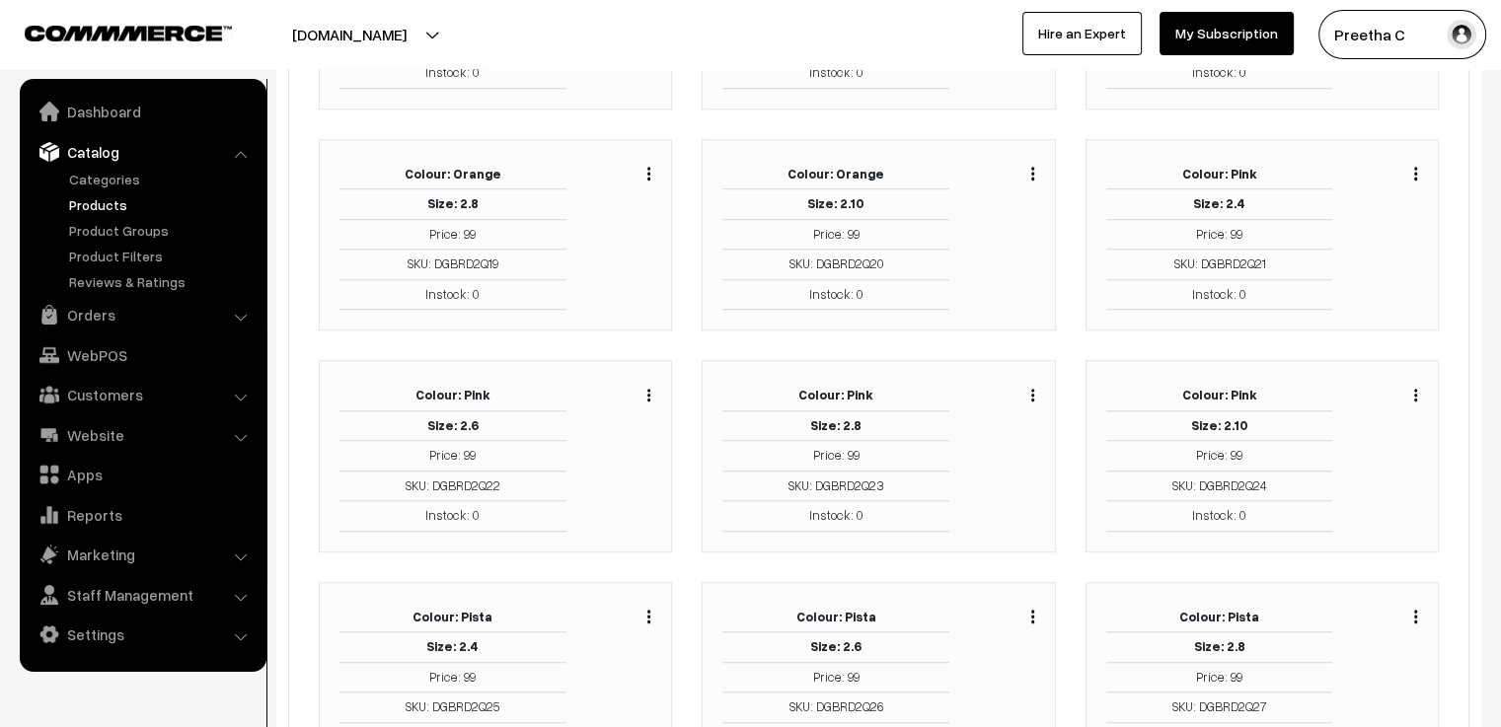
click at [1032, 168] on img "button" at bounding box center [1032, 173] width 3 height 13
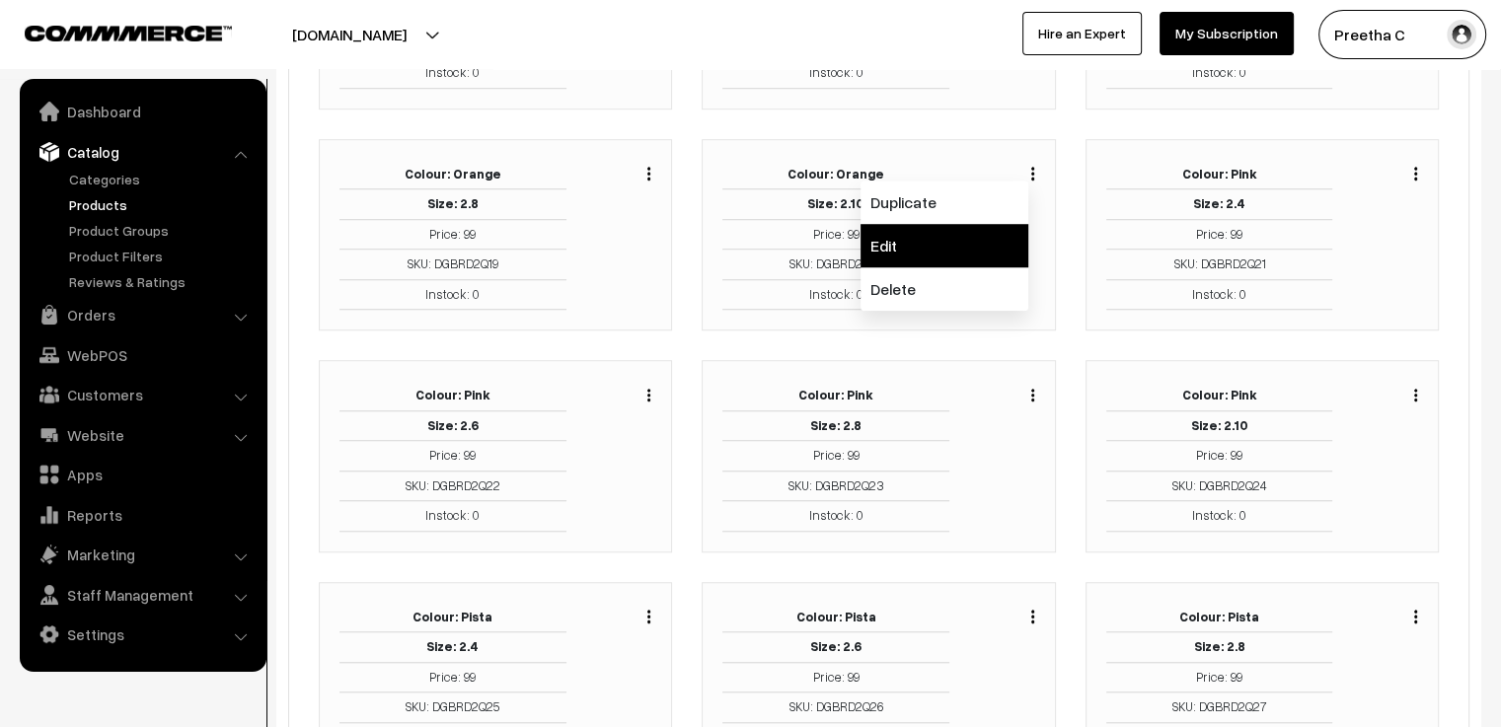
click at [989, 251] on link "Edit" at bounding box center [944, 245] width 168 height 43
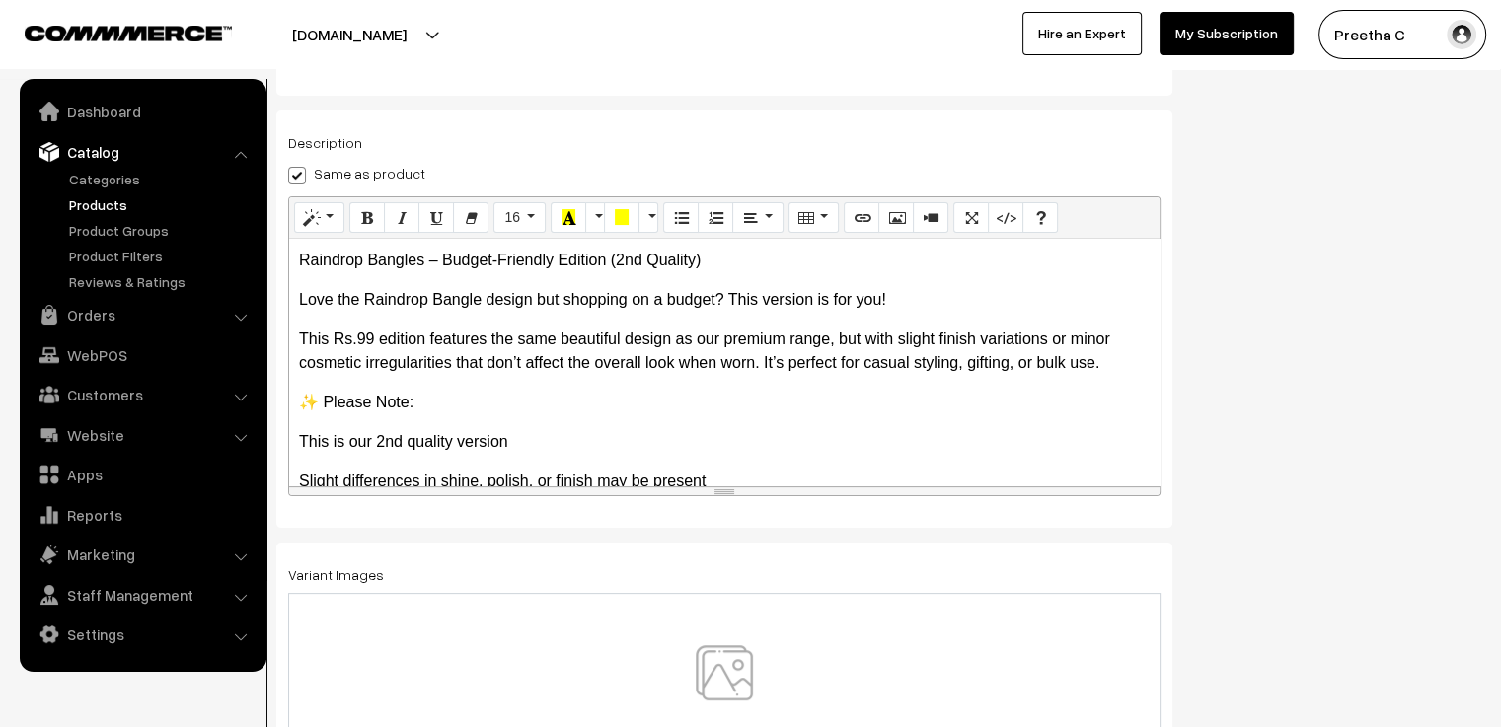
scroll to position [345, 0]
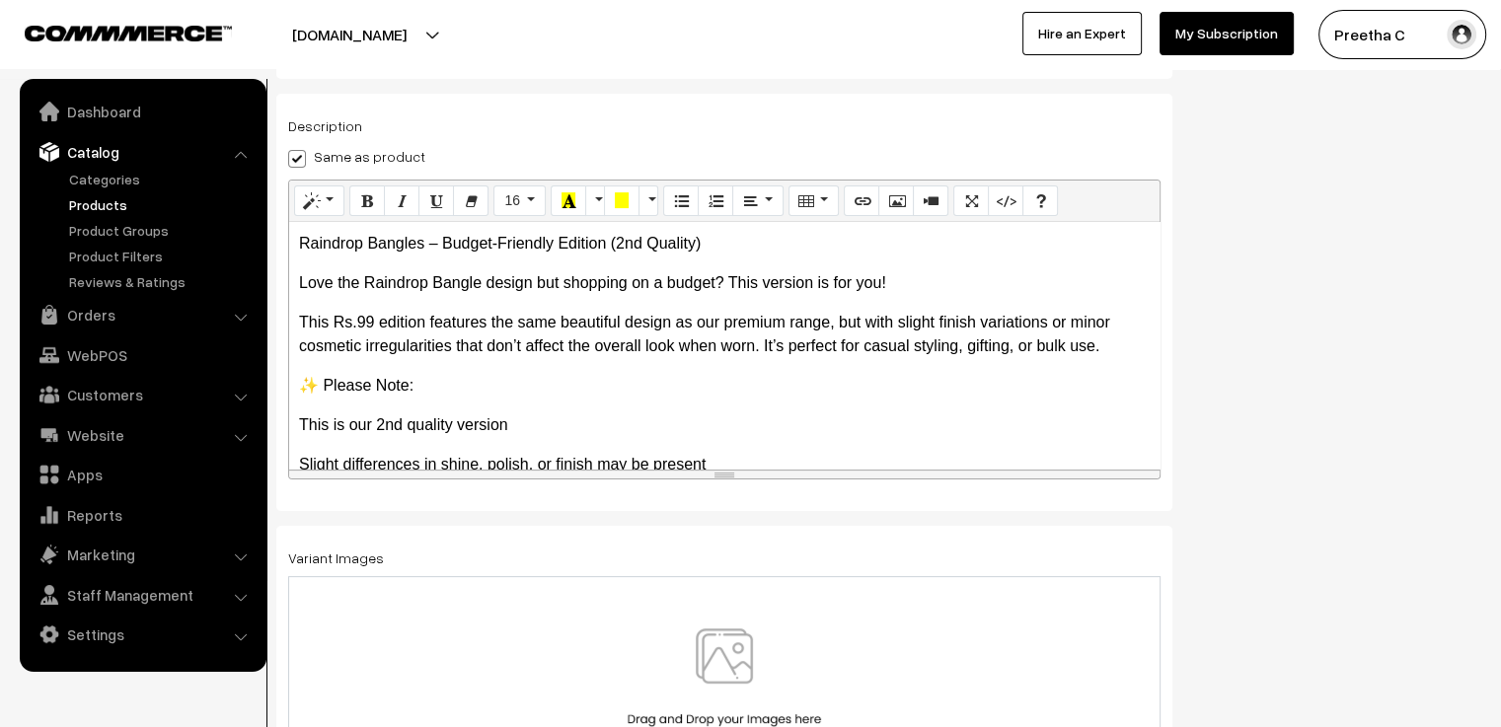
click at [786, 614] on div at bounding box center [724, 686] width 872 height 220
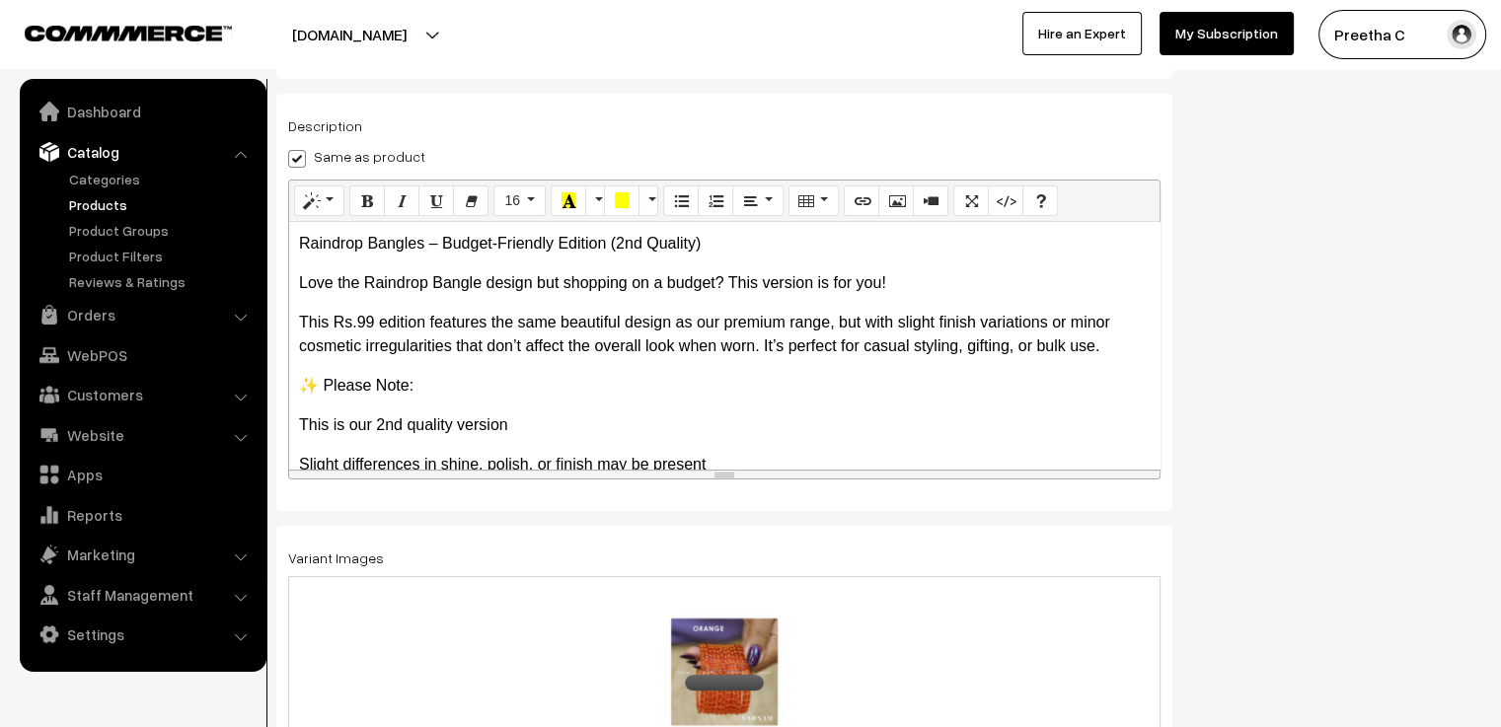
scroll to position [0, 0]
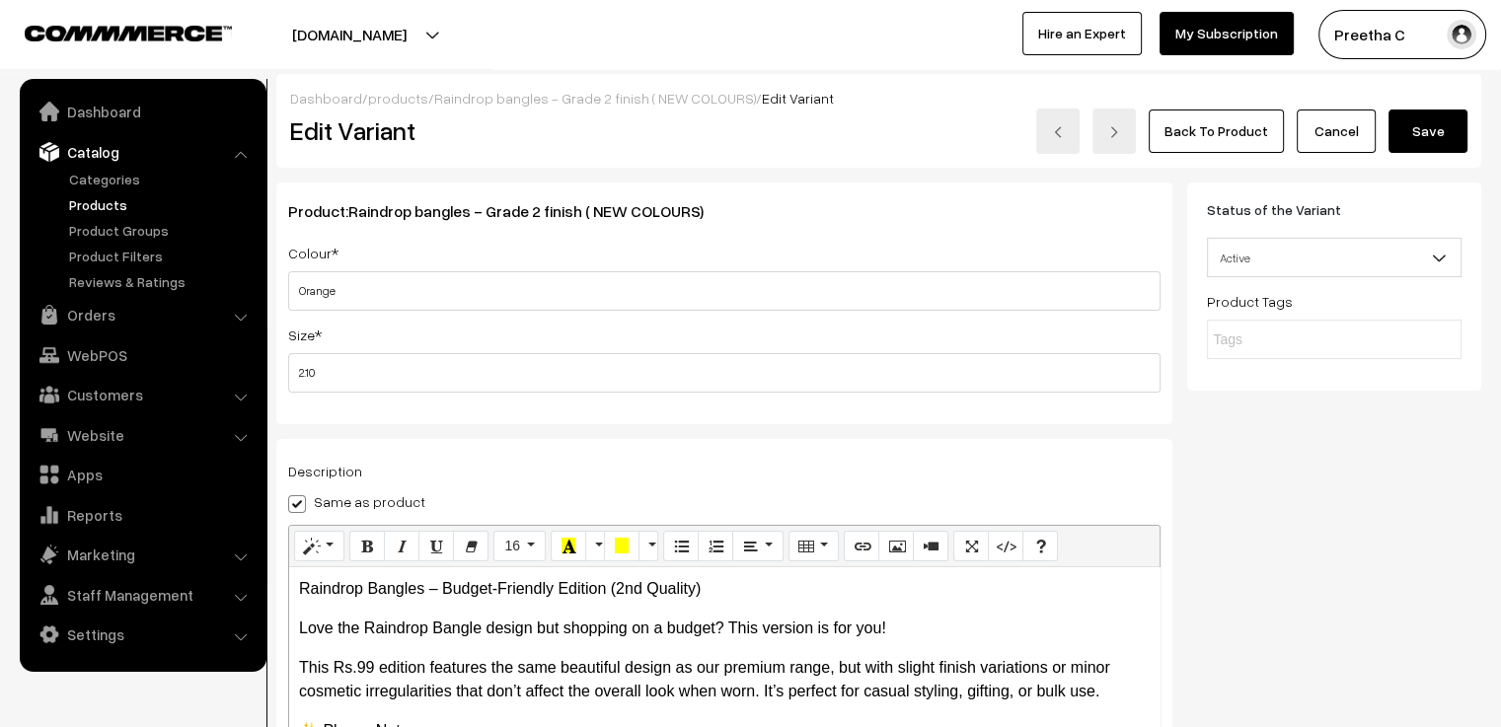
click at [1446, 133] on button "Save" at bounding box center [1427, 131] width 79 height 43
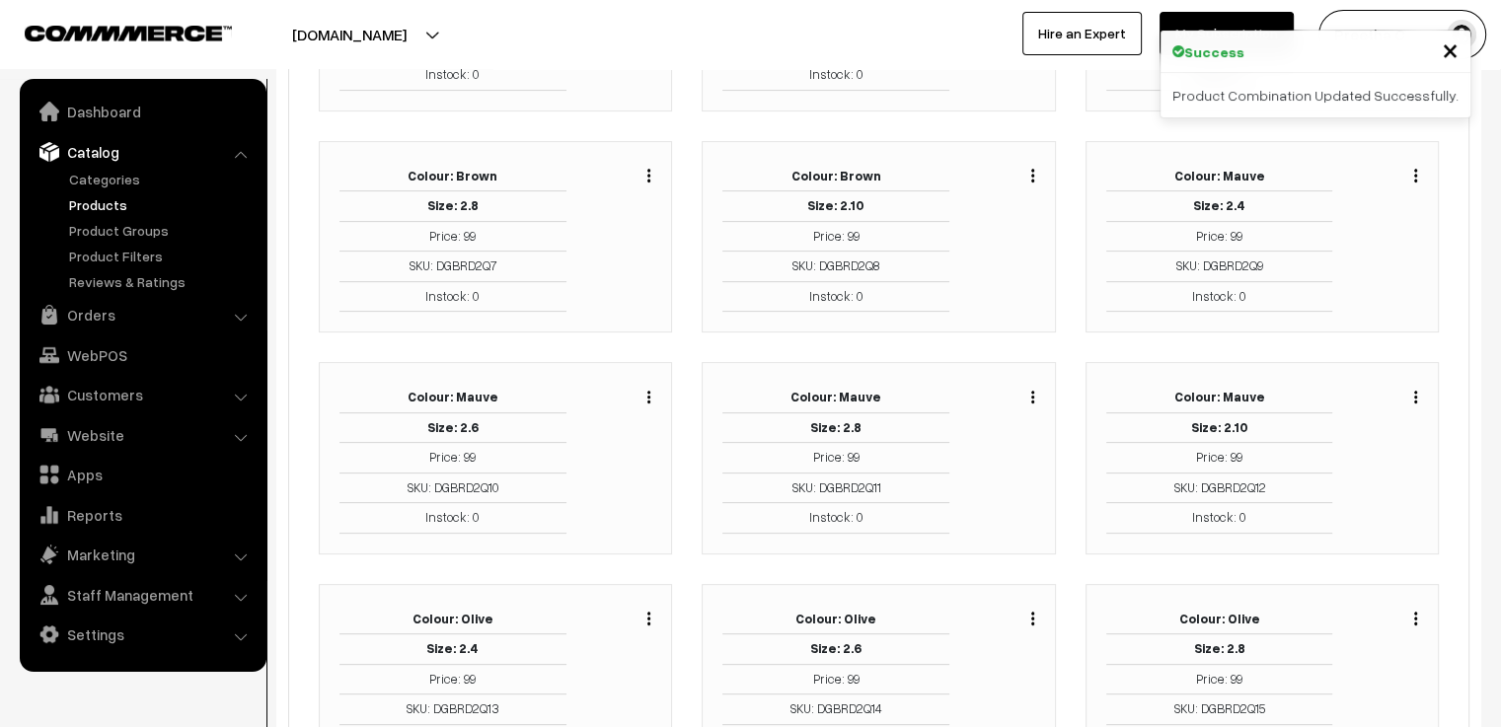
scroll to position [987, 0]
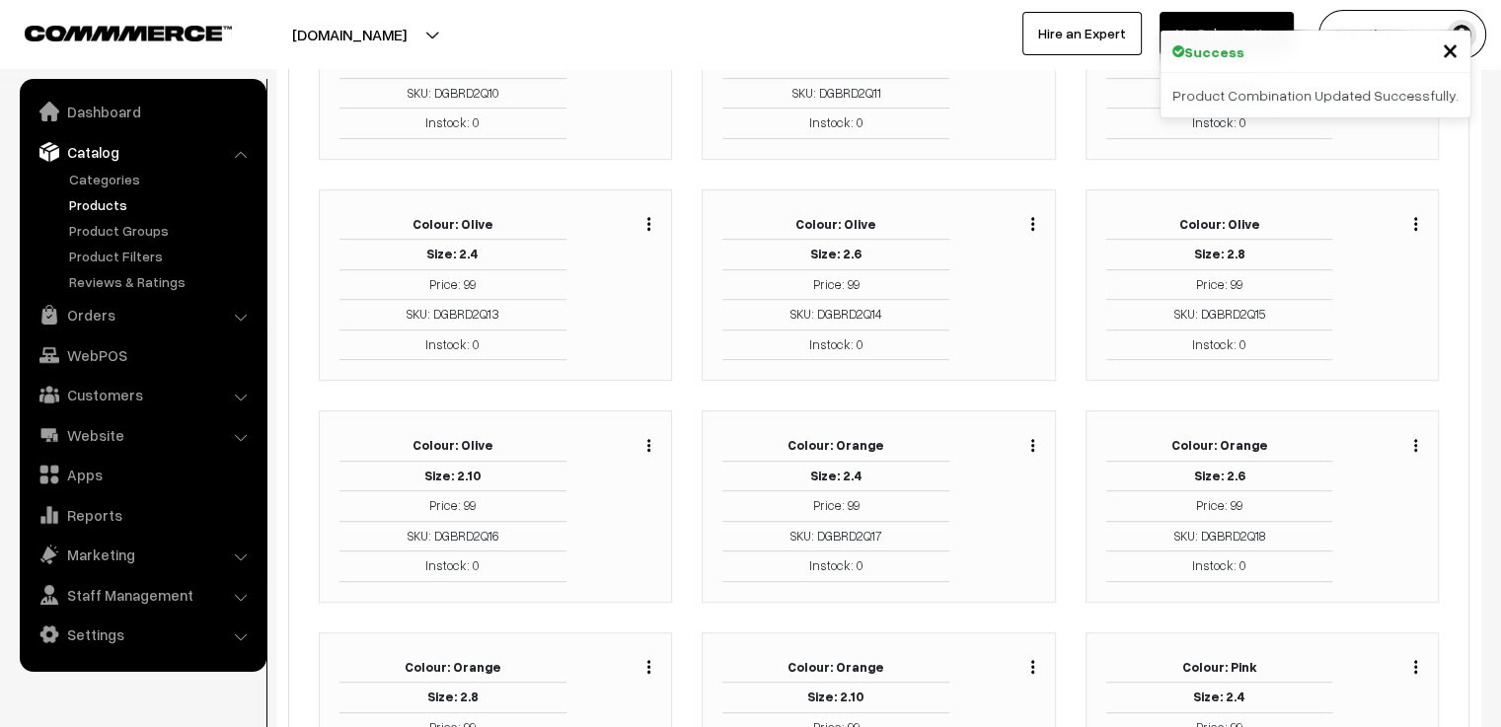
click at [1417, 659] on button "button" at bounding box center [1415, 667] width 5 height 16
click at [1357, 718] on link "Edit" at bounding box center [1327, 738] width 168 height 43
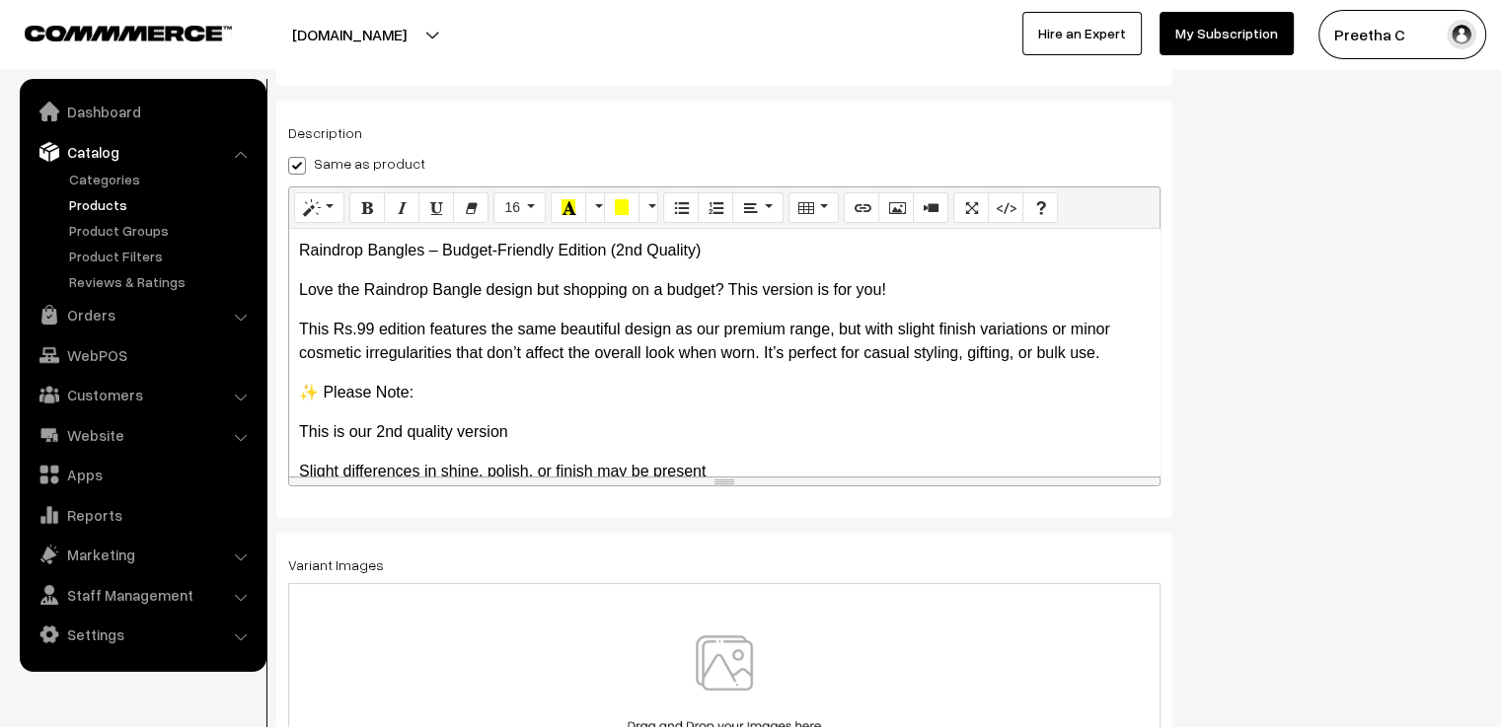
scroll to position [345, 0]
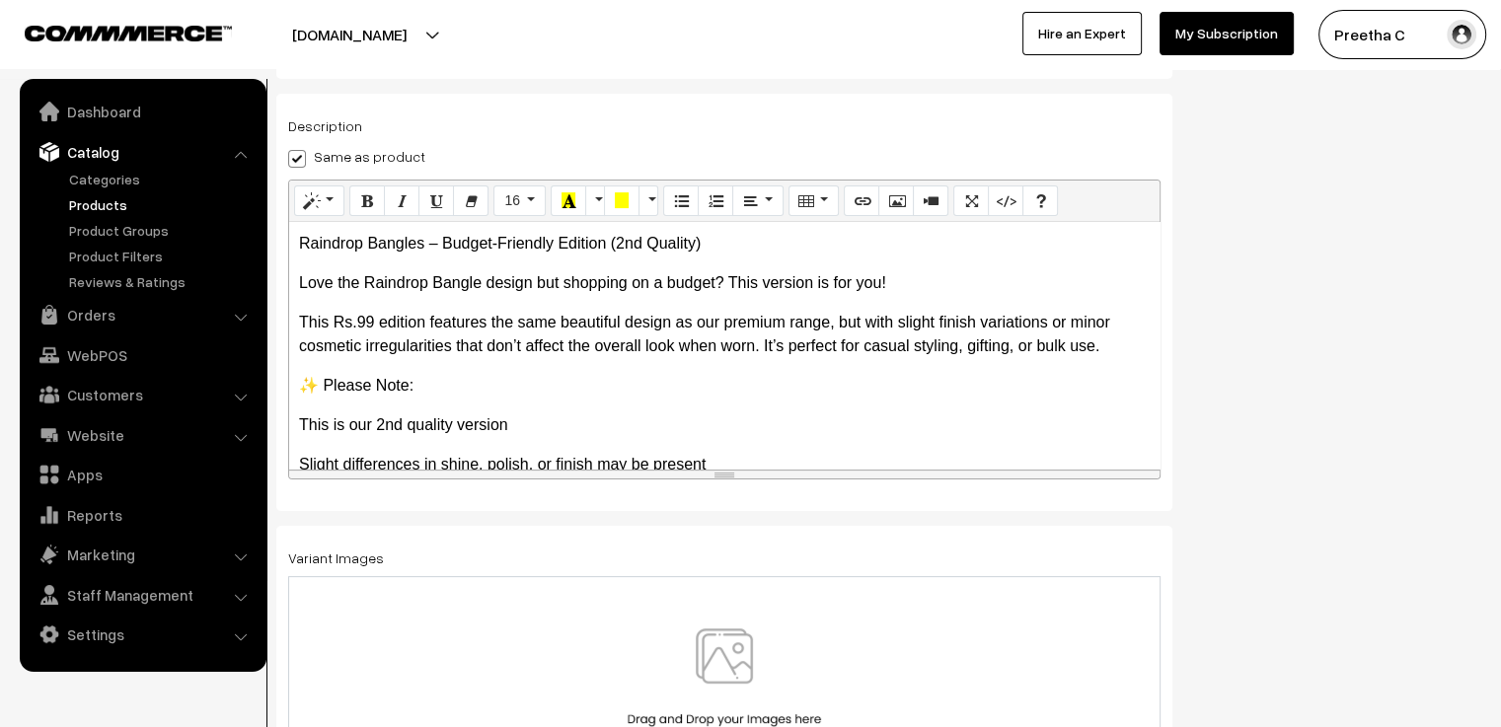
click at [673, 587] on div at bounding box center [724, 686] width 872 height 220
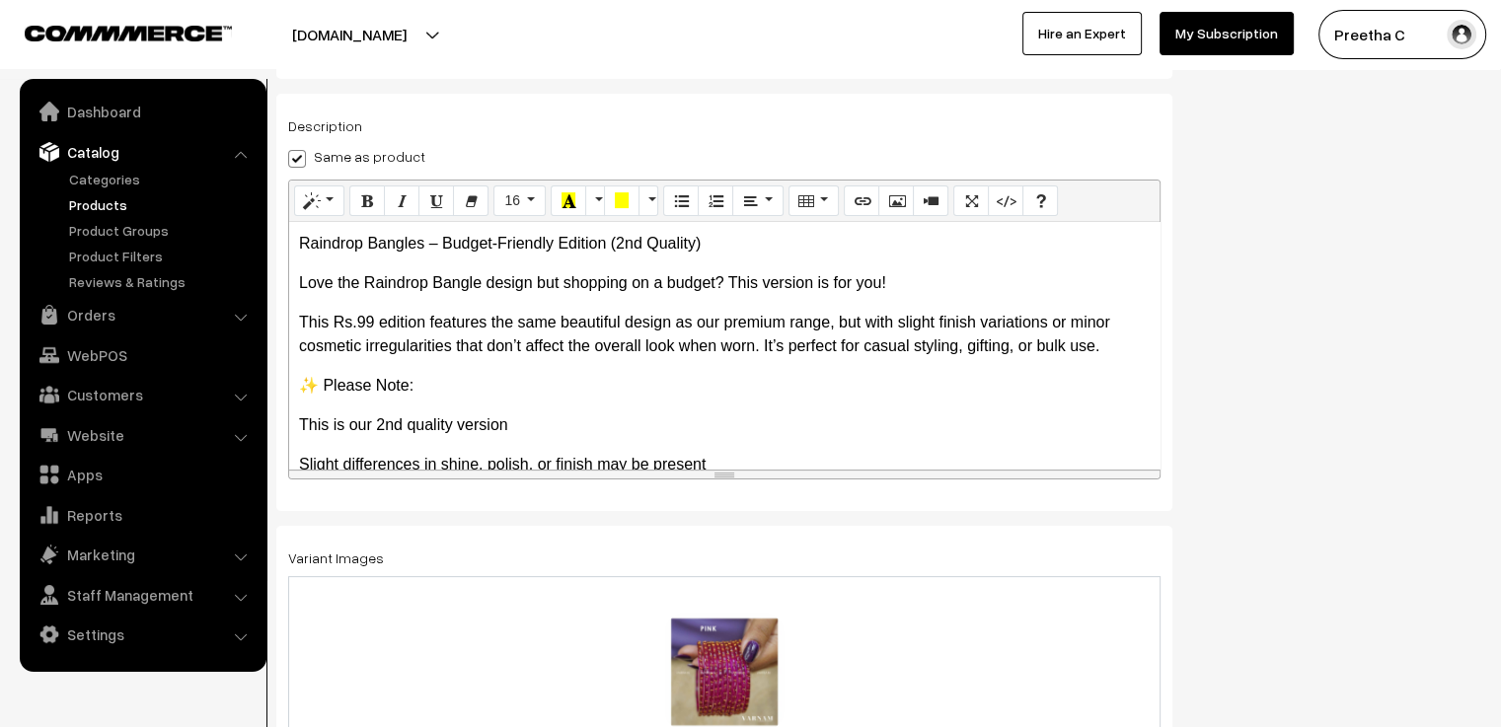
scroll to position [0, 0]
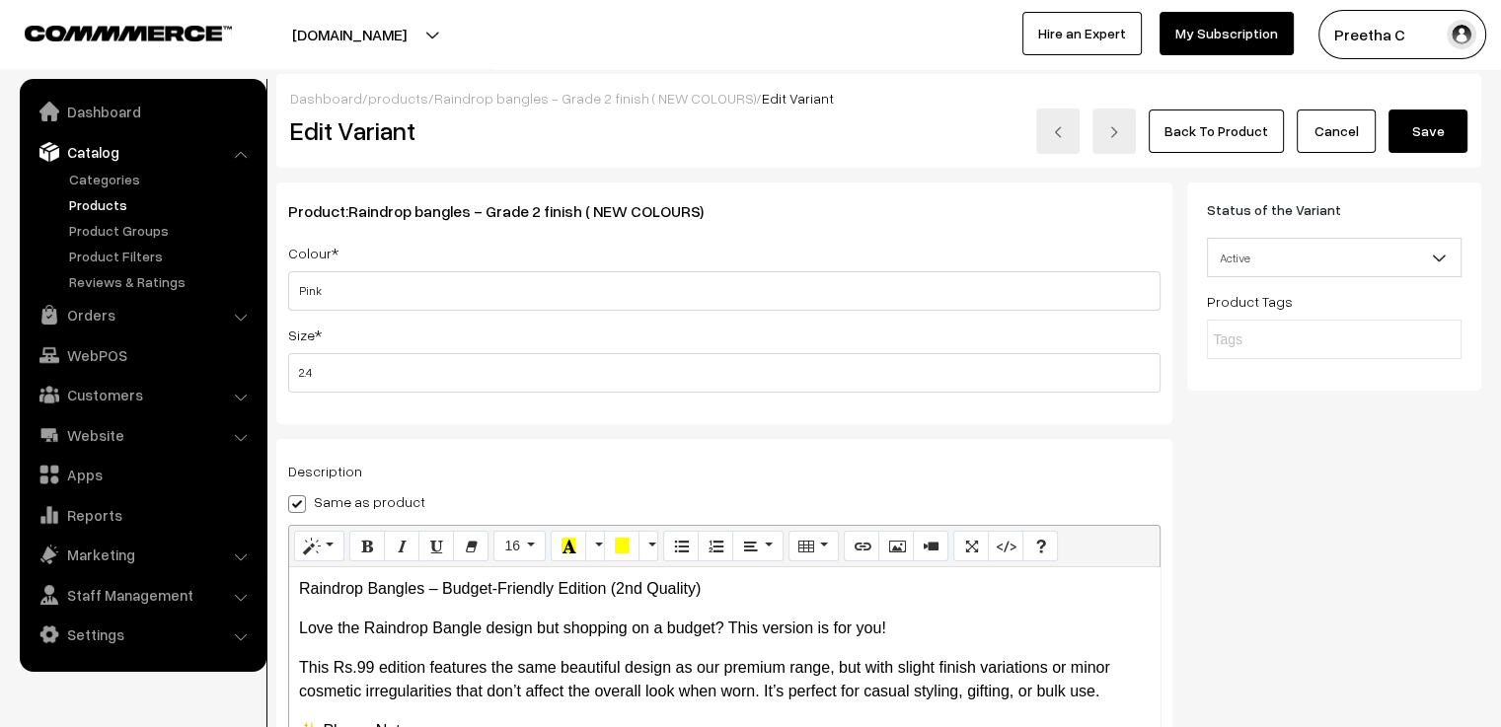
click at [1425, 128] on button "Save" at bounding box center [1427, 131] width 79 height 43
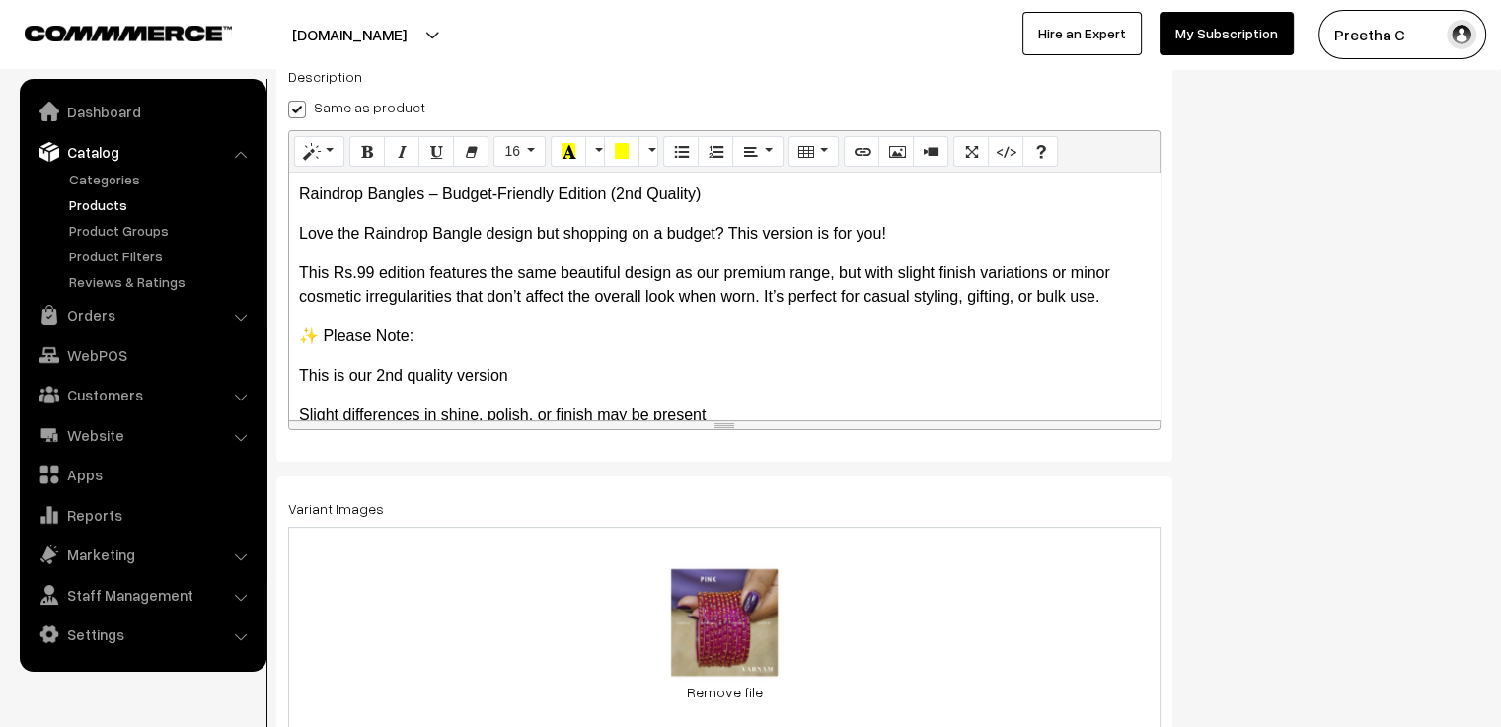
scroll to position [493, 0]
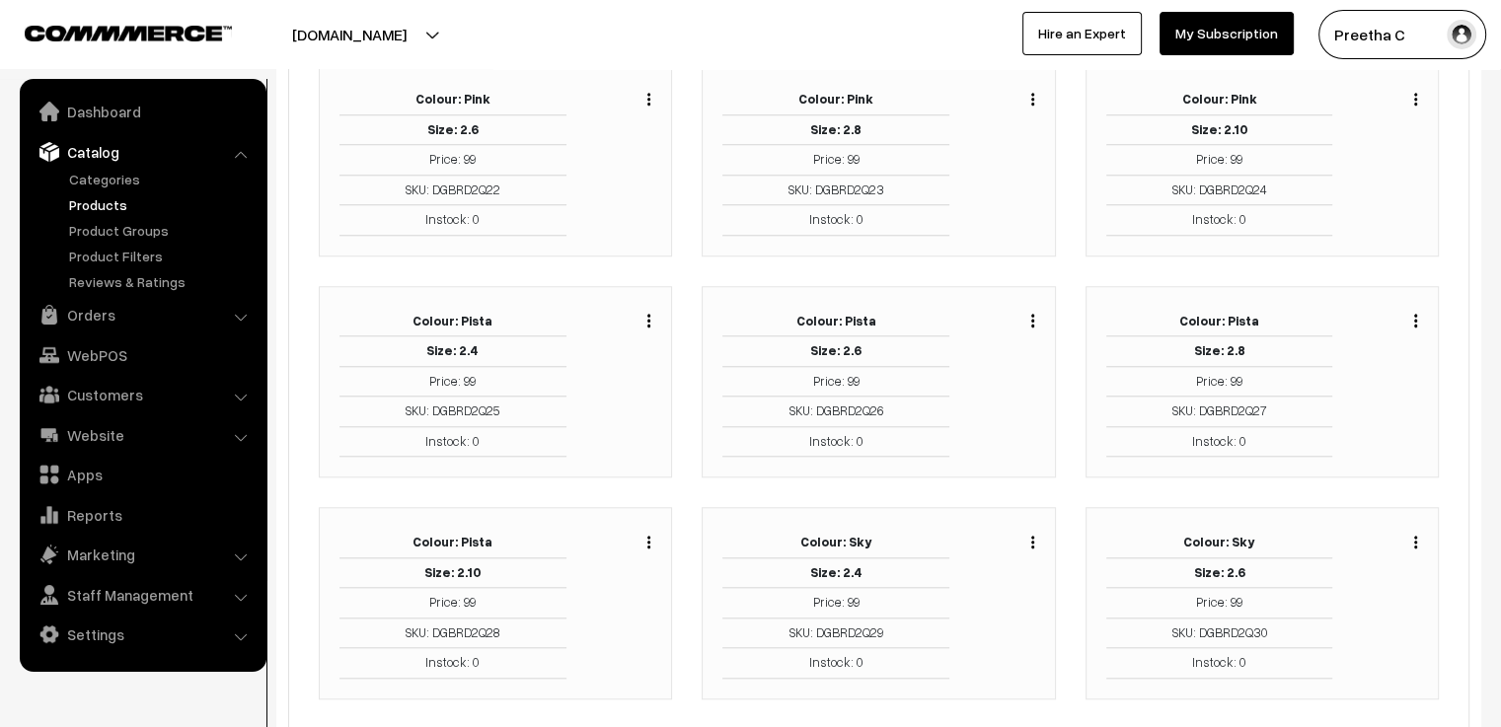
scroll to position [1677, 0]
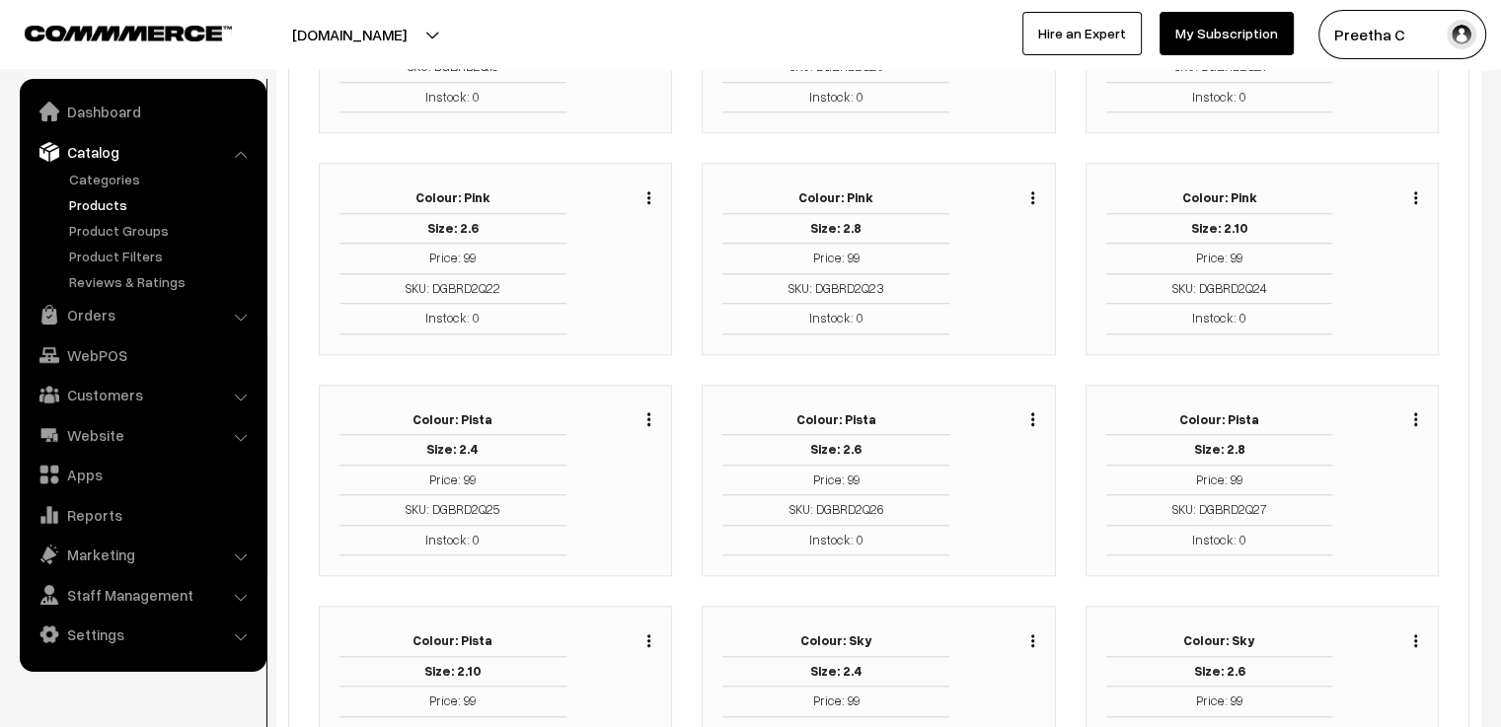
click at [648, 191] on img "button" at bounding box center [648, 197] width 3 height 13
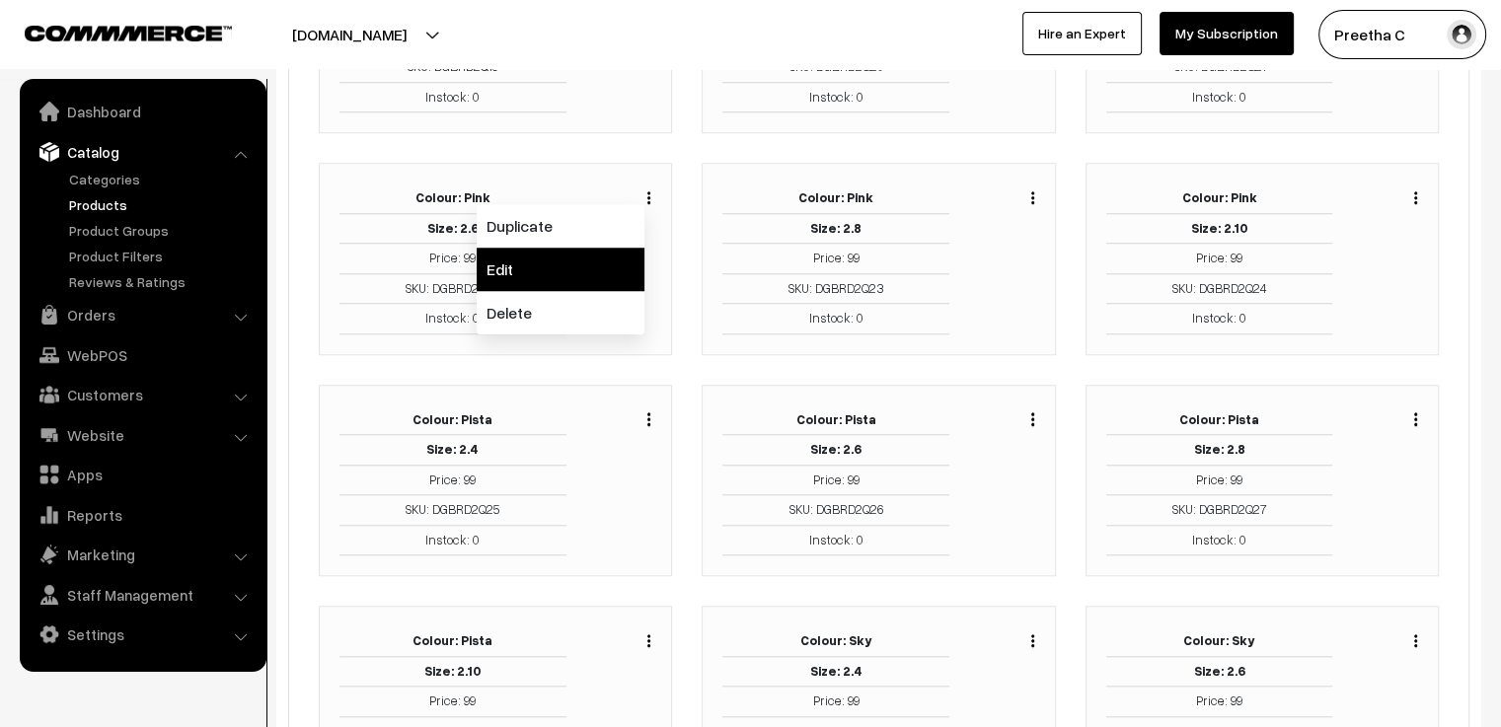
click at [613, 269] on link "Edit" at bounding box center [561, 269] width 168 height 43
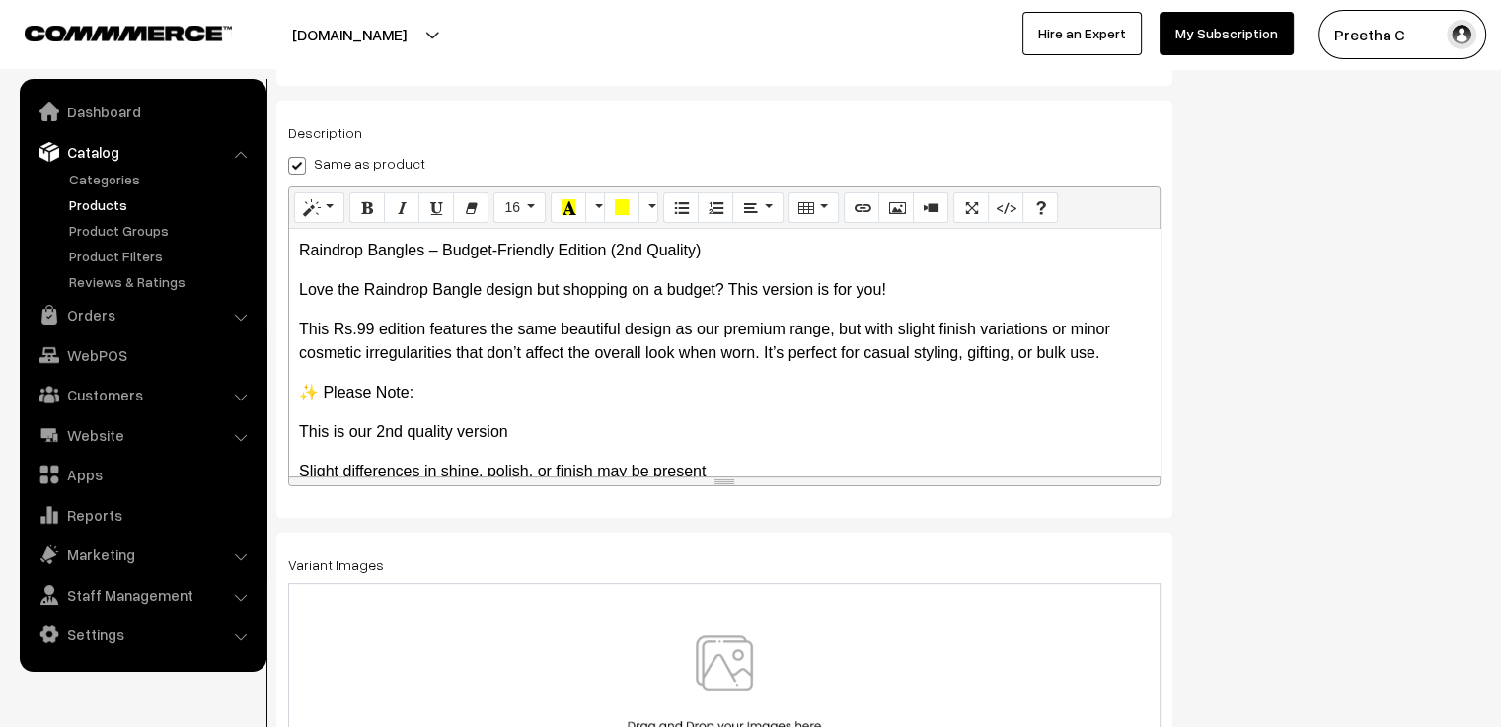
scroll to position [345, 0]
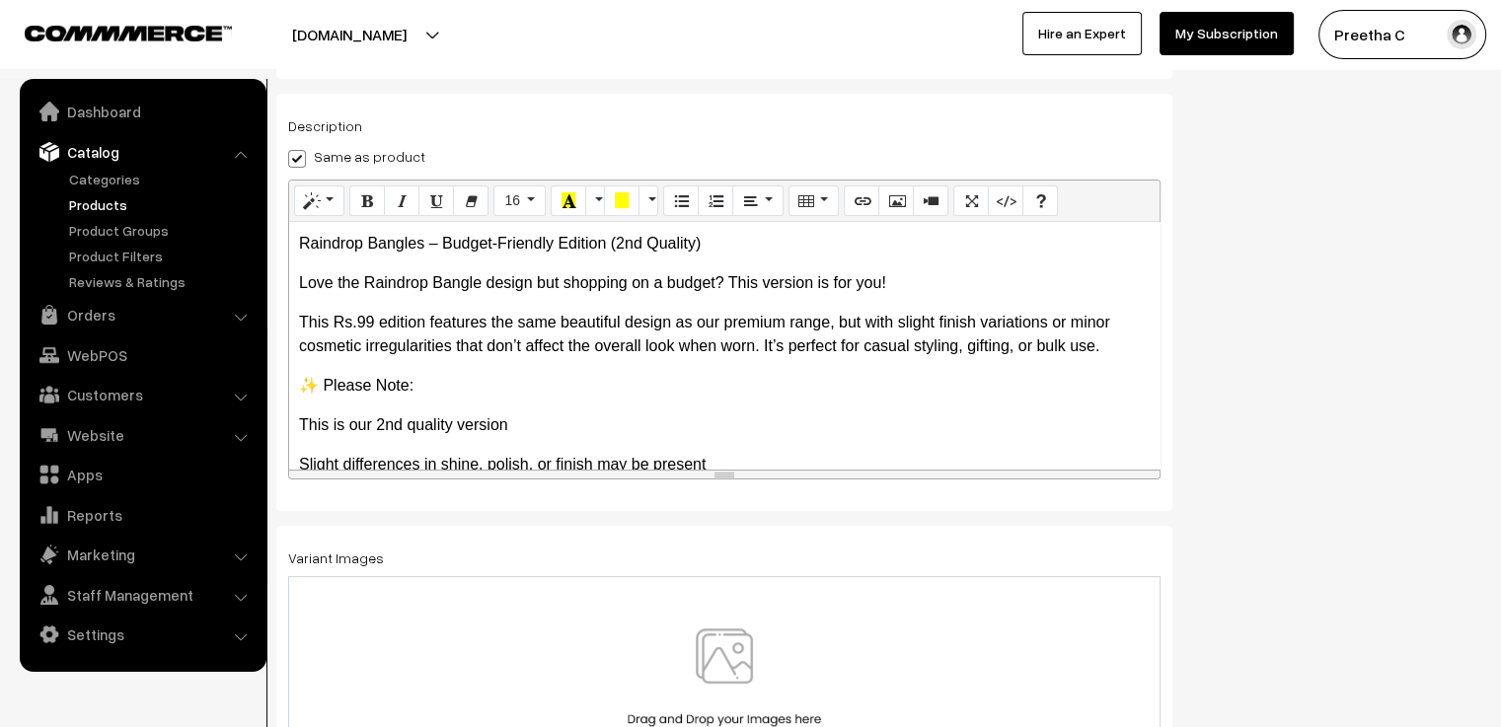
click at [736, 596] on div at bounding box center [724, 686] width 872 height 220
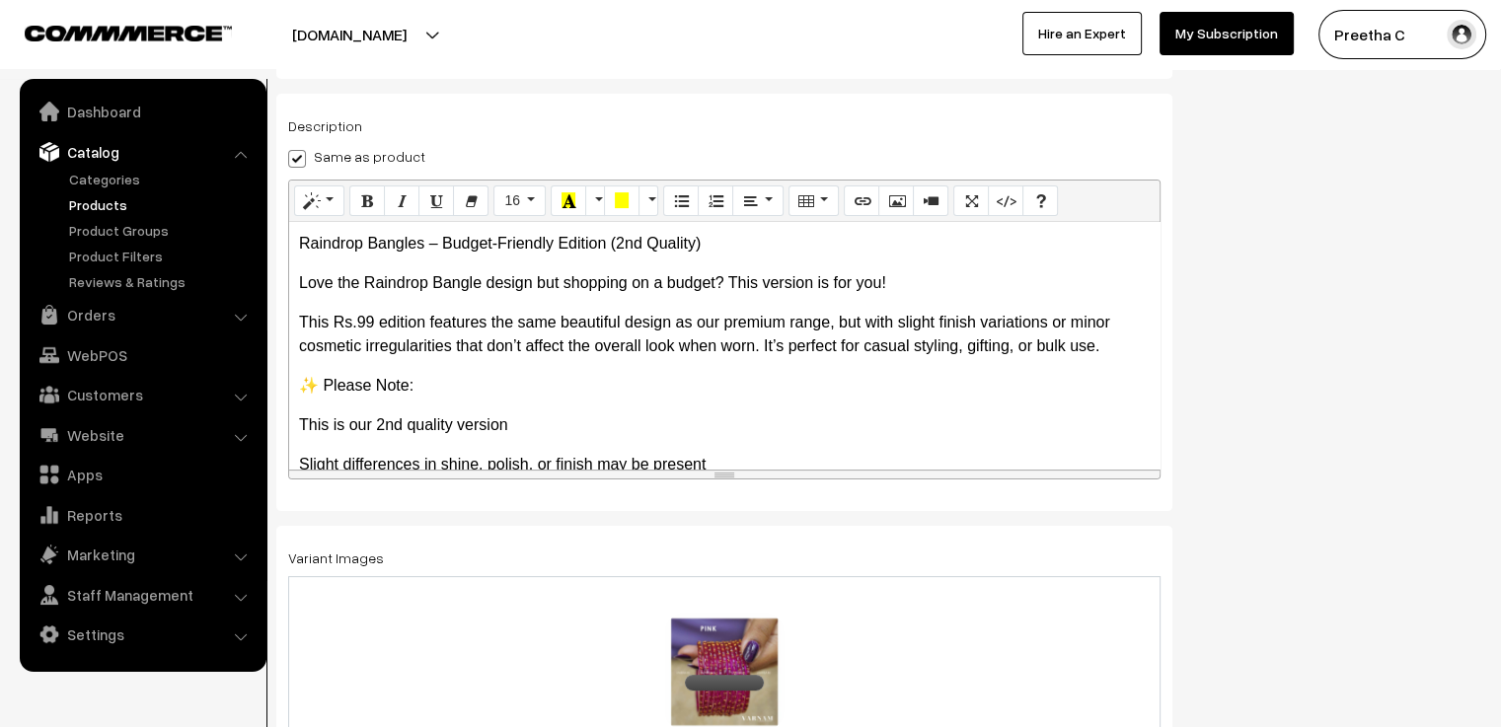
scroll to position [0, 0]
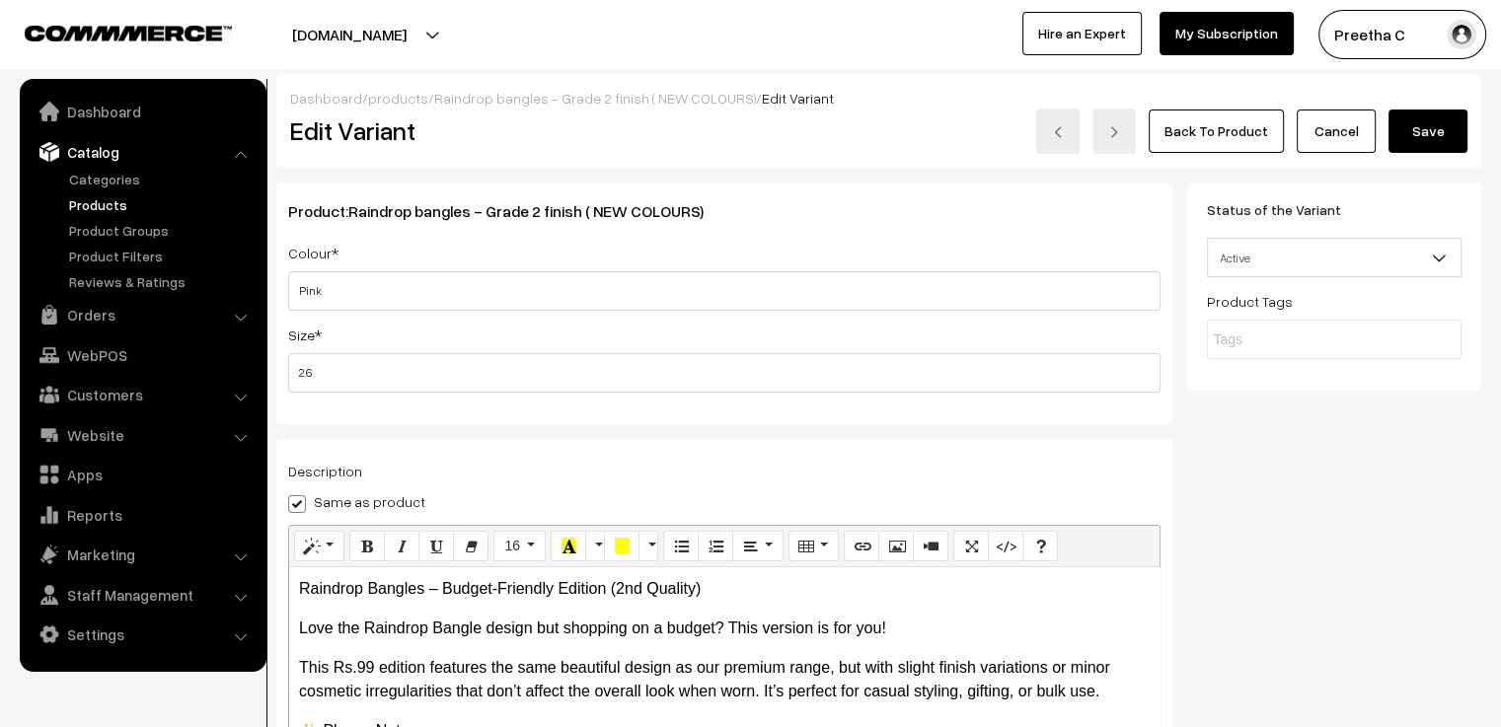
click at [1444, 133] on button "Save" at bounding box center [1427, 131] width 79 height 43
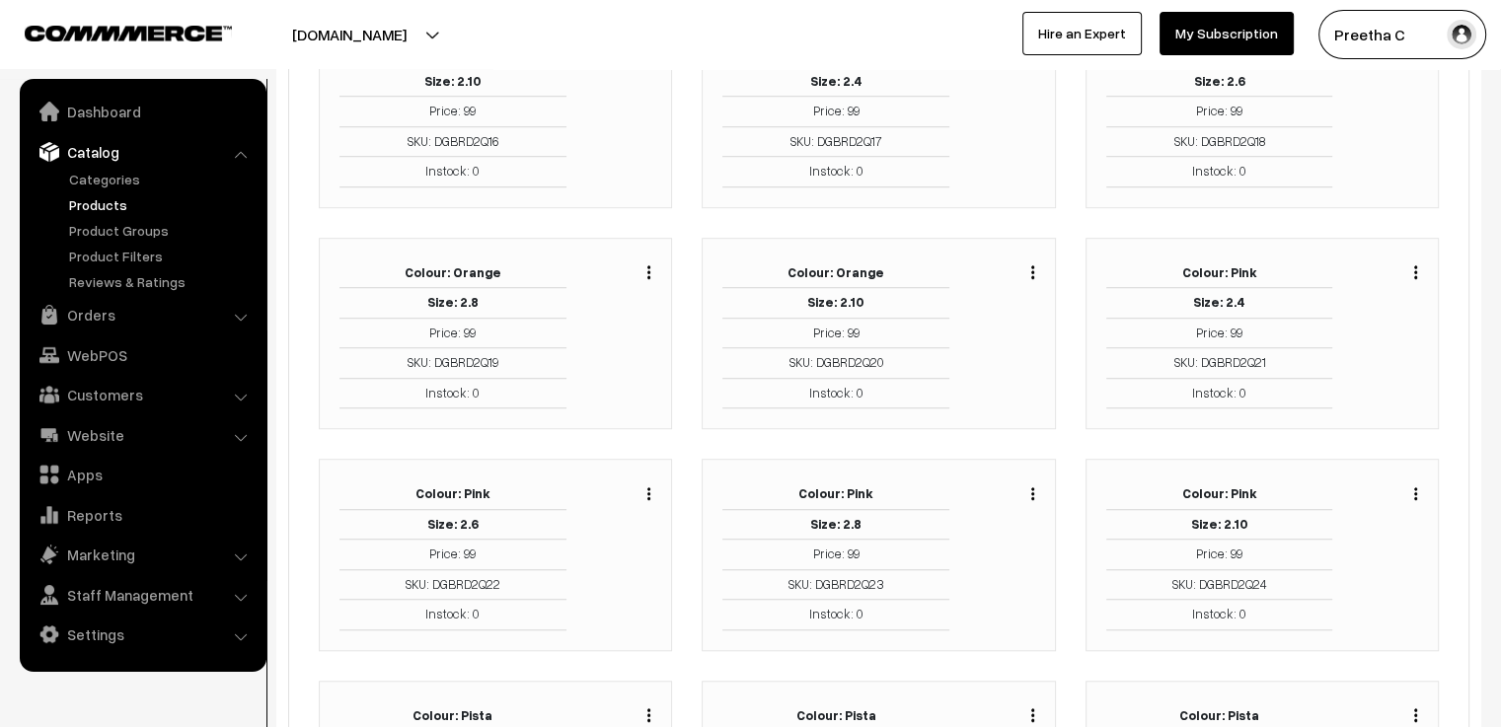
scroll to position [1480, 0]
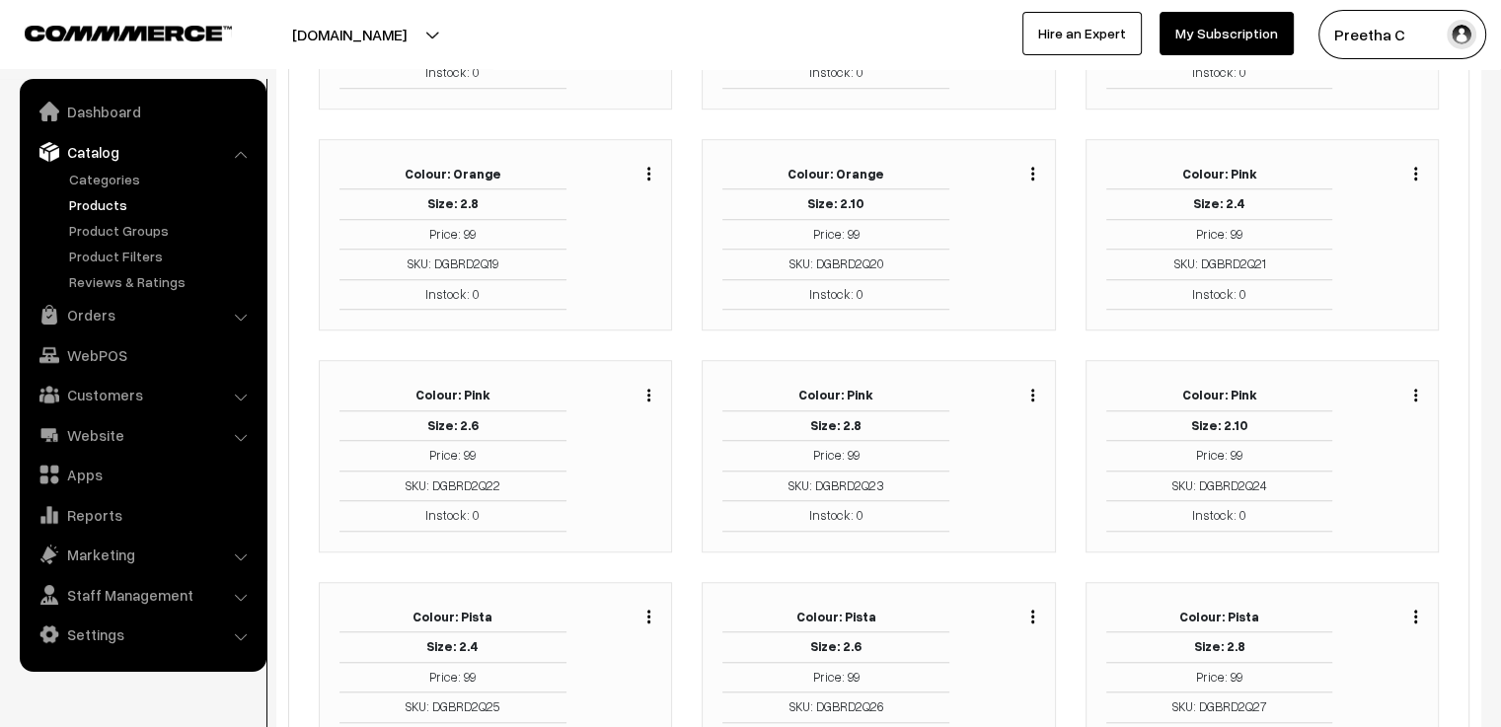
click at [1031, 389] on img "button" at bounding box center [1032, 395] width 3 height 13
click at [996, 454] on link "Edit" at bounding box center [944, 466] width 168 height 43
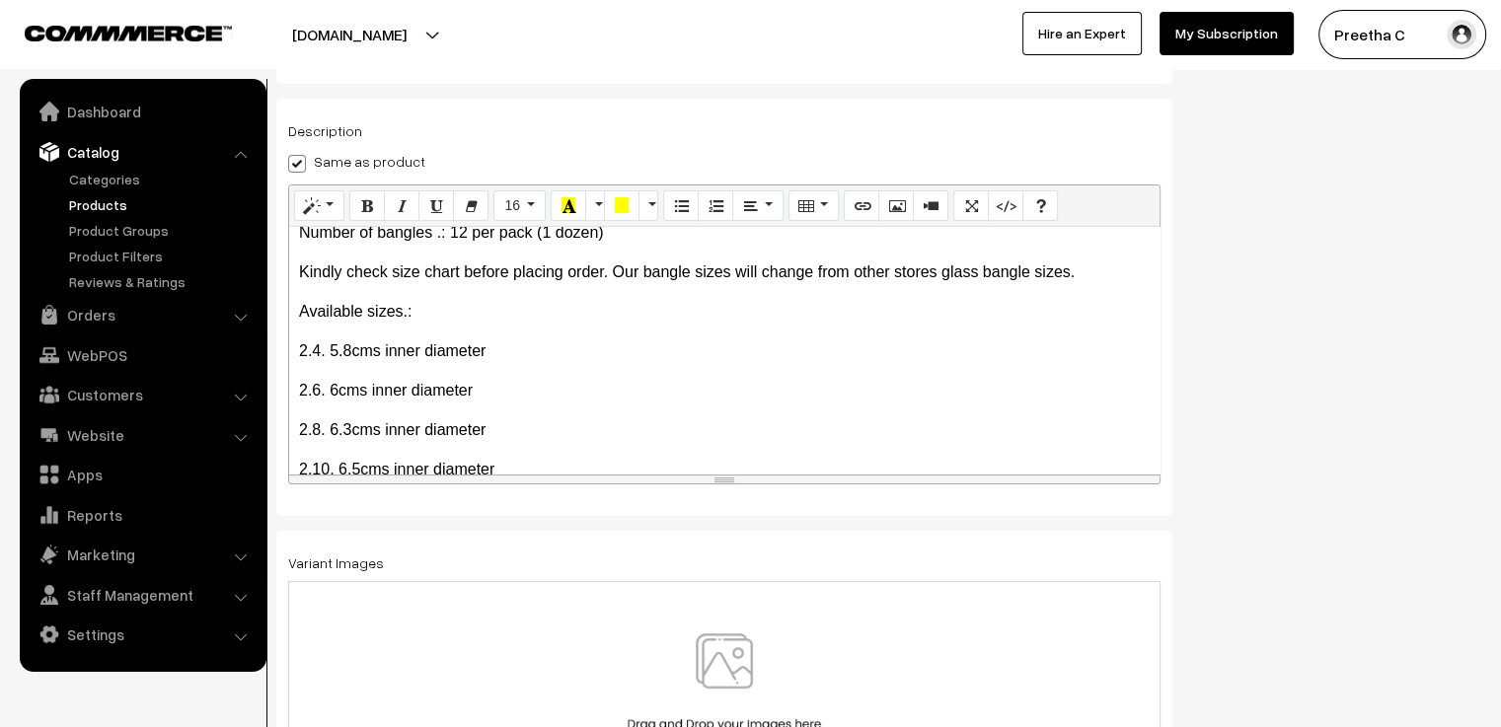
scroll to position [345, 0]
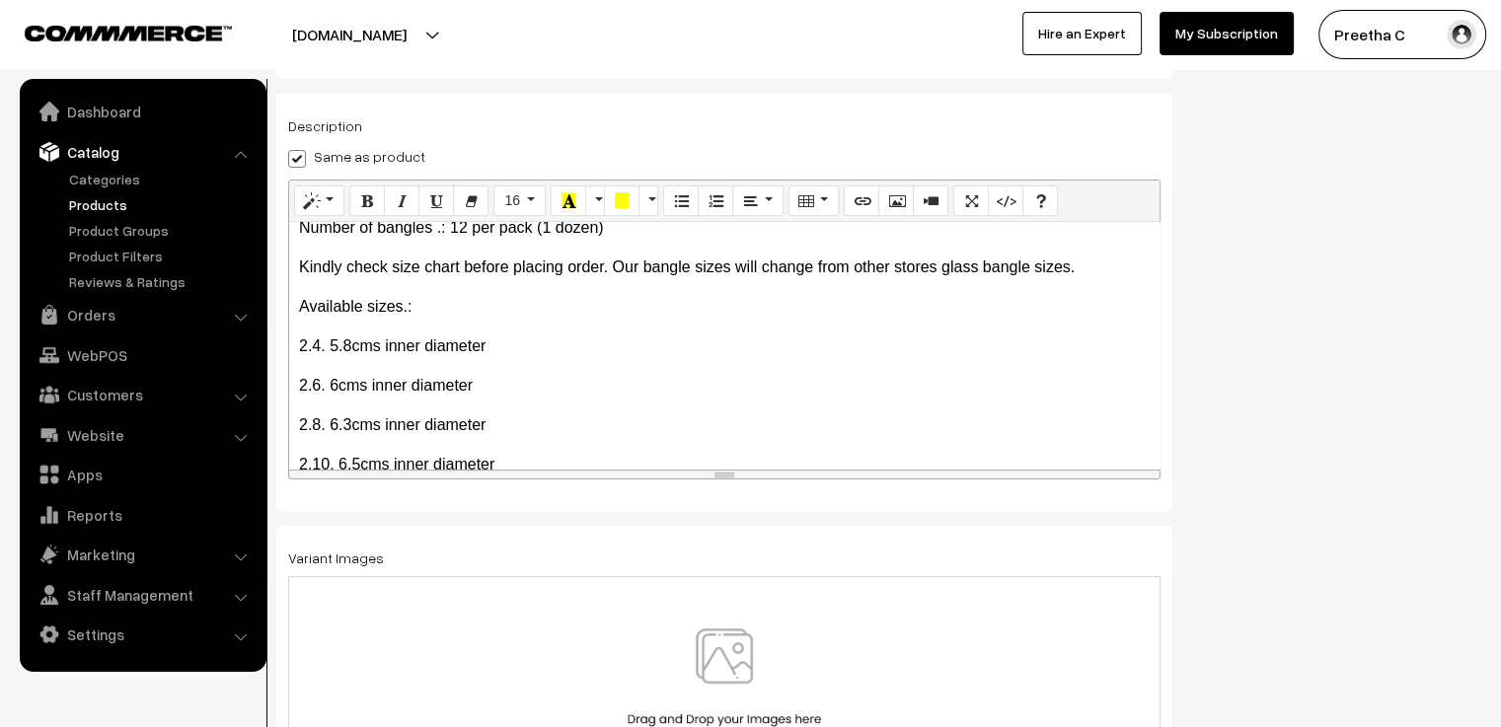
click at [805, 599] on div at bounding box center [724, 686] width 872 height 220
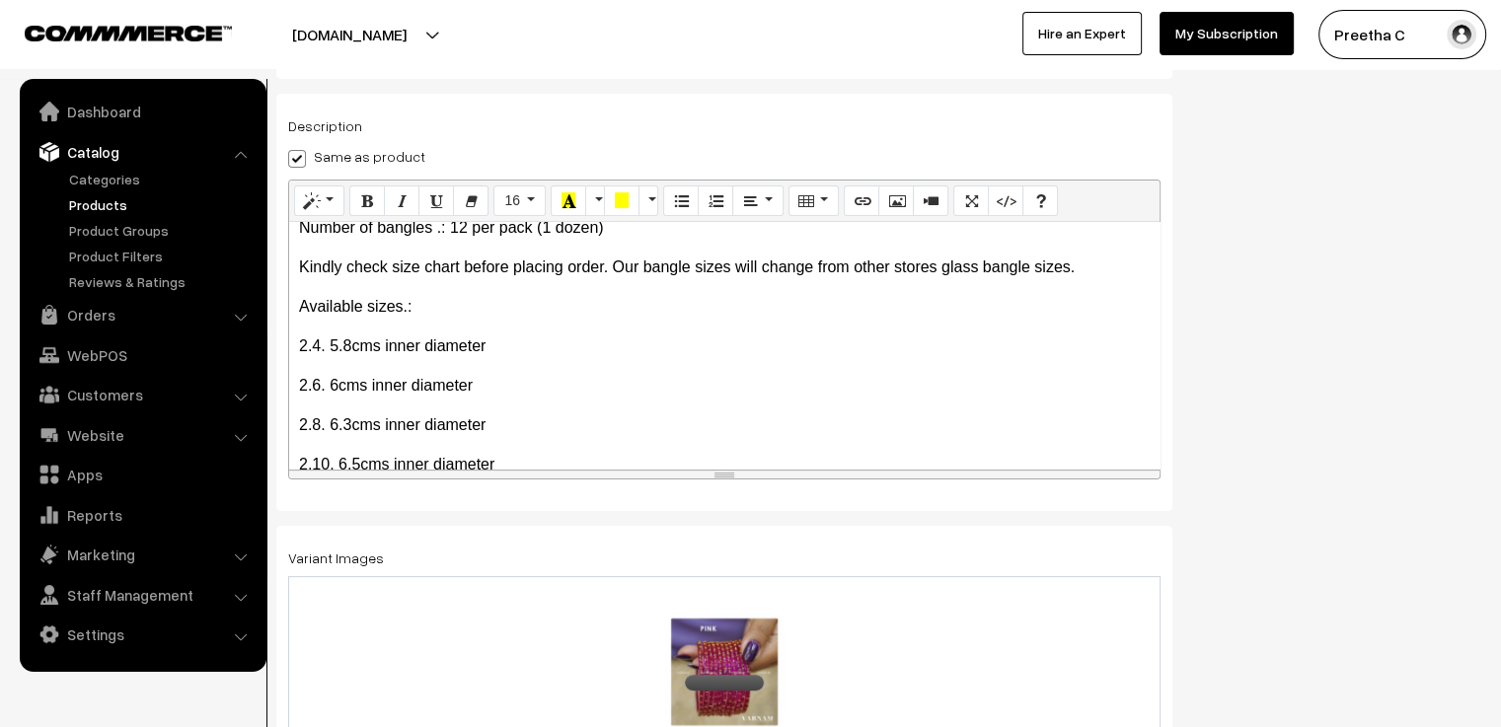
scroll to position [0, 0]
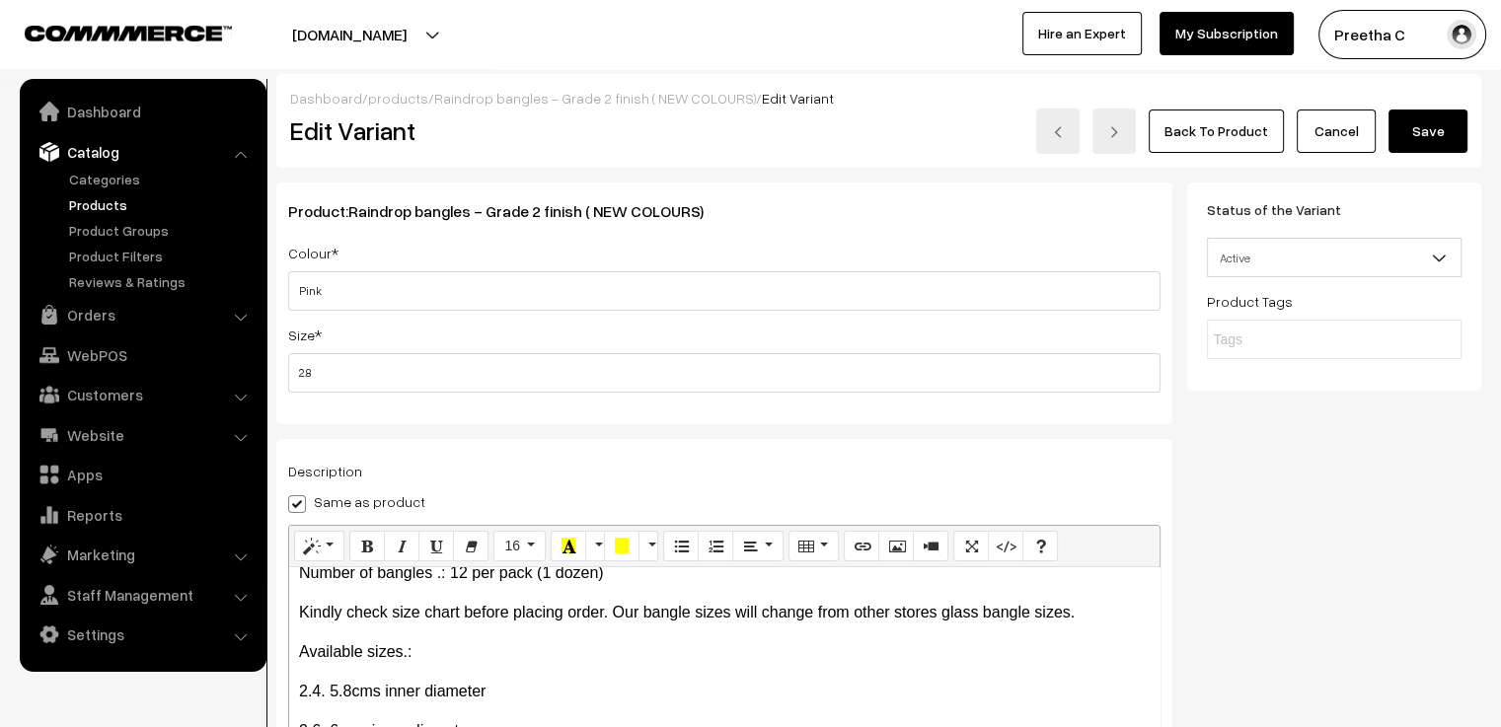
click at [1447, 145] on button "Save" at bounding box center [1427, 131] width 79 height 43
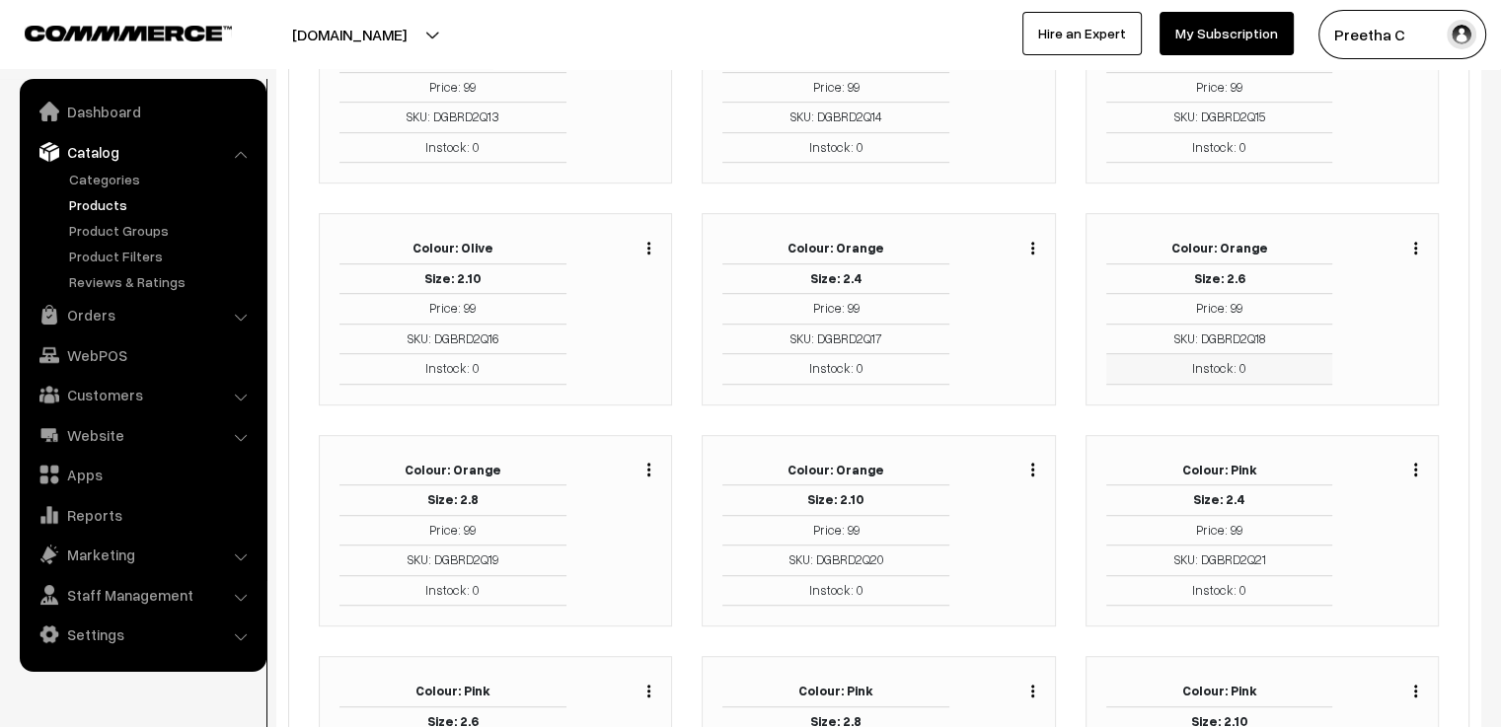
scroll to position [1381, 0]
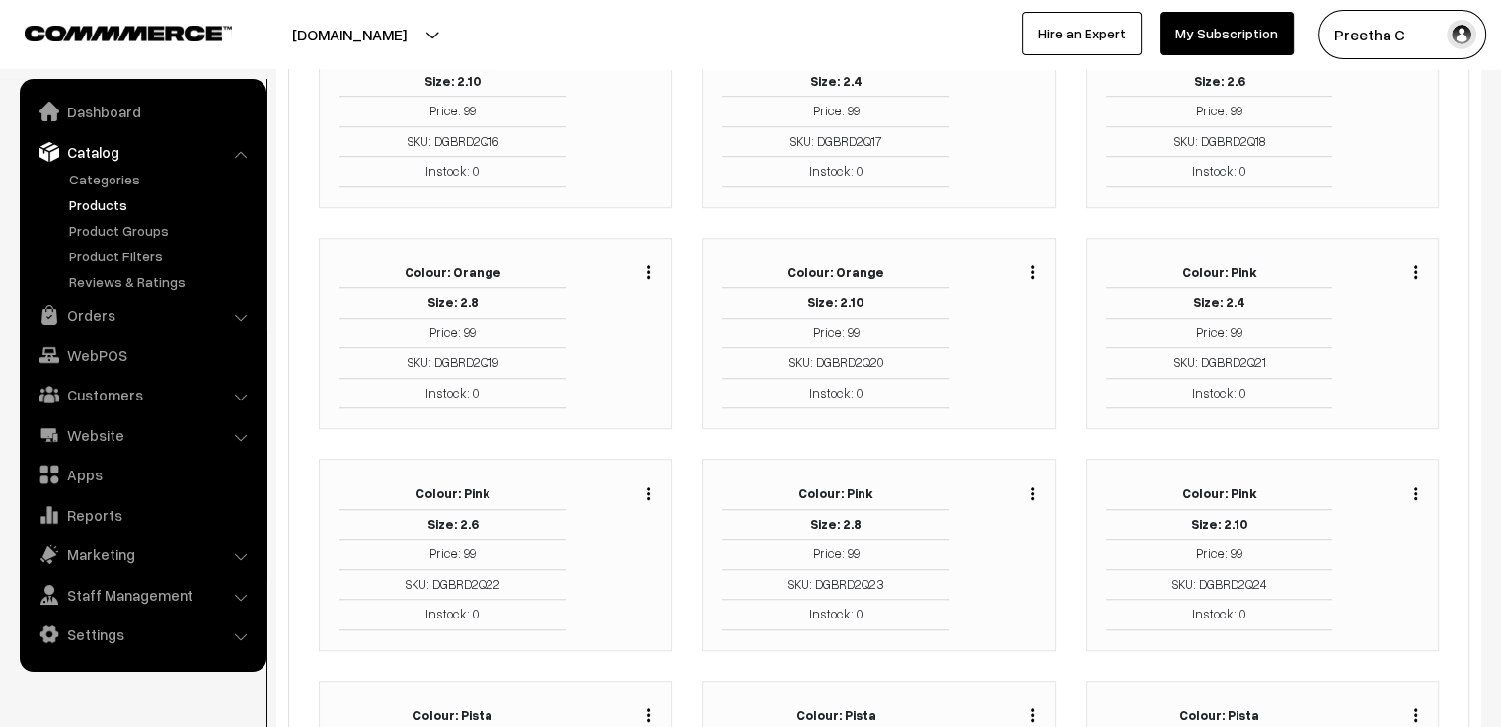
click at [1417, 485] on button "button" at bounding box center [1415, 493] width 5 height 16
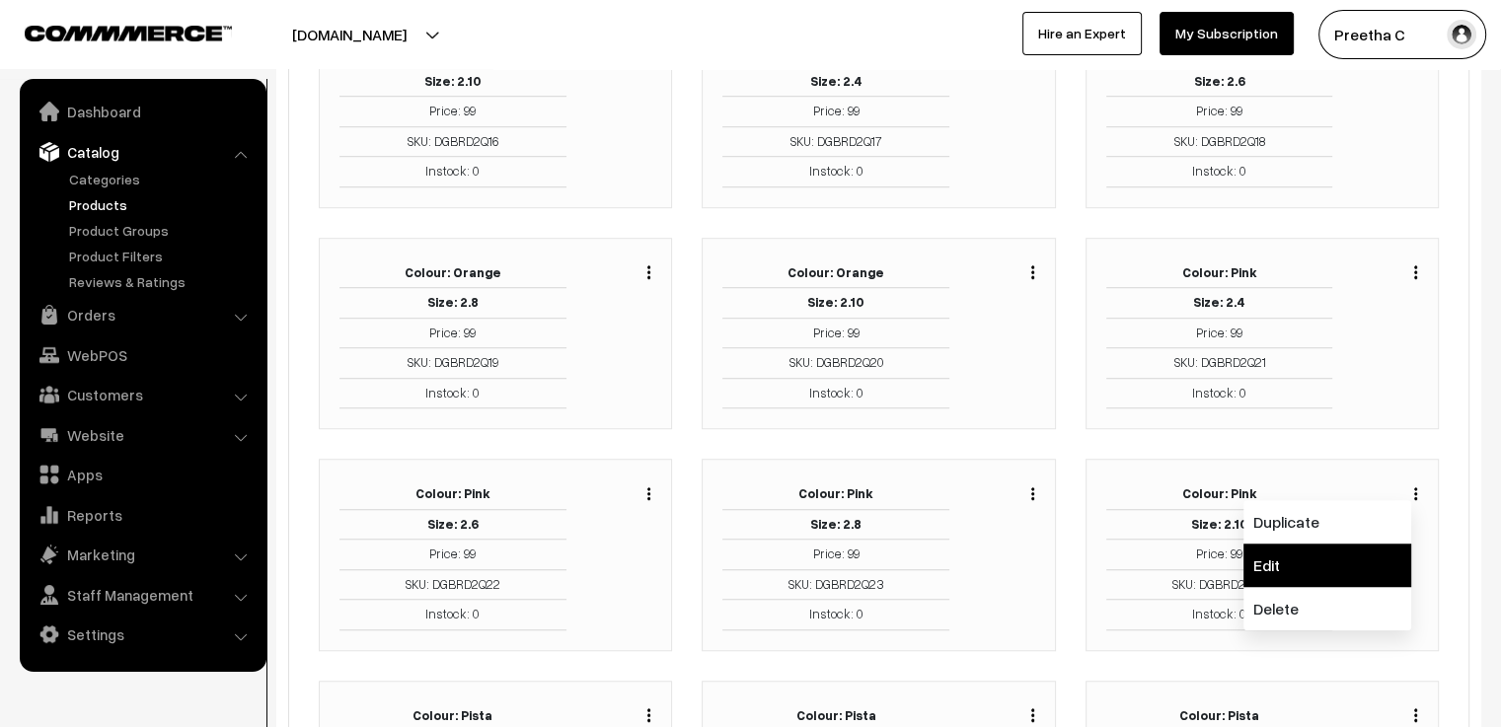
click at [1361, 547] on link "Edit" at bounding box center [1327, 565] width 168 height 43
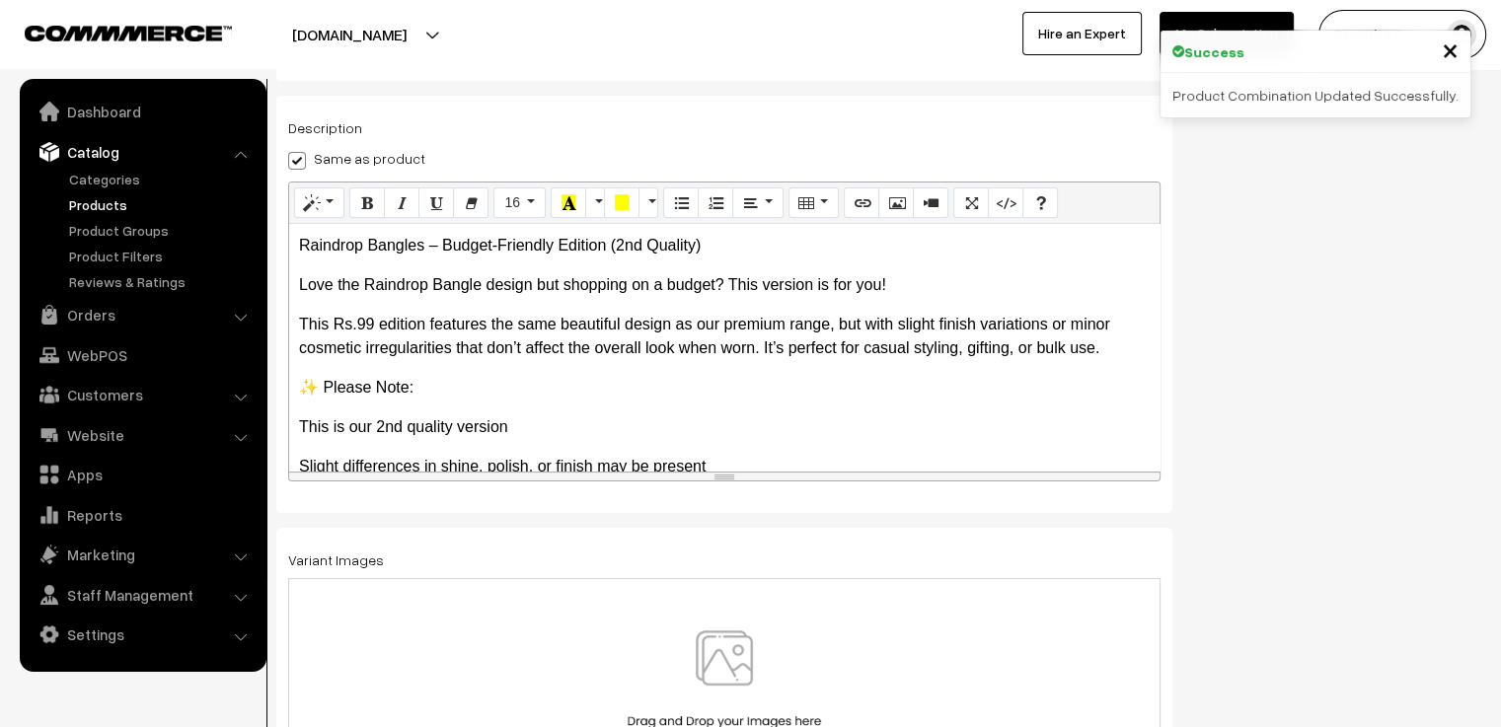
scroll to position [345, 0]
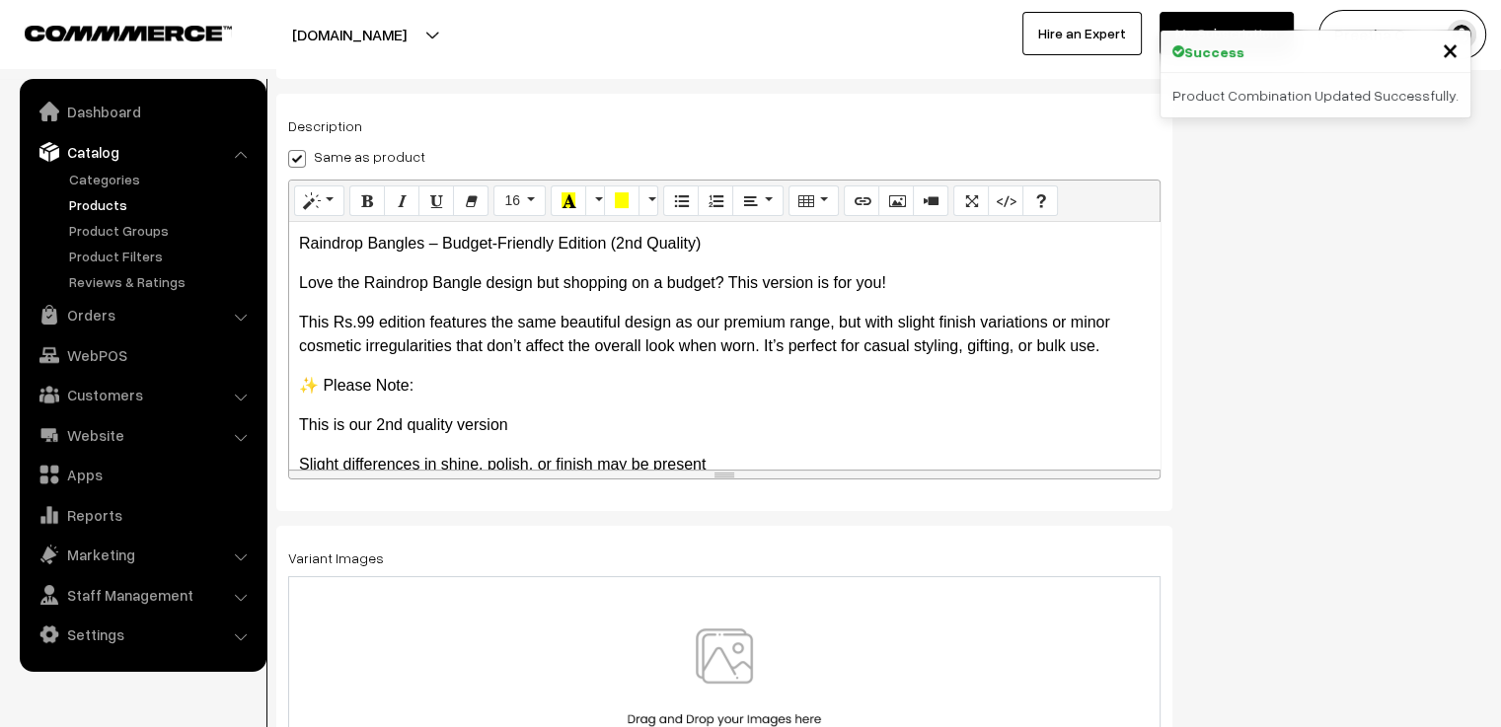
click at [734, 640] on img at bounding box center [724, 685] width 203 height 115
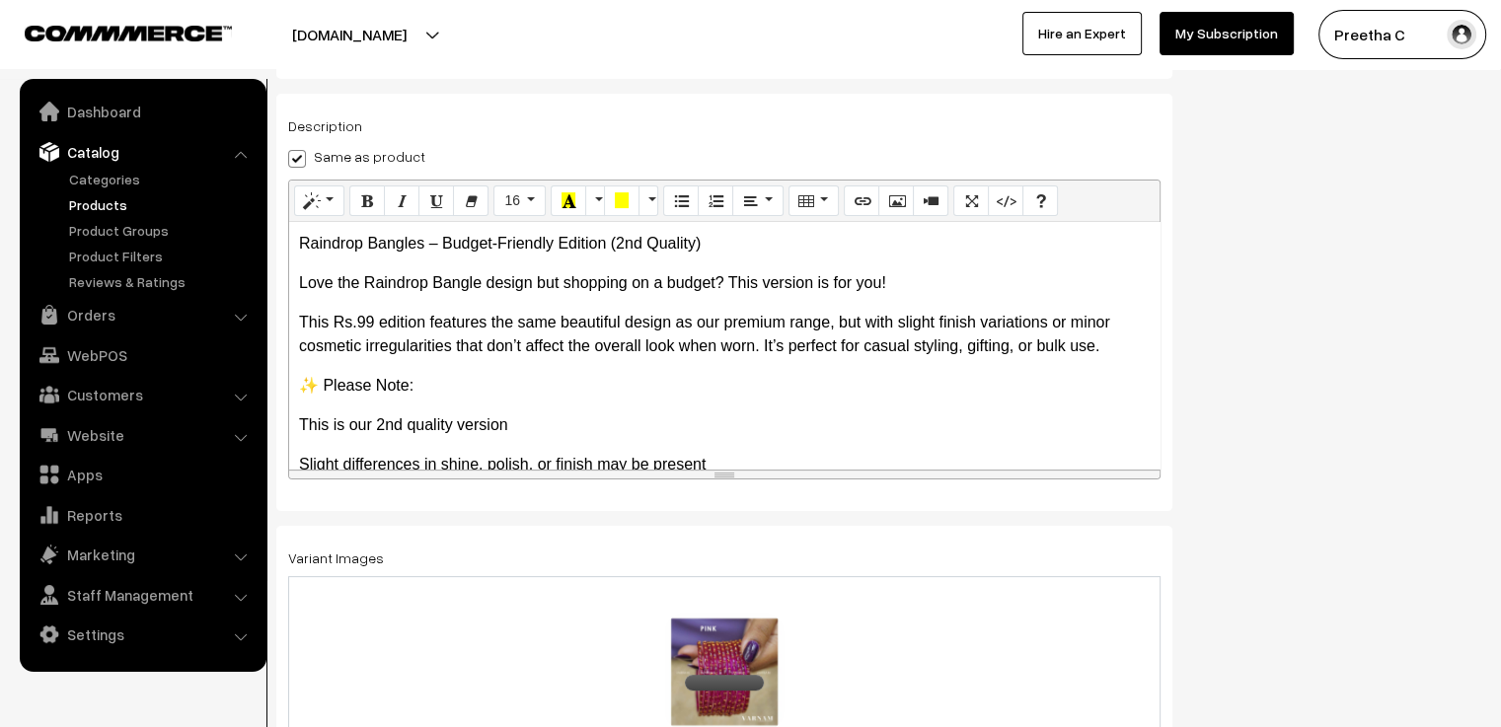
scroll to position [0, 0]
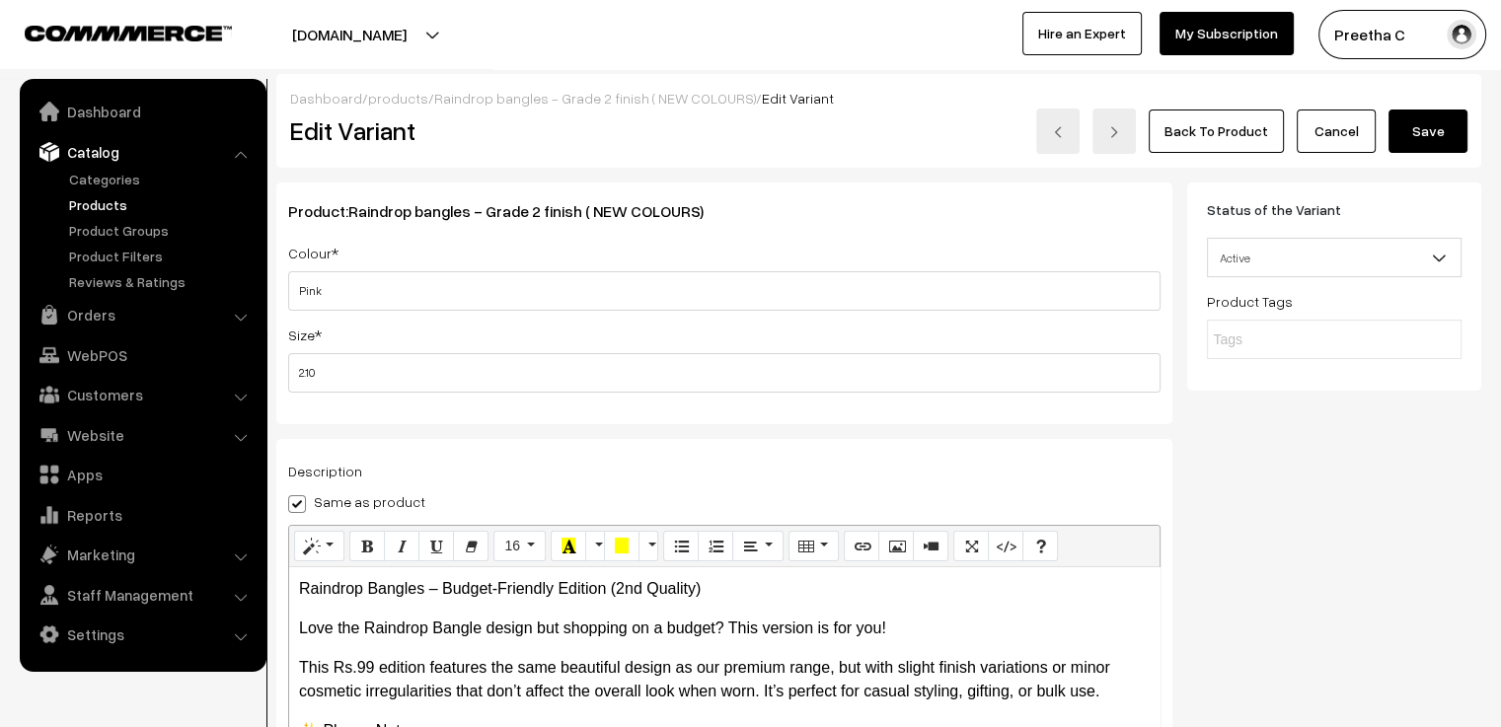
click at [1415, 136] on button "Save" at bounding box center [1427, 131] width 79 height 43
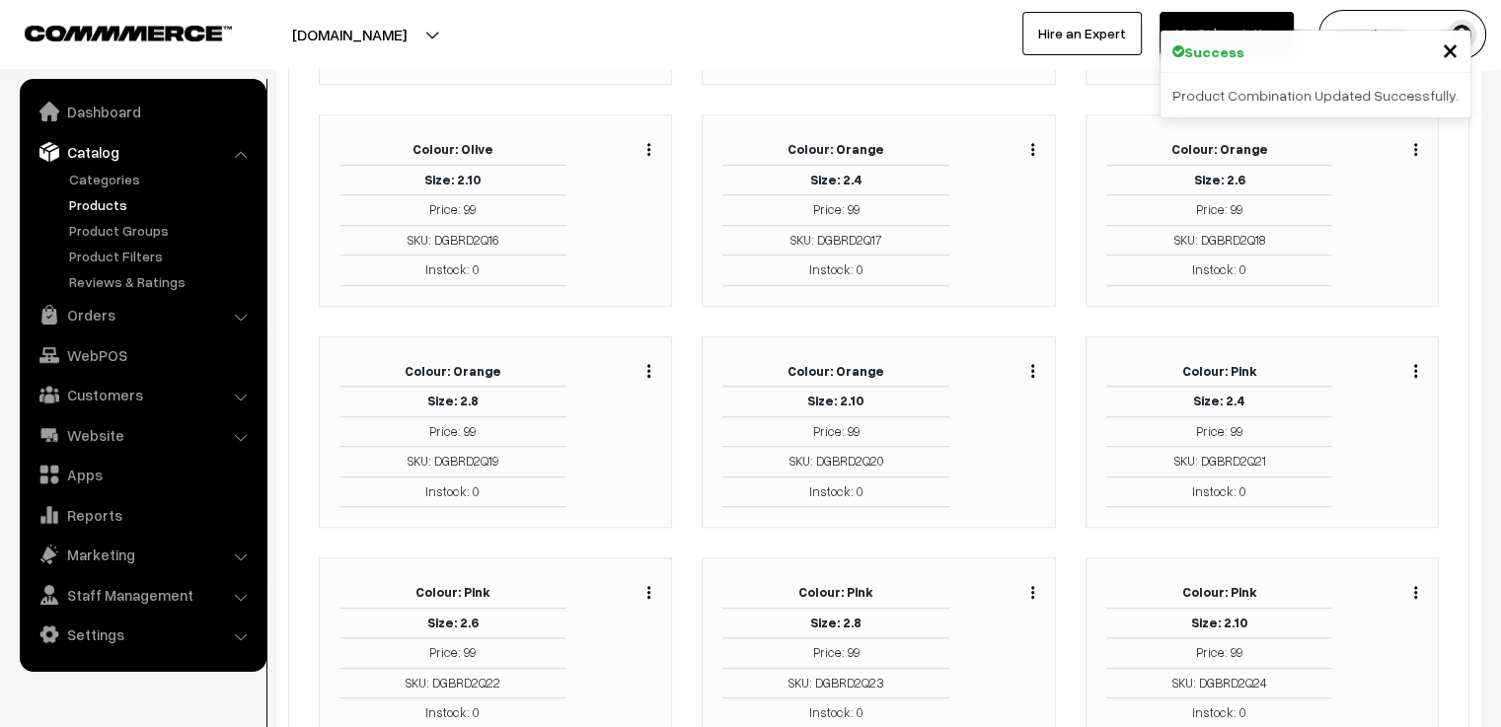
scroll to position [1480, 0]
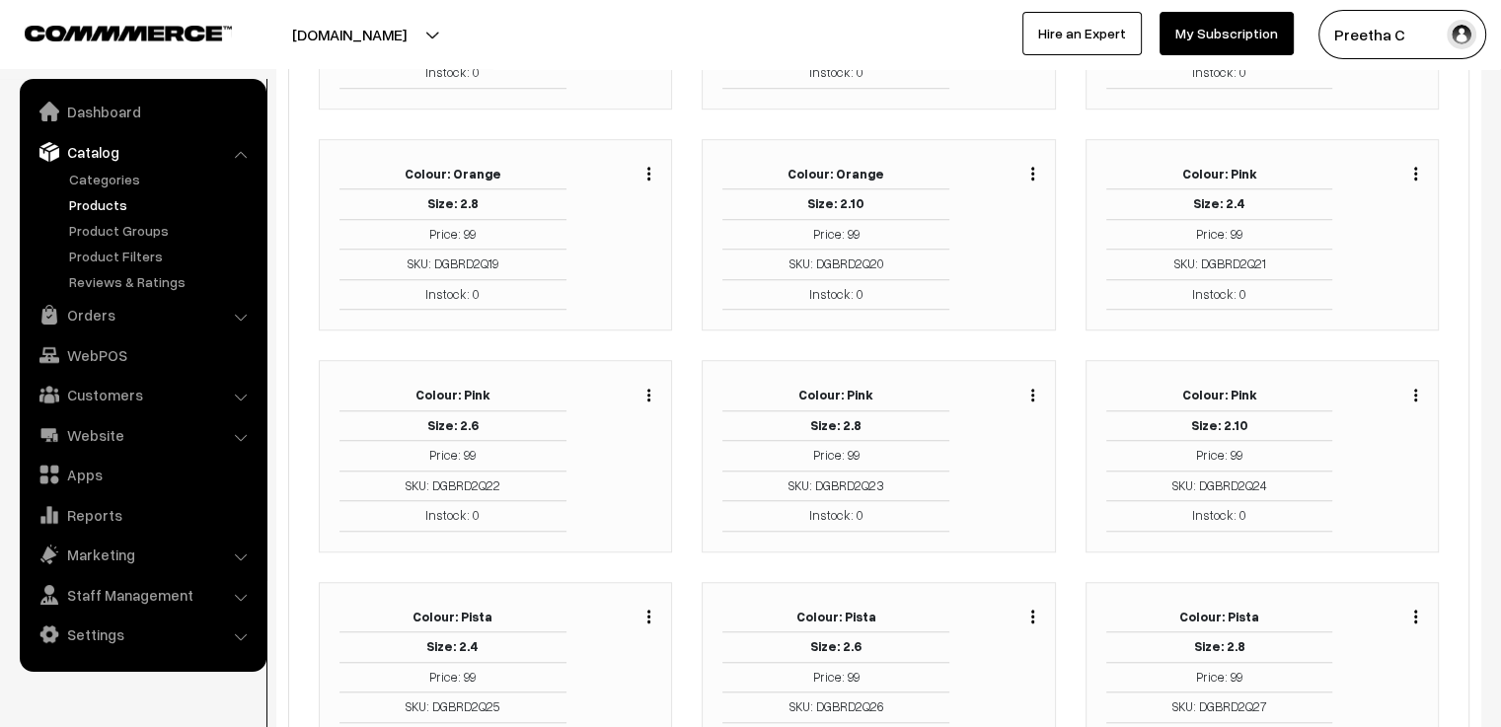
click at [650, 610] on img "button" at bounding box center [648, 616] width 3 height 13
click at [605, 668] on link "Edit" at bounding box center [561, 688] width 168 height 43
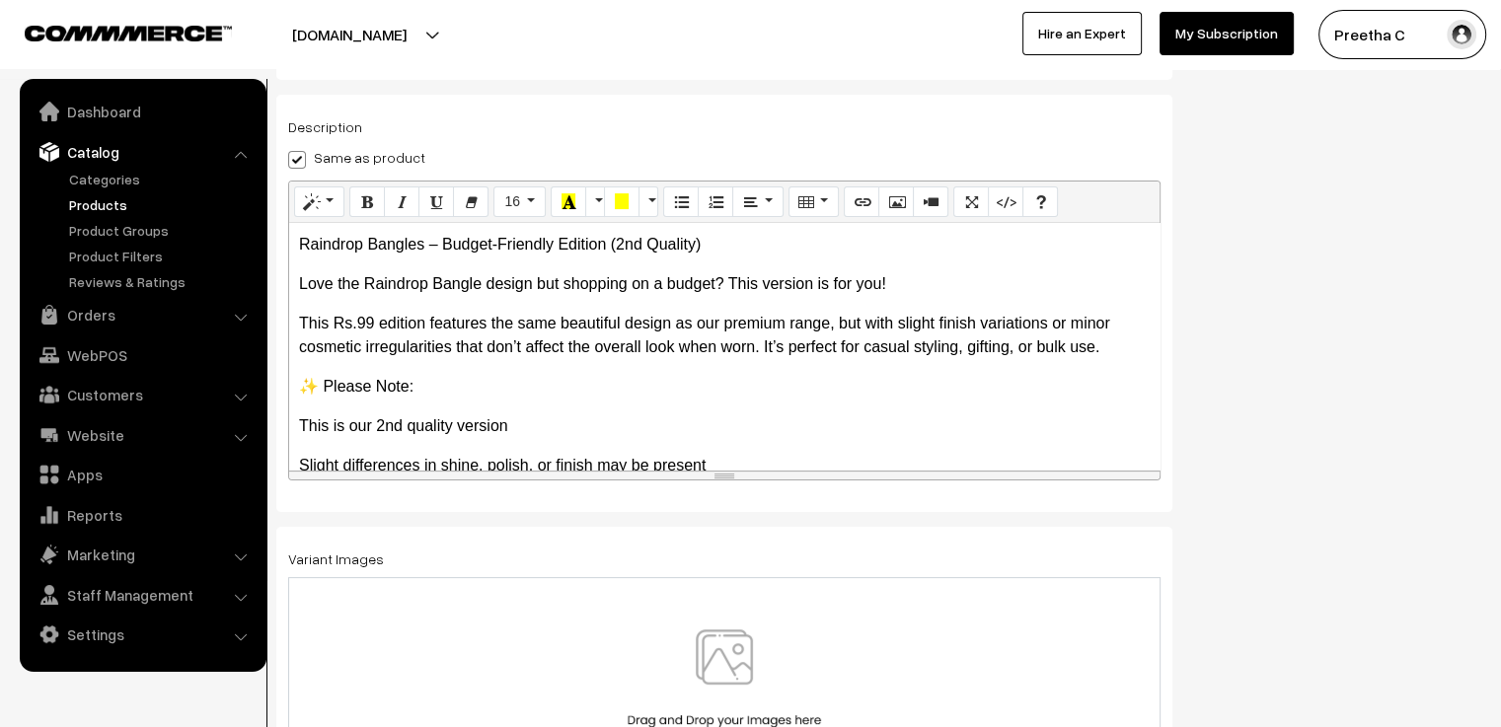
scroll to position [345, 0]
click at [706, 665] on img at bounding box center [724, 685] width 203 height 115
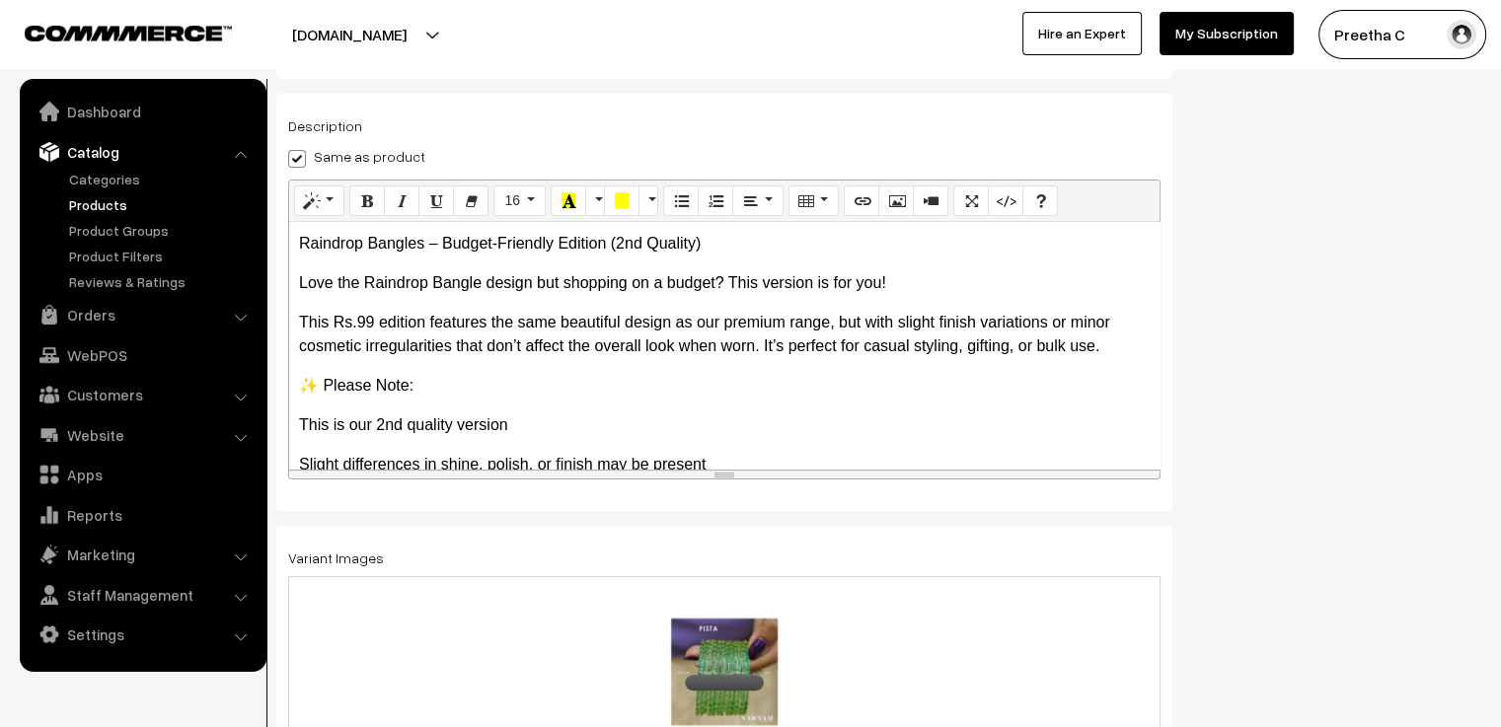
scroll to position [0, 0]
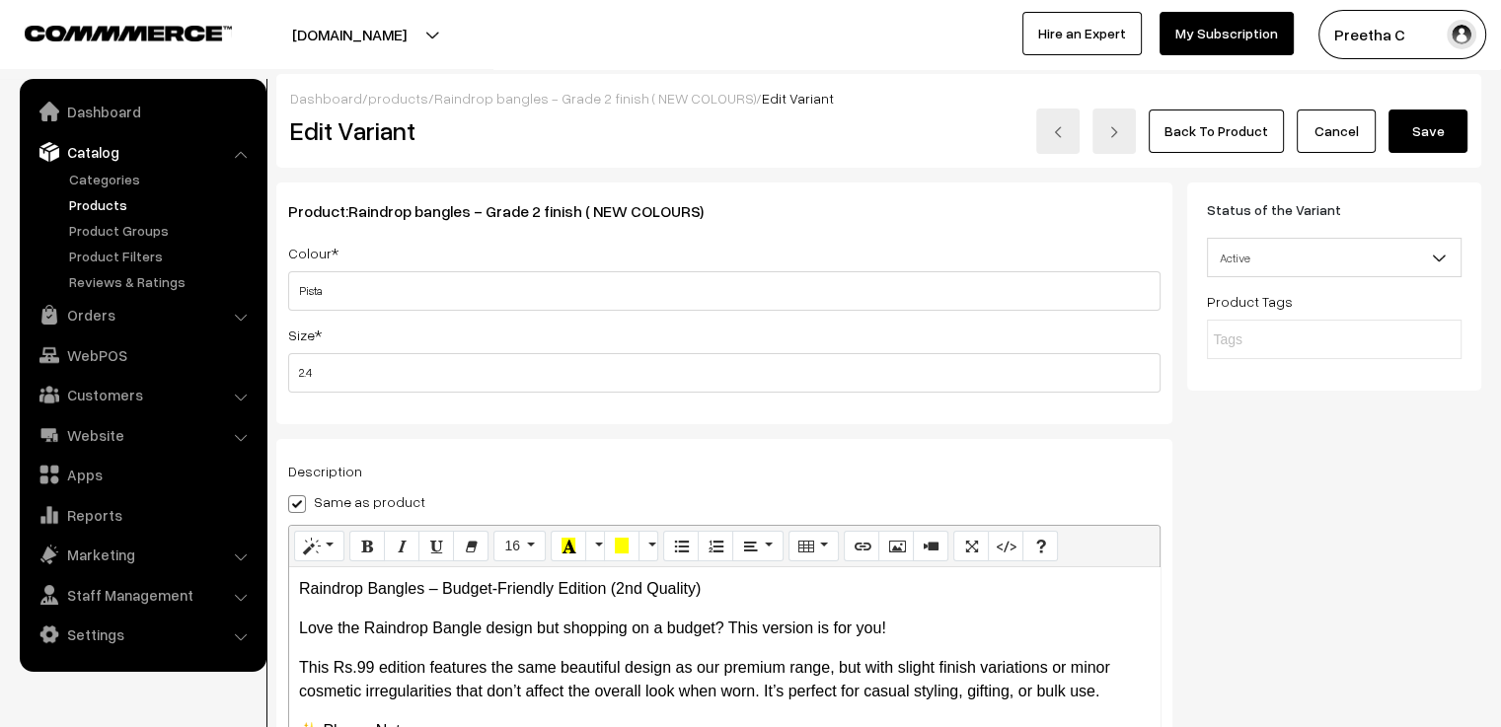
click at [1423, 156] on div "Dashboard / products / Raindrop bangles - Grade 2 finish ( NEW COLOURS) / Edit …" at bounding box center [878, 121] width 1205 height 94
click at [1424, 138] on button "Save" at bounding box center [1427, 131] width 79 height 43
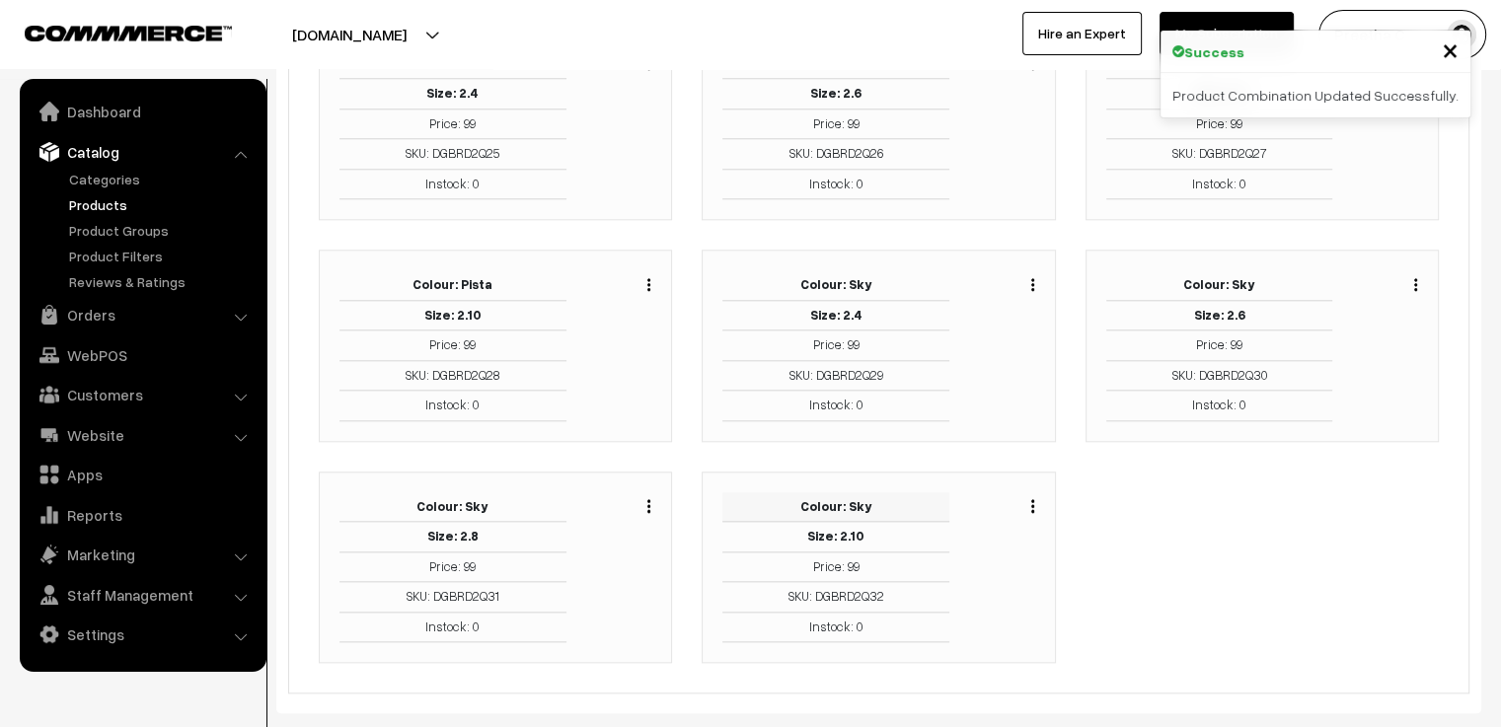
scroll to position [1935, 0]
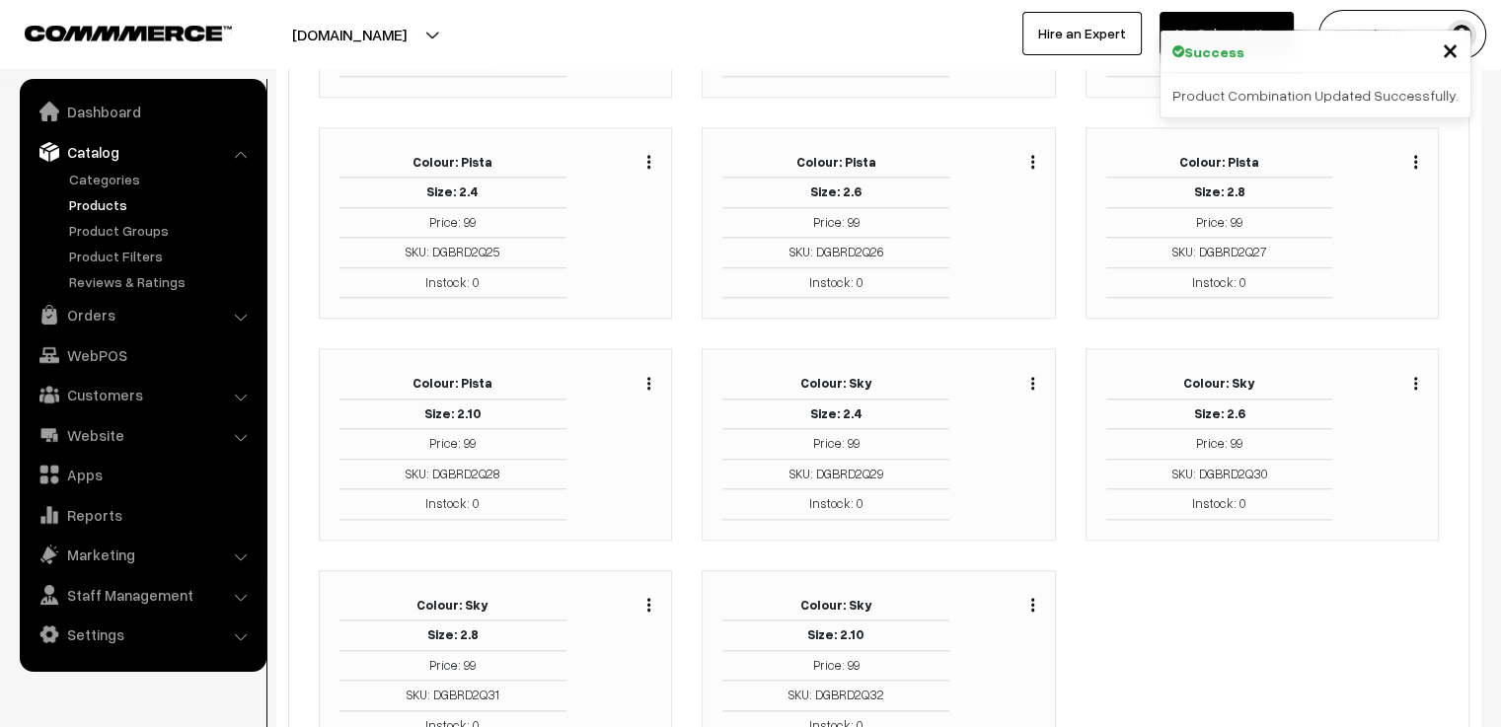
click at [1032, 155] on img "button" at bounding box center [1032, 161] width 3 height 13
click at [990, 212] on link "Edit" at bounding box center [944, 233] width 168 height 43
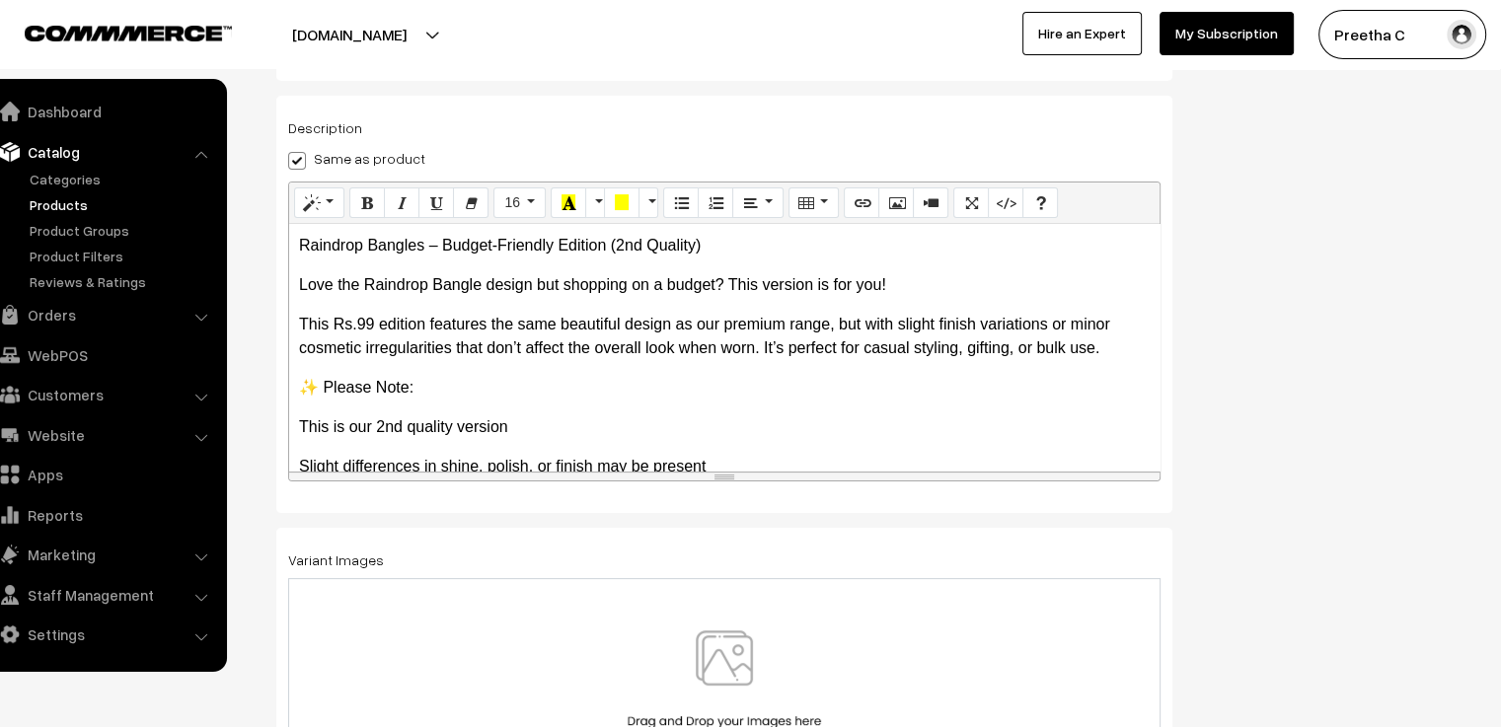
scroll to position [345, 0]
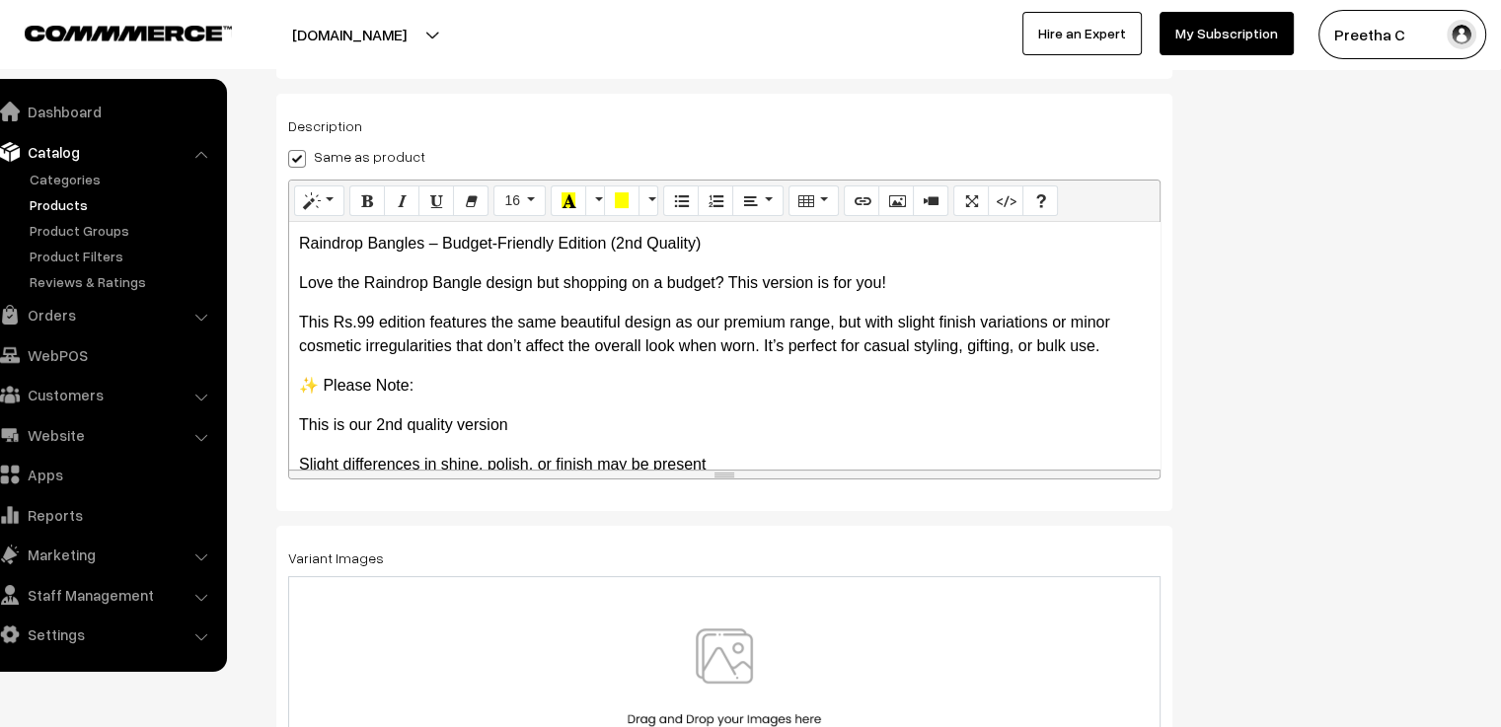
click at [813, 613] on div at bounding box center [724, 686] width 872 height 220
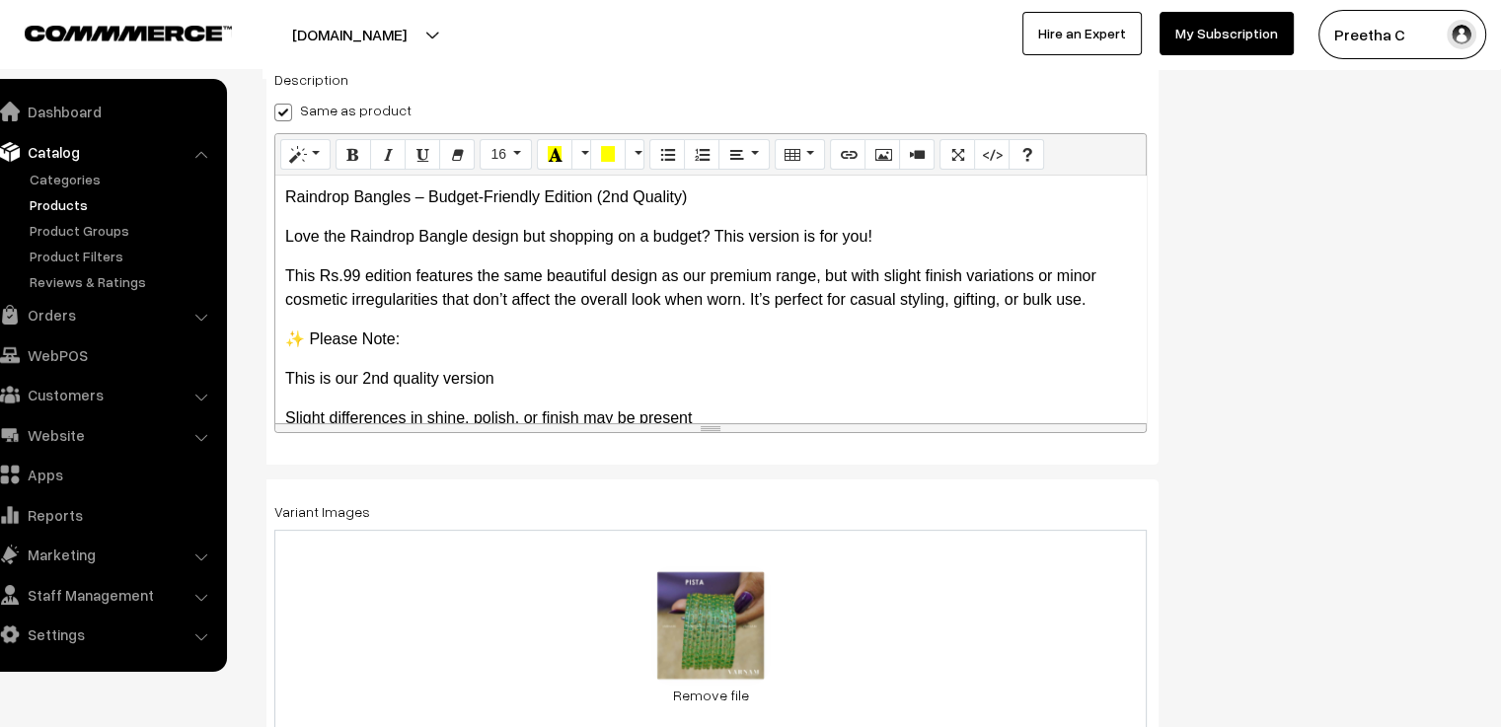
scroll to position [0, 0]
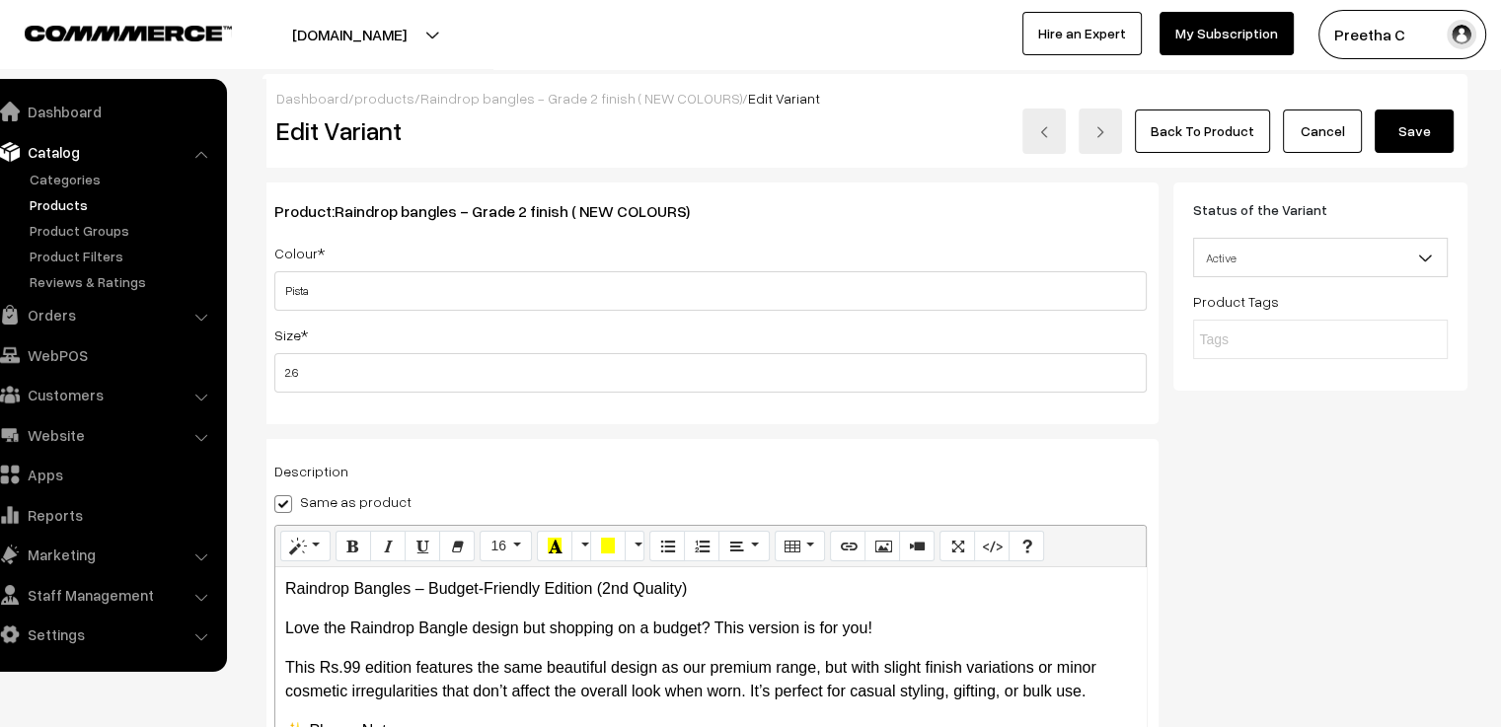
click at [1412, 140] on button "Save" at bounding box center [1413, 131] width 79 height 43
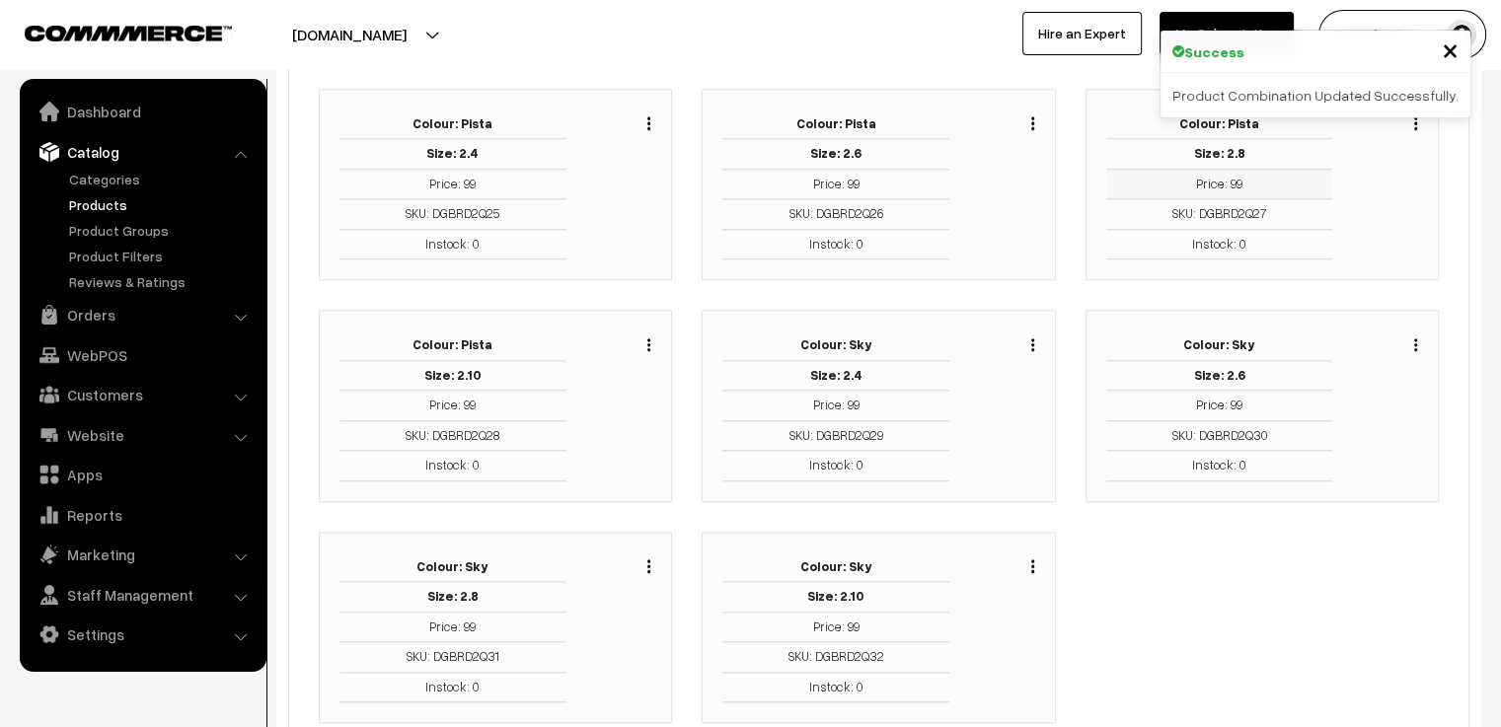
scroll to position [1875, 0]
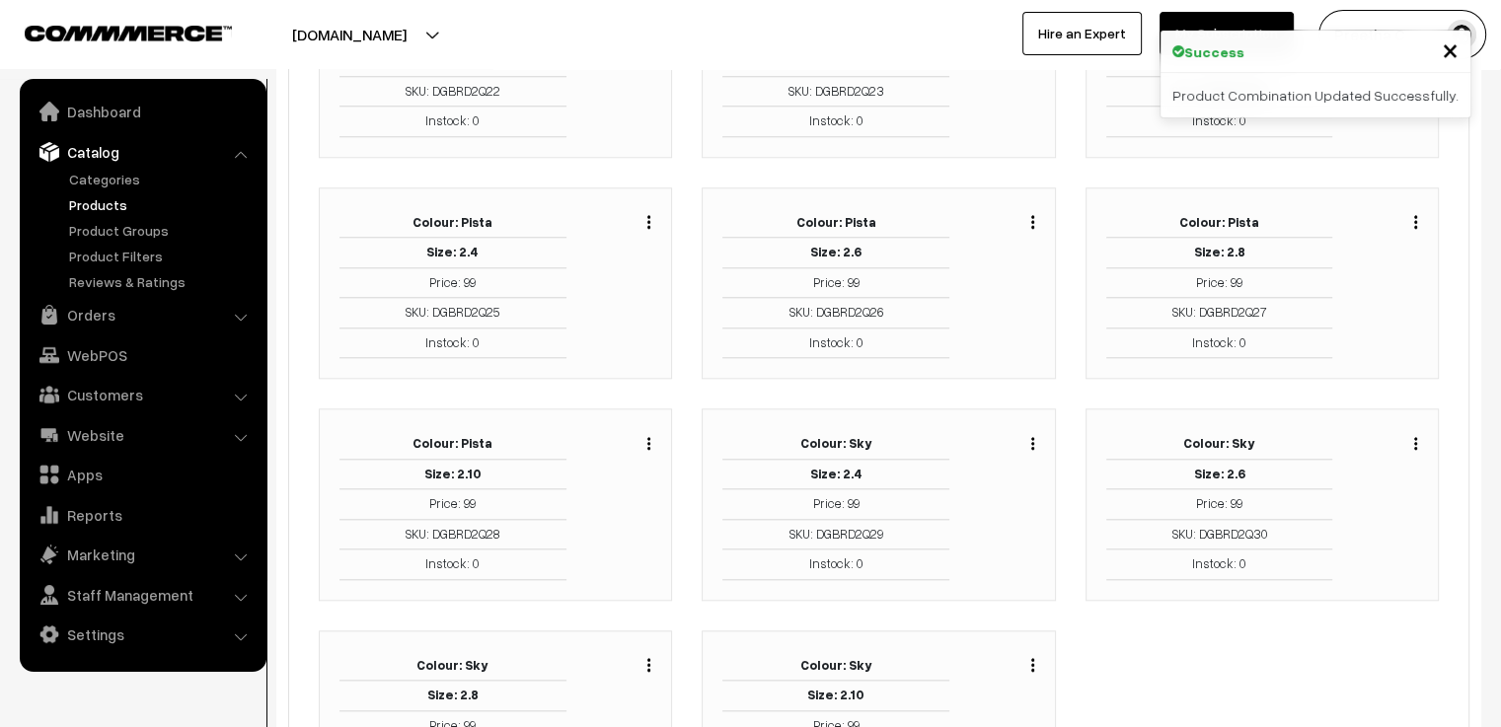
click at [1417, 214] on button "button" at bounding box center [1415, 222] width 5 height 16
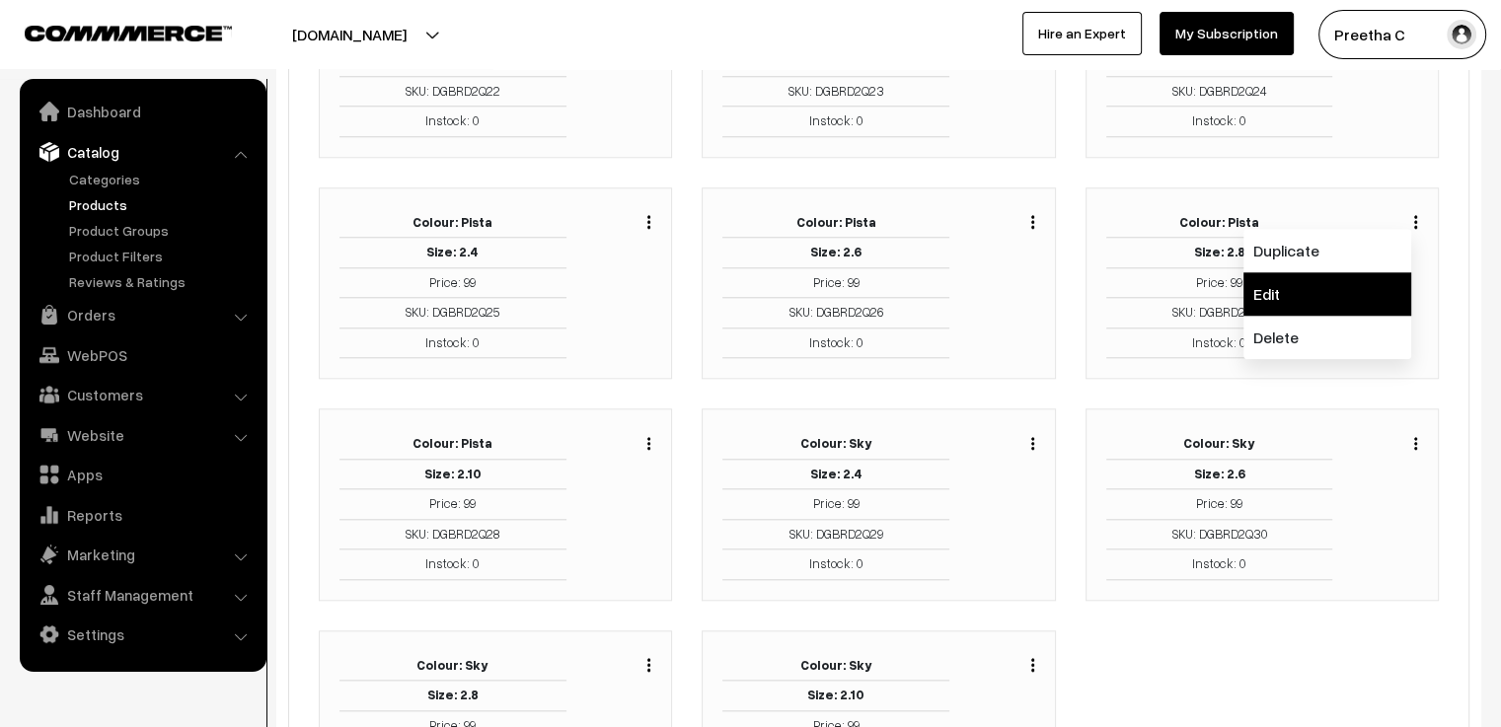
click at [1356, 272] on link "Edit" at bounding box center [1327, 293] width 168 height 43
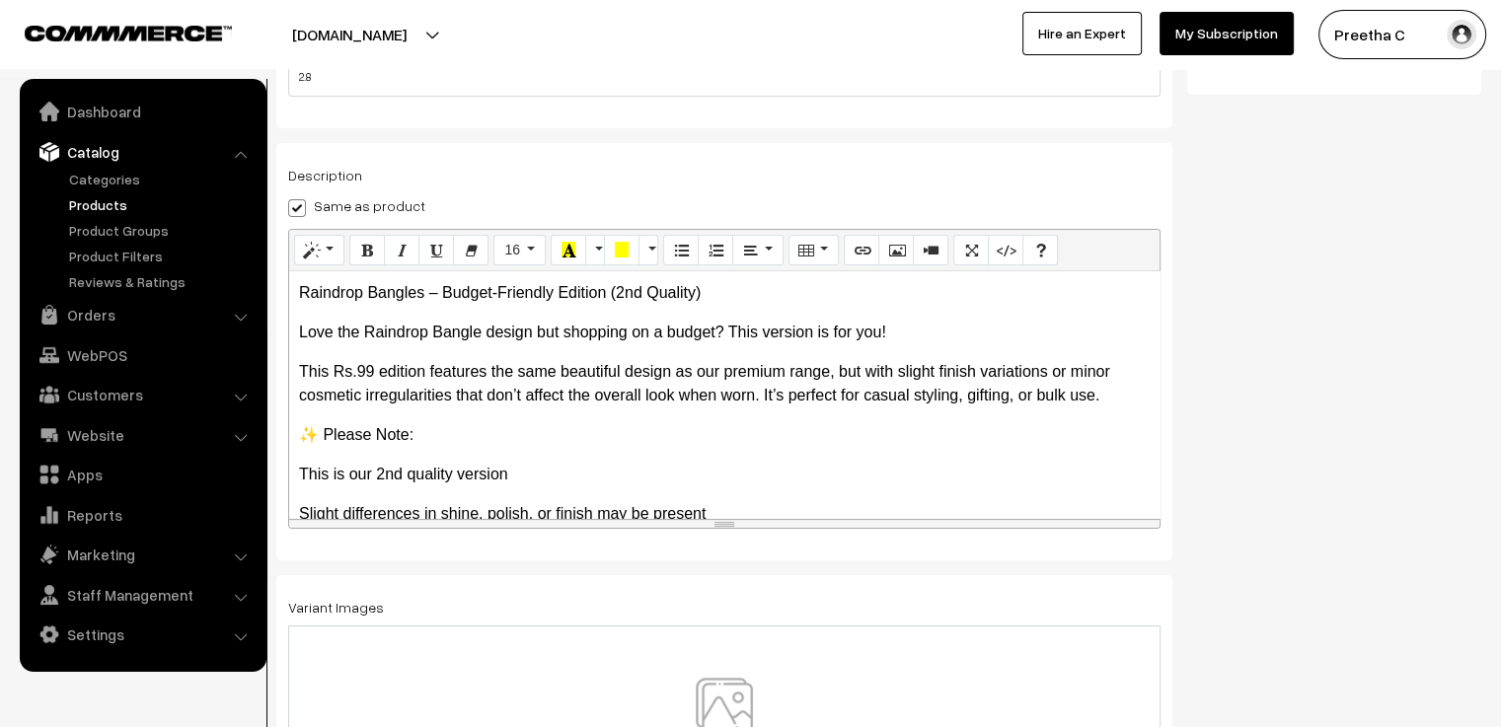
scroll to position [345, 0]
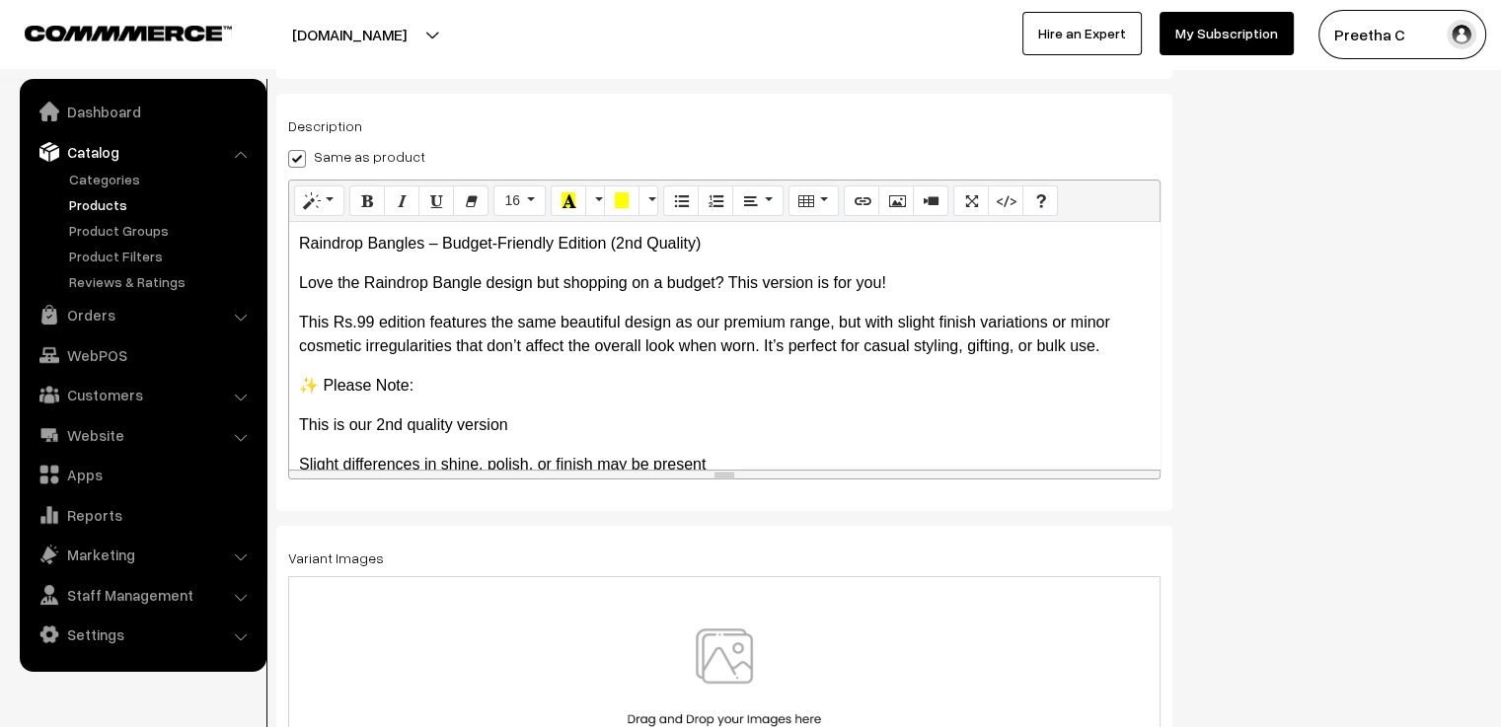
click at [735, 651] on img at bounding box center [724, 685] width 203 height 115
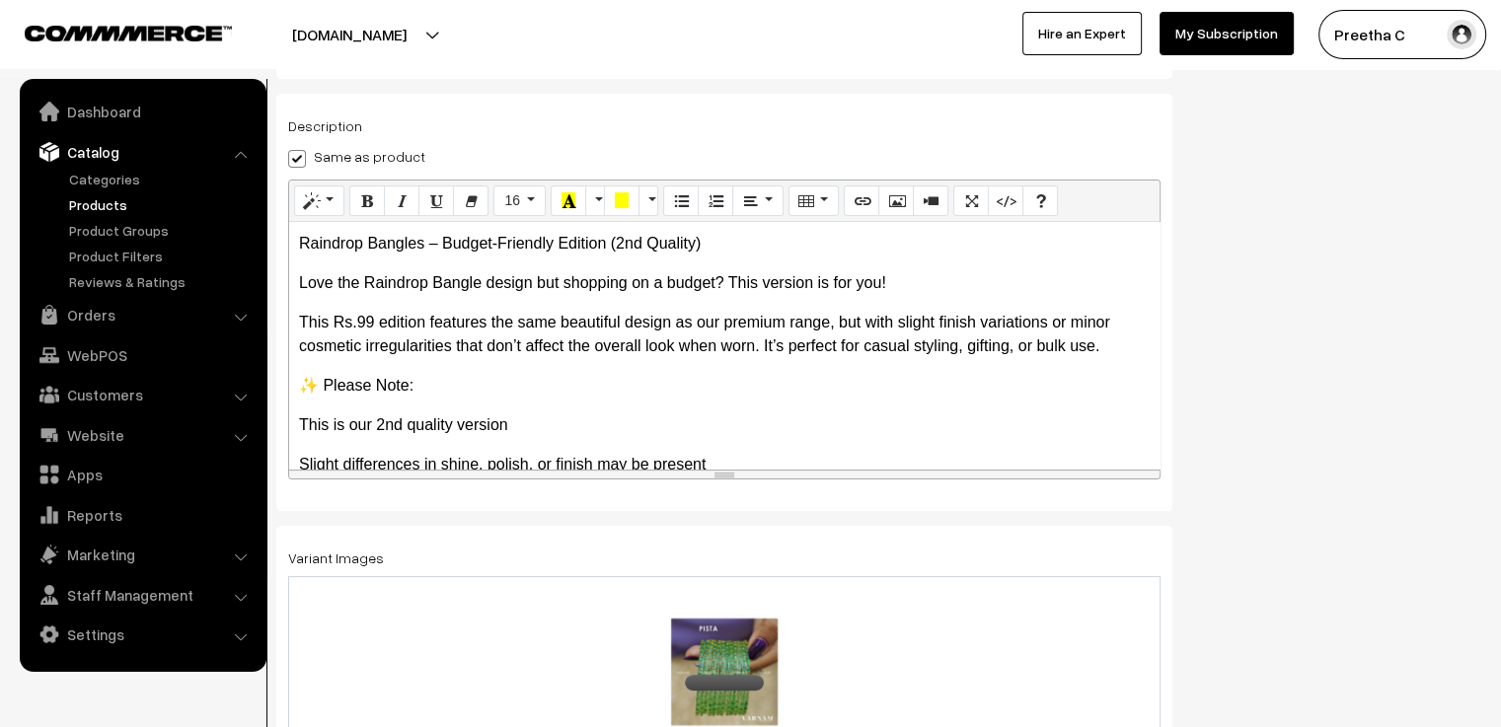
scroll to position [0, 0]
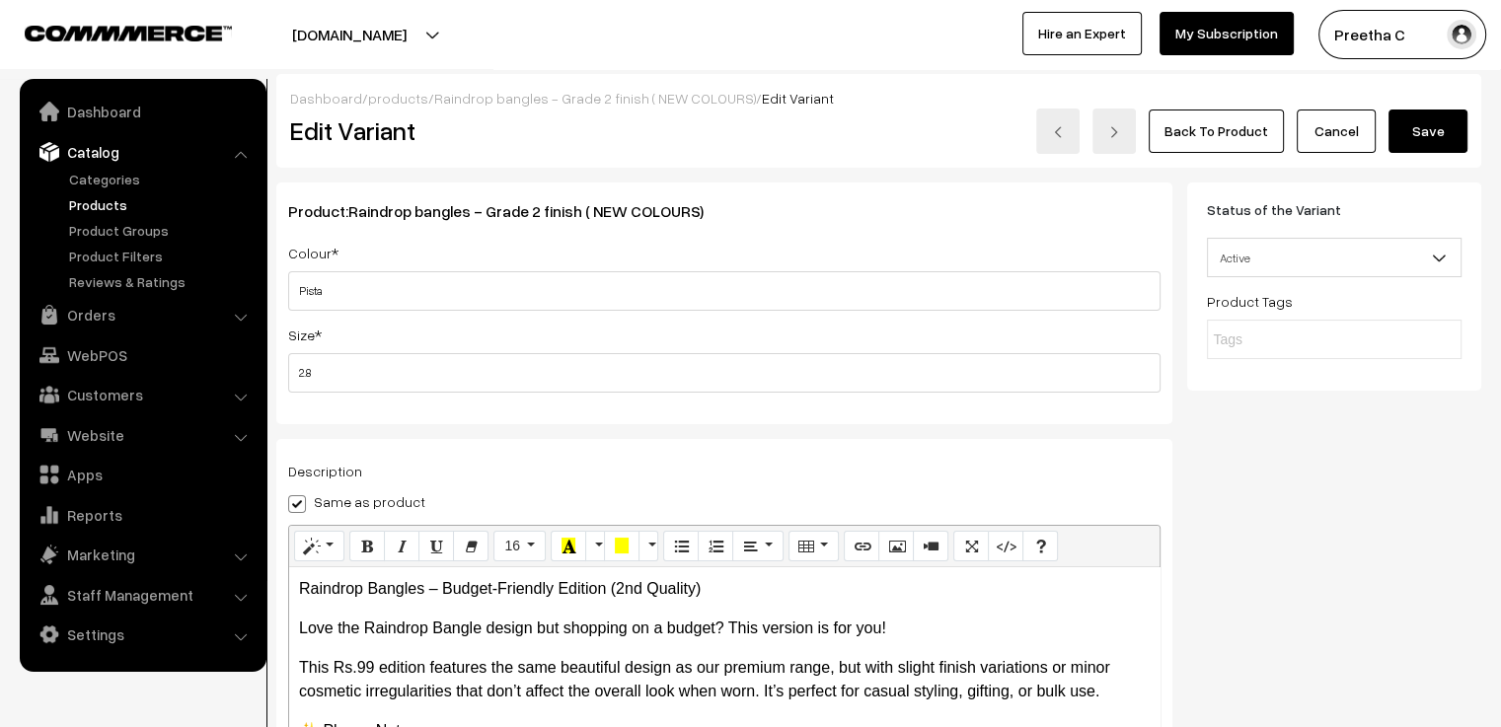
click at [1444, 126] on button "Save" at bounding box center [1427, 131] width 79 height 43
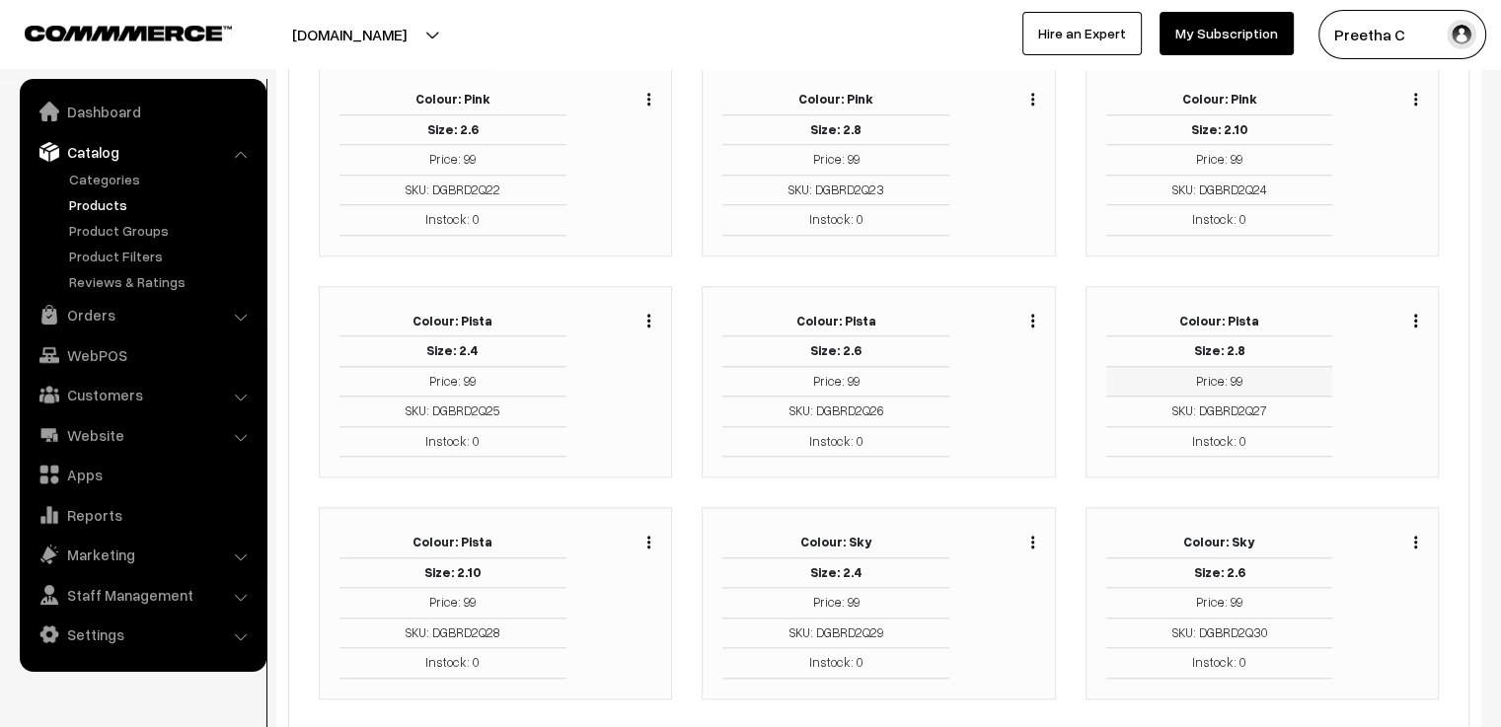
scroll to position [1973, 0]
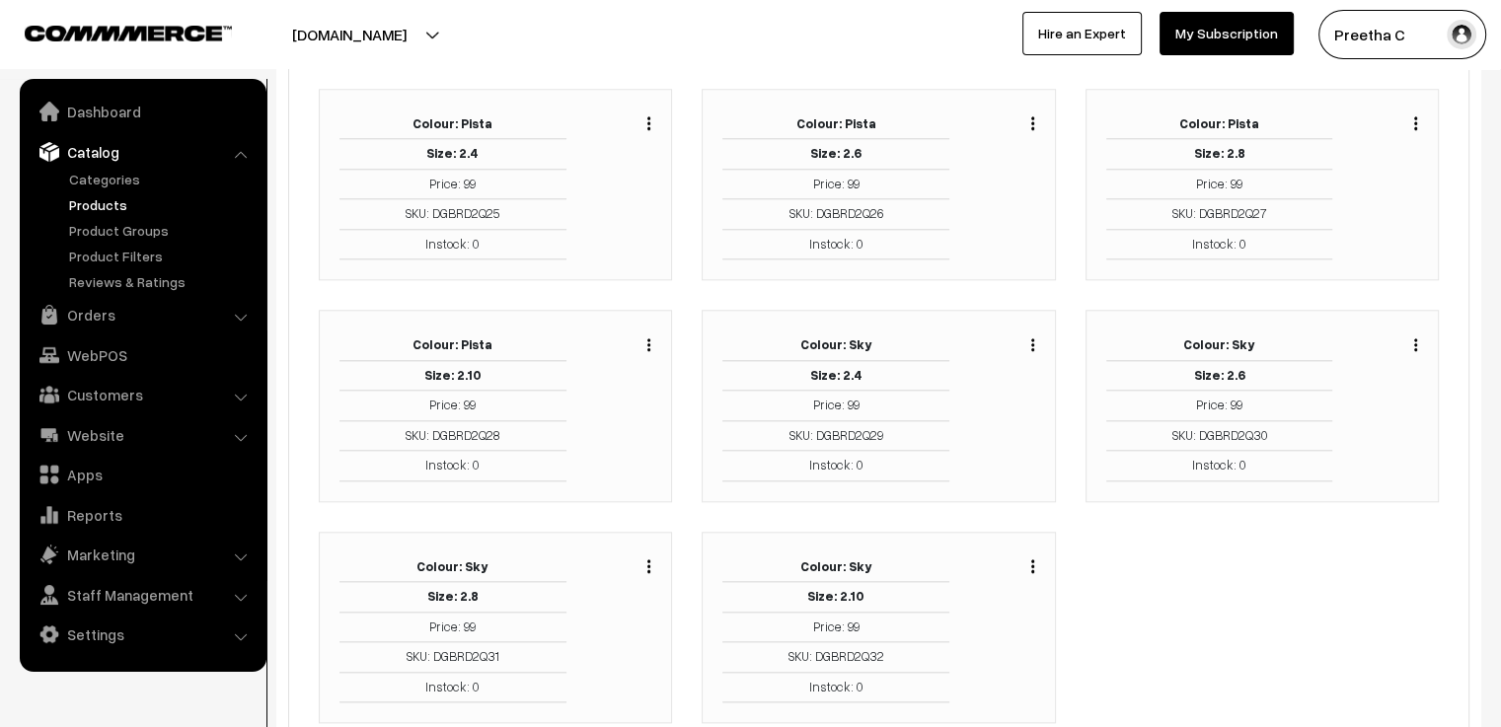
click at [651, 336] on button "button" at bounding box center [648, 344] width 5 height 16
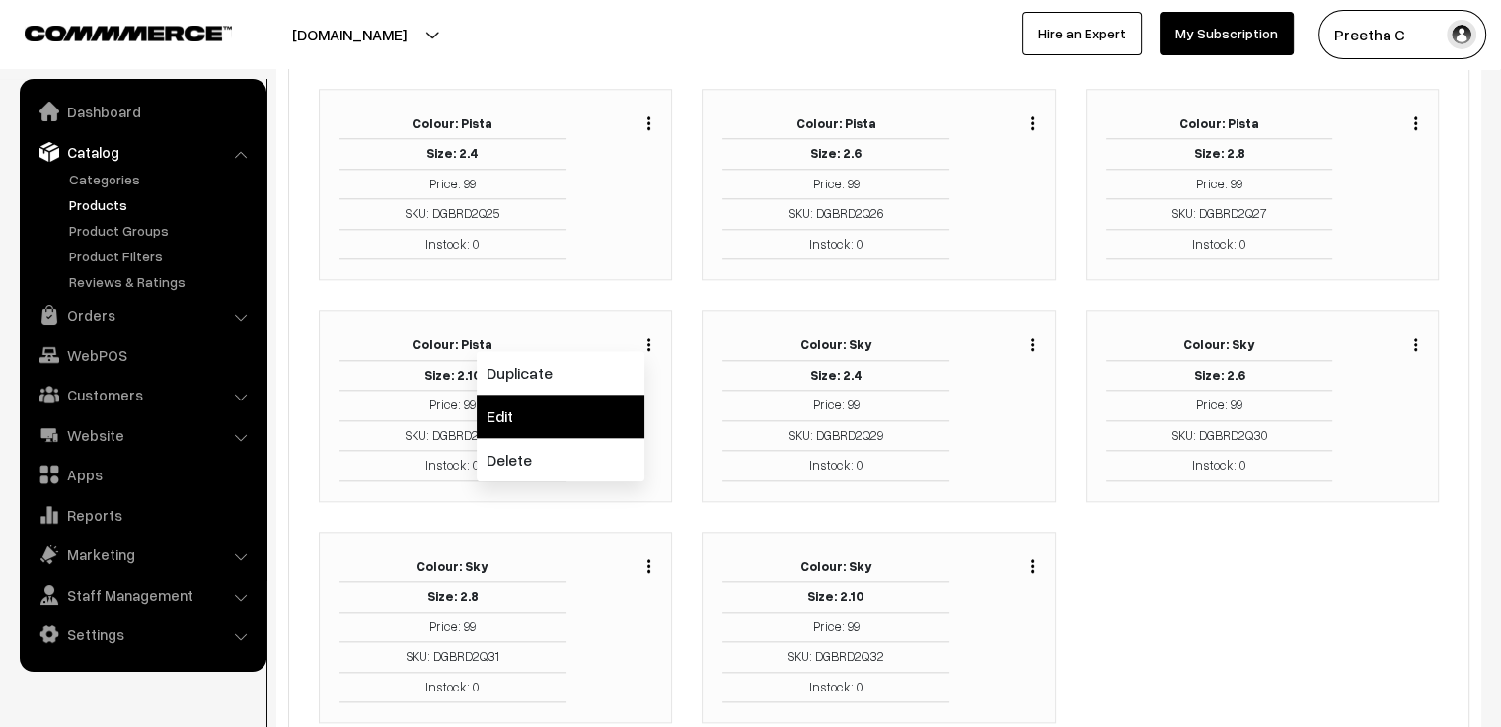
click at [618, 395] on link "Edit" at bounding box center [561, 416] width 168 height 43
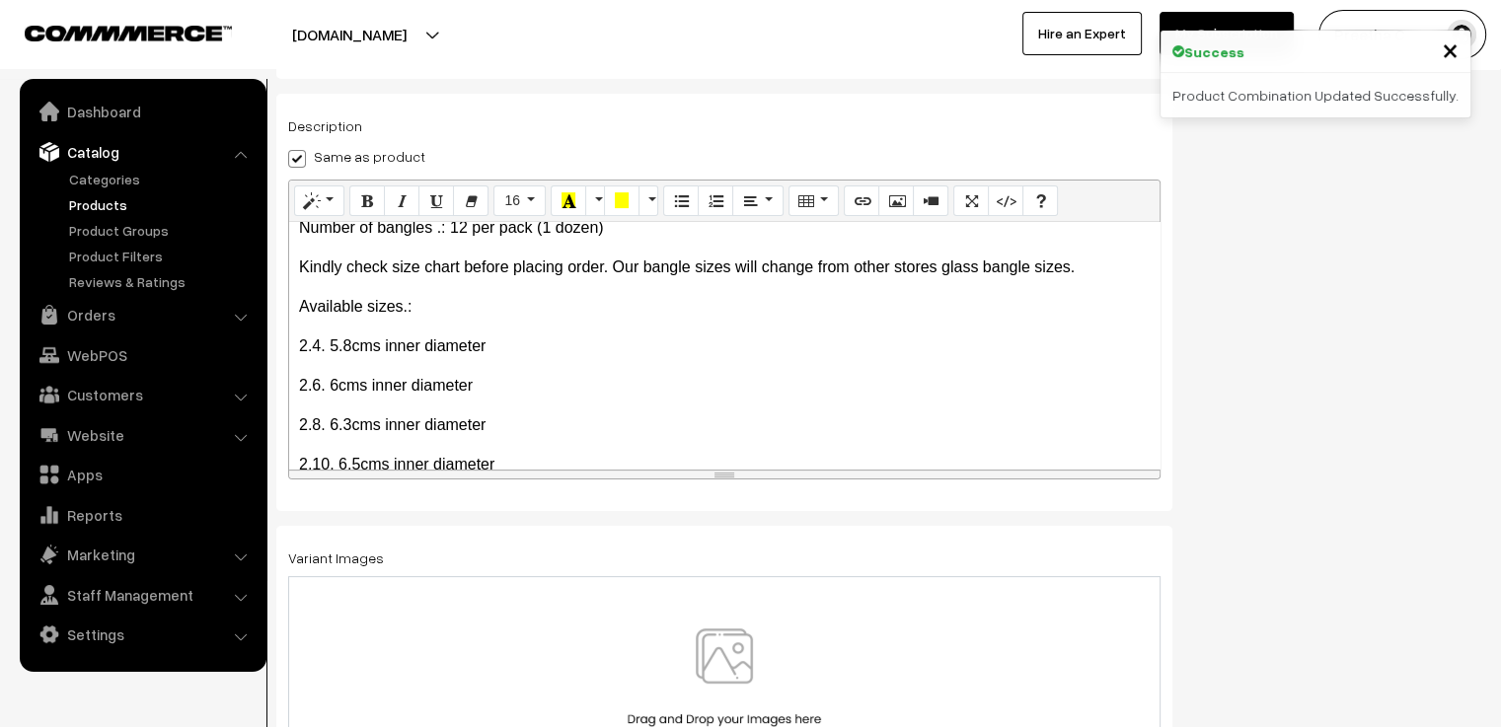
scroll to position [428, 0]
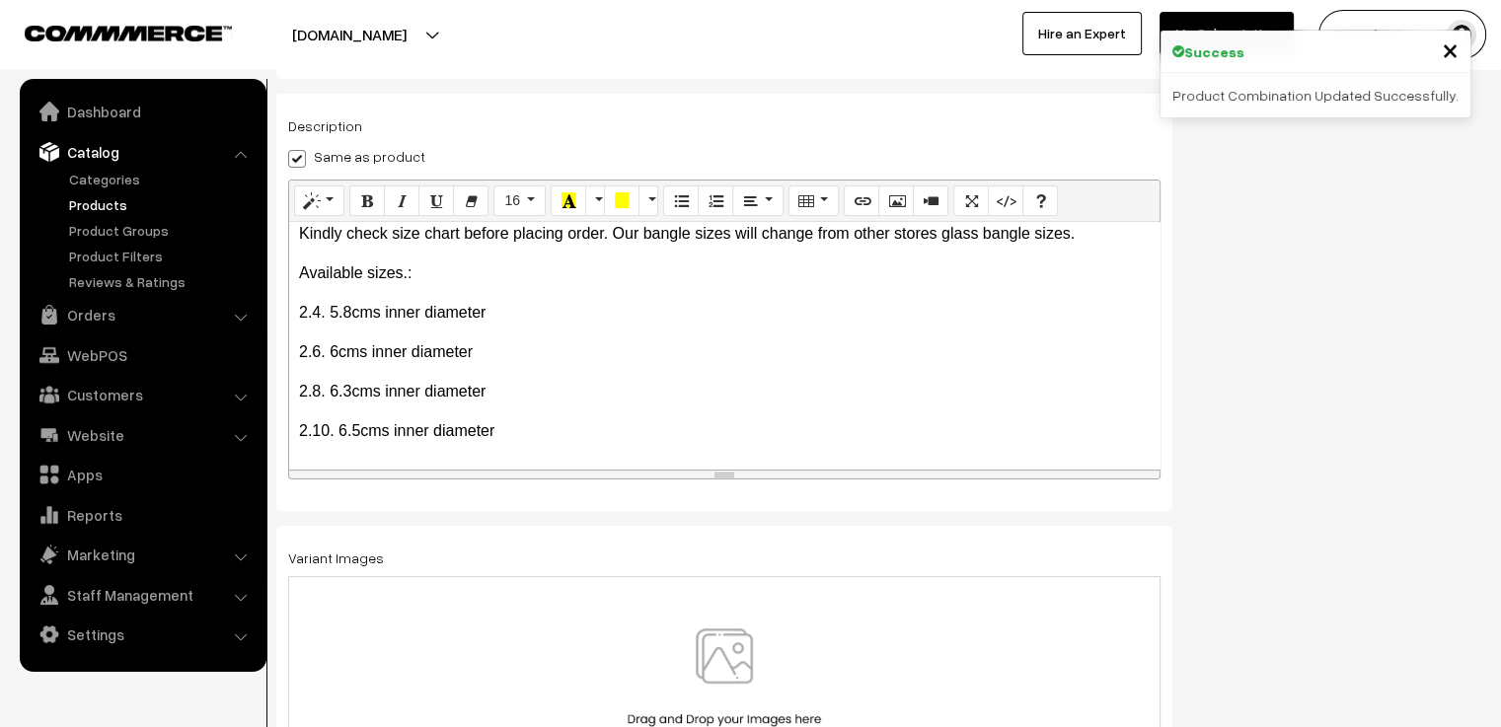
click at [764, 635] on img at bounding box center [724, 685] width 203 height 115
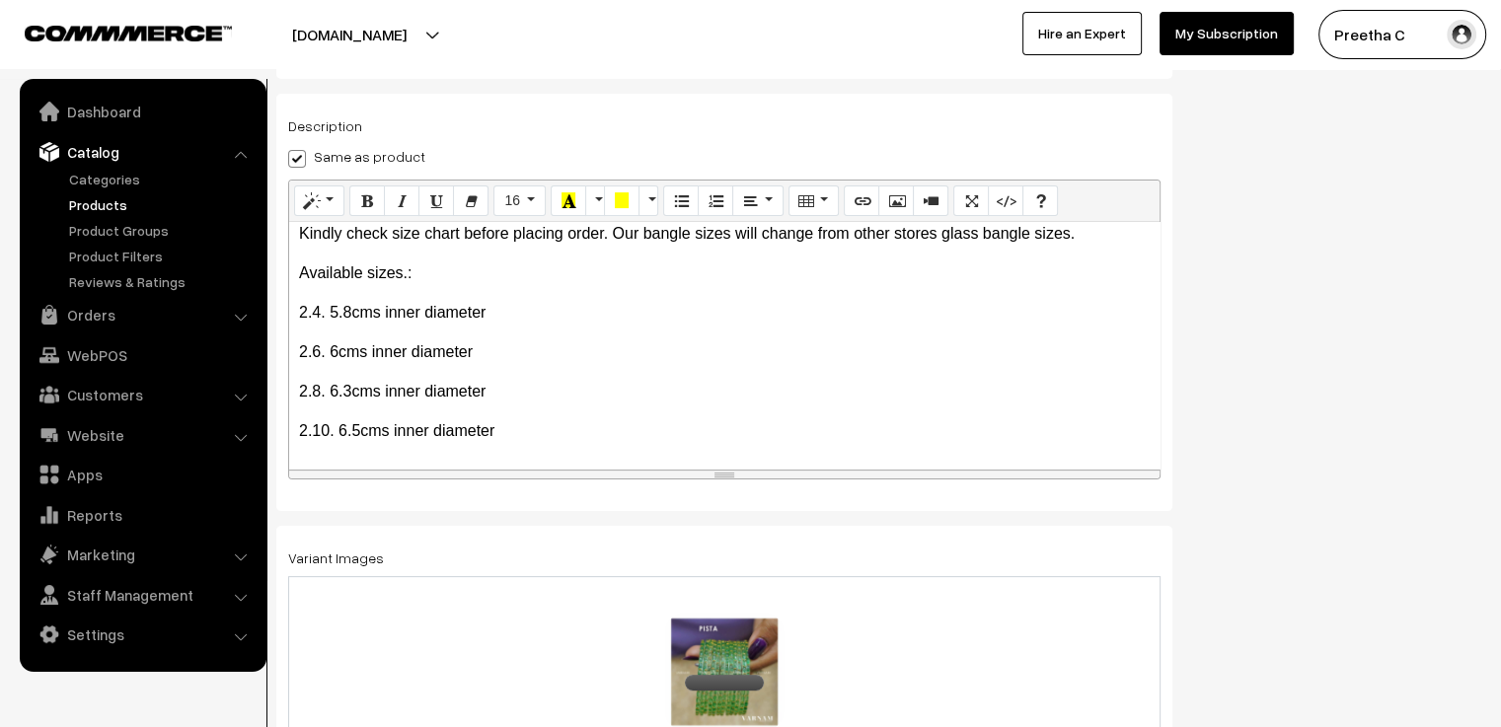
scroll to position [0, 0]
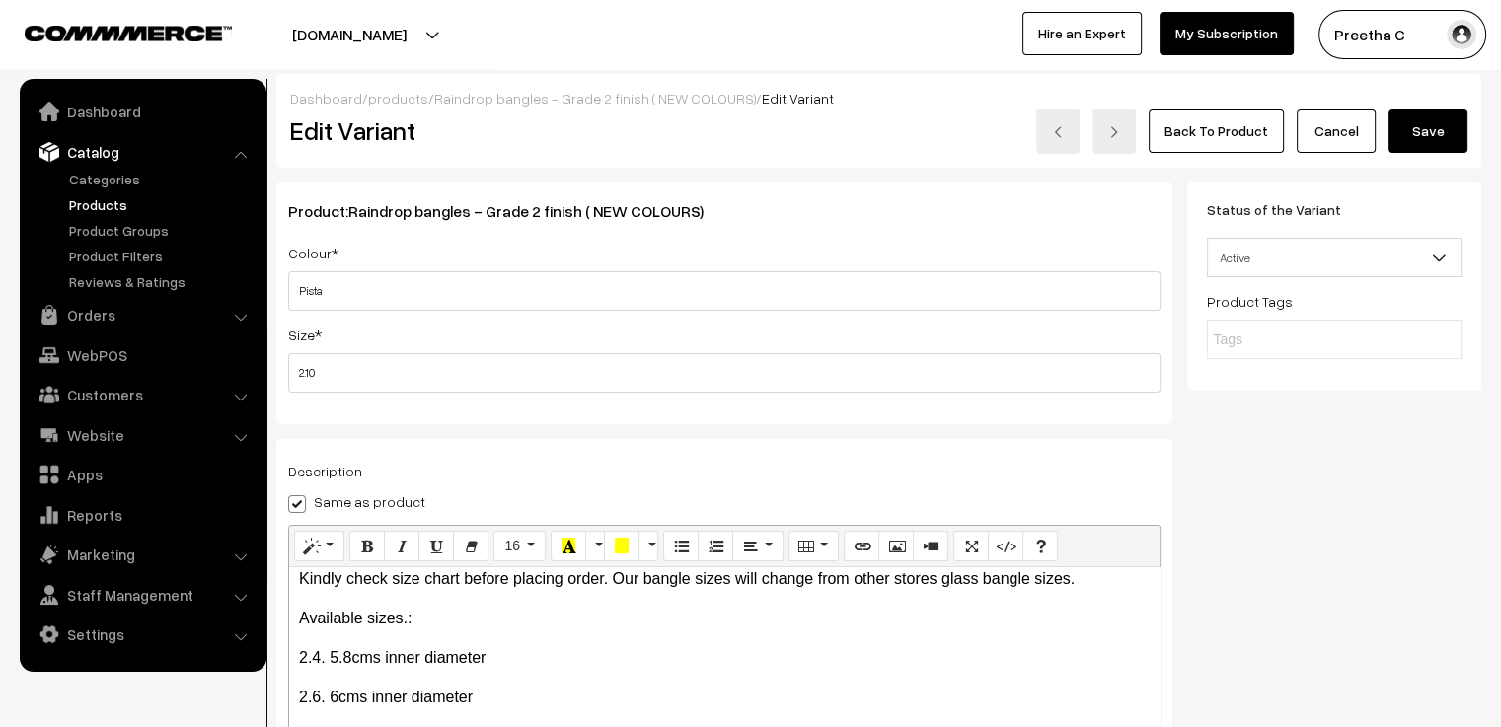
click at [1429, 139] on button "Save" at bounding box center [1427, 131] width 79 height 43
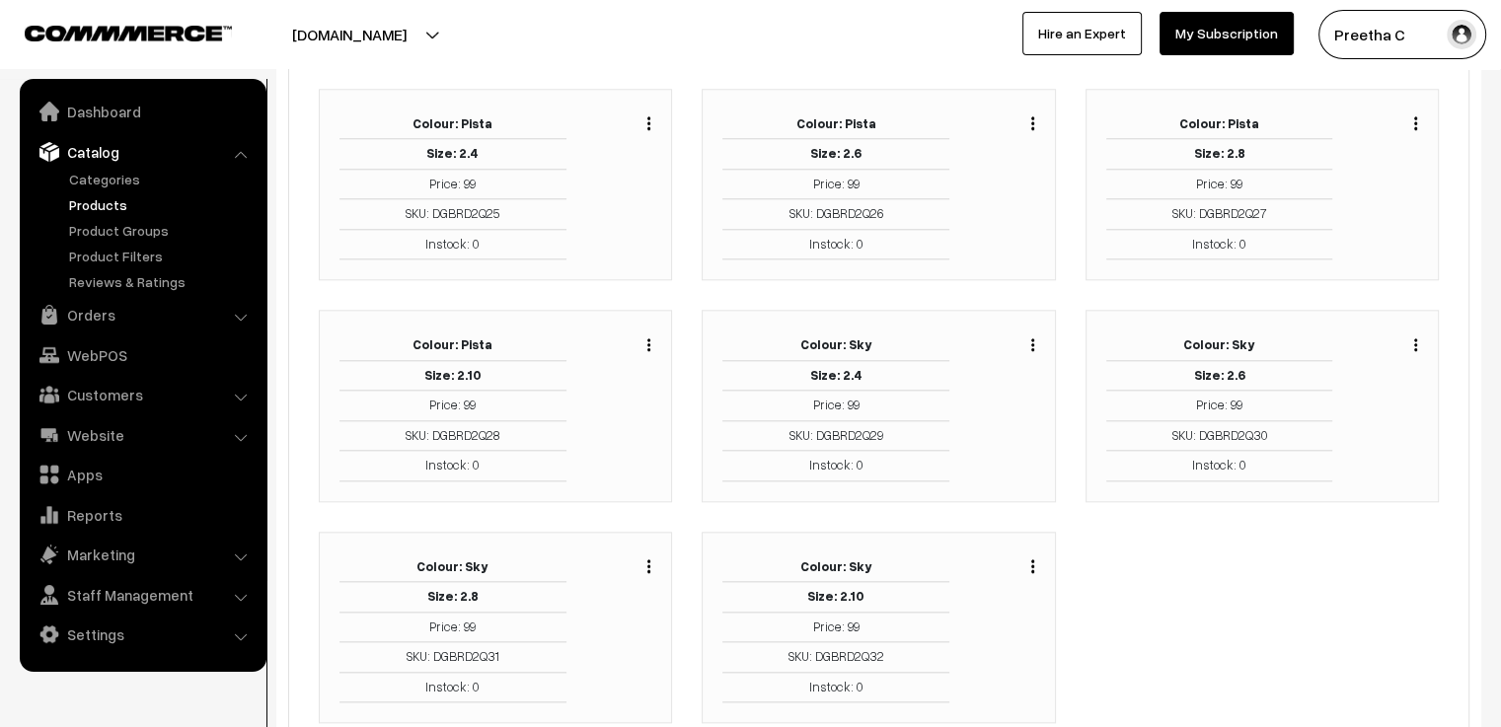
scroll to position [2132, 0]
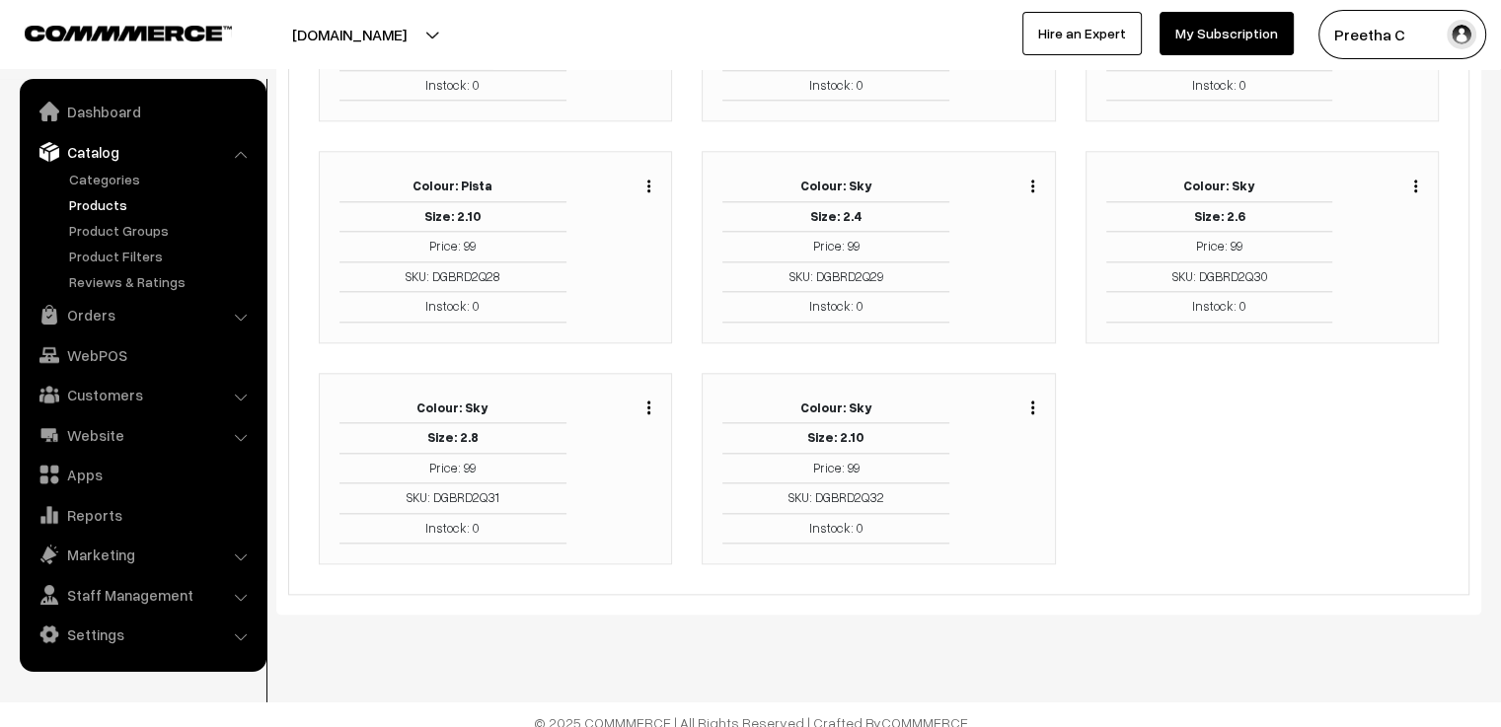
click at [649, 180] on img "button" at bounding box center [648, 186] width 3 height 13
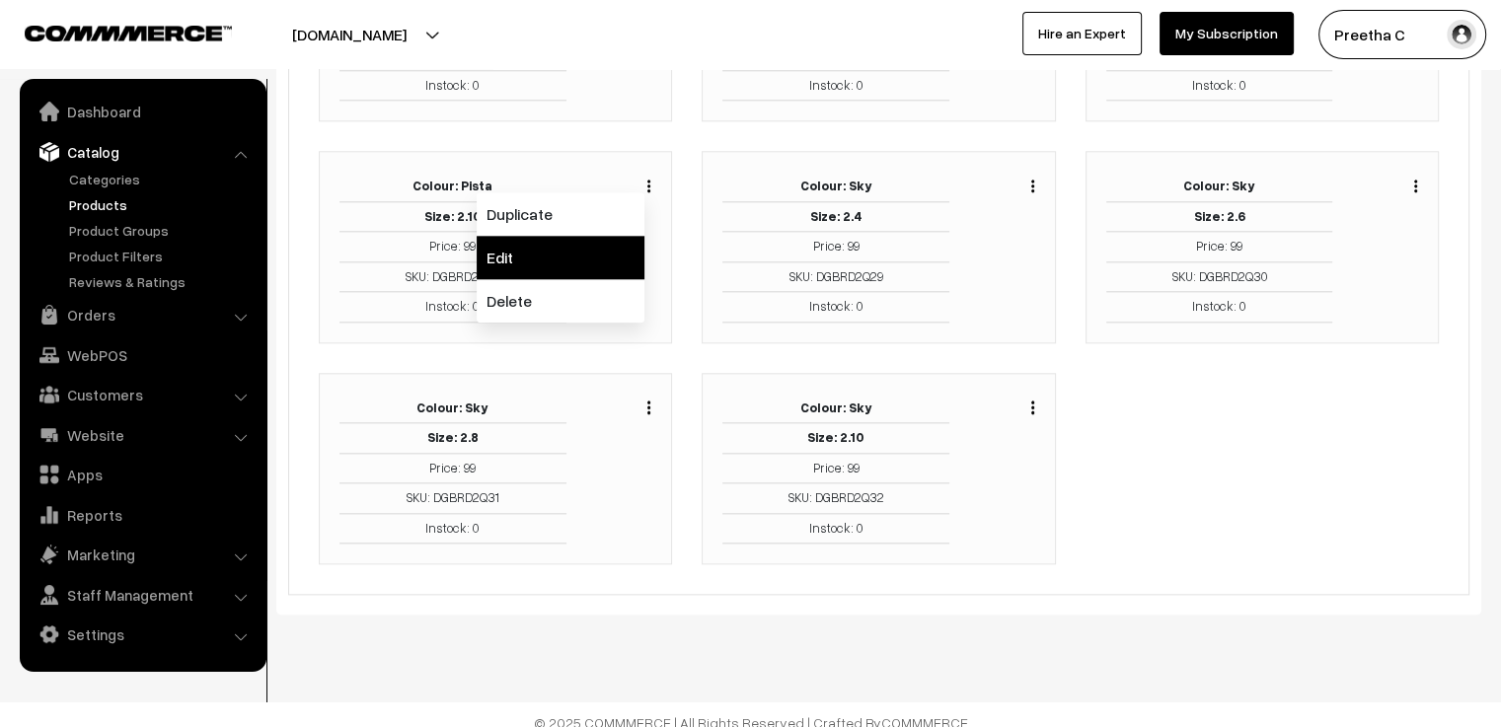
click at [626, 236] on link "Edit" at bounding box center [561, 257] width 168 height 43
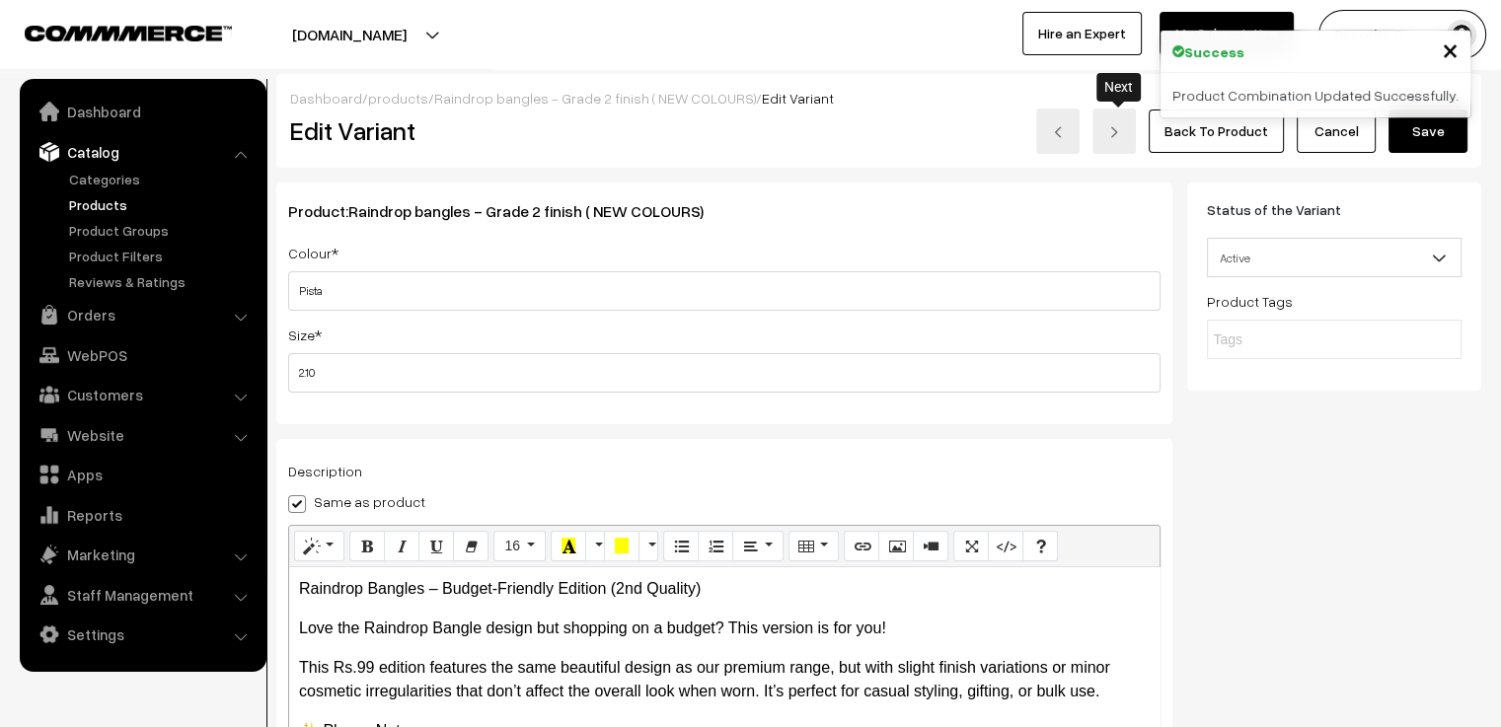
click at [1120, 138] on link at bounding box center [1113, 131] width 43 height 45
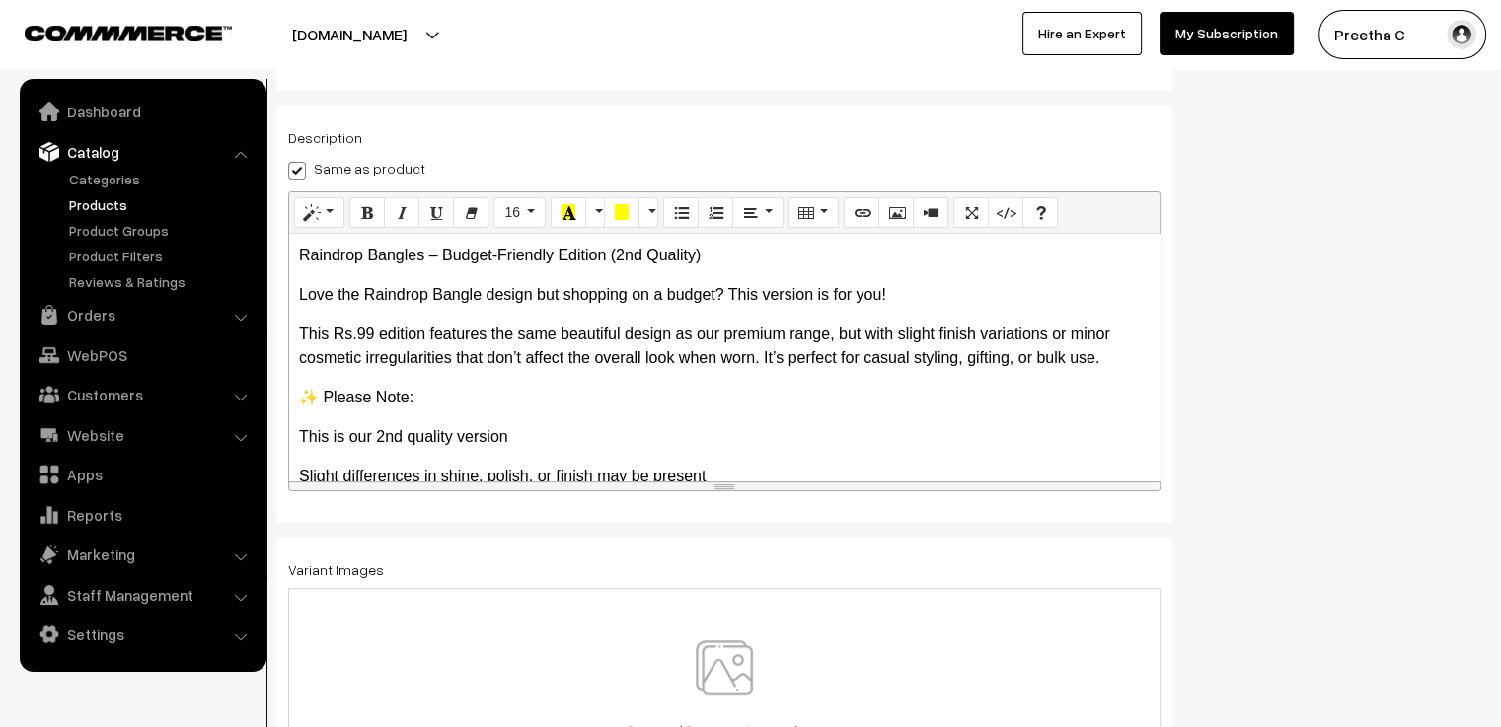
scroll to position [345, 0]
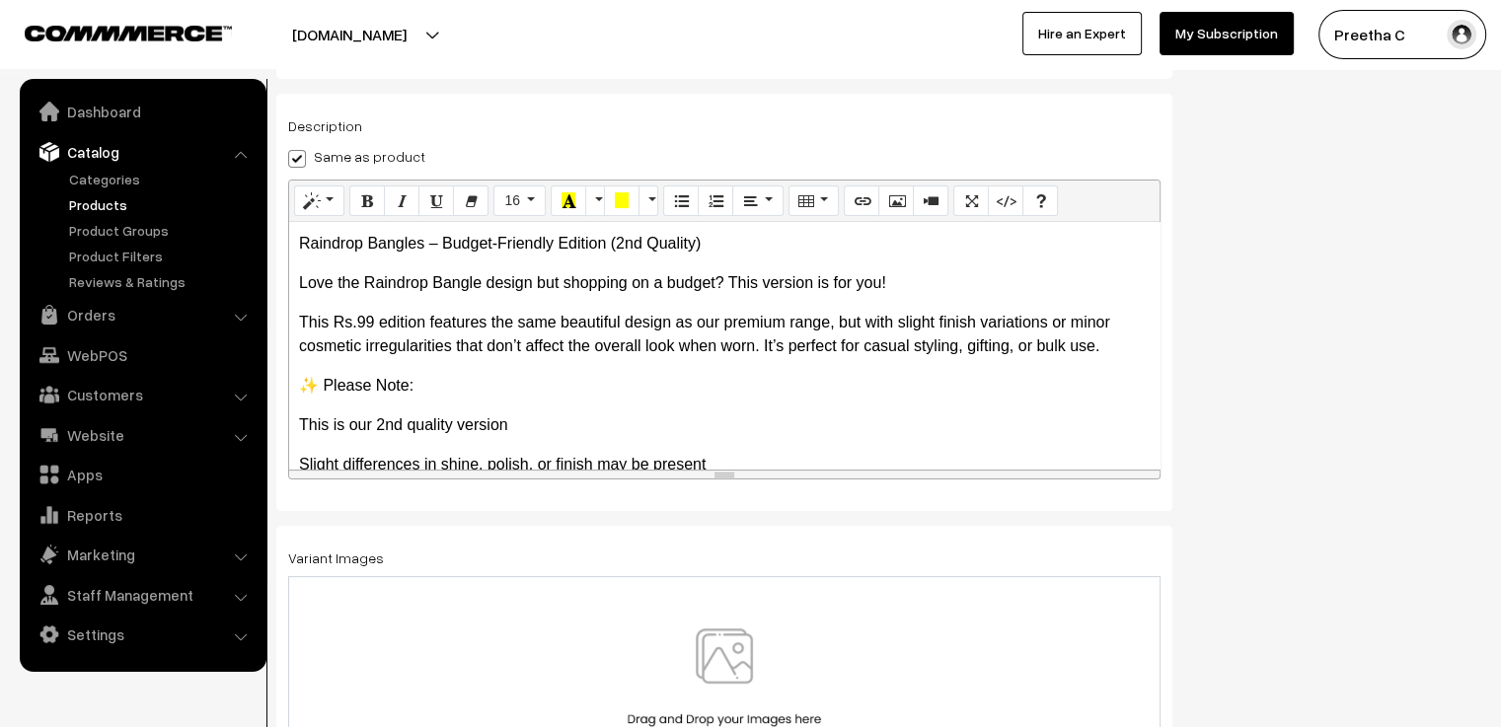
click at [749, 628] on div at bounding box center [724, 686] width 872 height 220
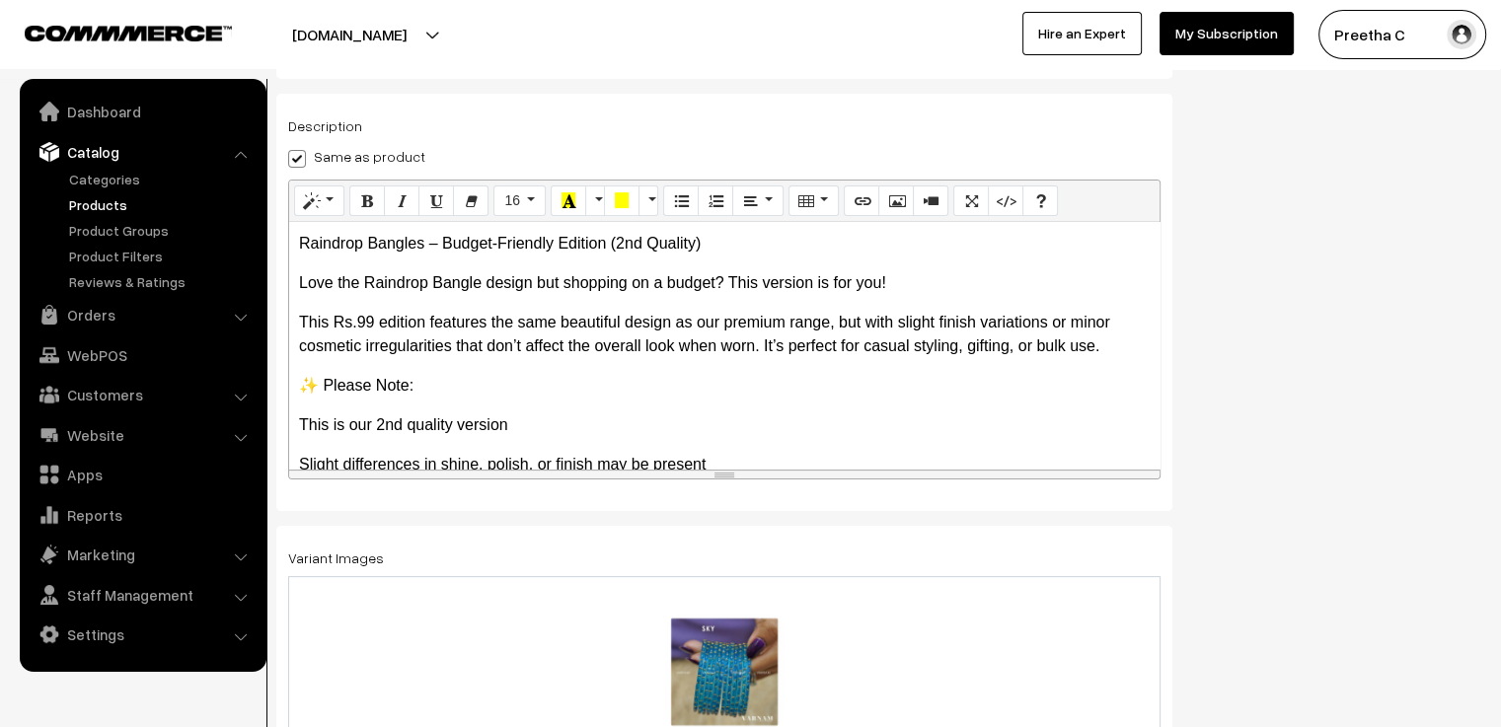
scroll to position [0, 0]
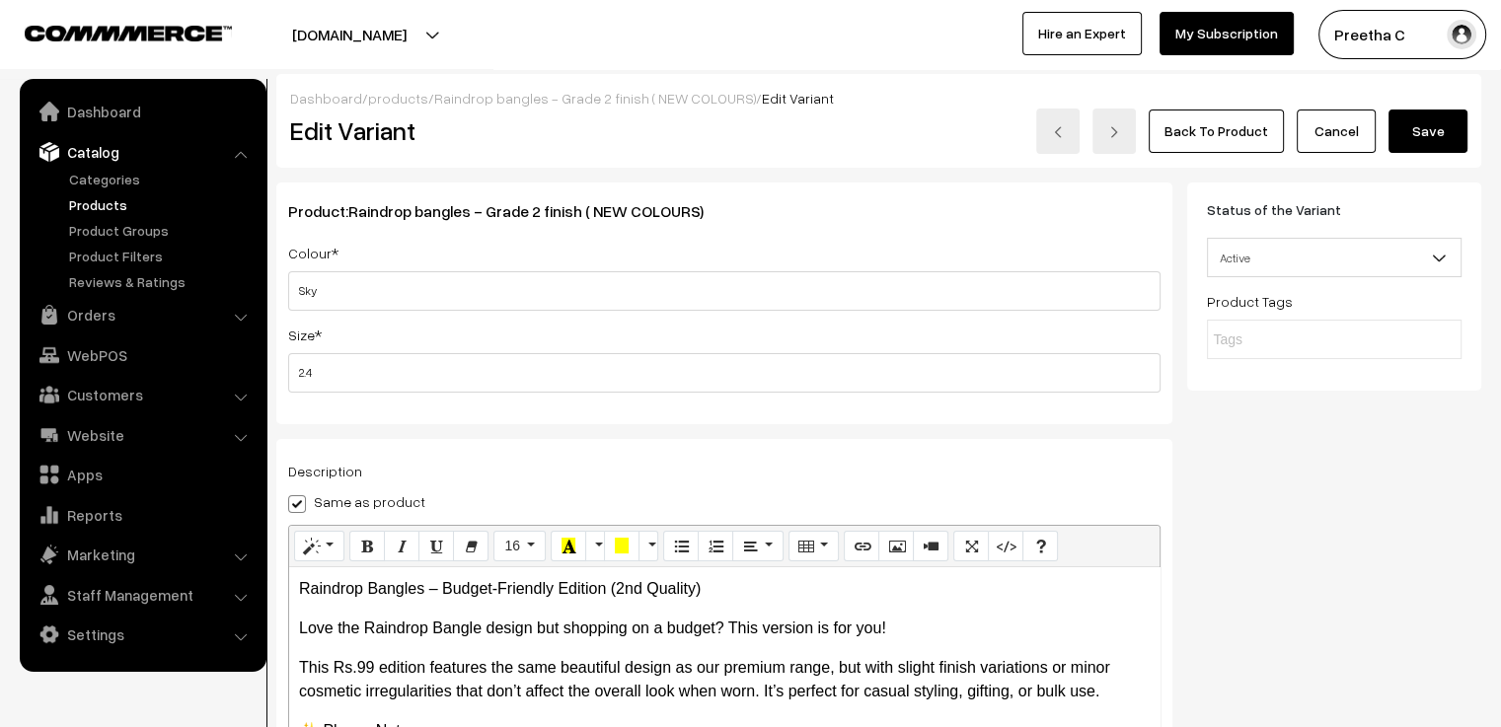
click at [1422, 139] on button "Save" at bounding box center [1427, 131] width 79 height 43
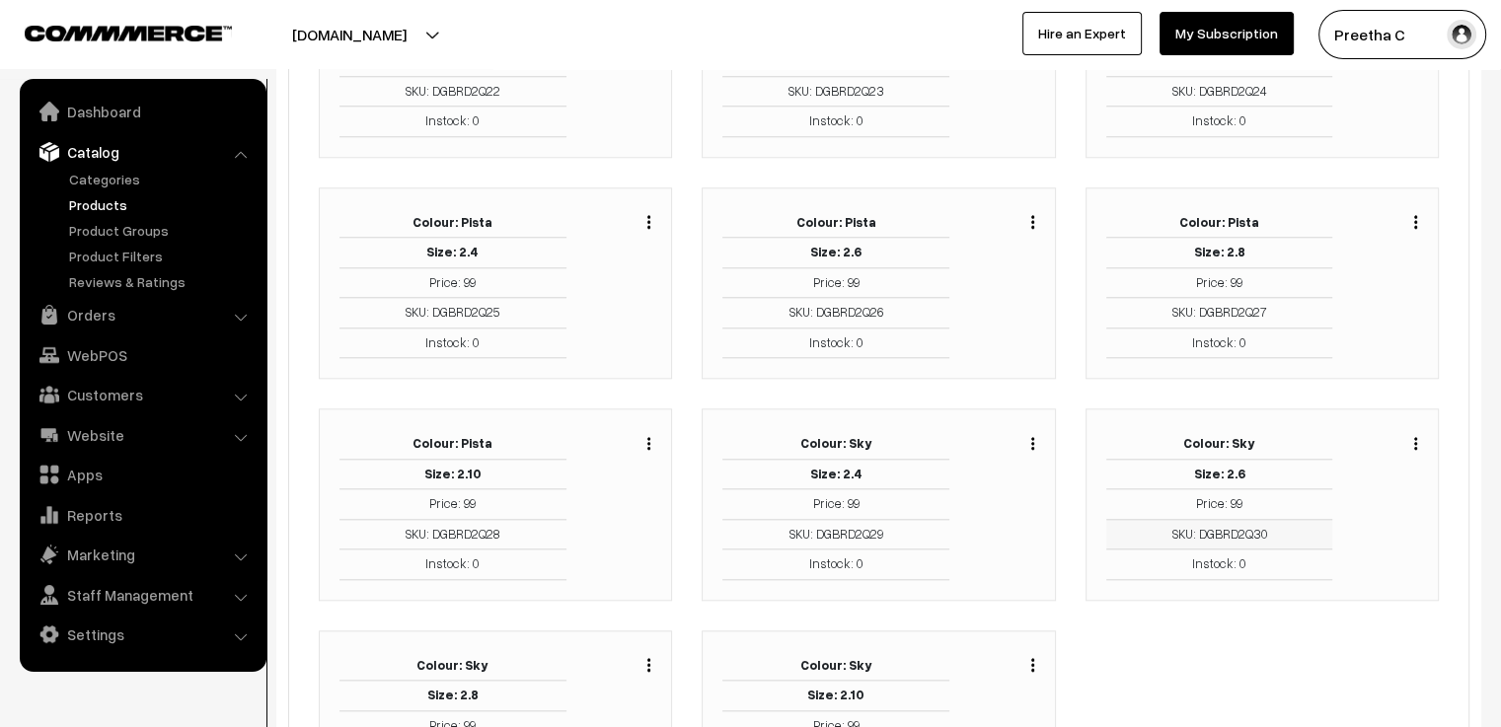
scroll to position [2132, 0]
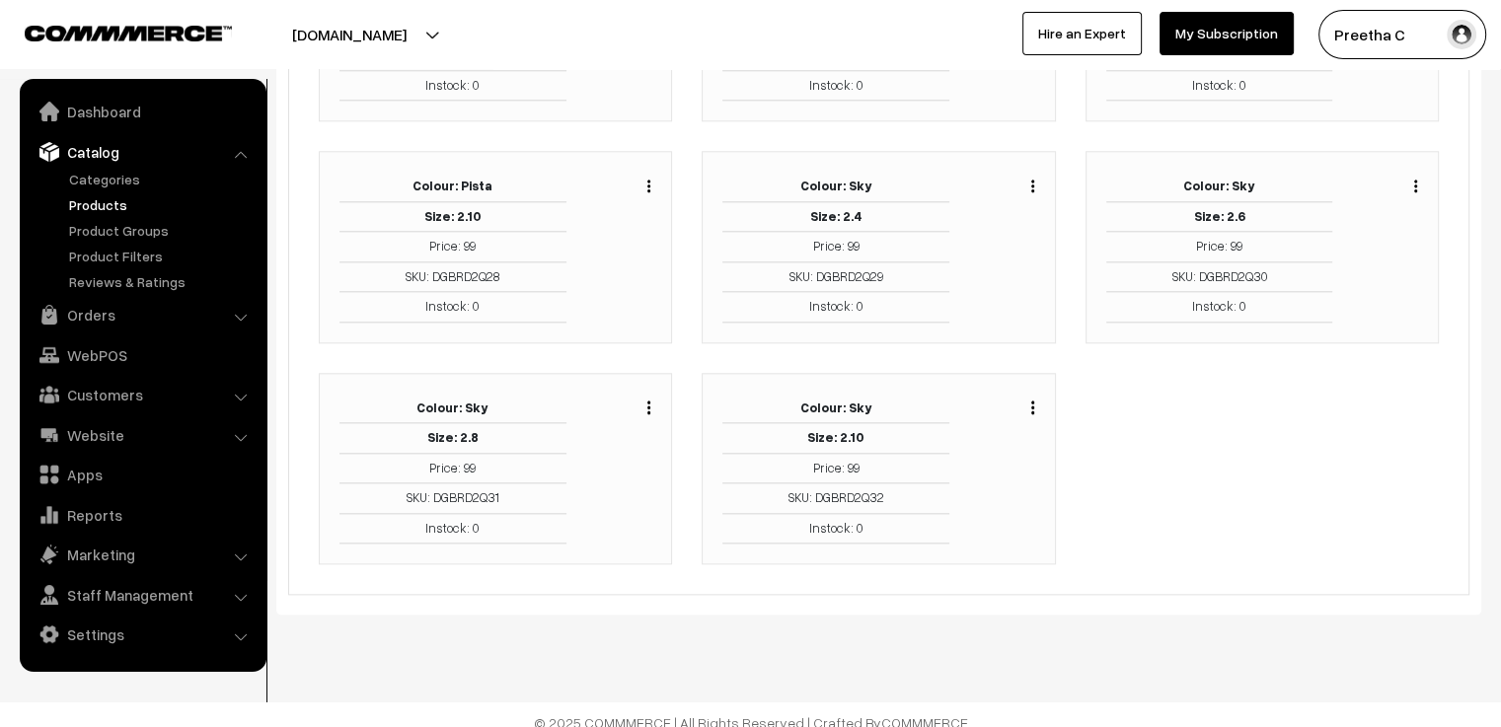
click at [1411, 173] on div "Duplicate Edit Delete" at bounding box center [1410, 184] width 15 height 24
click at [1417, 178] on button "button" at bounding box center [1415, 186] width 5 height 16
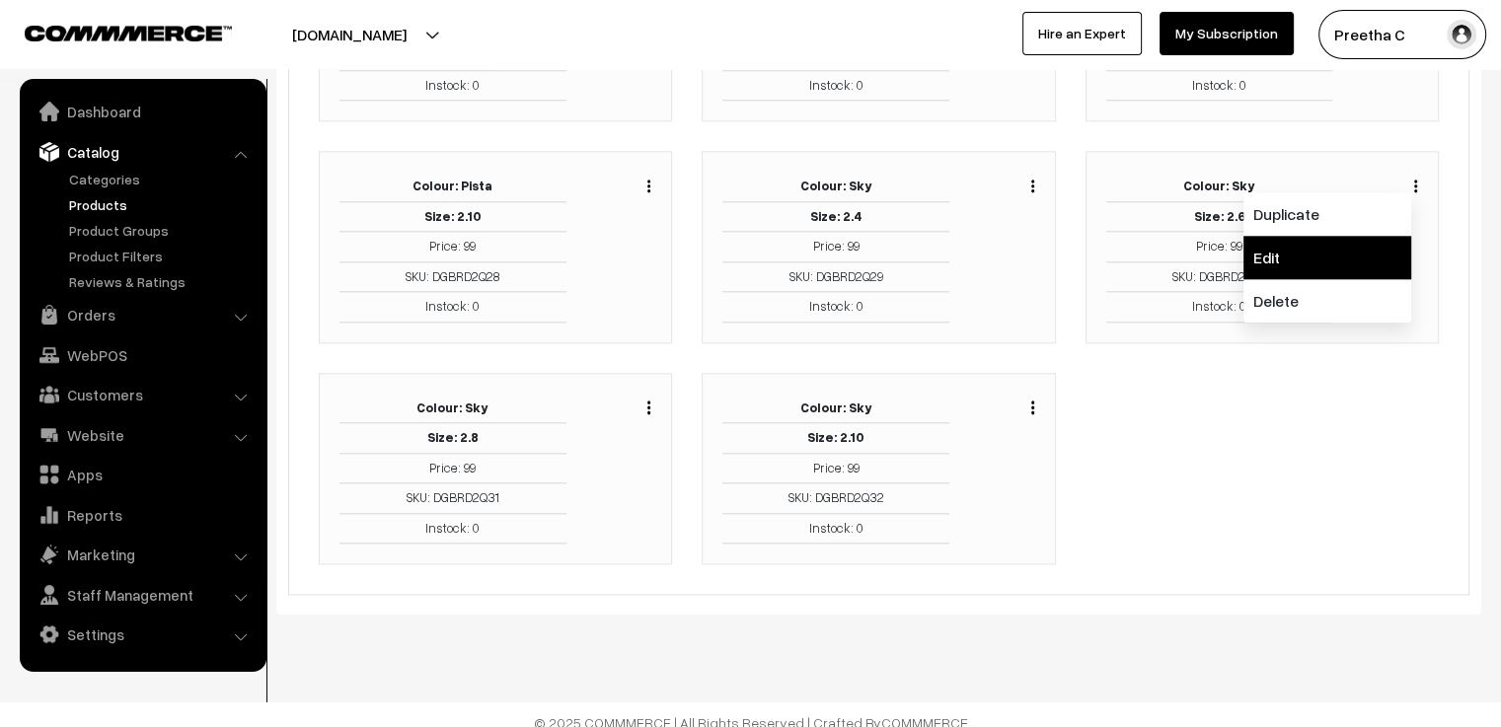
click at [1340, 259] on link "Edit" at bounding box center [1327, 257] width 168 height 43
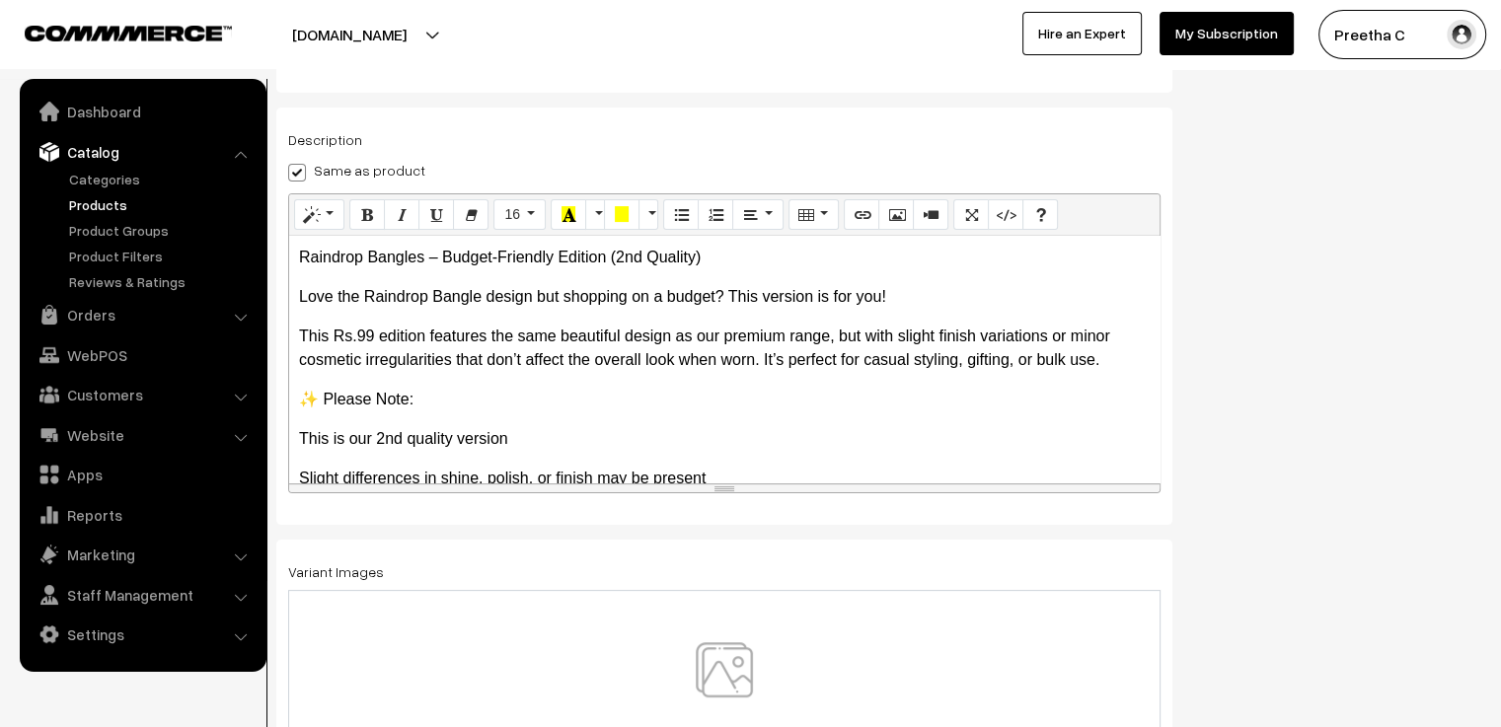
scroll to position [345, 0]
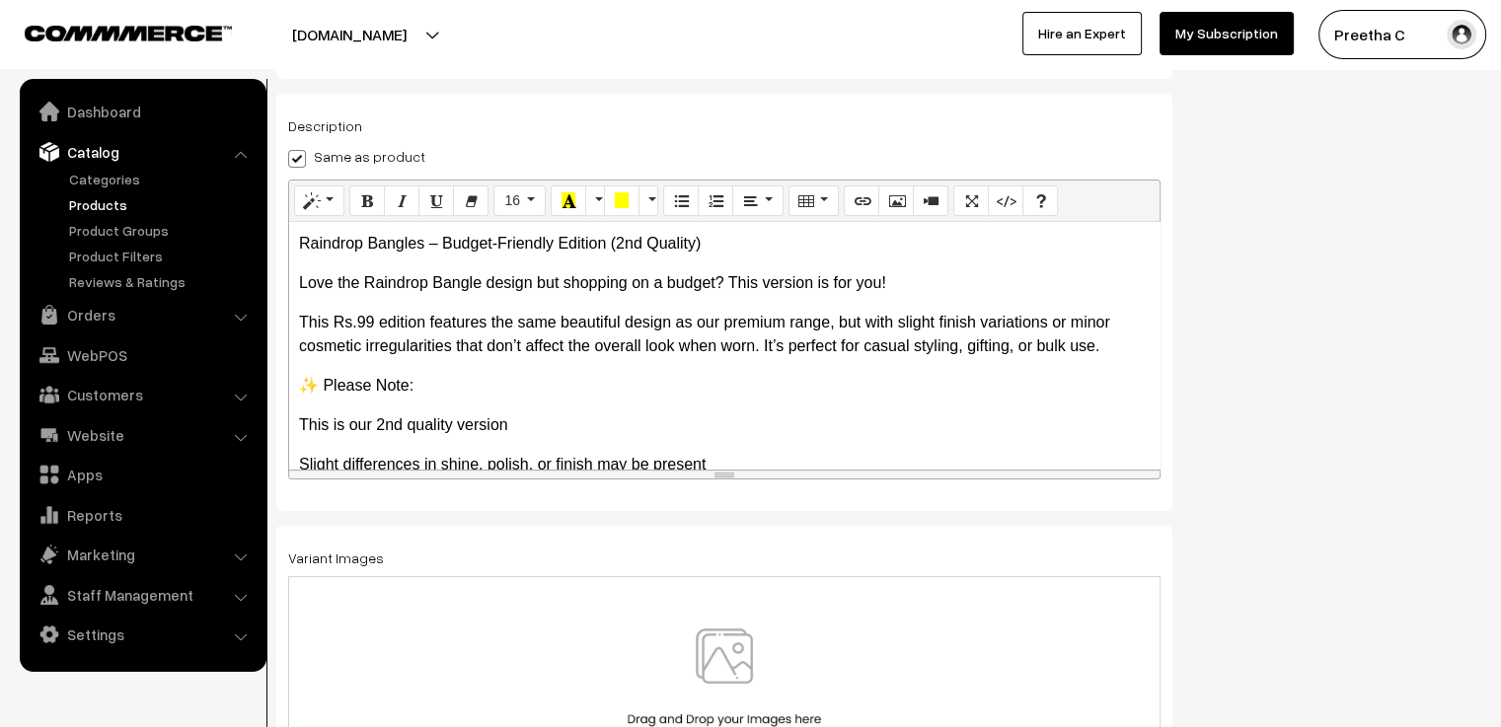
click at [747, 651] on img at bounding box center [724, 685] width 203 height 115
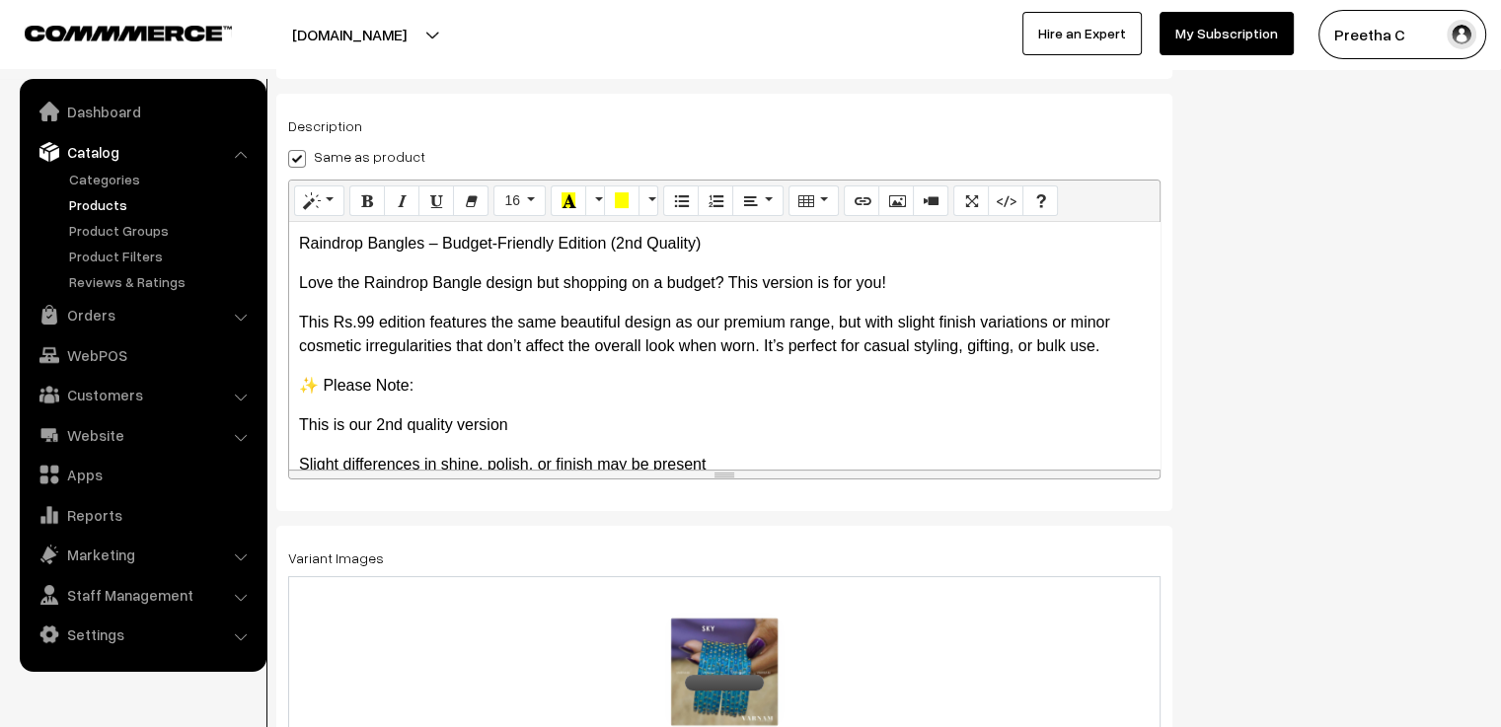
scroll to position [0, 0]
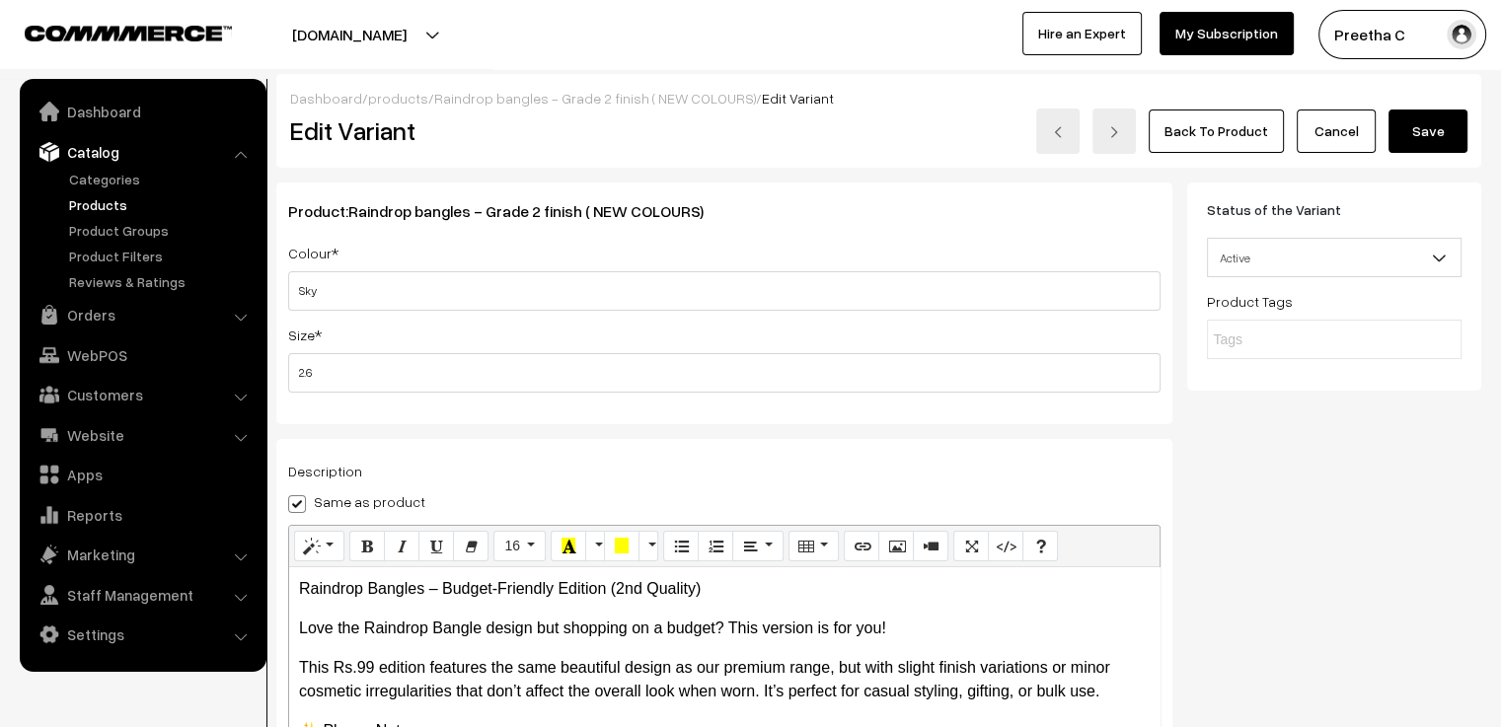
click at [1435, 139] on button "Save" at bounding box center [1427, 131] width 79 height 43
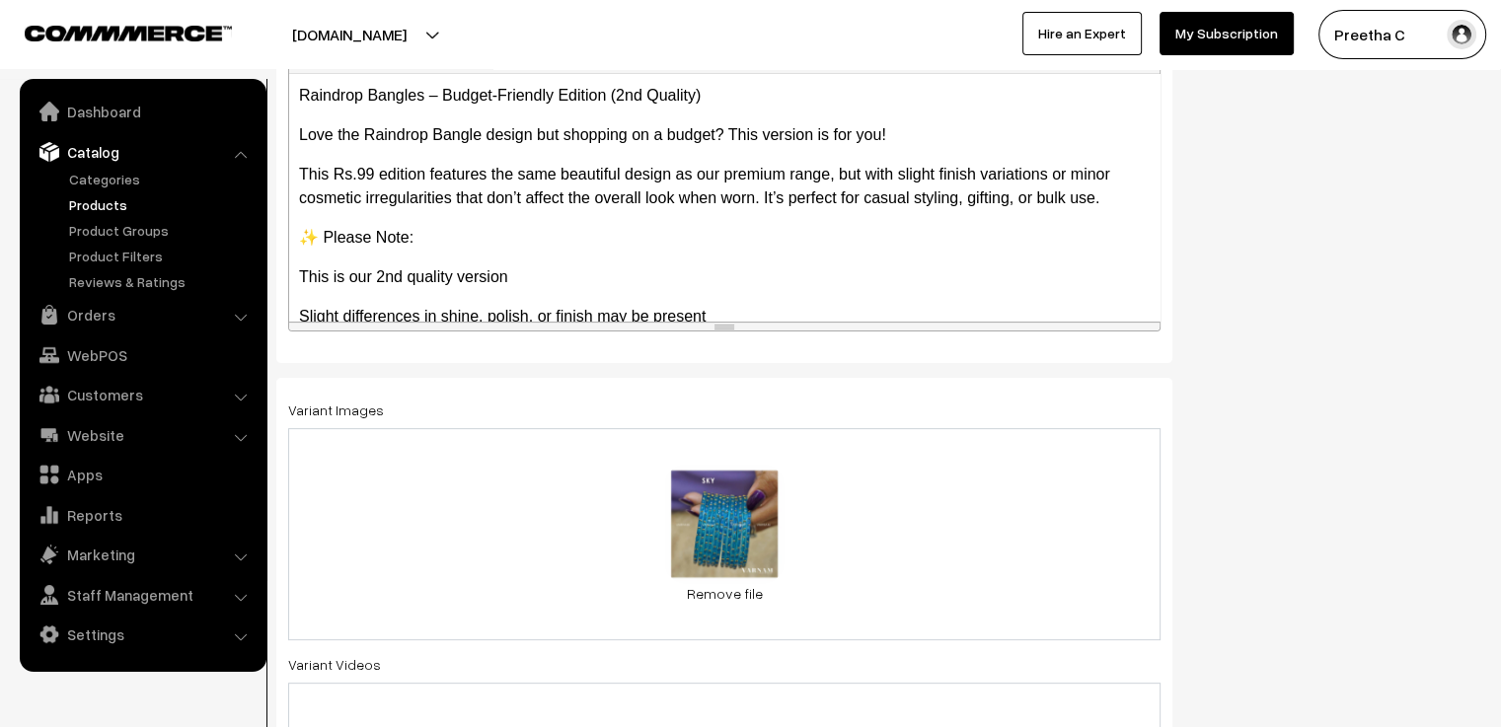
scroll to position [888, 0]
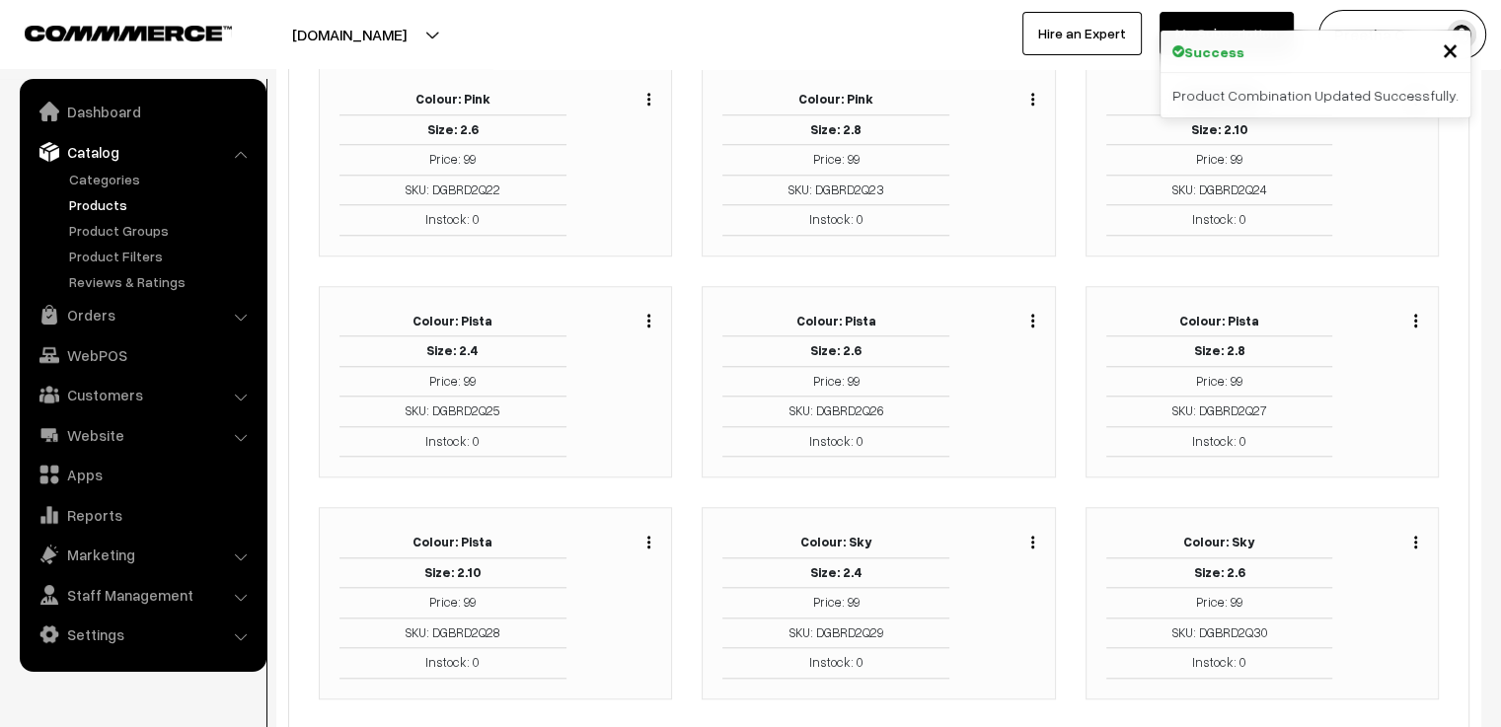
scroll to position [2132, 0]
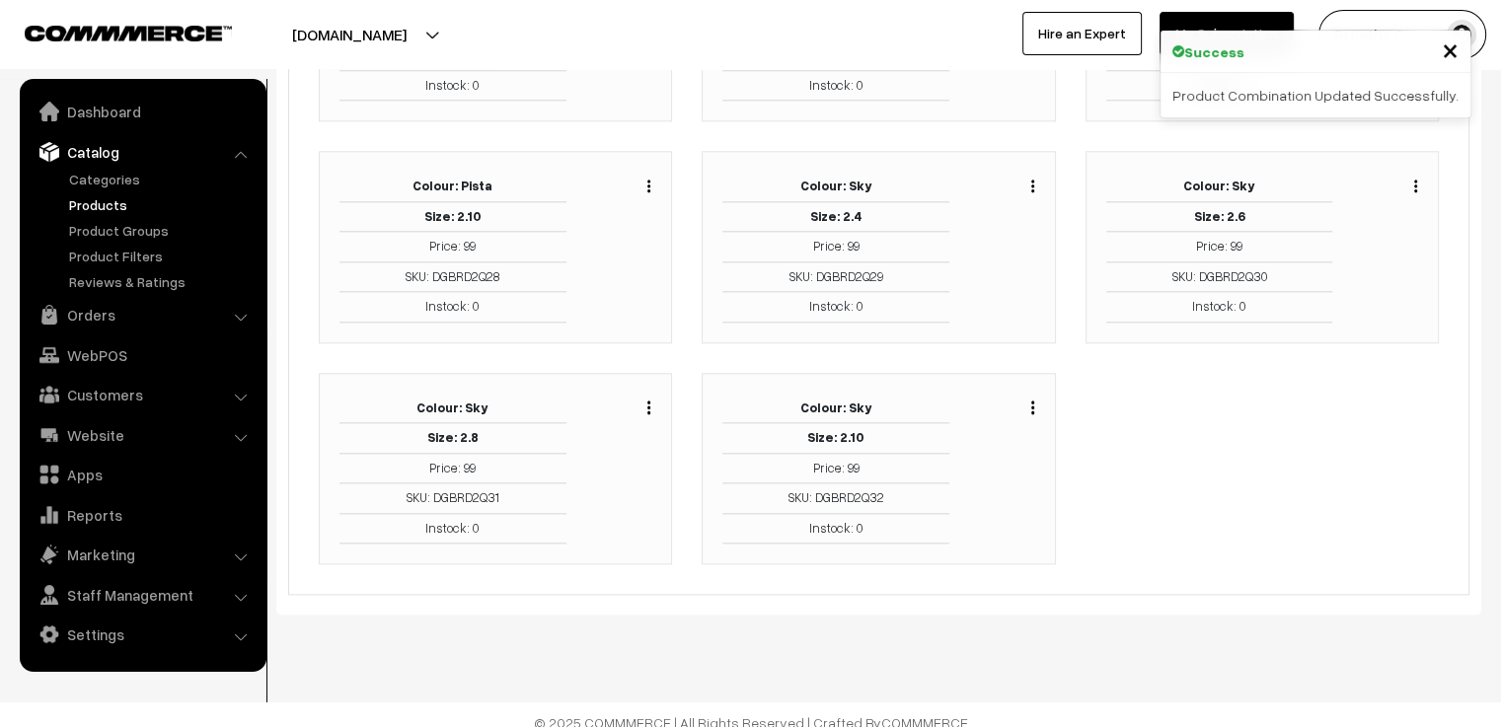
click at [647, 401] on img "button" at bounding box center [648, 407] width 3 height 13
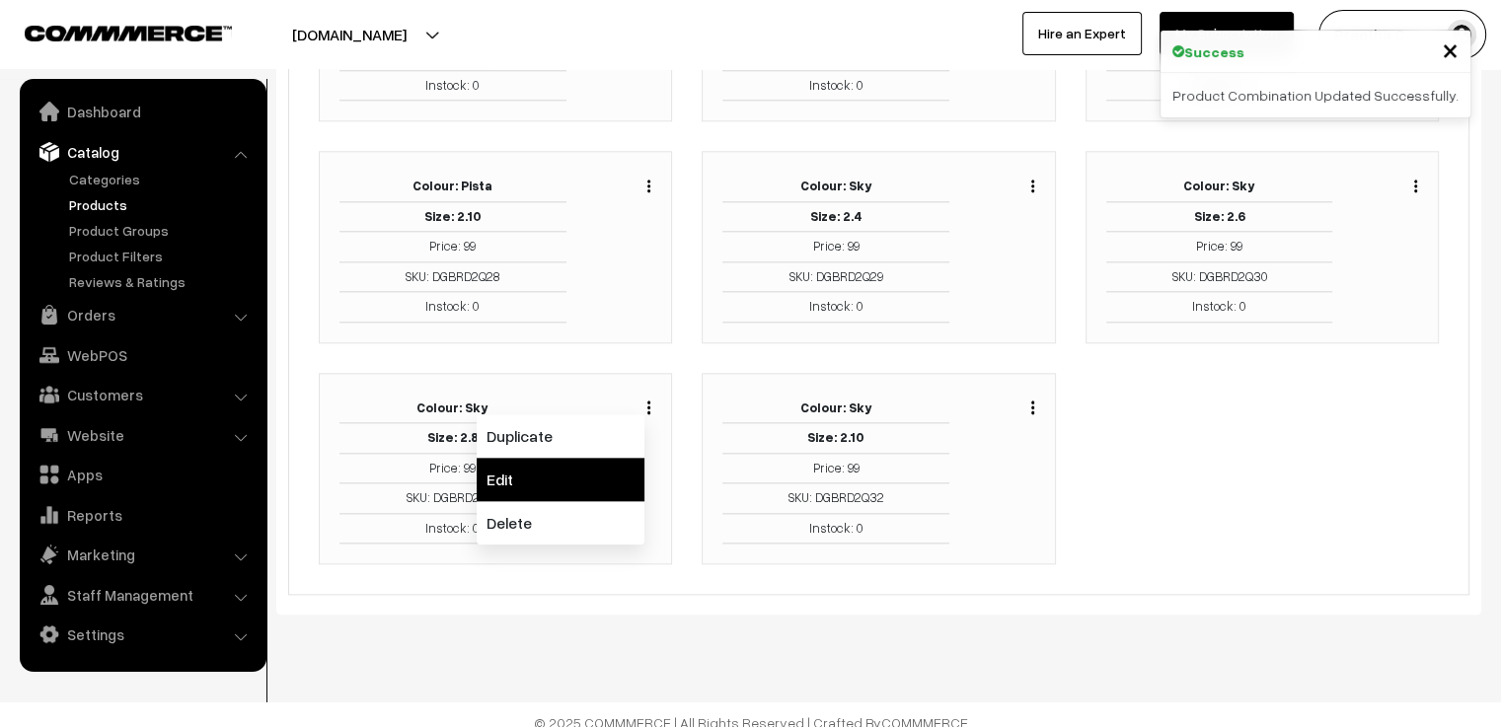
click at [618, 458] on link "Edit" at bounding box center [561, 479] width 168 height 43
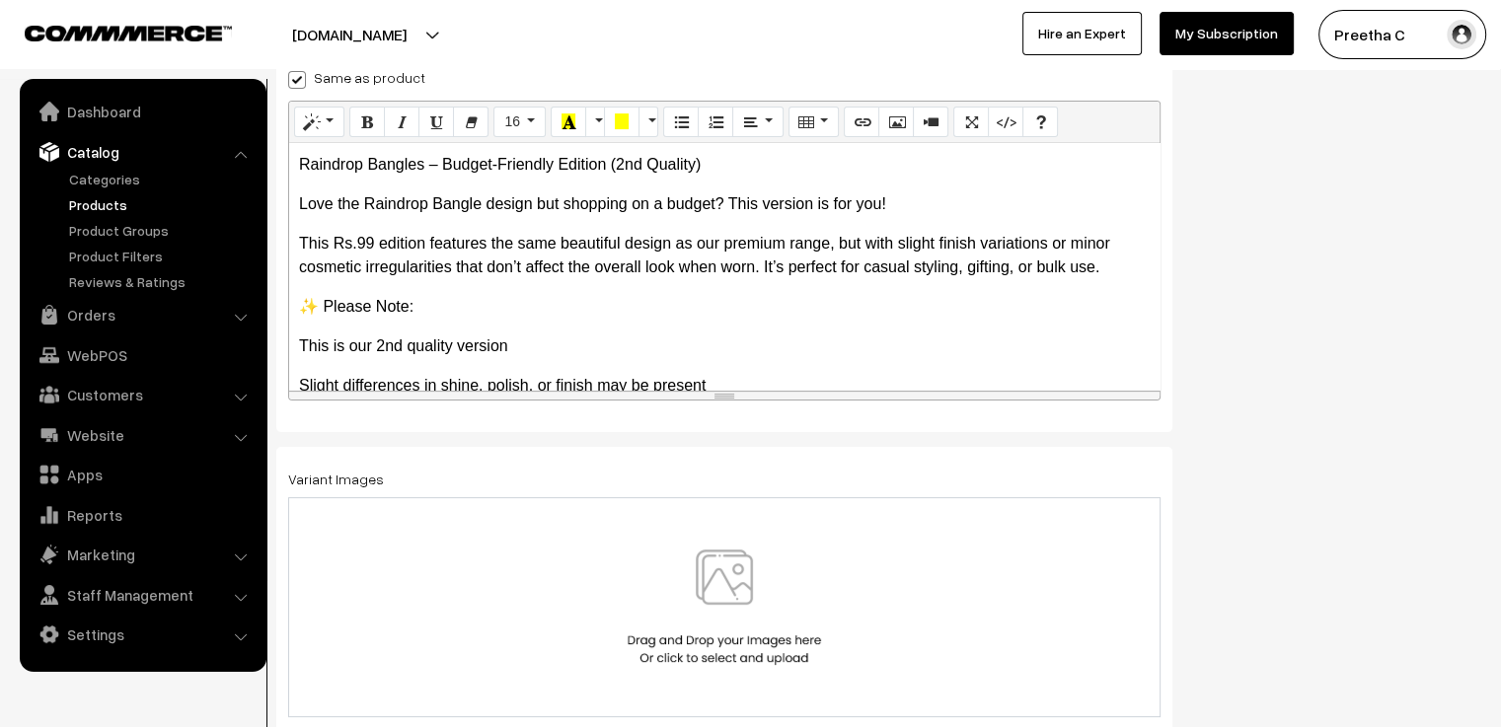
scroll to position [345, 0]
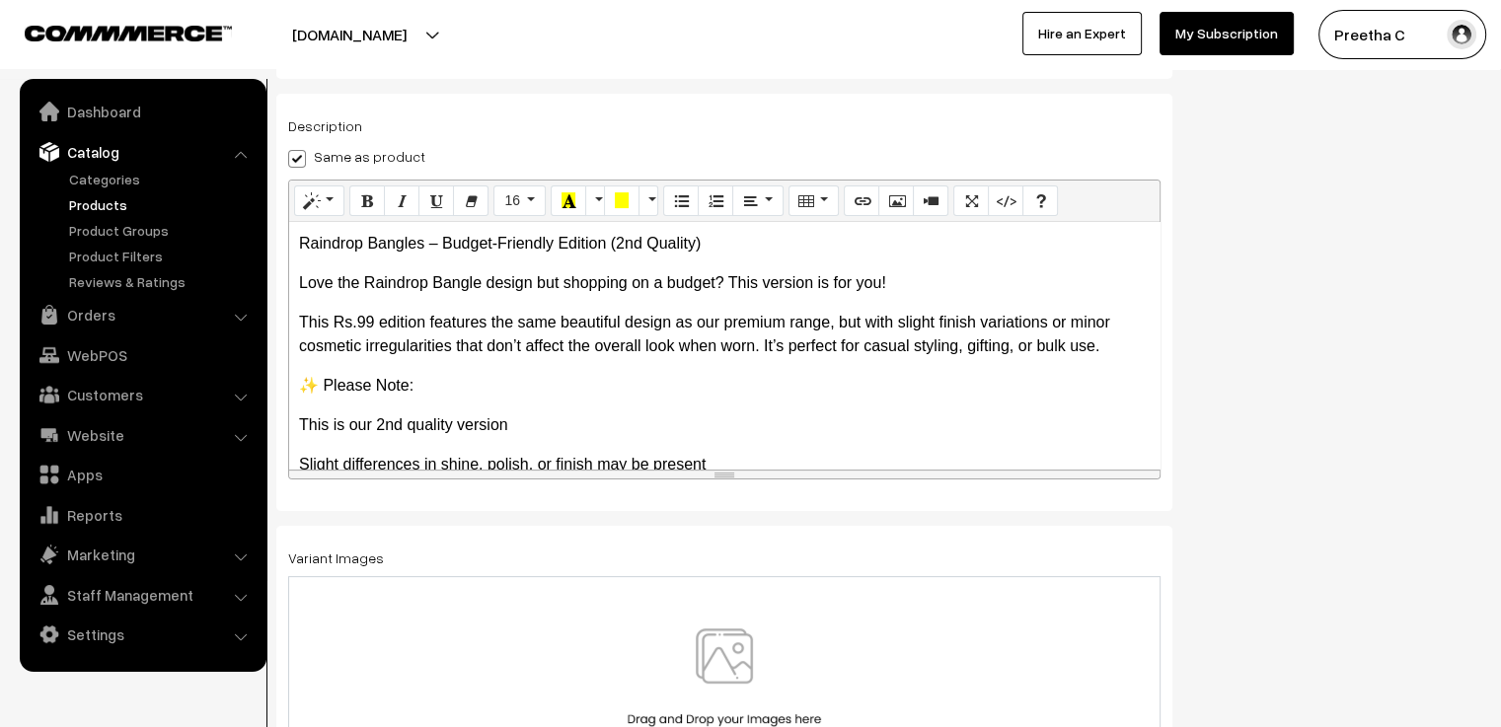
click at [825, 548] on div "Variant Images" at bounding box center [724, 671] width 872 height 251
click at [798, 621] on div at bounding box center [724, 686] width 872 height 220
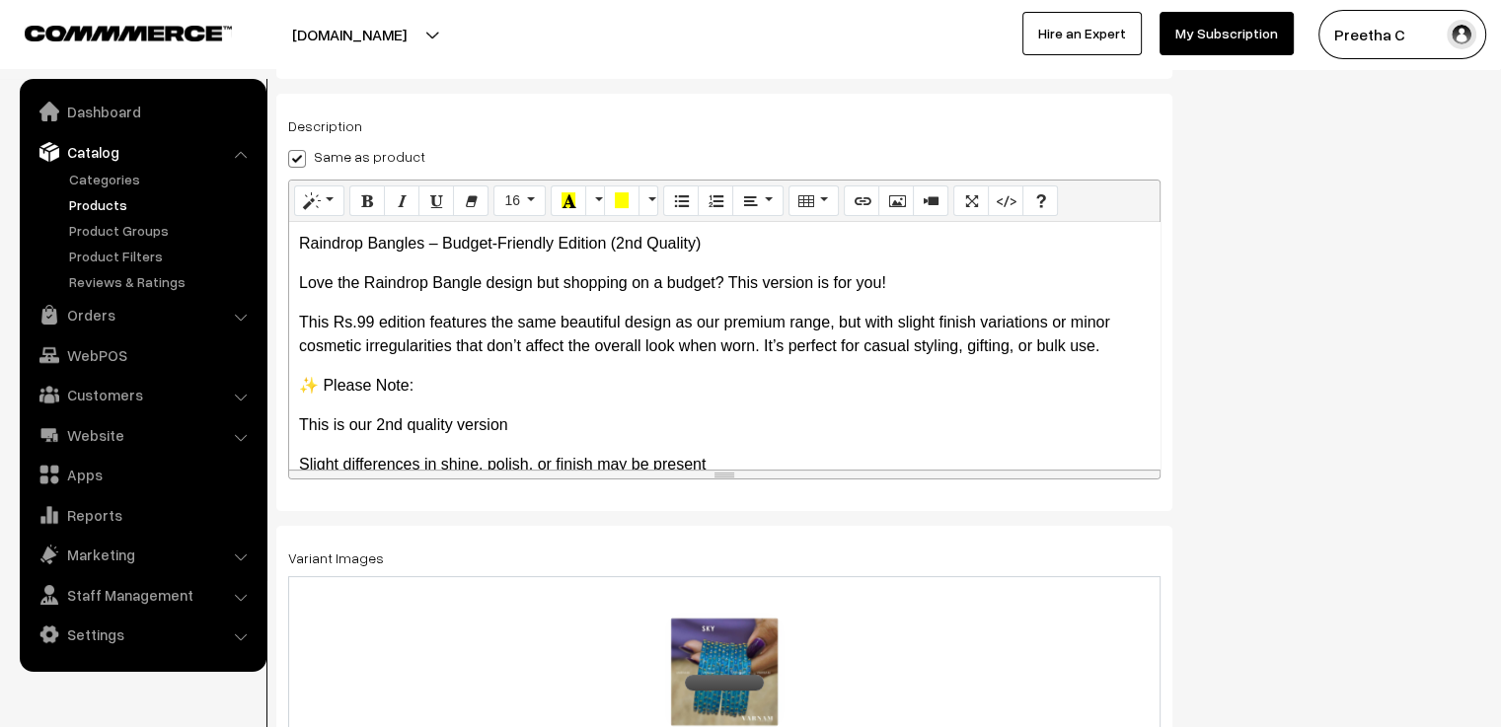
scroll to position [0, 0]
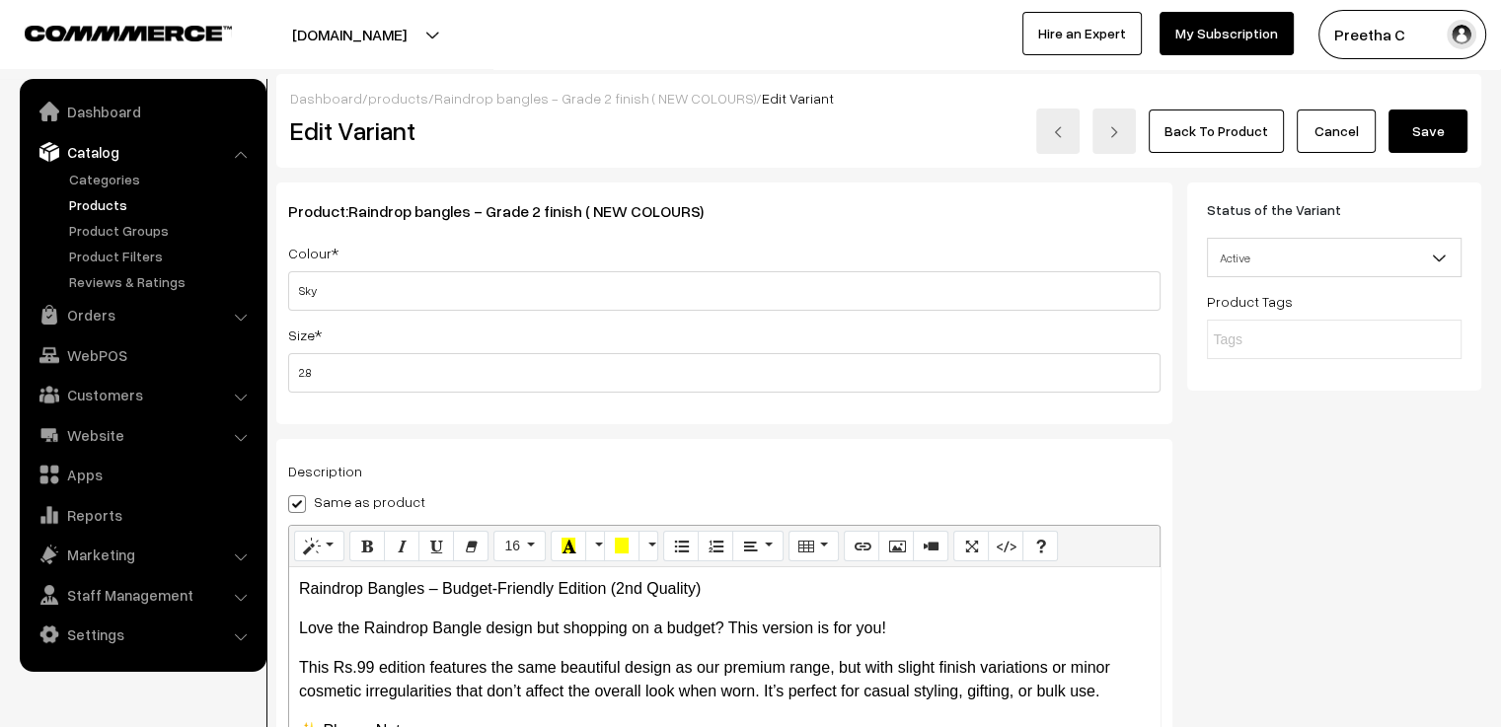
click at [1435, 117] on button "Save" at bounding box center [1427, 131] width 79 height 43
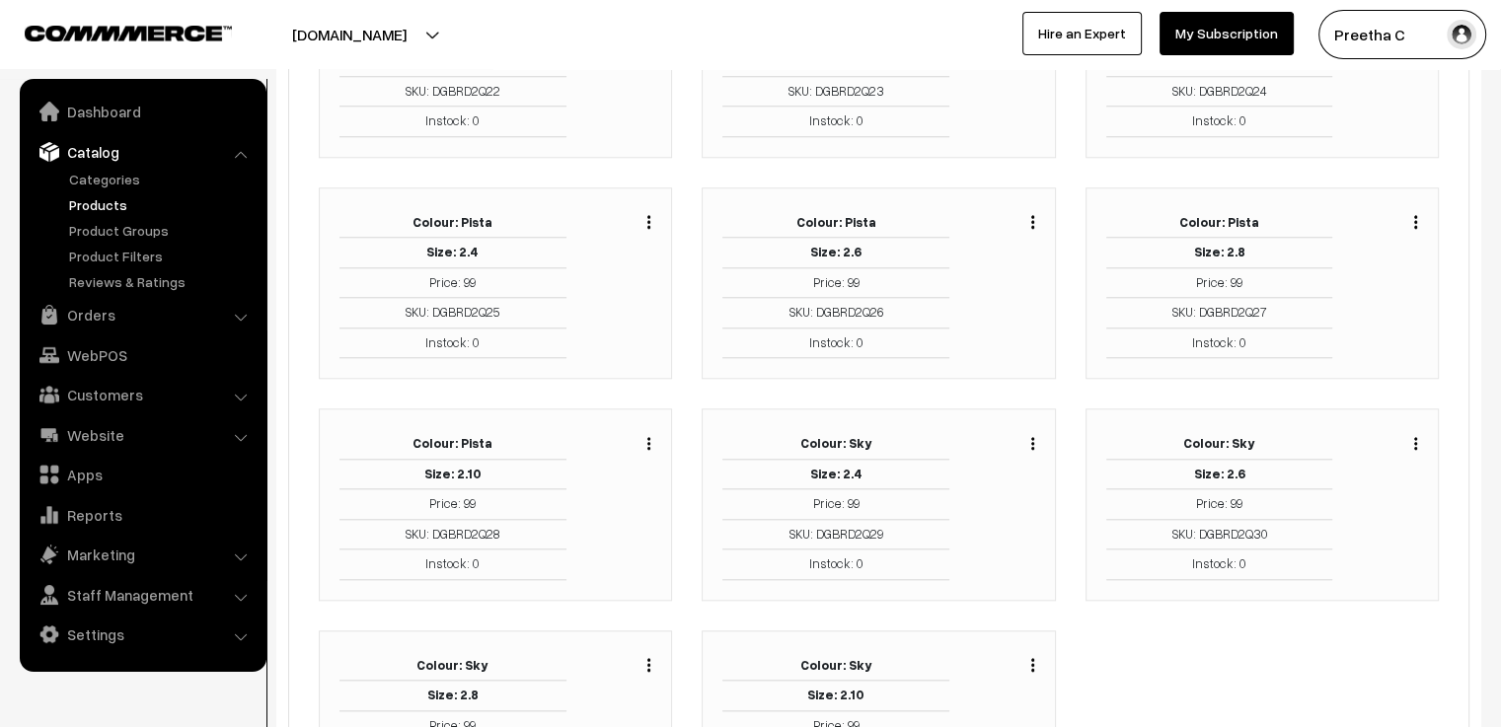
scroll to position [2132, 0]
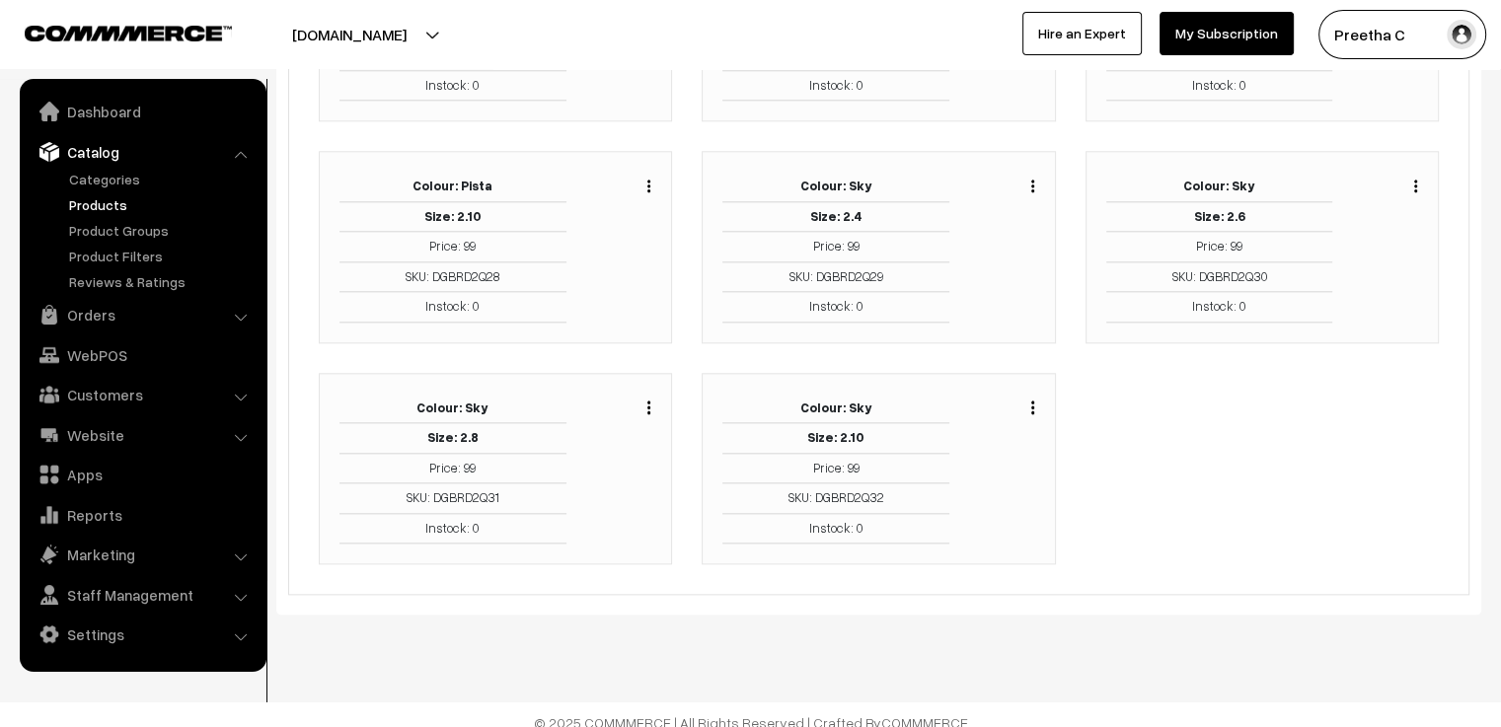
click at [1030, 400] on button "button" at bounding box center [1032, 408] width 5 height 16
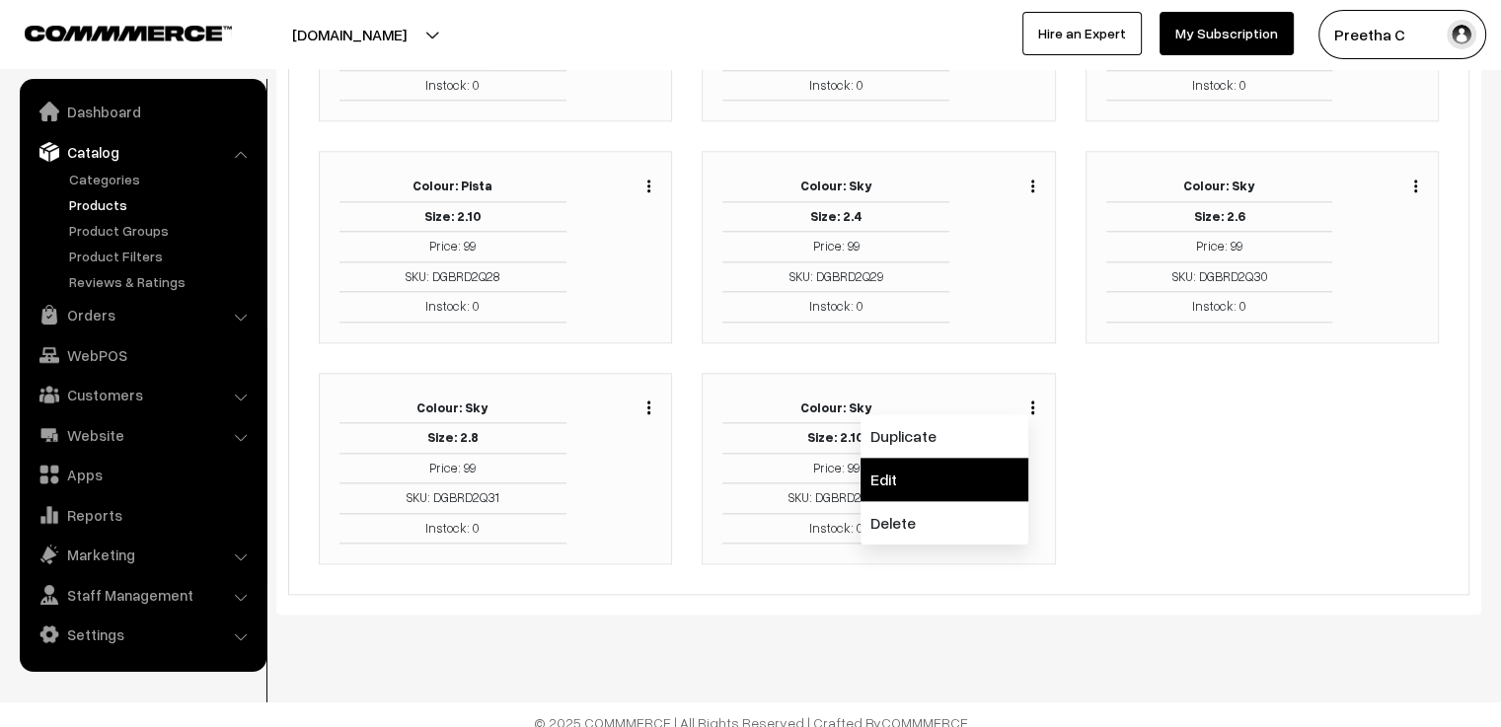
click at [988, 462] on link "Edit" at bounding box center [944, 479] width 168 height 43
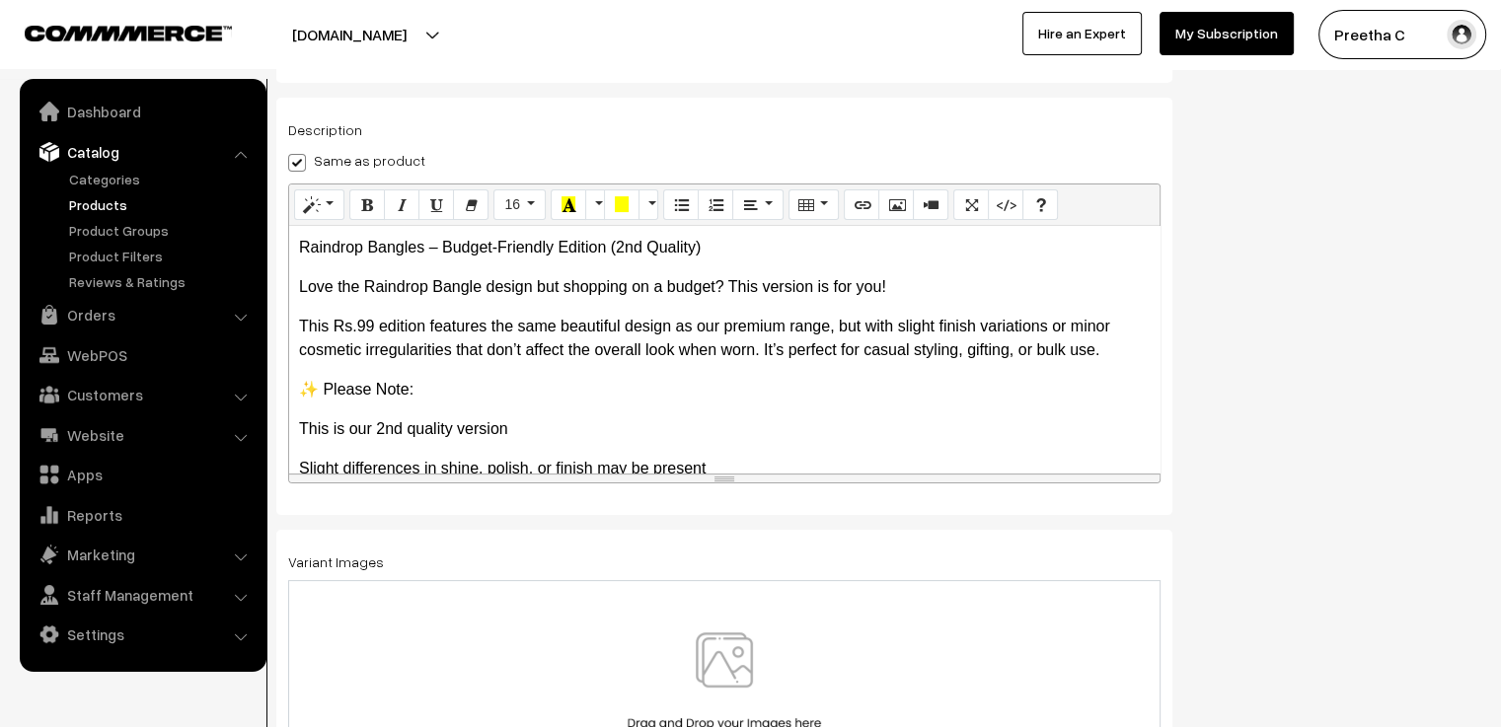
scroll to position [345, 0]
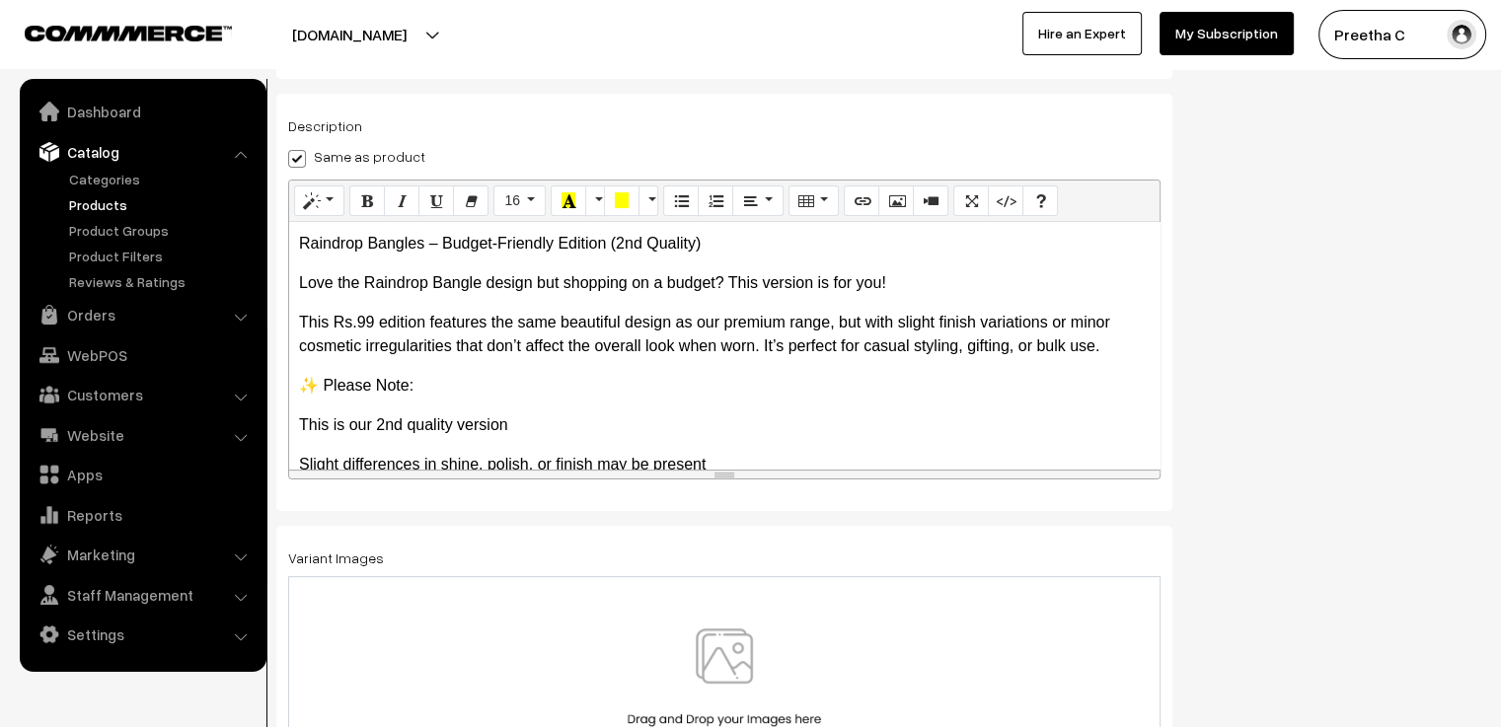
click at [728, 637] on img at bounding box center [724, 685] width 203 height 115
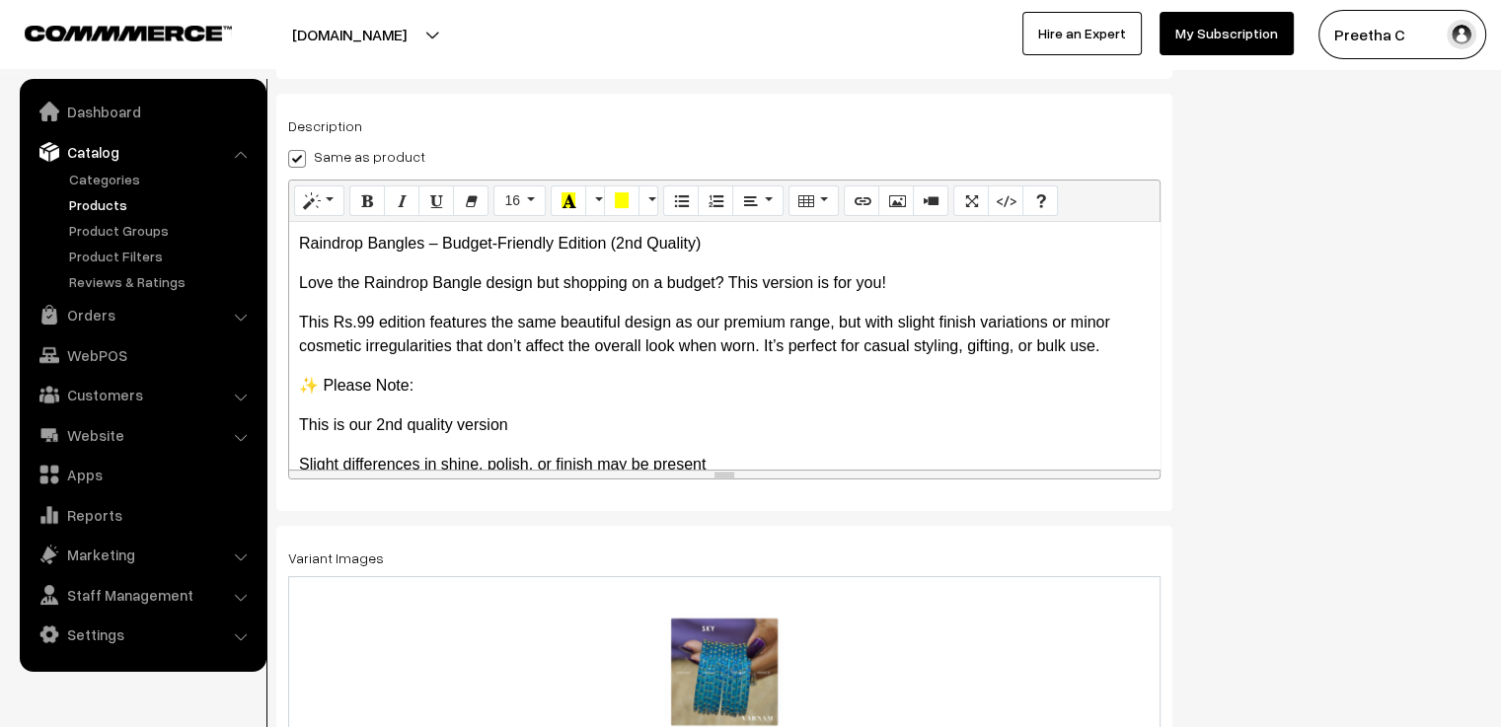
scroll to position [0, 0]
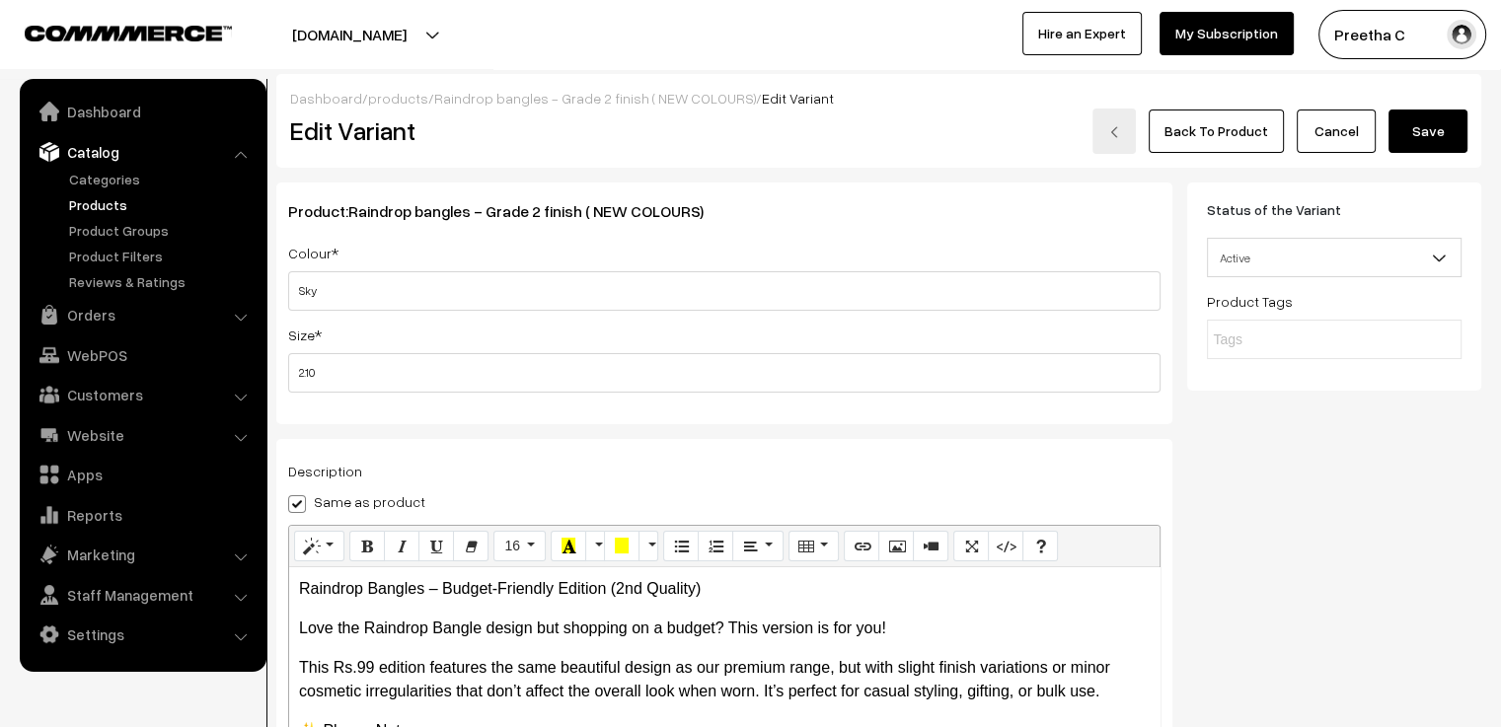
click at [1448, 146] on button "Save" at bounding box center [1427, 131] width 79 height 43
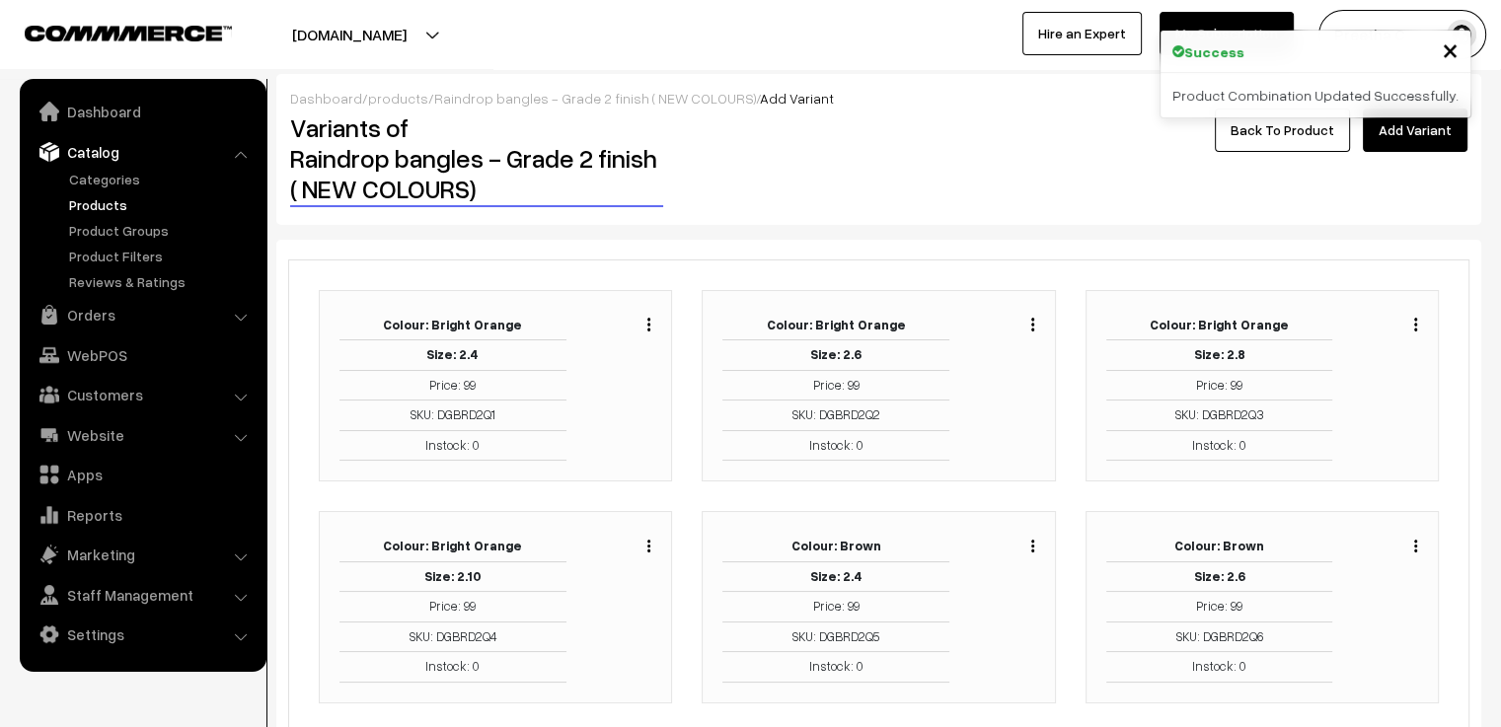
click at [1299, 131] on link "Back To Product" at bounding box center [1282, 130] width 135 height 43
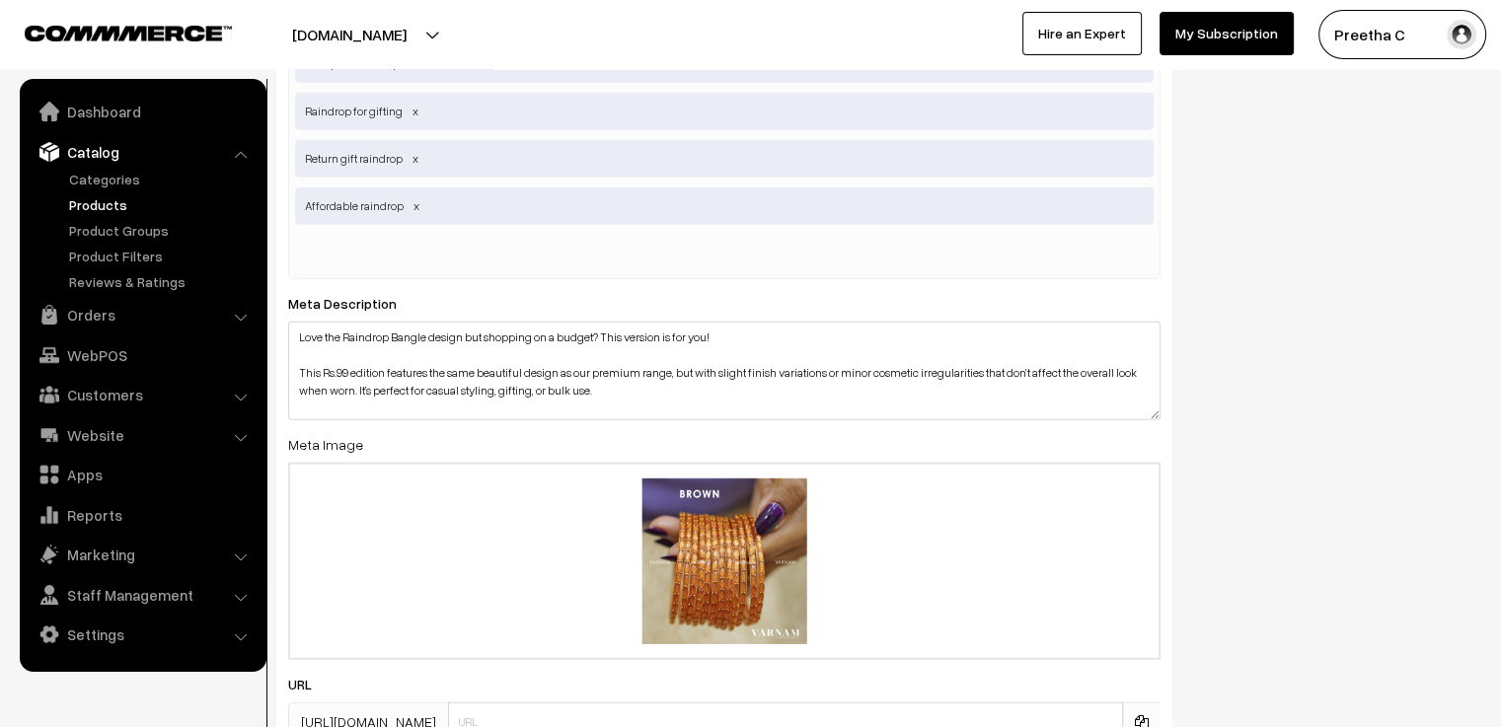
scroll to position [4945, 0]
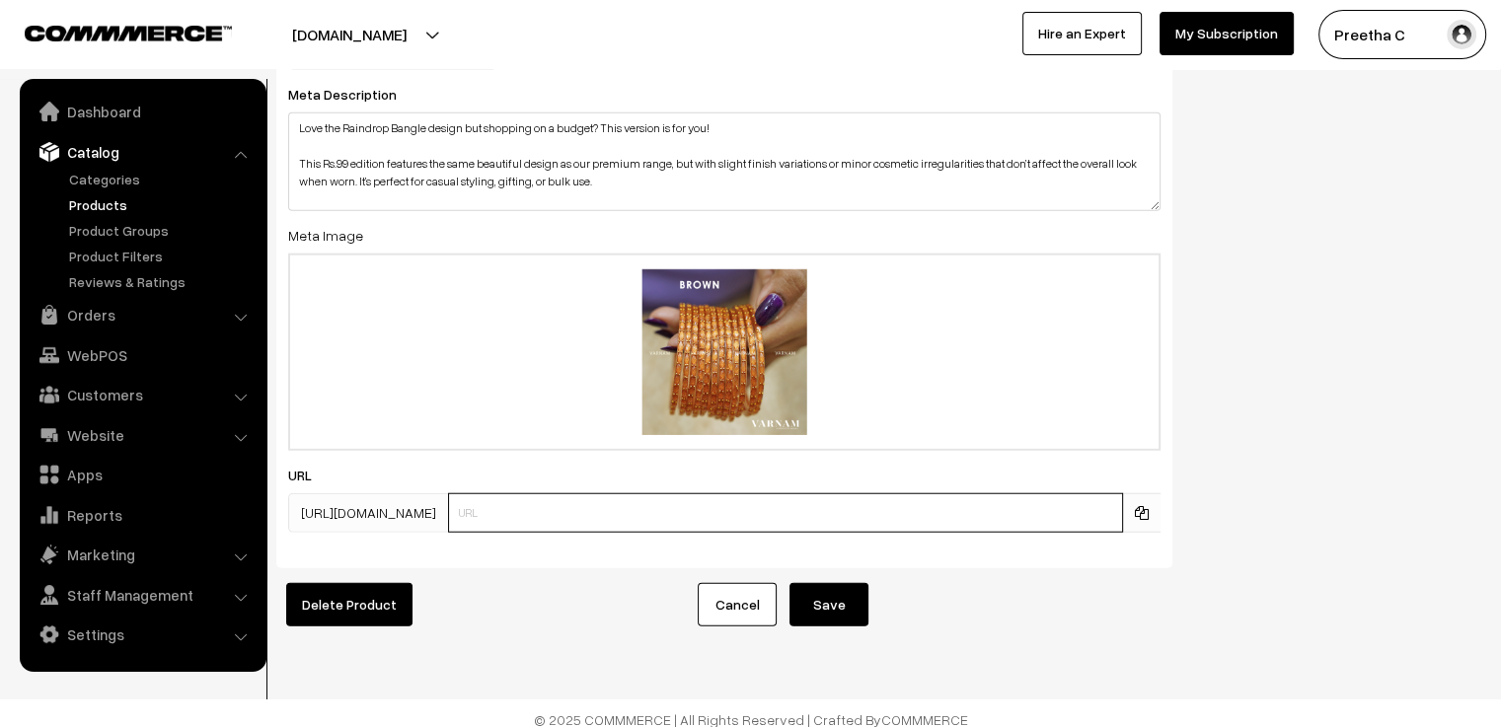
click at [584, 494] on input "text" at bounding box center [785, 512] width 675 height 39
type input "rd2n"
click at [841, 583] on button "Save" at bounding box center [828, 604] width 79 height 43
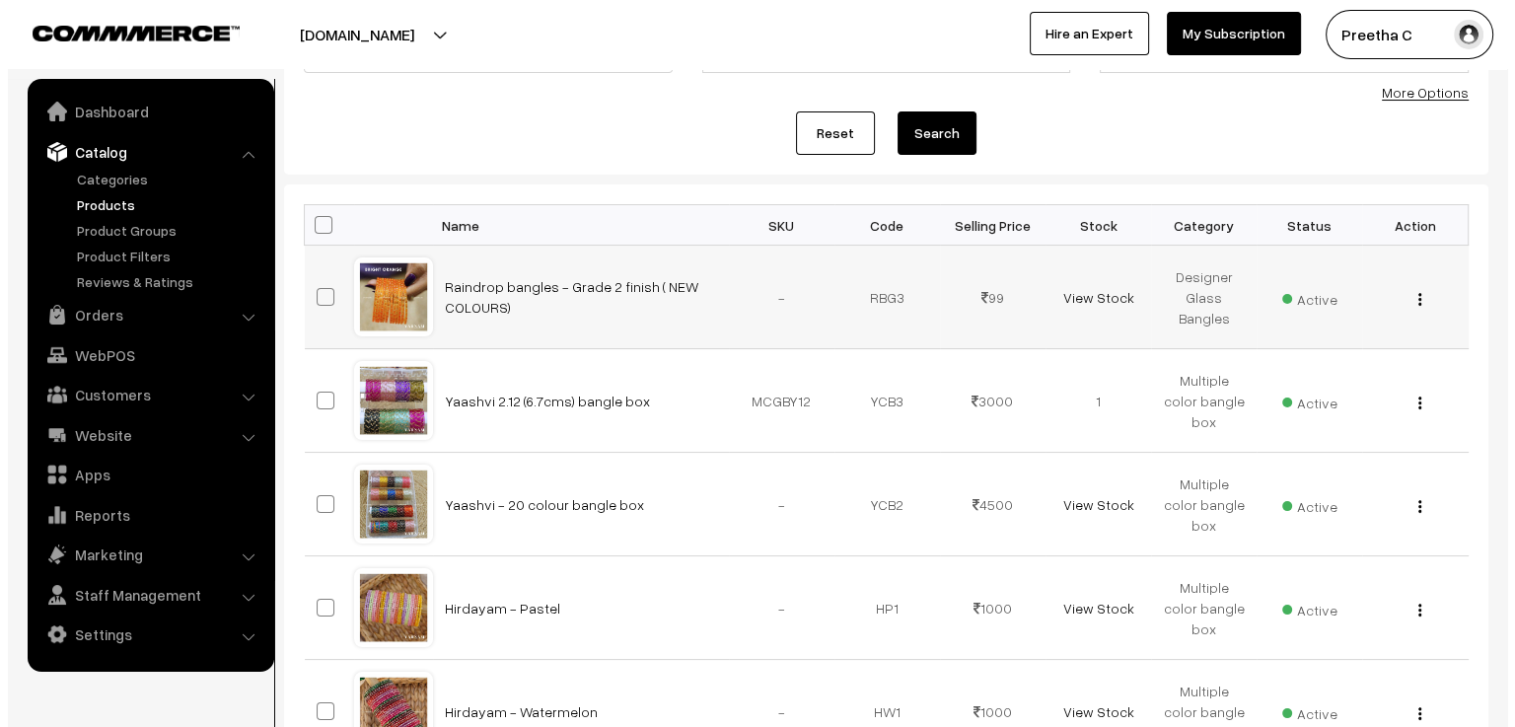
scroll to position [296, 0]
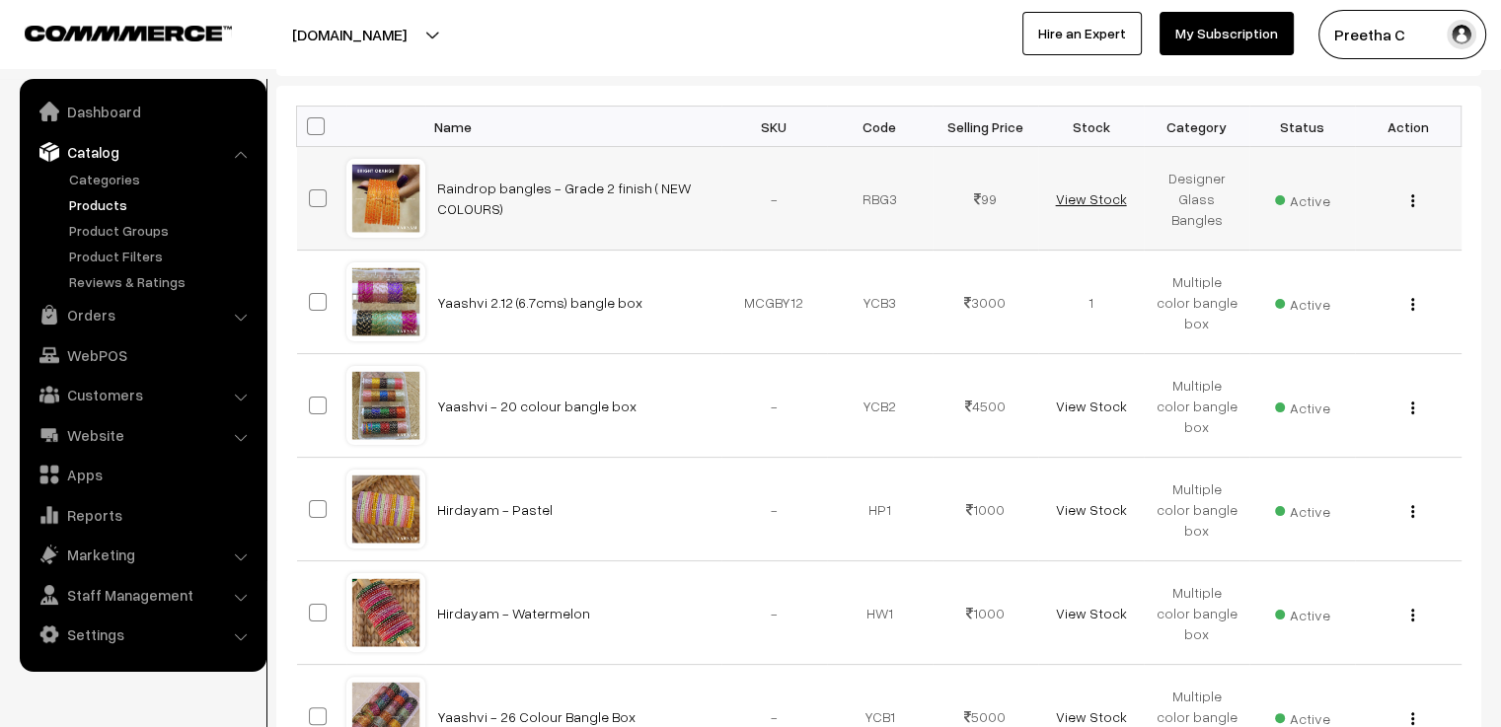
click at [1074, 194] on link "View Stock" at bounding box center [1090, 198] width 71 height 17
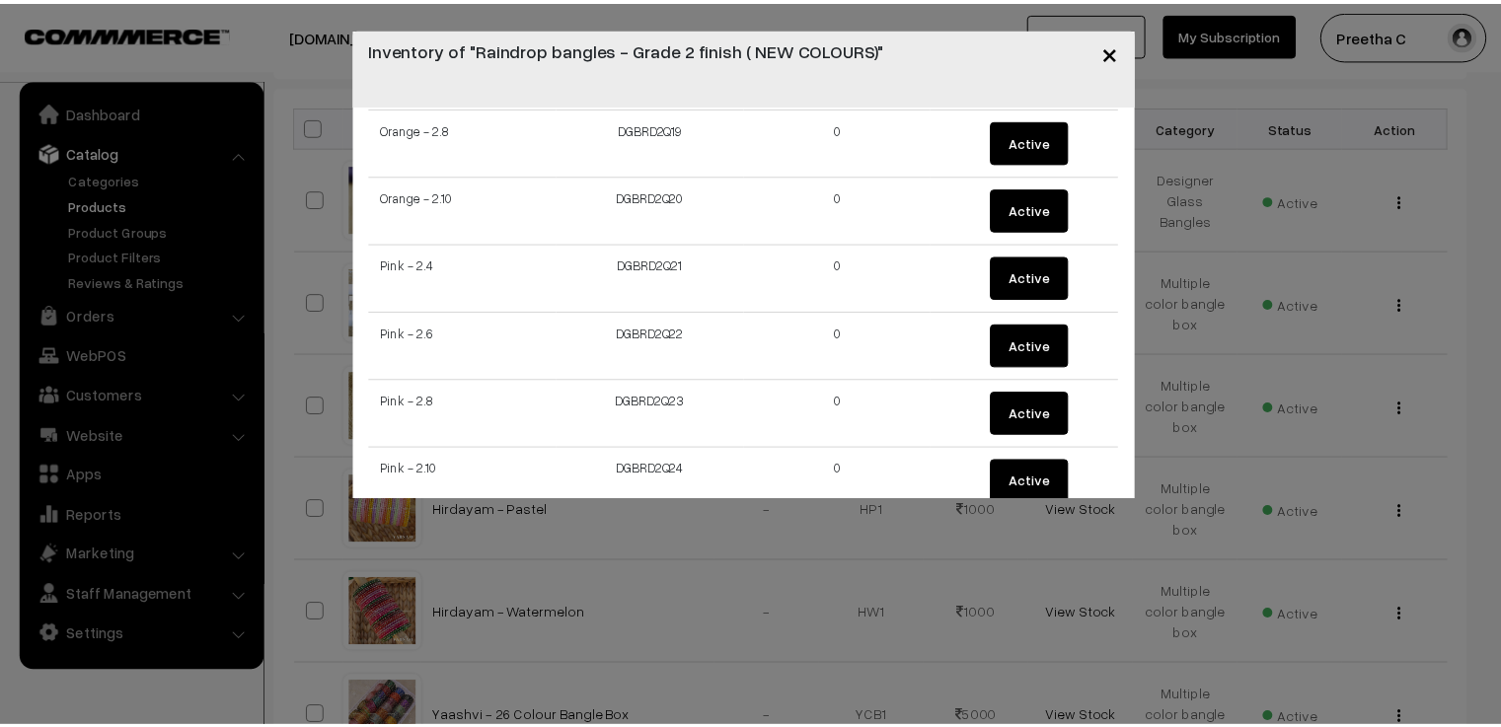
scroll to position [1856, 0]
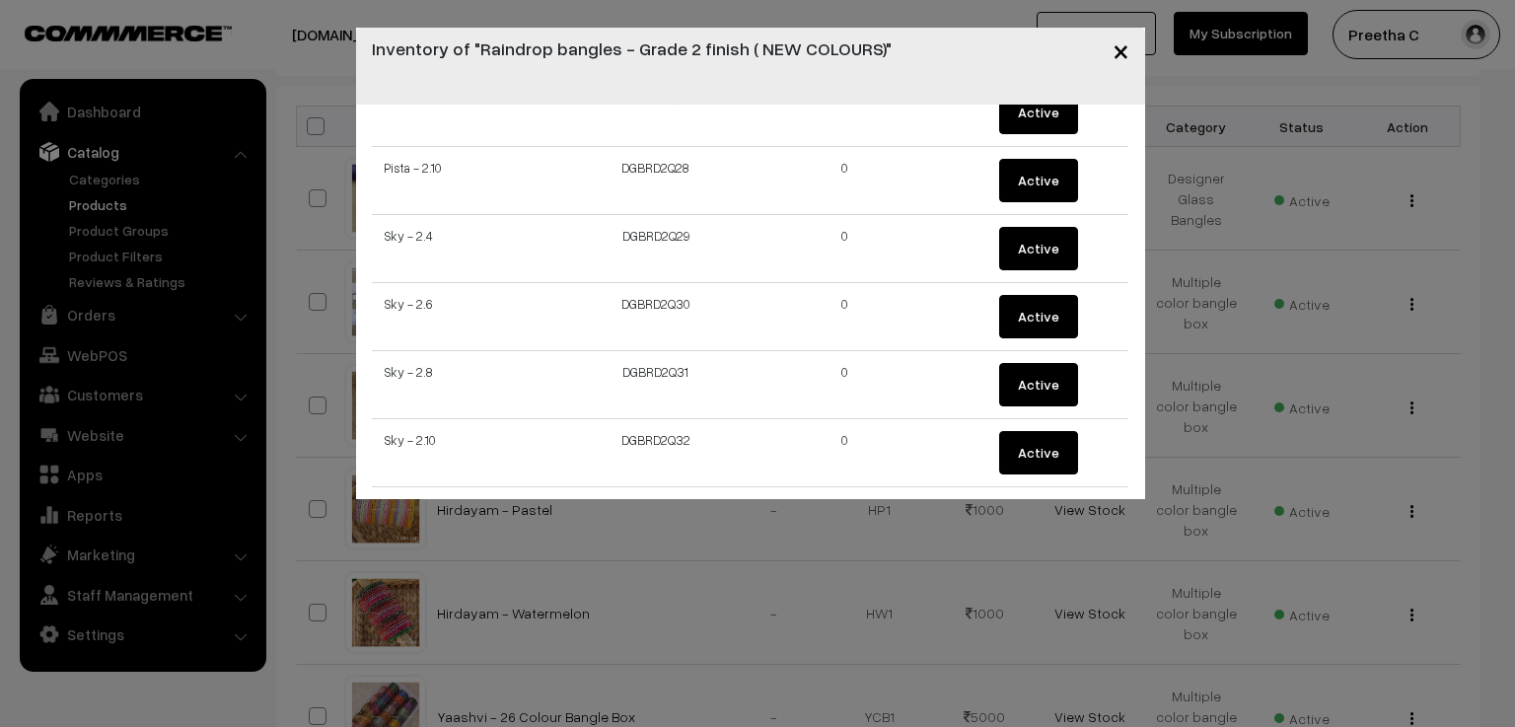
click at [1120, 44] on span "×" at bounding box center [1121, 50] width 17 height 37
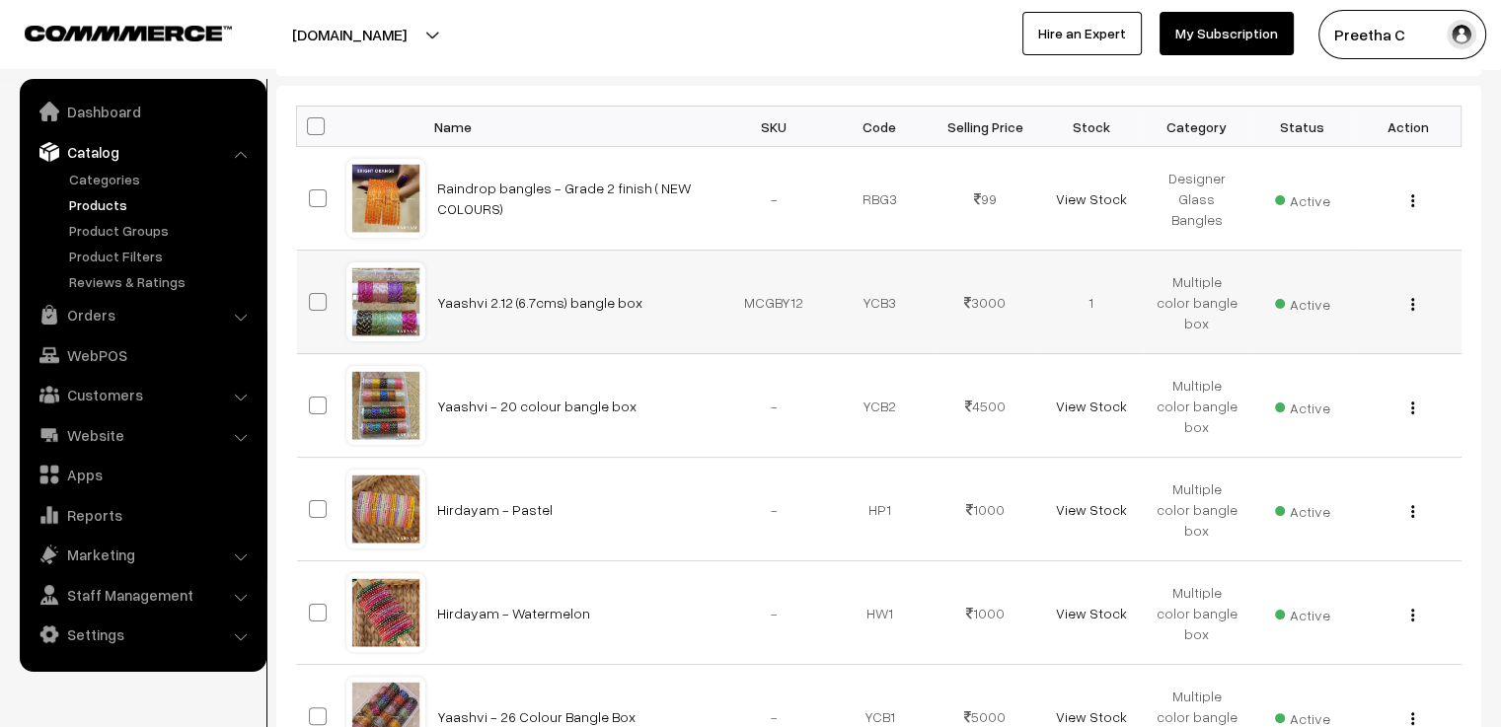
click at [1196, 296] on td "Multiple color bangle box" at bounding box center [1196, 303] width 106 height 104
click at [1087, 404] on link "View Stock" at bounding box center [1090, 406] width 71 height 17
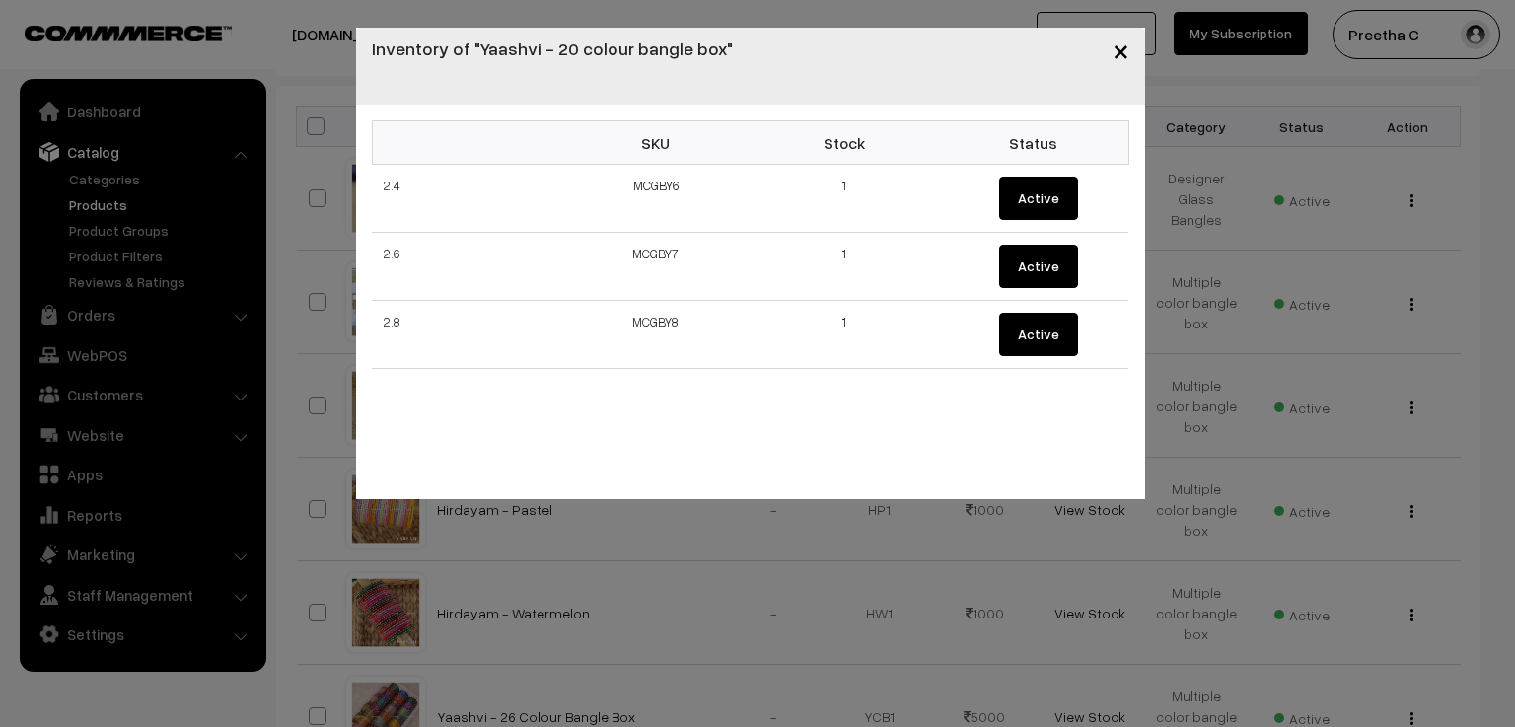
click at [1123, 48] on span "×" at bounding box center [1121, 50] width 17 height 37
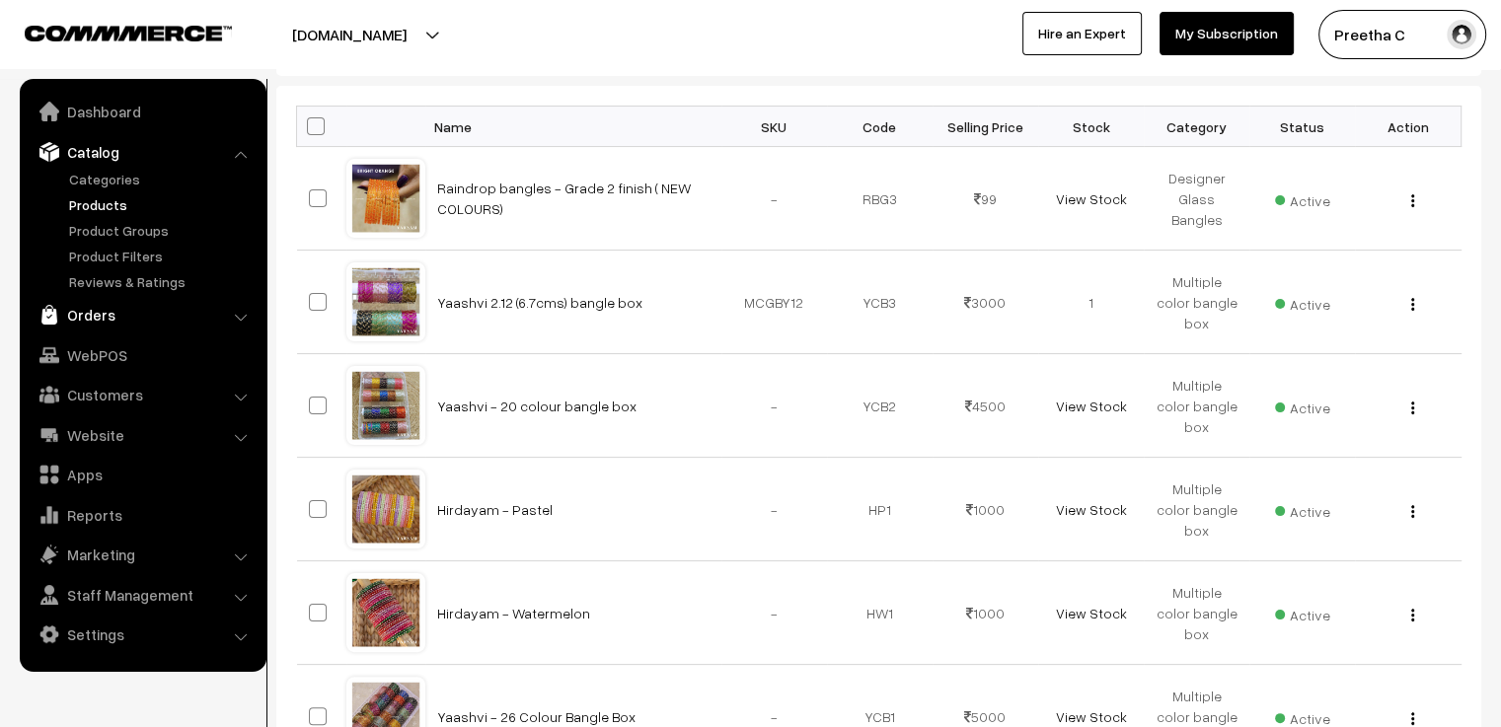
click at [76, 319] on link "Orders" at bounding box center [142, 315] width 235 height 36
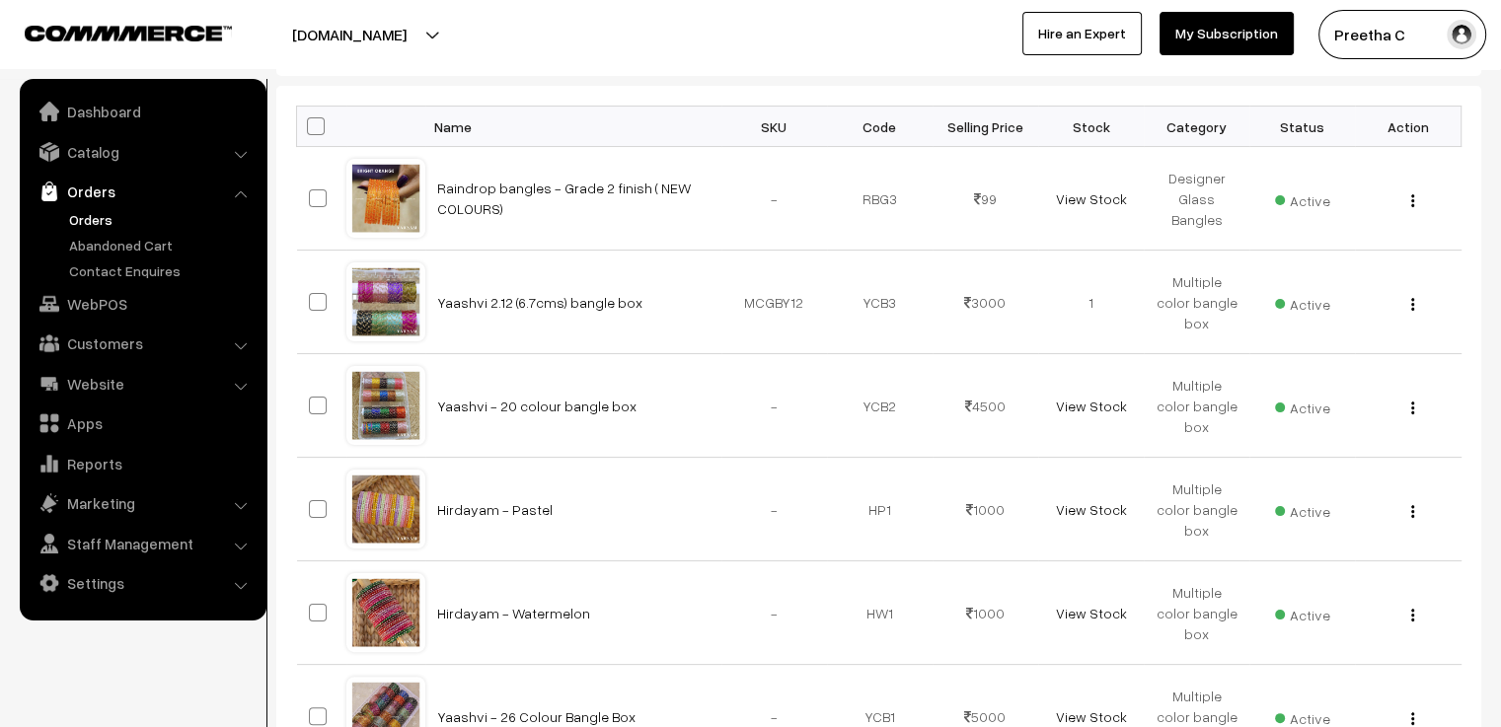
click at [81, 218] on link "Orders" at bounding box center [161, 219] width 195 height 21
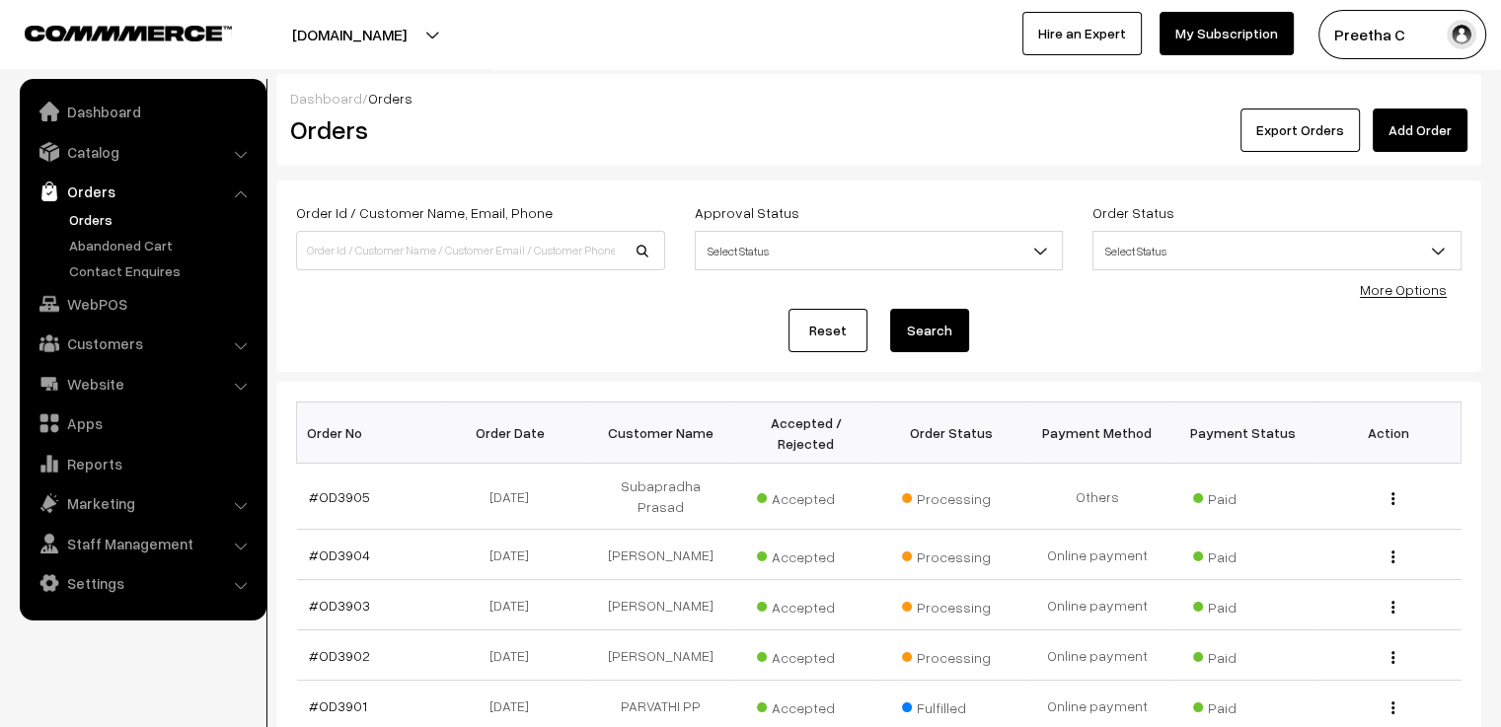
scroll to position [99, 0]
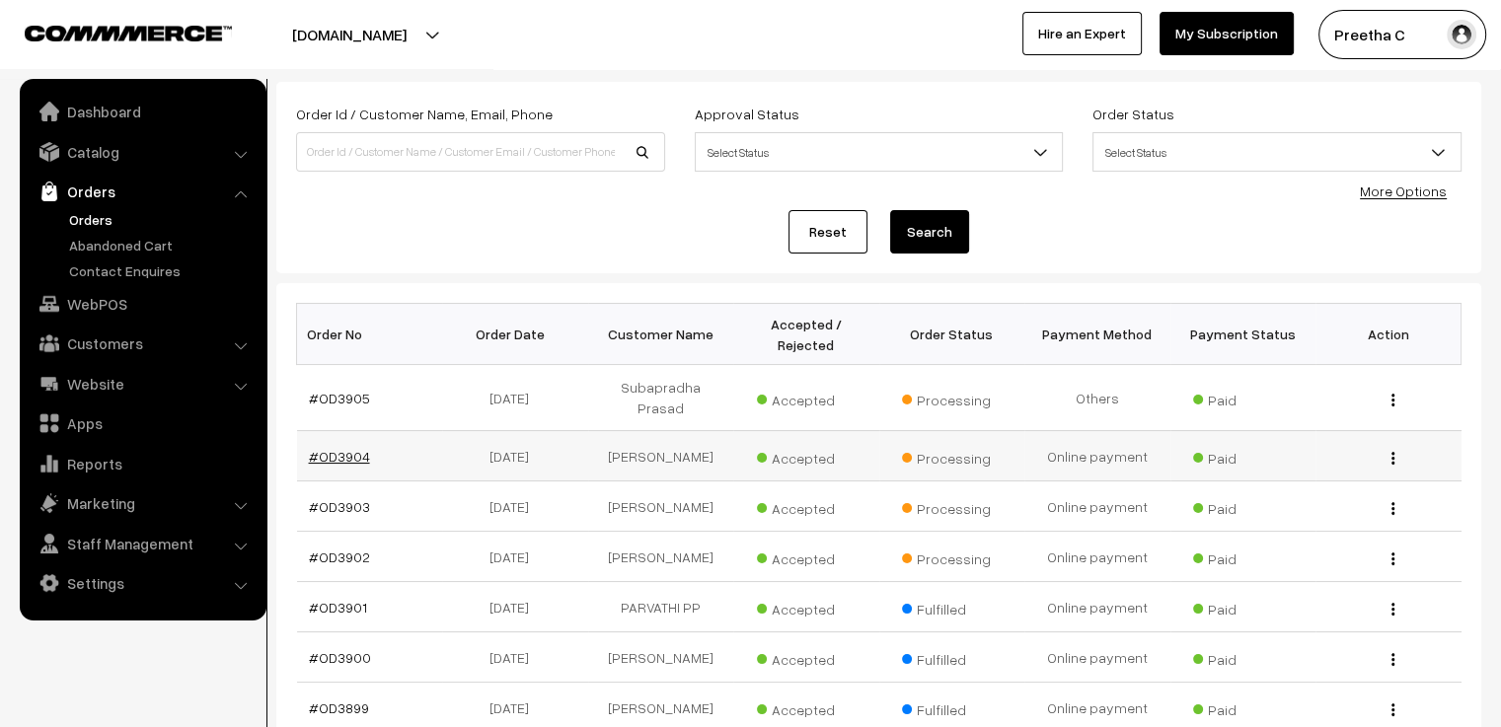
click at [347, 448] on link "#OD3904" at bounding box center [339, 456] width 61 height 17
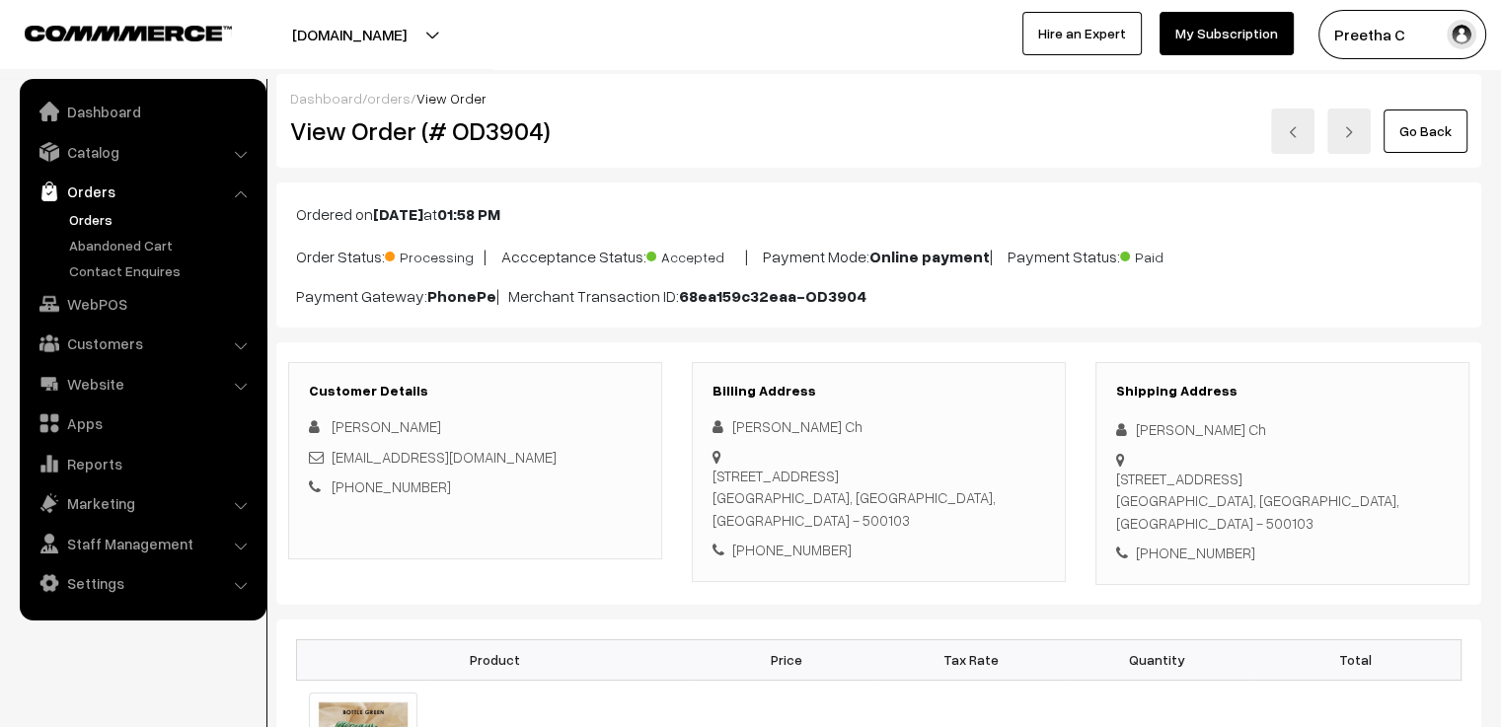
click at [384, 103] on link "orders" at bounding box center [388, 98] width 43 height 17
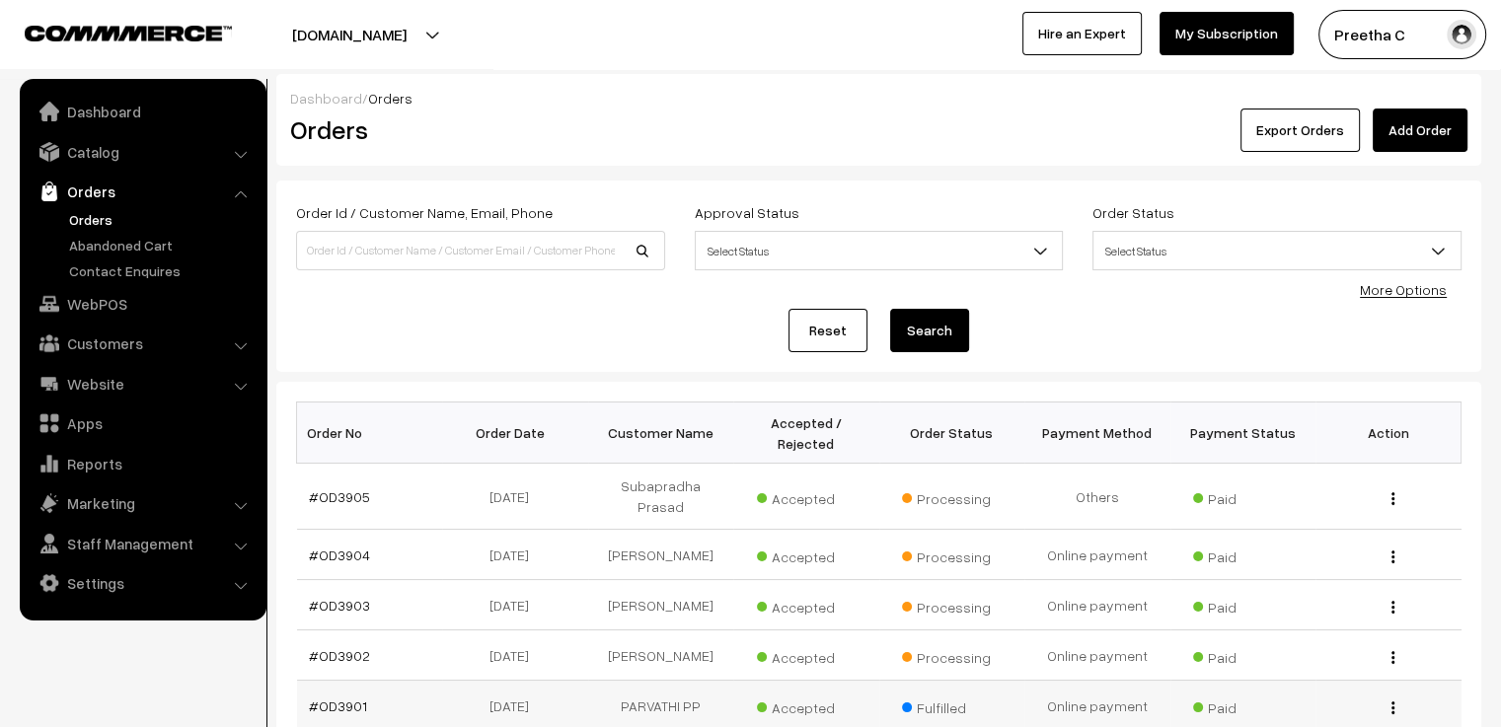
scroll to position [99, 0]
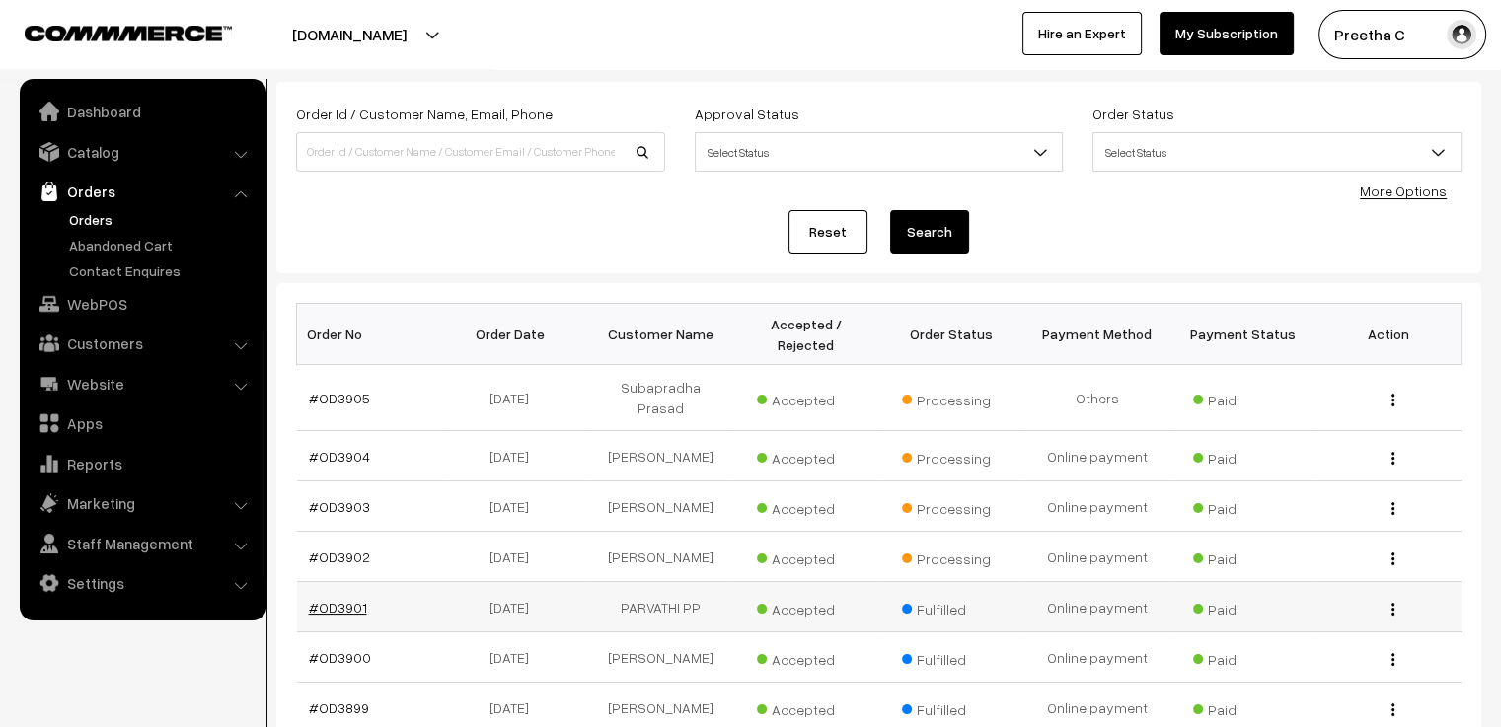
click at [351, 599] on link "#OD3901" at bounding box center [338, 607] width 58 height 17
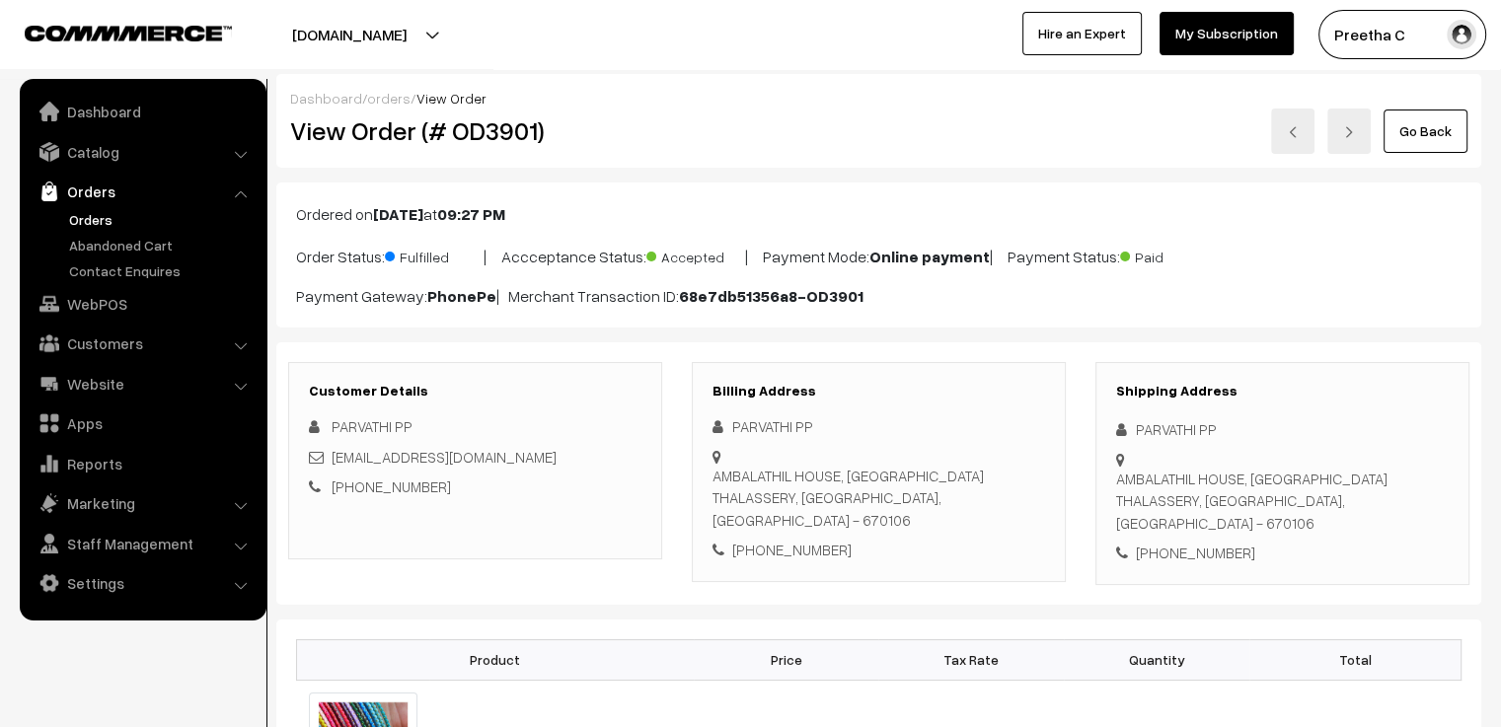
click at [389, 100] on link "orders" at bounding box center [388, 98] width 43 height 17
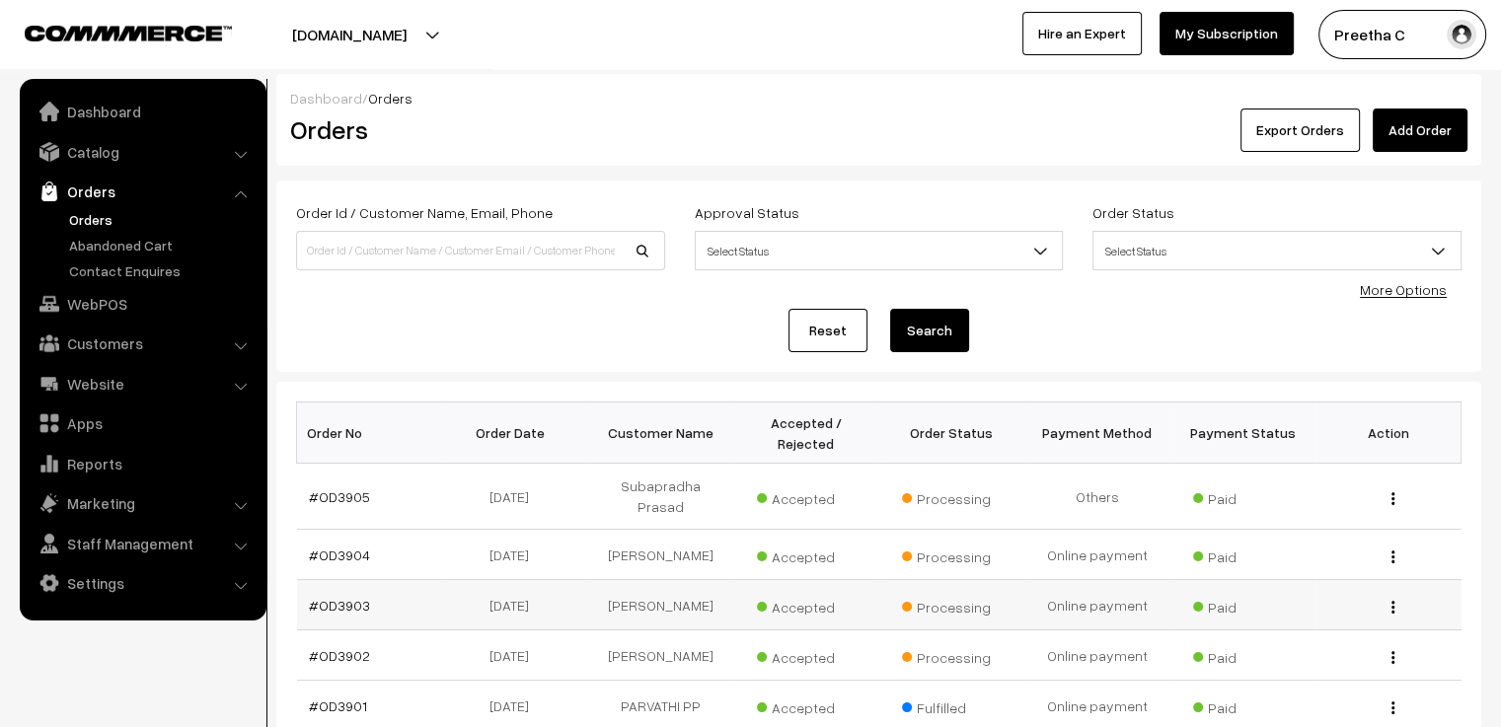
scroll to position [296, 0]
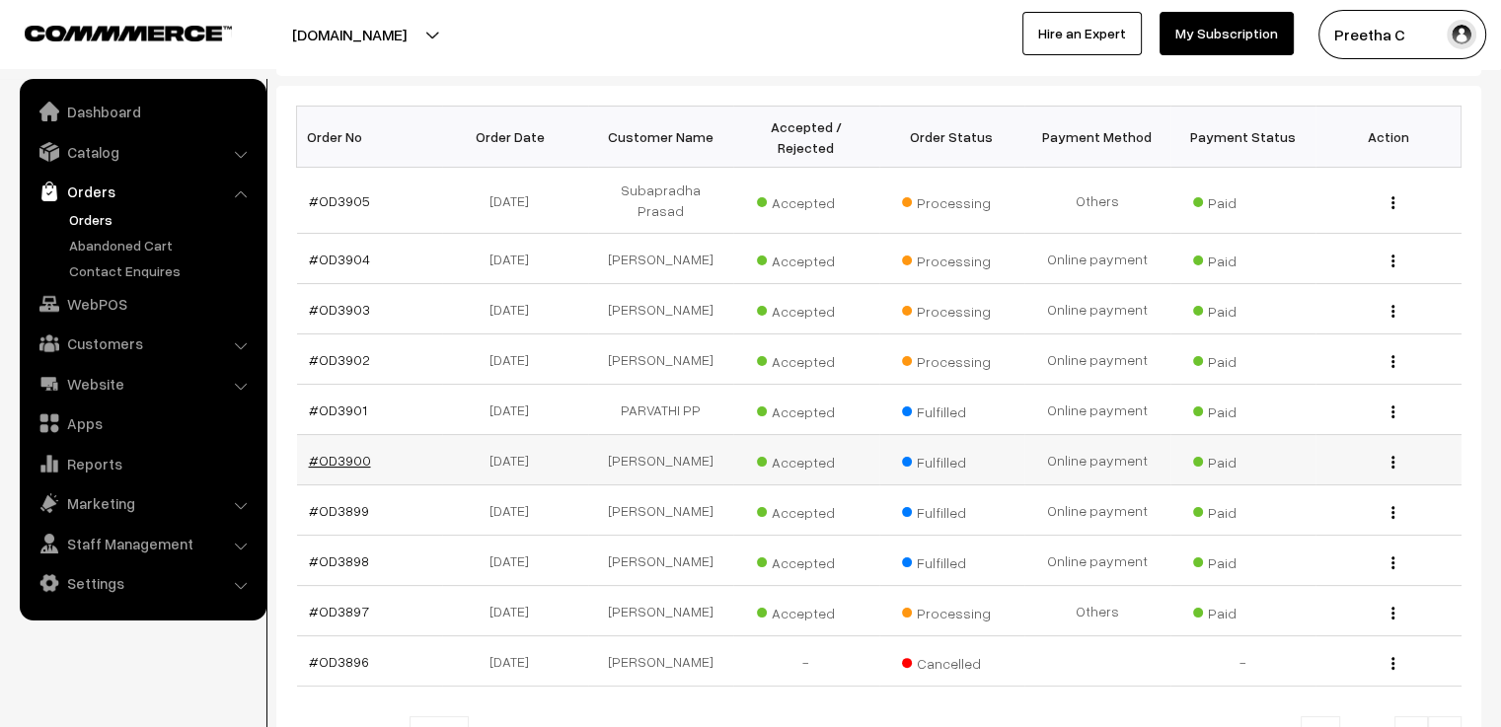
click at [327, 452] on link "#OD3900" at bounding box center [340, 460] width 62 height 17
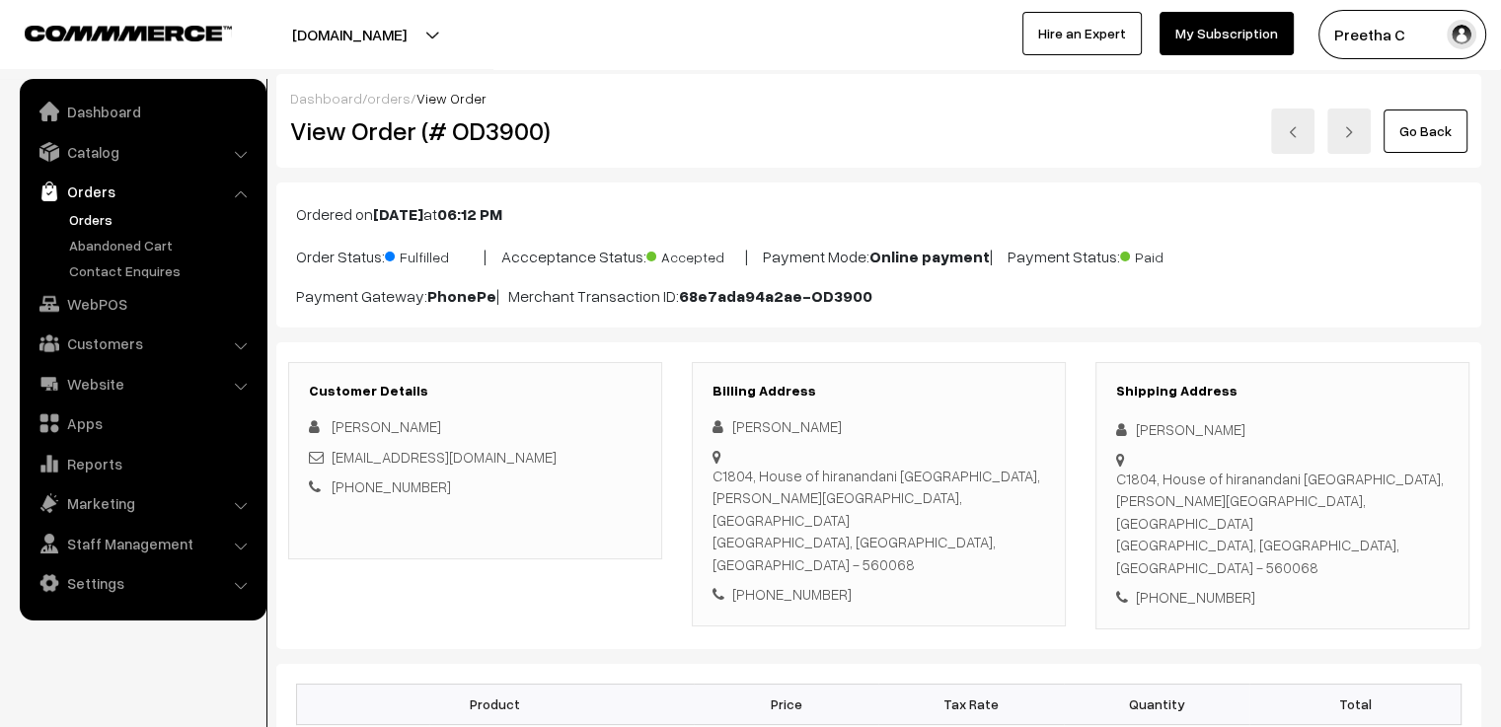
click at [391, 97] on link "orders" at bounding box center [388, 98] width 43 height 17
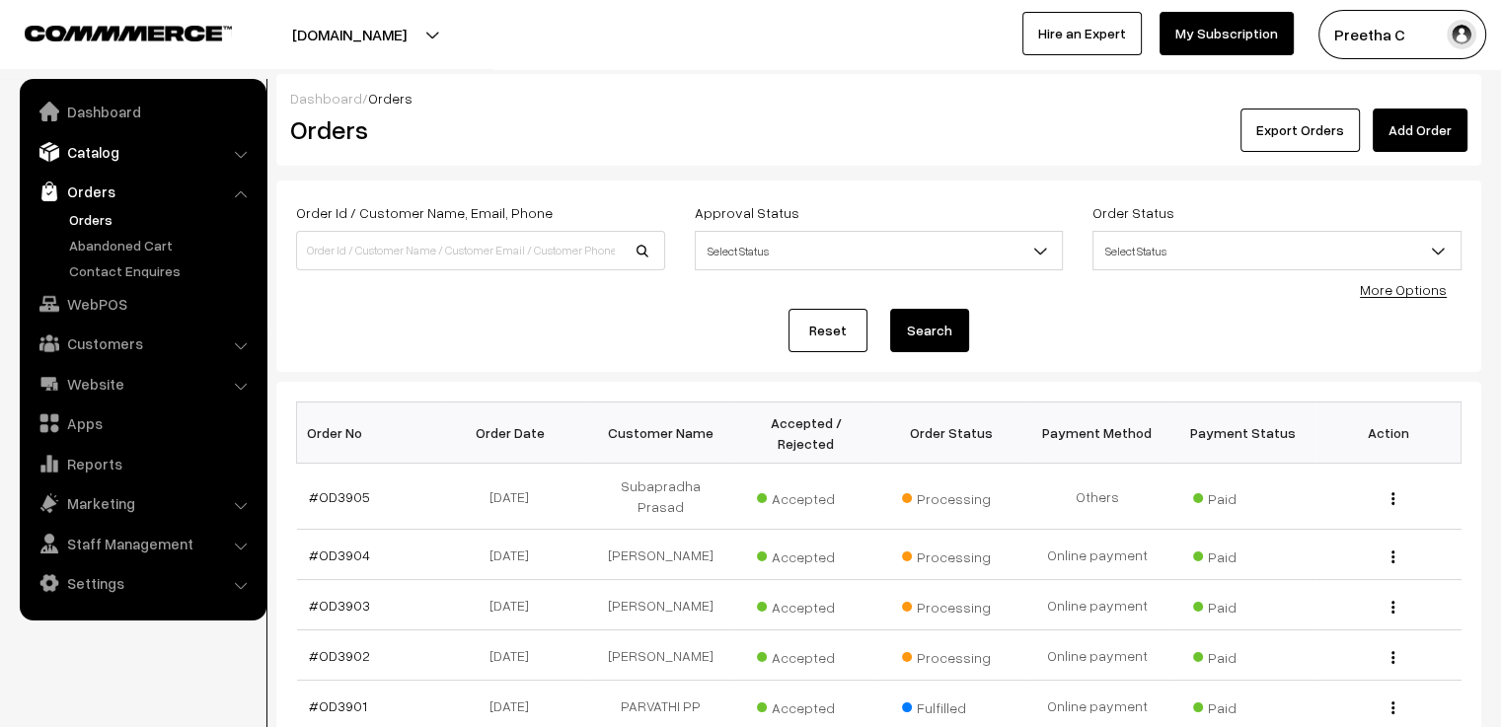
click at [126, 162] on link "Catalog" at bounding box center [142, 152] width 235 height 36
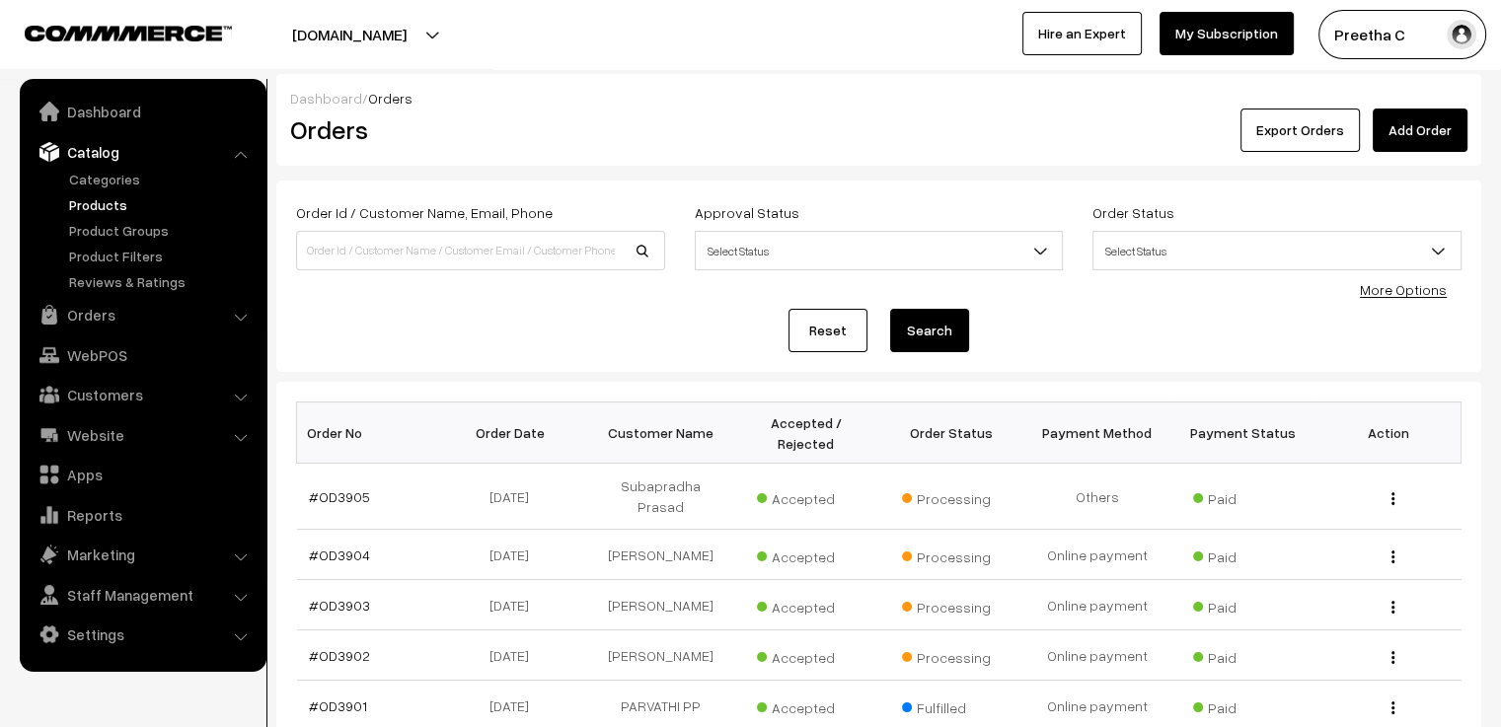
click at [101, 205] on link "Products" at bounding box center [161, 204] width 195 height 21
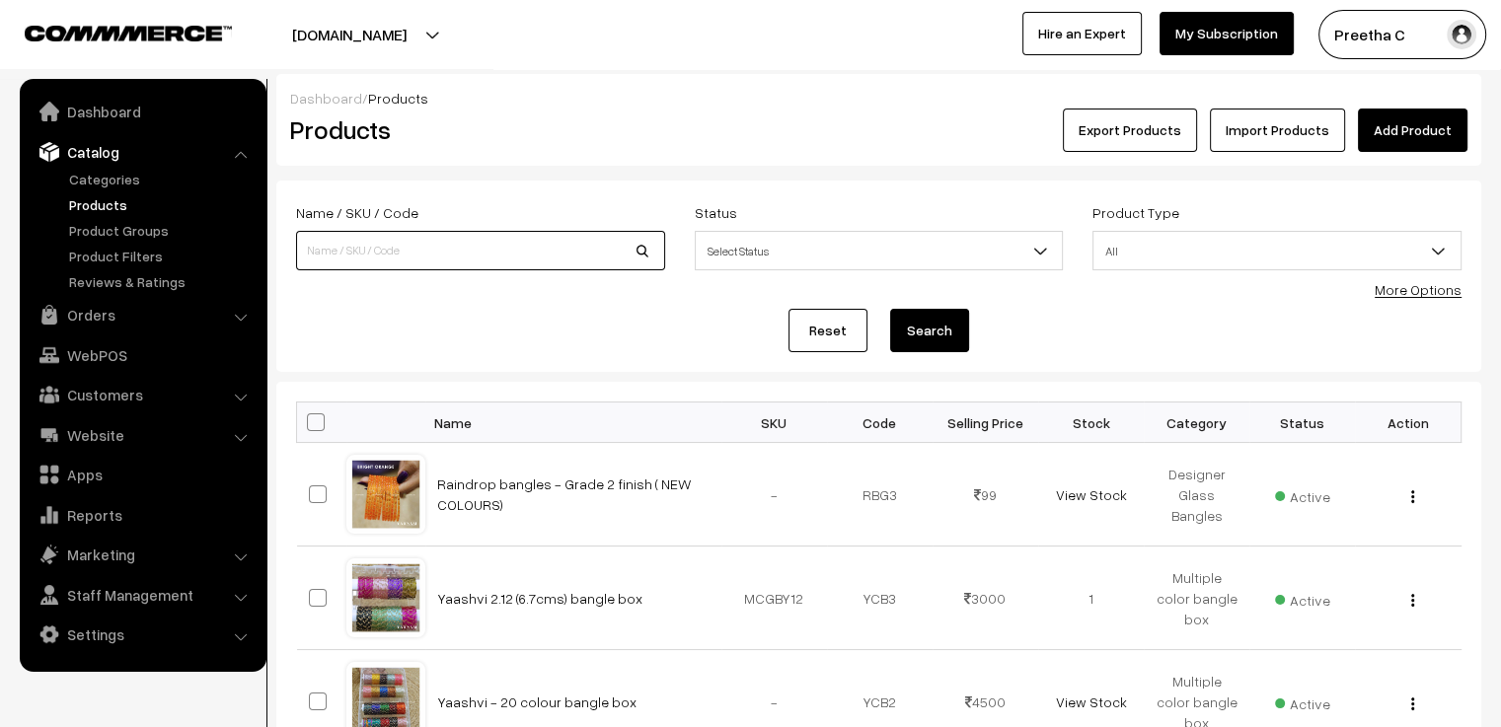
click at [566, 239] on input at bounding box center [480, 250] width 369 height 39
type input "ami"
click at [890, 309] on button "Search" at bounding box center [929, 330] width 79 height 43
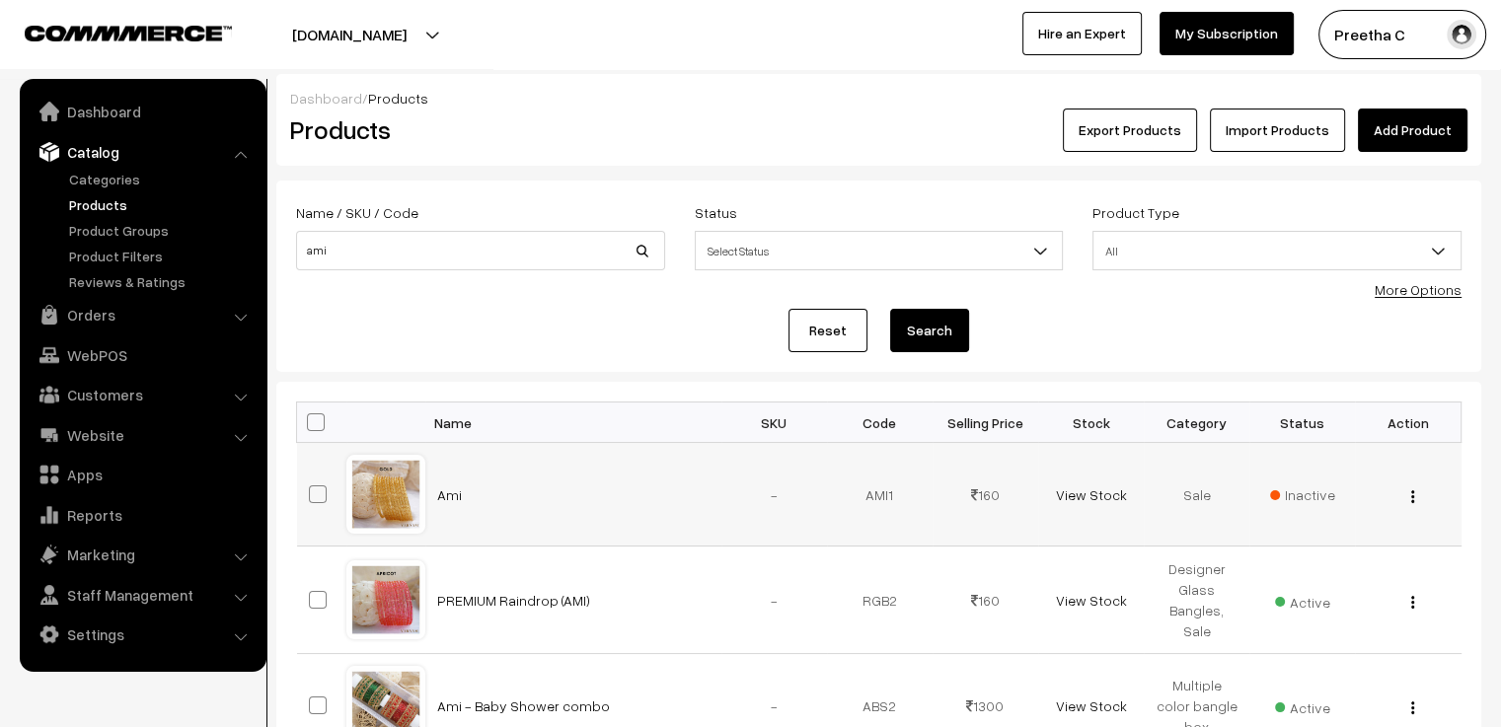
click at [374, 510] on div at bounding box center [385, 494] width 75 height 75
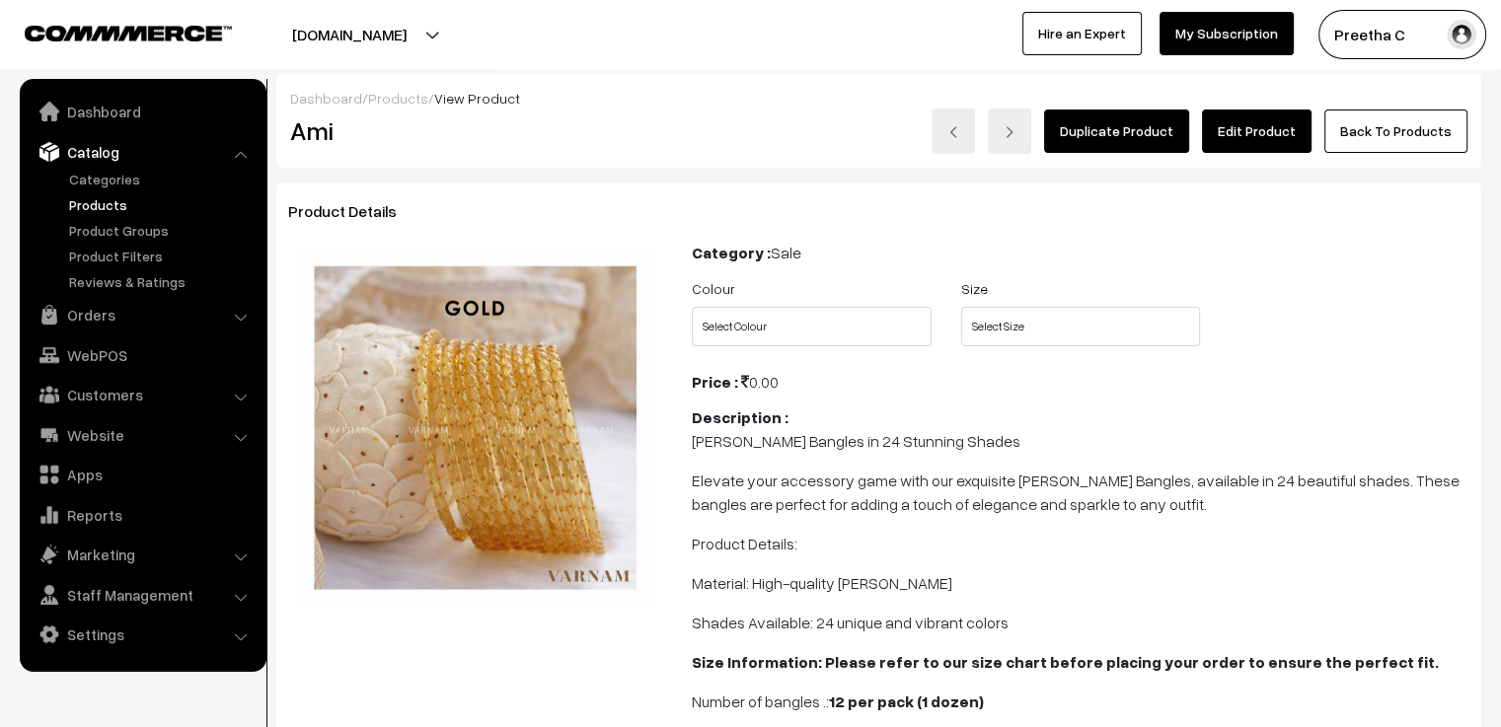
click at [1258, 131] on link "Edit Product" at bounding box center [1257, 131] width 110 height 43
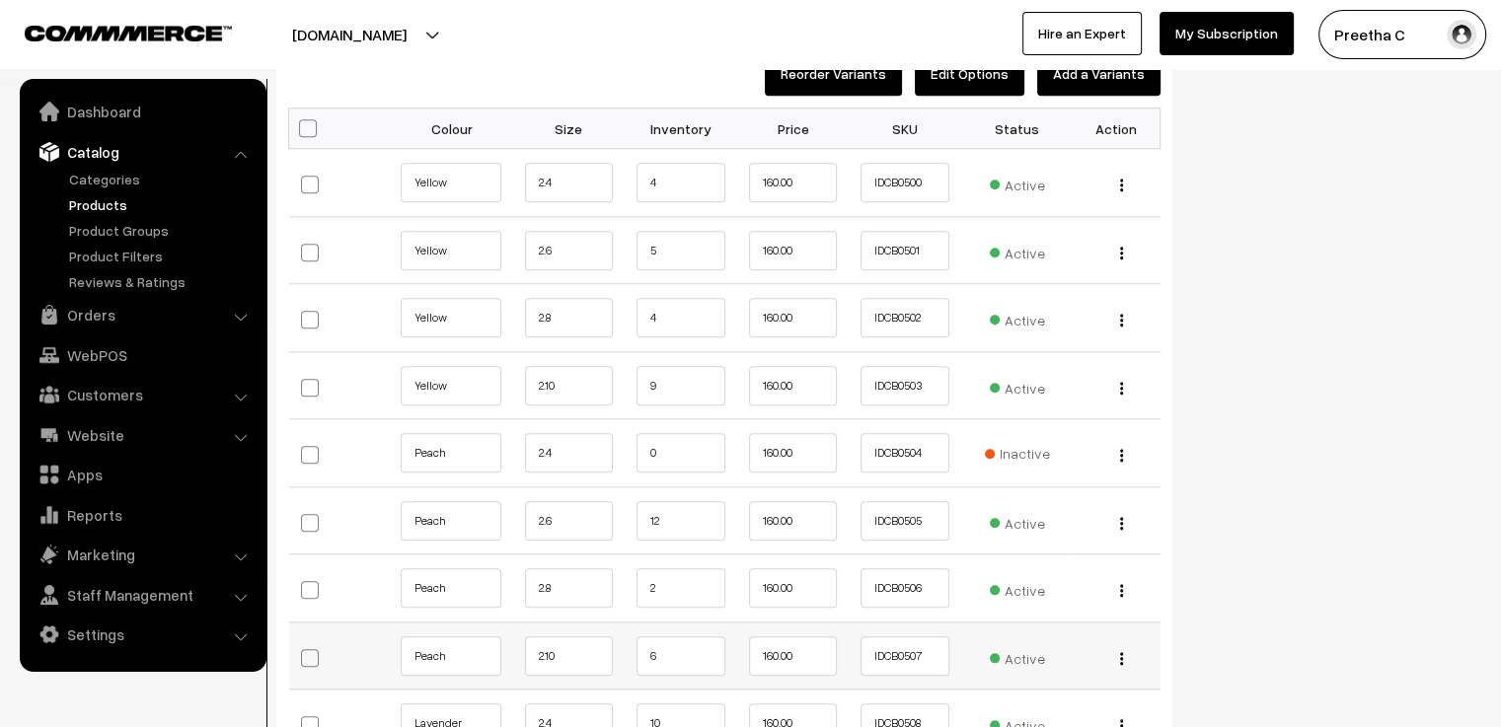
scroll to position [2171, 0]
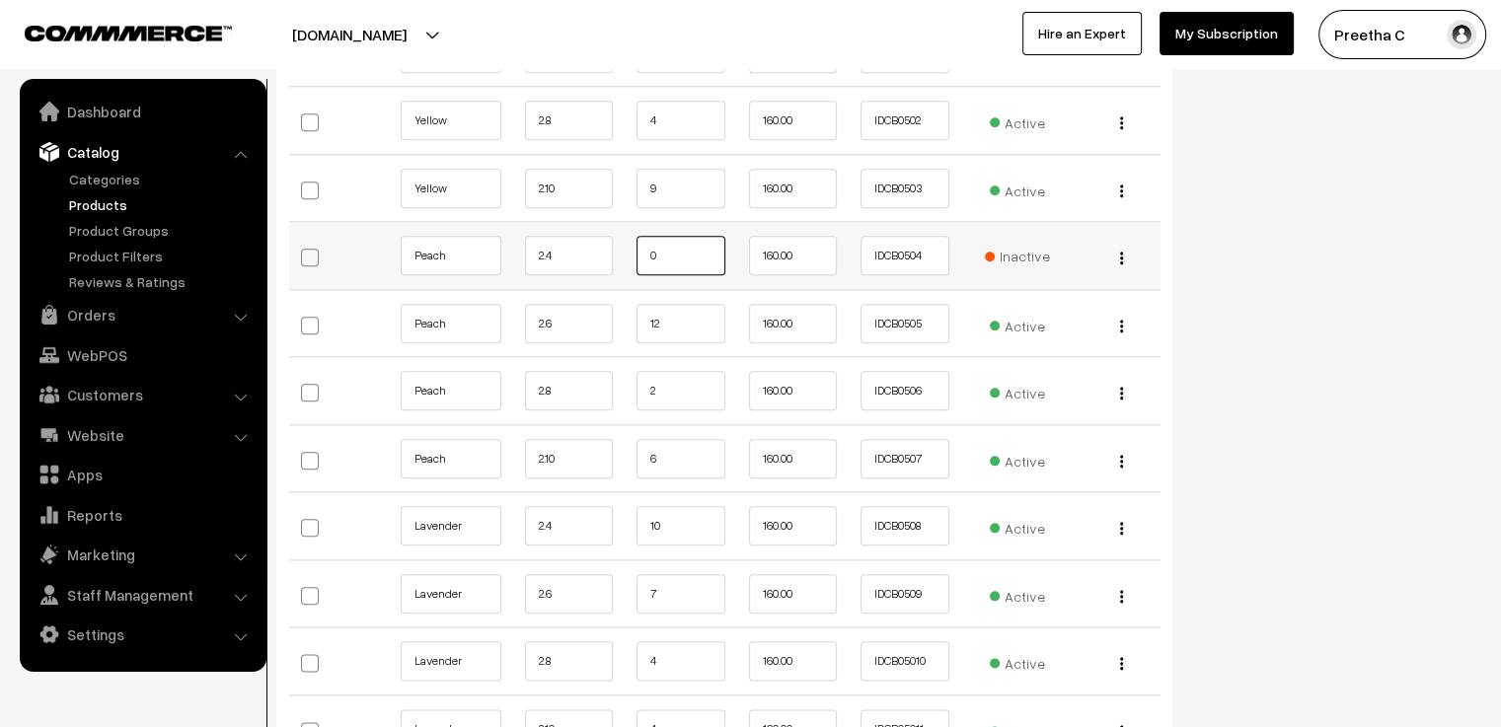
click at [695, 247] on input "0" at bounding box center [680, 255] width 89 height 39
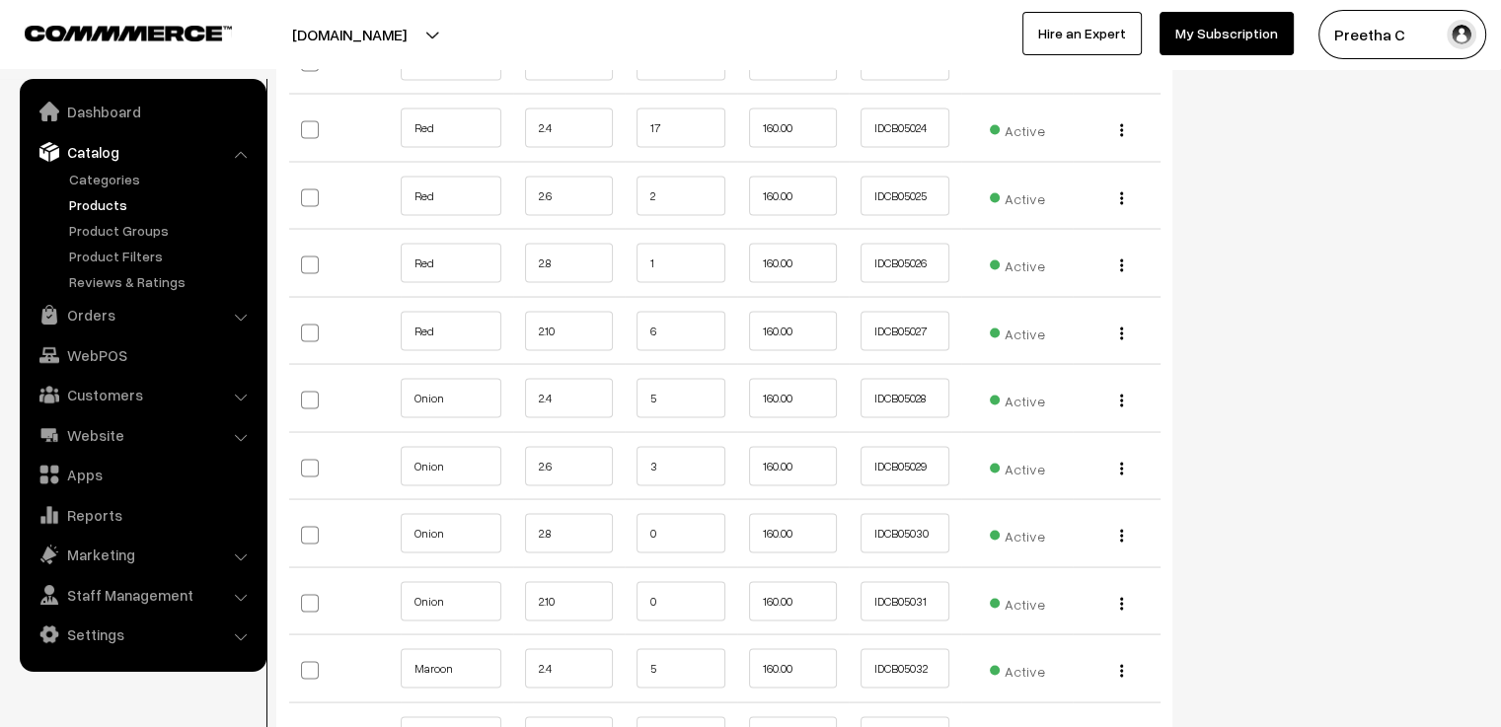
scroll to position [3749, 0]
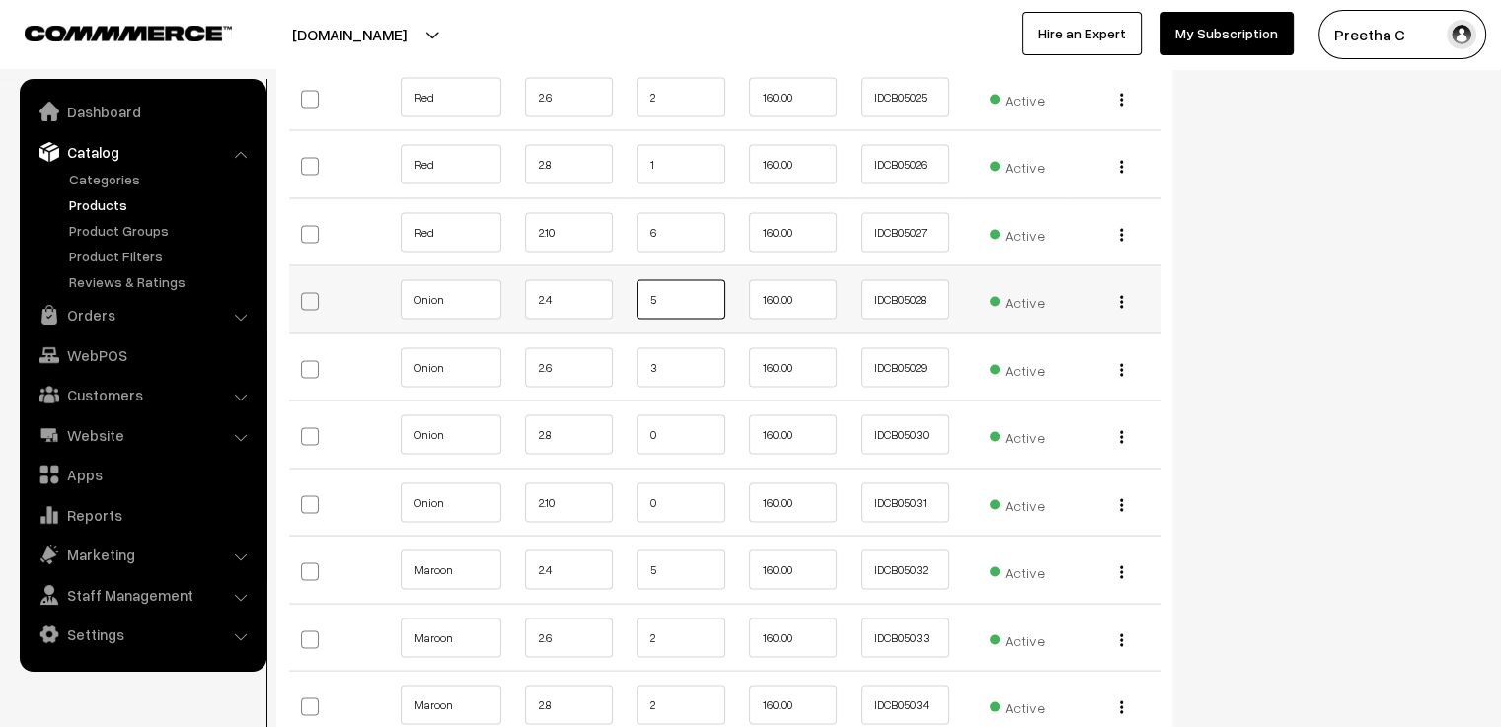
click at [680, 289] on input "5" at bounding box center [680, 298] width 89 height 39
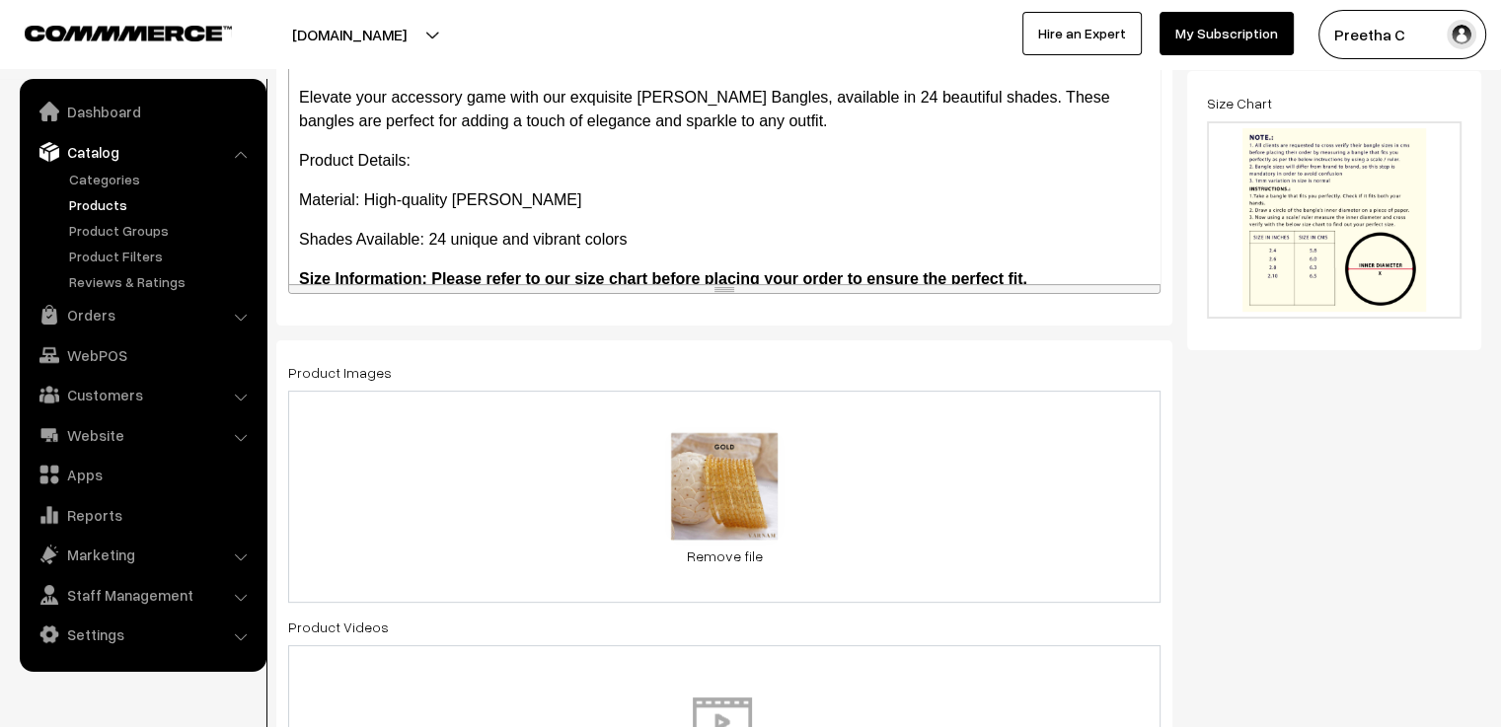
scroll to position [99, 0]
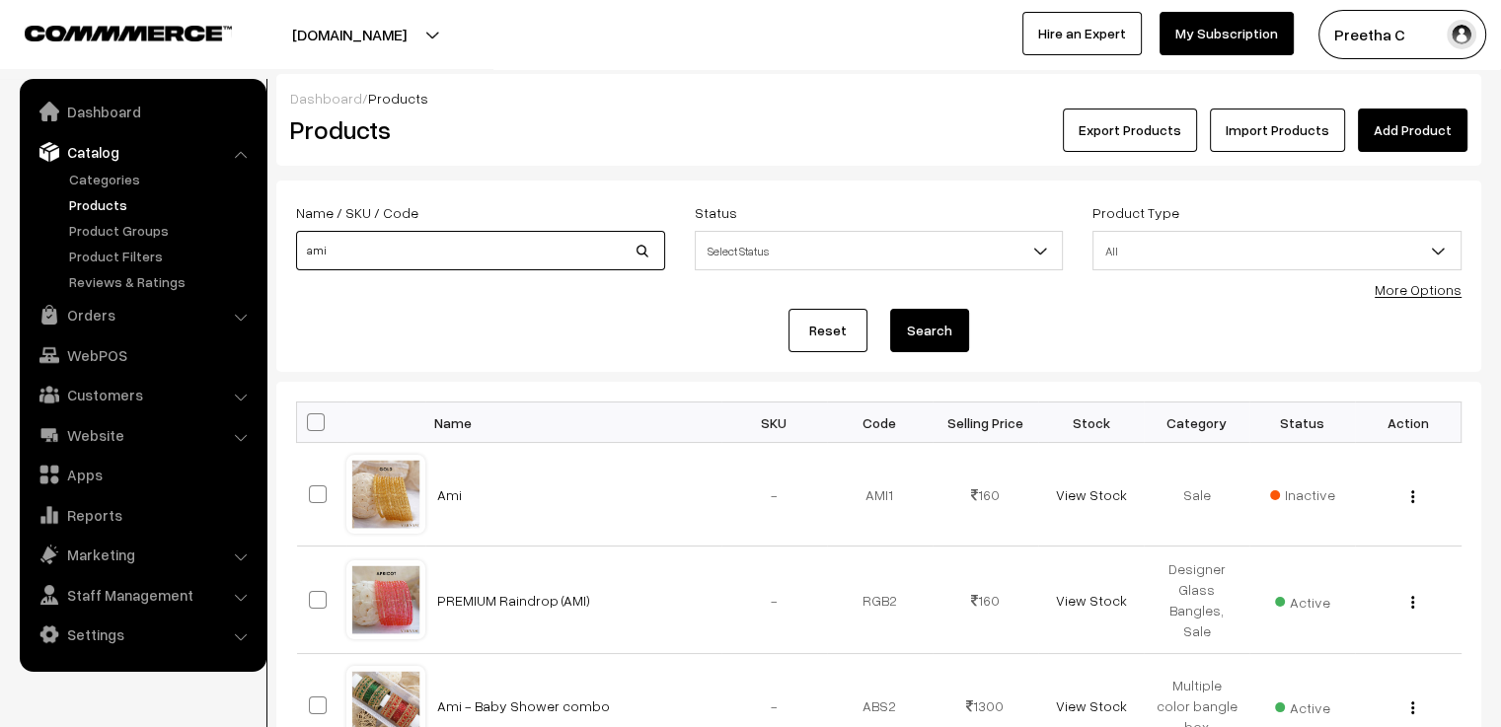
click at [430, 252] on input "ami" at bounding box center [480, 250] width 369 height 39
type input "a"
click at [807, 339] on link "Reset" at bounding box center [827, 330] width 79 height 43
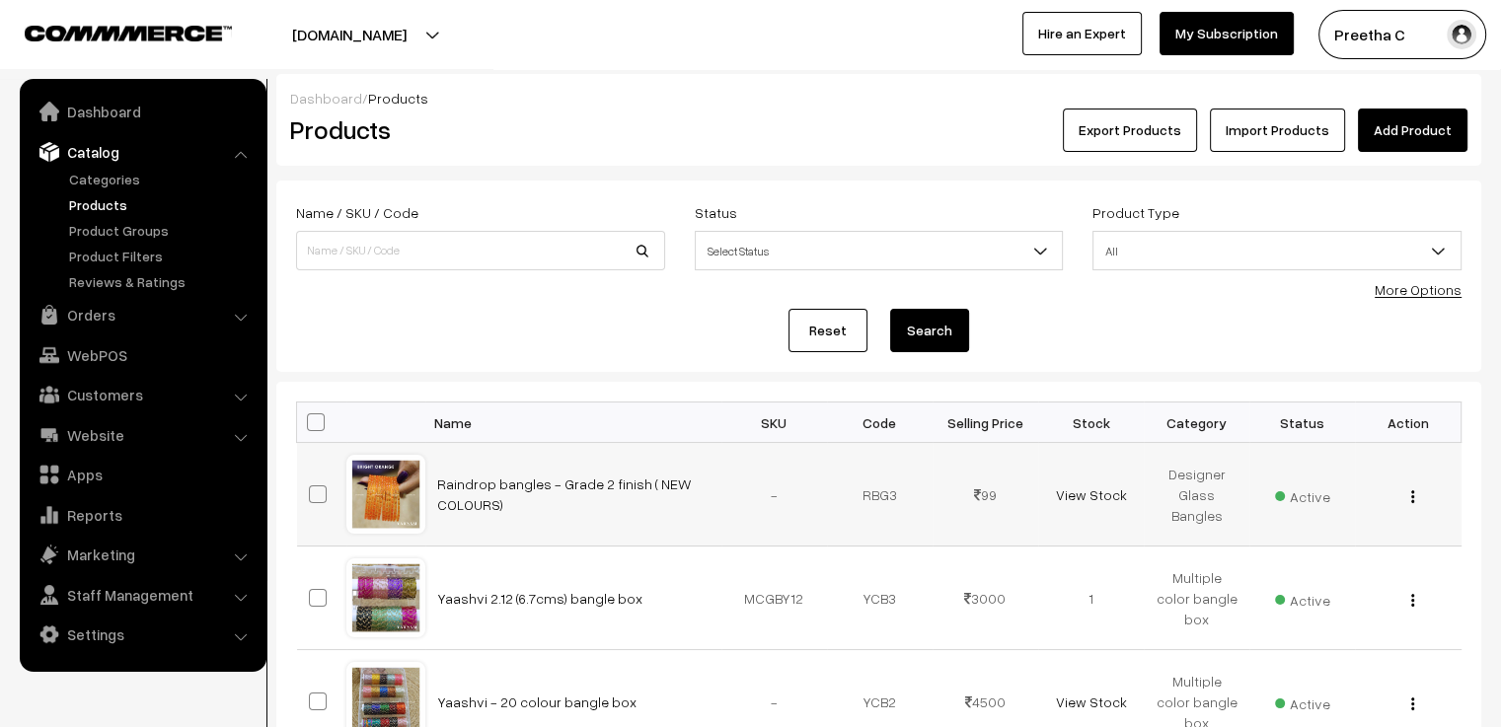
click at [387, 503] on div at bounding box center [385, 494] width 75 height 75
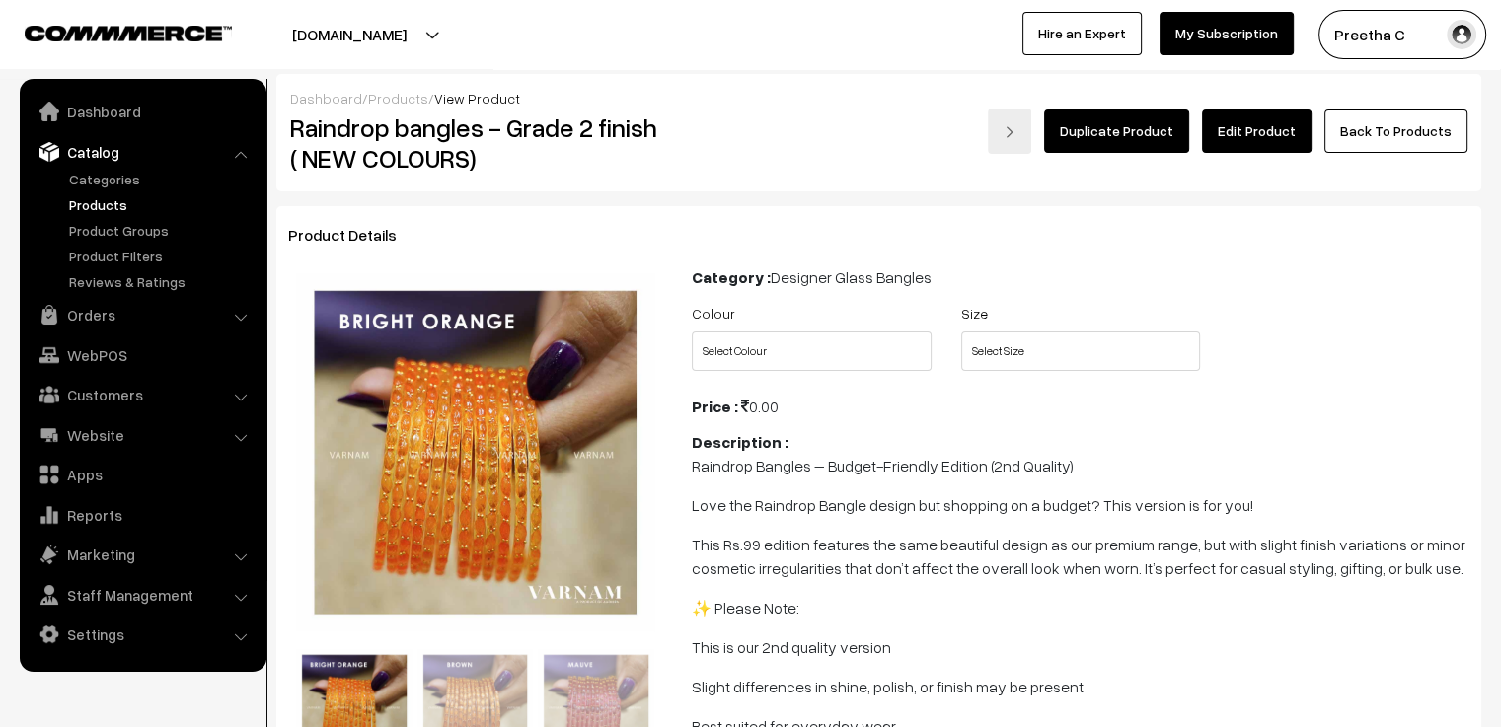
click at [1287, 142] on link "Edit Product" at bounding box center [1257, 131] width 110 height 43
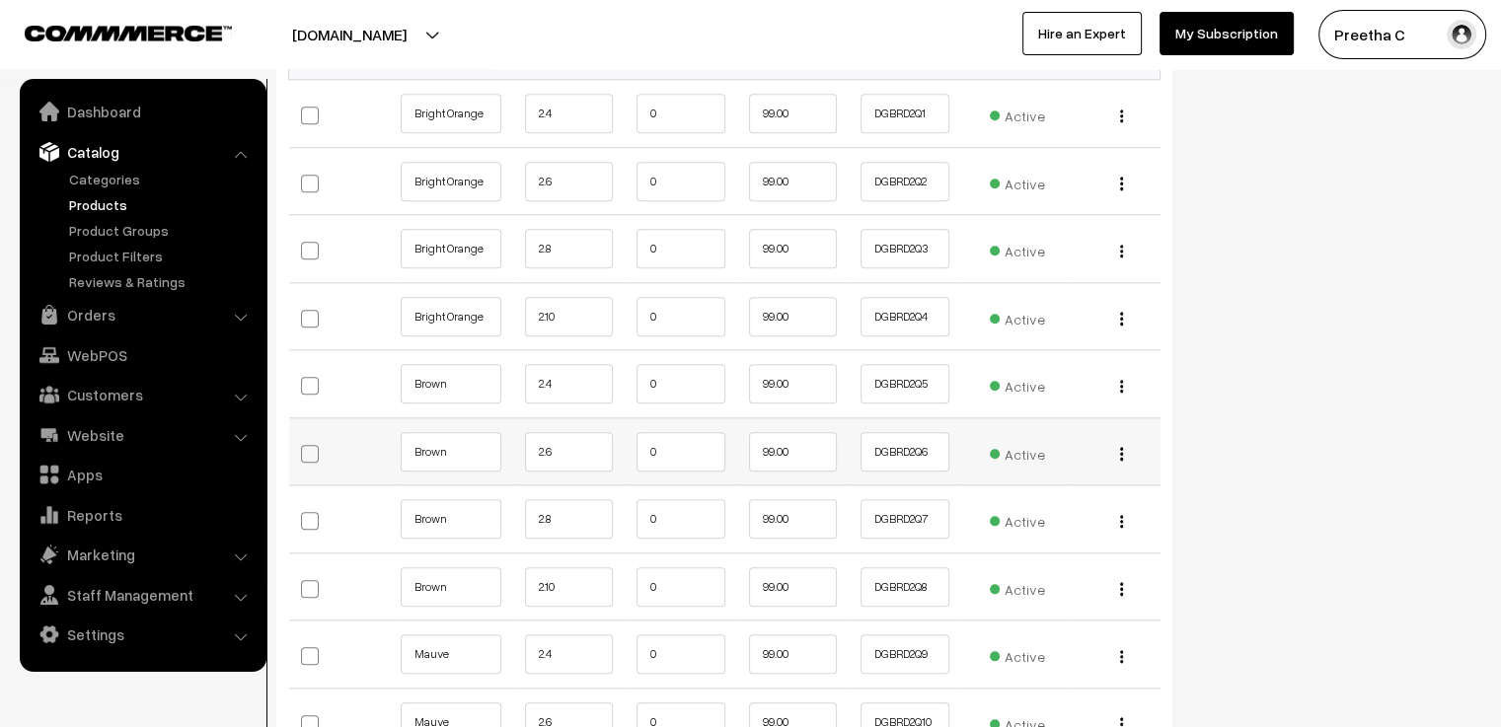
scroll to position [1973, 0]
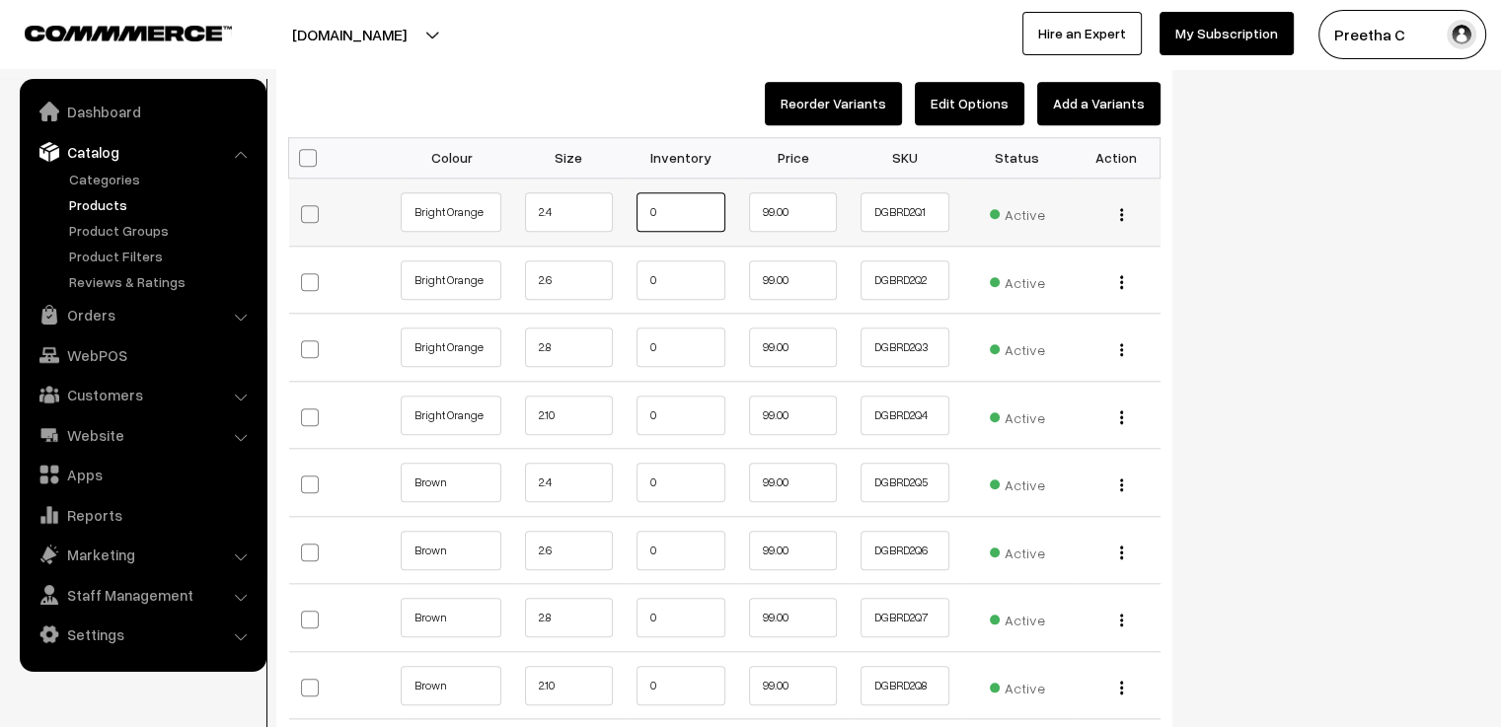
click at [683, 192] on input "0" at bounding box center [680, 211] width 89 height 39
type input "7"
click at [683, 263] on input "0" at bounding box center [680, 279] width 89 height 39
type input "3"
click at [676, 328] on input "0" at bounding box center [680, 347] width 89 height 39
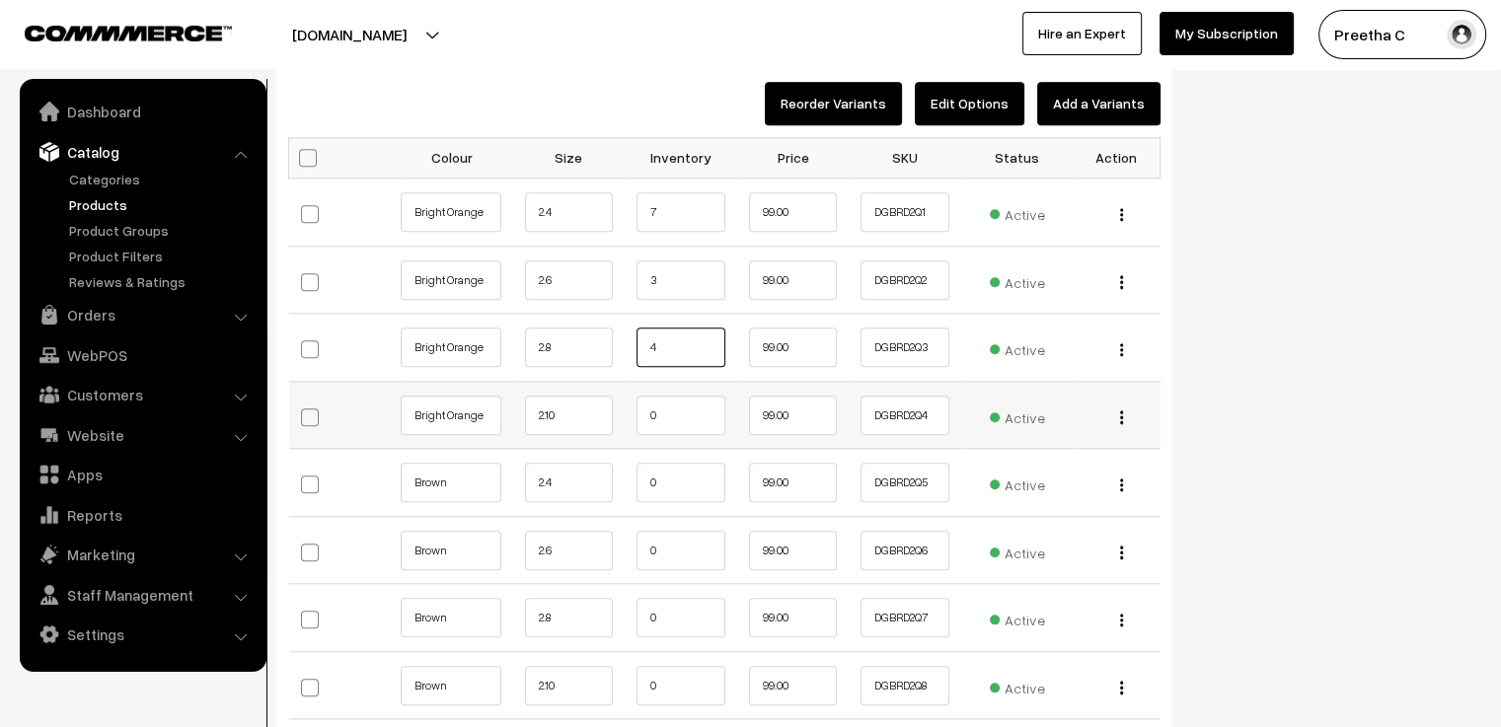
type input "4"
click at [681, 400] on input "0" at bounding box center [680, 415] width 89 height 39
type input "4"
click at [686, 463] on input "0" at bounding box center [680, 482] width 89 height 39
type input "8"
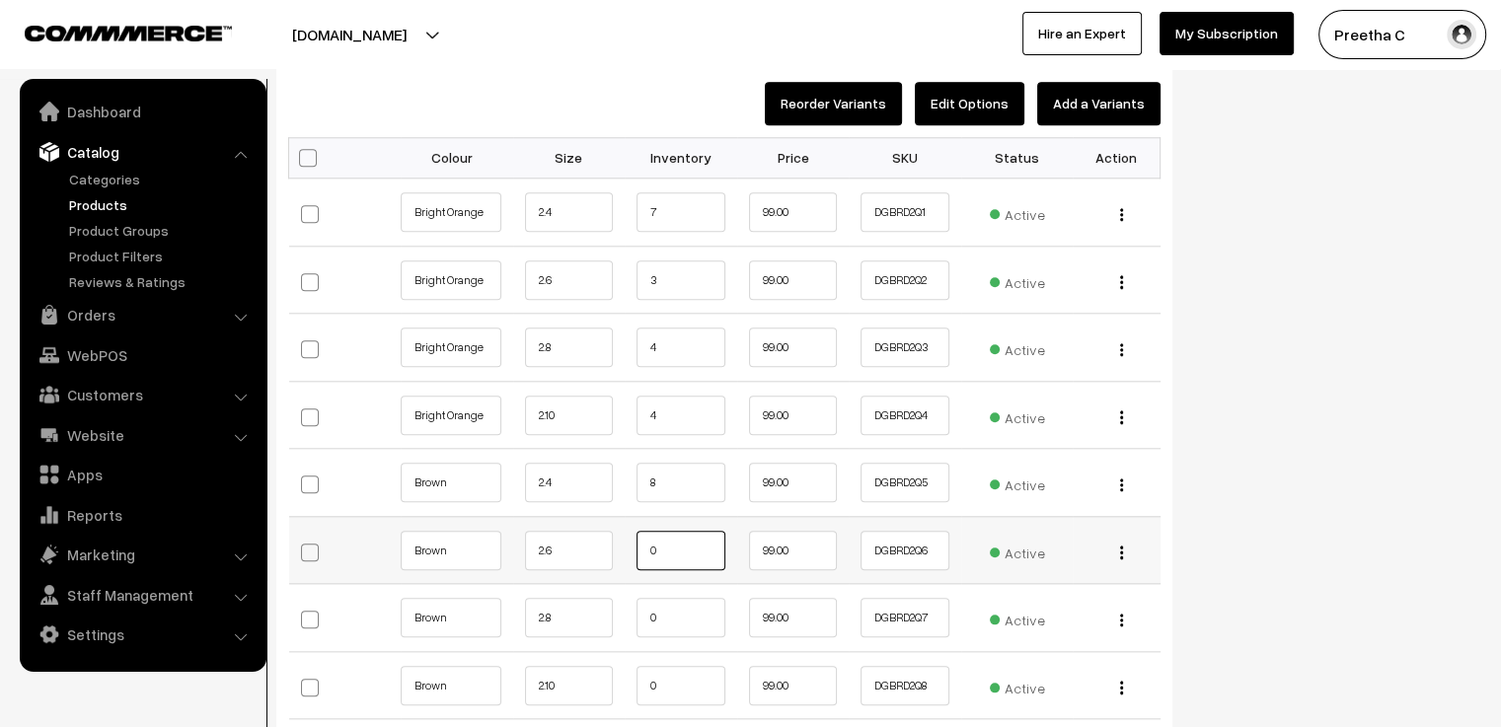
click at [688, 531] on input "0" at bounding box center [680, 550] width 89 height 39
type input "6"
click at [679, 598] on input "0" at bounding box center [680, 617] width 89 height 39
type input "3"
click at [674, 671] on input "0" at bounding box center [680, 685] width 89 height 39
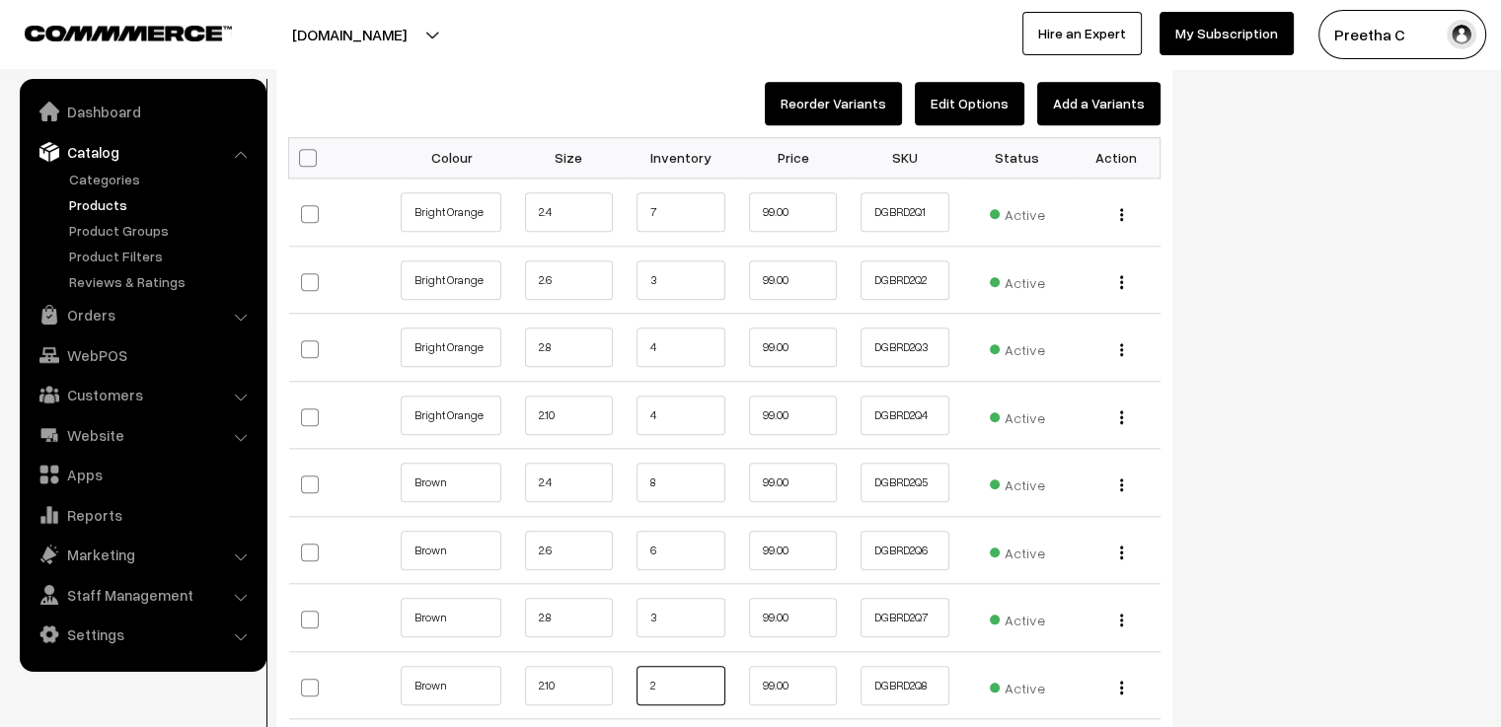
scroll to position [2269, 0]
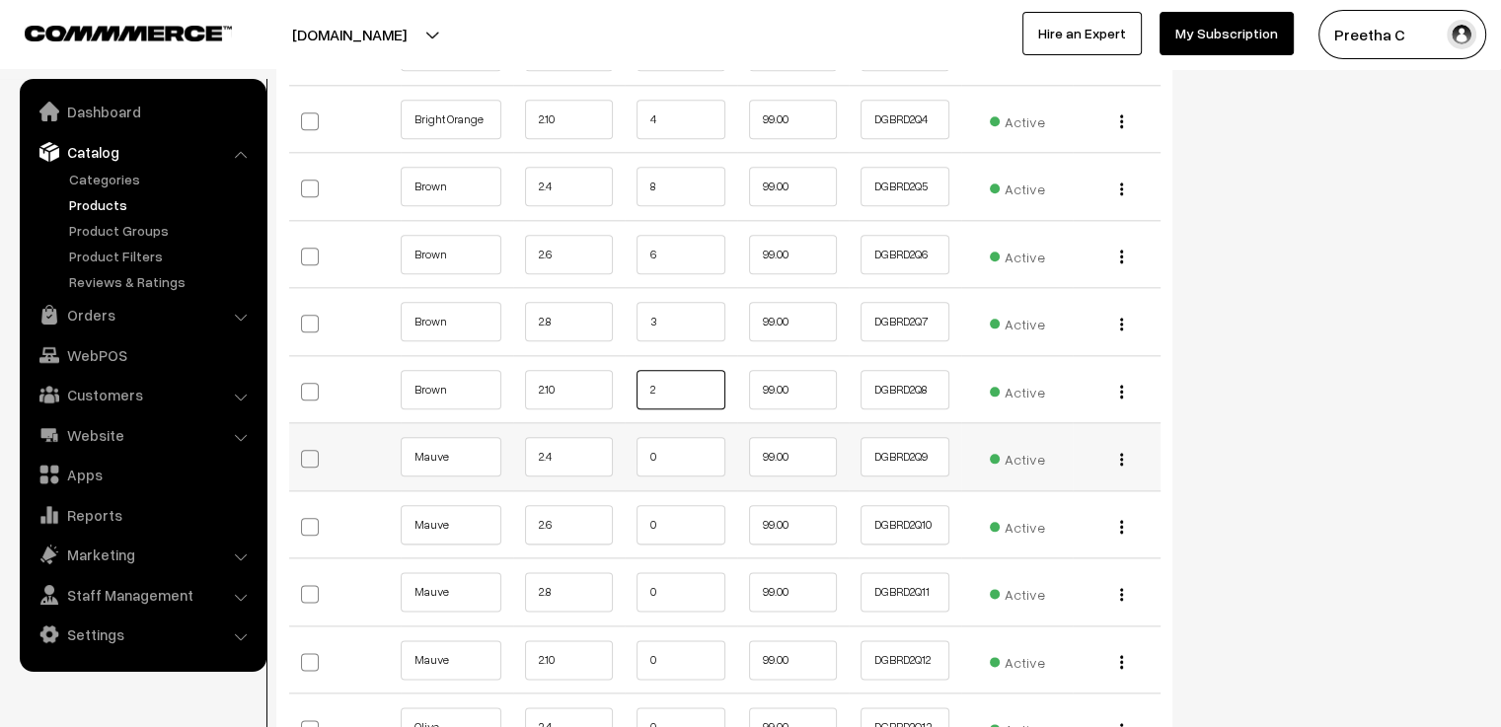
type input "2"
click at [688, 437] on input "0" at bounding box center [680, 456] width 89 height 39
type input "10"
click at [696, 510] on input "0" at bounding box center [680, 524] width 89 height 39
click at [676, 572] on input "0" at bounding box center [680, 591] width 89 height 39
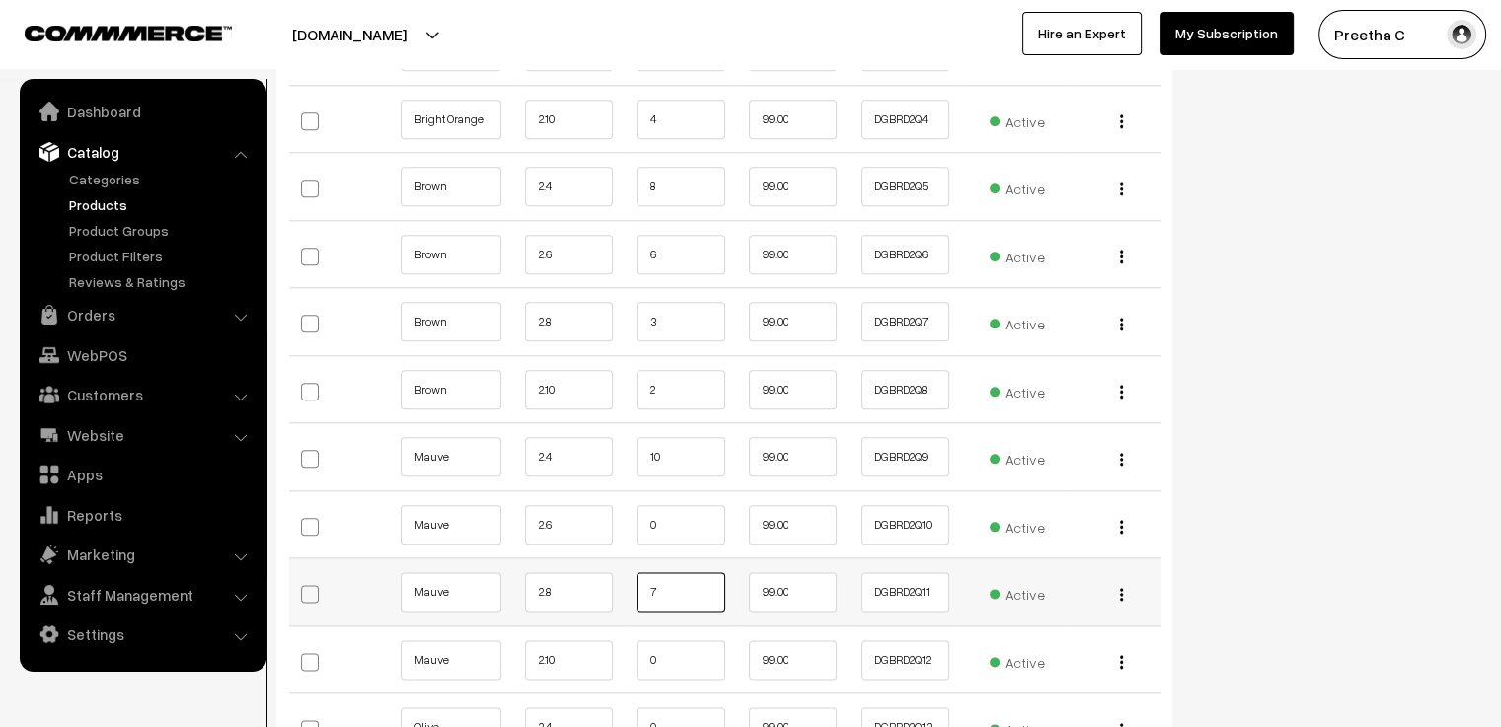
scroll to position [2368, 0]
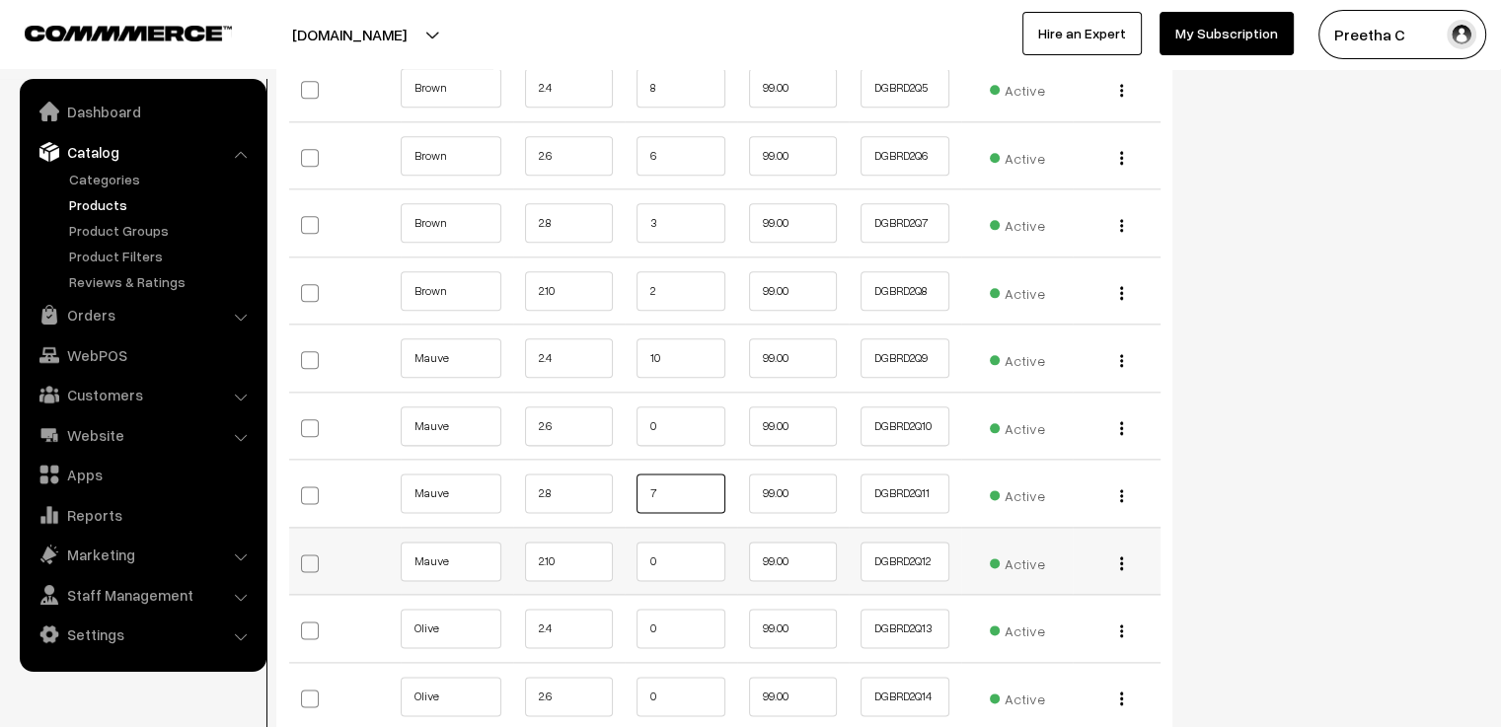
type input "7"
click at [663, 542] on input "0" at bounding box center [680, 561] width 89 height 39
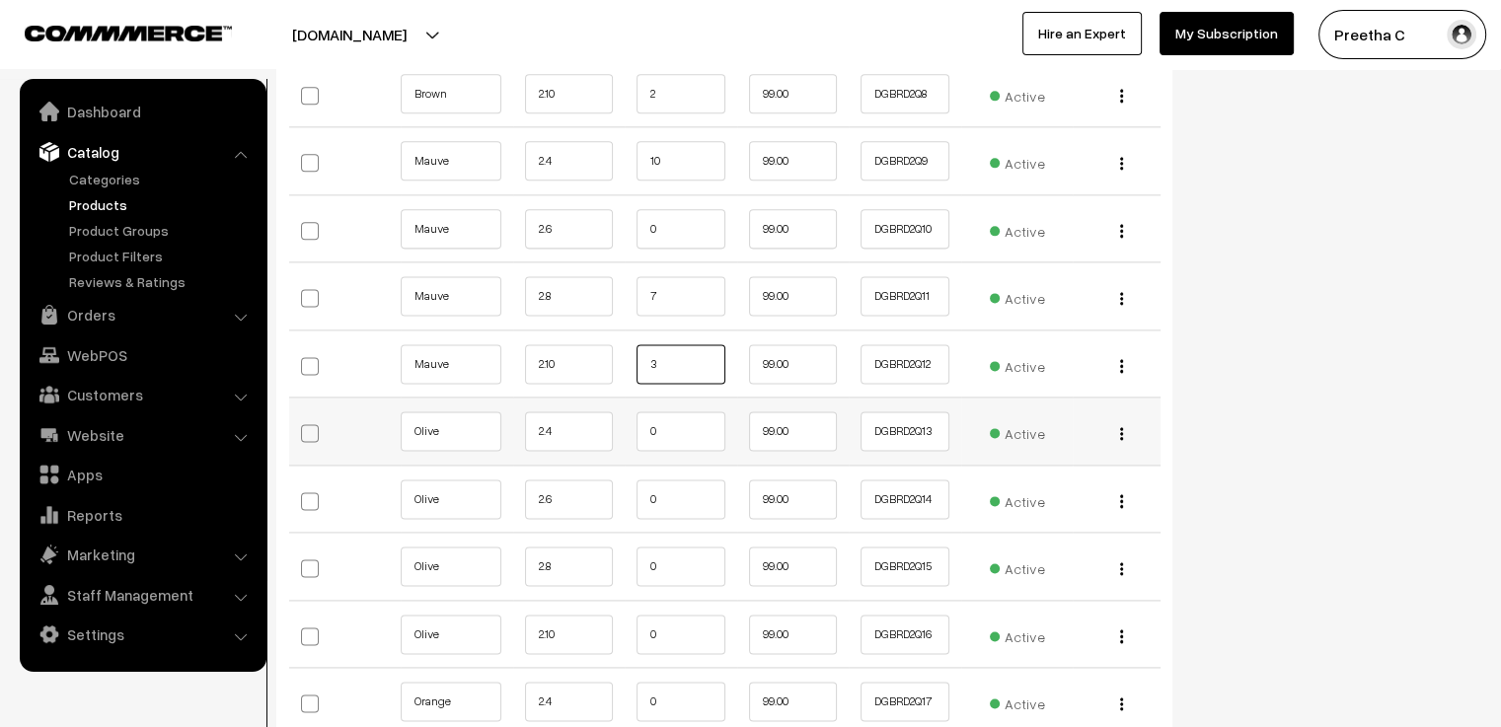
type input "3"
click at [671, 411] on input "0" at bounding box center [680, 430] width 89 height 39
type input "9"
click at [672, 479] on input "0" at bounding box center [680, 498] width 89 height 39
type input "1"
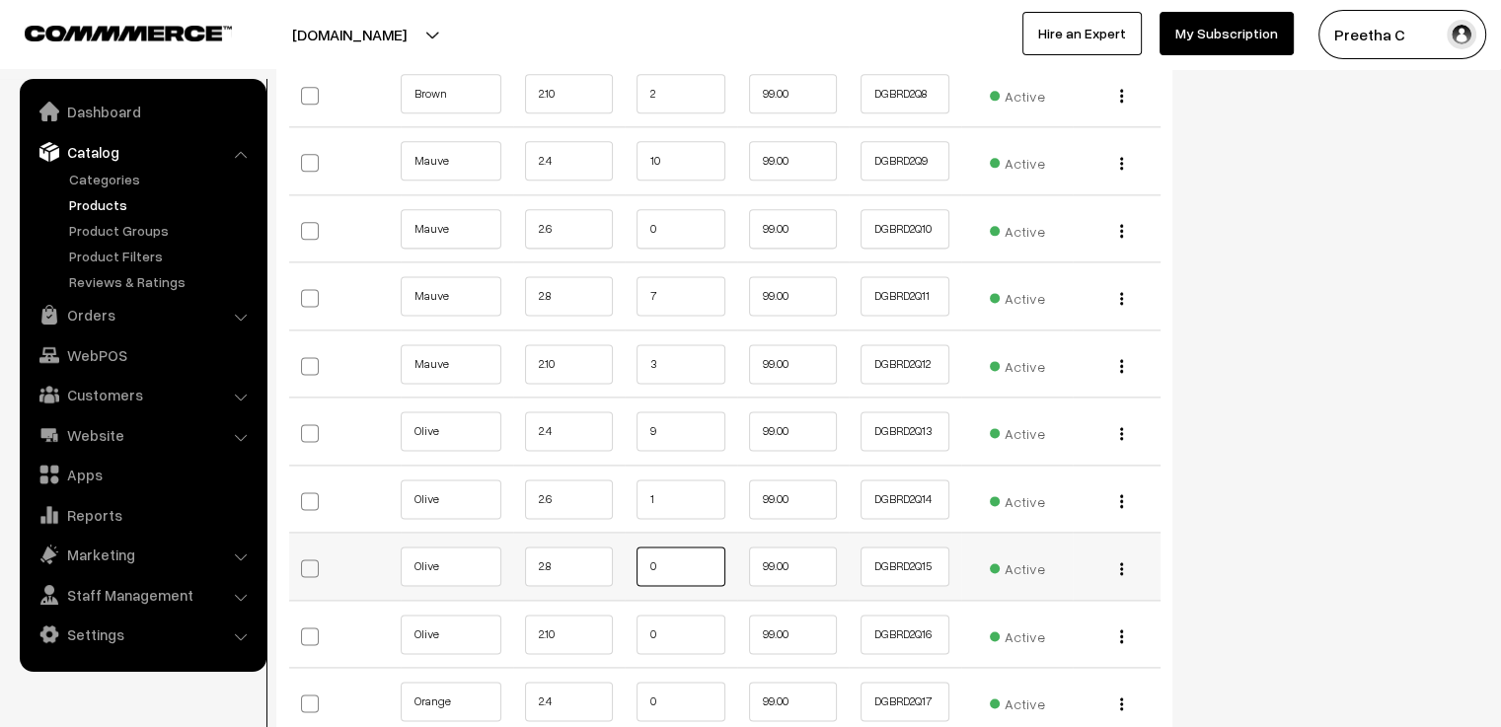
click at [670, 551] on input "0" at bounding box center [680, 566] width 89 height 39
type input "7"
click at [670, 615] on input "0" at bounding box center [680, 634] width 89 height 39
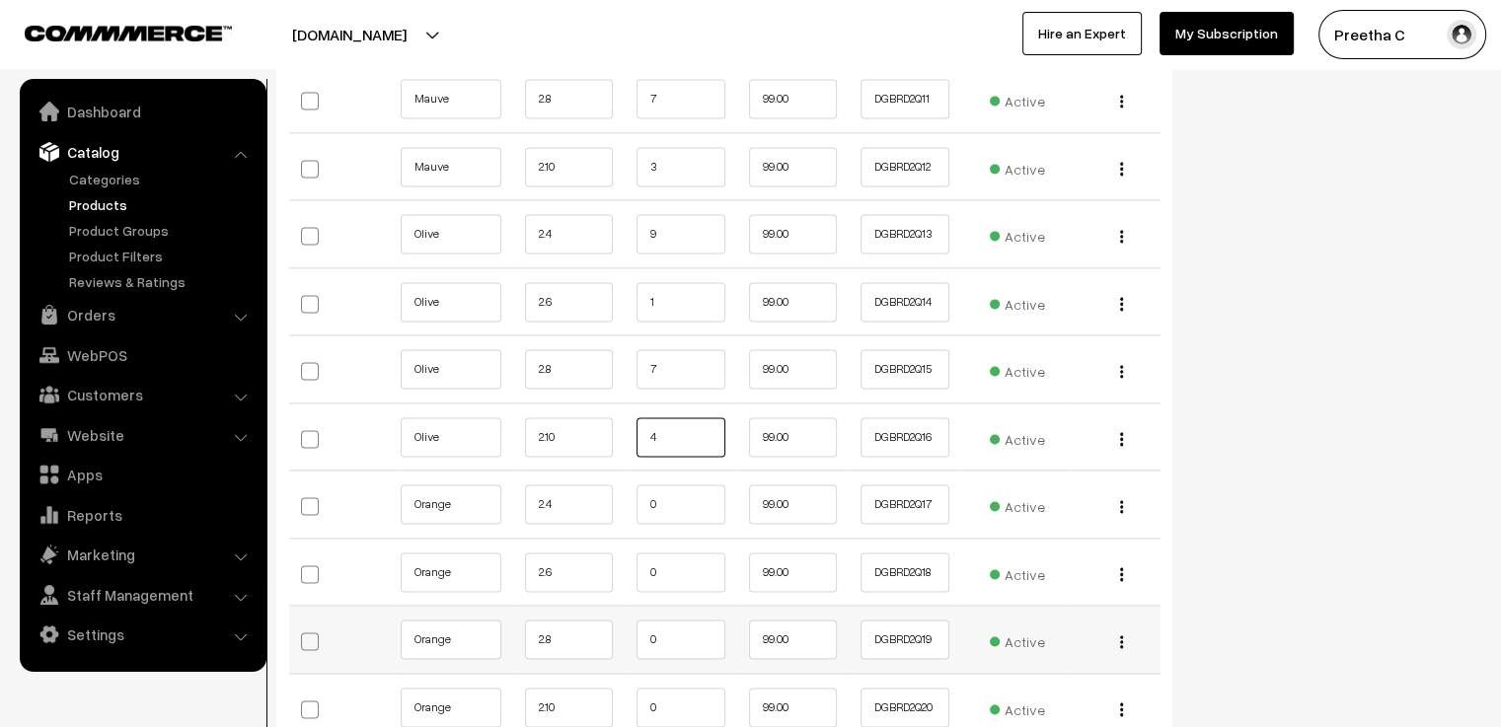
scroll to position [2861, 0]
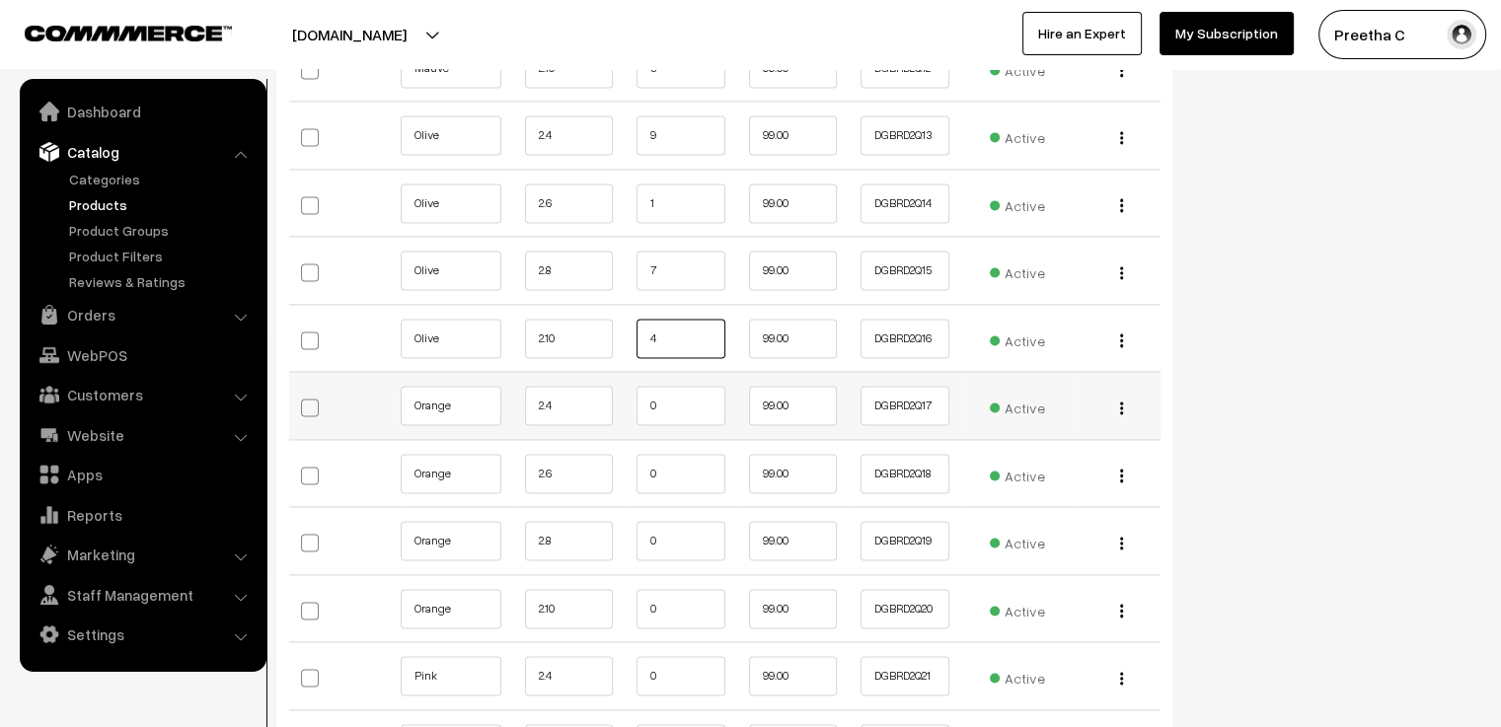
type input "4"
click at [688, 389] on input "0" at bounding box center [680, 405] width 89 height 39
type input "5"
click at [669, 454] on input "0" at bounding box center [680, 473] width 89 height 39
type input "5"
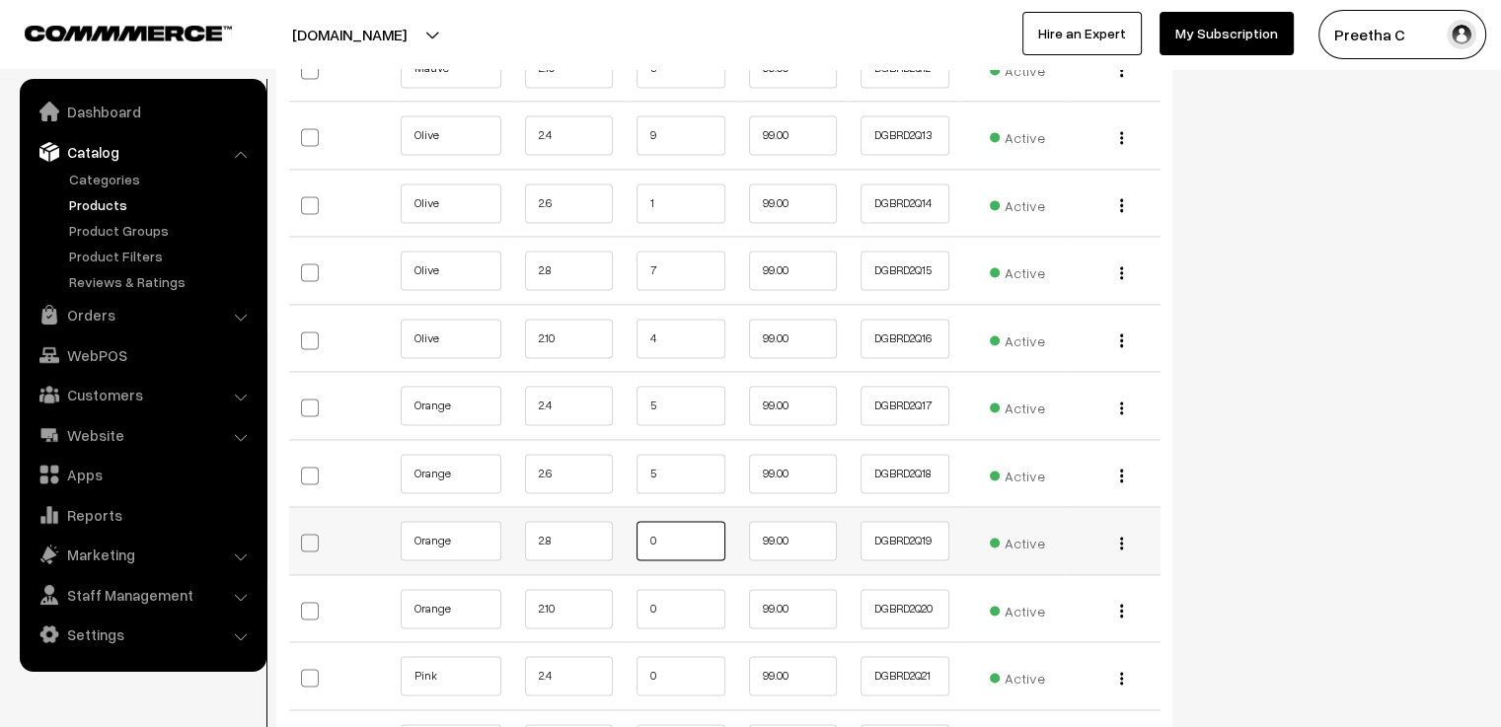
click at [661, 521] on input "0" at bounding box center [680, 540] width 89 height 39
type input "5"
click at [680, 590] on input "0" at bounding box center [680, 608] width 89 height 39
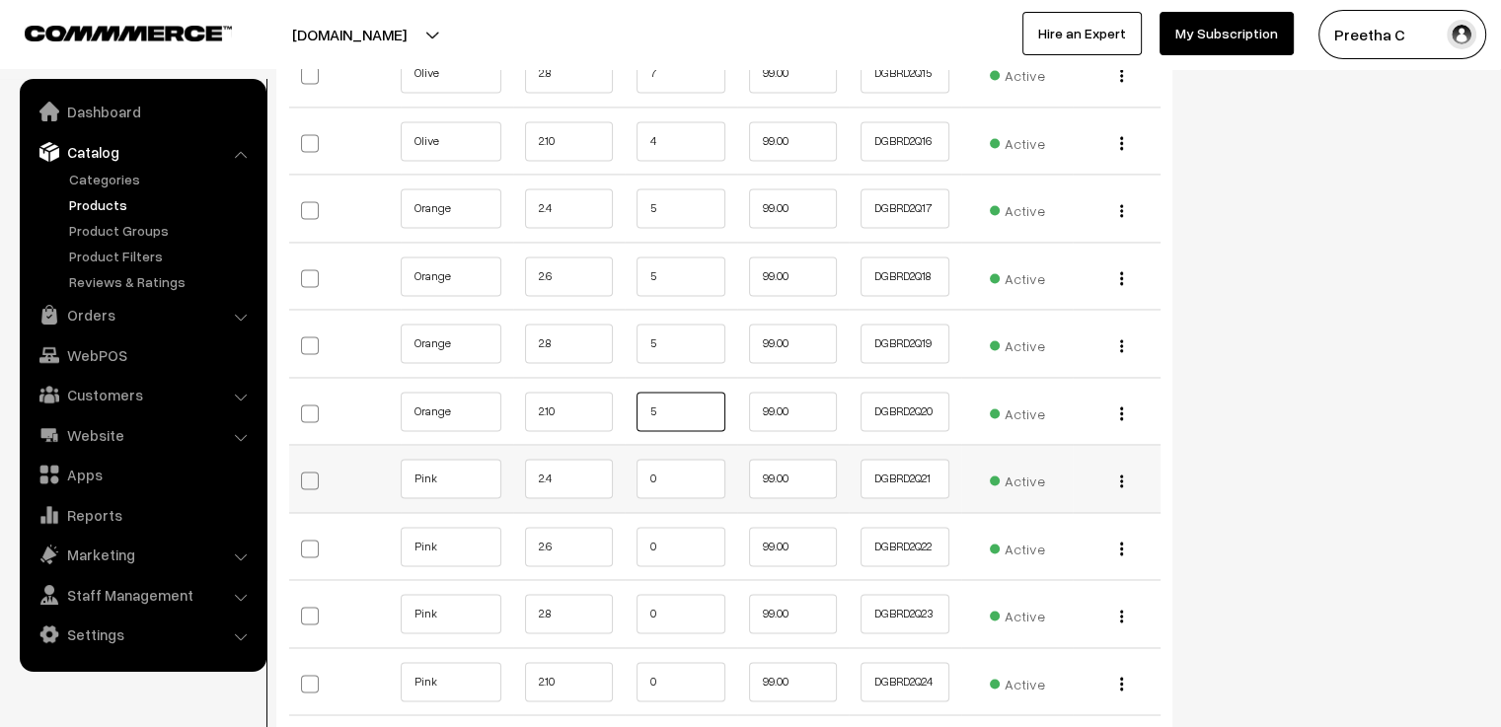
type input "5"
click at [672, 459] on input "0" at bounding box center [680, 478] width 89 height 39
type input "5"
click at [679, 527] on input "0" at bounding box center [680, 546] width 89 height 39
type input "3"
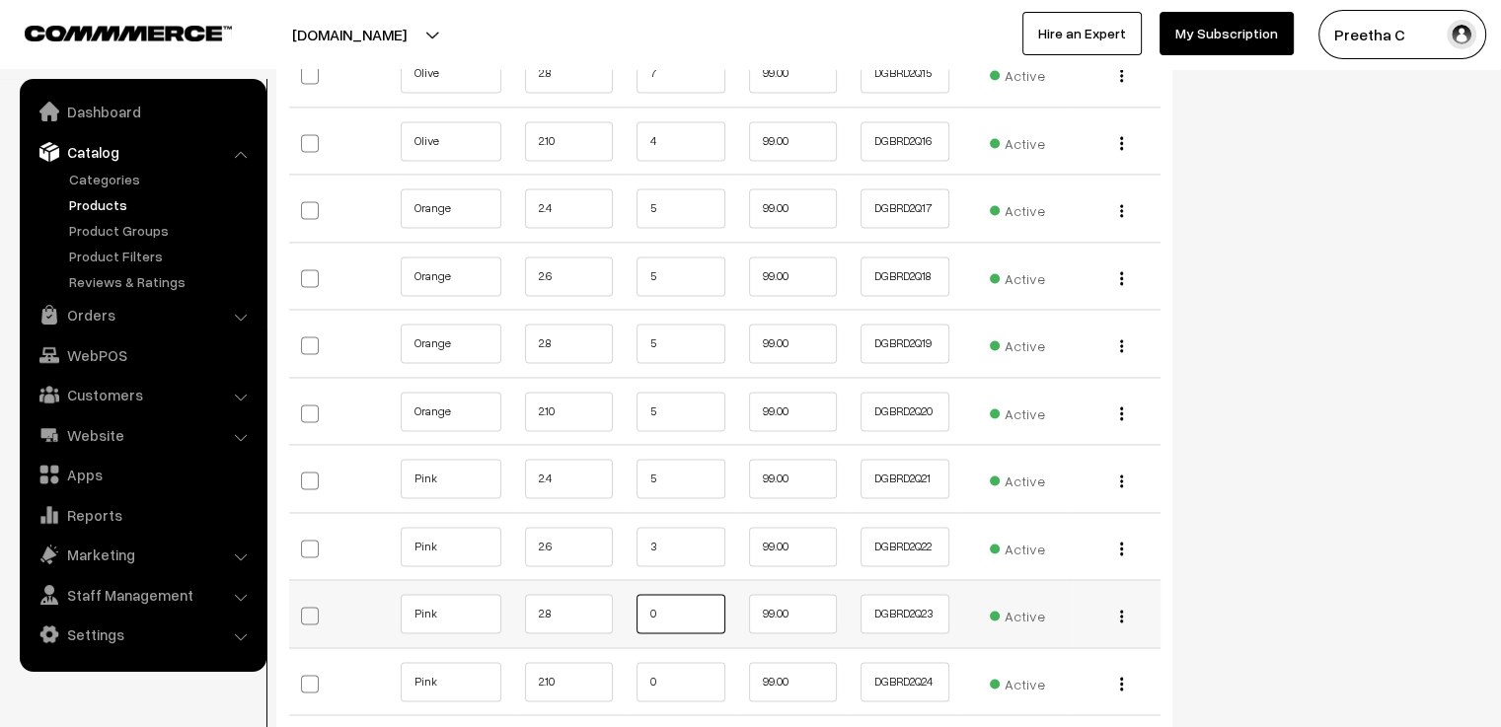
click at [677, 594] on input "0" at bounding box center [680, 613] width 89 height 39
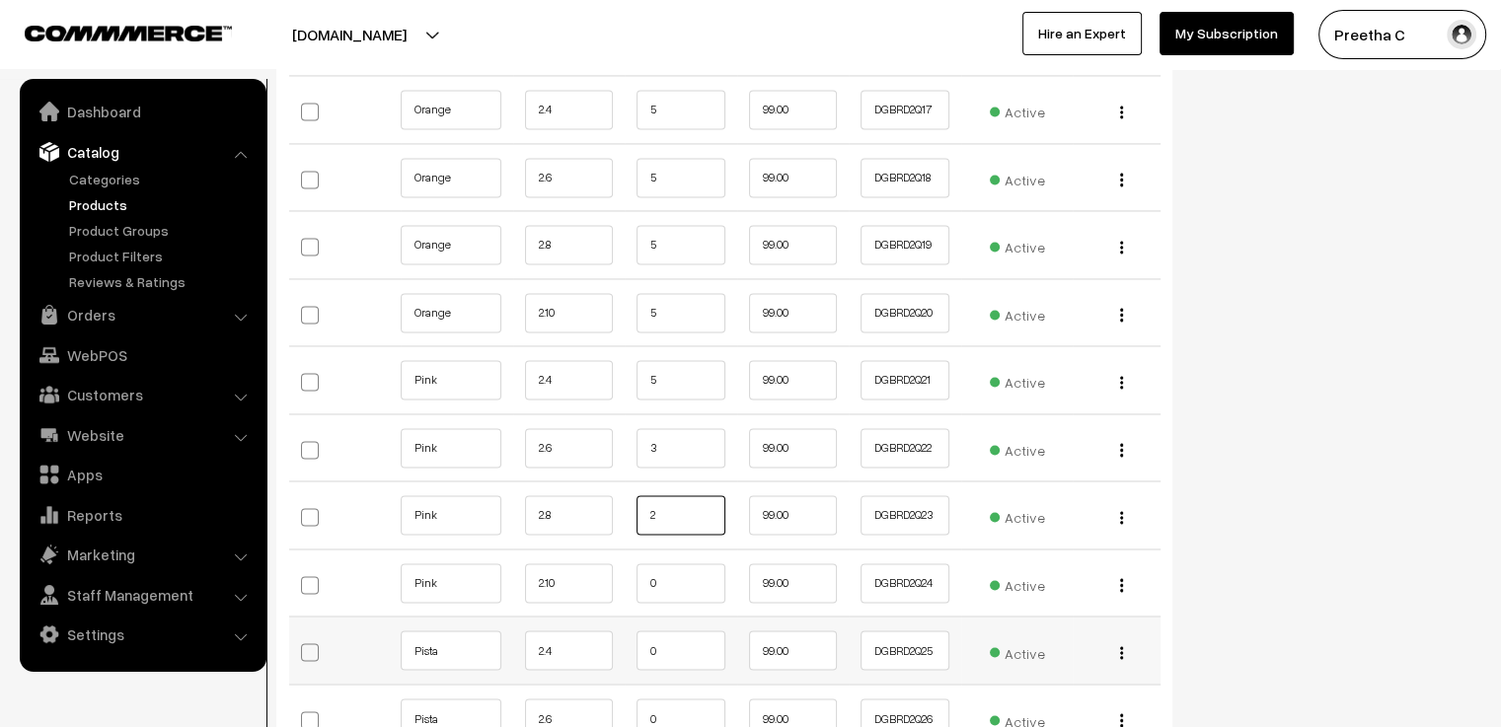
type input "2"
click at [679, 634] on input "0" at bounding box center [680, 649] width 89 height 39
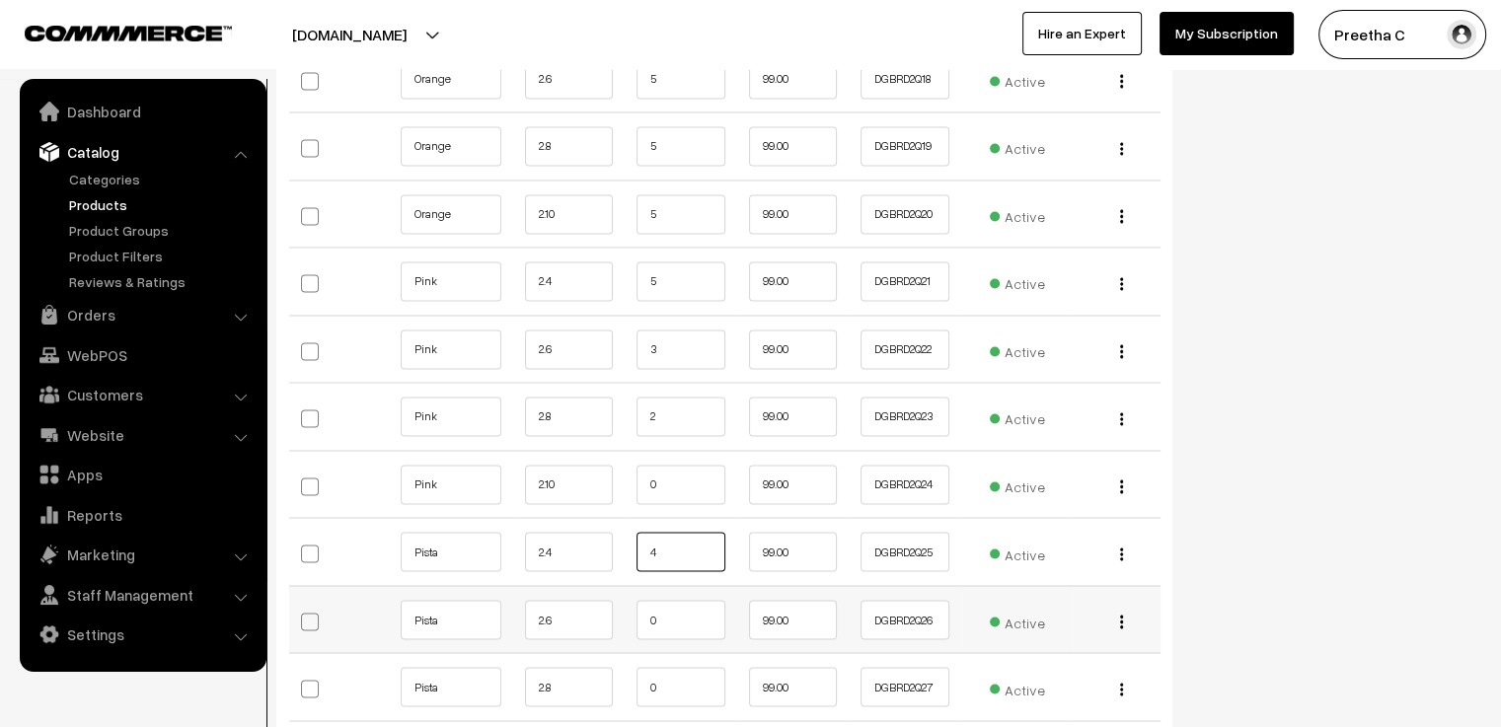
type input "4"
click at [675, 602] on input "0" at bounding box center [680, 619] width 89 height 39
type input "5"
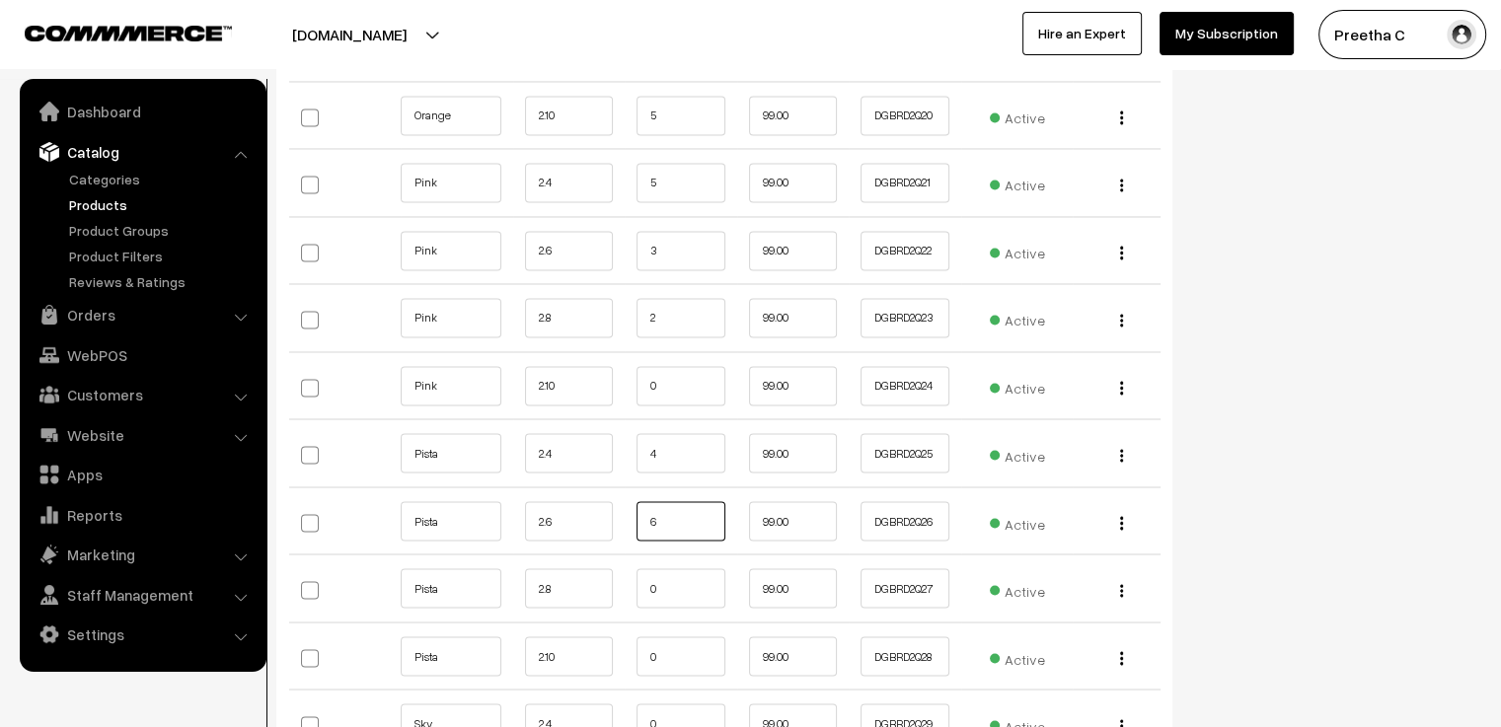
scroll to position [3453, 0]
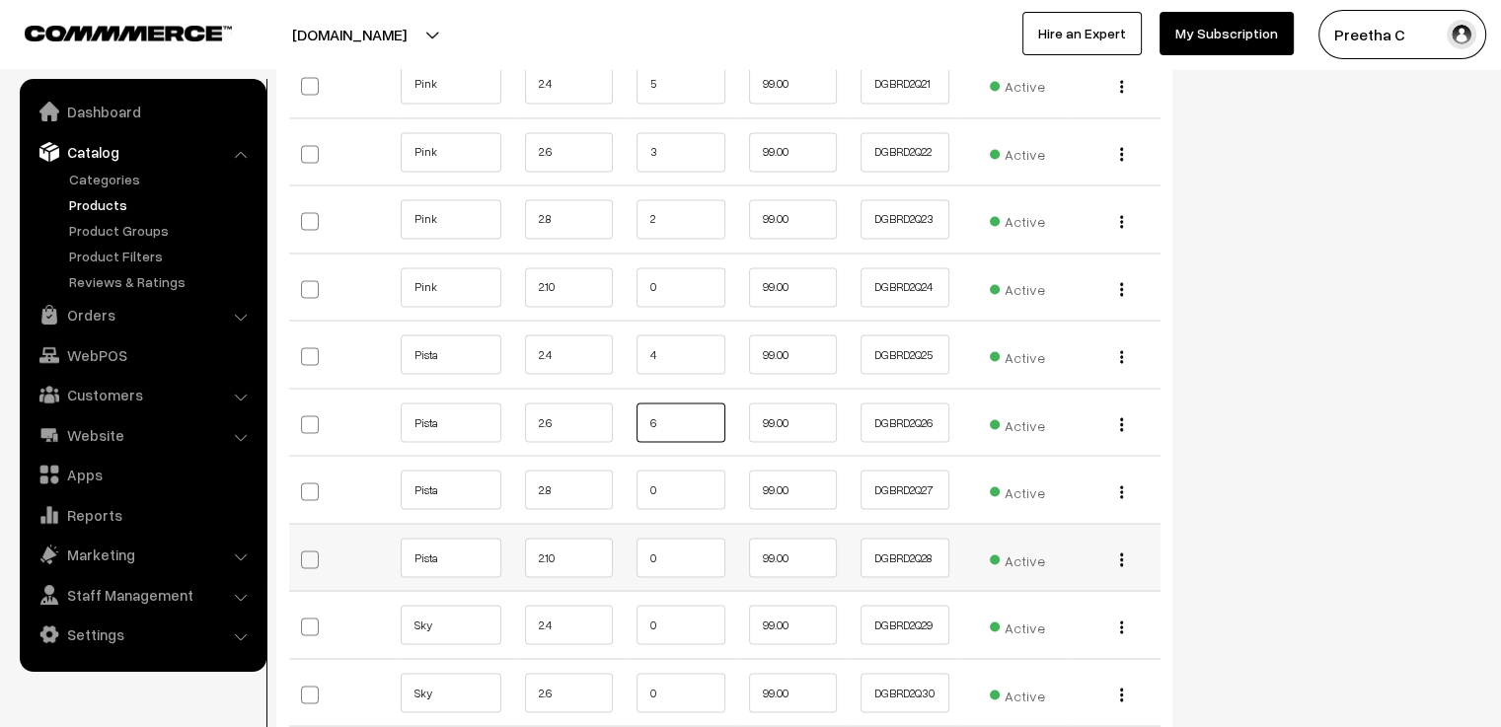
type input "6"
click at [689, 538] on input "0" at bounding box center [680, 557] width 89 height 39
click at [692, 617] on input "0" at bounding box center [680, 624] width 89 height 39
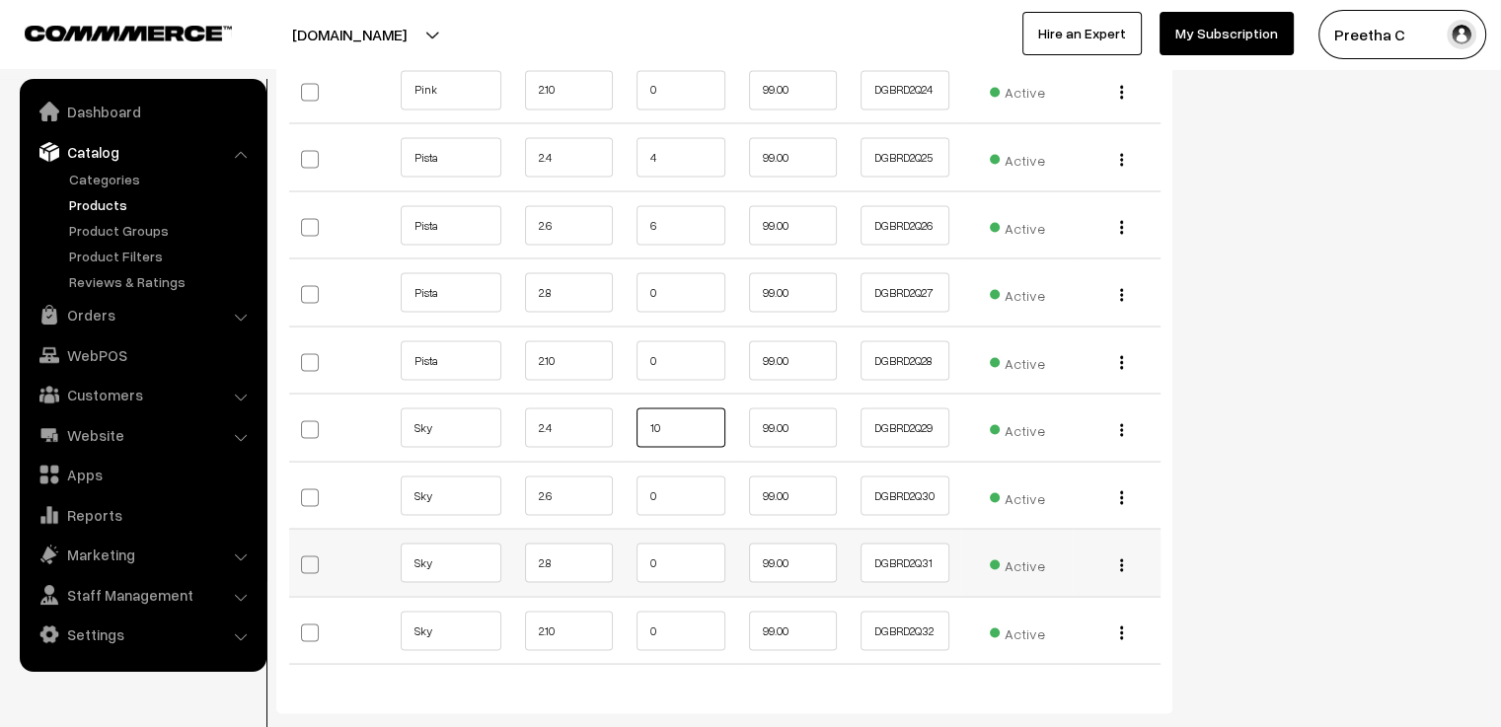
scroll to position [3749, 0]
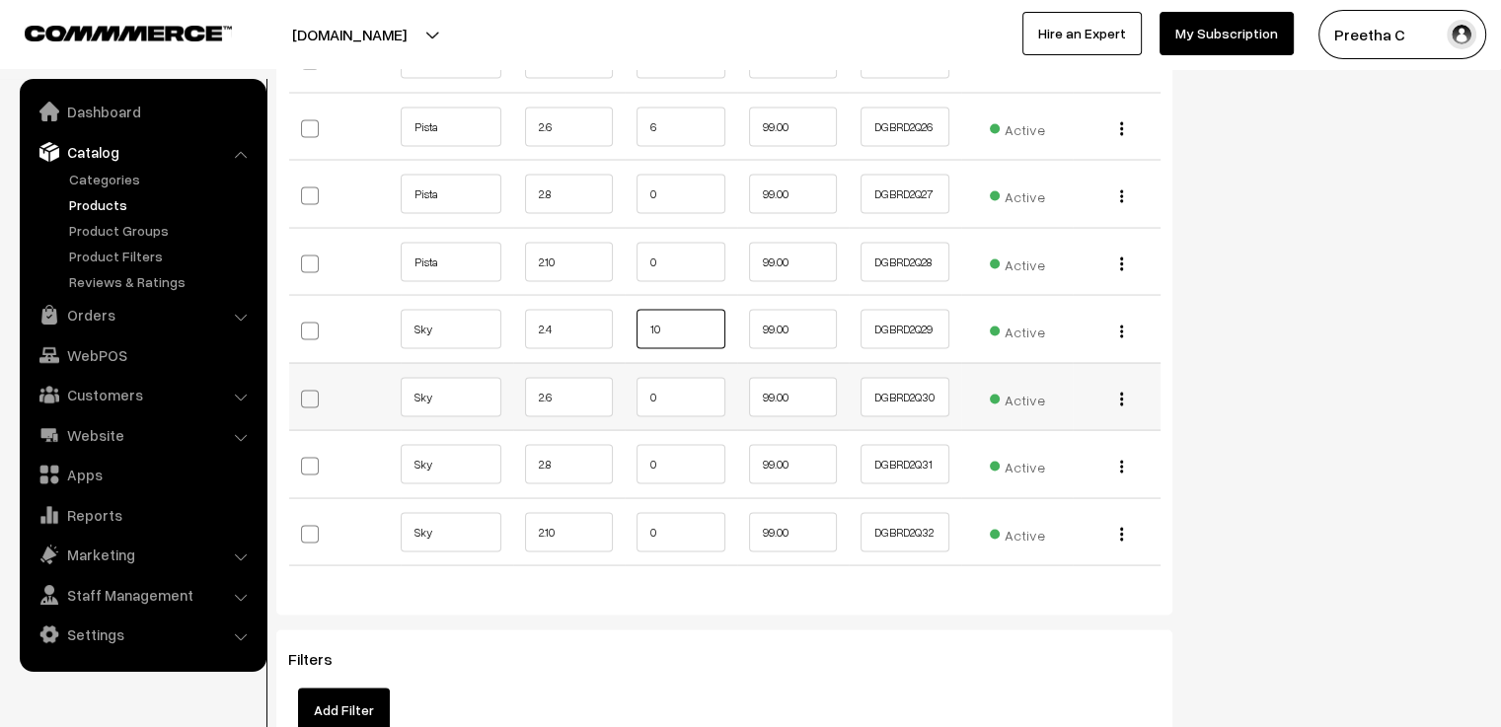
type input "10"
click at [679, 377] on input "0" at bounding box center [680, 396] width 89 height 39
click at [683, 444] on input "0" at bounding box center [680, 463] width 89 height 39
type input "3"
click at [674, 512] on input "0" at bounding box center [680, 531] width 89 height 39
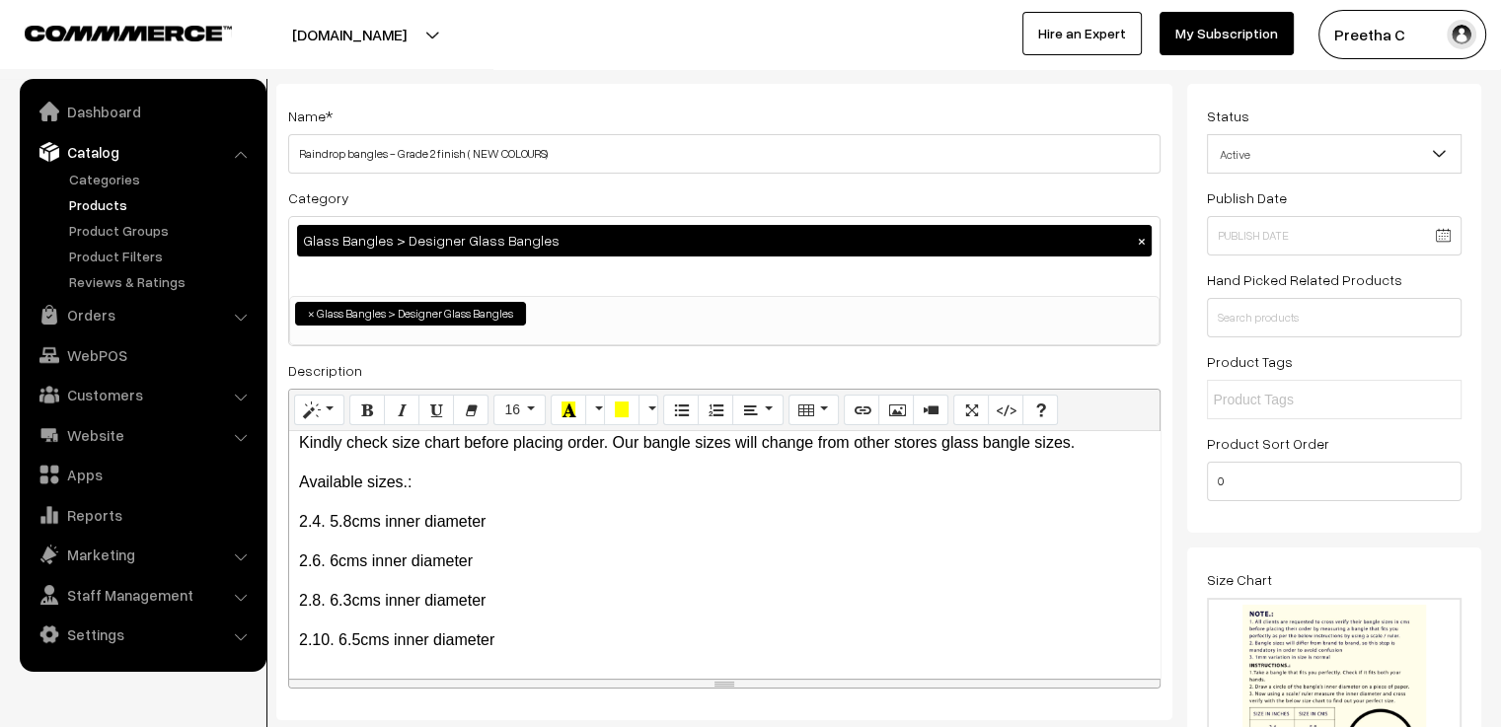
scroll to position [0, 0]
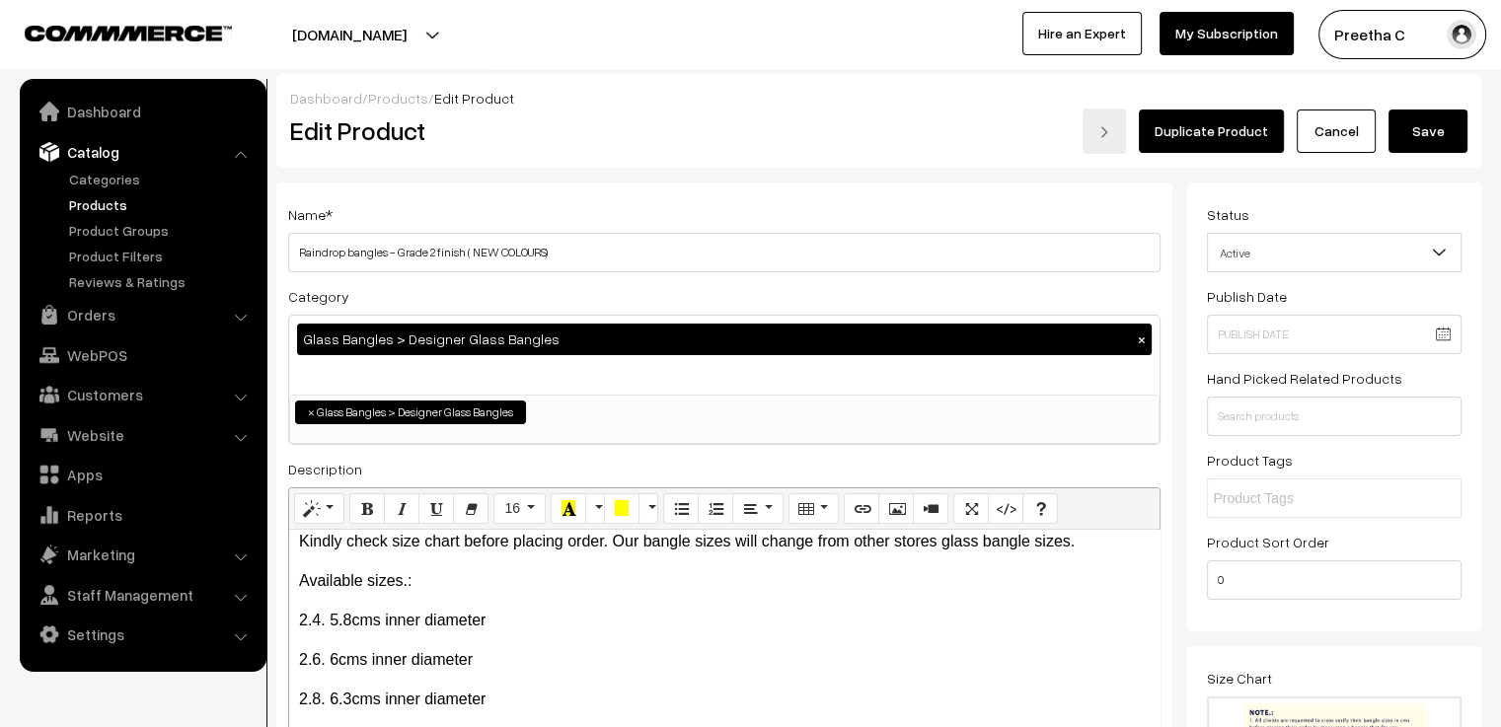
type input "7"
click at [1422, 137] on button "Save" at bounding box center [1427, 131] width 79 height 43
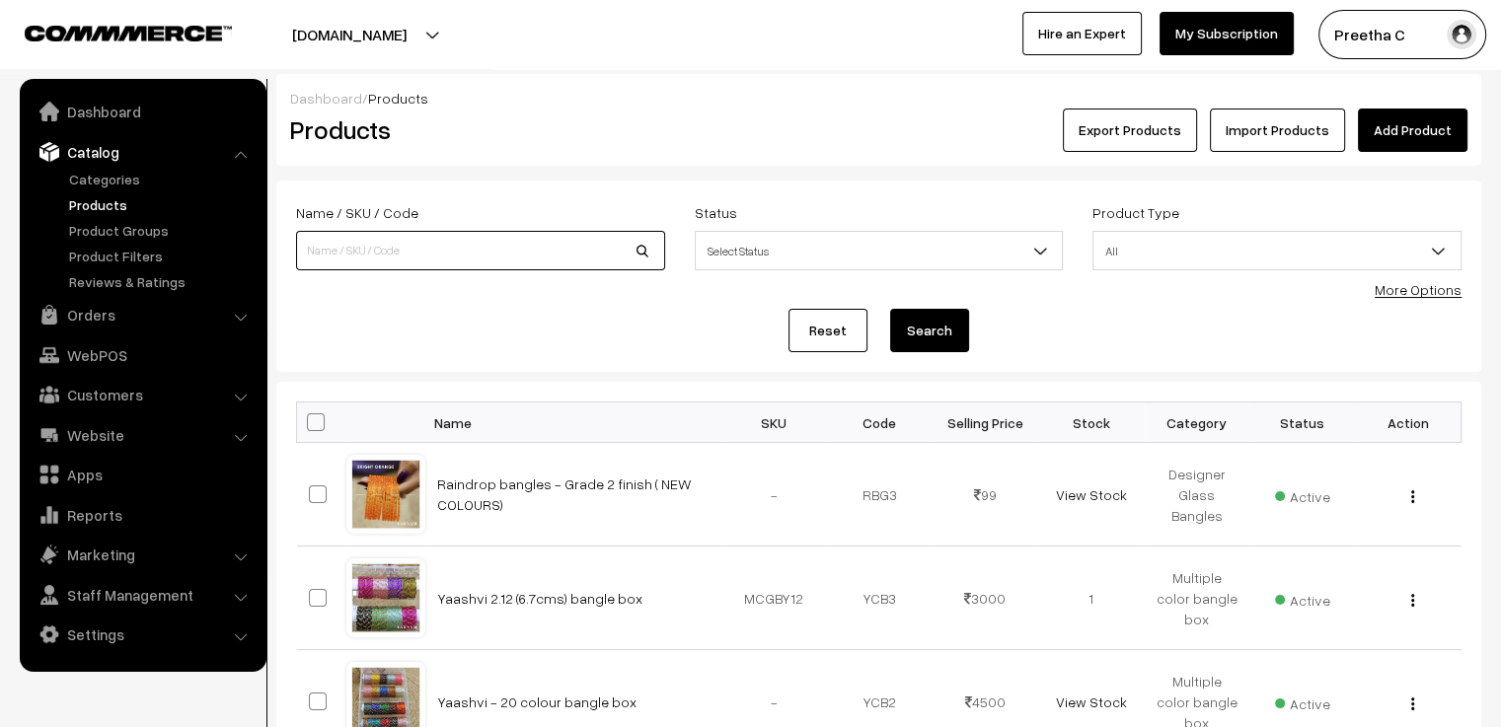
click at [421, 242] on input at bounding box center [480, 250] width 369 height 39
type input "[PERSON_NAME]"
click at [890, 309] on button "Search" at bounding box center [929, 330] width 79 height 43
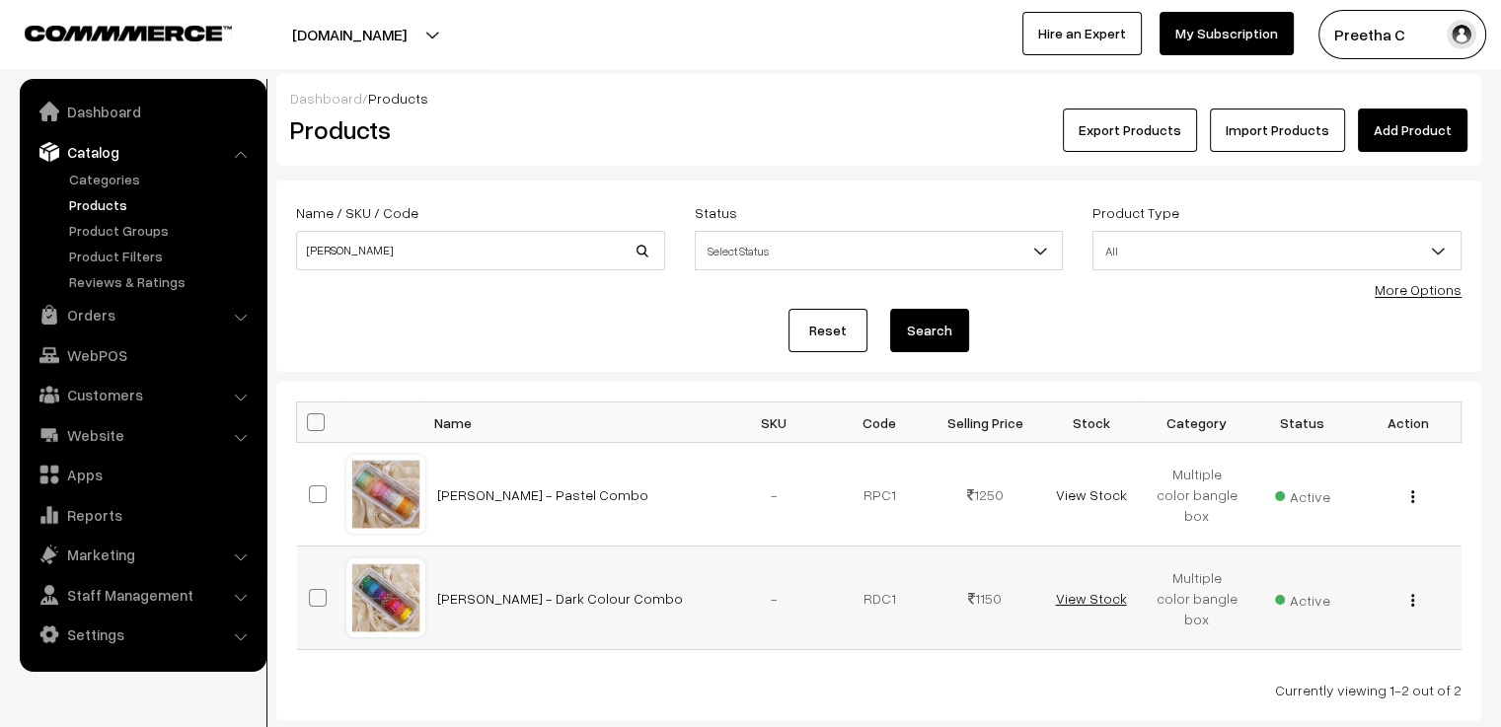
click at [1091, 594] on link "View Stock" at bounding box center [1090, 598] width 71 height 17
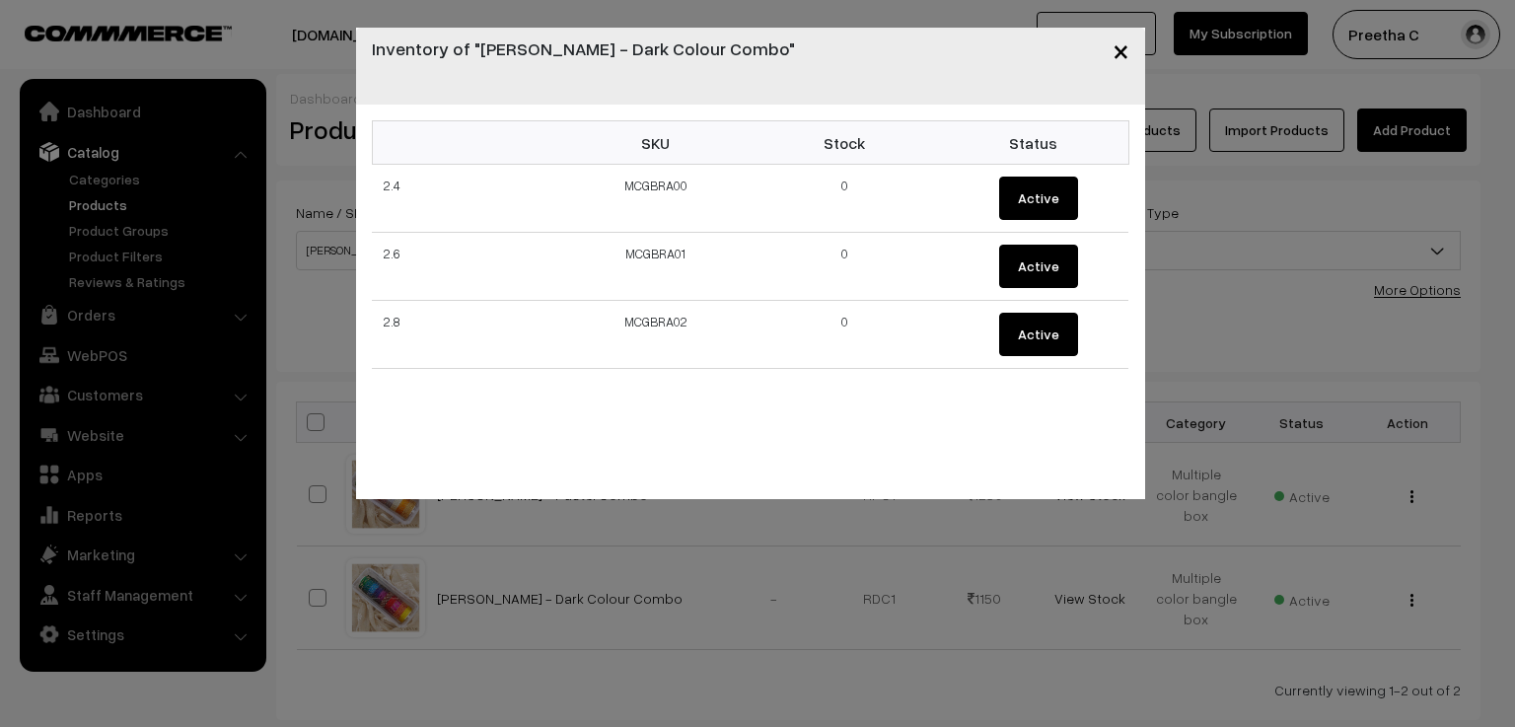
click at [1098, 624] on div "× Inventory of "Rathi - Dark Colour Combo" SKU Stock Status 2.4 MCGBRA00 0 Acti…" at bounding box center [757, 363] width 1515 height 727
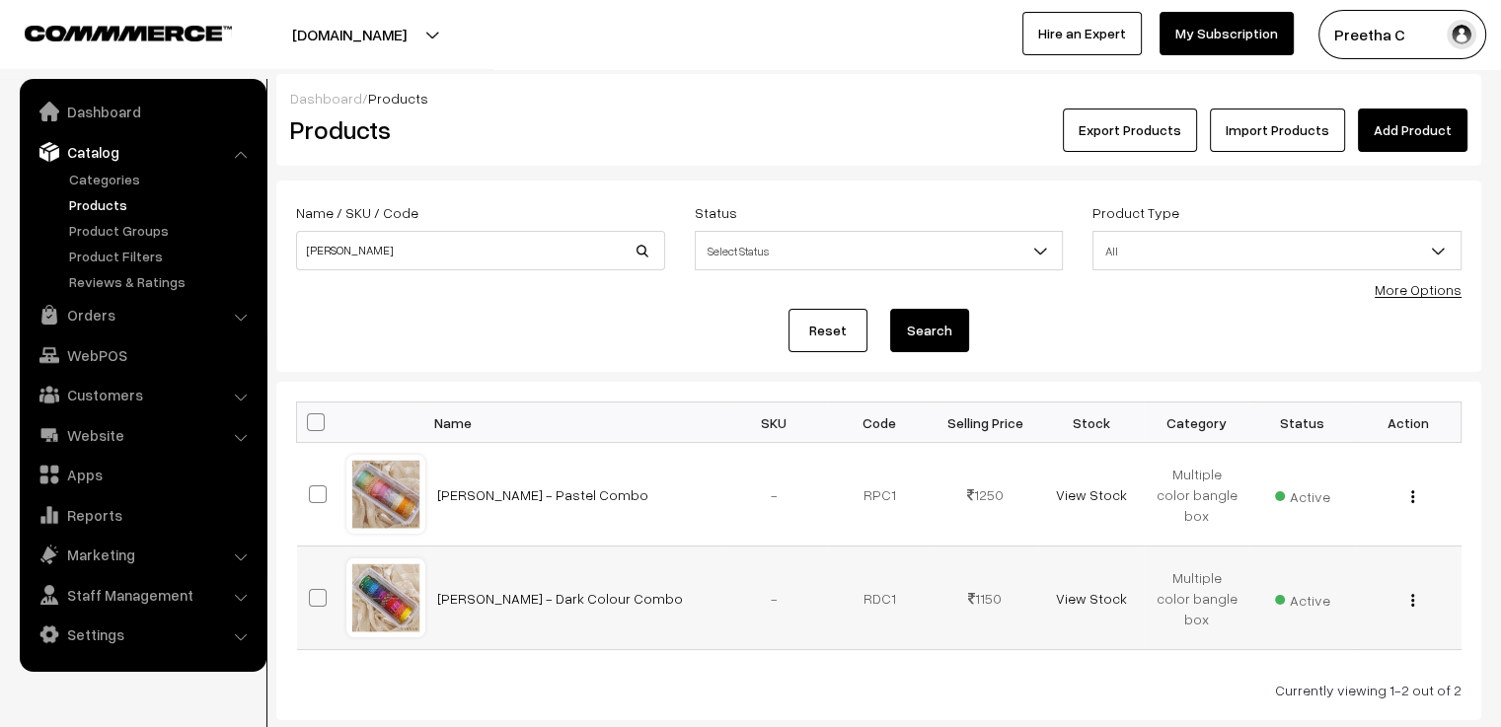
click at [1413, 602] on img "button" at bounding box center [1412, 600] width 3 height 13
click at [1273, 653] on link "Edit" at bounding box center [1324, 671] width 168 height 43
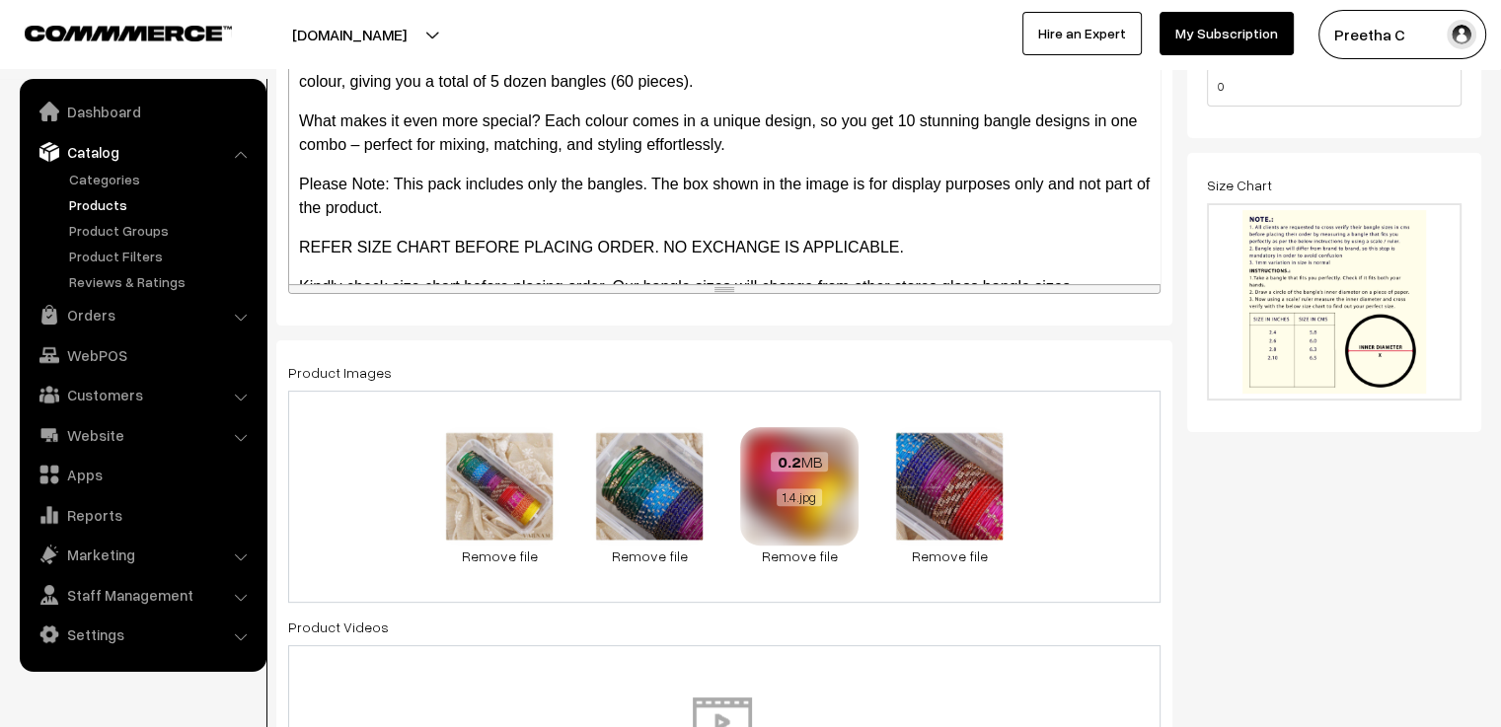
scroll to position [592, 0]
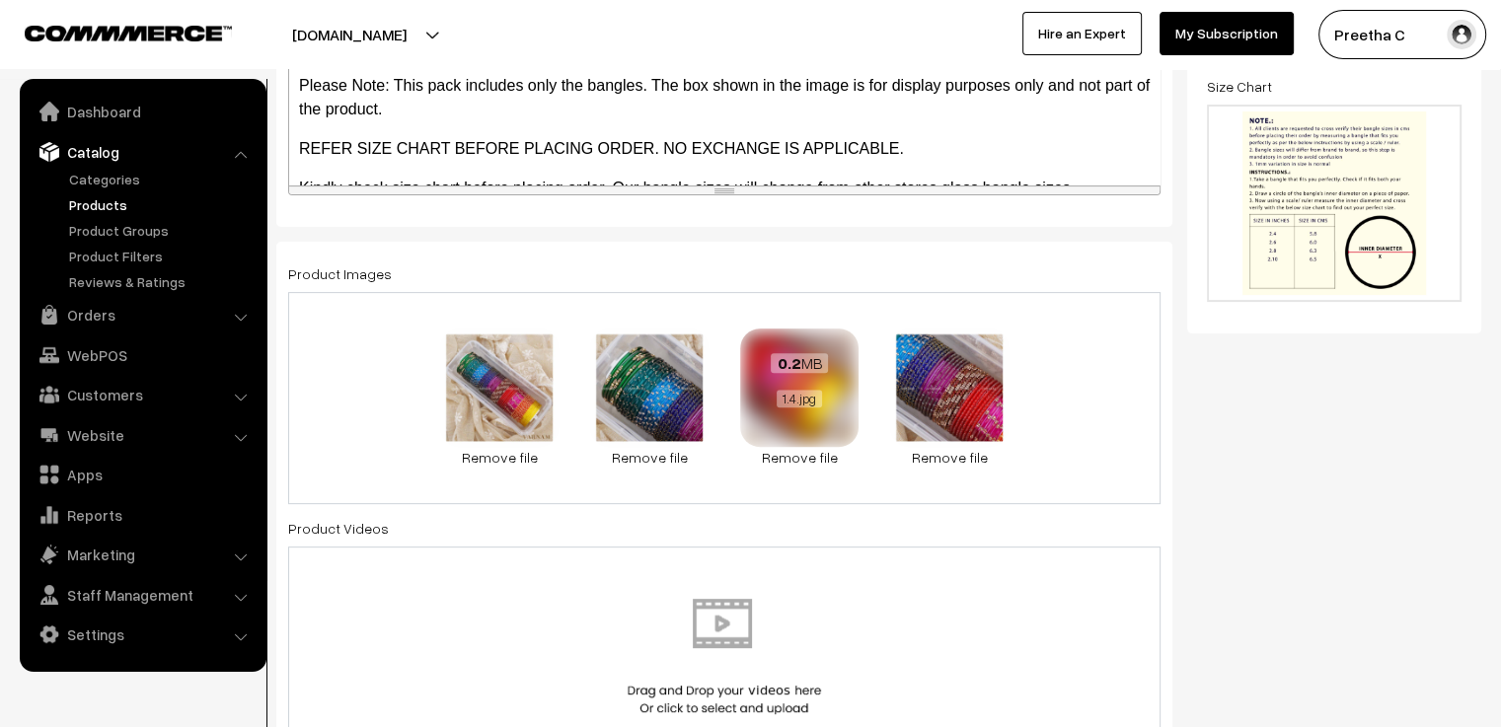
click at [809, 410] on div "0.2 MB 1.4.jpg" at bounding box center [799, 382] width 118 height 106
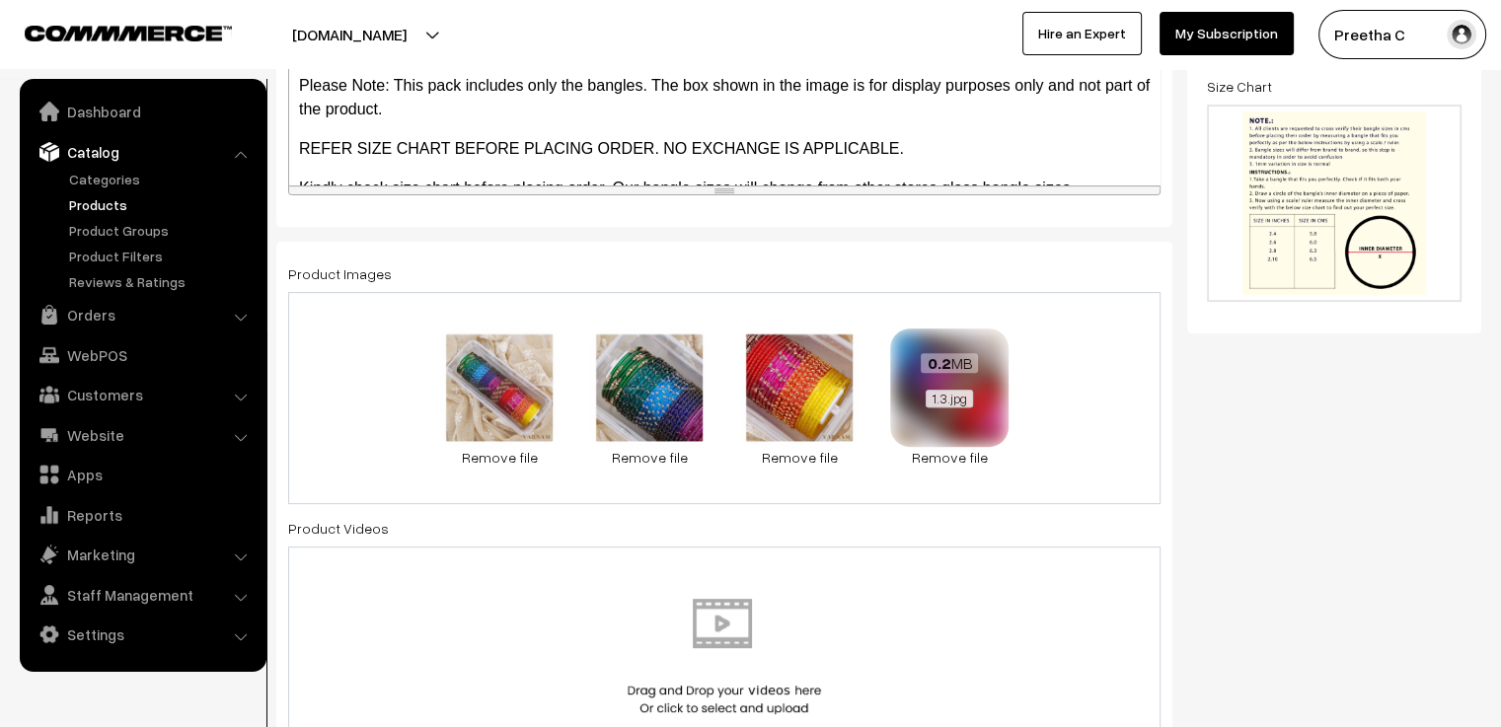
click at [932, 407] on div "1.3.jpg" at bounding box center [949, 400] width 93 height 20
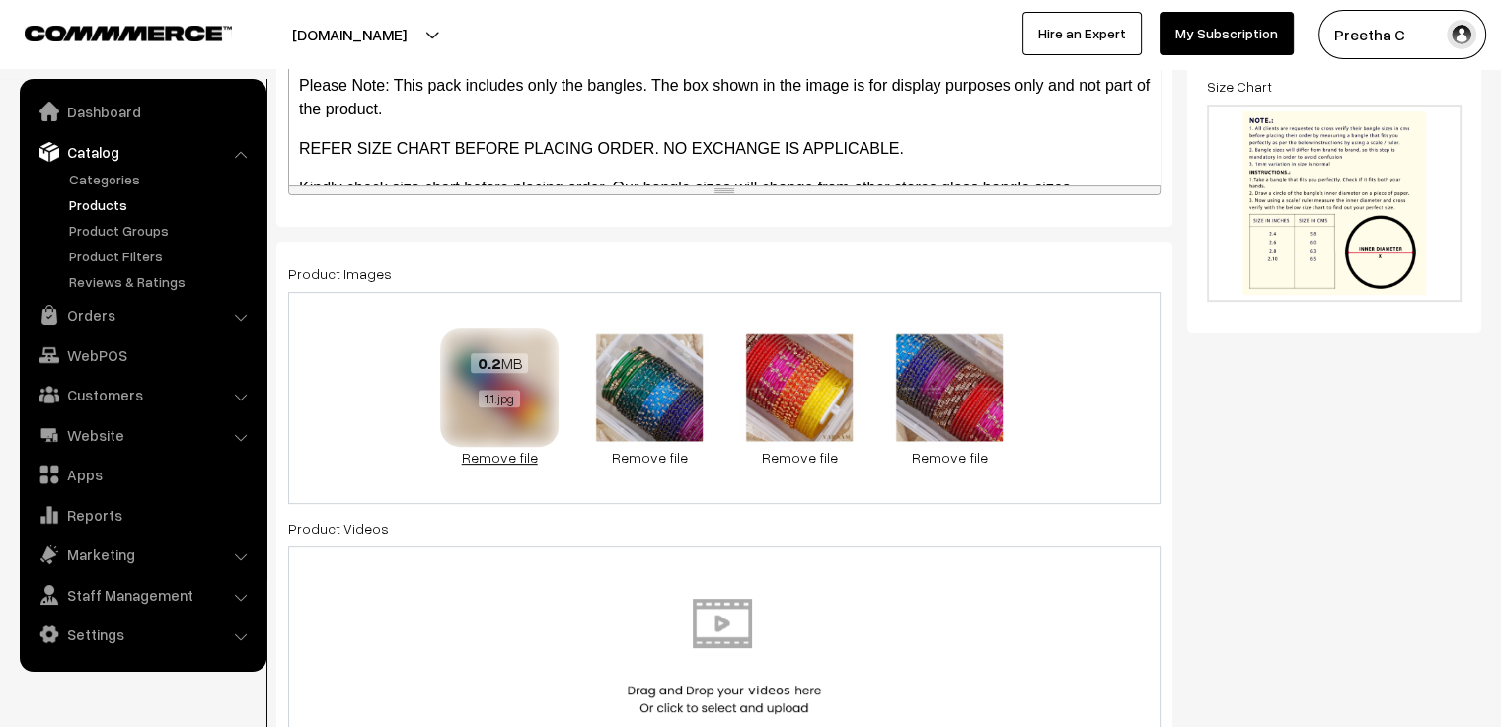
click at [511, 454] on link "Remove file" at bounding box center [499, 457] width 118 height 21
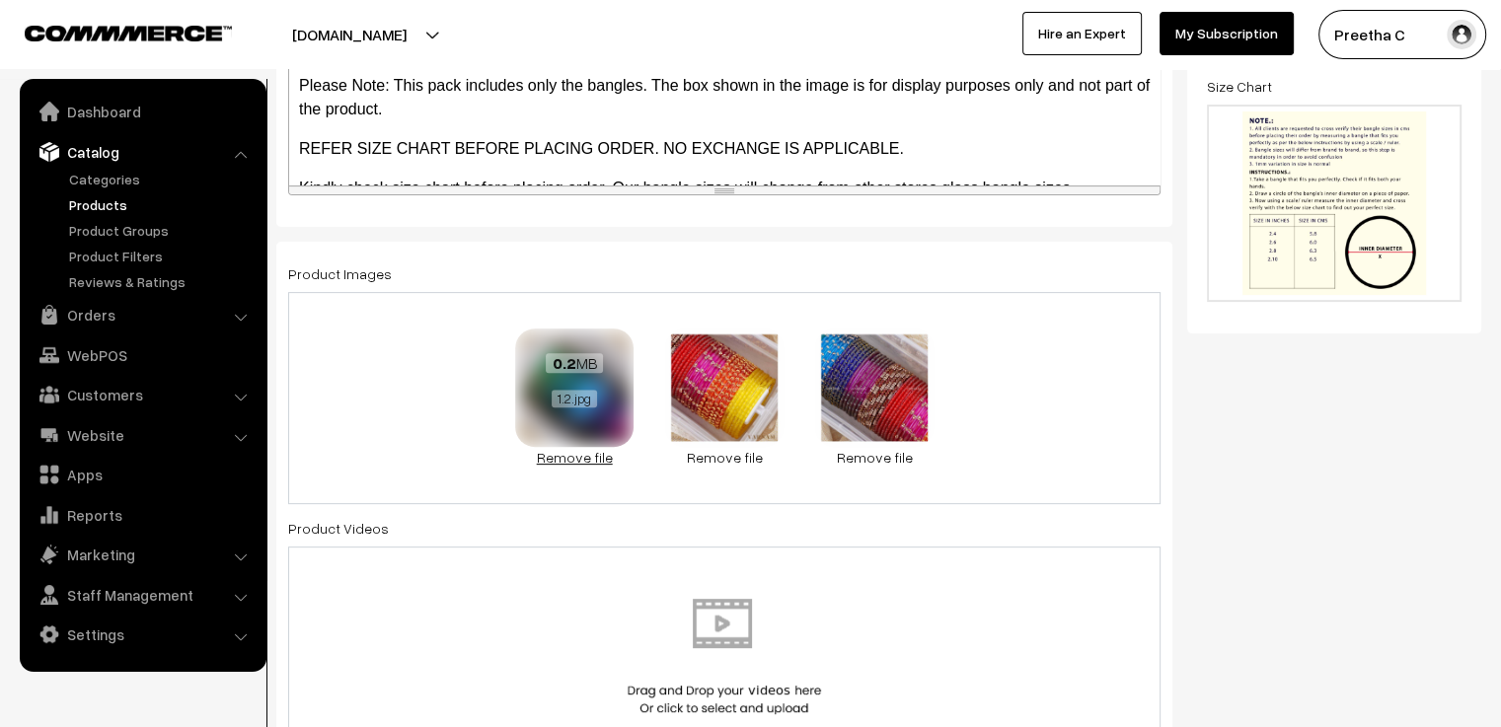
click at [597, 459] on link "Remove file" at bounding box center [574, 457] width 118 height 21
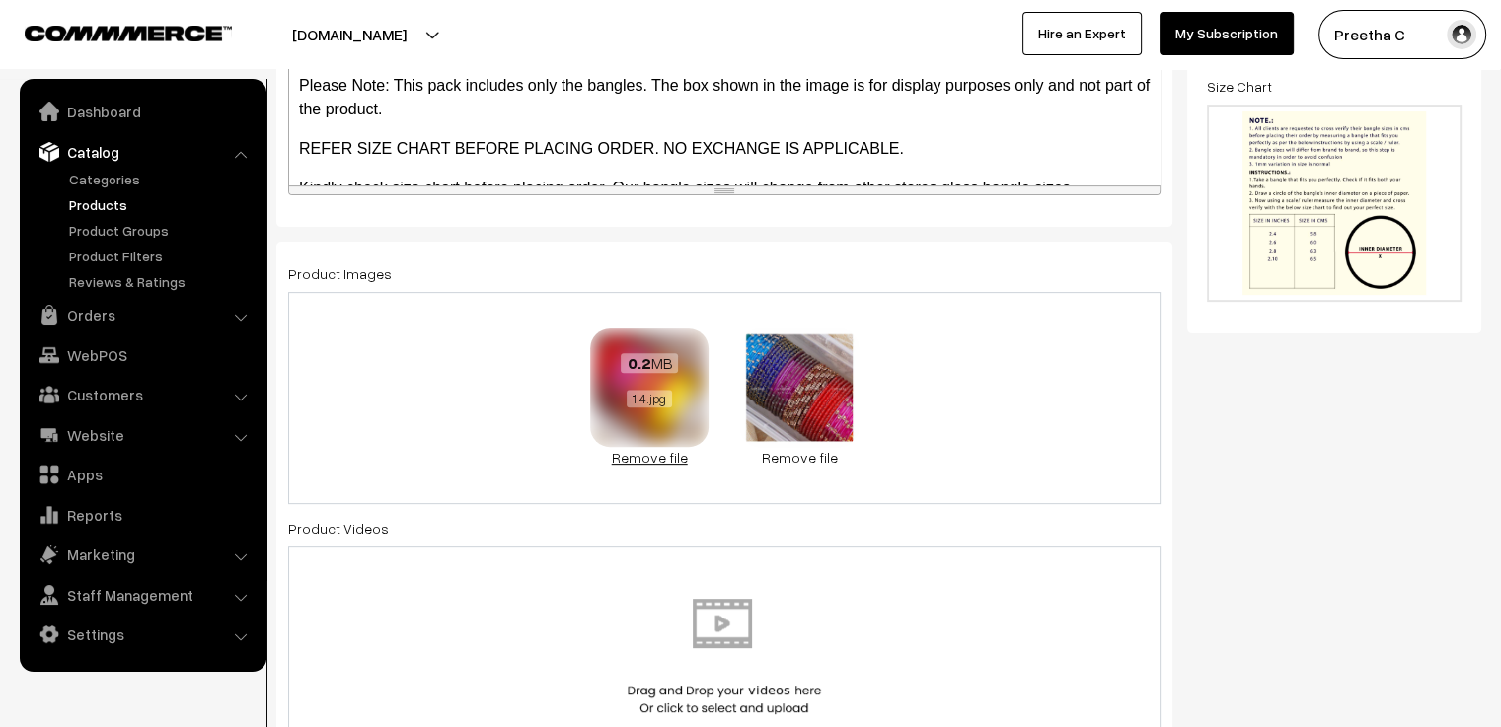
click at [611, 459] on link "Remove file" at bounding box center [649, 457] width 118 height 21
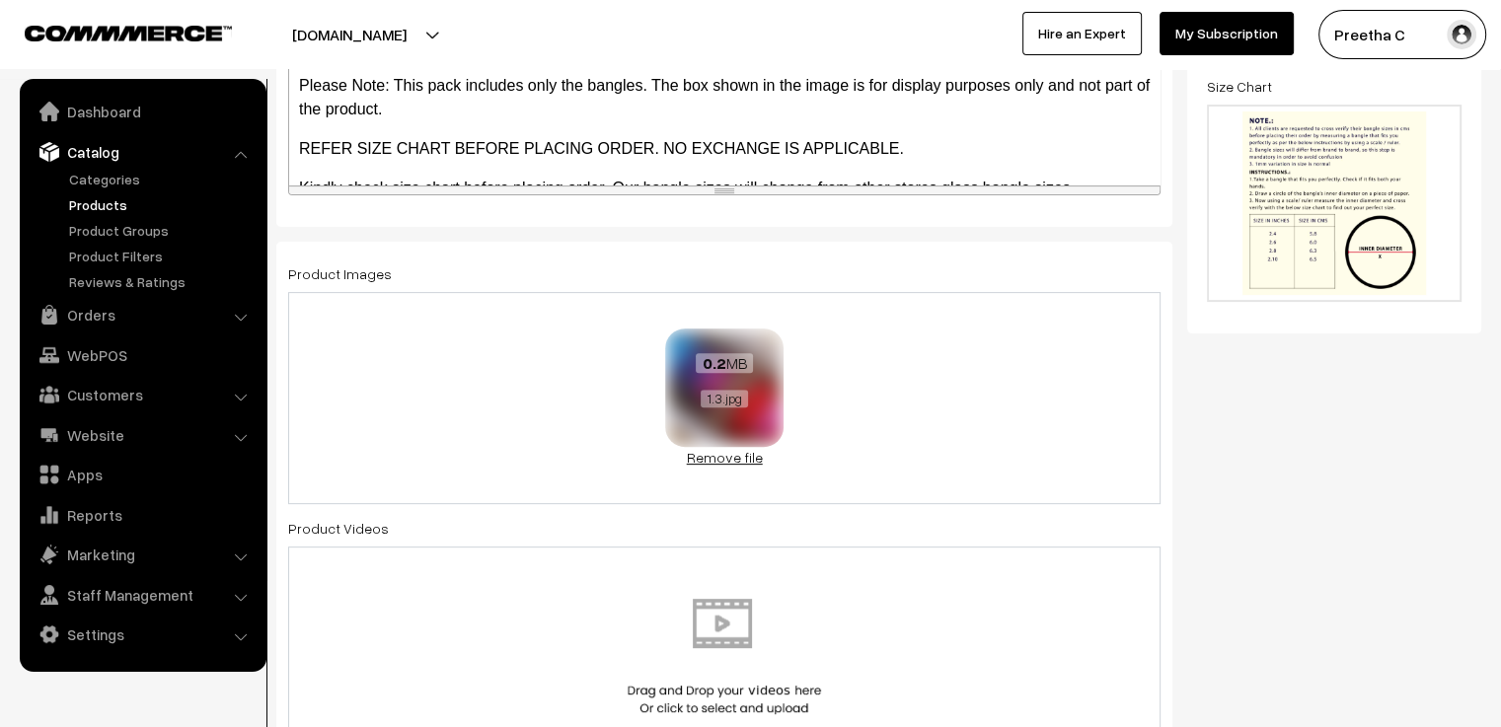
click at [687, 457] on link "Remove file" at bounding box center [724, 457] width 118 height 21
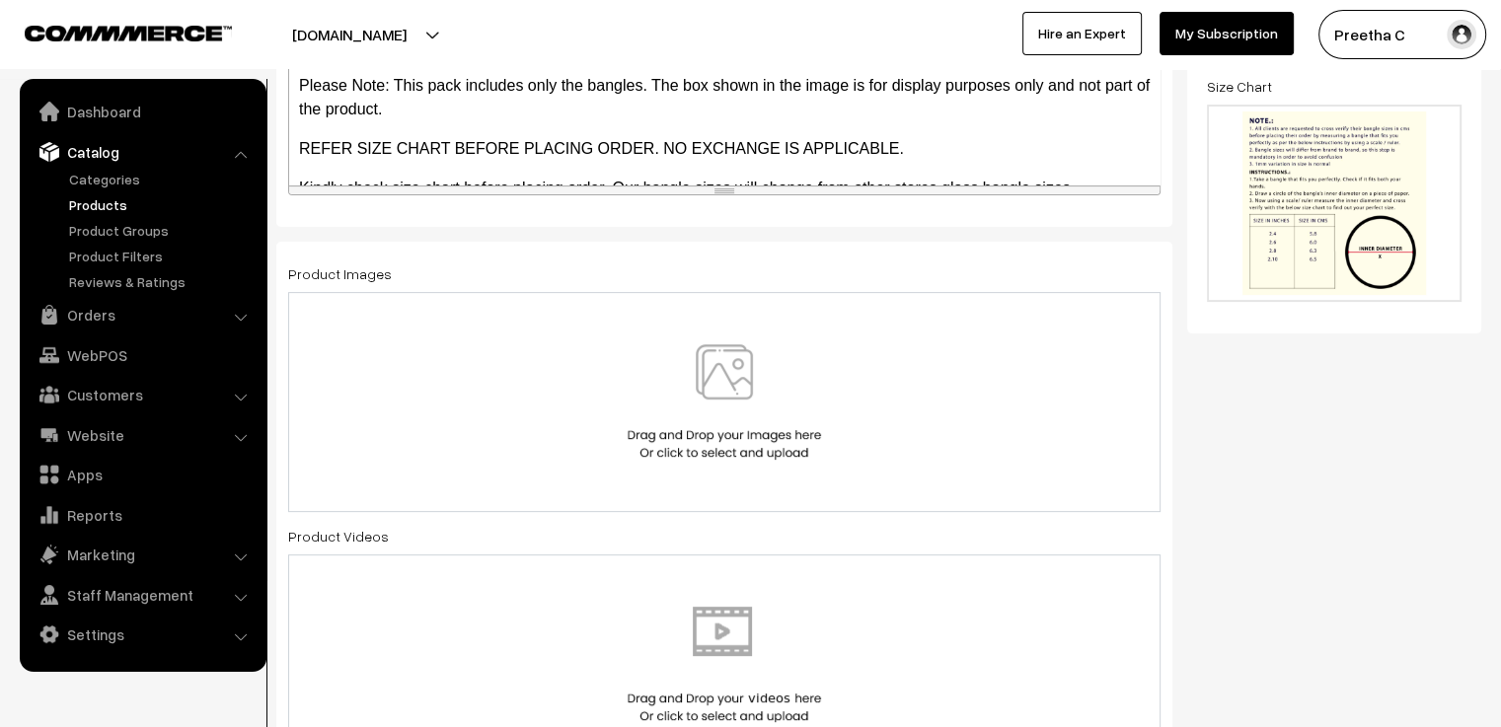
click at [638, 404] on img at bounding box center [724, 401] width 203 height 115
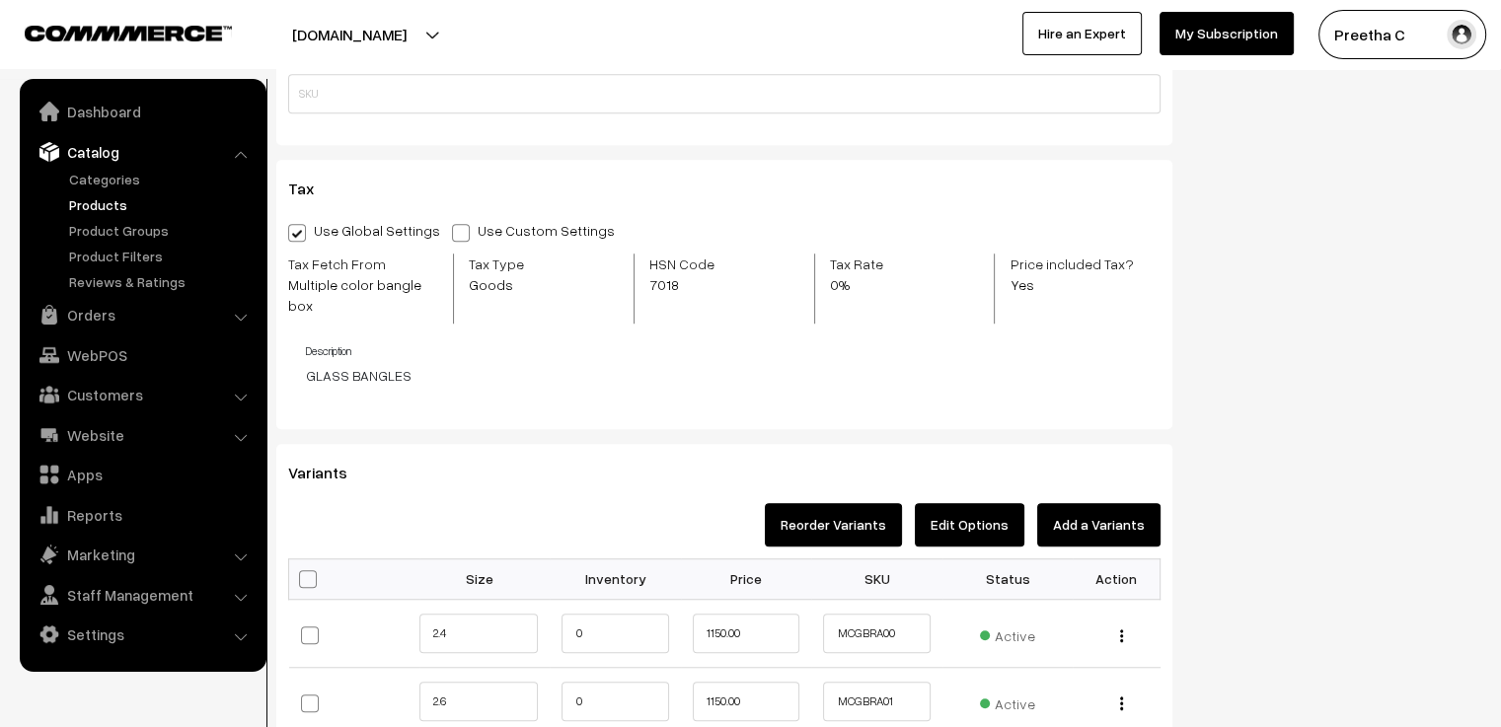
scroll to position [1776, 0]
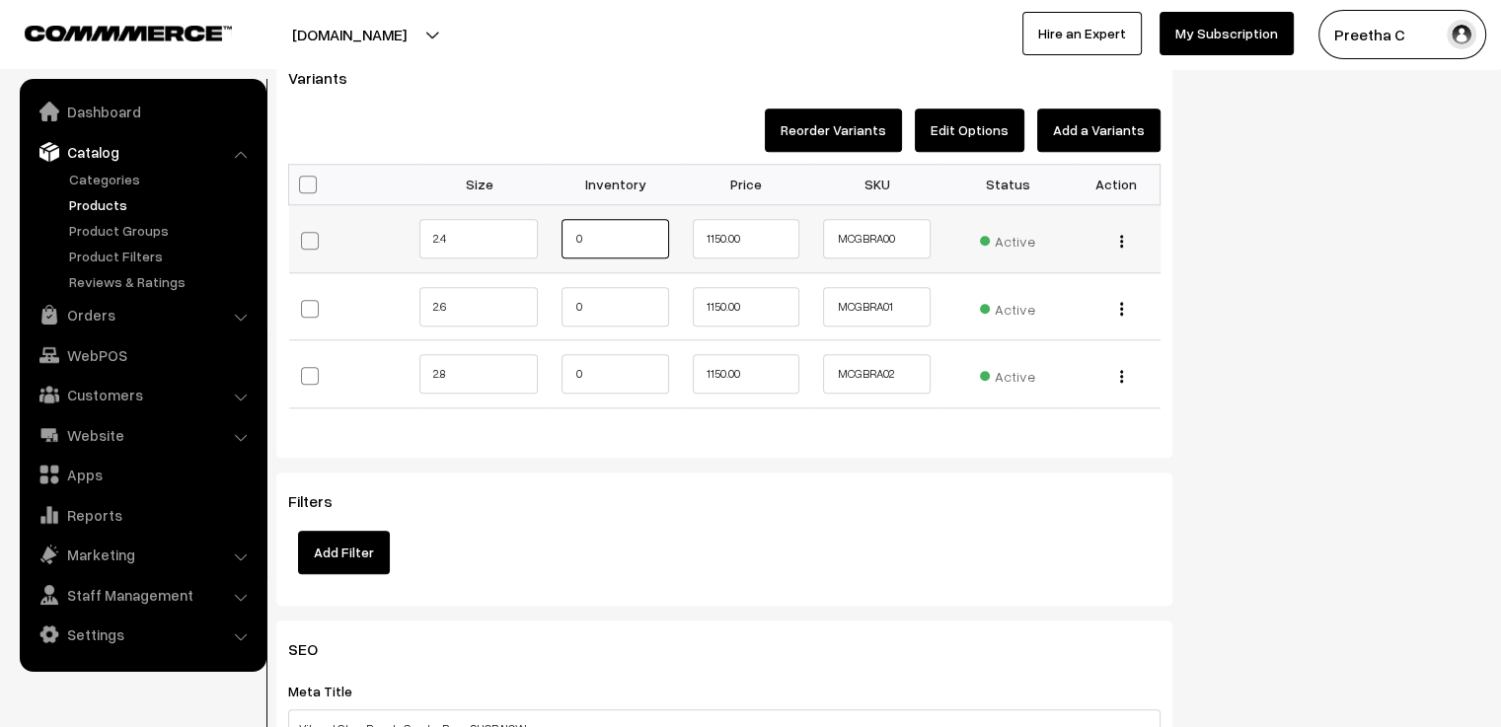
drag, startPoint x: 609, startPoint y: 222, endPoint x: 564, endPoint y: 234, distance: 45.9
click at [564, 234] on input "0" at bounding box center [614, 238] width 107 height 39
type input "1"
drag, startPoint x: 586, startPoint y: 279, endPoint x: 559, endPoint y: 289, distance: 28.4
click at [559, 289] on td "0" at bounding box center [615, 306] width 130 height 68
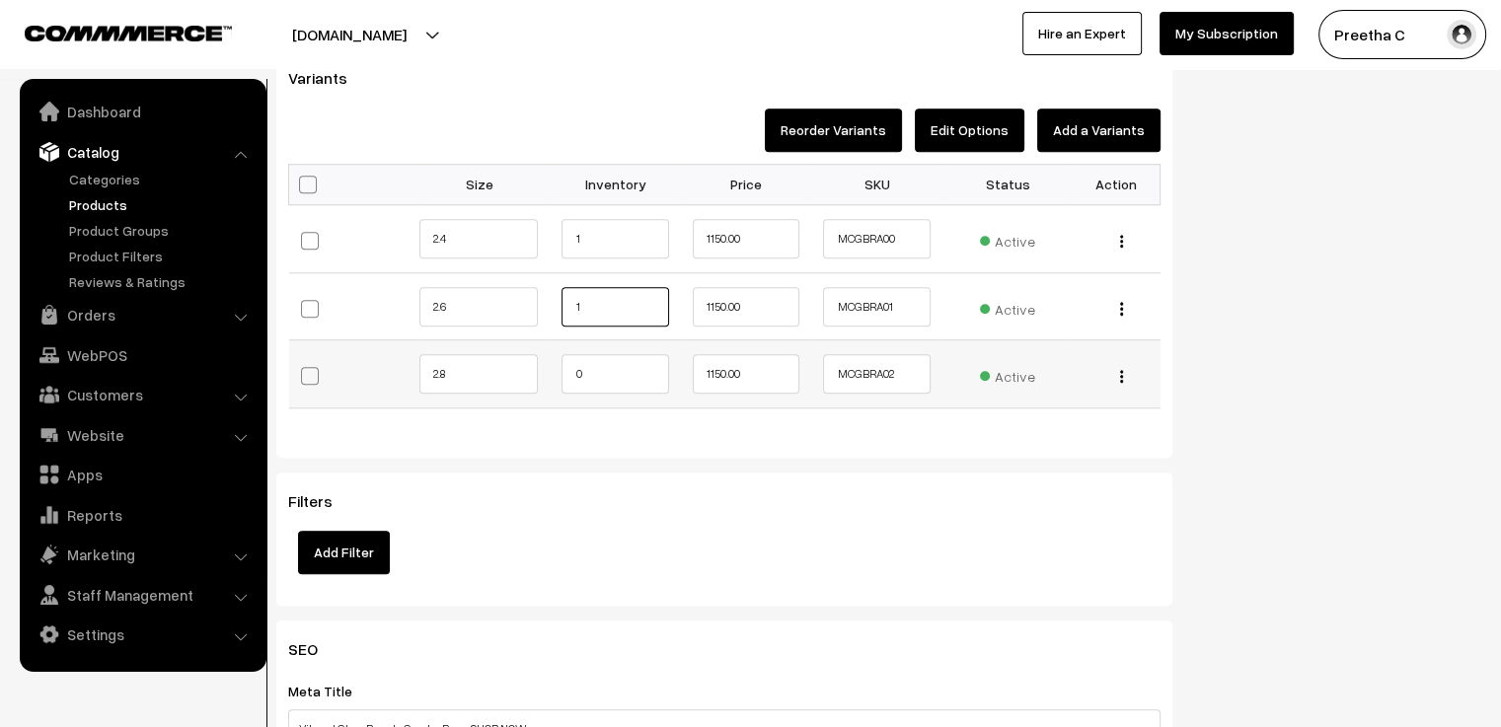
type input "1"
drag, startPoint x: 584, startPoint y: 355, endPoint x: 562, endPoint y: 364, distance: 23.5
click at [562, 364] on input "0" at bounding box center [614, 373] width 107 height 39
type input "1"
click at [575, 403] on div "Bulk Options Make all Active Make all Inactive Update Price Allow Purchase when…" at bounding box center [724, 301] width 902 height 274
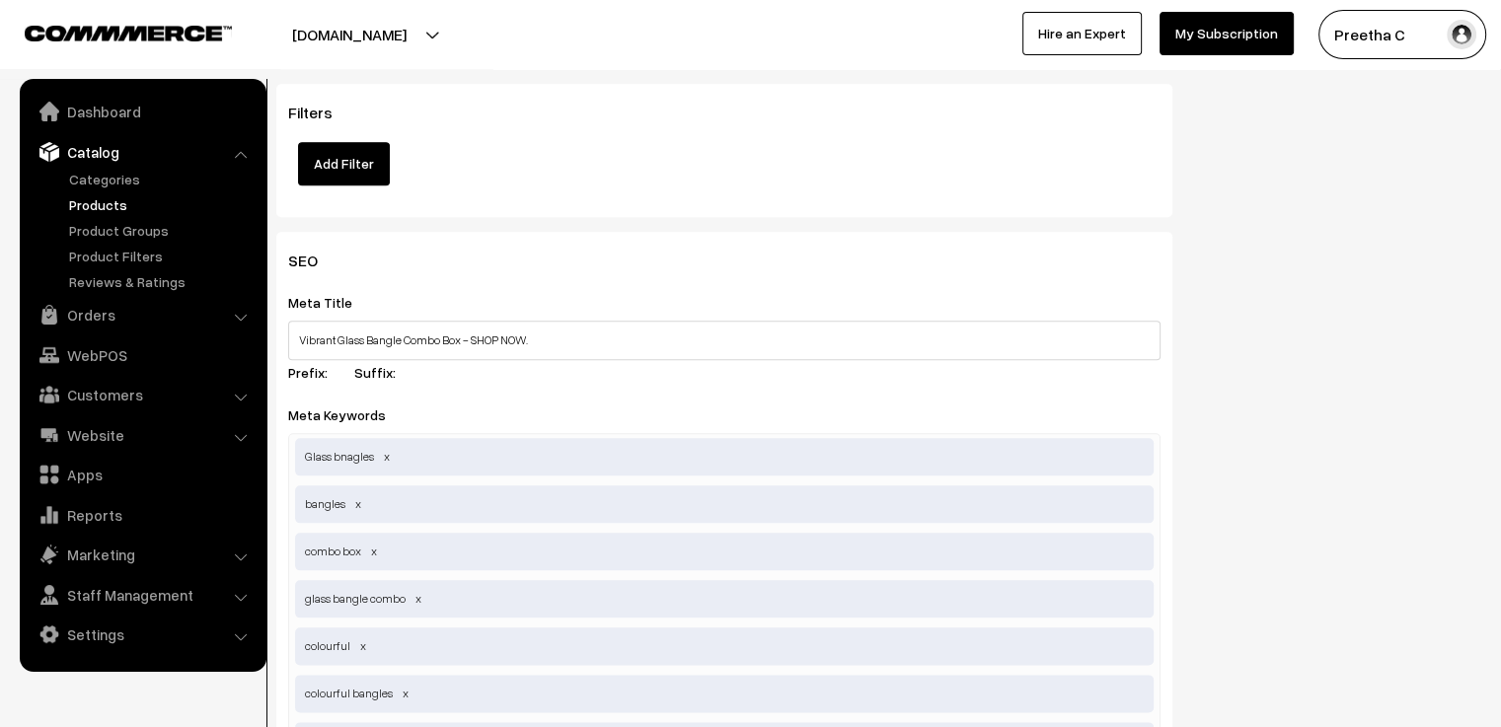
scroll to position [1671, 0]
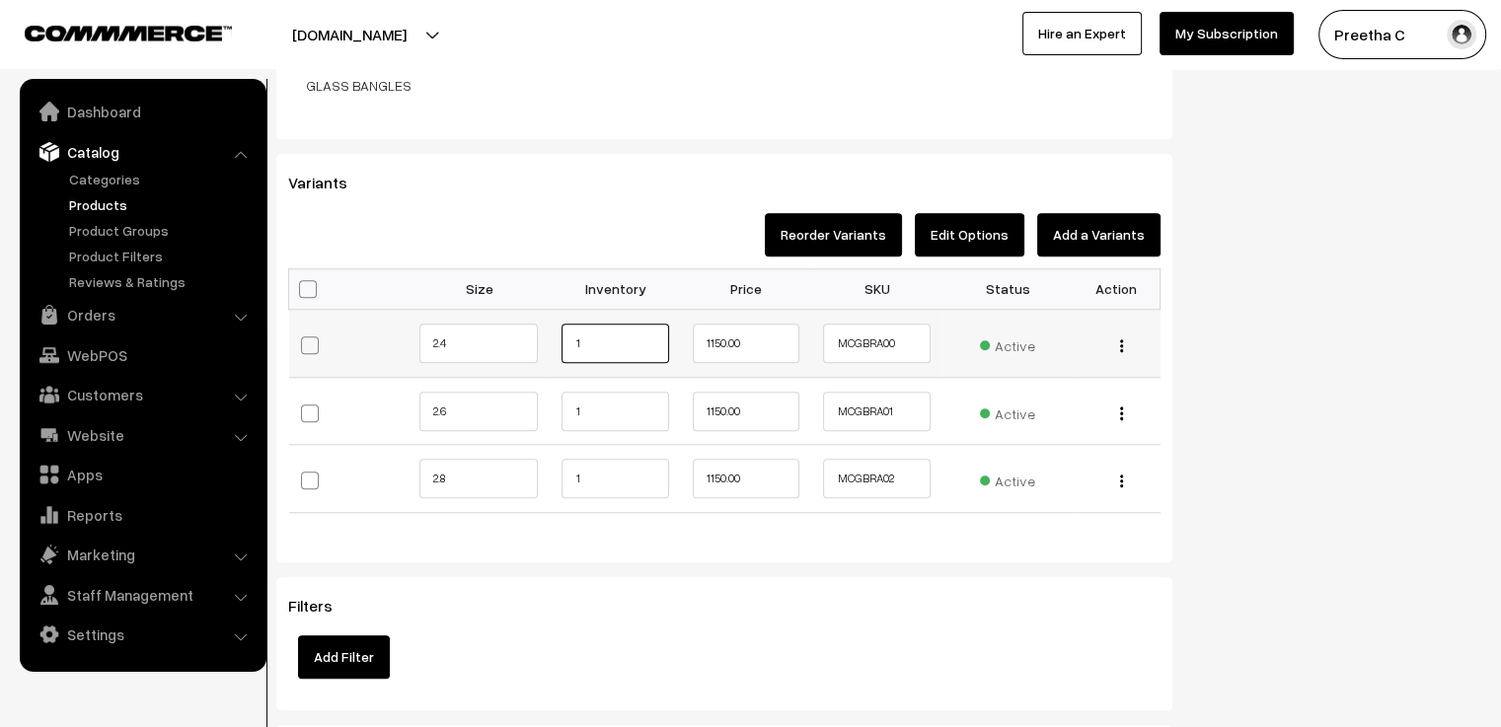
drag, startPoint x: 567, startPoint y: 344, endPoint x: 554, endPoint y: 350, distance: 14.1
click at [554, 349] on td "1" at bounding box center [615, 344] width 130 height 68
type input "2"
click at [562, 409] on td "1" at bounding box center [615, 411] width 130 height 68
type input "2"
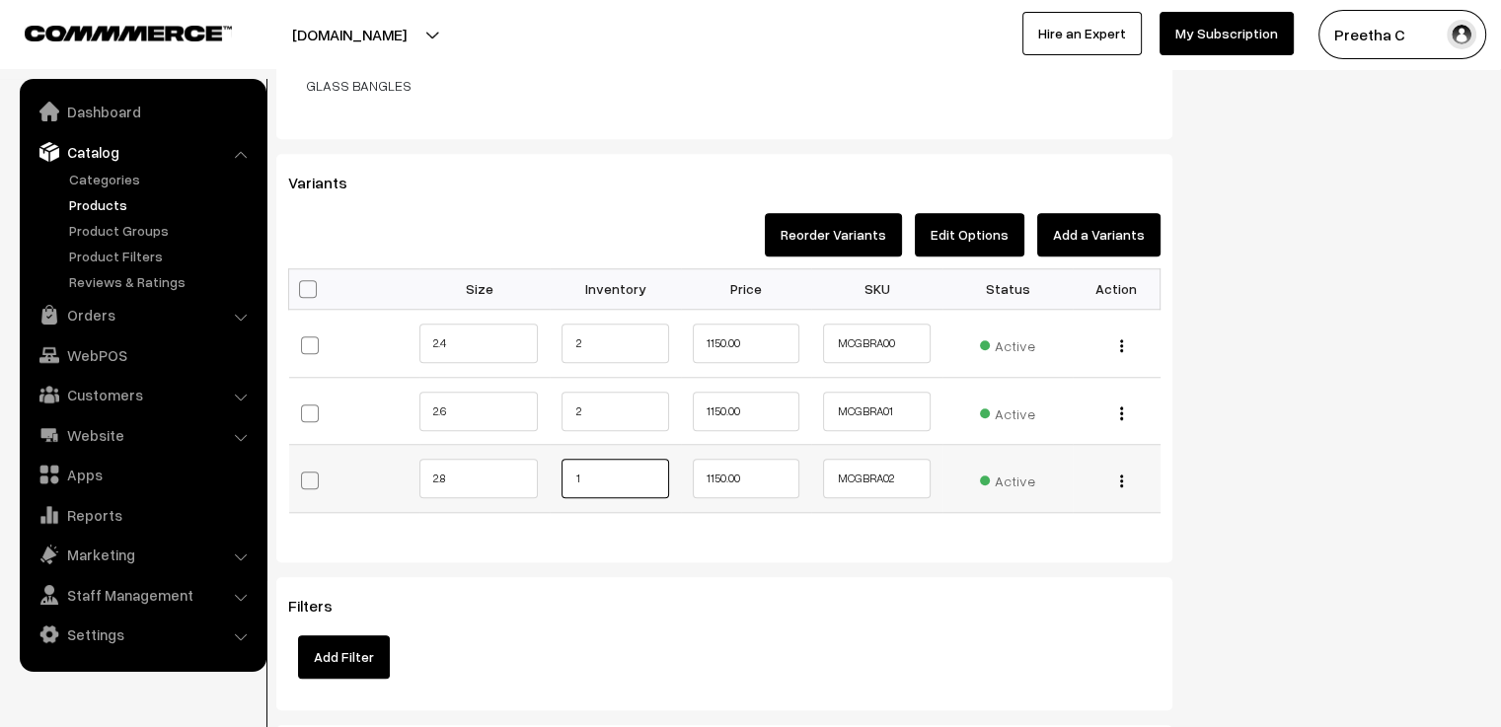
drag, startPoint x: 579, startPoint y: 453, endPoint x: 562, endPoint y: 464, distance: 20.0
click at [564, 463] on input "1" at bounding box center [614, 478] width 107 height 39
type input "2"
click at [571, 514] on div "Bulk Options Make all Active Make all Inactive Update Price Allow Purchase when…" at bounding box center [724, 405] width 902 height 274
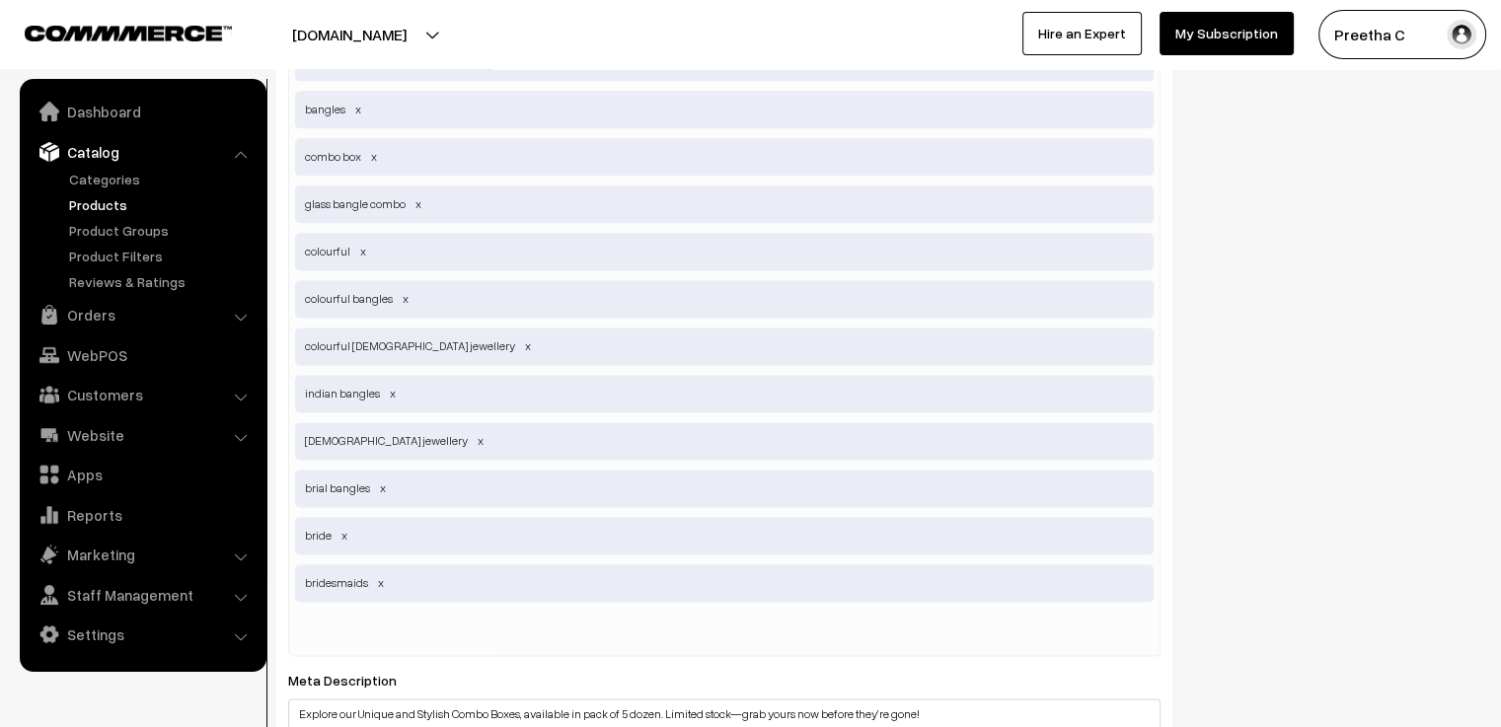
scroll to position [3053, 0]
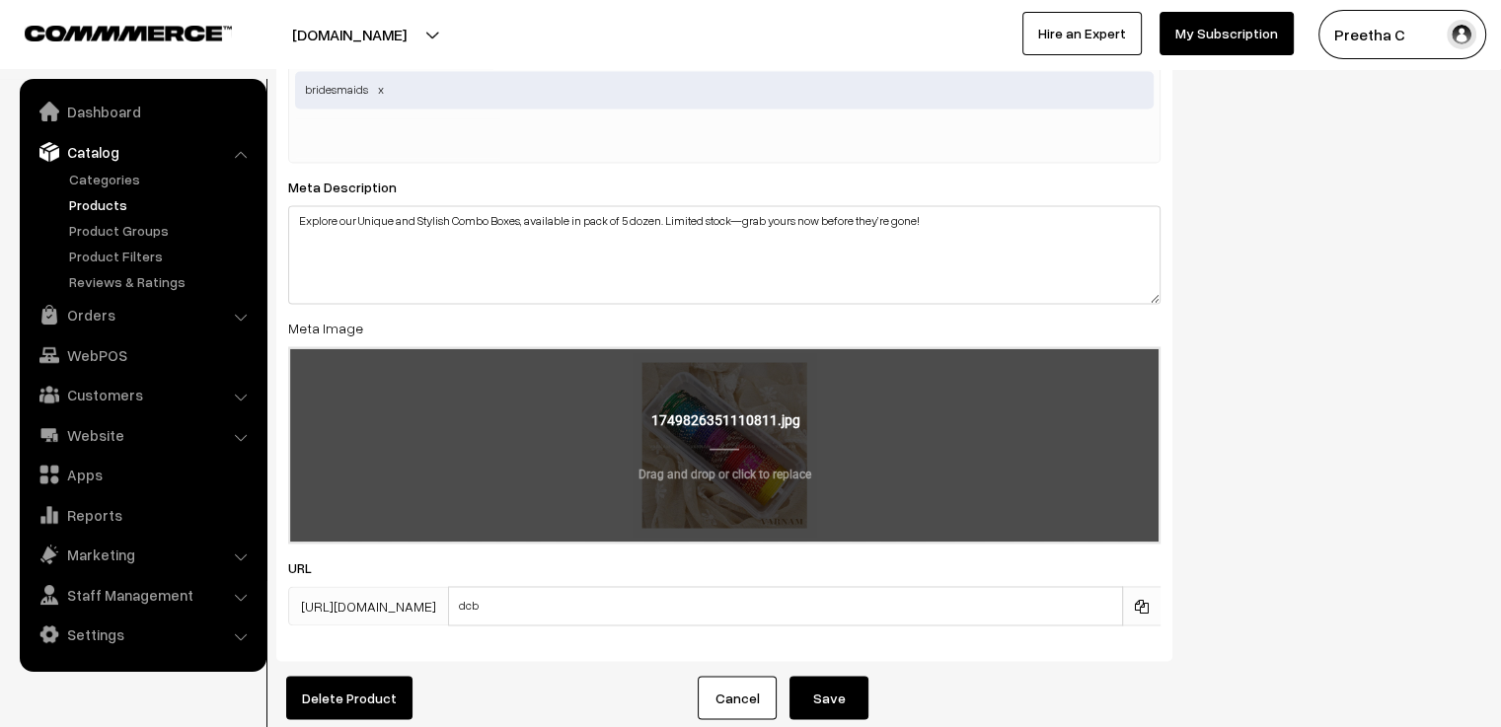
click at [697, 472] on input "file" at bounding box center [724, 444] width 868 height 193
type input "C:\fakepath\1.2.jpg"
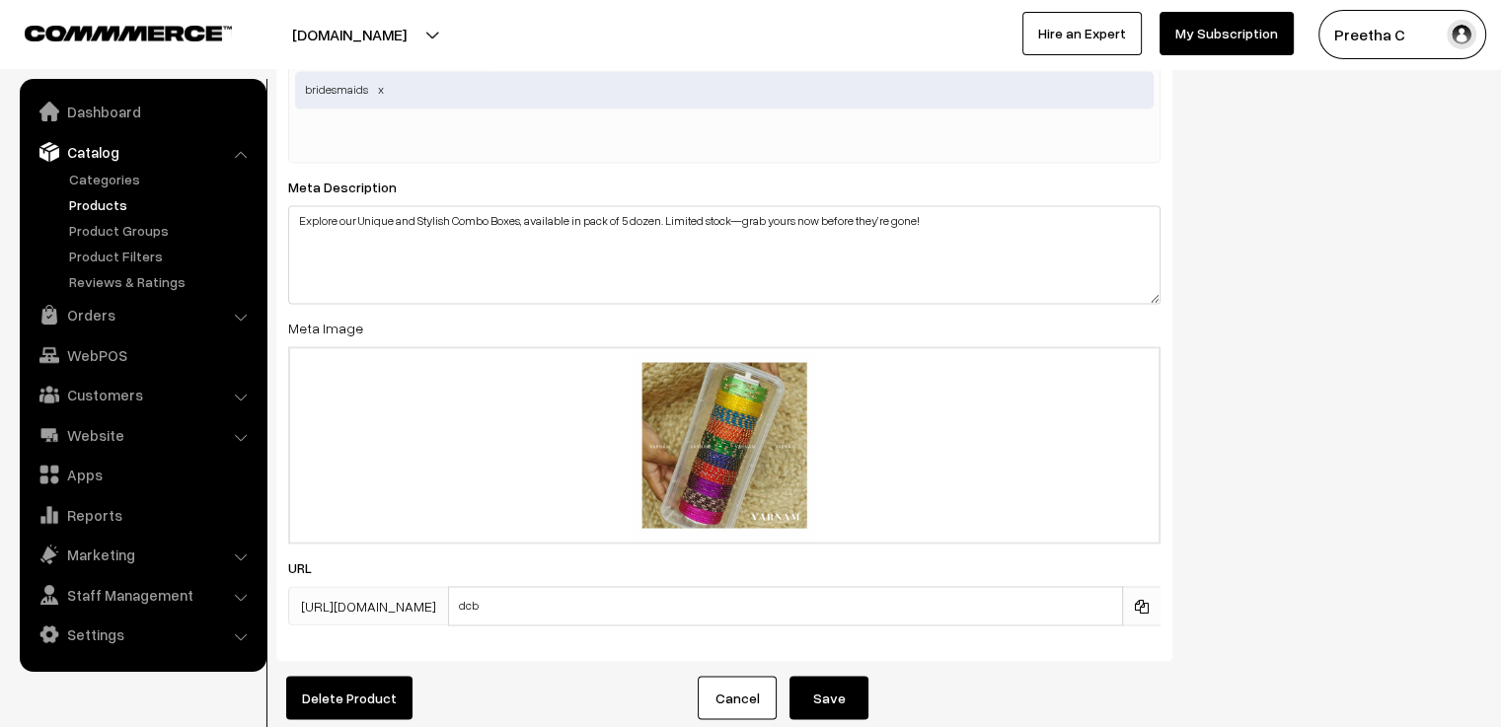
click at [854, 676] on button "Save" at bounding box center [828, 697] width 79 height 43
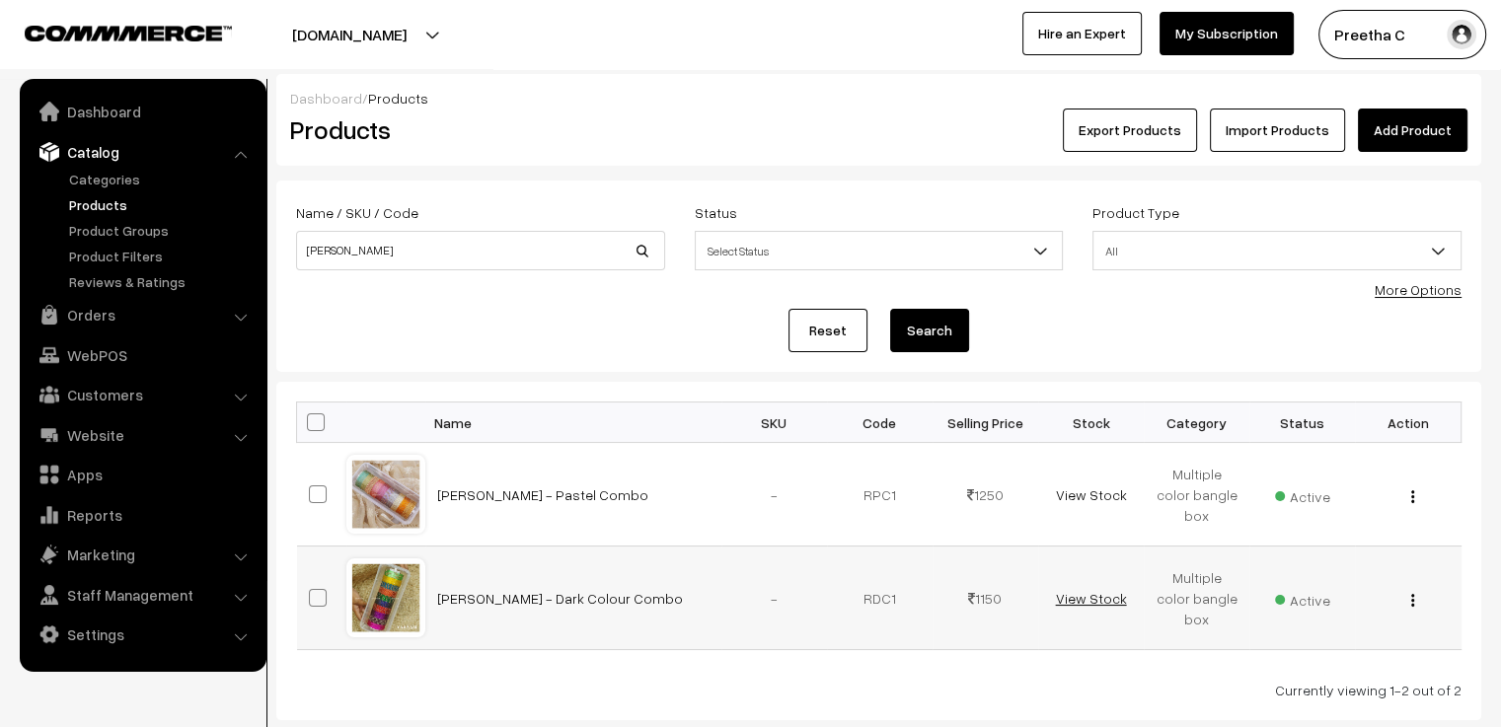
click at [1105, 603] on link "View Stock" at bounding box center [1090, 598] width 71 height 17
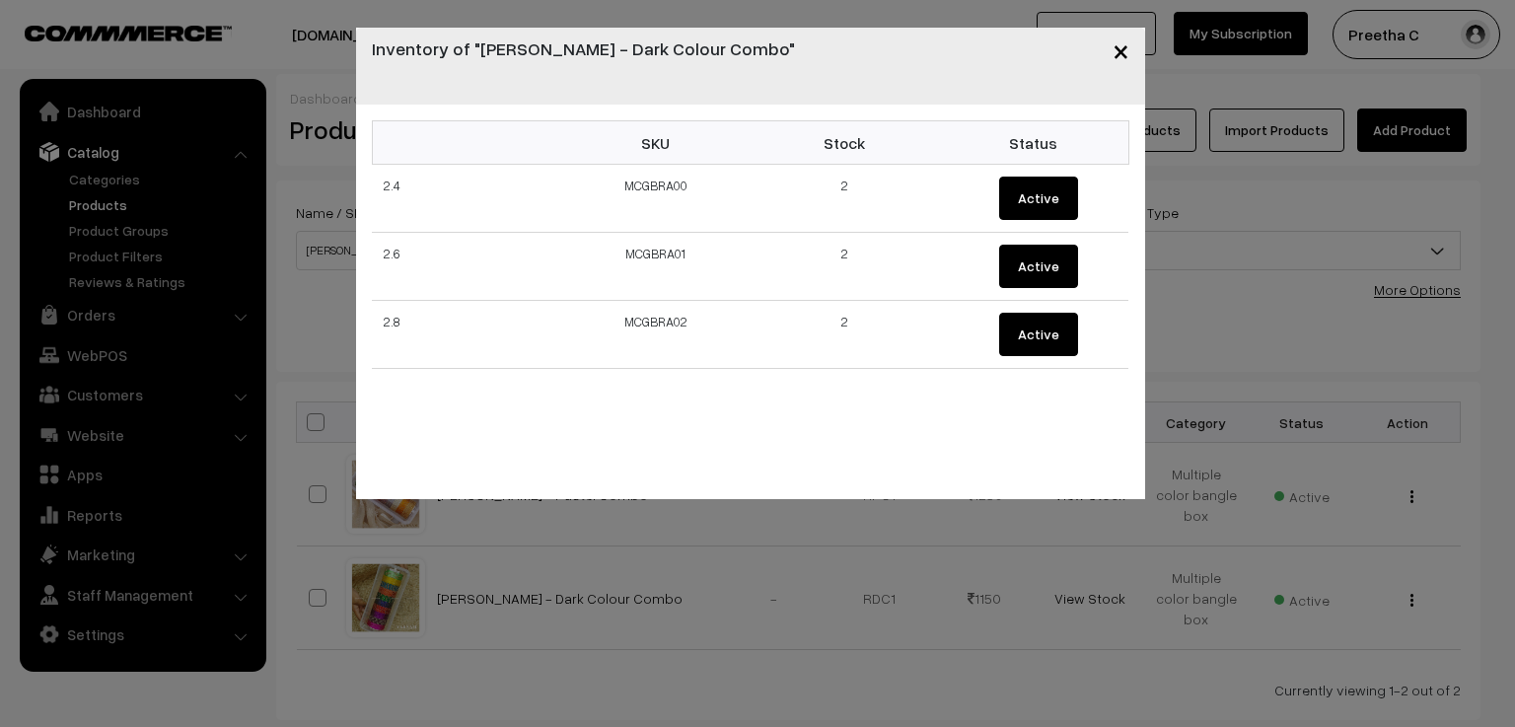
click at [1124, 51] on span "×" at bounding box center [1121, 50] width 17 height 37
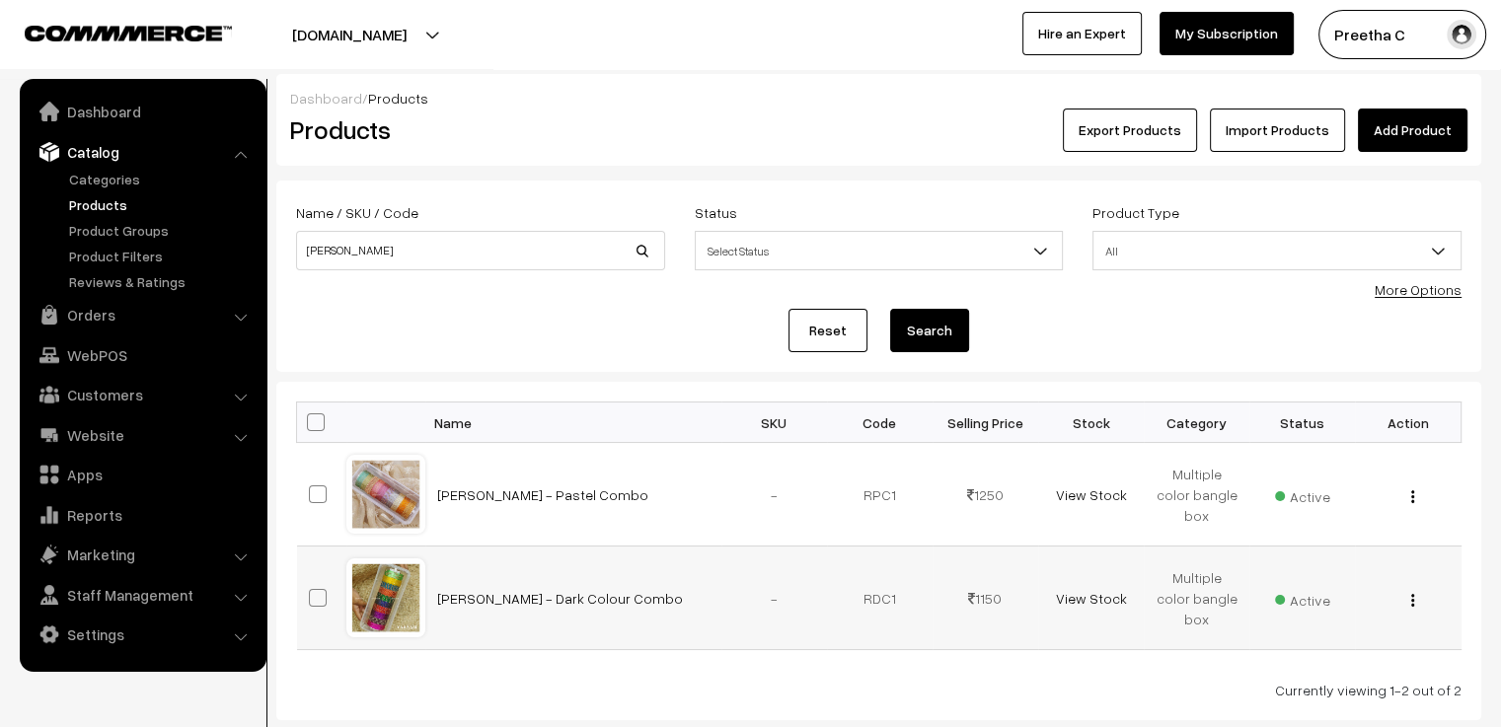
scroll to position [120, 0]
